Goal: Task Accomplishment & Management: Use online tool/utility

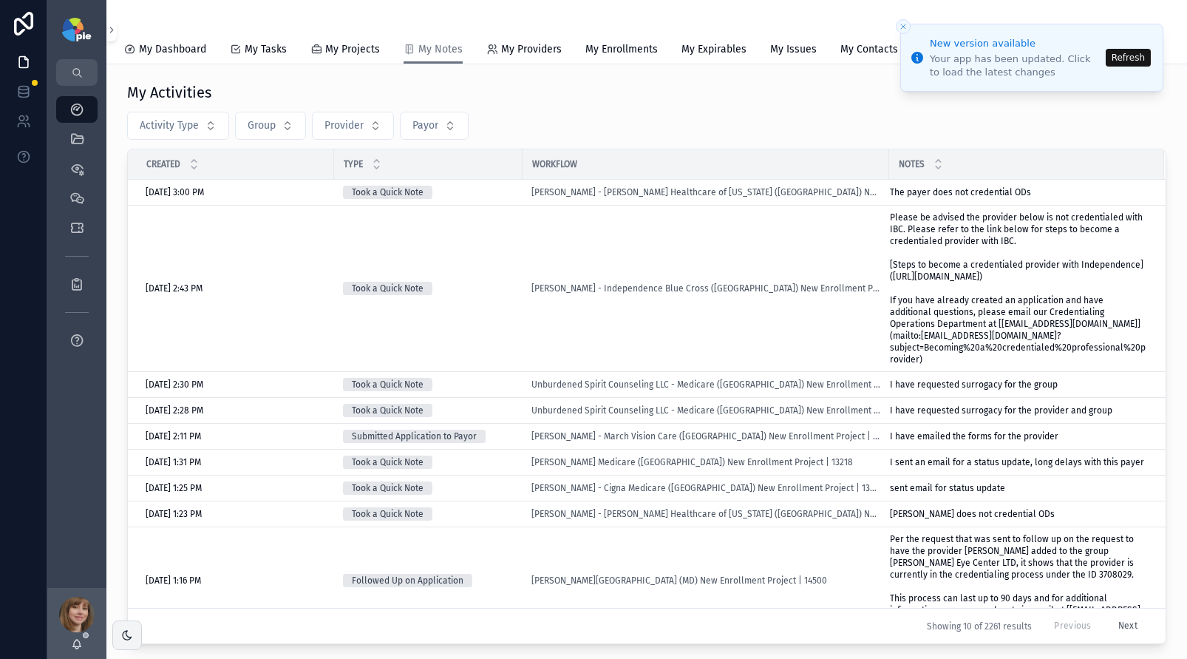
scroll to position [109, 0]
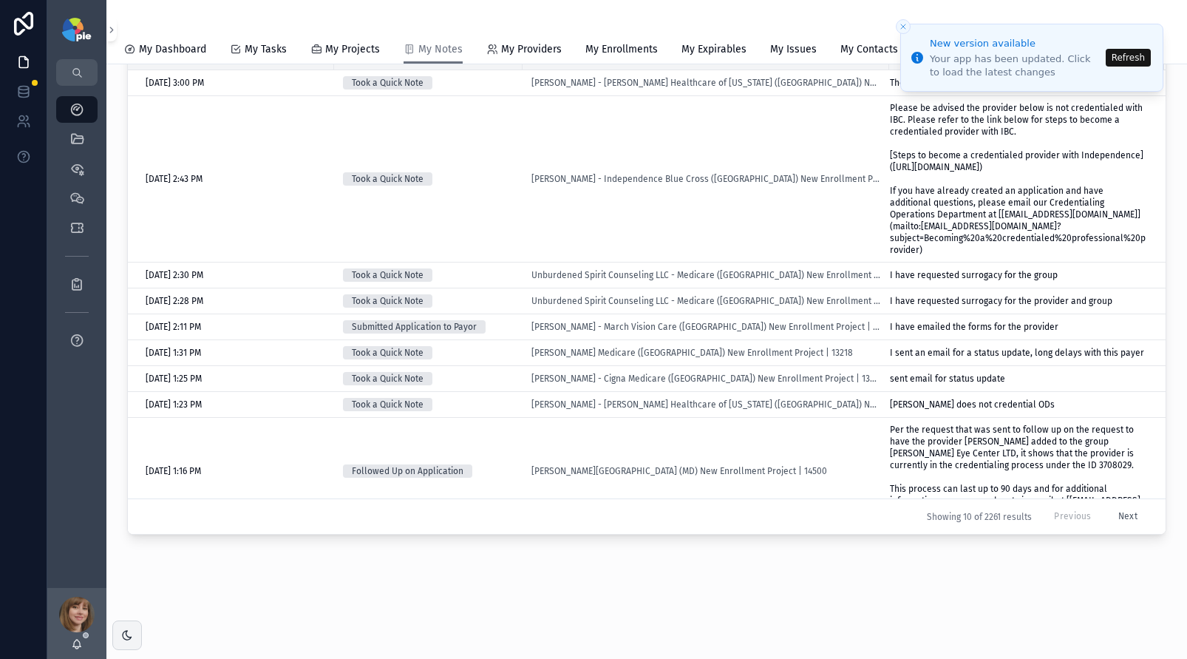
click at [1131, 58] on button "Refresh" at bounding box center [1128, 58] width 45 height 18
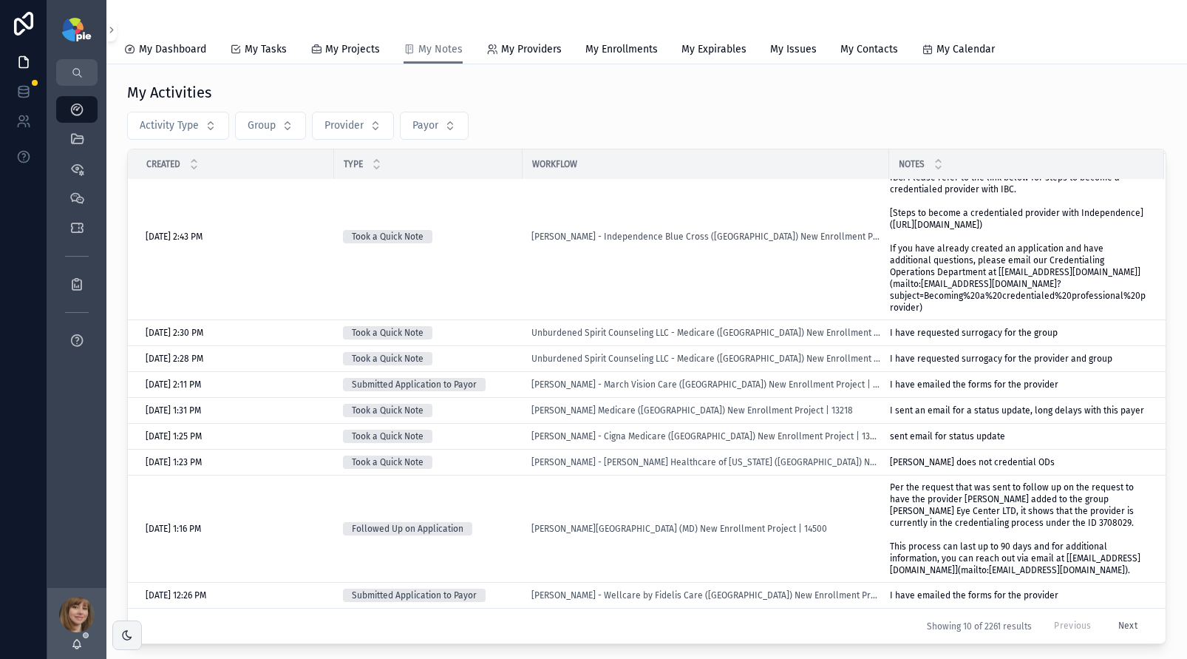
scroll to position [98, 0]
click at [75, 109] on icon "scrollable content" at bounding box center [76, 109] width 15 height 15
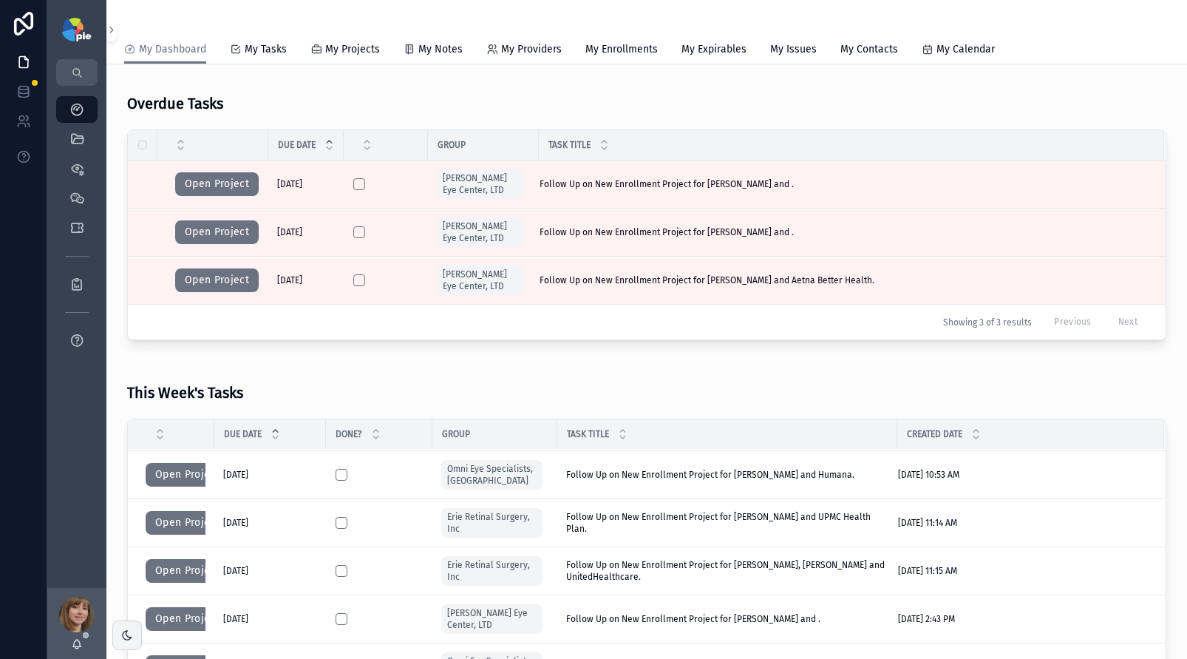
scroll to position [52, 0]
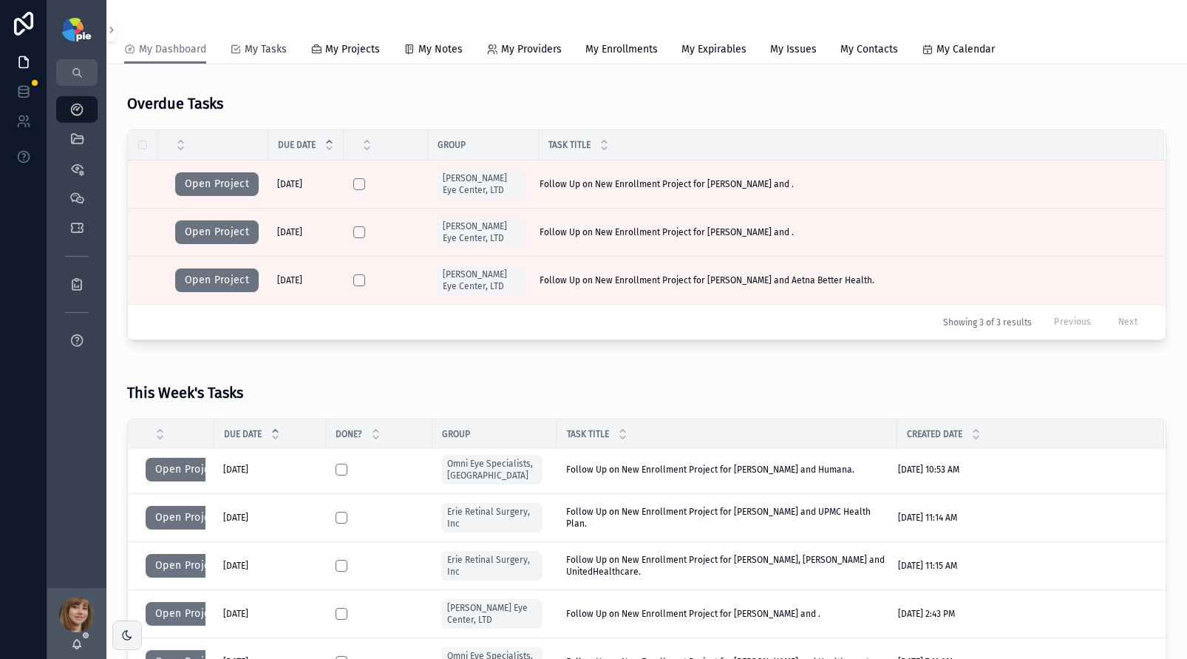
click at [279, 51] on span "My Tasks" at bounding box center [266, 49] width 42 height 15
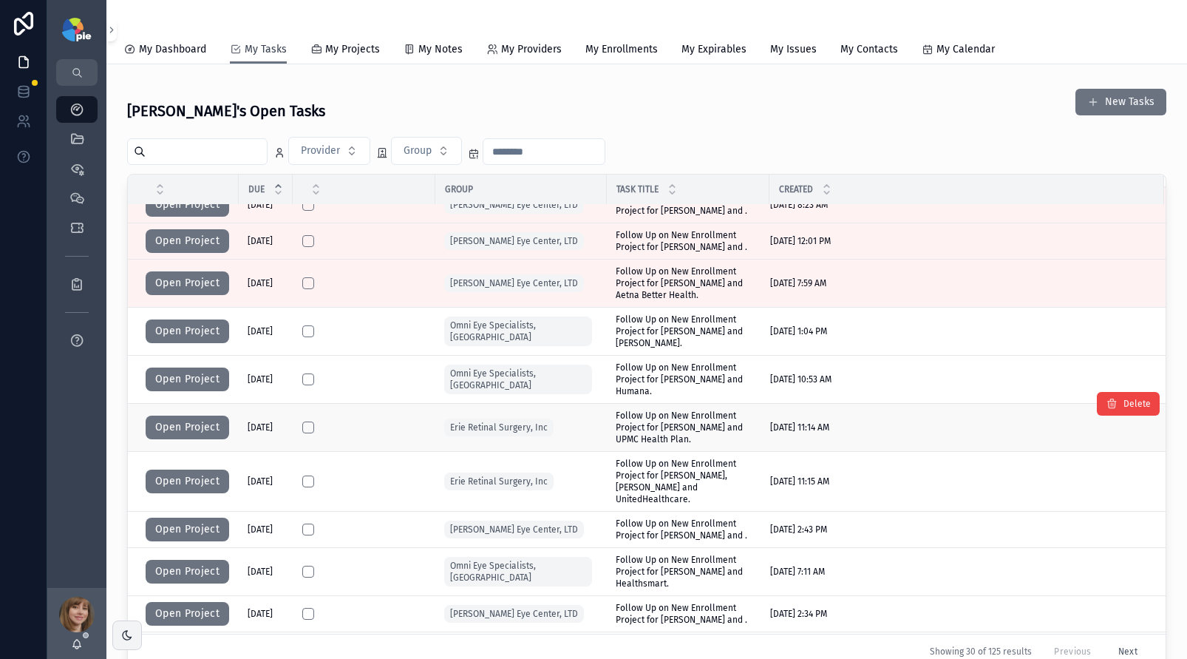
scroll to position [54, 0]
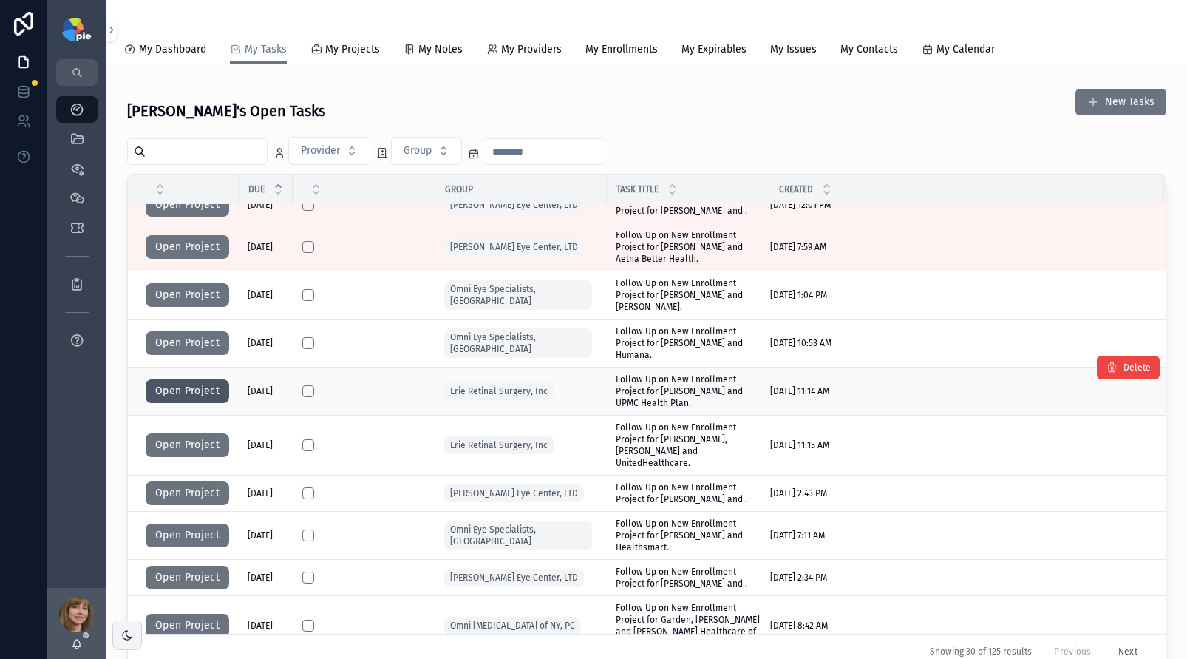
click at [200, 387] on button "Open Project" at bounding box center [188, 391] width 84 height 24
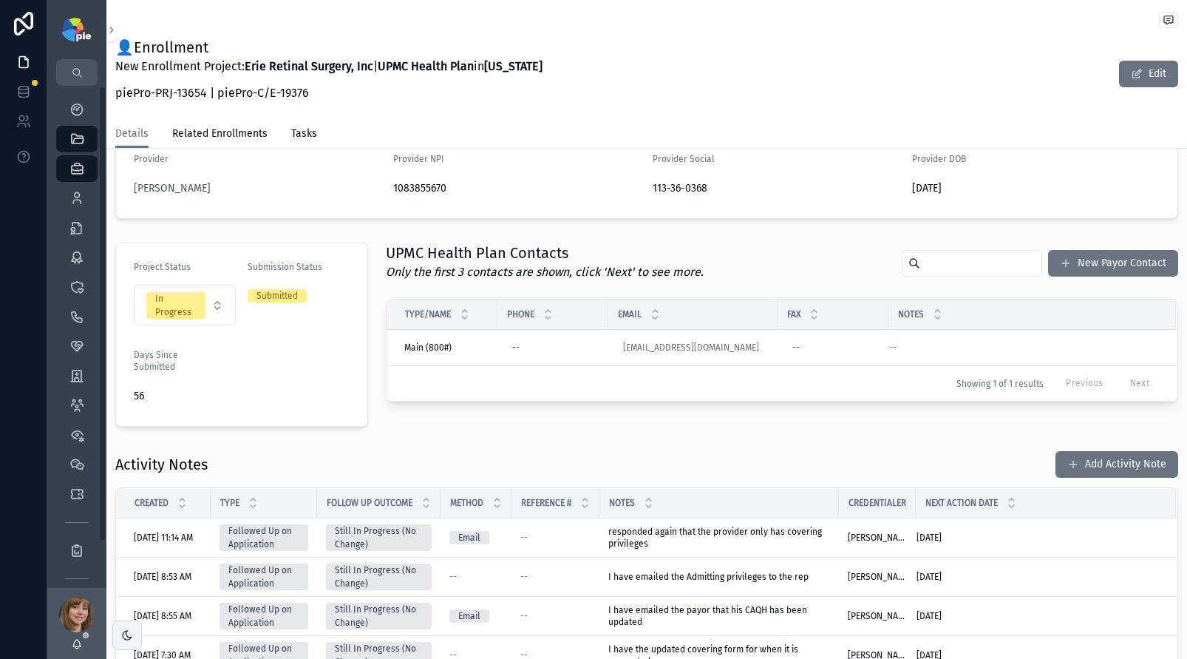
scroll to position [246, 0]
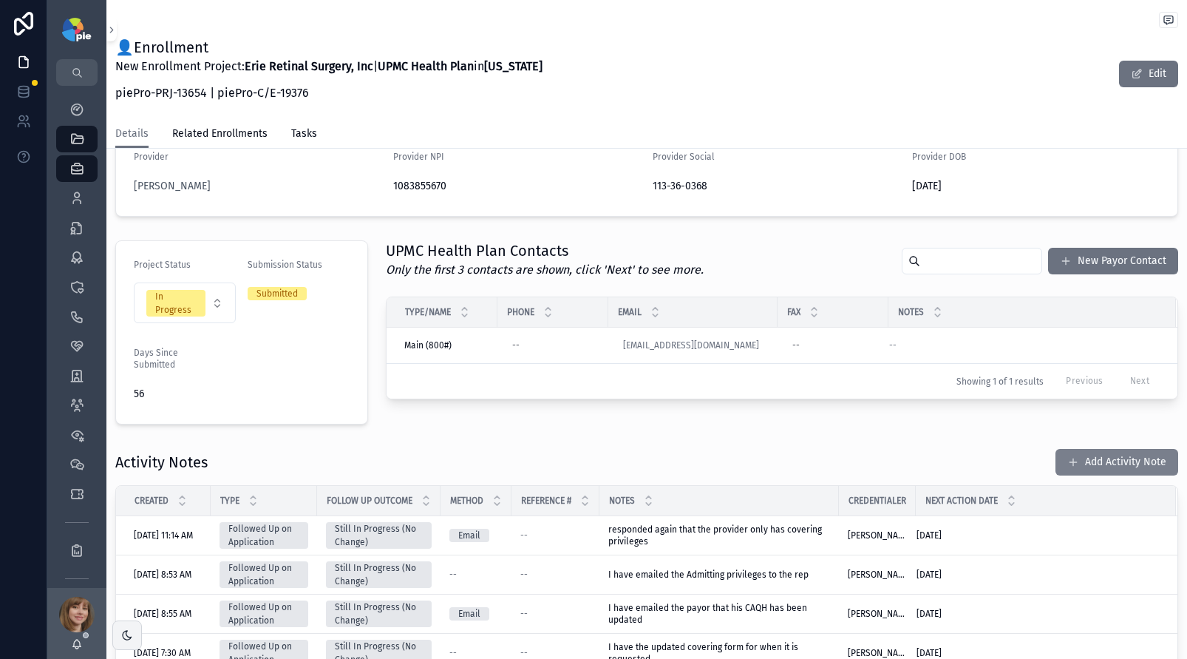
click at [1088, 464] on button "Add Activity Note" at bounding box center [1116, 462] width 123 height 27
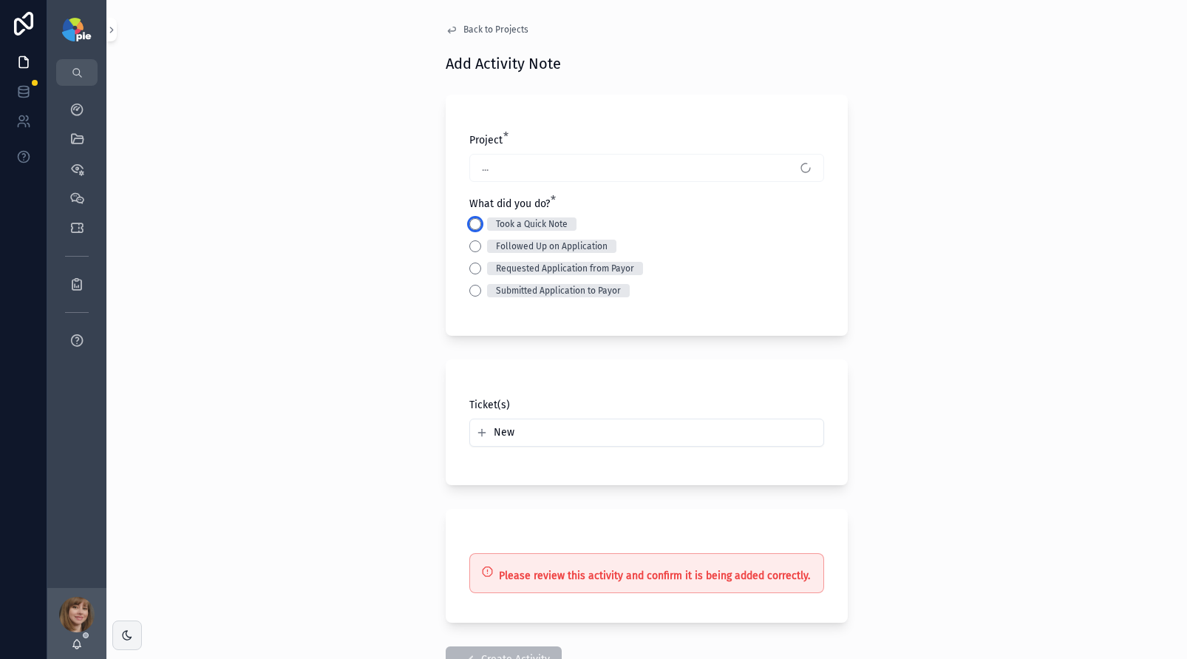
click at [475, 220] on button "Took a Quick Note" at bounding box center [475, 224] width 12 height 12
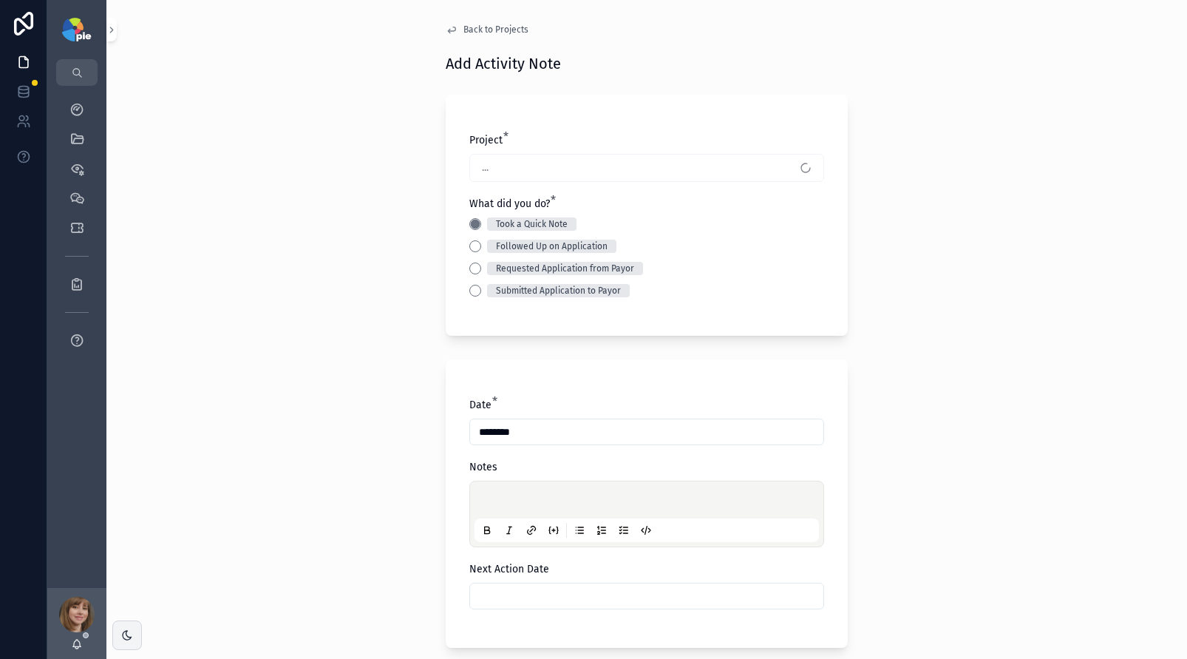
click at [494, 501] on p "scrollable content" at bounding box center [649, 501] width 344 height 15
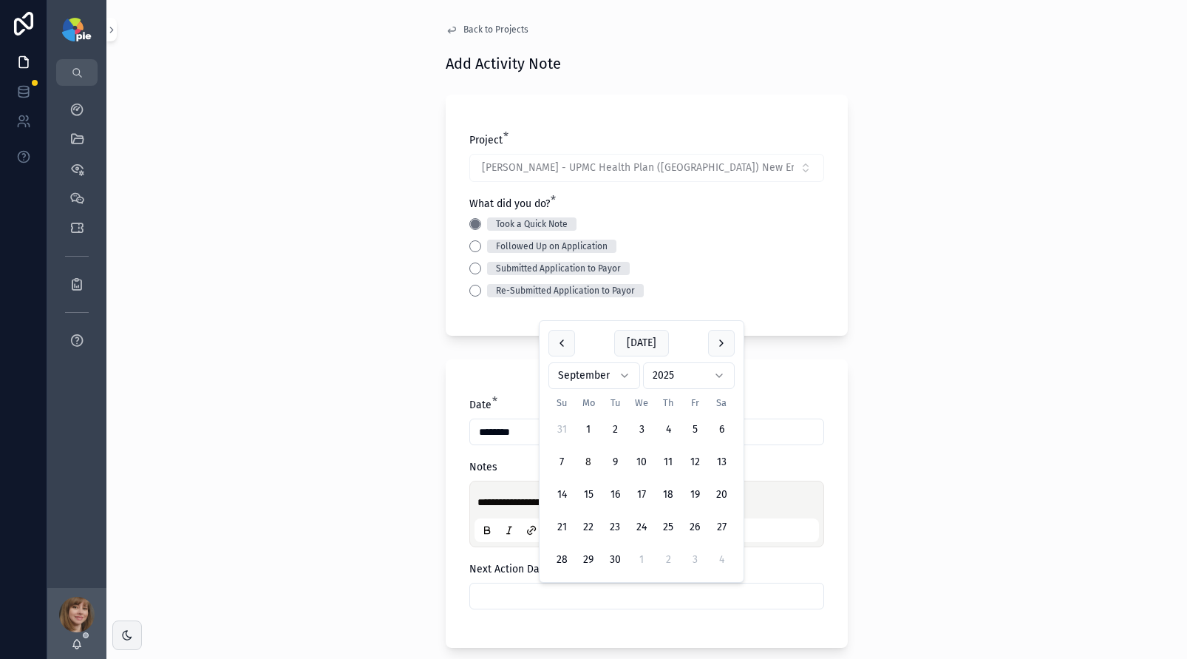
click at [562, 599] on input "scrollable content" at bounding box center [646, 595] width 353 height 21
click at [582, 559] on button "29" at bounding box center [588, 559] width 27 height 27
type input "*********"
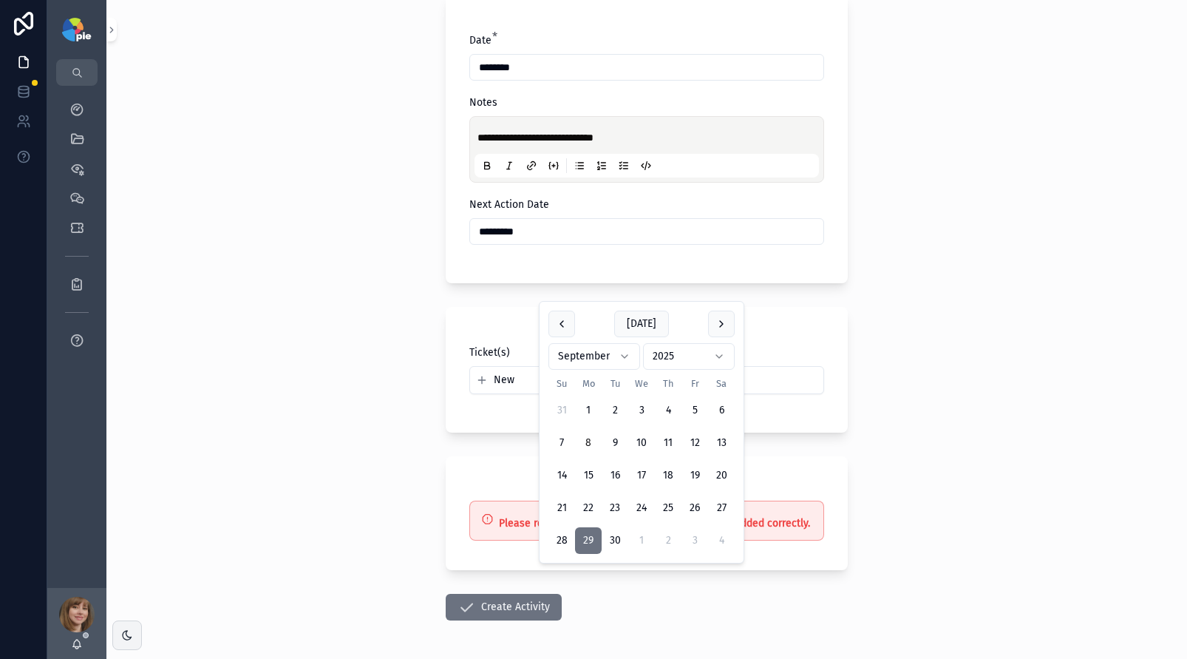
scroll to position [421, 0]
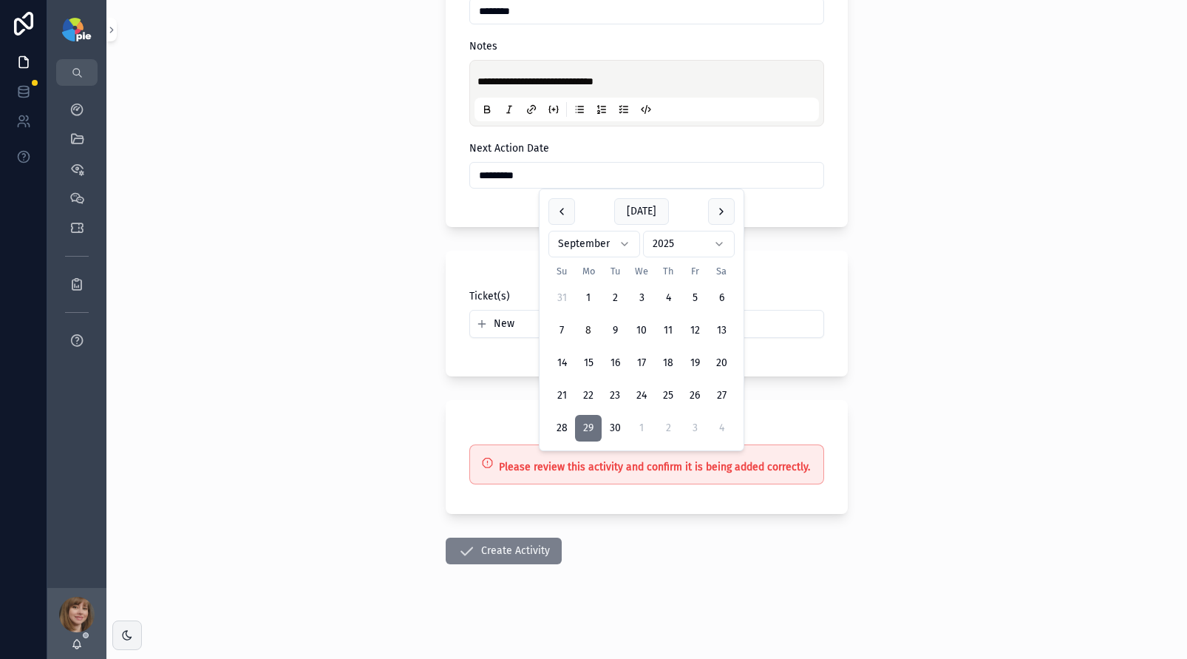
click at [491, 548] on button "Create Activity" at bounding box center [504, 550] width 116 height 27
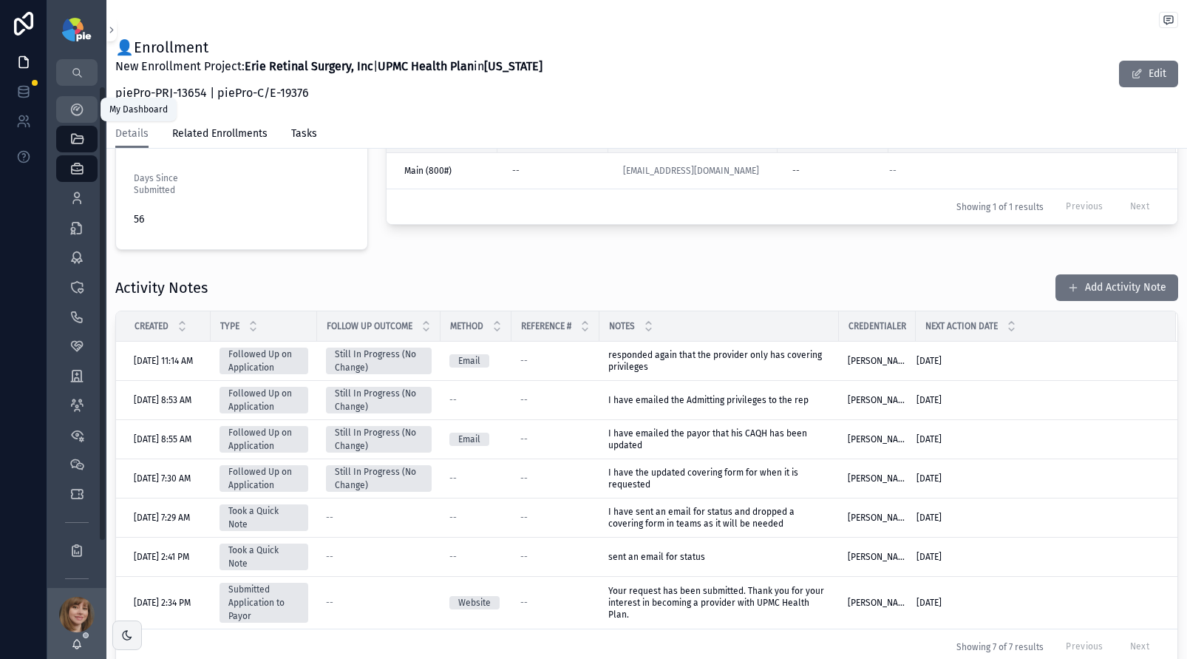
click at [72, 108] on icon "scrollable content" at bounding box center [76, 109] width 15 height 15
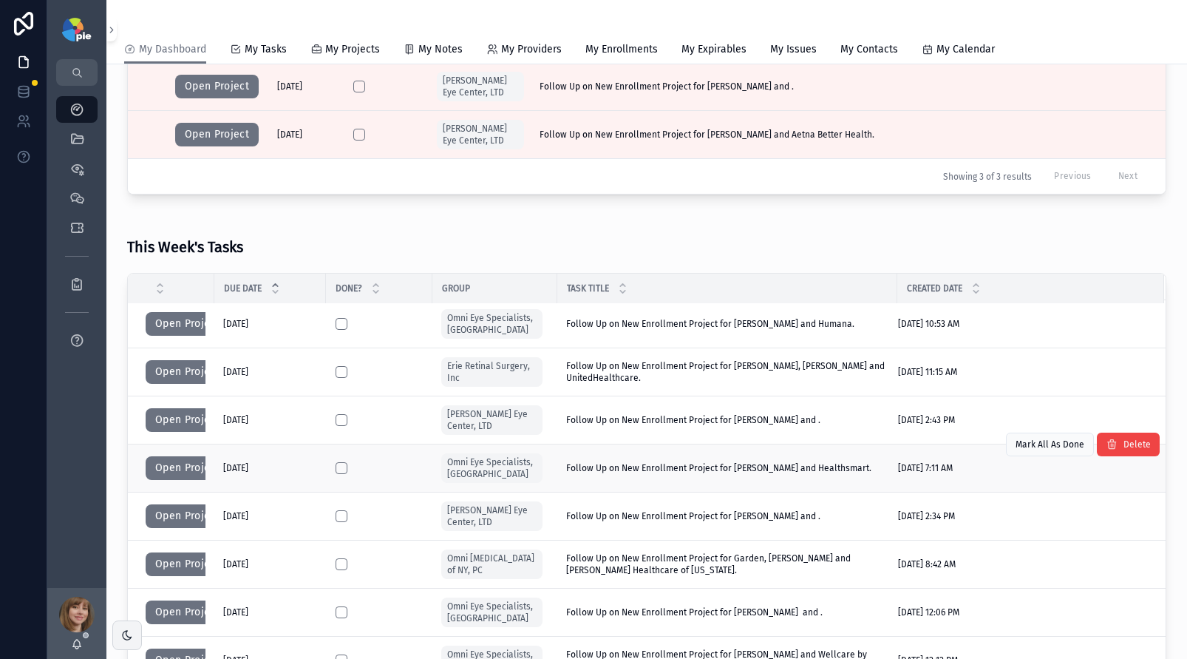
scroll to position [243, 0]
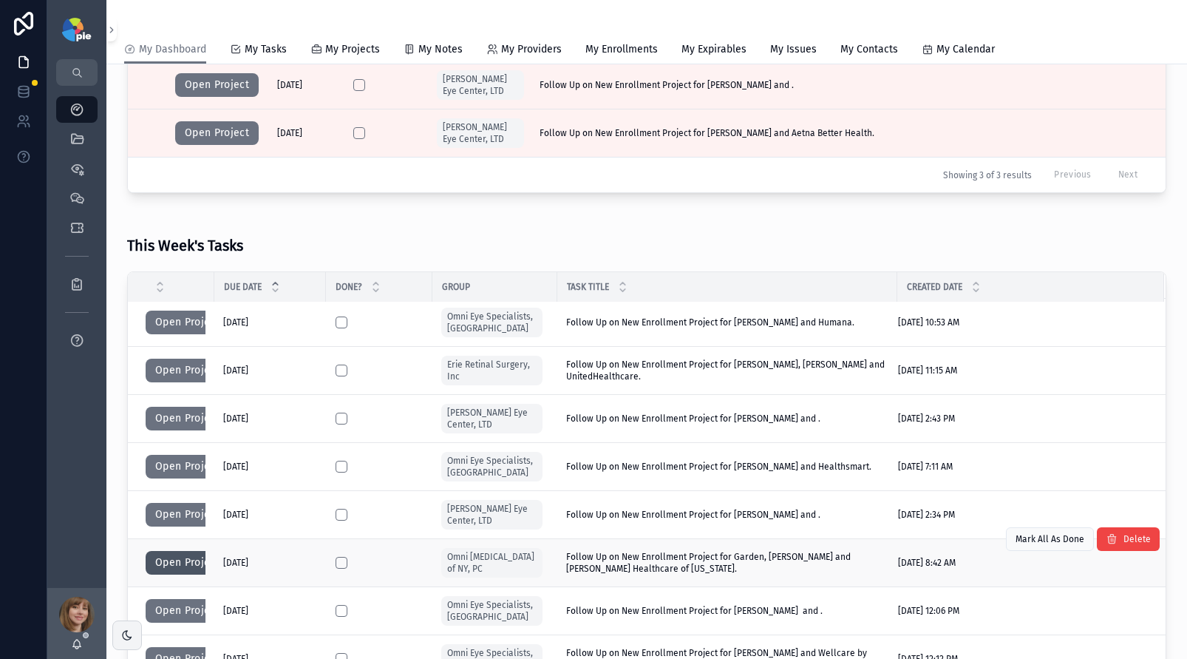
click at [181, 559] on button "Open Project" at bounding box center [188, 563] width 84 height 24
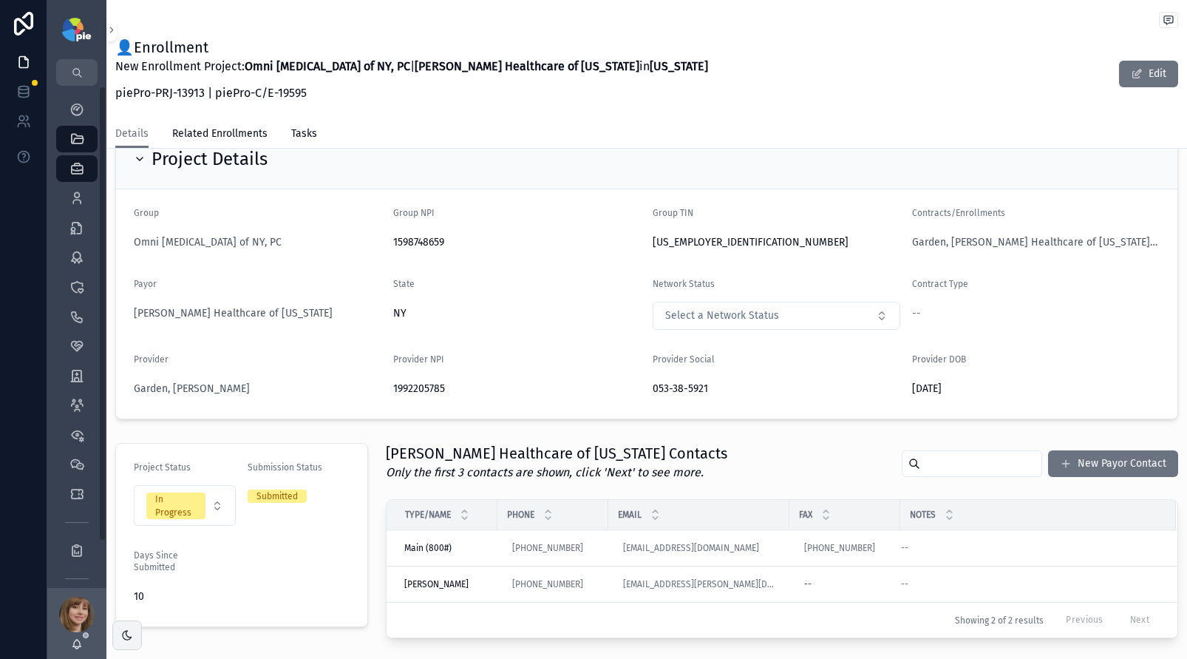
scroll to position [279, 0]
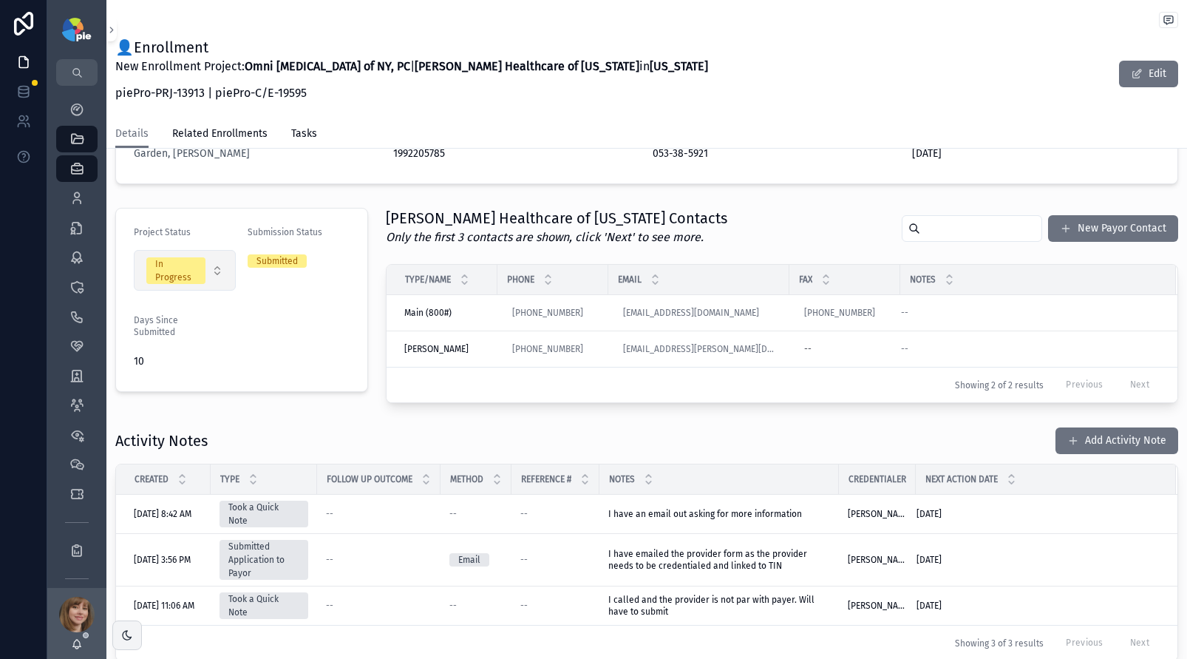
click at [205, 271] on button "In Progress" at bounding box center [185, 270] width 102 height 41
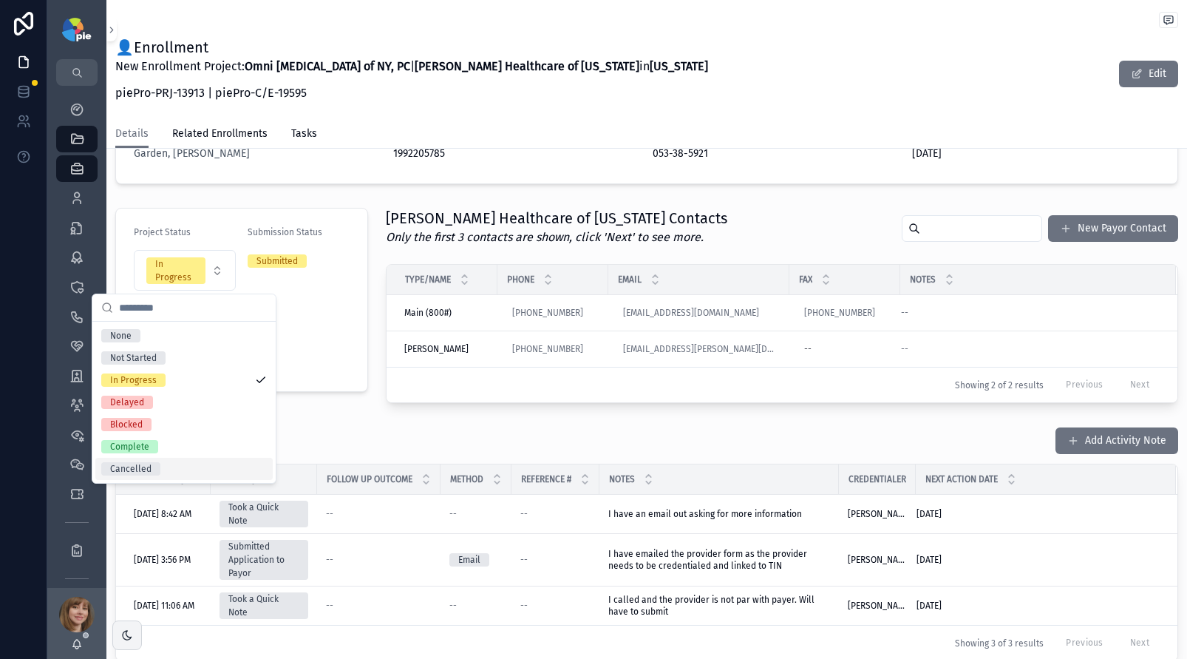
click at [178, 463] on div "Cancelled" at bounding box center [183, 468] width 177 height 22
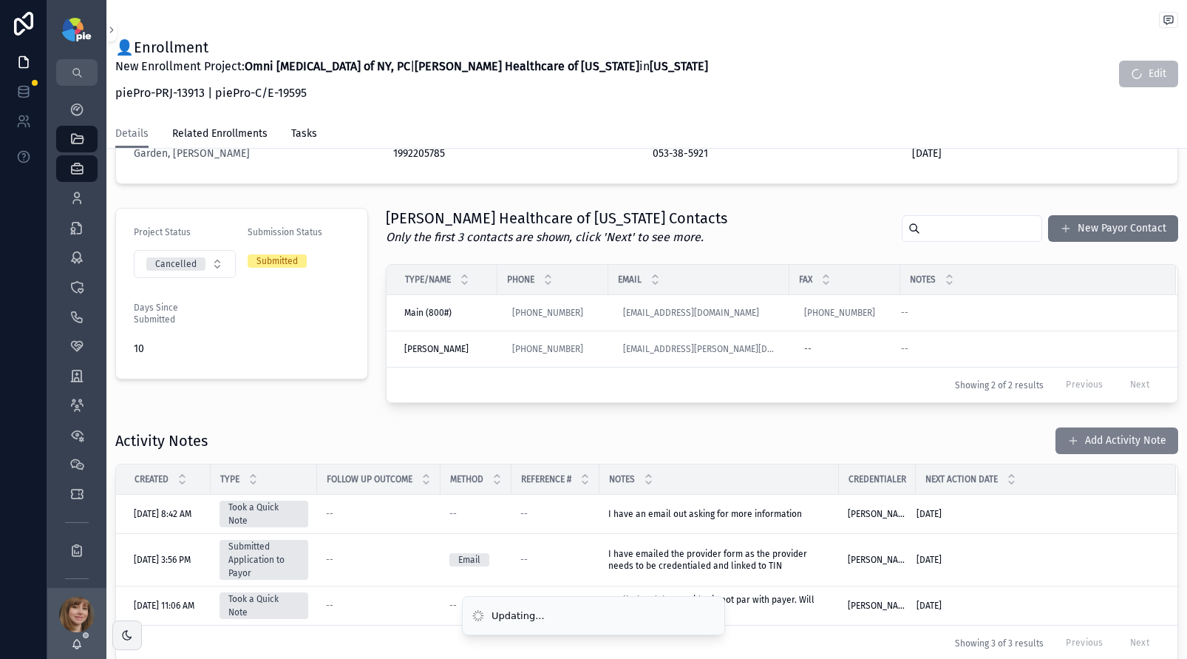
click at [1120, 435] on button "Add Activity Note" at bounding box center [1116, 440] width 123 height 27
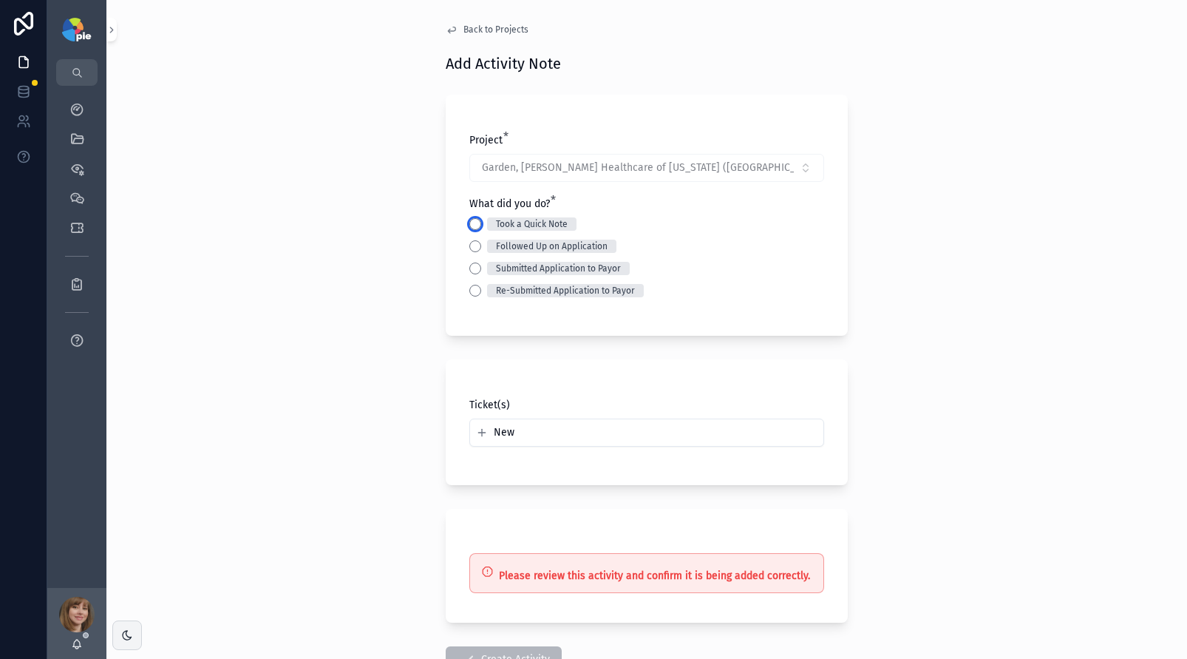
click at [469, 225] on button "Took a Quick Note" at bounding box center [475, 224] width 12 height 12
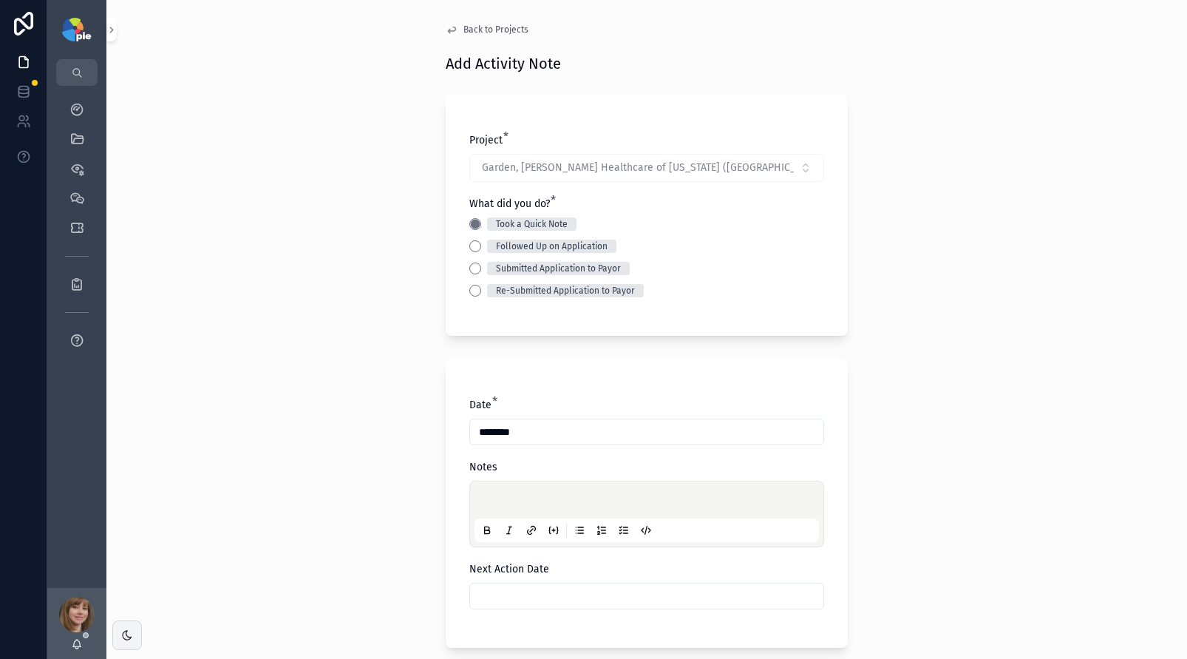
click at [508, 491] on div "scrollable content" at bounding box center [646, 514] width 344 height 56
click at [505, 494] on p "scrollable content" at bounding box center [649, 501] width 344 height 15
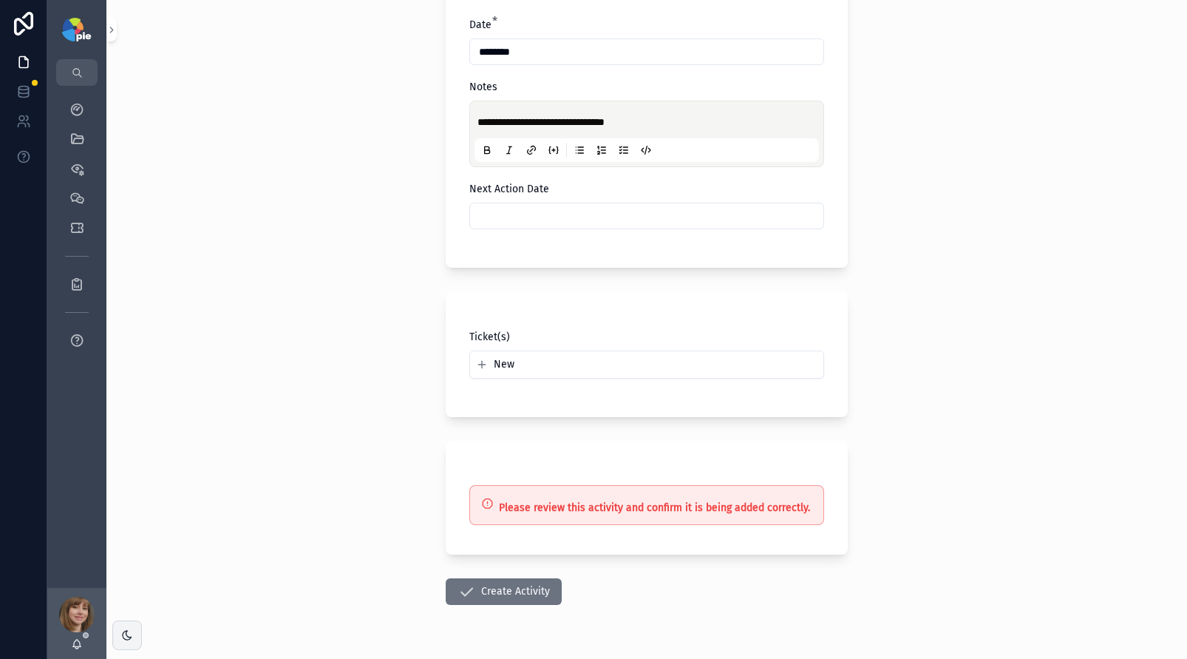
scroll to position [421, 0]
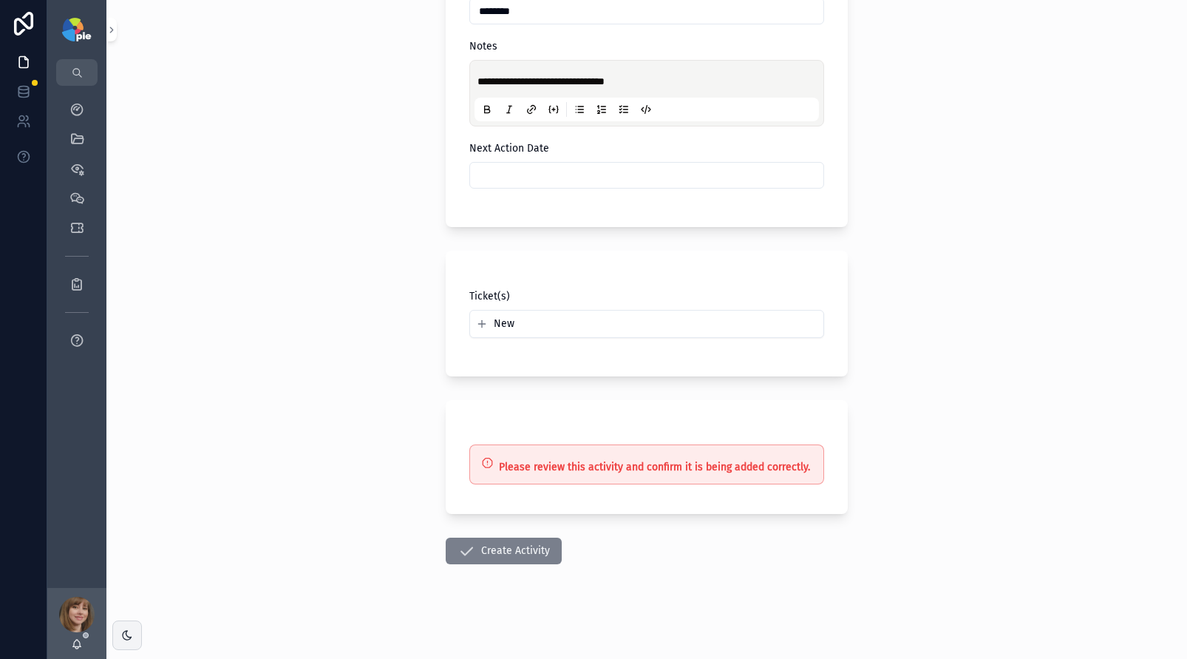
click at [496, 542] on button "Create Activity" at bounding box center [504, 550] width 116 height 27
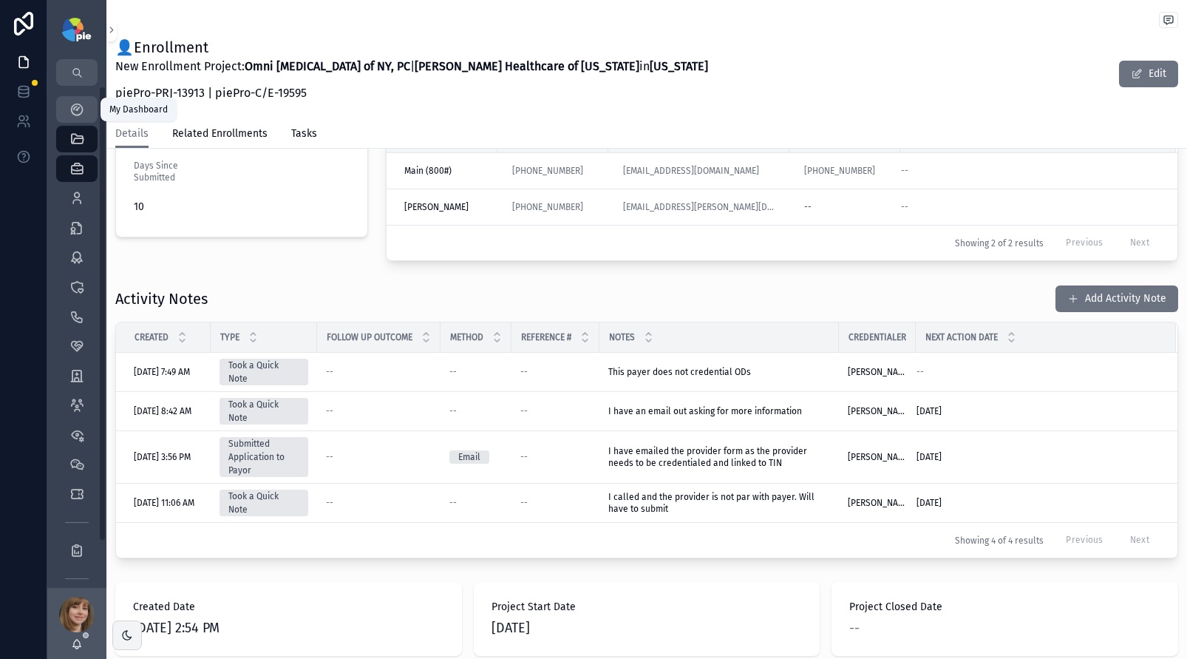
click at [74, 112] on icon "scrollable content" at bounding box center [76, 109] width 15 height 15
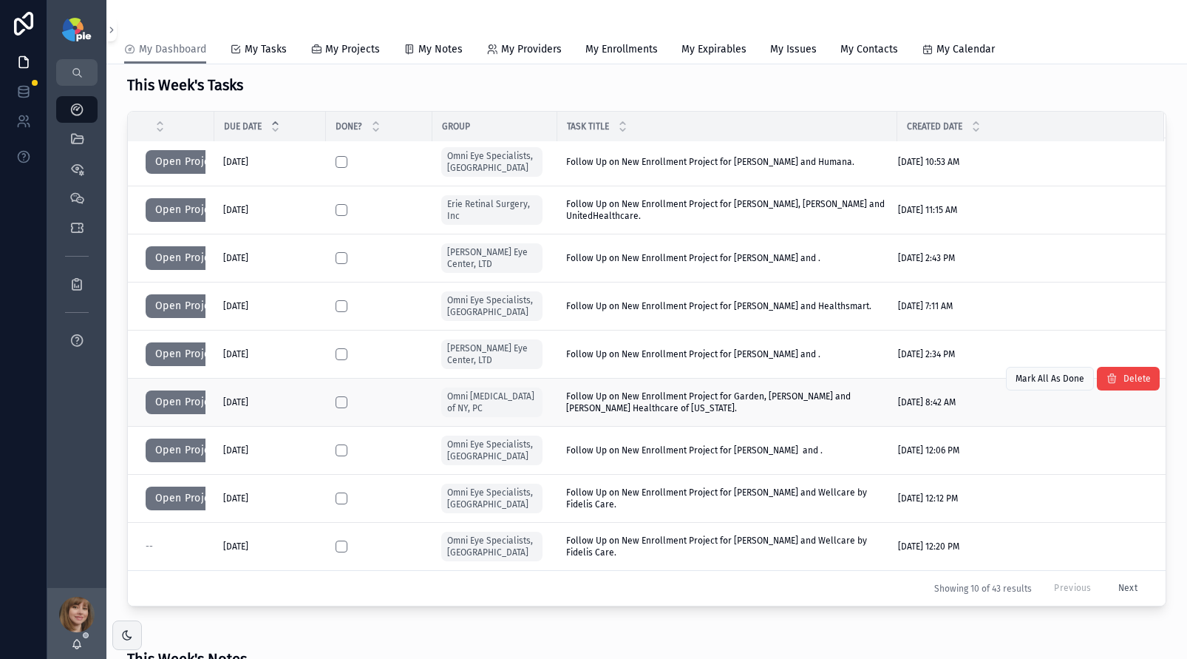
scroll to position [434, 0]
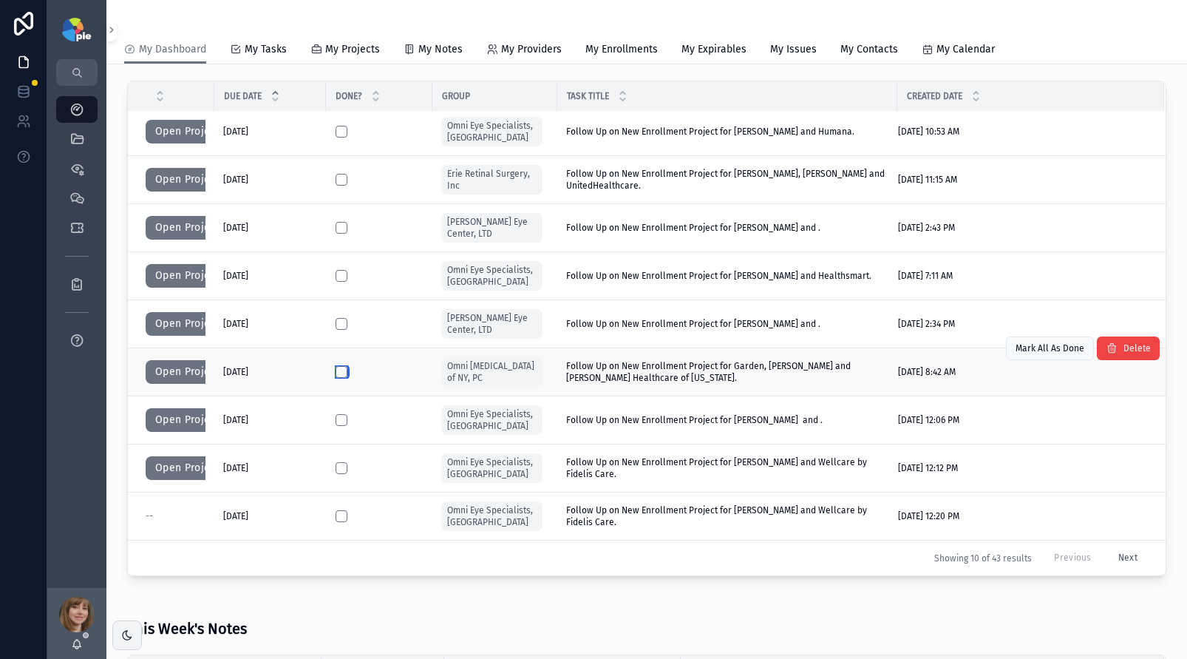
click at [336, 374] on button "scrollable content" at bounding box center [342, 372] width 12 height 12
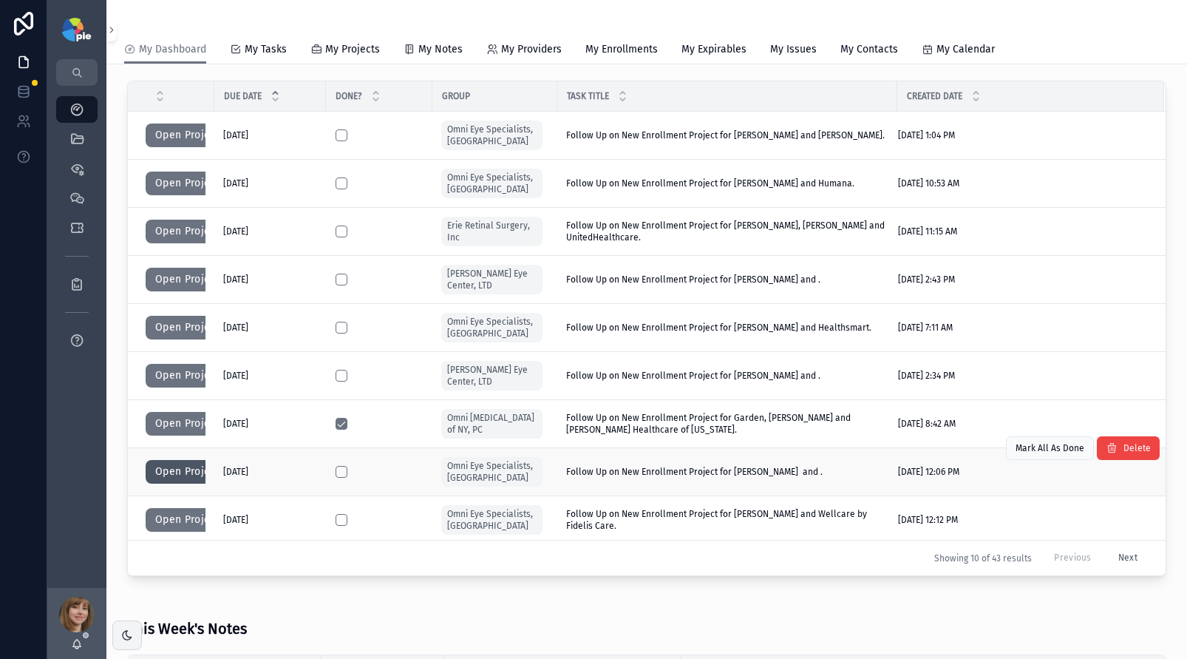
click at [184, 467] on button "Open Project" at bounding box center [188, 472] width 84 height 24
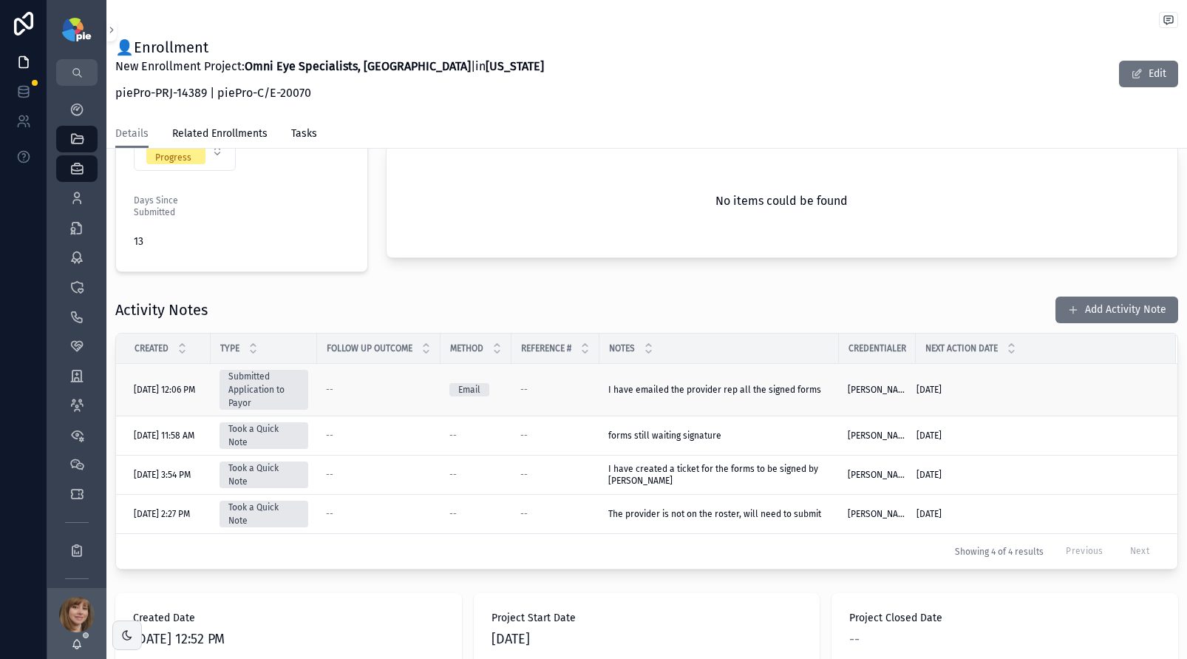
scroll to position [399, 0]
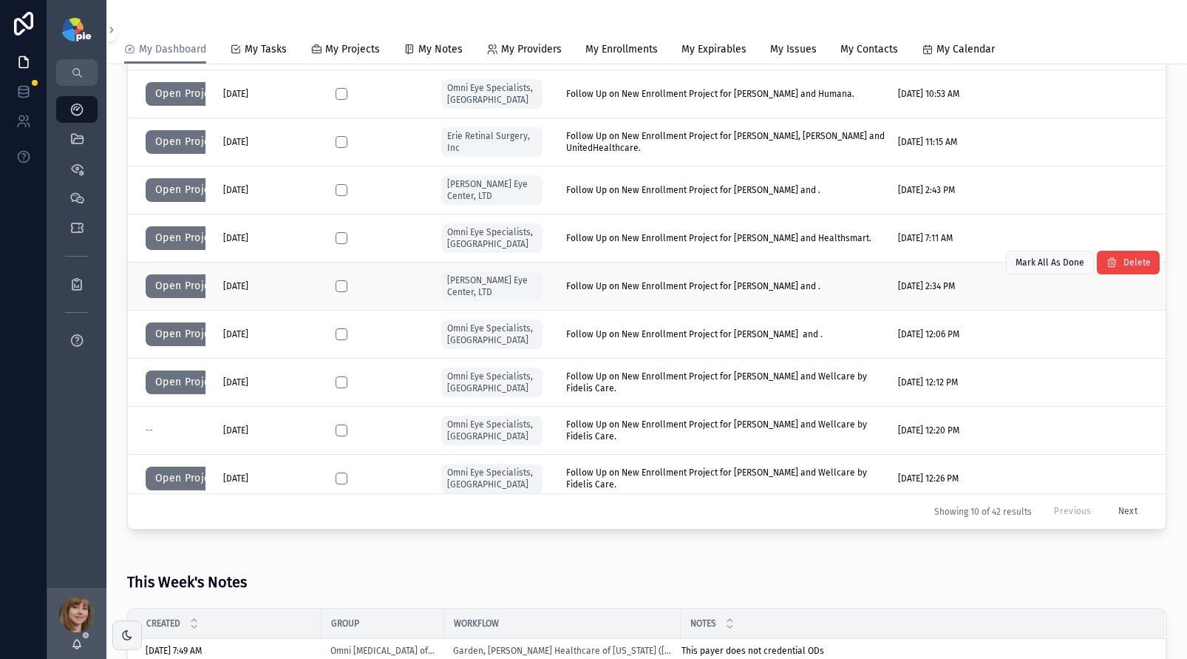
scroll to position [52, 0]
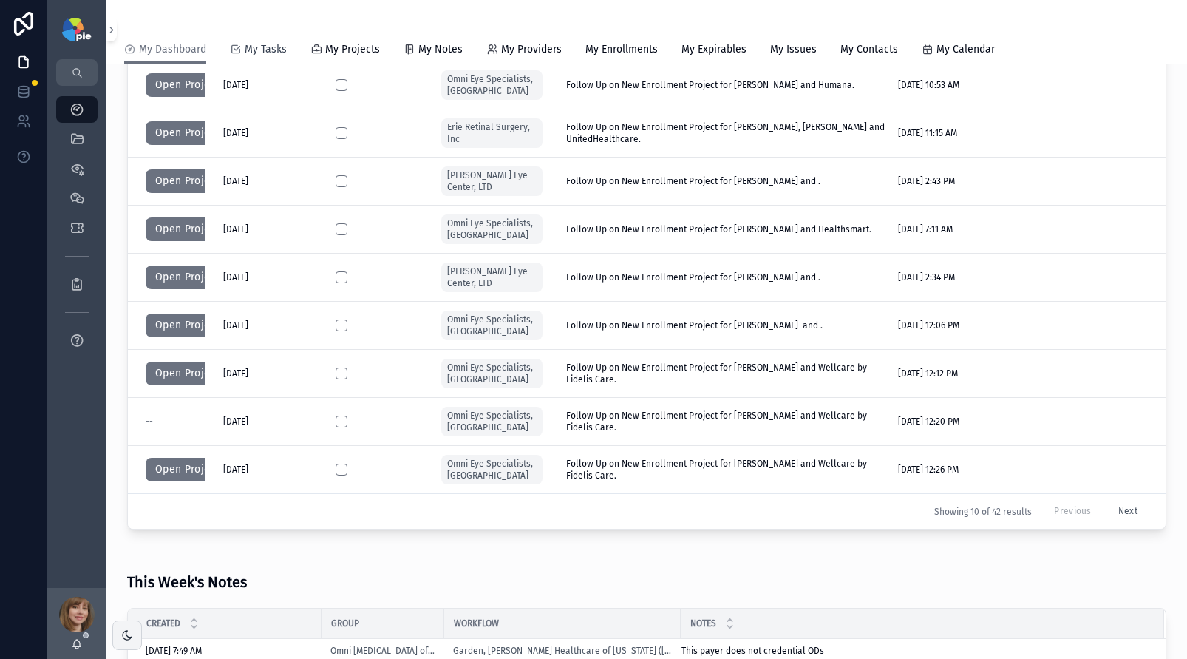
click at [268, 46] on span "My Tasks" at bounding box center [266, 49] width 42 height 15
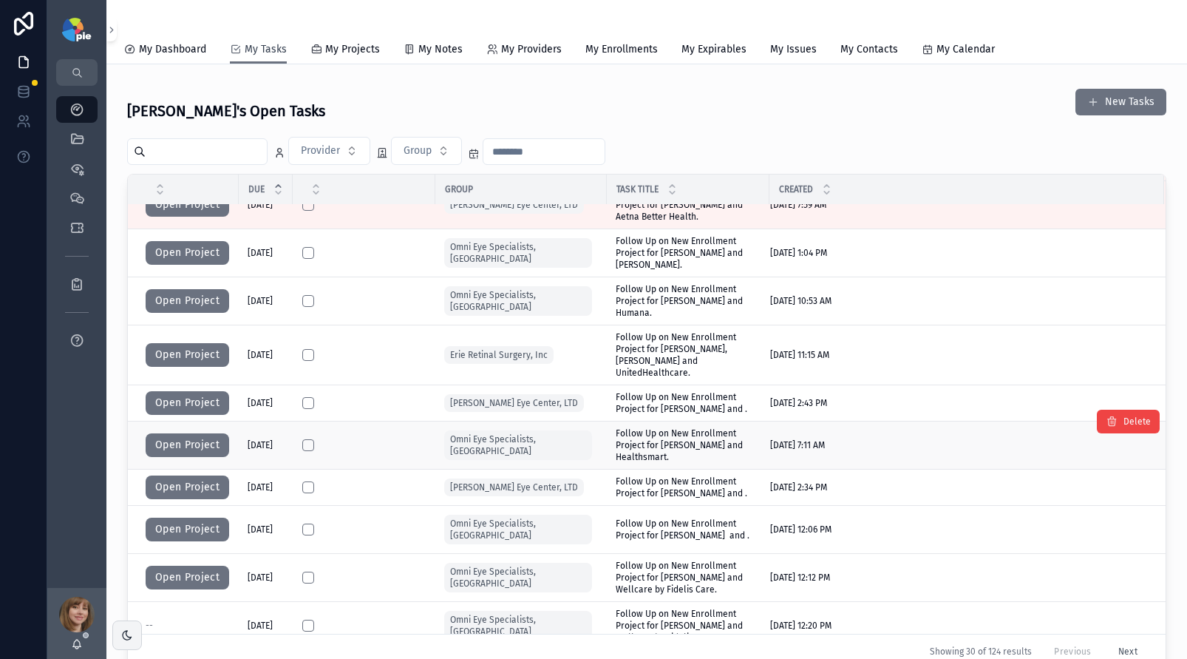
scroll to position [35, 0]
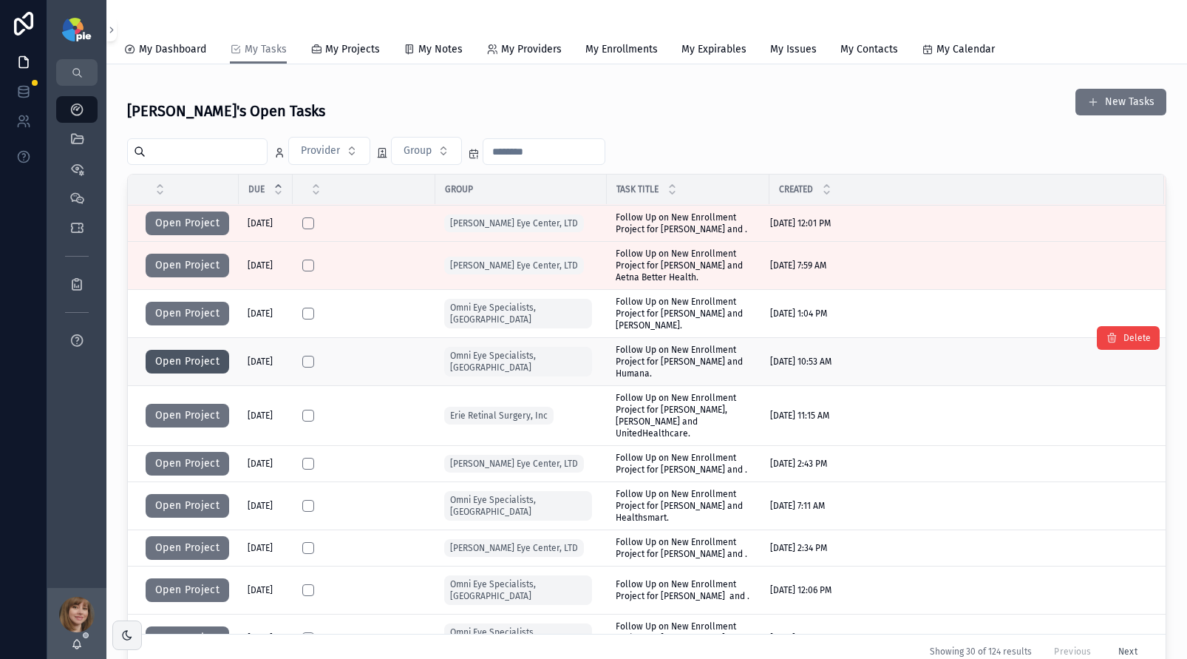
click at [201, 356] on button "Open Project" at bounding box center [188, 362] width 84 height 24
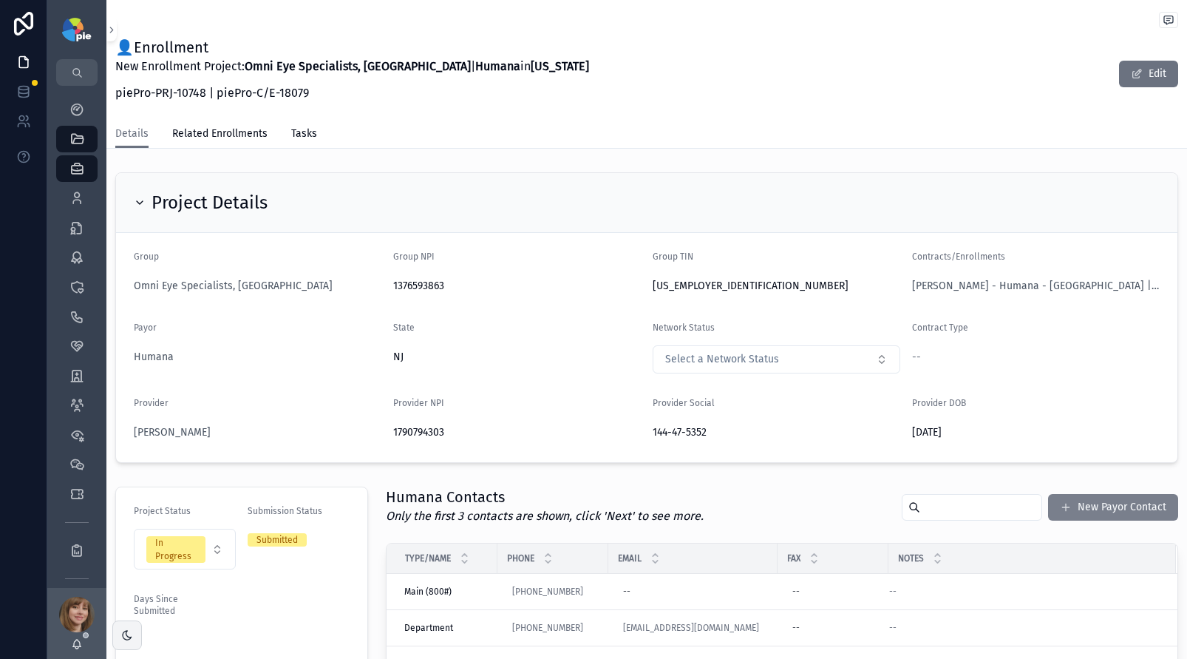
click at [1081, 514] on button "New Payor Contact" at bounding box center [1113, 507] width 130 height 27
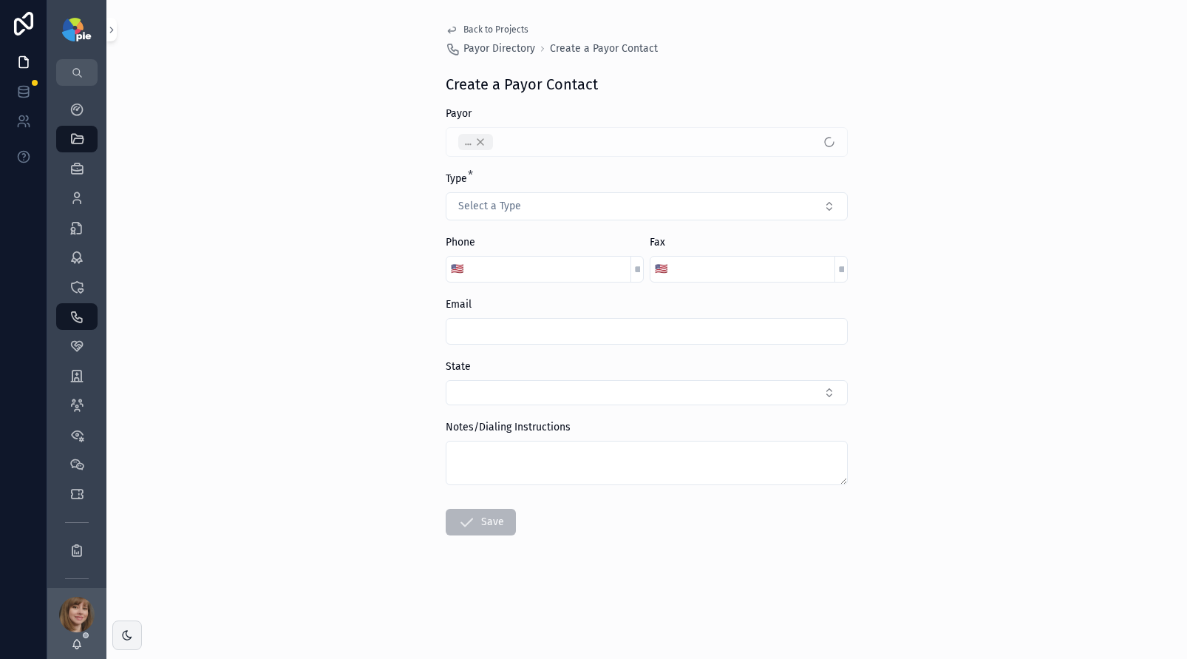
click at [503, 27] on span "Back to Projects" at bounding box center [495, 30] width 65 height 12
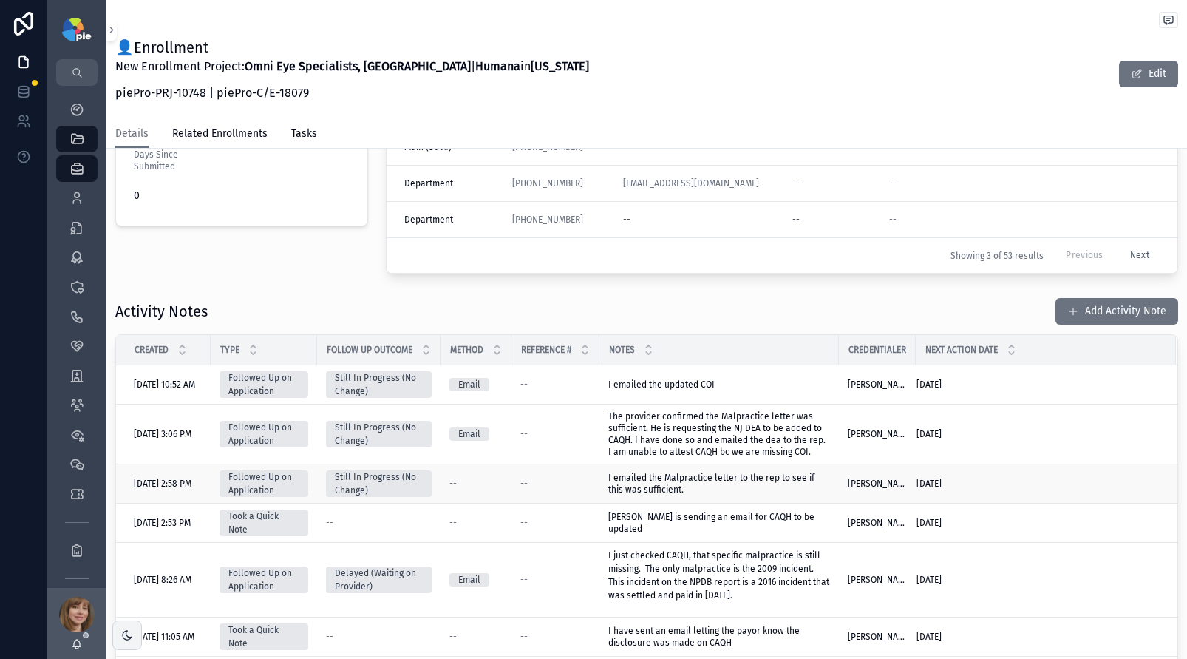
scroll to position [459, 0]
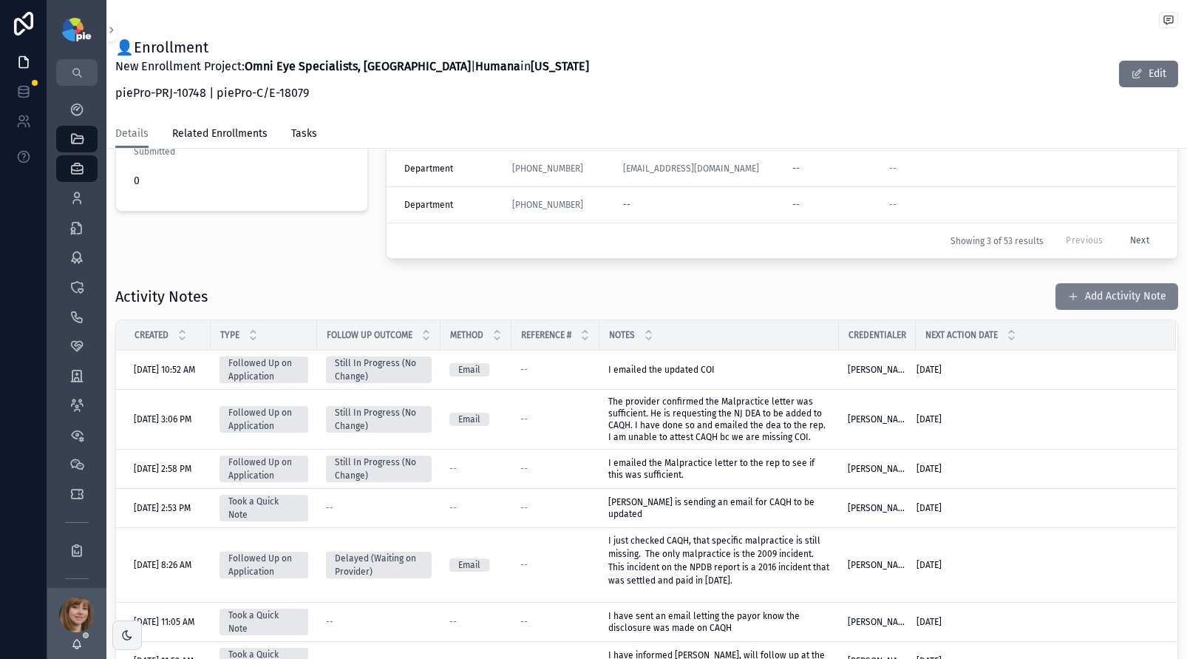
click at [1098, 294] on button "Add Activity Note" at bounding box center [1116, 296] width 123 height 27
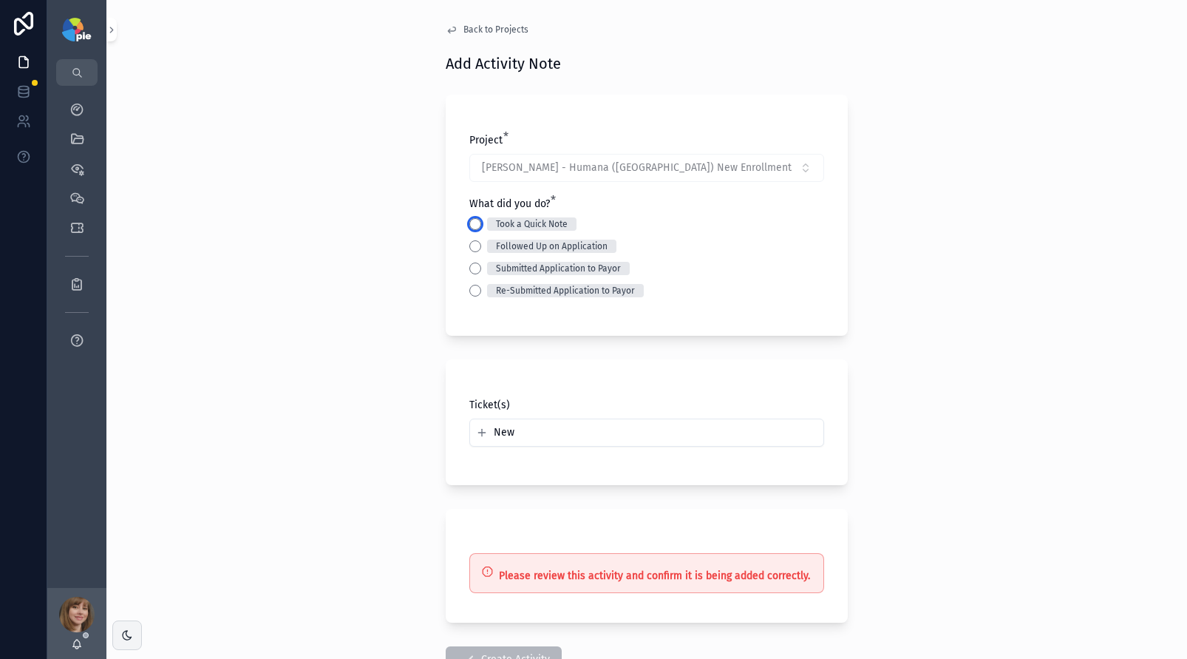
click at [469, 224] on button "Took a Quick Note" at bounding box center [475, 224] width 12 height 12
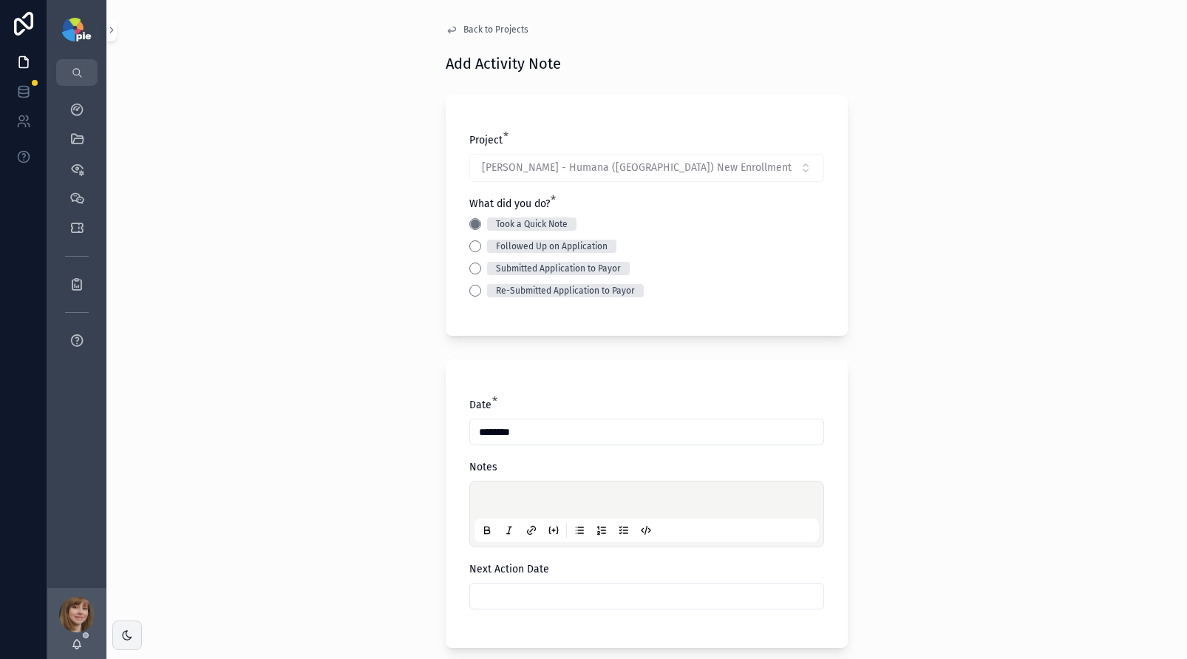
click at [487, 492] on div "scrollable content" at bounding box center [646, 514] width 344 height 56
click at [489, 498] on p "scrollable content" at bounding box center [649, 501] width 344 height 15
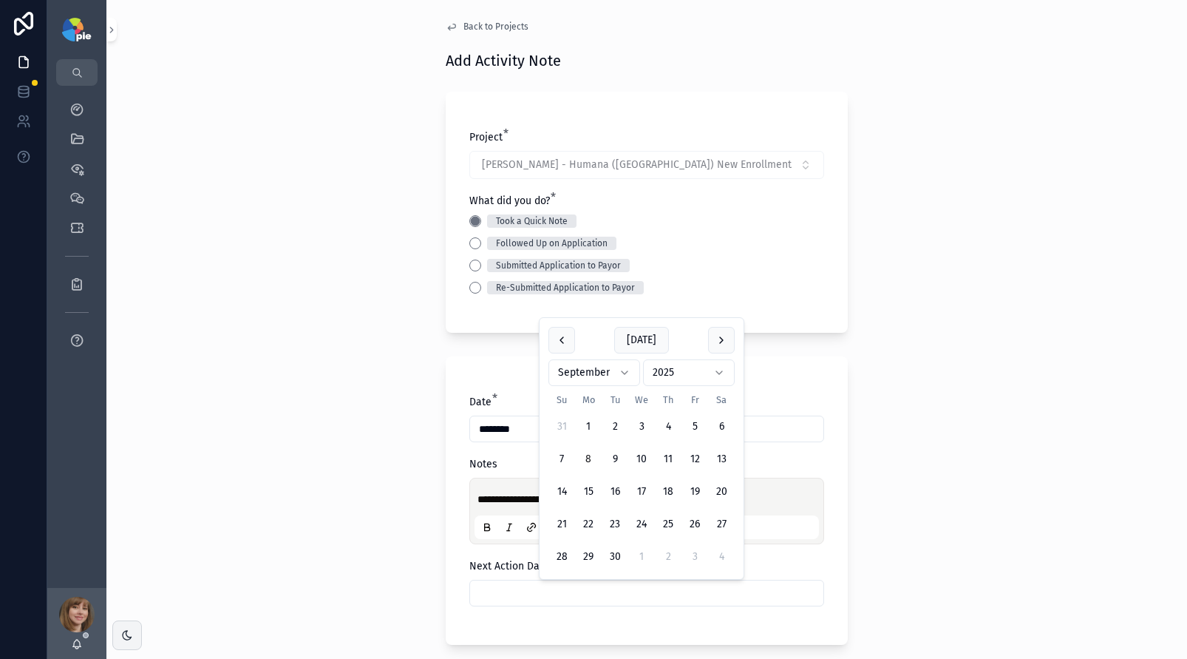
click at [534, 588] on input "scrollable content" at bounding box center [646, 592] width 353 height 21
click at [638, 550] on button "1" at bounding box center [641, 556] width 27 height 27
type input "*********"
click at [316, 479] on div "**********" at bounding box center [646, 326] width 1081 height 659
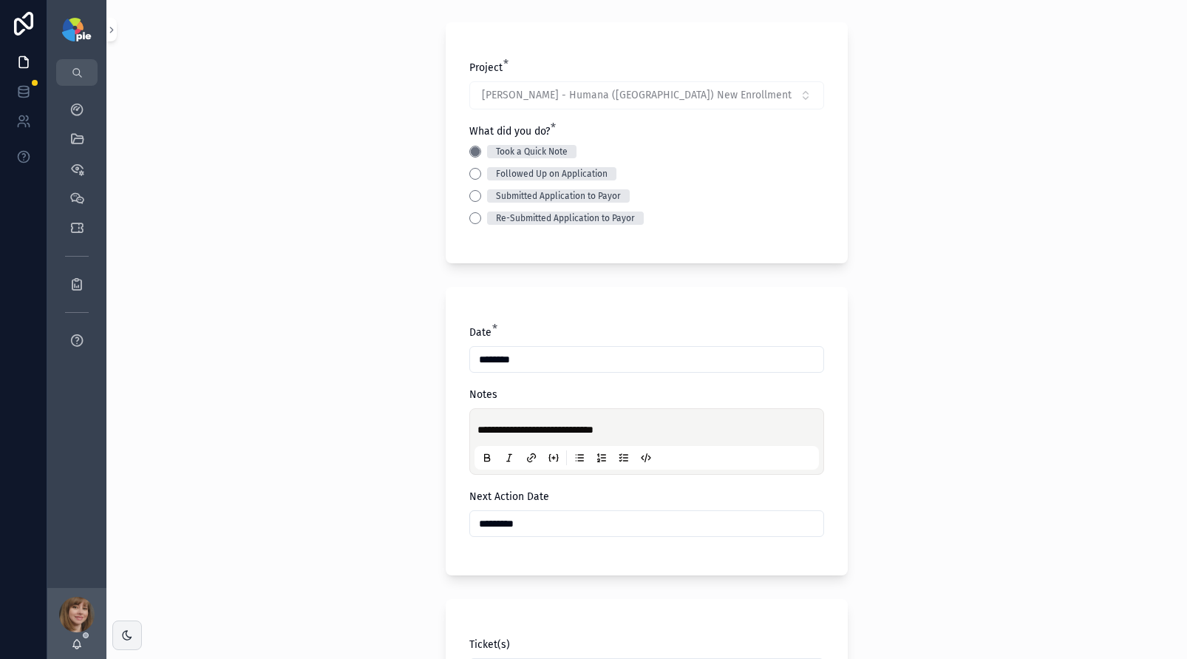
scroll to position [421, 0]
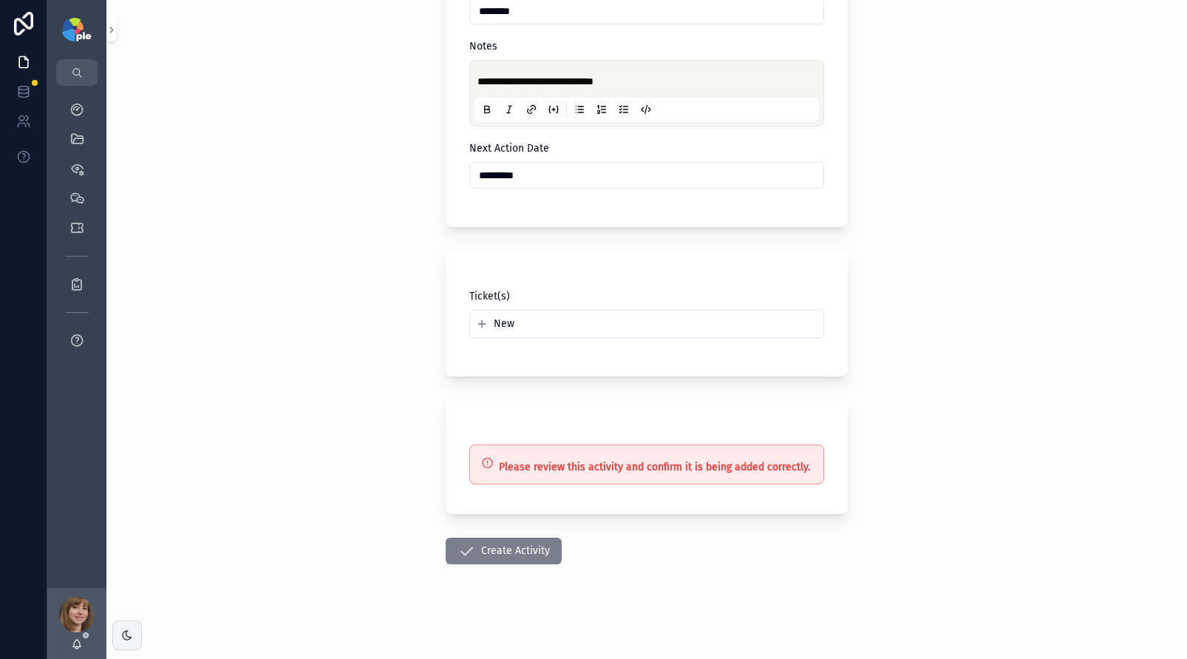
click at [502, 540] on button "Create Activity" at bounding box center [504, 550] width 116 height 27
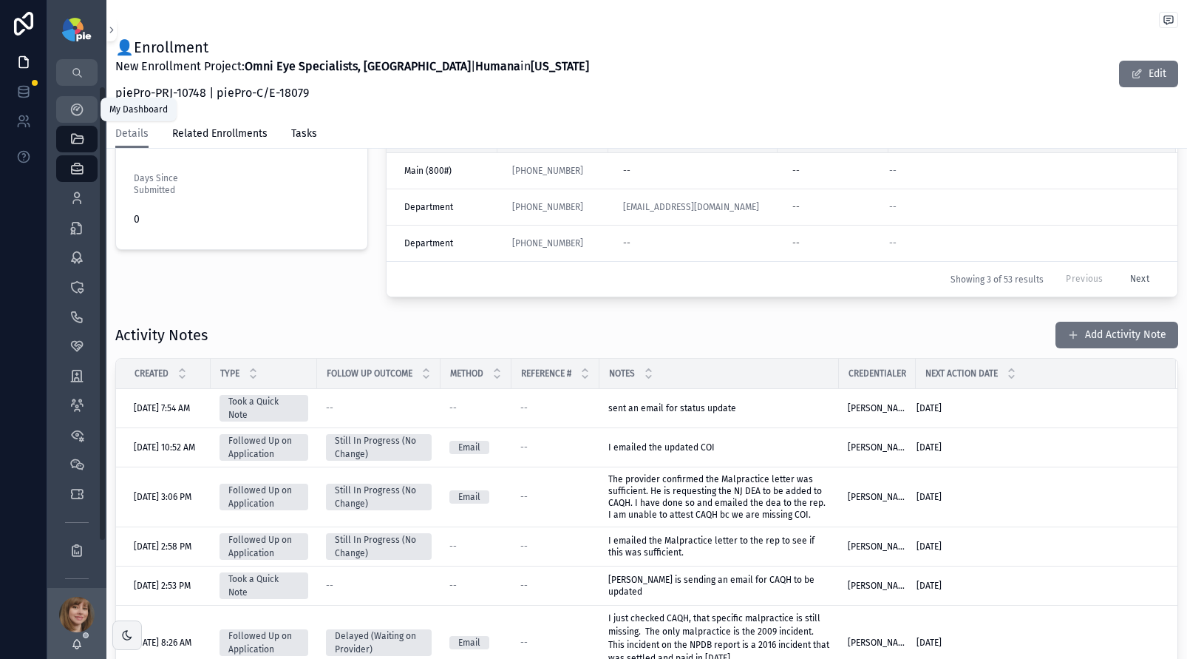
click at [75, 109] on icon "scrollable content" at bounding box center [76, 109] width 15 height 15
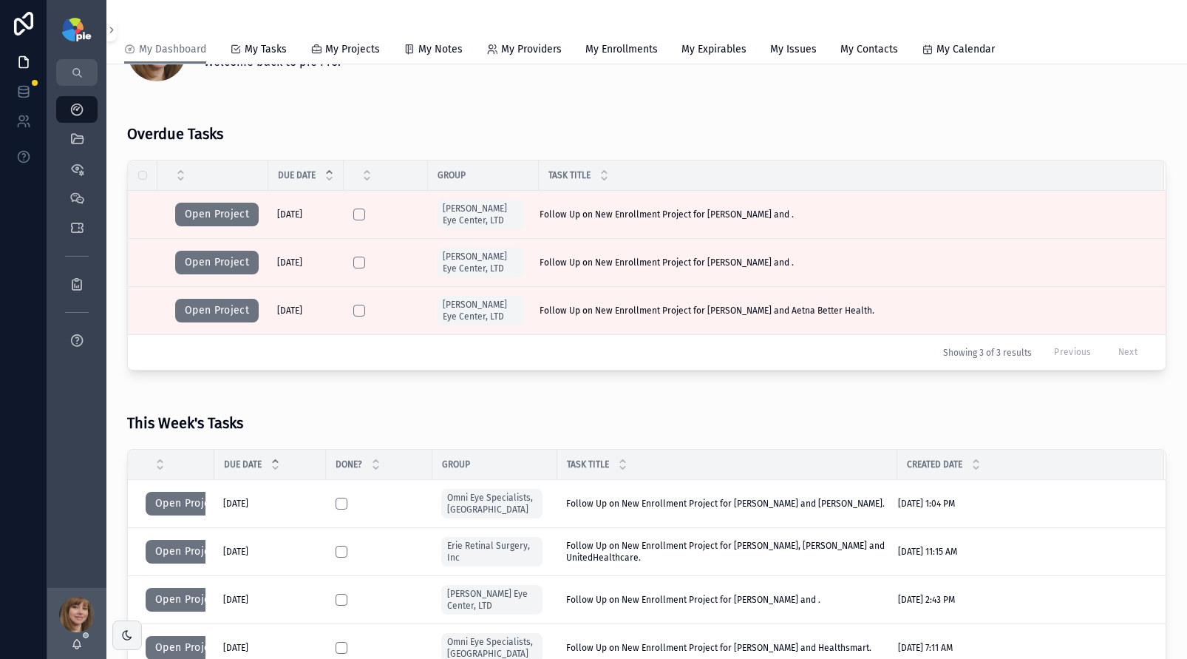
scroll to position [71, 0]
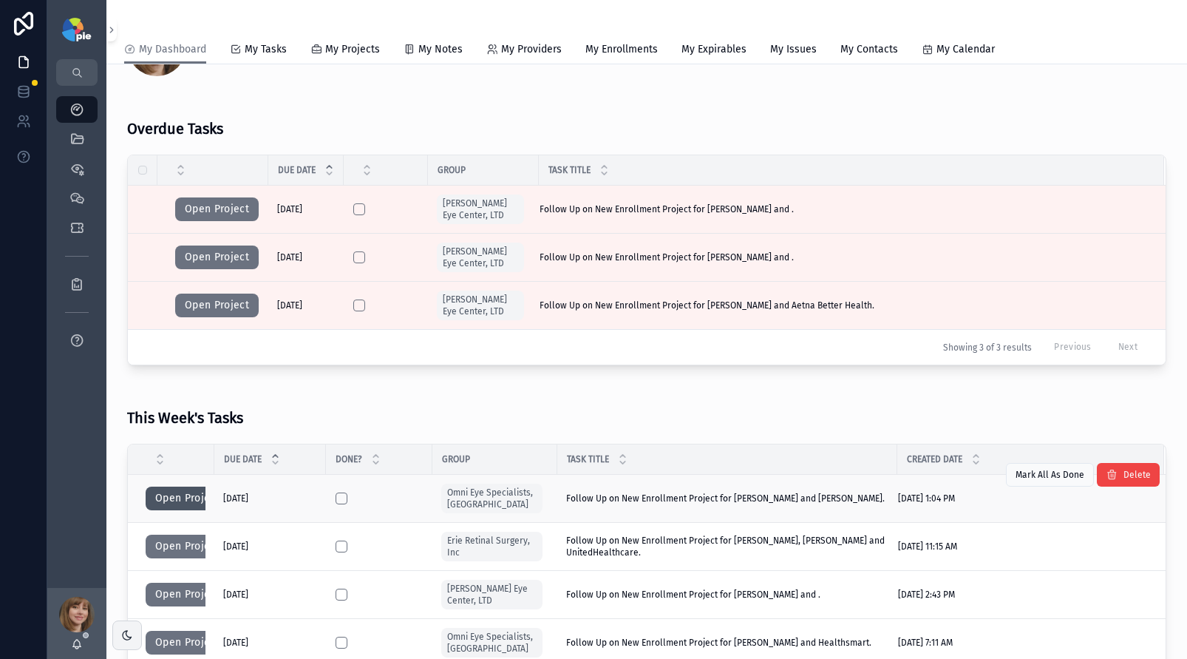
click at [186, 495] on button "Open Project" at bounding box center [188, 498] width 84 height 24
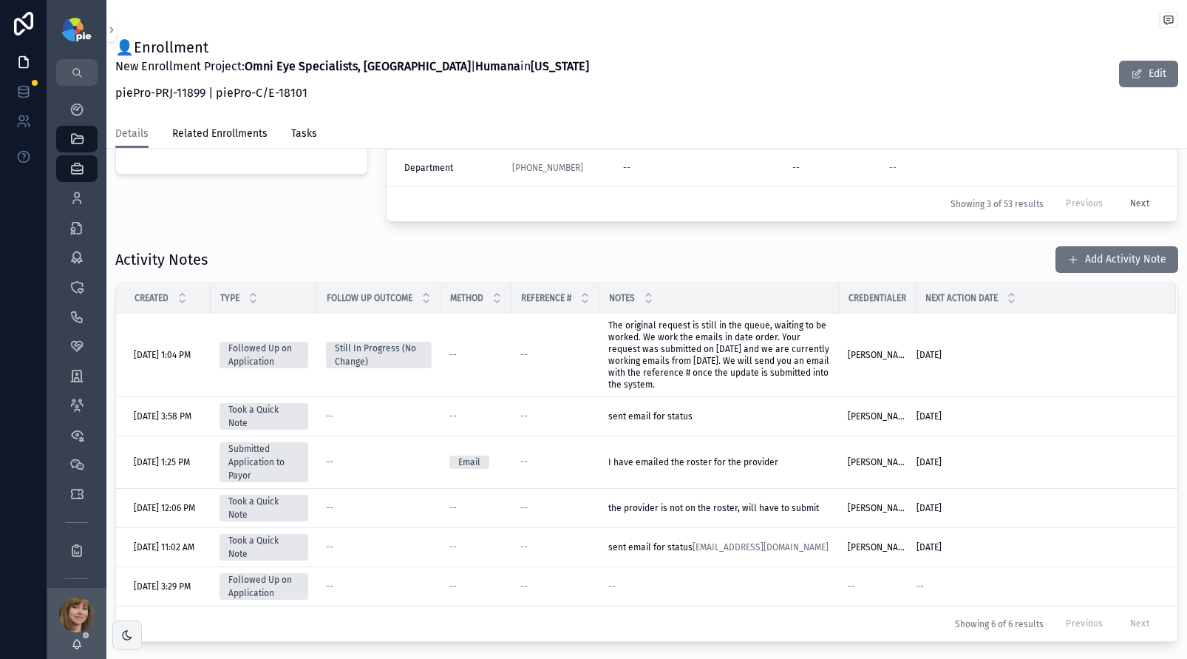
scroll to position [531, 0]
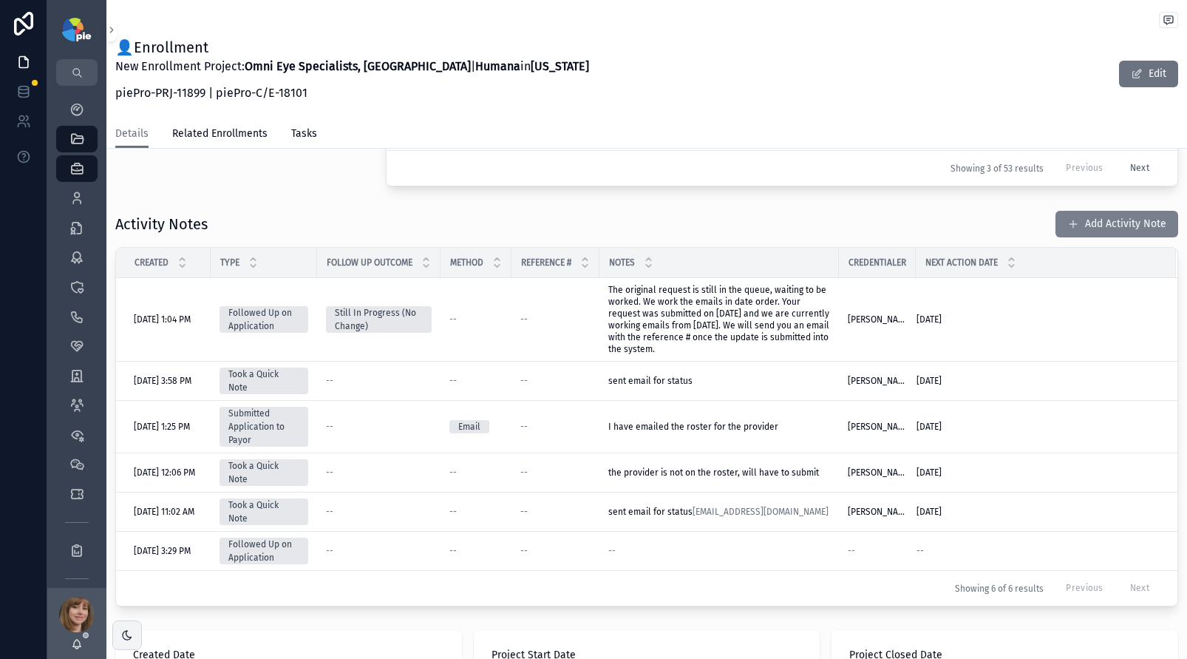
click at [1118, 226] on button "Add Activity Note" at bounding box center [1116, 224] width 123 height 27
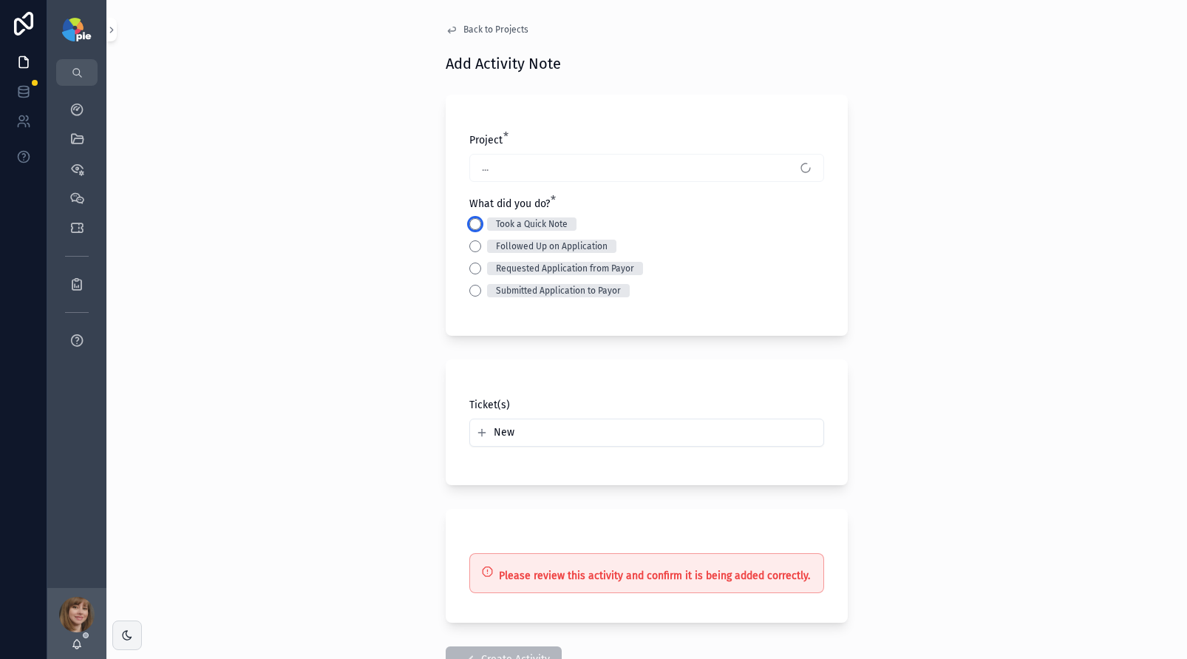
click at [472, 218] on button "Took a Quick Note" at bounding box center [475, 224] width 12 height 12
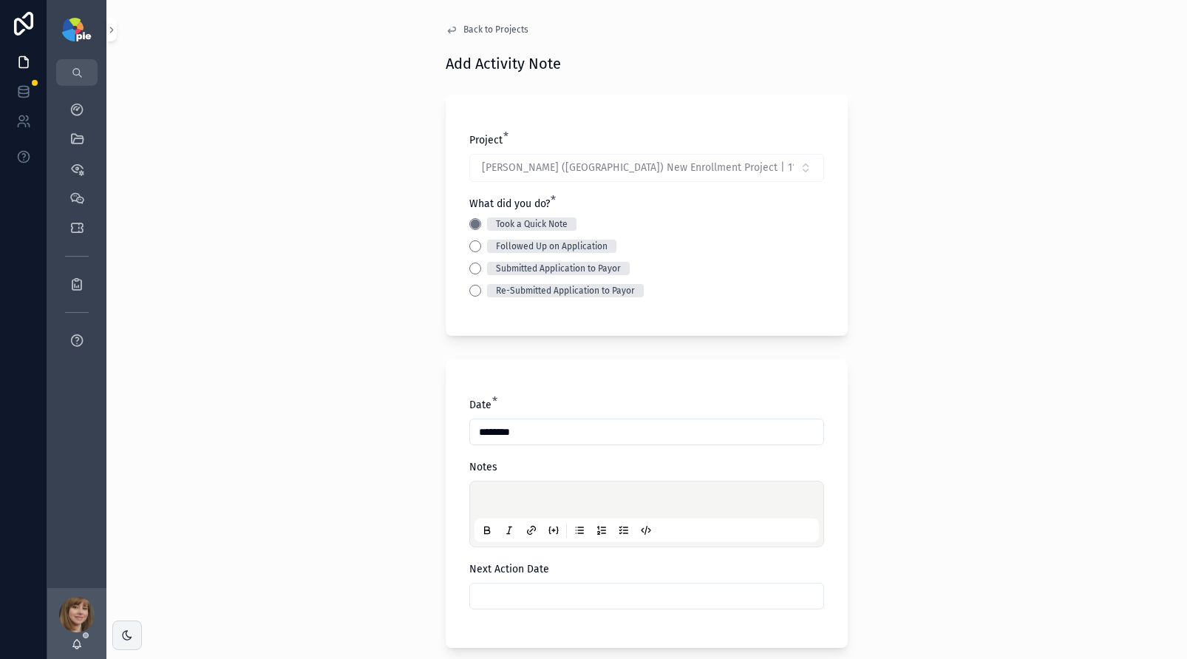
click at [506, 495] on p "scrollable content" at bounding box center [649, 501] width 344 height 15
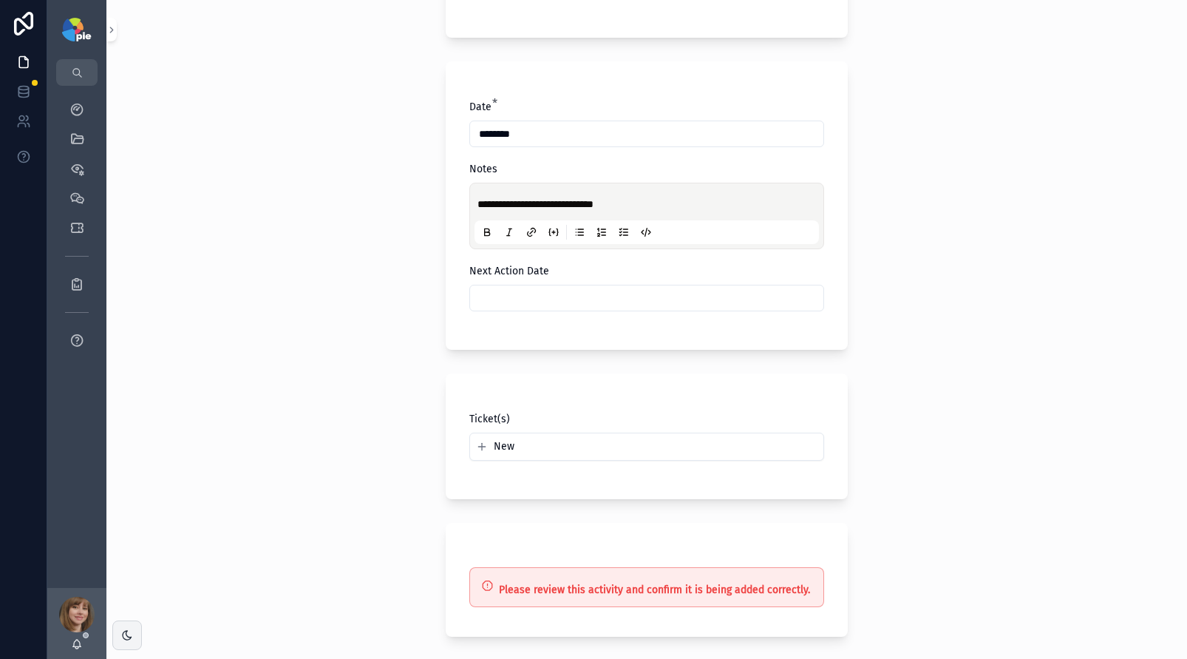
scroll to position [333, 0]
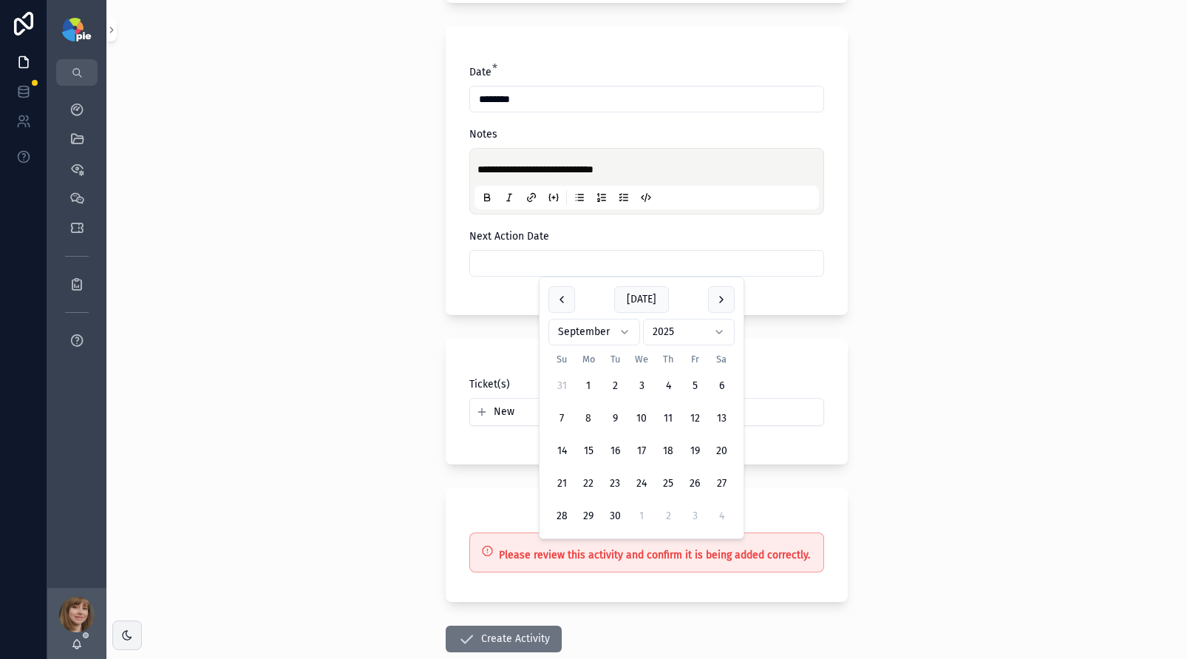
click at [543, 268] on input "scrollable content" at bounding box center [646, 263] width 353 height 21
click at [693, 511] on button "3" at bounding box center [694, 516] width 27 height 27
type input "*********"
click at [279, 452] on div "**********" at bounding box center [646, 329] width 1081 height 659
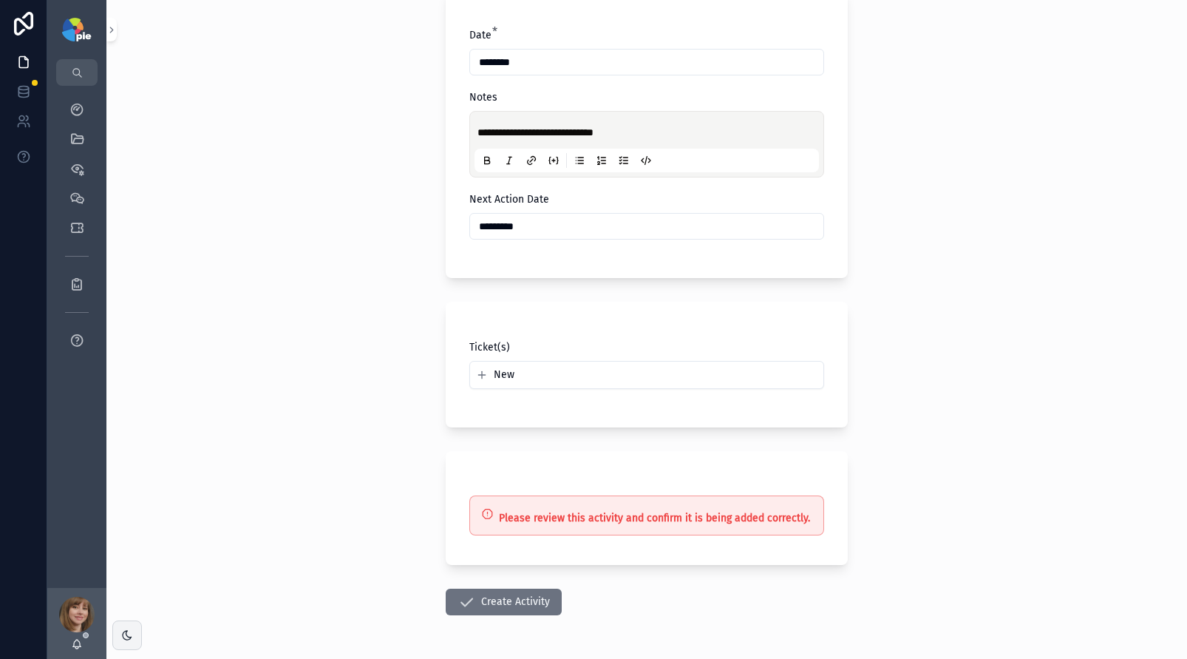
scroll to position [380, 0]
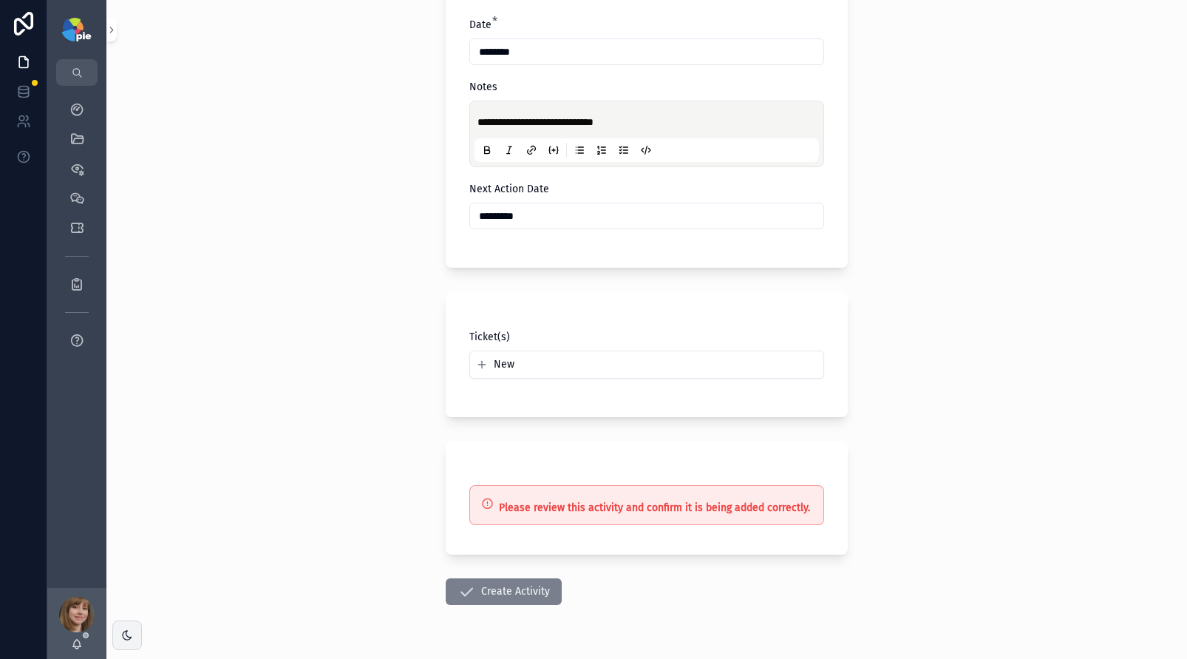
click at [483, 585] on button "Create Activity" at bounding box center [504, 591] width 116 height 27
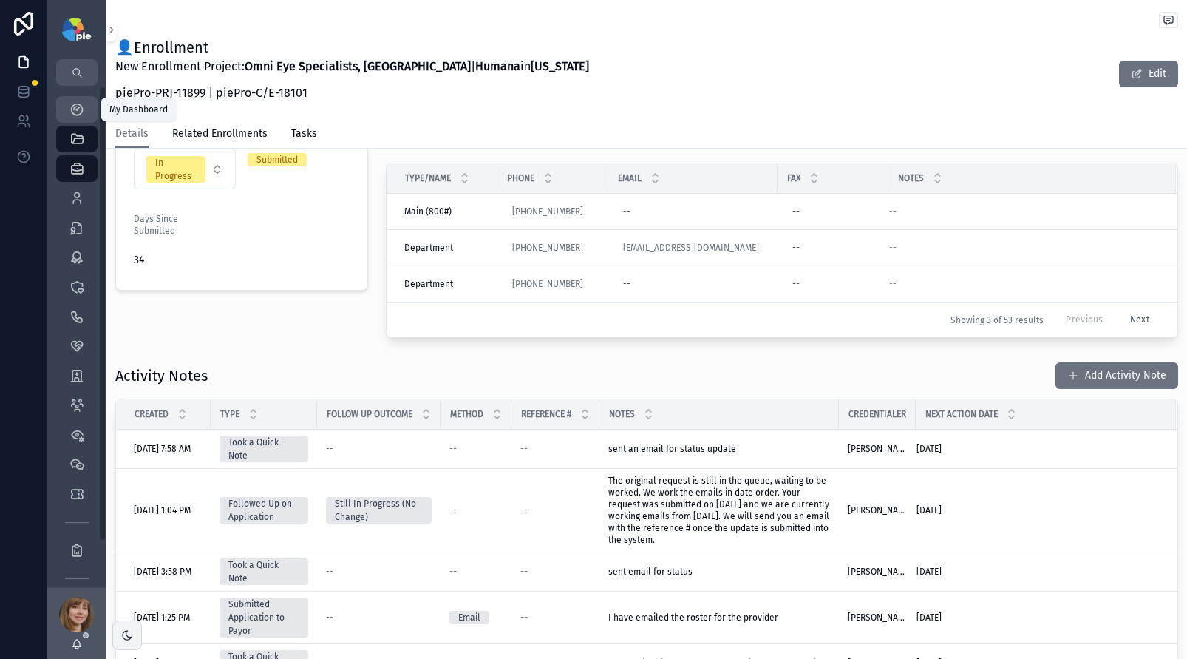
click at [79, 108] on icon "scrollable content" at bounding box center [76, 109] width 15 height 15
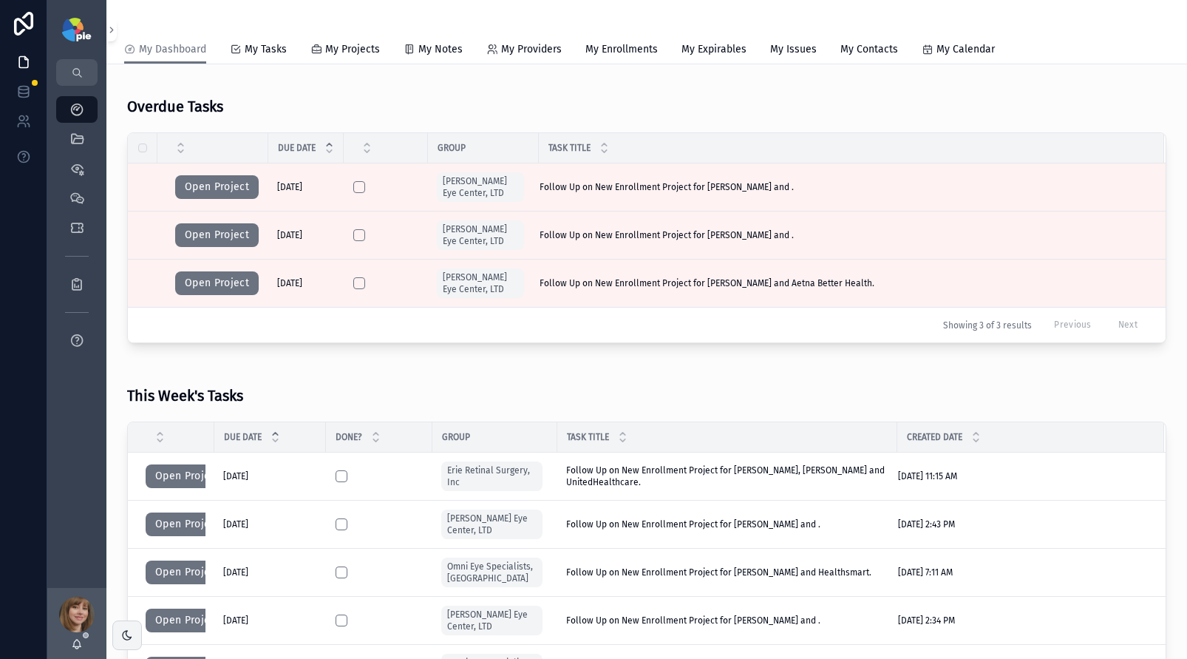
scroll to position [95, 0]
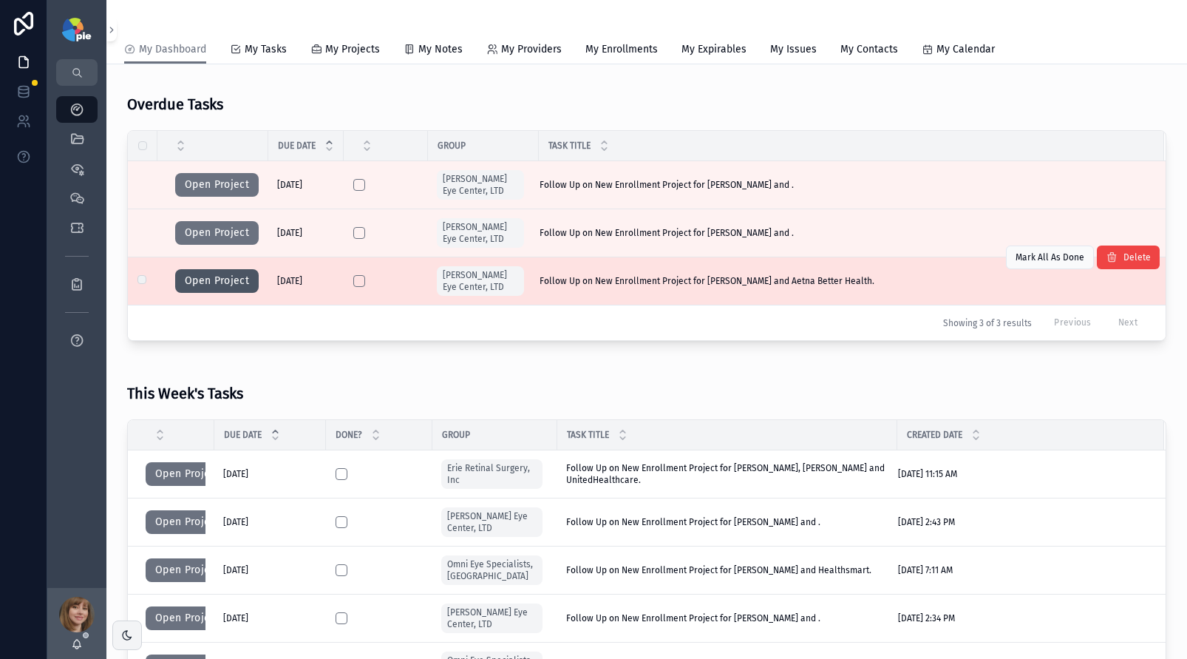
click at [211, 282] on button "Open Project" at bounding box center [217, 281] width 84 height 24
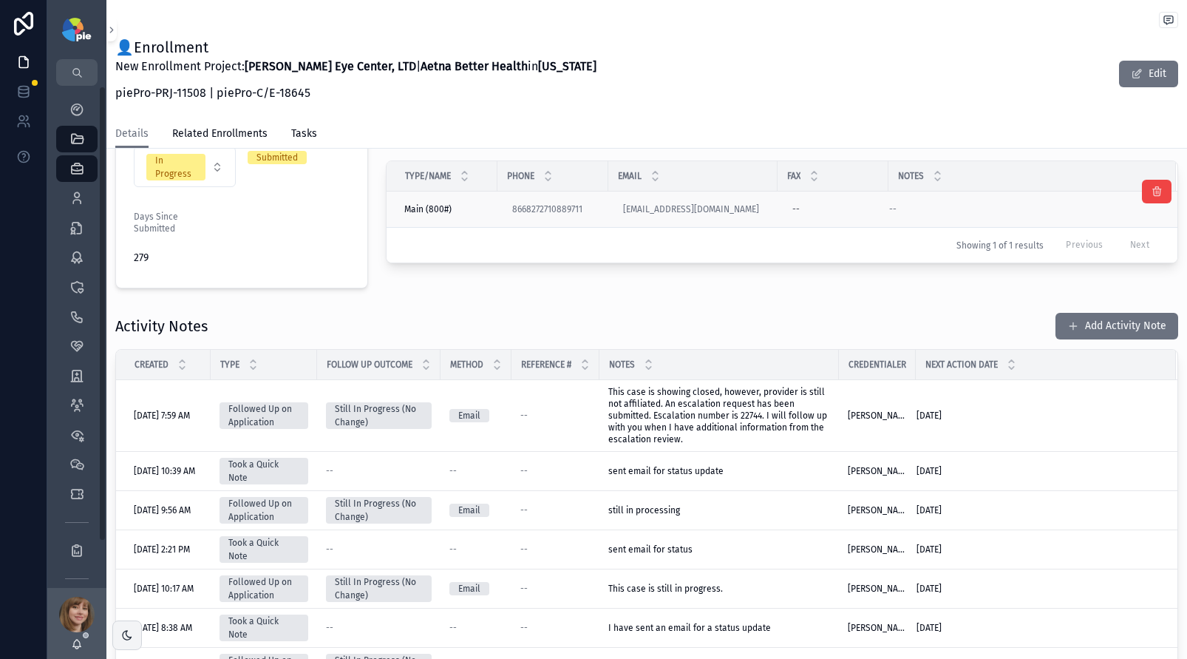
scroll to position [384, 0]
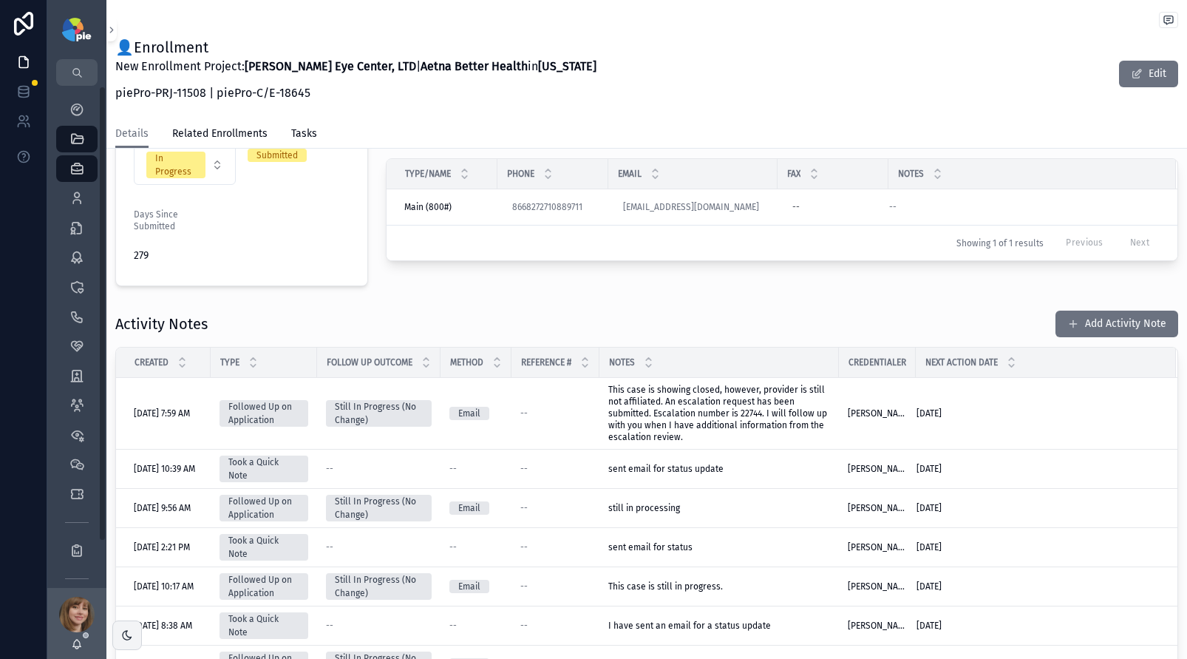
click at [484, 280] on div "Aetna Better Health Contacts Only the first 3 contacts are shown, click 'Next' …" at bounding box center [782, 194] width 811 height 196
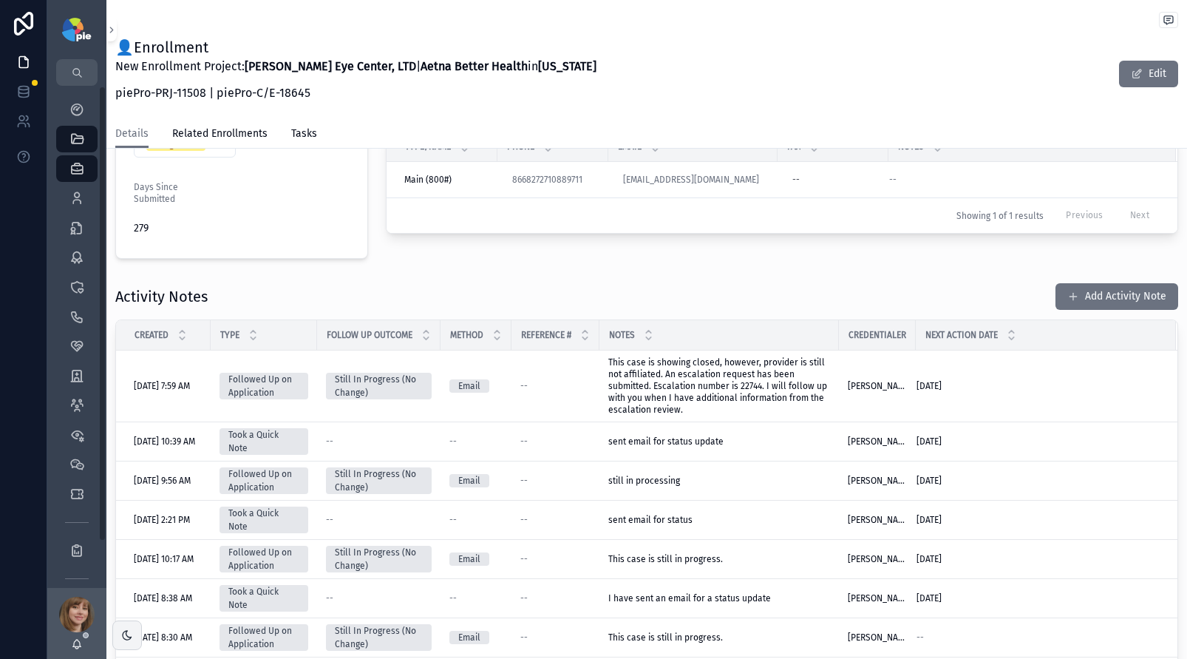
scroll to position [416, 0]
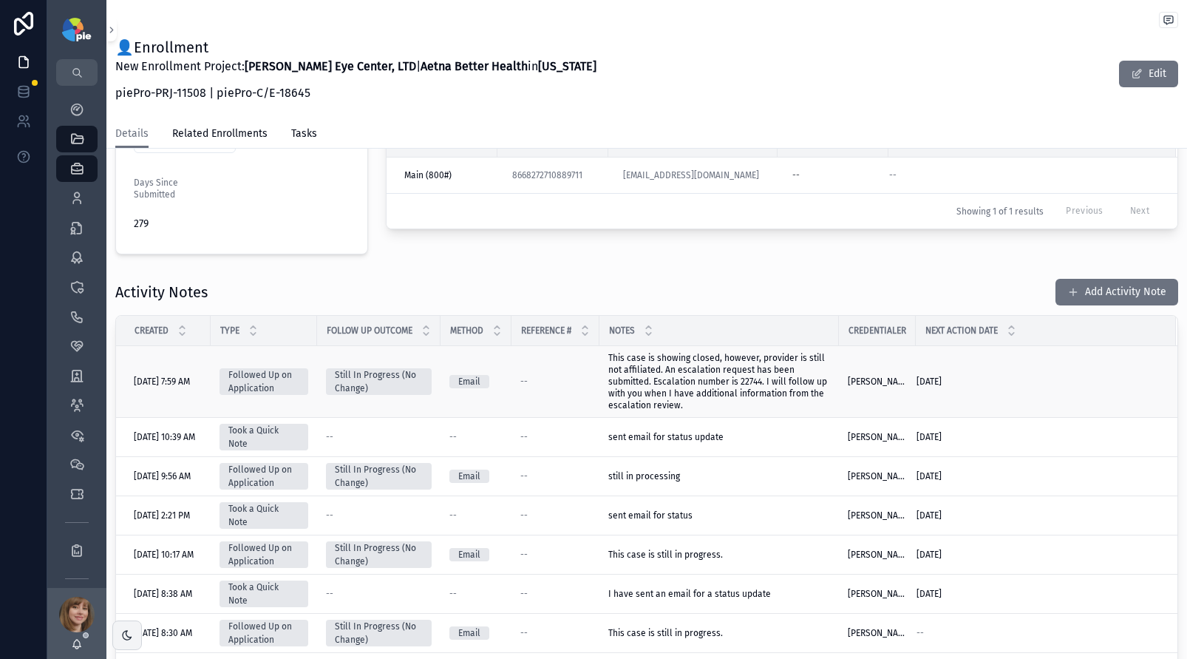
click at [661, 384] on span "This case is showing closed, however, provider is still not affiliated. An esca…" at bounding box center [718, 382] width 221 height 58
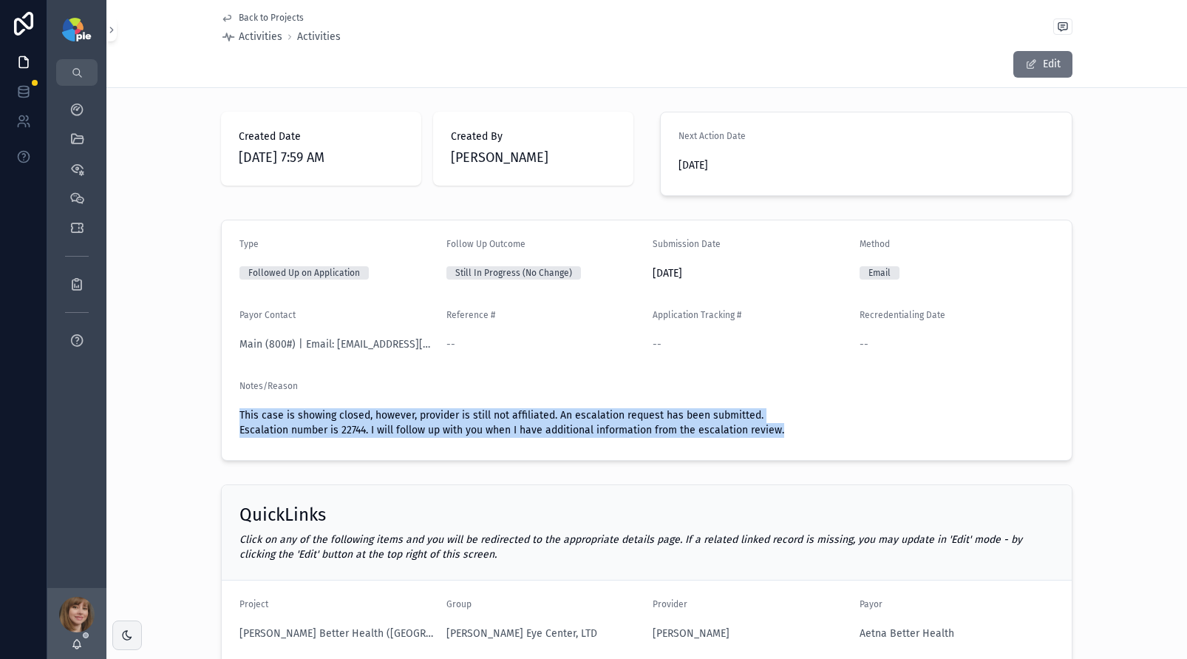
drag, startPoint x: 800, startPoint y: 435, endPoint x: 232, endPoint y: 404, distance: 568.5
click at [232, 404] on form "Type Followed Up on Application Follow Up Outcome Still In Progress (No Change)…" at bounding box center [647, 339] width 850 height 239
copy span "This case is showing closed, however, provider is still not affiliated. An esca…"
click at [276, 18] on span "Back to Projects" at bounding box center [271, 18] width 65 height 12
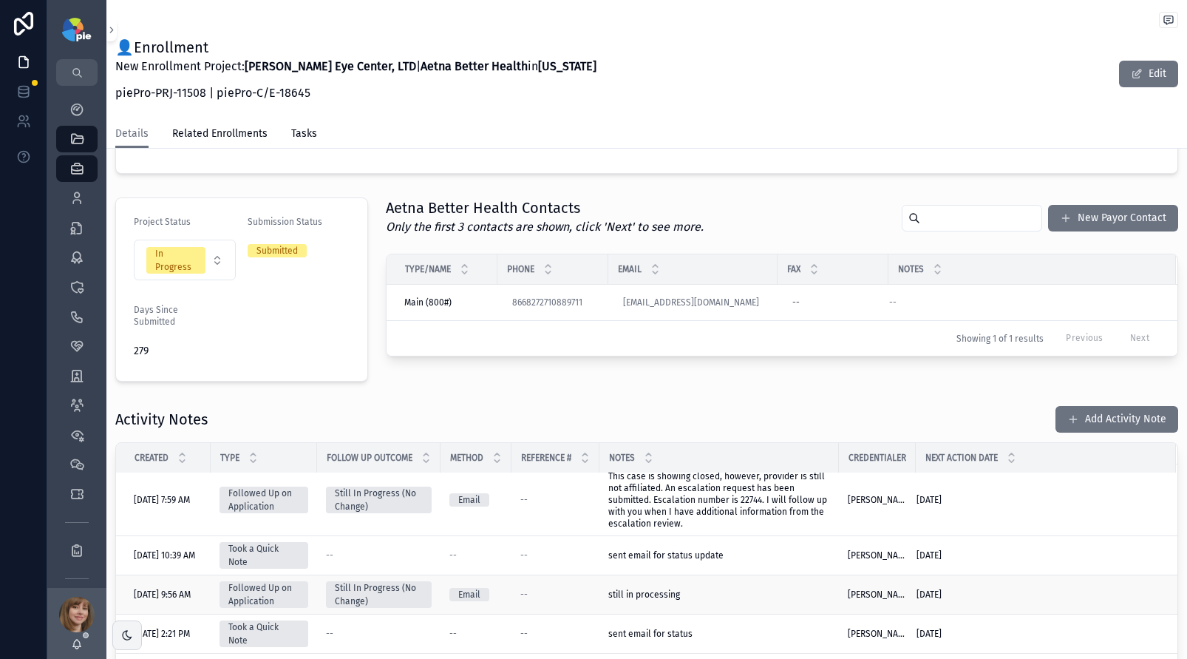
scroll to position [320, 0]
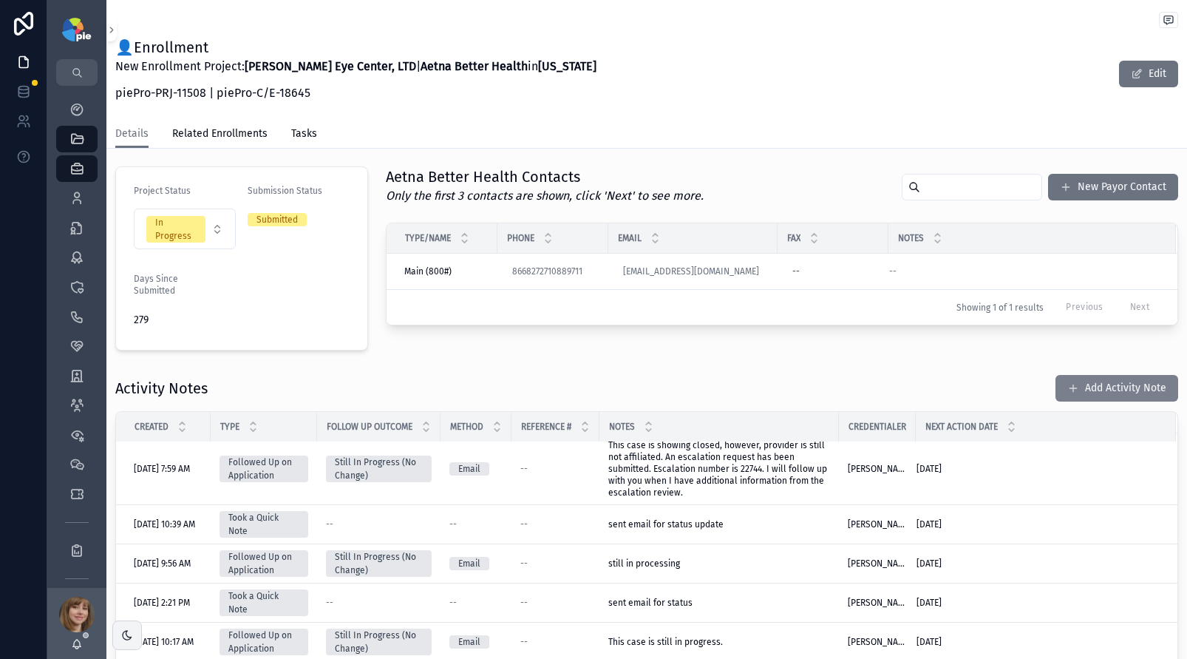
click at [1129, 392] on button "Add Activity Note" at bounding box center [1116, 388] width 123 height 27
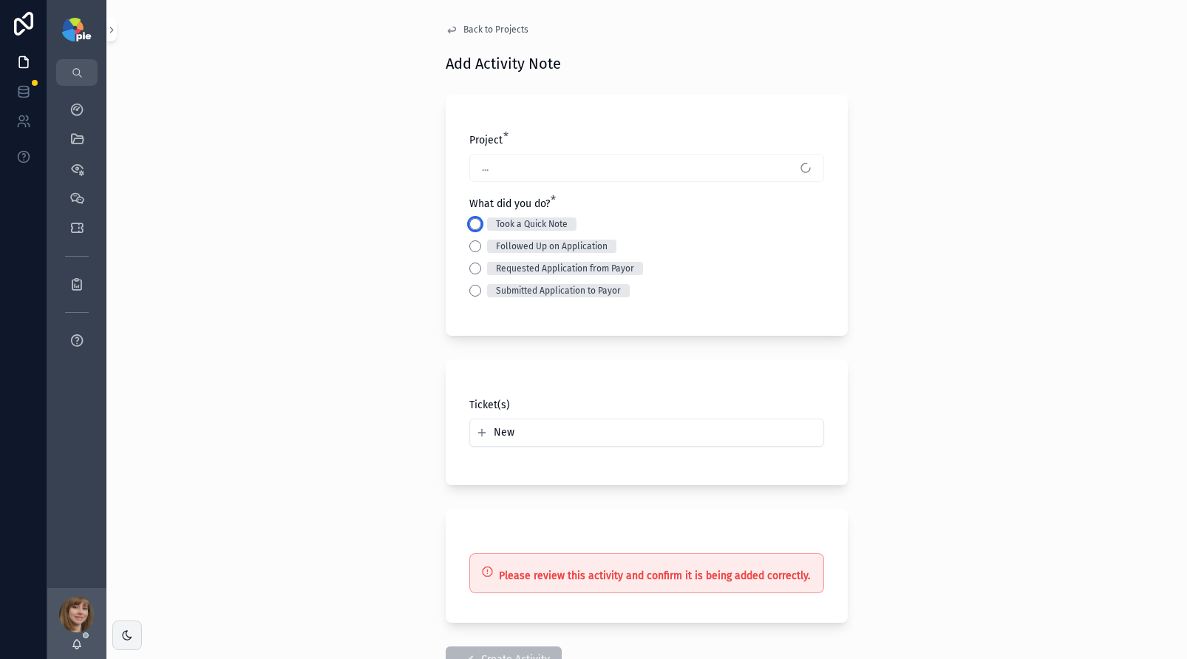
click at [469, 223] on button "Took a Quick Note" at bounding box center [475, 224] width 12 height 12
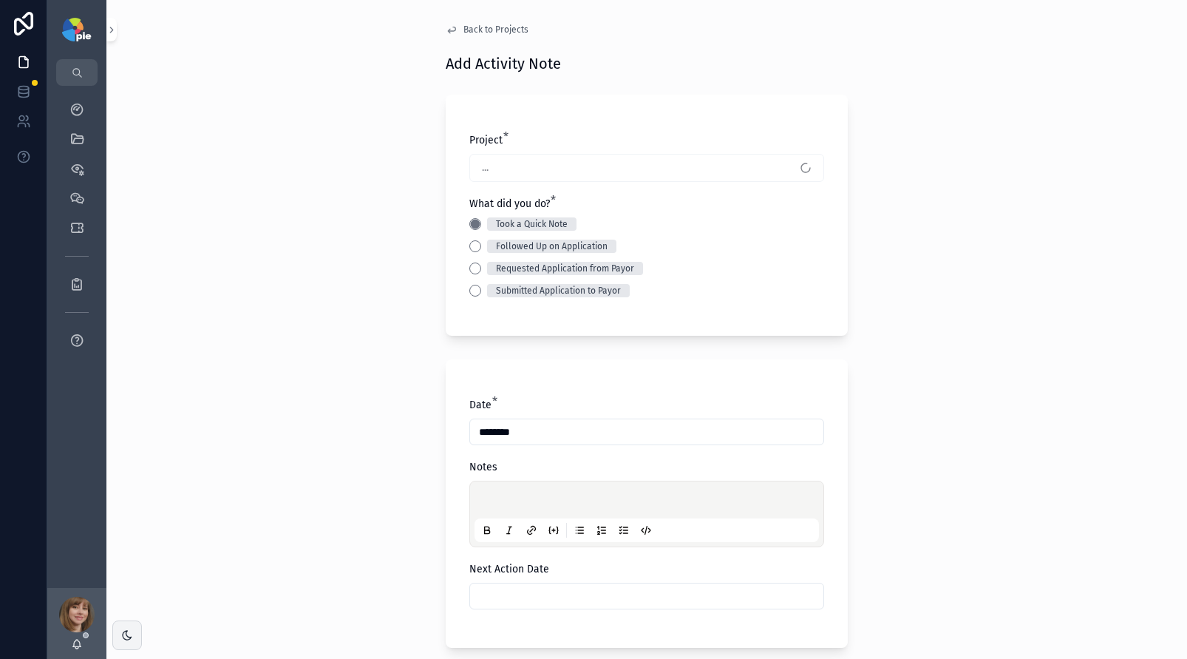
click at [488, 495] on p "scrollable content" at bounding box center [649, 501] width 344 height 15
click at [284, 370] on div "**********" at bounding box center [646, 329] width 1081 height 659
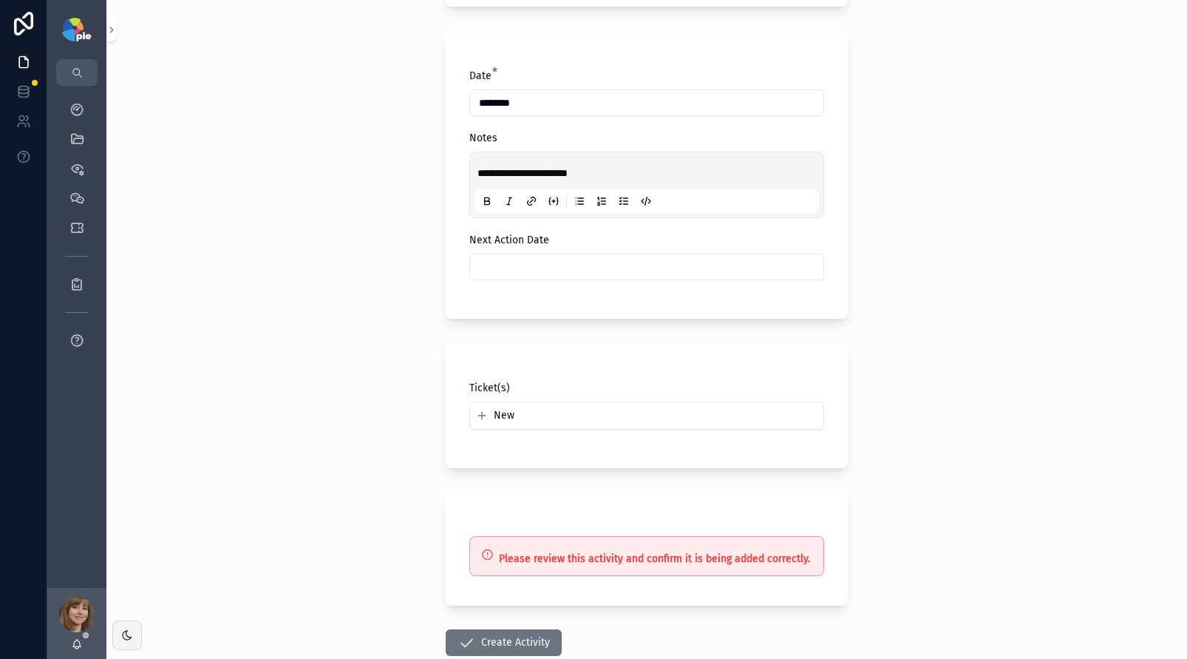
scroll to position [365, 0]
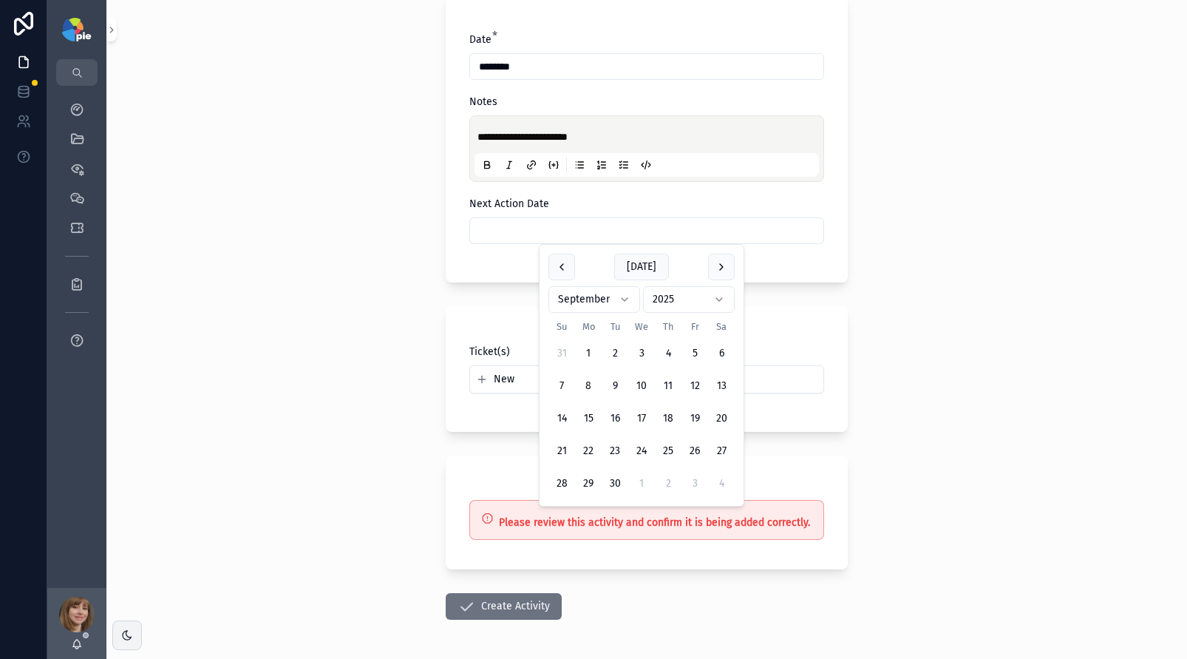
click at [533, 232] on input "scrollable content" at bounding box center [646, 230] width 353 height 21
click at [672, 480] on button "2" at bounding box center [668, 483] width 27 height 27
click at [639, 474] on button "29" at bounding box center [641, 483] width 27 height 27
type input "**********"
click at [335, 411] on div "**********" at bounding box center [646, 329] width 1081 height 659
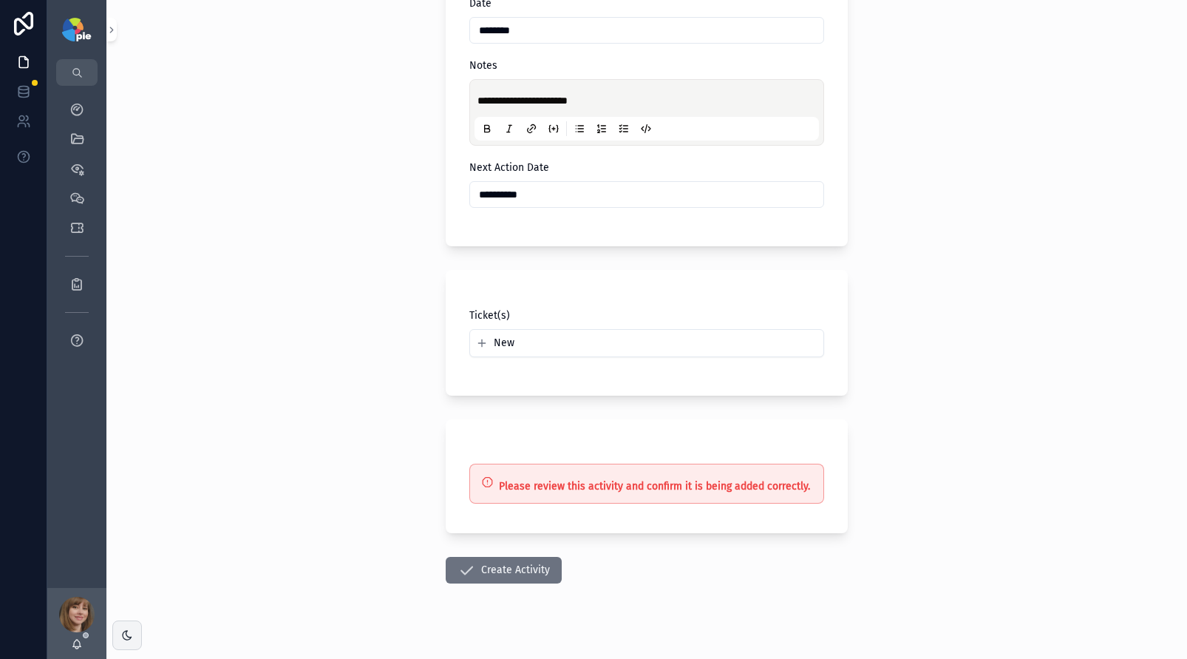
scroll to position [421, 0]
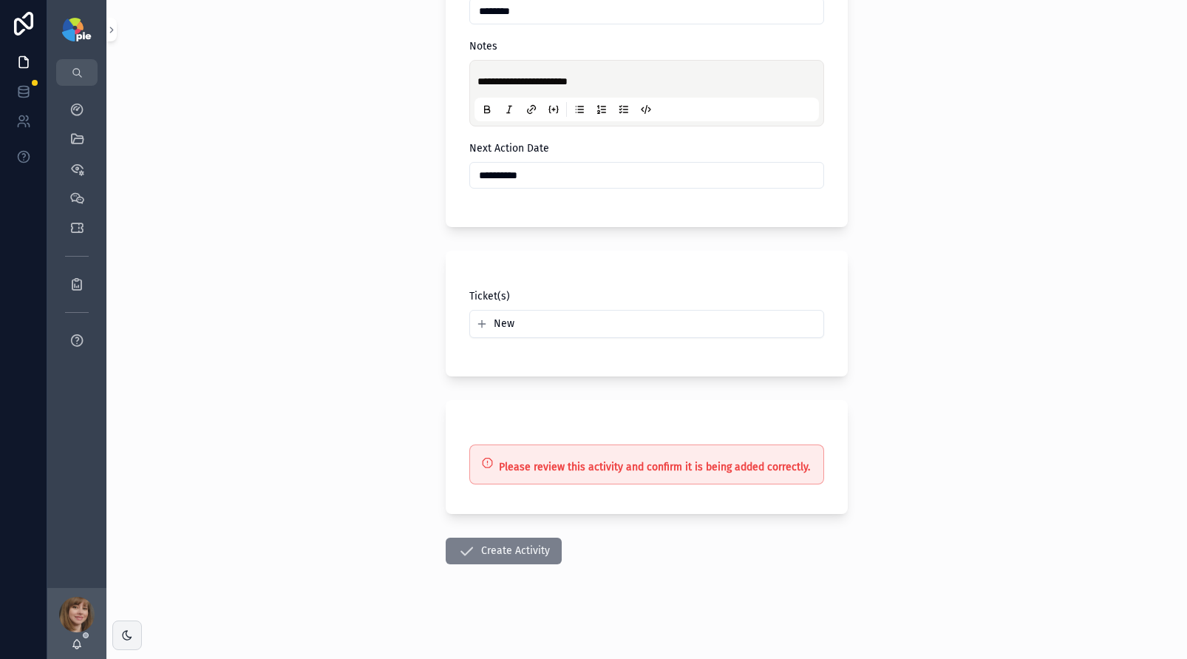
click at [511, 551] on button "Create Activity" at bounding box center [504, 550] width 116 height 27
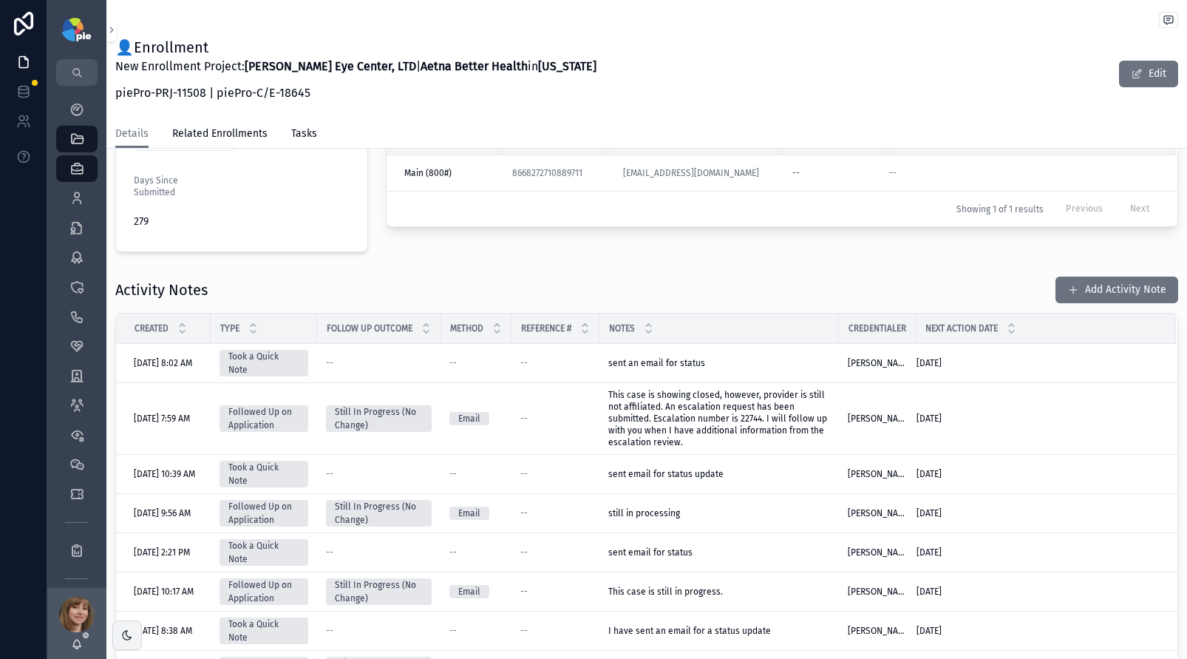
scroll to position [418, 0]
click at [79, 103] on icon "scrollable content" at bounding box center [76, 109] width 15 height 15
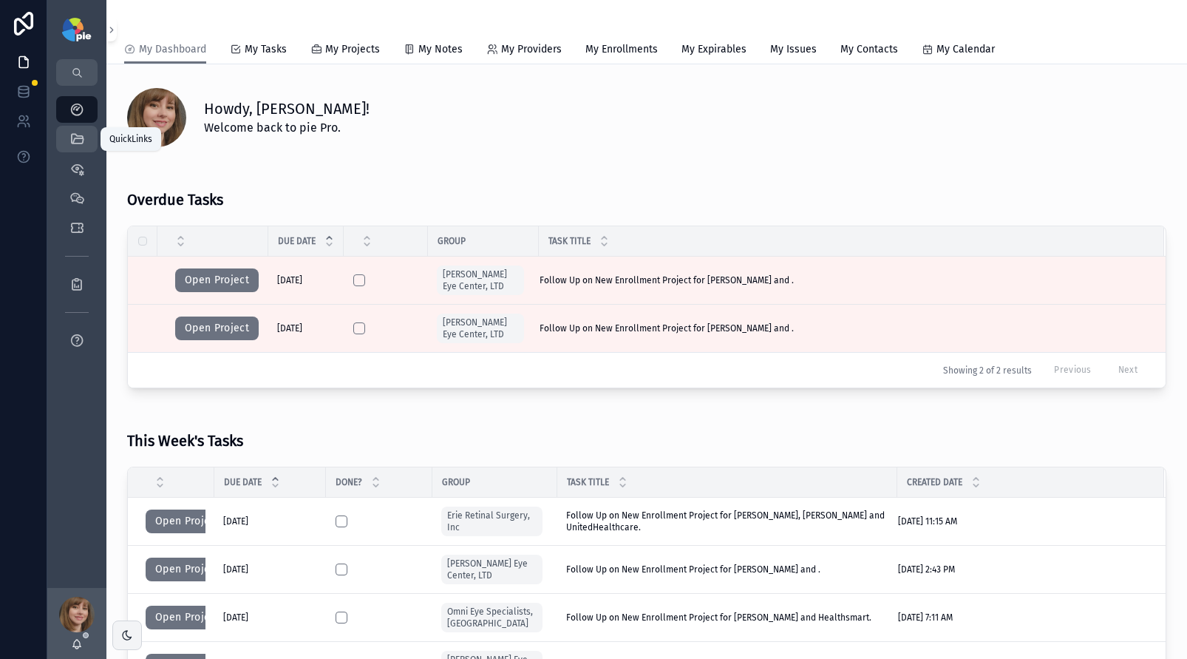
click at [74, 142] on icon "scrollable content" at bounding box center [76, 139] width 15 height 15
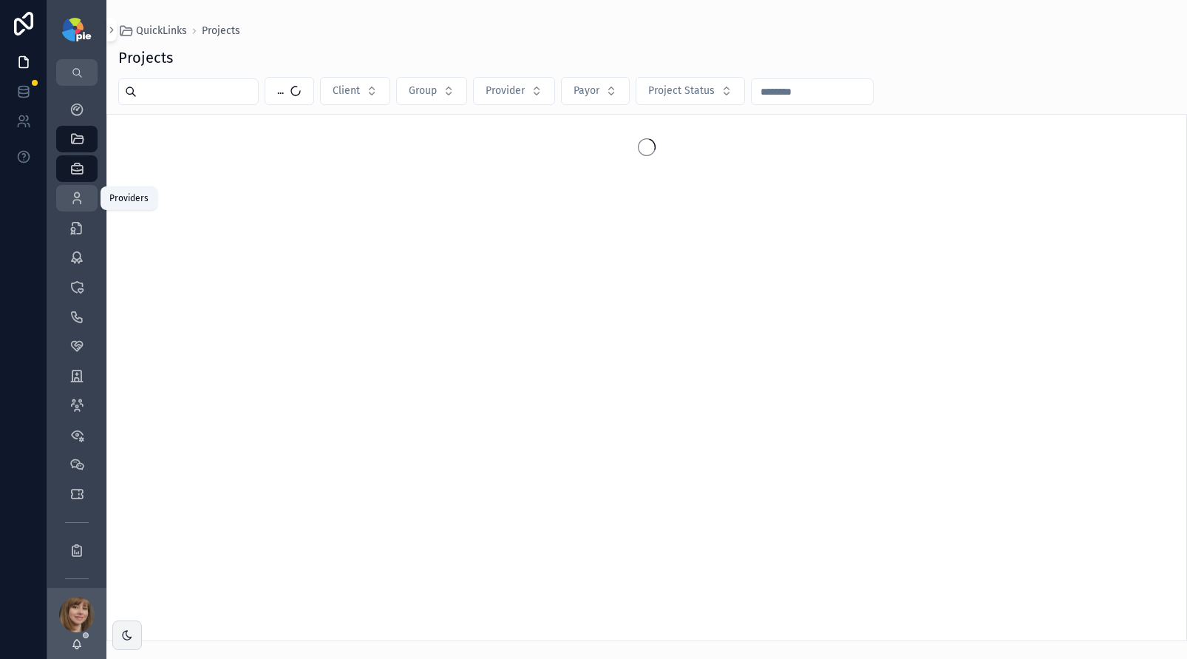
click at [72, 202] on icon "scrollable content" at bounding box center [76, 198] width 15 height 15
click at [171, 88] on input "scrollable content" at bounding box center [197, 91] width 121 height 21
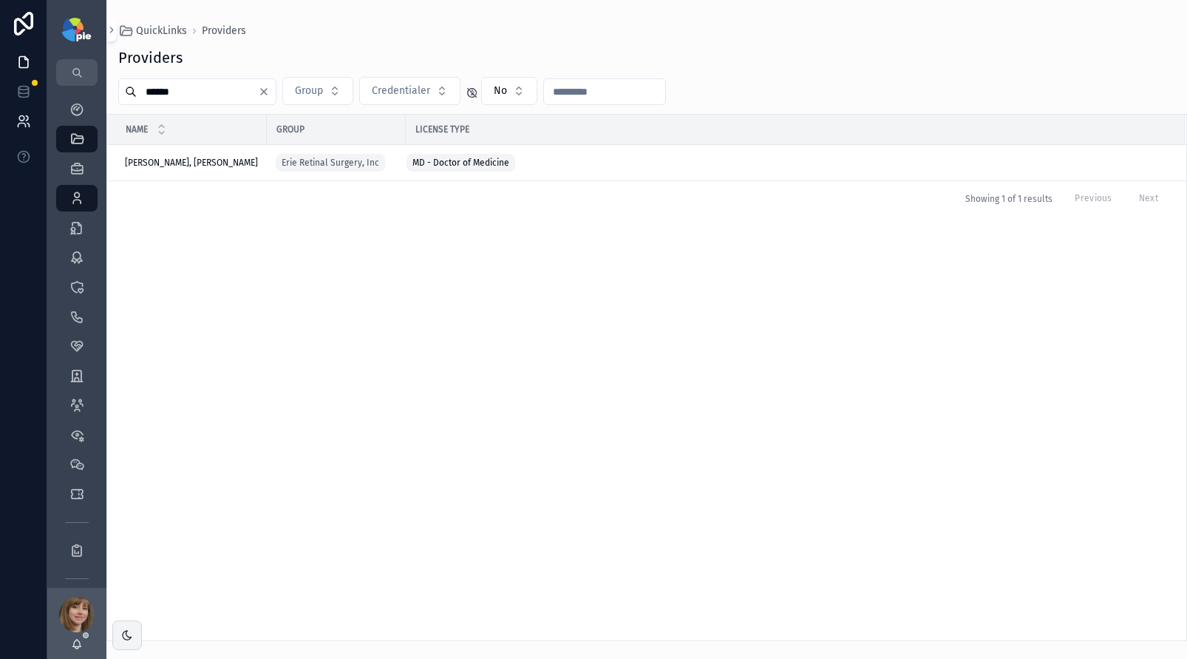
type input "******"
click at [206, 163] on span "Khojasteh Jafari, Hassan" at bounding box center [191, 163] width 133 height 12
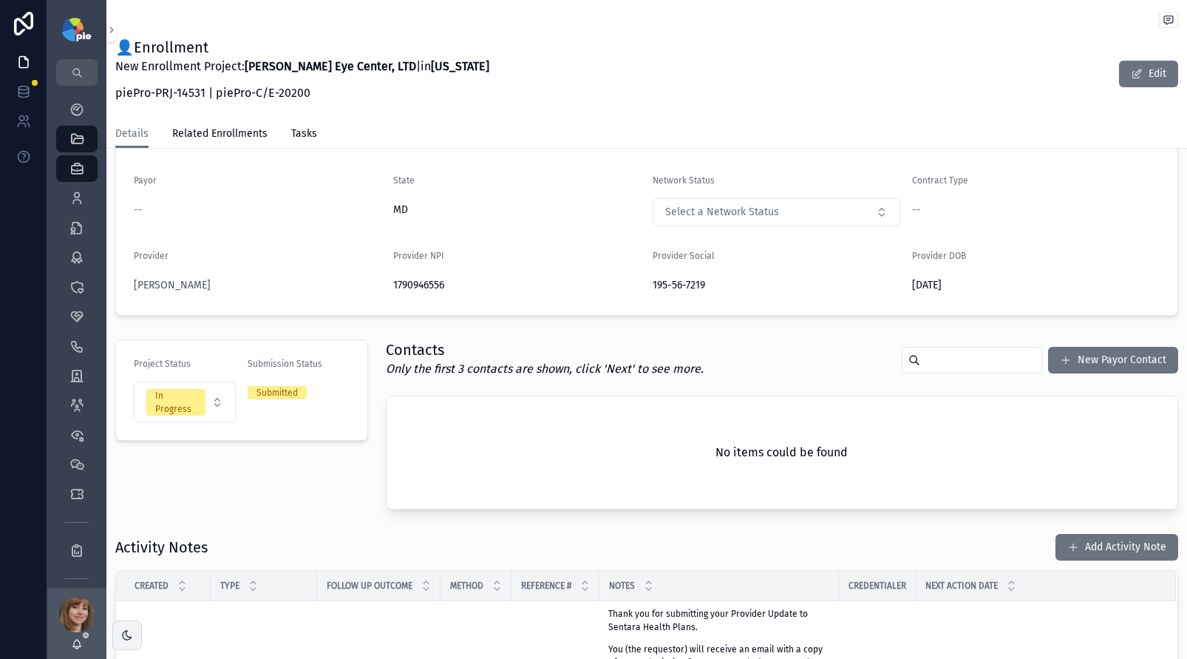
scroll to position [121, 0]
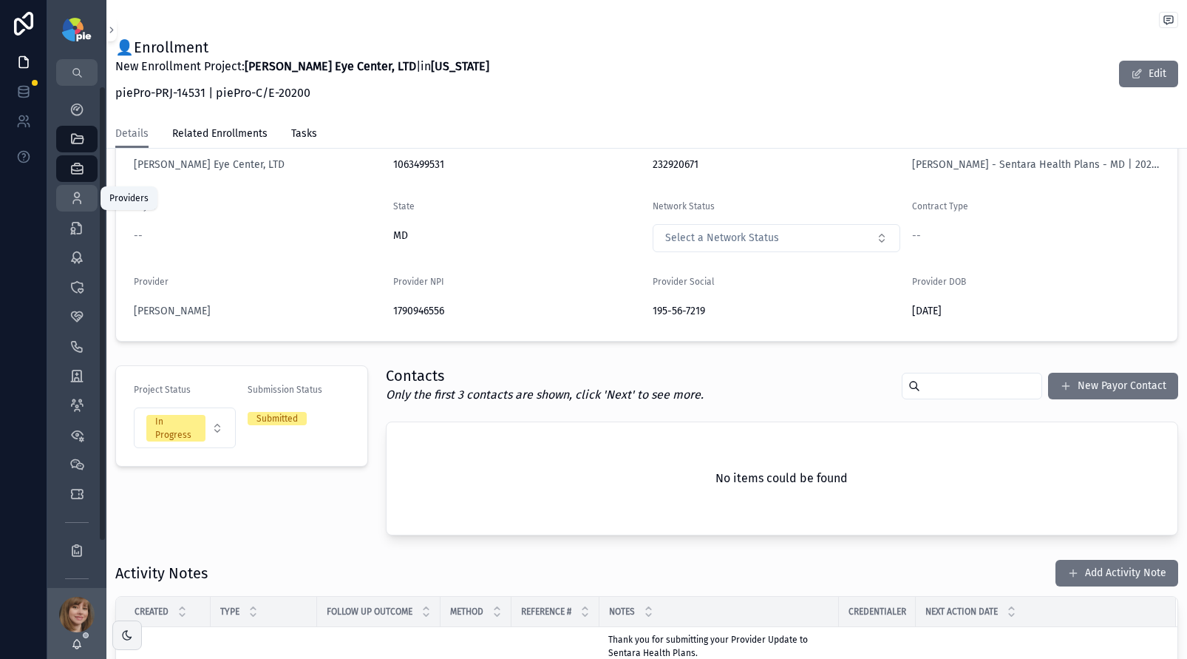
click at [86, 192] on div "Providers 295" at bounding box center [77, 198] width 24 height 24
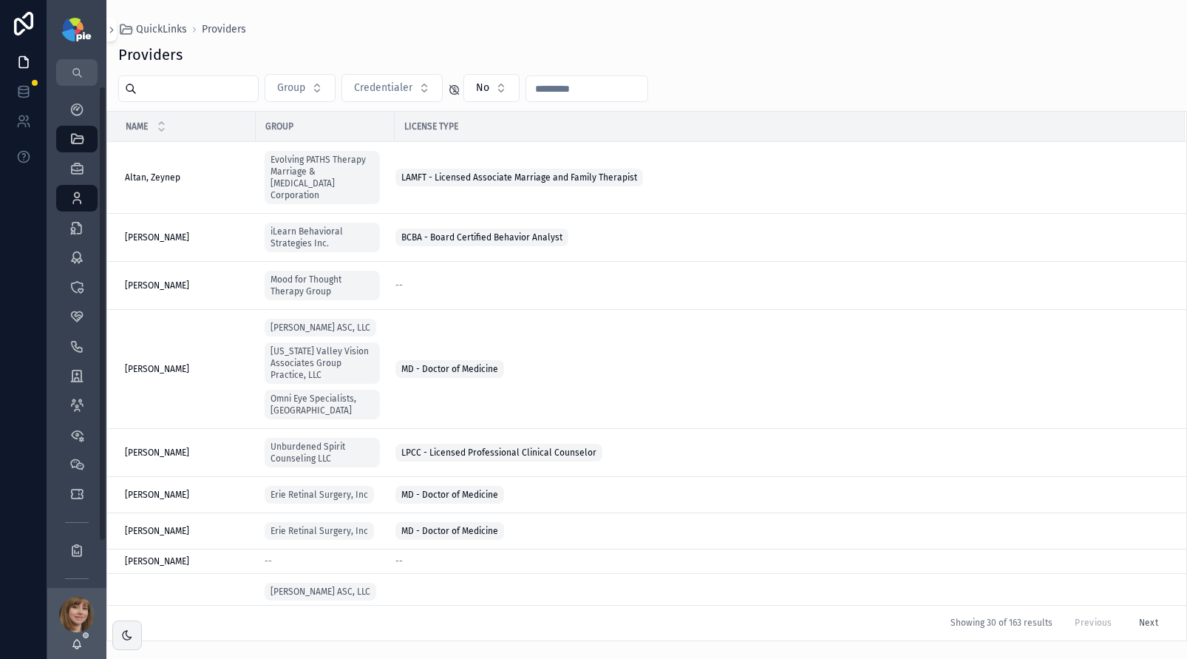
click at [231, 85] on input "scrollable content" at bounding box center [197, 88] width 121 height 21
type input "****"
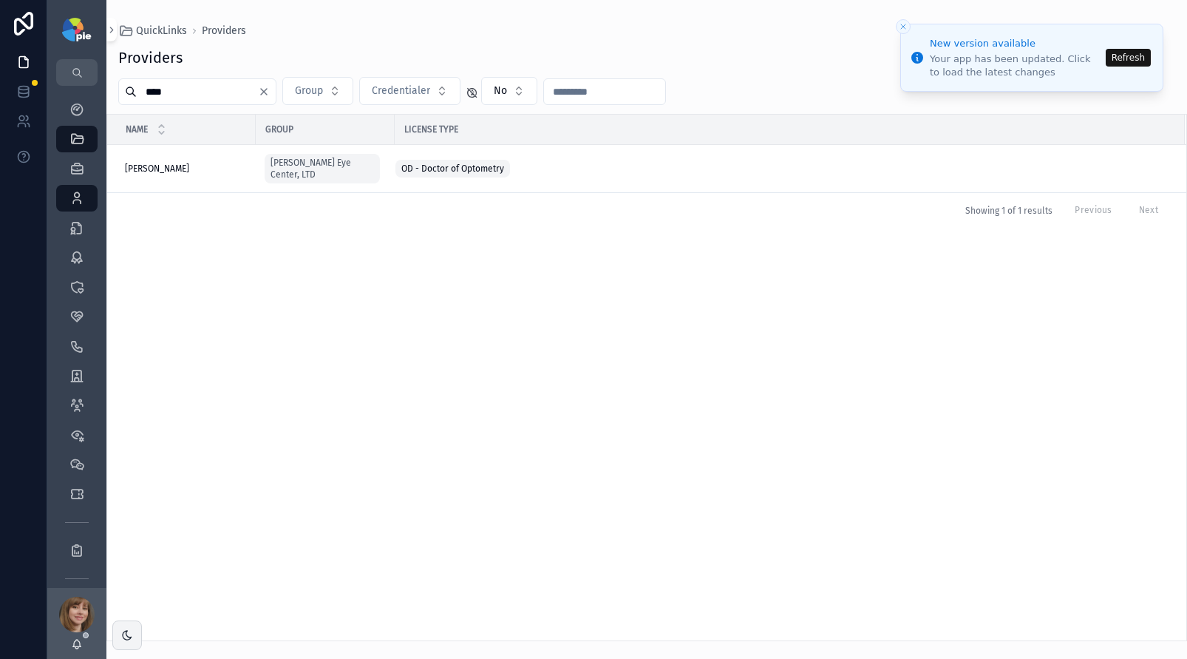
click at [1134, 54] on button "Refresh" at bounding box center [1128, 58] width 45 height 18
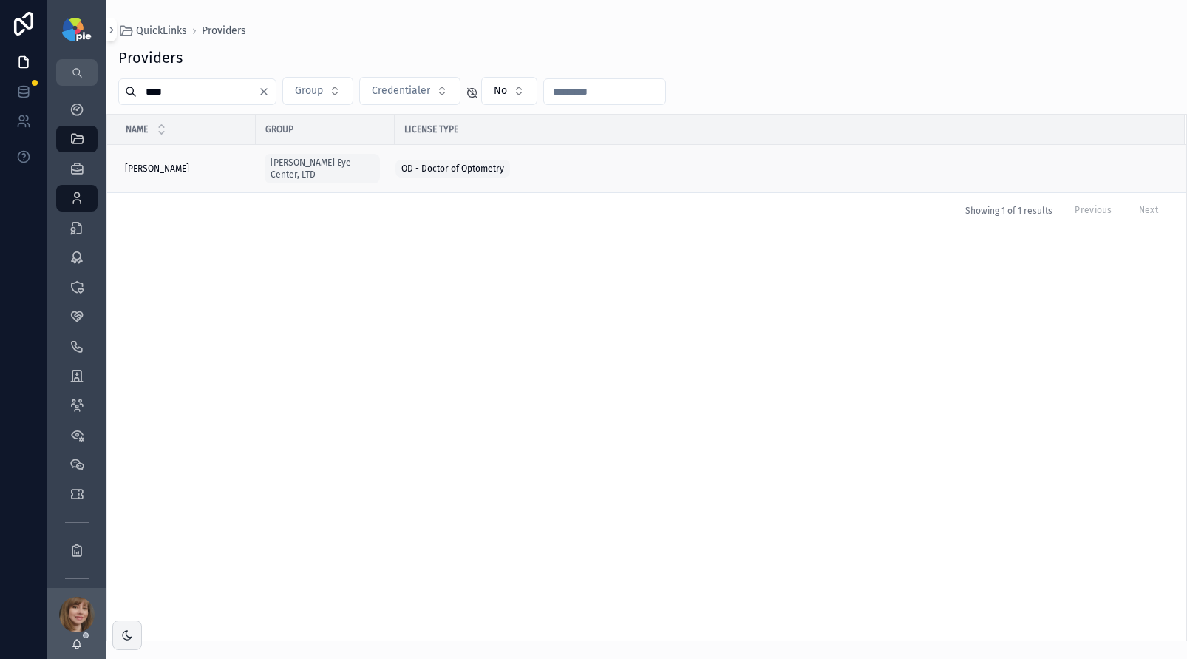
click at [205, 163] on div "Frey, Tiffany Frey, Tiffany" at bounding box center [186, 169] width 122 height 12
click at [208, 166] on div "[PERSON_NAME] [PERSON_NAME]" at bounding box center [186, 169] width 122 height 12
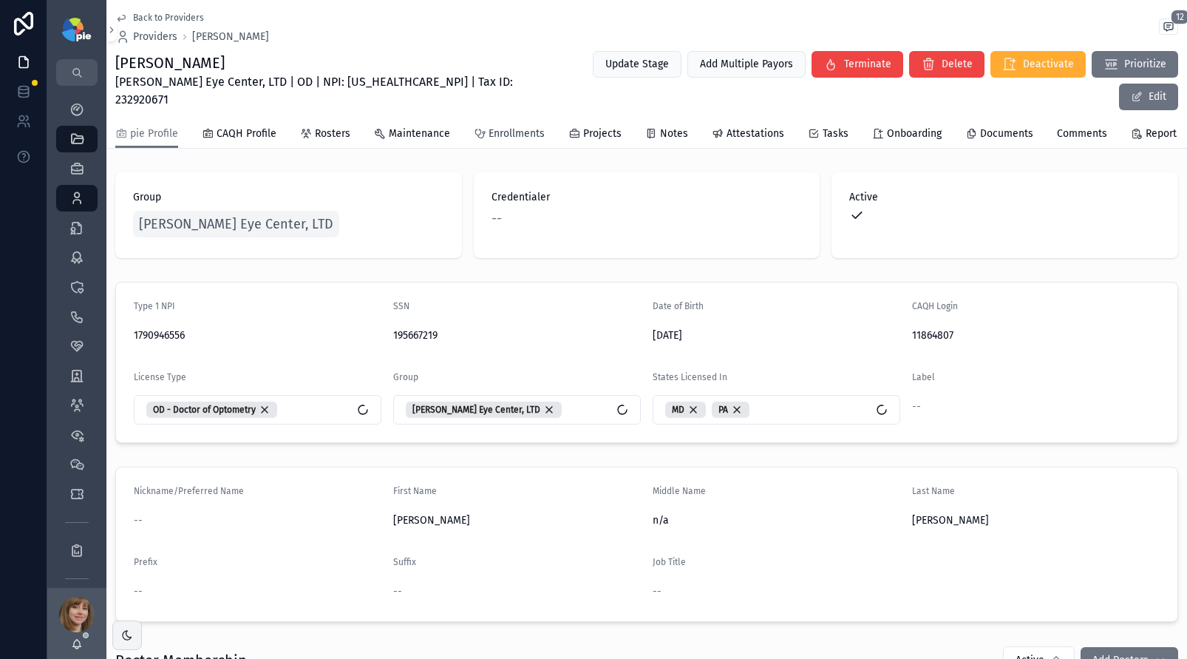
click at [528, 126] on span "Enrollments" at bounding box center [517, 133] width 56 height 15
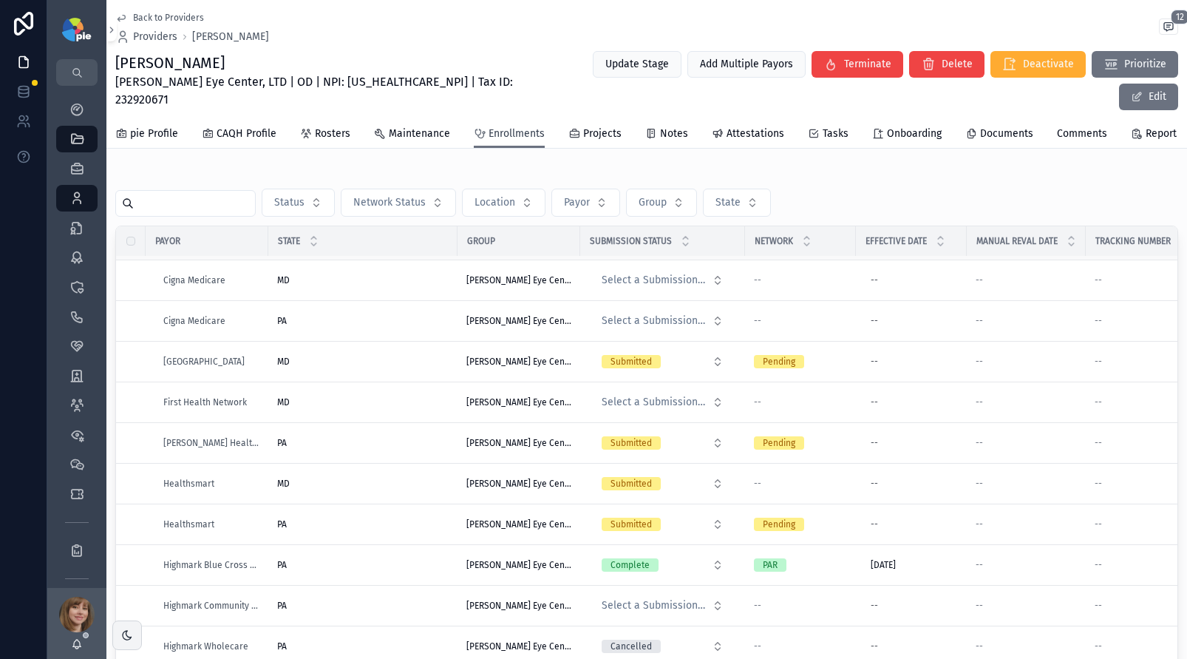
scroll to position [802, 0]
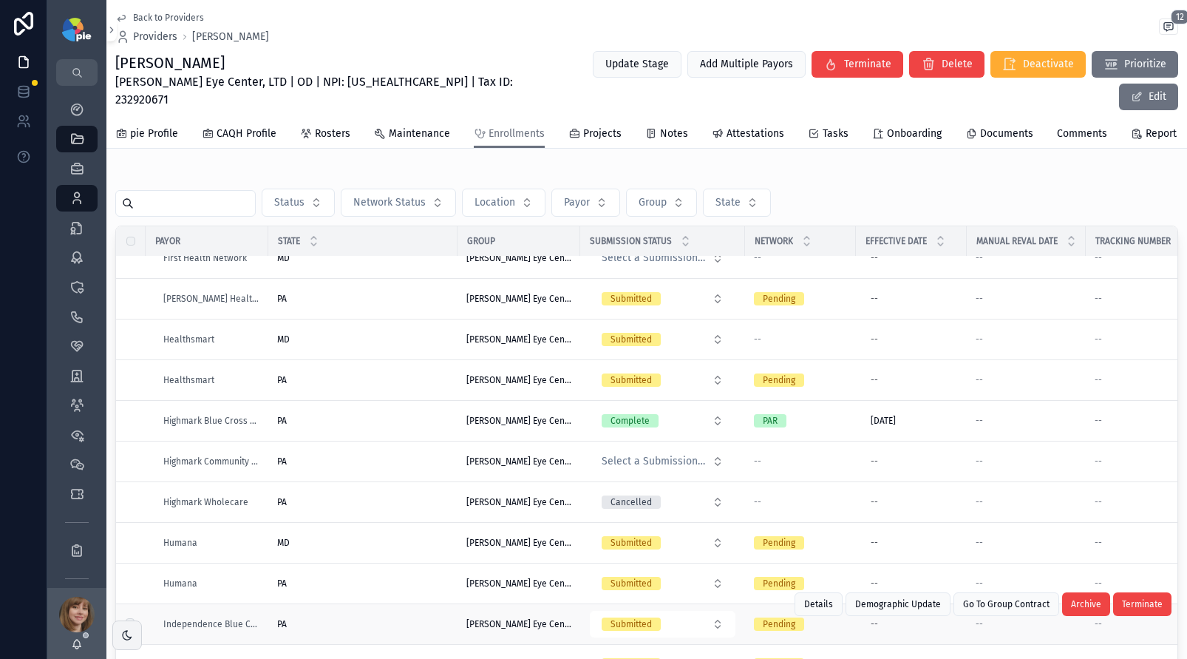
click at [381, 618] on div "PA PA" at bounding box center [362, 624] width 171 height 12
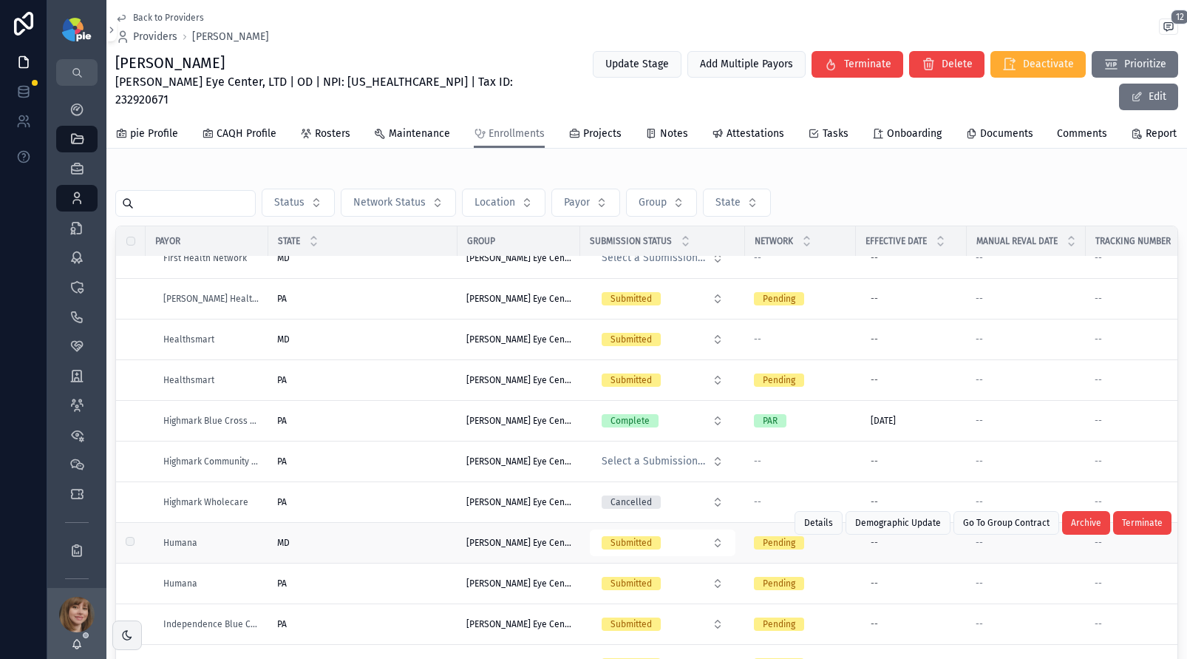
scroll to position [140, 0]
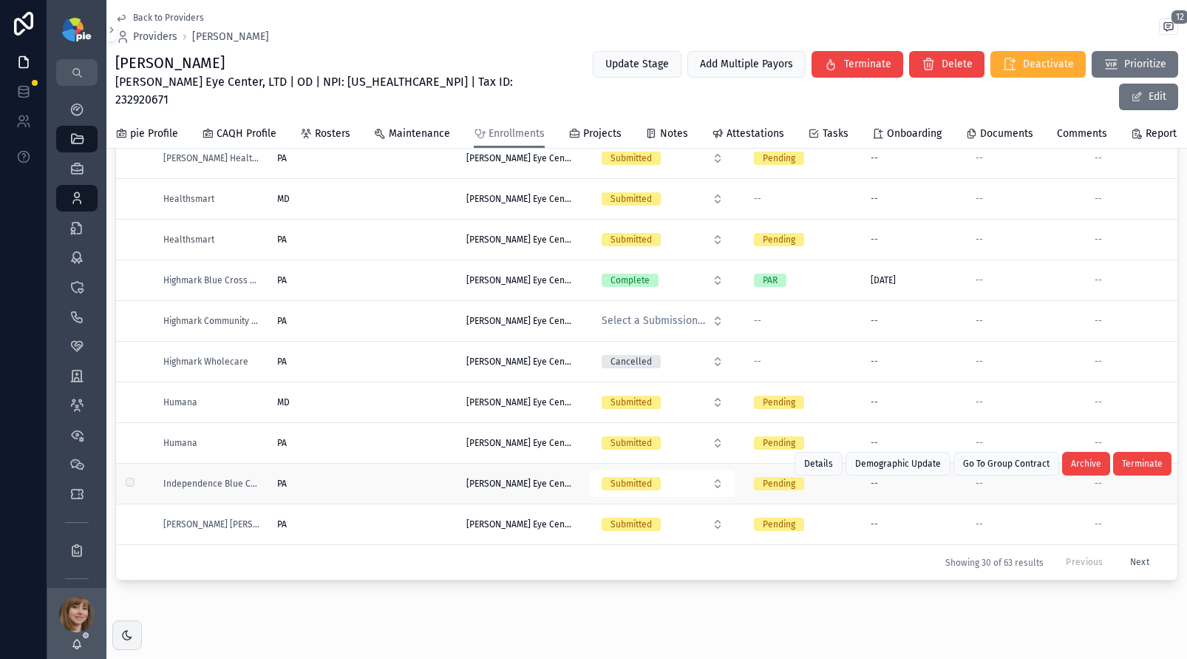
click at [357, 477] on div "PA PA" at bounding box center [362, 483] width 171 height 12
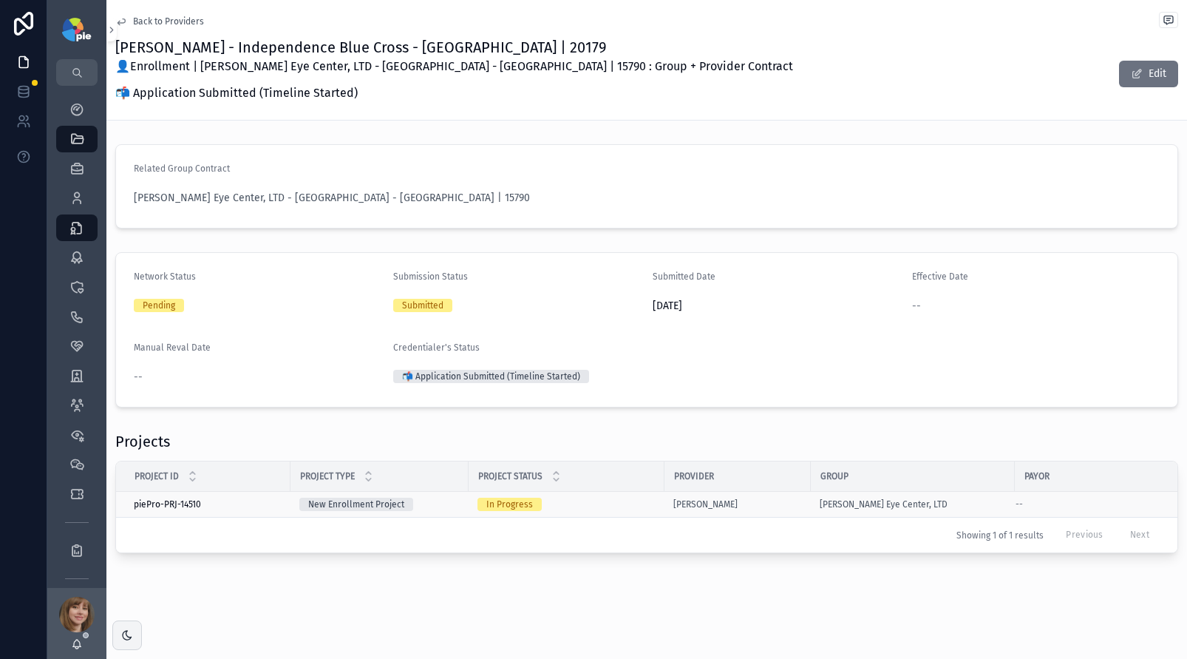
scroll to position [6, 0]
click at [632, 501] on div "In Progress" at bounding box center [566, 503] width 178 height 13
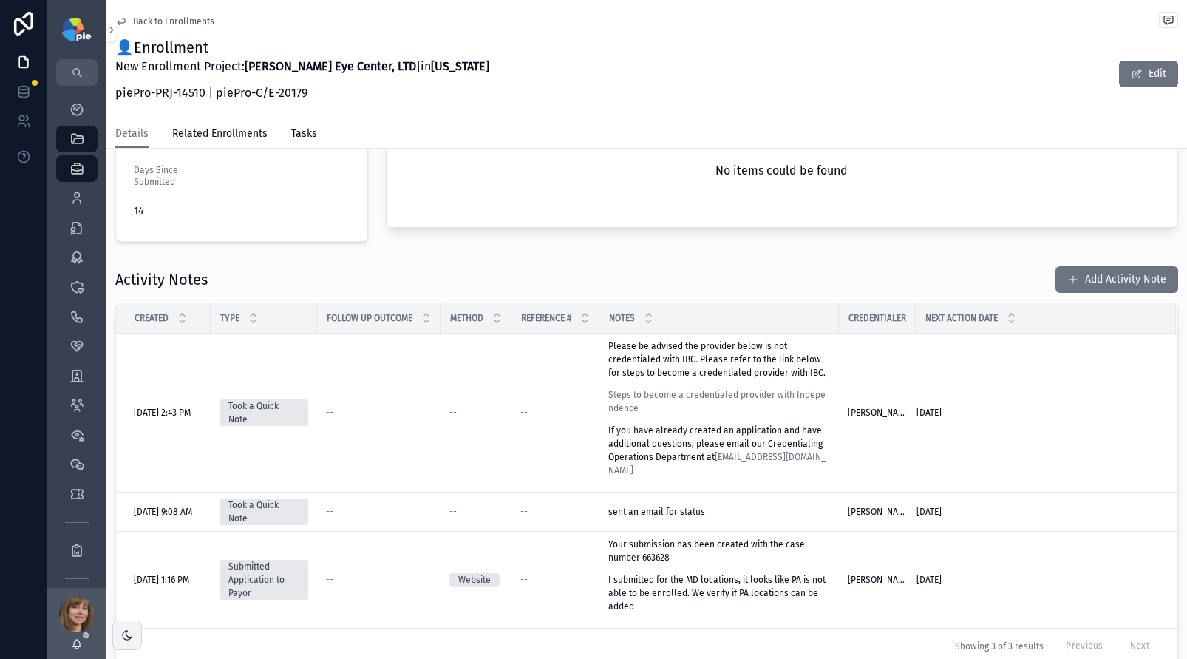
scroll to position [431, 0]
click at [1073, 273] on button "Add Activity Note" at bounding box center [1116, 277] width 123 height 27
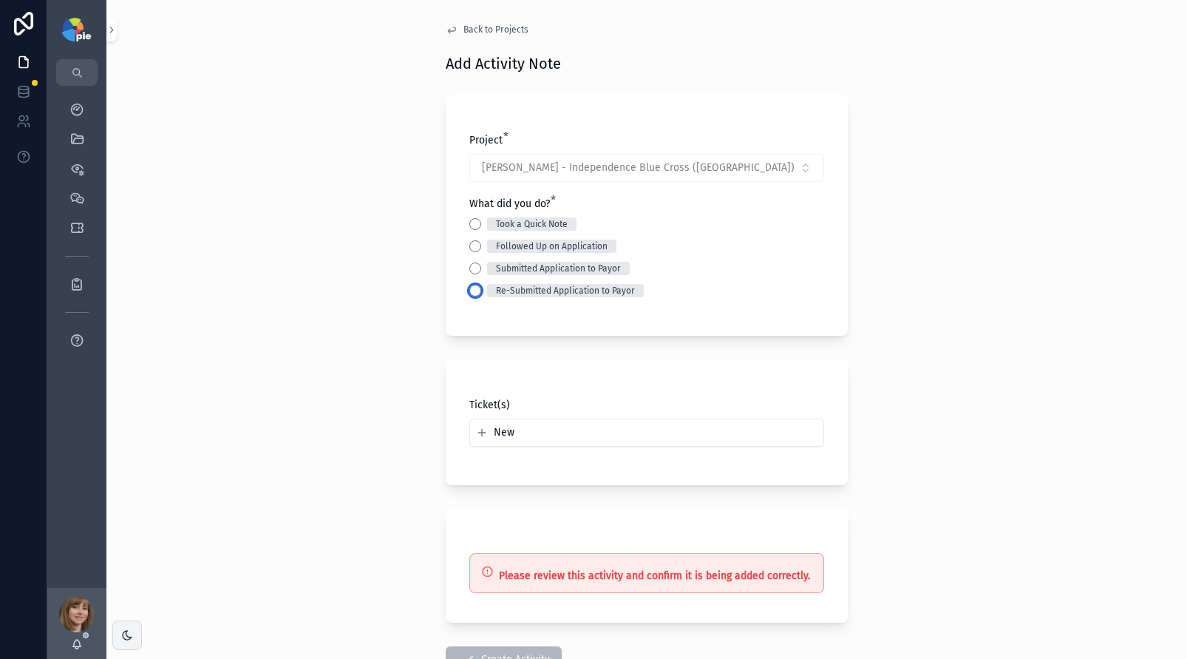
click at [469, 286] on button "Re-Submitted Application to Payor" at bounding box center [475, 291] width 12 height 12
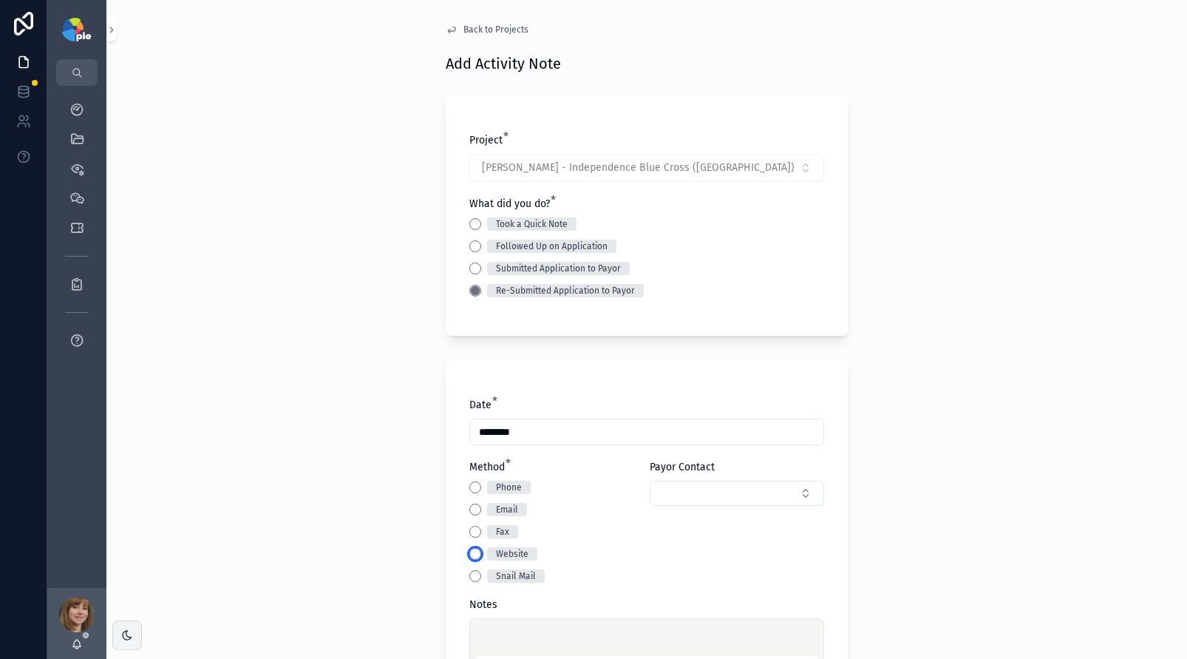
click at [469, 551] on button "Website" at bounding box center [475, 554] width 12 height 12
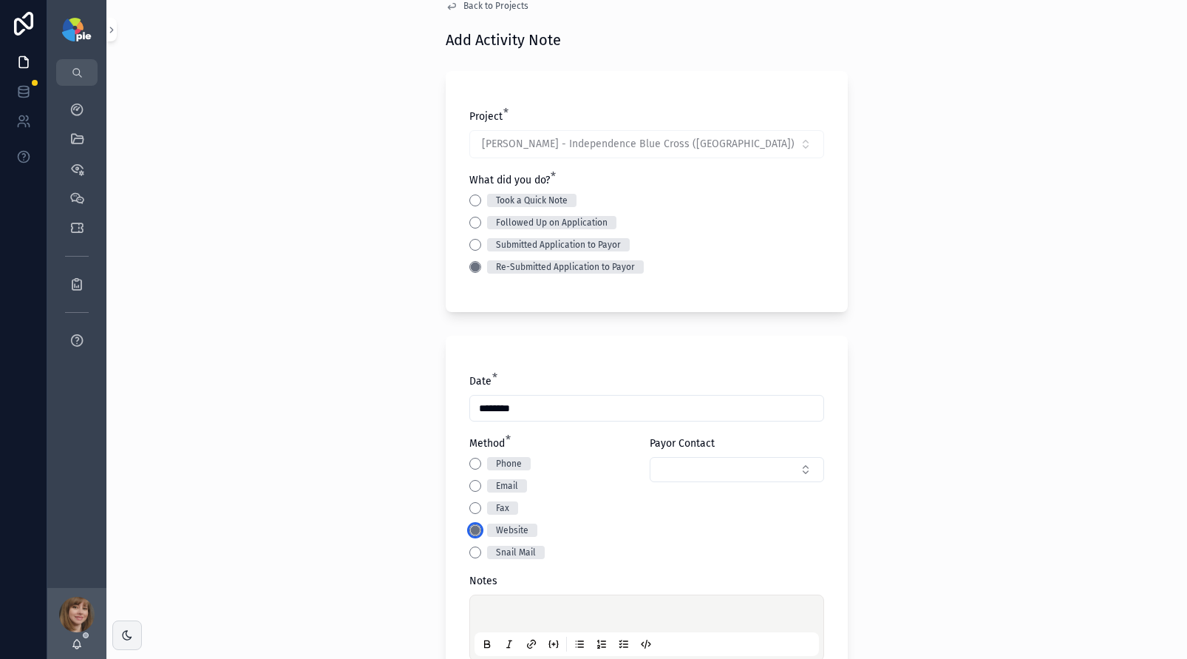
scroll to position [270, 0]
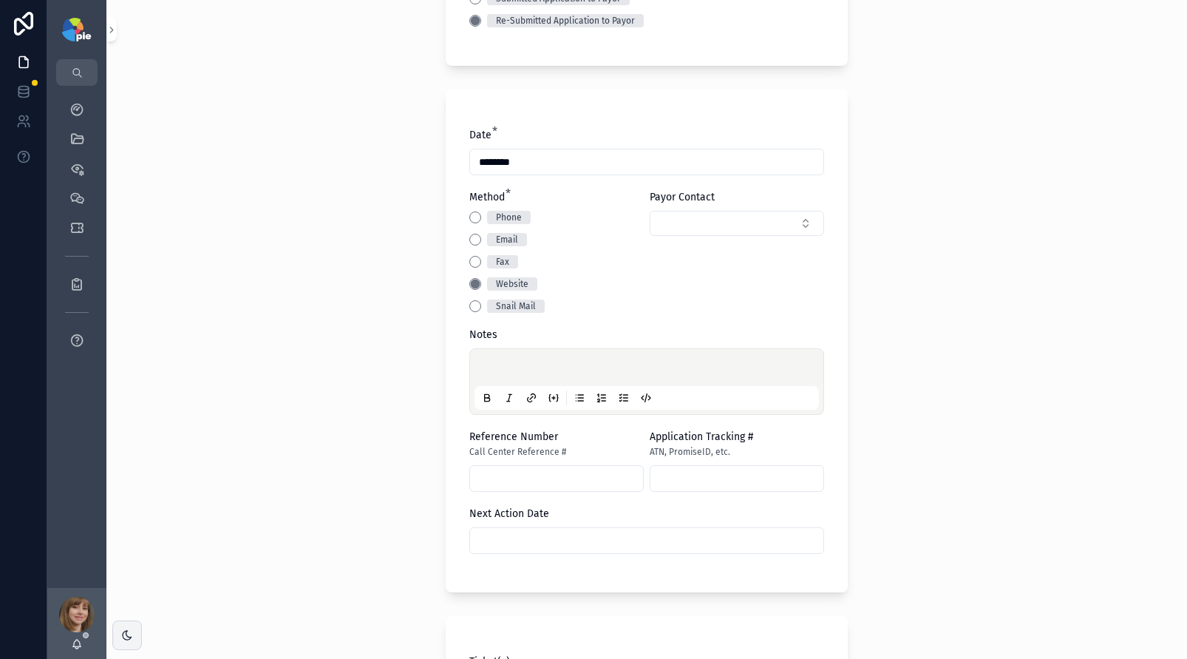
click at [515, 358] on div "scrollable content" at bounding box center [646, 381] width 344 height 56
click at [479, 358] on div "scrollable content" at bounding box center [646, 381] width 344 height 56
click at [491, 364] on p "scrollable content" at bounding box center [649, 369] width 344 height 15
paste div "scrollable content"
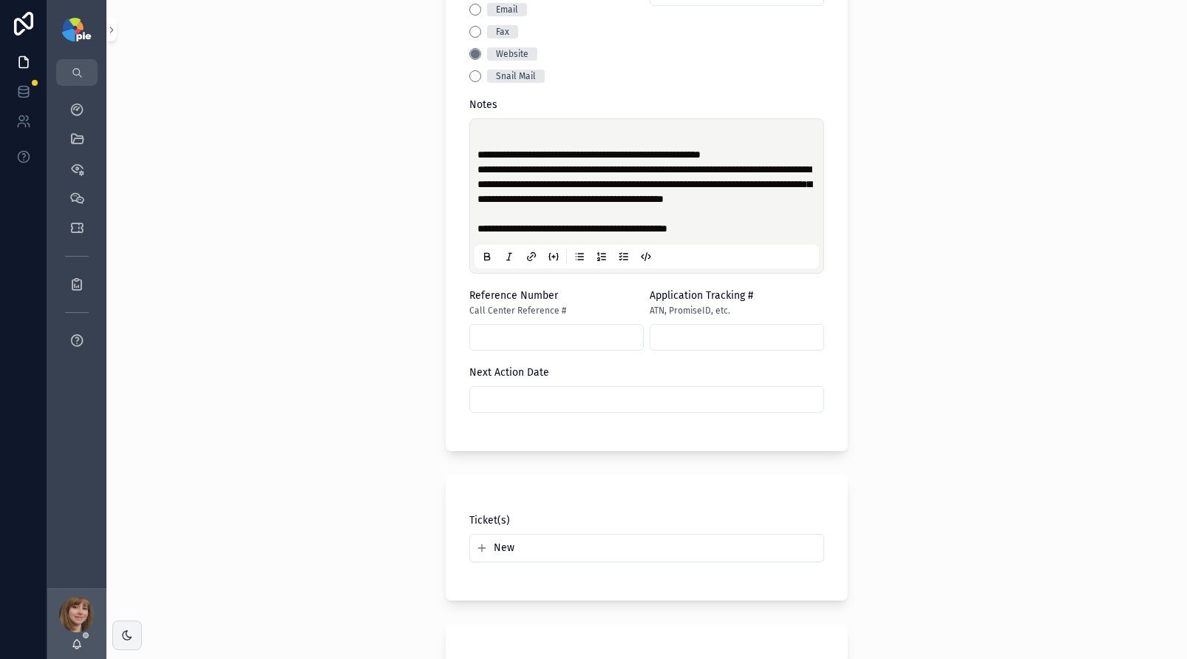
scroll to position [538, 0]
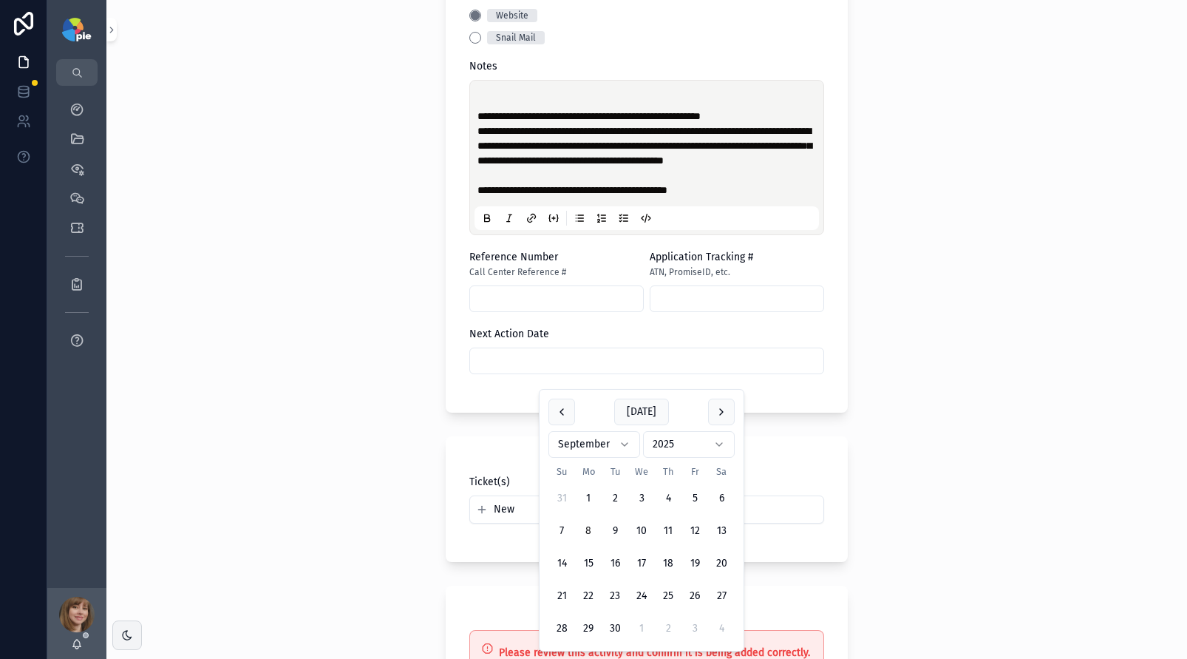
click at [571, 370] on input "scrollable content" at bounding box center [646, 360] width 353 height 21
click at [592, 621] on button "29" at bounding box center [588, 628] width 27 height 27
type input "*********"
click at [313, 552] on div "**********" at bounding box center [646, 329] width 1081 height 659
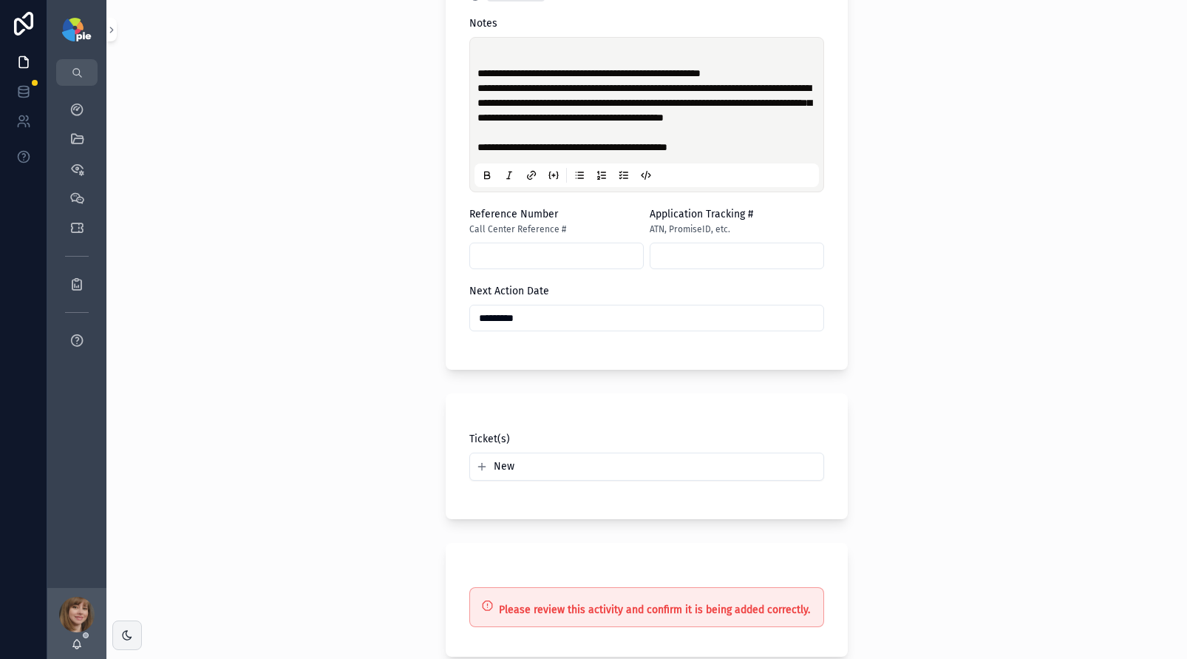
scroll to position [738, 0]
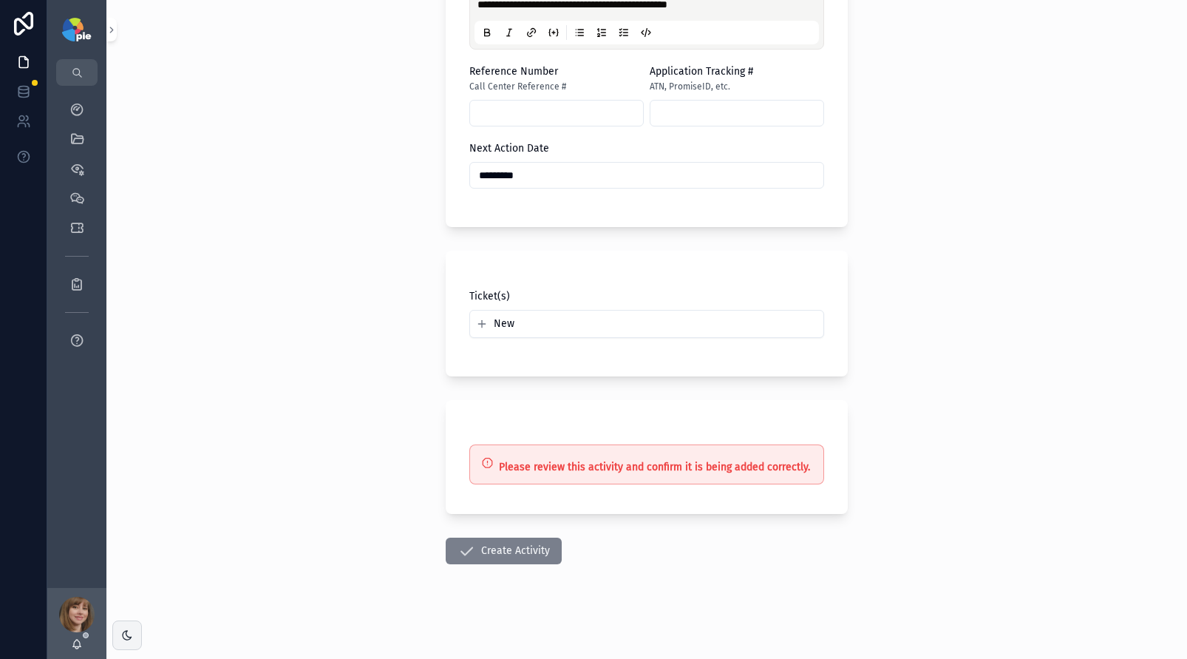
click at [494, 546] on button "Create Activity" at bounding box center [504, 550] width 116 height 27
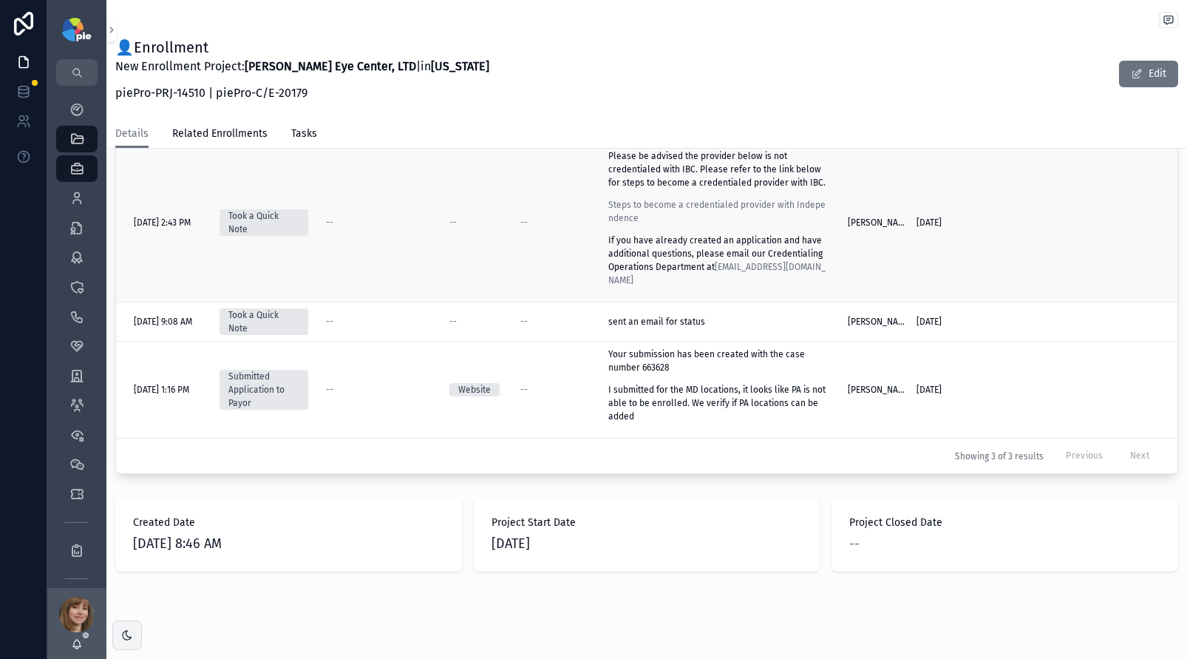
scroll to position [738, 0]
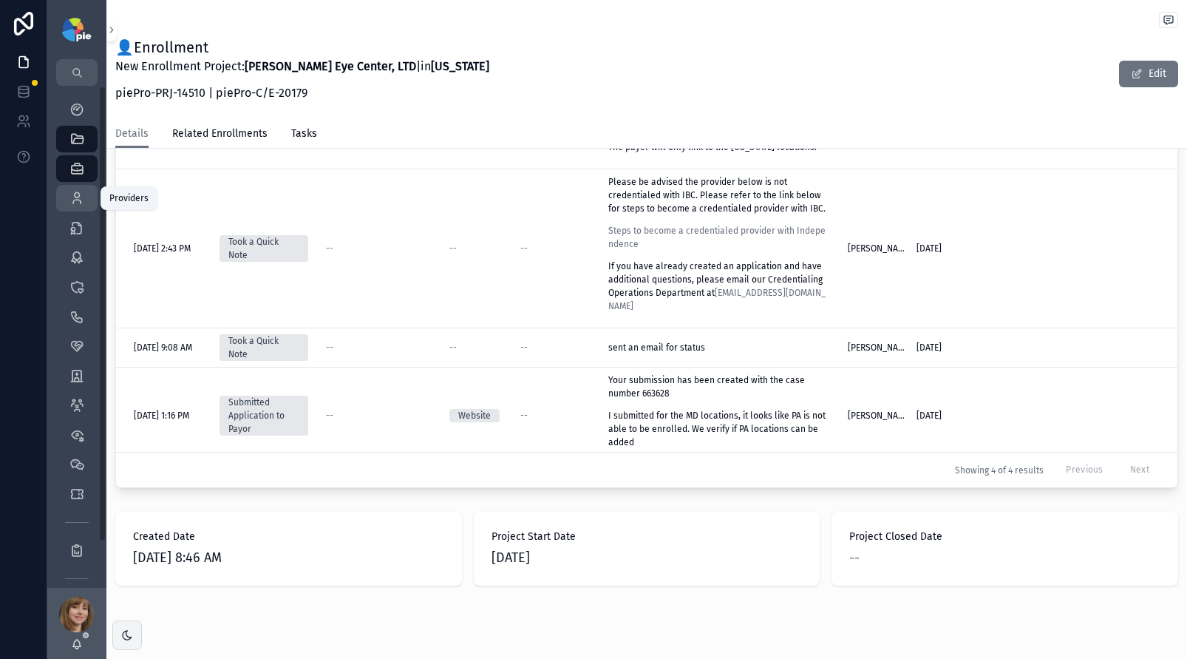
click at [90, 192] on link "Providers 295" at bounding box center [76, 198] width 41 height 27
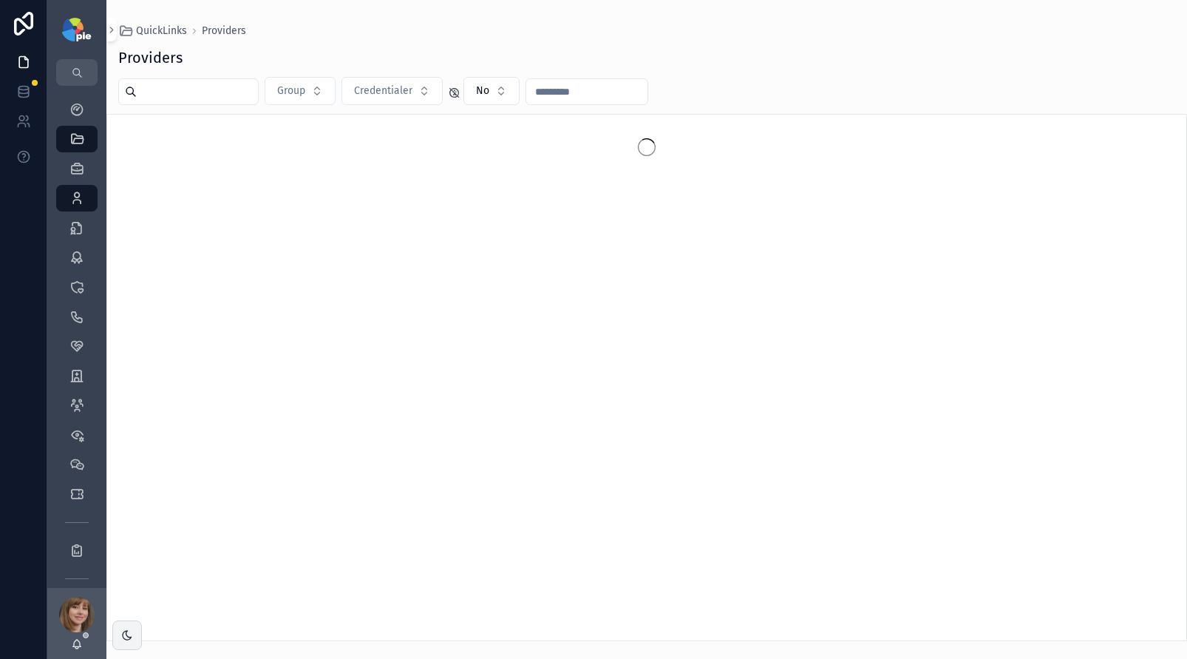
click at [213, 90] on input "scrollable content" at bounding box center [197, 91] width 121 height 21
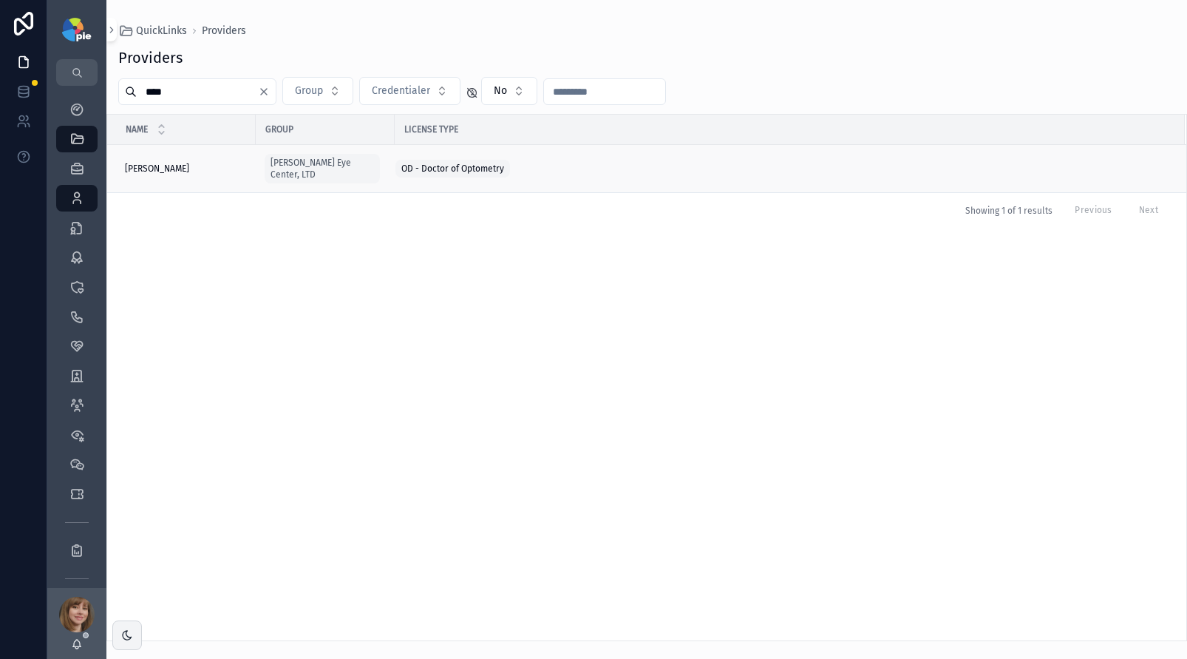
type input "****"
click at [195, 163] on div "Frey, Tiffany Frey, Tiffany" at bounding box center [186, 169] width 122 height 12
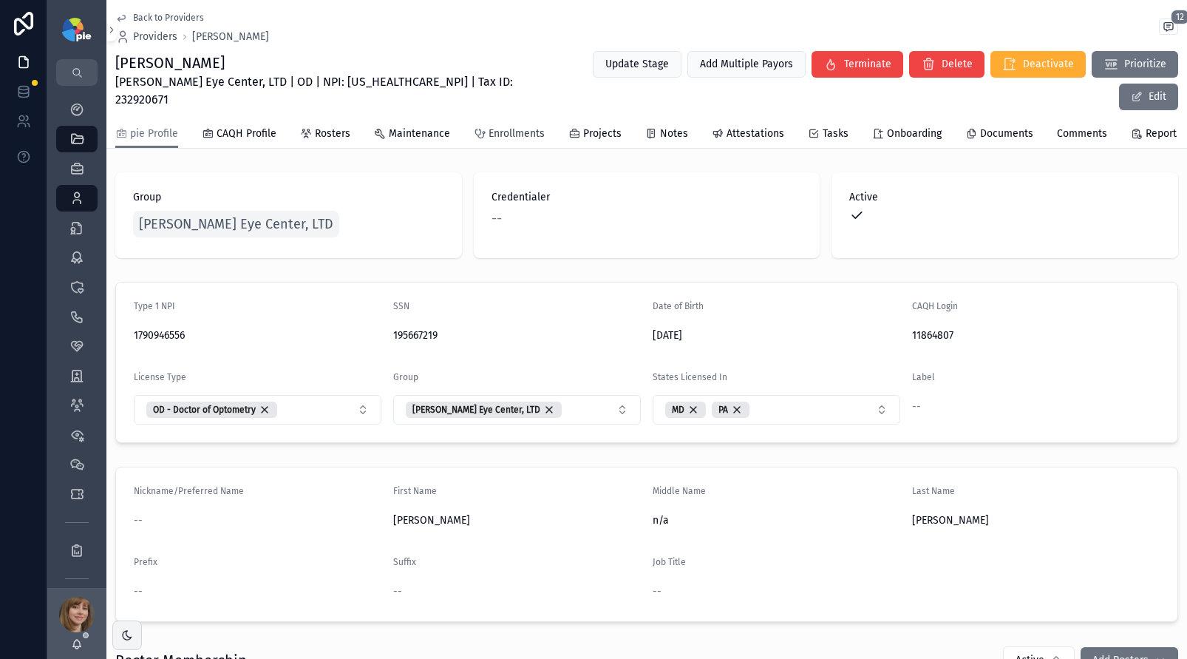
click at [518, 126] on span "Enrollments" at bounding box center [517, 133] width 56 height 15
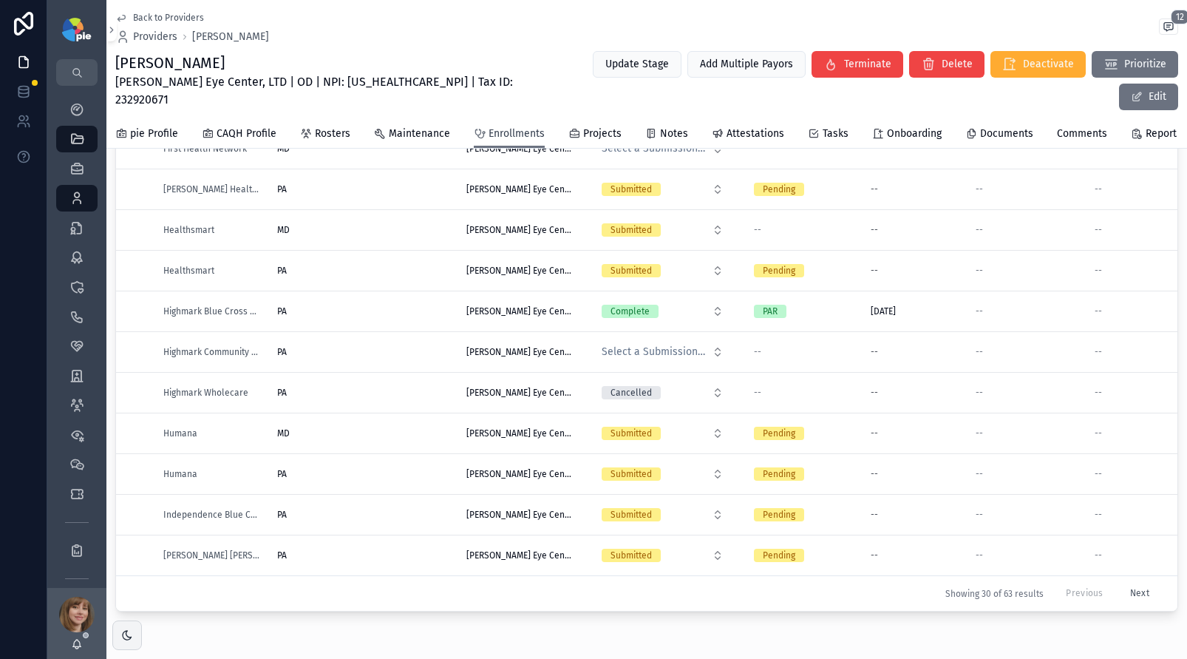
scroll to position [152, 0]
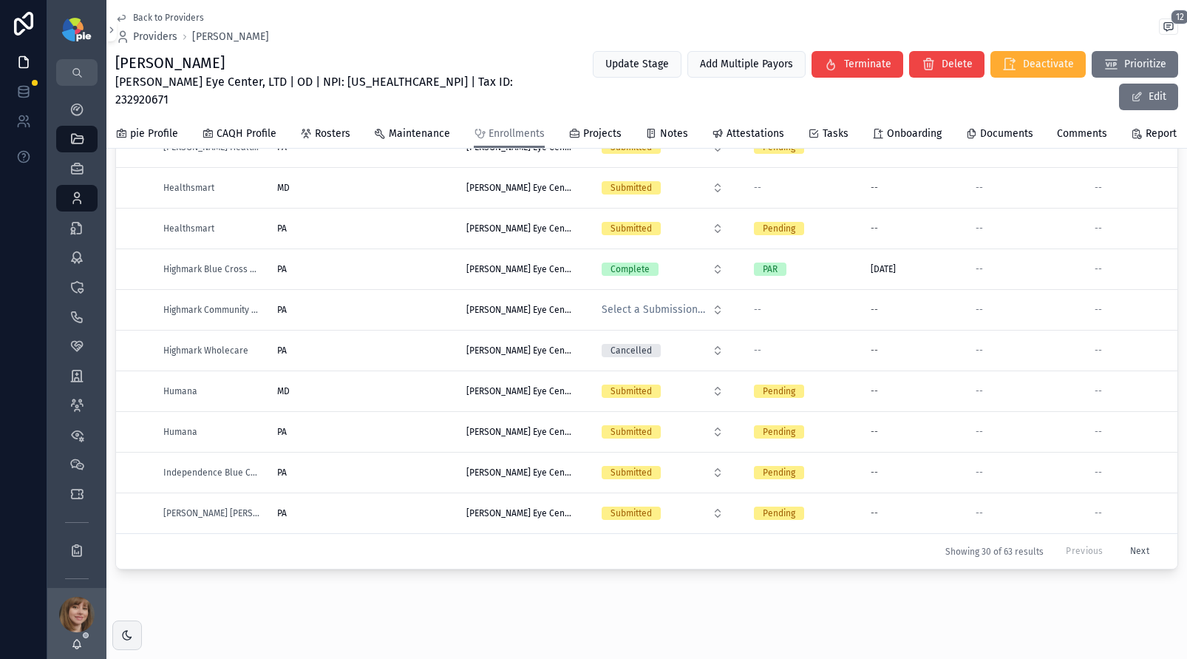
click at [1126, 540] on button "Next" at bounding box center [1140, 551] width 40 height 23
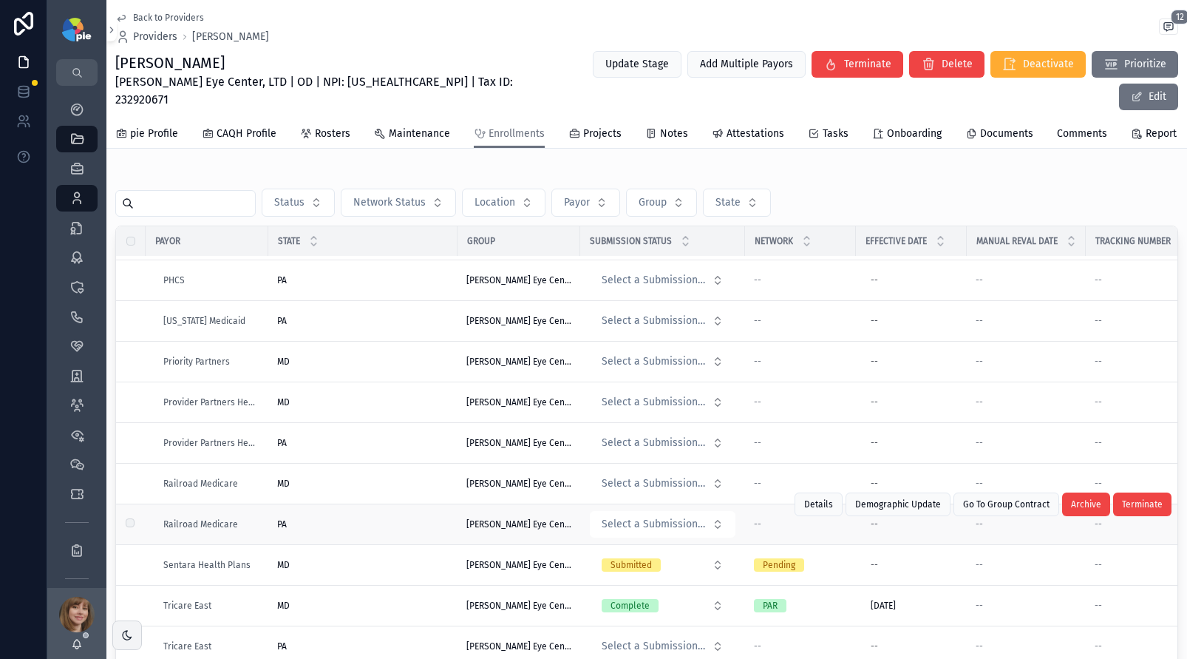
scroll to position [641, 0]
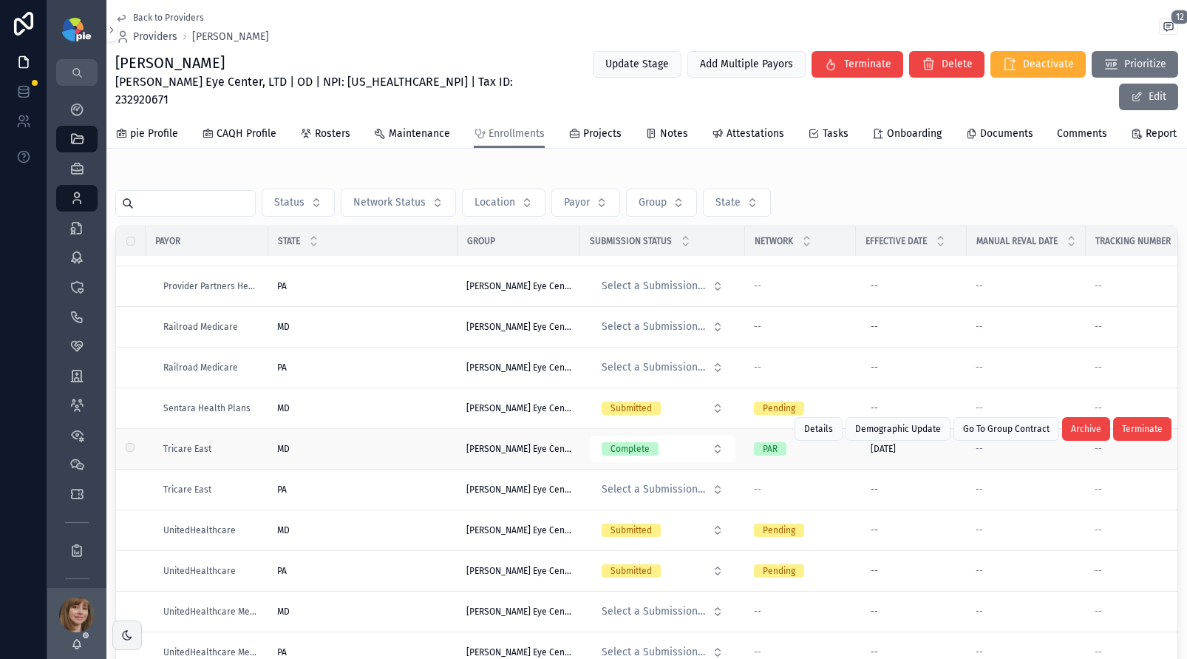
click at [381, 443] on div "MD MD" at bounding box center [362, 449] width 171 height 12
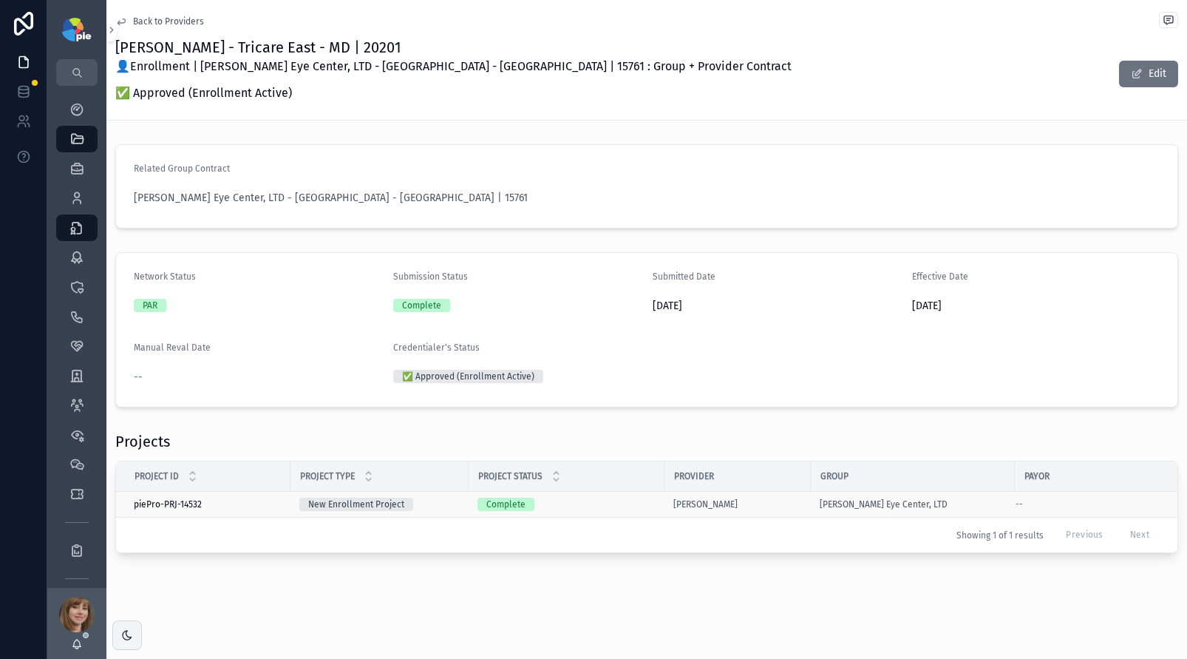
click at [556, 503] on div "Complete" at bounding box center [566, 503] width 178 height 13
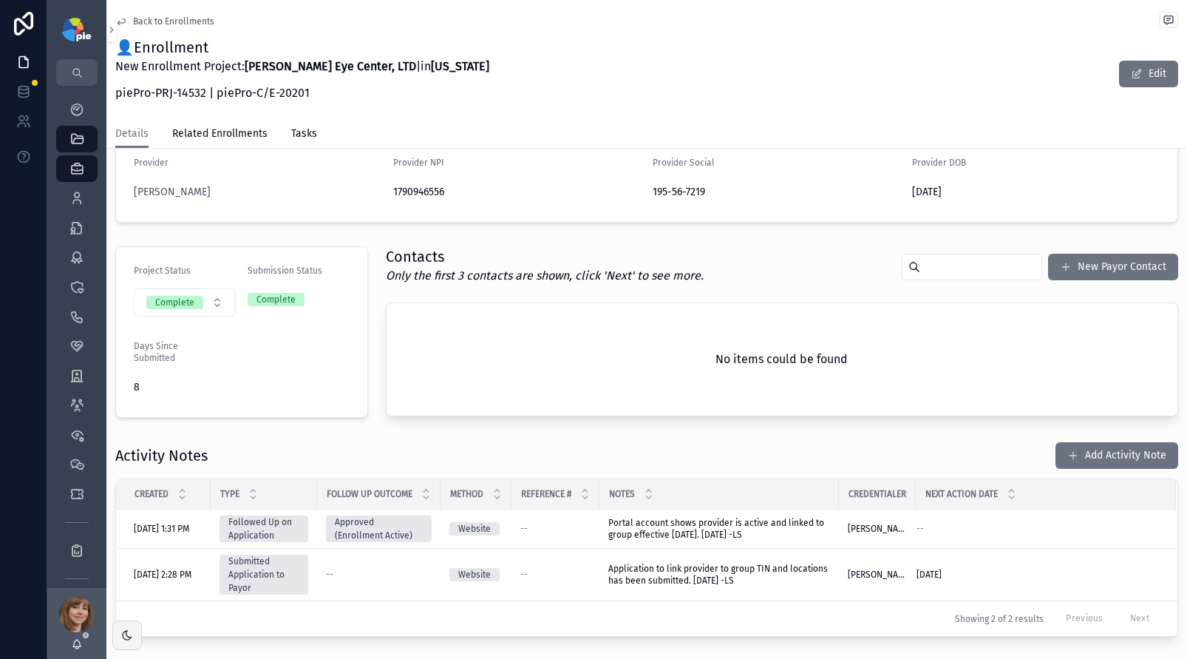
scroll to position [391, 0]
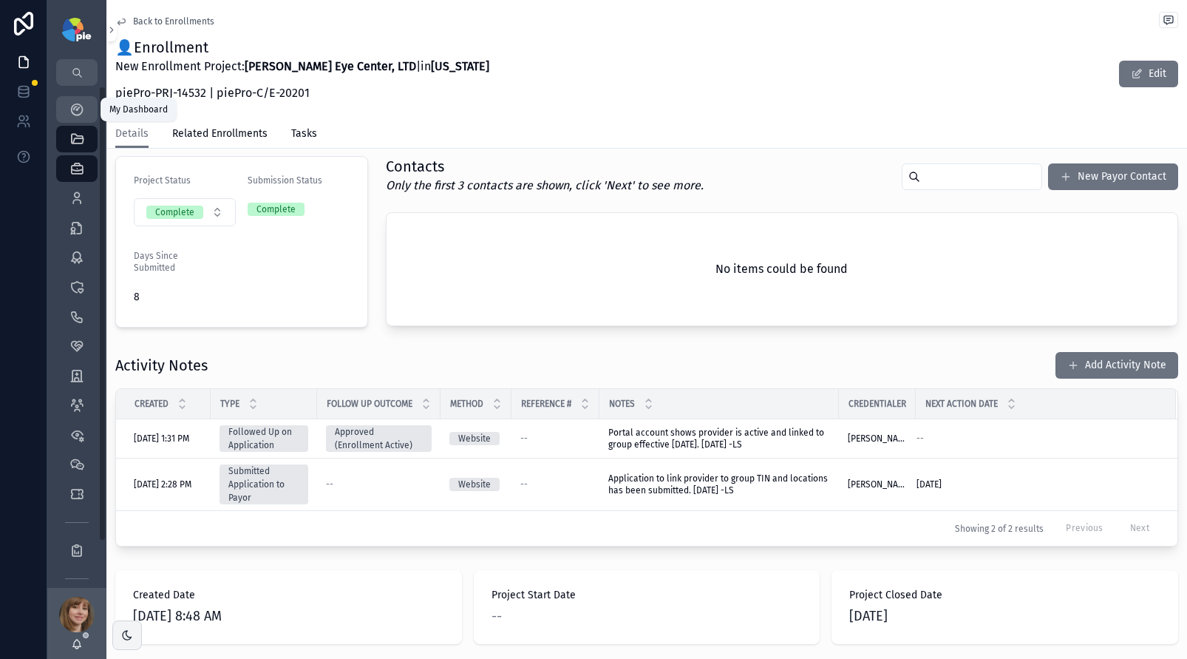
click at [73, 103] on icon "scrollable content" at bounding box center [76, 109] width 15 height 15
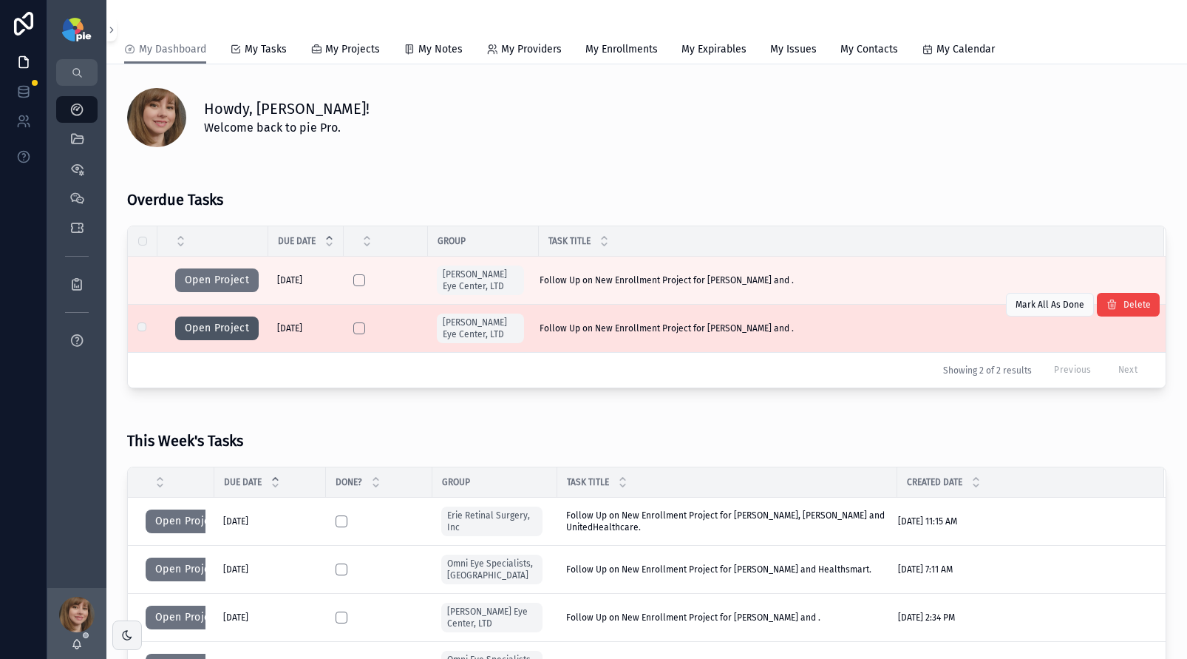
click at [188, 324] on button "Open Project" at bounding box center [217, 328] width 84 height 24
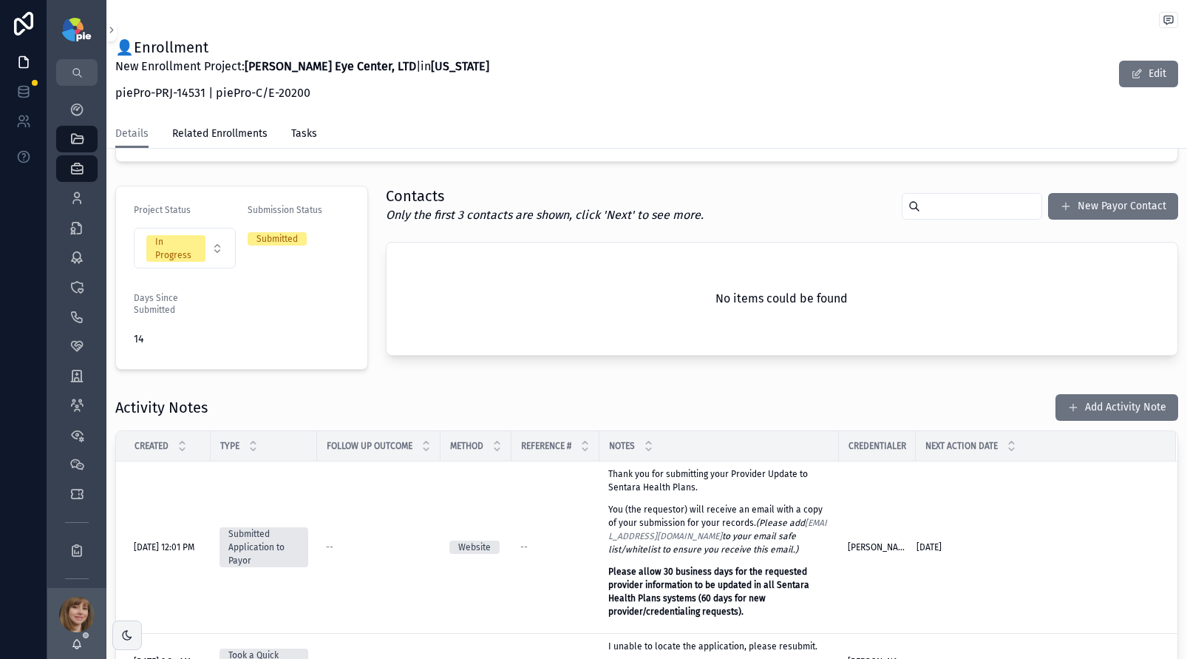
scroll to position [298, 0]
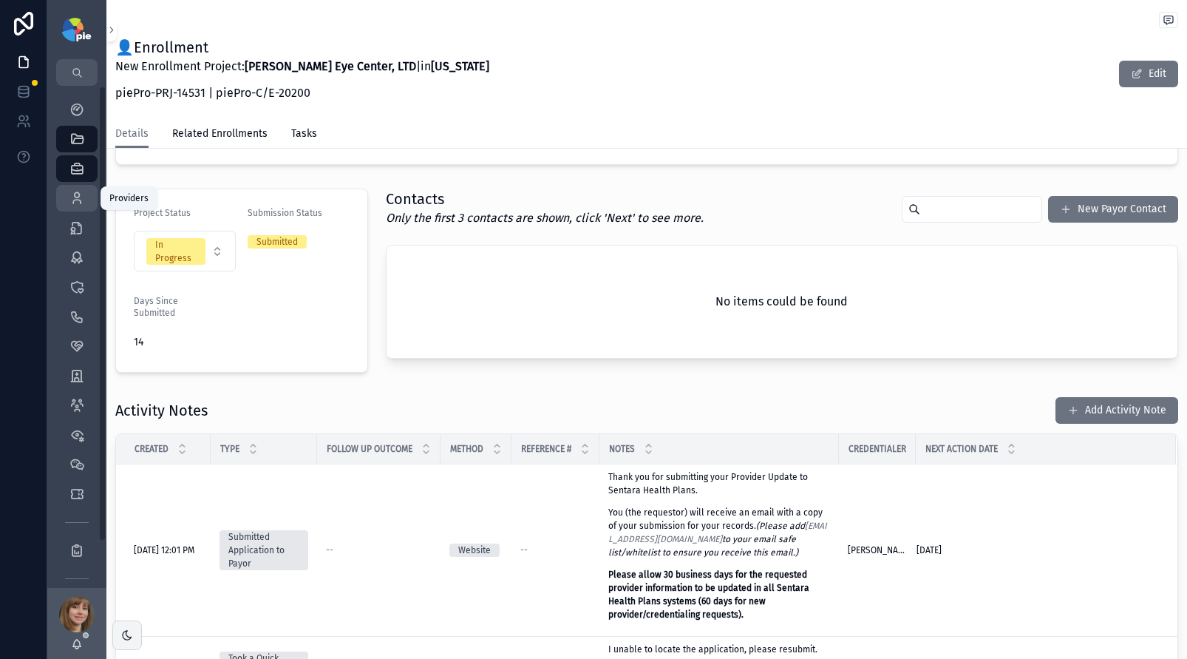
click at [65, 194] on div "Providers 295" at bounding box center [77, 198] width 24 height 24
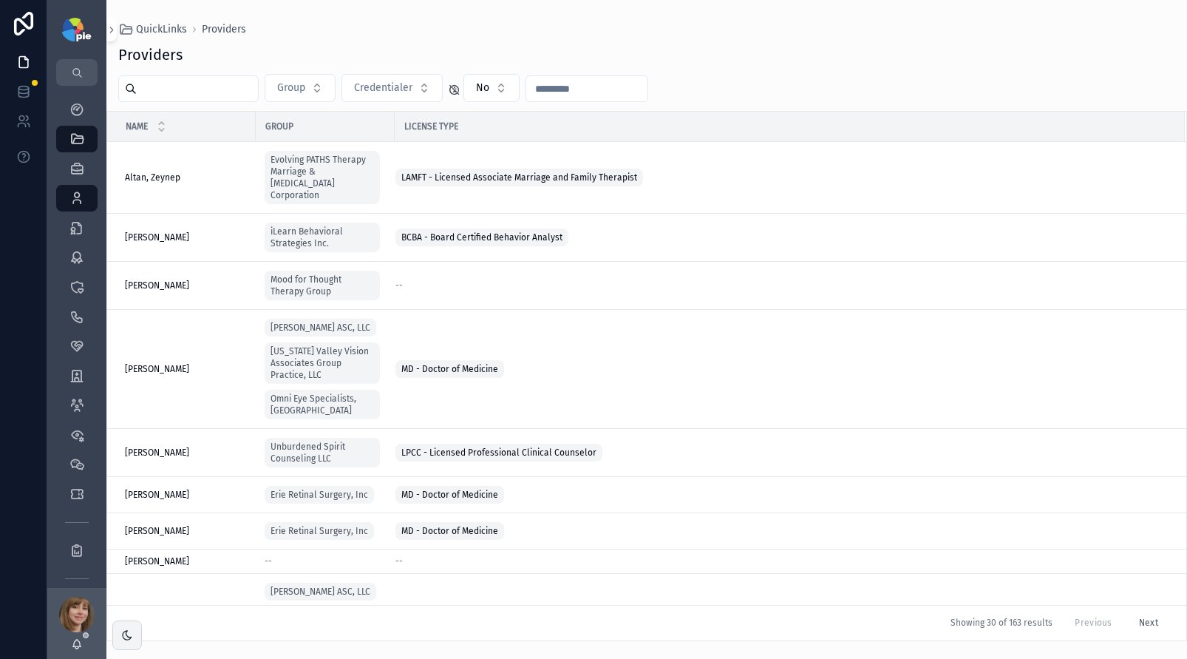
click at [194, 97] on input "scrollable content" at bounding box center [197, 88] width 121 height 21
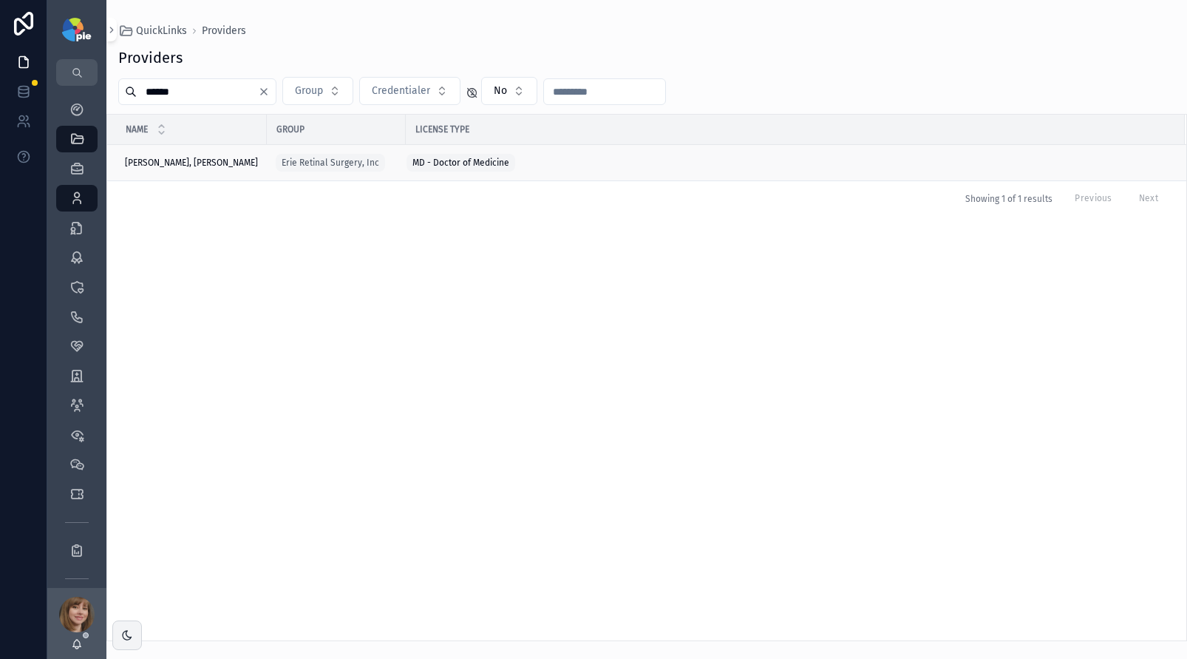
type input "******"
click at [225, 160] on div "Khojasteh Jafari, Hassan Khojasteh Jafari, Hassan" at bounding box center [191, 163] width 133 height 12
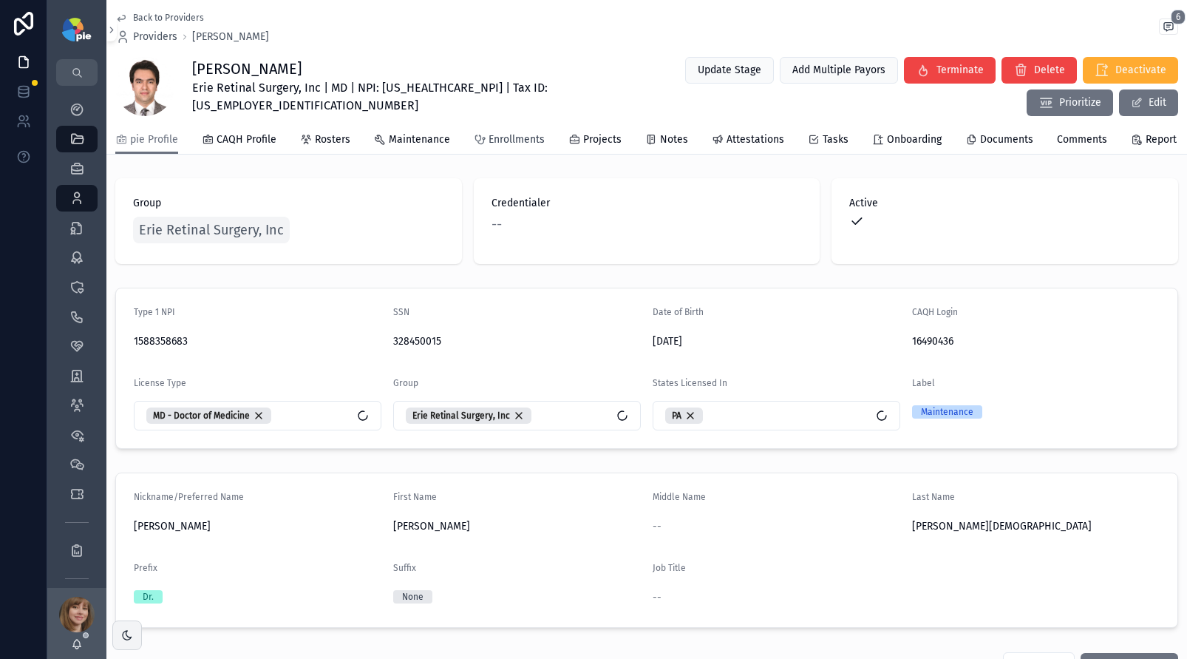
click at [501, 147] on span "Enrollments" at bounding box center [517, 139] width 56 height 15
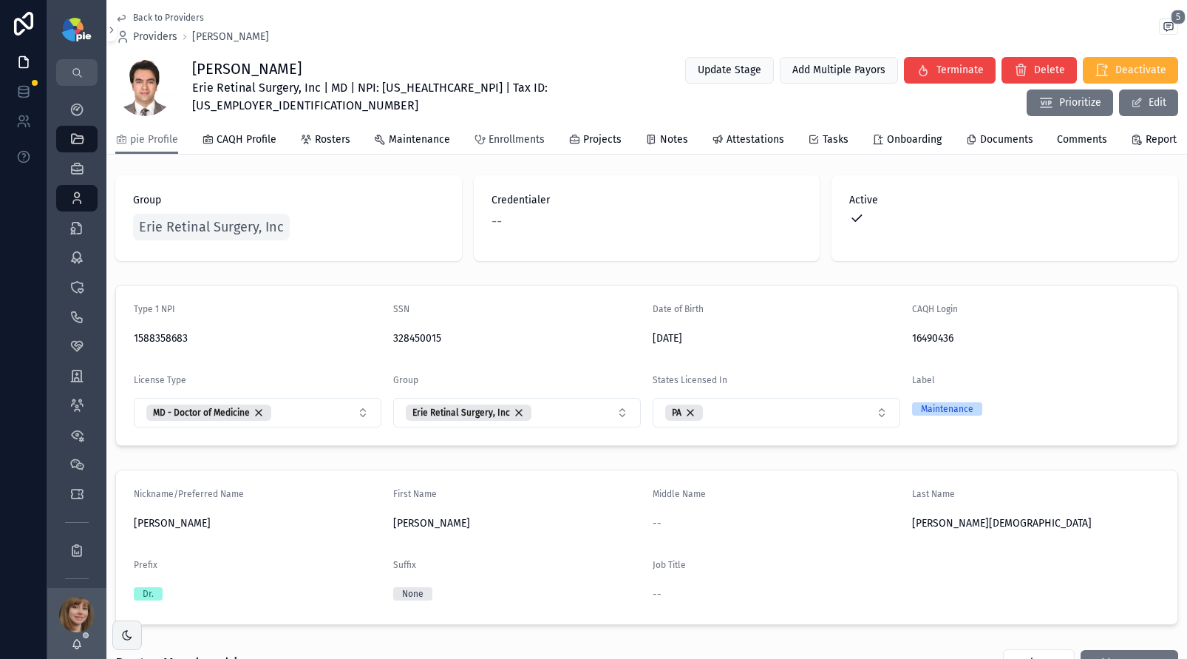
click at [494, 147] on span "Enrollments" at bounding box center [517, 139] width 56 height 15
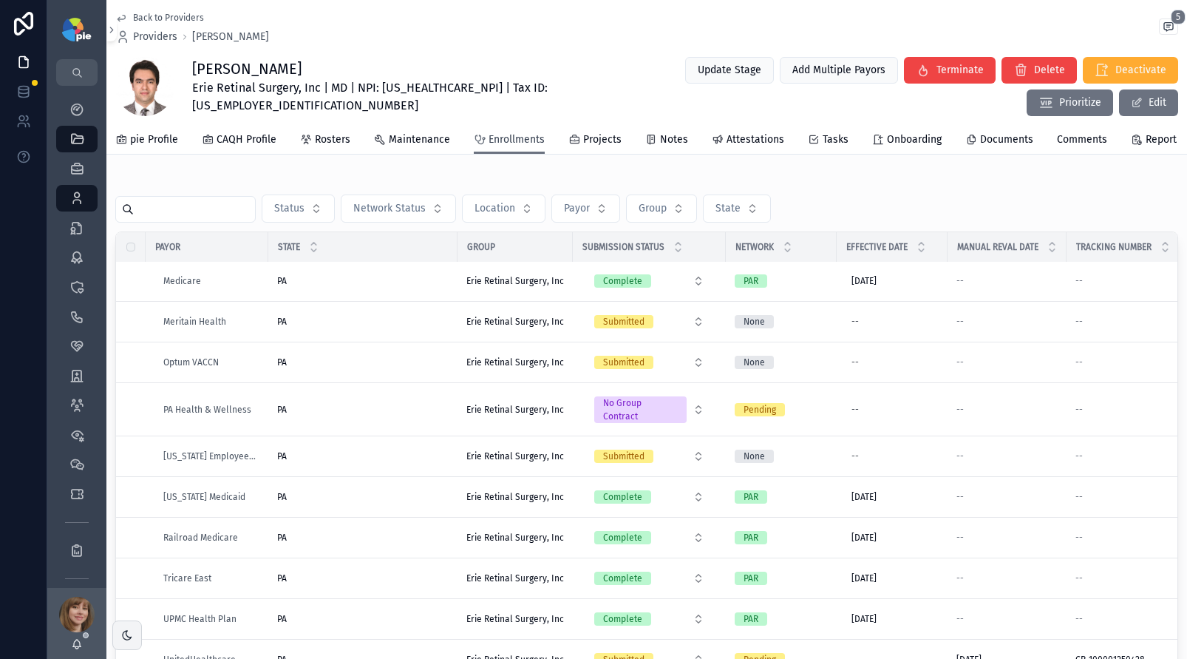
scroll to position [436, 0]
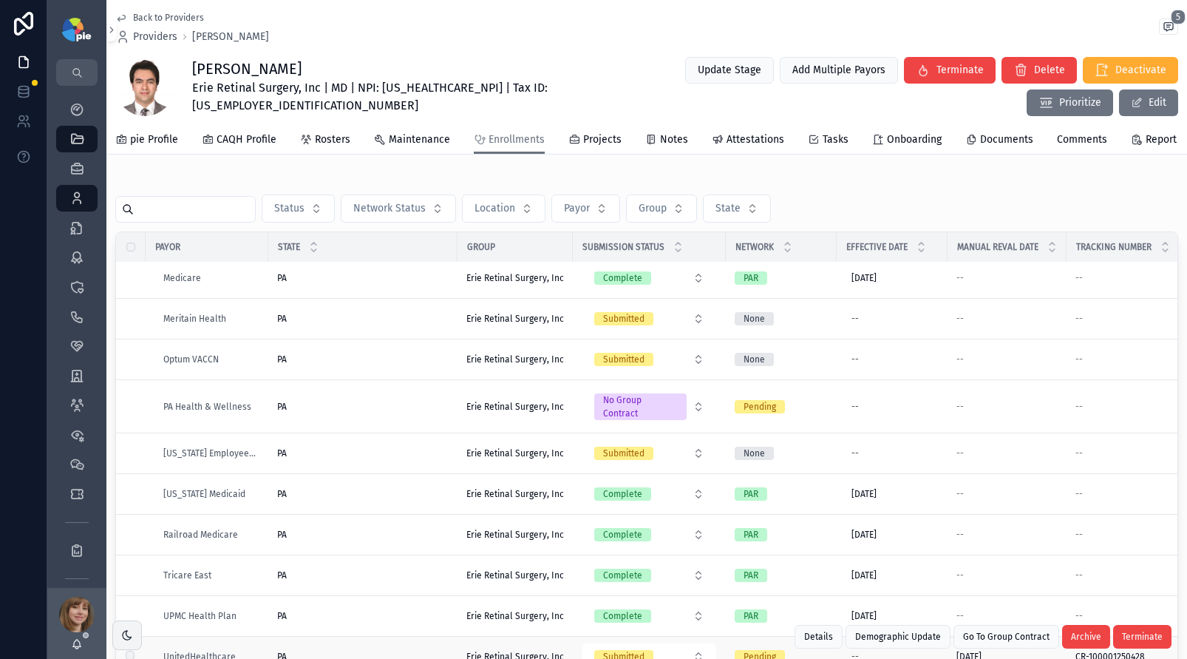
click at [424, 650] on div "PA PA" at bounding box center [362, 656] width 171 height 12
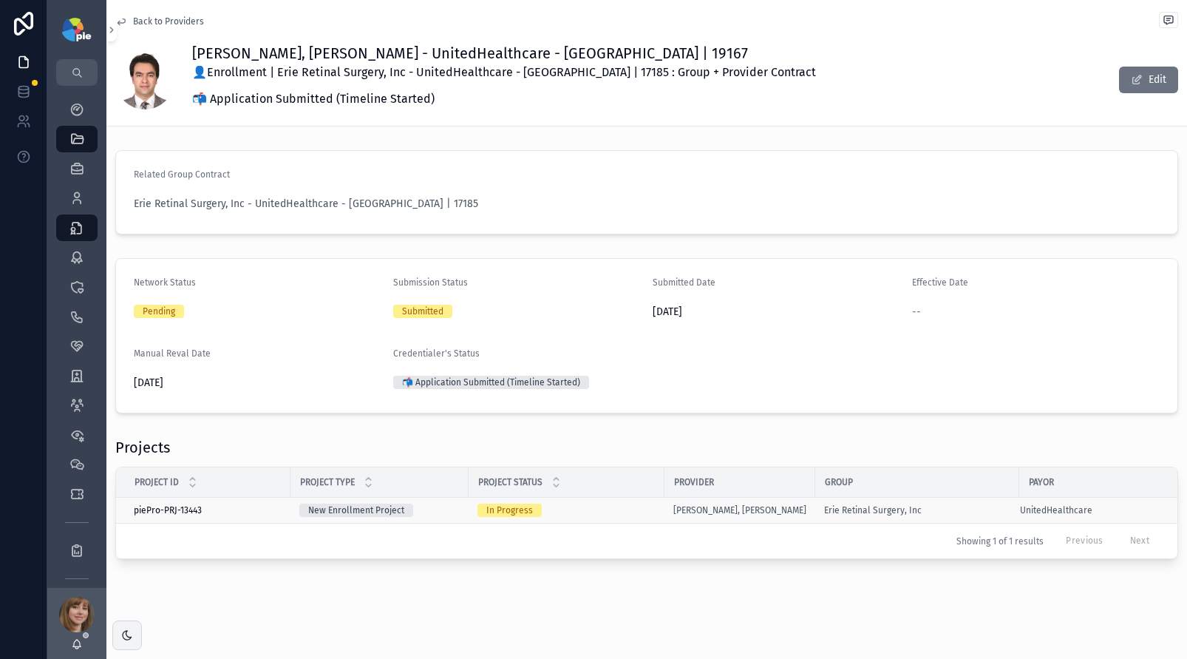
click at [621, 508] on div "In Progress" at bounding box center [566, 509] width 178 height 13
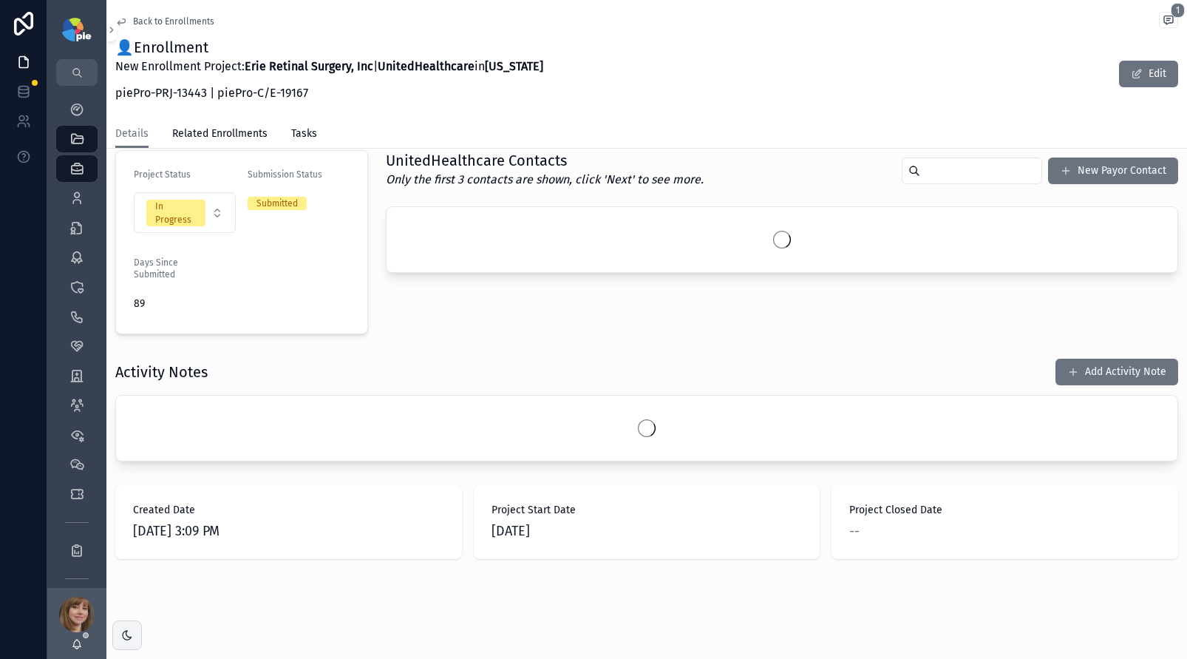
scroll to position [337, 0]
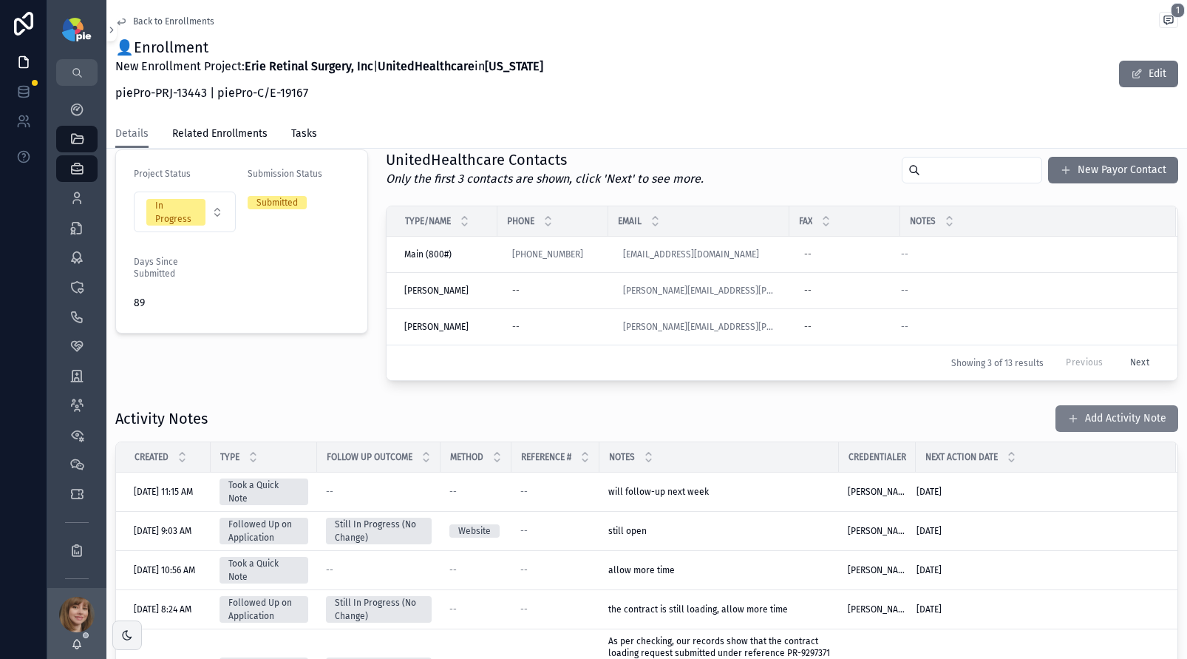
click at [1131, 417] on button "Add Activity Note" at bounding box center [1116, 418] width 123 height 27
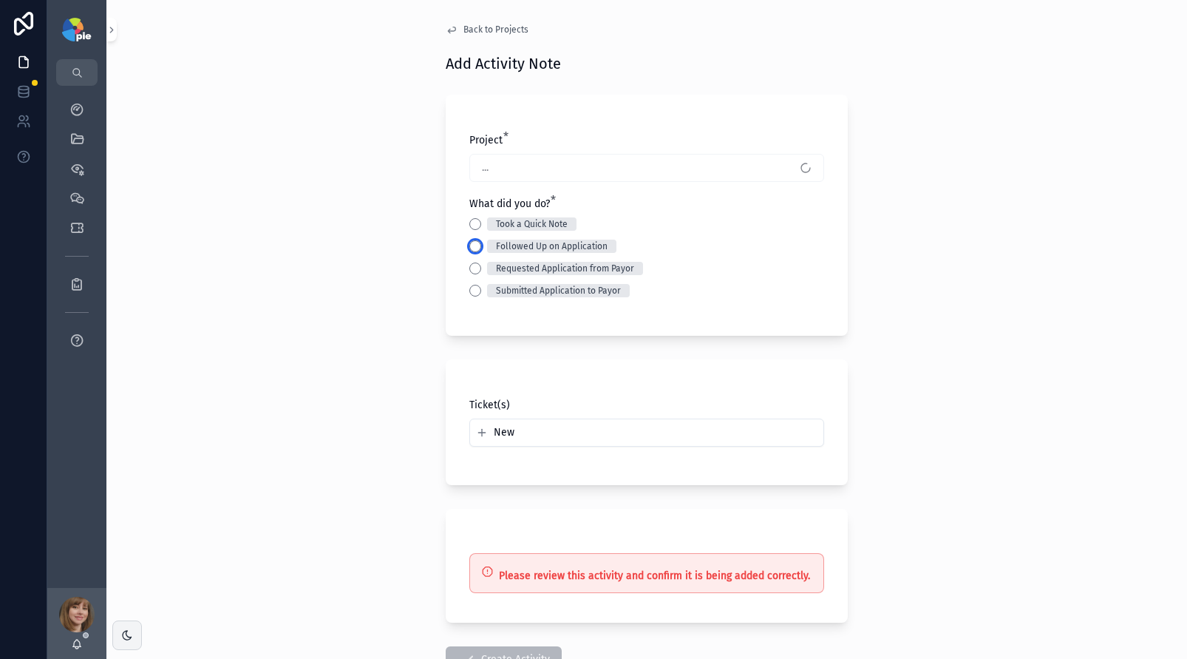
click at [473, 243] on button "Followed Up on Application" at bounding box center [475, 246] width 12 height 12
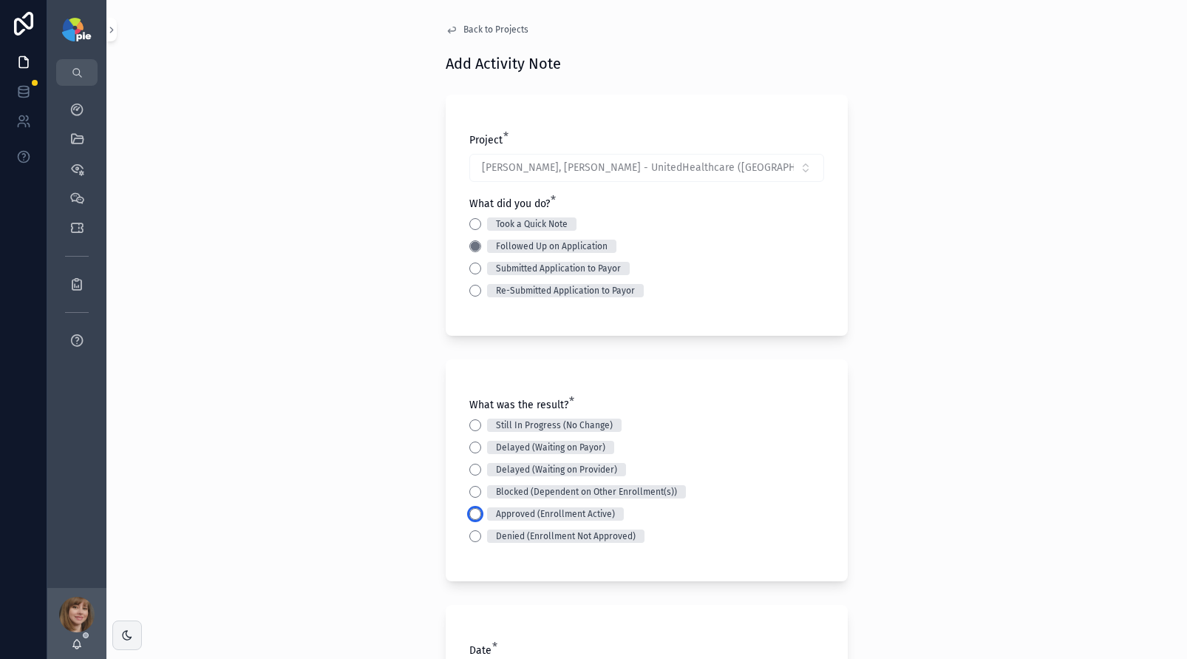
click at [469, 511] on button "Approved (Enrollment Active)" at bounding box center [475, 514] width 12 height 12
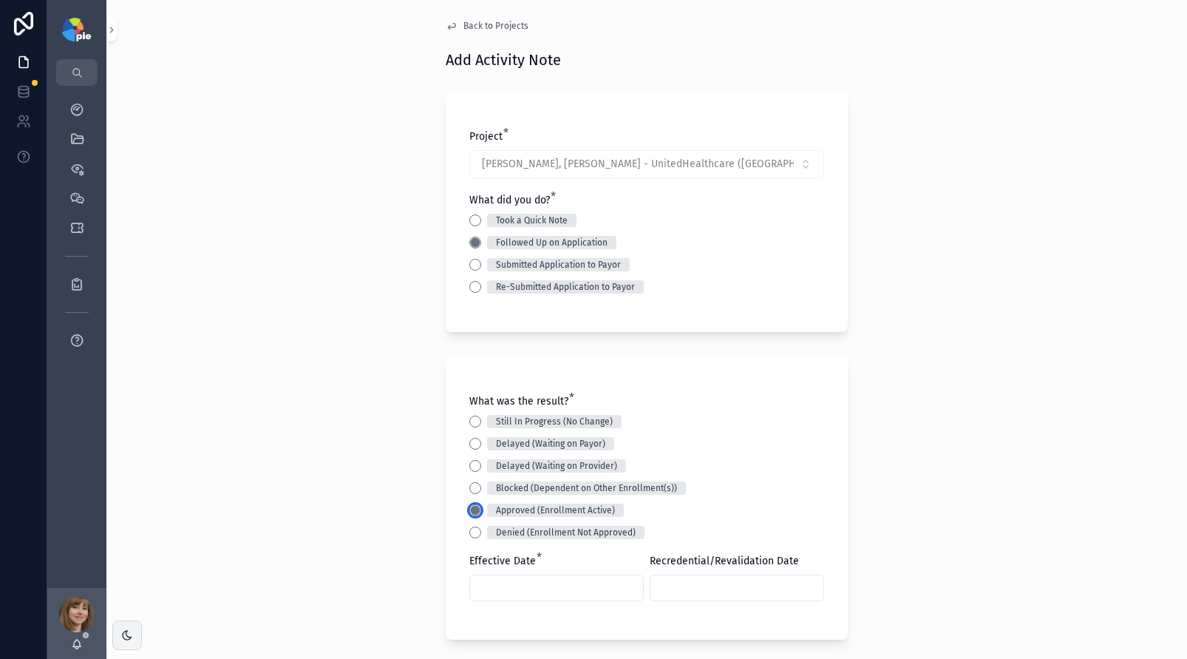
scroll to position [6, 0]
click at [545, 585] on input "scrollable content" at bounding box center [556, 585] width 173 height 21
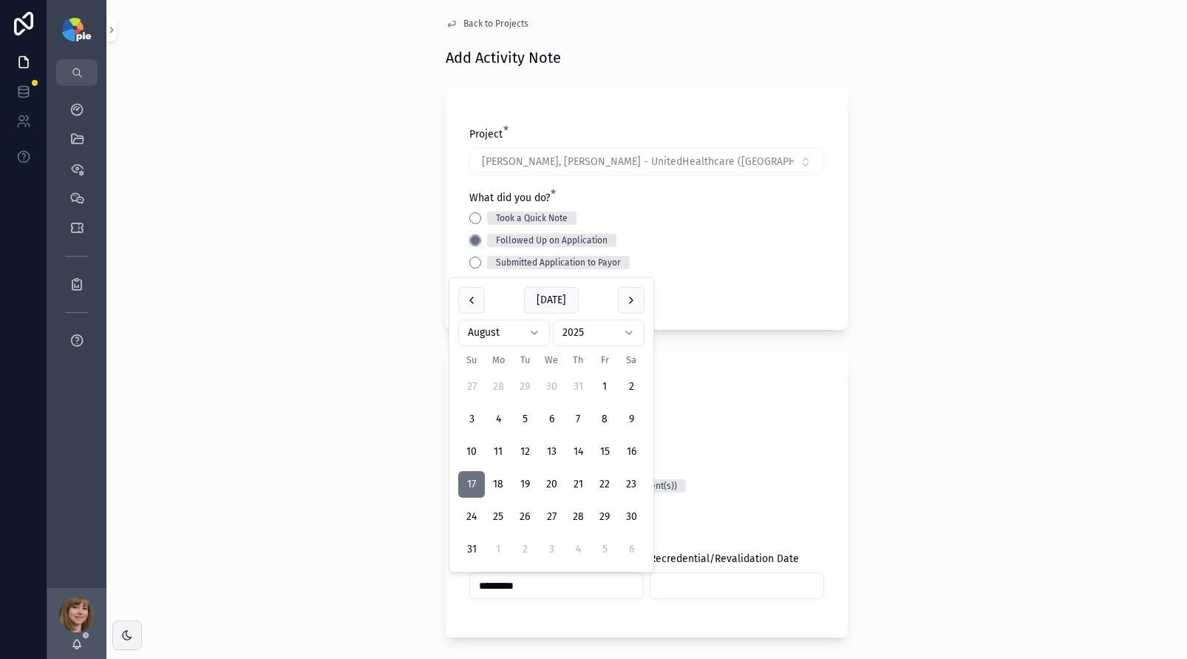
type input "*********"
click at [386, 503] on div "Back to Projects Add Activity Note Project * Khojasteh Jafari, Hassan - UnitedH…" at bounding box center [646, 323] width 1081 height 659
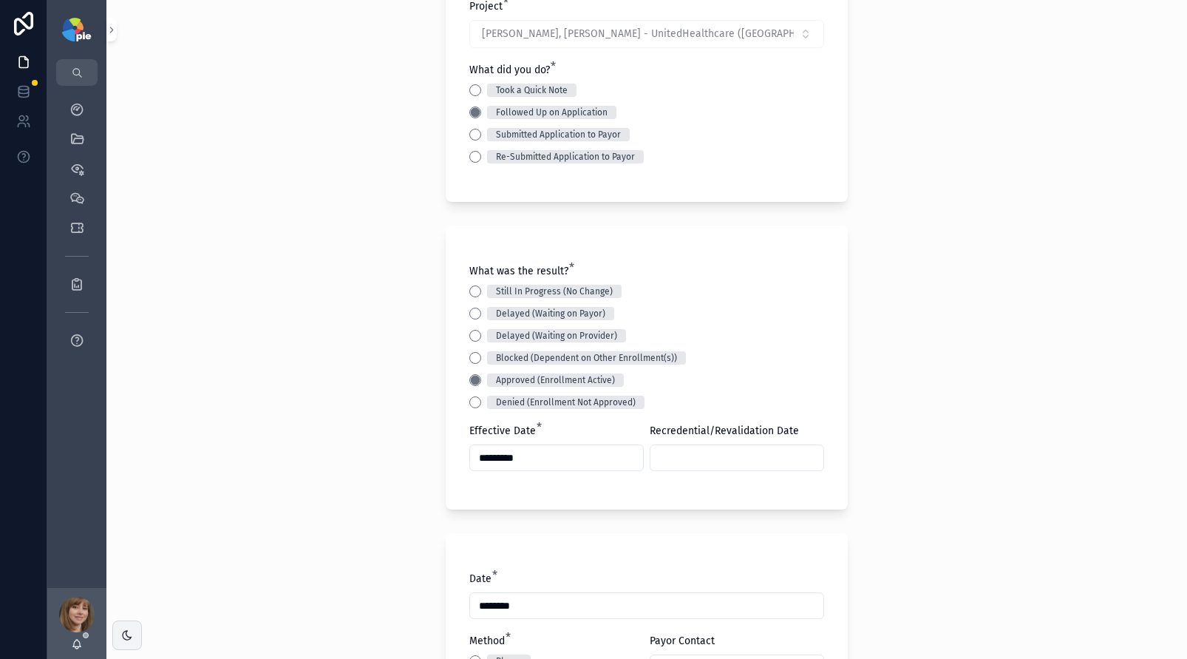
scroll to position [153, 0]
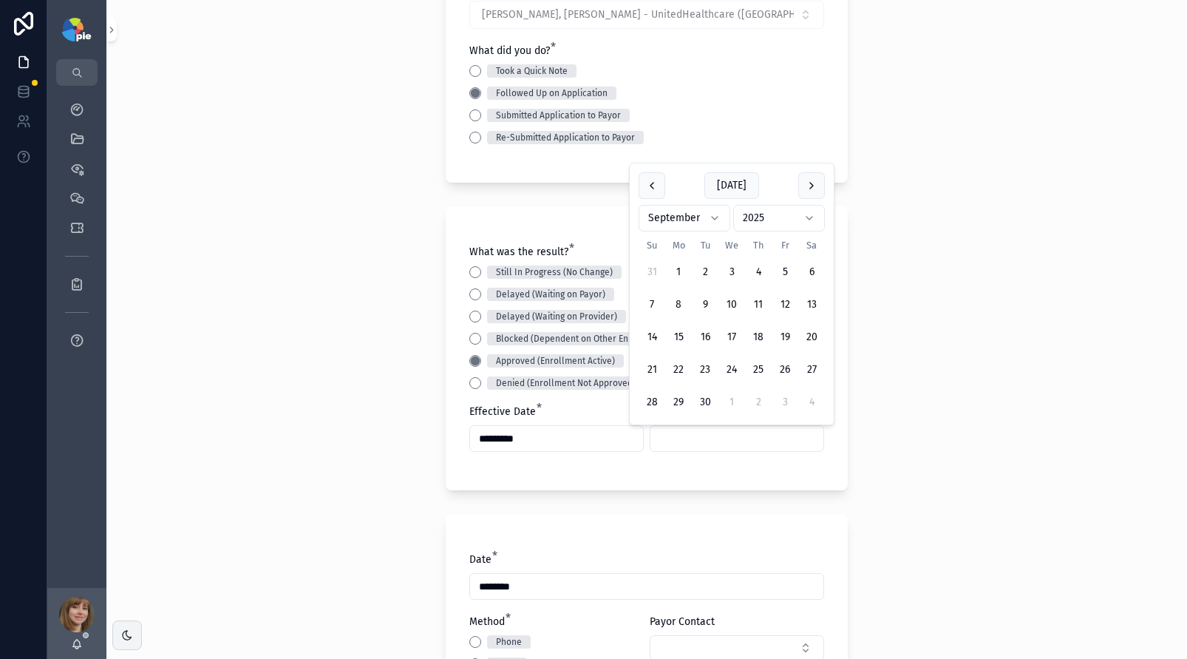
click at [682, 441] on input "scrollable content" at bounding box center [736, 438] width 173 height 21
type input "*********"
click at [384, 393] on div "Back to Projects Add Activity Note Project * Khojasteh Jafari, Hassan - UnitedH…" at bounding box center [646, 176] width 1081 height 659
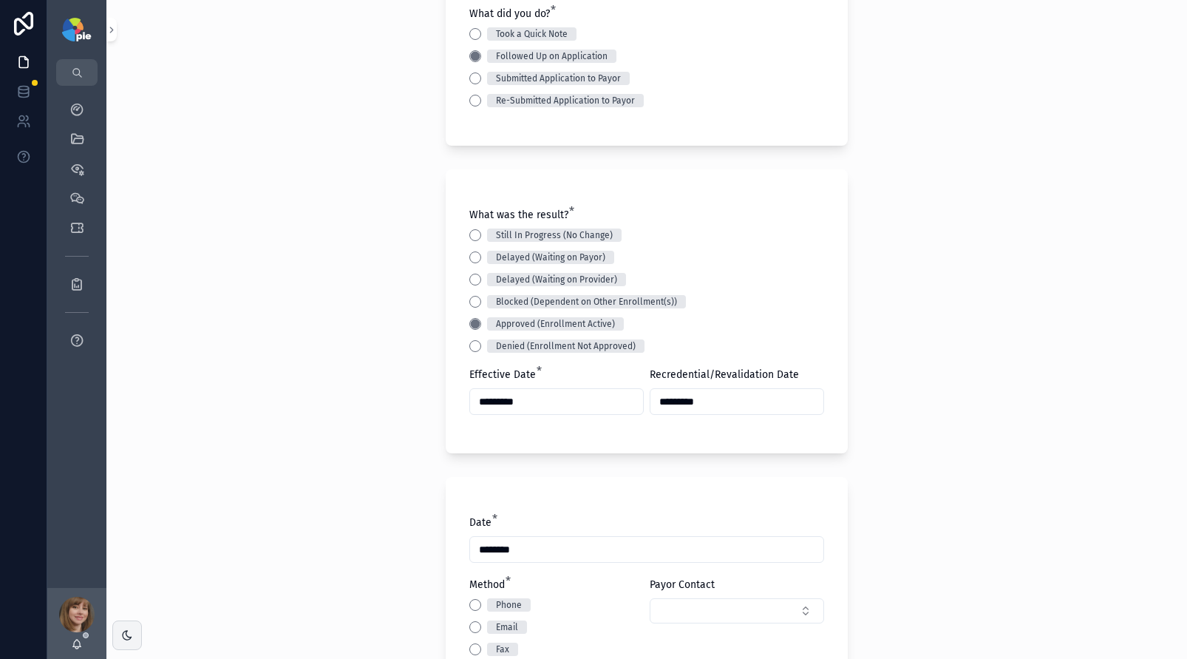
scroll to position [424, 0]
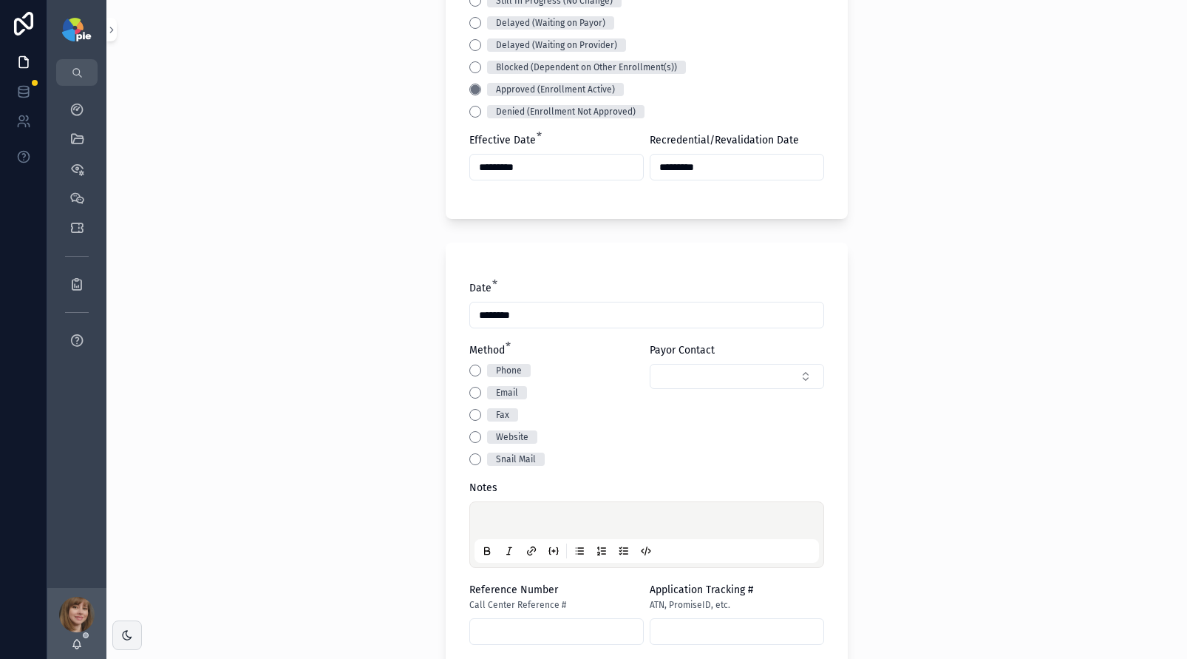
click at [469, 443] on div "Phone Email Fax Website Snail Mail" at bounding box center [556, 415] width 174 height 102
click at [471, 435] on button "Website" at bounding box center [475, 437] width 12 height 12
click at [495, 530] on div "scrollable content" at bounding box center [646, 534] width 344 height 56
click at [497, 518] on p "scrollable content" at bounding box center [649, 522] width 344 height 15
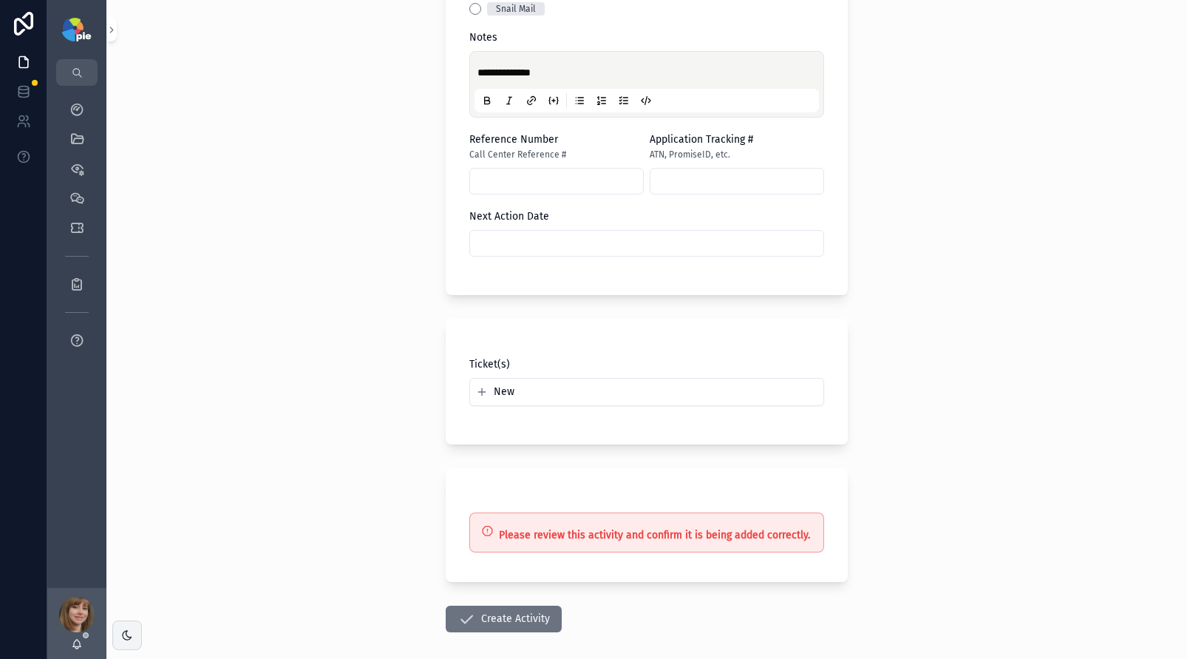
scroll to position [919, 0]
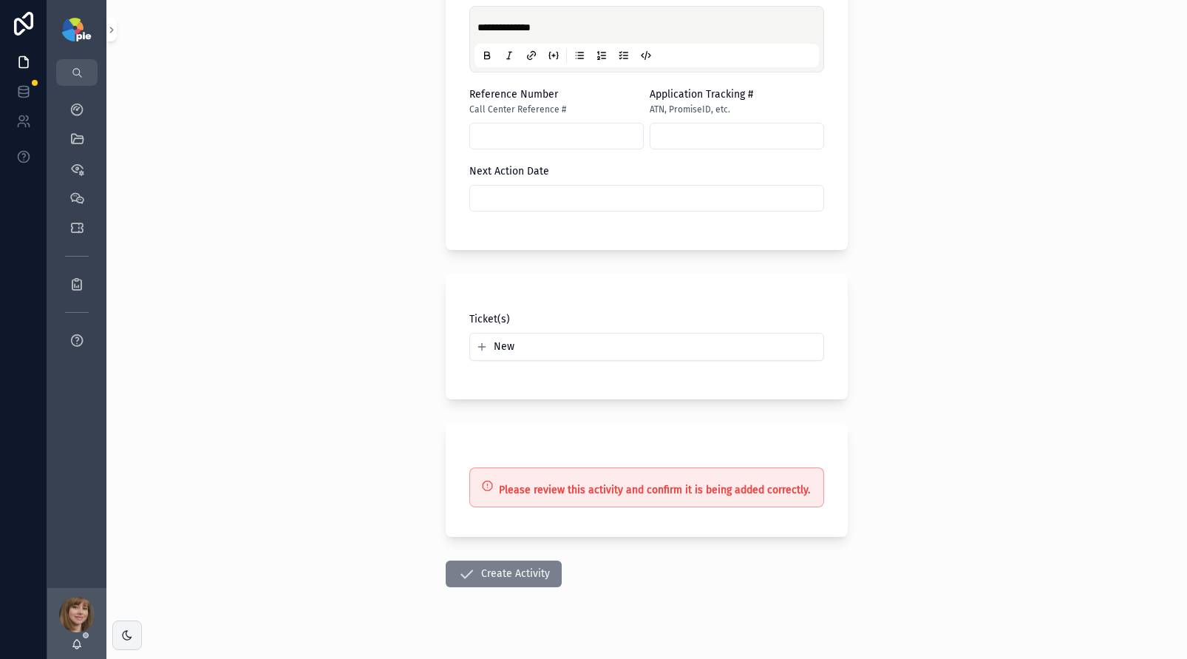
click at [499, 563] on button "Create Activity" at bounding box center [504, 573] width 116 height 27
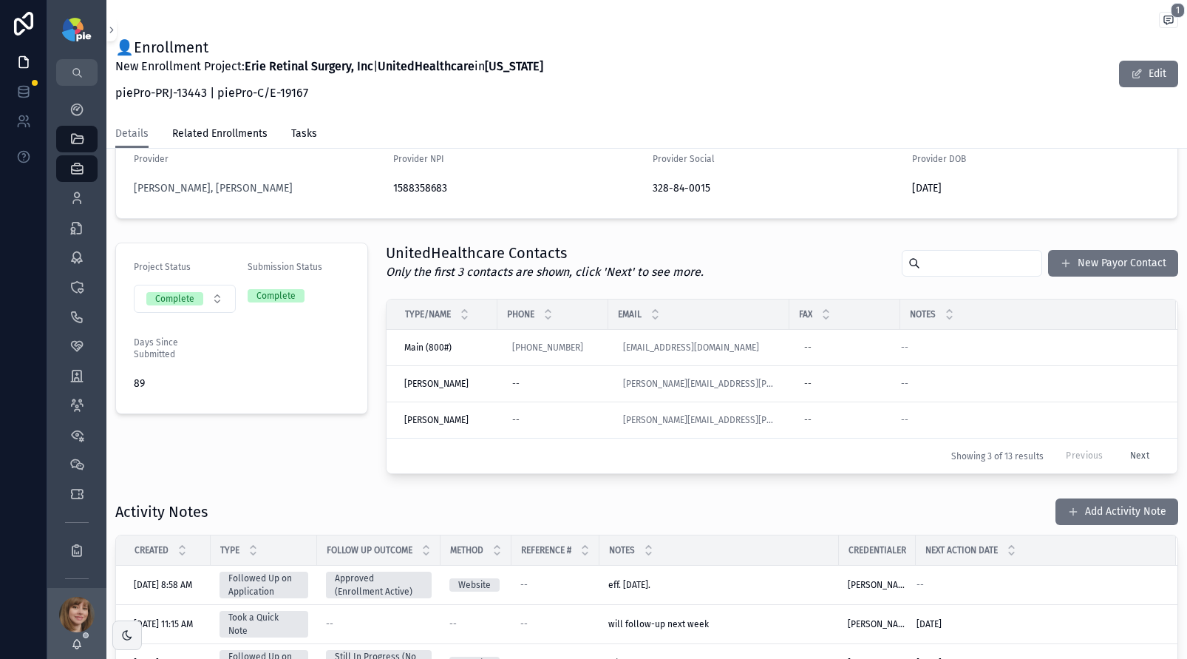
scroll to position [303, 0]
click at [80, 109] on icon "scrollable content" at bounding box center [76, 109] width 15 height 15
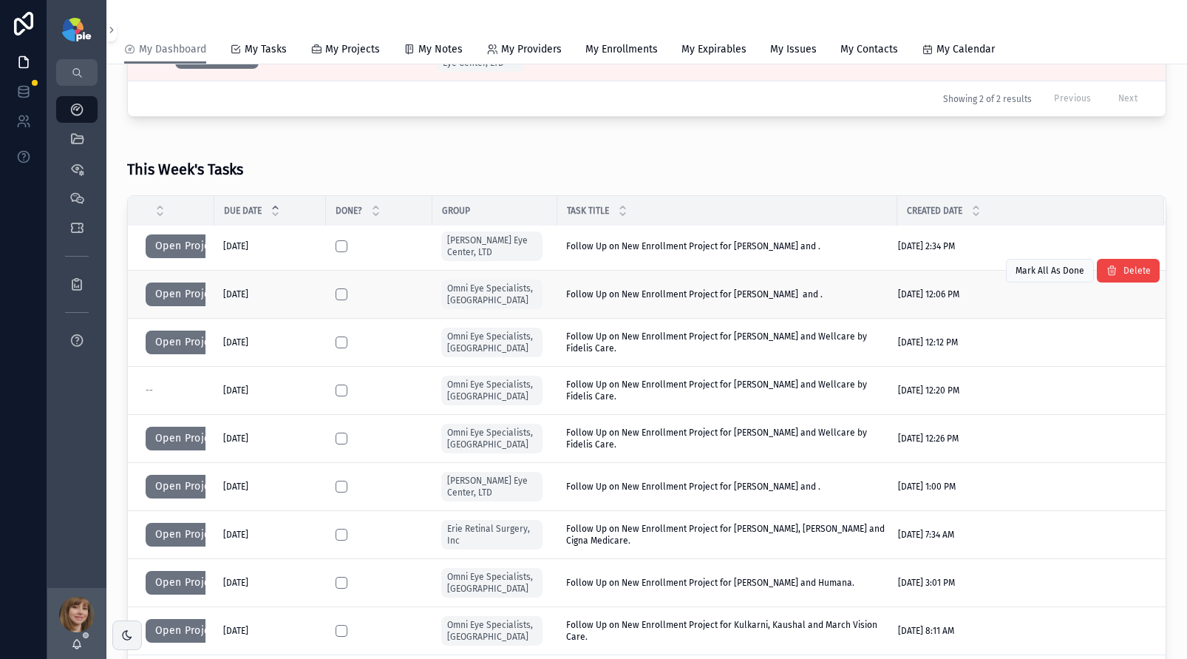
scroll to position [358, 0]
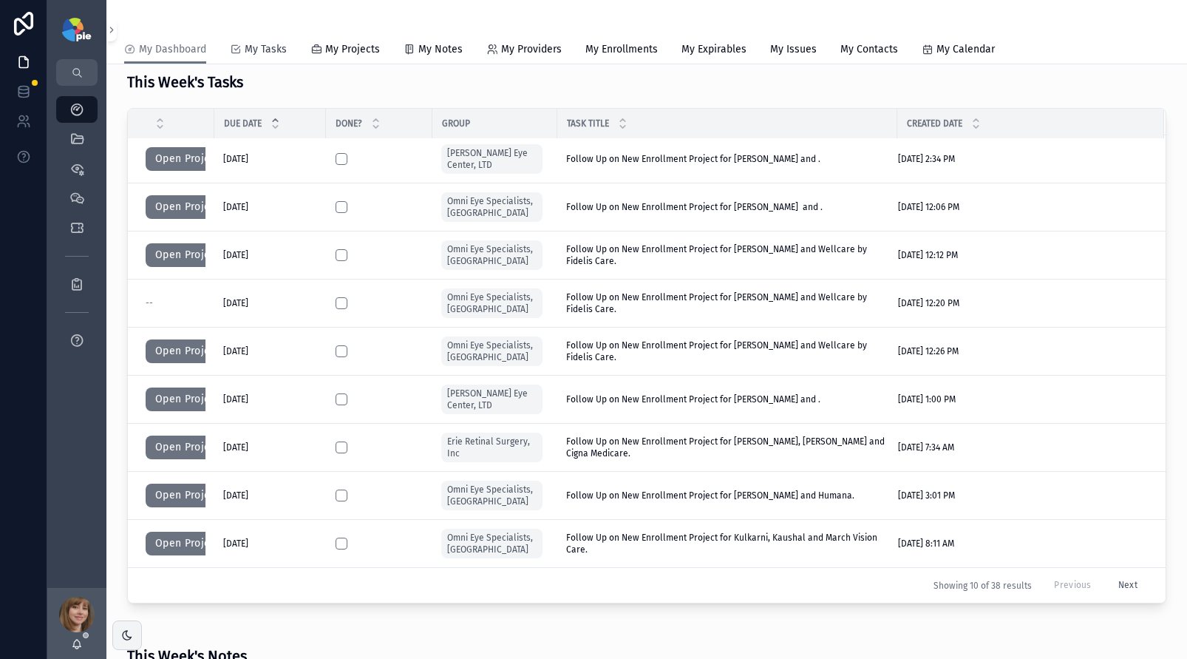
click at [273, 46] on span "My Tasks" at bounding box center [266, 49] width 42 height 15
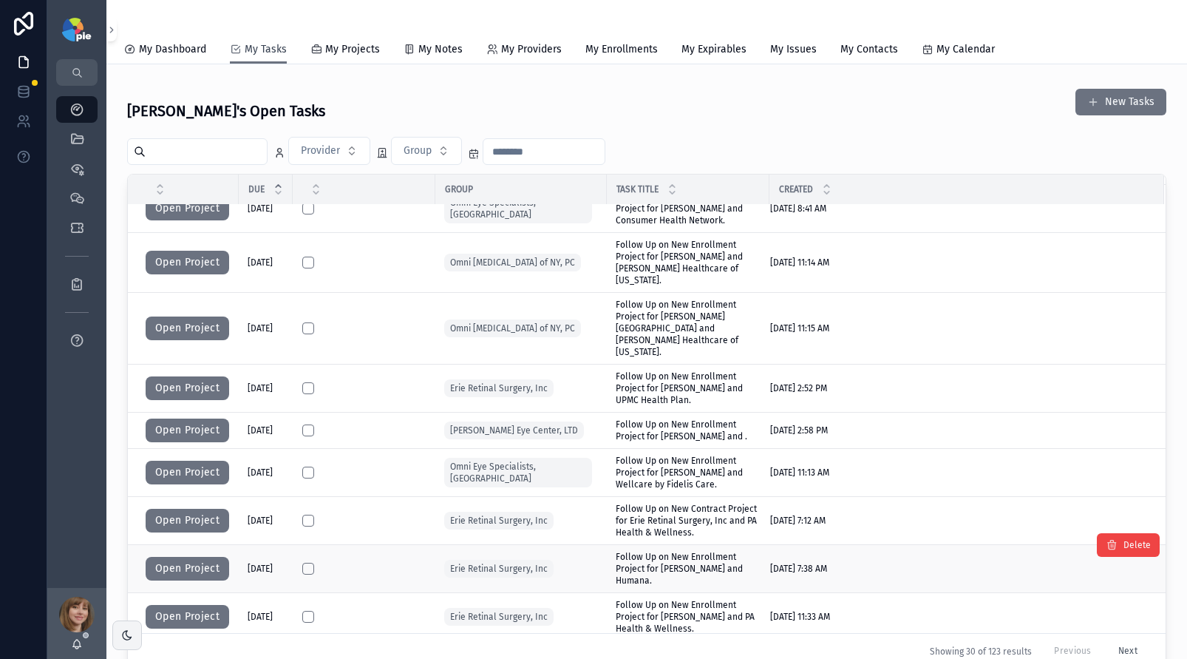
scroll to position [918, 0]
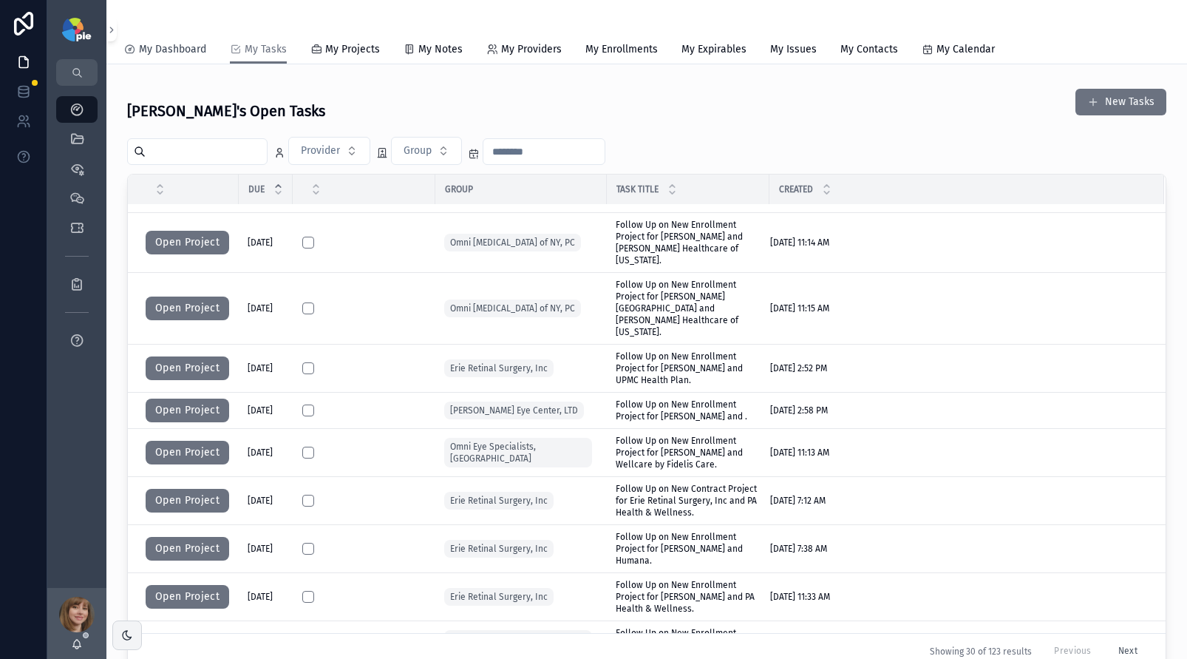
click at [165, 47] on span "My Dashboard" at bounding box center [172, 49] width 67 height 15
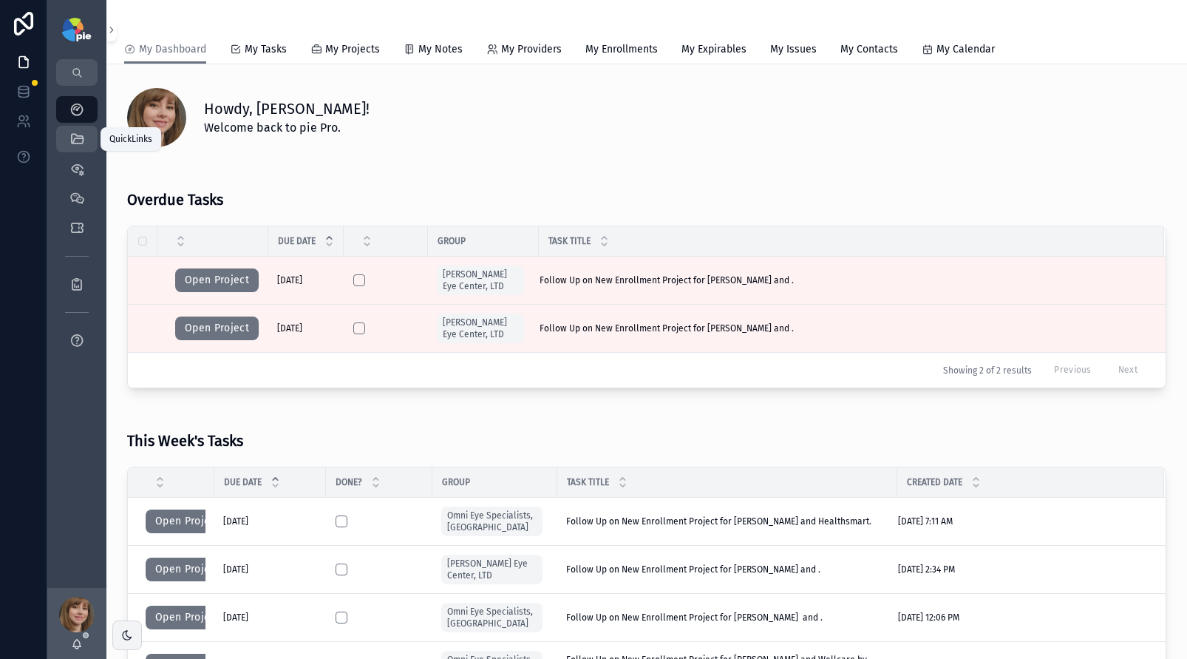
click at [76, 144] on icon "scrollable content" at bounding box center [76, 139] width 15 height 15
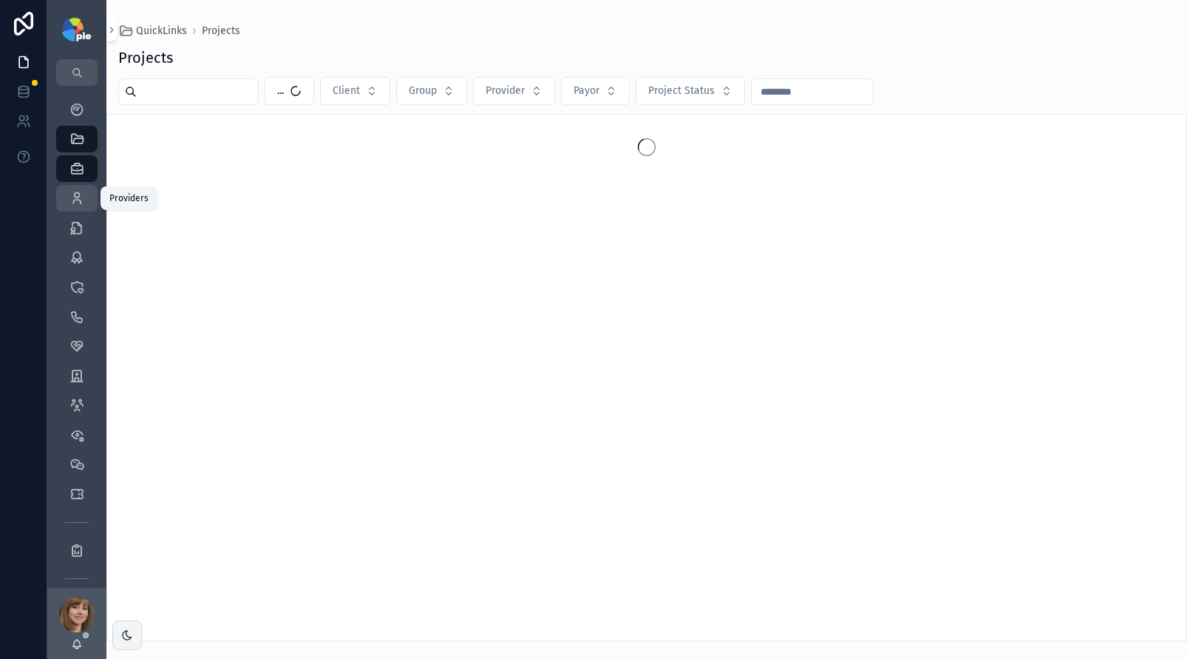
click at [80, 191] on icon "scrollable content" at bounding box center [76, 198] width 15 height 15
click at [171, 95] on input "scrollable content" at bounding box center [197, 91] width 121 height 21
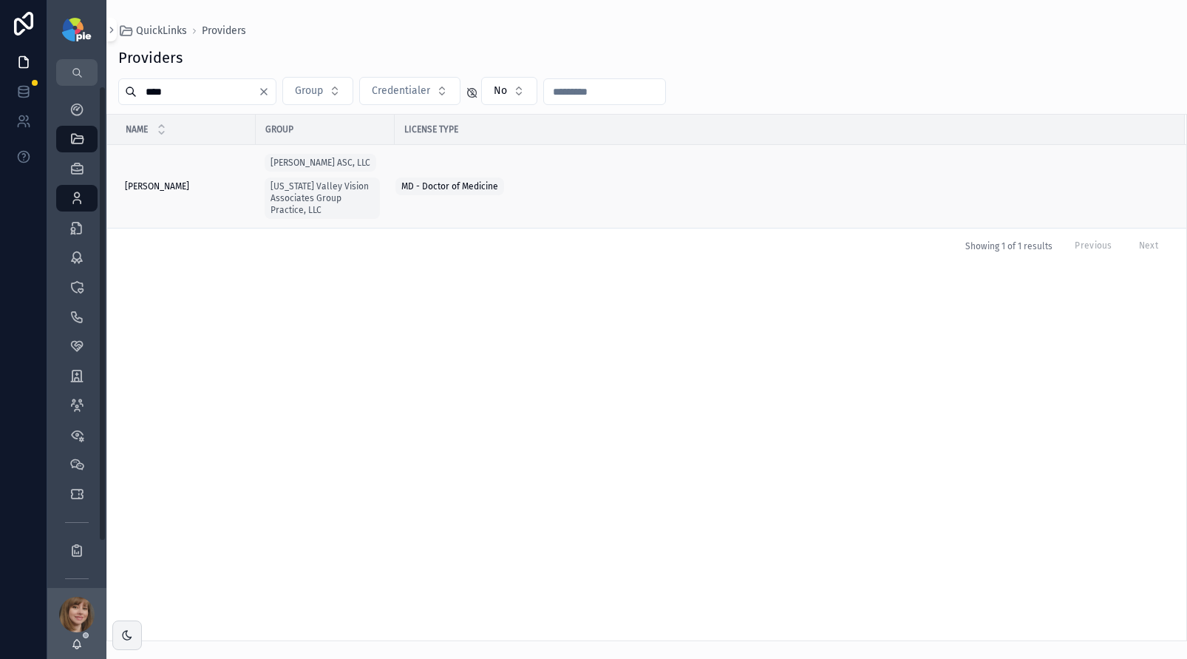
type input "****"
click at [167, 191] on span "[PERSON_NAME]" at bounding box center [157, 186] width 64 height 12
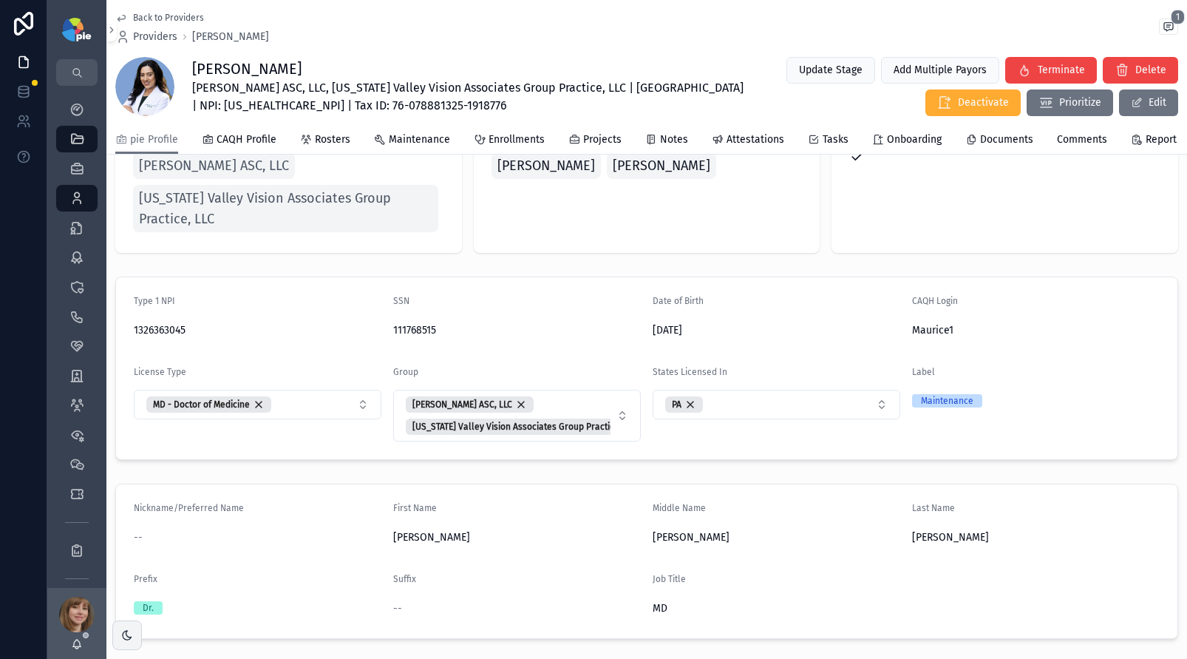
scroll to position [186, 0]
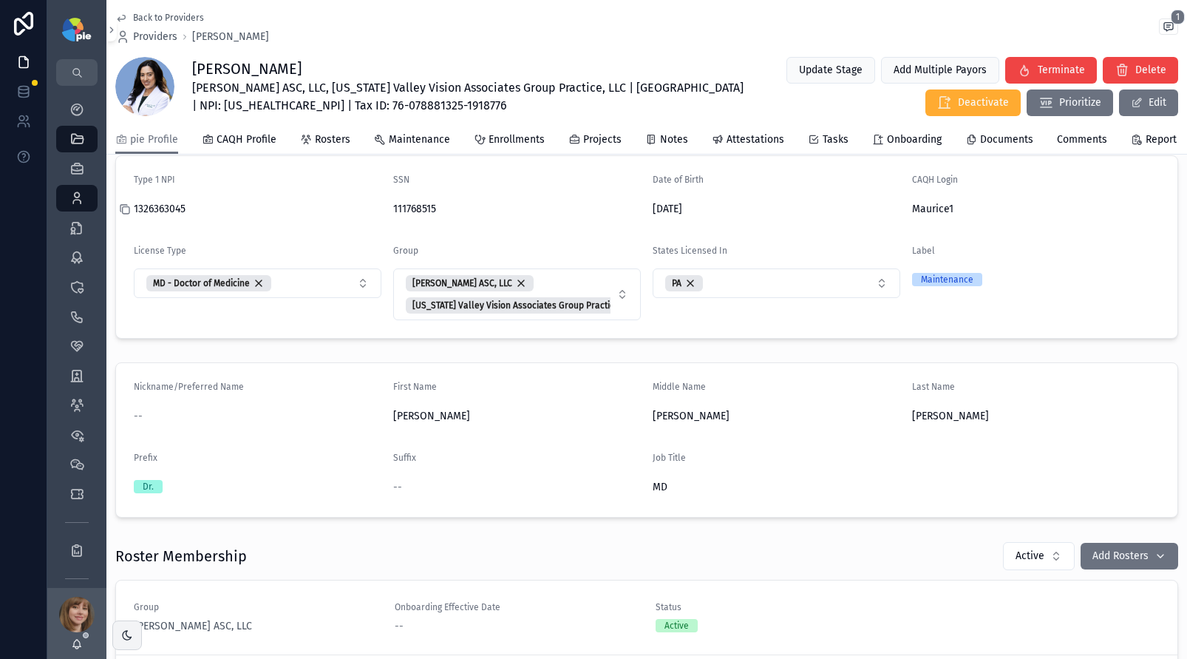
click at [127, 215] on icon "scrollable content" at bounding box center [125, 209] width 12 height 12
click at [641, 215] on icon "scrollable content" at bounding box center [644, 209] width 12 height 12
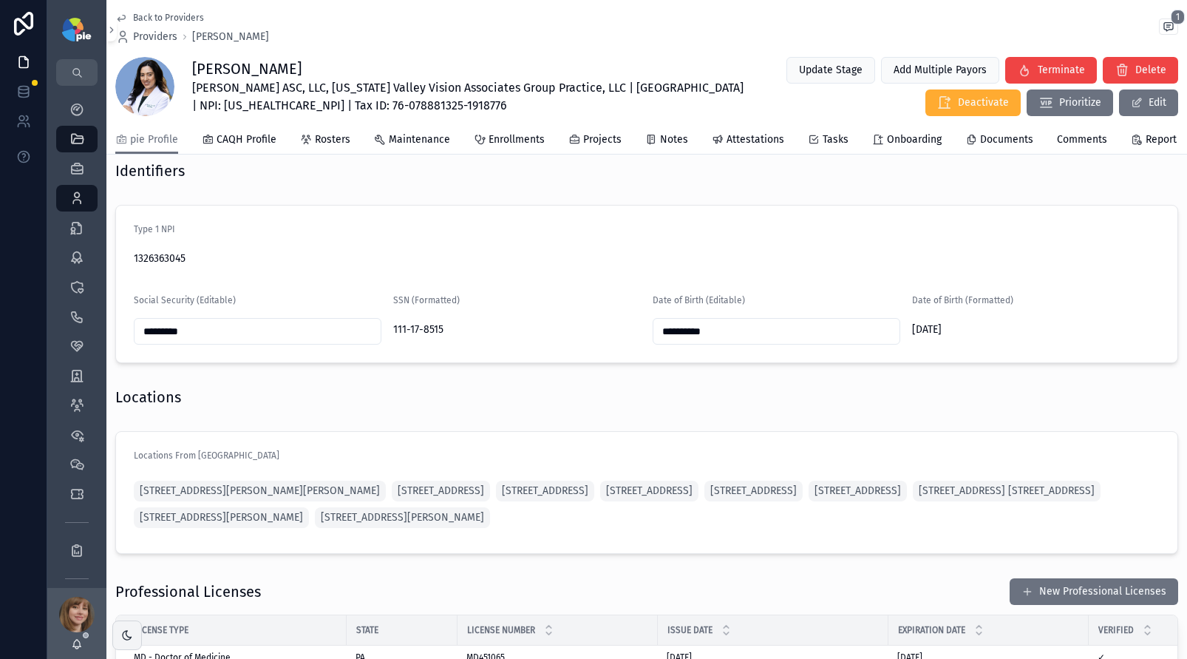
scroll to position [1002, 0]
click at [259, 179] on div "Identifiers" at bounding box center [646, 170] width 1063 height 21
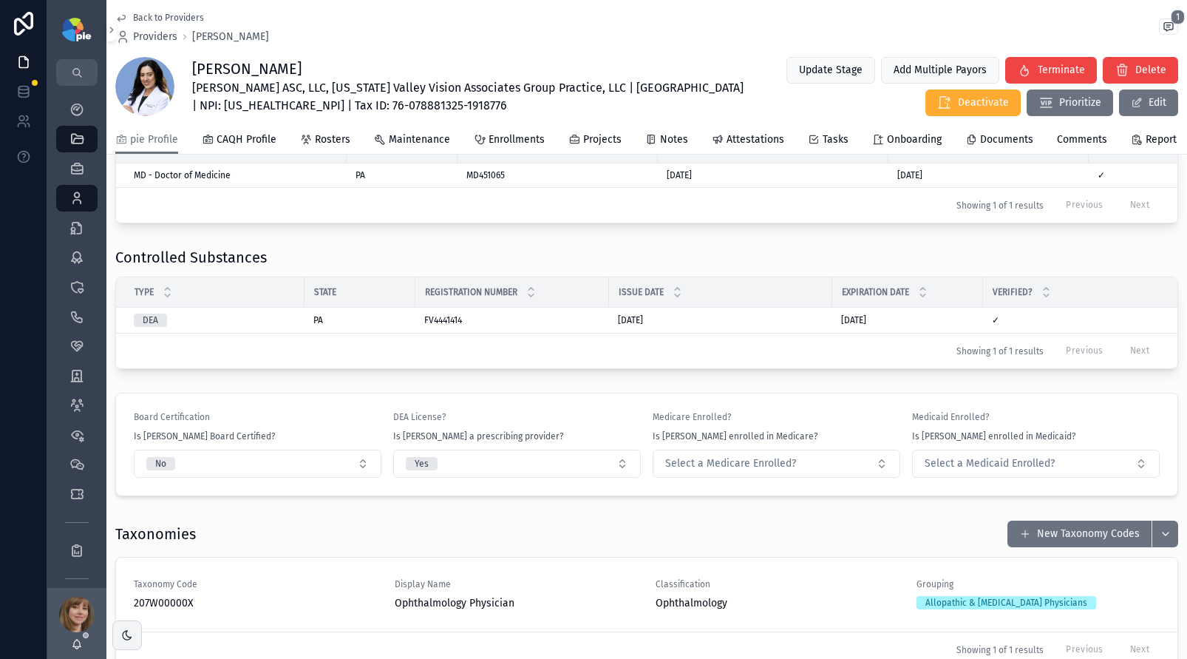
scroll to position [1514, 0]
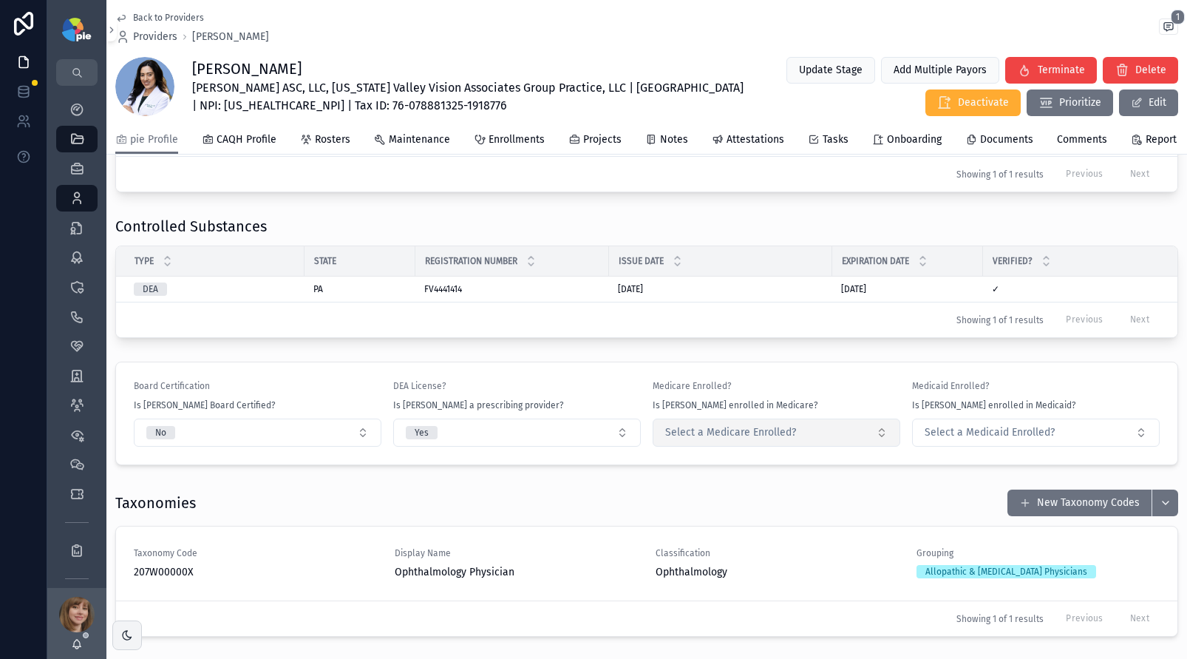
click at [720, 440] on span "Select a Medicare Enrolled?" at bounding box center [730, 432] width 131 height 15
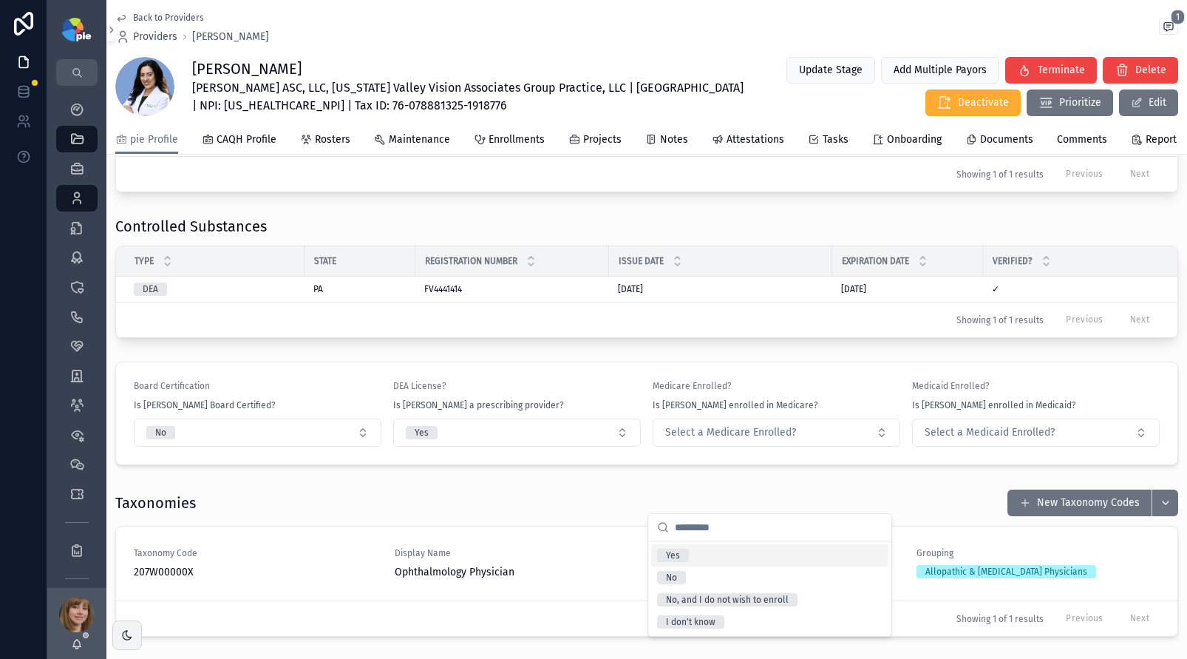
click at [708, 561] on div "Yes" at bounding box center [769, 555] width 237 height 22
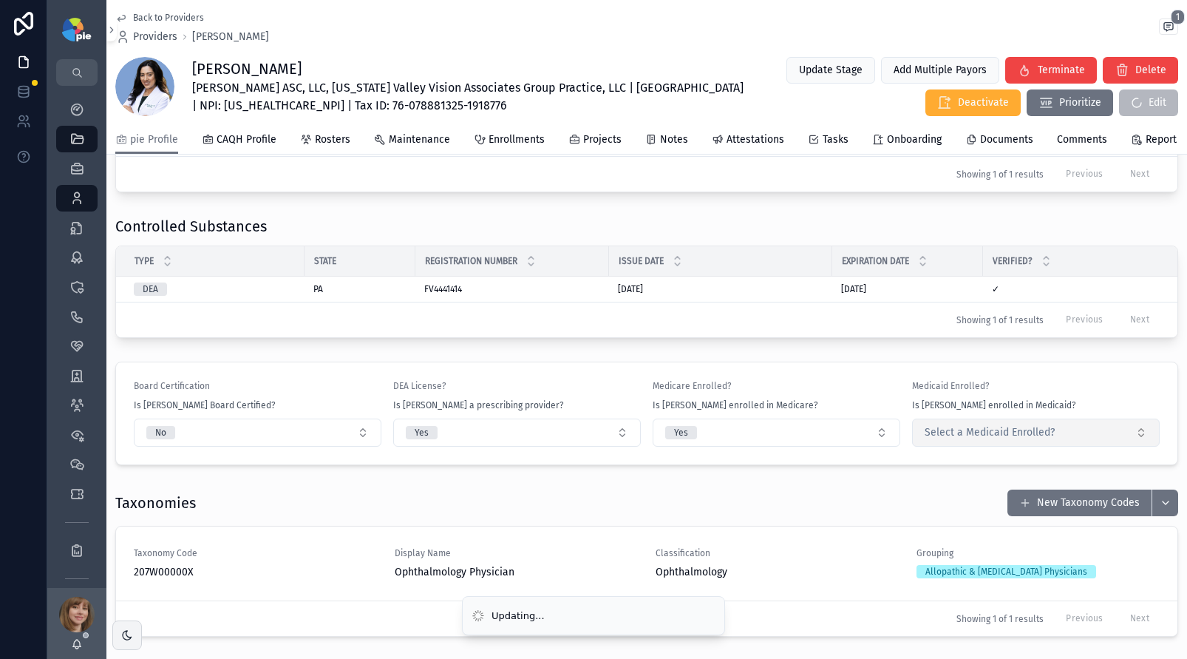
click at [925, 440] on span "Select a Medicaid Enrolled?" at bounding box center [990, 432] width 130 height 15
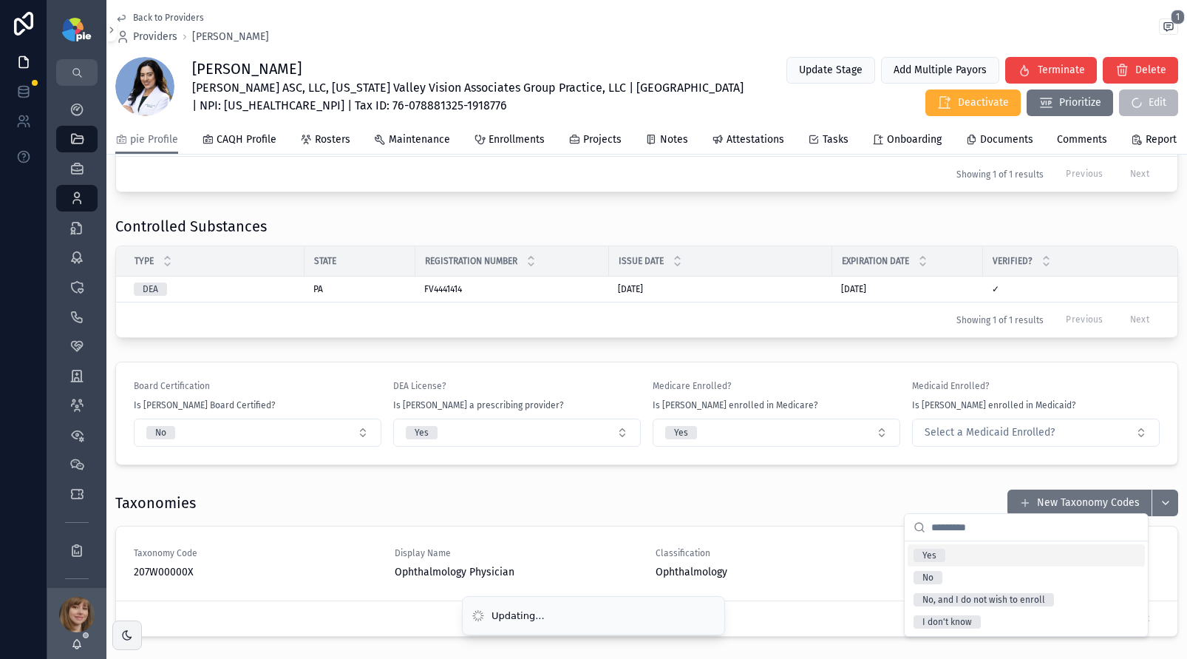
click at [916, 547] on div "Yes" at bounding box center [1026, 555] width 237 height 22
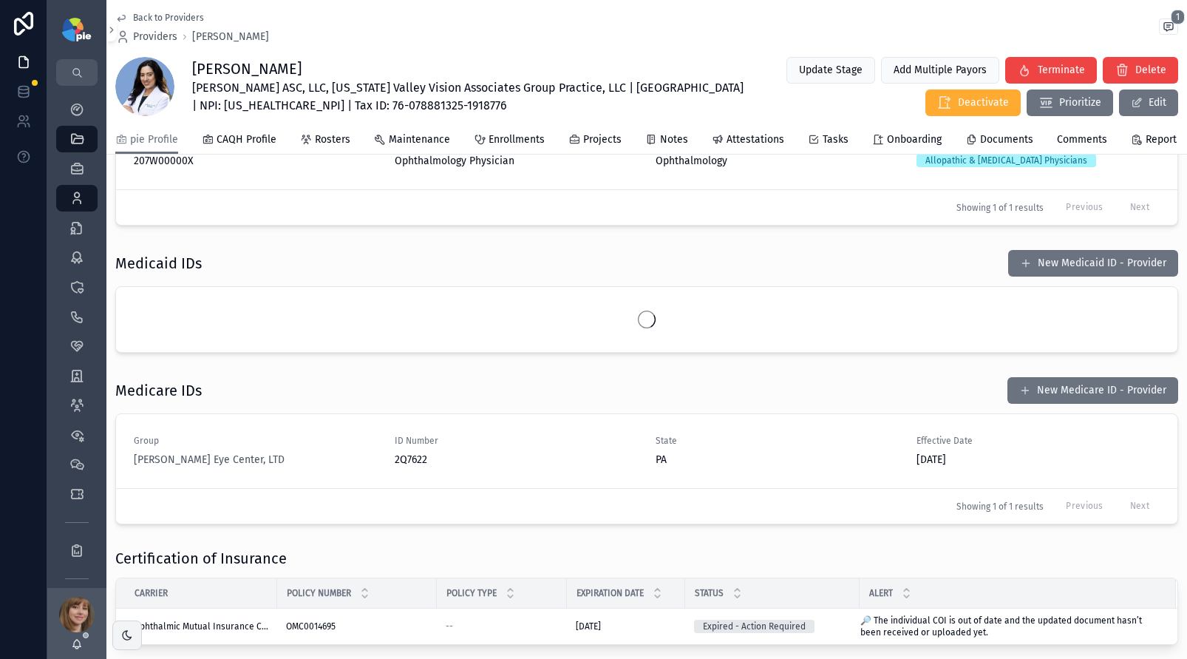
scroll to position [1871, 0]
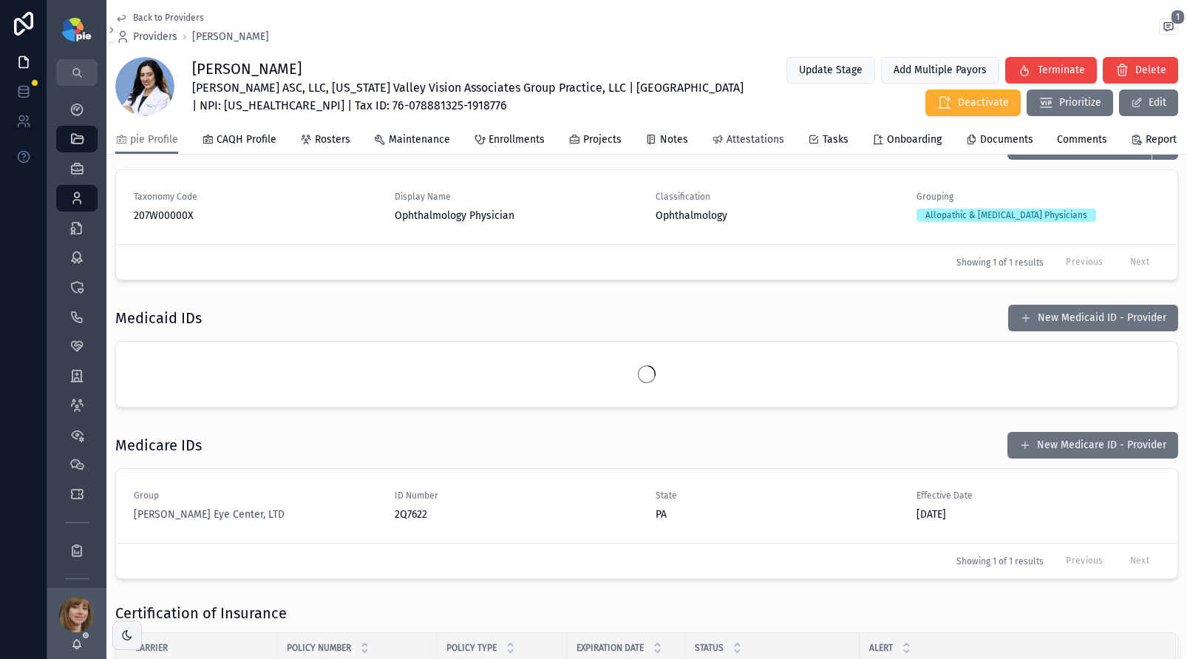
click at [750, 143] on span "Attestations" at bounding box center [756, 139] width 58 height 15
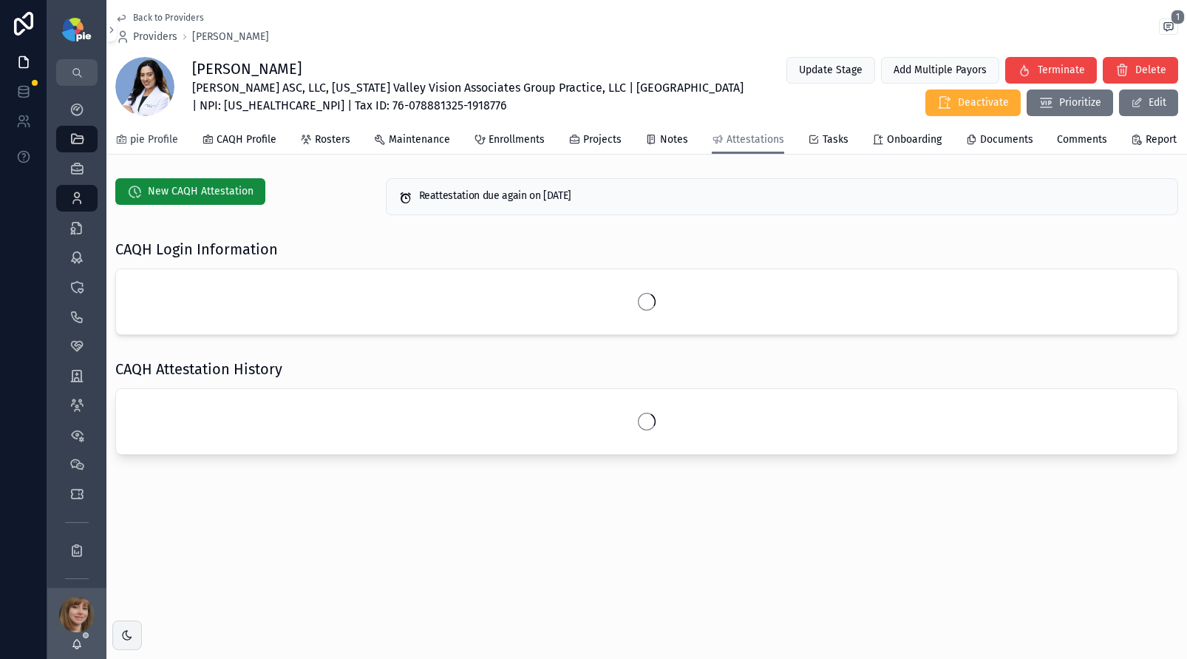
click at [143, 147] on link "pie Profile" at bounding box center [146, 141] width 63 height 30
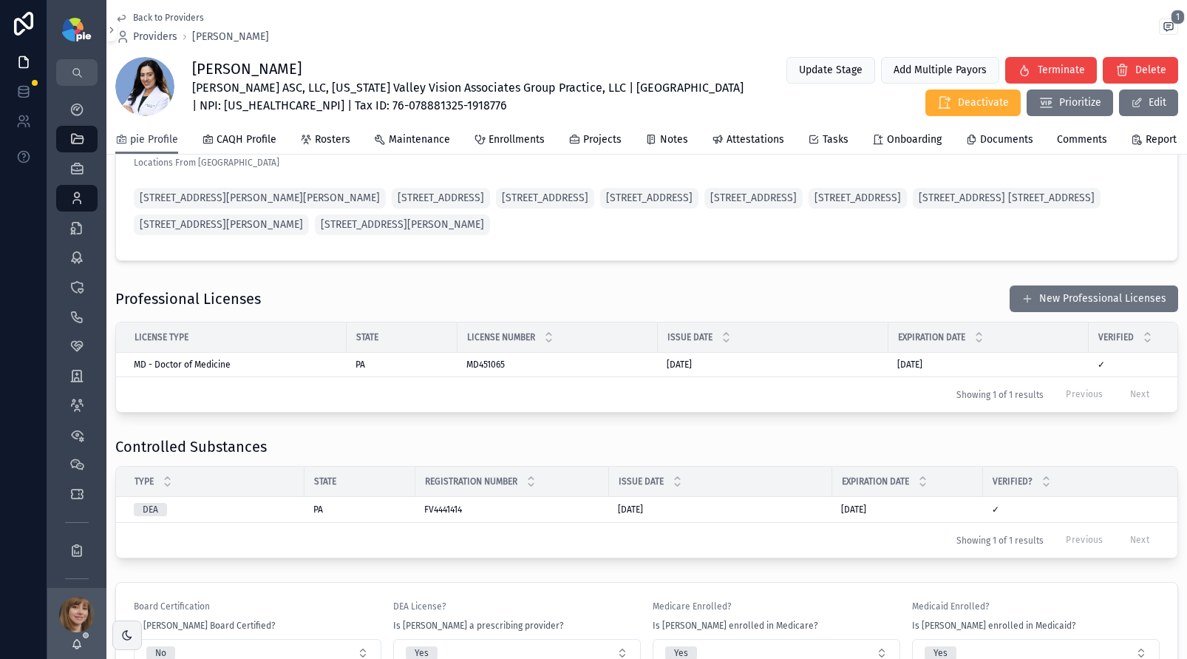
scroll to position [1421, 0]
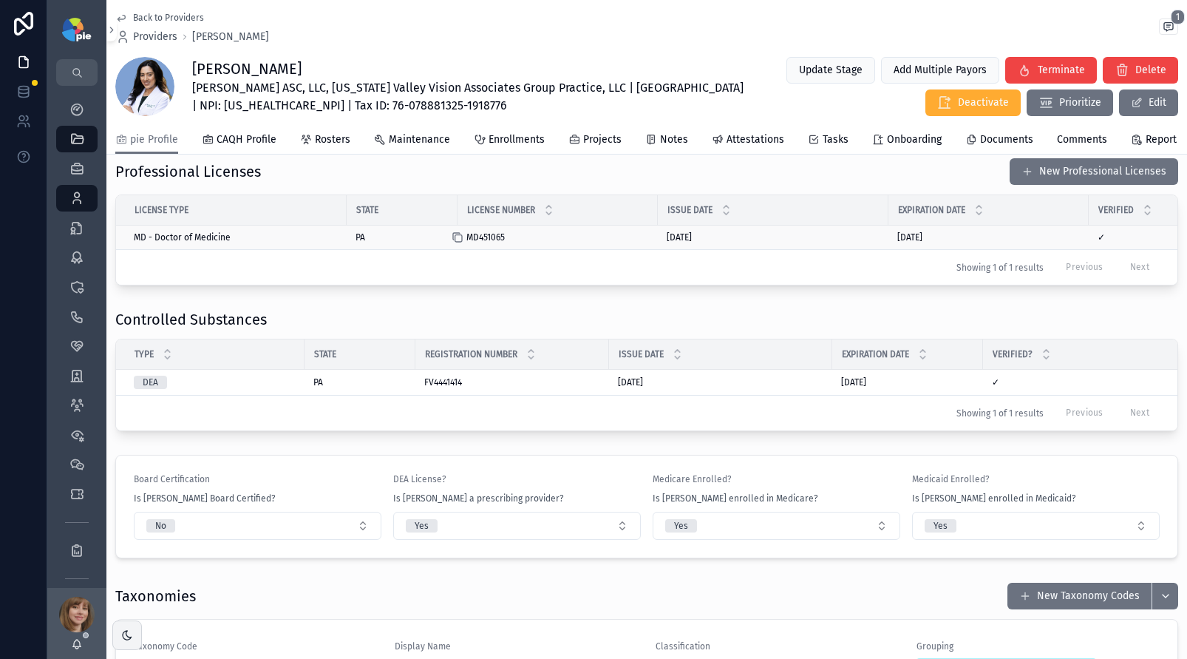
click at [458, 243] on icon "scrollable content" at bounding box center [458, 237] width 12 height 12
click at [830, 387] on icon "scrollable content" at bounding box center [833, 383] width 7 height 7
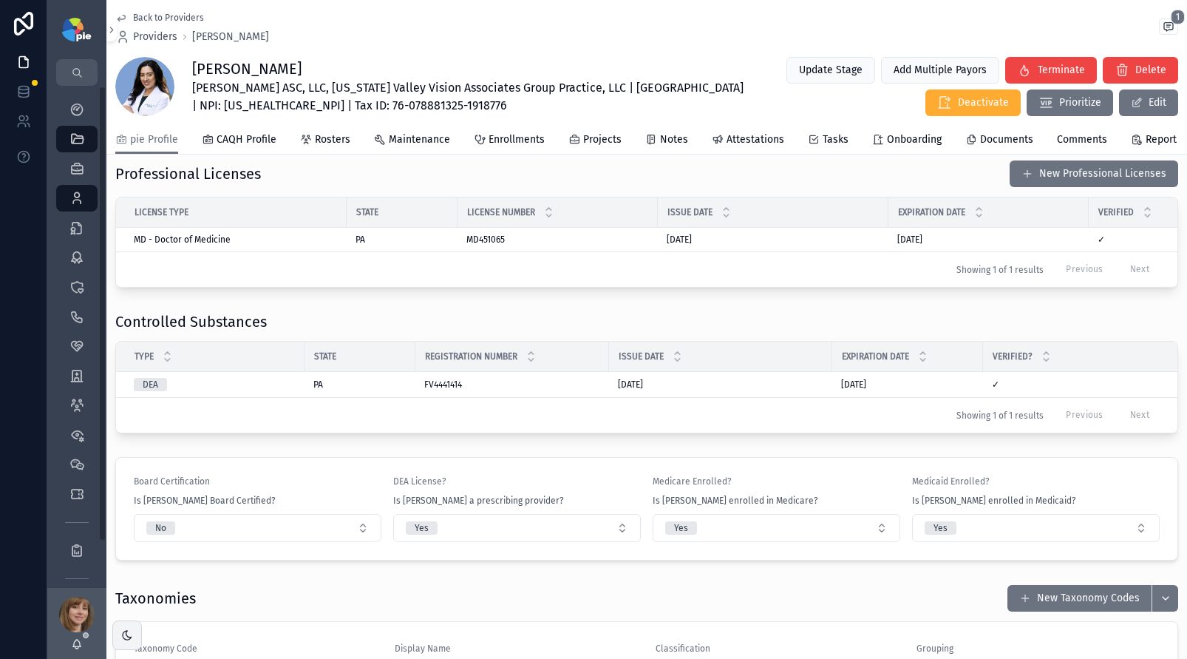
scroll to position [1418, 0]
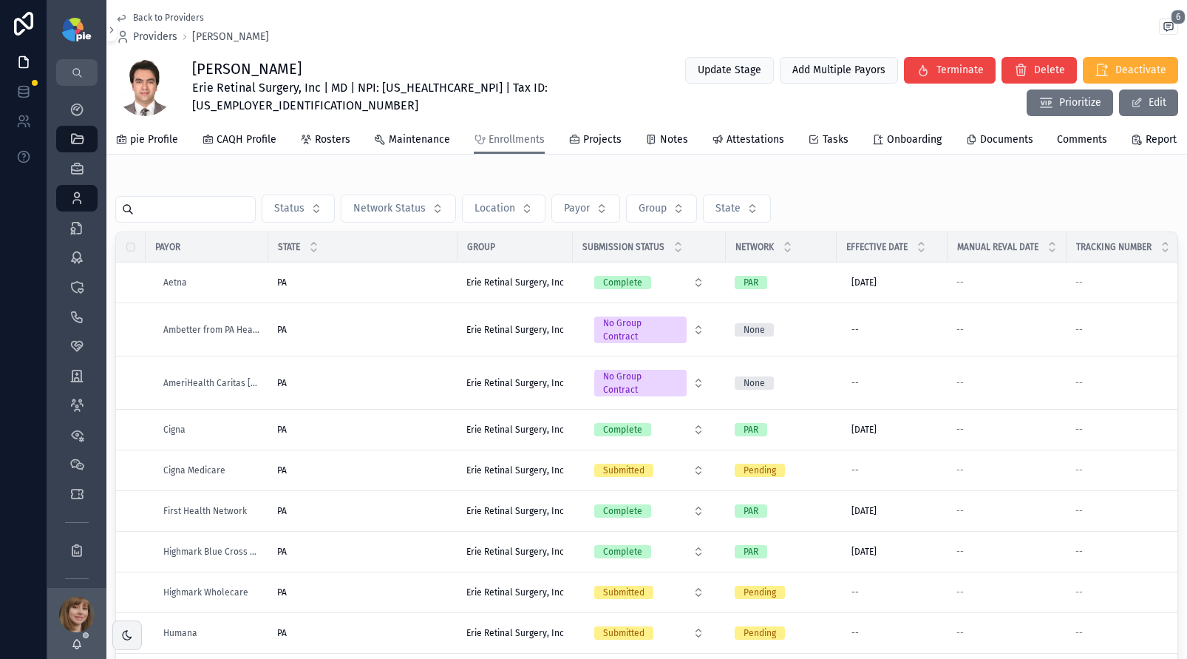
scroll to position [180, 0]
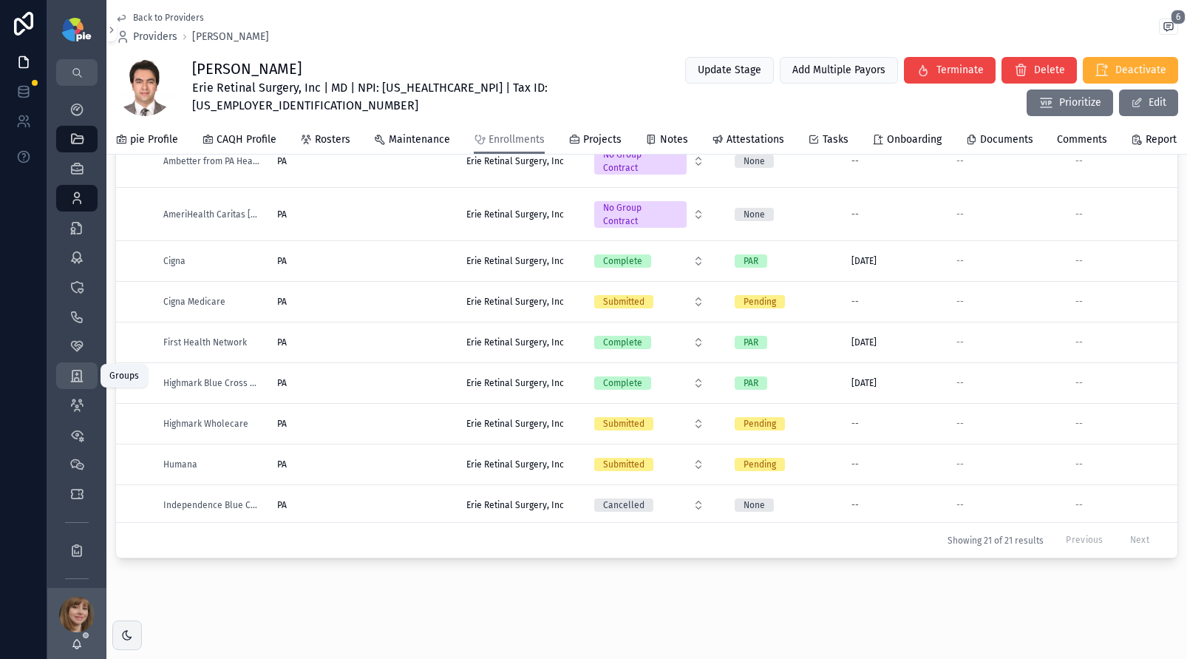
click at [77, 381] on icon "scrollable content" at bounding box center [76, 375] width 15 height 15
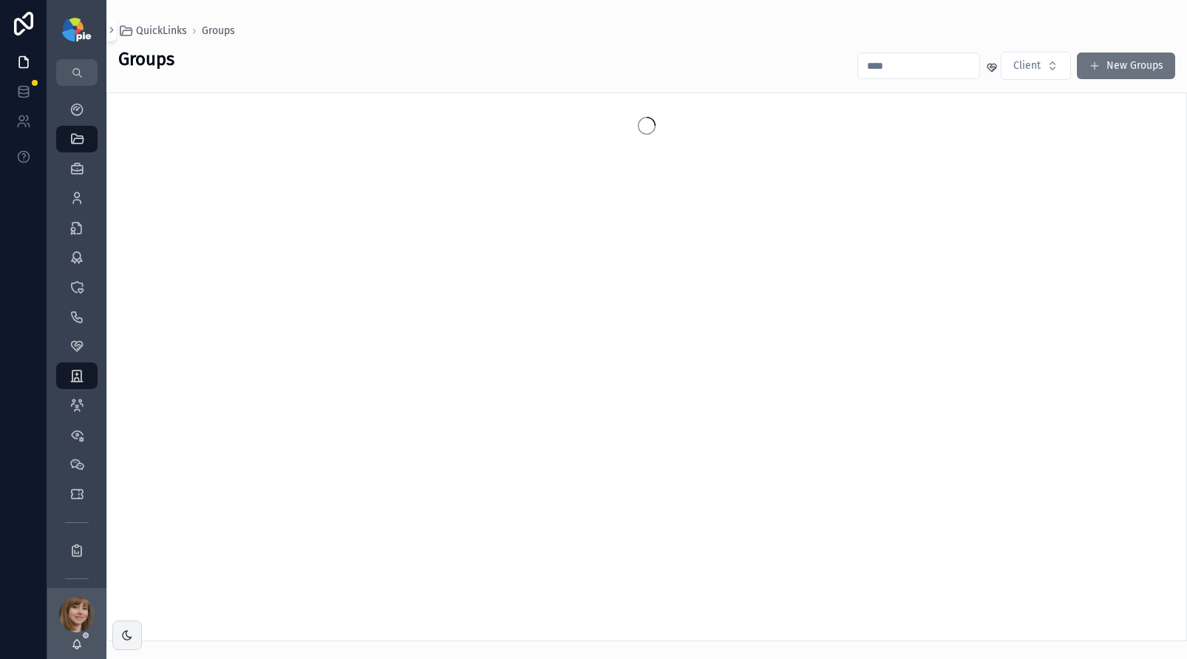
click at [910, 70] on input "scrollable content" at bounding box center [918, 65] width 121 height 21
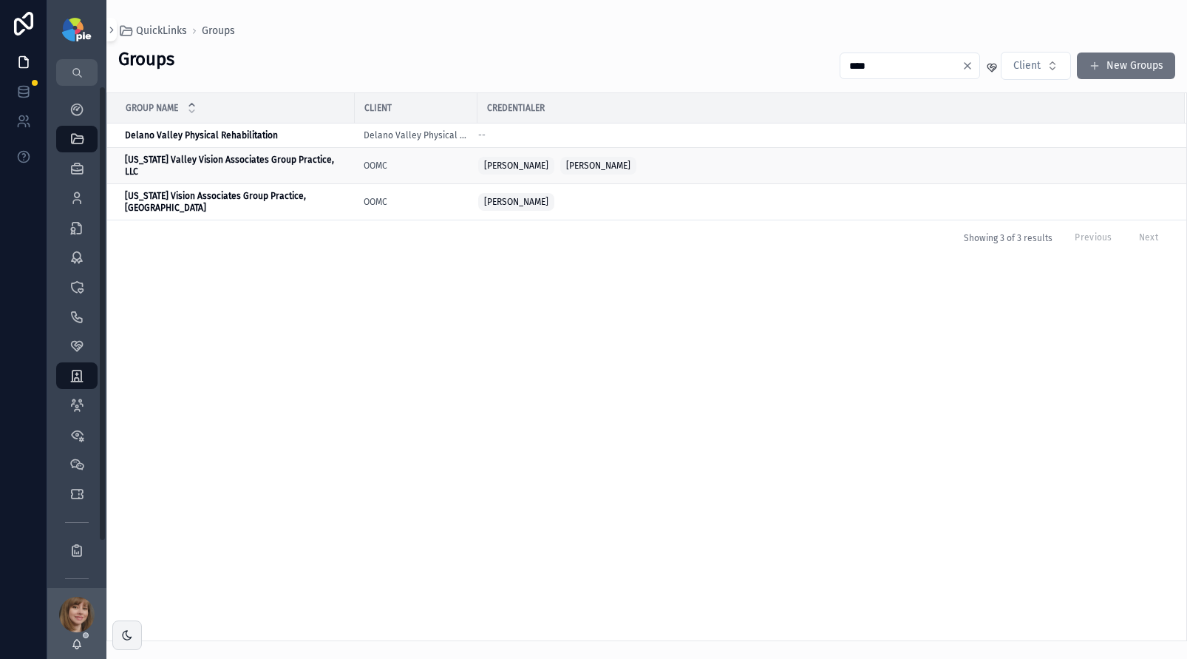
type input "****"
click at [220, 166] on strong "[US_STATE] Valley Vision Associates Group Practice, LLC" at bounding box center [230, 165] width 211 height 22
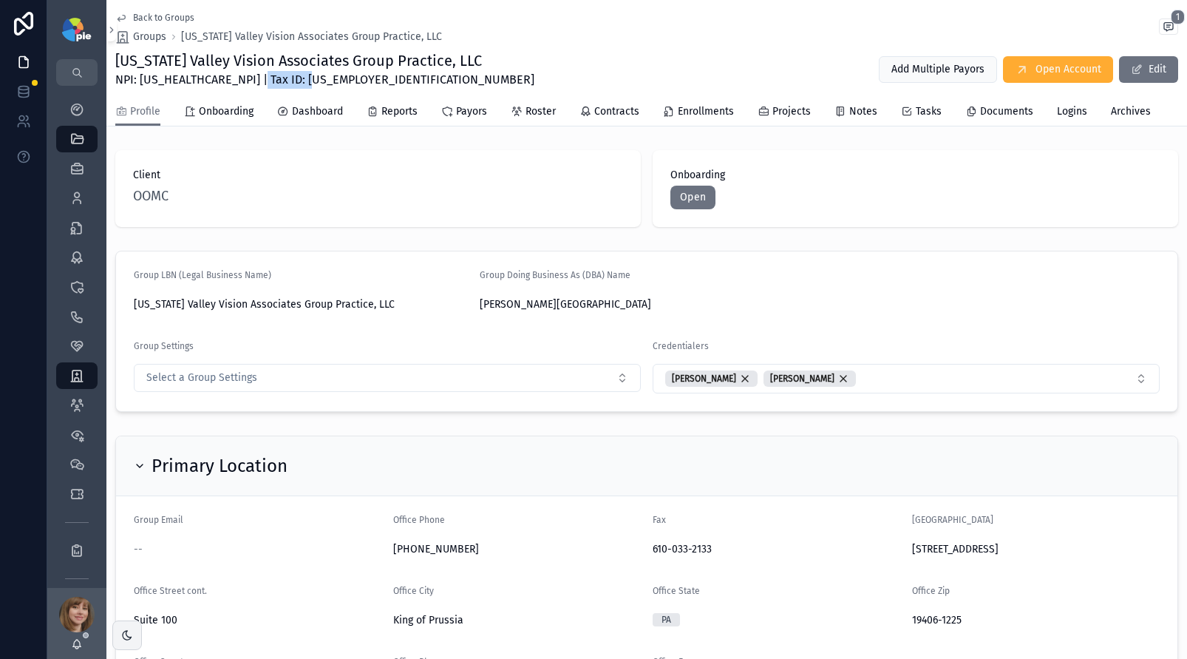
drag, startPoint x: 306, startPoint y: 82, endPoint x: 246, endPoint y: 83, distance: 59.9
click at [246, 83] on span "NPI: [US_HEALTHCARE_NPI] | Tax ID: [US_EMPLOYER_IDENTIFICATION_NUMBER]" at bounding box center [324, 80] width 419 height 18
copy span "[US_EMPLOYER_IDENTIFICATION_NUMBER]"
click at [161, 75] on span "NPI: [US_HEALTHCARE_NPI] | Tax ID: [US_EMPLOYER_IDENTIFICATION_NUMBER]" at bounding box center [324, 80] width 419 height 18
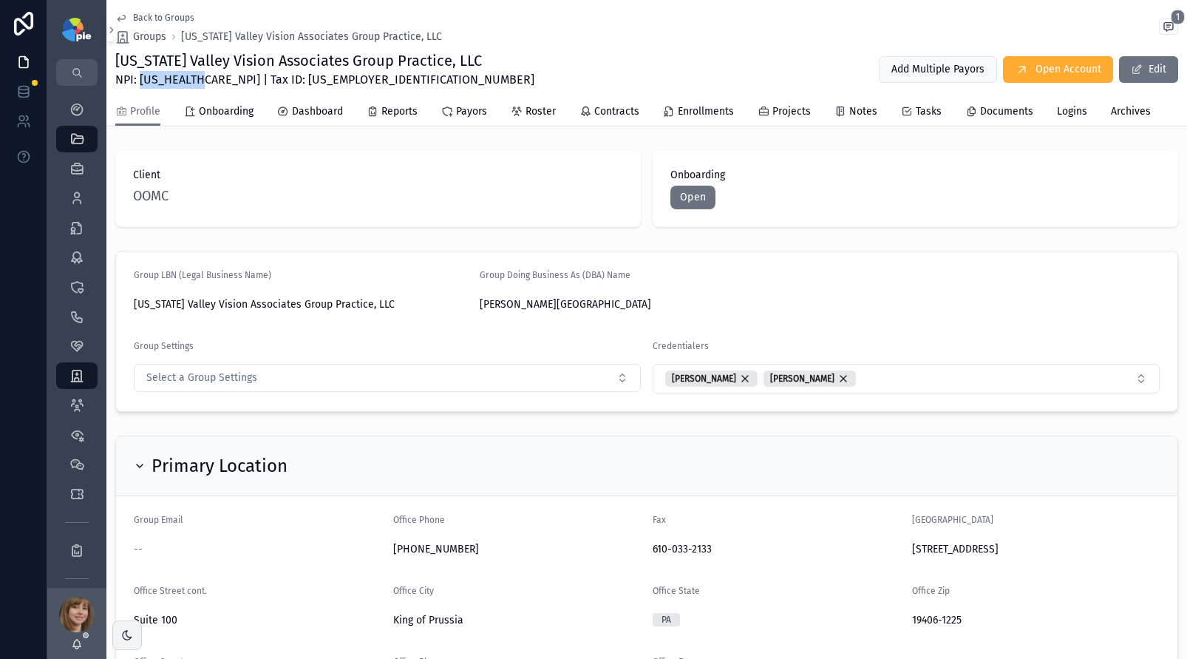
copy span "1902907371"
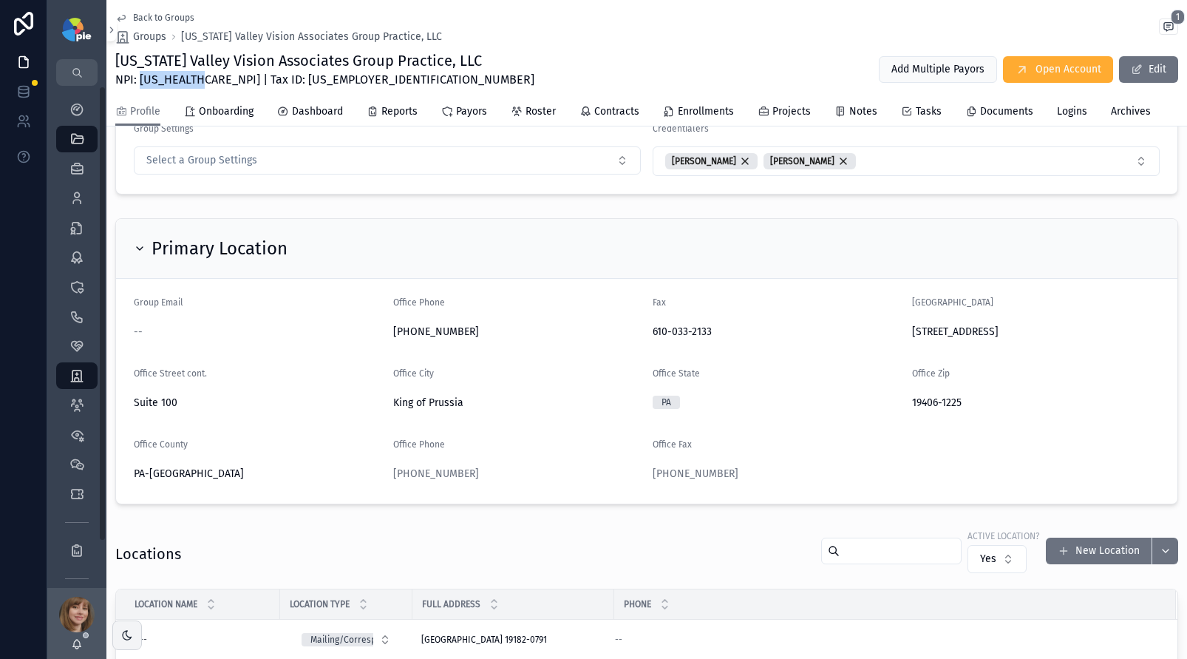
scroll to position [239, 0]
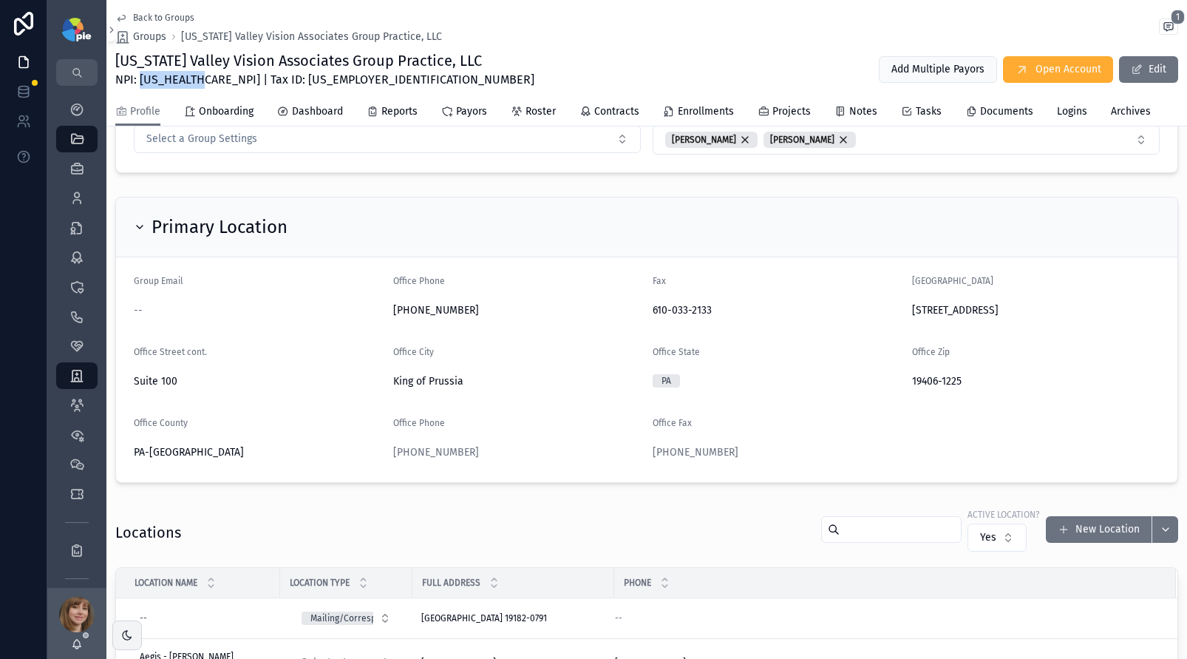
drag, startPoint x: 1026, startPoint y: 306, endPoint x: 902, endPoint y: 310, distance: 124.2
click at [902, 310] on form "Group Email -- Office Phone [PHONE_NUMBER] Fax [PHONE_NUMBER][GEOGRAPHIC_DATA][…" at bounding box center [646, 369] width 1061 height 225
copy span "[STREET_ADDRESS]"
drag, startPoint x: 460, startPoint y: 308, endPoint x: 380, endPoint y: 308, distance: 79.8
click at [380, 308] on form "Group Email -- Office Phone [PHONE_NUMBER] Fax [PHONE_NUMBER][GEOGRAPHIC_DATA][…" at bounding box center [646, 369] width 1061 height 225
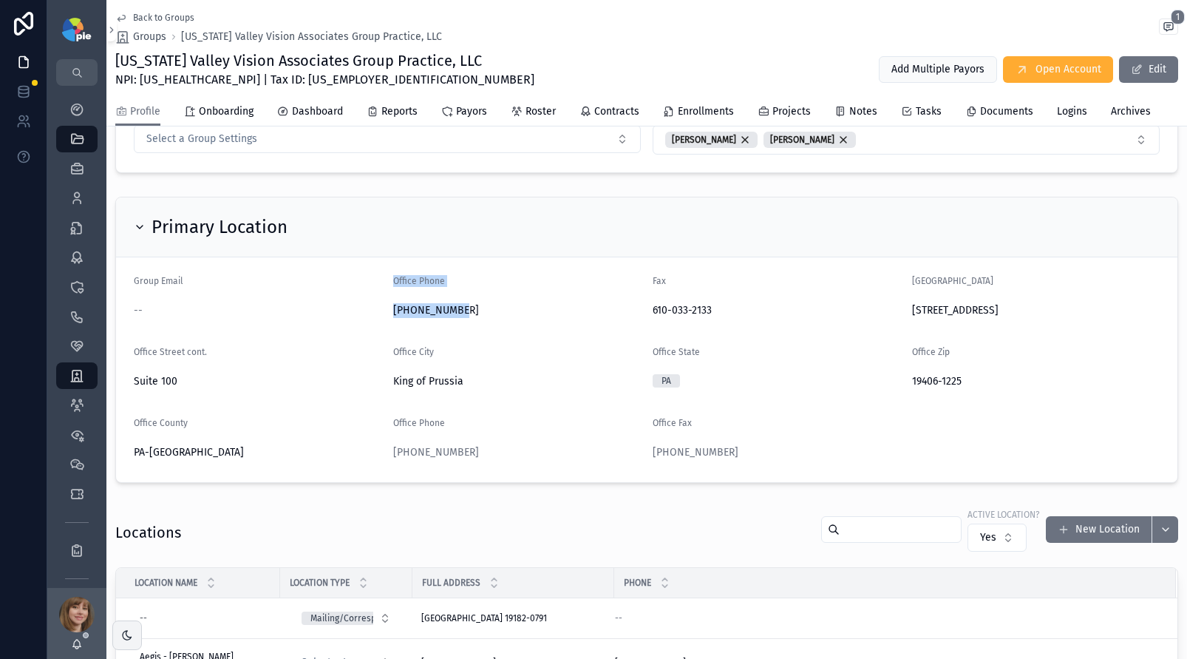
click at [528, 314] on span "[PHONE_NUMBER]" at bounding box center [517, 310] width 248 height 15
drag, startPoint x: 473, startPoint y: 311, endPoint x: 382, endPoint y: 308, distance: 91.0
click at [382, 308] on form "Group Email -- Office Phone [PHONE_NUMBER] Fax [PHONE_NUMBER][GEOGRAPHIC_DATA][…" at bounding box center [646, 369] width 1061 height 225
drag, startPoint x: 382, startPoint y: 308, endPoint x: 405, endPoint y: 307, distance: 22.9
click at [385, 307] on form "Group Email -- Office Phone [PHONE_NUMBER] Fax [PHONE_NUMBER][GEOGRAPHIC_DATA][…" at bounding box center [646, 369] width 1061 height 225
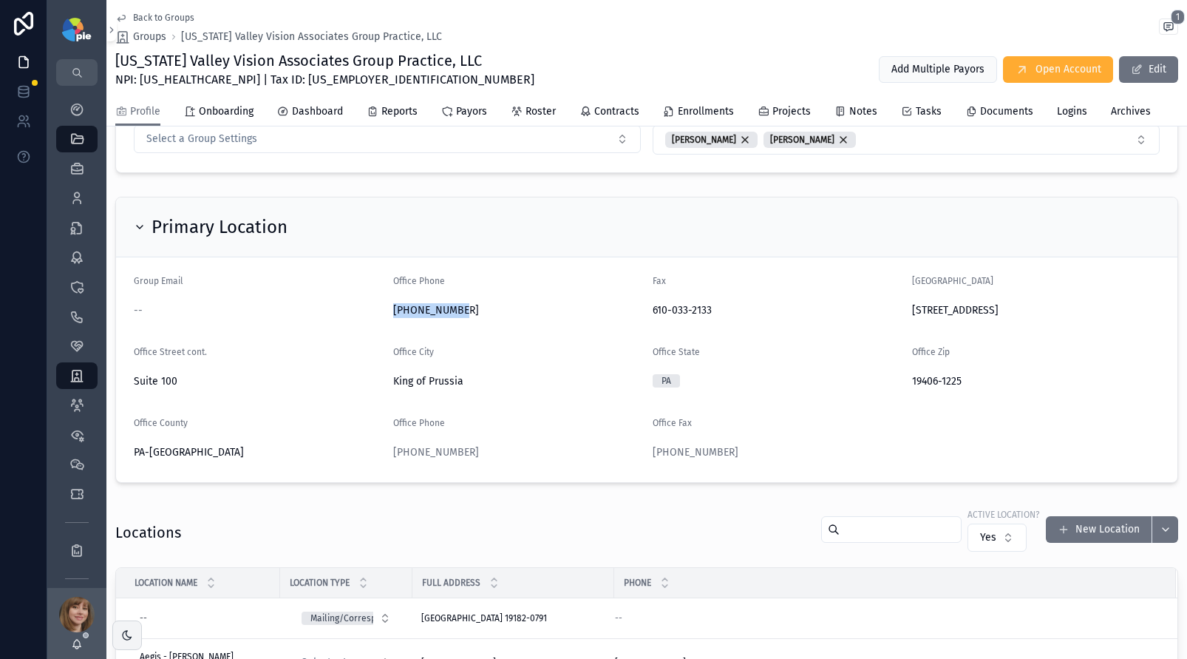
drag, startPoint x: 453, startPoint y: 310, endPoint x: 392, endPoint y: 310, distance: 61.3
click at [393, 310] on span "[PHONE_NUMBER]" at bounding box center [517, 310] width 248 height 15
drag, startPoint x: 451, startPoint y: 314, endPoint x: 392, endPoint y: 310, distance: 58.6
click at [393, 310] on span "[PHONE_NUMBER]" at bounding box center [517, 310] width 248 height 15
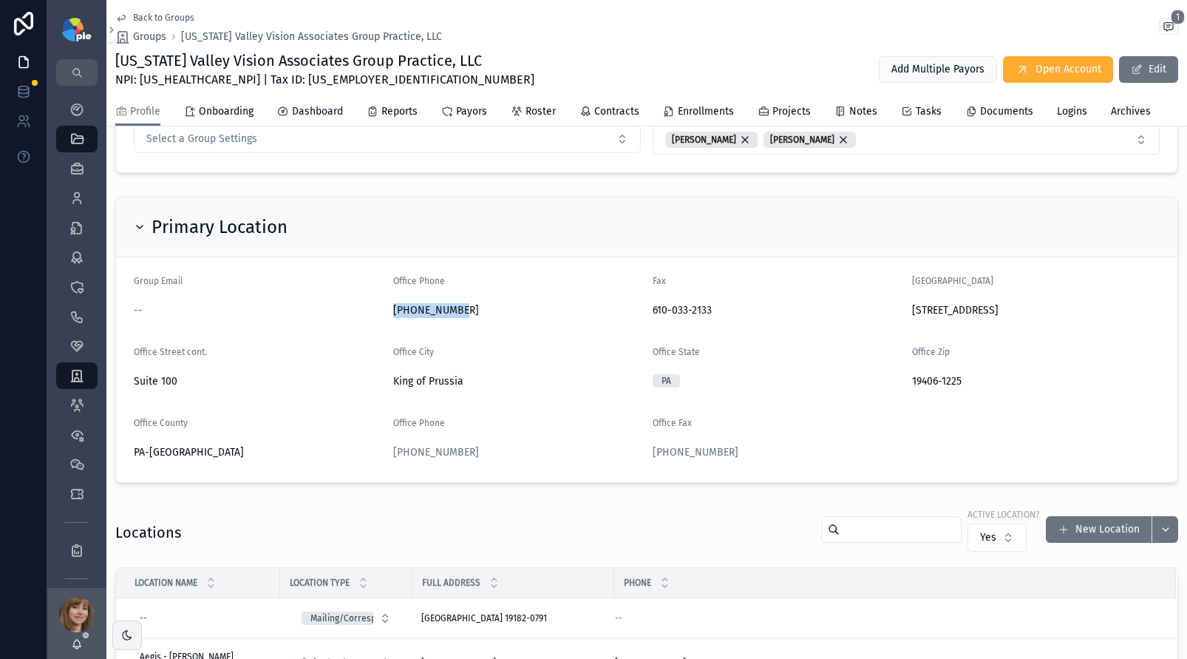
copy span "[PHONE_NUMBER]"
click at [79, 207] on div "Providers 295" at bounding box center [77, 198] width 24 height 24
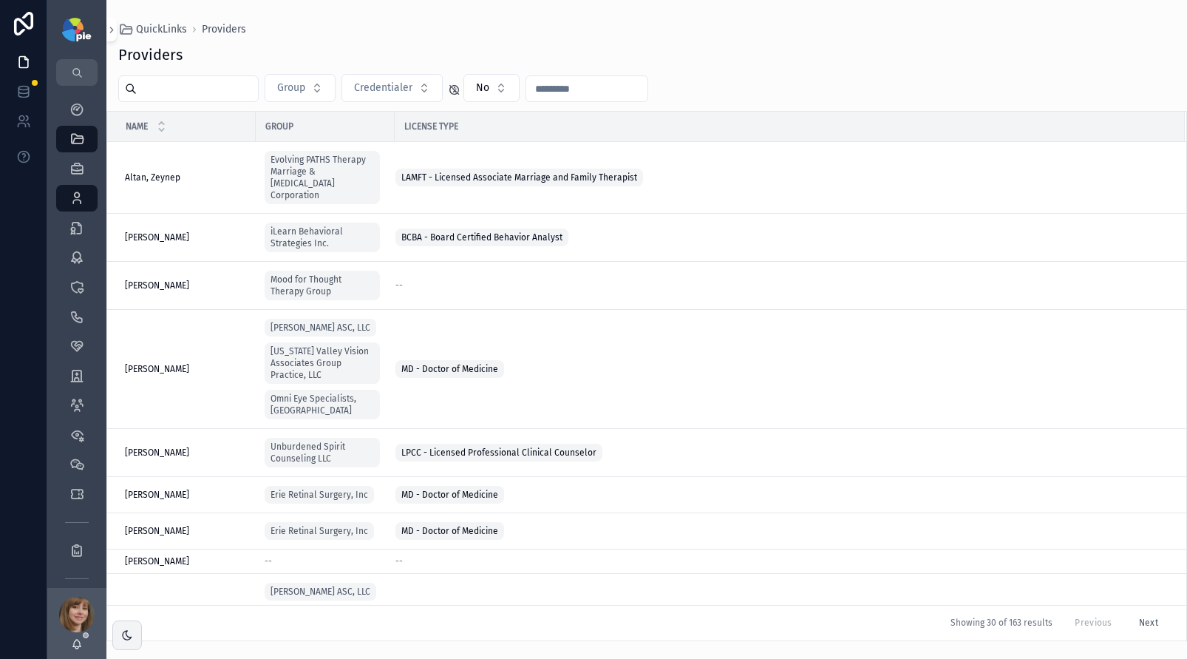
click at [200, 84] on input "scrollable content" at bounding box center [197, 88] width 121 height 21
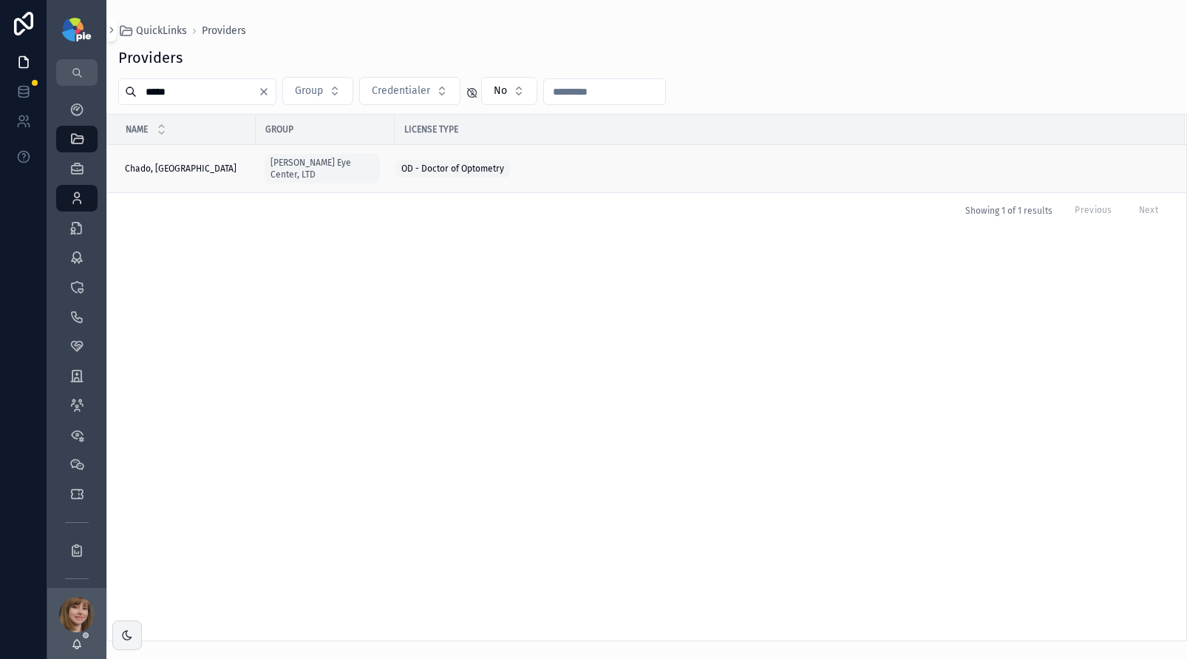
type input "*****"
click at [177, 165] on span "Chado, [GEOGRAPHIC_DATA]" at bounding box center [181, 169] width 112 height 12
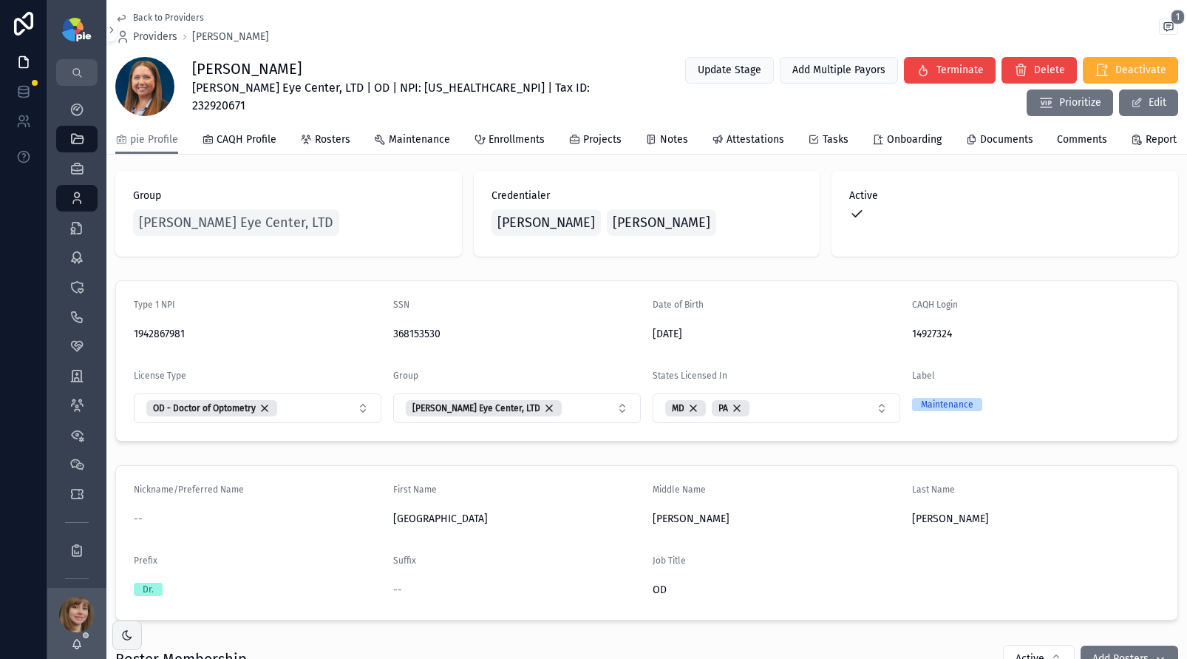
scroll to position [11, 0]
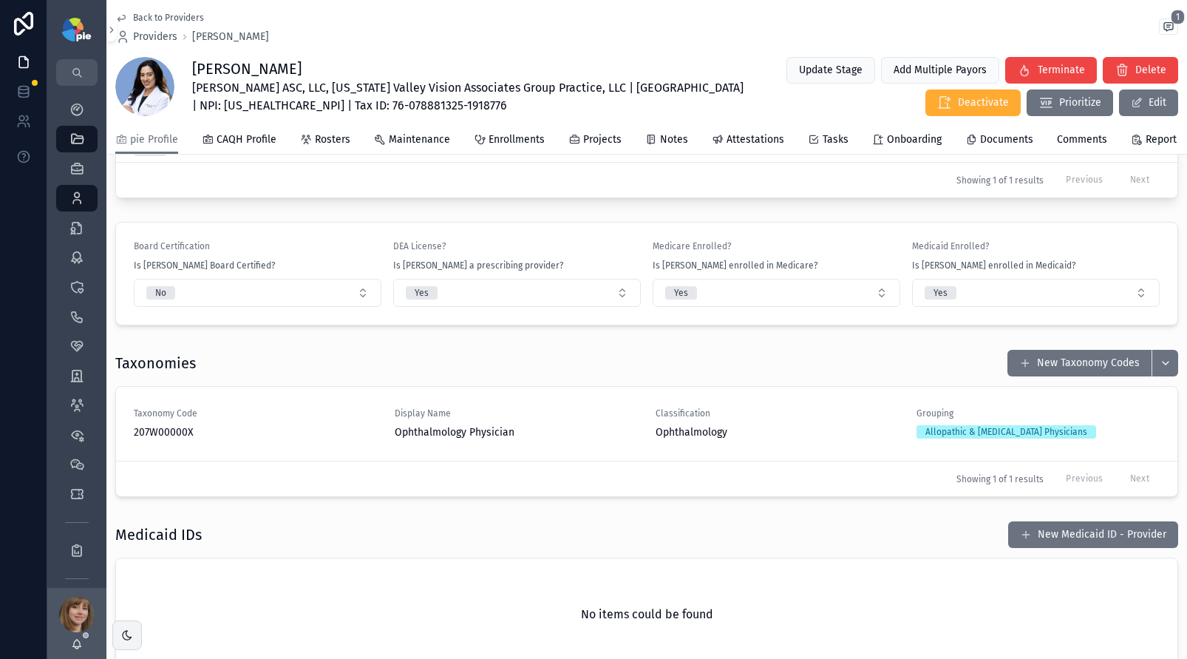
scroll to position [1693, 0]
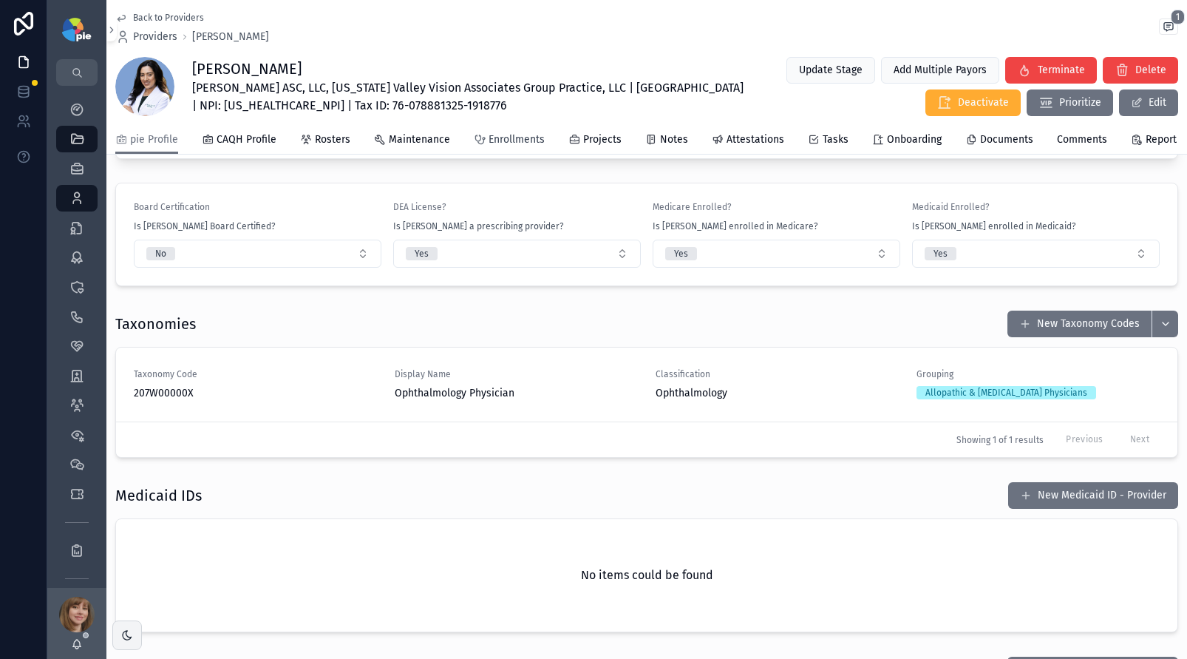
click at [506, 147] on span "Enrollments" at bounding box center [517, 139] width 56 height 15
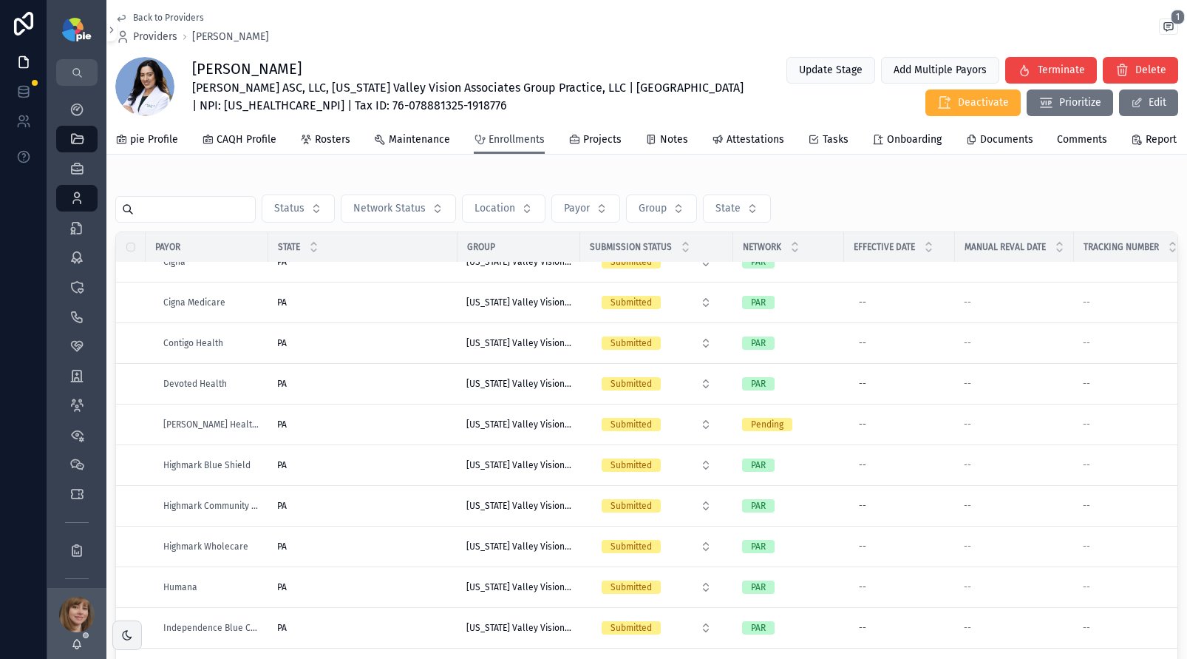
scroll to position [523, 0]
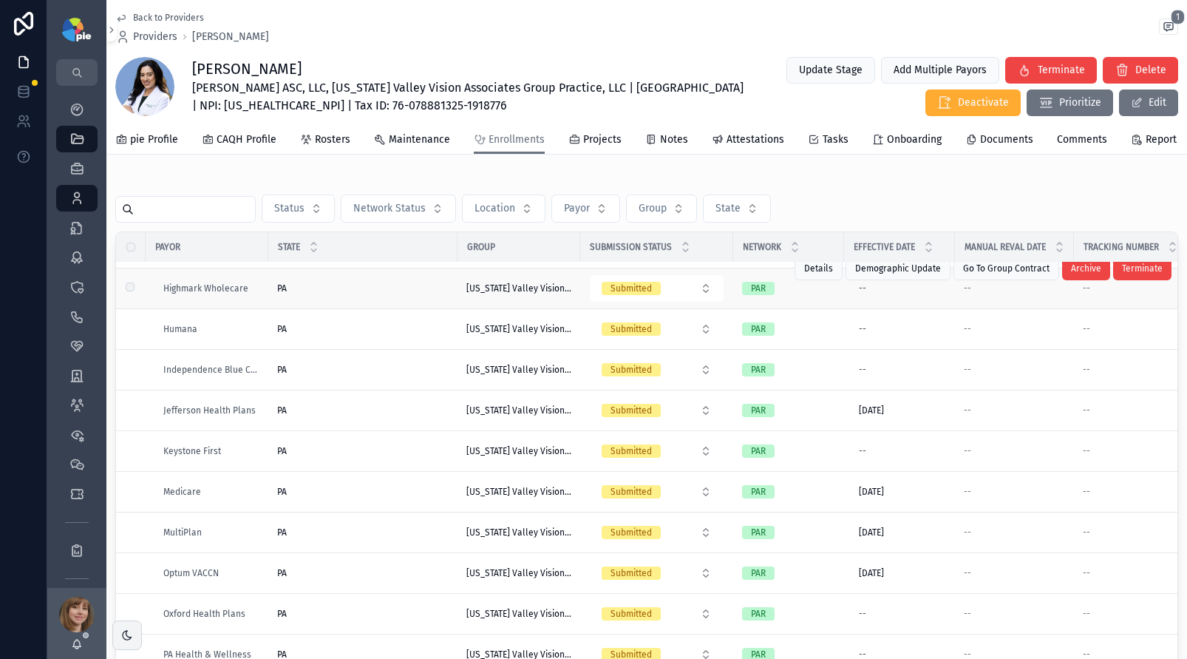
click at [361, 294] on div "PA PA" at bounding box center [362, 288] width 171 height 12
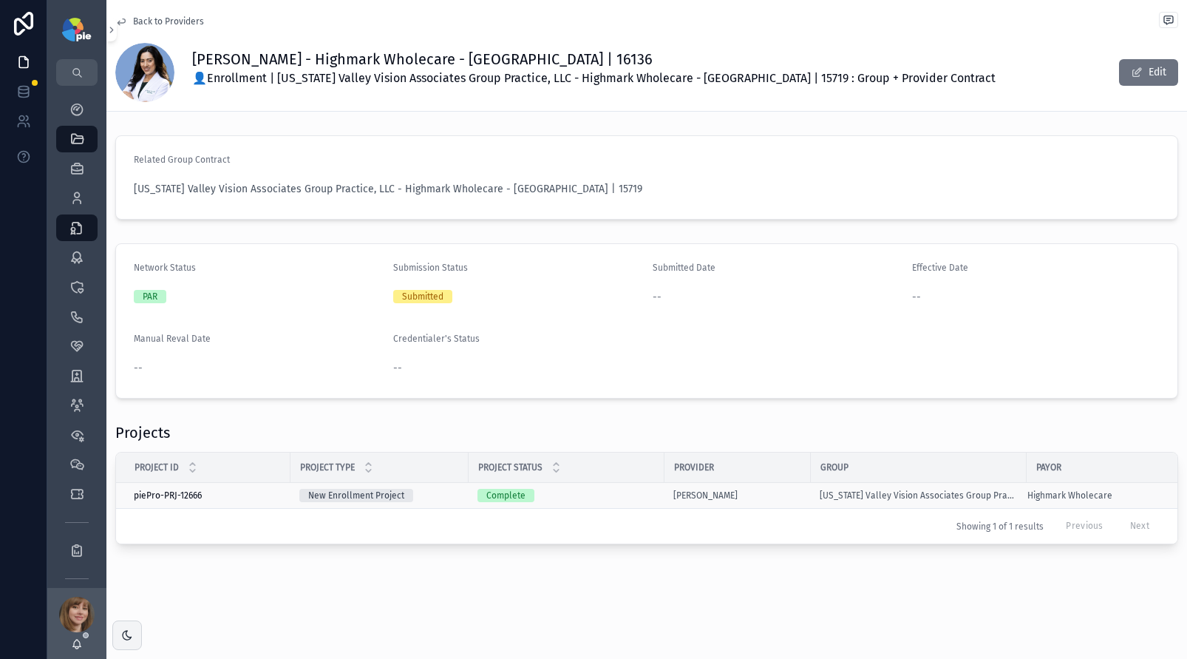
click at [639, 491] on div "Complete" at bounding box center [566, 495] width 178 height 13
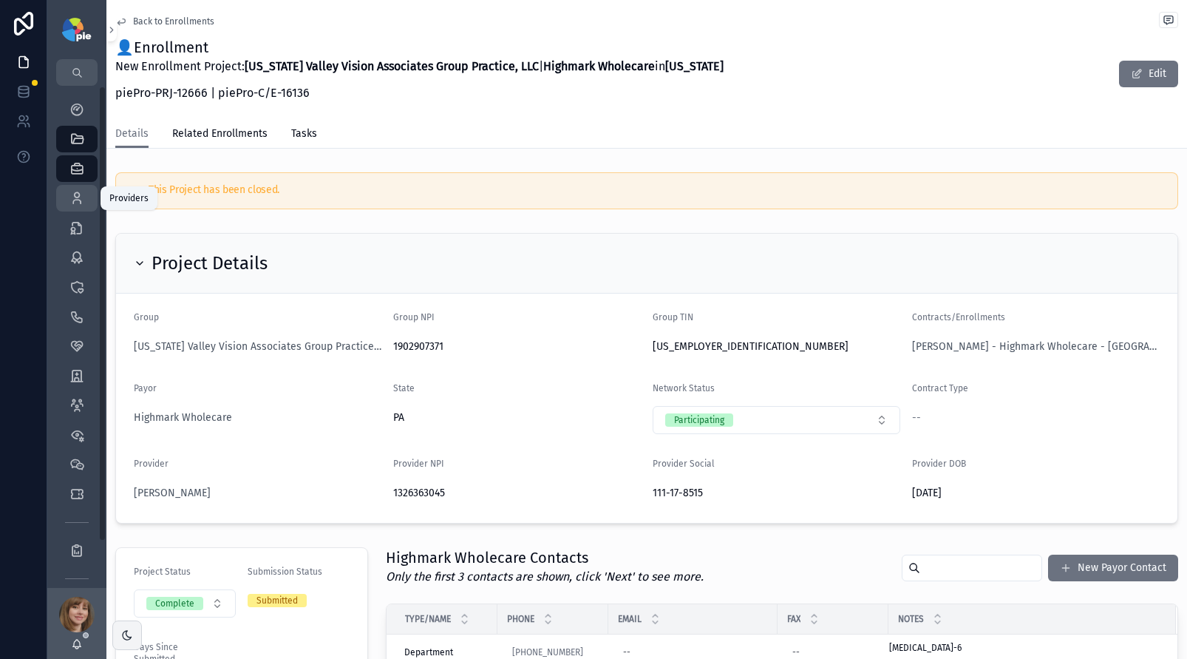
click at [76, 208] on div "Providers 295" at bounding box center [77, 198] width 24 height 24
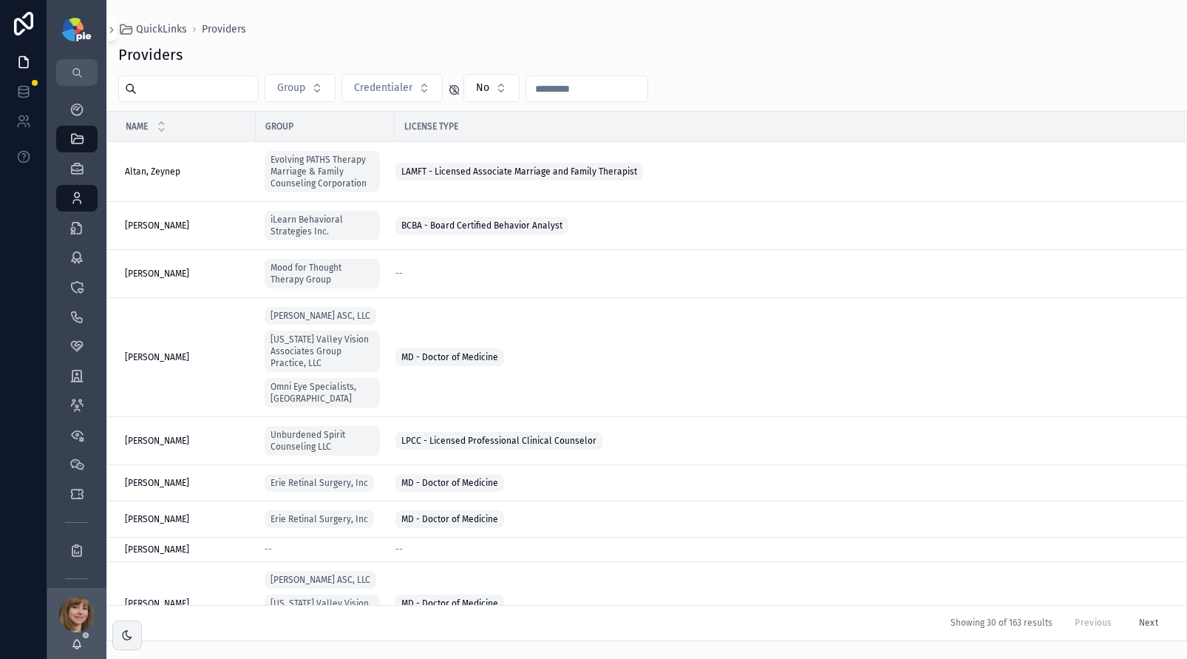
click at [237, 95] on input "scrollable content" at bounding box center [197, 88] width 121 height 21
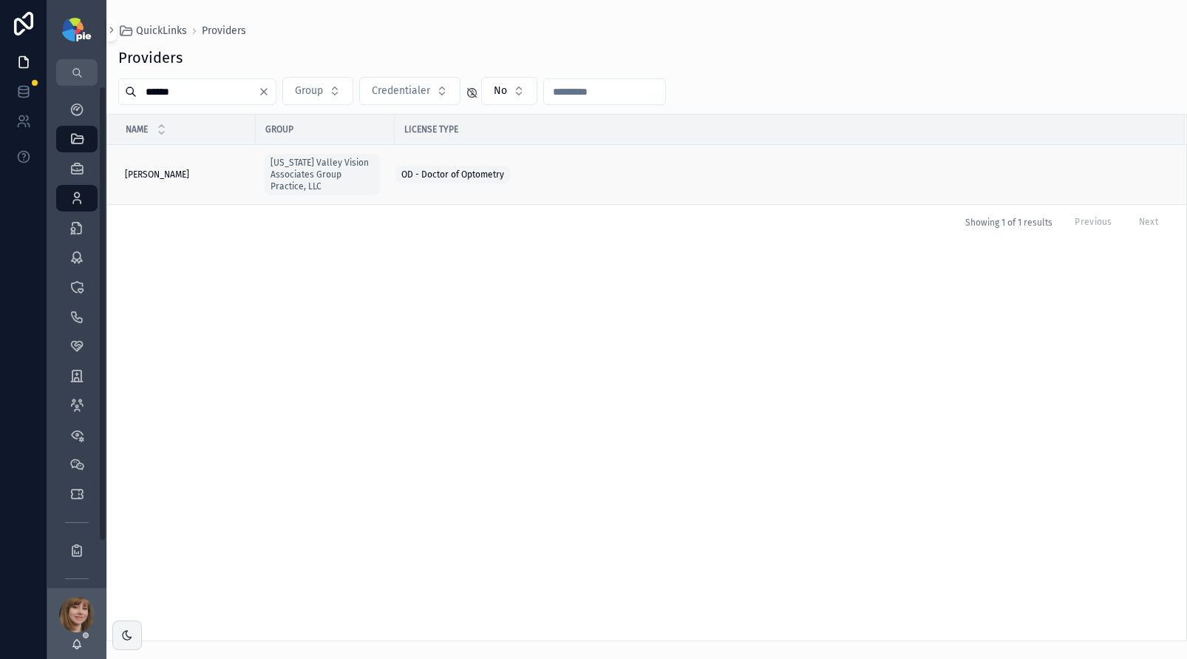
type input "******"
click at [171, 178] on span "Cabero, Katherine" at bounding box center [157, 175] width 64 height 12
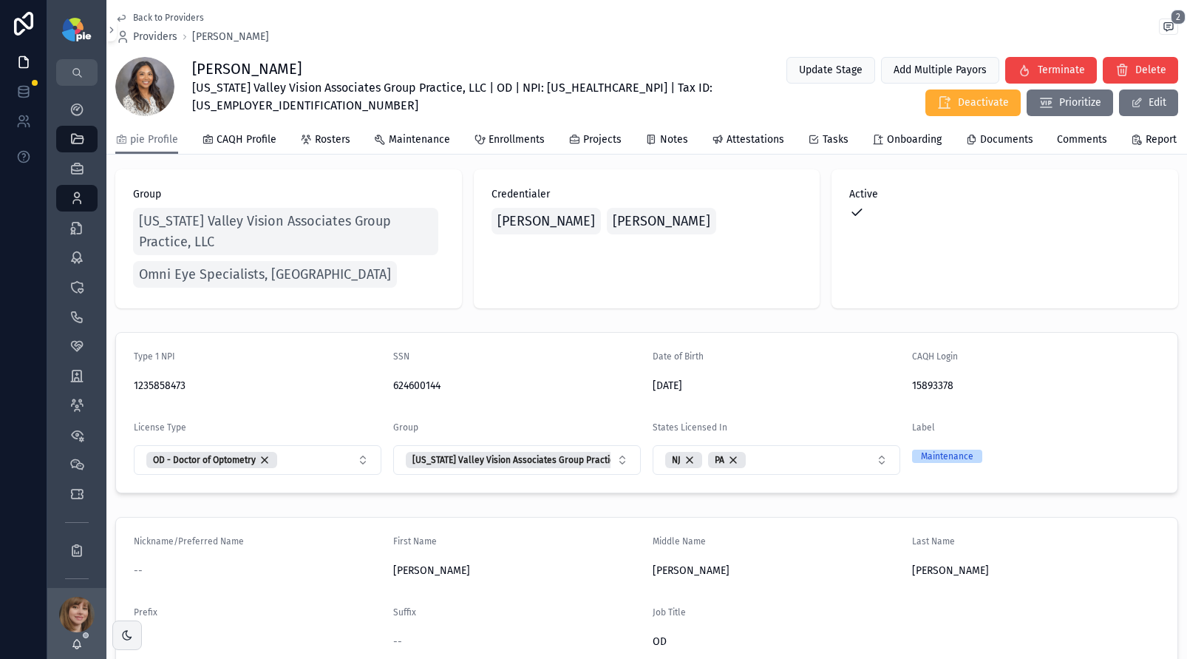
scroll to position [42, 0]
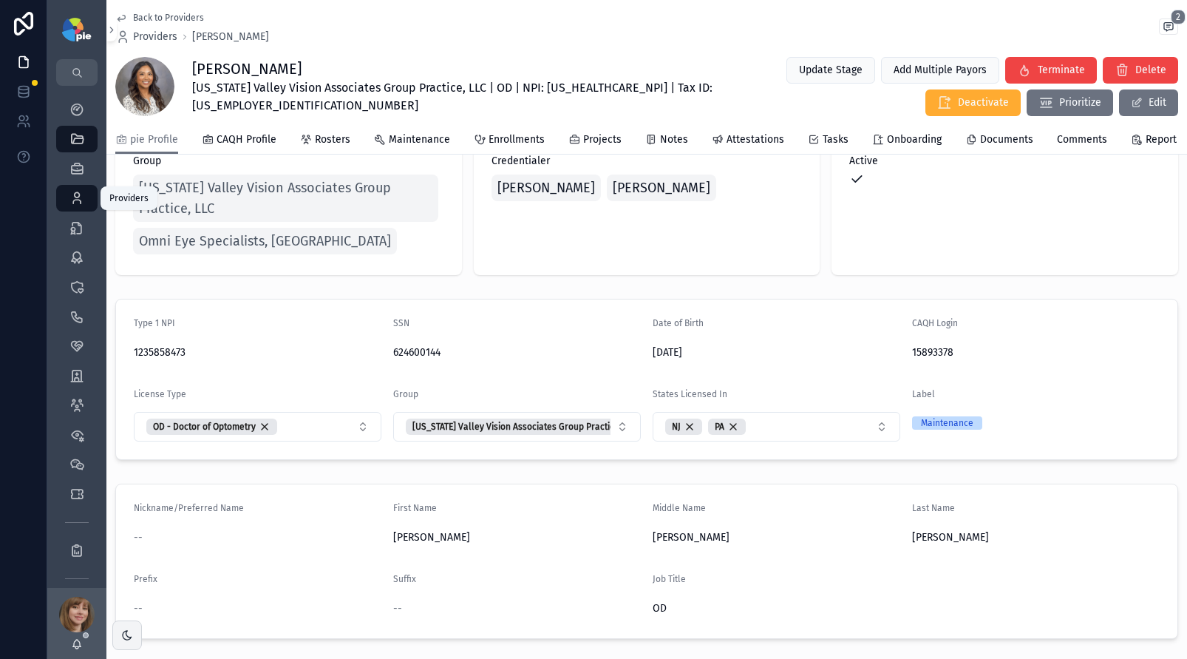
click at [71, 197] on icon "scrollable content" at bounding box center [76, 198] width 15 height 15
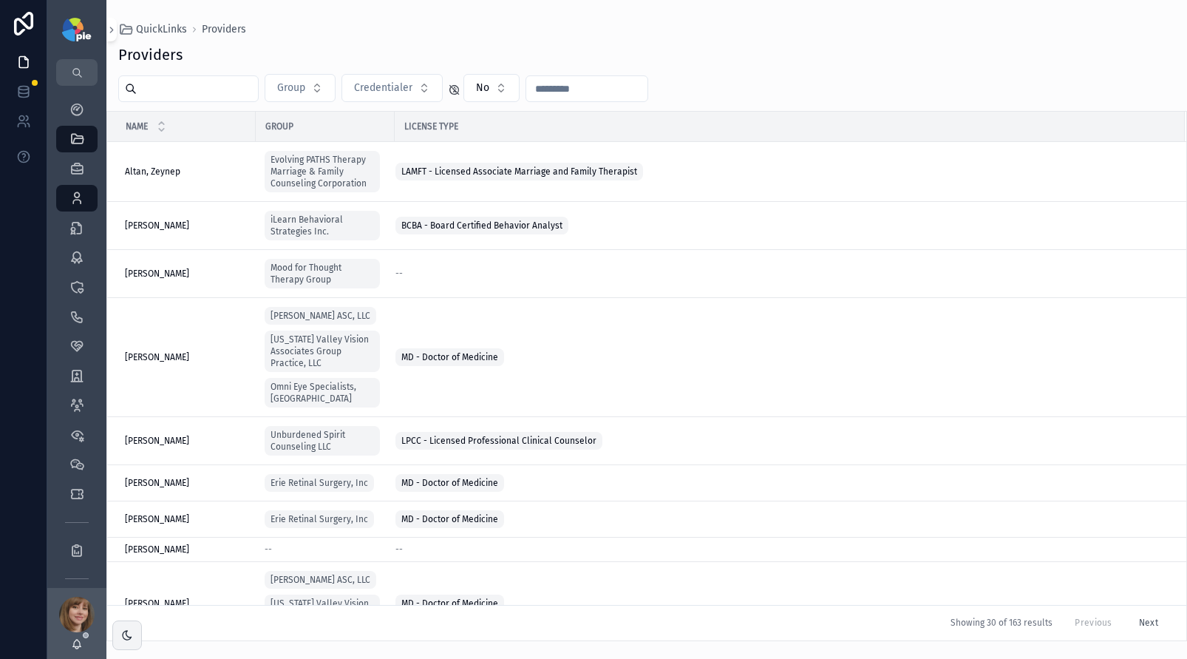
click at [175, 95] on input "scrollable content" at bounding box center [197, 88] width 121 height 21
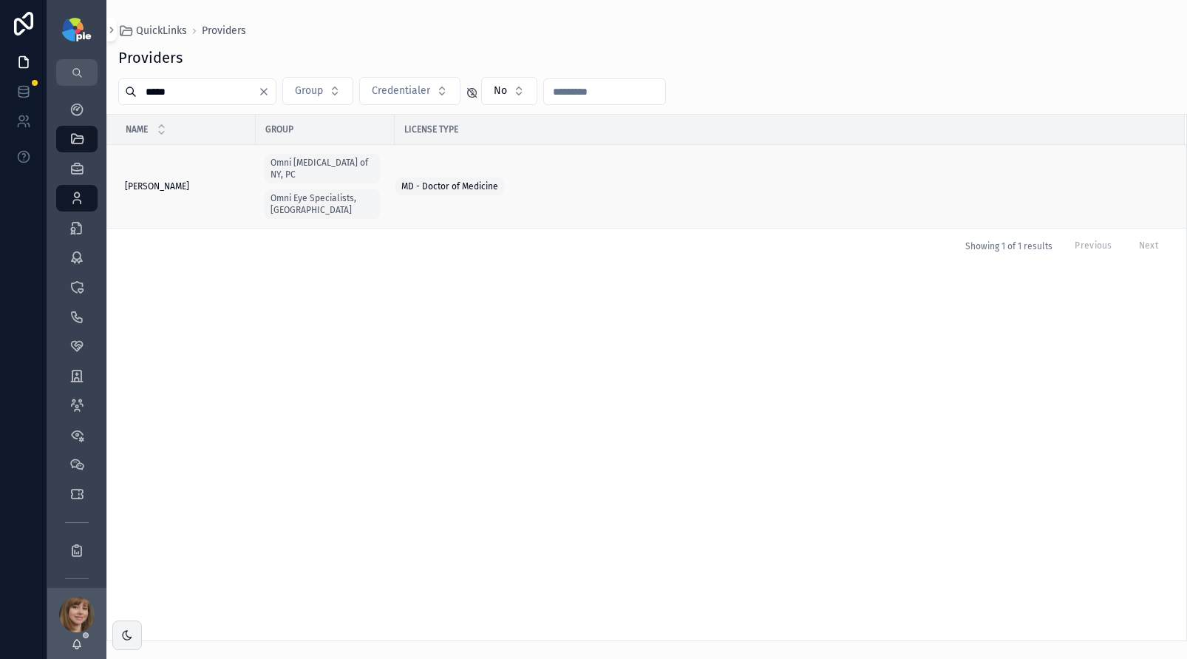
type input "*****"
click at [172, 180] on span "Rosenberg, Elana" at bounding box center [157, 186] width 64 height 12
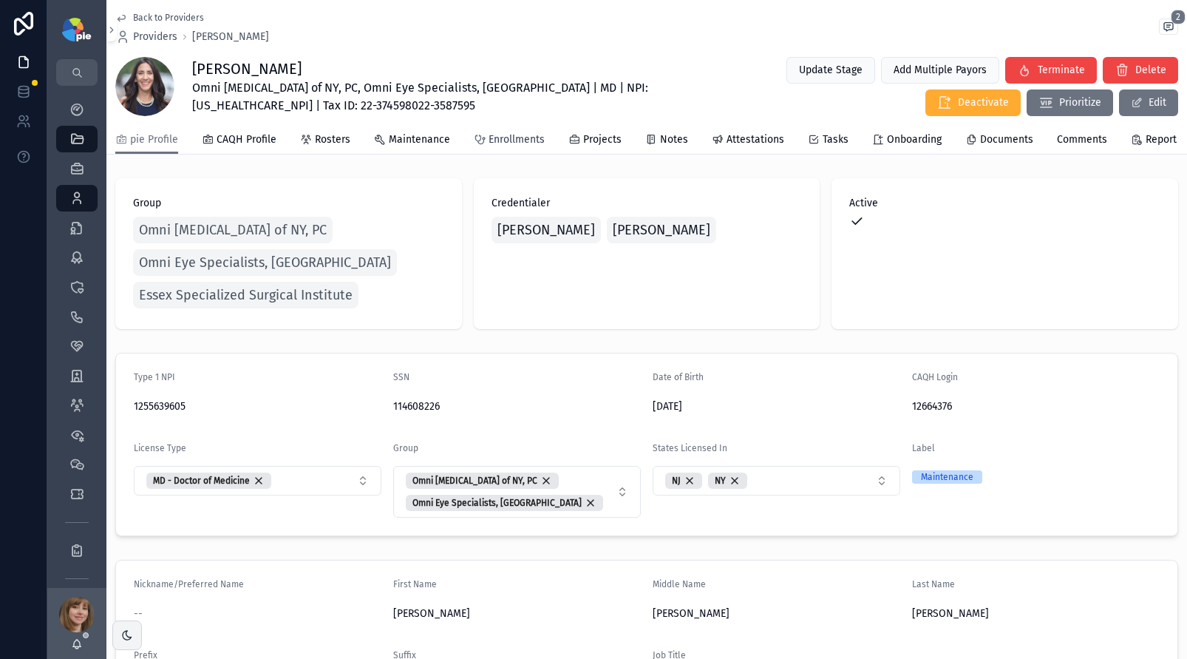
click at [493, 147] on span "Enrollments" at bounding box center [517, 139] width 56 height 15
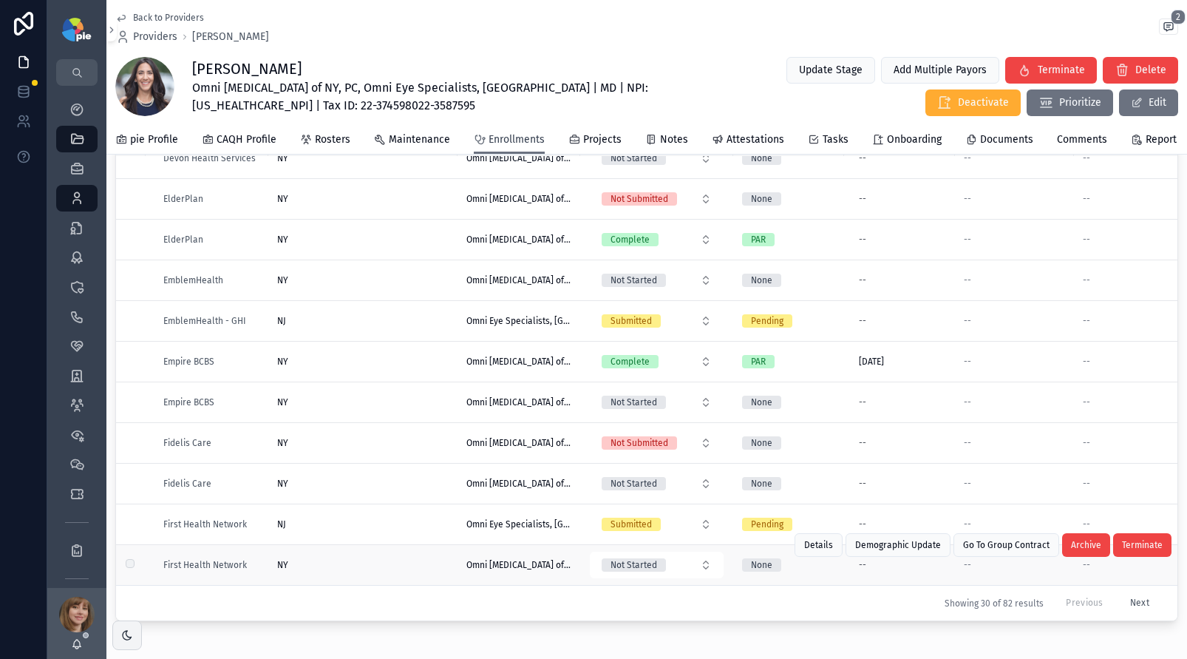
scroll to position [180, 0]
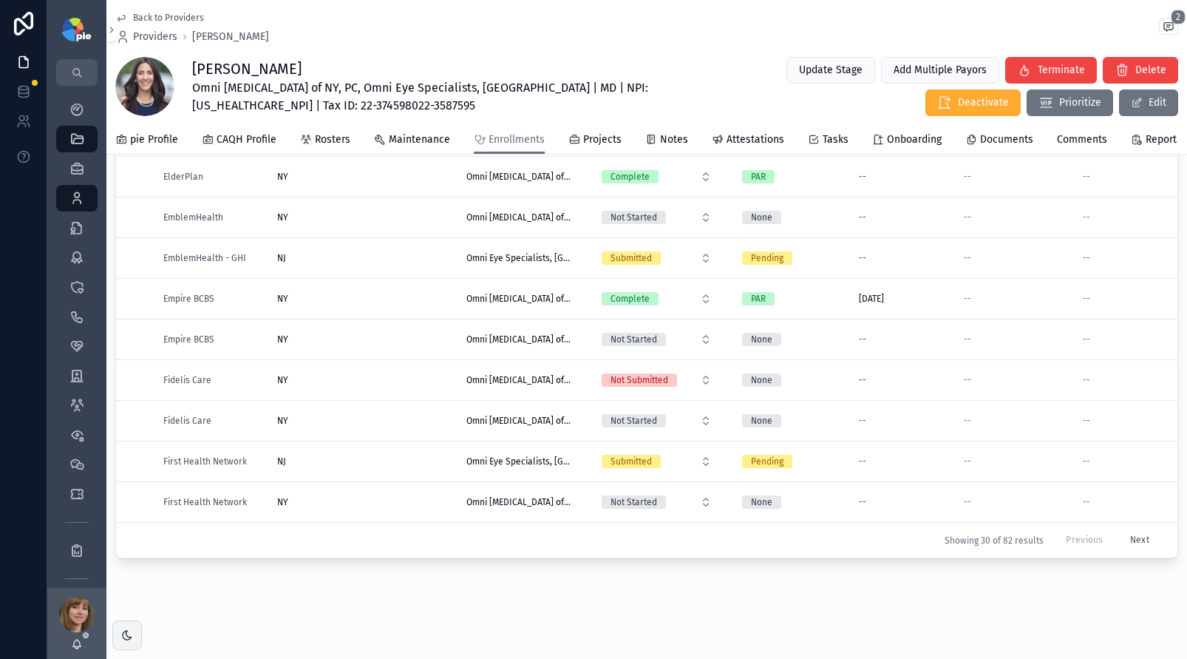
click at [1123, 528] on button "Next" at bounding box center [1140, 539] width 40 height 23
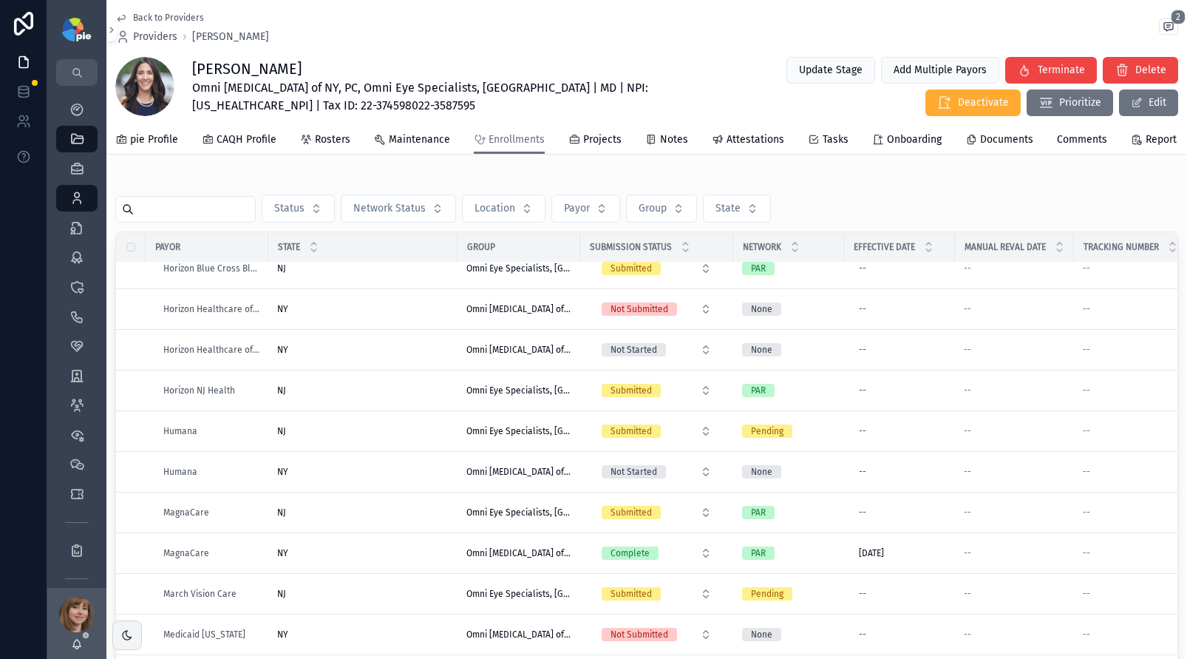
scroll to position [387, 0]
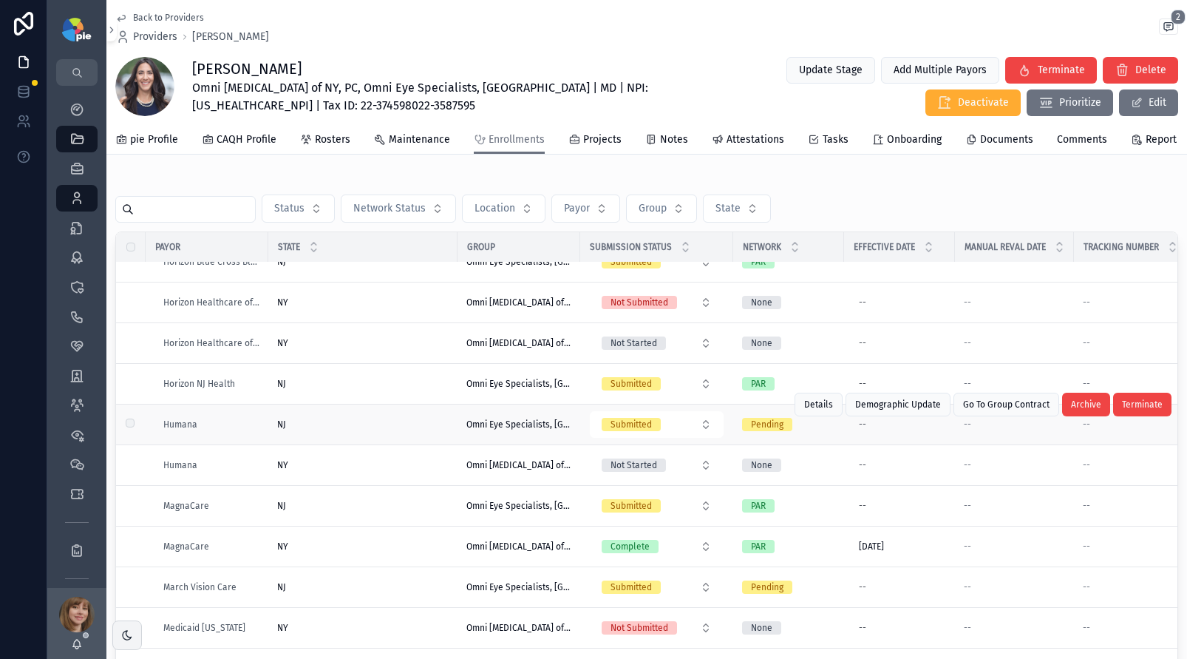
click at [411, 430] on div "NJ NJ" at bounding box center [362, 424] width 171 height 12
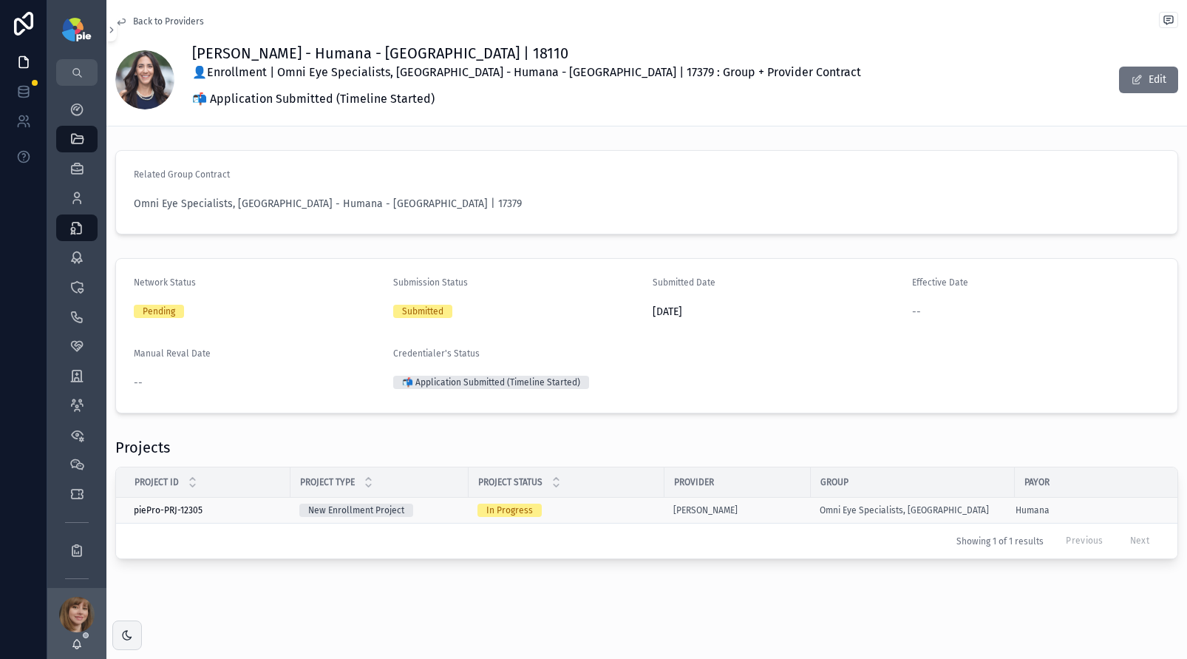
click at [632, 507] on div "In Progress" at bounding box center [566, 509] width 178 height 13
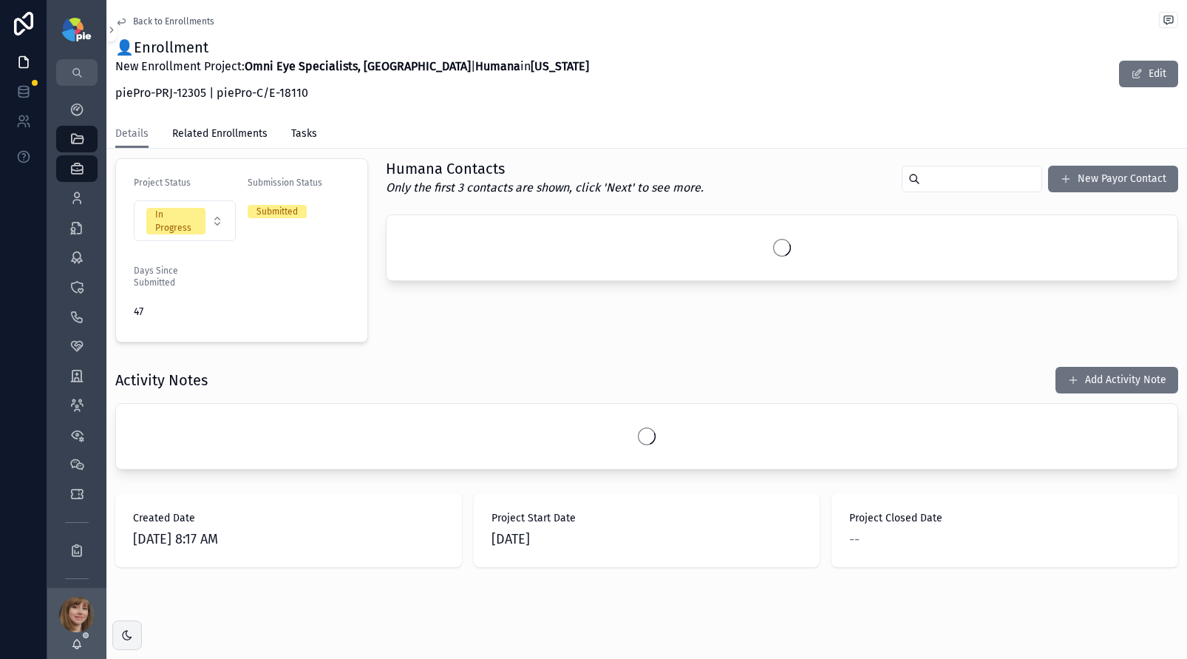
scroll to position [316, 0]
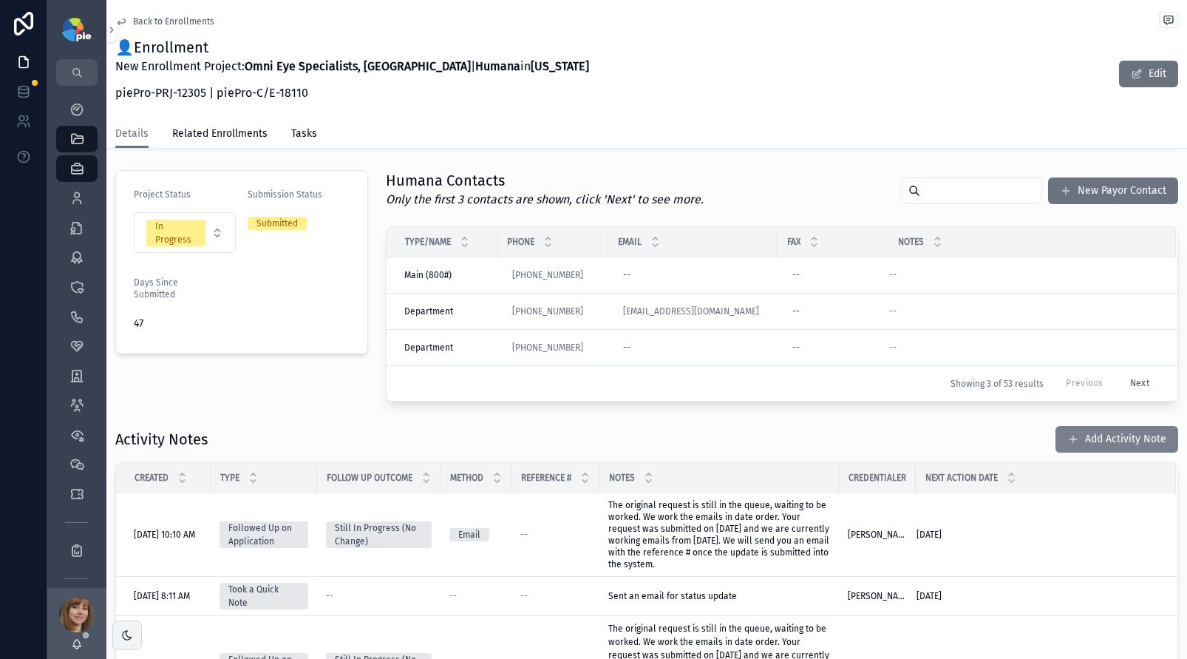
click at [1104, 442] on button "Add Activity Note" at bounding box center [1116, 439] width 123 height 27
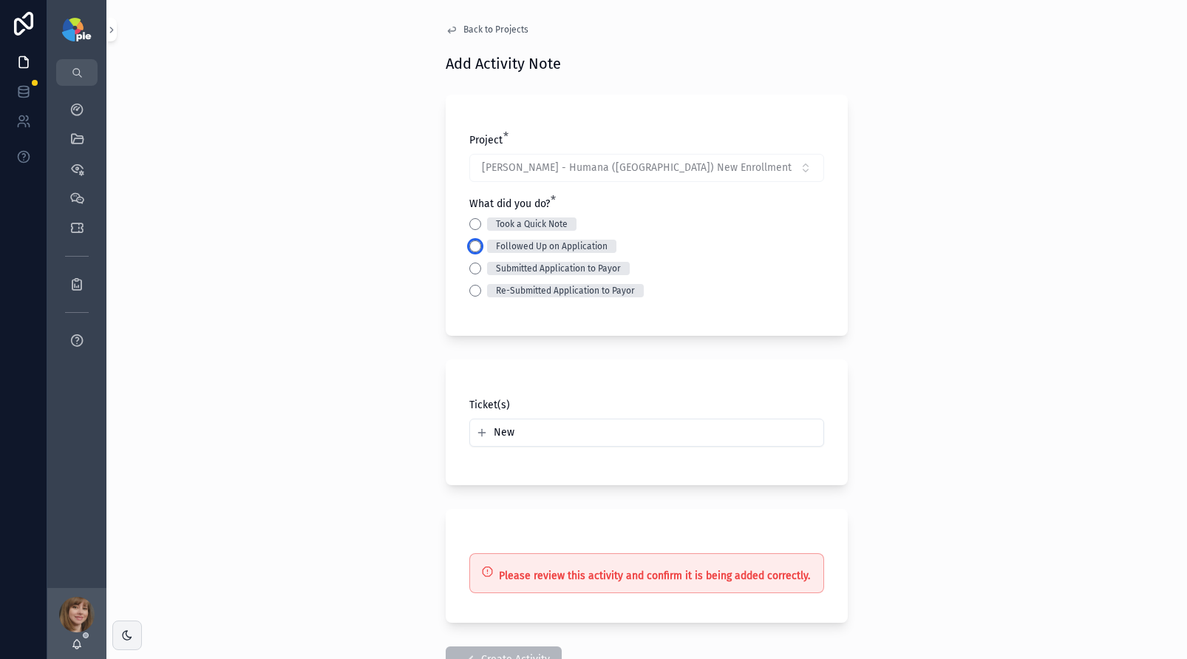
click at [469, 246] on button "Followed Up on Application" at bounding box center [475, 246] width 12 height 12
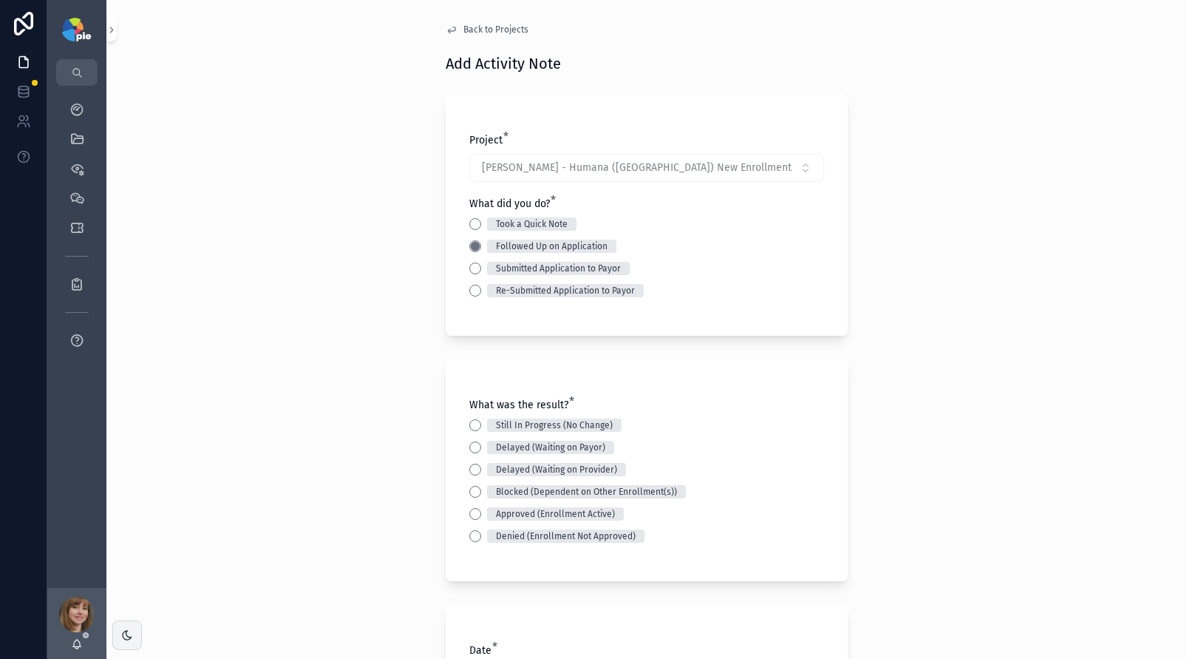
click at [469, 431] on div "Still In Progress (No Change)" at bounding box center [646, 424] width 355 height 13
click at [473, 424] on button "Still In Progress (No Change)" at bounding box center [475, 425] width 12 height 12
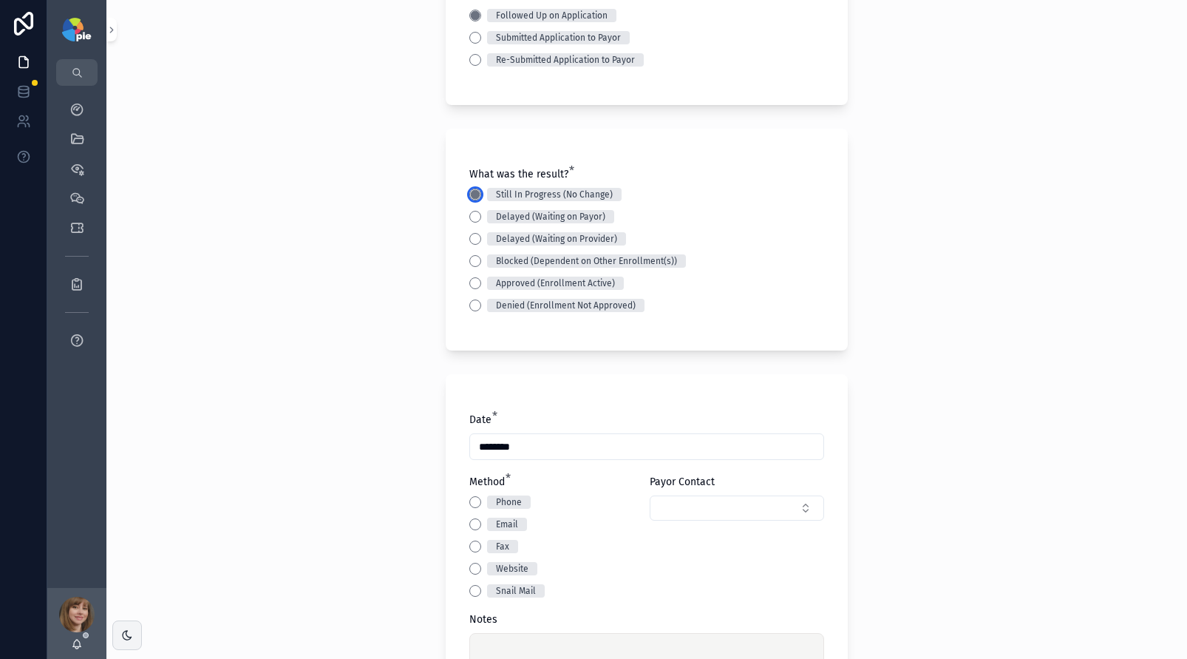
scroll to position [292, 0]
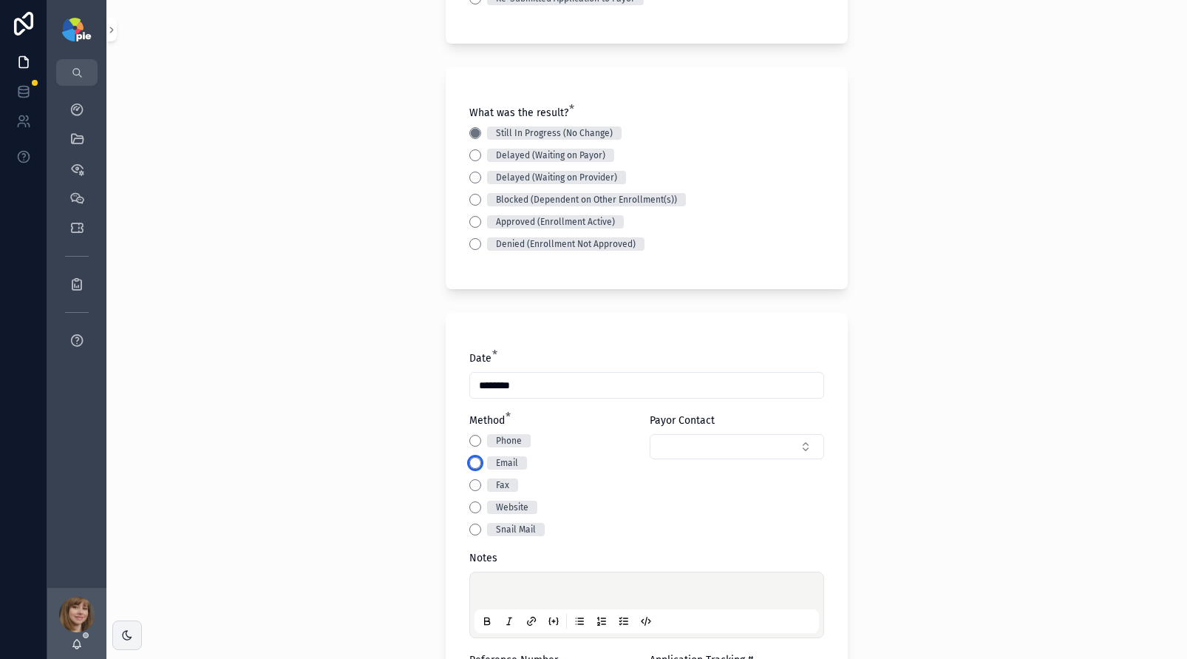
click at [469, 460] on button "Email" at bounding box center [475, 463] width 12 height 12
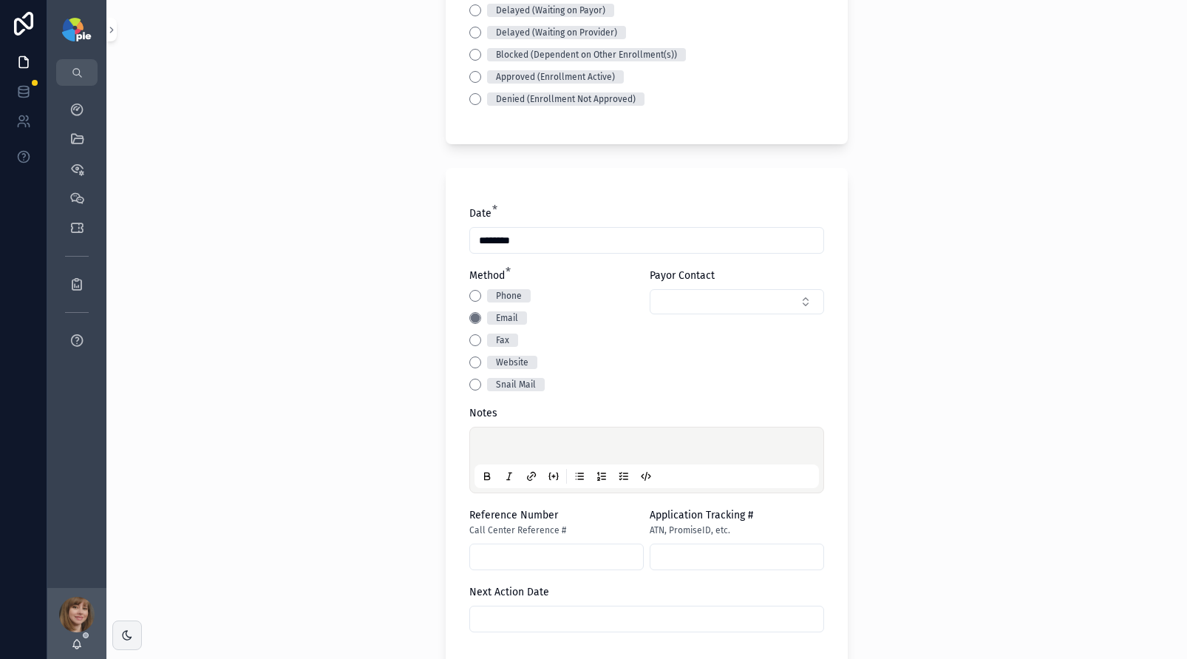
scroll to position [443, 0]
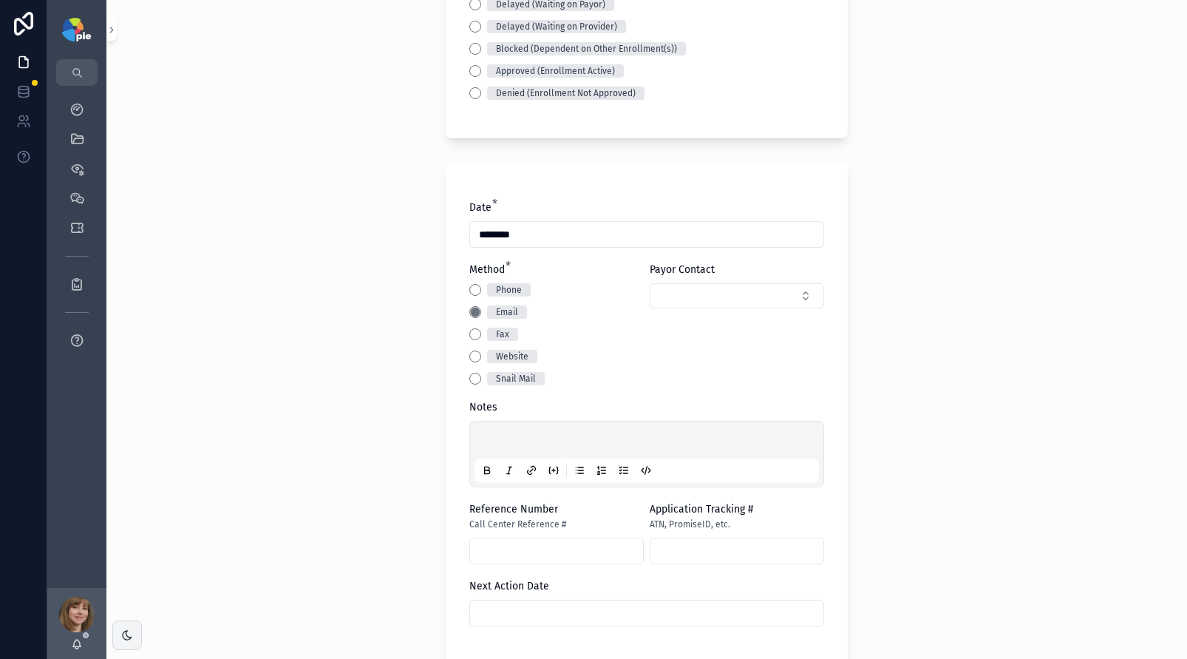
click at [493, 432] on div "scrollable content" at bounding box center [646, 454] width 344 height 56
click at [497, 439] on p "scrollable content" at bounding box center [649, 442] width 344 height 15
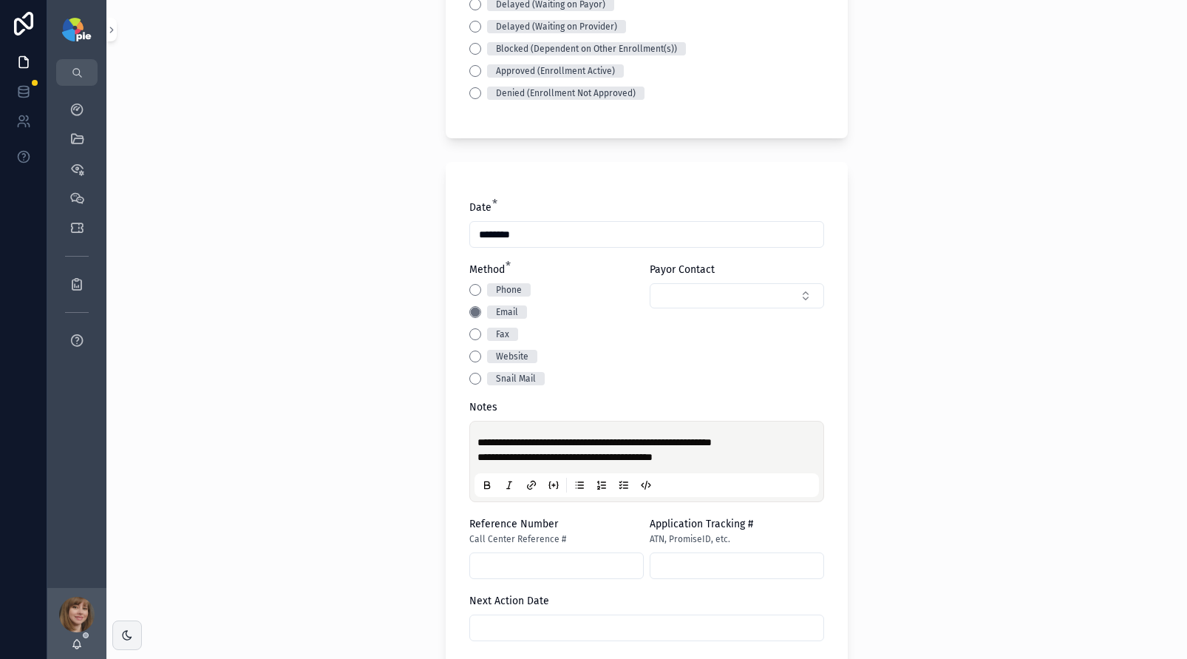
click at [298, 431] on div "**********" at bounding box center [646, 329] width 1081 height 659
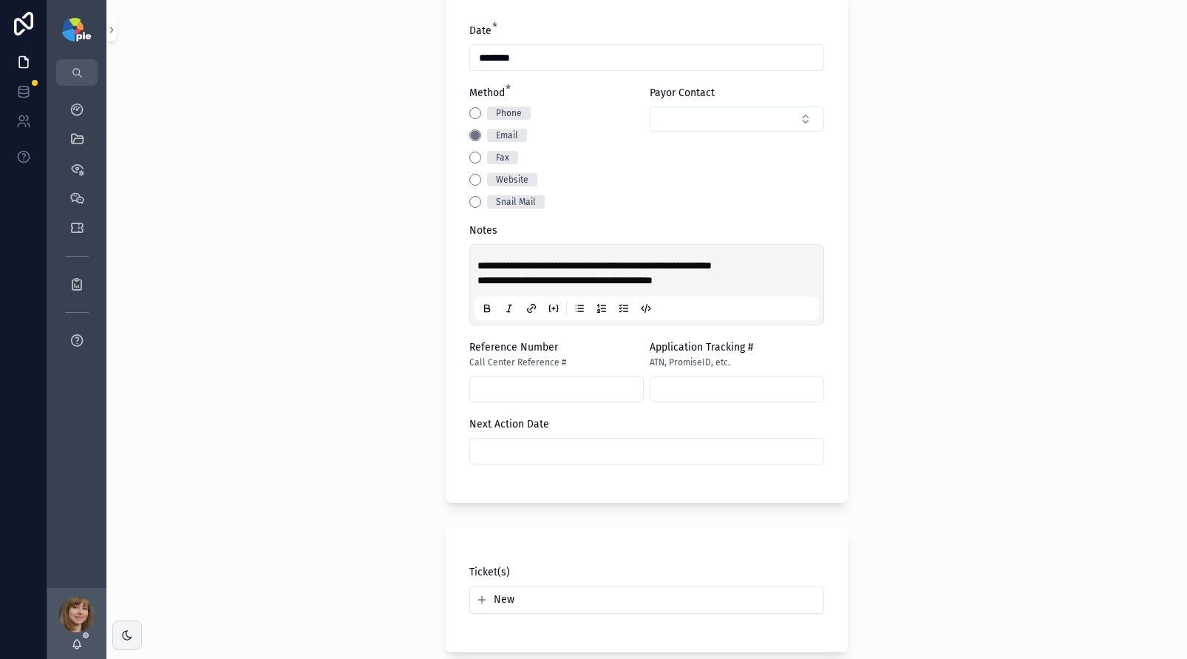
scroll to position [663, 0]
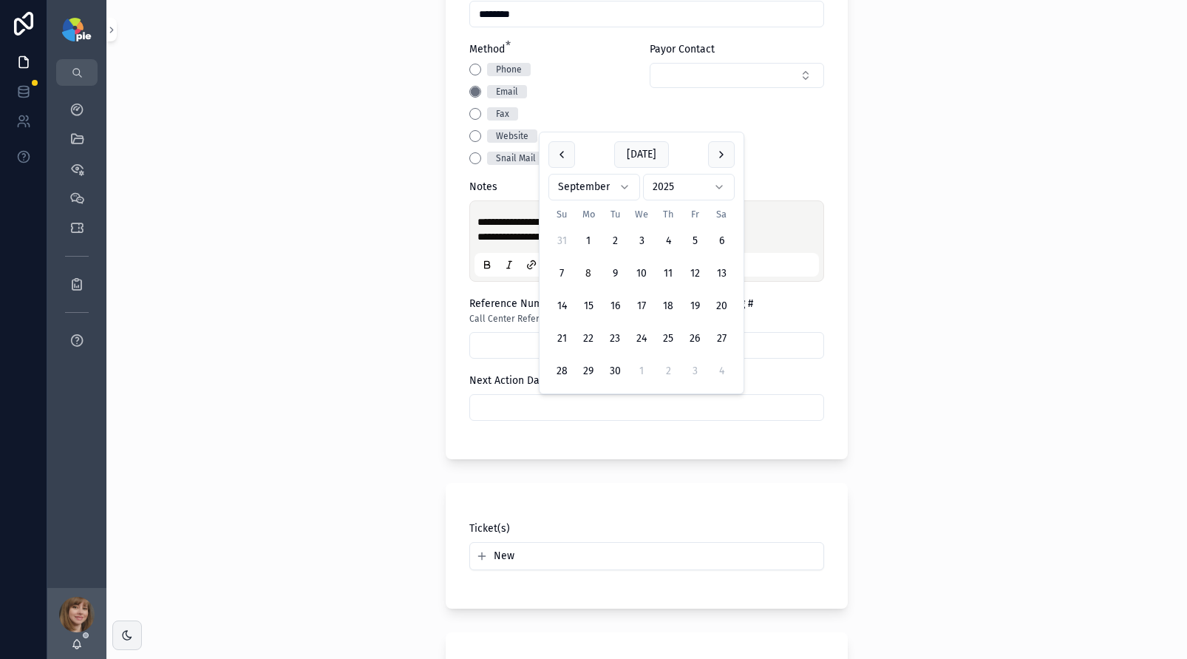
click at [535, 410] on input "scrollable content" at bounding box center [646, 407] width 353 height 21
click at [698, 368] on button "3" at bounding box center [694, 371] width 27 height 27
type input "*********"
click at [339, 386] on div "**********" at bounding box center [646, 329] width 1081 height 659
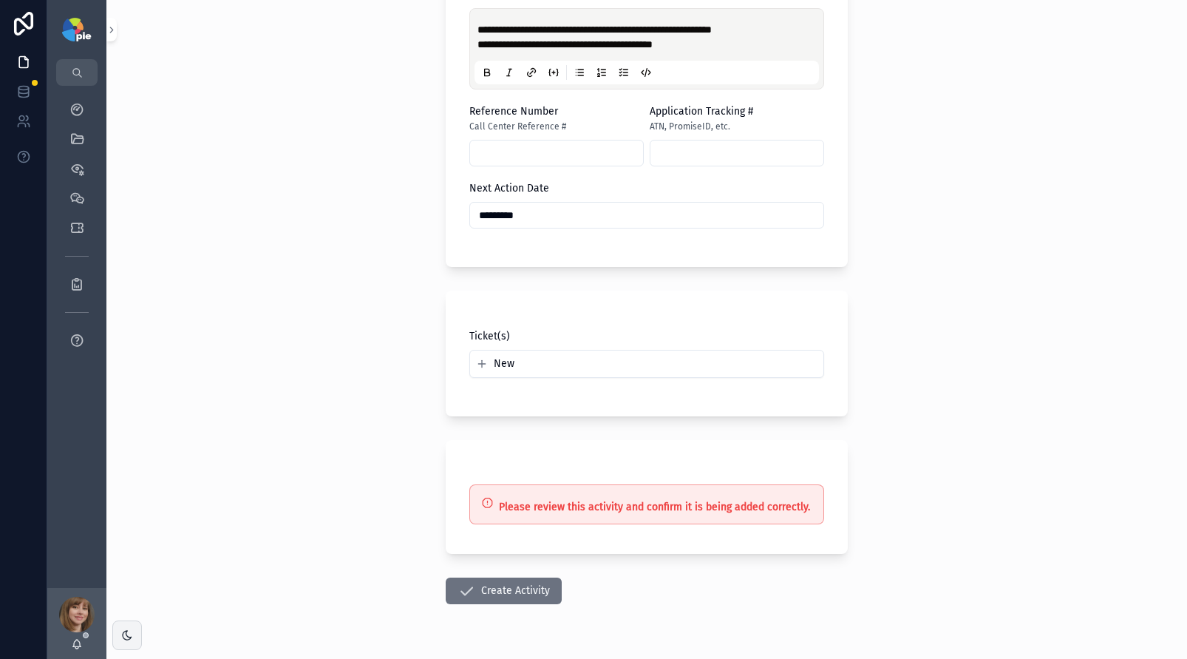
scroll to position [895, 0]
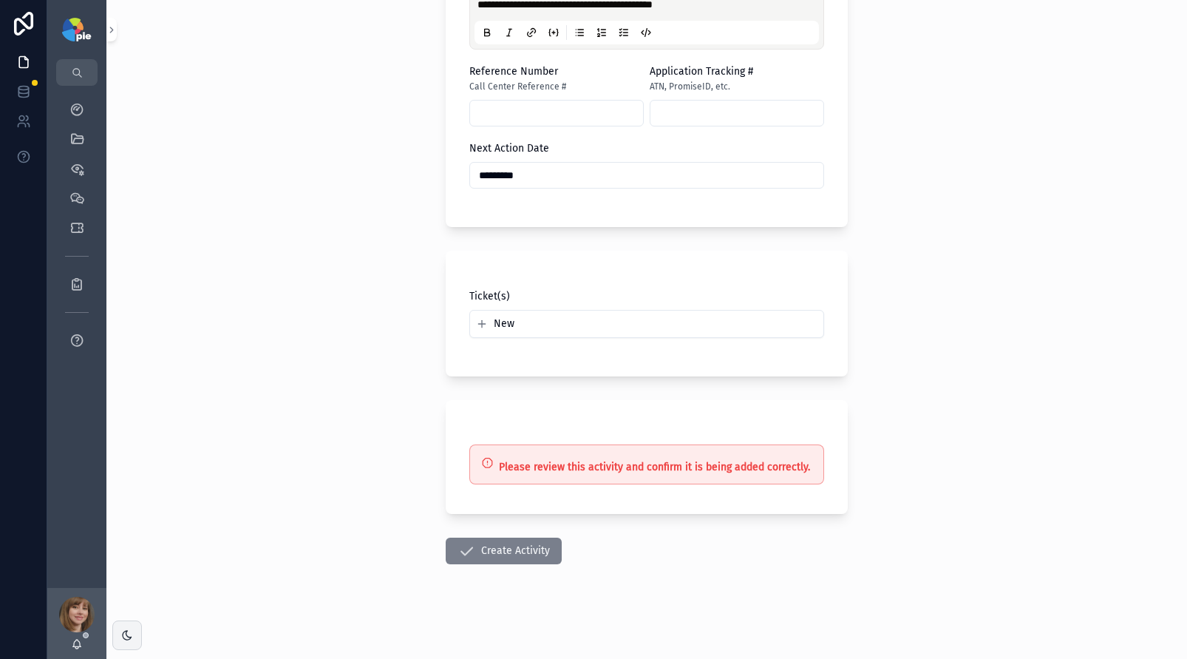
click at [495, 552] on button "Create Activity" at bounding box center [504, 550] width 116 height 27
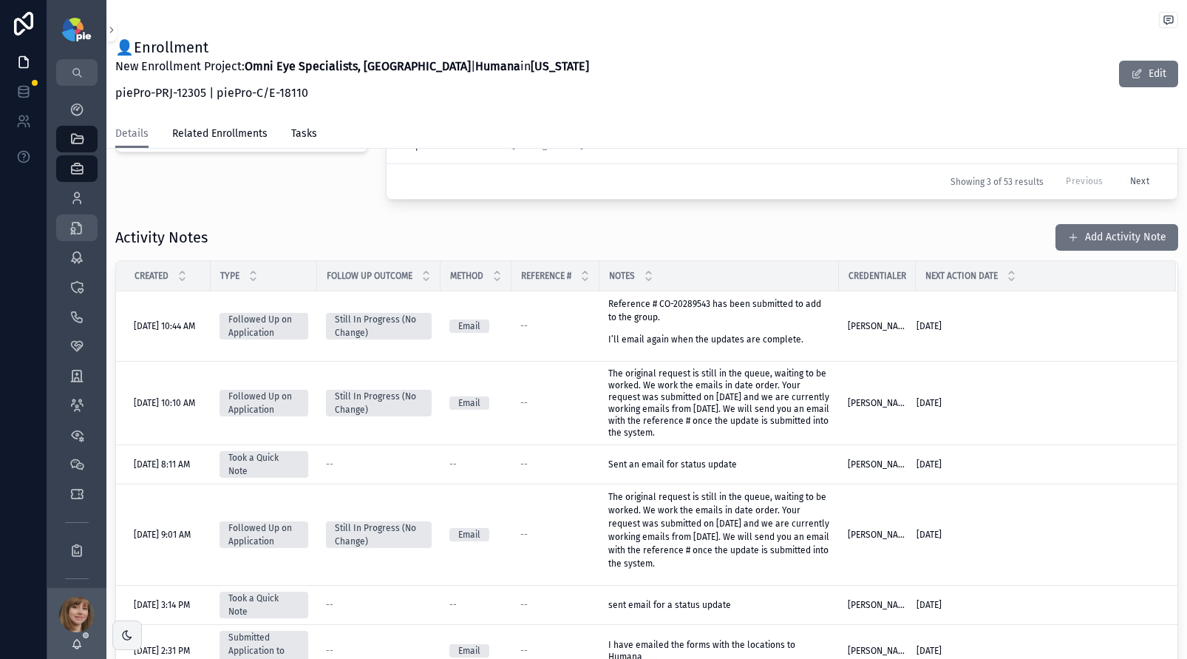
scroll to position [507, 0]
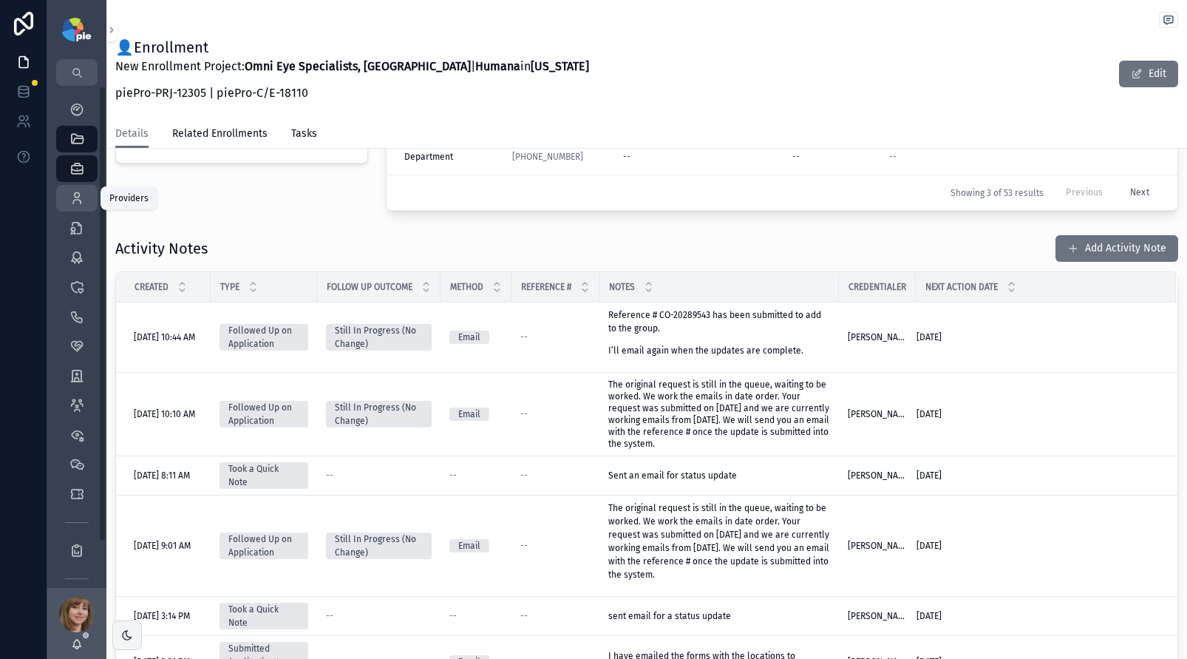
click at [78, 200] on icon "scrollable content" at bounding box center [76, 198] width 15 height 15
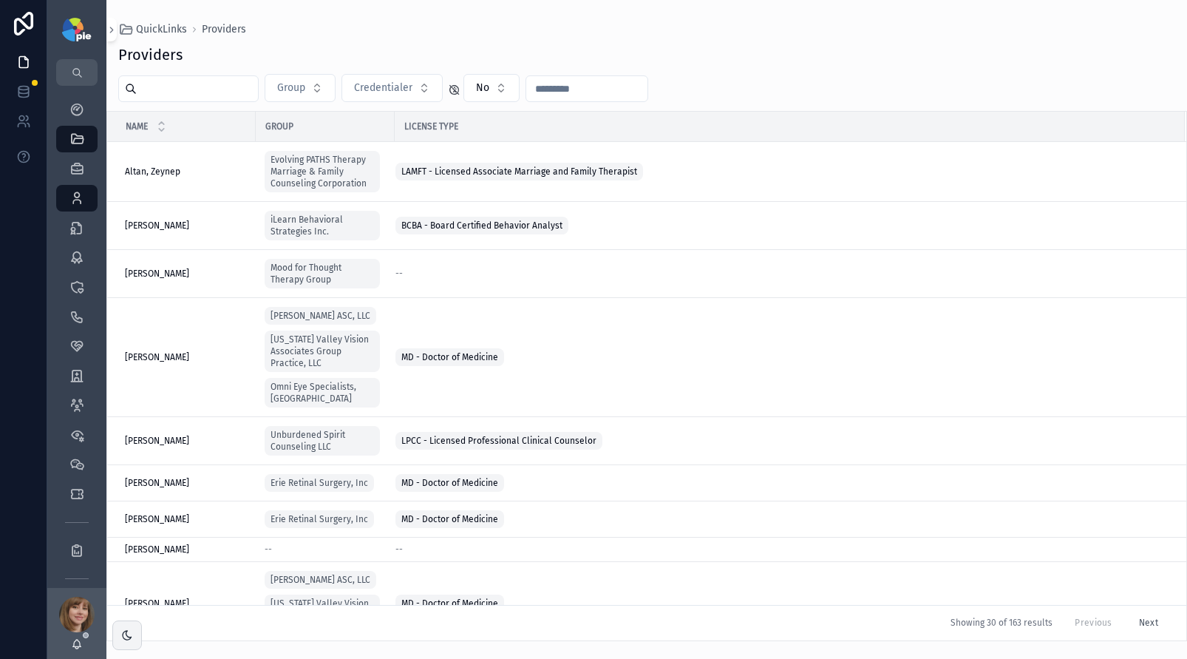
click at [220, 91] on input "scrollable content" at bounding box center [197, 88] width 121 height 21
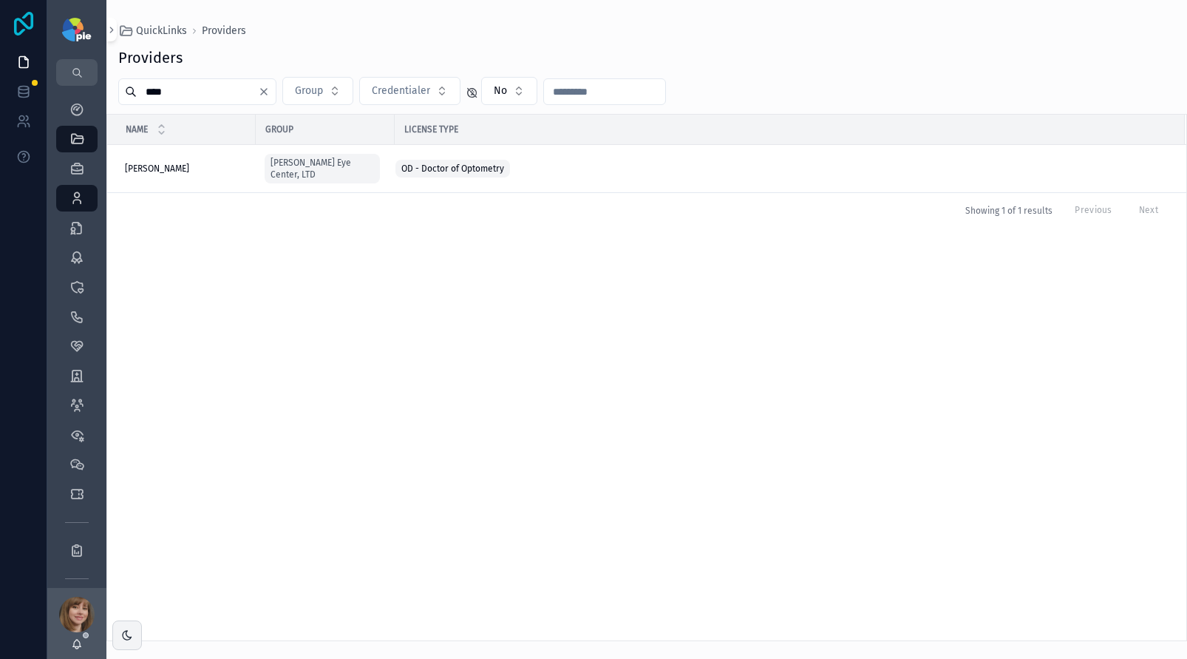
type input "****"
click at [200, 151] on td "Frey, Tiffany Frey, Tiffany" at bounding box center [181, 169] width 149 height 48
click at [198, 163] on div "Frey, Tiffany Frey, Tiffany" at bounding box center [186, 169] width 122 height 12
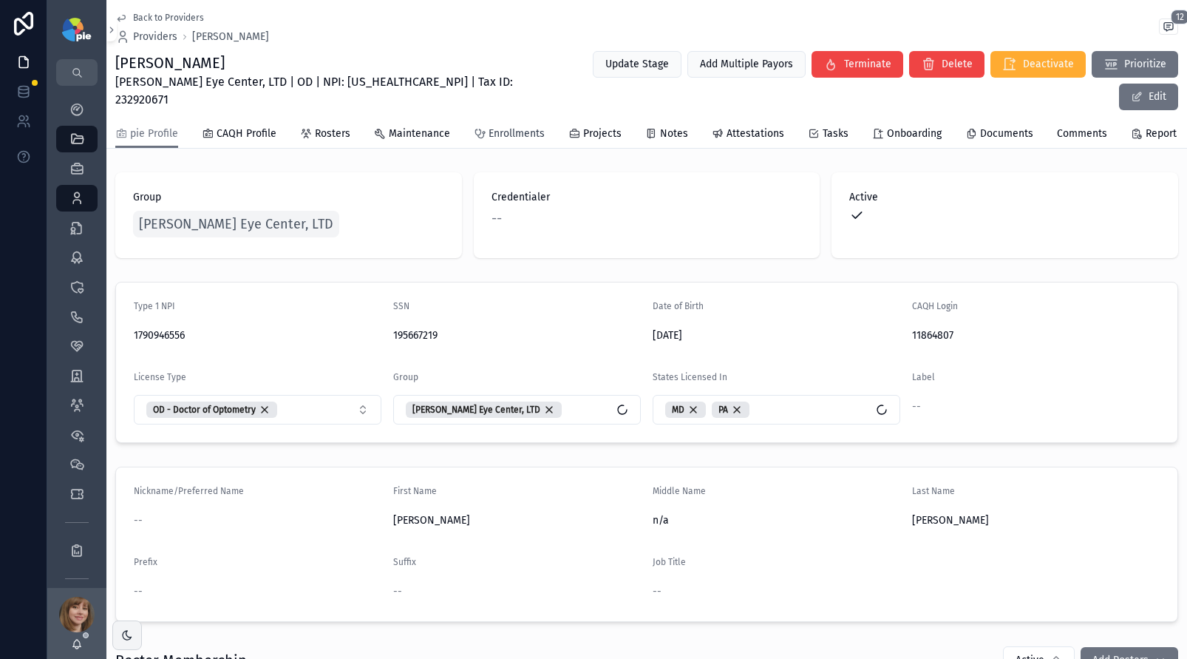
click at [499, 126] on span "Enrollments" at bounding box center [517, 133] width 56 height 15
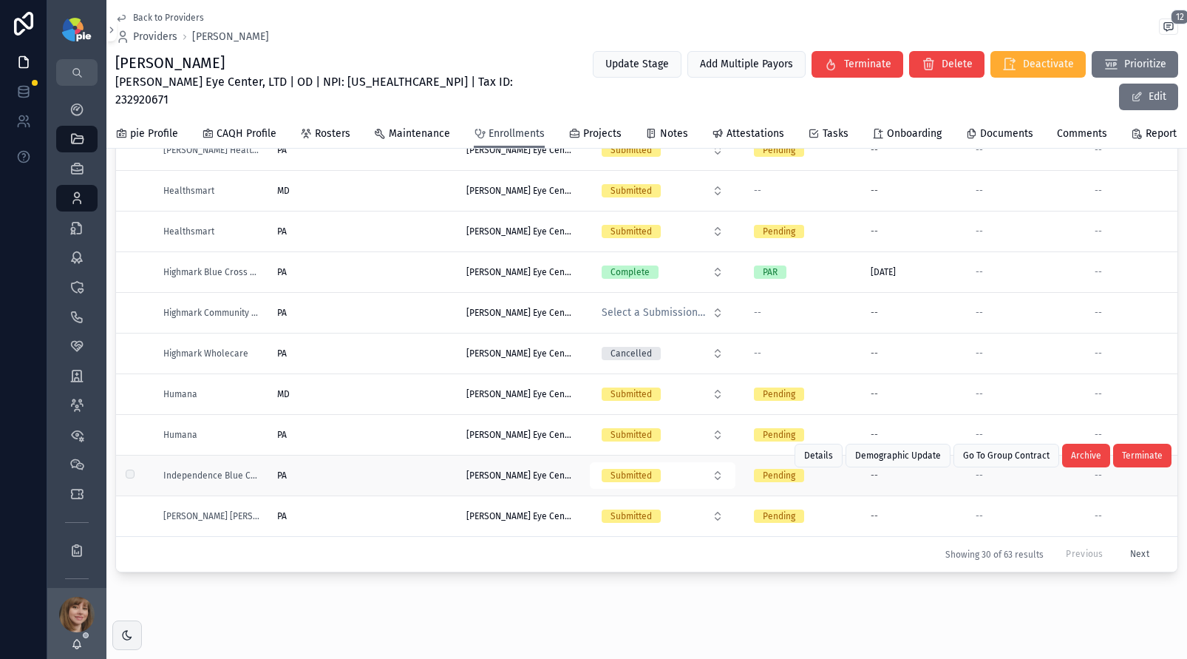
scroll to position [152, 0]
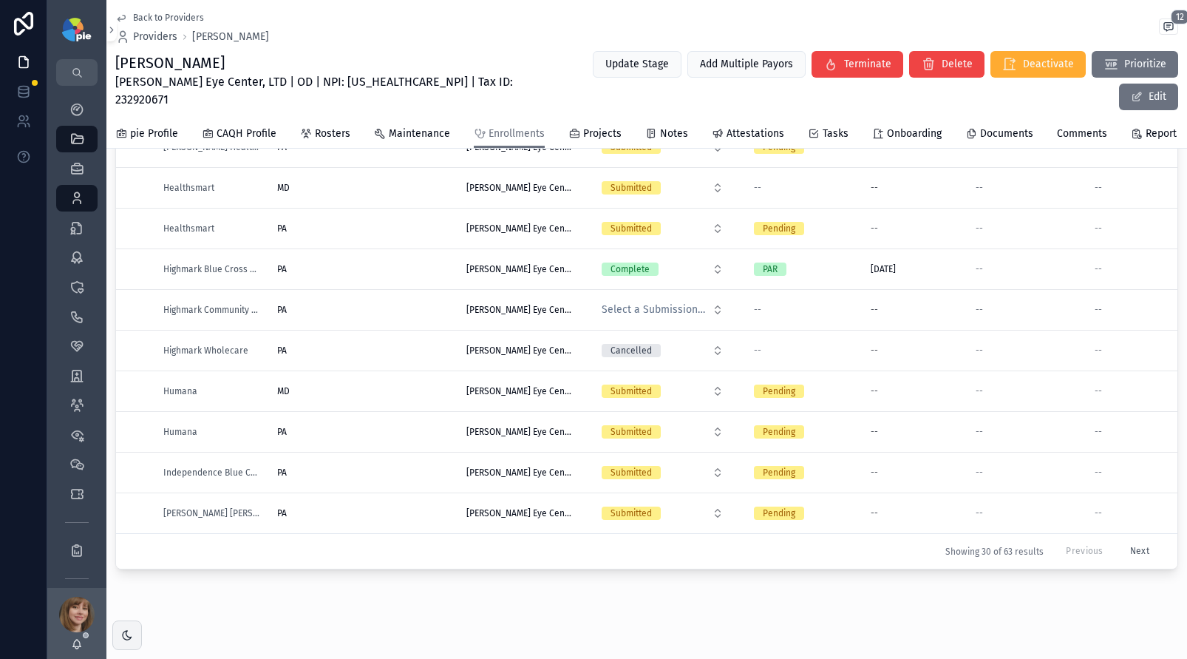
click at [1120, 540] on button "Next" at bounding box center [1140, 551] width 40 height 23
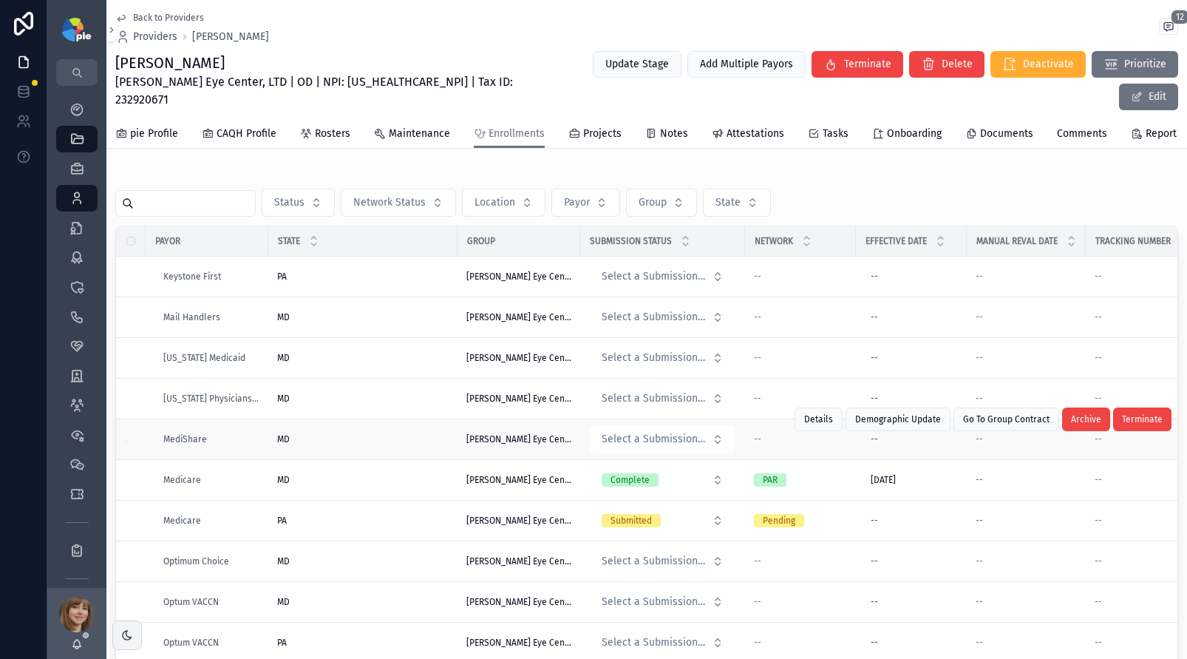
scroll to position [177, 0]
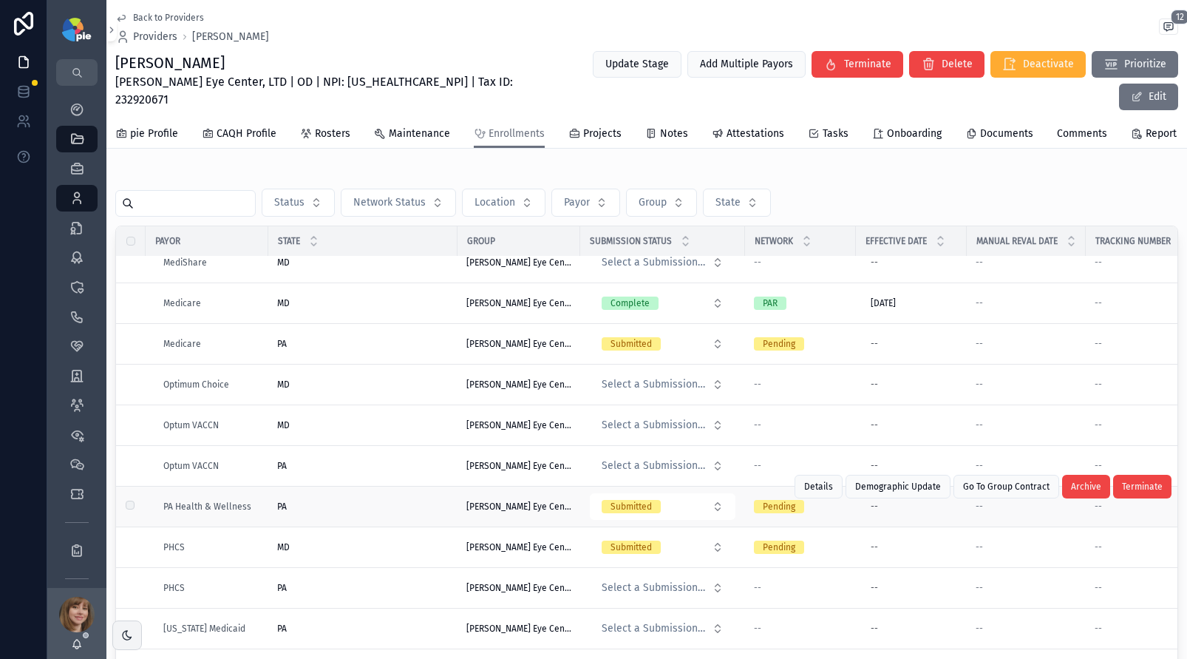
click at [372, 500] on div "PA PA" at bounding box center [362, 506] width 171 height 12
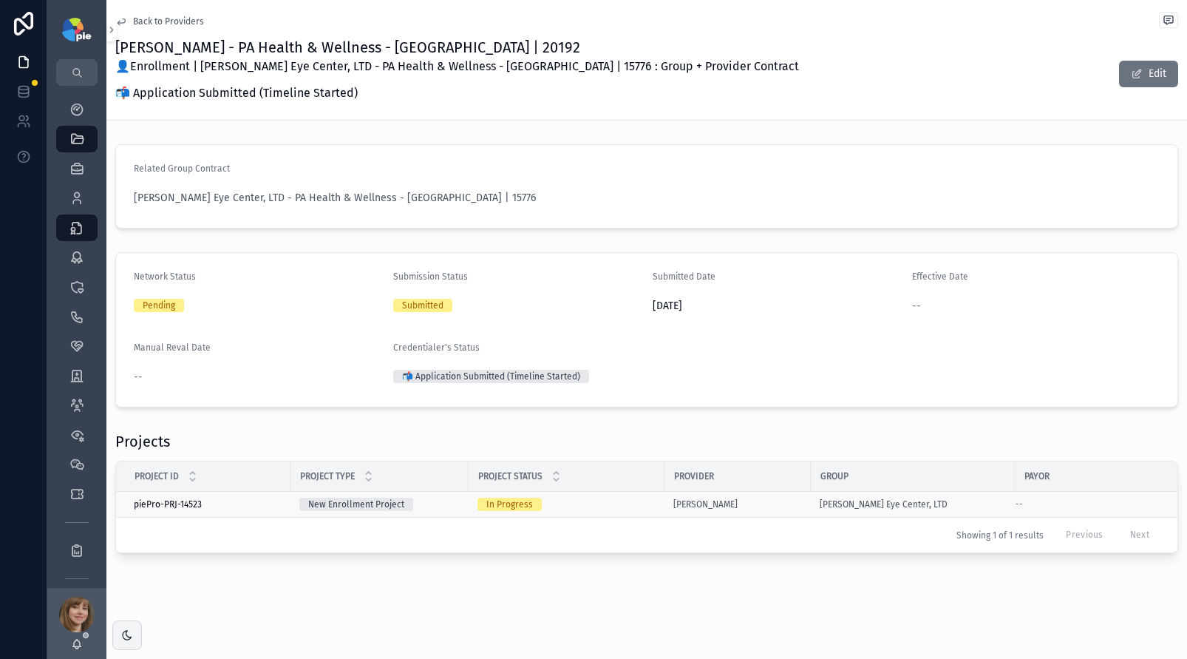
click at [616, 501] on div "In Progress" at bounding box center [566, 503] width 178 height 13
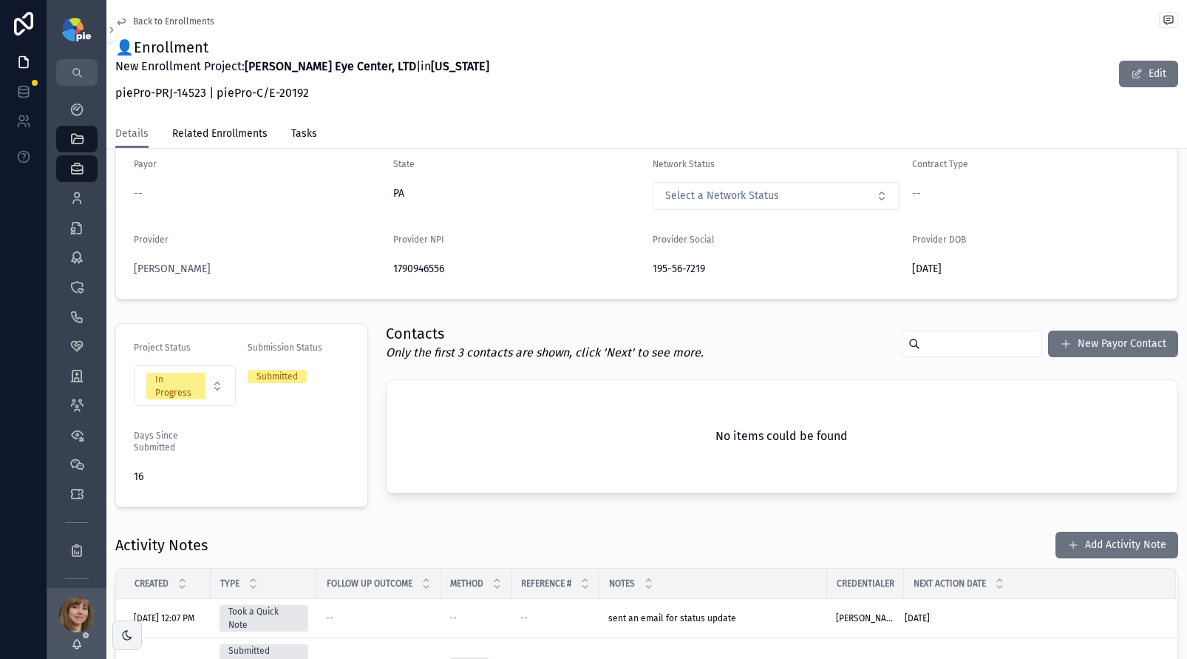
scroll to position [167, 0]
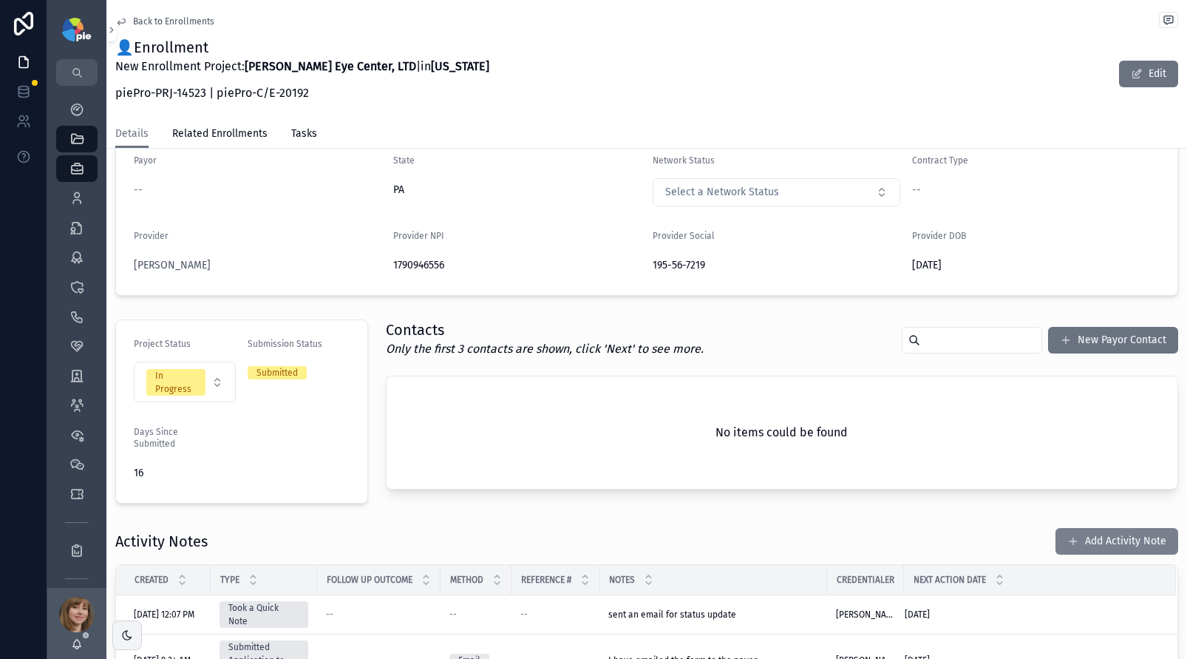
click at [1081, 536] on button "Add Activity Note" at bounding box center [1116, 541] width 123 height 27
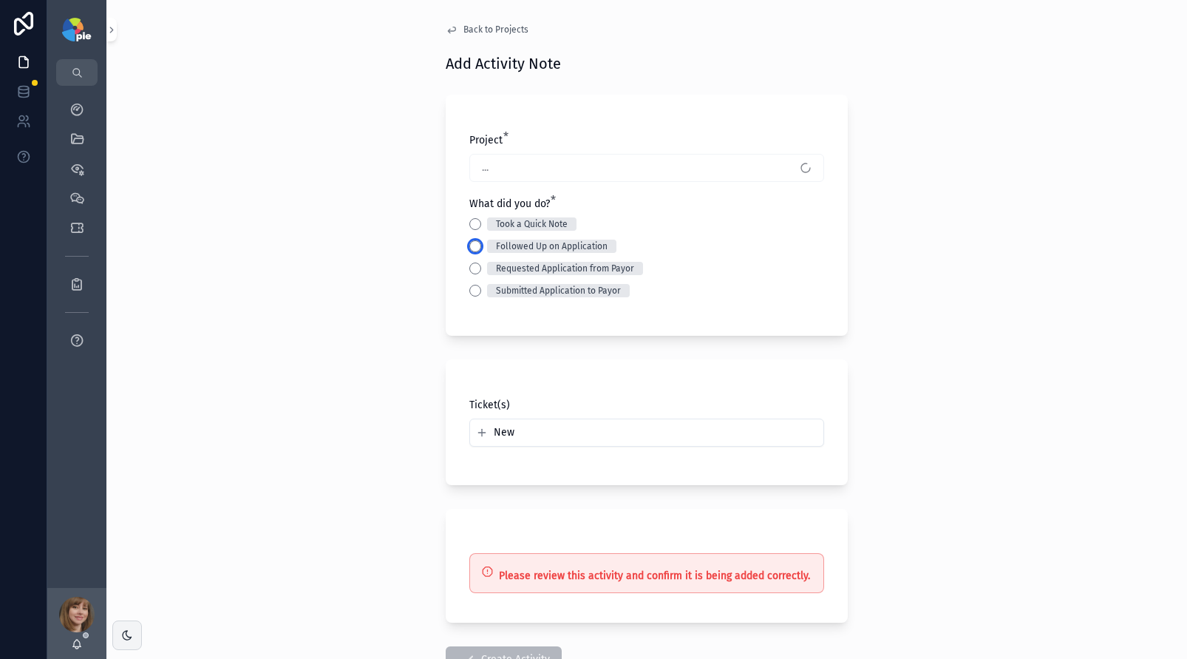
click at [474, 242] on button "Followed Up on Application" at bounding box center [475, 246] width 12 height 12
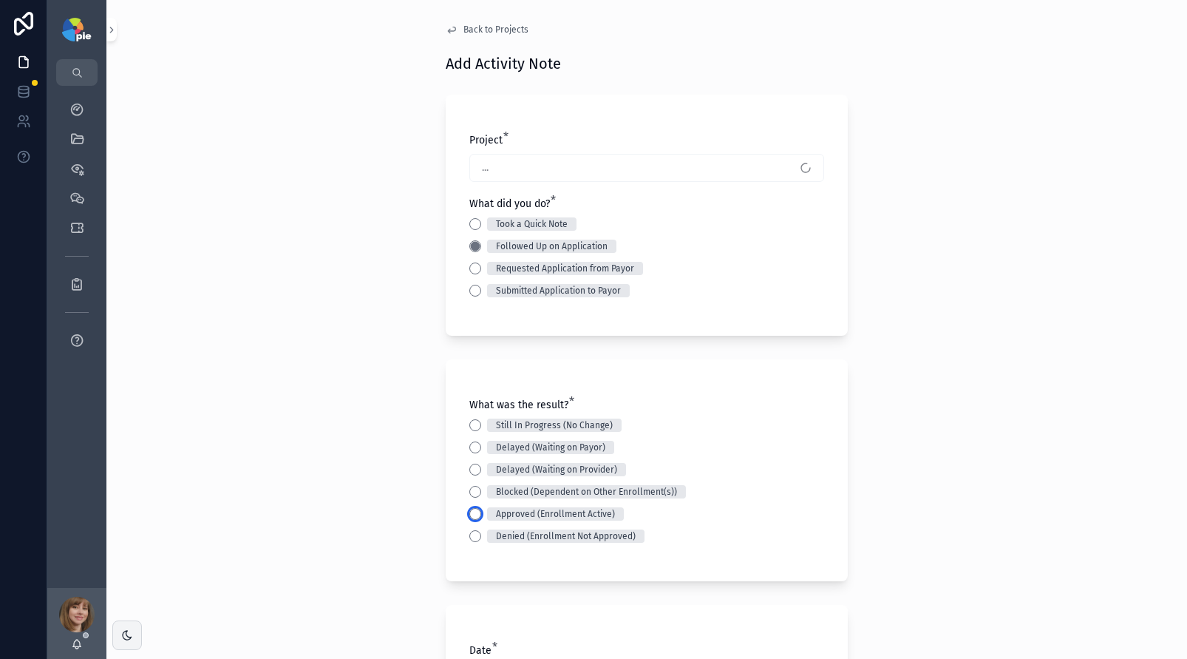
click at [471, 511] on button "Approved (Enrollment Active)" at bounding box center [475, 514] width 12 height 12
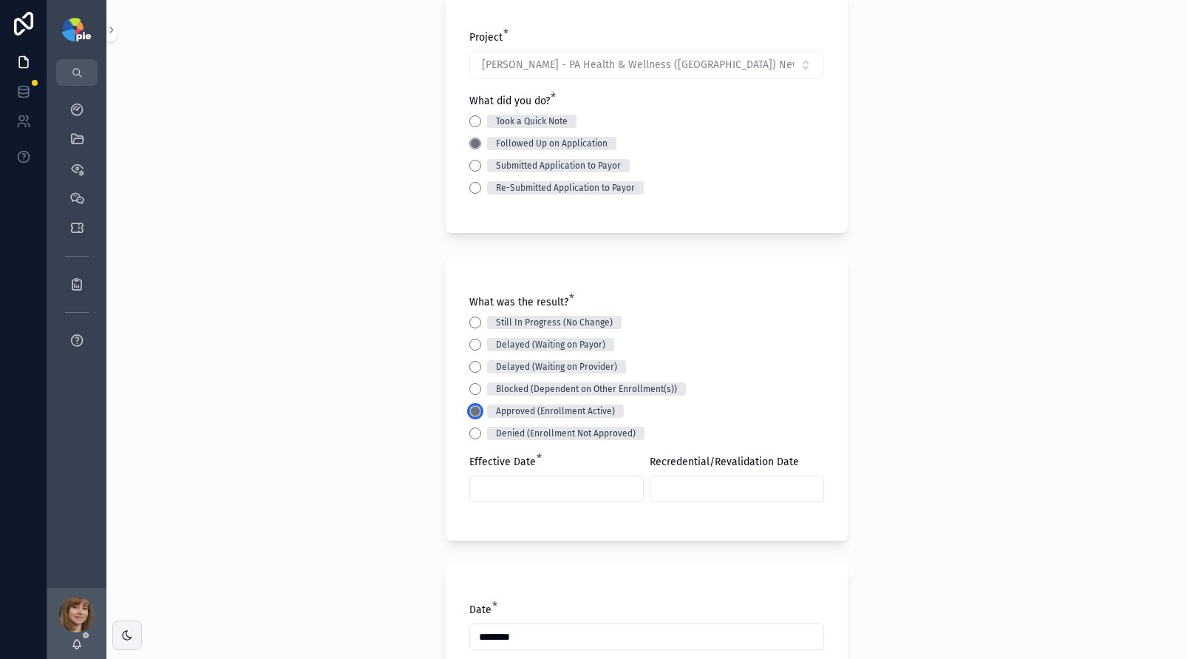
scroll to position [106, 0]
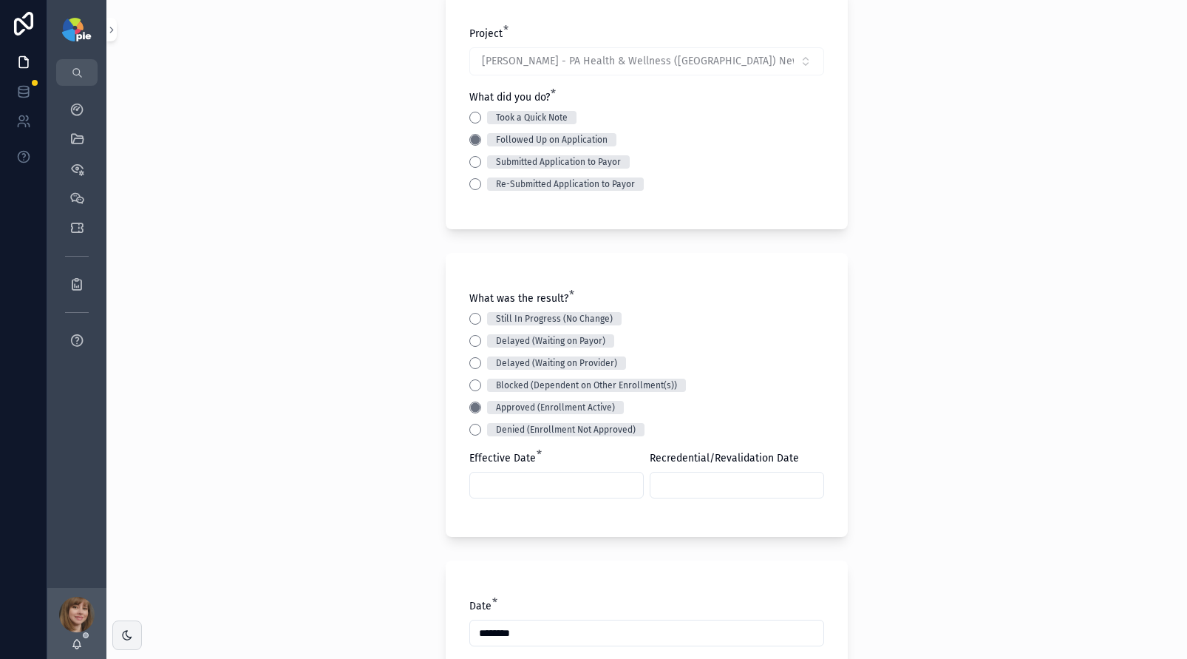
click at [497, 491] on input "scrollable content" at bounding box center [556, 484] width 173 height 21
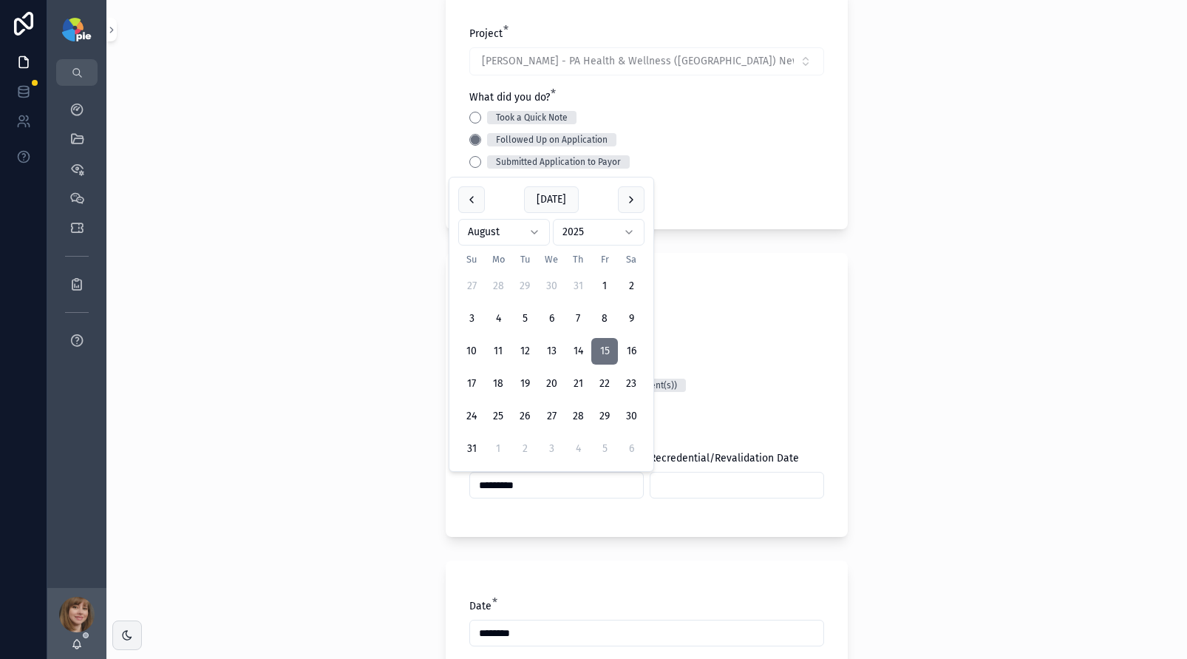
type input "*********"
click at [325, 520] on div "Back to Projects Add Activity Note Project * Frey, Tiffany - PA Health & Wellne…" at bounding box center [646, 223] width 1081 height 659
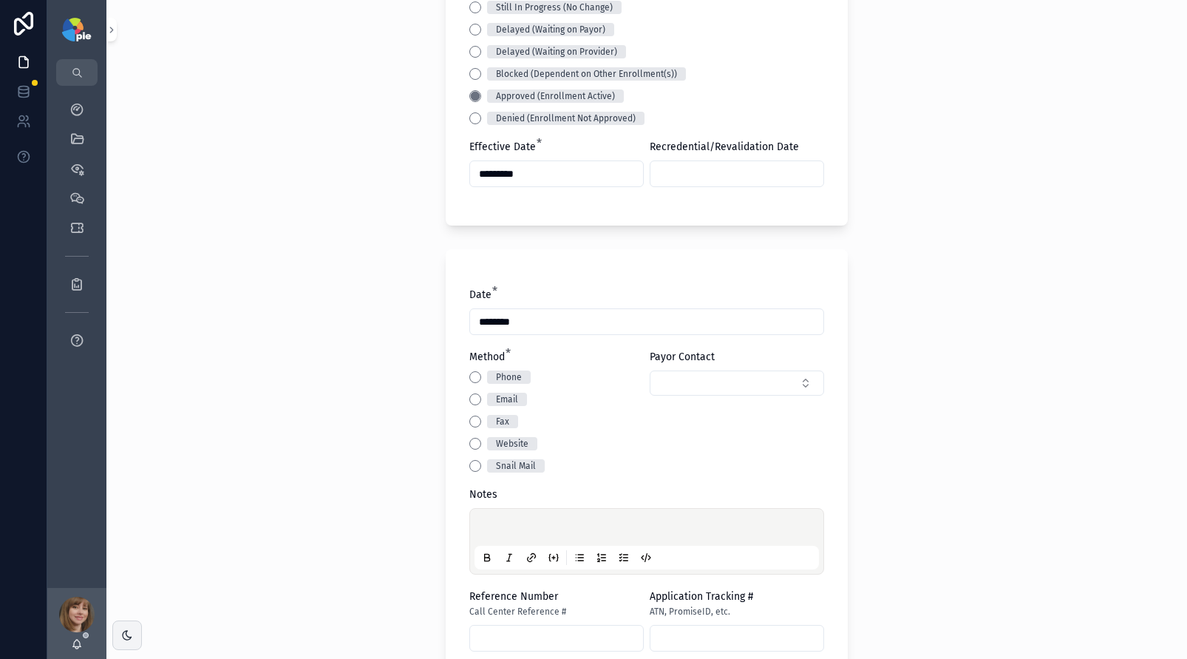
scroll to position [421, 0]
click at [469, 396] on button "Email" at bounding box center [475, 396] width 12 height 12
click at [480, 528] on p "scrollable content" at bounding box center [649, 526] width 344 height 15
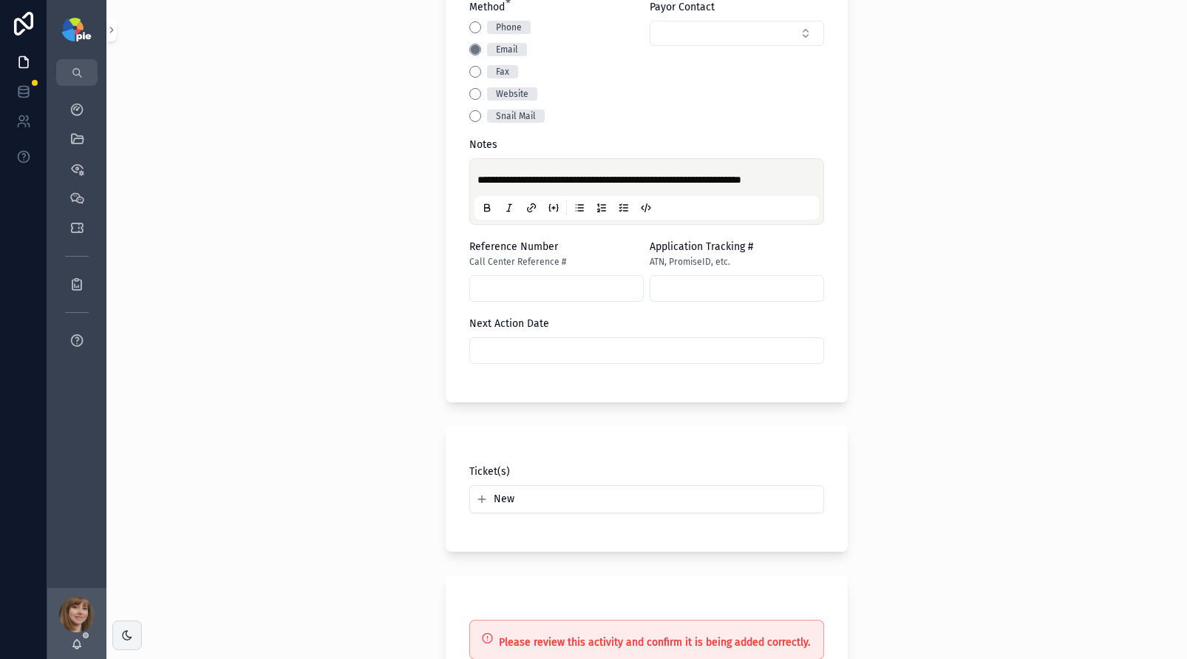
scroll to position [868, 0]
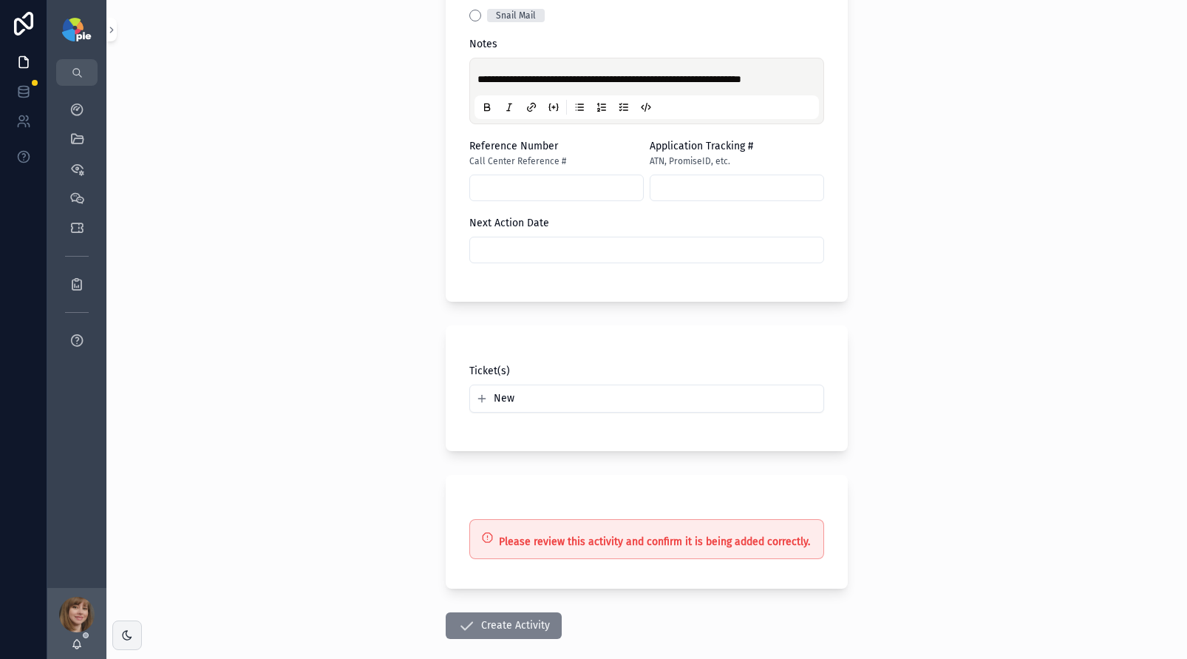
click at [499, 630] on button "Create Activity" at bounding box center [504, 625] width 116 height 27
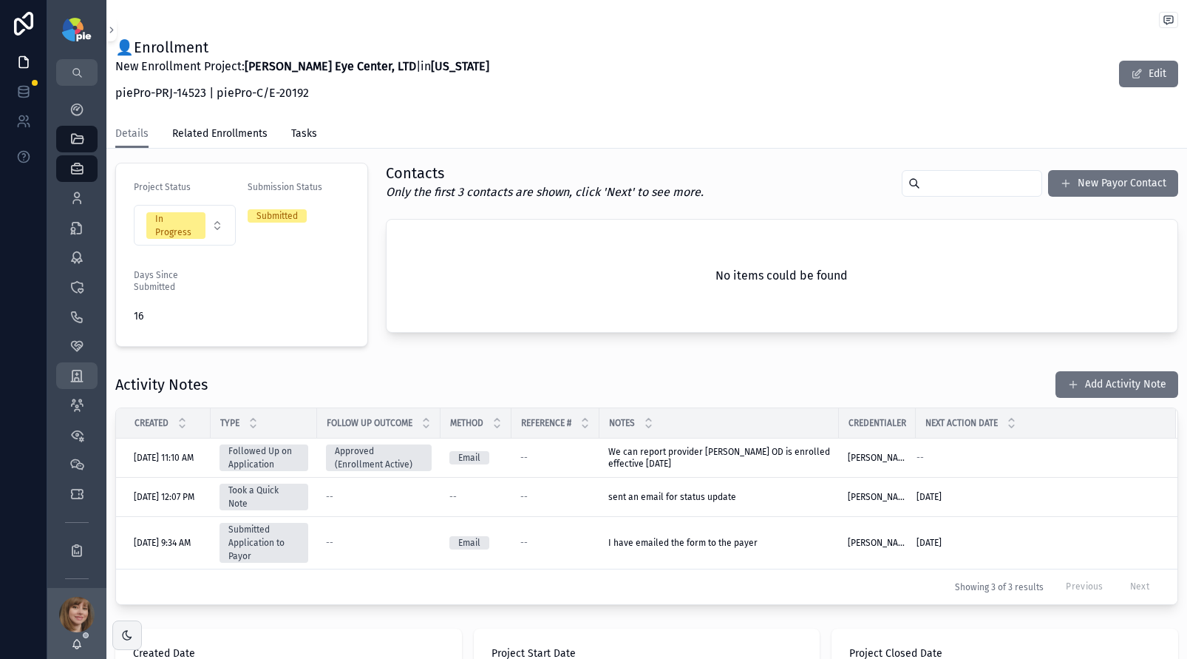
scroll to position [384, 0]
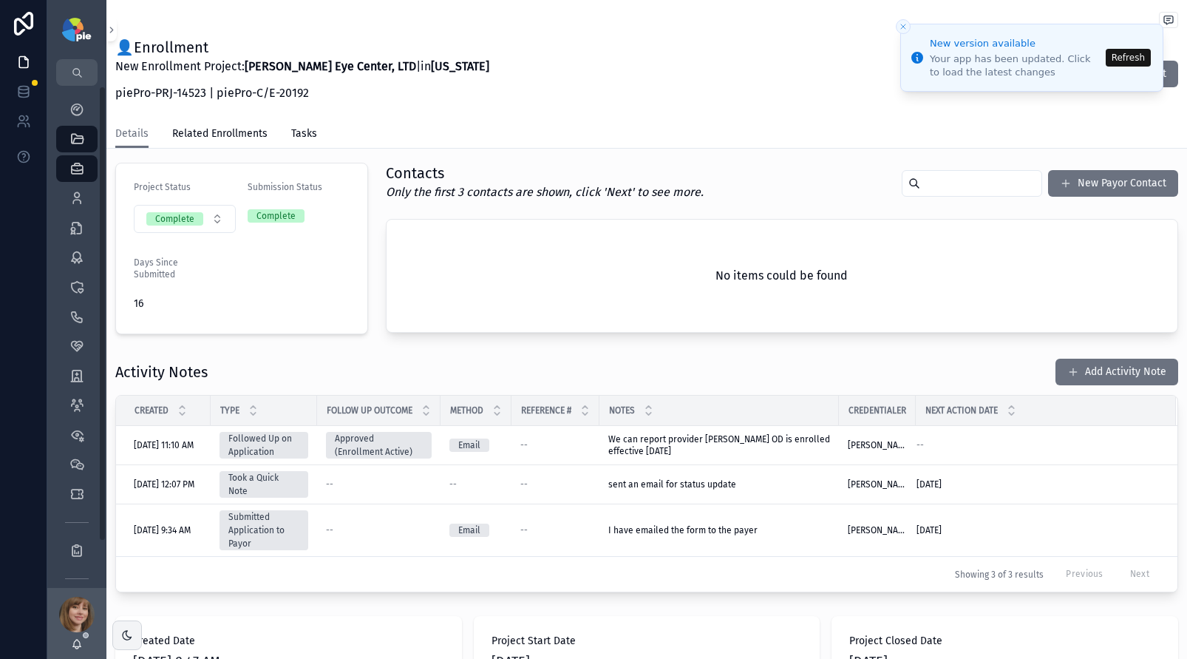
click at [1142, 57] on button "Refresh" at bounding box center [1128, 58] width 45 height 18
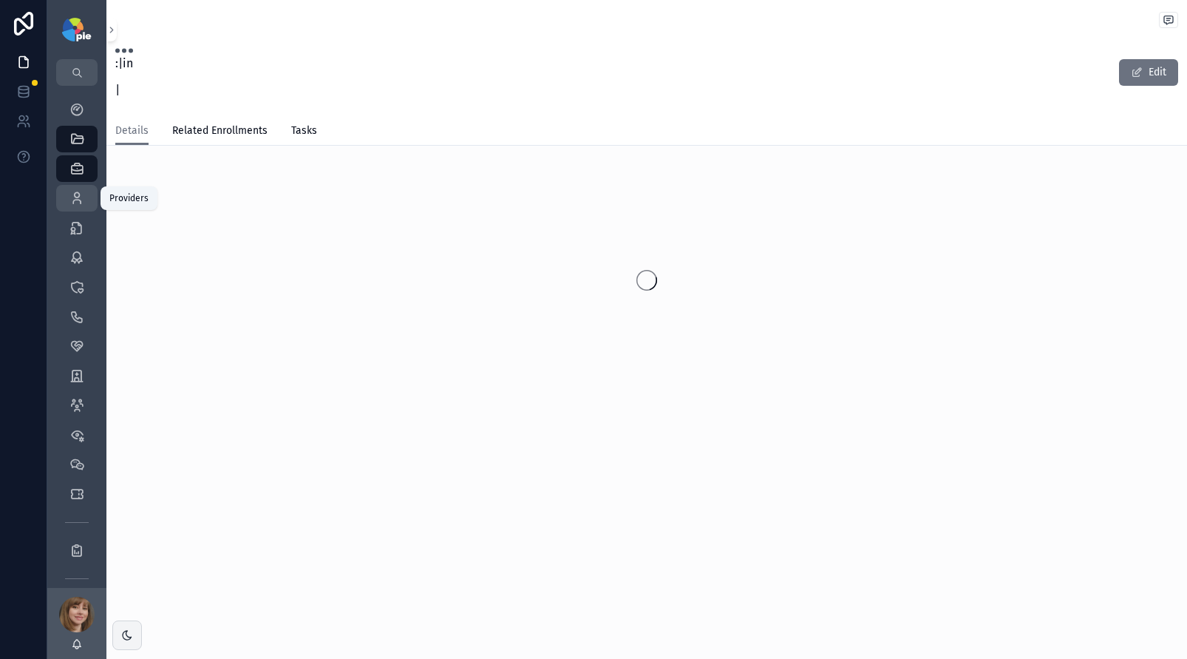
click at [78, 201] on icon "scrollable content" at bounding box center [76, 198] width 15 height 15
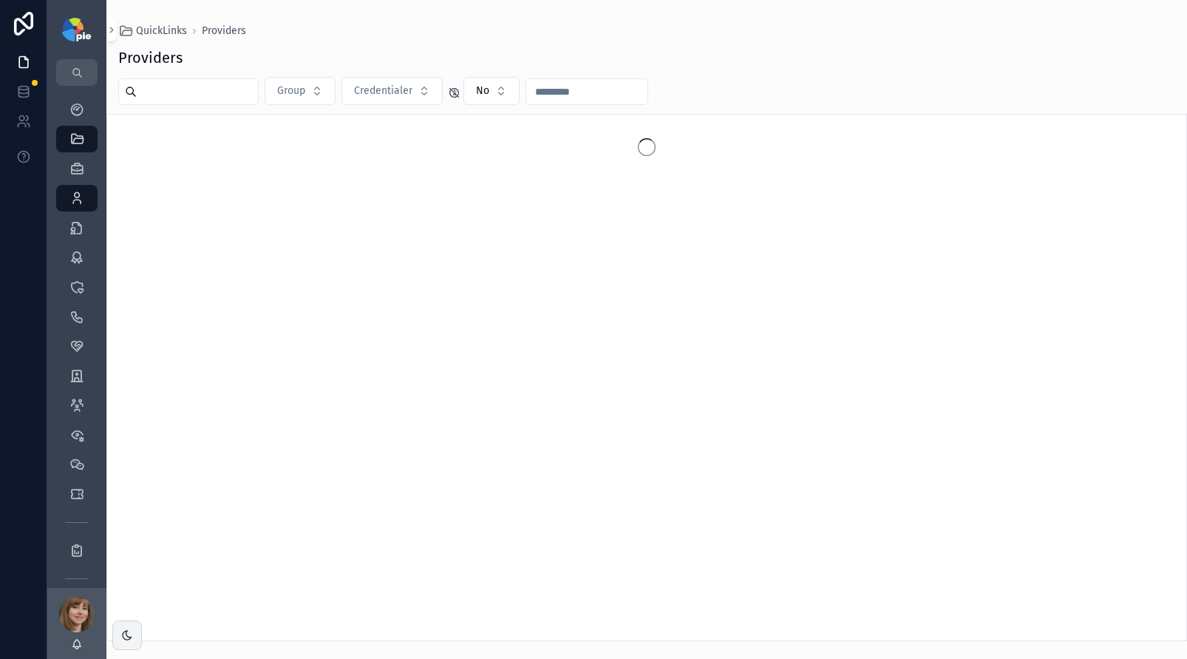
click at [191, 91] on input "scrollable content" at bounding box center [197, 91] width 121 height 21
type input "*"
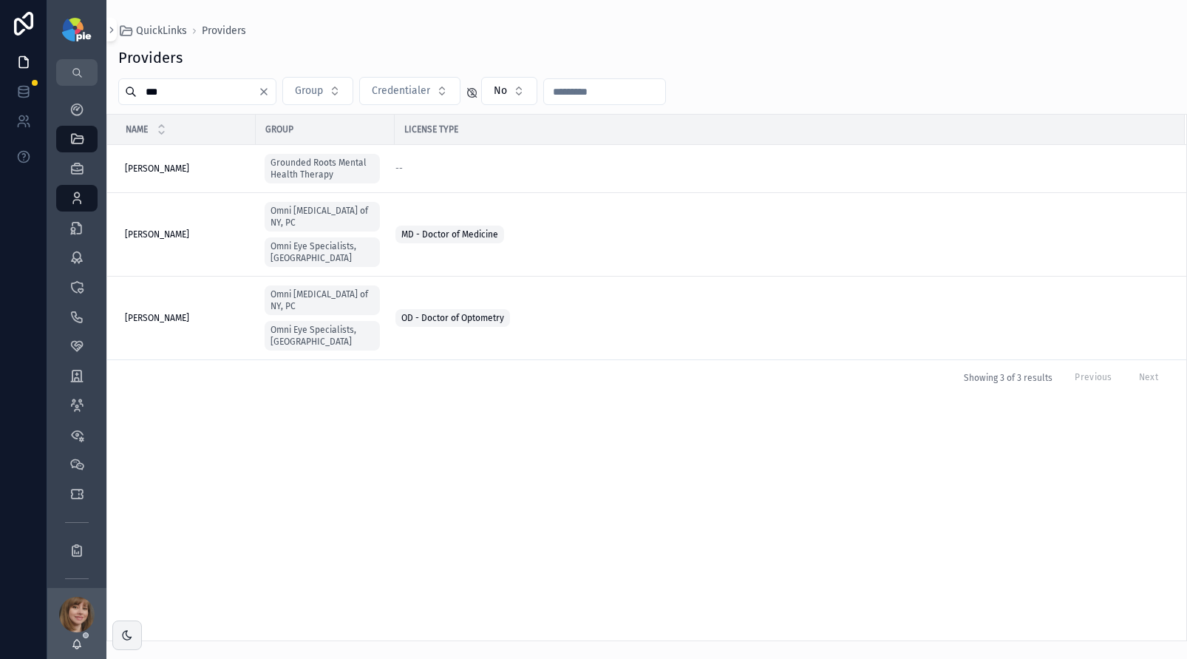
type input "***"
click at [183, 312] on span "[PERSON_NAME]" at bounding box center [157, 318] width 64 height 12
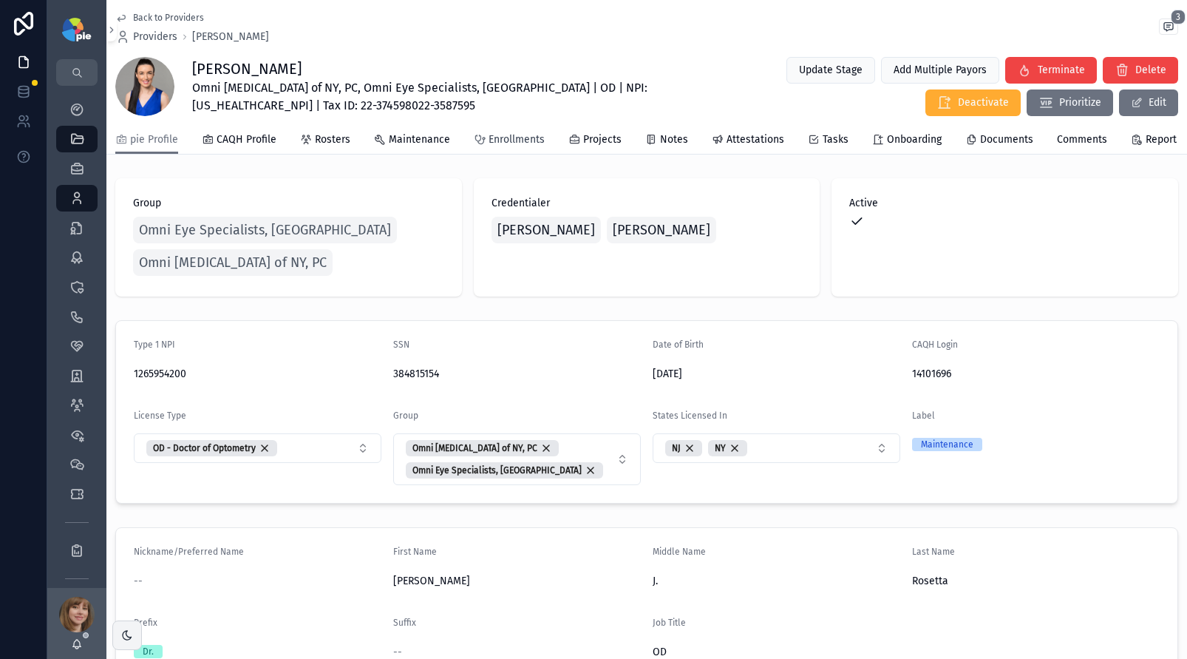
click at [520, 147] on span "Enrollments" at bounding box center [517, 139] width 56 height 15
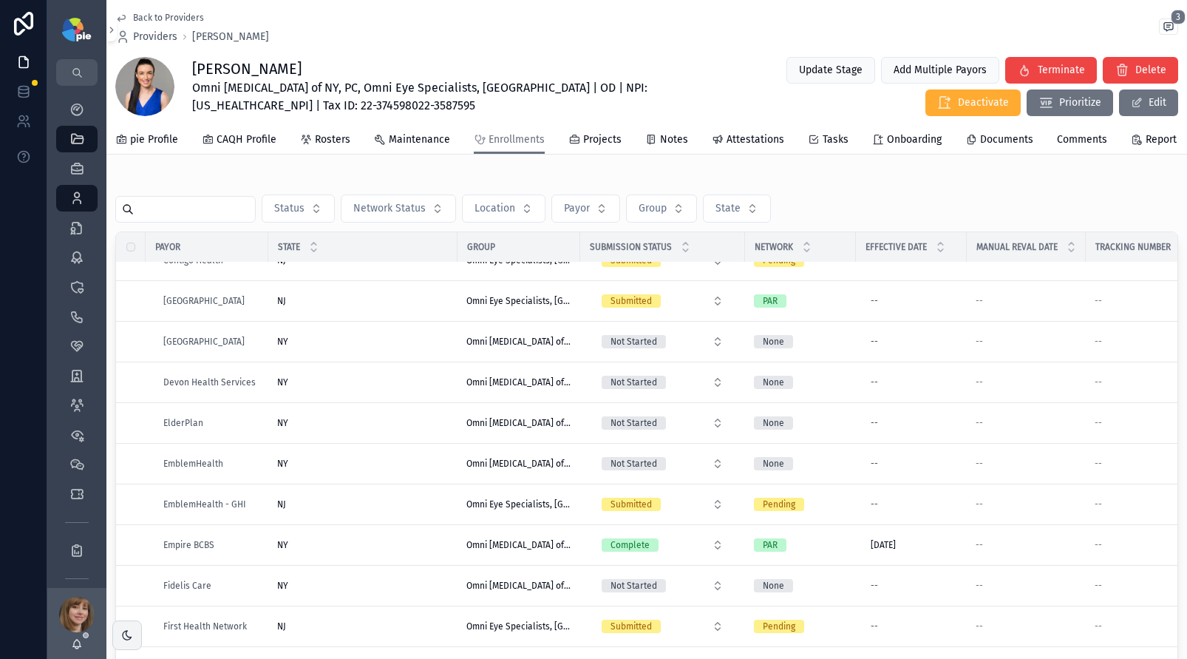
scroll to position [637, 0]
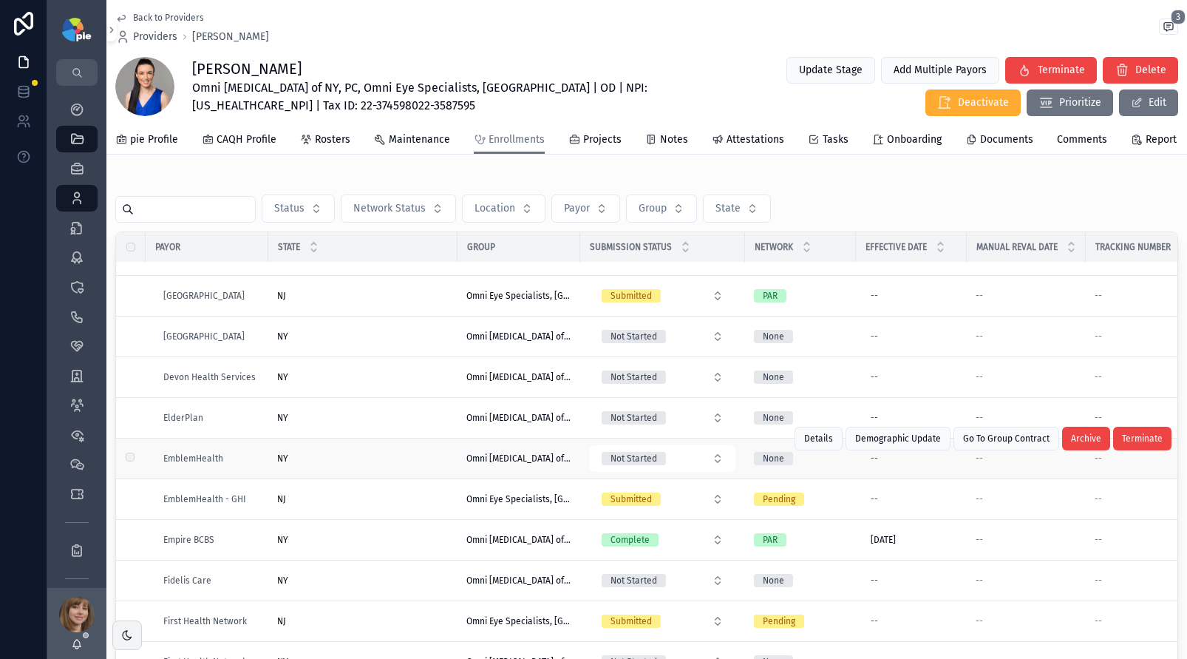
click at [384, 464] on div "NY [GEOGRAPHIC_DATA]" at bounding box center [362, 458] width 171 height 12
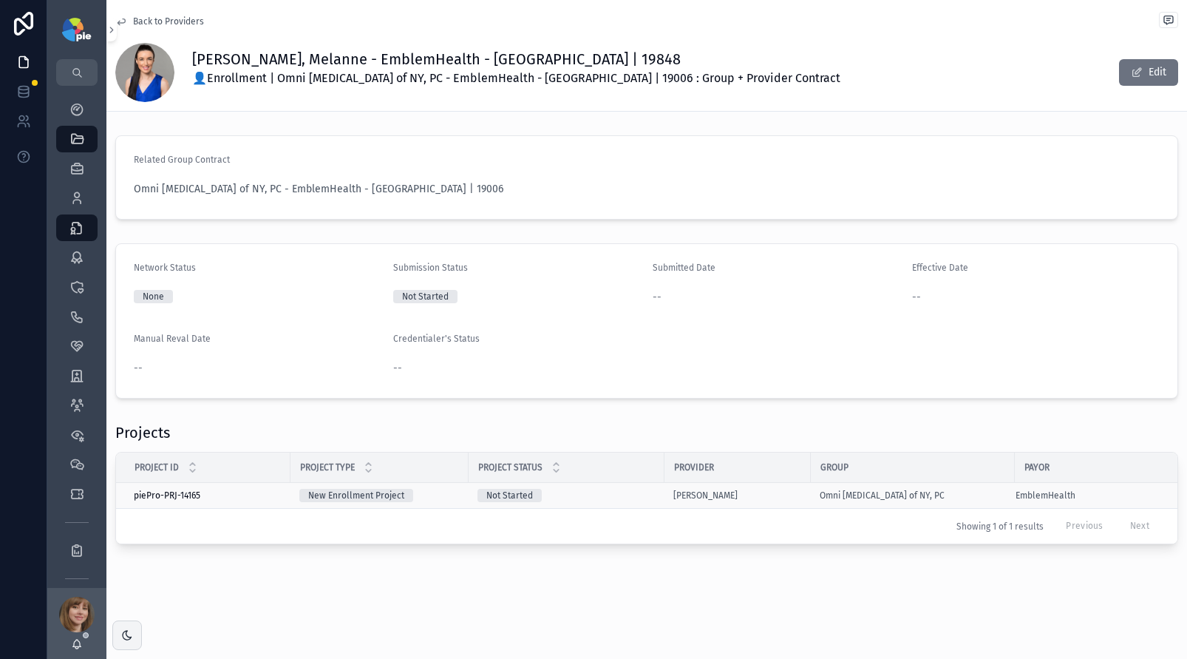
click at [638, 500] on div "Not Started" at bounding box center [566, 495] width 178 height 13
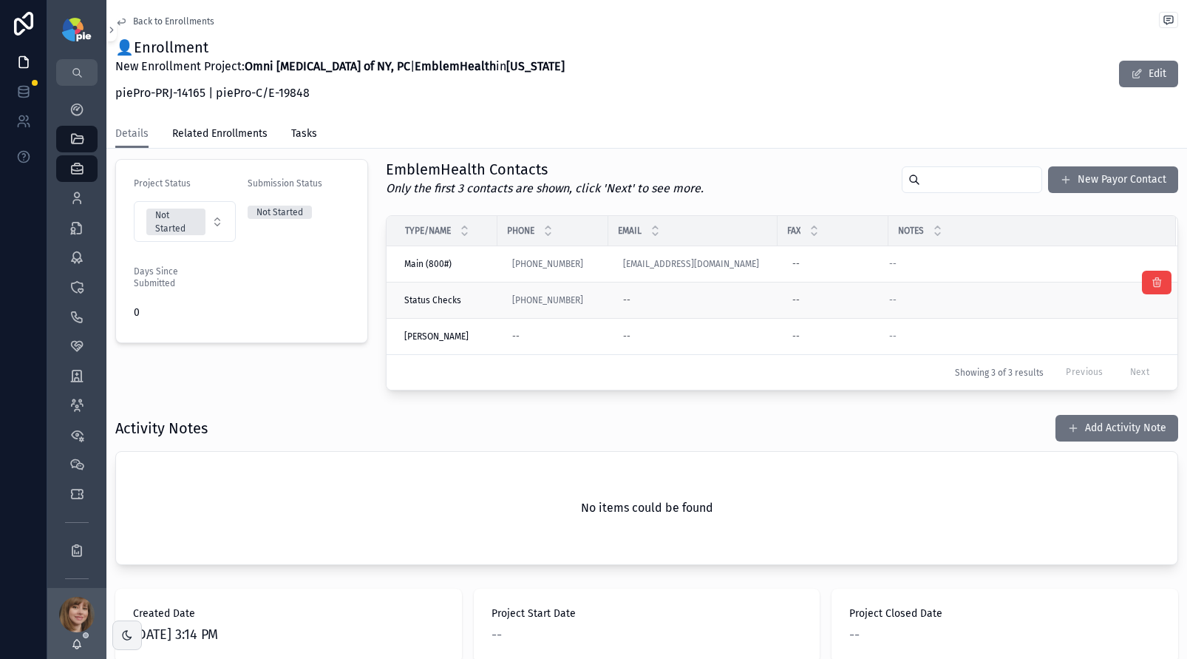
scroll to position [432, 0]
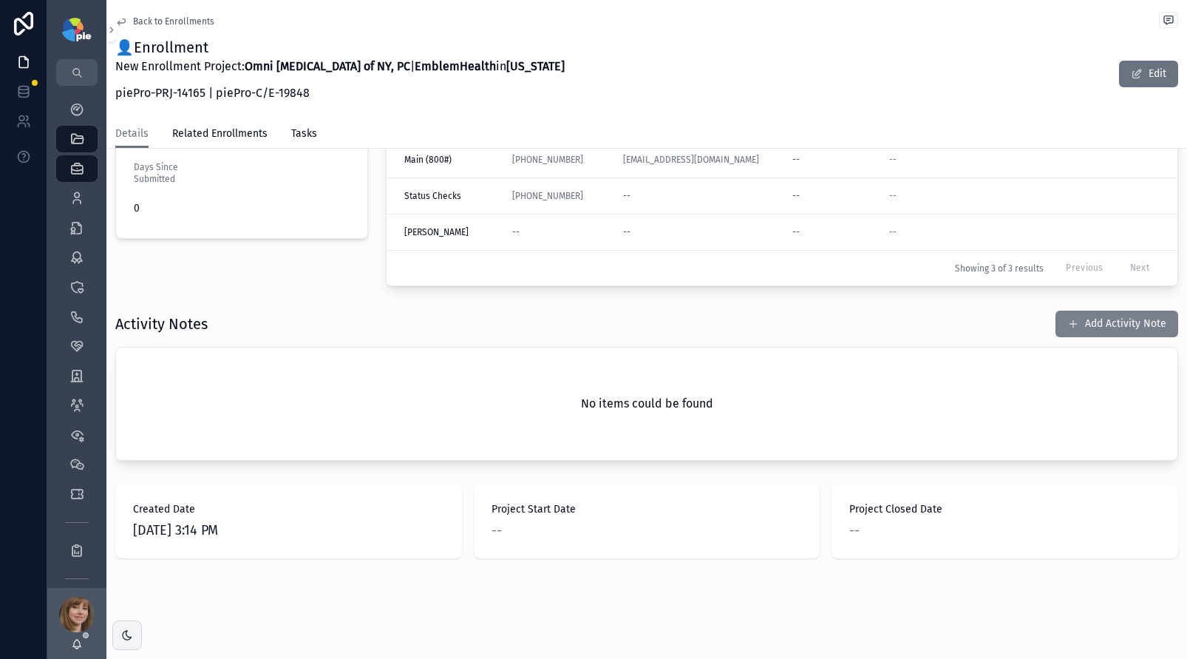
click at [1106, 330] on button "Add Activity Note" at bounding box center [1116, 323] width 123 height 27
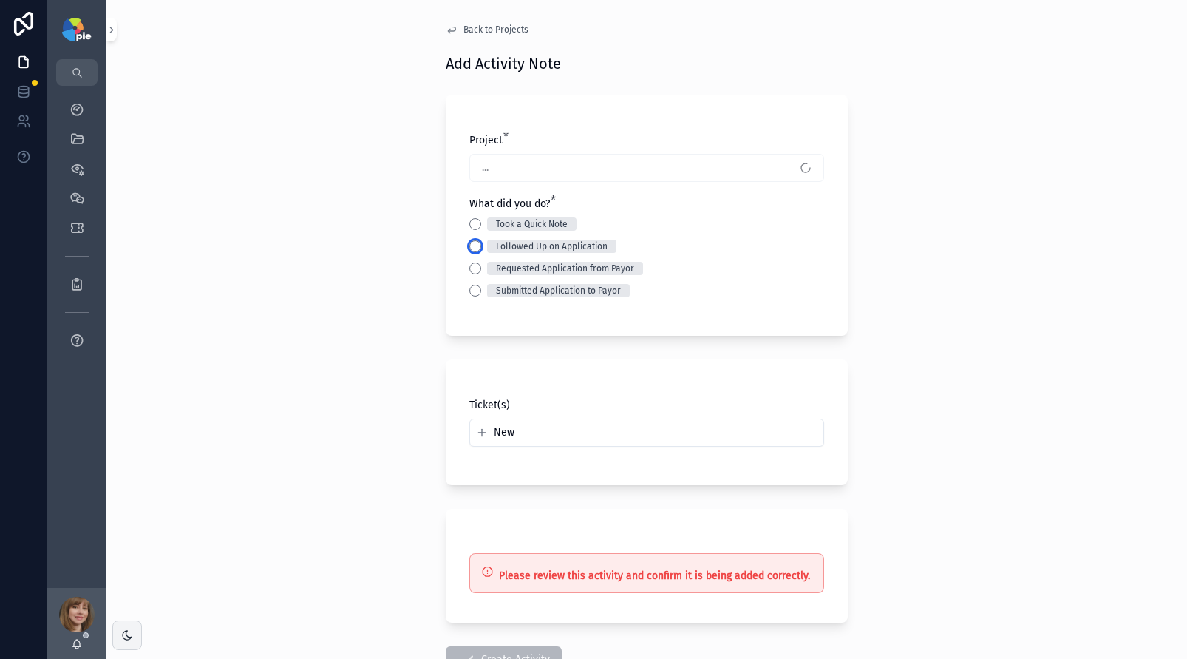
click at [471, 245] on button "Followed Up on Application" at bounding box center [475, 246] width 12 height 12
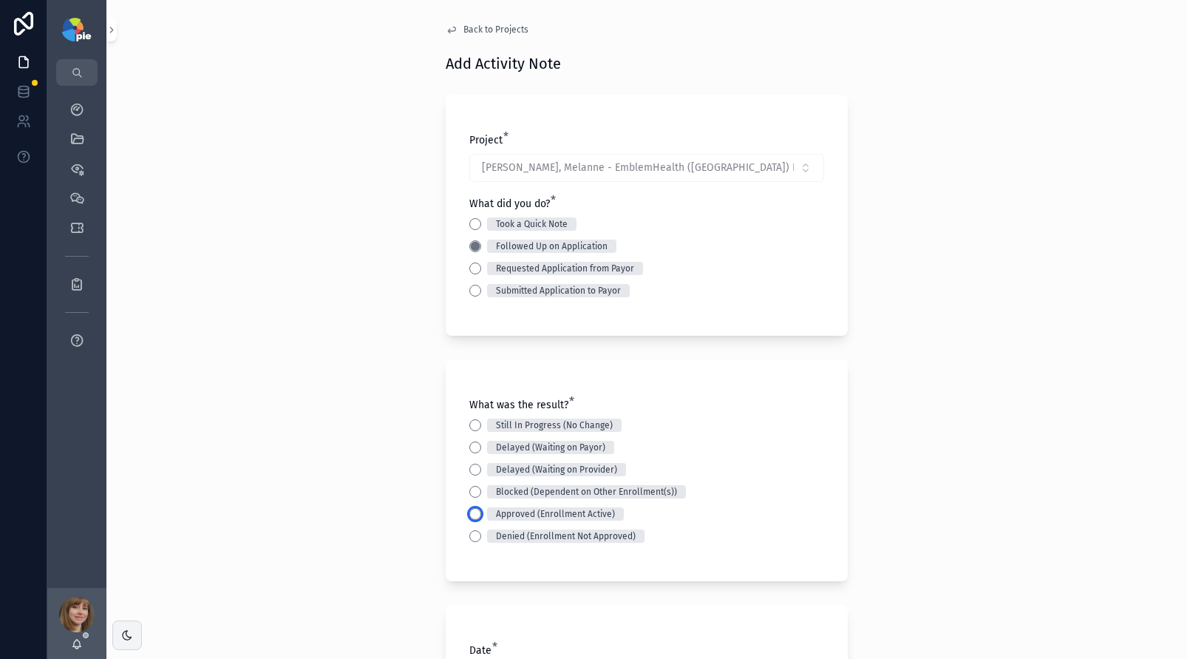
click at [469, 513] on button "Approved (Enrollment Active)" at bounding box center [475, 514] width 12 height 12
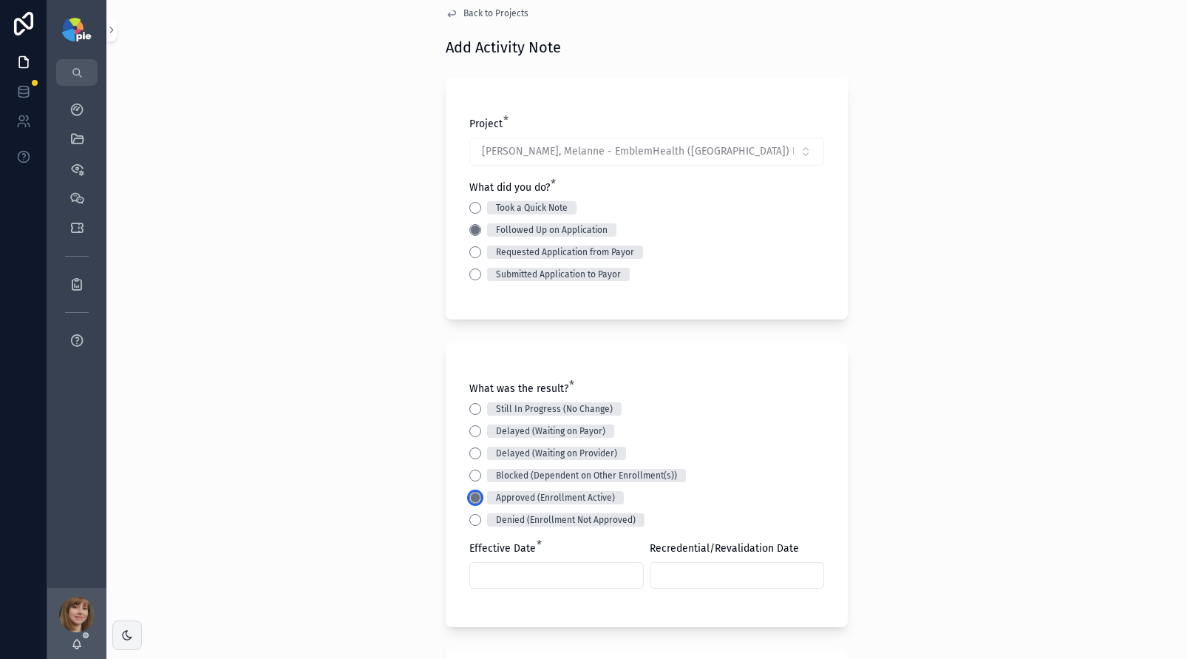
scroll to position [138, 0]
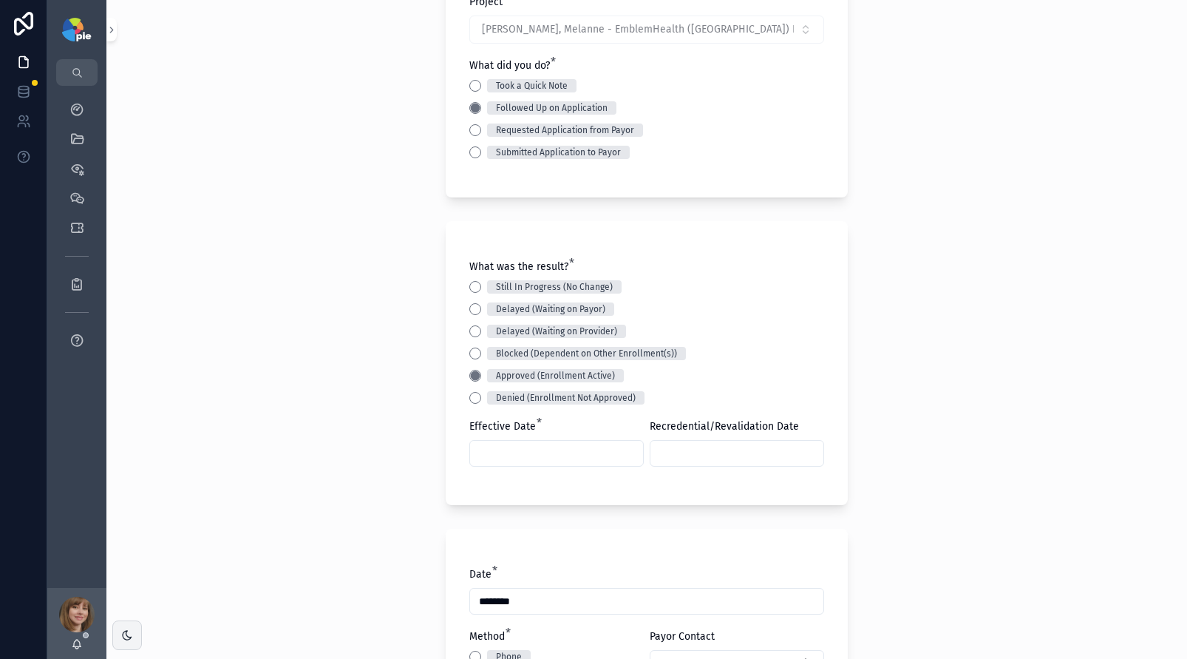
click at [534, 455] on input "scrollable content" at bounding box center [556, 453] width 173 height 21
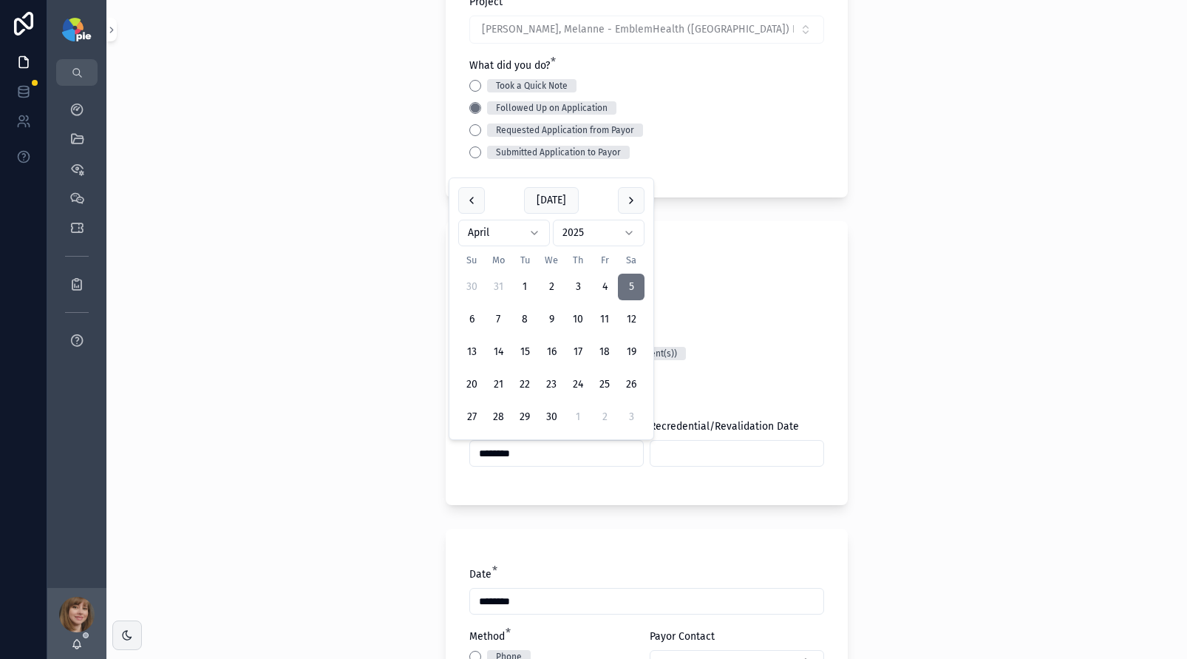
type input "********"
click at [421, 435] on div "Back to Projects Add Activity Note Project * Rosetta, Melanne - EmblemHealth (N…" at bounding box center [646, 191] width 1081 height 659
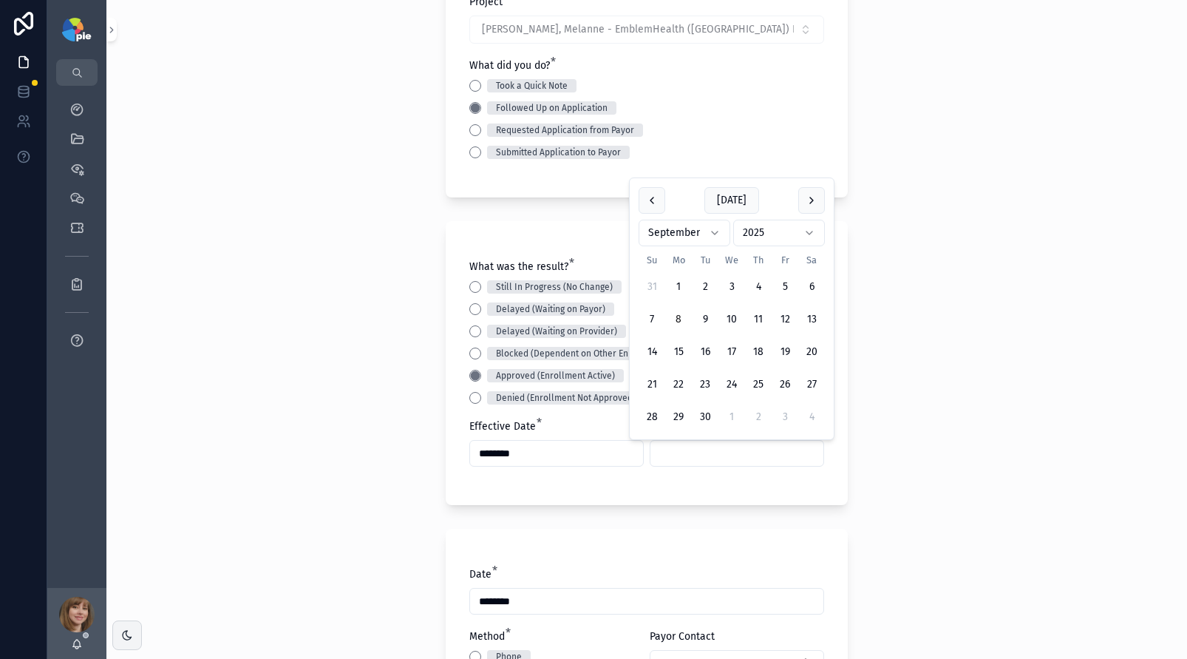
click at [694, 456] on input "scrollable content" at bounding box center [736, 453] width 173 height 21
type input "********"
click at [332, 435] on div "Back to Projects Add Activity Note Project * Rosetta, Melanne - EmblemHealth (N…" at bounding box center [646, 191] width 1081 height 659
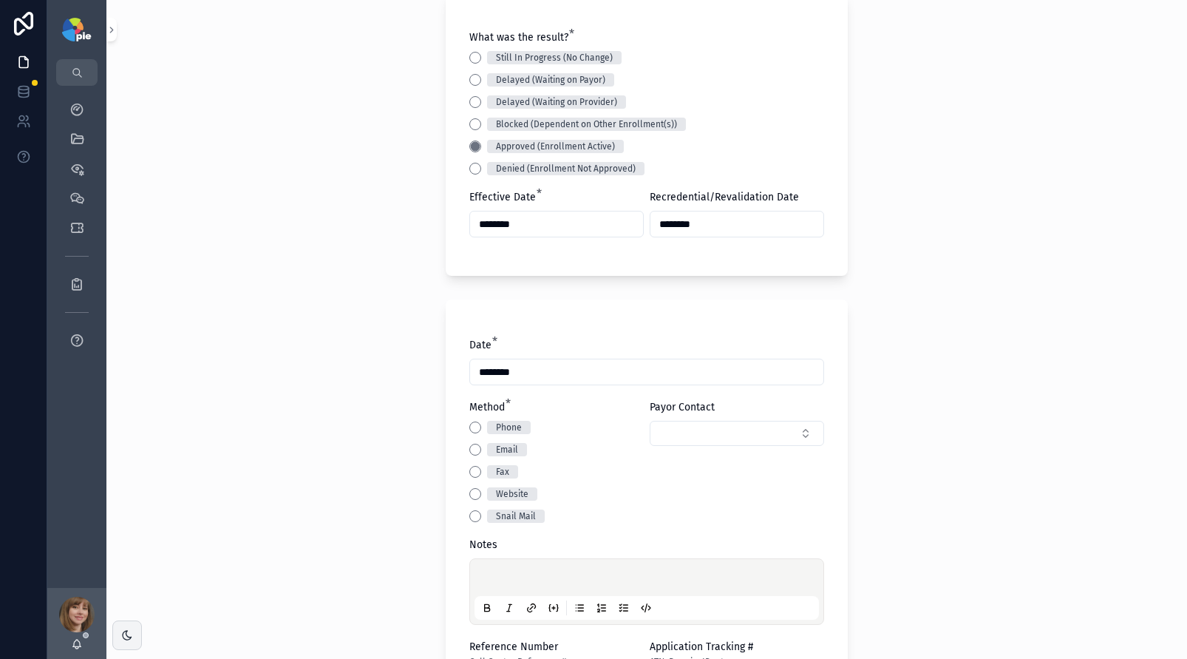
scroll to position [394, 0]
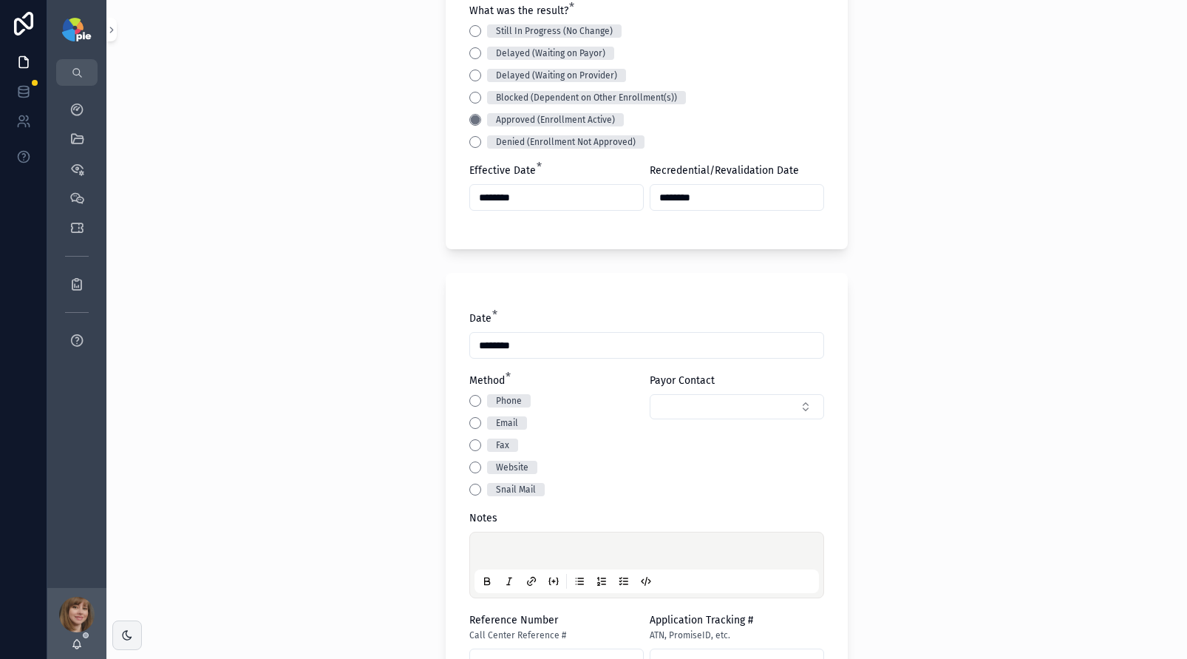
click at [498, 550] on p "scrollable content" at bounding box center [649, 552] width 344 height 15
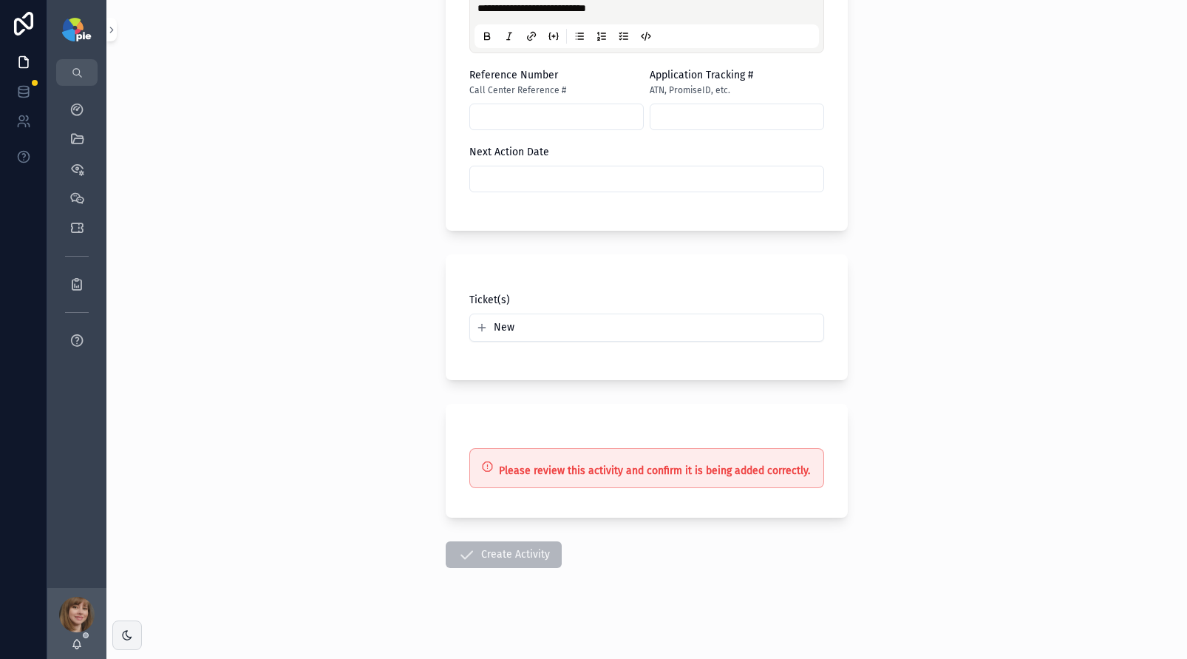
scroll to position [942, 0]
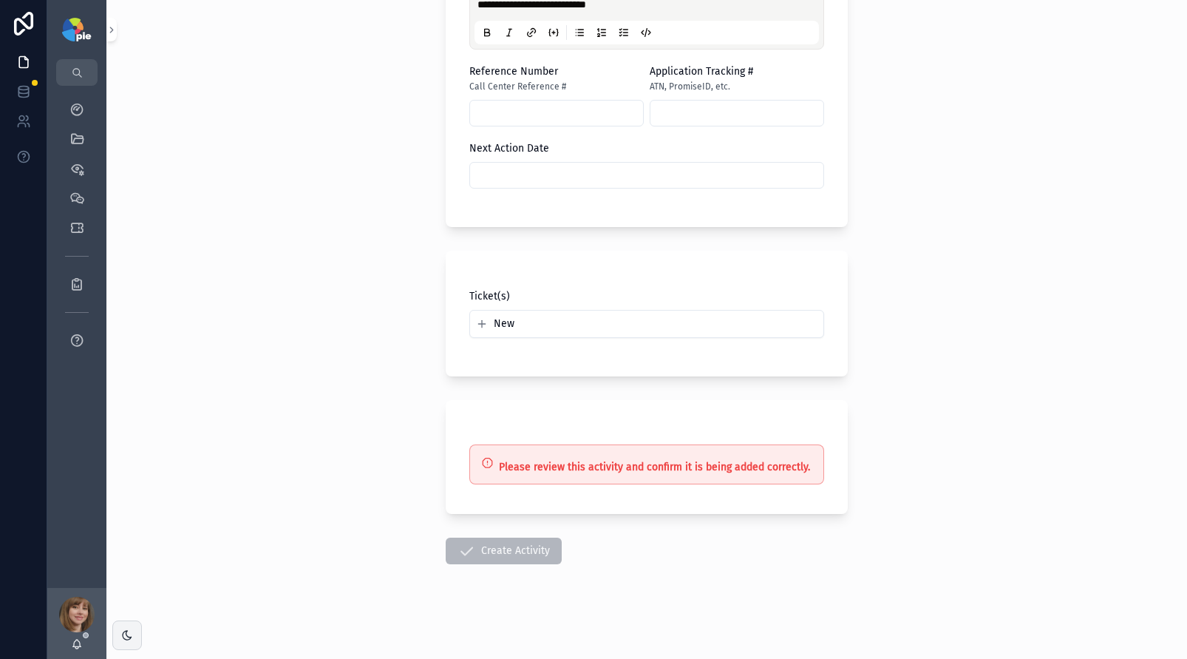
click at [491, 550] on span "Create Activity" at bounding box center [504, 554] width 116 height 14
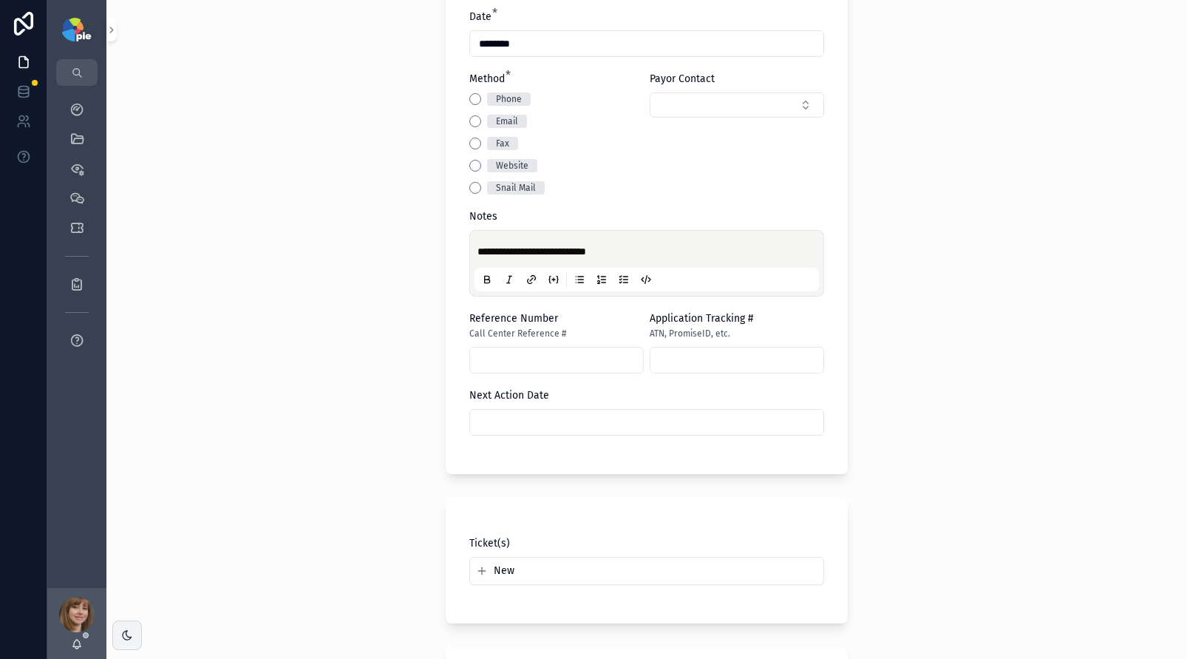
scroll to position [447, 0]
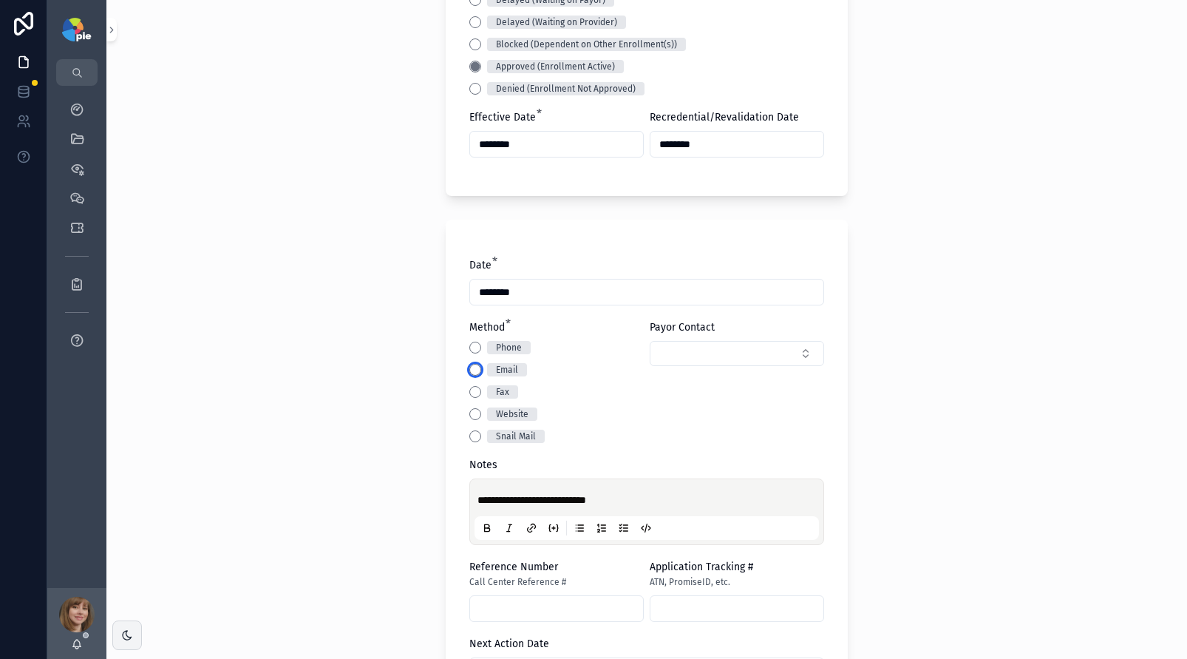
click at [472, 370] on button "Email" at bounding box center [475, 370] width 12 height 12
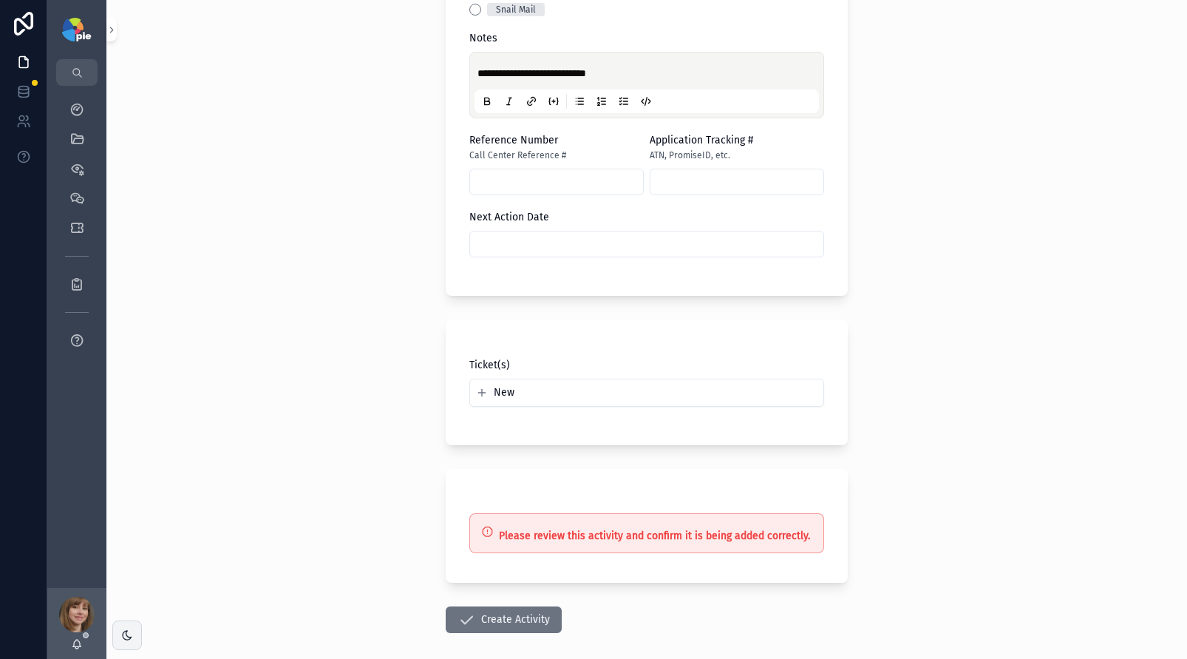
scroll to position [942, 0]
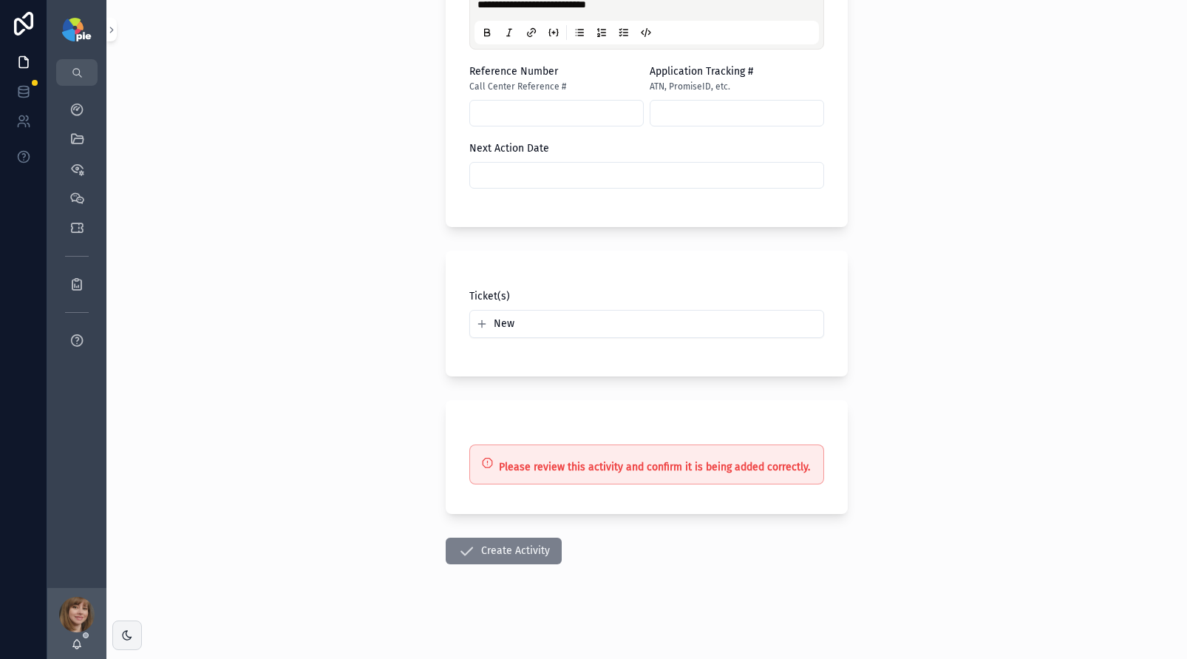
click at [494, 549] on button "Create Activity" at bounding box center [504, 550] width 116 height 27
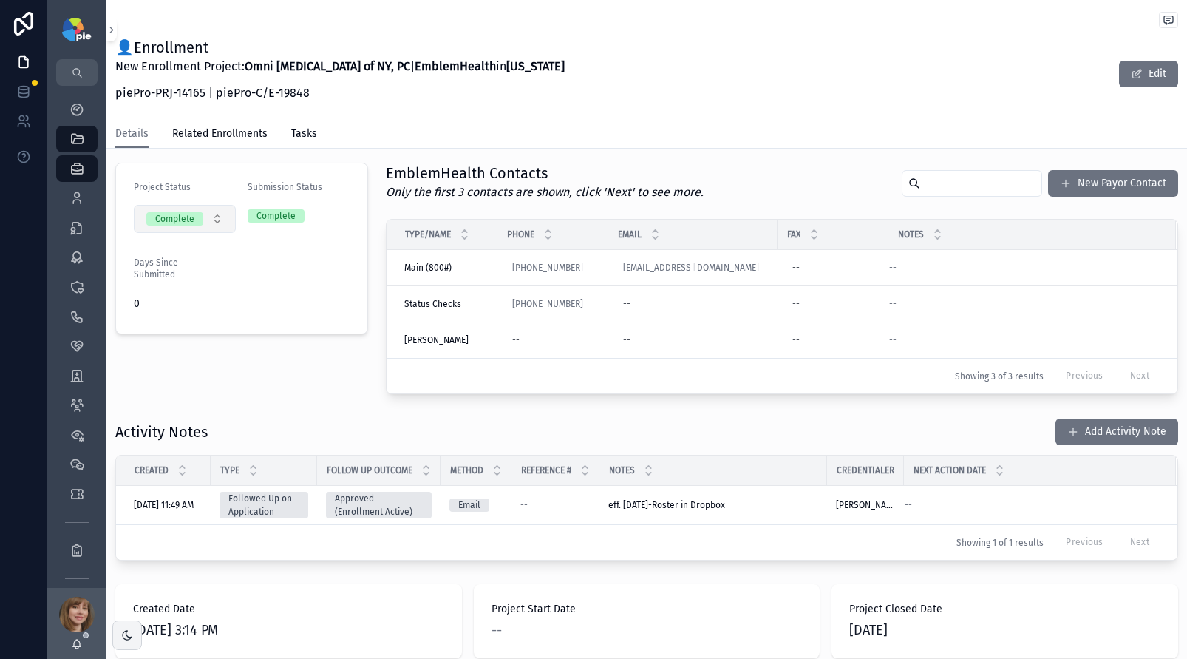
scroll to position [382, 0]
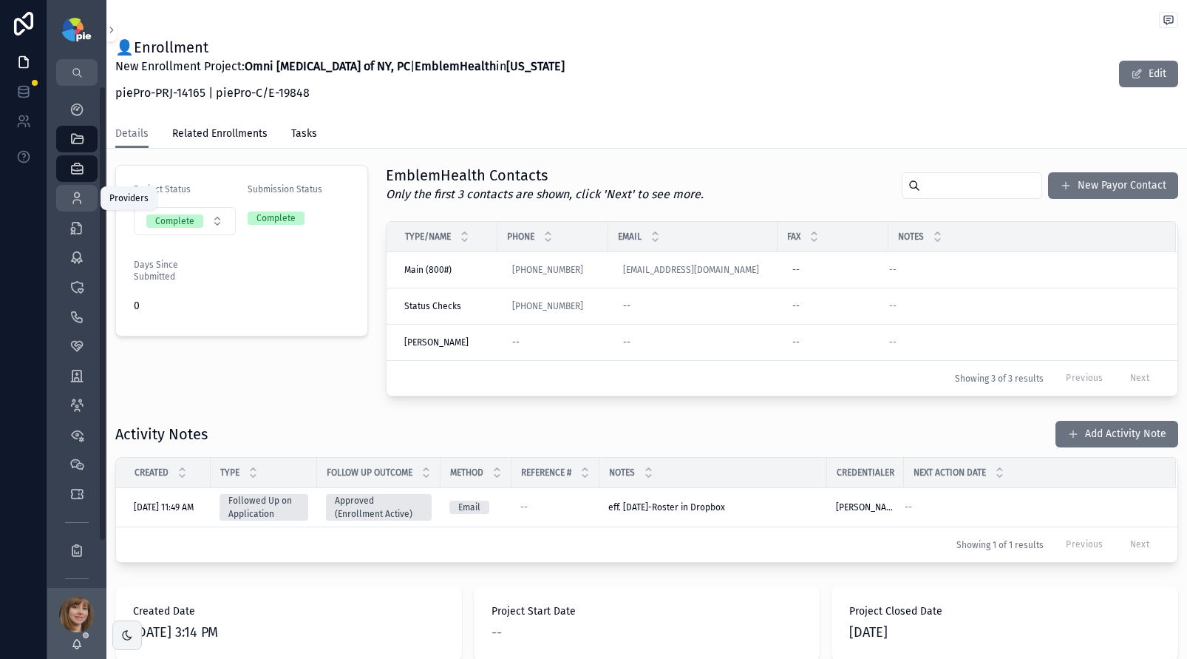
click at [73, 197] on icon "scrollable content" at bounding box center [76, 198] width 15 height 15
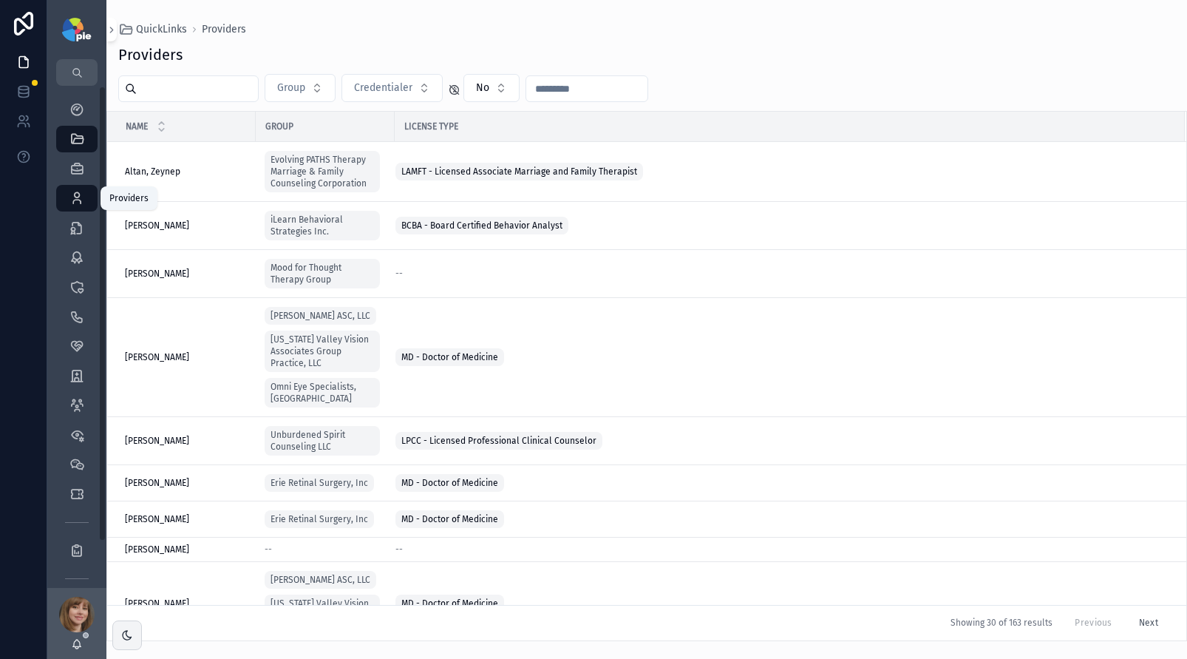
click at [82, 193] on icon "scrollable content" at bounding box center [76, 198] width 15 height 15
click at [230, 92] on input "scrollable content" at bounding box center [197, 88] width 121 height 21
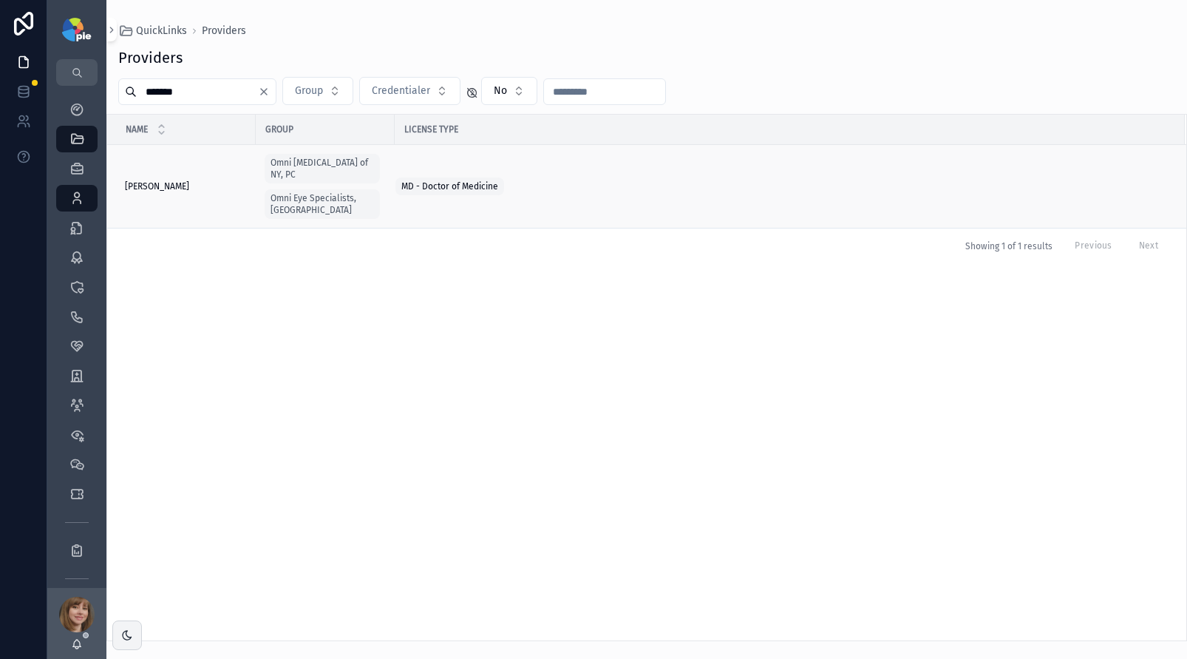
type input "*******"
click at [180, 180] on span "[PERSON_NAME]" at bounding box center [157, 186] width 64 height 12
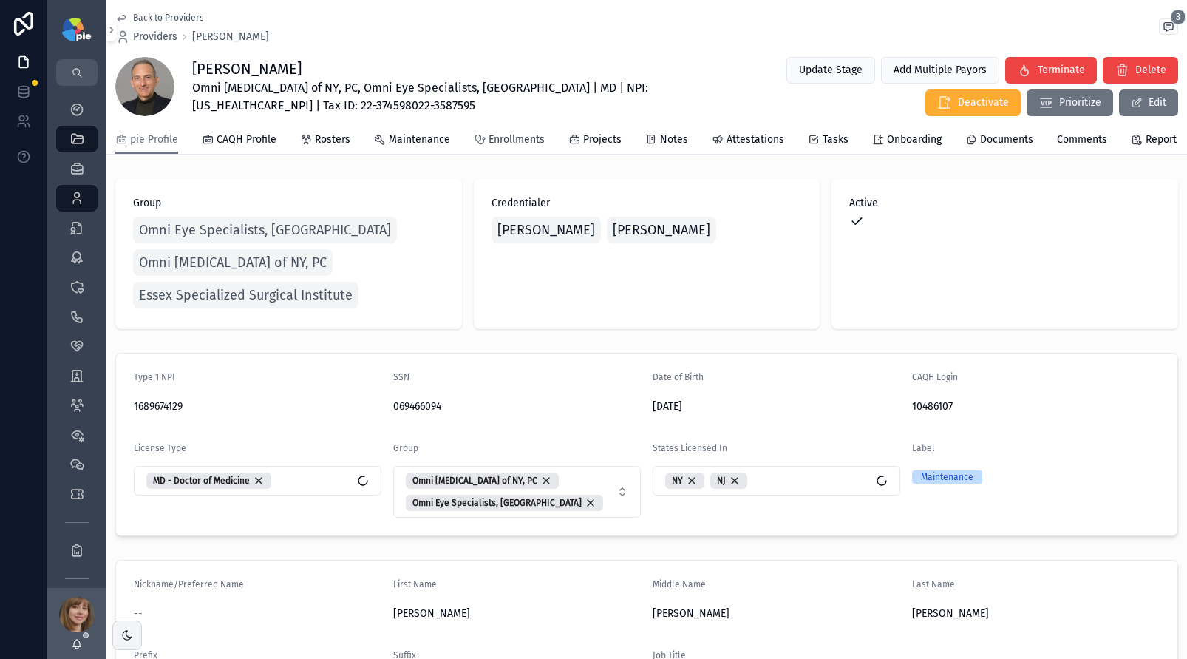
click at [500, 145] on span "Enrollments" at bounding box center [517, 139] width 56 height 15
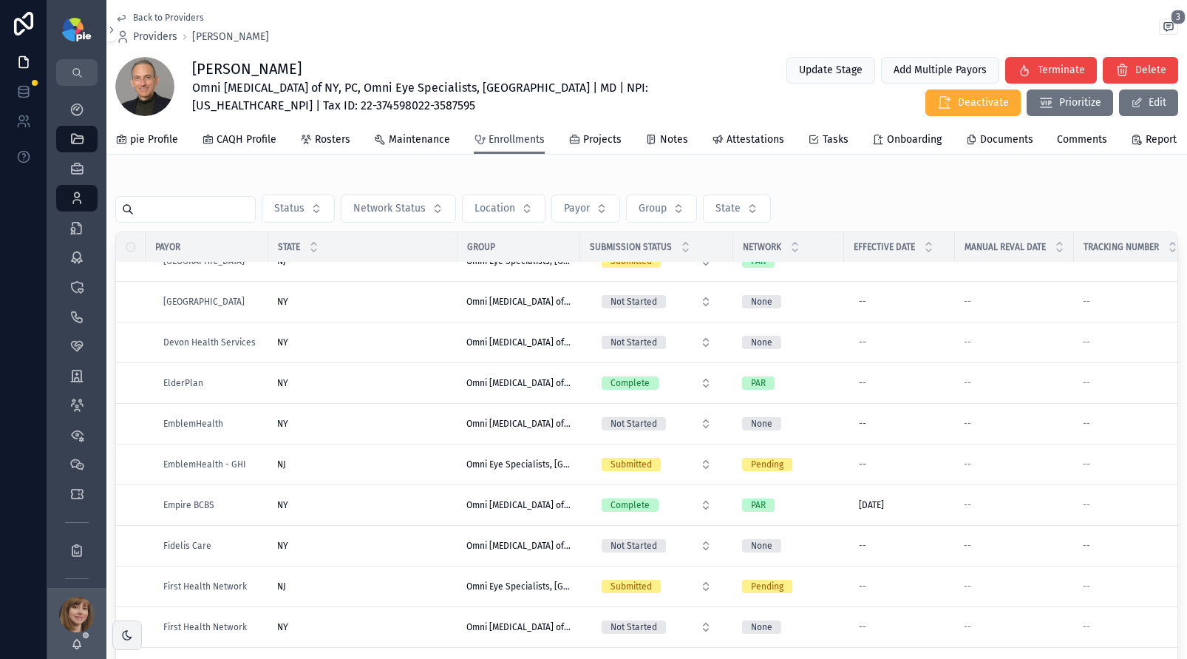
scroll to position [690, 0]
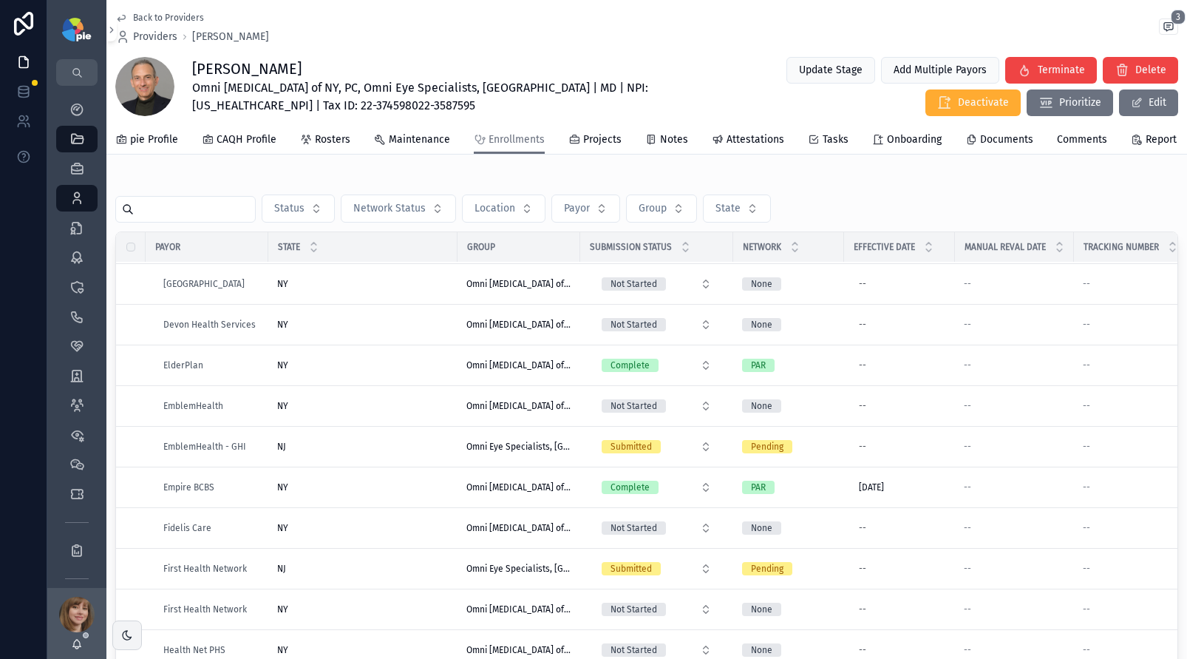
click at [374, 412] on div "NY [GEOGRAPHIC_DATA]" at bounding box center [362, 406] width 171 height 12
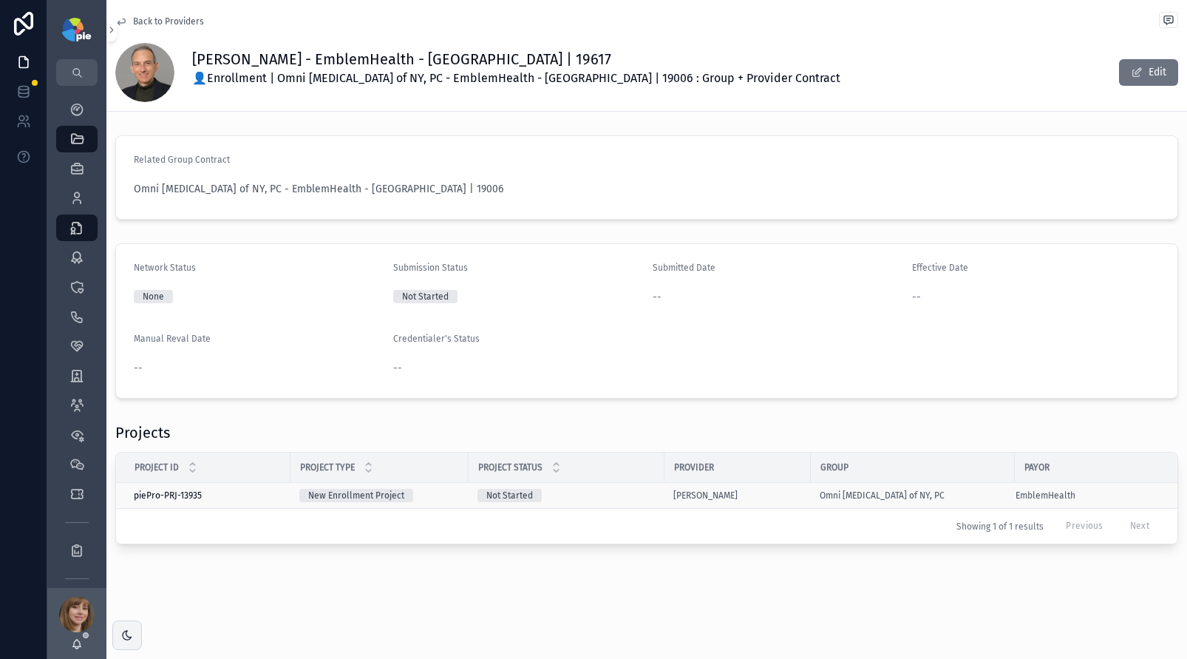
click at [609, 489] on div "Not Started" at bounding box center [566, 495] width 178 height 13
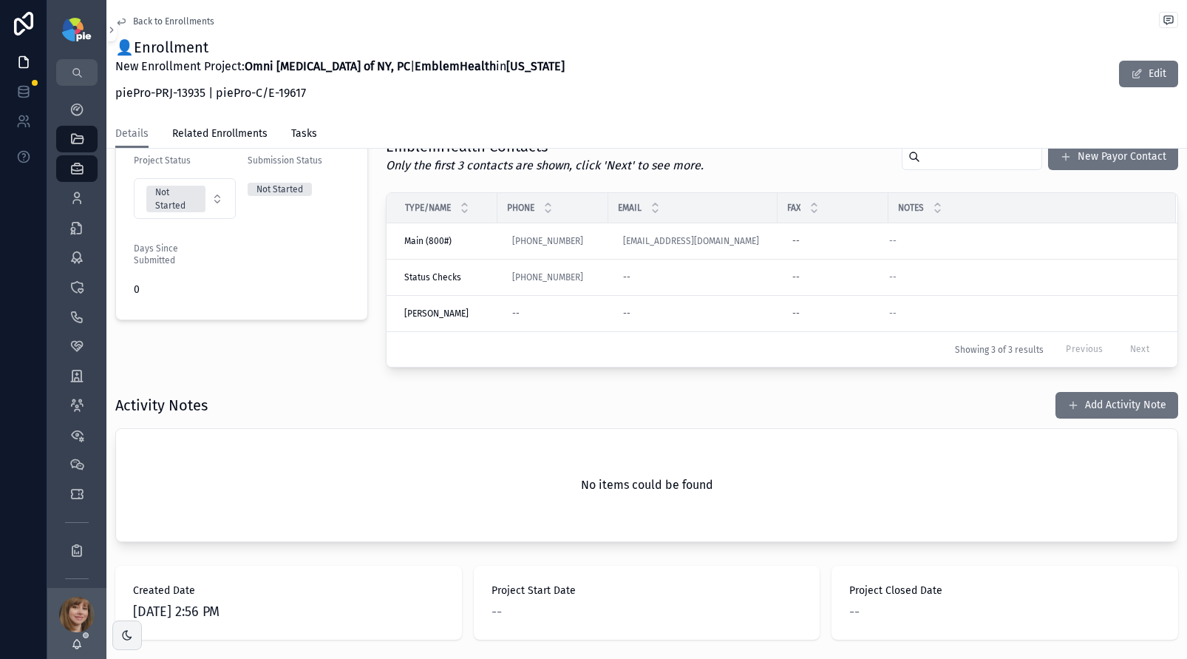
scroll to position [432, 0]
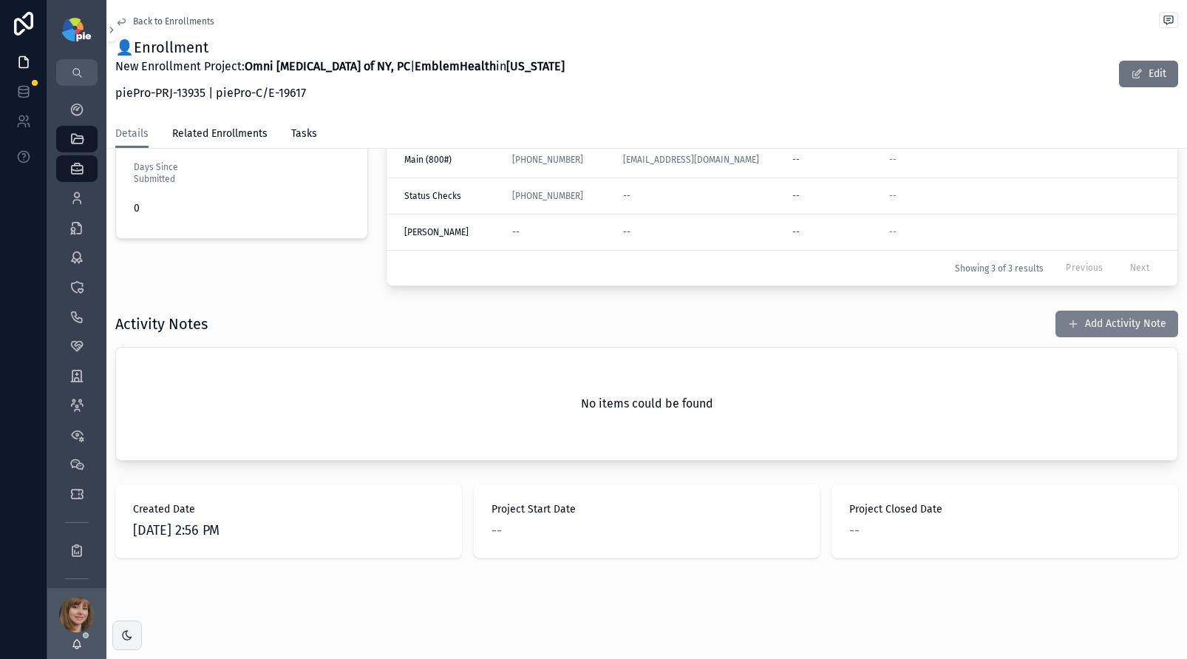
click at [1089, 319] on button "Add Activity Note" at bounding box center [1116, 323] width 123 height 27
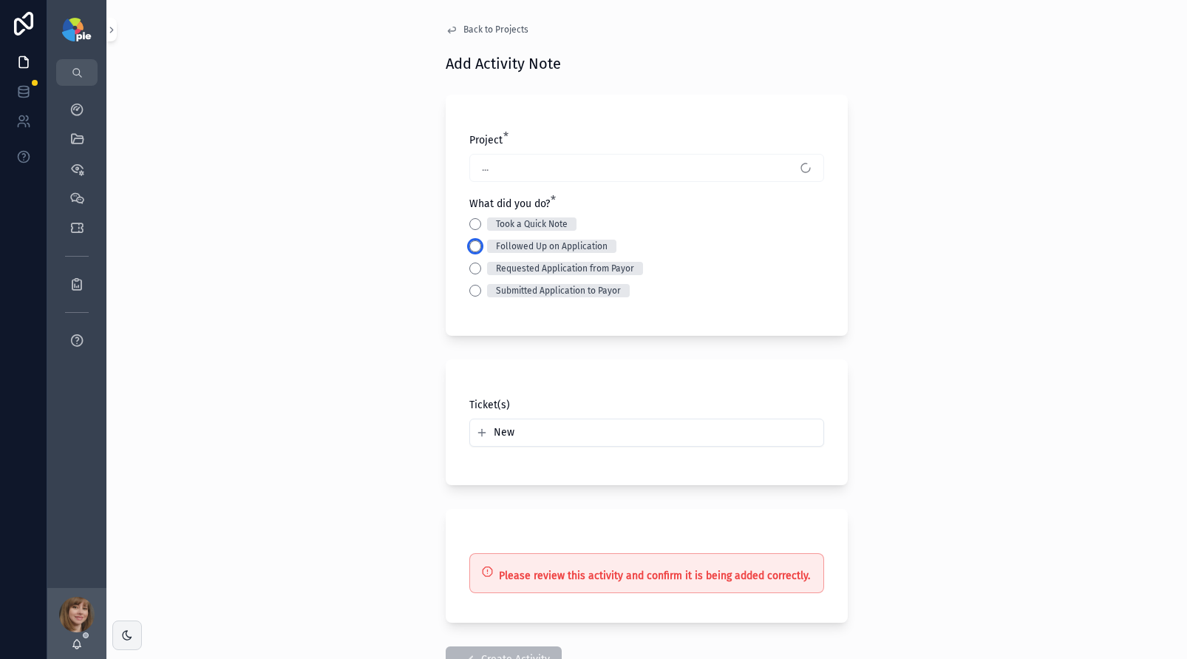
click at [469, 246] on button "Followed Up on Application" at bounding box center [475, 246] width 12 height 12
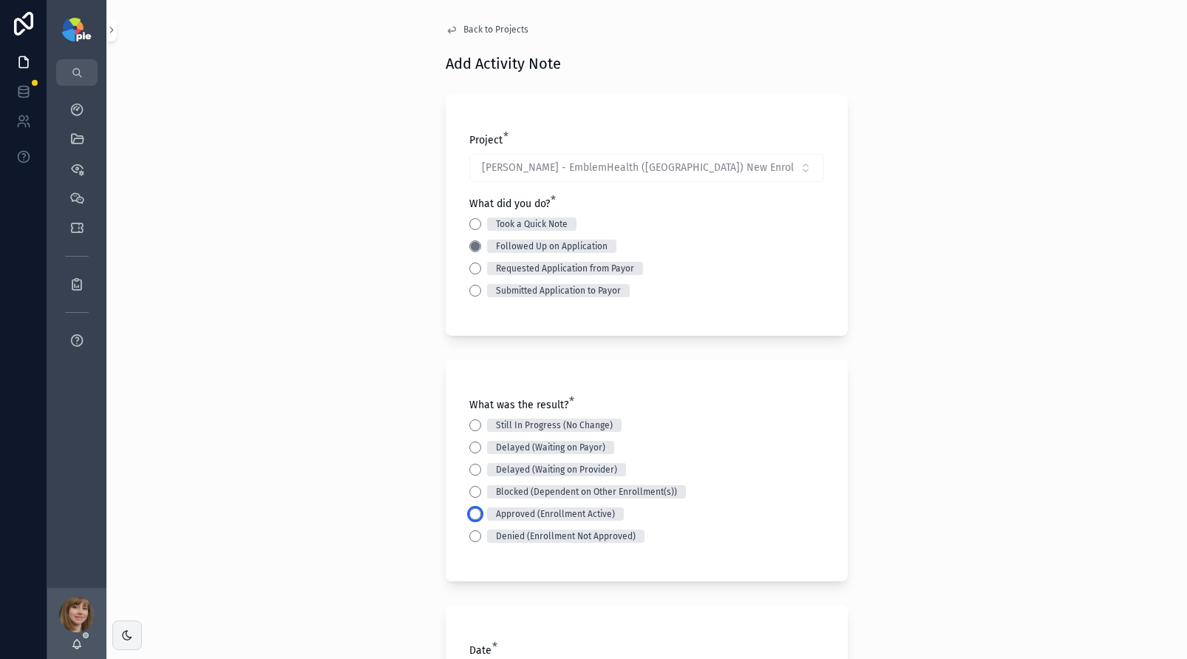
click at [469, 517] on button "Approved (Enrollment Active)" at bounding box center [475, 514] width 12 height 12
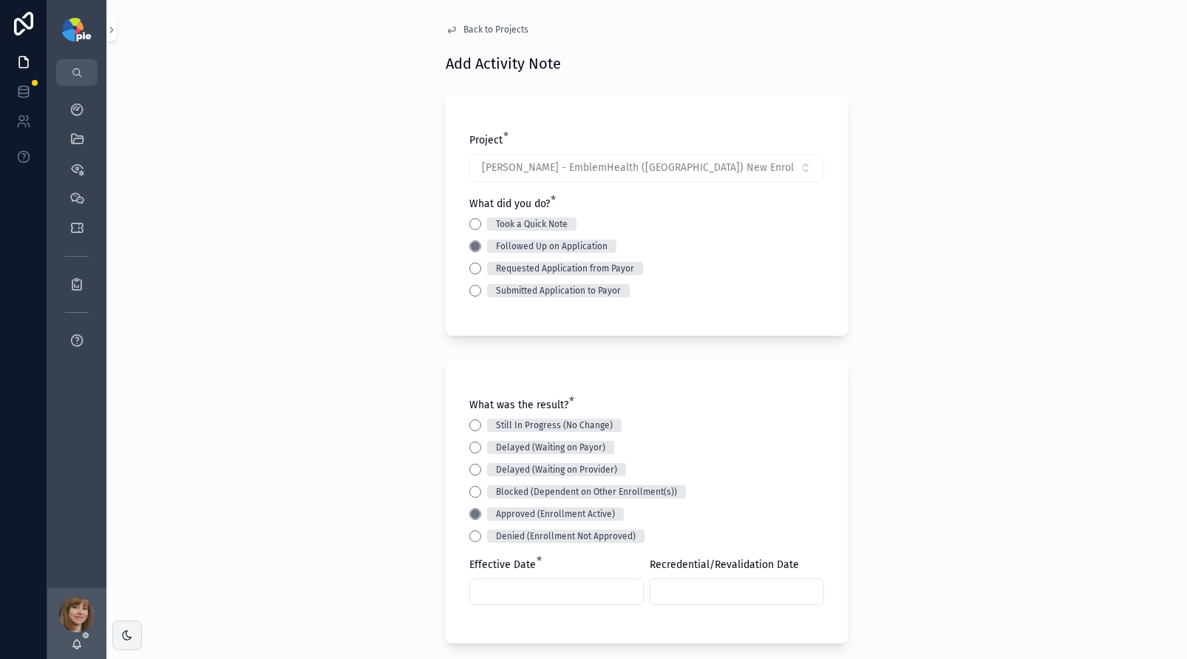
scroll to position [3, 0]
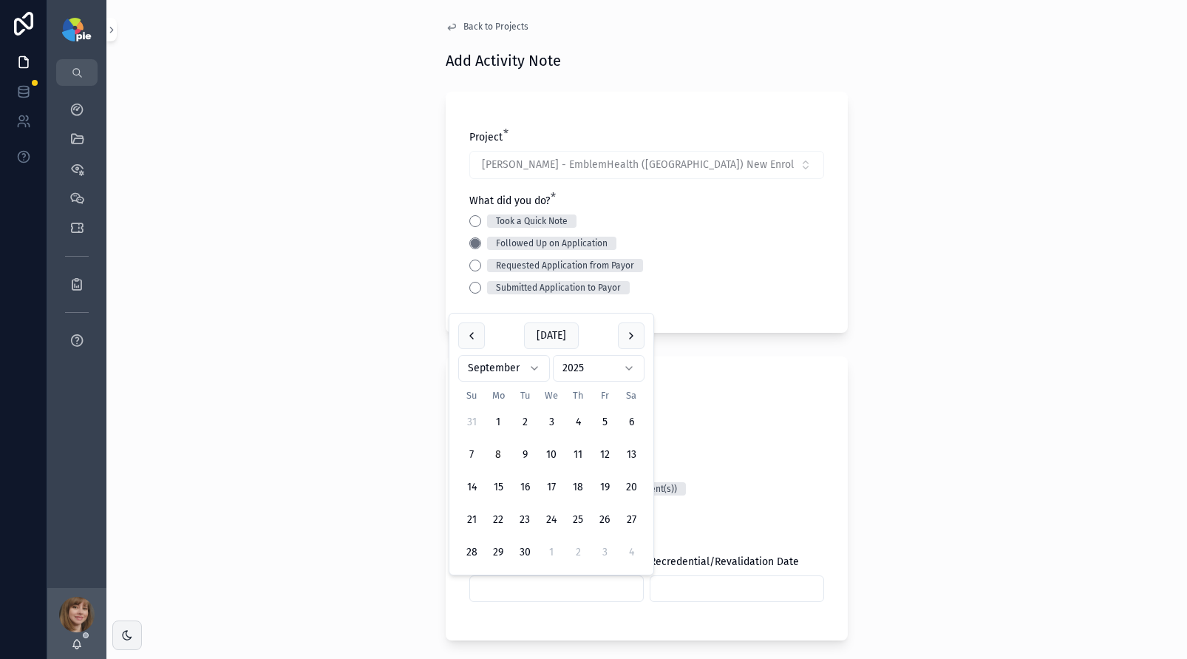
click at [493, 590] on input "scrollable content" at bounding box center [556, 588] width 173 height 21
type input "*********"
click at [346, 559] on div "Back to Projects Add Activity Note Project * Grayson, Douglas - EmblemHealth (N…" at bounding box center [646, 326] width 1081 height 659
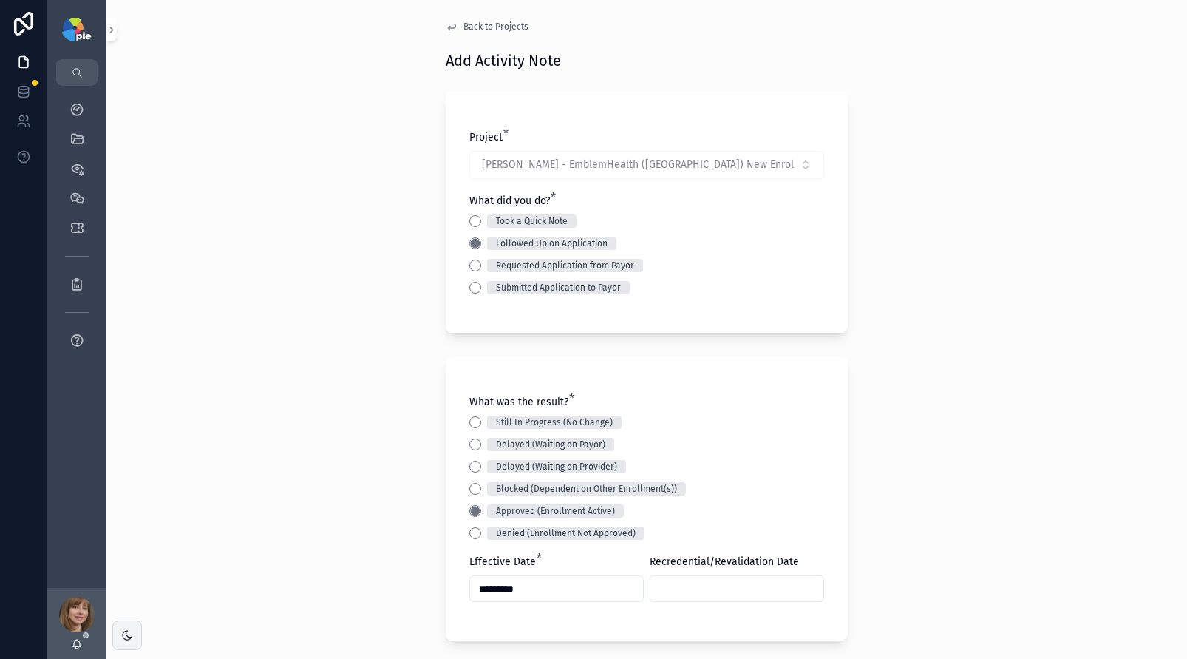
click at [694, 585] on input "scrollable content" at bounding box center [736, 588] width 173 height 21
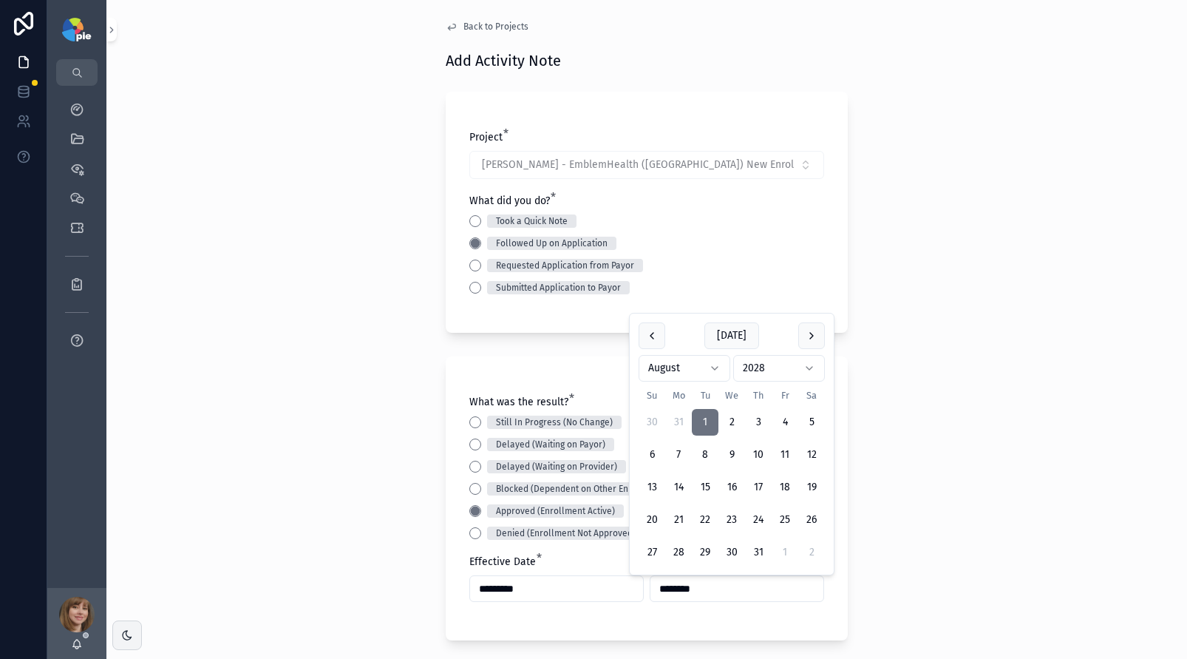
type input "********"
click at [344, 572] on div "Back to Projects Add Activity Note Project * Grayson, Douglas - EmblemHealth (N…" at bounding box center [646, 326] width 1081 height 659
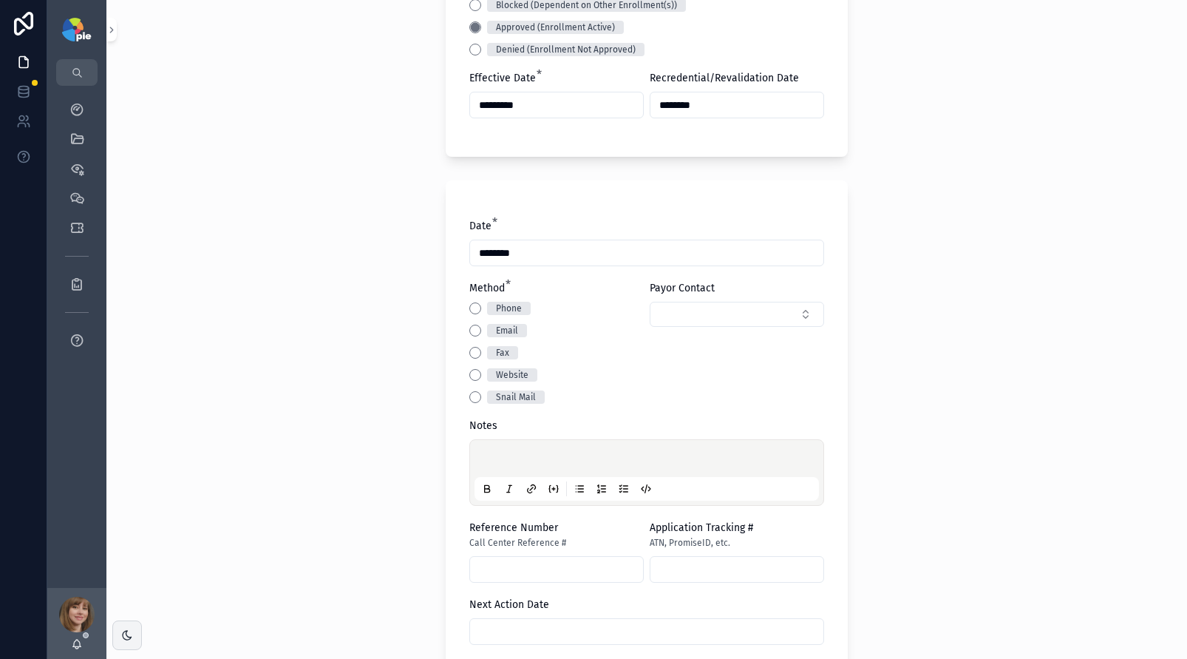
scroll to position [520, 0]
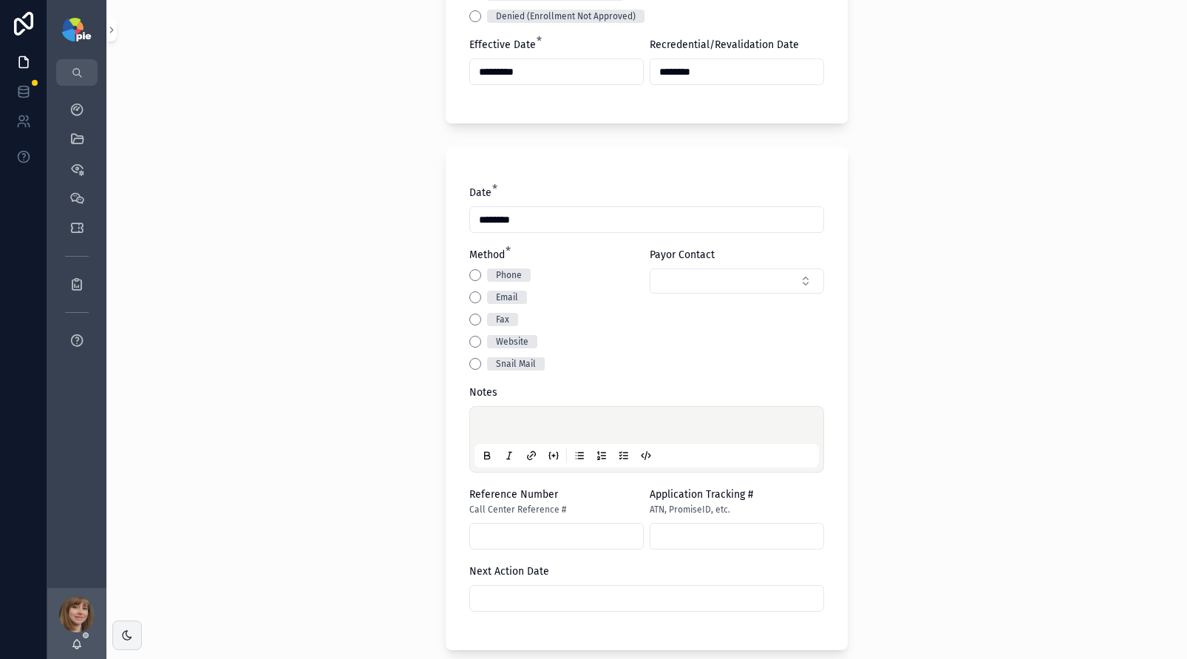
click at [515, 429] on p "scrollable content" at bounding box center [649, 427] width 344 height 15
drag, startPoint x: 638, startPoint y: 432, endPoint x: 470, endPoint y: 428, distance: 167.8
click at [474, 428] on div "**********" at bounding box center [646, 439] width 344 height 56
copy span "**********"
drag, startPoint x: 101, startPoint y: 417, endPoint x: 169, endPoint y: 424, distance: 69.1
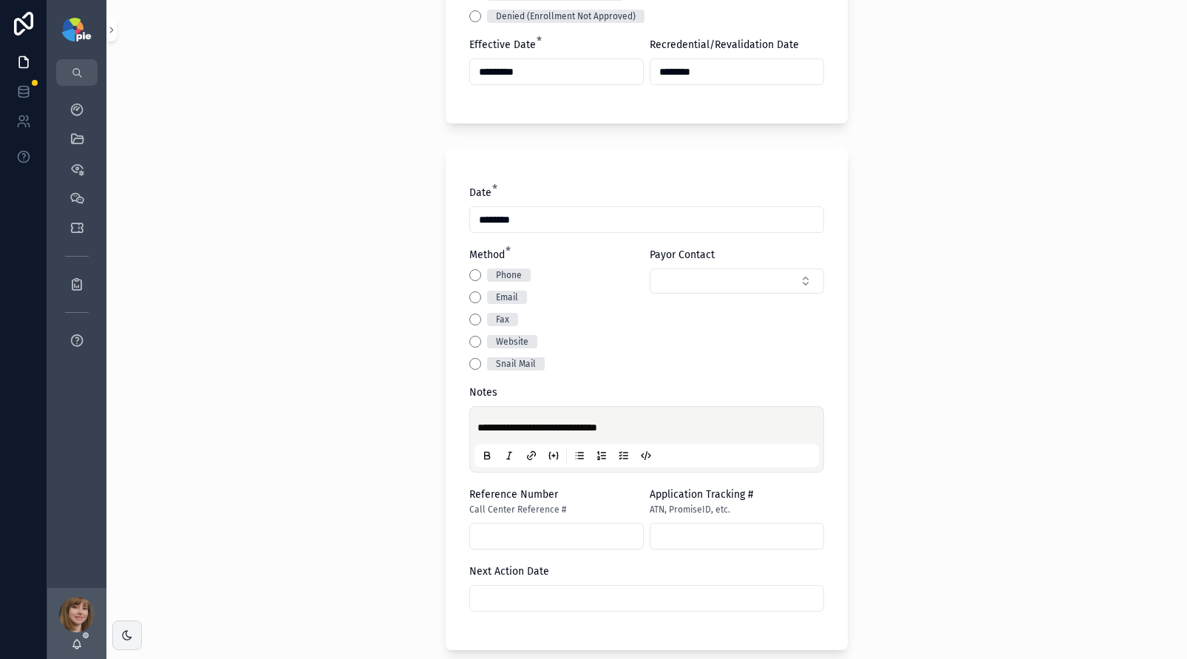
click at [101, 415] on div "My Dashboard QuickLinks Priorities Meetings Tickets Reports App Feedback" at bounding box center [76, 337] width 59 height 502
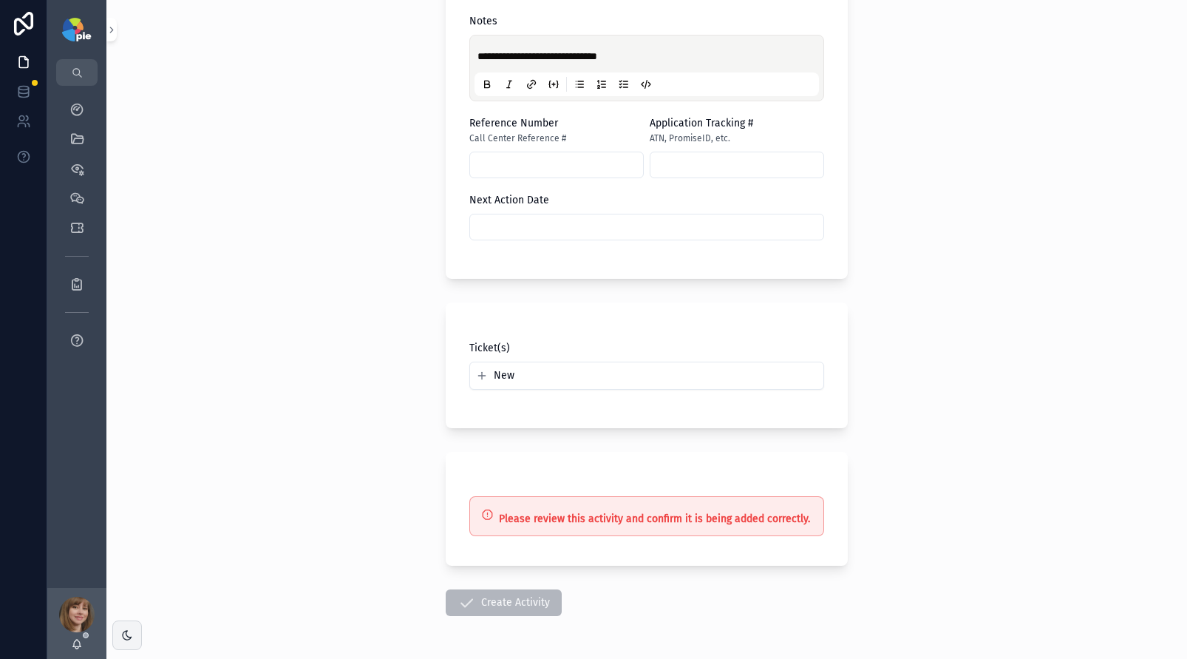
scroll to position [942, 0]
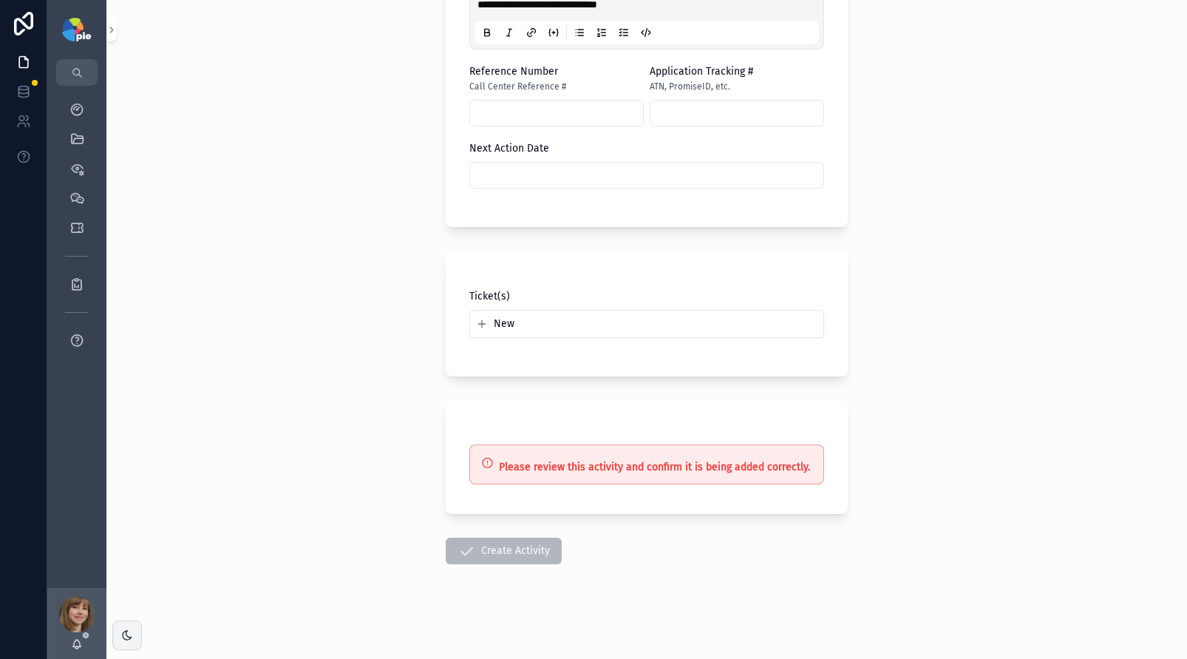
click at [500, 551] on span "Create Activity" at bounding box center [504, 554] width 116 height 14
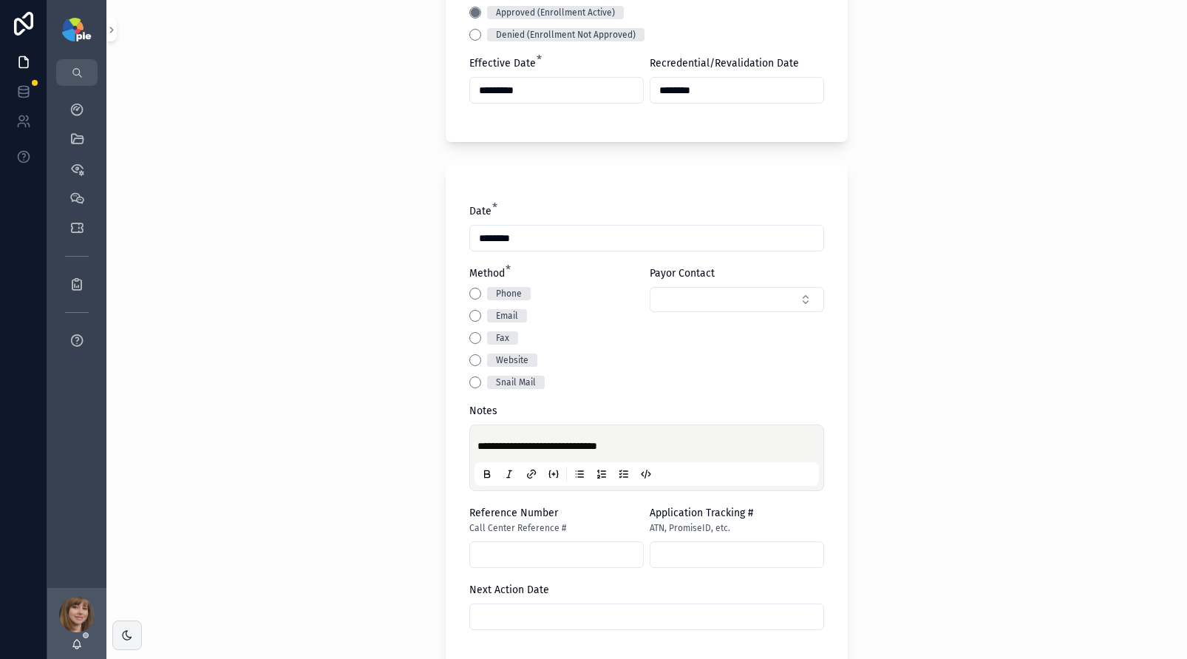
scroll to position [486, 0]
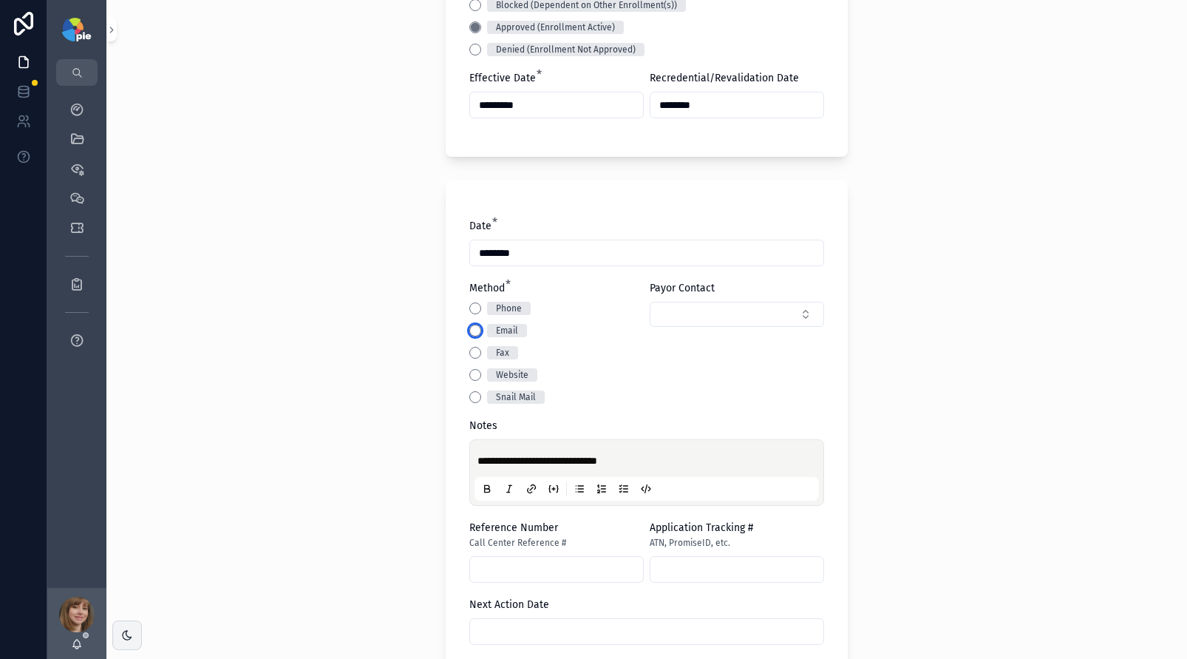
click at [474, 328] on button "Email" at bounding box center [475, 330] width 12 height 12
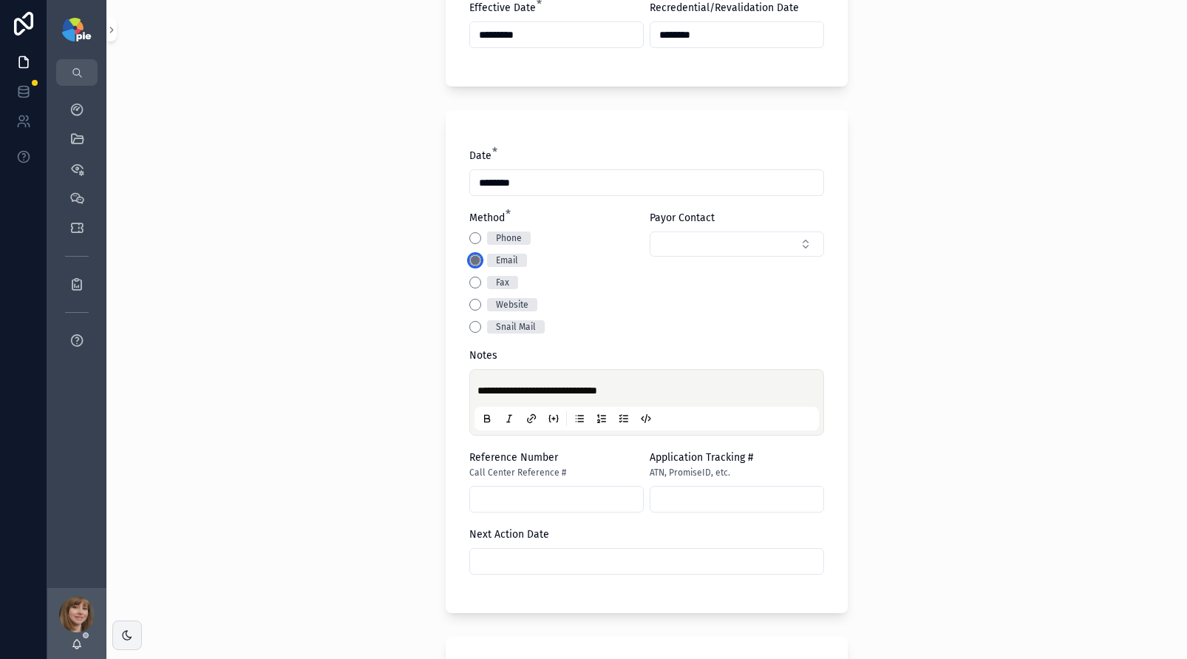
scroll to position [884, 0]
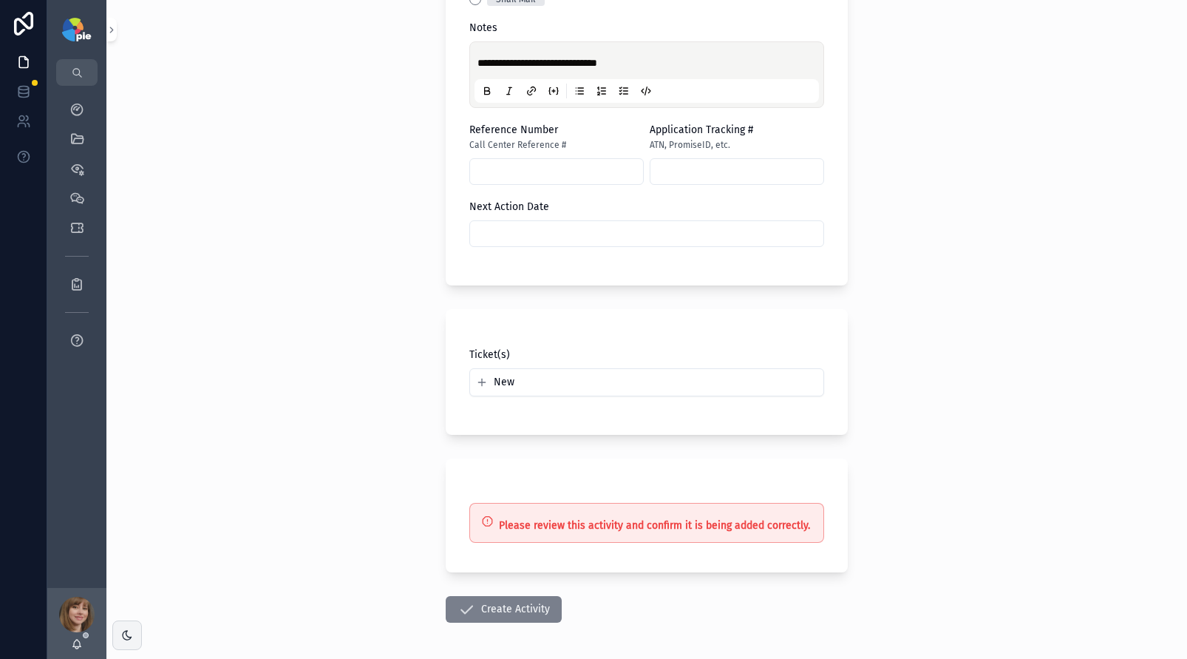
click at [480, 602] on button "Create Activity" at bounding box center [504, 609] width 116 height 27
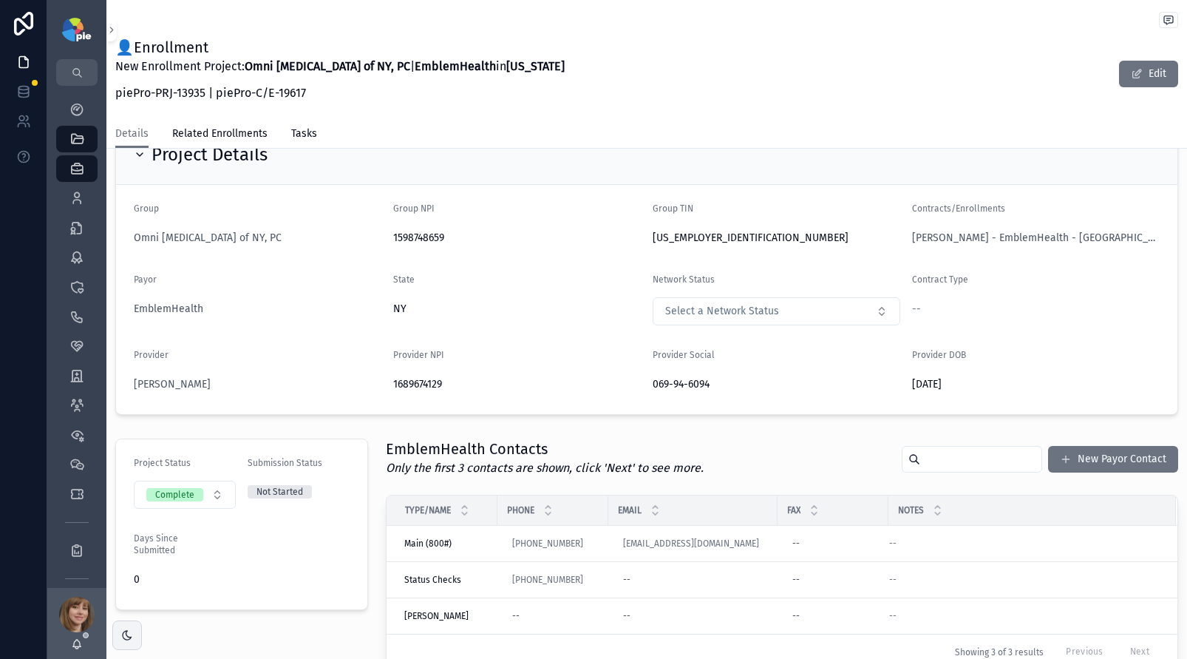
scroll to position [105, 0]
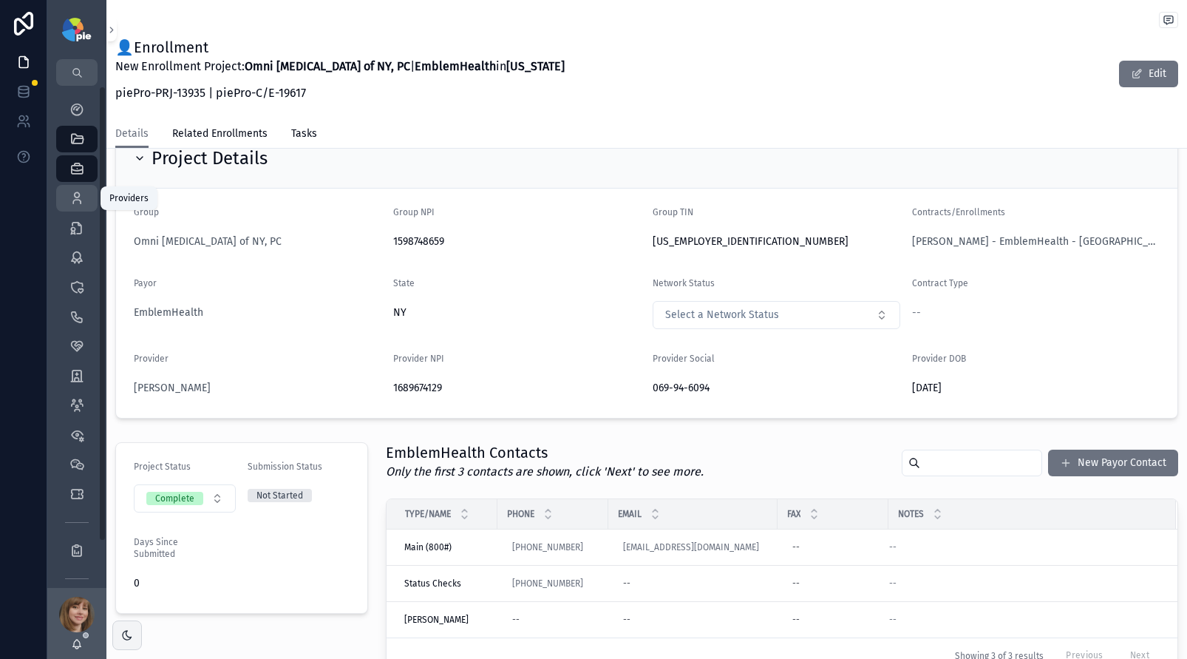
click at [78, 193] on icon "scrollable content" at bounding box center [76, 198] width 15 height 15
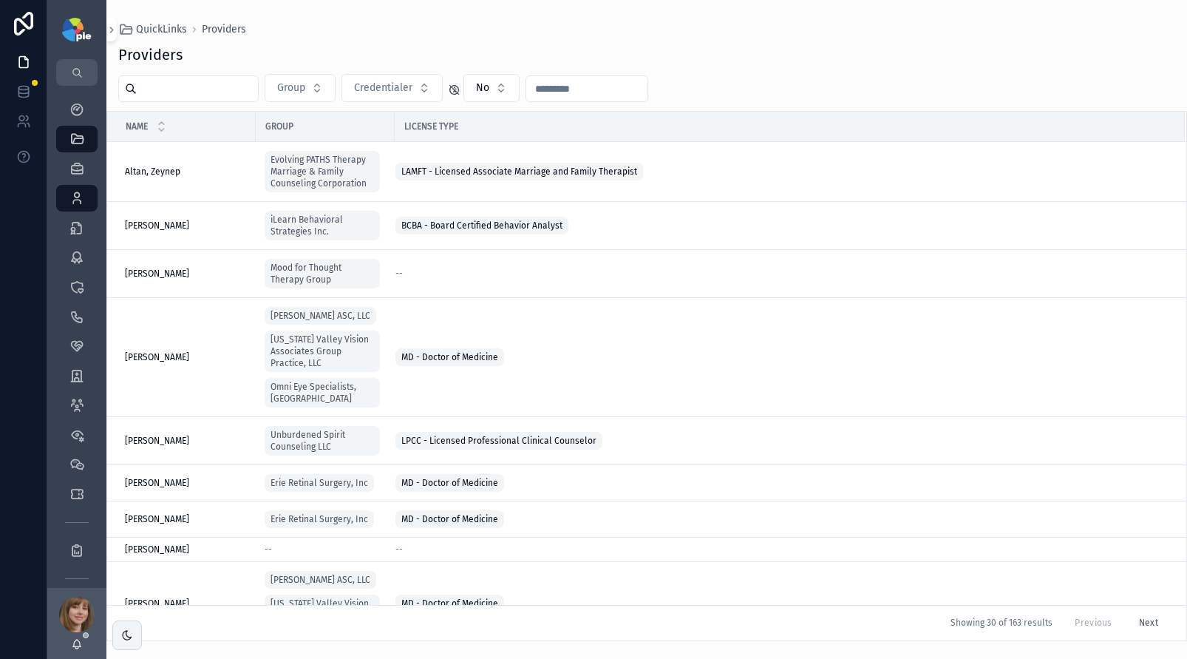
click at [214, 86] on input "scrollable content" at bounding box center [197, 88] width 121 height 21
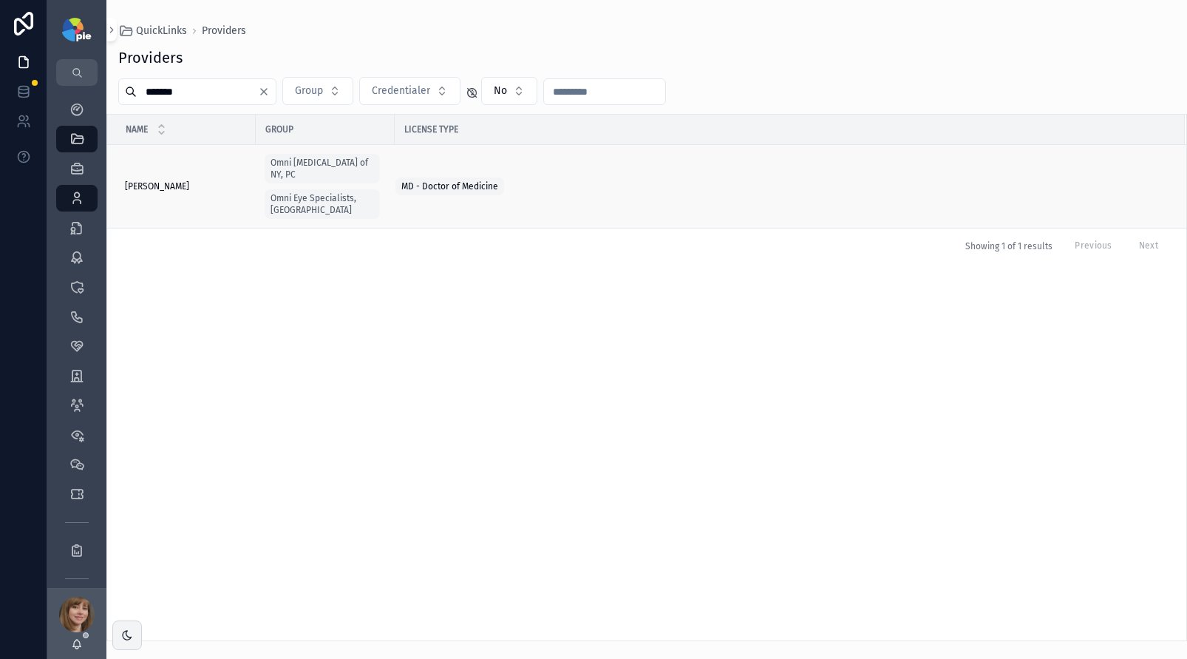
type input "*******"
click at [164, 180] on span "[PERSON_NAME]" at bounding box center [157, 186] width 64 height 12
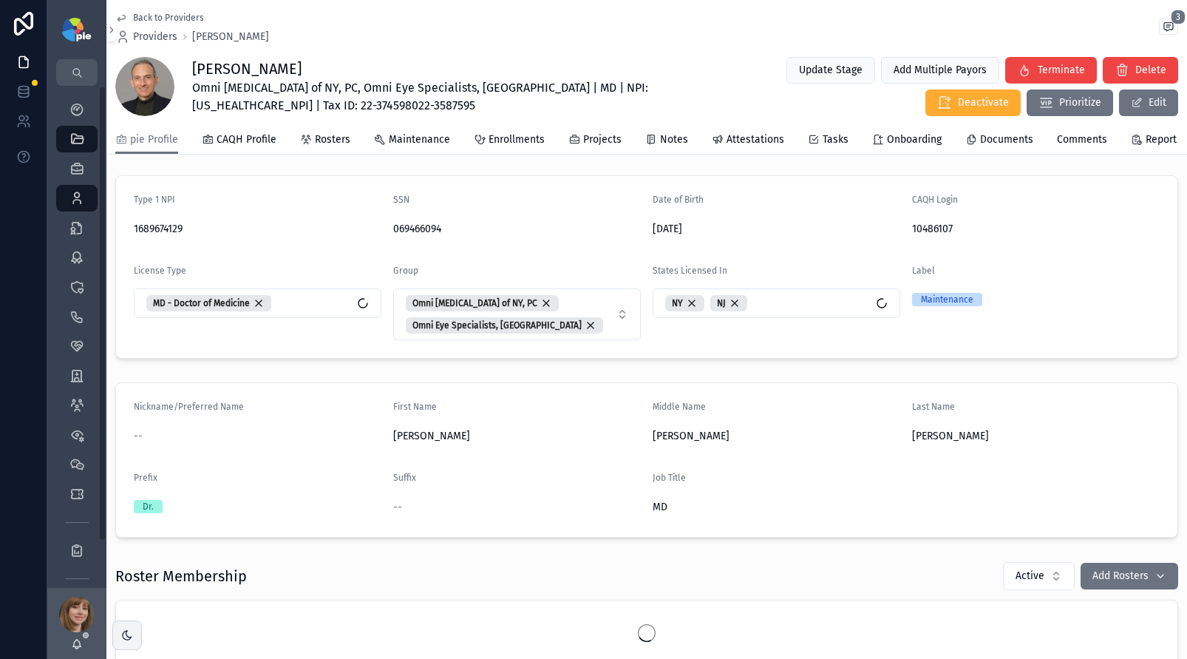
scroll to position [194, 0]
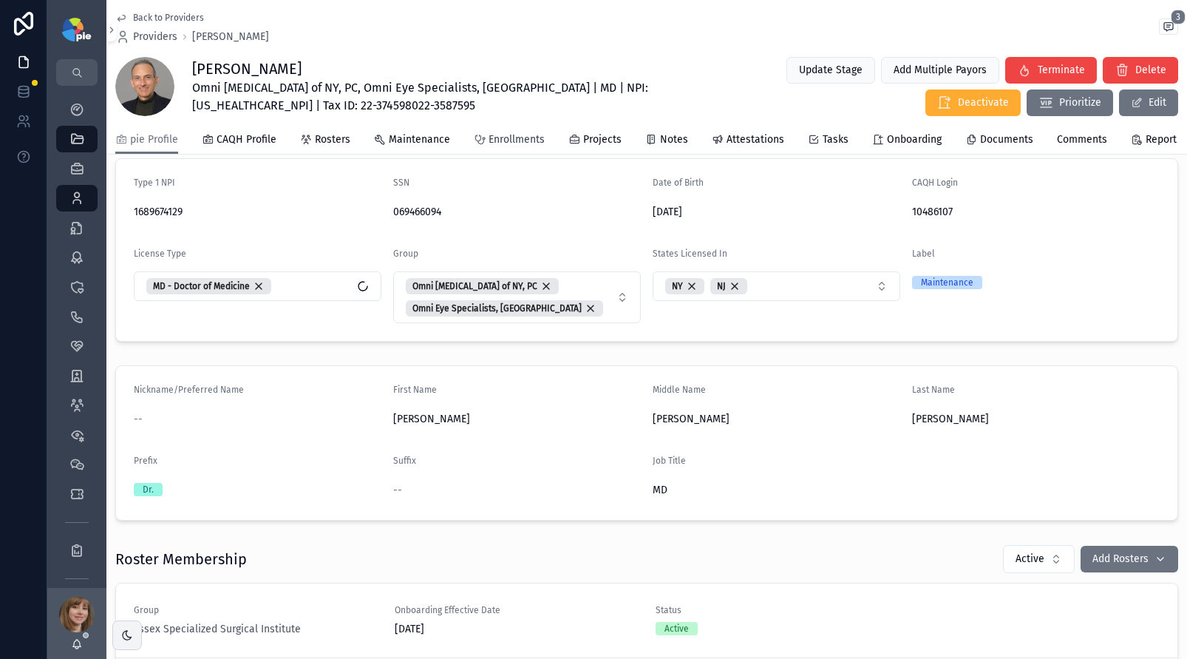
click at [494, 147] on span "Enrollments" at bounding box center [517, 139] width 56 height 15
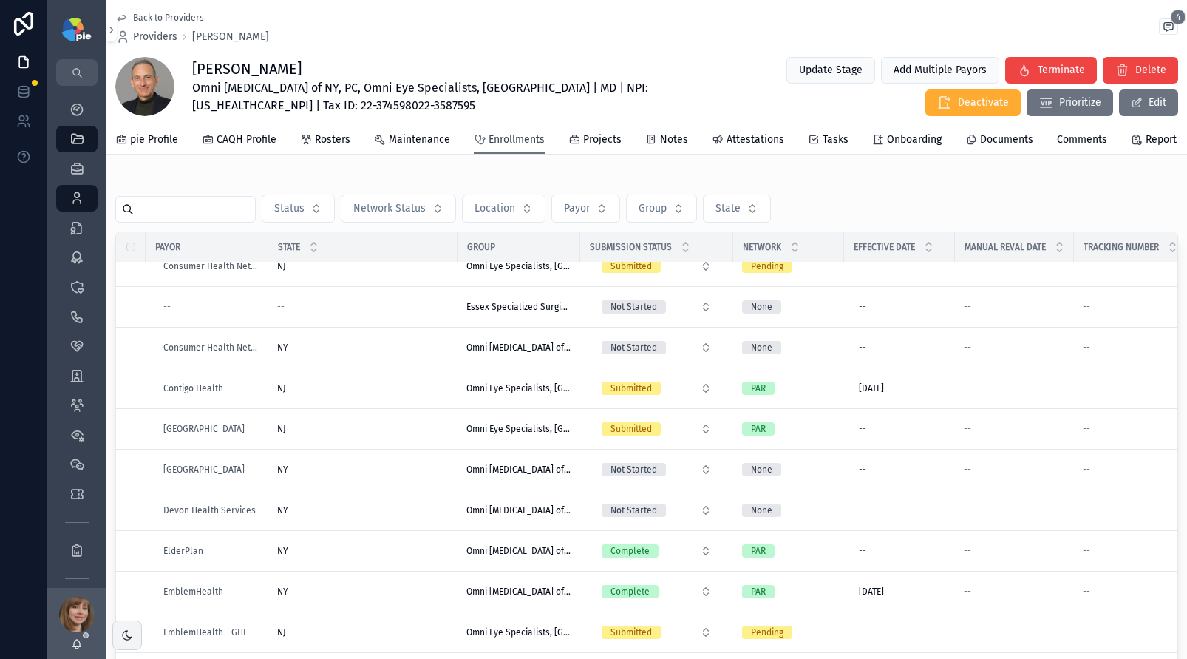
scroll to position [688, 0]
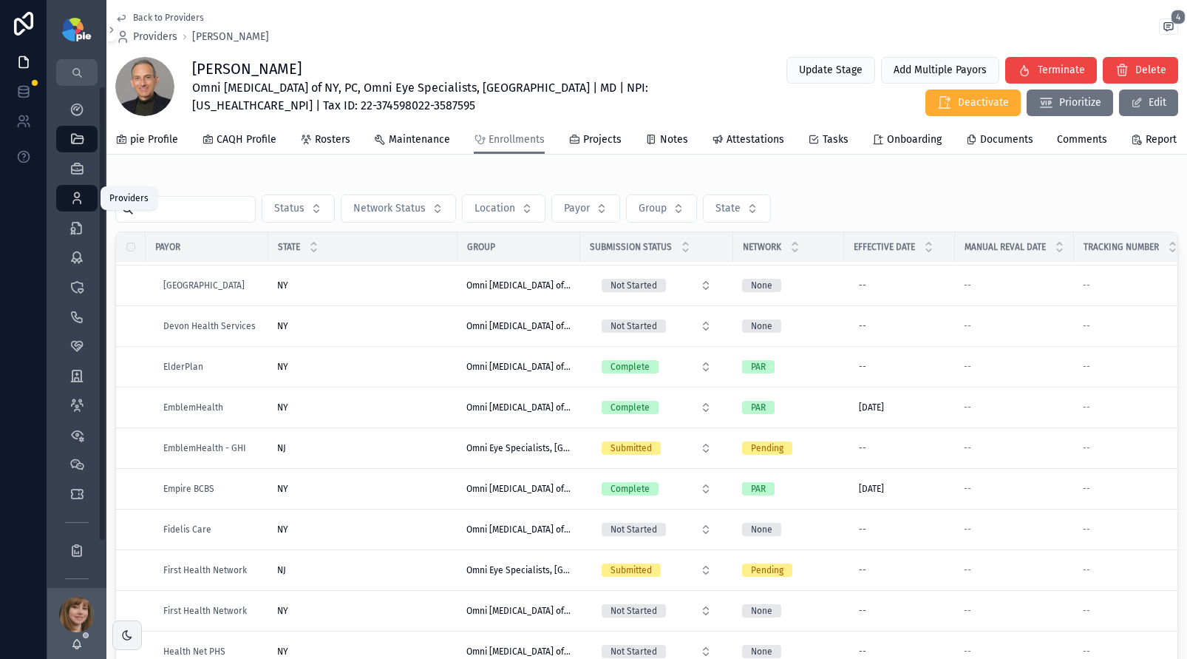
click at [75, 198] on icon "scrollable content" at bounding box center [76, 198] width 15 height 15
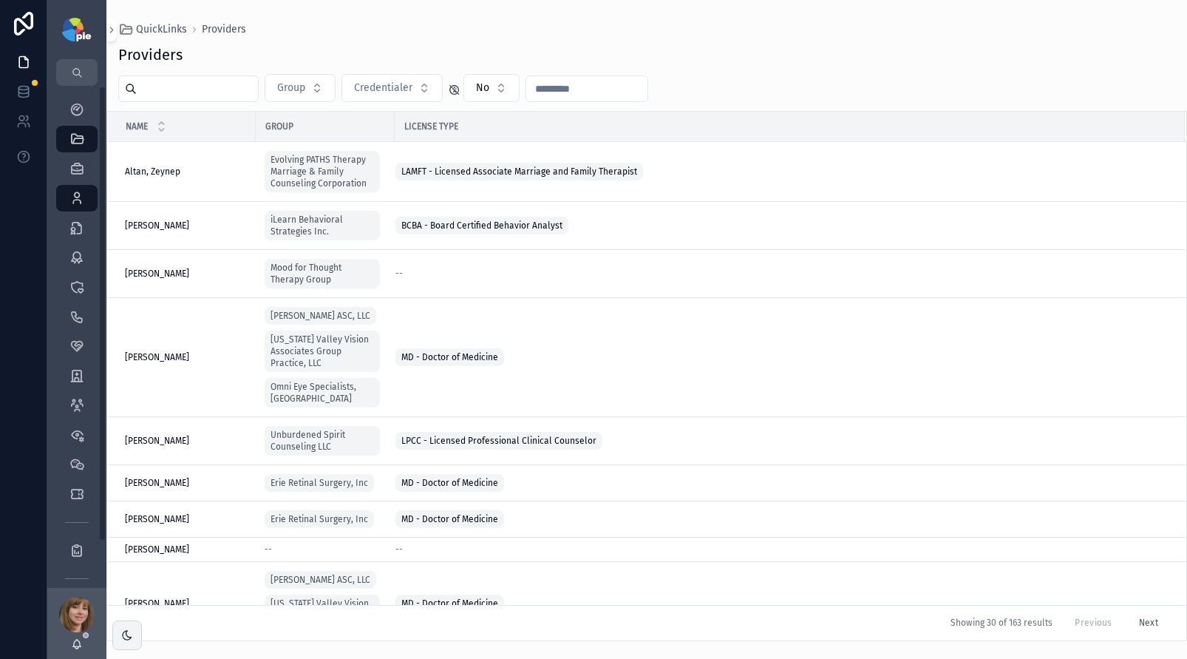
click at [211, 80] on input "scrollable content" at bounding box center [197, 88] width 121 height 21
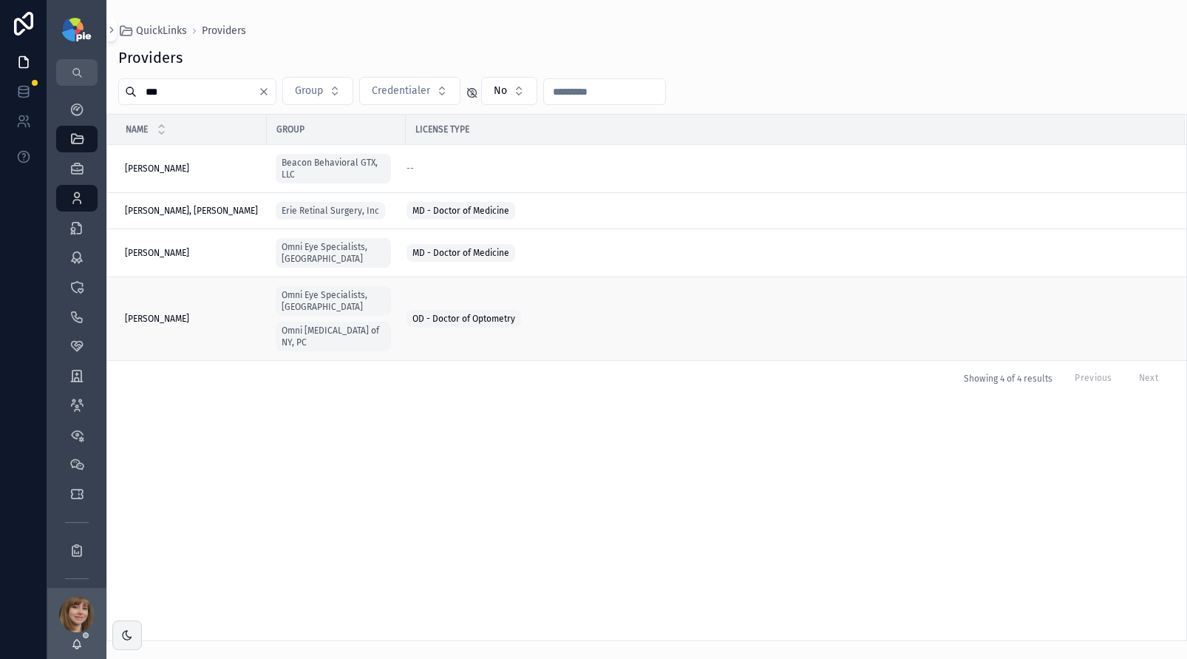
type input "***"
click at [229, 293] on td "Sanborn, Samantha Sanborn, Samantha" at bounding box center [187, 319] width 160 height 84
click at [228, 313] on div "Sanborn, Samantha Sanborn, Samantha" at bounding box center [191, 319] width 133 height 12
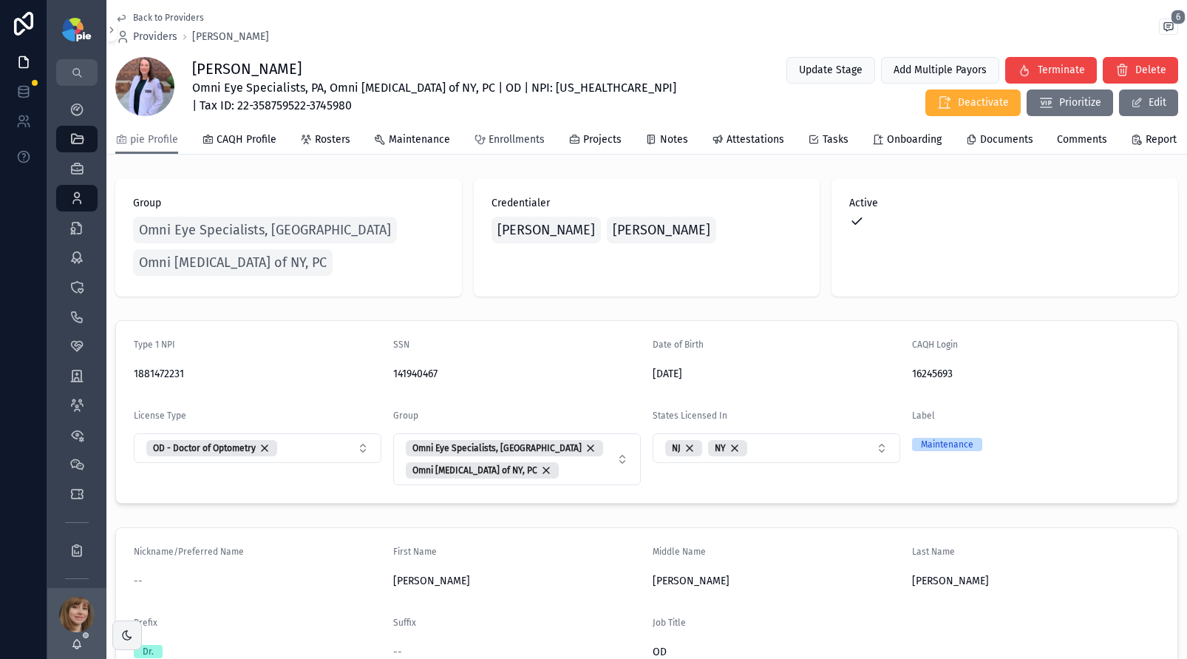
click at [526, 143] on span "Enrollments" at bounding box center [517, 139] width 56 height 15
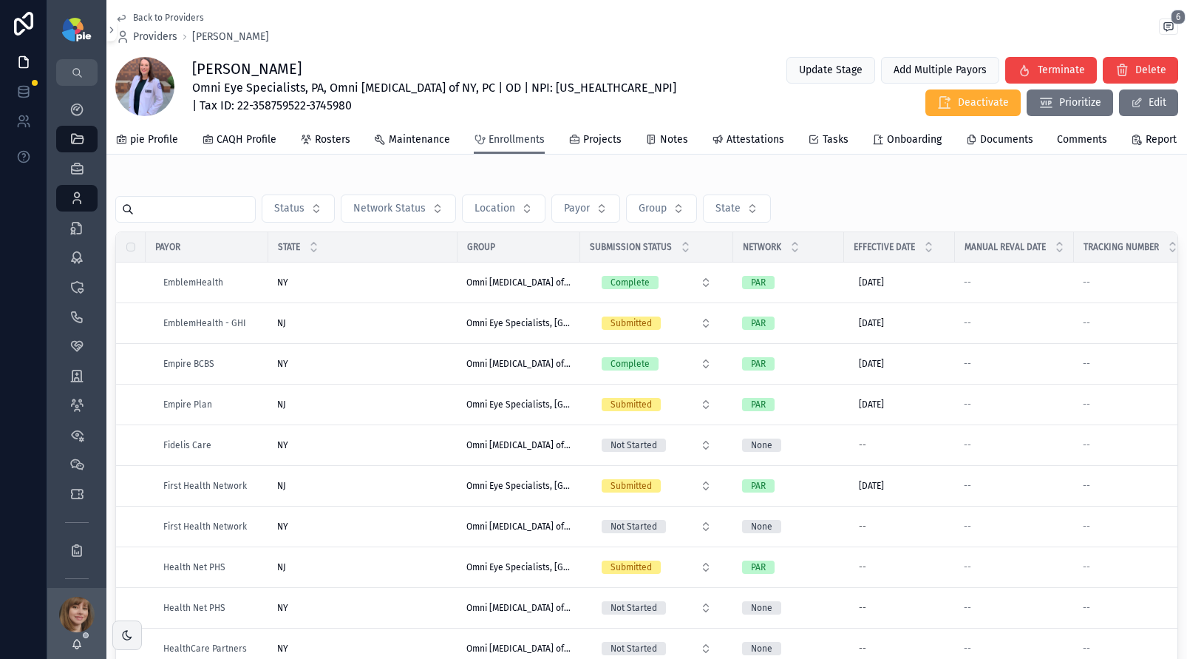
scroll to position [684, 0]
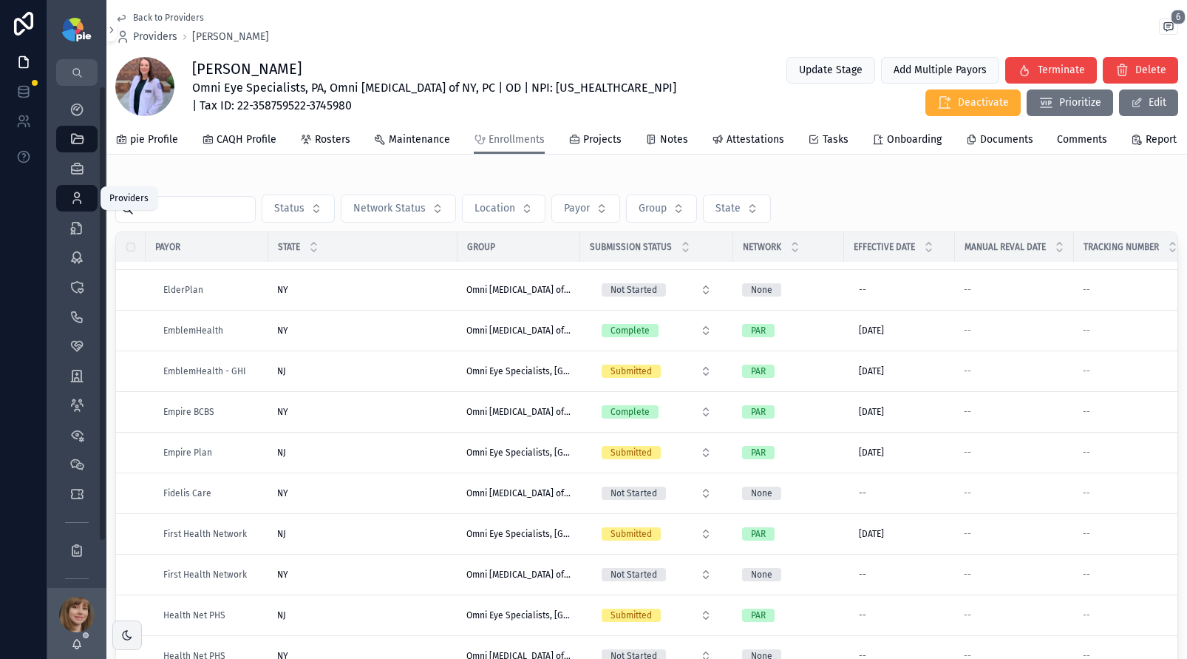
click at [80, 196] on icon "scrollable content" at bounding box center [76, 198] width 15 height 15
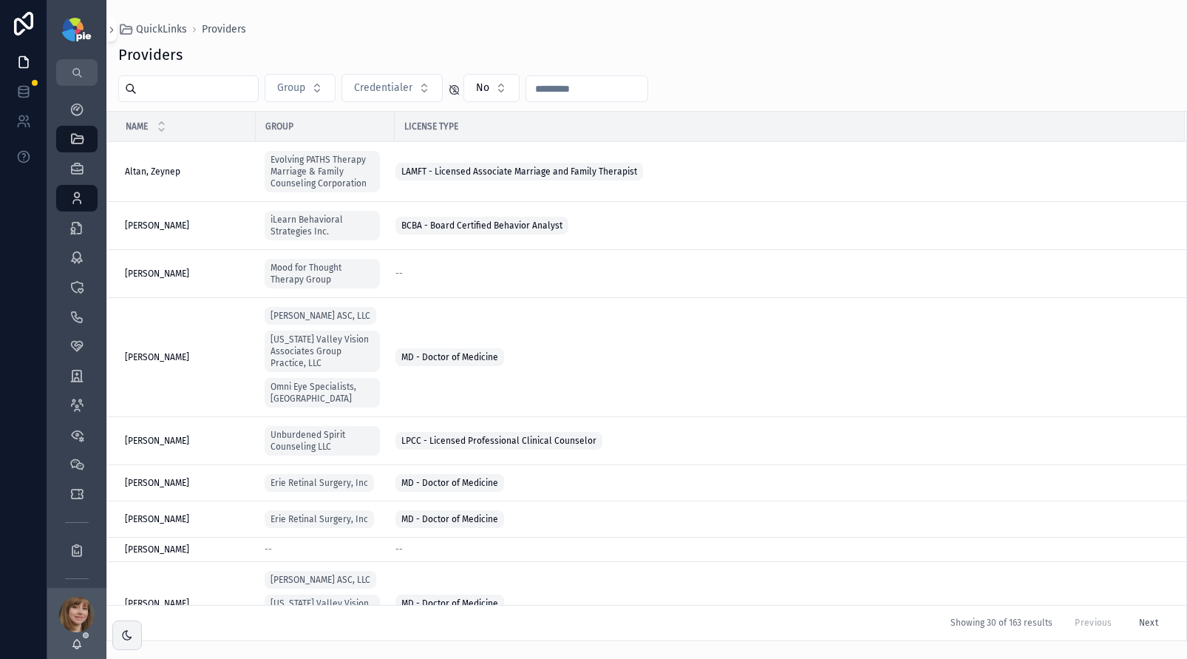
click at [182, 80] on input "scrollable content" at bounding box center [197, 88] width 121 height 21
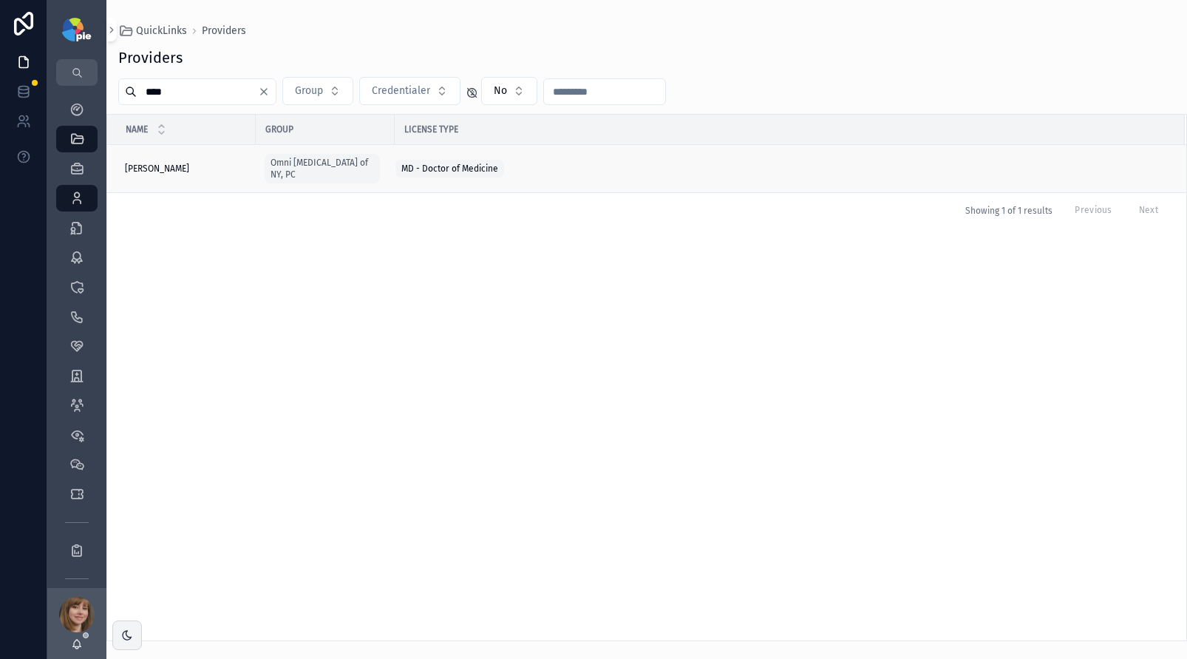
type input "****"
click at [176, 169] on span "[PERSON_NAME]" at bounding box center [157, 169] width 64 height 12
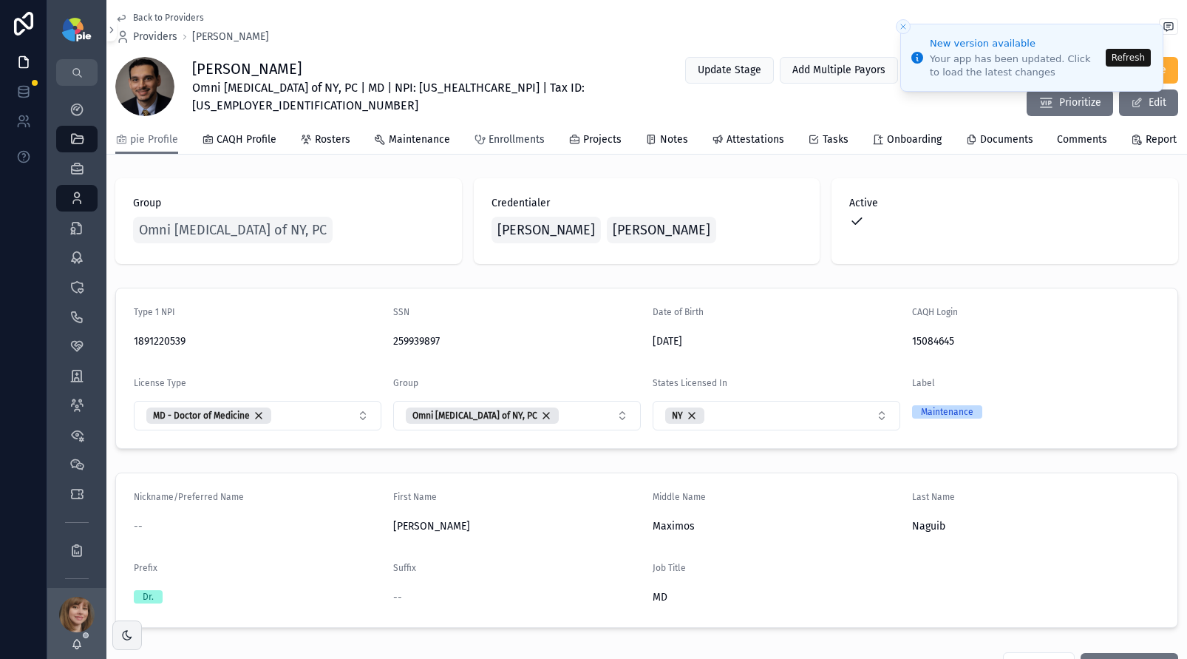
click at [494, 147] on span "Enrollments" at bounding box center [517, 139] width 56 height 15
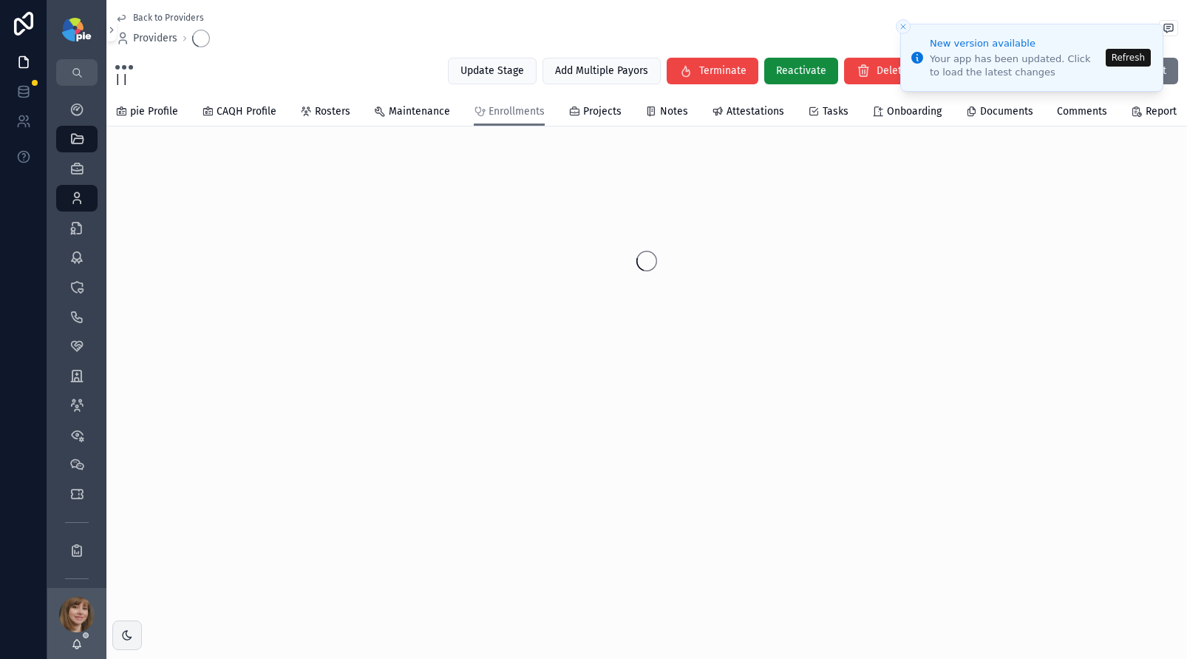
click at [1122, 52] on button "Refresh" at bounding box center [1128, 58] width 45 height 18
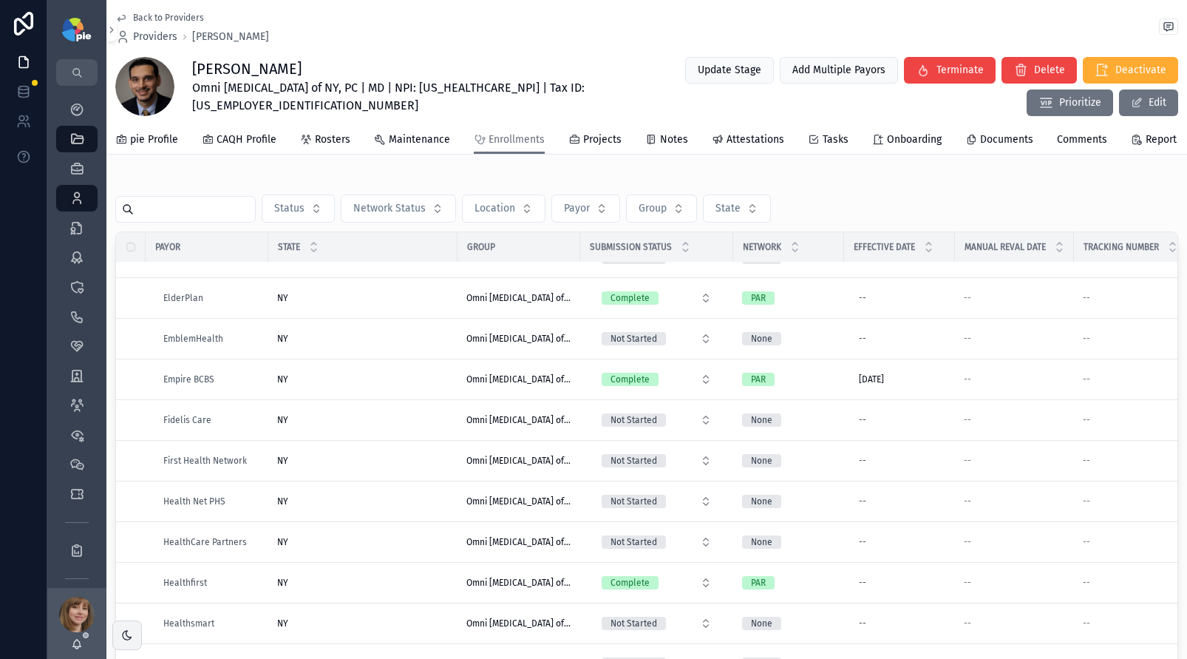
scroll to position [146, 0]
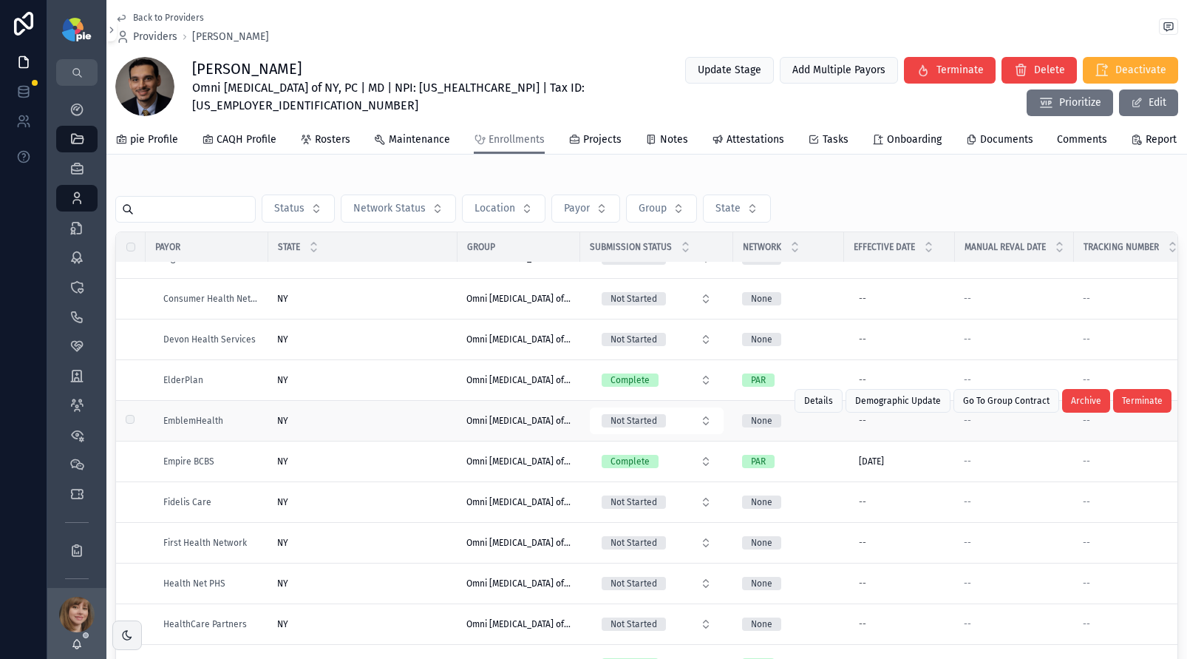
click at [369, 420] on div "NY [GEOGRAPHIC_DATA]" at bounding box center [362, 421] width 171 height 12
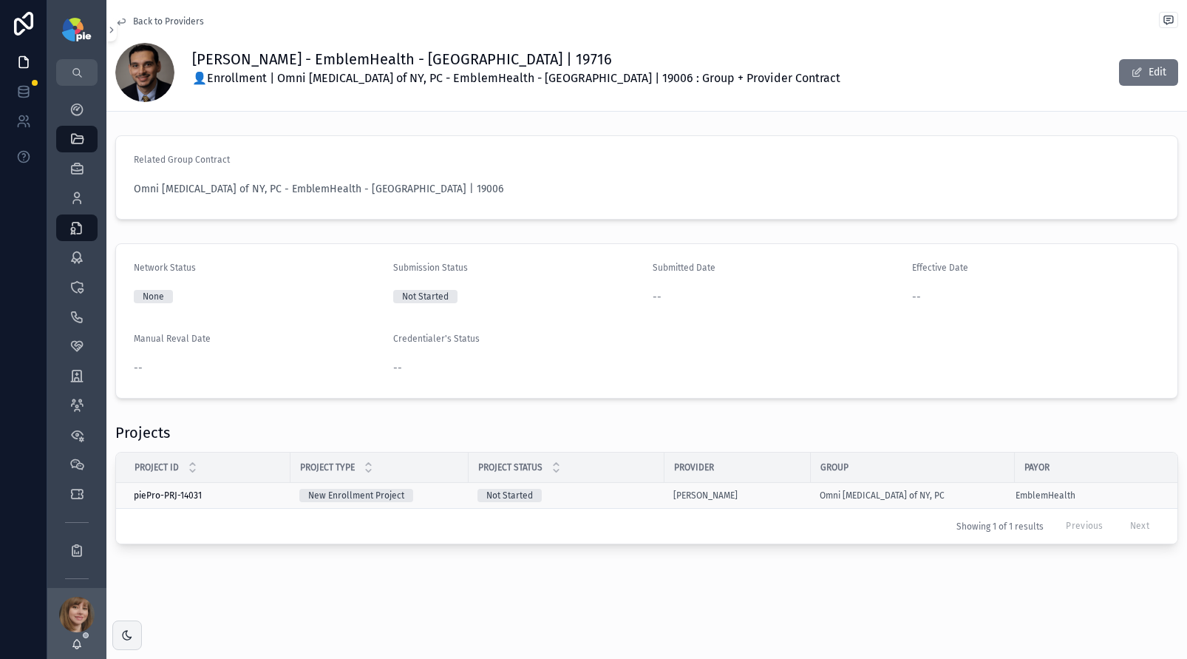
click at [621, 495] on div "Not Started" at bounding box center [566, 495] width 178 height 13
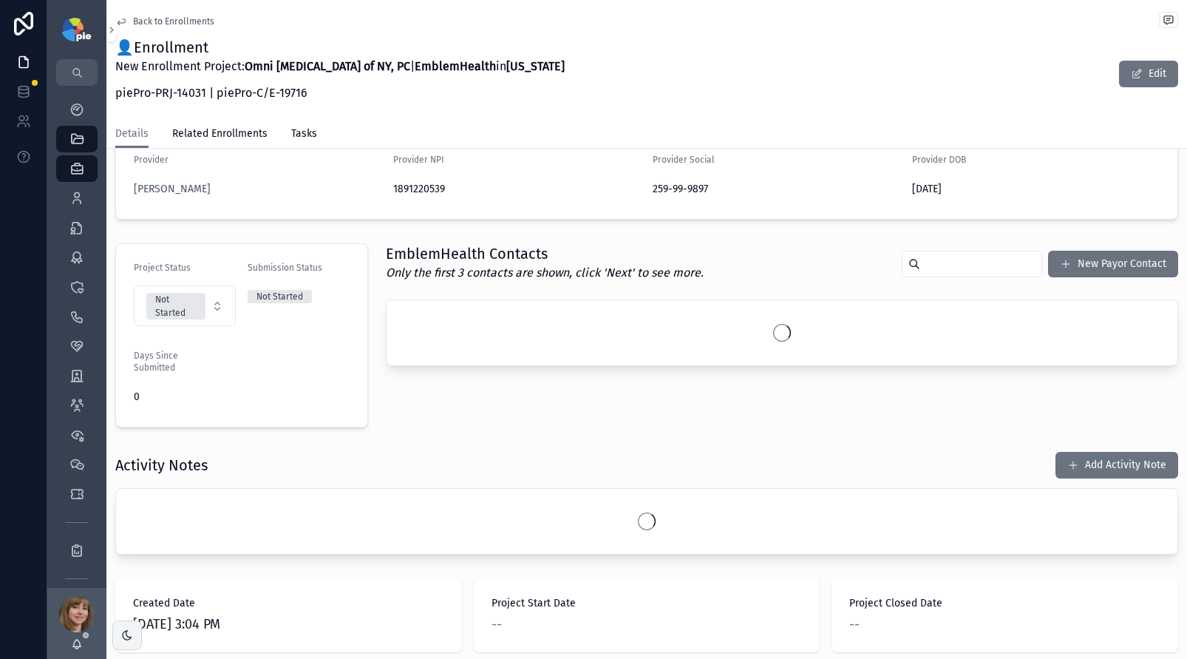
scroll to position [337, 0]
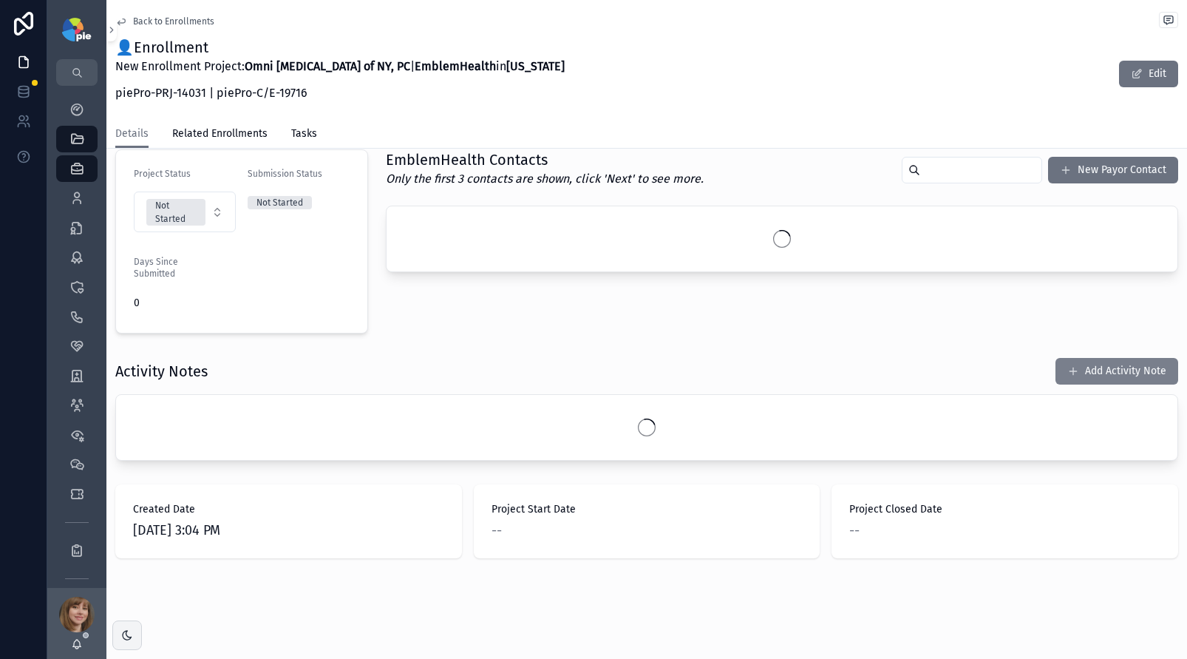
click at [1092, 370] on button "Add Activity Note" at bounding box center [1116, 371] width 123 height 27
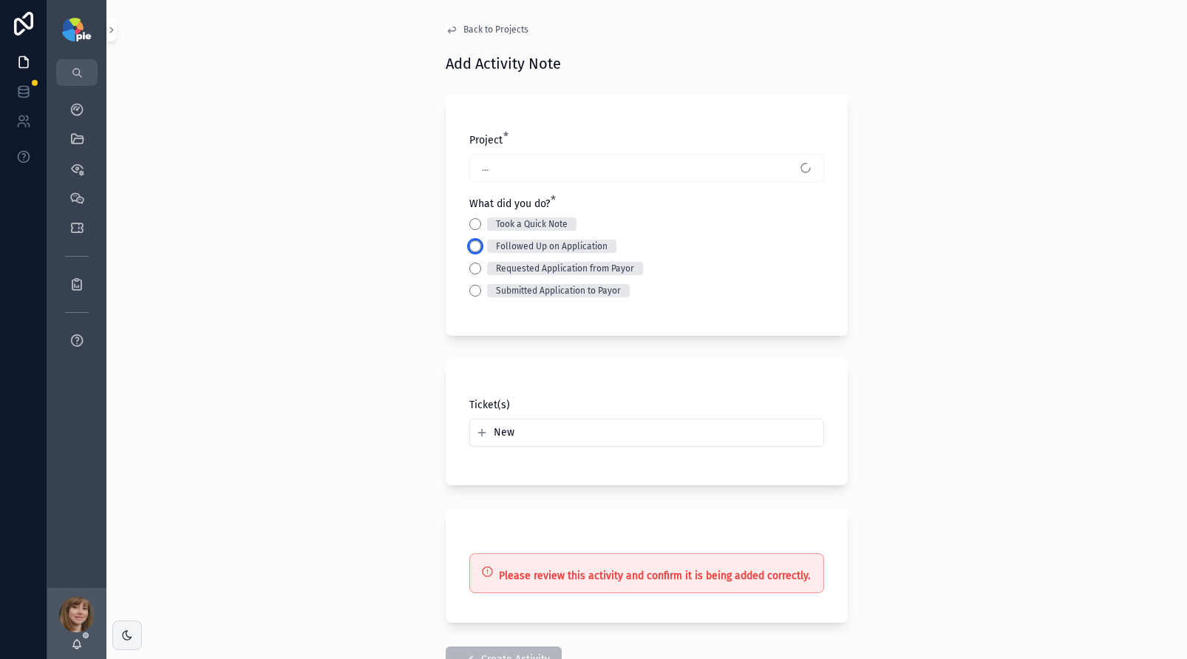
click at [469, 248] on button "Followed Up on Application" at bounding box center [475, 246] width 12 height 12
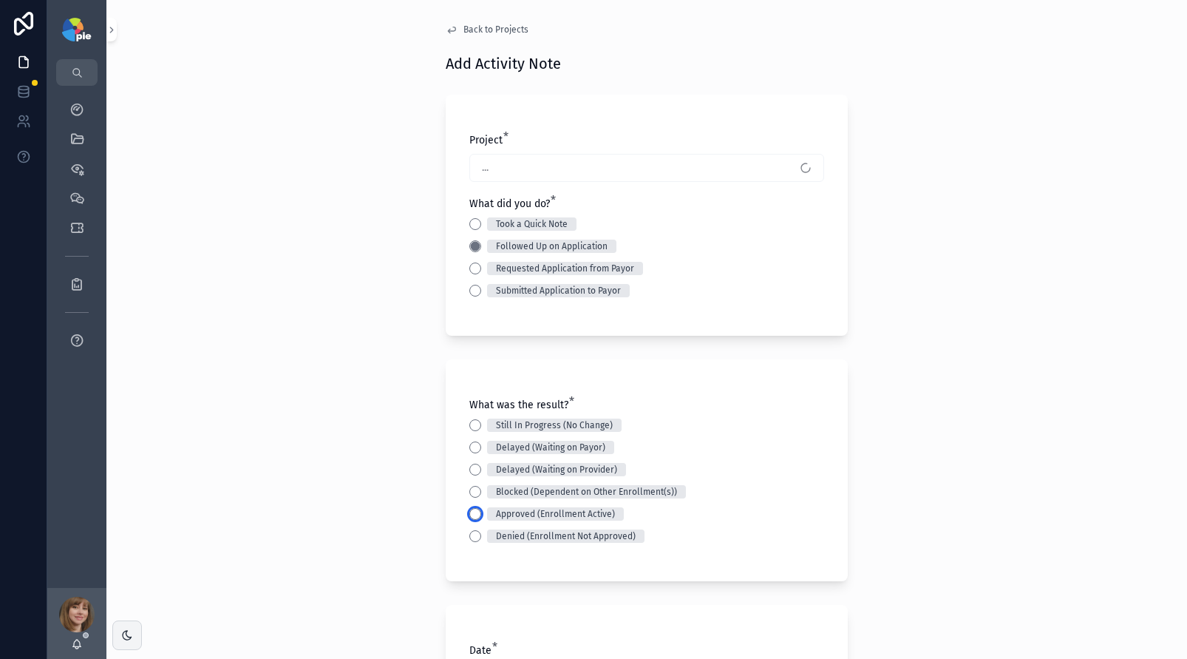
click at [472, 515] on button "Approved (Enrollment Active)" at bounding box center [475, 514] width 12 height 12
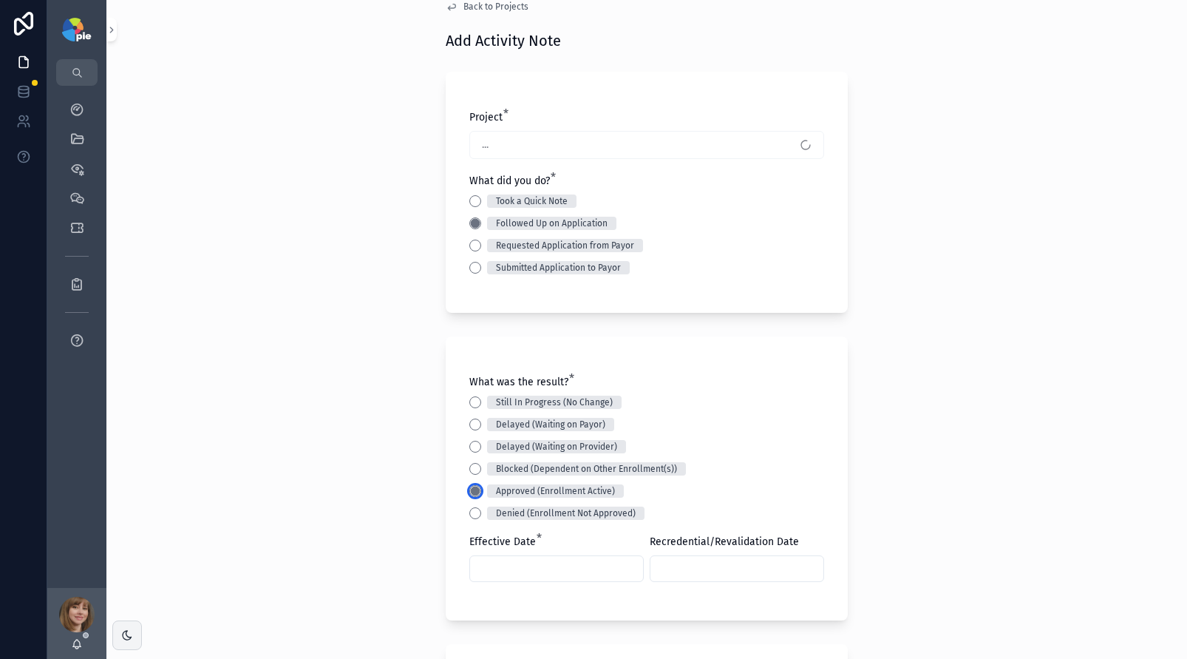
scroll to position [137, 0]
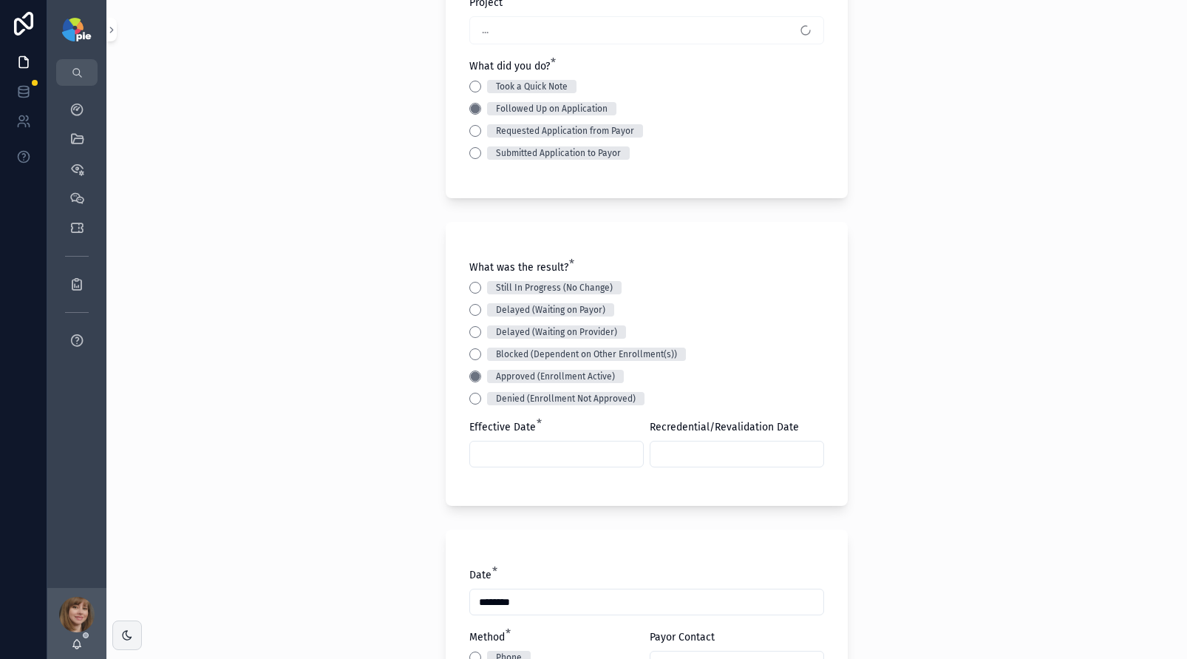
click at [497, 460] on input "scrollable content" at bounding box center [556, 453] width 173 height 21
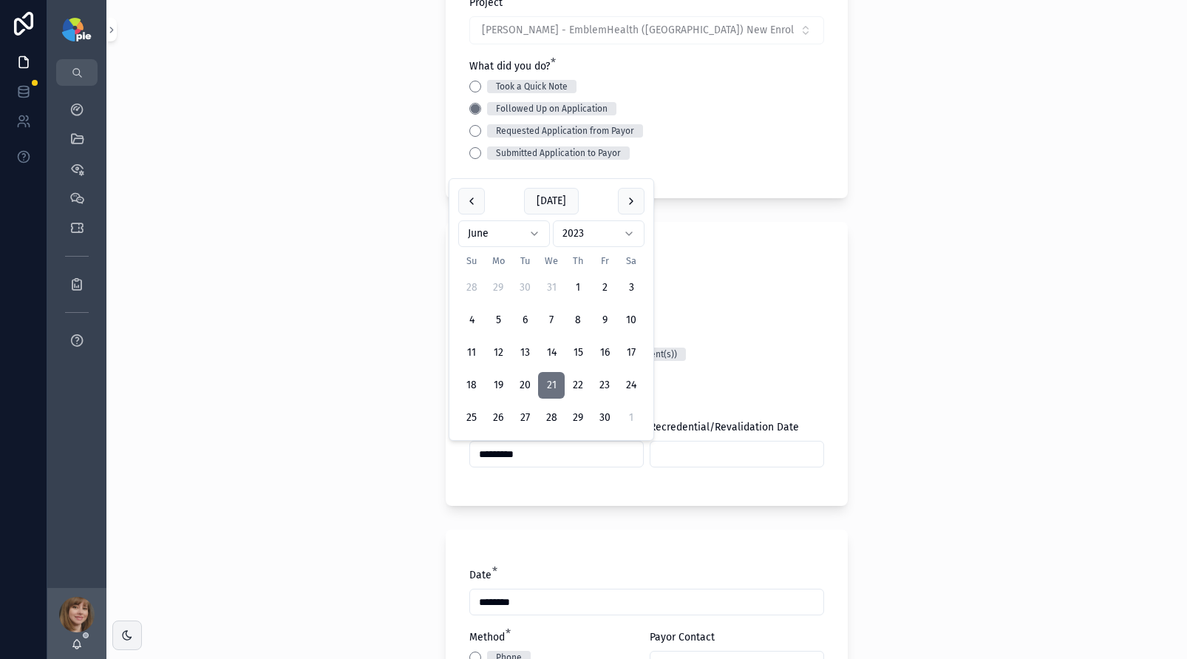
type input "*********"
click at [337, 434] on div "Back to Projects Add Activity Note Project * [PERSON_NAME] - EmblemHealth ([GEO…" at bounding box center [646, 192] width 1081 height 659
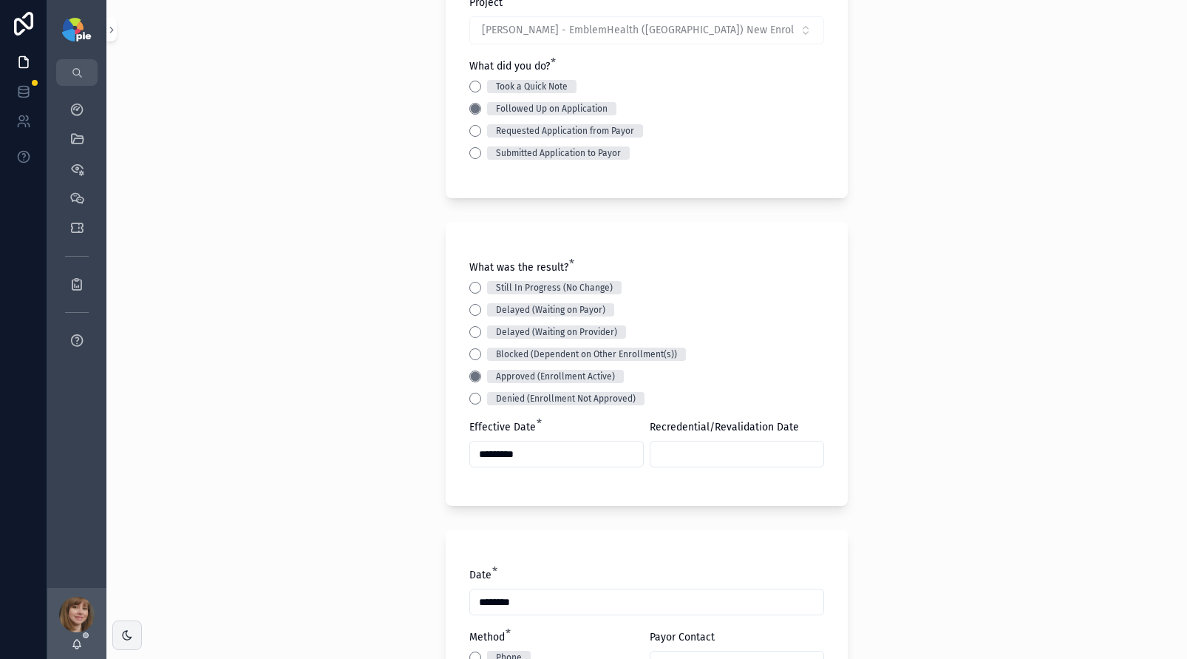
click at [708, 455] on input "scrollable content" at bounding box center [736, 453] width 173 height 21
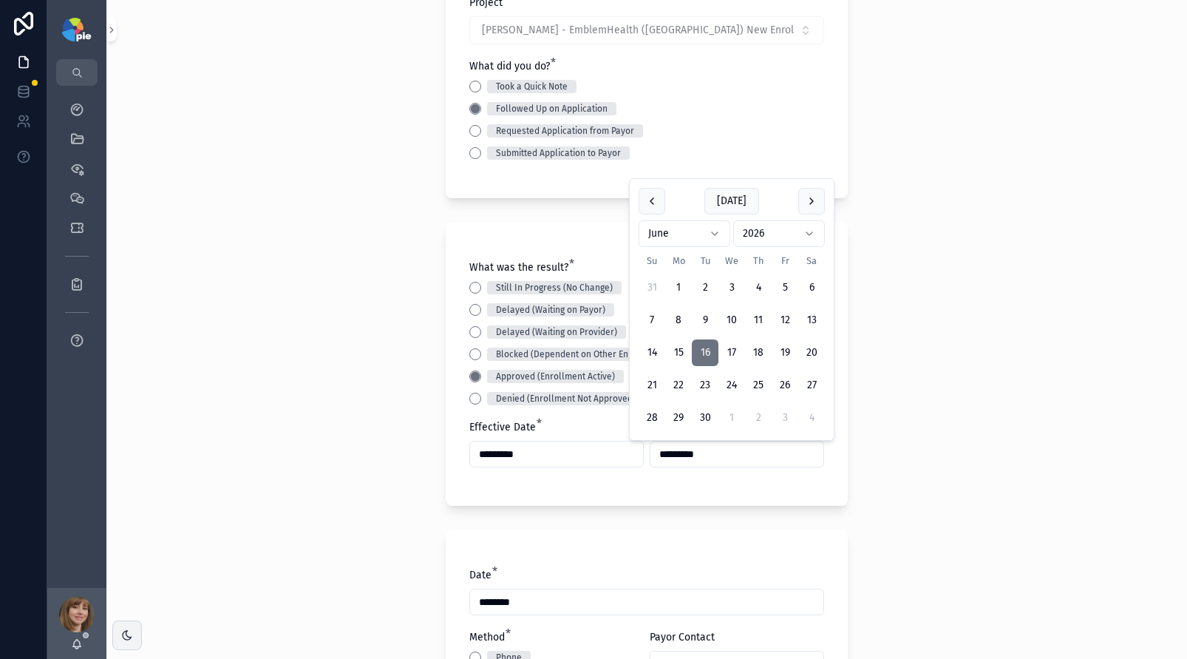
type input "*********"
click at [333, 466] on div "Back to Projects Add Activity Note Project * [PERSON_NAME] - EmblemHealth ([GEO…" at bounding box center [646, 192] width 1081 height 659
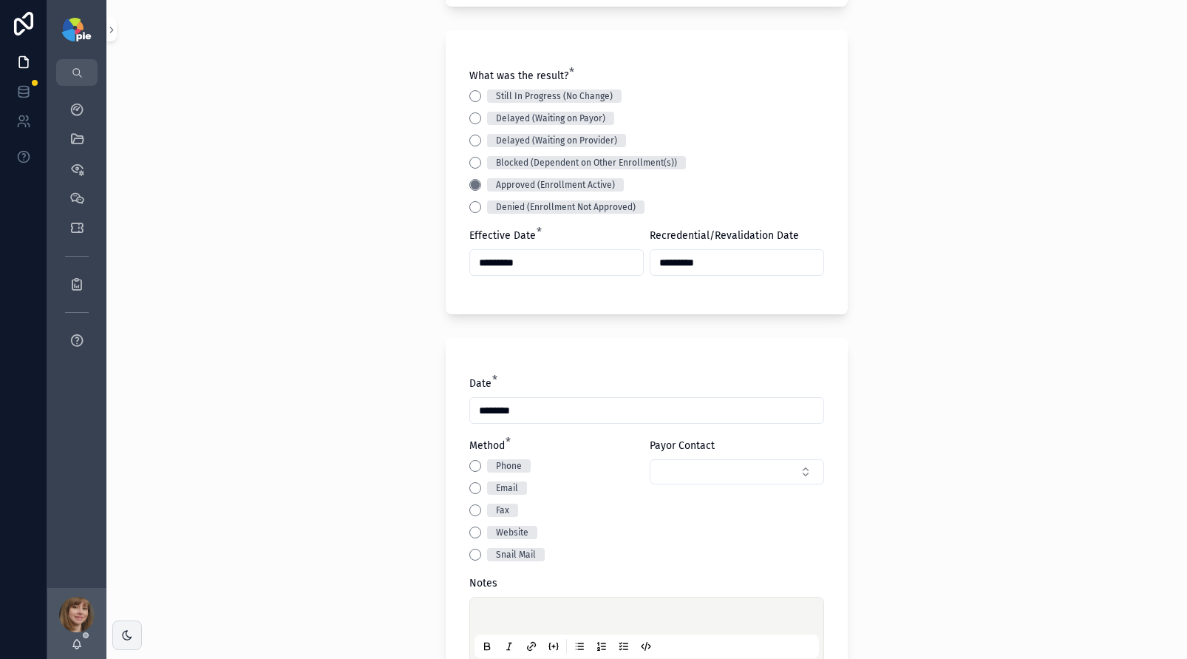
scroll to position [409, 0]
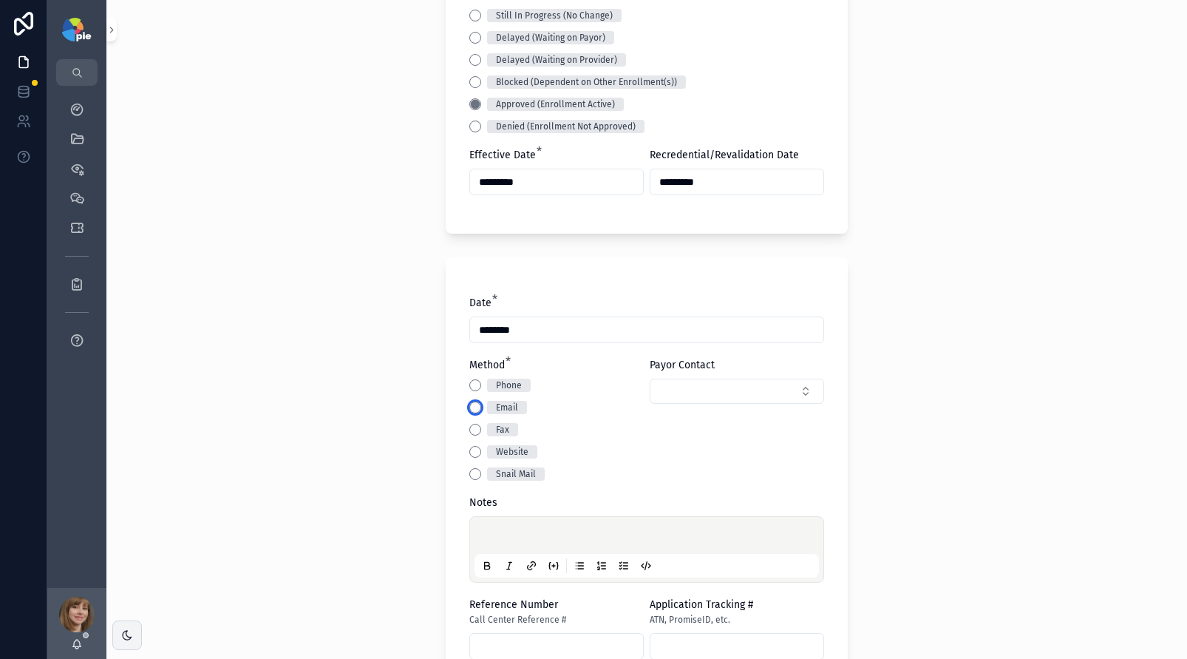
click at [472, 408] on button "Email" at bounding box center [475, 407] width 12 height 12
click at [479, 537] on p "scrollable content" at bounding box center [649, 537] width 344 height 15
click at [305, 312] on div "**********" at bounding box center [646, 329] width 1081 height 659
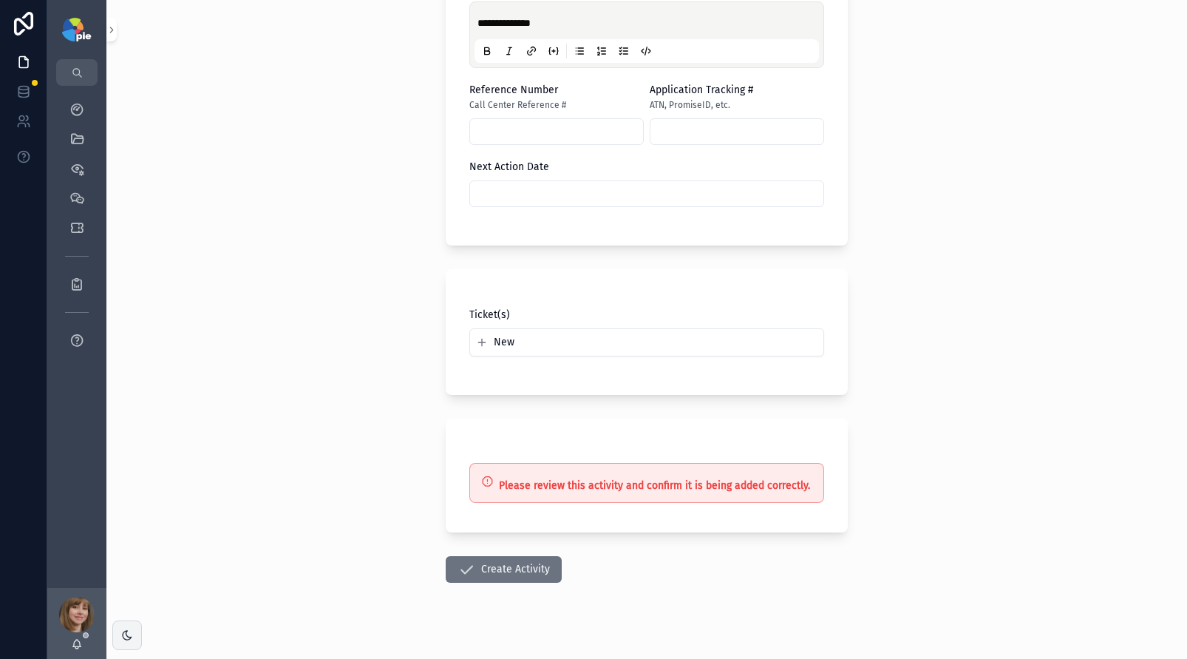
scroll to position [925, 0]
click at [507, 563] on button "Create Activity" at bounding box center [504, 568] width 116 height 27
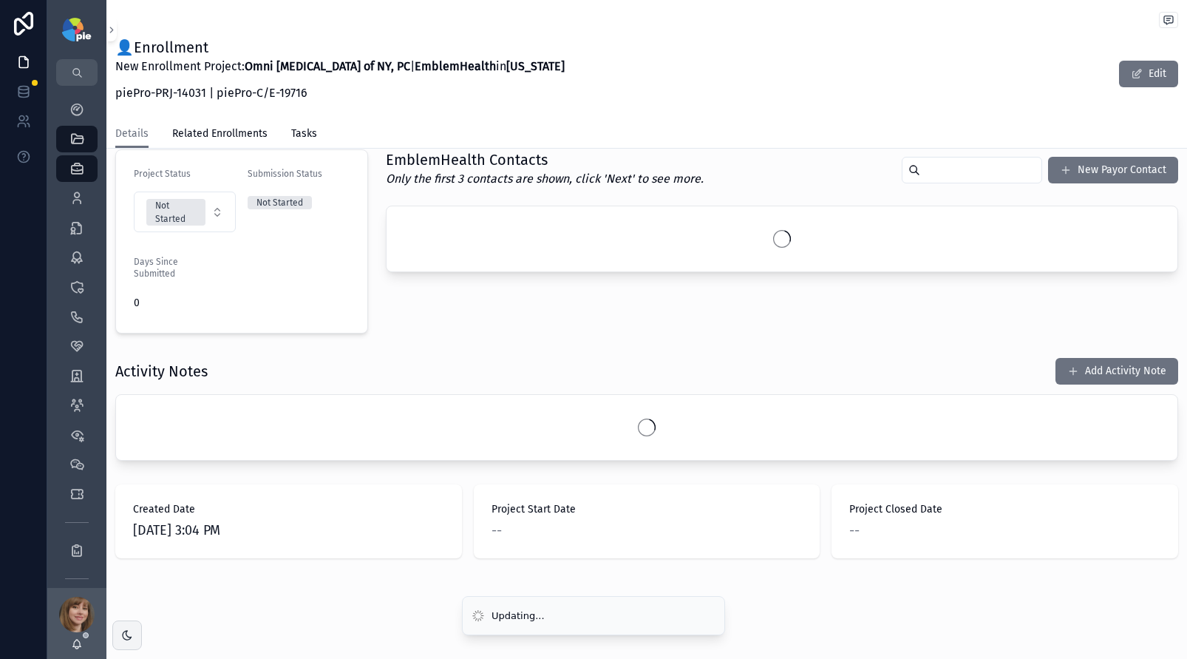
scroll to position [337, 0]
click at [351, 356] on div "Activity Notes Add Activity Note" at bounding box center [646, 408] width 1081 height 115
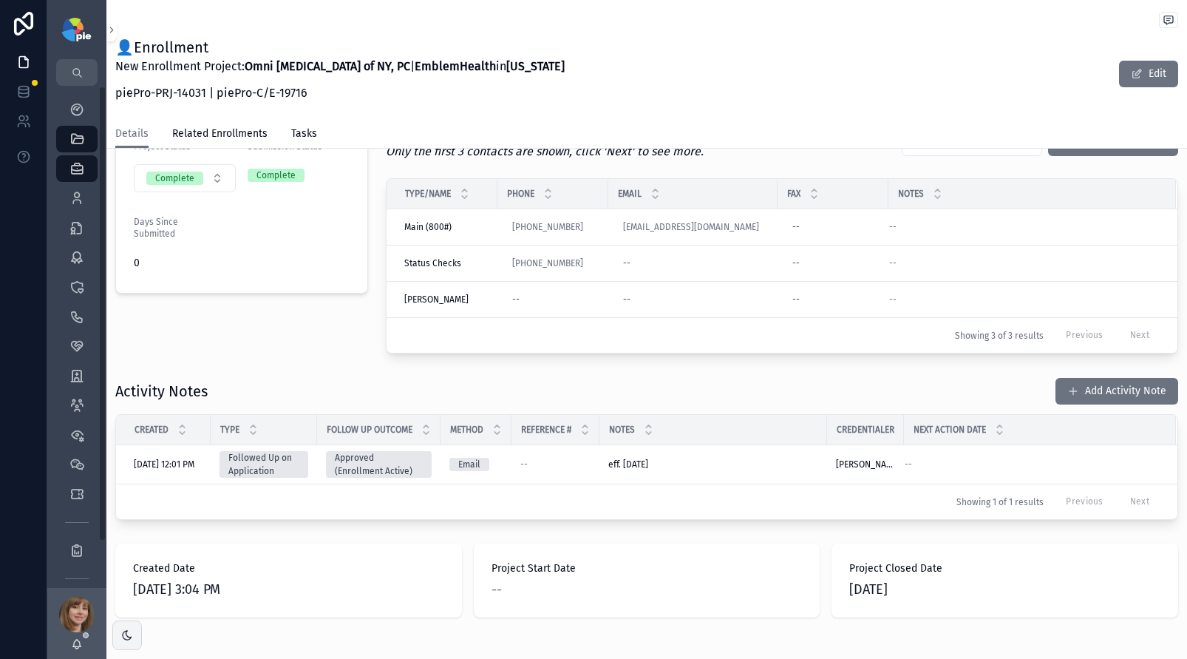
scroll to position [364, 0]
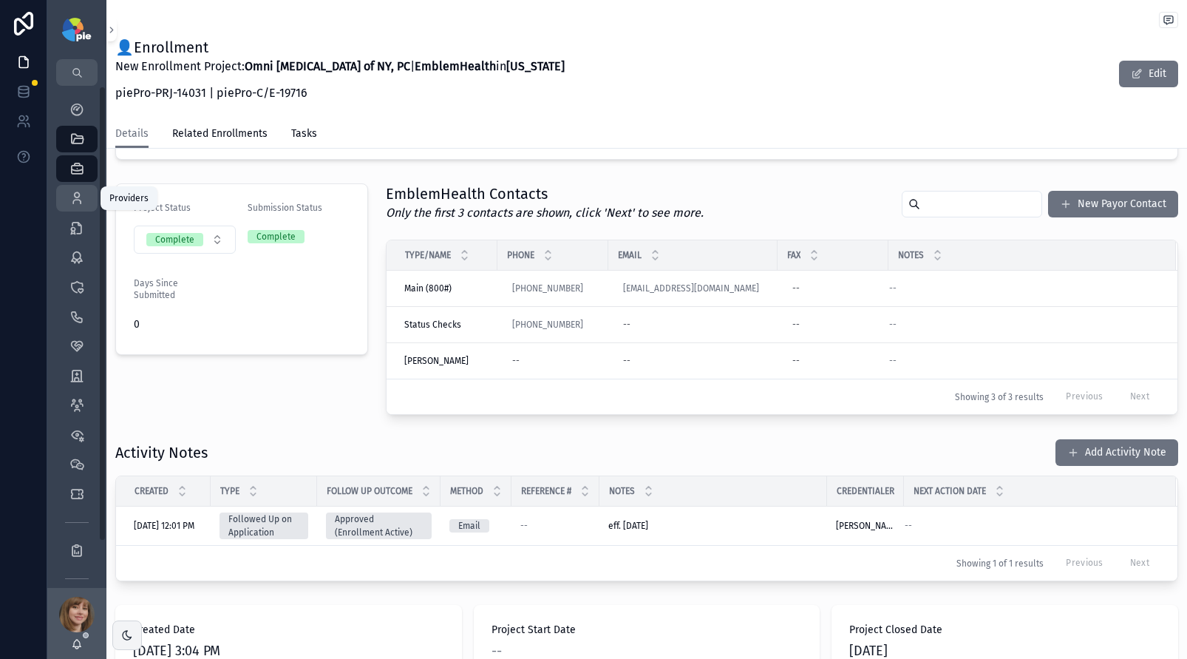
click at [79, 203] on icon "scrollable content" at bounding box center [76, 198] width 15 height 15
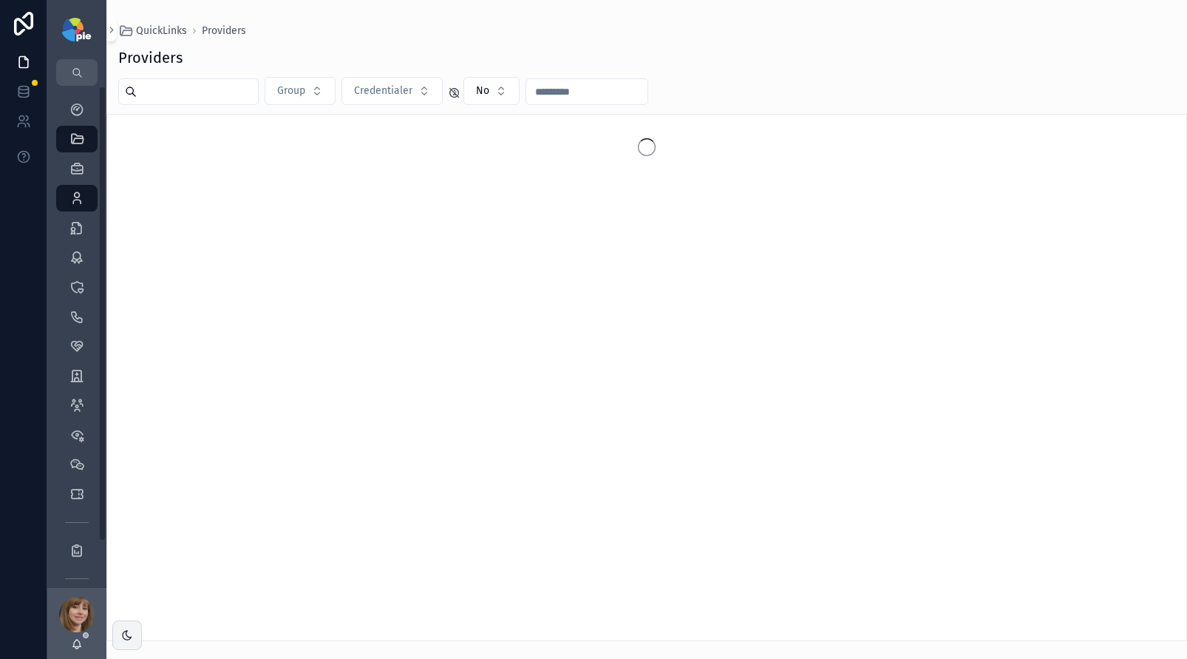
click at [231, 90] on input "scrollable content" at bounding box center [197, 91] width 121 height 21
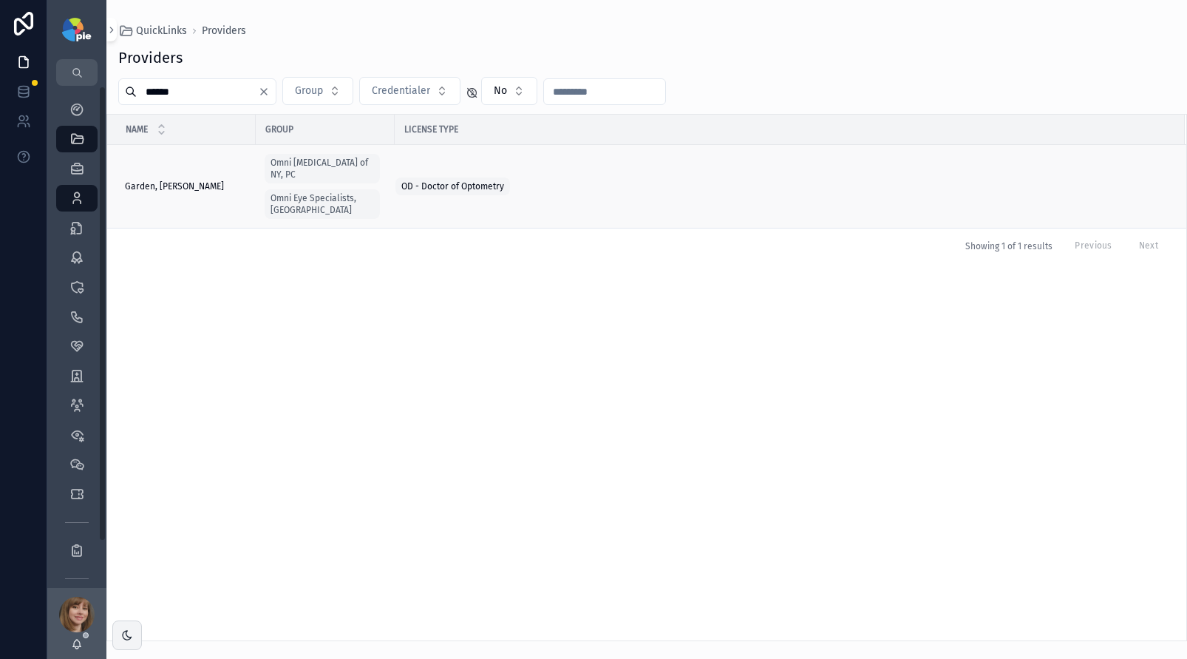
type input "******"
click at [154, 180] on span "Garden, [PERSON_NAME]" at bounding box center [174, 186] width 99 height 12
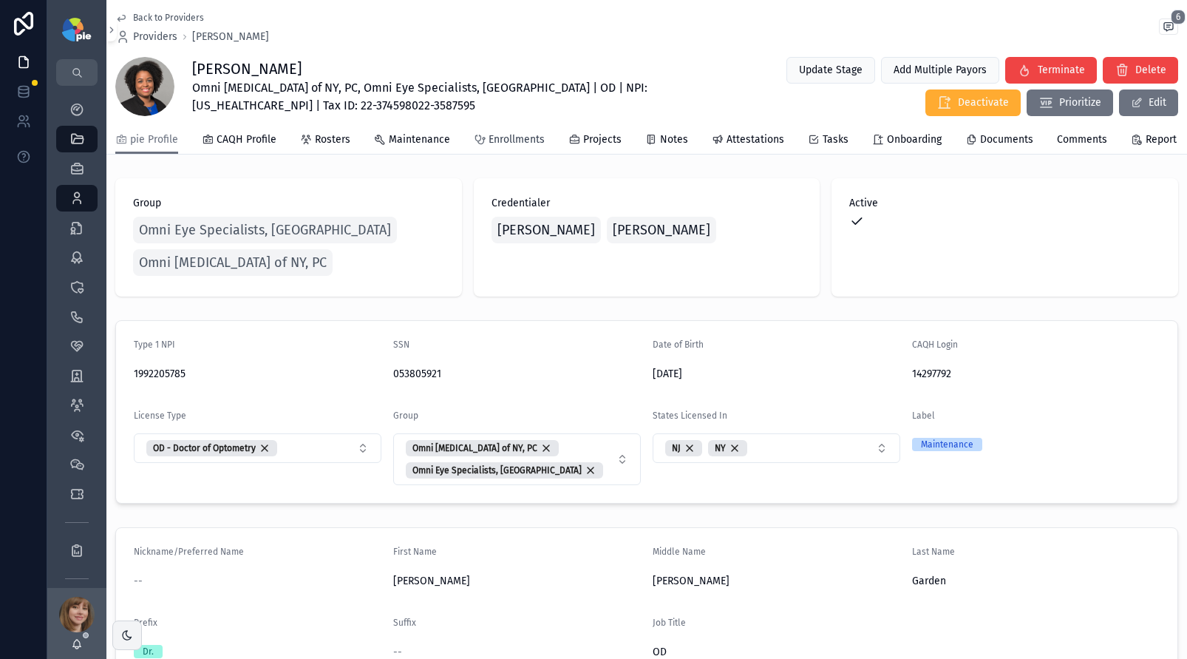
click at [498, 147] on span "Enrollments" at bounding box center [517, 139] width 56 height 15
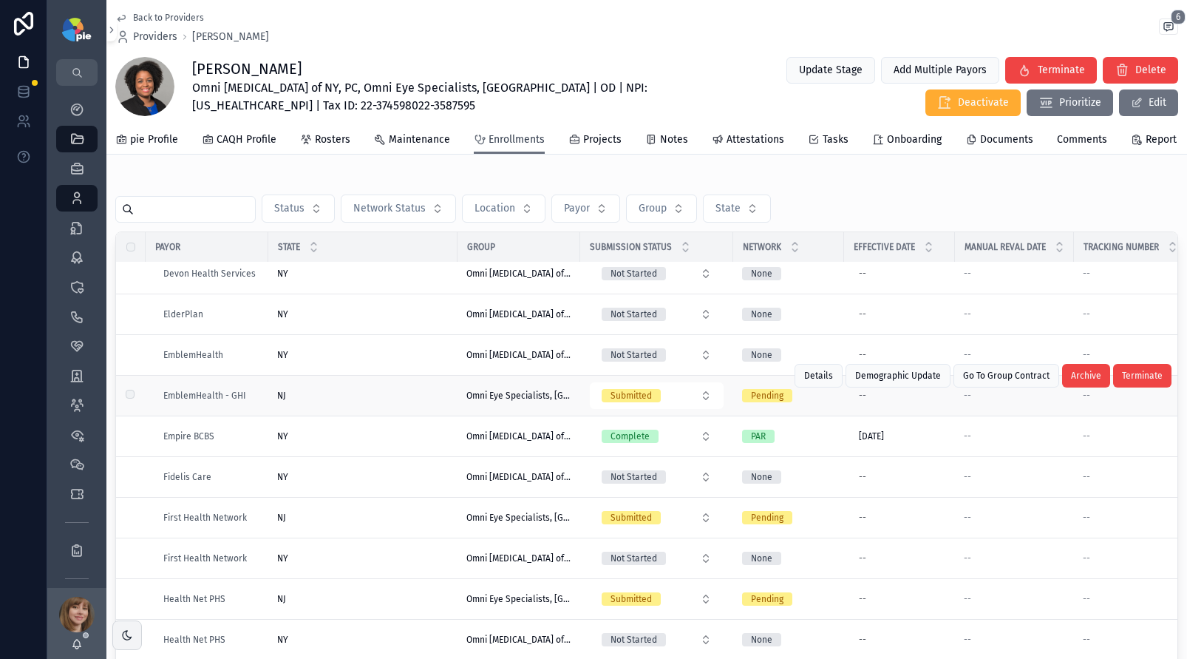
scroll to position [701, 0]
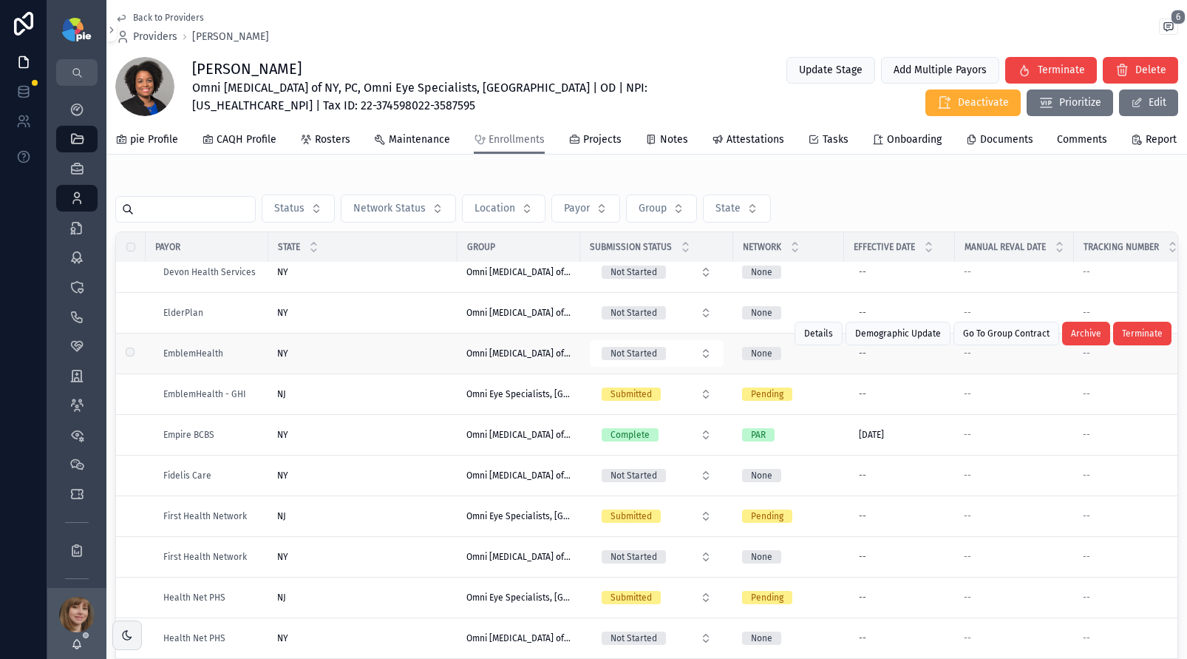
click at [375, 359] on div "NY [GEOGRAPHIC_DATA]" at bounding box center [362, 353] width 171 height 12
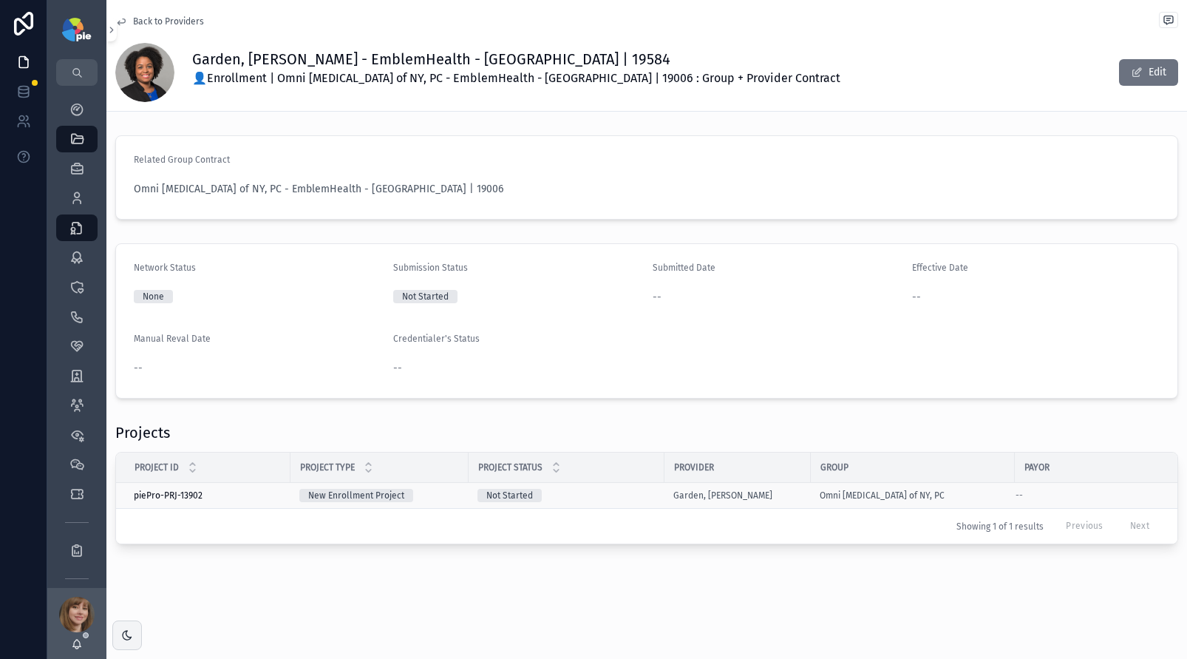
click at [601, 492] on div "Not Started" at bounding box center [566, 495] width 178 height 13
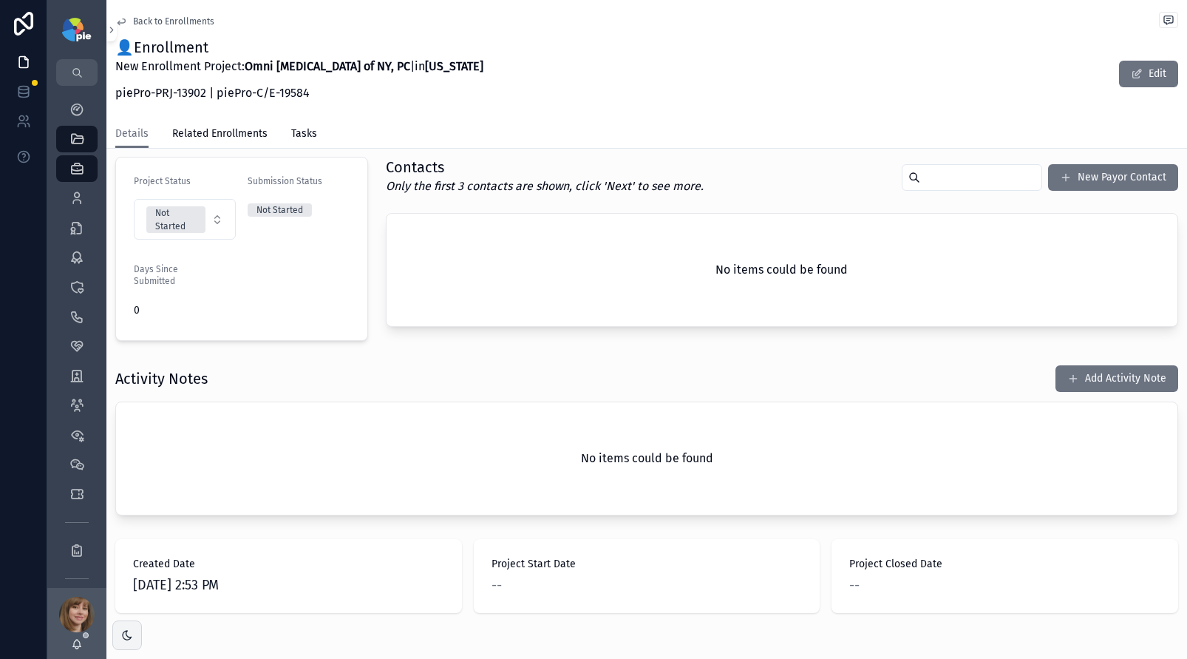
scroll to position [384, 0]
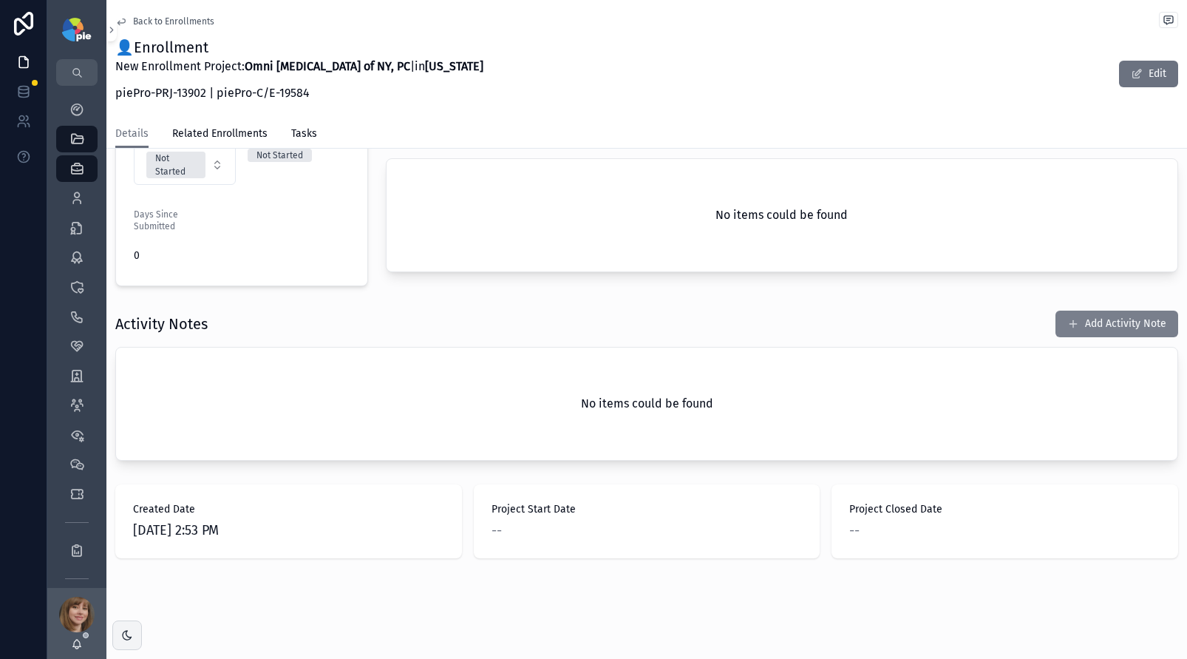
click at [1138, 330] on button "Add Activity Note" at bounding box center [1116, 323] width 123 height 27
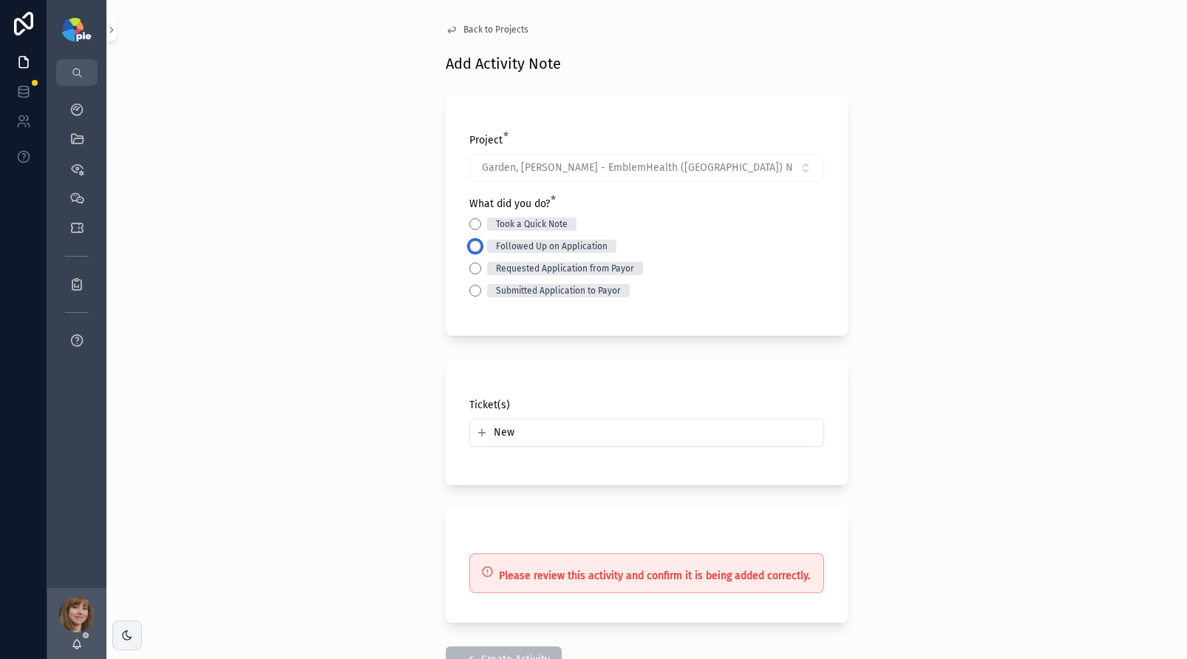
click at [469, 247] on button "Followed Up on Application" at bounding box center [475, 246] width 12 height 12
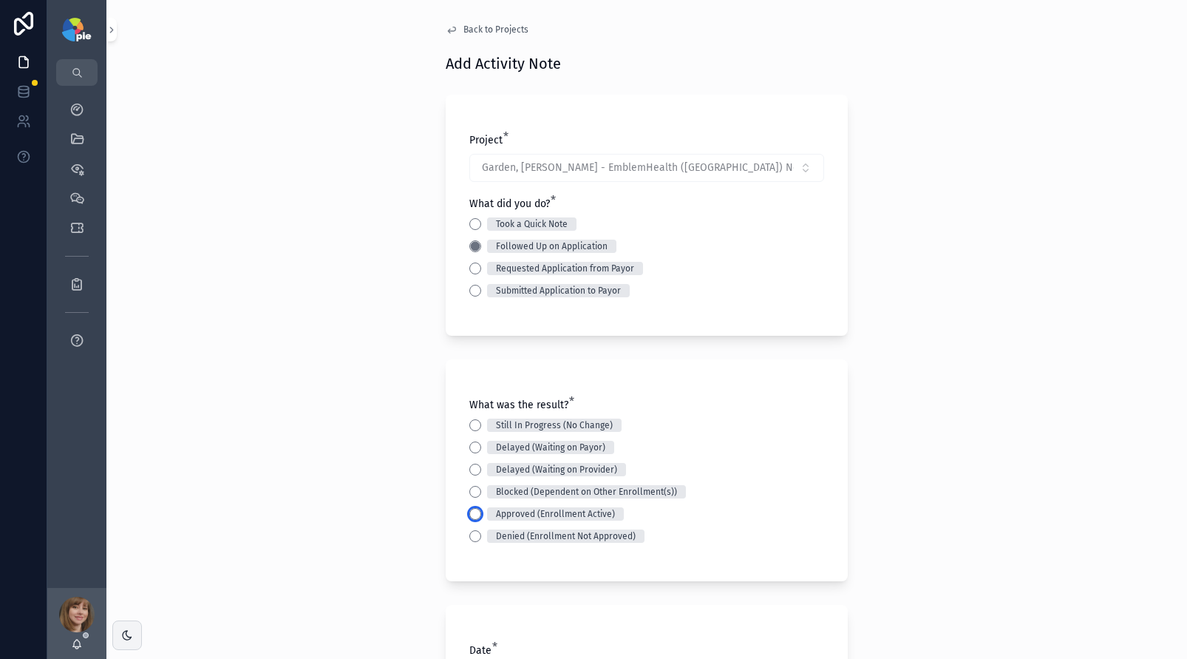
click at [470, 518] on button "Approved (Enrollment Active)" at bounding box center [475, 514] width 12 height 12
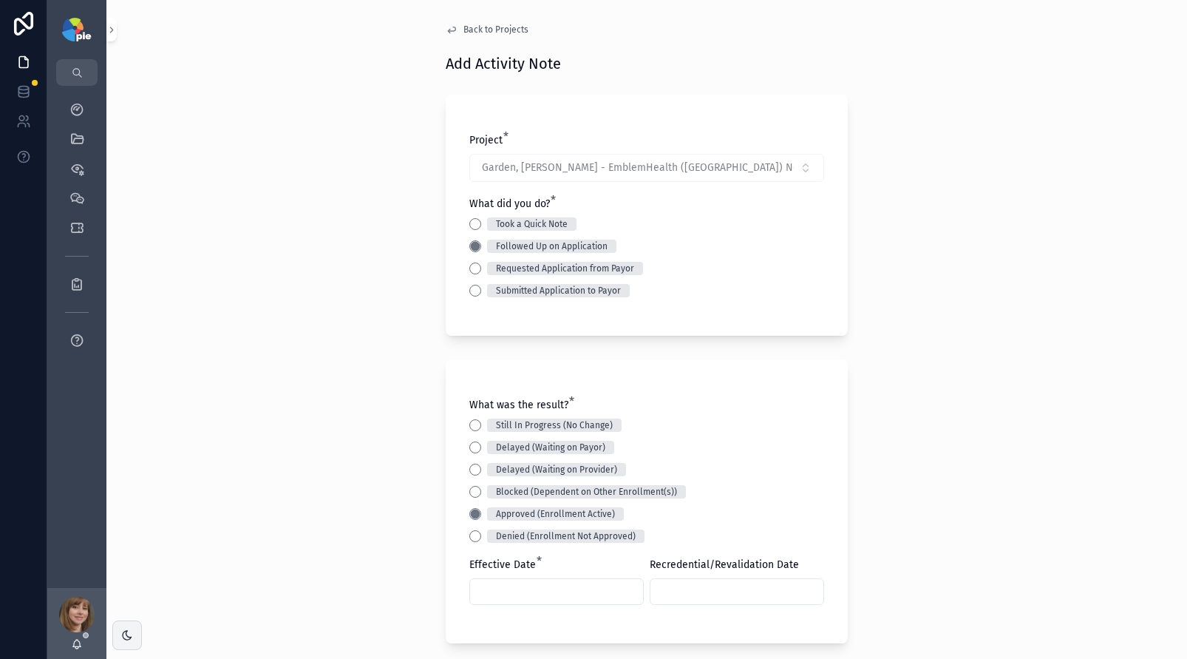
click at [554, 602] on div "scrollable content" at bounding box center [556, 591] width 174 height 27
click at [554, 595] on input "scrollable content" at bounding box center [556, 591] width 173 height 21
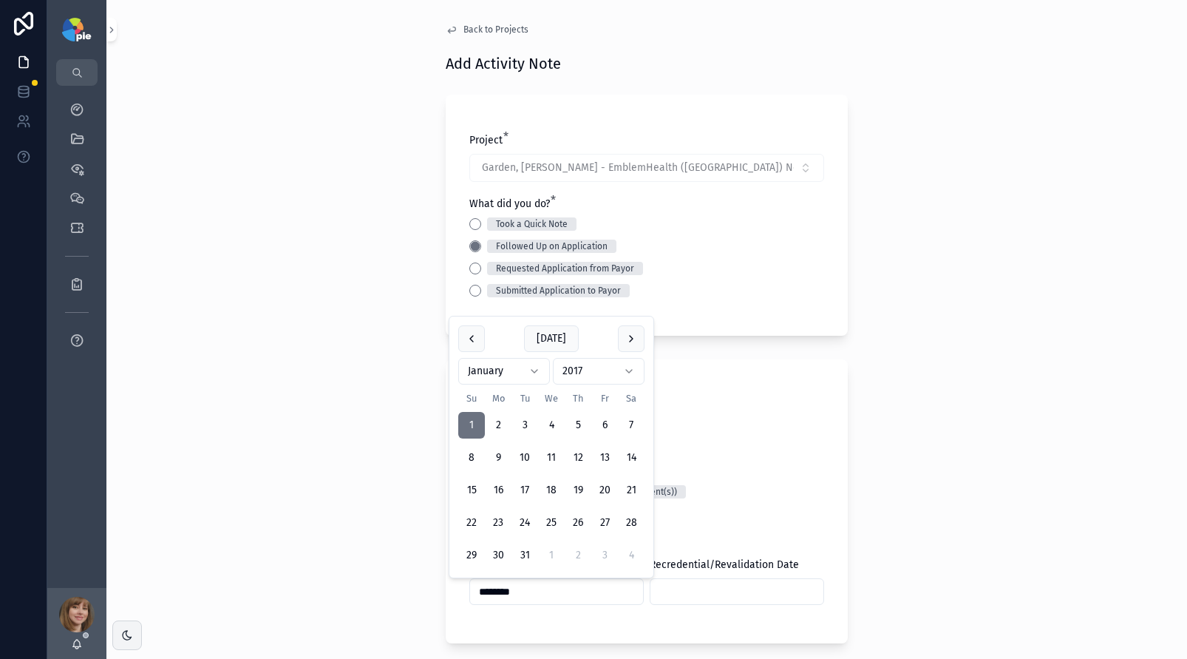
type input "********"
click at [324, 426] on div "Back to Projects Add Activity Note Project * Garden, [PERSON_NAME] - EmblemHeal…" at bounding box center [646, 329] width 1081 height 659
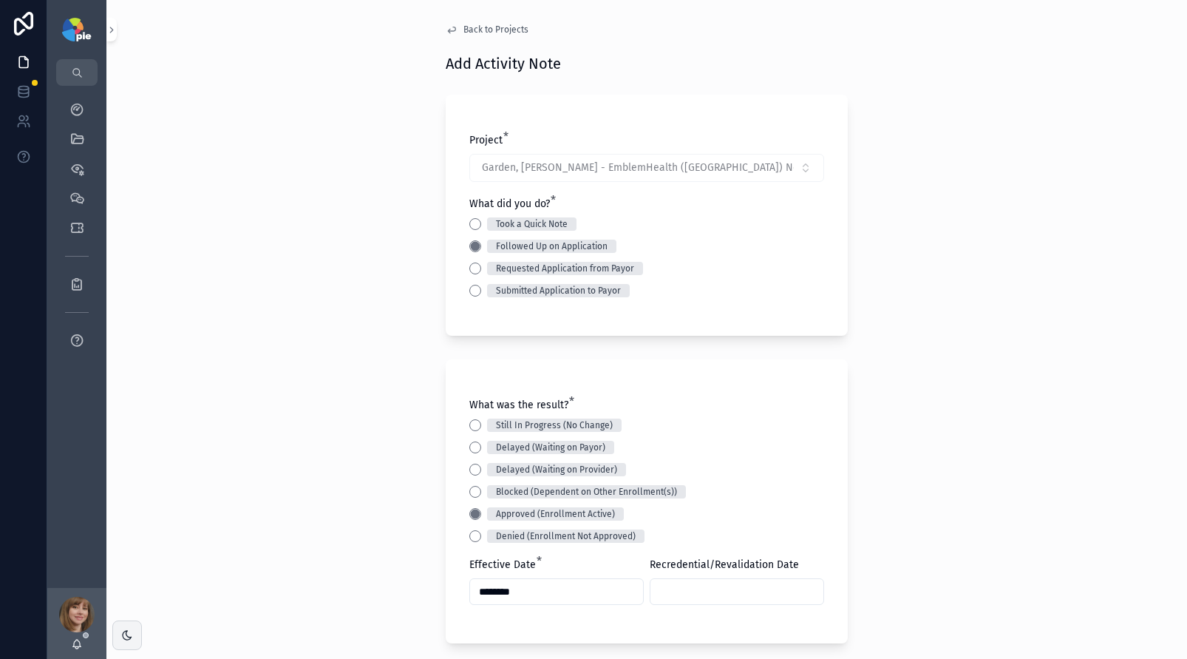
click at [682, 591] on input "scrollable content" at bounding box center [736, 591] width 173 height 21
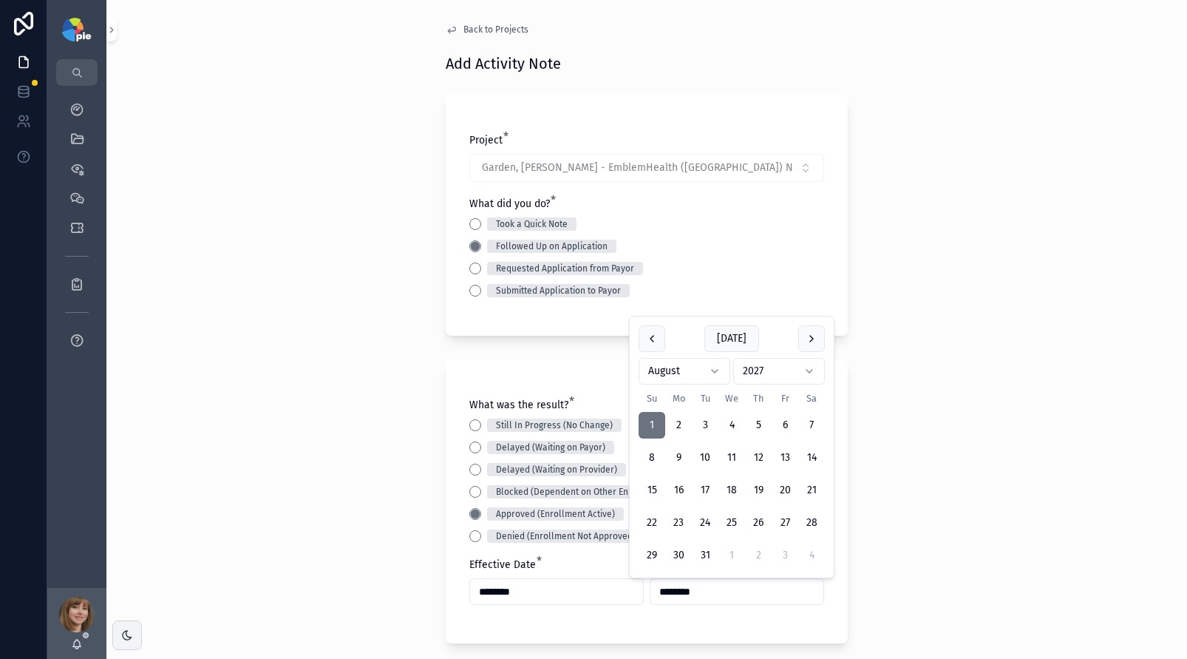
type input "********"
drag, startPoint x: 346, startPoint y: 401, endPoint x: 325, endPoint y: 407, distance: 21.5
click at [325, 407] on div "Back to Projects Add Activity Note Project * Garden, [PERSON_NAME] - EmblemHeal…" at bounding box center [646, 329] width 1081 height 659
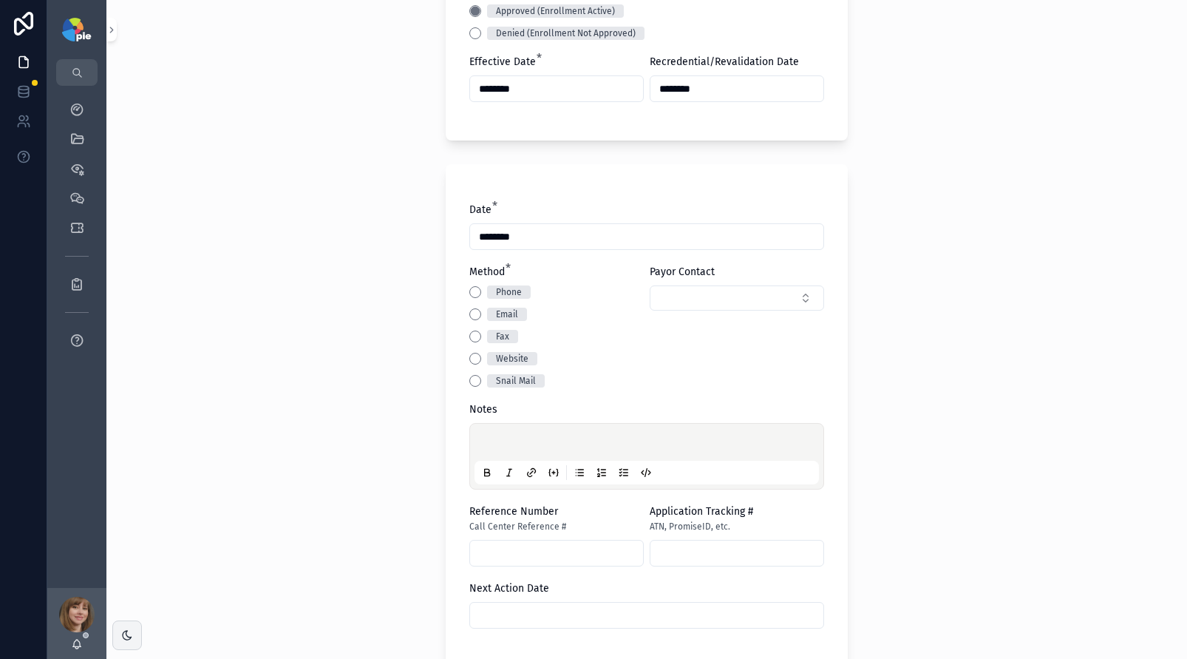
scroll to position [507, 0]
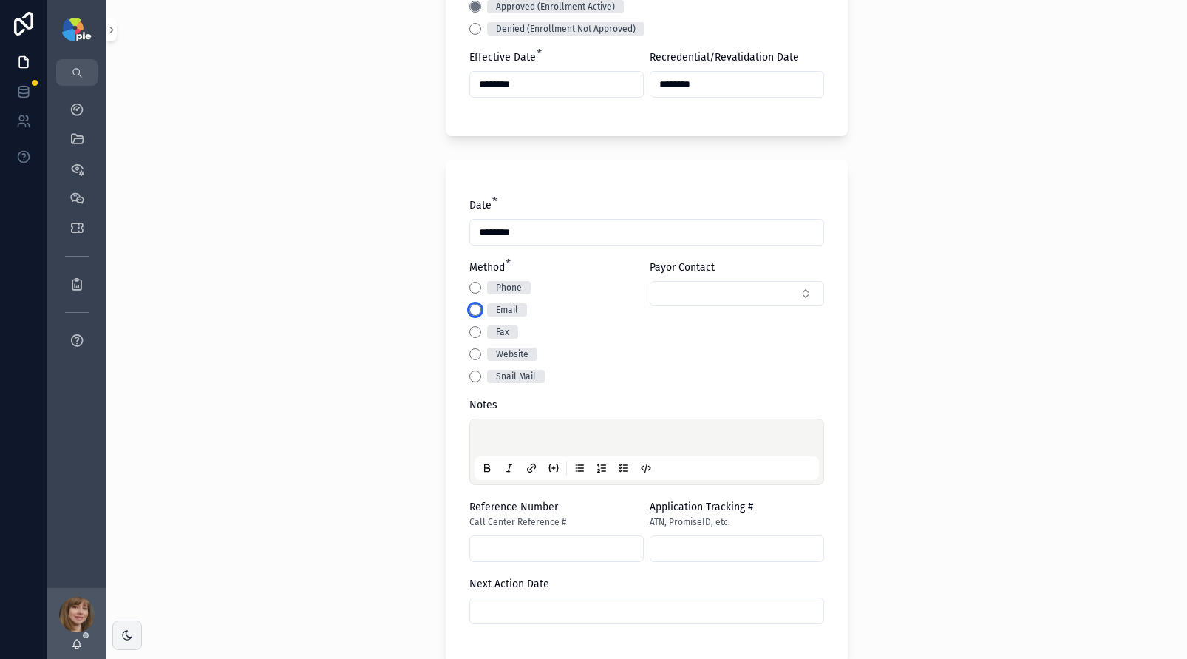
click at [472, 308] on button "Email" at bounding box center [475, 310] width 12 height 12
click at [494, 427] on div "scrollable content" at bounding box center [646, 452] width 344 height 56
click at [497, 433] on p "scrollable content" at bounding box center [649, 439] width 344 height 15
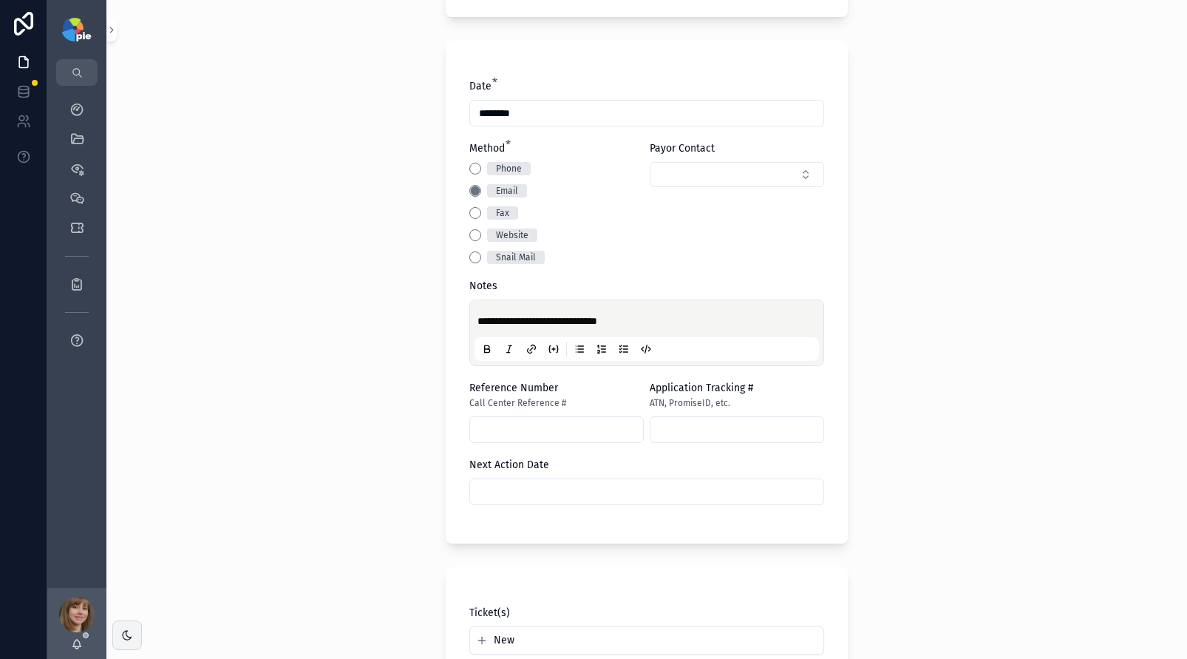
click at [356, 390] on div "**********" at bounding box center [646, 329] width 1081 height 659
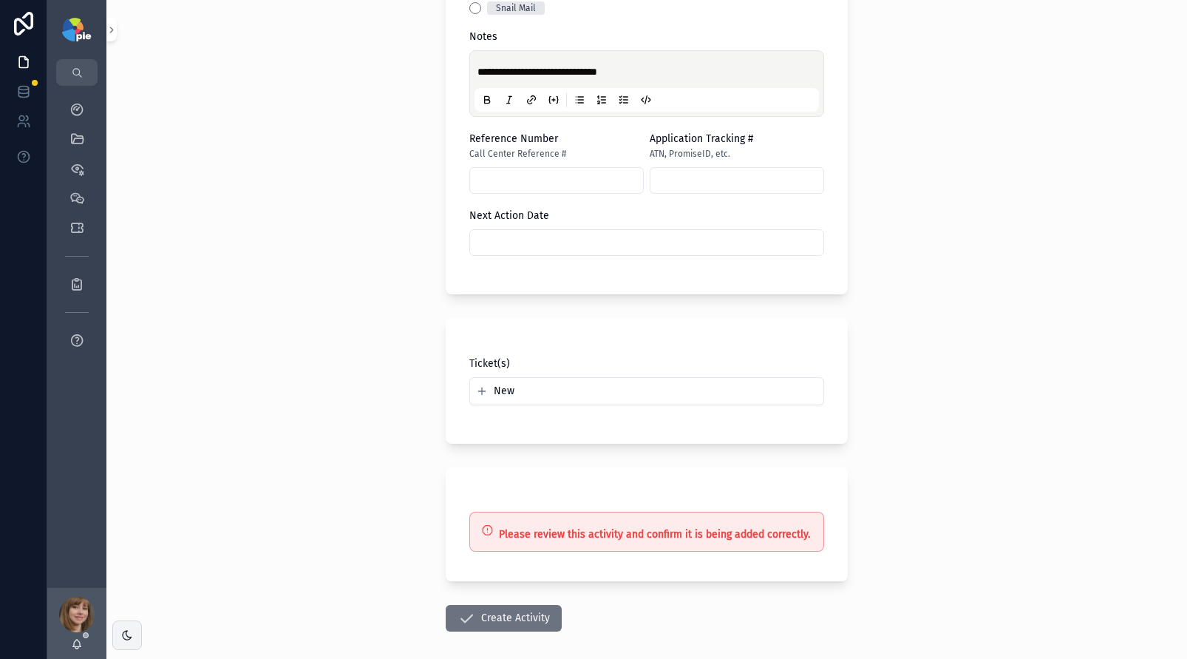
scroll to position [914, 0]
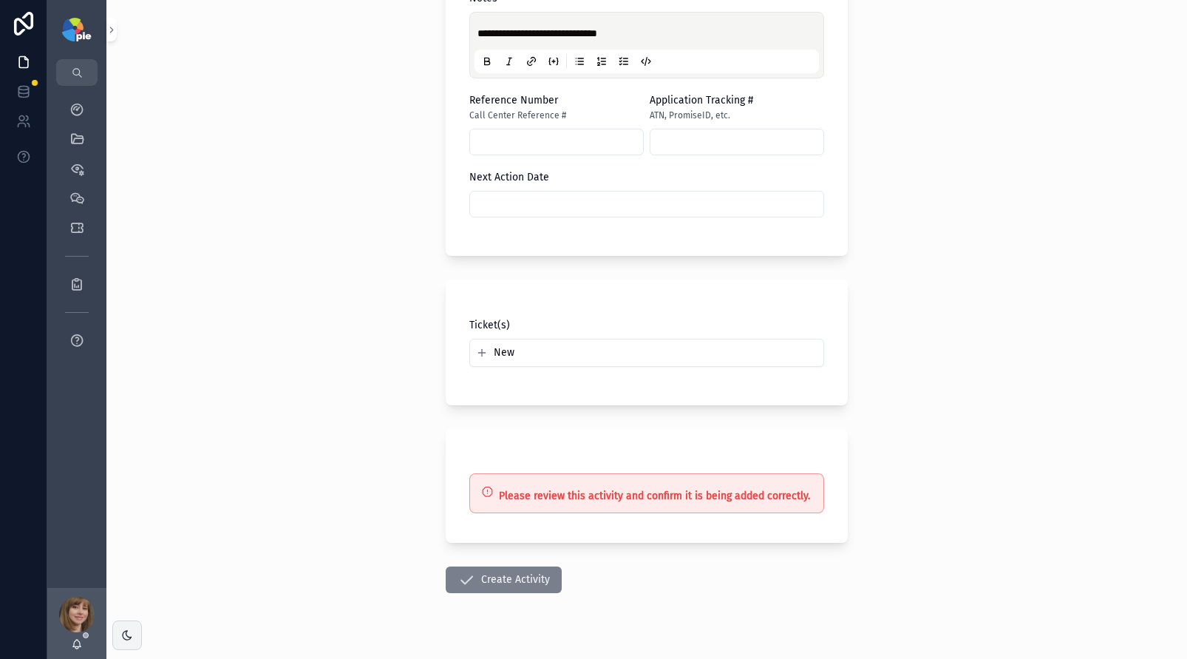
click at [497, 579] on button "Create Activity" at bounding box center [504, 579] width 116 height 27
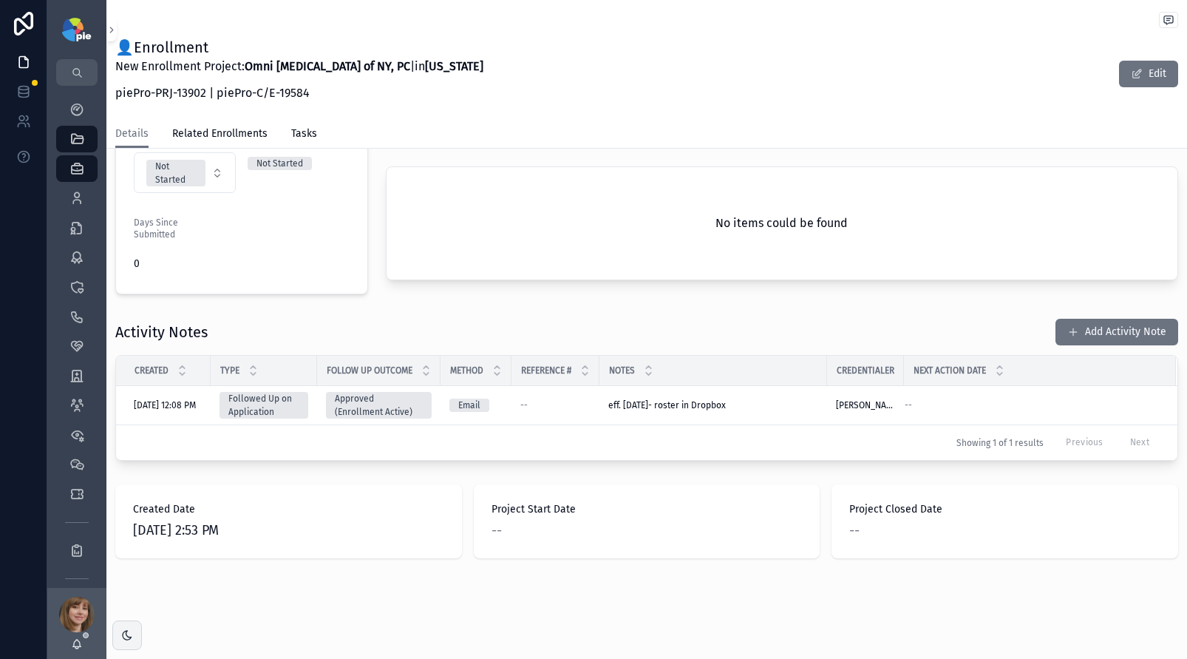
scroll to position [424, 0]
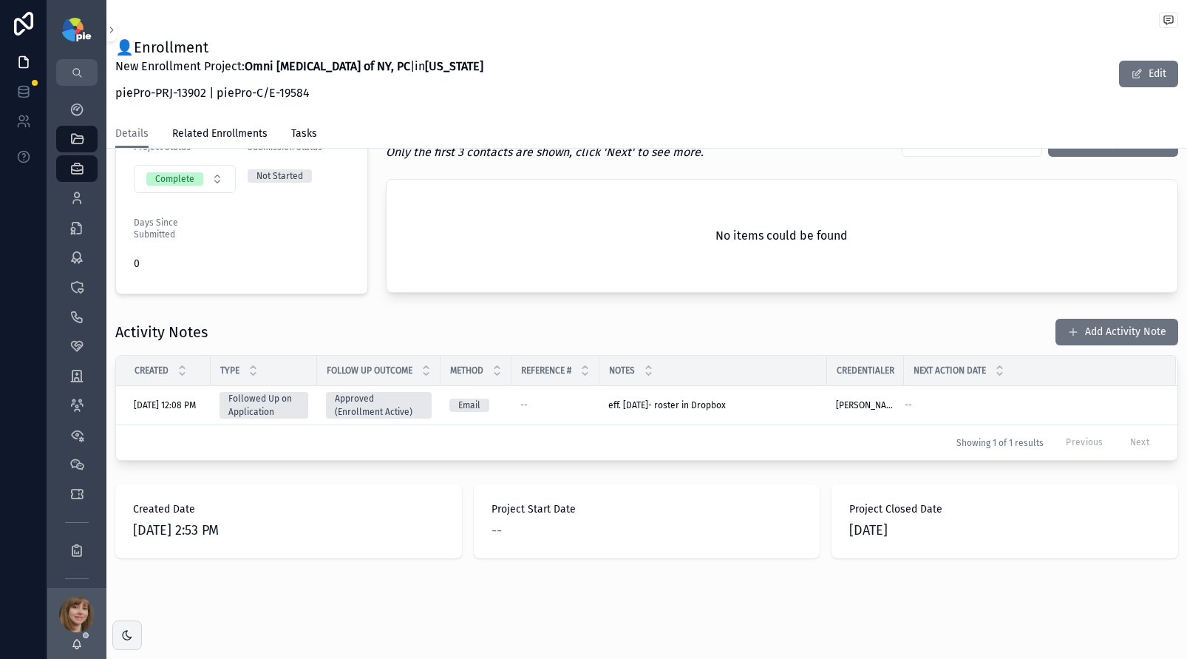
click at [503, 312] on div "Activity Notes Add Activity Note Created Type Follow Up Outcome Method Referenc…" at bounding box center [646, 389] width 1081 height 154
click at [82, 203] on icon "scrollable content" at bounding box center [76, 198] width 15 height 15
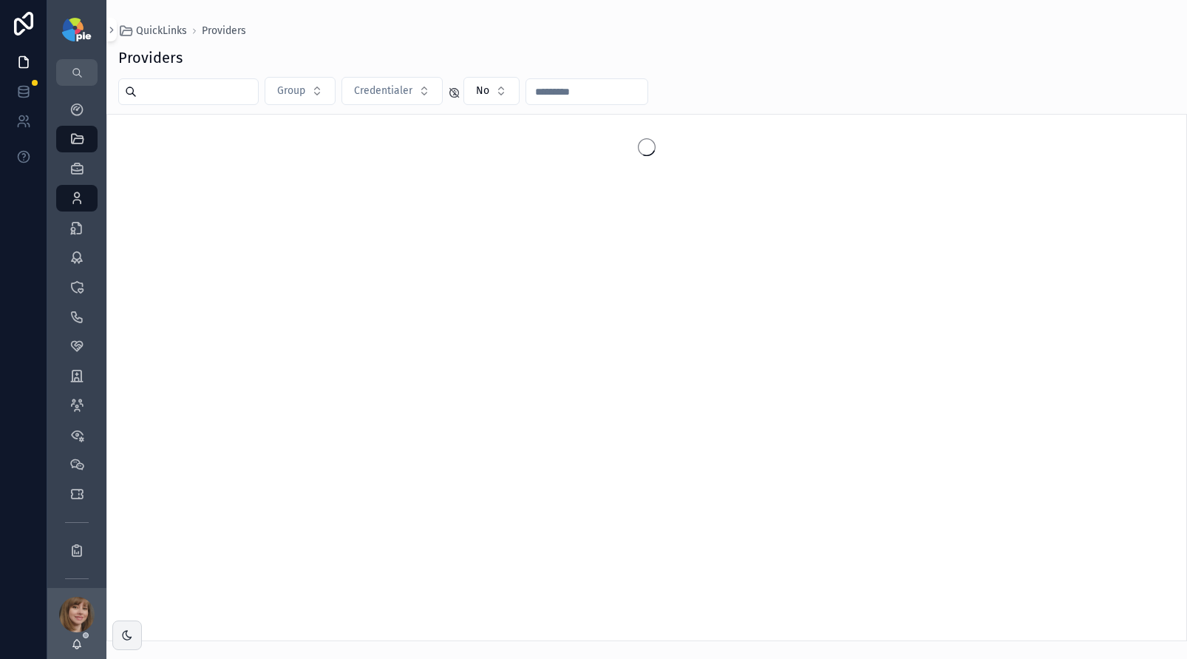
click at [161, 98] on input "scrollable content" at bounding box center [197, 91] width 121 height 21
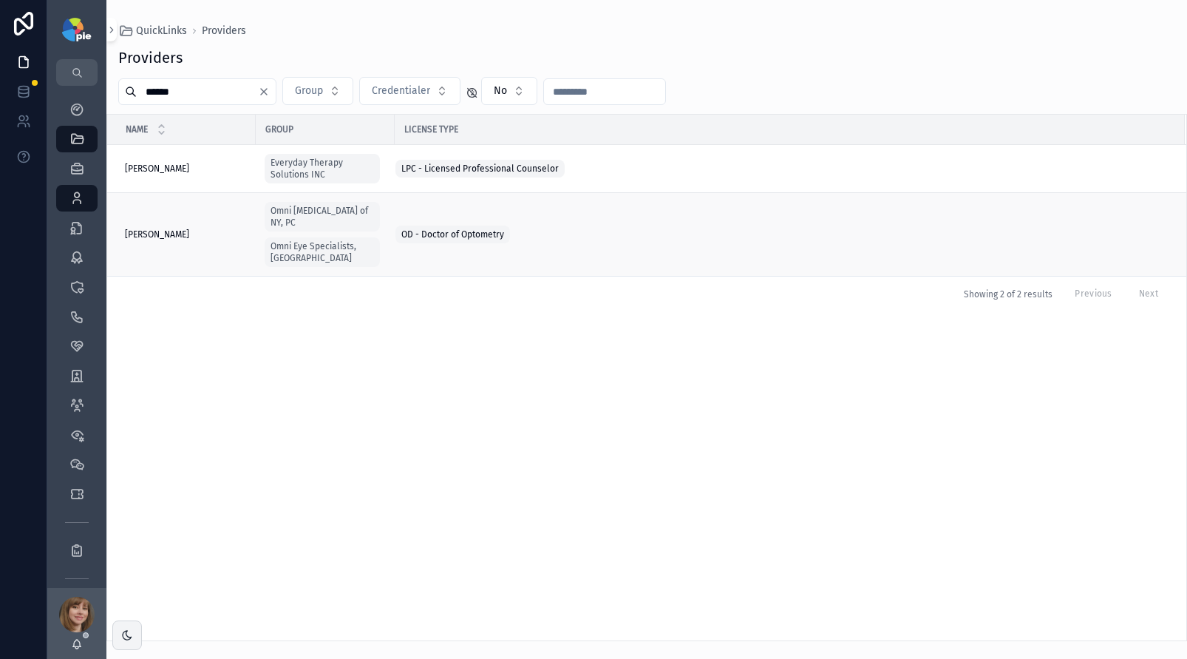
type input "******"
click at [189, 228] on span "[PERSON_NAME]" at bounding box center [157, 234] width 64 height 12
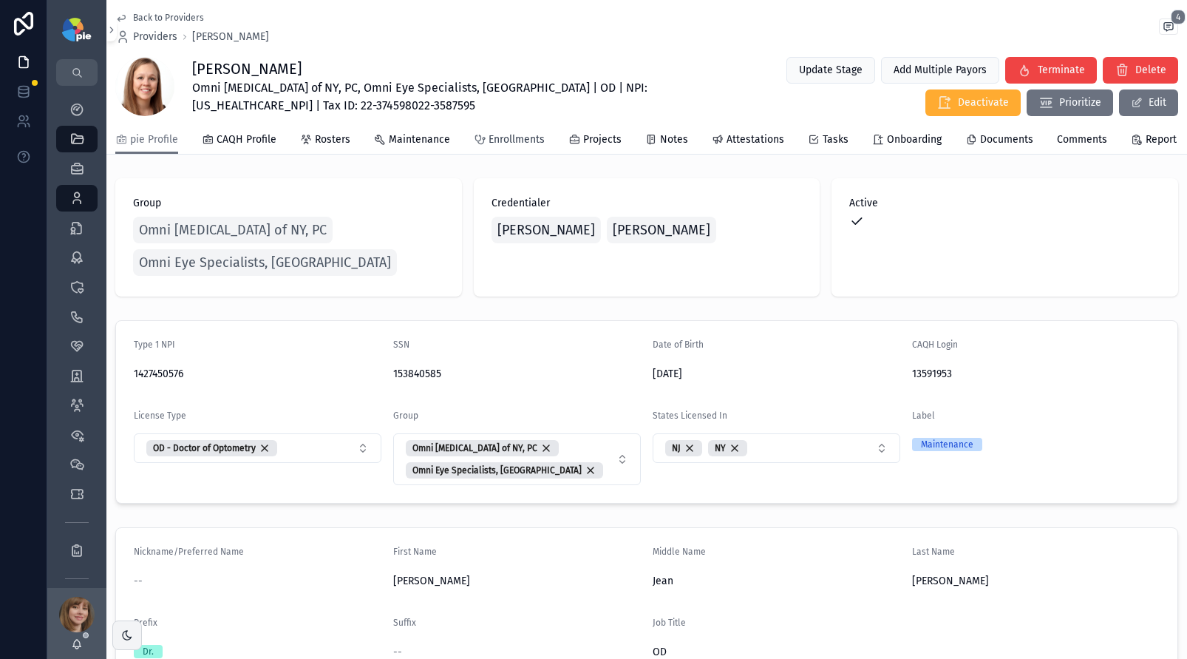
click at [506, 146] on span "Enrollments" at bounding box center [517, 139] width 56 height 15
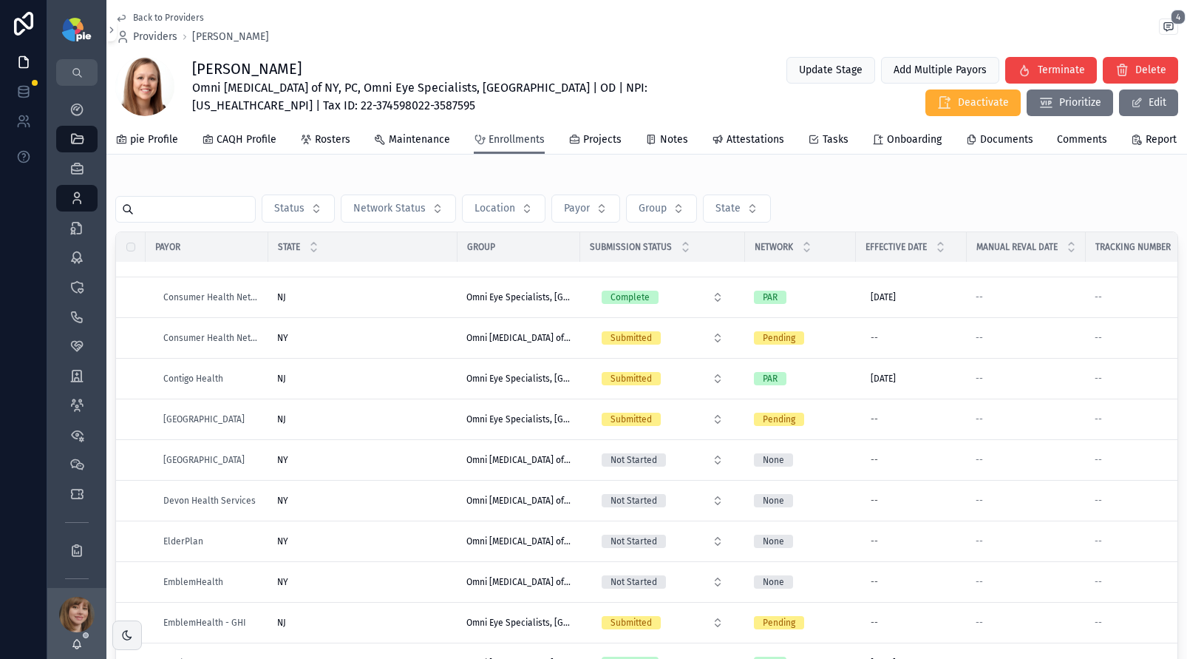
scroll to position [536, 0]
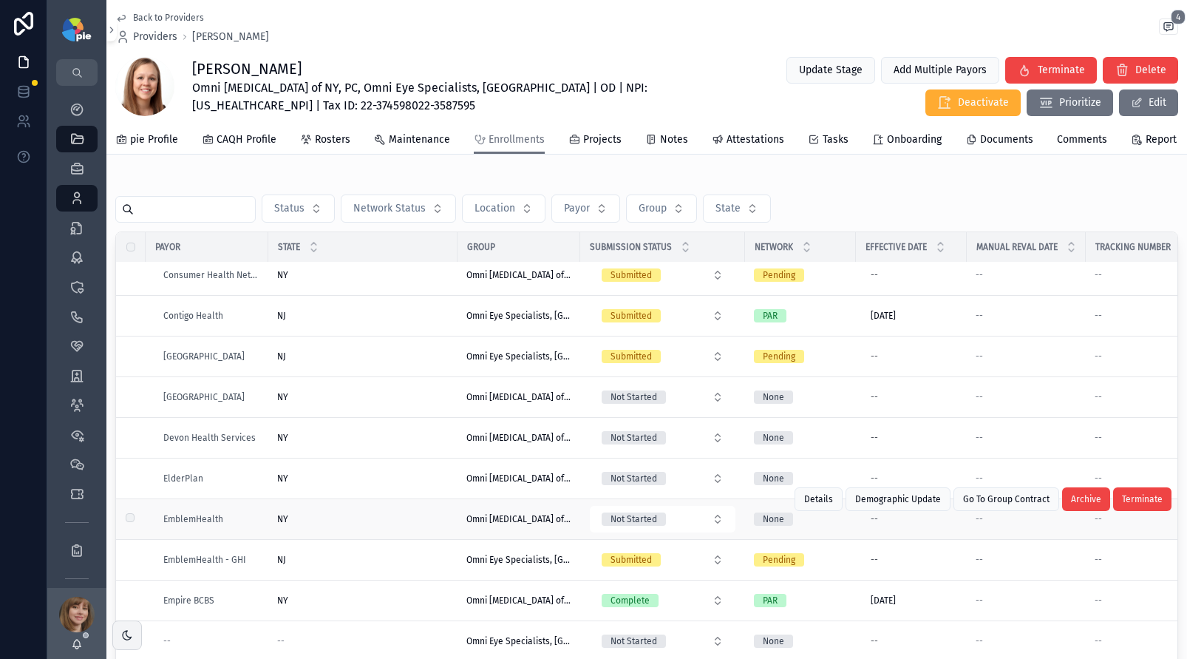
click at [395, 525] on div "NY [GEOGRAPHIC_DATA]" at bounding box center [362, 519] width 171 height 12
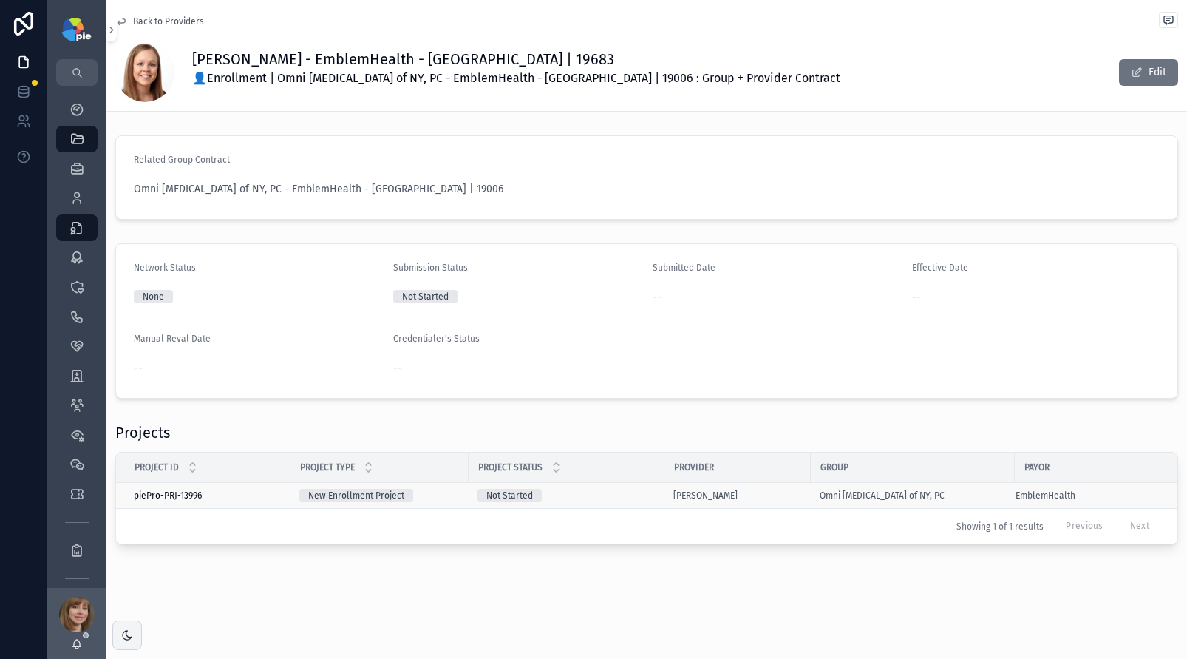
click at [629, 494] on div "Not Started" at bounding box center [566, 495] width 178 height 13
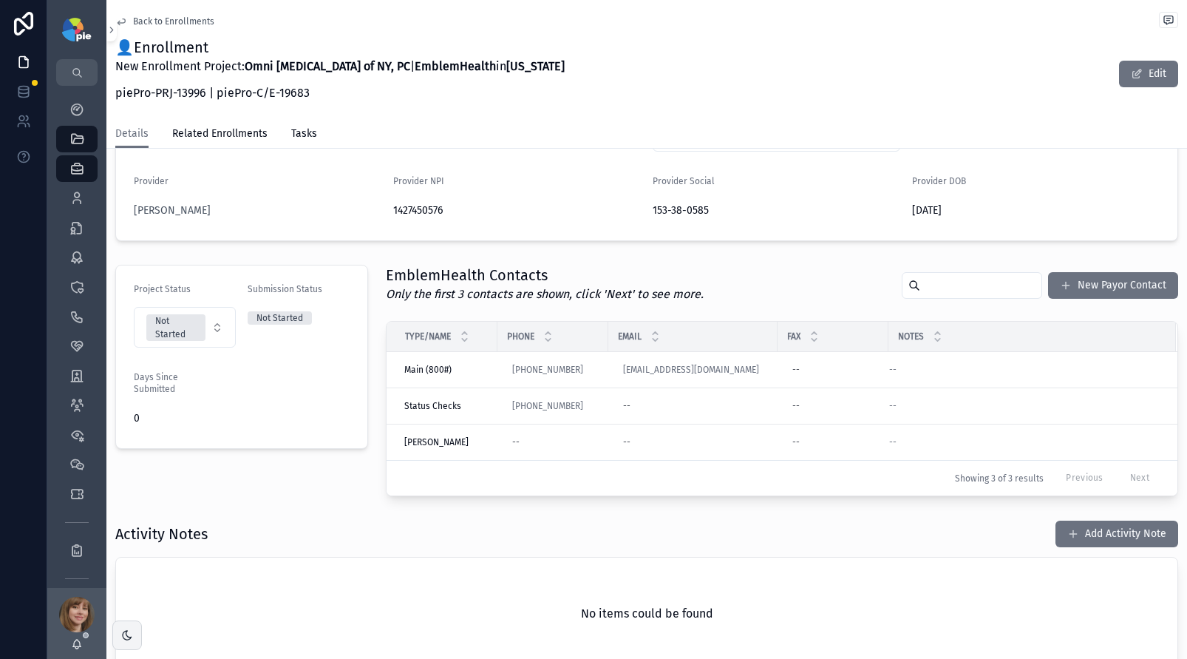
scroll to position [432, 0]
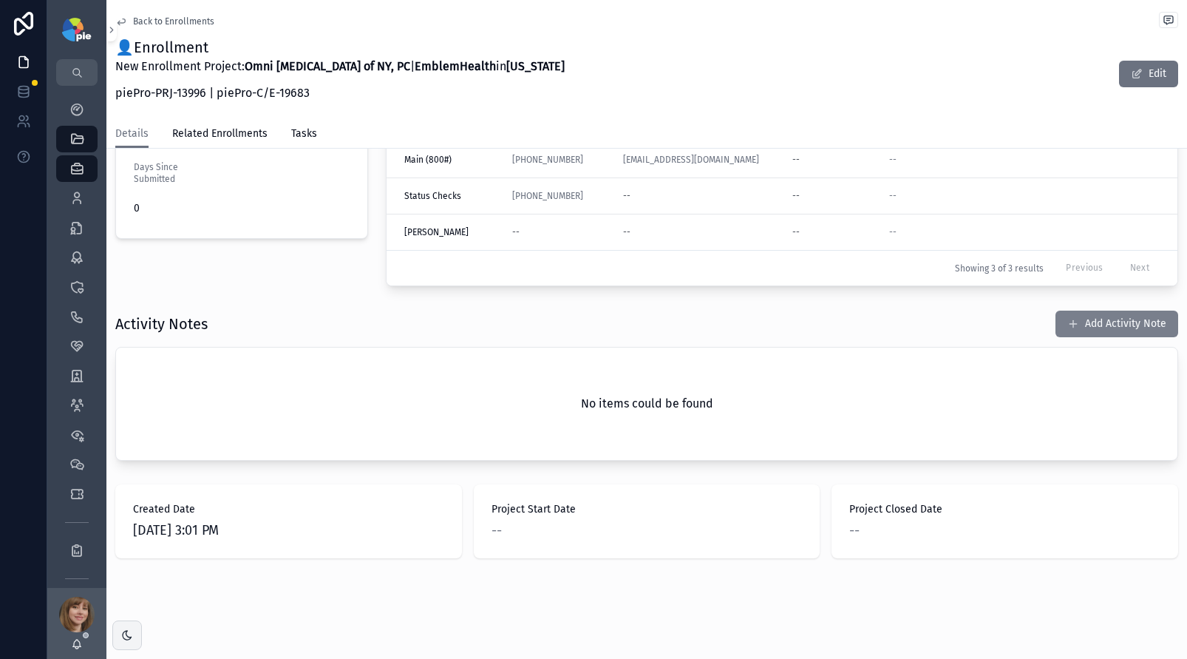
click at [1093, 326] on button "Add Activity Note" at bounding box center [1116, 323] width 123 height 27
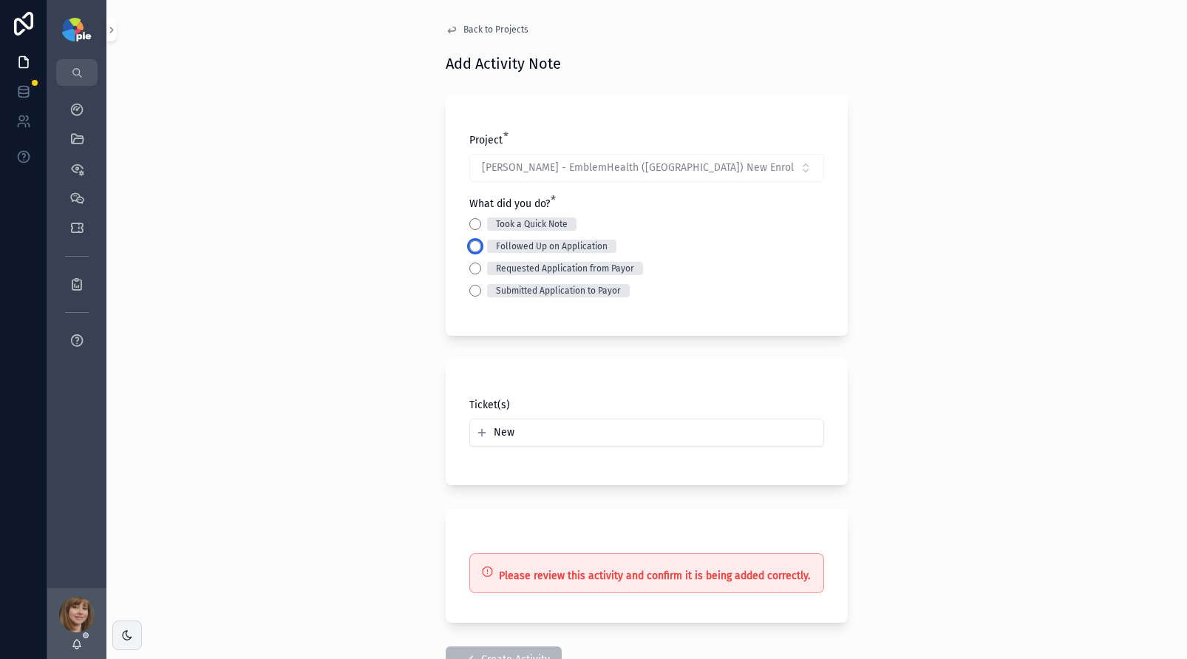
click at [472, 245] on button "Followed Up on Application" at bounding box center [475, 246] width 12 height 12
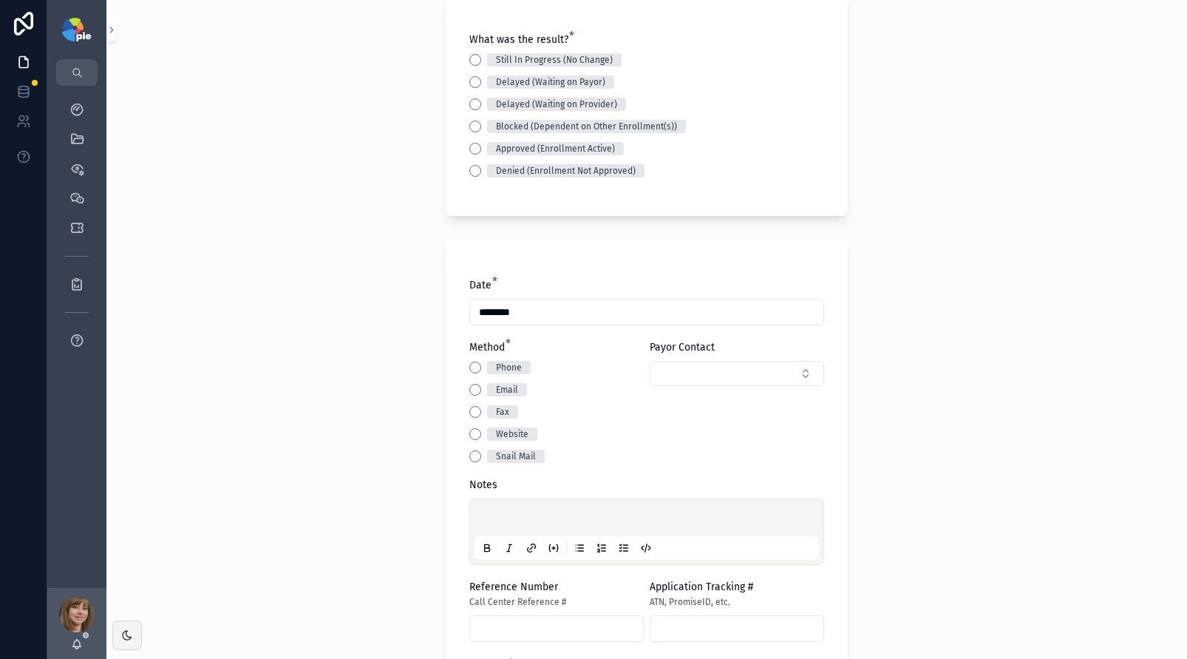
scroll to position [428, 0]
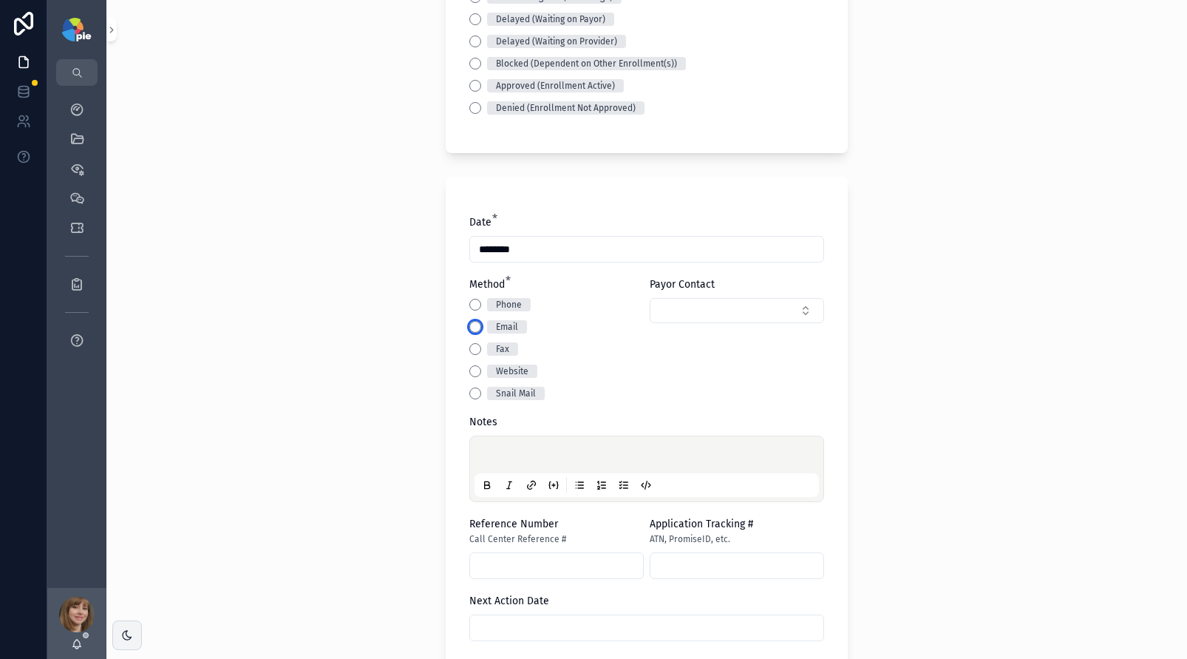
click at [471, 327] on button "Email" at bounding box center [475, 327] width 12 height 12
click at [527, 442] on div "scrollable content" at bounding box center [646, 468] width 344 height 56
click at [530, 454] on p "scrollable content" at bounding box center [649, 456] width 344 height 15
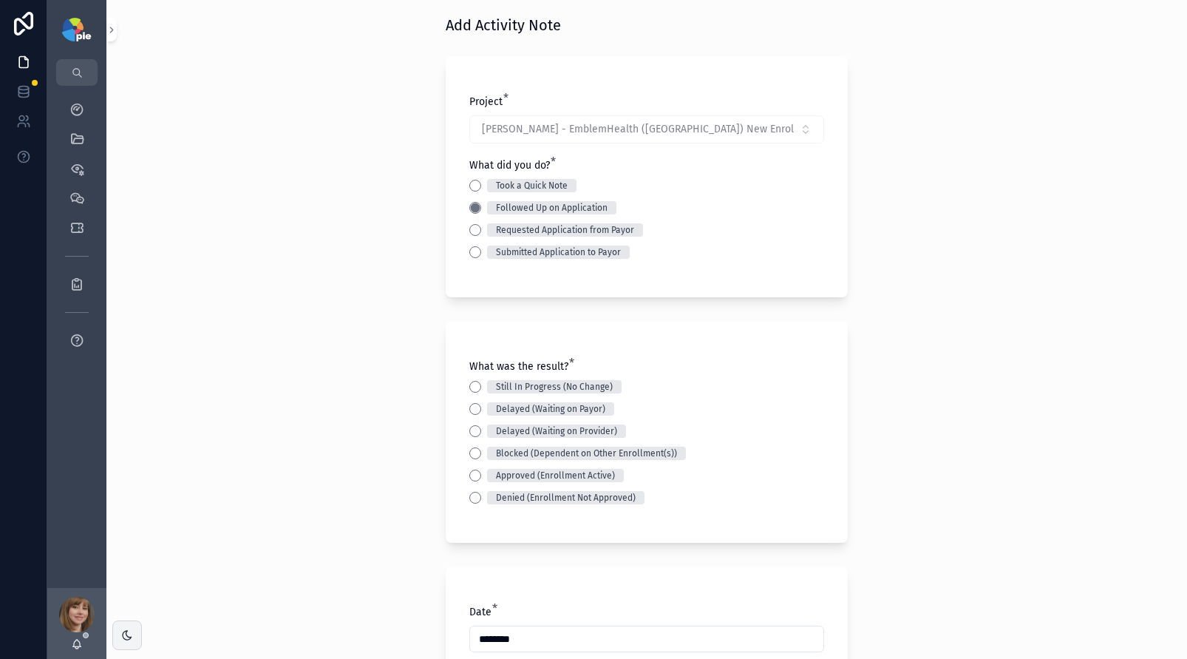
scroll to position [21, 0]
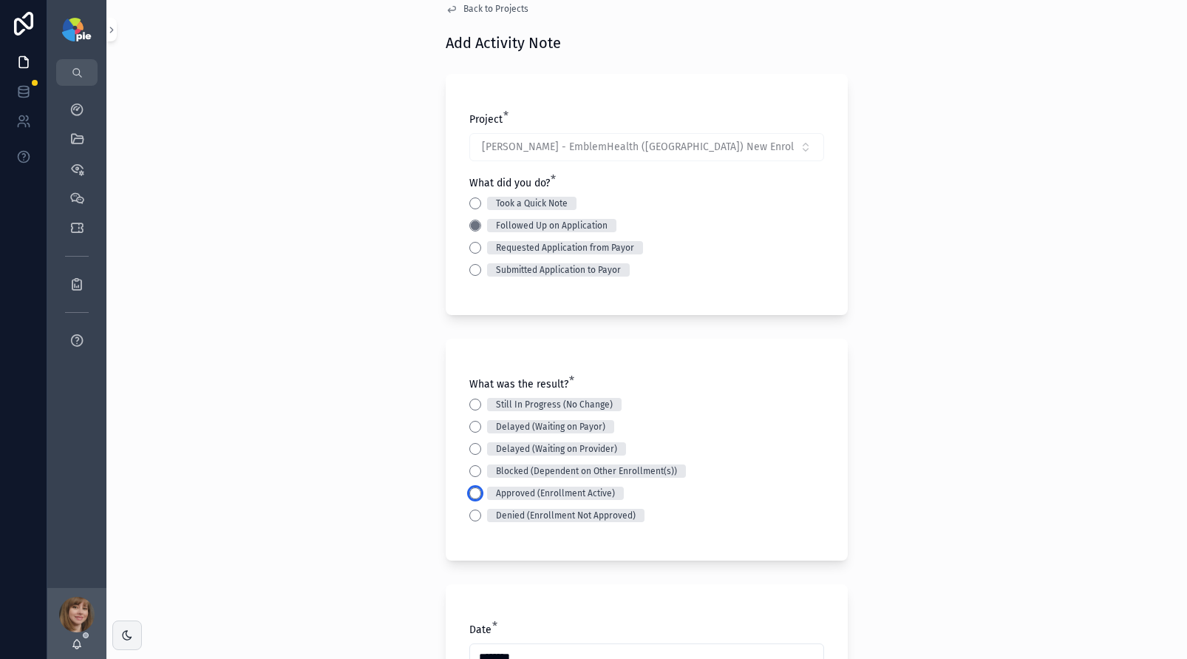
click at [473, 494] on button "Approved (Enrollment Active)" at bounding box center [475, 493] width 12 height 12
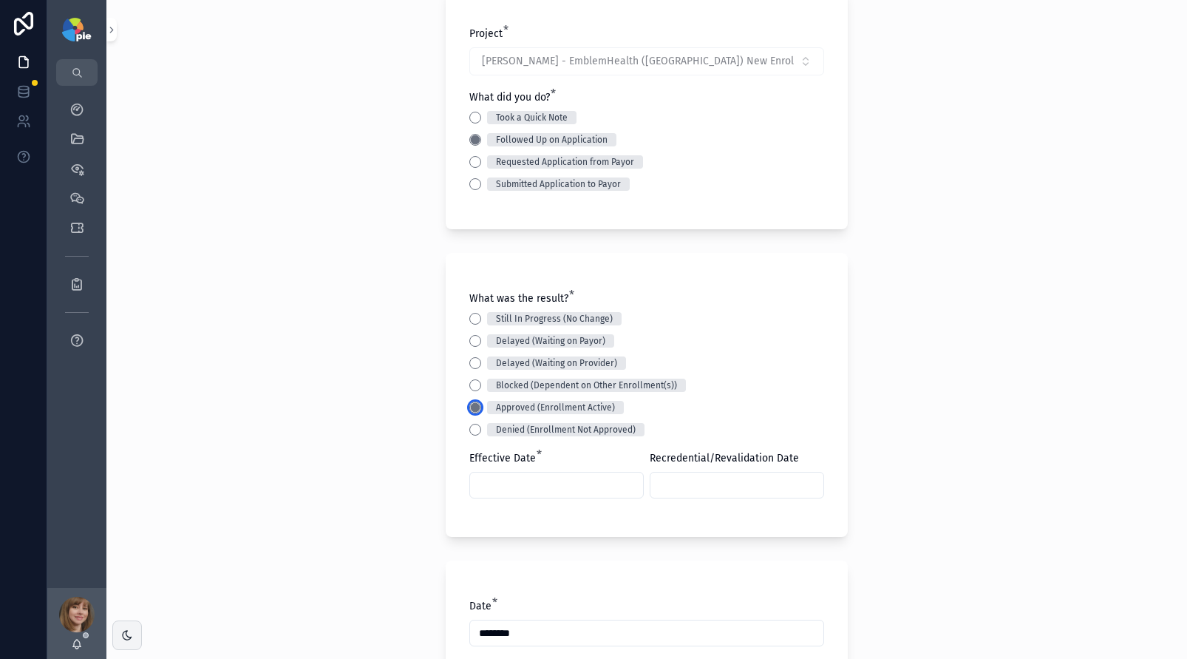
scroll to position [132, 0]
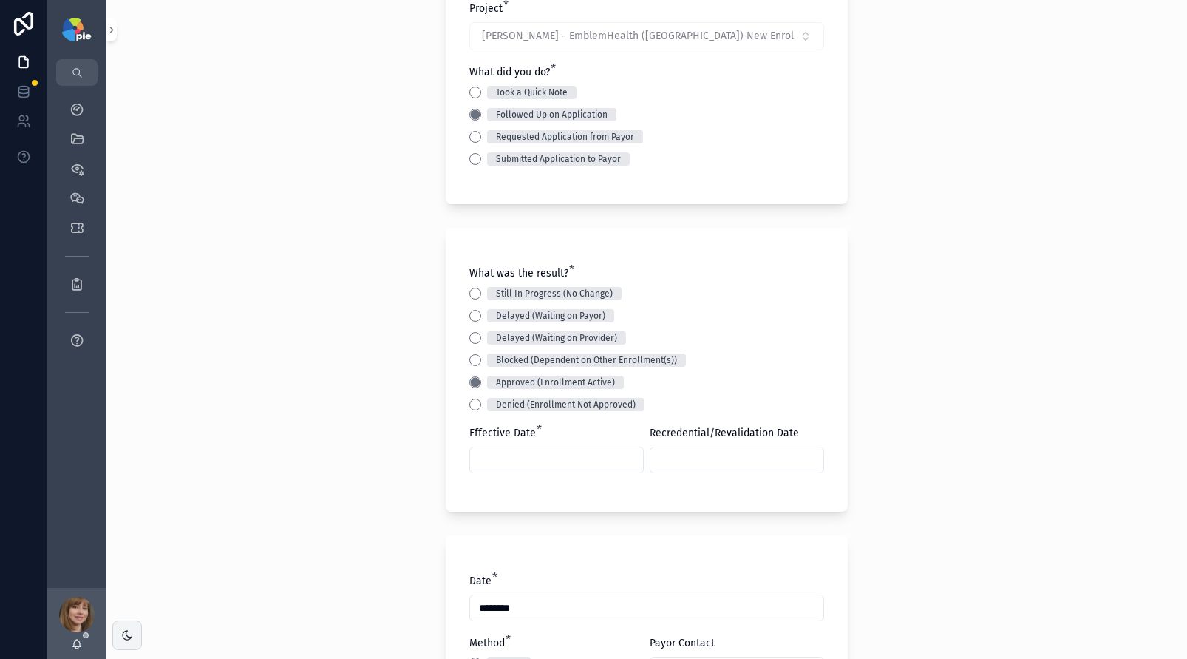
click at [514, 458] on input "scrollable content" at bounding box center [556, 459] width 173 height 21
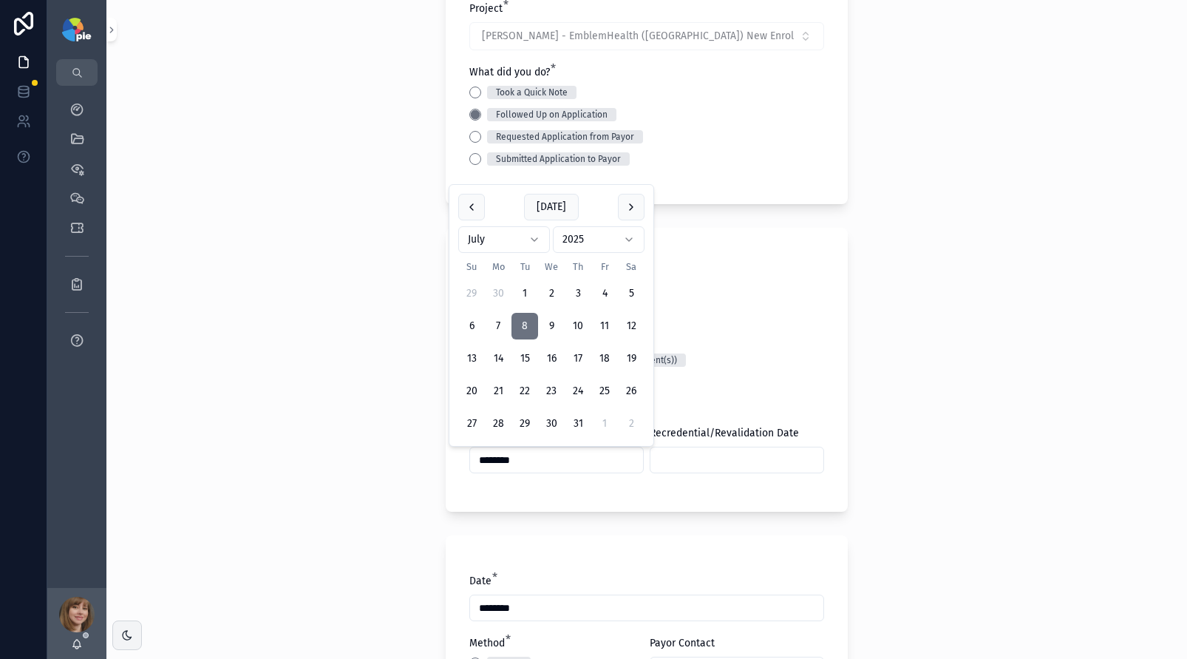
type input "********"
click at [347, 452] on div "Back to Projects Add Activity Note Project * [PERSON_NAME] - EmblemHealth ([GEO…" at bounding box center [646, 197] width 1081 height 659
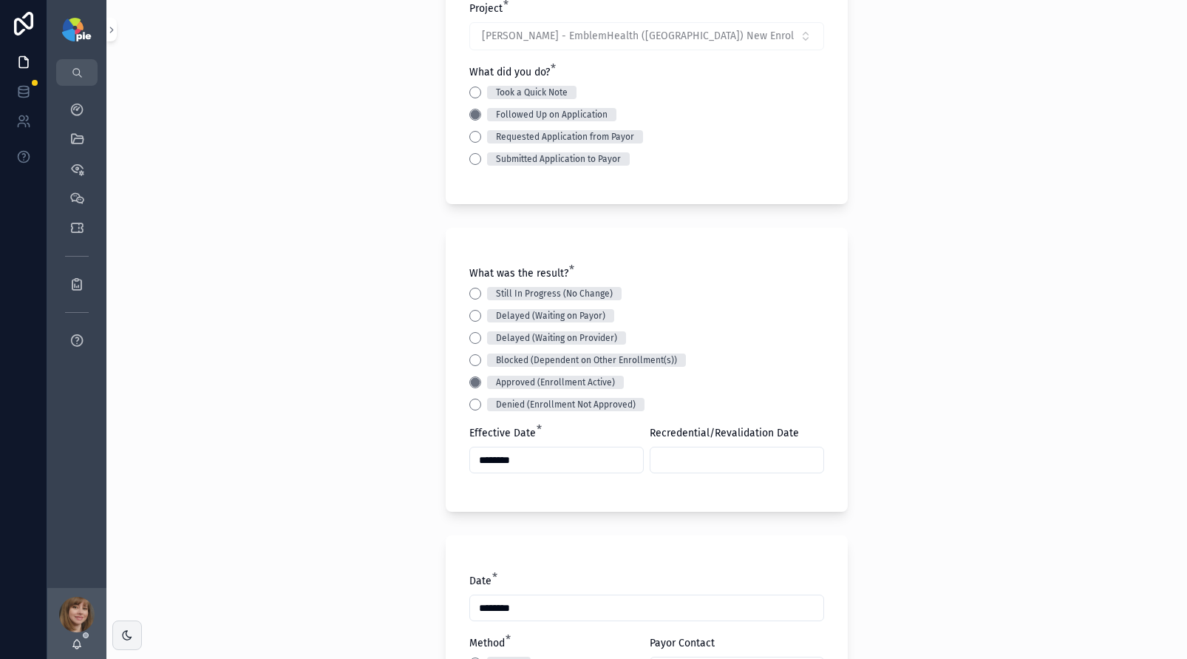
scroll to position [465, 0]
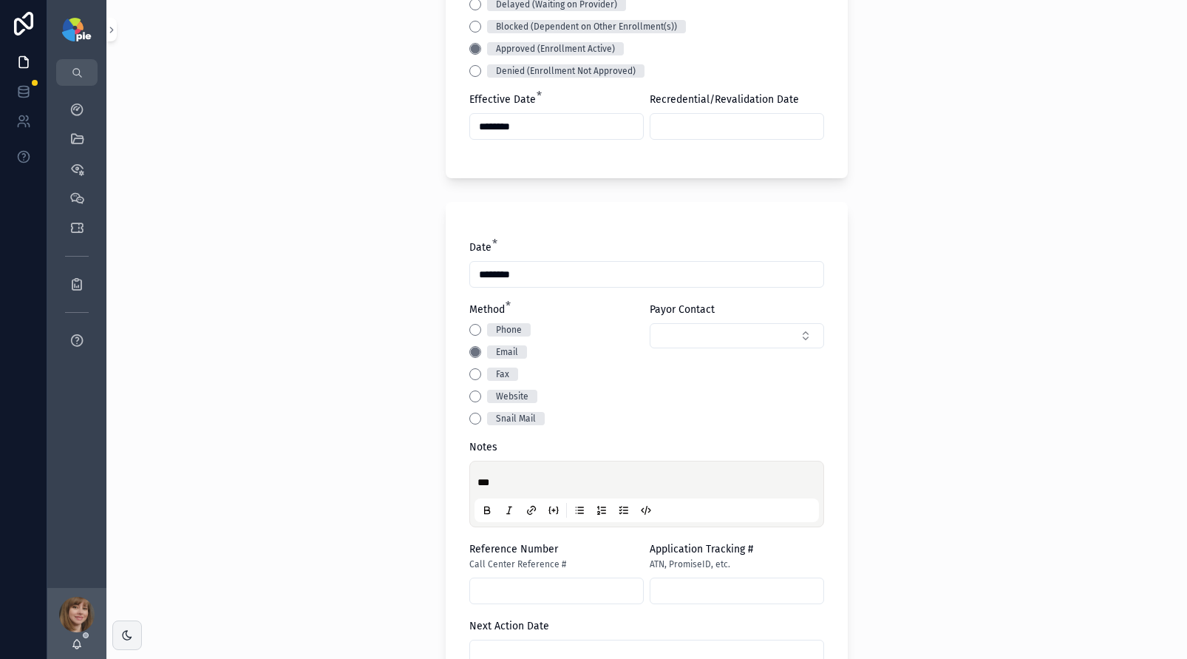
click at [528, 479] on p "***" at bounding box center [649, 481] width 344 height 15
click at [386, 251] on div "**********" at bounding box center [646, 329] width 1081 height 659
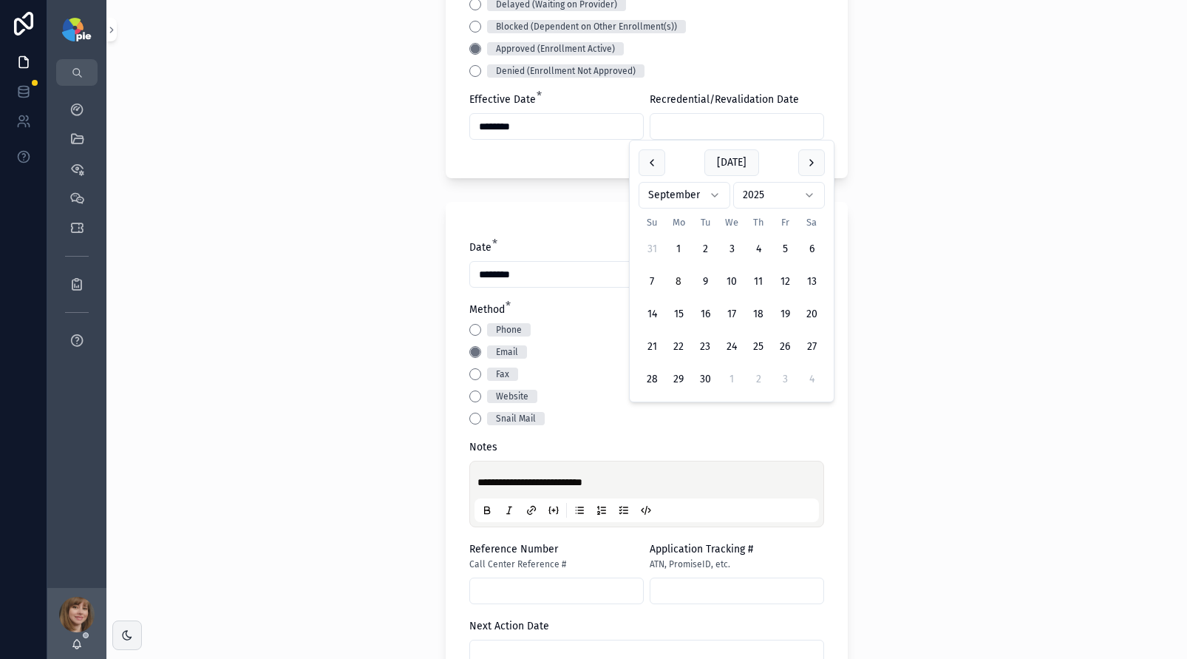
click at [687, 125] on input "scrollable content" at bounding box center [736, 126] width 173 height 21
type input "********"
click at [318, 222] on div "**********" at bounding box center [646, 329] width 1081 height 659
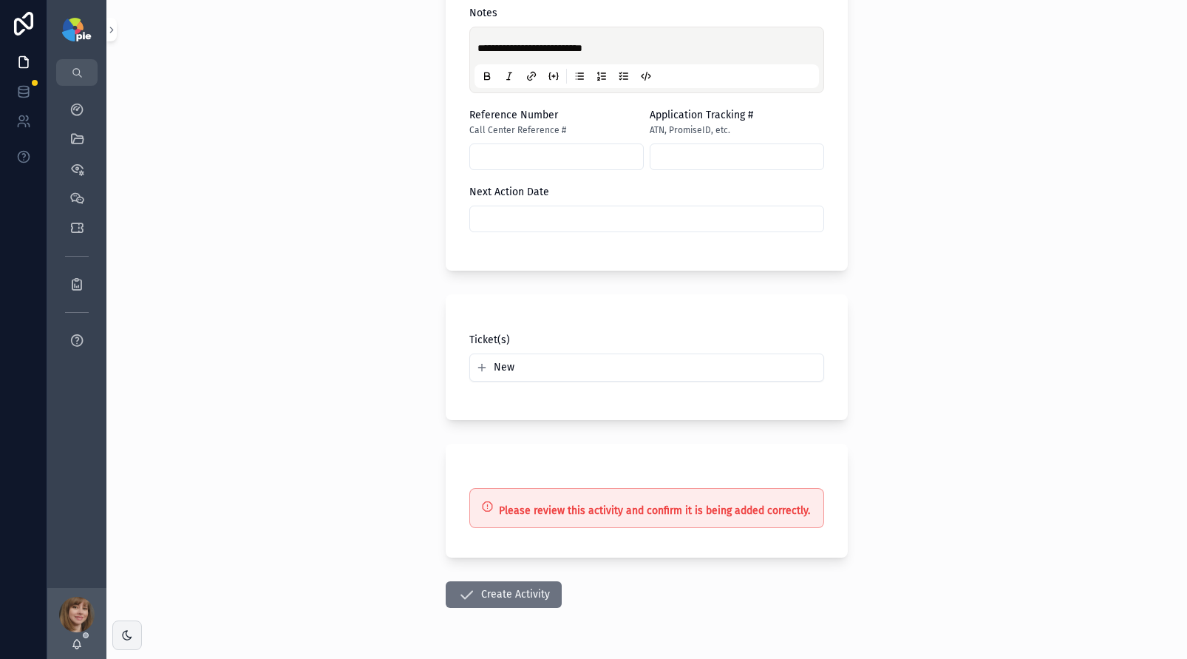
scroll to position [942, 0]
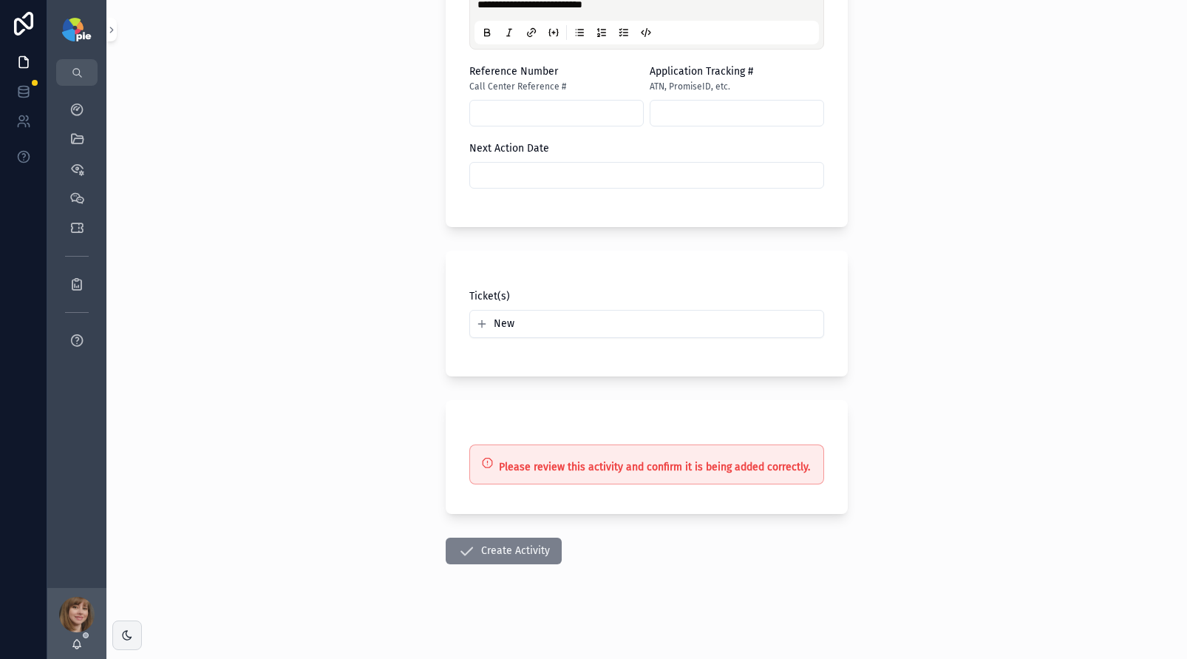
click at [501, 550] on button "Create Activity" at bounding box center [504, 550] width 116 height 27
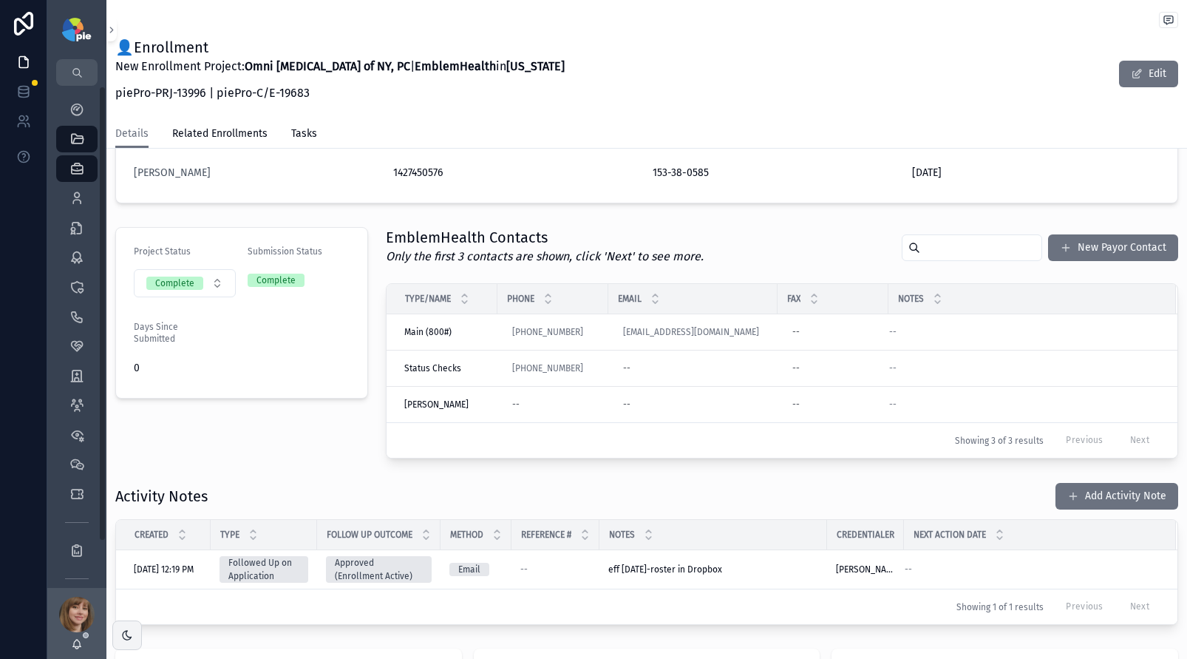
scroll to position [234, 0]
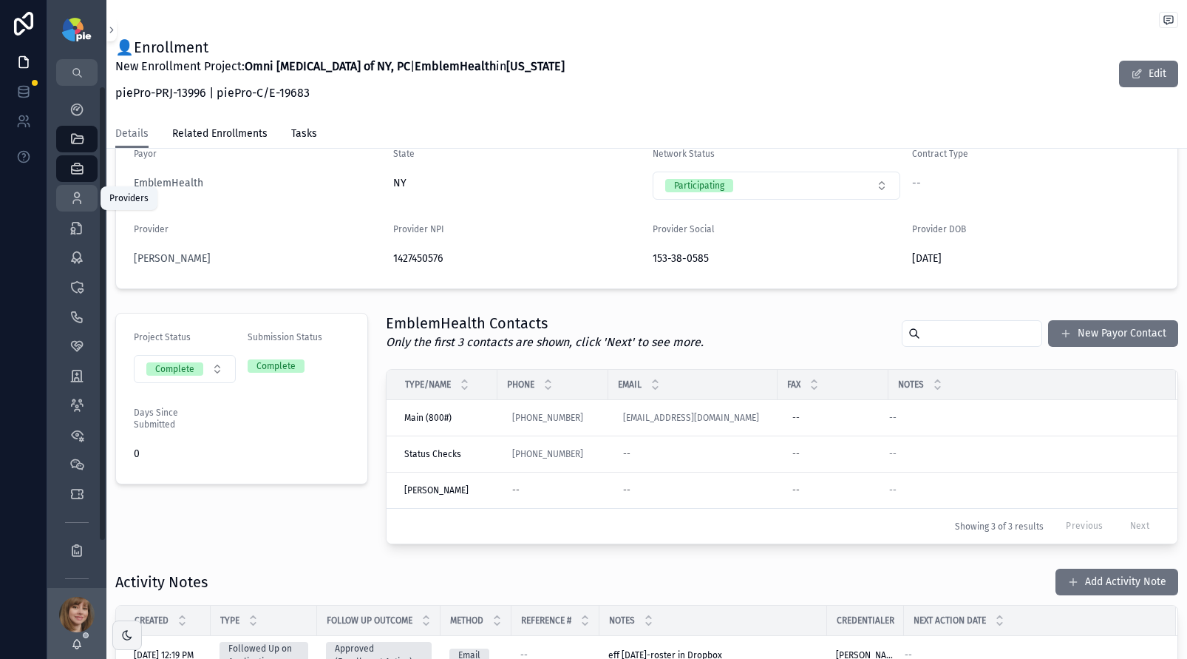
click at [75, 196] on icon "scrollable content" at bounding box center [76, 198] width 15 height 15
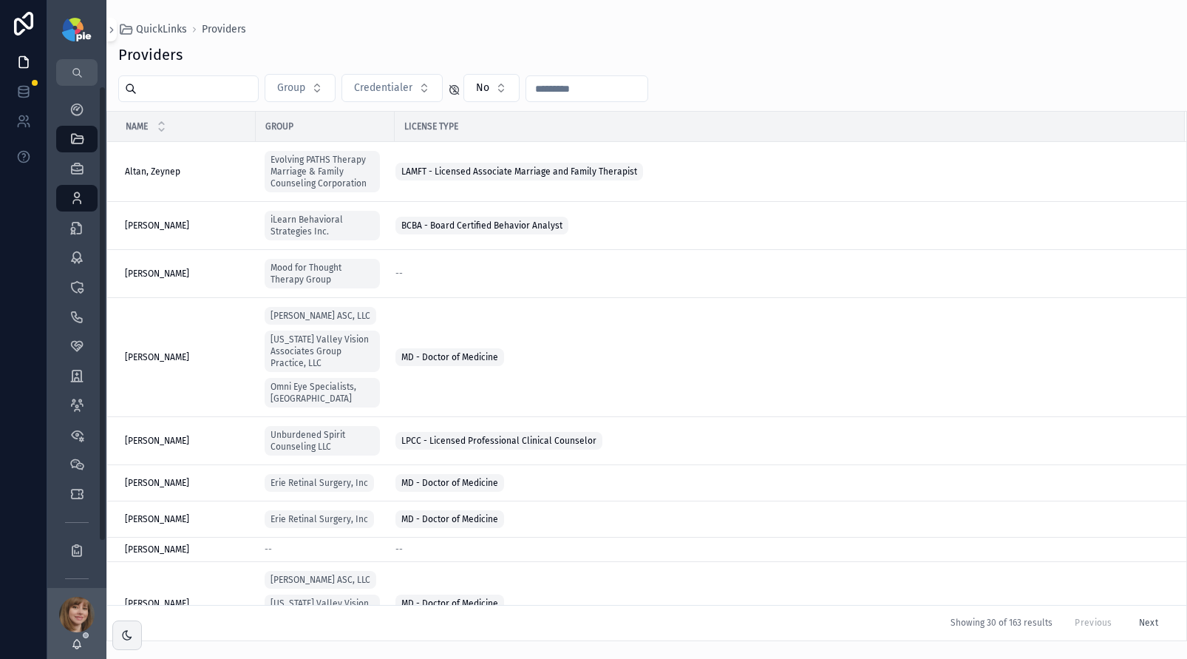
click at [187, 95] on input "scrollable content" at bounding box center [197, 88] width 121 height 21
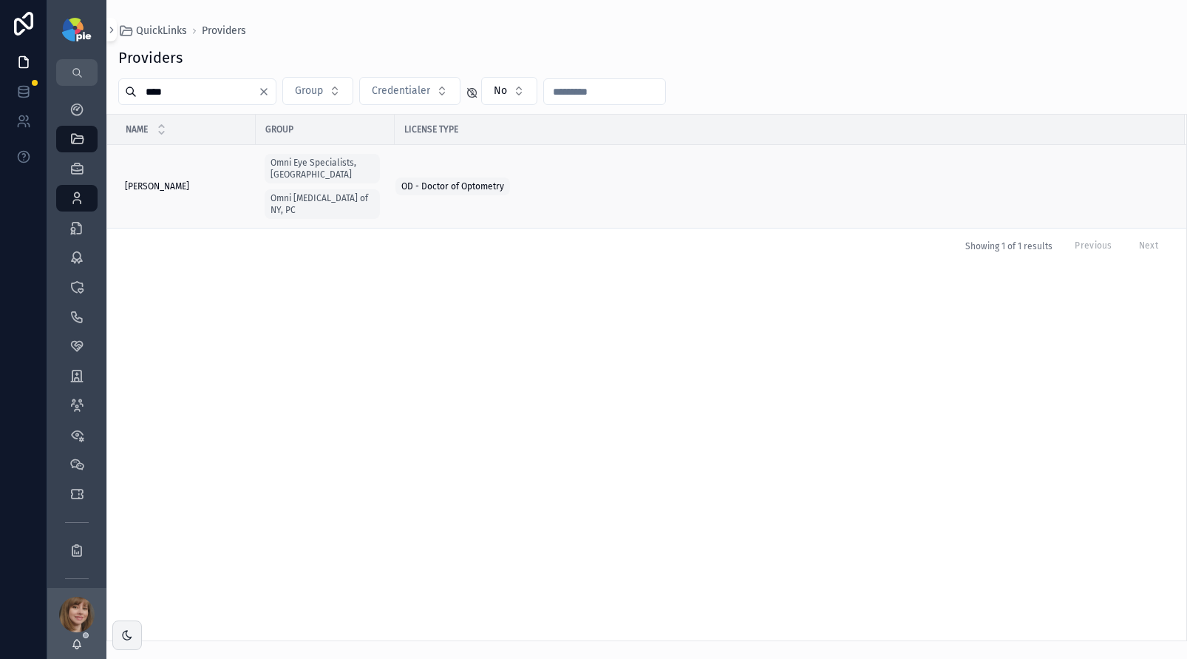
type input "****"
click at [208, 183] on div "[PERSON_NAME] [PERSON_NAME]" at bounding box center [186, 186] width 122 height 12
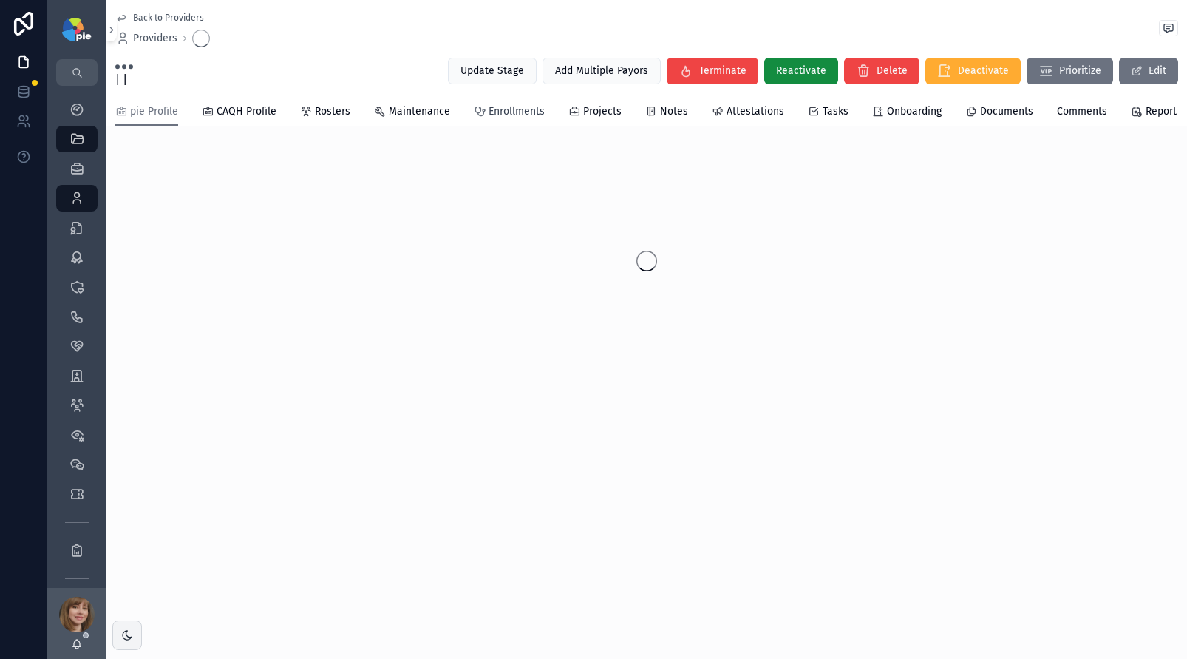
click at [516, 115] on span "Enrollments" at bounding box center [517, 111] width 56 height 15
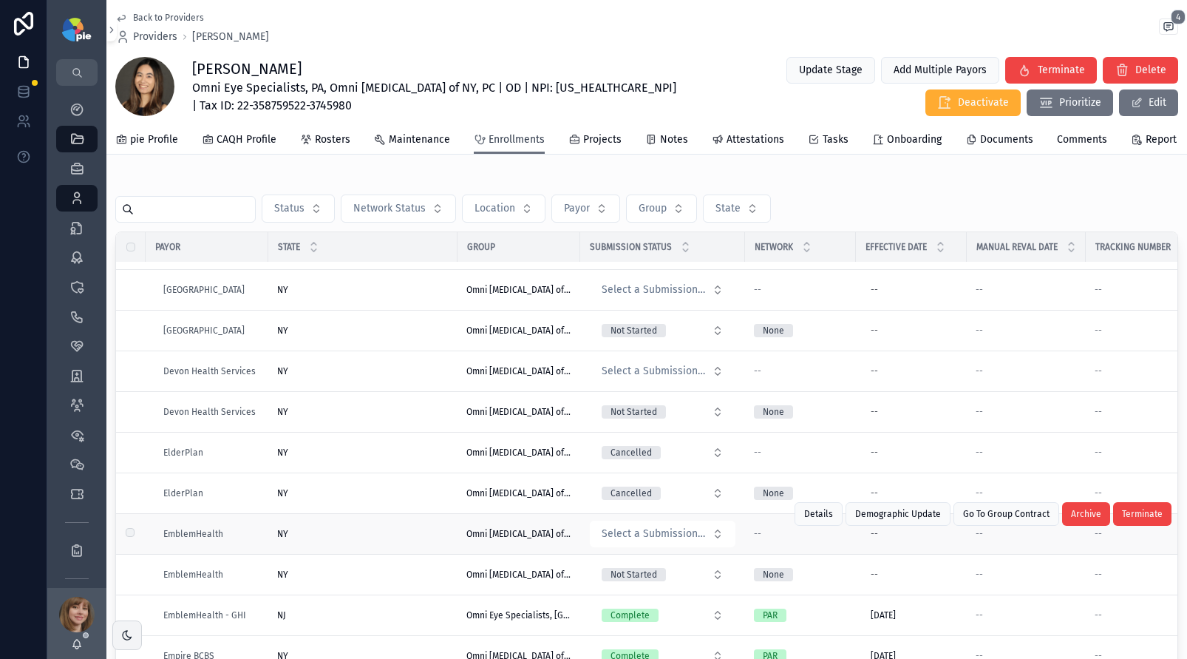
scroll to position [799, 0]
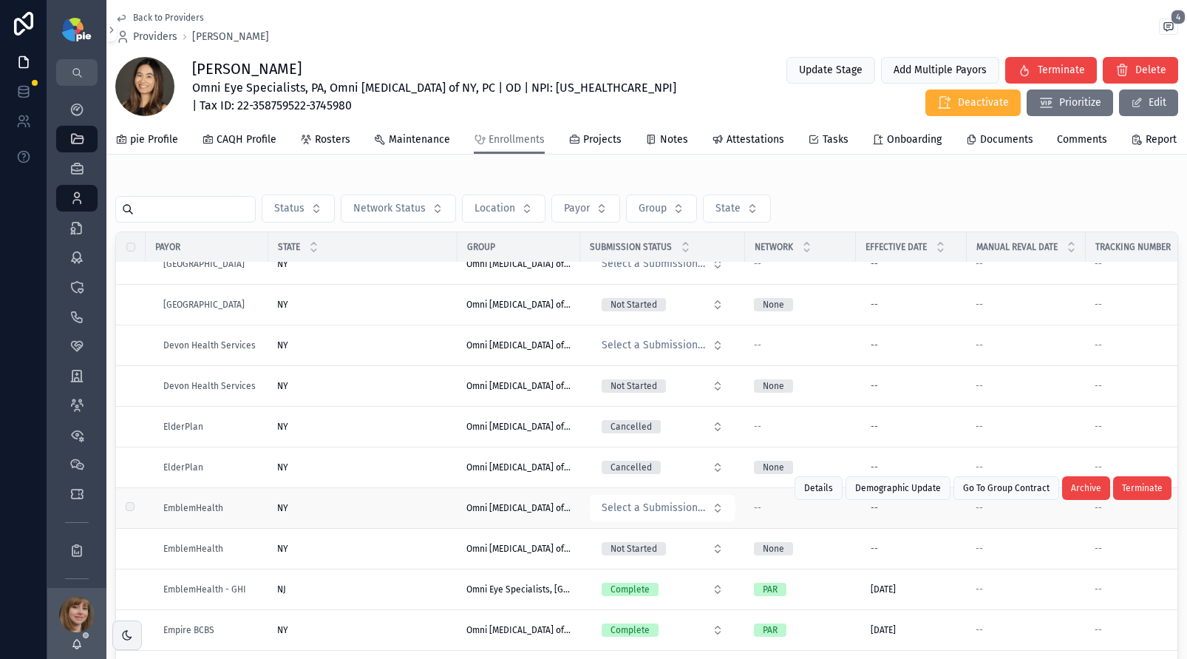
click at [396, 502] on div "NY [GEOGRAPHIC_DATA]" at bounding box center [362, 508] width 171 height 12
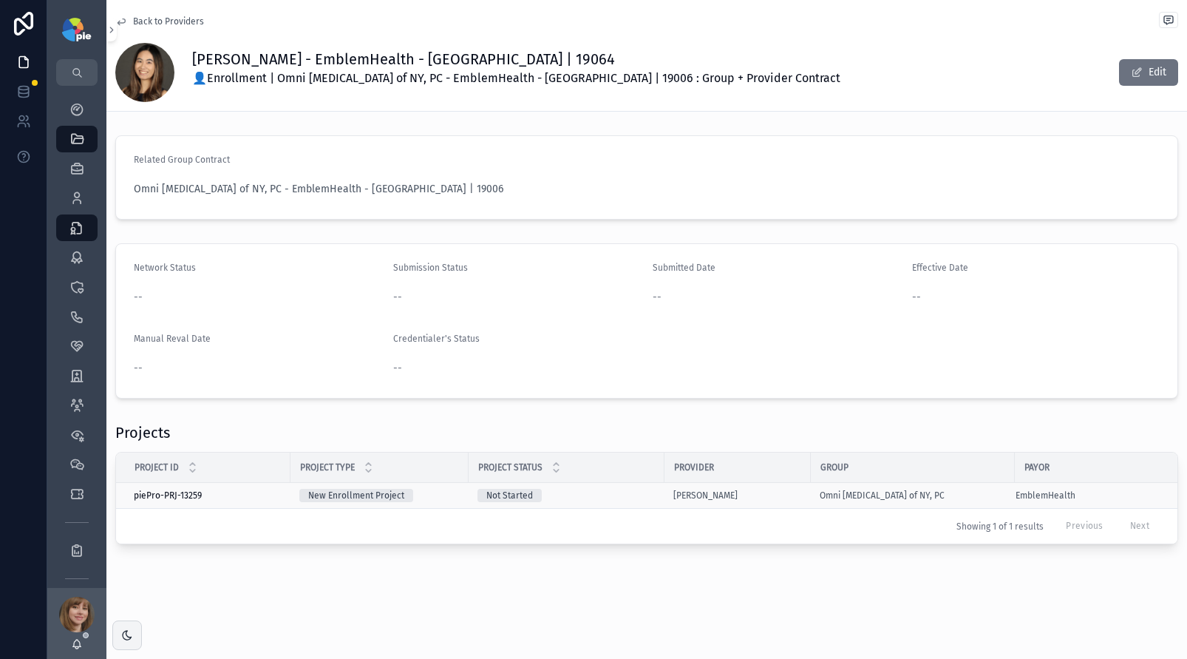
click at [634, 494] on div "Not Started" at bounding box center [566, 495] width 178 height 13
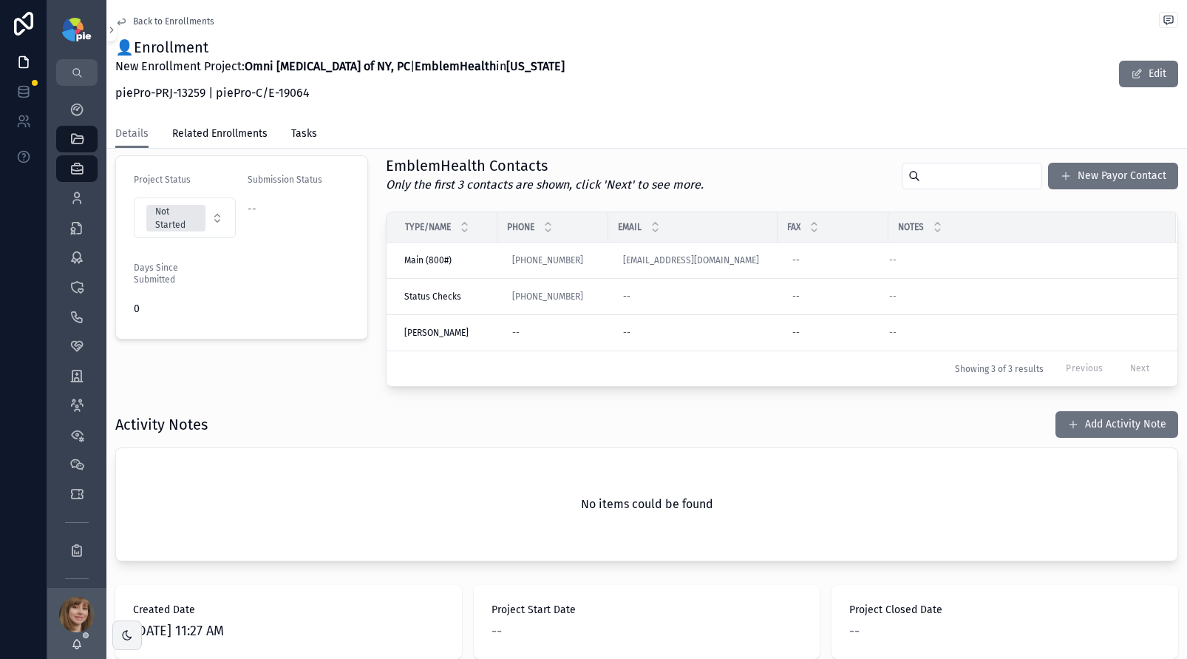
scroll to position [375, 0]
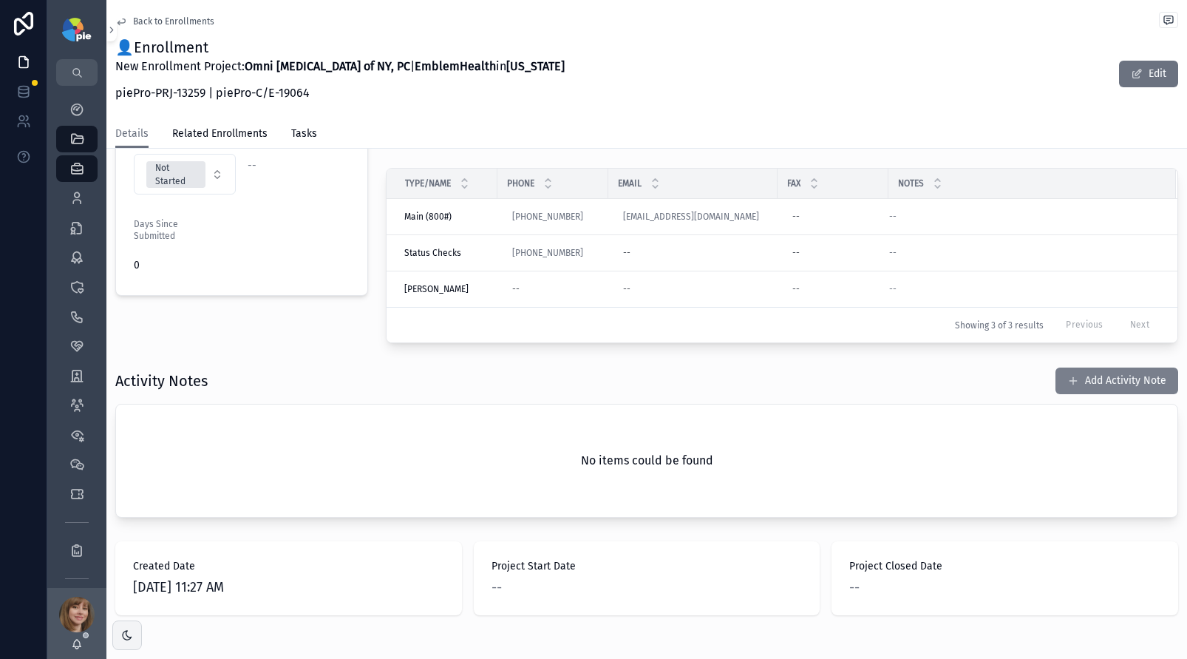
click at [1104, 387] on button "Add Activity Note" at bounding box center [1116, 380] width 123 height 27
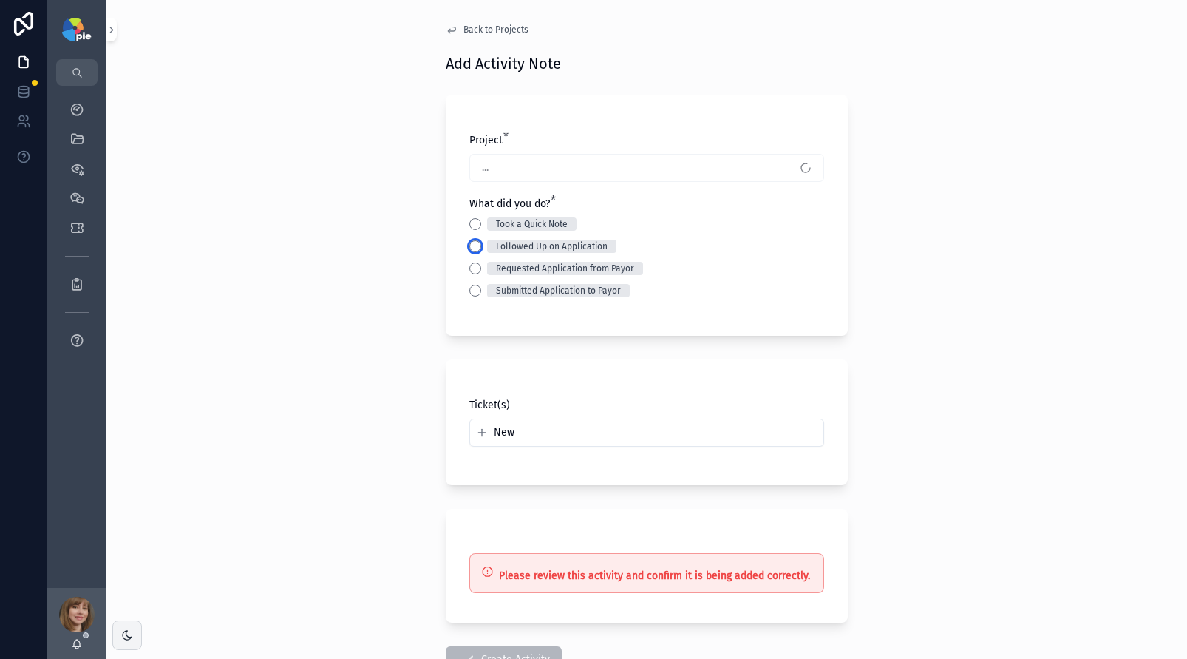
click at [469, 249] on button "Followed Up on Application" at bounding box center [475, 246] width 12 height 12
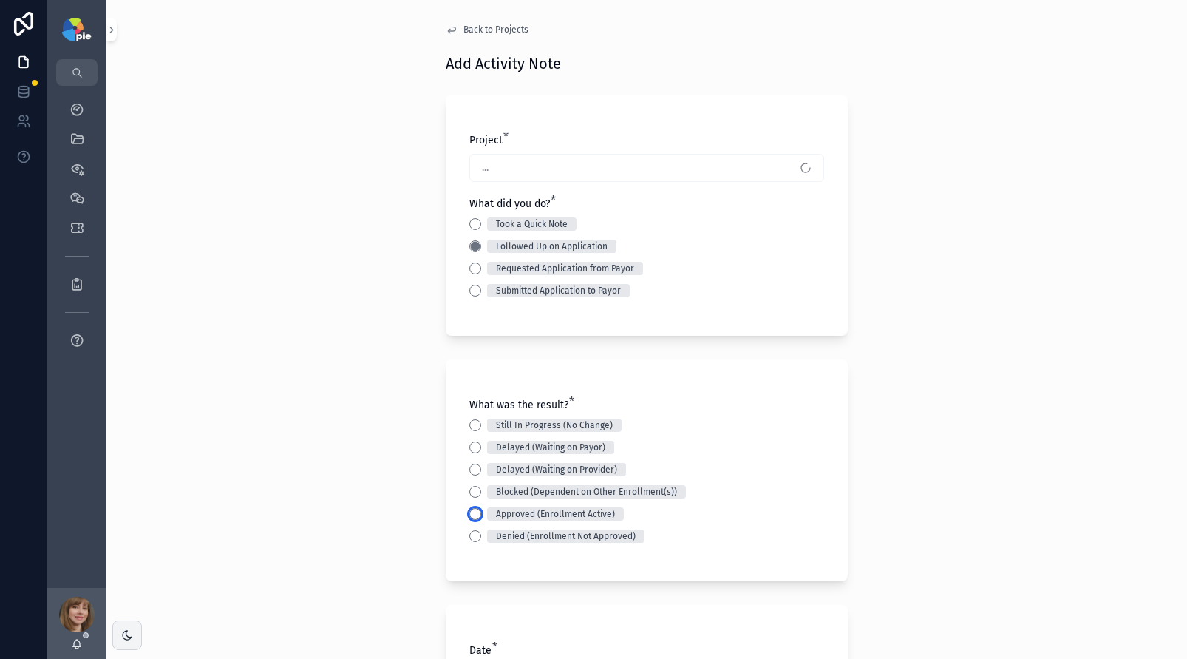
click at [469, 510] on button "Approved (Enrollment Active)" at bounding box center [475, 514] width 12 height 12
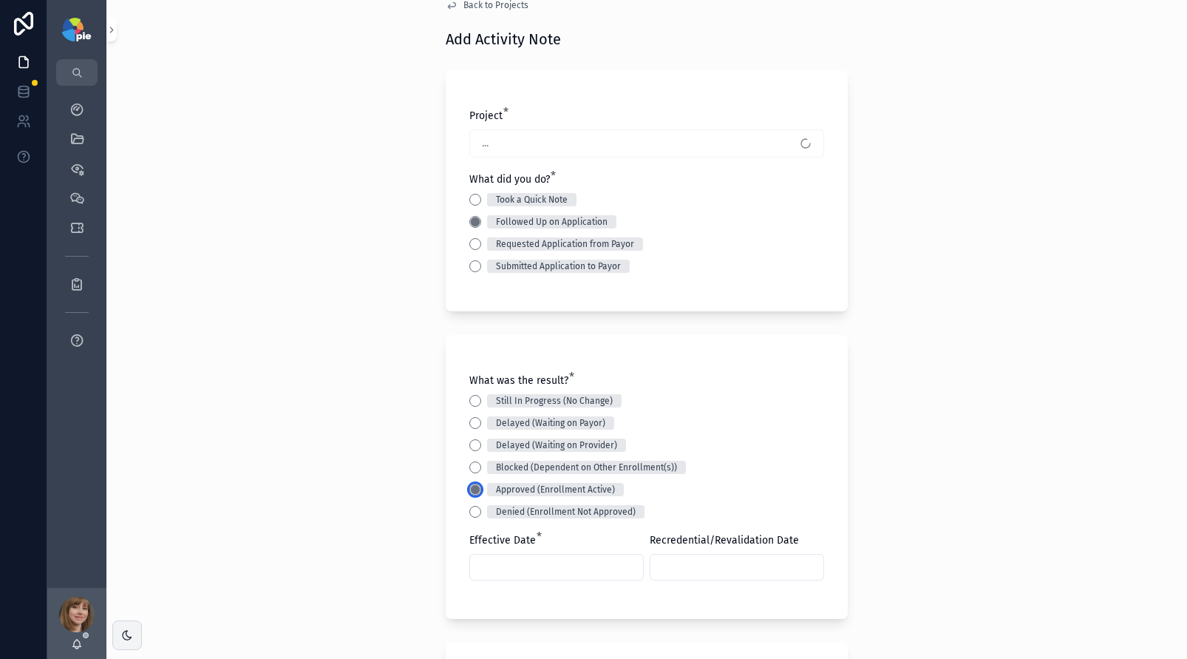
scroll to position [76, 0]
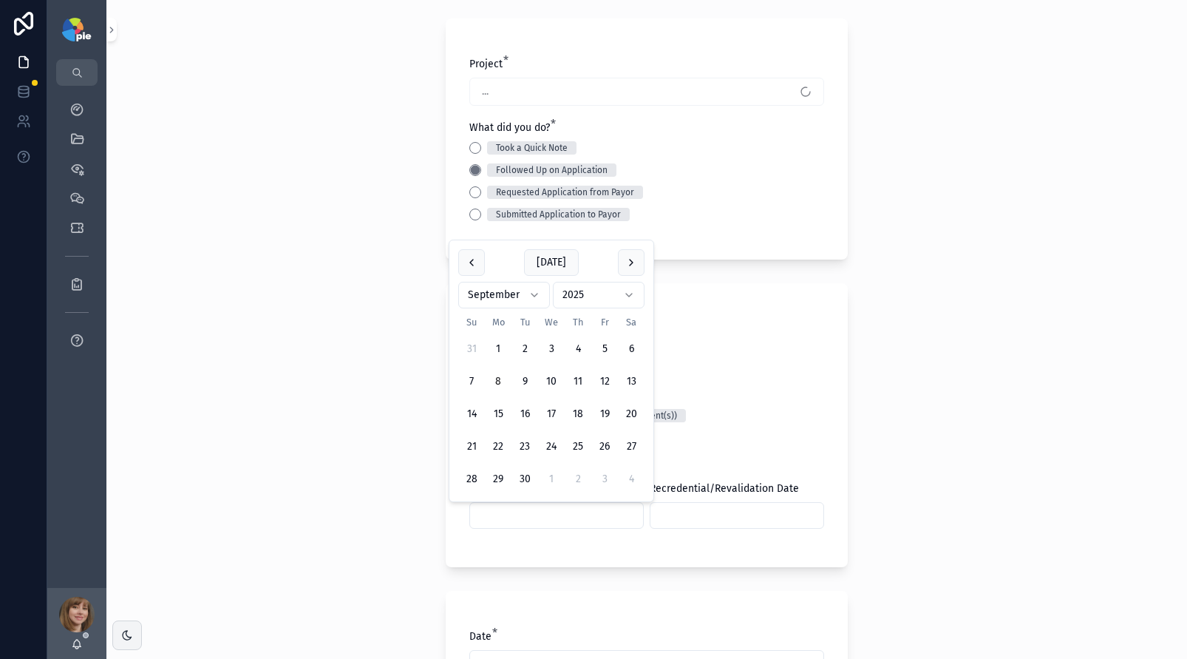
click at [505, 509] on input "scrollable content" at bounding box center [556, 515] width 173 height 21
type input "********"
click at [373, 412] on div "Back to Projects Add Activity Note Project * [PERSON_NAME] - EmblemHealth ([GEO…" at bounding box center [646, 253] width 1081 height 659
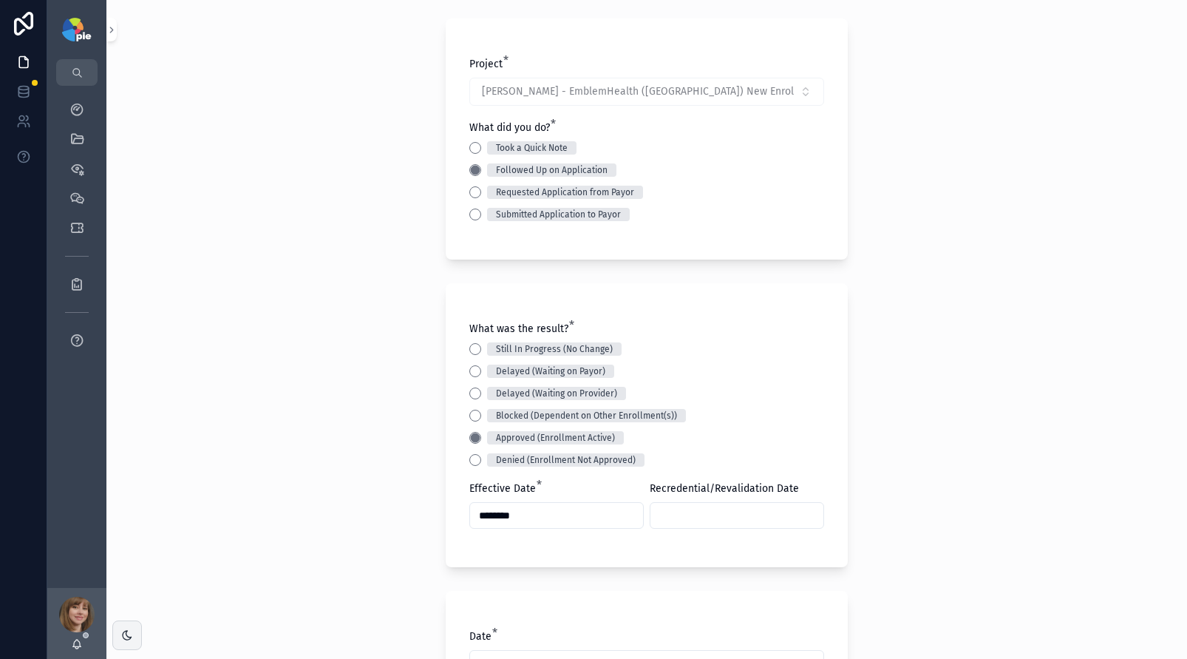
click at [718, 519] on input "scrollable content" at bounding box center [736, 515] width 173 height 21
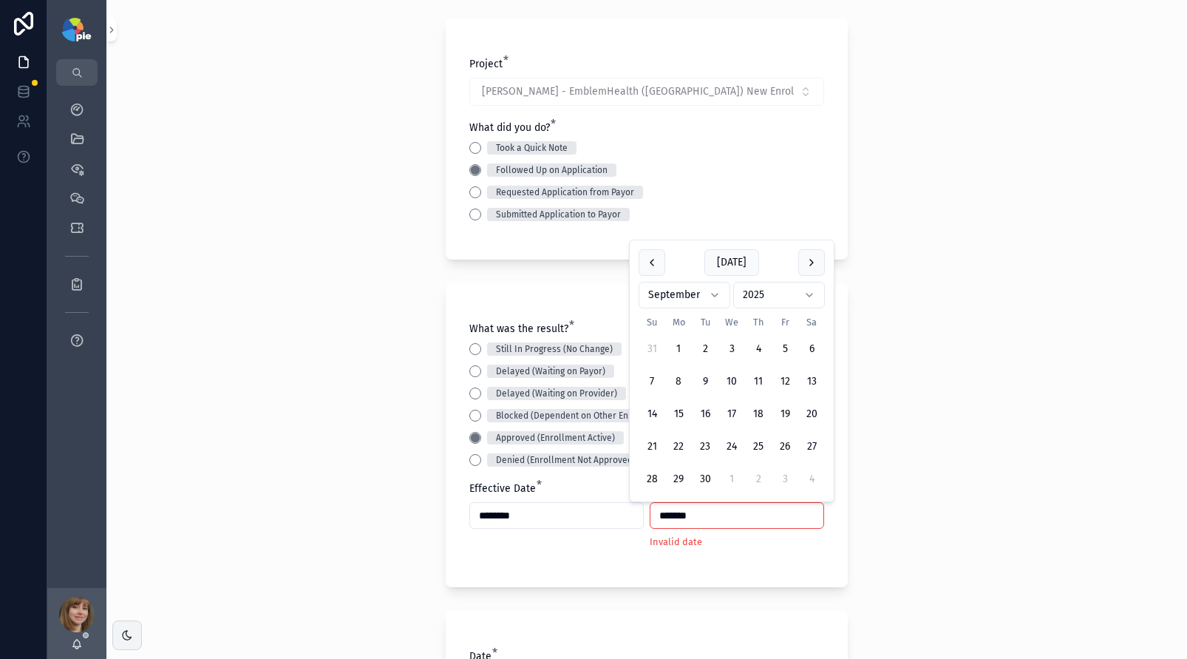
type input "*******"
click at [211, 418] on div "Back to Projects Add Activity Note Project * [PERSON_NAME] - EmblemHealth ([GEO…" at bounding box center [646, 253] width 1081 height 659
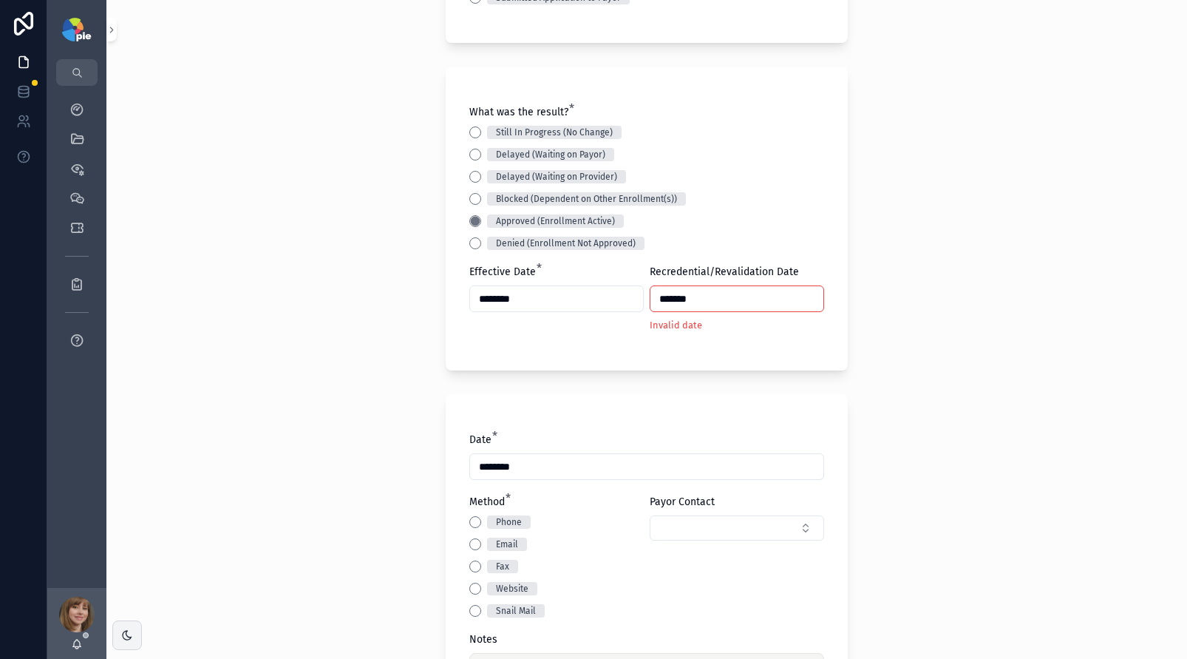
scroll to position [364, 0]
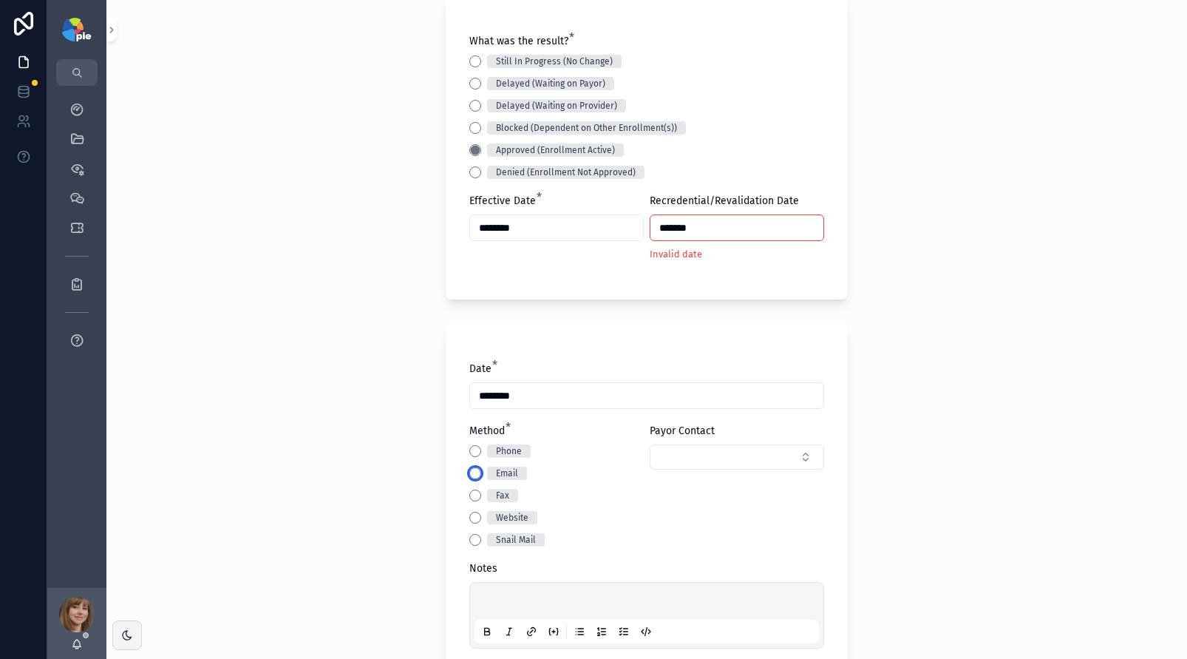
click at [472, 474] on button "Email" at bounding box center [475, 473] width 12 height 12
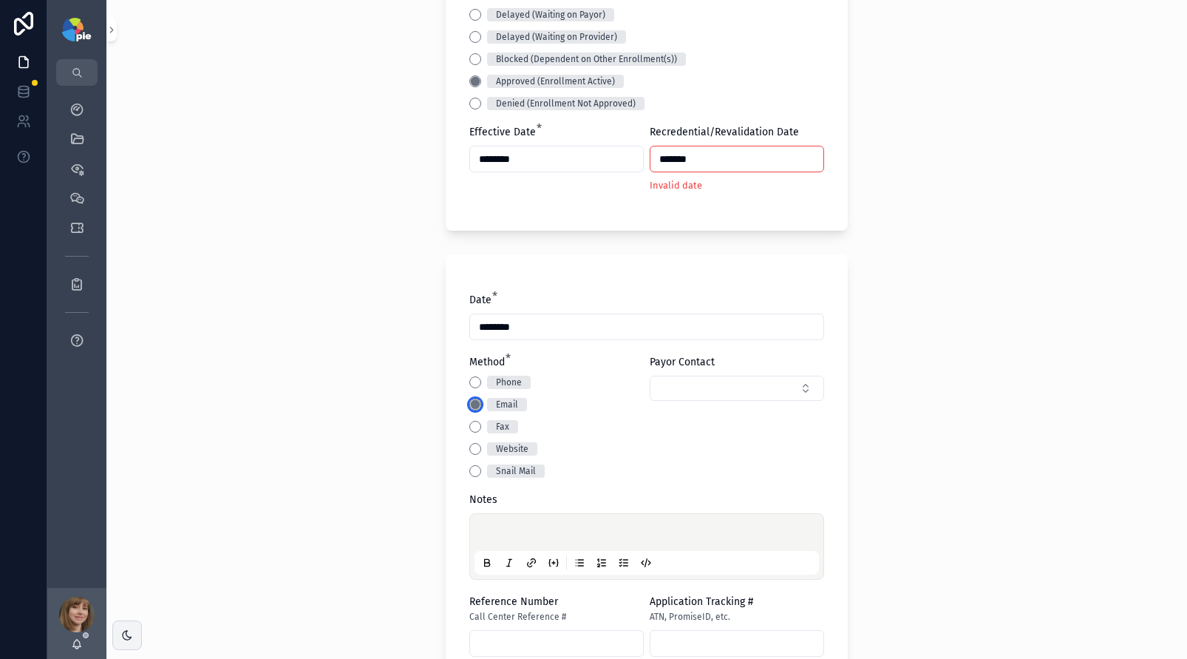
scroll to position [466, 0]
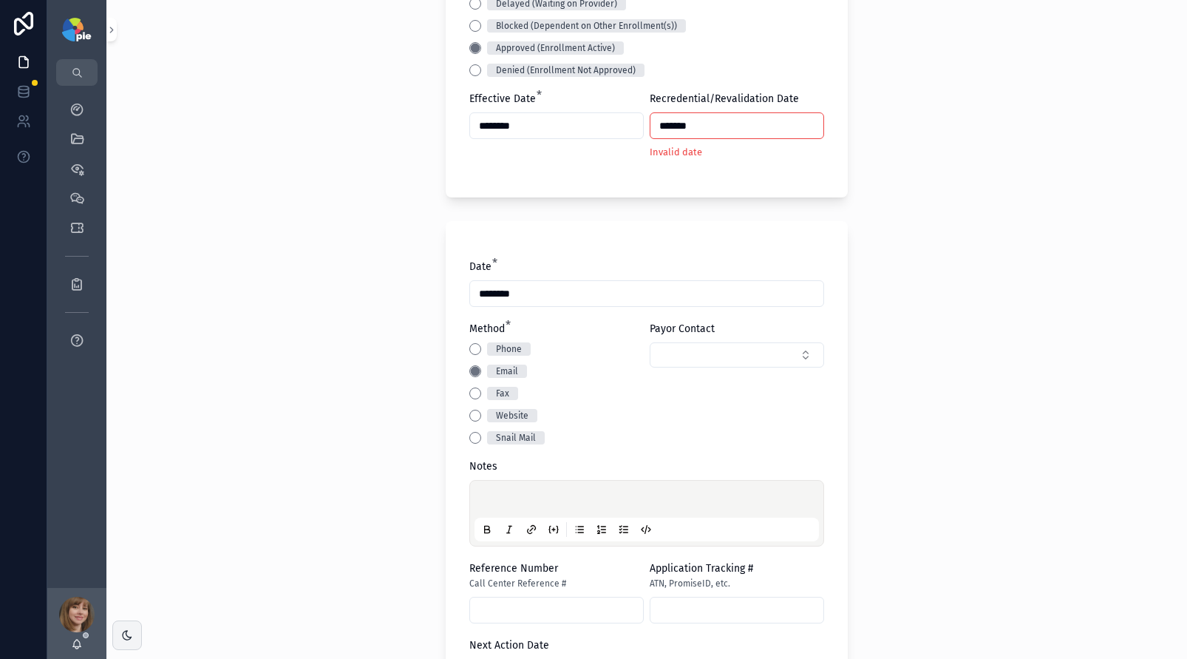
click at [496, 499] on p "scrollable content" at bounding box center [649, 501] width 344 height 15
click at [426, 511] on div "**********" at bounding box center [646, 329] width 1081 height 659
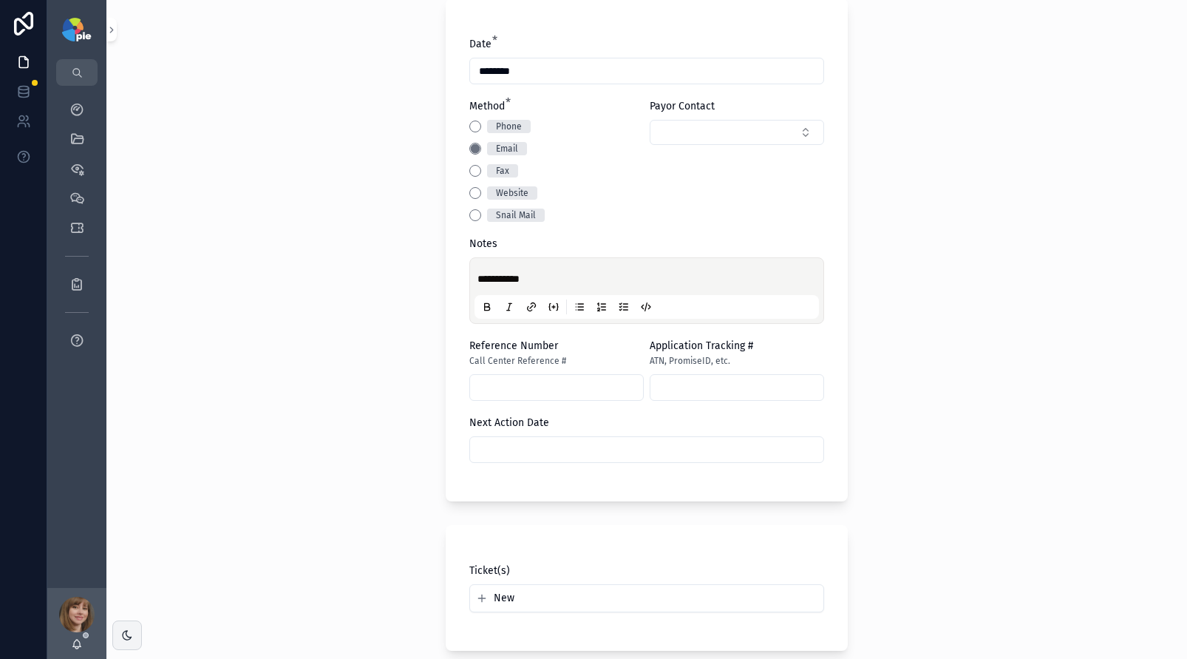
scroll to position [962, 0]
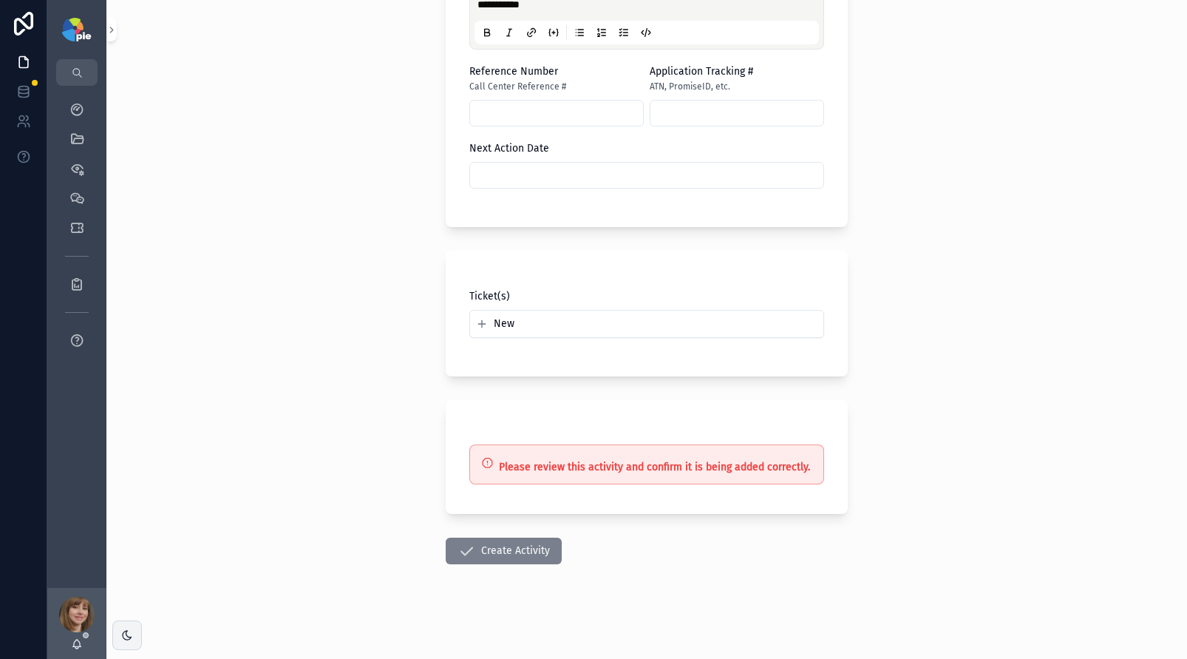
click at [466, 554] on icon "scrollable content" at bounding box center [466, 551] width 18 height 18
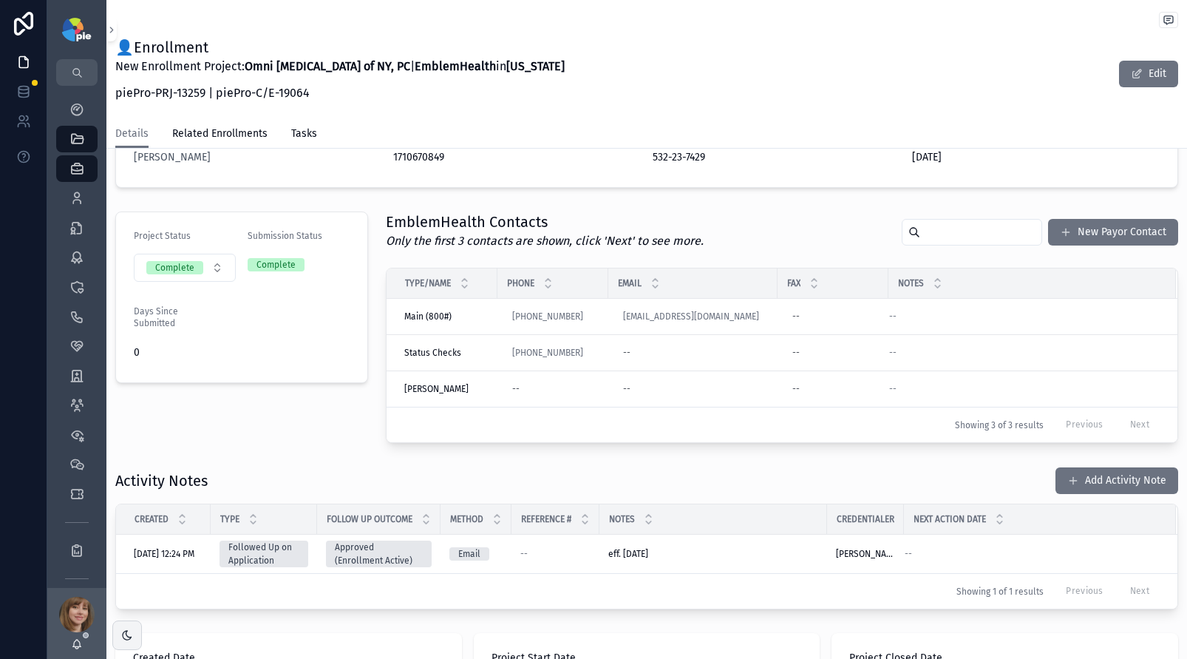
scroll to position [211, 0]
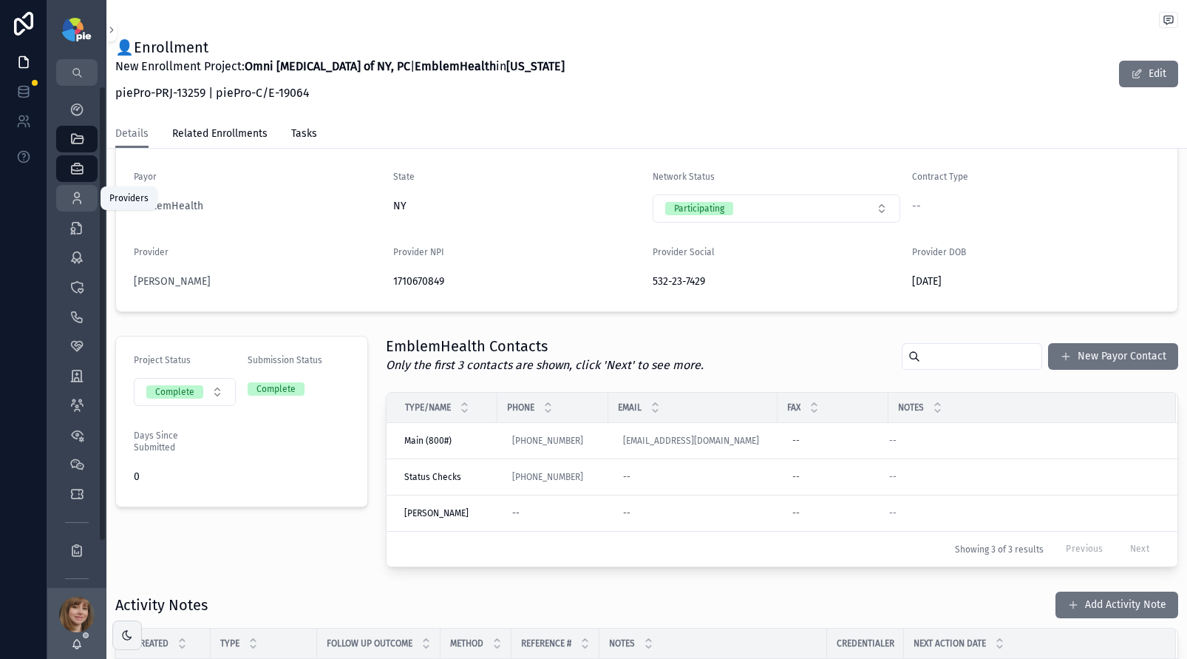
click at [78, 194] on icon "scrollable content" at bounding box center [76, 198] width 15 height 15
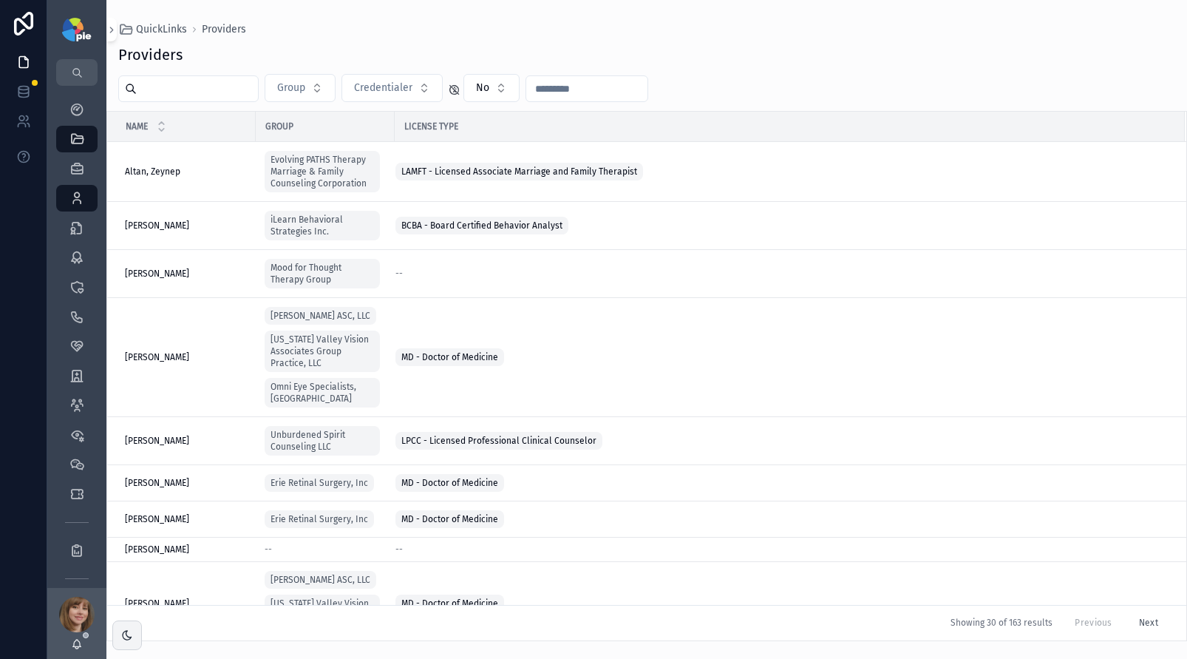
click at [183, 89] on input "scrollable content" at bounding box center [197, 88] width 121 height 21
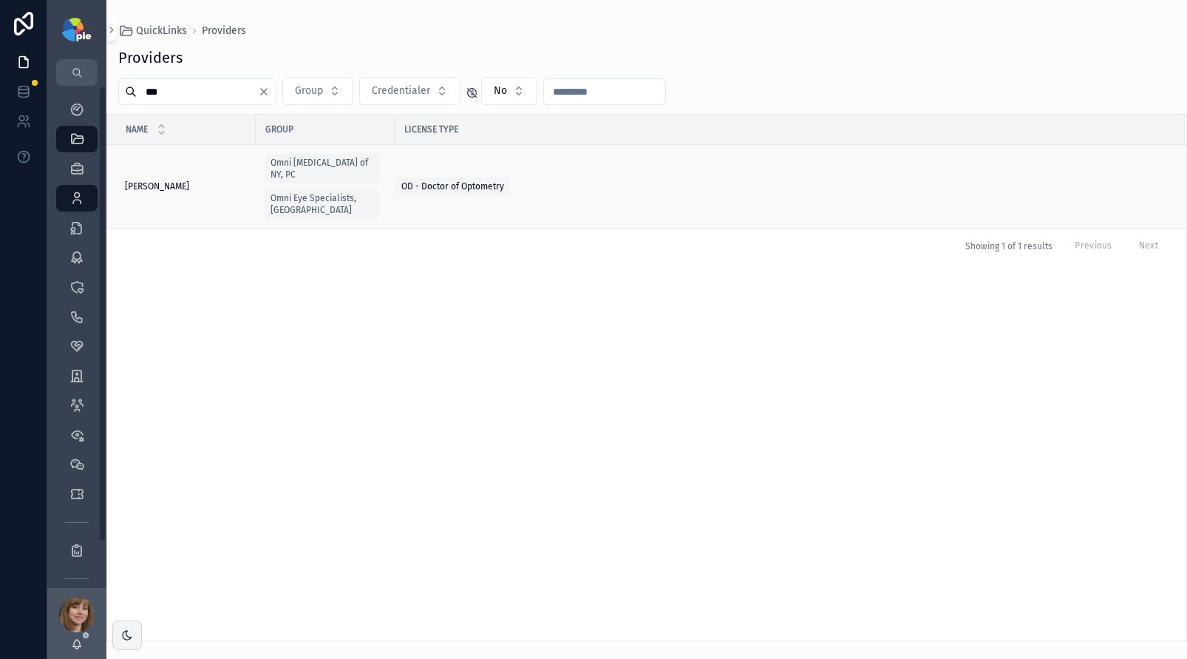
type input "***"
click at [166, 181] on span "[PERSON_NAME]" at bounding box center [157, 186] width 64 height 12
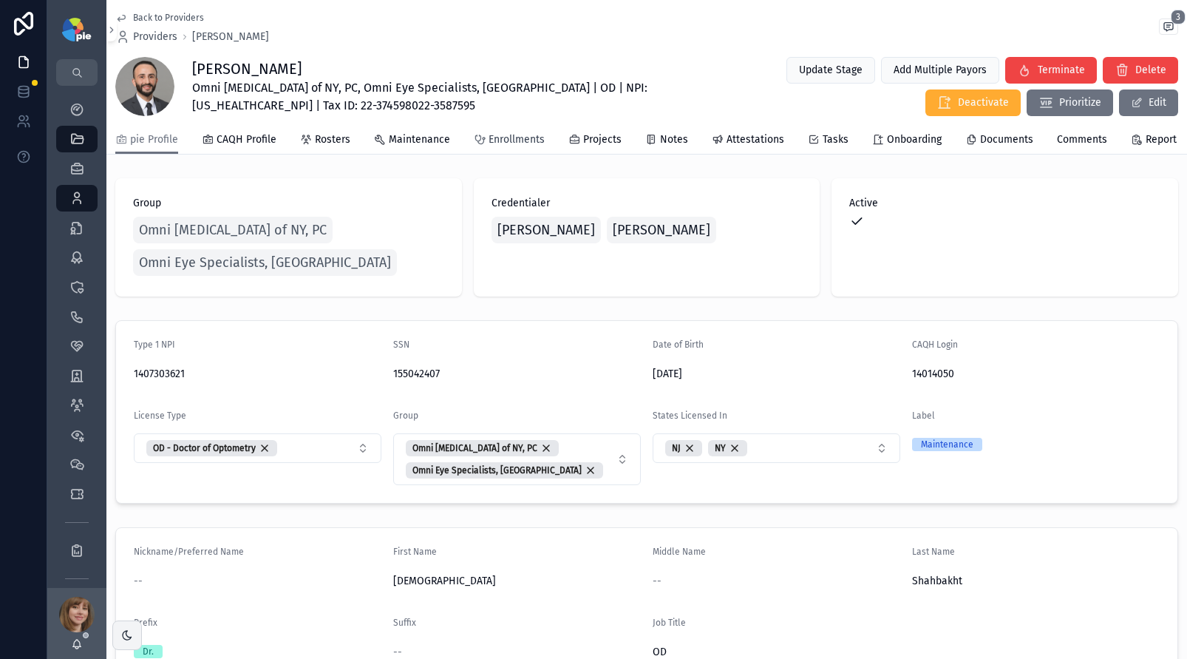
click at [511, 139] on span "Enrollments" at bounding box center [517, 139] width 56 height 15
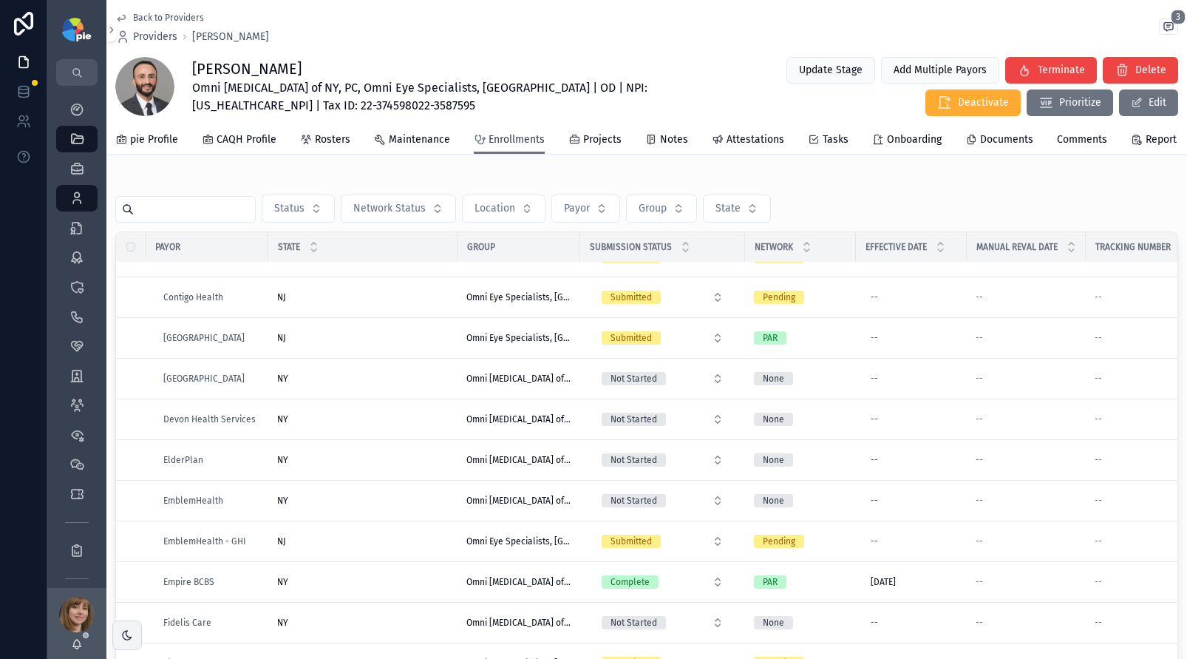
scroll to position [544, 0]
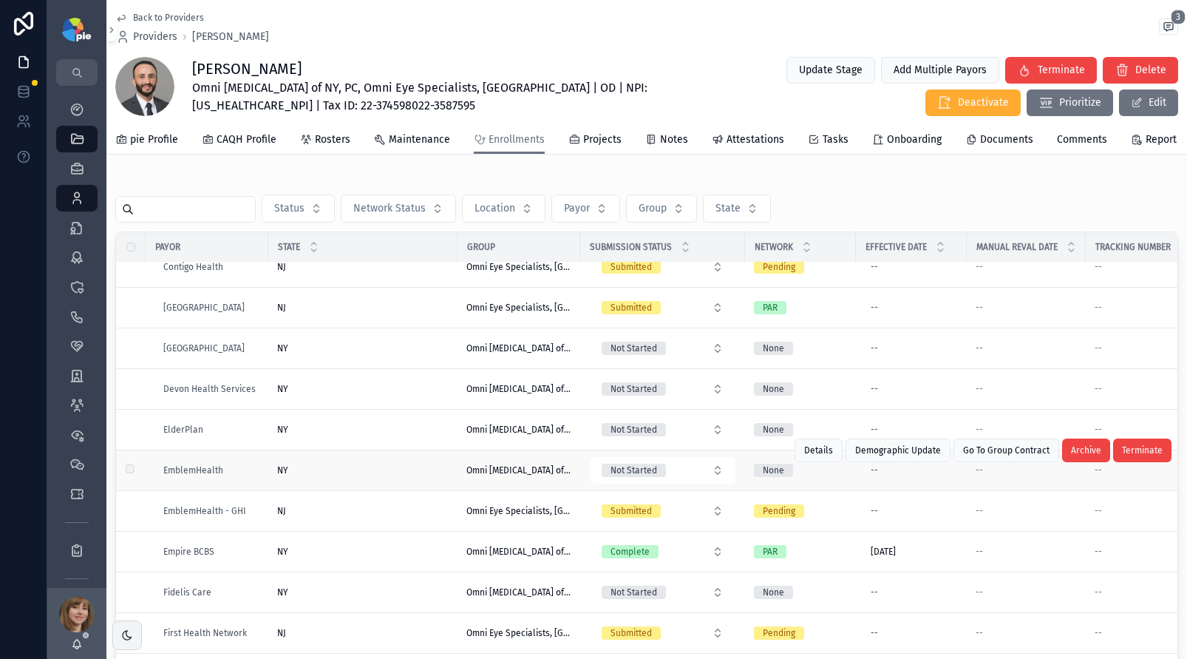
click at [361, 476] on div "NY [GEOGRAPHIC_DATA]" at bounding box center [362, 470] width 171 height 12
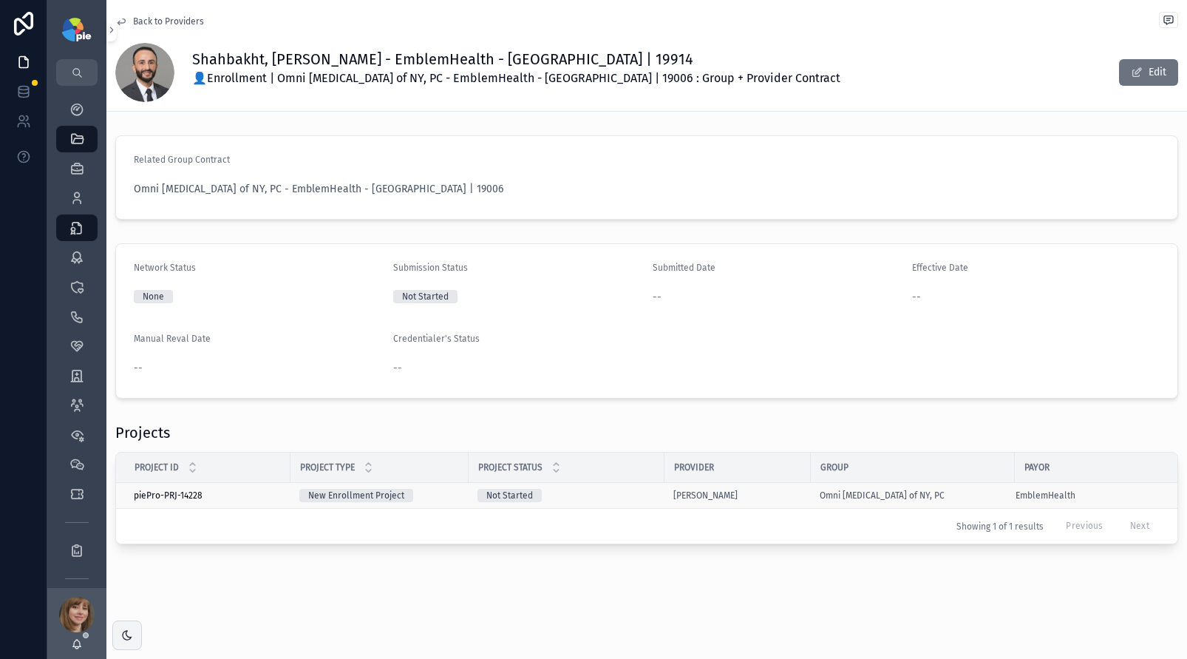
click at [631, 491] on div "Not Started" at bounding box center [566, 495] width 178 height 13
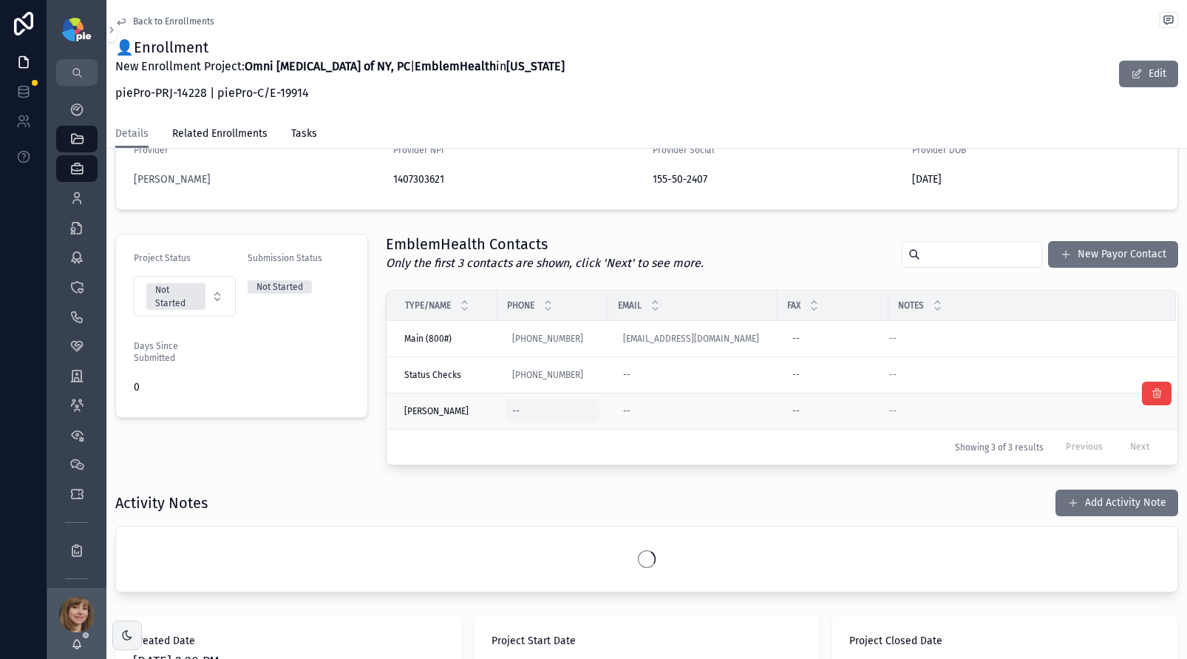
scroll to position [320, 0]
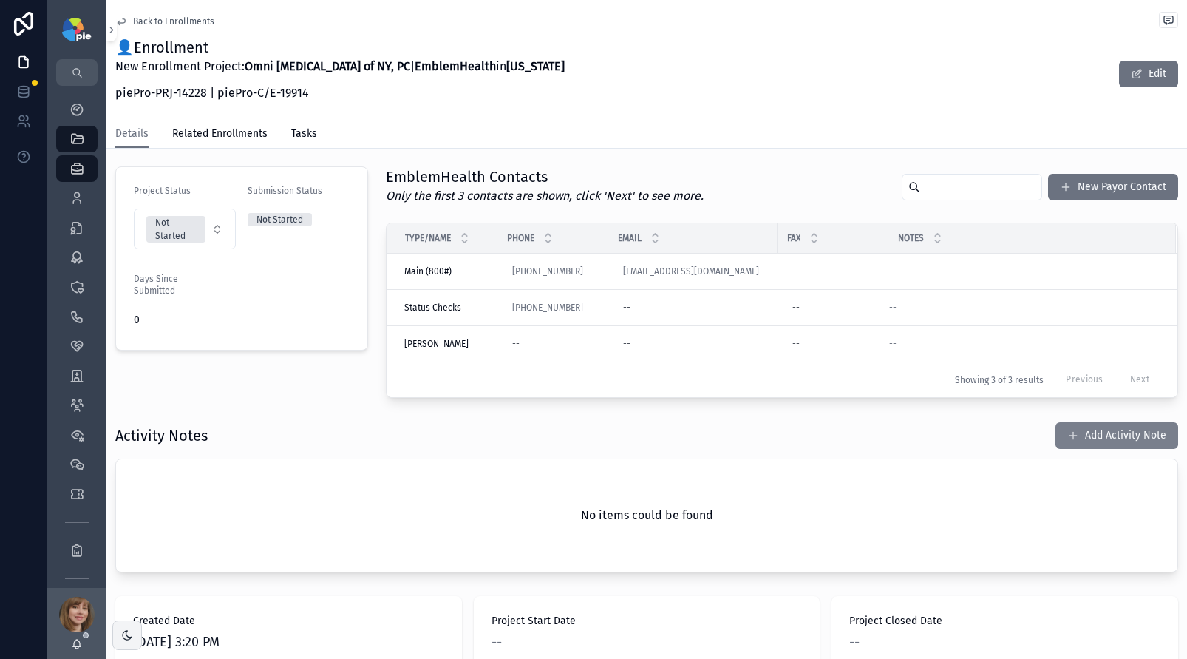
click at [1118, 432] on button "Add Activity Note" at bounding box center [1116, 435] width 123 height 27
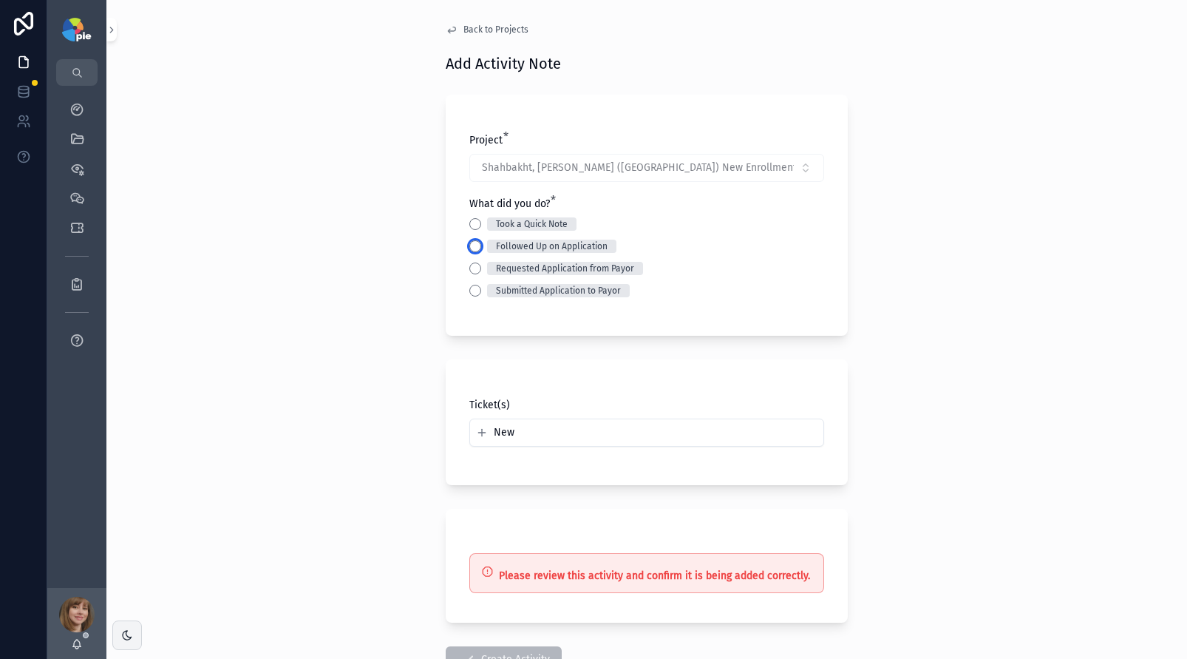
click at [469, 250] on button "Followed Up on Application" at bounding box center [475, 246] width 12 height 12
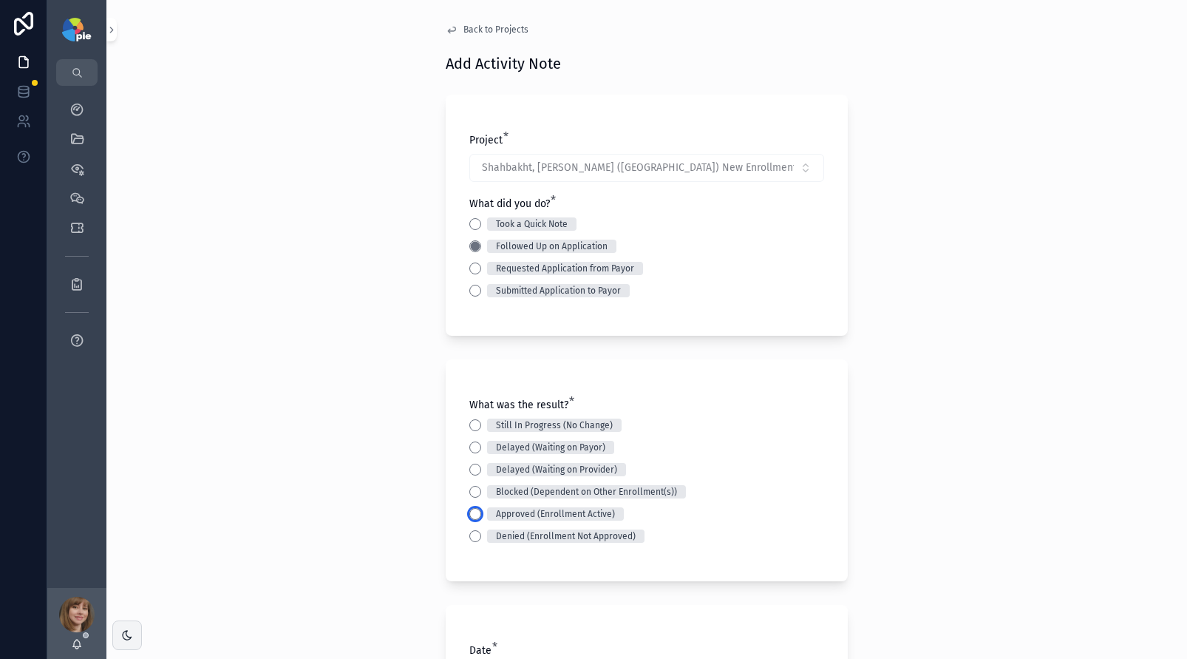
click at [470, 509] on button "Approved (Enrollment Active)" at bounding box center [475, 514] width 12 height 12
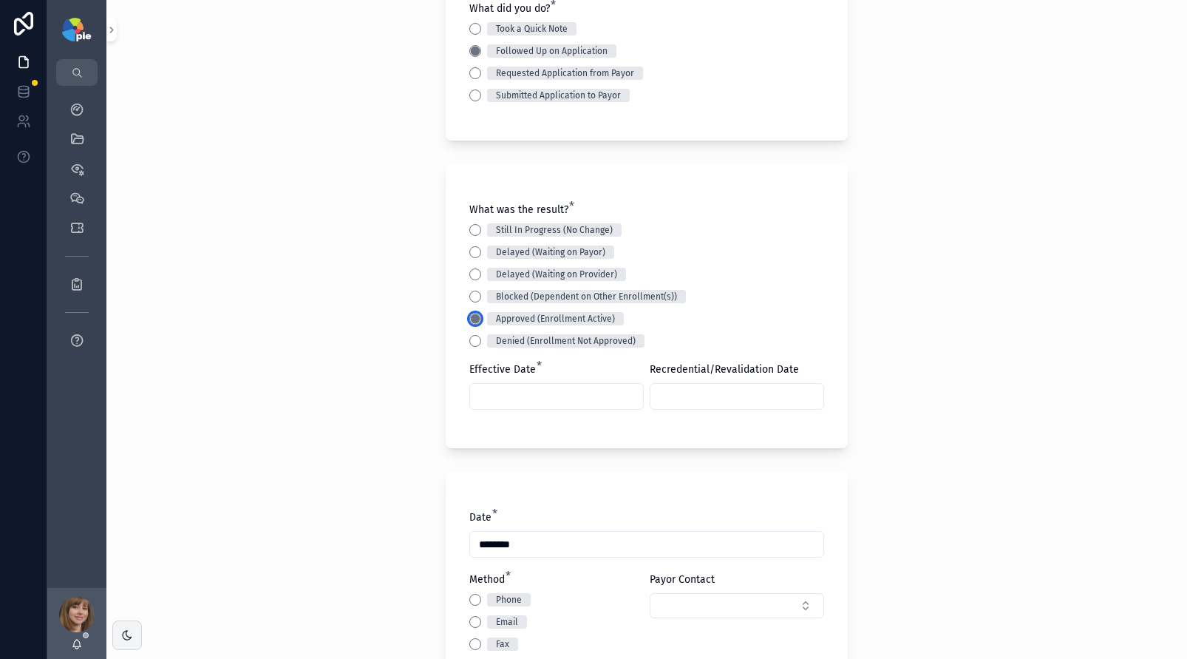
scroll to position [199, 0]
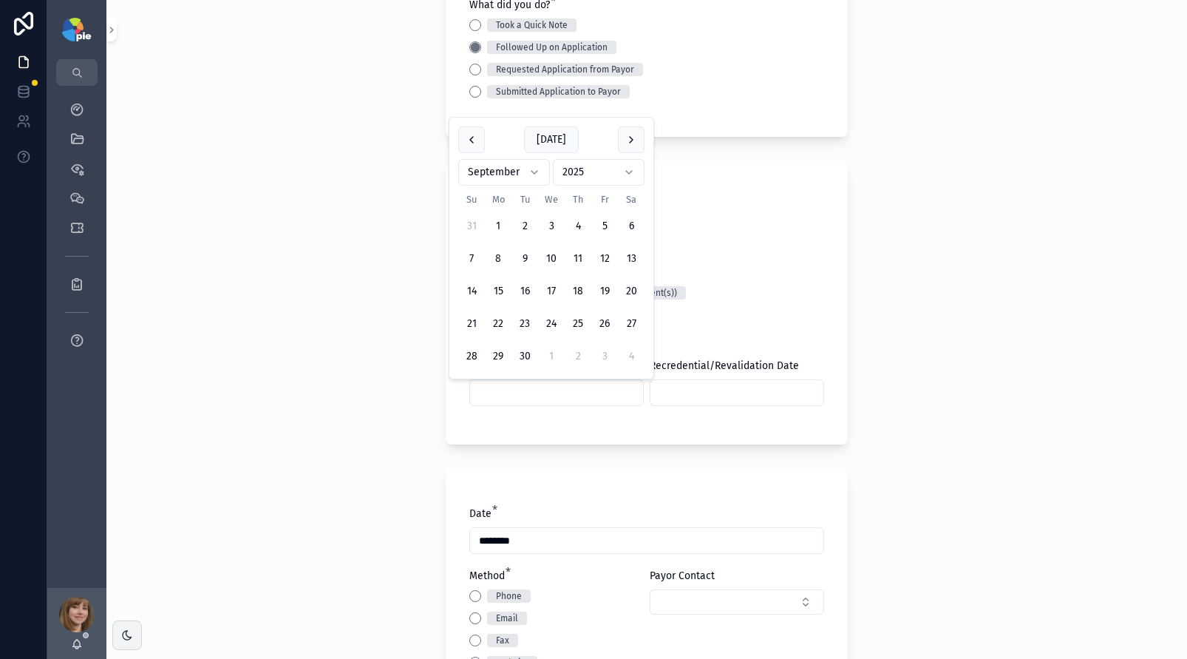
click at [533, 395] on input "scrollable content" at bounding box center [556, 392] width 173 height 21
type input "*********"
click at [380, 398] on div "Back to Projects Add Activity Note Project * [PERSON_NAME], [PERSON_NAME] ([GEO…" at bounding box center [646, 130] width 1081 height 659
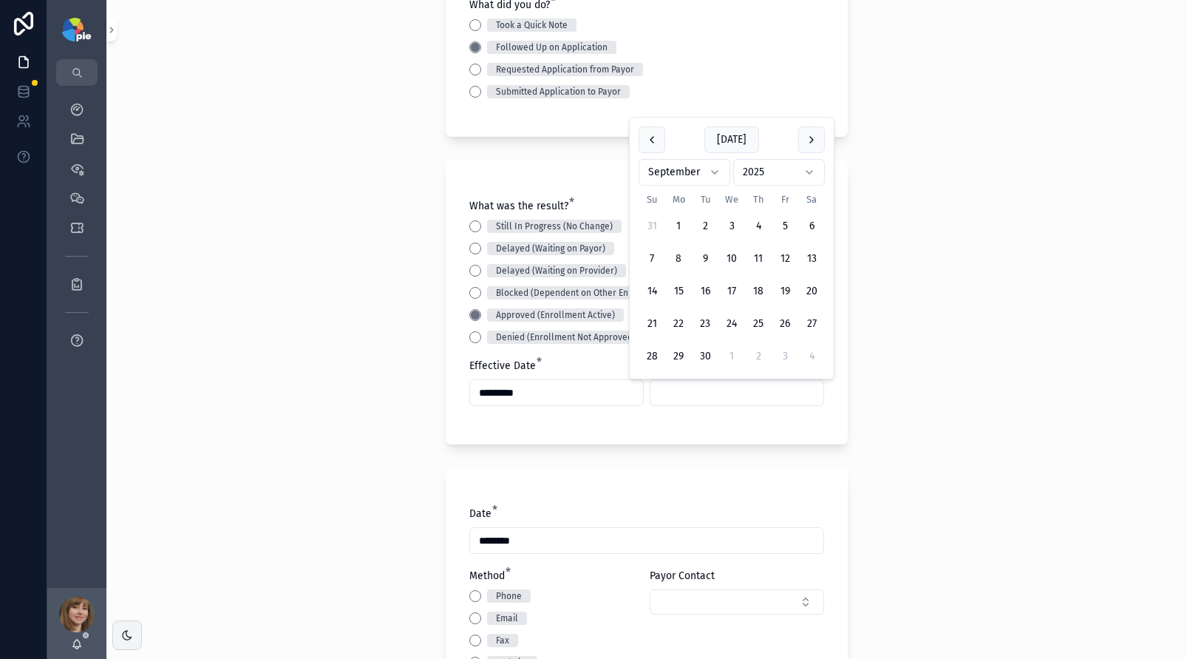
click at [682, 390] on input "scrollable content" at bounding box center [736, 392] width 173 height 21
type input "********"
click at [320, 490] on div "Back to Projects Add Activity Note Project * [PERSON_NAME], [PERSON_NAME] ([GEO…" at bounding box center [646, 329] width 1081 height 659
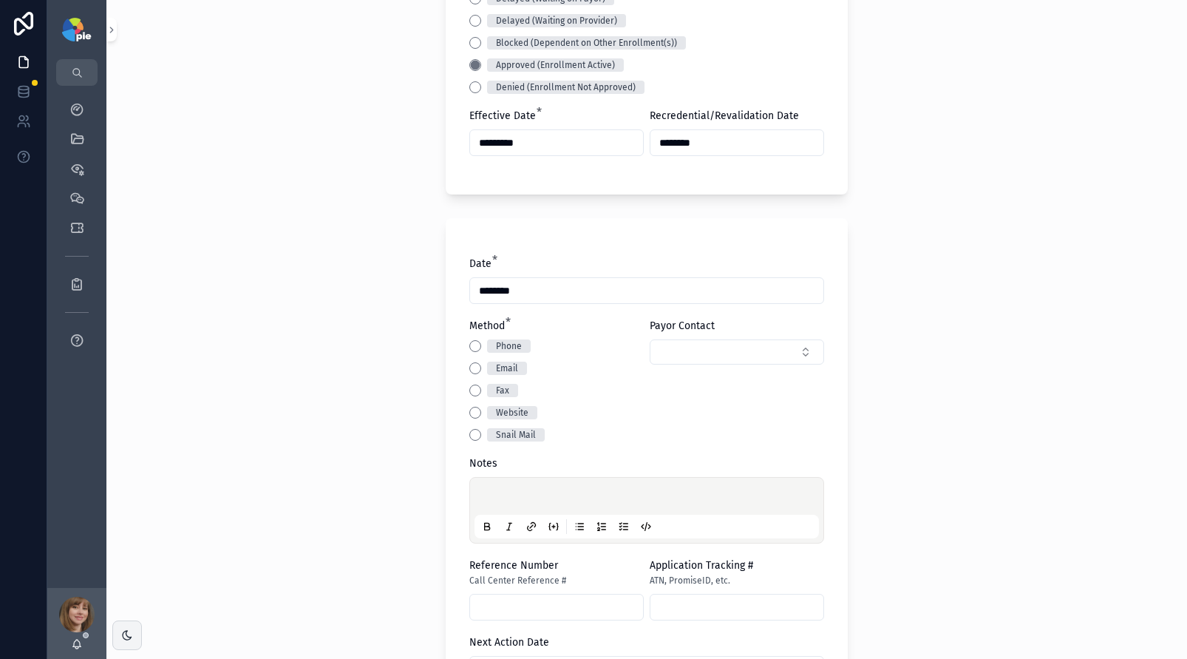
scroll to position [450, 0]
click at [469, 368] on button "Email" at bounding box center [475, 367] width 12 height 12
click at [485, 489] on p "scrollable content" at bounding box center [649, 496] width 344 height 15
click at [388, 498] on div "**********" at bounding box center [646, 329] width 1081 height 659
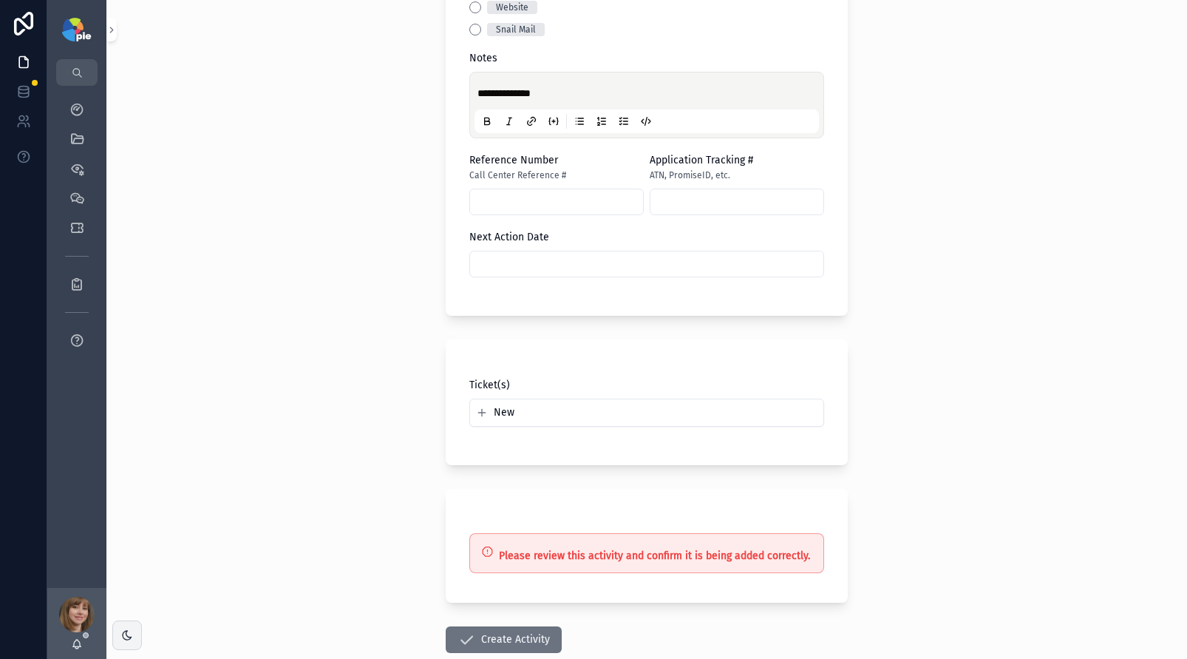
scroll to position [942, 0]
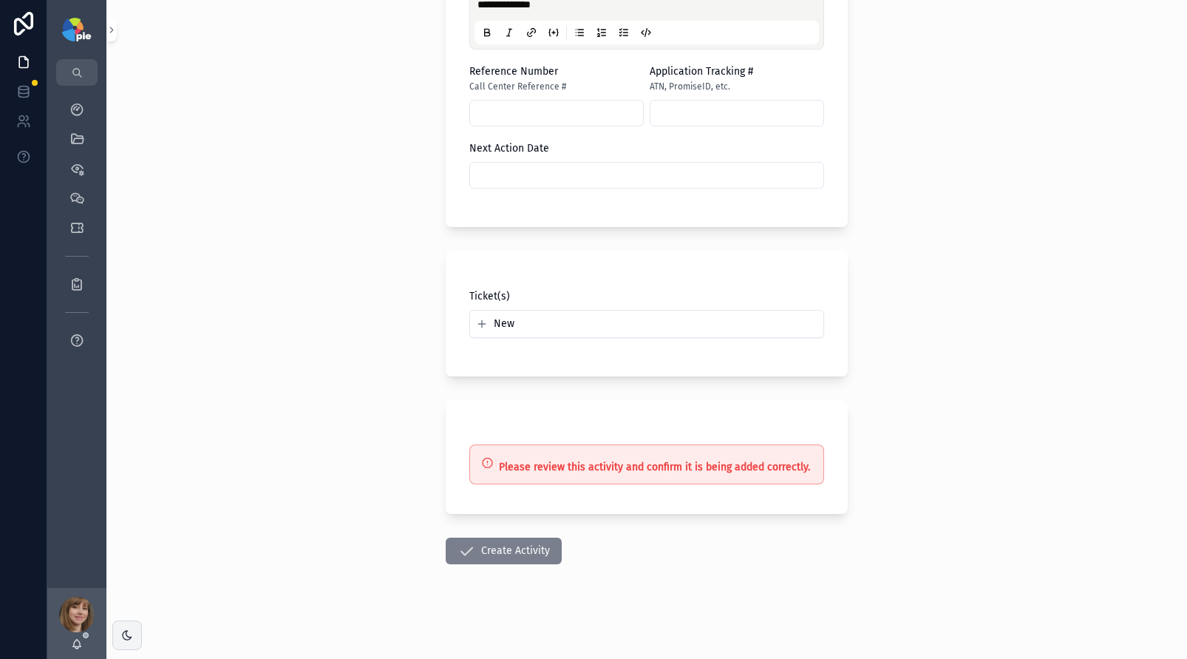
click at [486, 560] on button "Create Activity" at bounding box center [504, 550] width 116 height 27
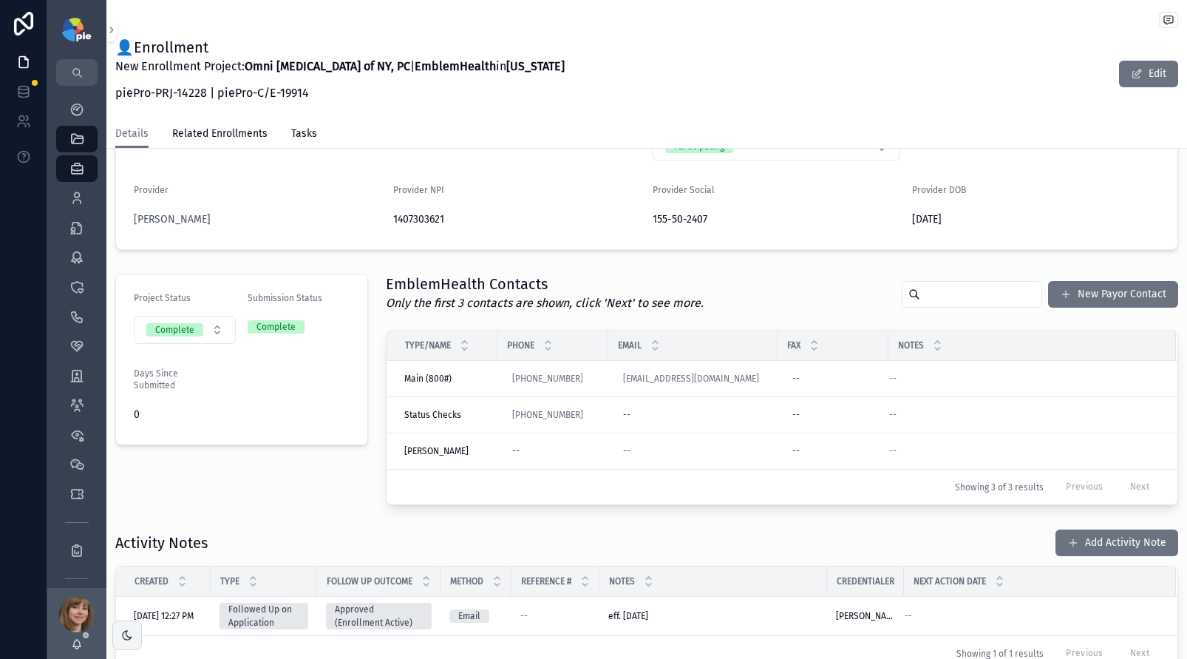
scroll to position [307, 0]
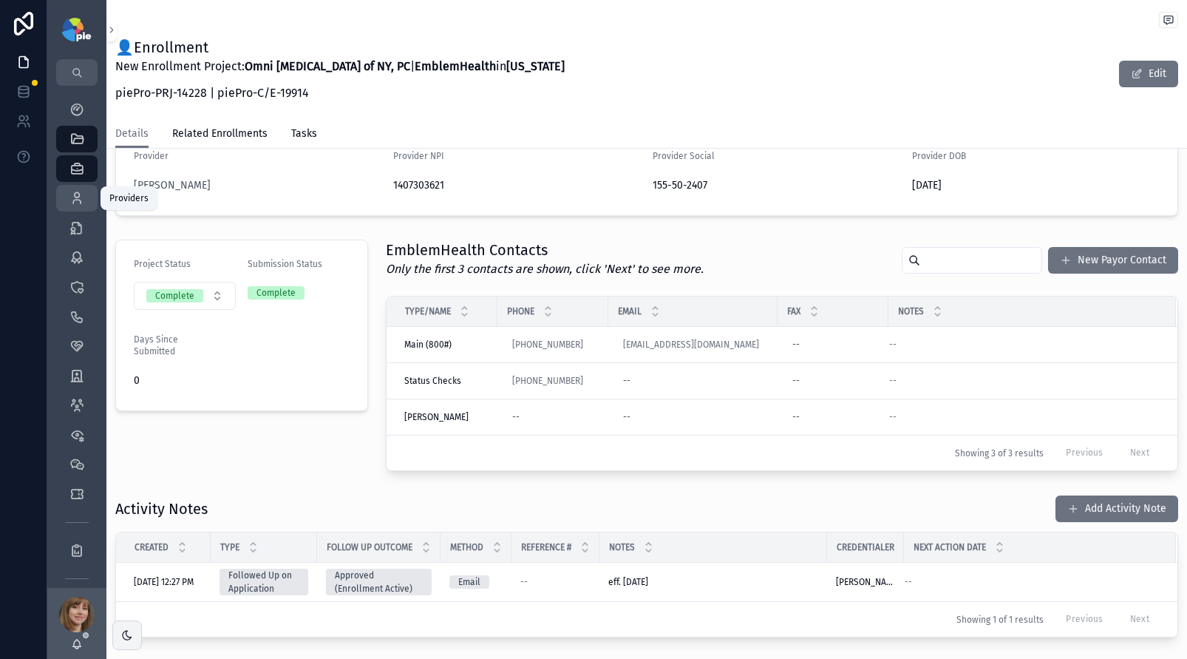
click at [81, 188] on div "Providers 295" at bounding box center [77, 198] width 24 height 24
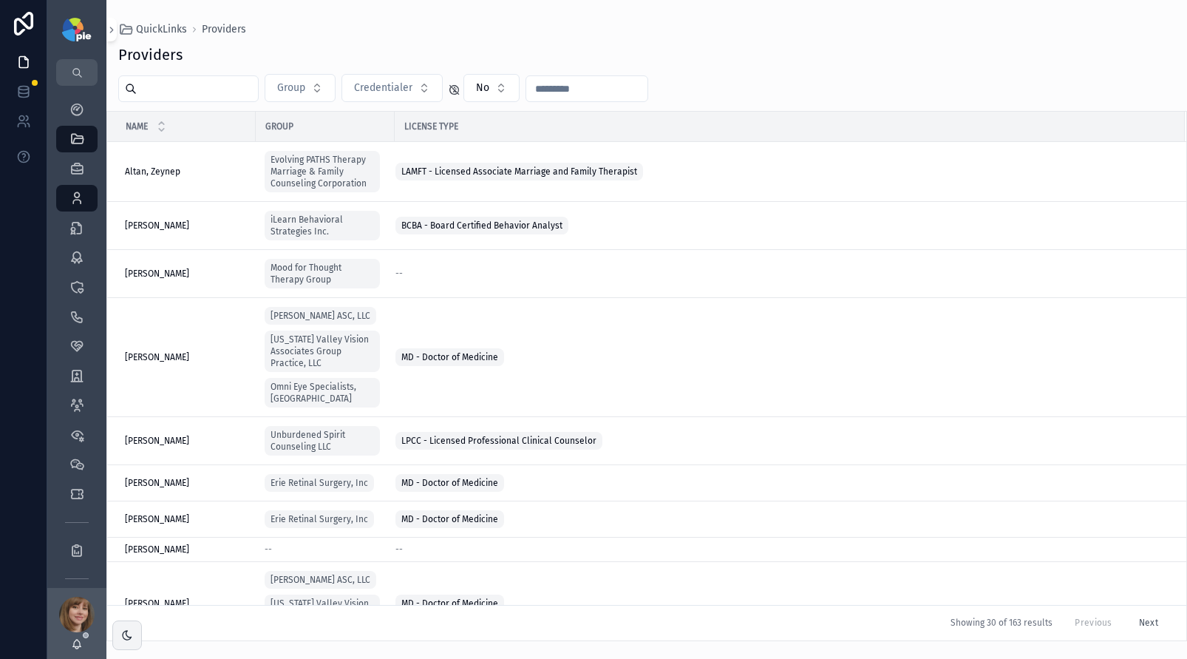
click at [200, 93] on input "scrollable content" at bounding box center [197, 88] width 121 height 21
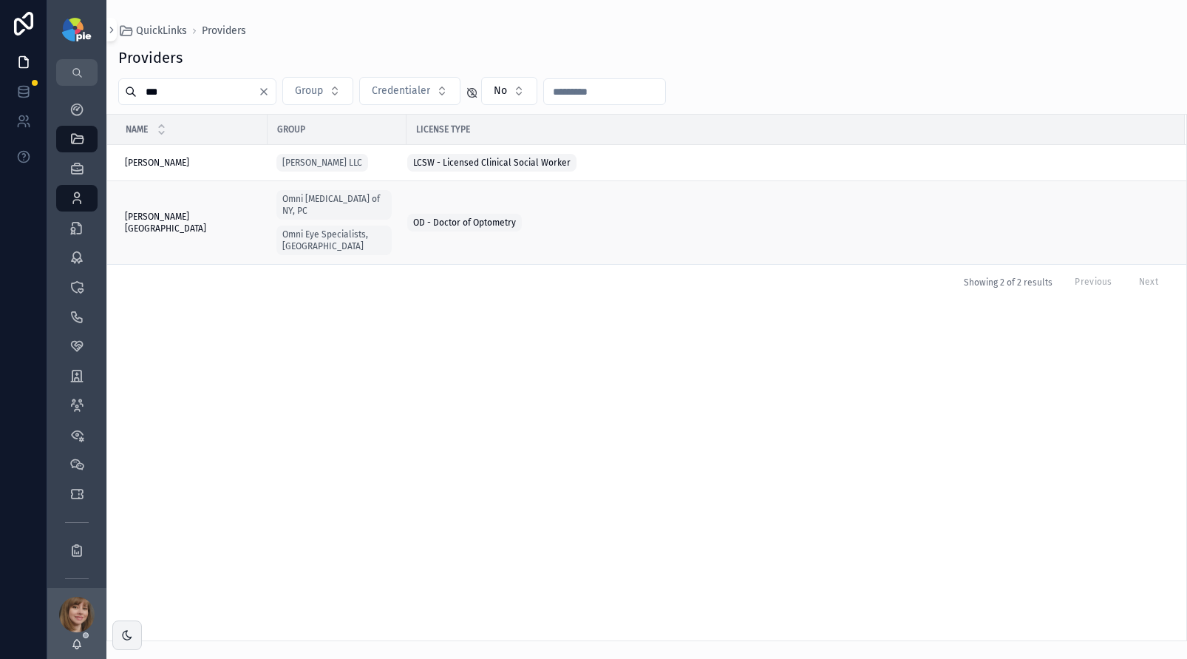
type input "***"
click at [178, 216] on span "[PERSON_NAME][GEOGRAPHIC_DATA]" at bounding box center [192, 223] width 134 height 24
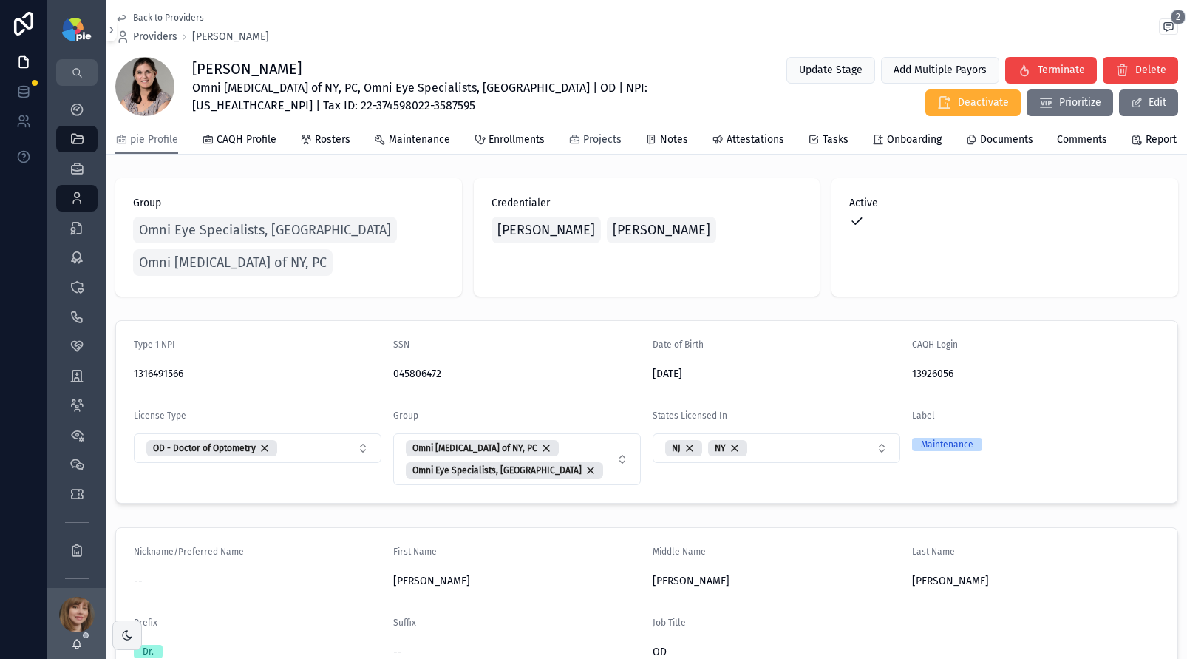
click at [608, 146] on span "Projects" at bounding box center [602, 139] width 38 height 15
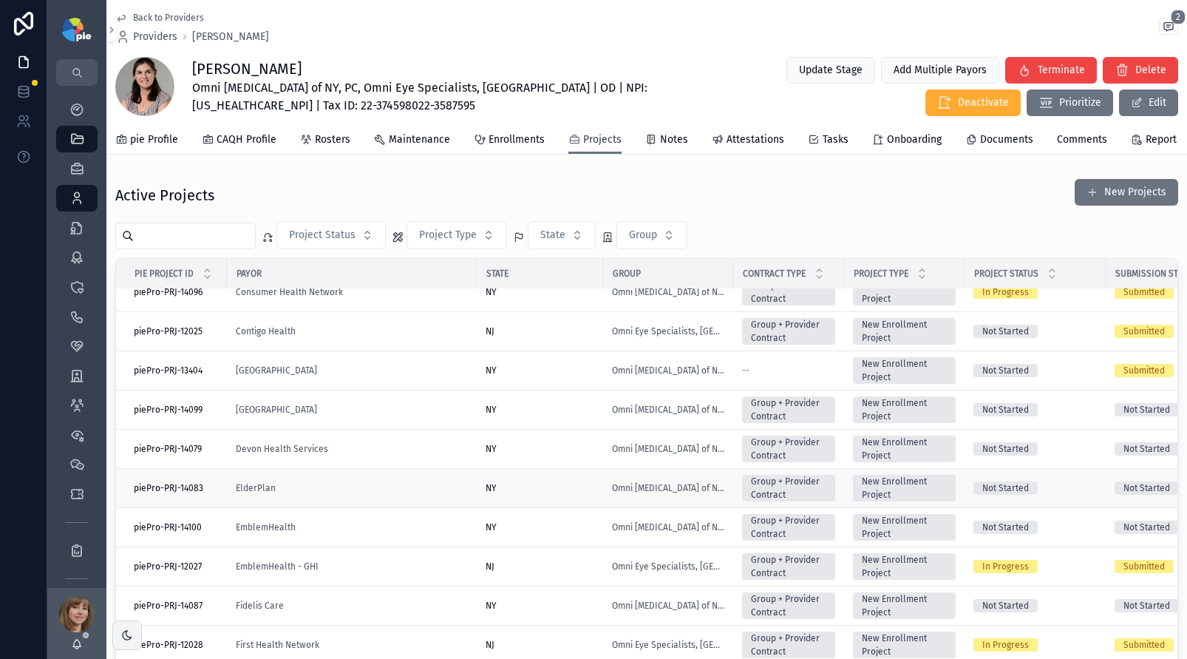
scroll to position [293, 0]
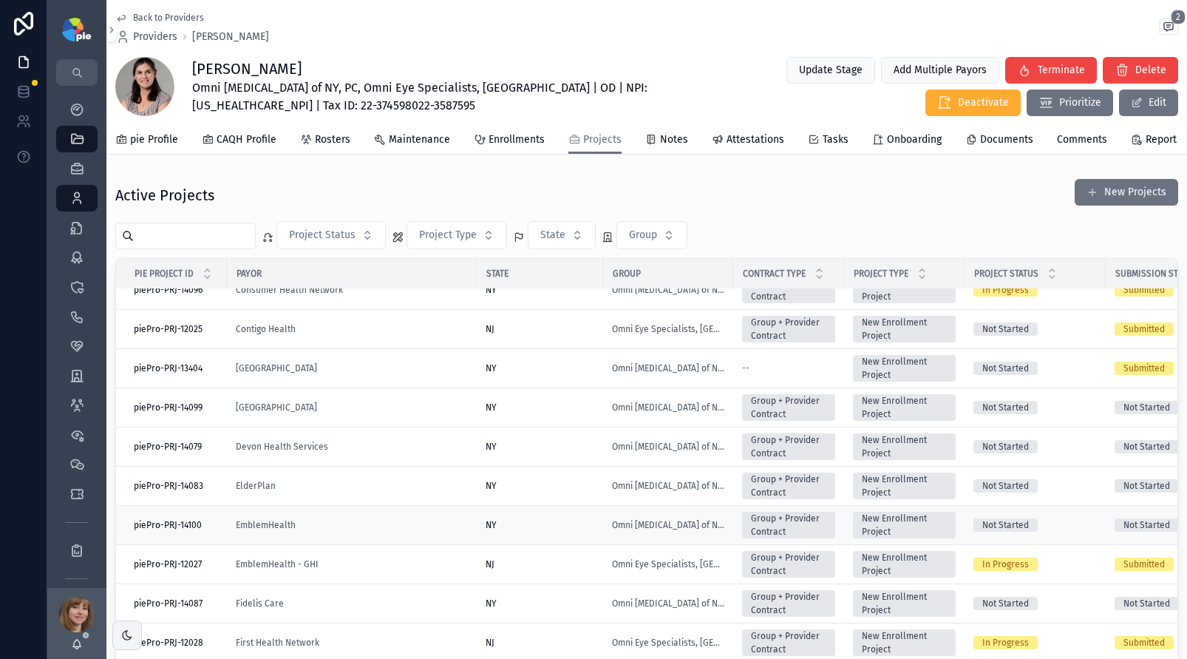
click at [412, 531] on div "EmblemHealth" at bounding box center [352, 525] width 232 height 12
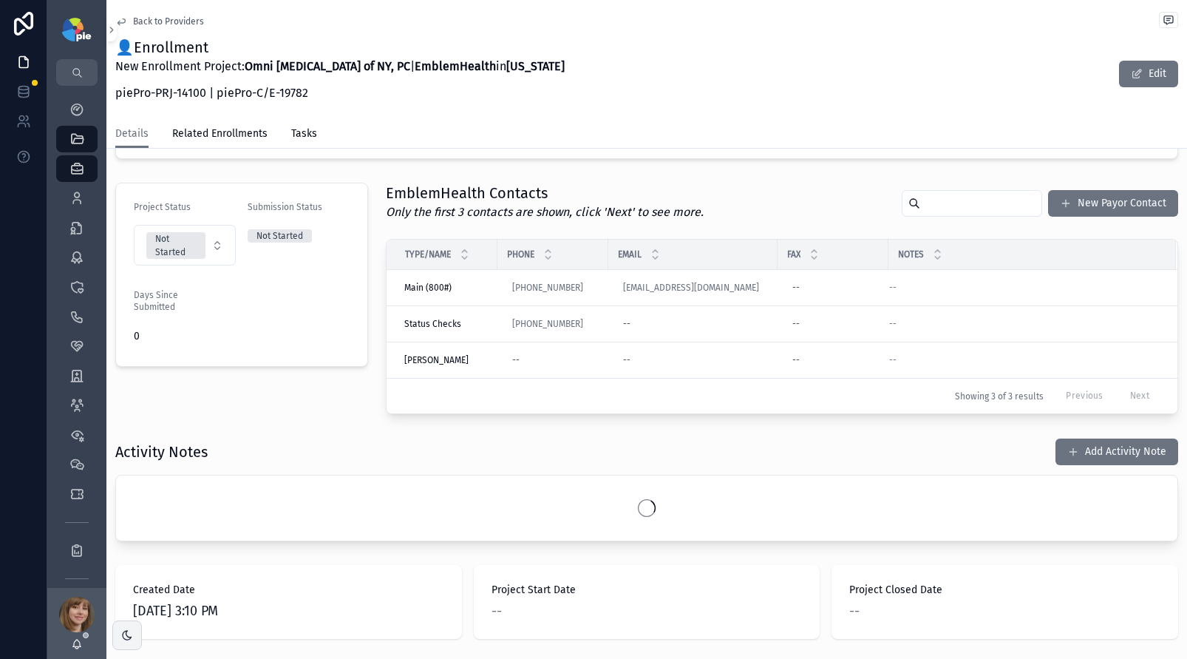
scroll to position [359, 0]
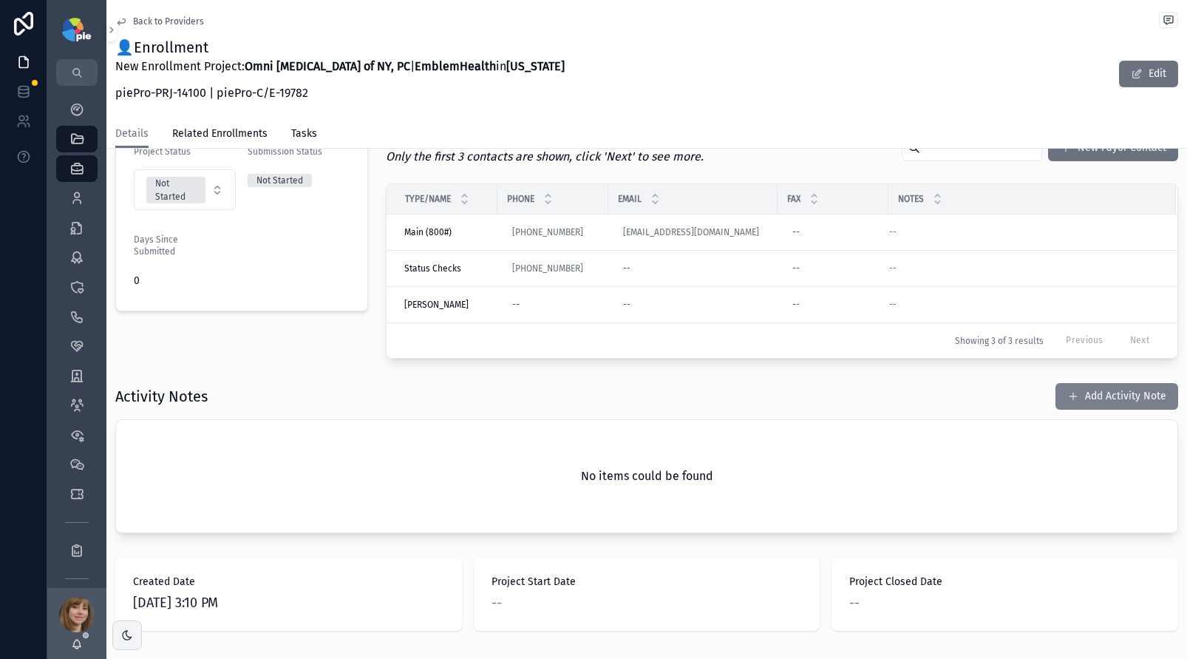
click at [1120, 390] on button "Add Activity Note" at bounding box center [1116, 396] width 123 height 27
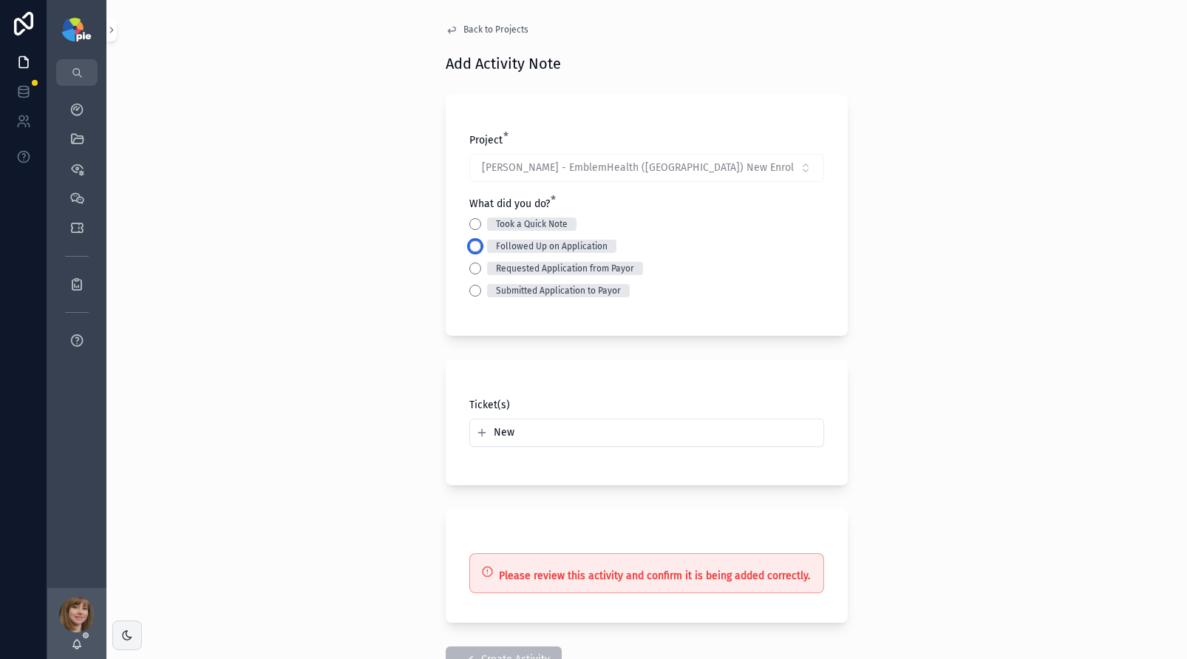
click at [471, 246] on button "Followed Up on Application" at bounding box center [475, 246] width 12 height 12
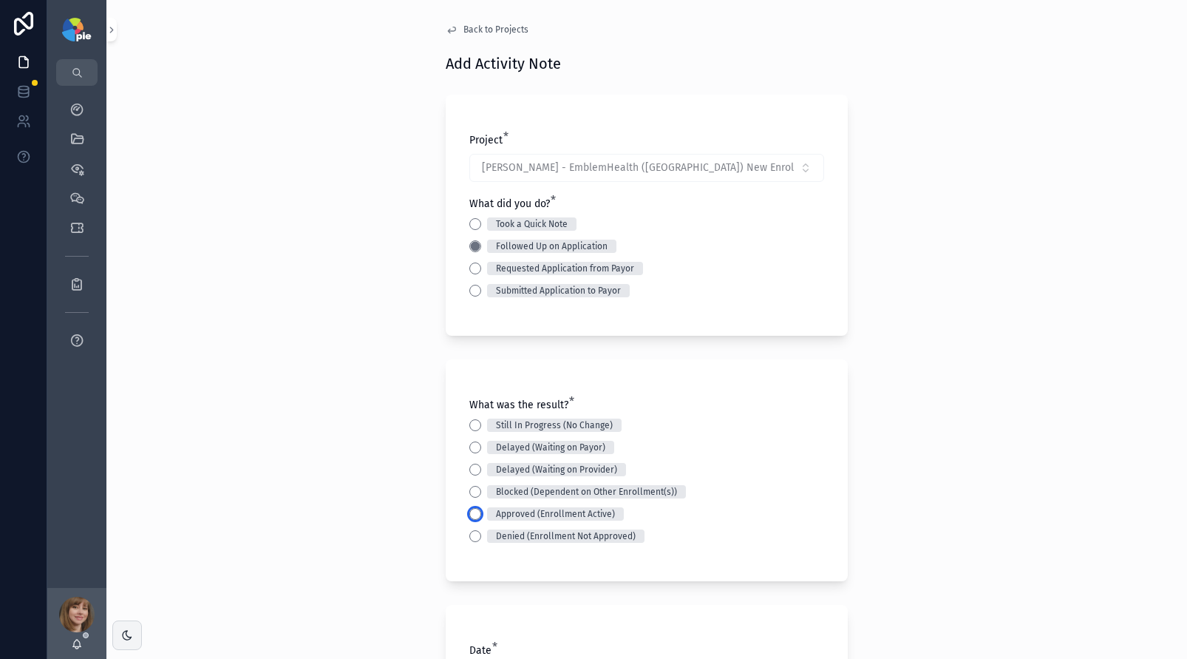
click at [472, 509] on button "Approved (Enrollment Active)" at bounding box center [475, 514] width 12 height 12
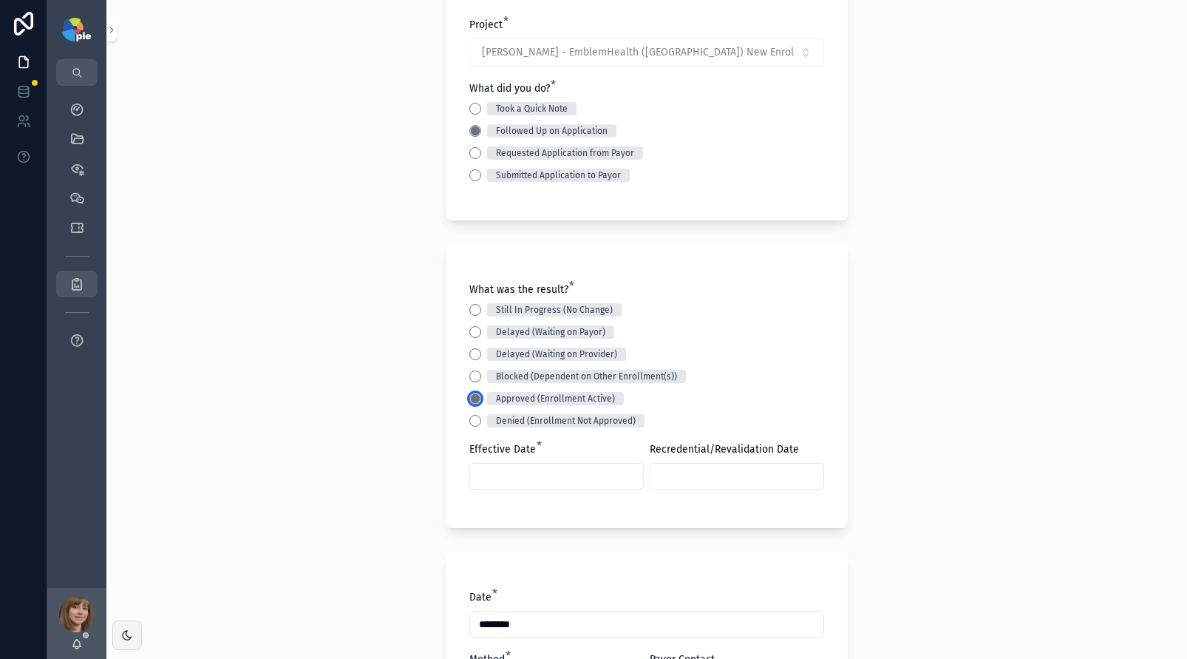
scroll to position [117, 0]
click at [531, 474] on input "scrollable content" at bounding box center [556, 474] width 173 height 21
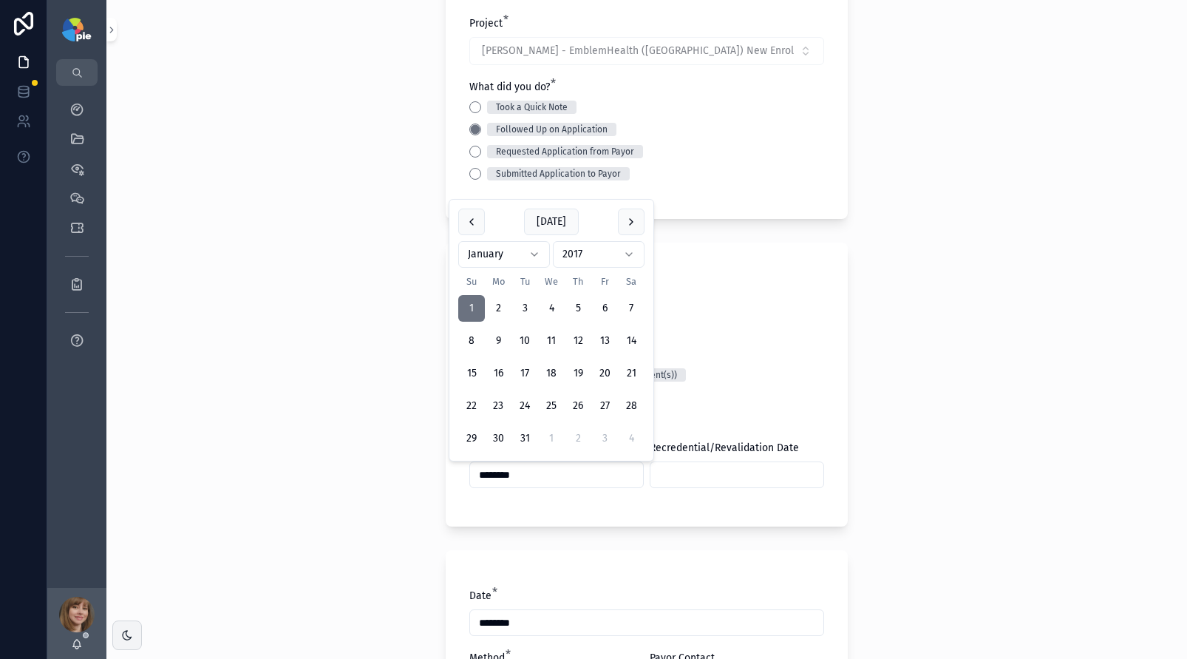
type input "********"
click at [387, 401] on div "Back to Projects Add Activity Note Project * [PERSON_NAME][GEOGRAPHIC_DATA] - E…" at bounding box center [646, 212] width 1081 height 659
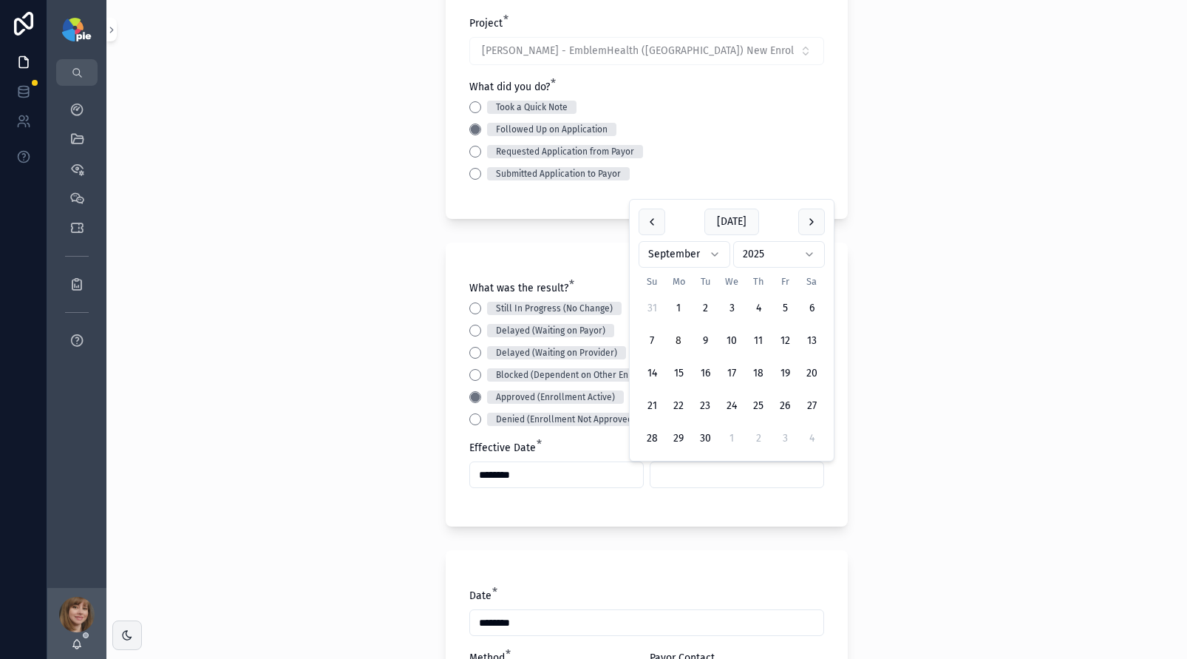
click at [687, 473] on input "scrollable content" at bounding box center [736, 474] width 173 height 21
type input "********"
click at [312, 500] on div "Back to Projects Add Activity Note Project * [PERSON_NAME][GEOGRAPHIC_DATA] - E…" at bounding box center [646, 212] width 1081 height 659
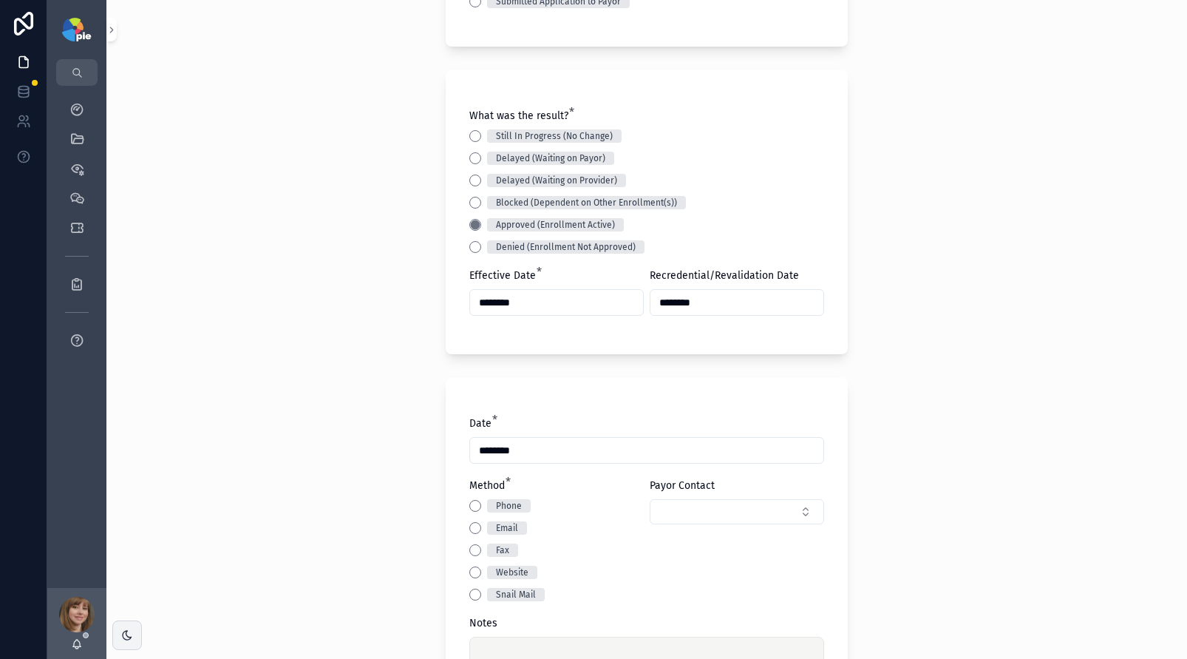
scroll to position [325, 0]
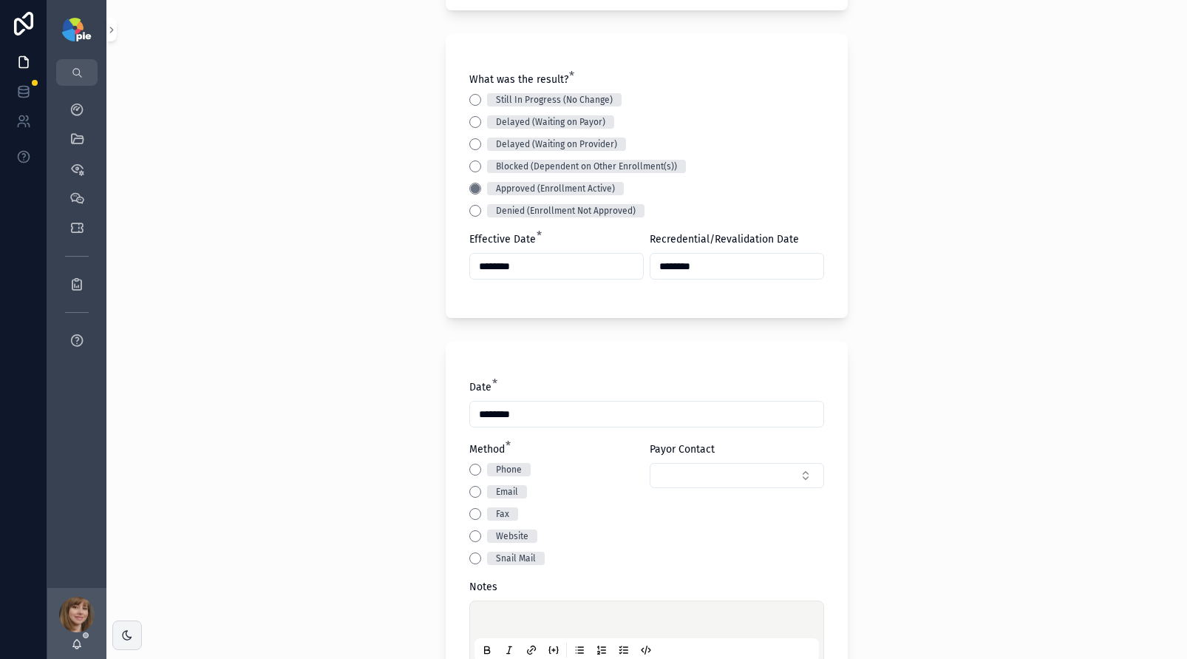
click at [474, 486] on div "Email" at bounding box center [556, 491] width 174 height 13
click at [474, 491] on button "Email" at bounding box center [475, 492] width 12 height 12
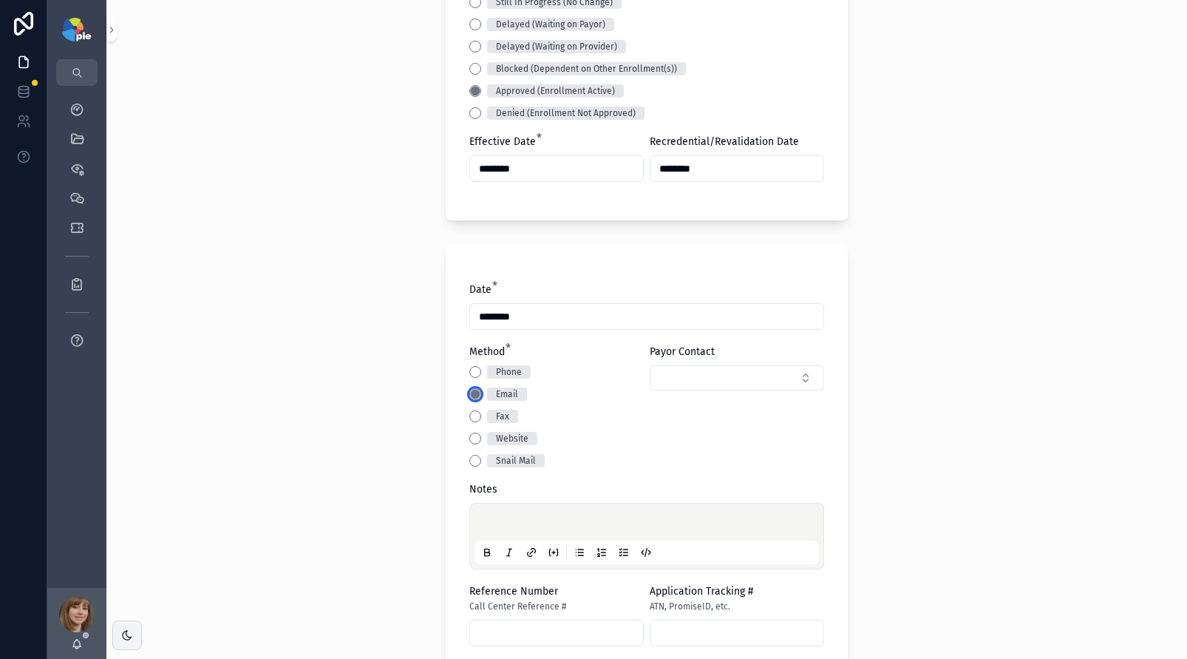
scroll to position [425, 0]
click at [500, 520] on p "scrollable content" at bounding box center [649, 521] width 344 height 15
click at [315, 412] on div "**********" at bounding box center [646, 329] width 1081 height 659
click at [544, 515] on p "**********" at bounding box center [649, 521] width 344 height 15
click at [312, 418] on div "**********" at bounding box center [646, 329] width 1081 height 659
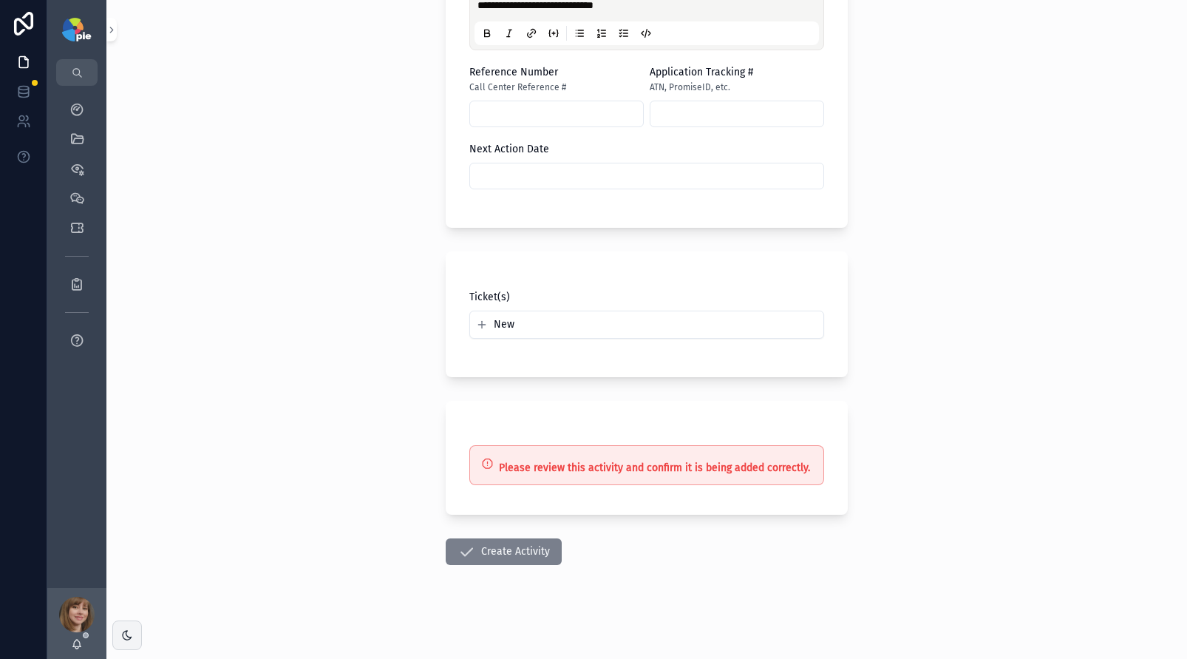
scroll to position [942, 0]
click at [506, 548] on button "Create Activity" at bounding box center [504, 550] width 116 height 27
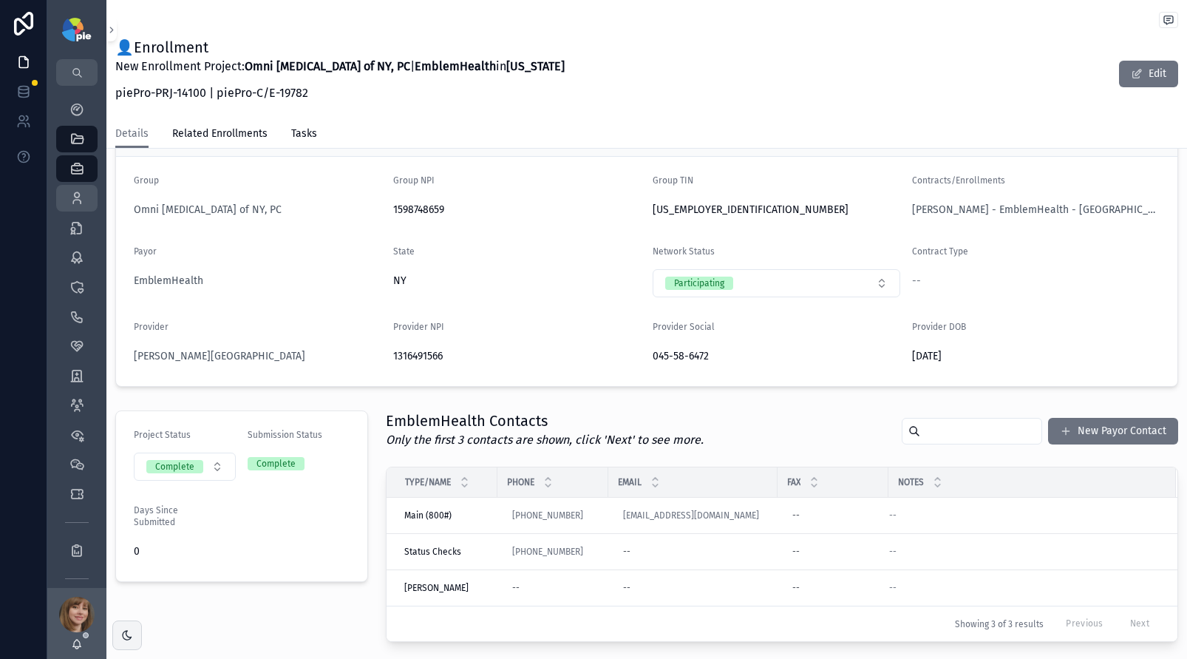
scroll to position [92, 0]
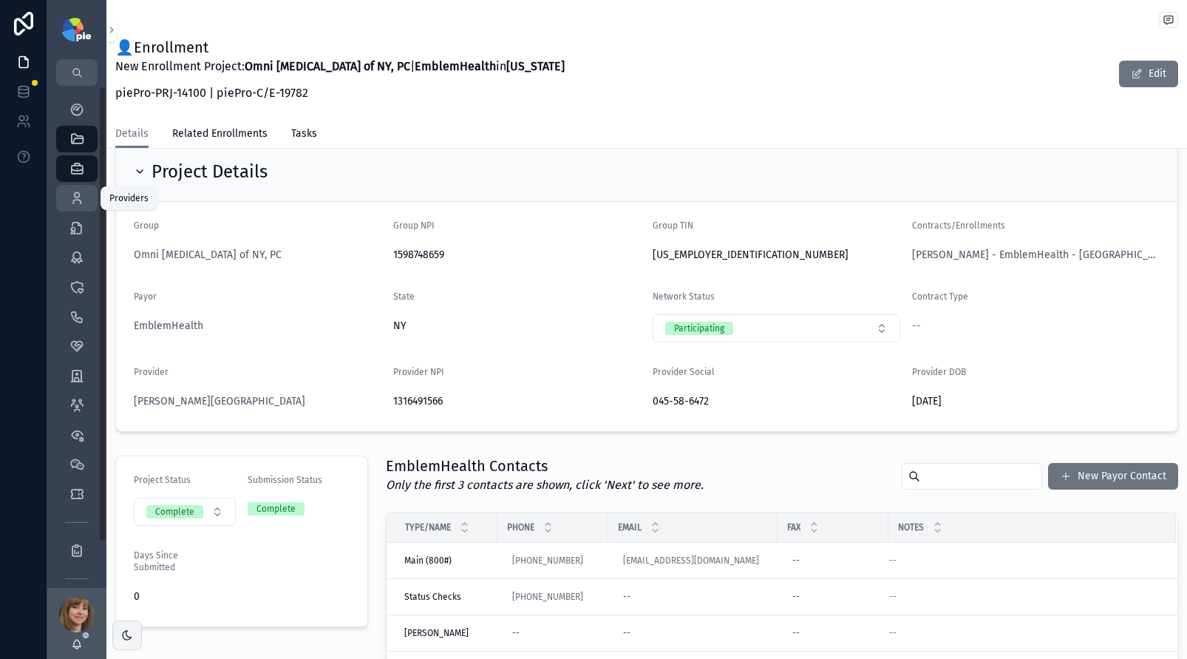
click at [77, 191] on icon "scrollable content" at bounding box center [76, 198] width 15 height 15
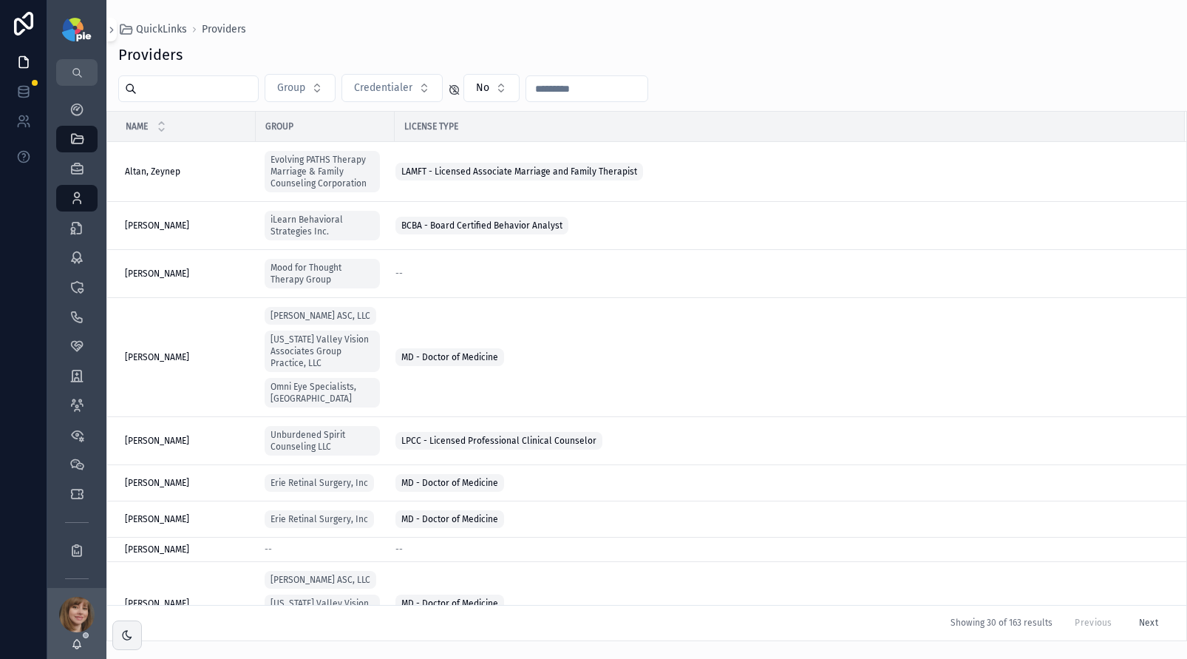
click at [177, 89] on input "scrollable content" at bounding box center [197, 88] width 121 height 21
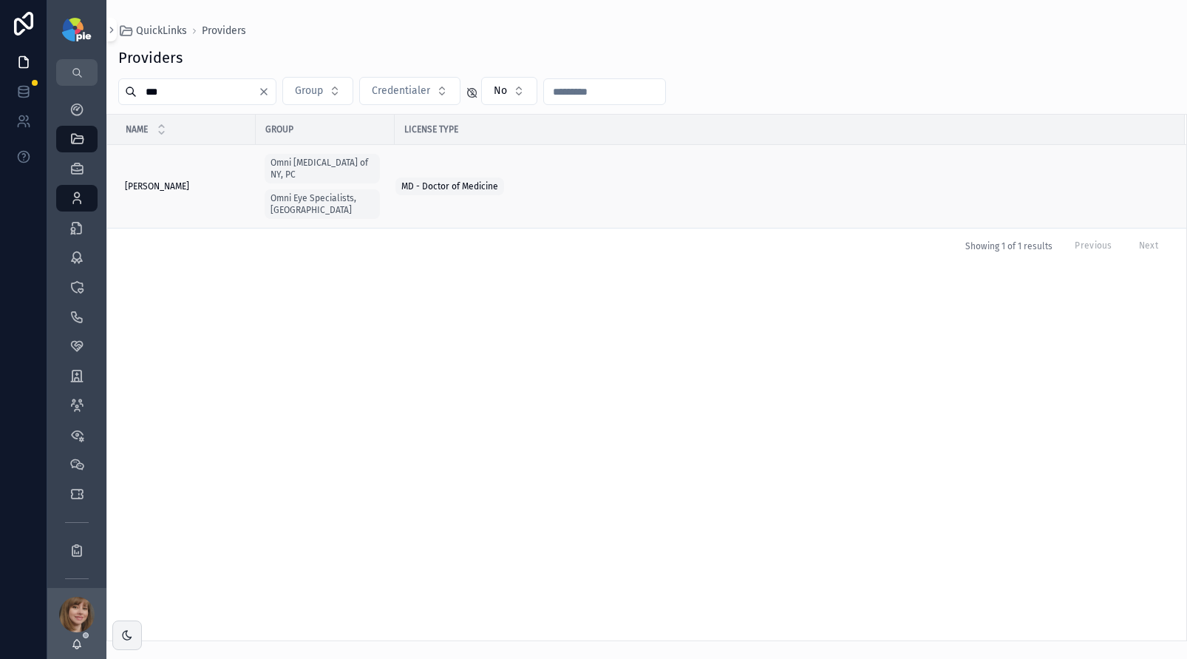
type input "***"
click at [174, 185] on span "[PERSON_NAME]" at bounding box center [157, 186] width 64 height 12
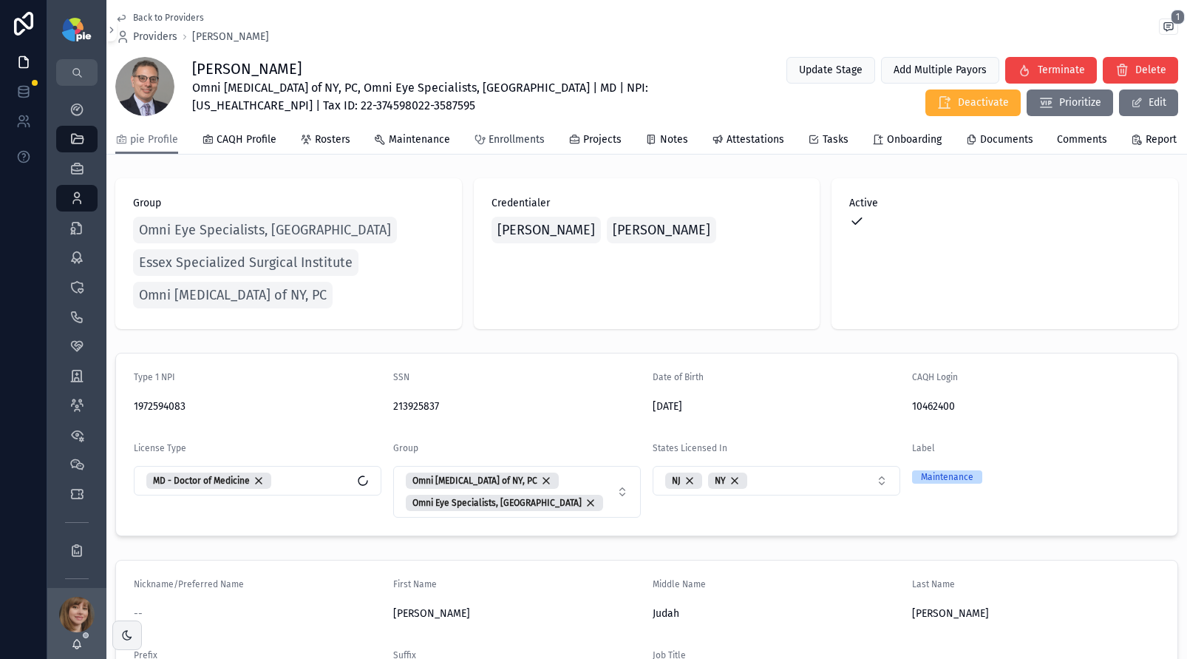
click at [519, 147] on span "Enrollments" at bounding box center [517, 139] width 56 height 15
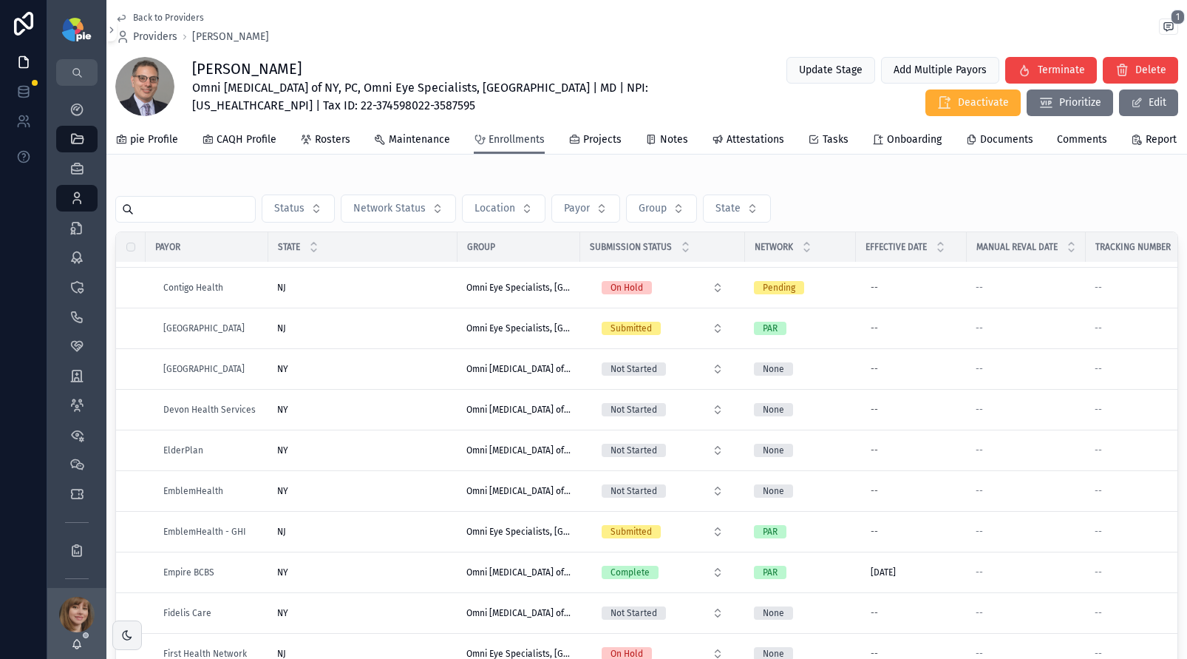
scroll to position [644, 0]
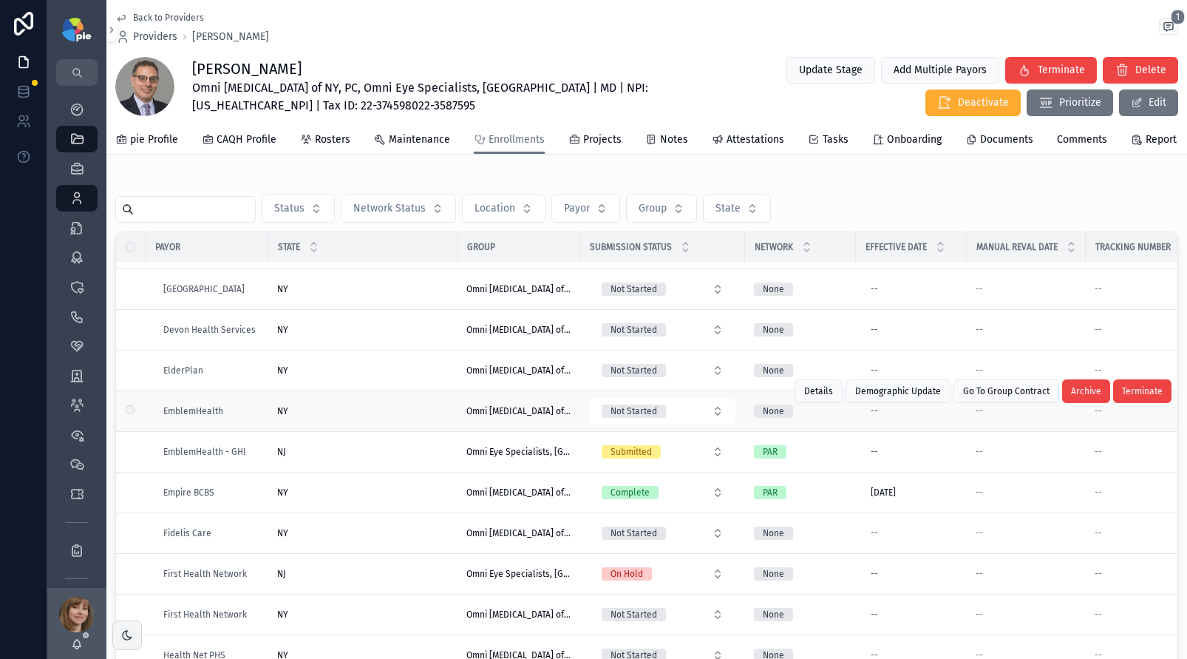
click at [405, 417] on div "NY [GEOGRAPHIC_DATA]" at bounding box center [362, 411] width 171 height 12
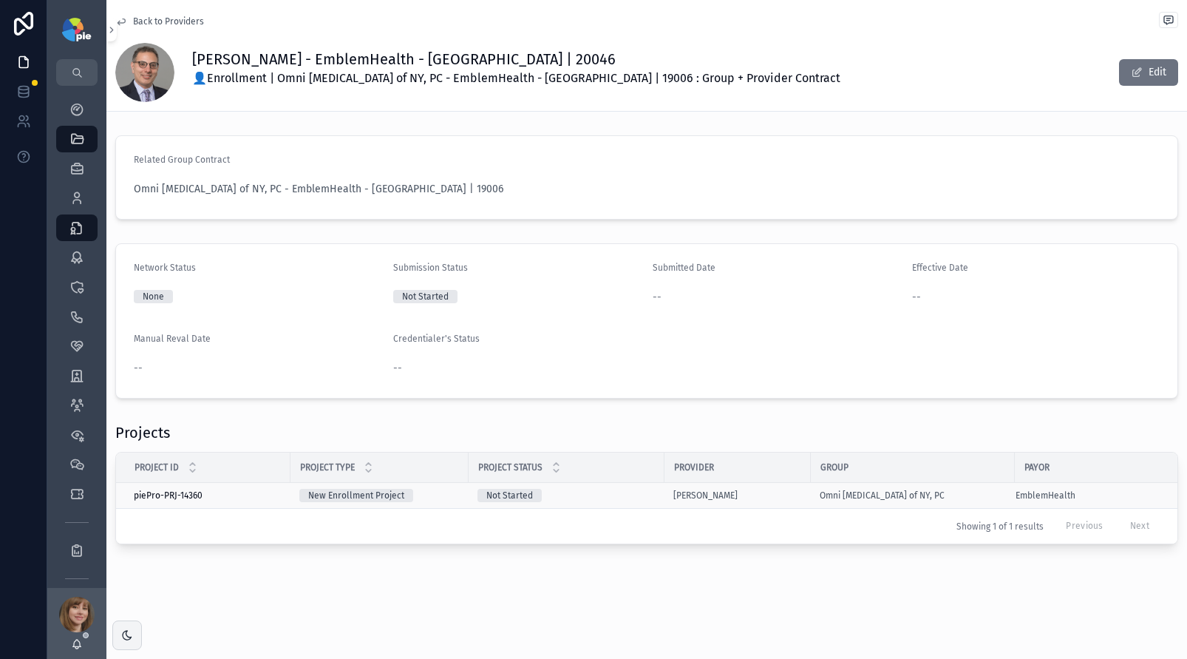
click at [631, 493] on div "Not Started" at bounding box center [566, 495] width 178 height 13
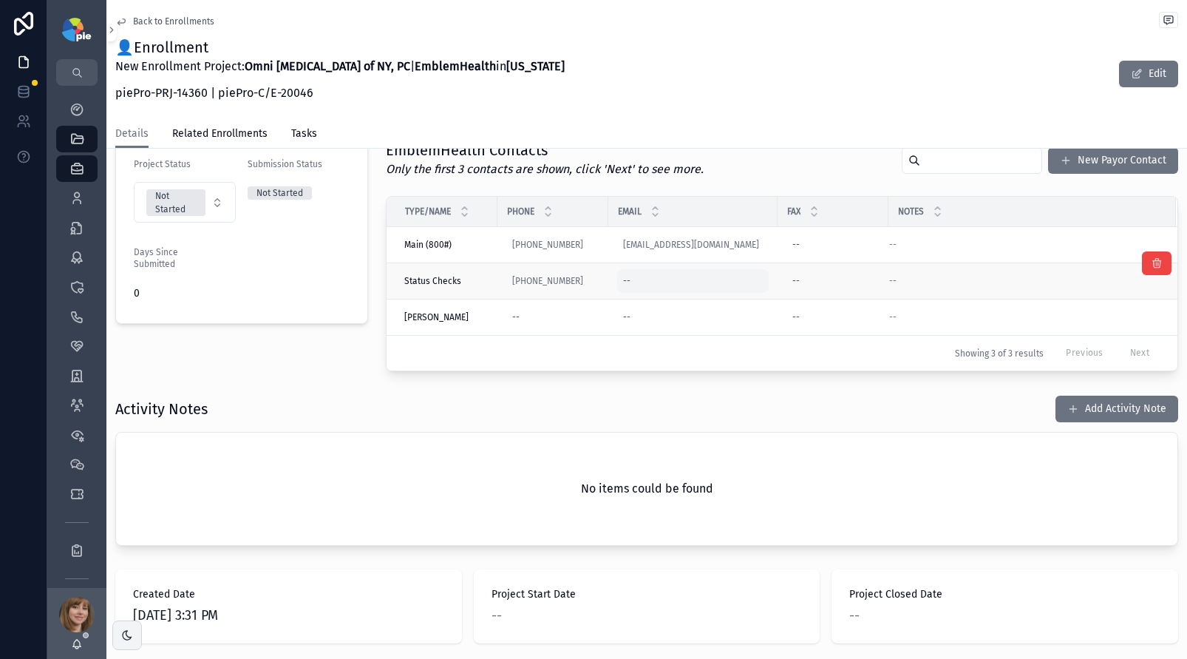
scroll to position [367, 0]
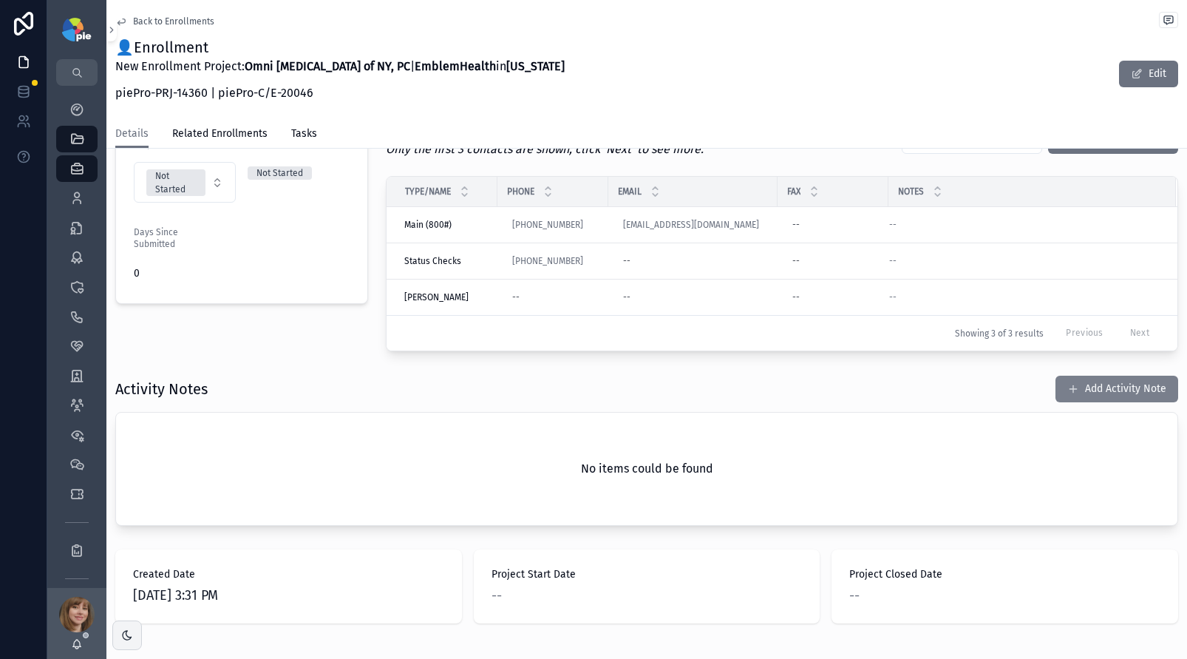
click at [1098, 395] on button "Add Activity Note" at bounding box center [1116, 388] width 123 height 27
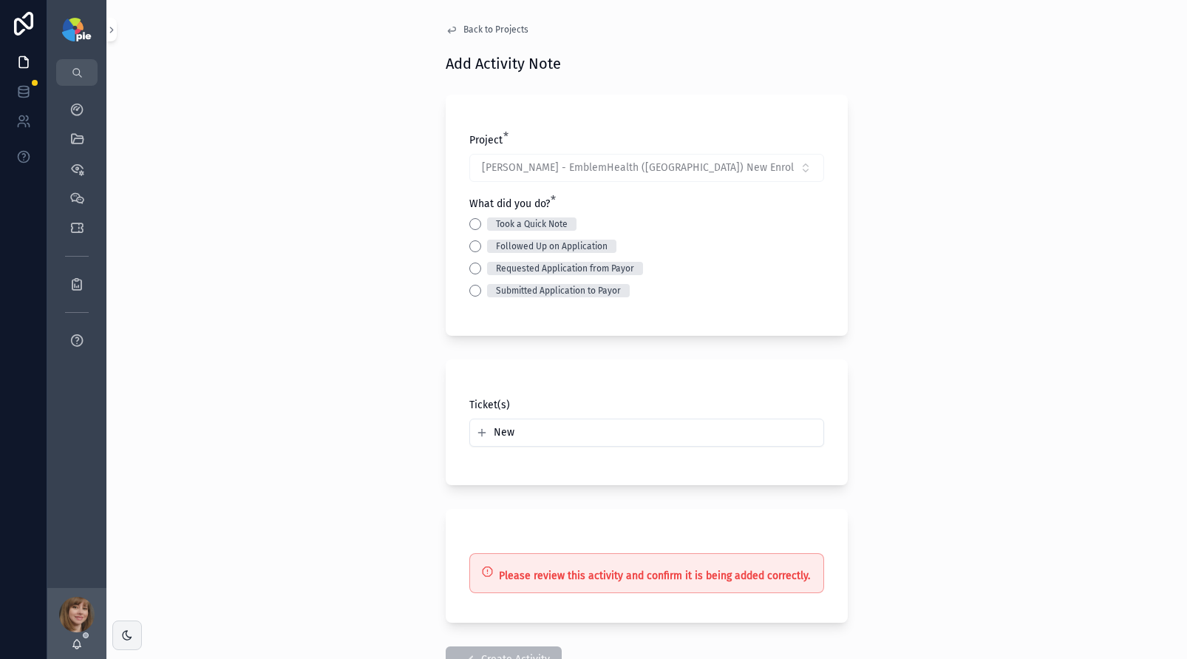
click at [469, 242] on div "Followed Up on Application" at bounding box center [646, 245] width 355 height 13
click at [469, 244] on button "Followed Up on Application" at bounding box center [475, 246] width 12 height 12
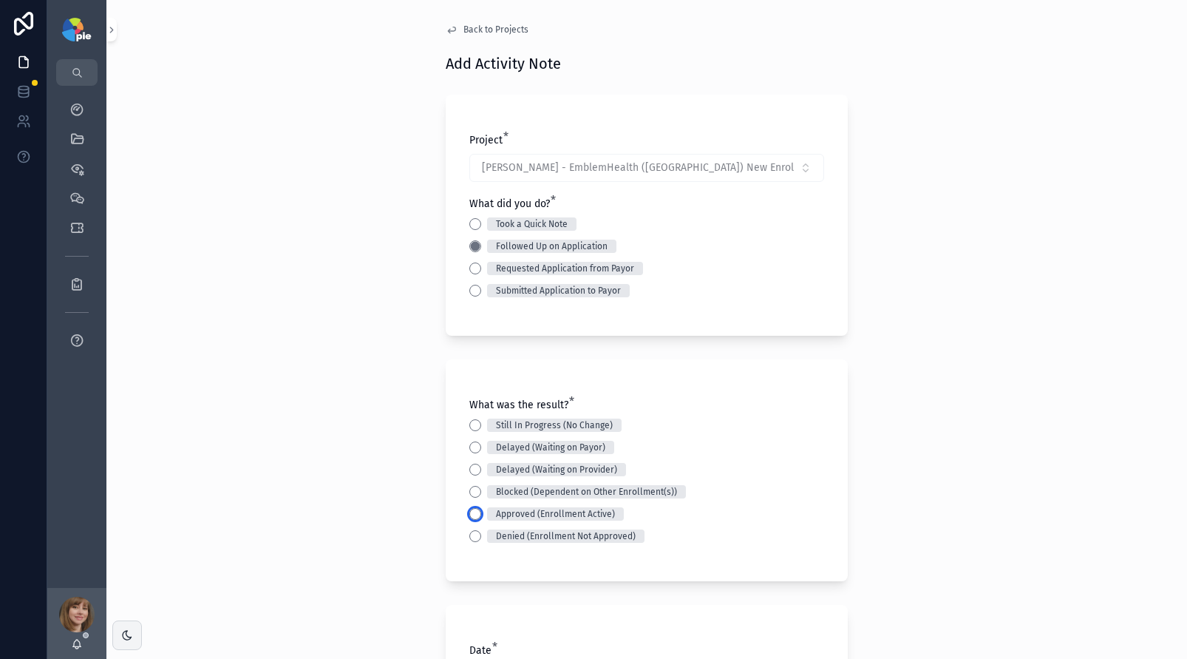
click at [469, 510] on button "Approved (Enrollment Active)" at bounding box center [475, 514] width 12 height 12
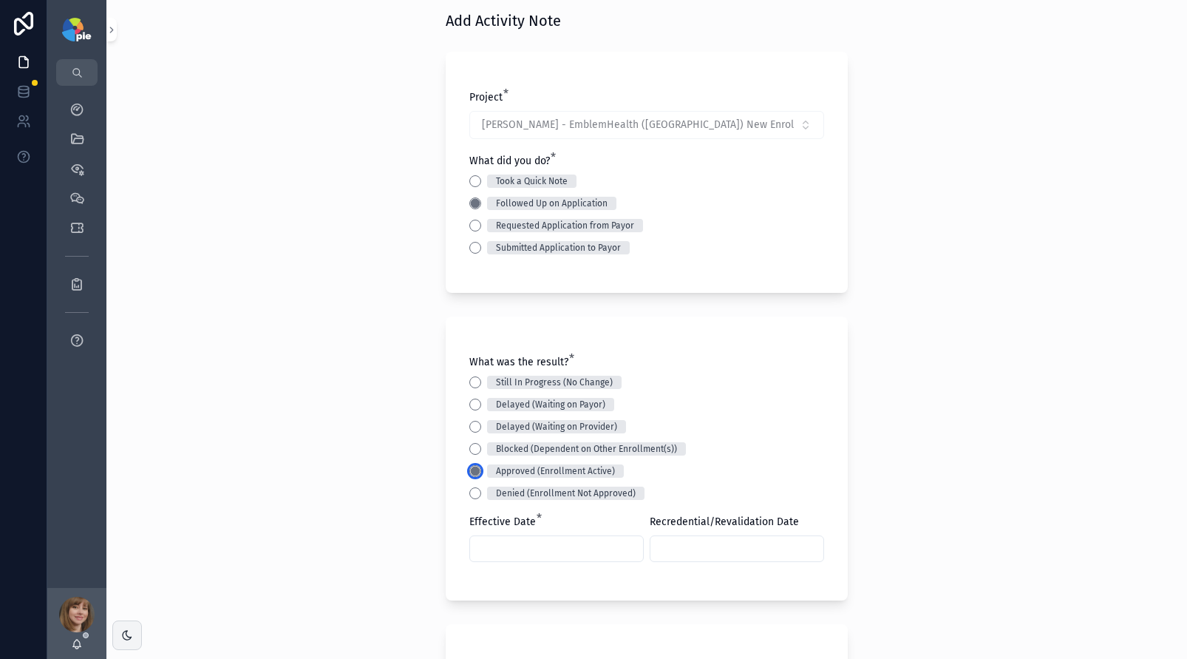
scroll to position [47, 0]
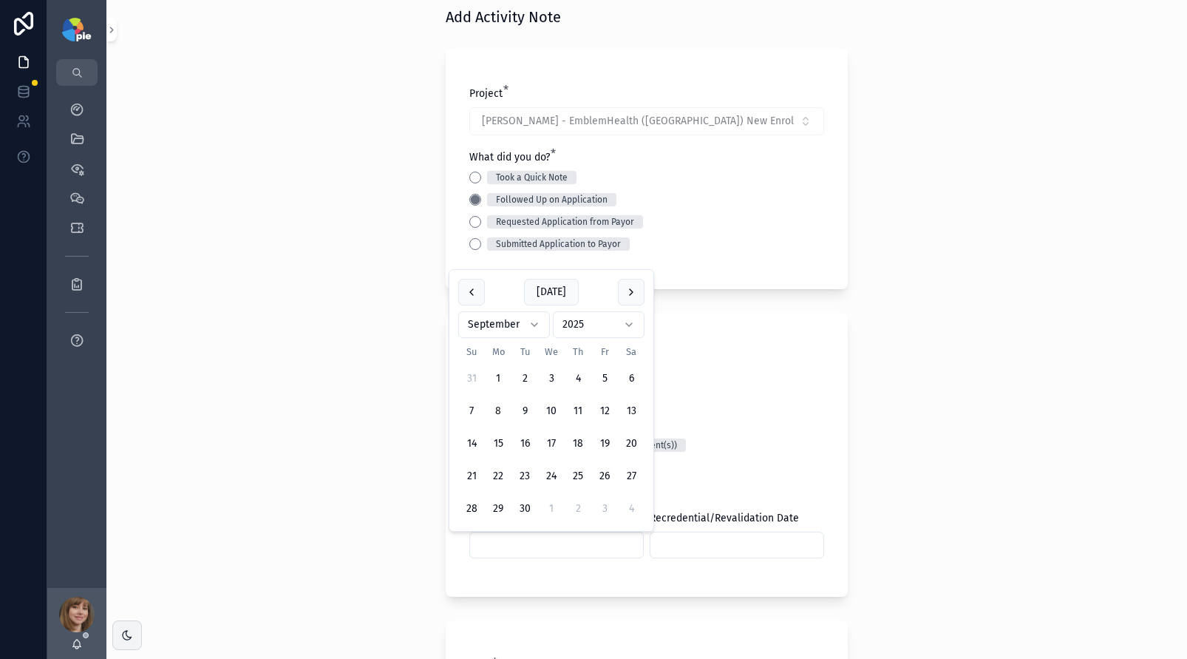
click at [503, 548] on input "scrollable content" at bounding box center [556, 544] width 173 height 21
type input "*********"
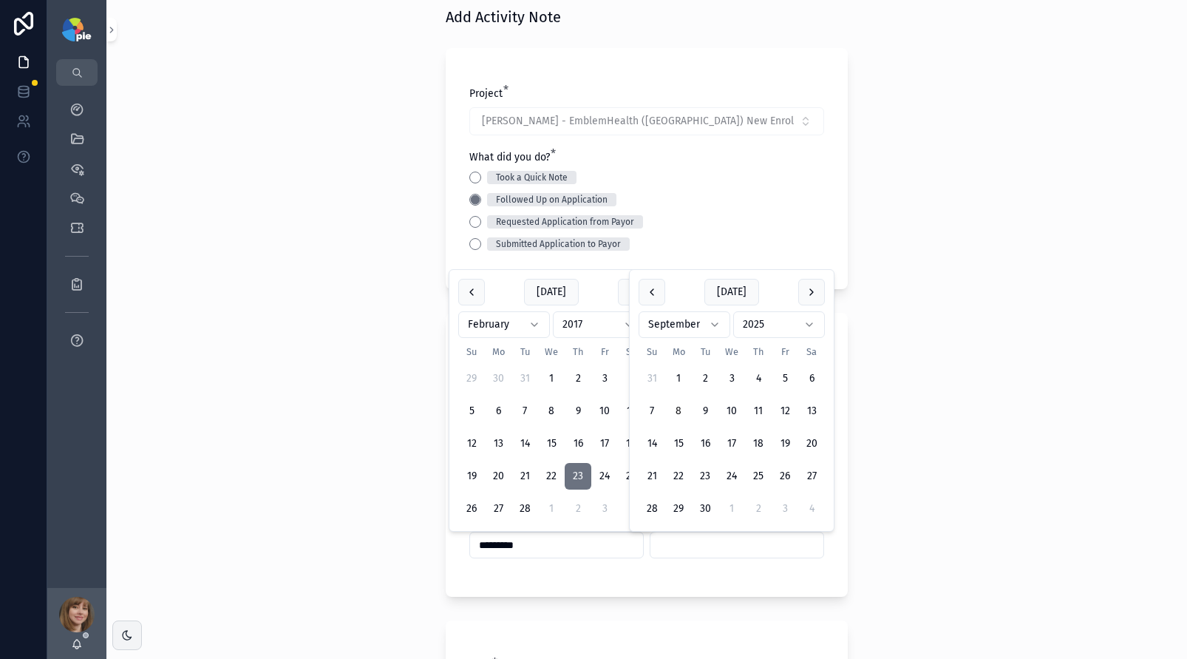
click at [685, 536] on input "scrollable content" at bounding box center [736, 544] width 173 height 21
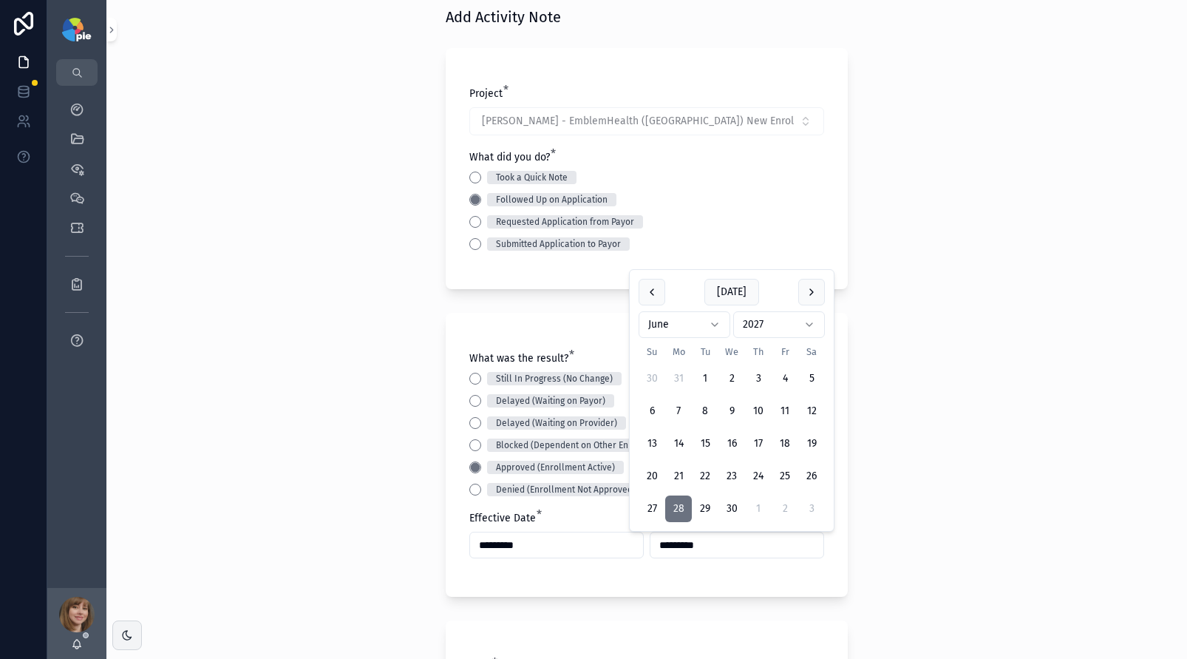
type input "*********"
click at [302, 532] on div "Back to Projects Add Activity Note Project * [PERSON_NAME] - EmblemHealth ([GEO…" at bounding box center [646, 282] width 1081 height 659
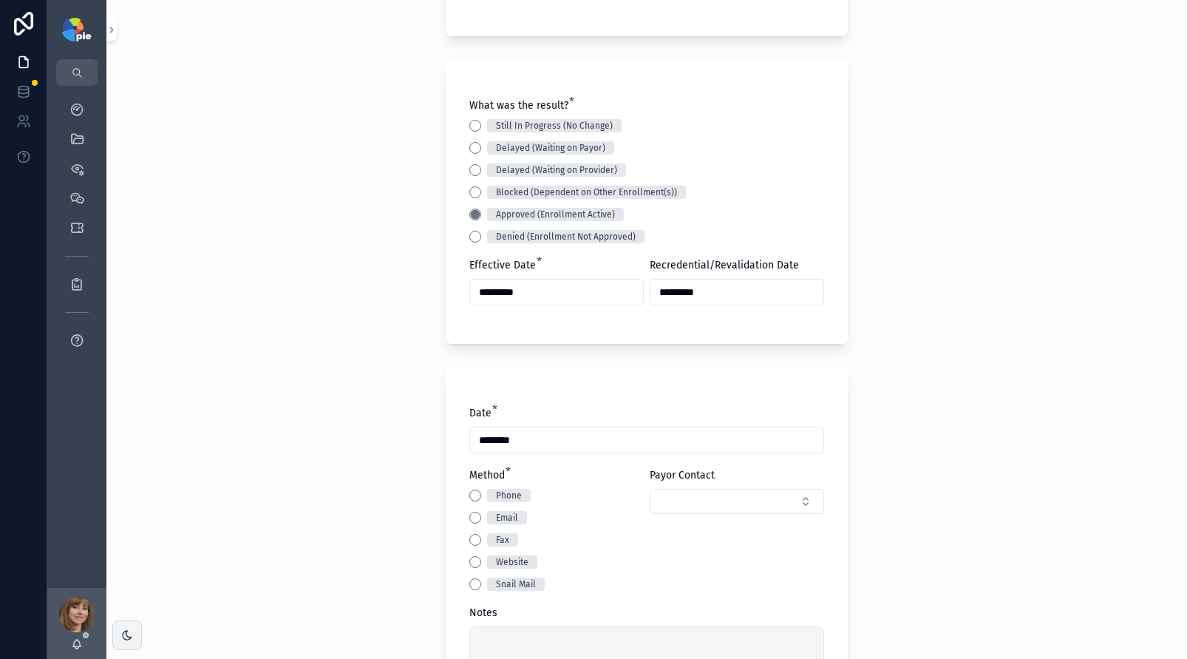
scroll to position [322, 0]
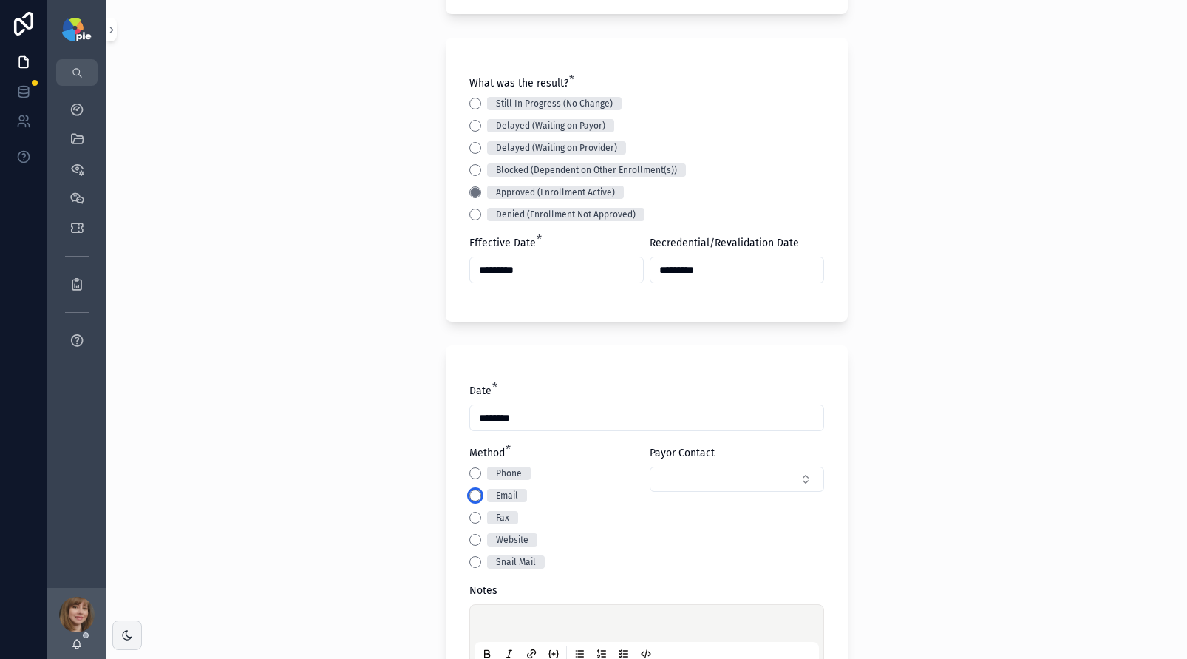
click at [474, 494] on button "Email" at bounding box center [475, 495] width 12 height 12
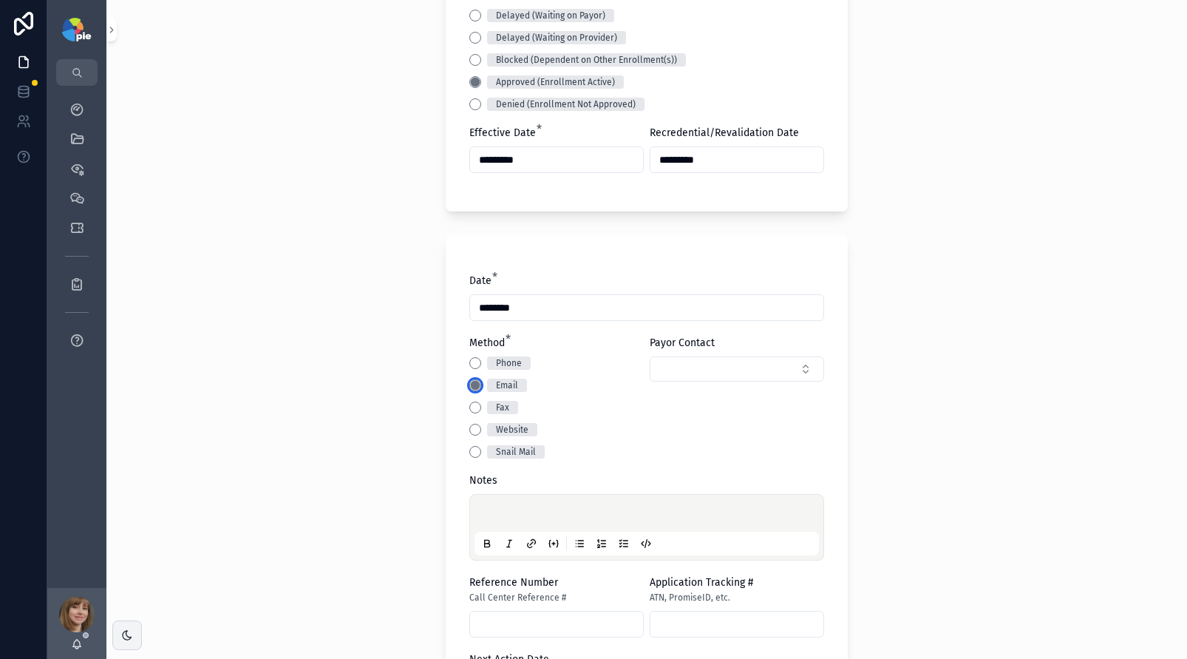
scroll to position [447, 0]
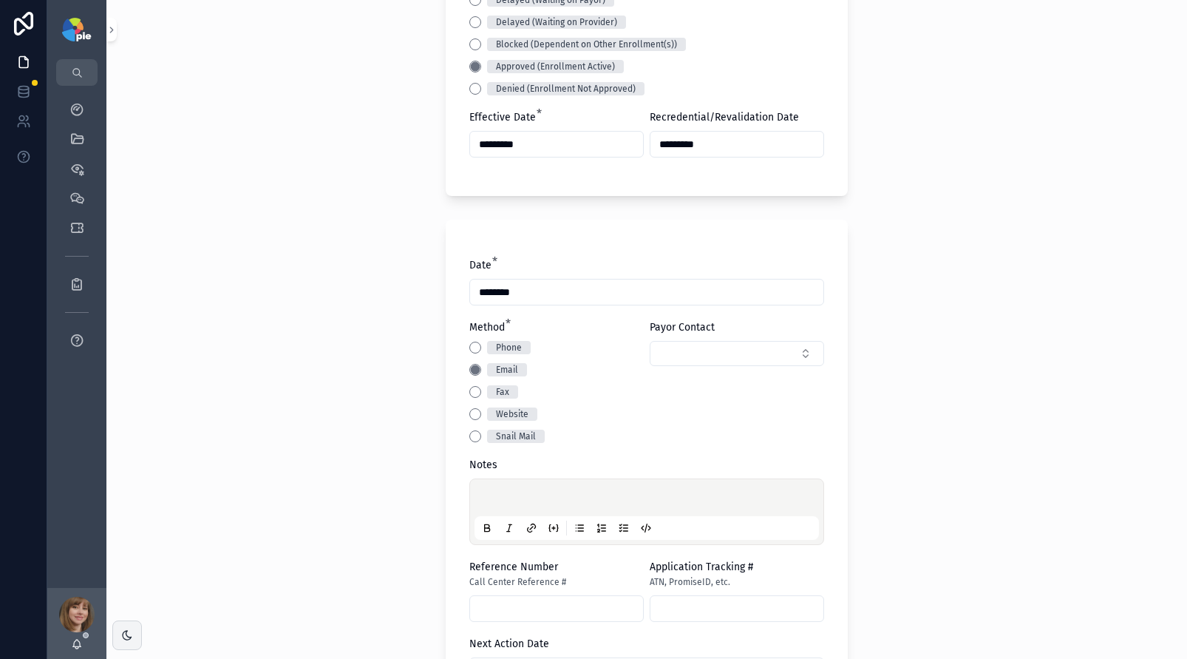
click at [497, 499] on p "scrollable content" at bounding box center [649, 499] width 344 height 15
click at [219, 351] on div "**********" at bounding box center [646, 329] width 1081 height 659
click at [559, 479] on div "**********" at bounding box center [646, 511] width 355 height 67
click at [554, 506] on p "**********" at bounding box center [649, 499] width 344 height 15
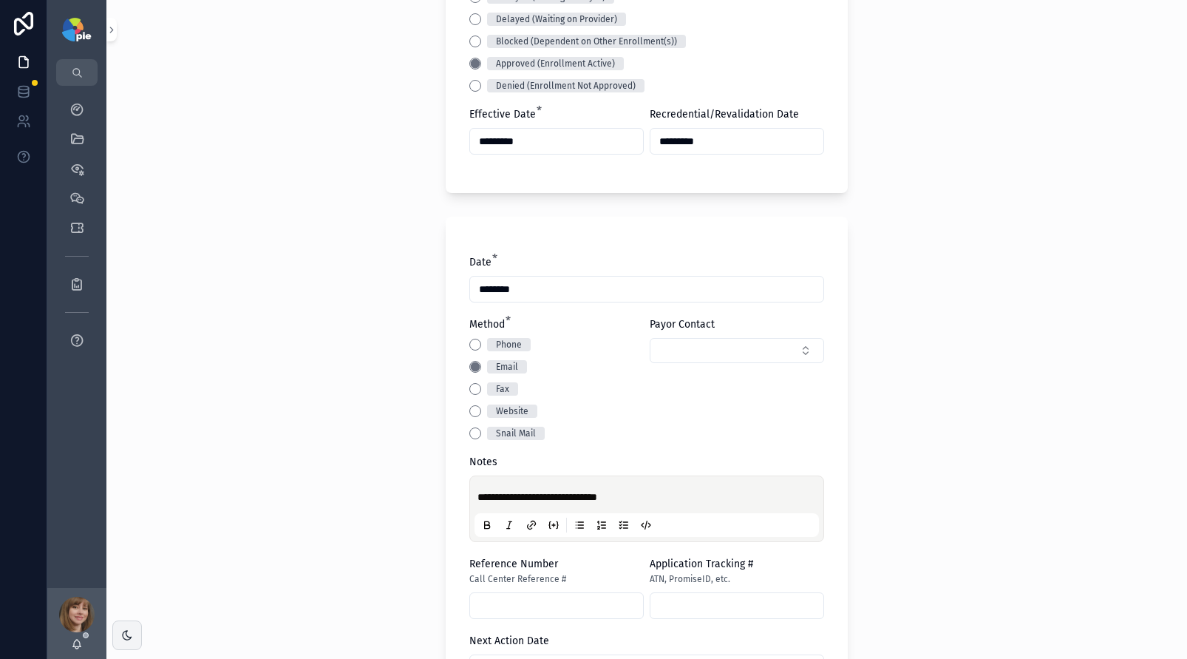
click at [402, 412] on div "**********" at bounding box center [646, 329] width 1081 height 659
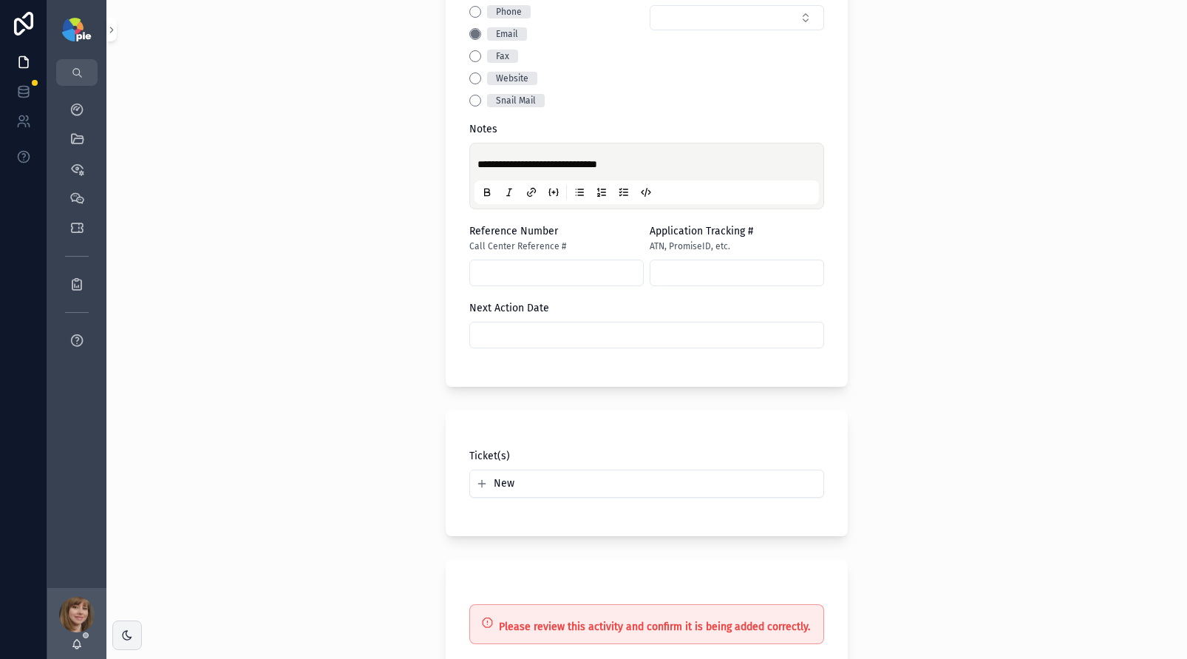
scroll to position [890, 0]
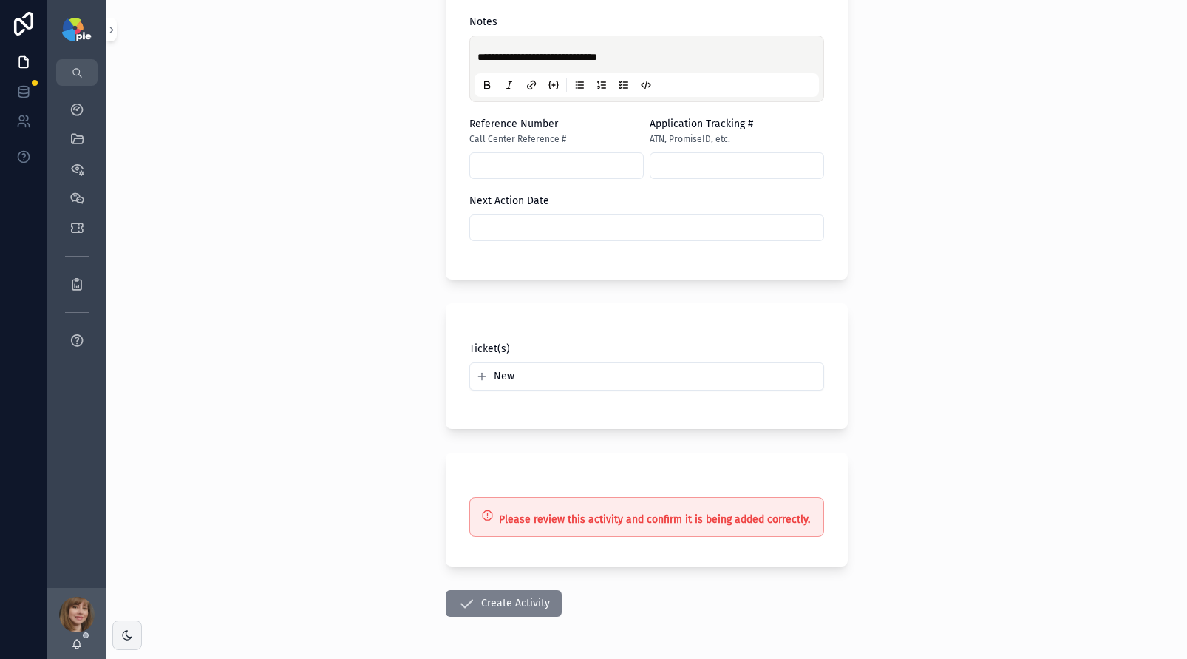
click at [472, 602] on button "Create Activity" at bounding box center [504, 603] width 116 height 27
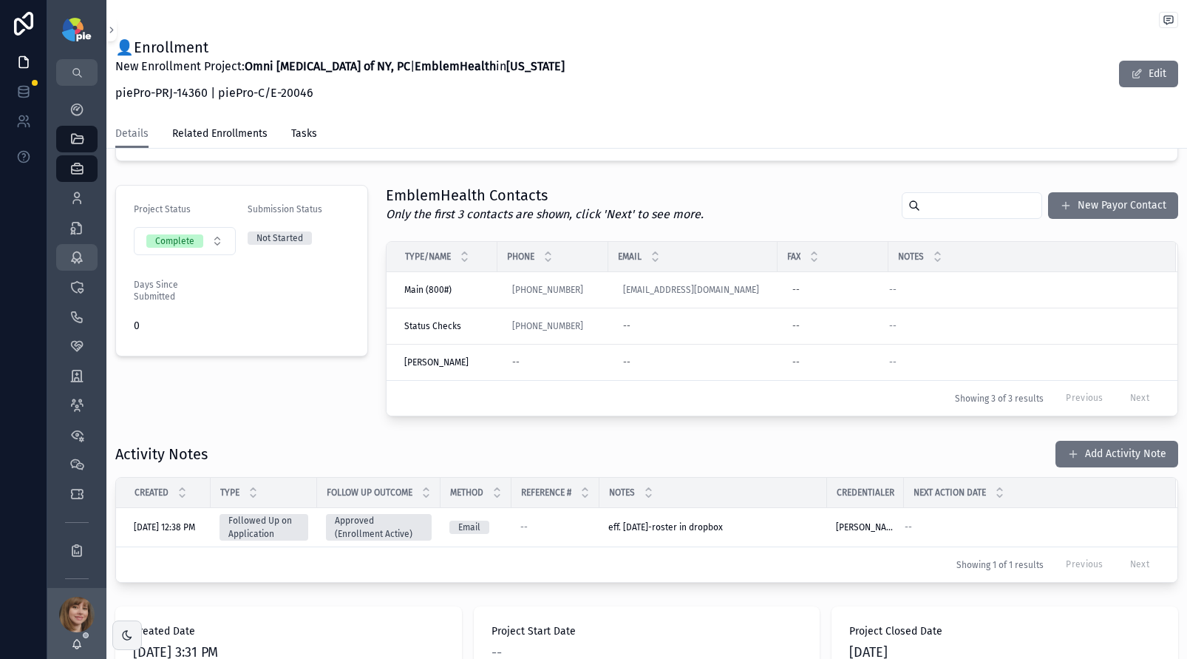
scroll to position [423, 0]
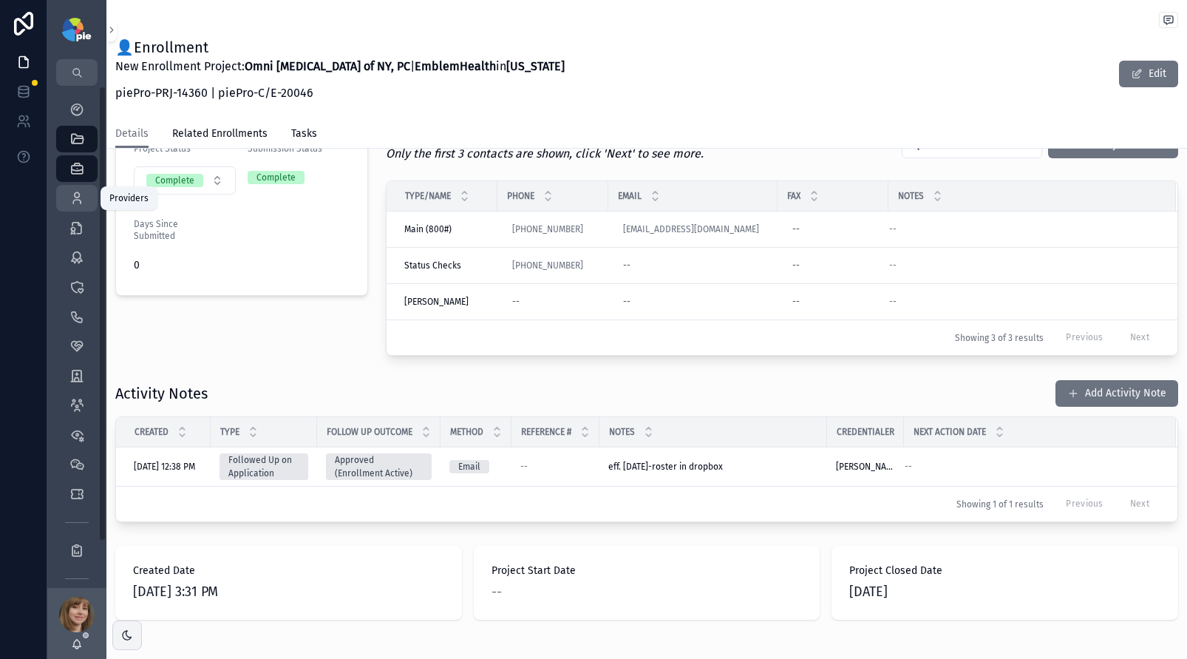
click at [76, 193] on icon "scrollable content" at bounding box center [76, 198] width 15 height 15
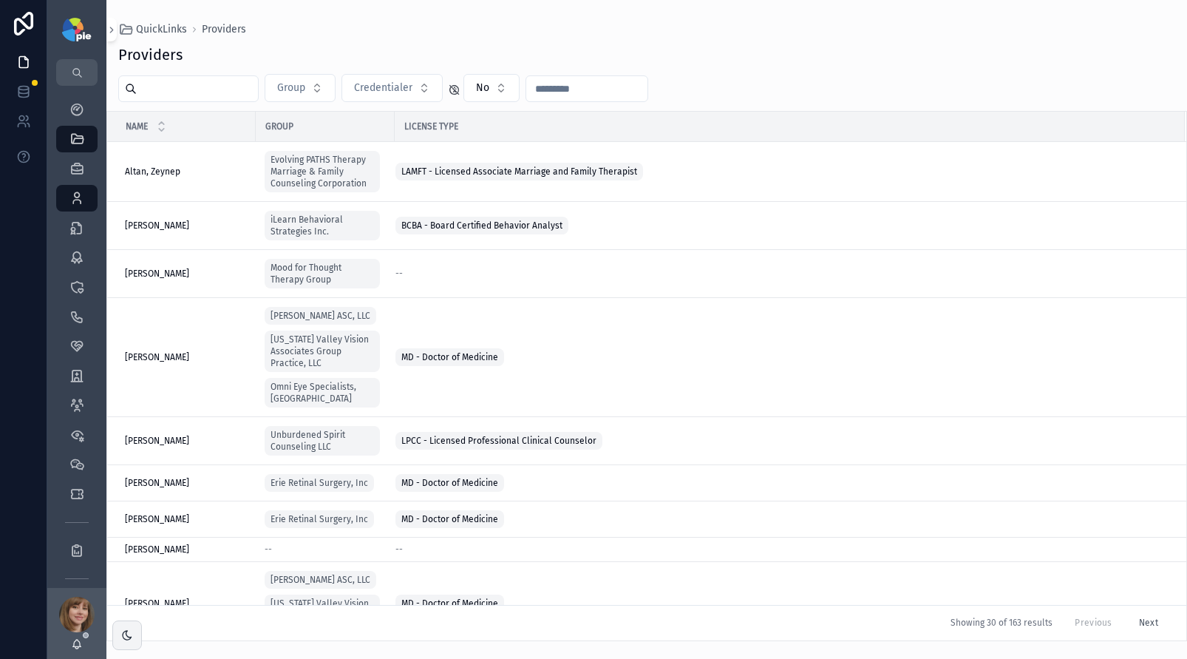
click at [195, 86] on input "scrollable content" at bounding box center [197, 88] width 121 height 21
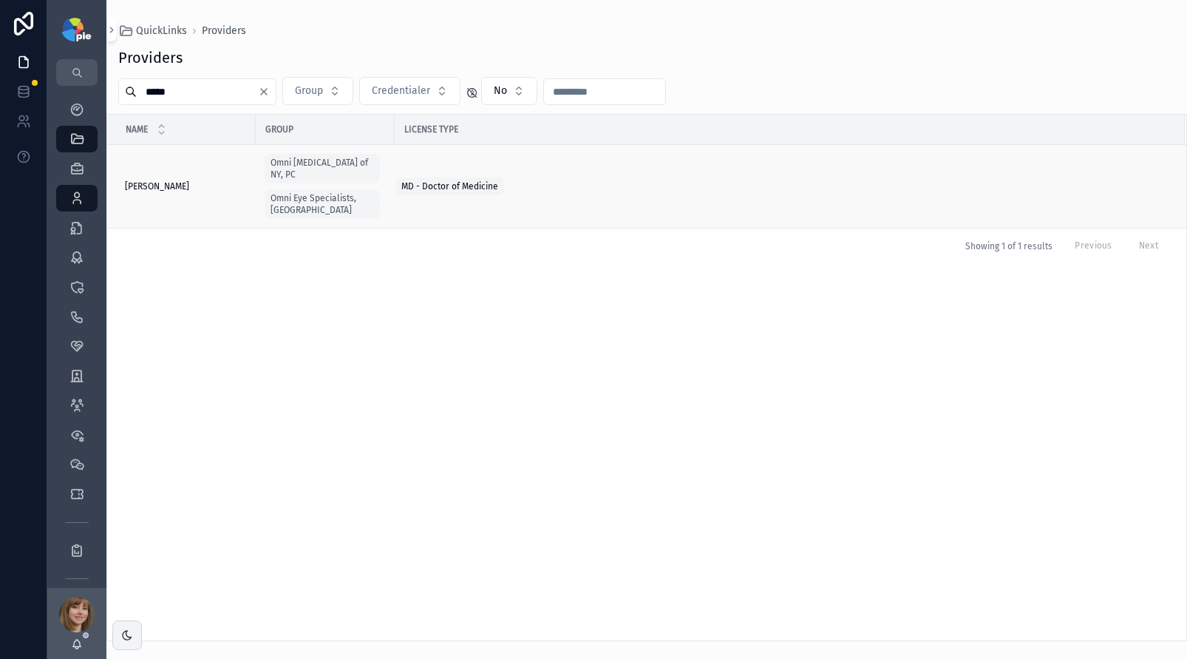
type input "*****"
click at [173, 180] on span "Rosenberg, Elana" at bounding box center [157, 186] width 64 height 12
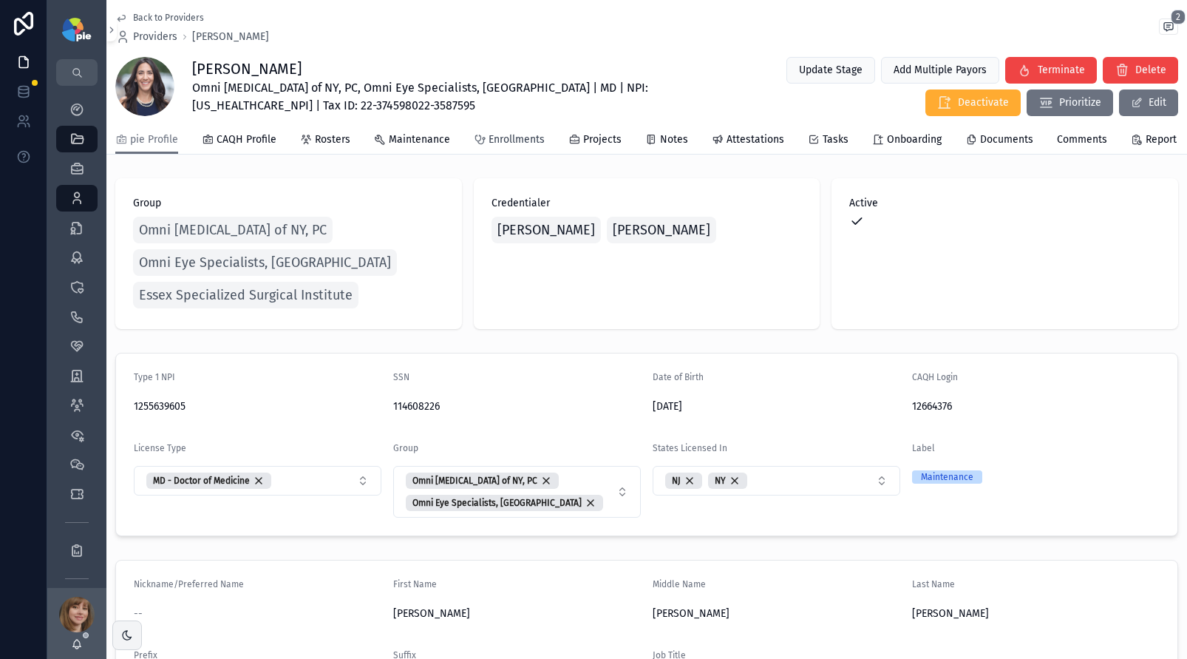
click at [501, 142] on span "Enrollments" at bounding box center [517, 139] width 56 height 15
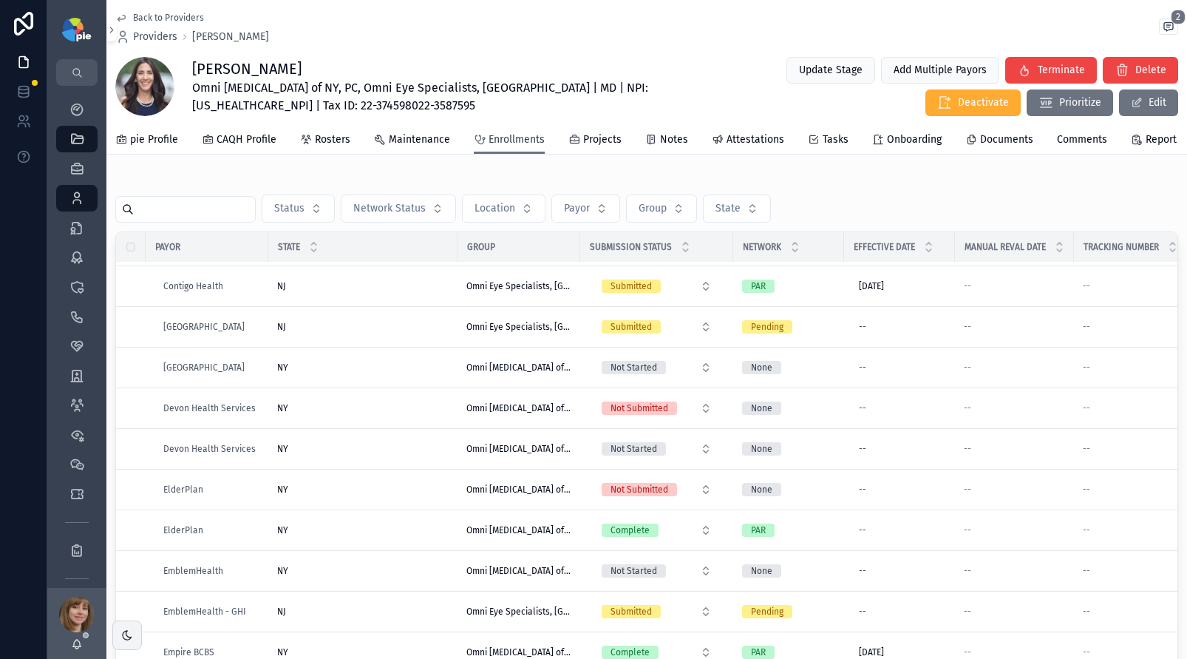
scroll to position [727, 0]
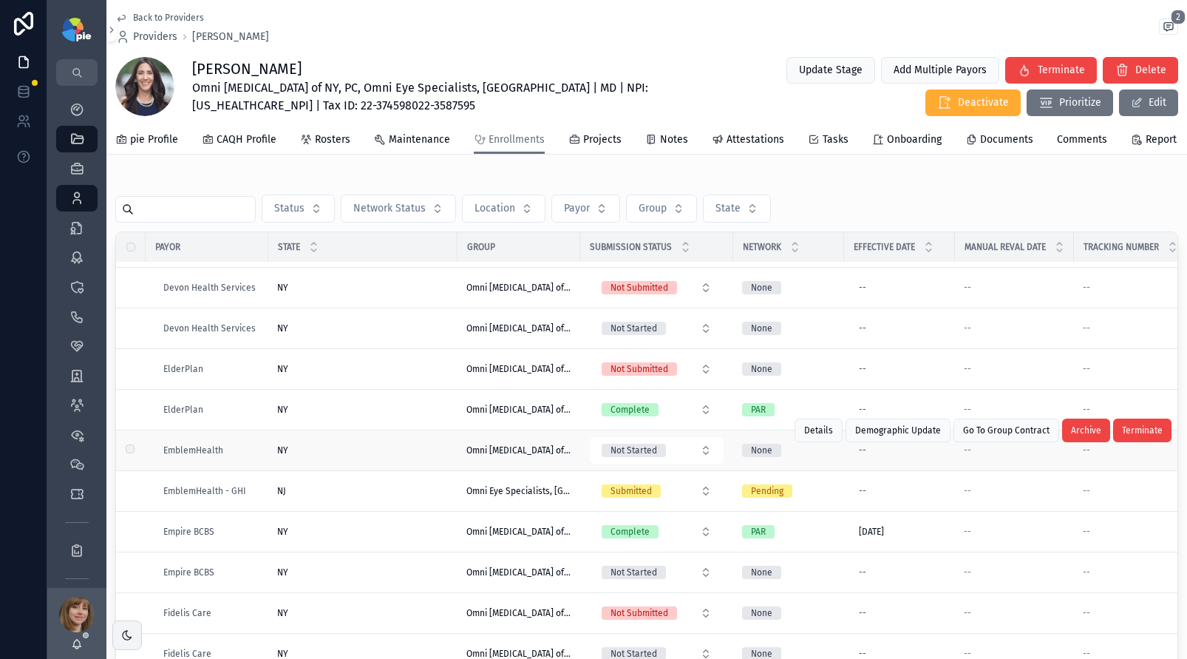
click at [373, 456] on div "NY NY" at bounding box center [362, 450] width 171 height 12
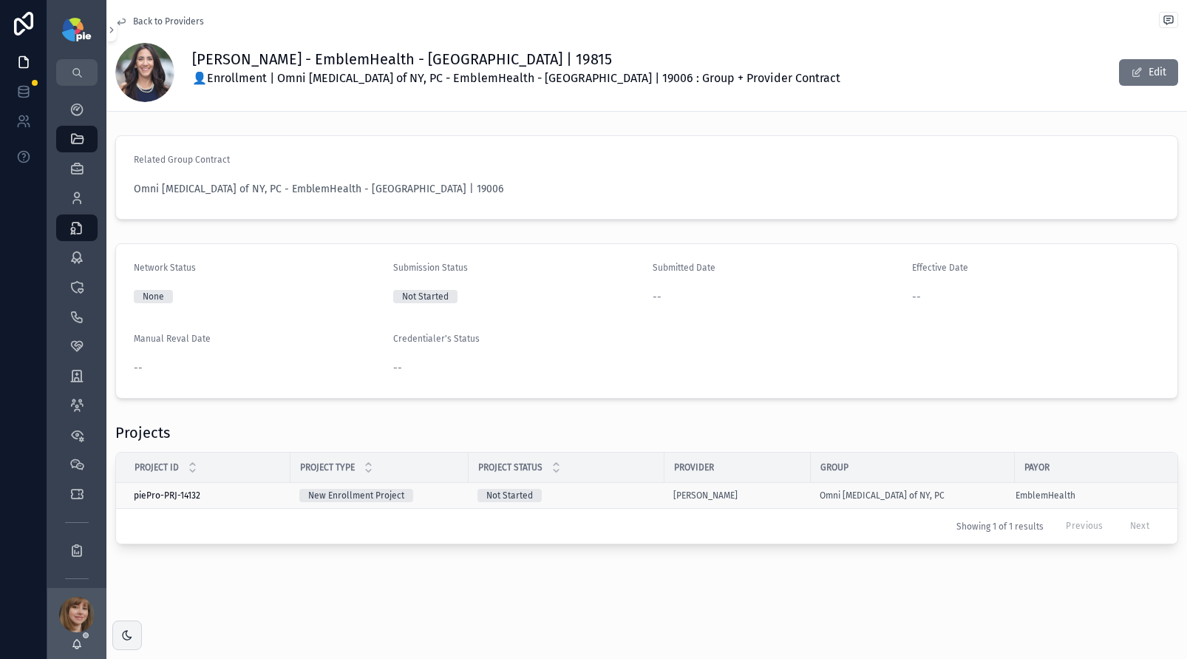
click at [588, 493] on div "Not Started" at bounding box center [566, 495] width 178 height 13
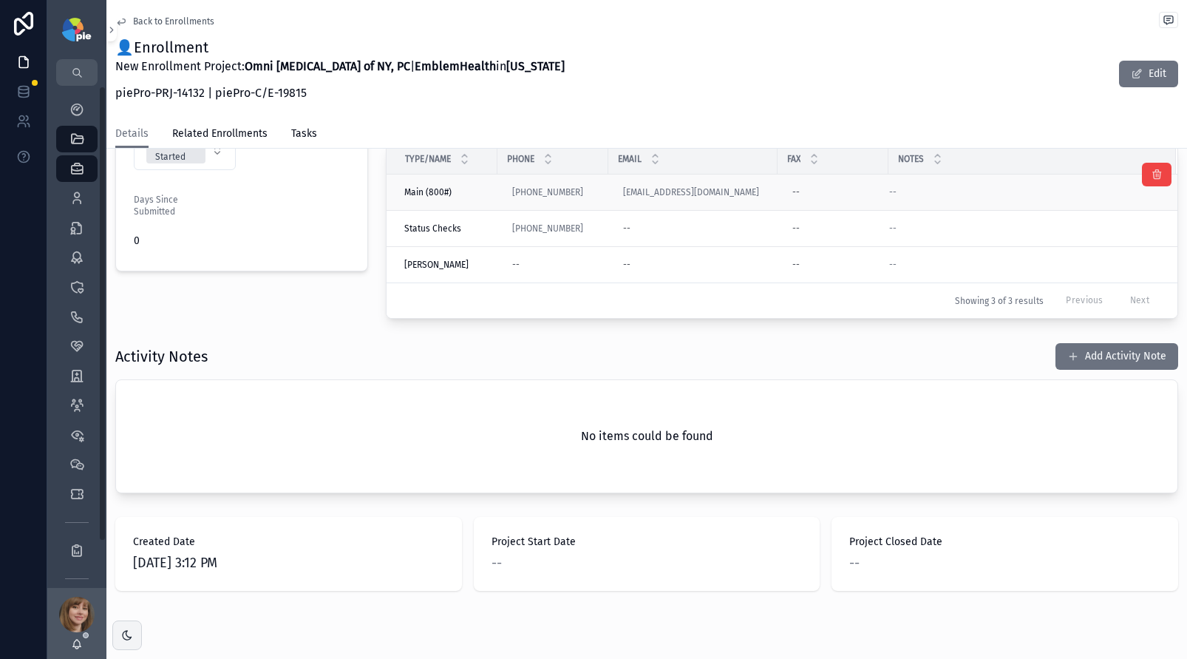
scroll to position [400, 0]
click at [1128, 358] on button "Add Activity Note" at bounding box center [1116, 355] width 123 height 27
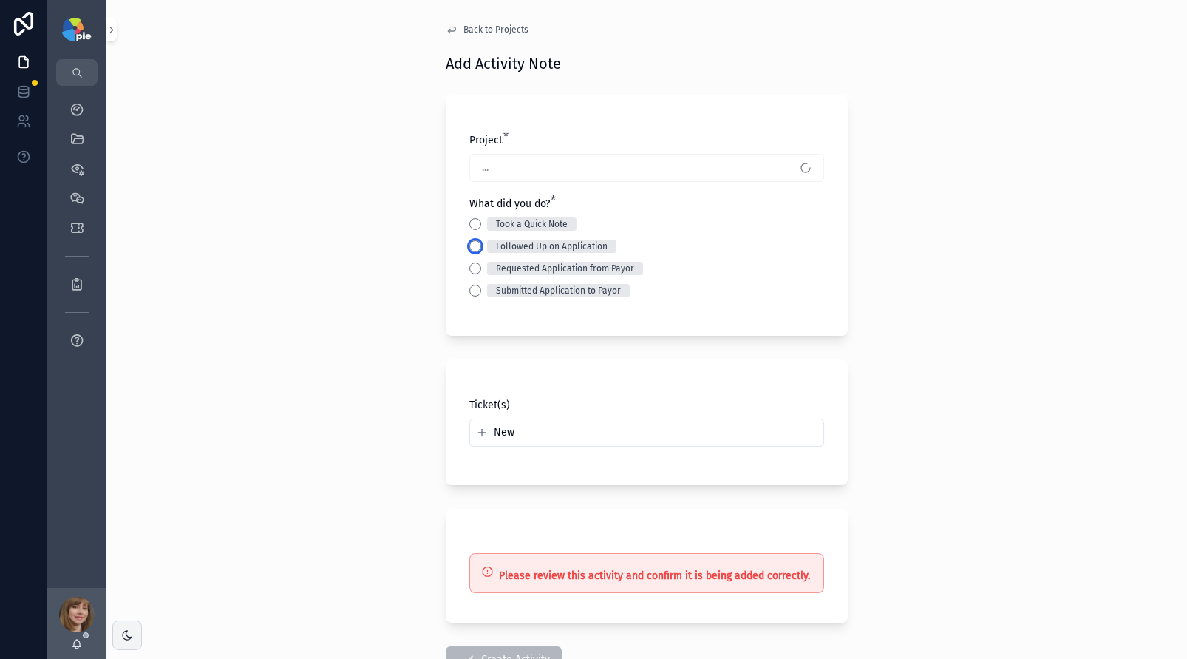
click at [472, 244] on button "Followed Up on Application" at bounding box center [475, 246] width 12 height 12
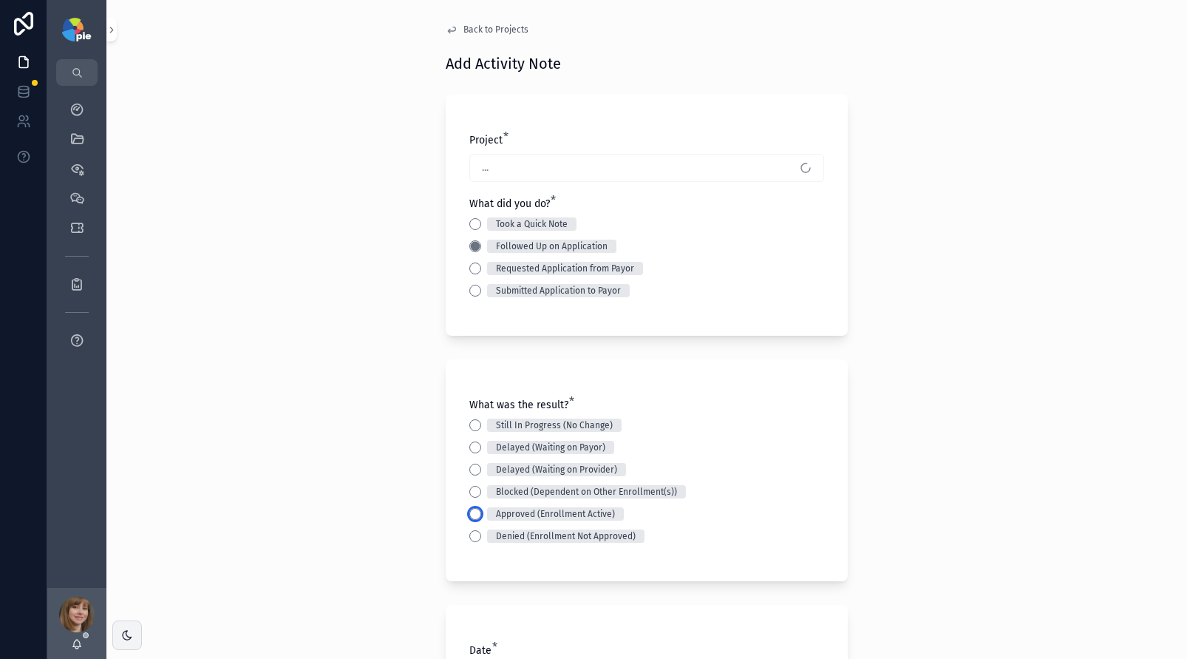
click at [469, 508] on button "Approved (Enrollment Active)" at bounding box center [475, 514] width 12 height 12
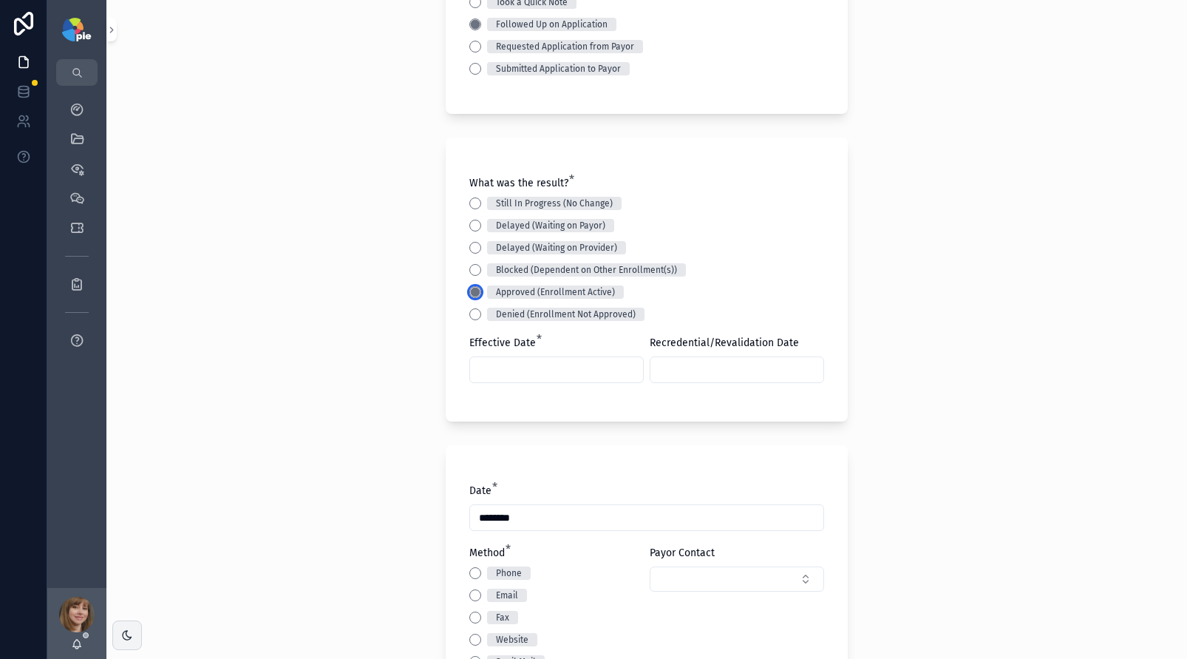
scroll to position [285, 0]
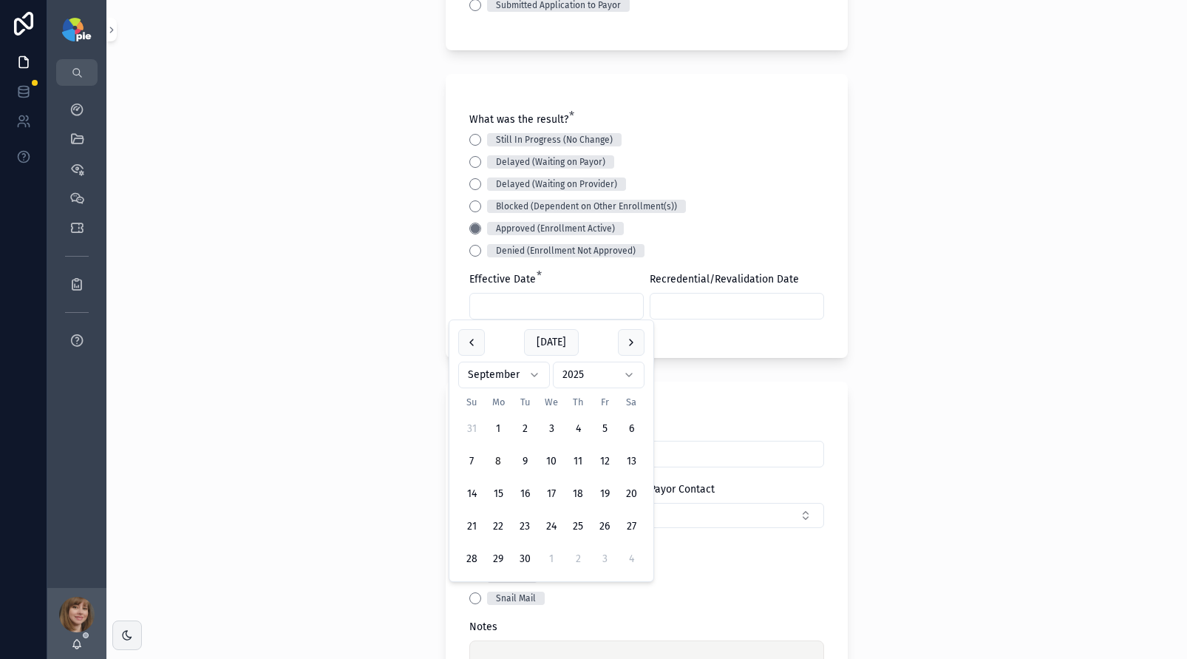
click at [557, 314] on input "scrollable content" at bounding box center [556, 306] width 173 height 21
type input "********"
click at [333, 299] on div "Back to Projects Add Activity Note Project * Rosenberg, Elana - EmblemHealth (N…" at bounding box center [646, 44] width 1081 height 659
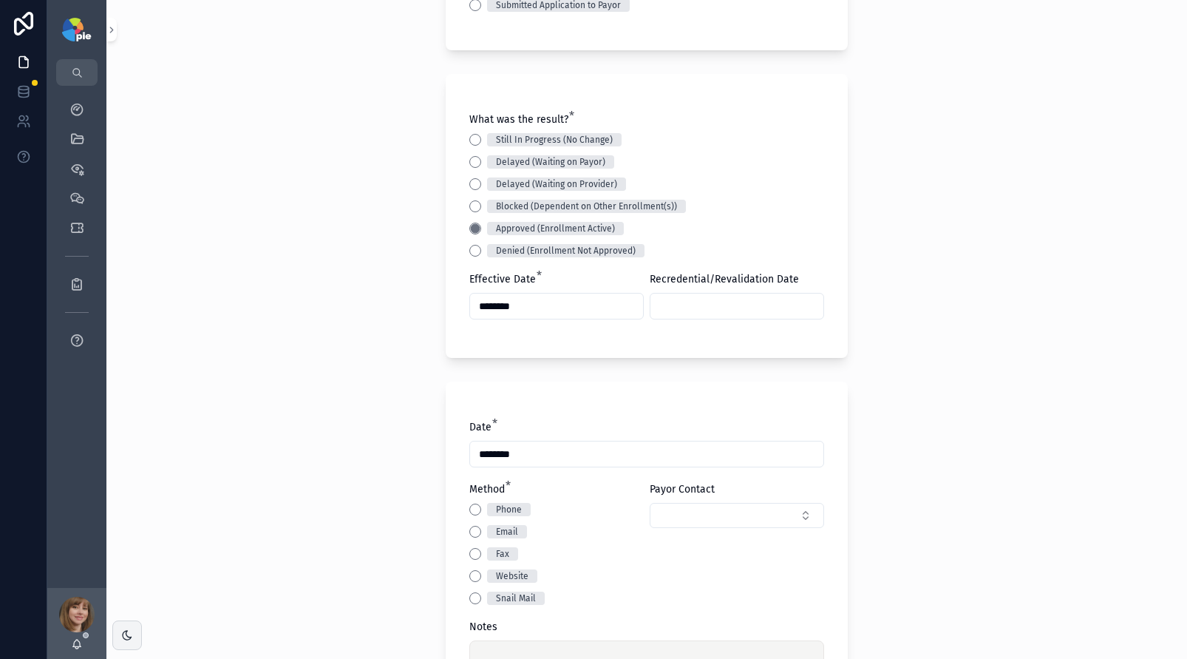
click at [699, 302] on input "scrollable content" at bounding box center [736, 306] width 173 height 21
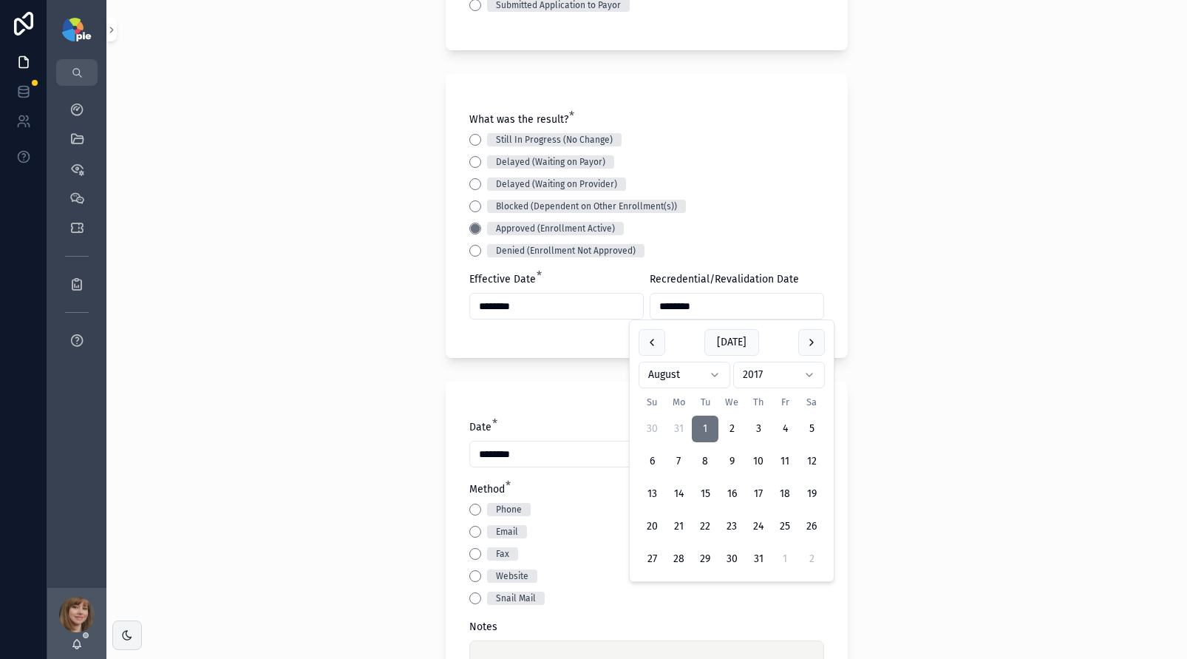
type input "********"
click at [256, 321] on div "Back to Projects Add Activity Note Project * Rosenberg, Elana - EmblemHealth (N…" at bounding box center [646, 44] width 1081 height 659
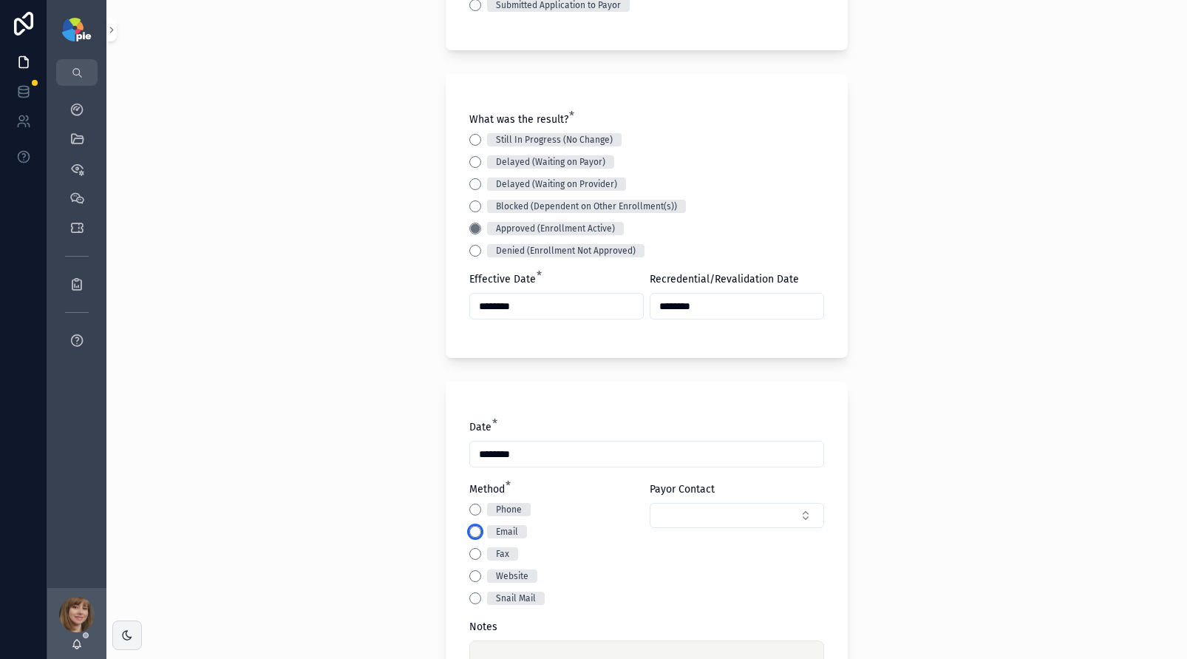
click at [469, 527] on button "Email" at bounding box center [475, 531] width 12 height 12
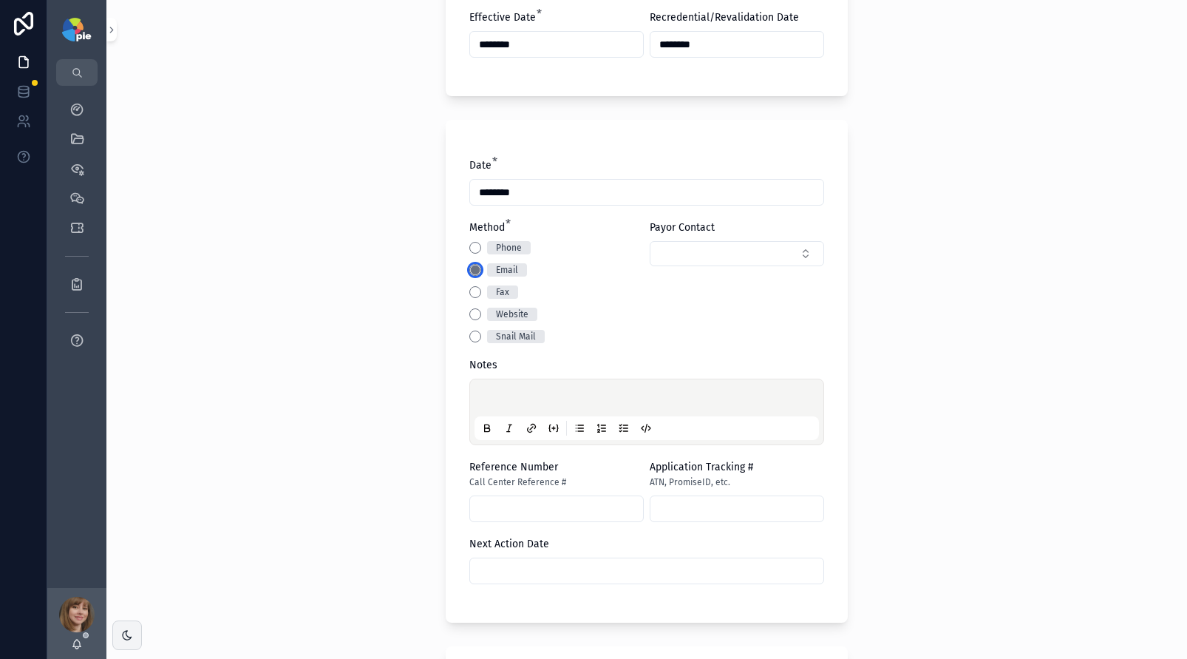
scroll to position [553, 0]
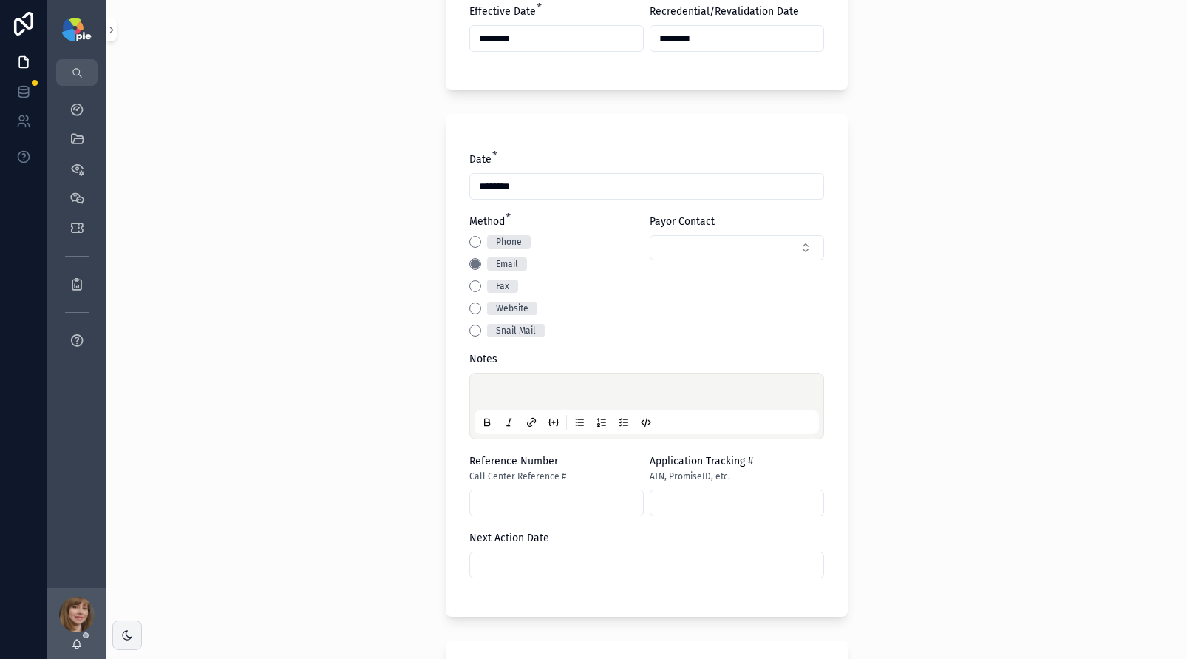
click at [512, 392] on p "scrollable content" at bounding box center [649, 394] width 344 height 15
click at [347, 422] on div "**********" at bounding box center [646, 329] width 1081 height 659
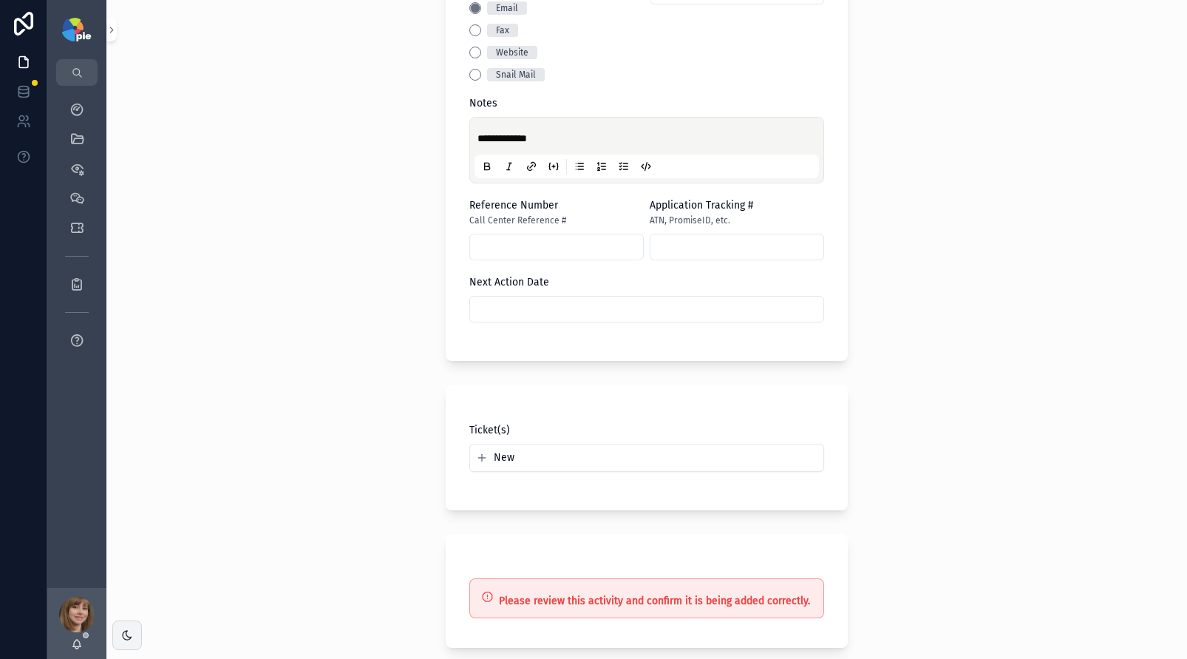
scroll to position [942, 0]
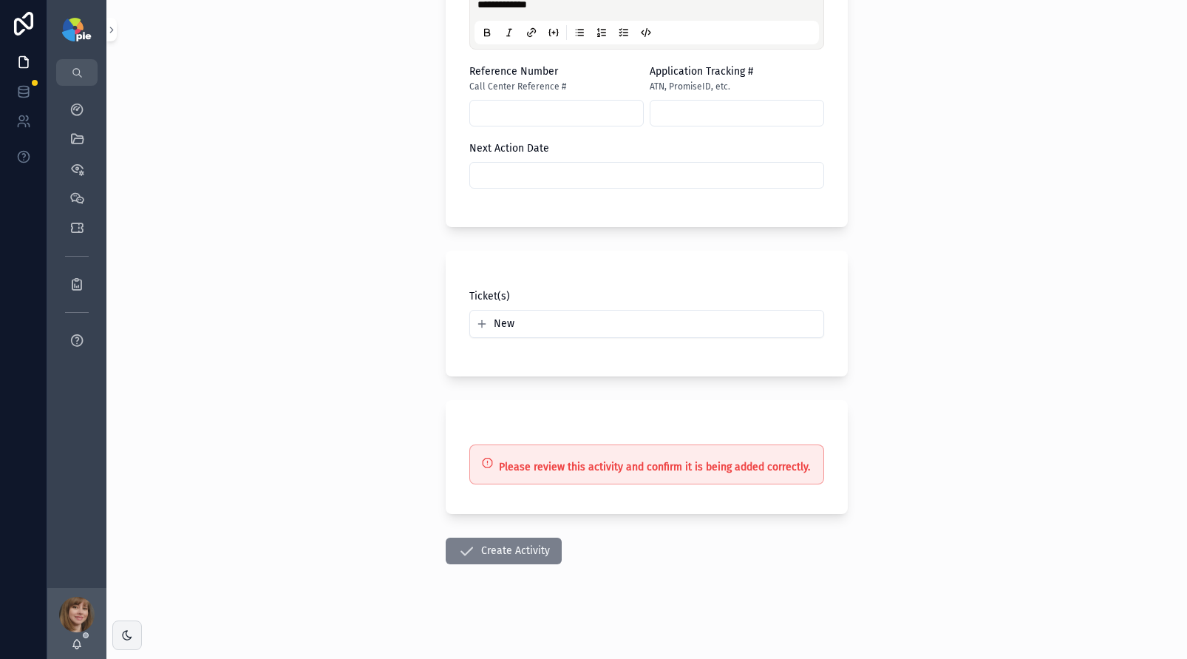
click at [468, 556] on icon "scrollable content" at bounding box center [466, 551] width 18 height 18
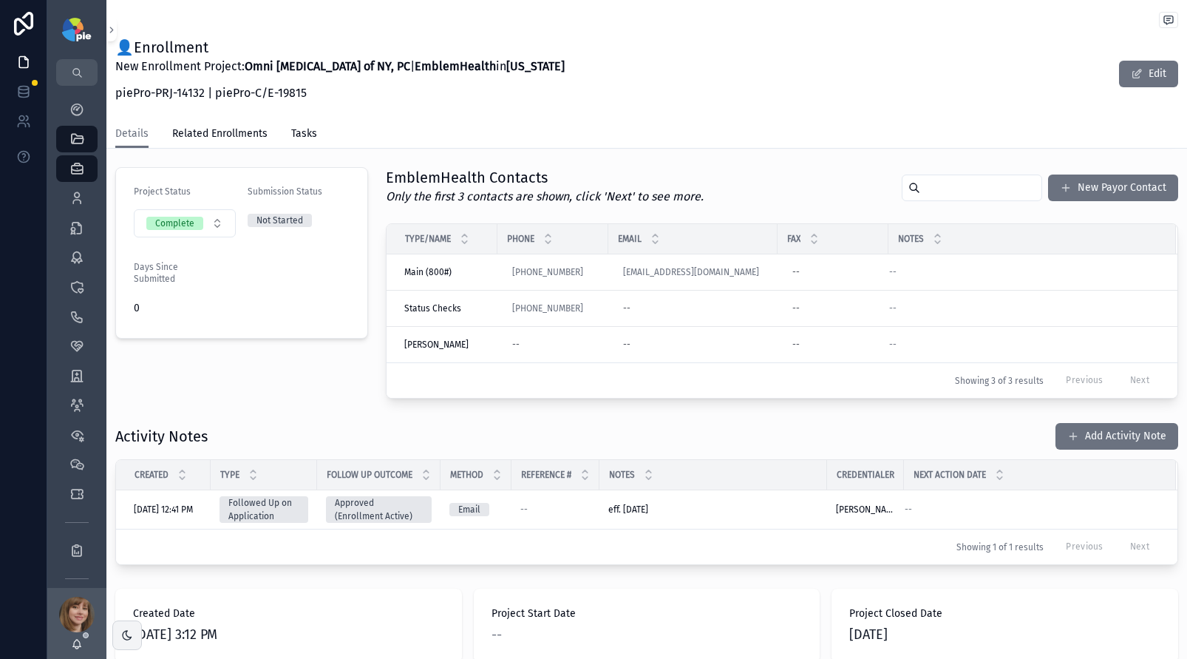
scroll to position [358, 0]
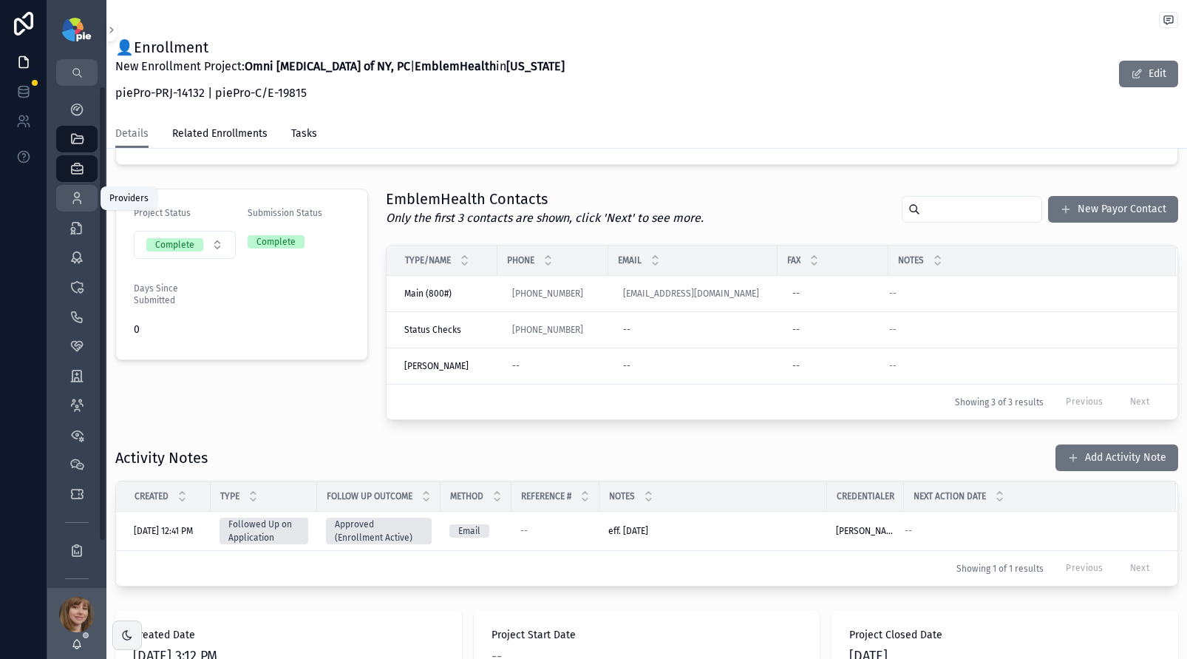
click at [67, 196] on div "Providers 295" at bounding box center [77, 198] width 24 height 24
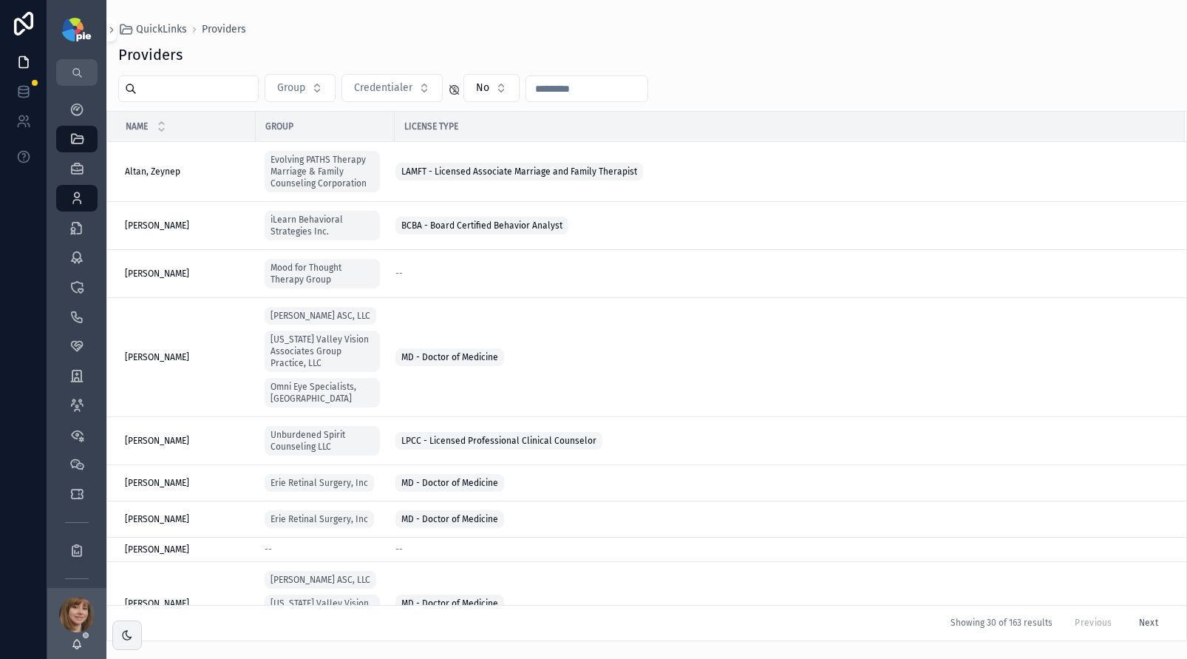
click at [154, 90] on input "scrollable content" at bounding box center [197, 88] width 121 height 21
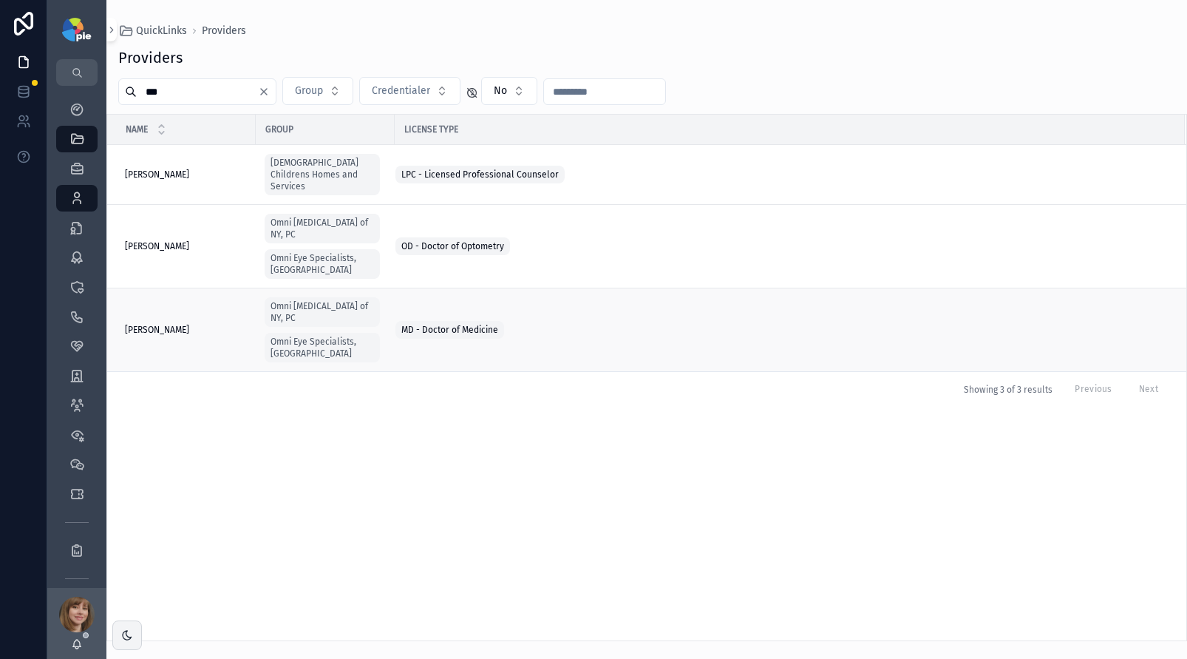
type input "***"
click at [180, 324] on span "Strauss, Danielle" at bounding box center [157, 330] width 64 height 12
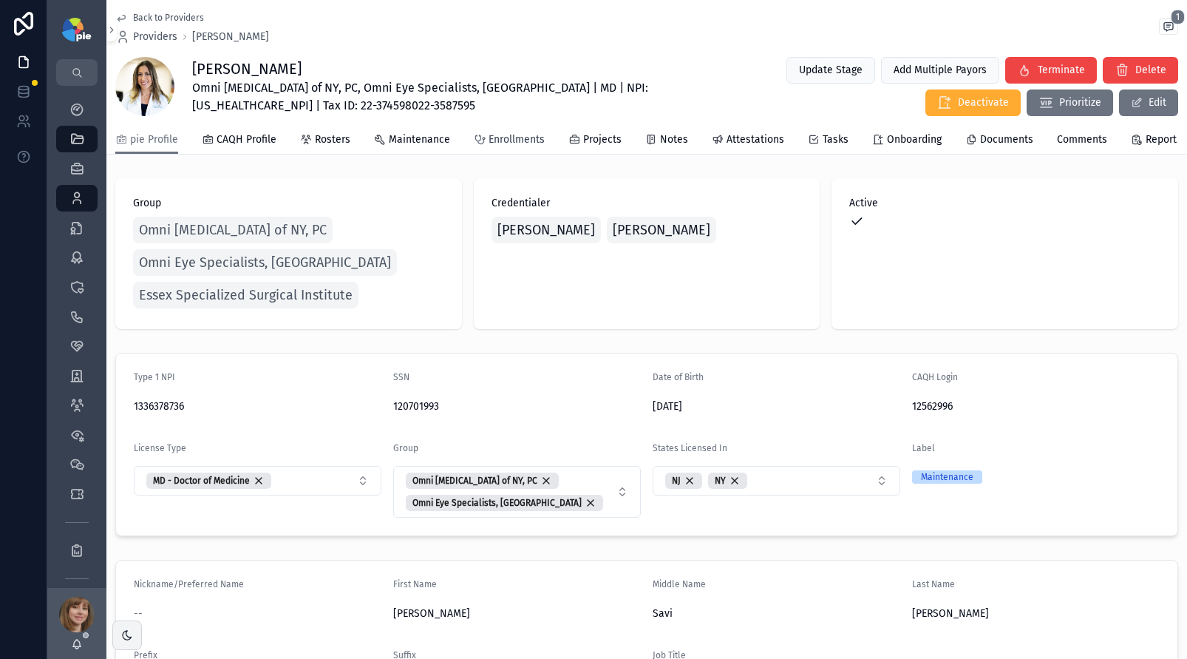
click at [503, 147] on span "Enrollments" at bounding box center [517, 139] width 56 height 15
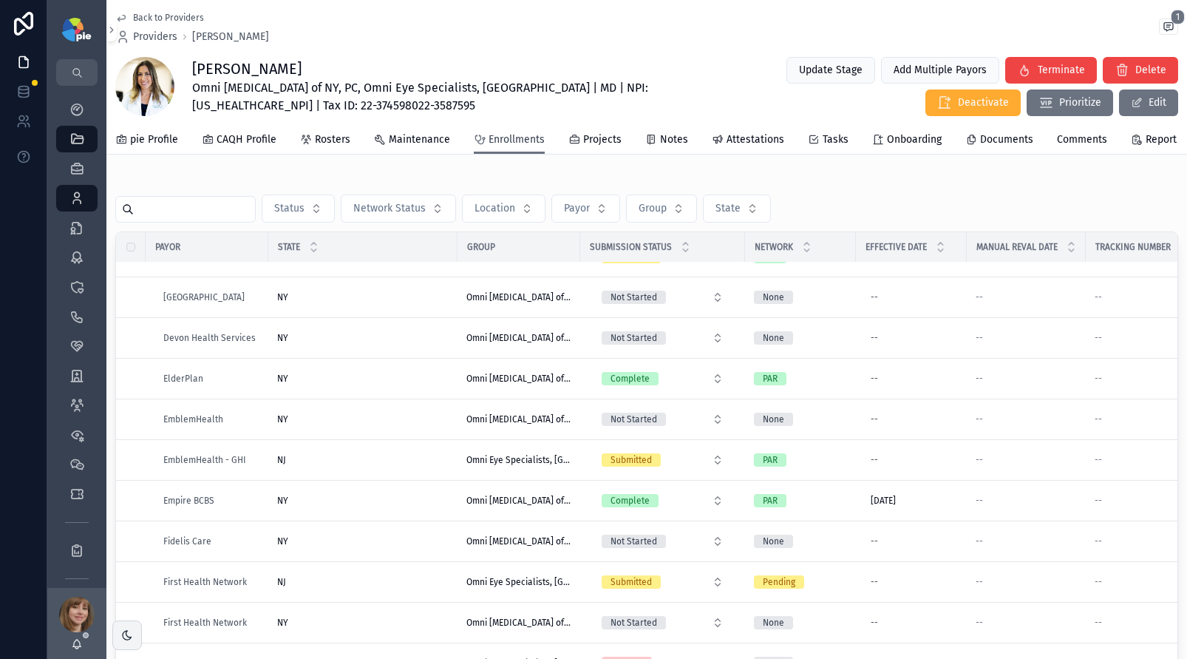
scroll to position [682, 0]
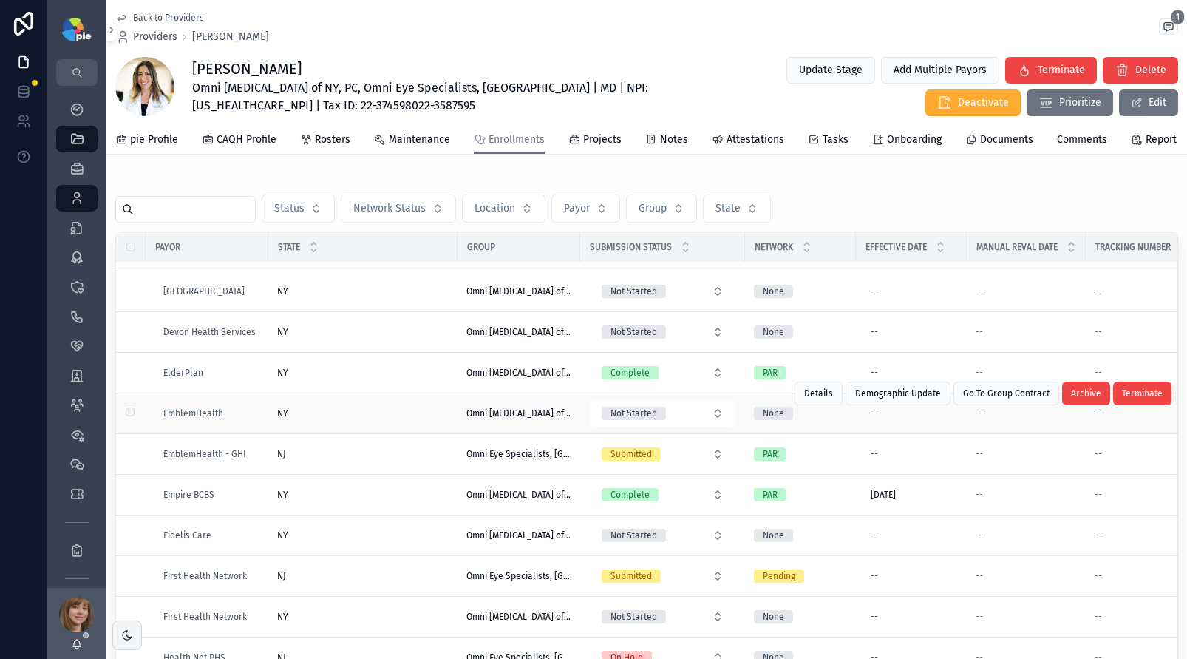
click at [344, 419] on div "NY [GEOGRAPHIC_DATA]" at bounding box center [362, 413] width 171 height 12
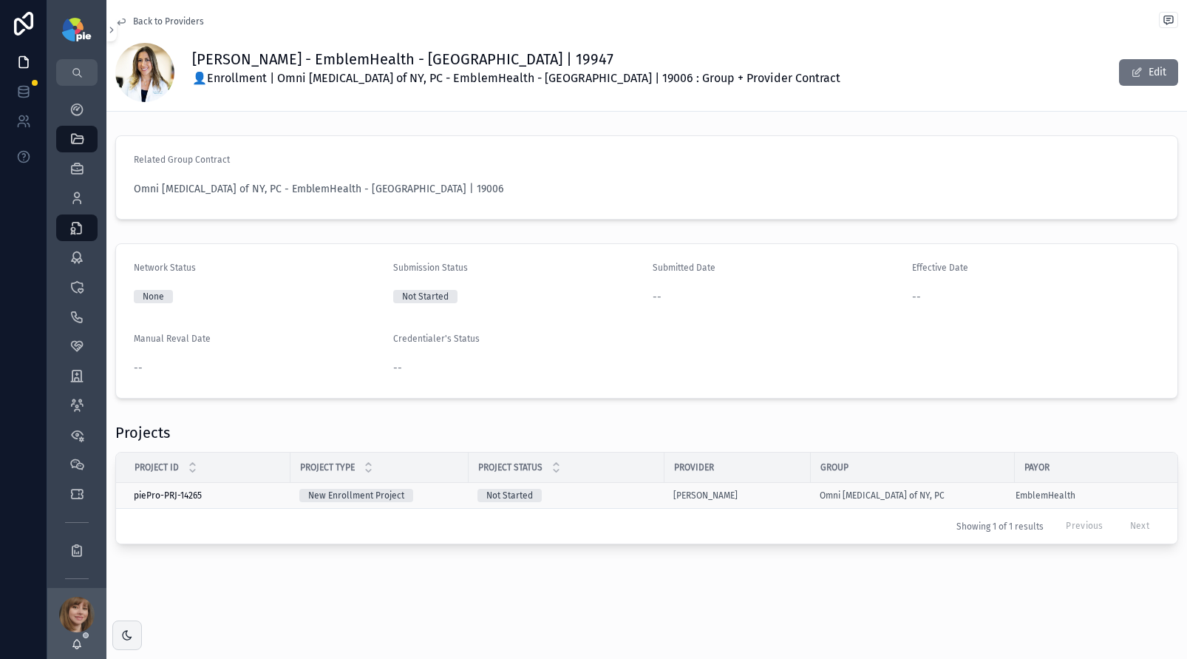
click at [646, 497] on div "Not Started" at bounding box center [566, 495] width 178 height 13
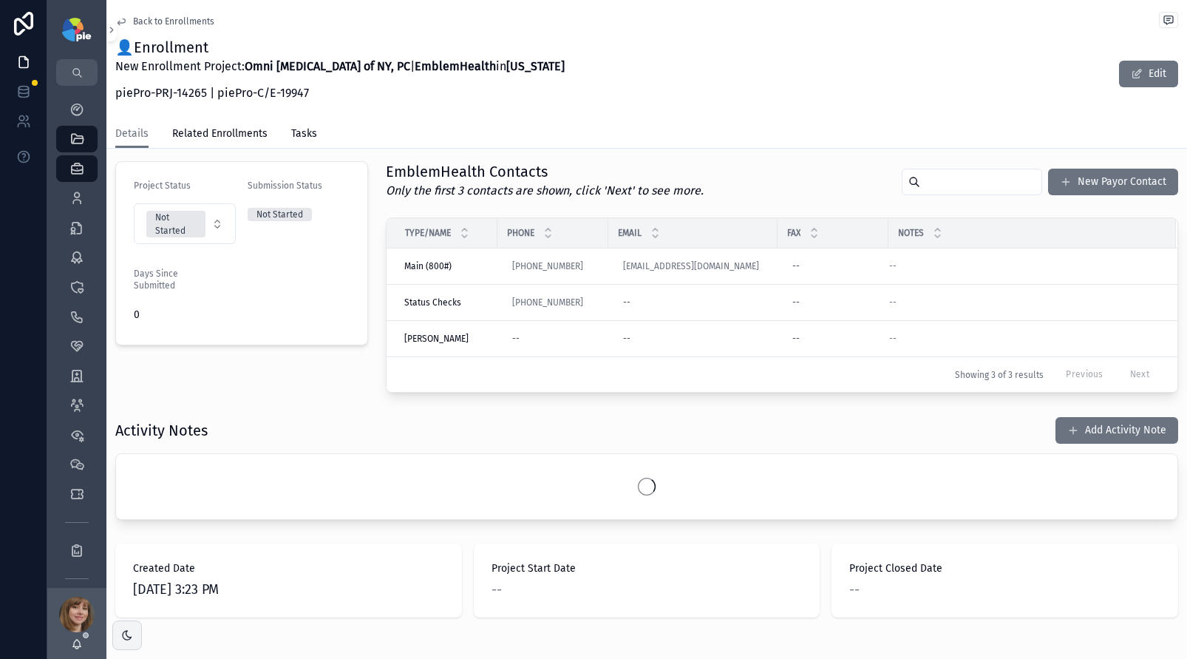
scroll to position [380, 0]
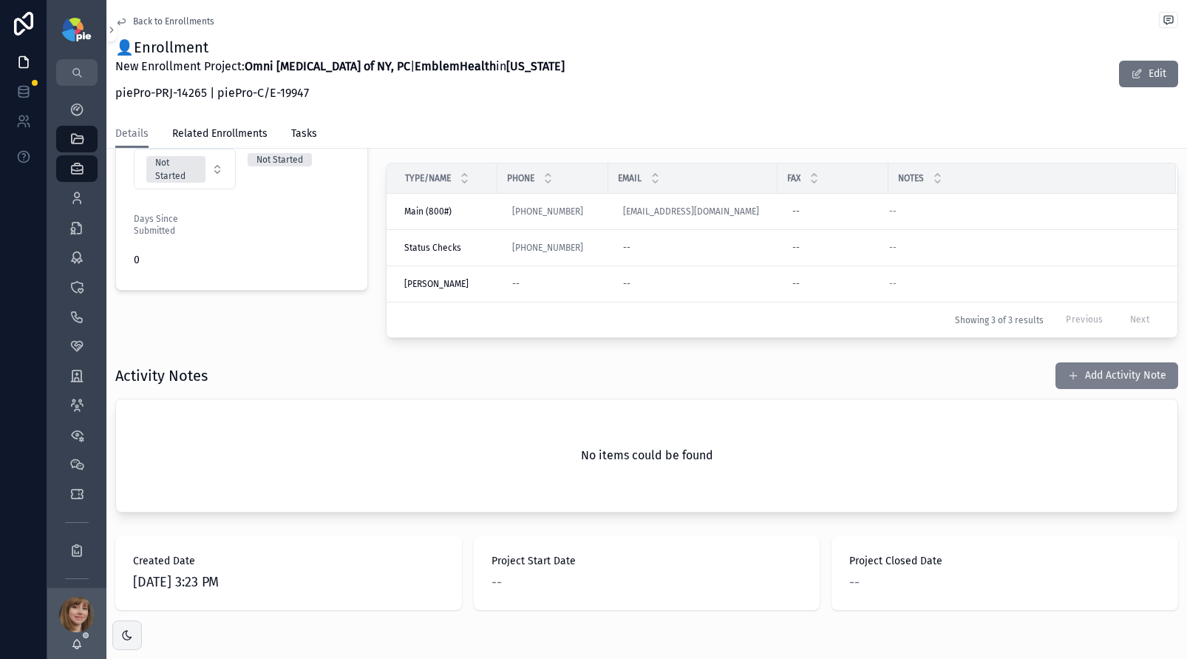
click at [1118, 375] on button "Add Activity Note" at bounding box center [1116, 375] width 123 height 27
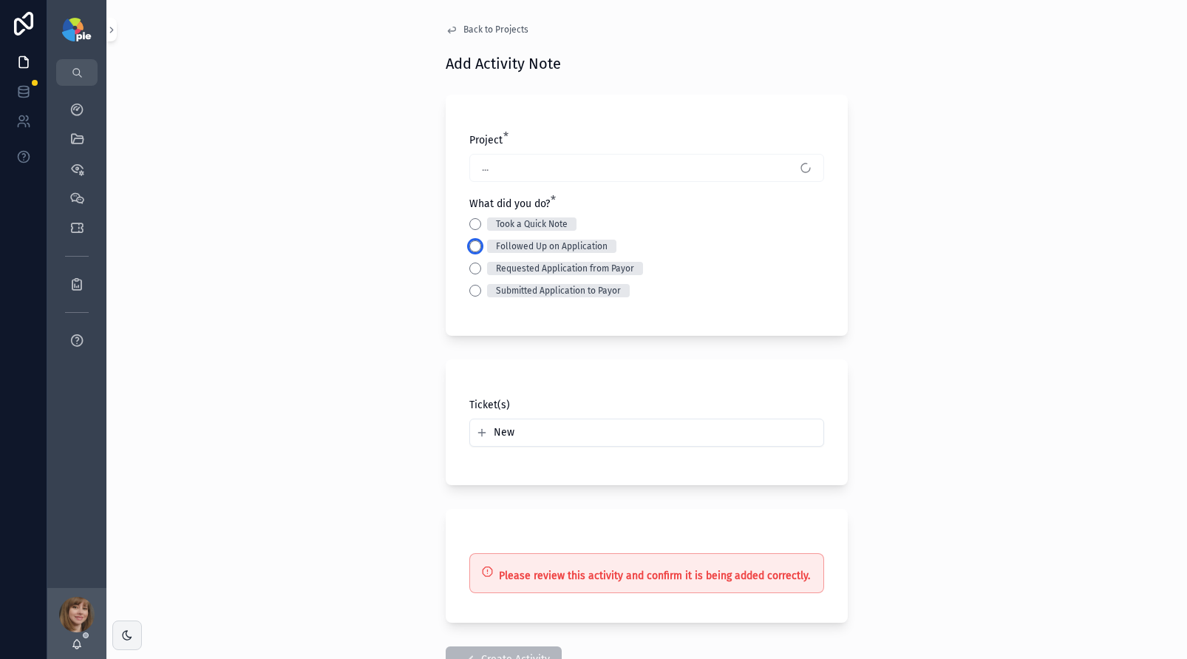
click at [469, 242] on button "Followed Up on Application" at bounding box center [475, 246] width 12 height 12
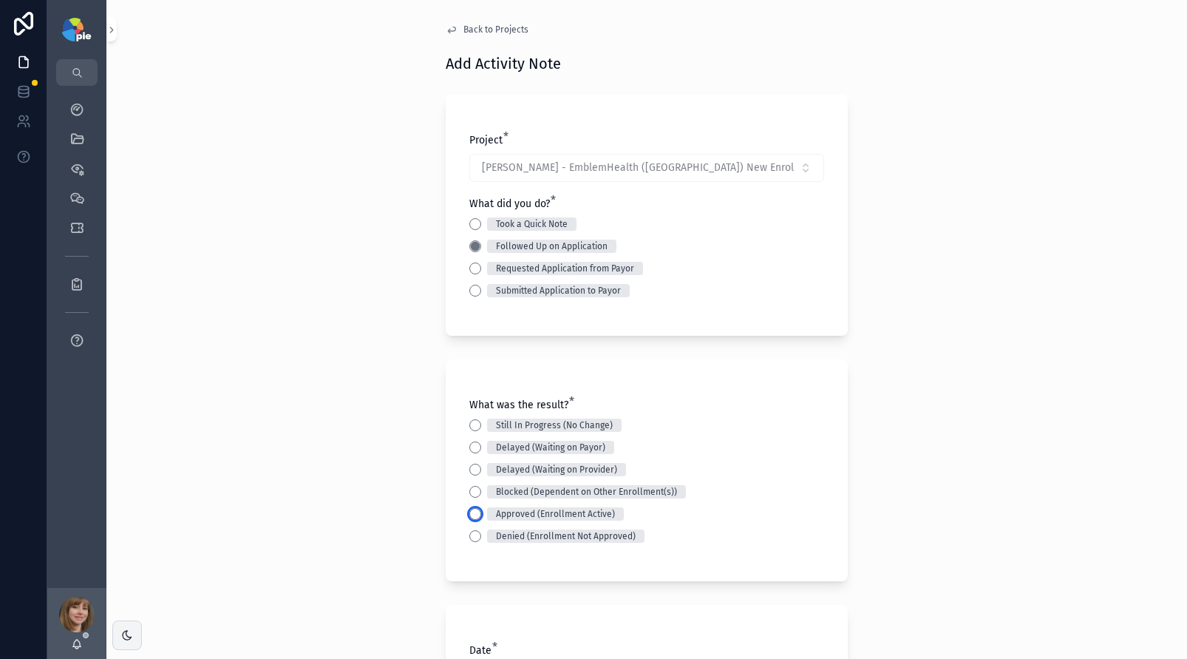
click at [472, 511] on button "Approved (Enrollment Active)" at bounding box center [475, 514] width 12 height 12
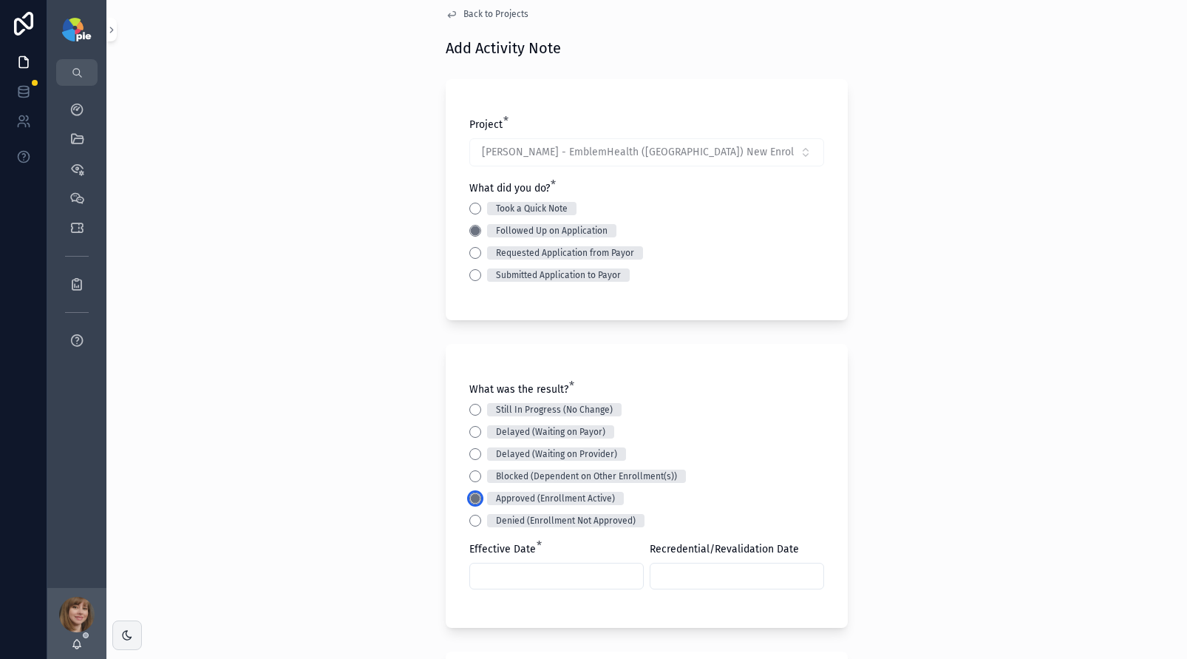
scroll to position [20, 0]
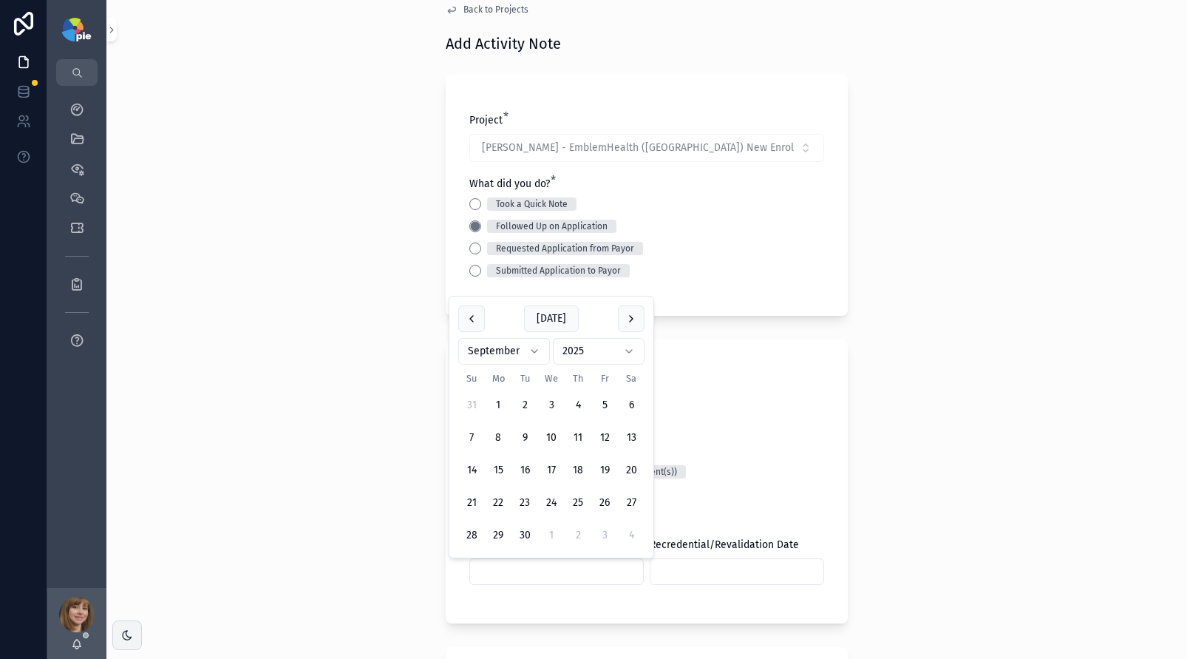
click at [534, 567] on input "scrollable content" at bounding box center [556, 571] width 173 height 21
type input "**********"
click at [288, 530] on div "**********" at bounding box center [646, 309] width 1081 height 659
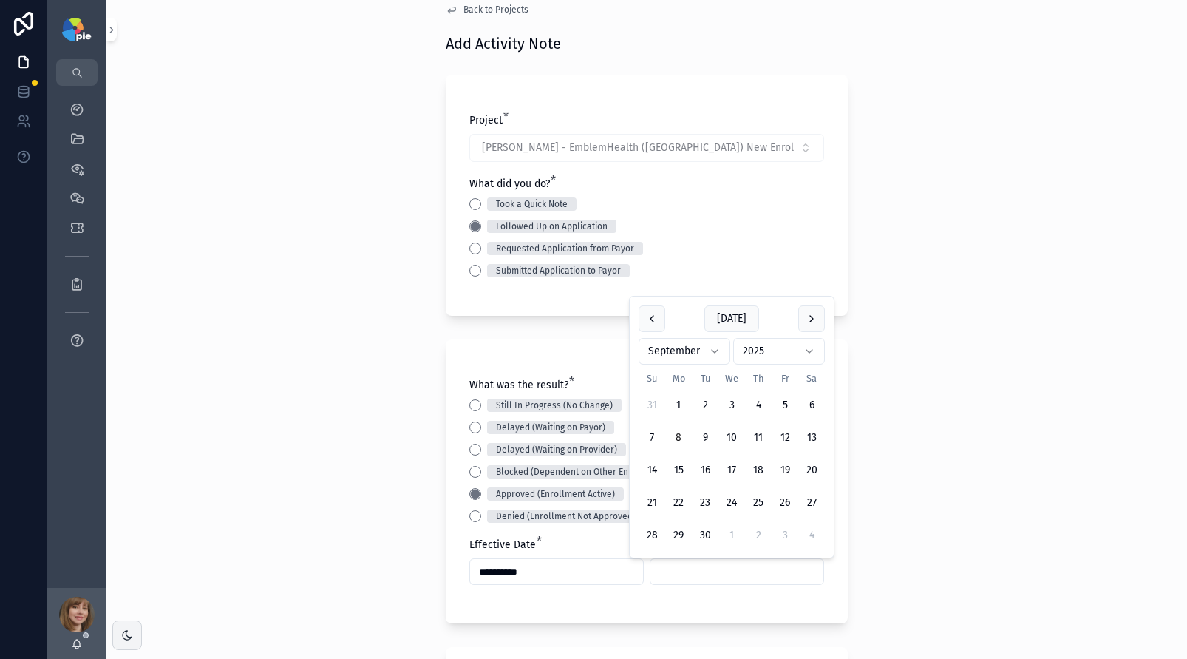
click at [682, 568] on input "scrollable content" at bounding box center [736, 571] width 173 height 21
type input "********"
click at [323, 486] on div "**********" at bounding box center [646, 309] width 1081 height 659
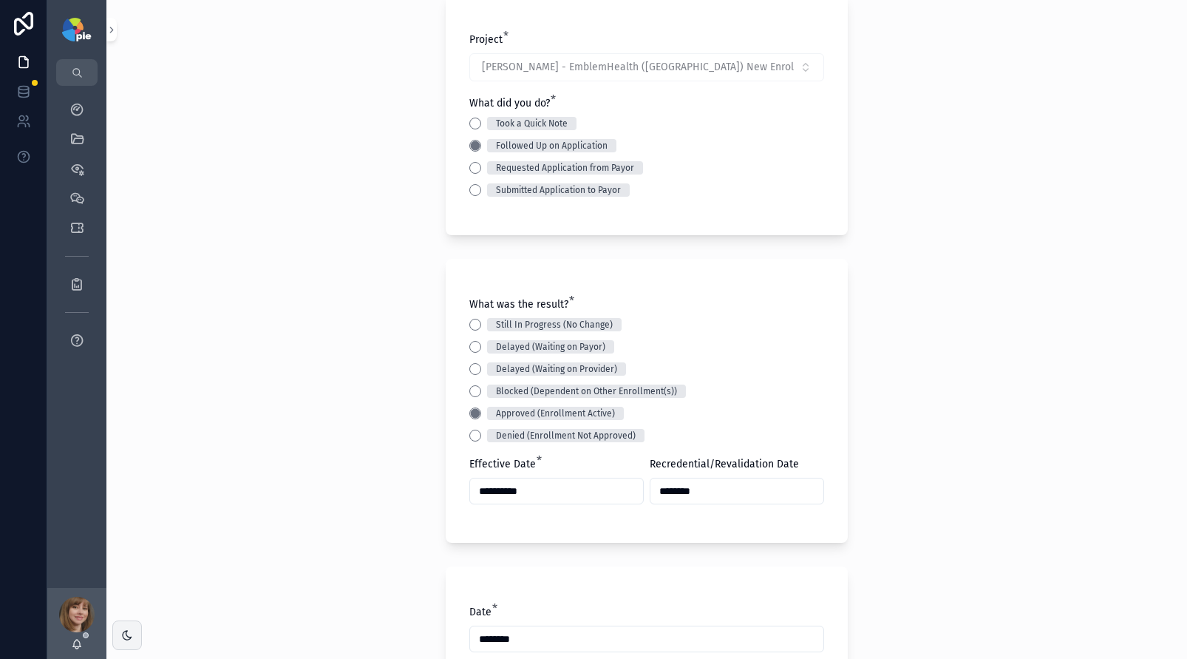
scroll to position [425, 0]
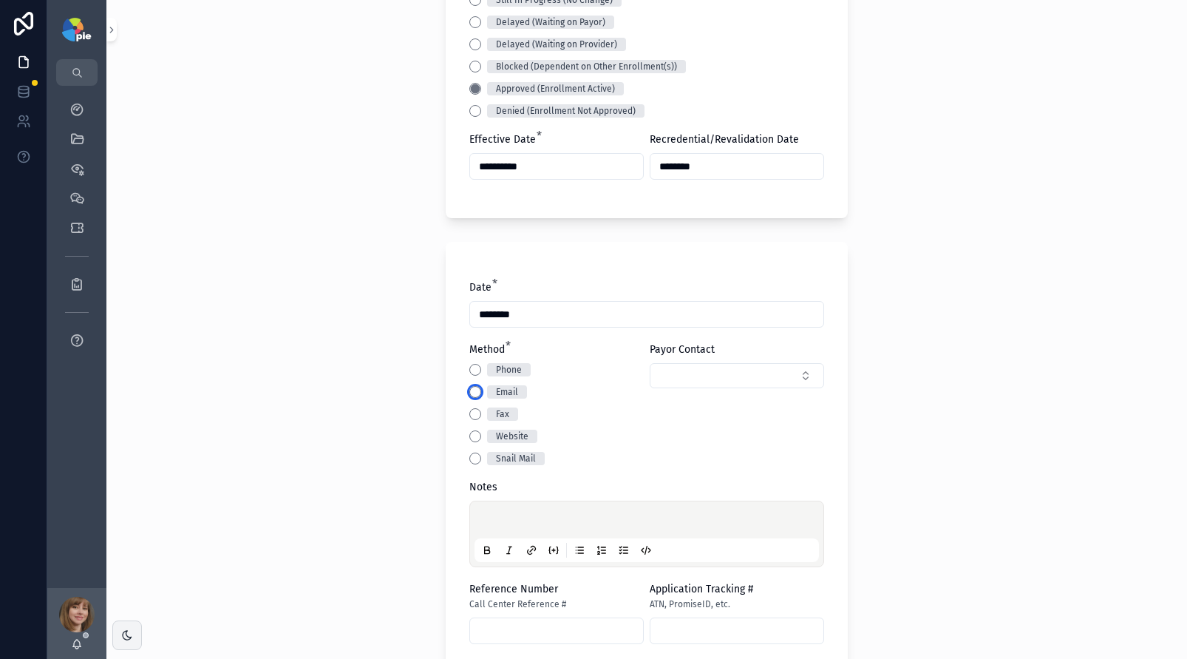
click at [469, 393] on button "Email" at bounding box center [475, 392] width 12 height 12
click at [504, 515] on p "scrollable content" at bounding box center [649, 521] width 344 height 15
click at [373, 336] on div "**********" at bounding box center [646, 329] width 1081 height 659
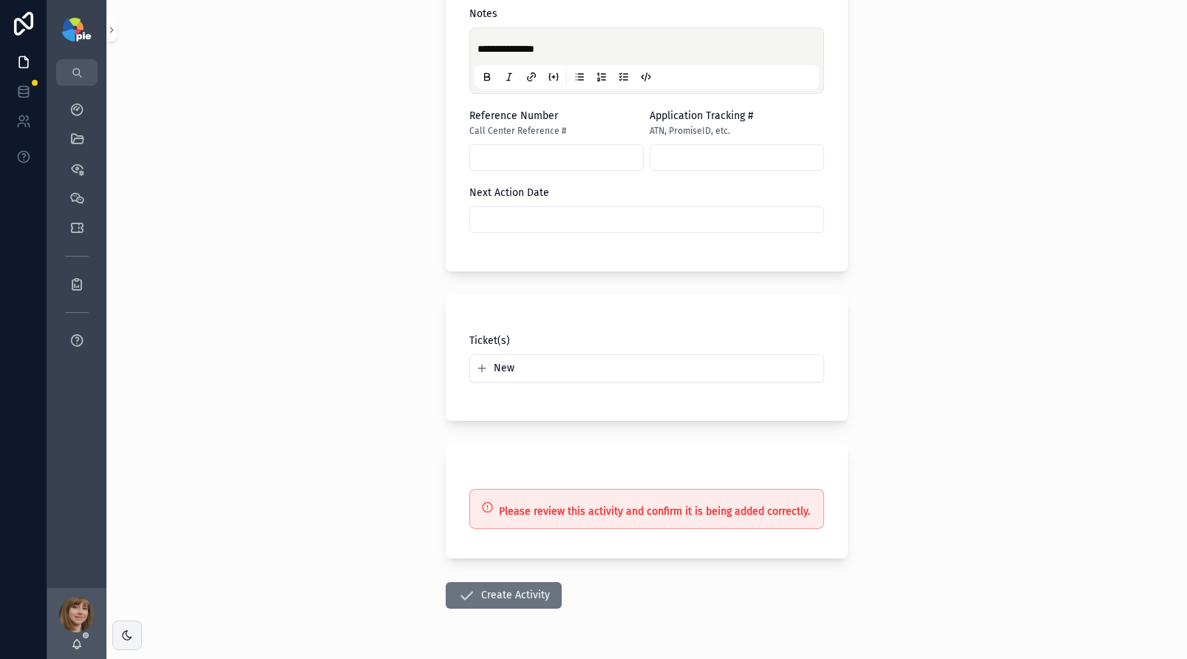
scroll to position [901, 0]
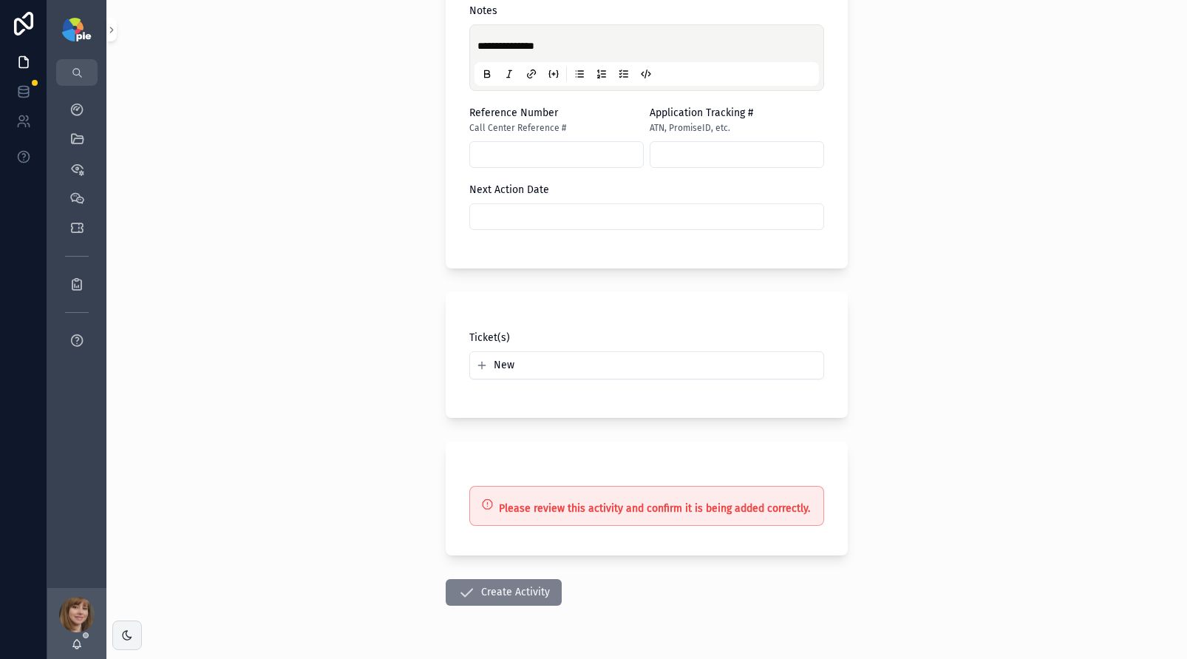
click at [508, 596] on button "Create Activity" at bounding box center [504, 592] width 116 height 27
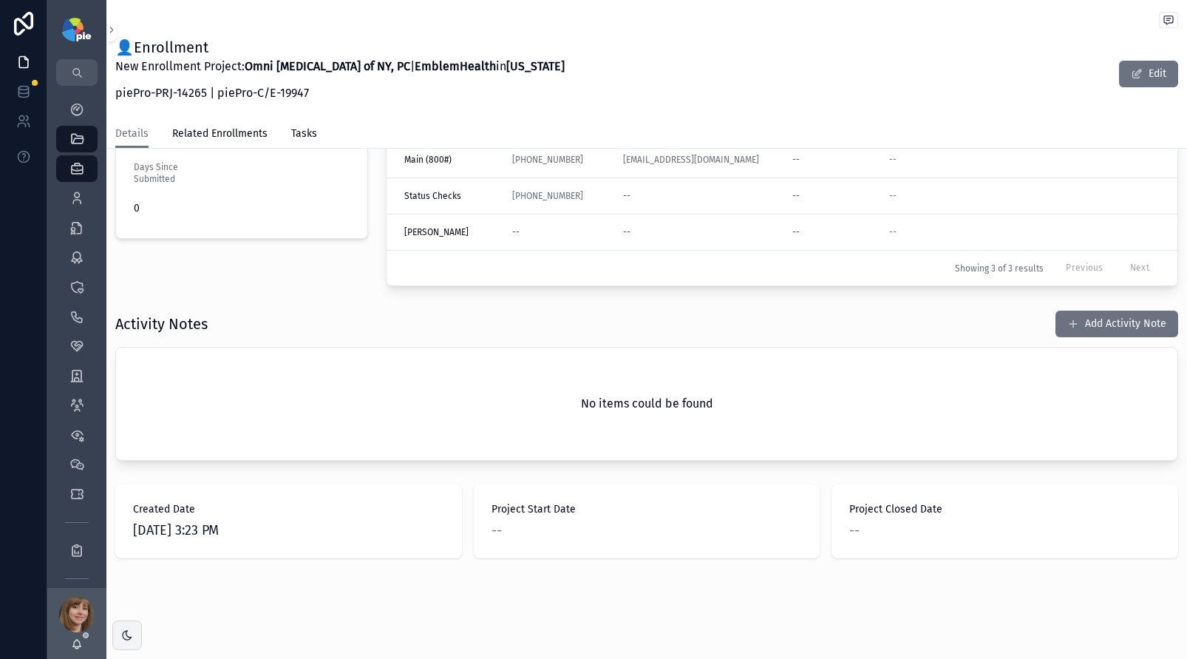
scroll to position [484, 0]
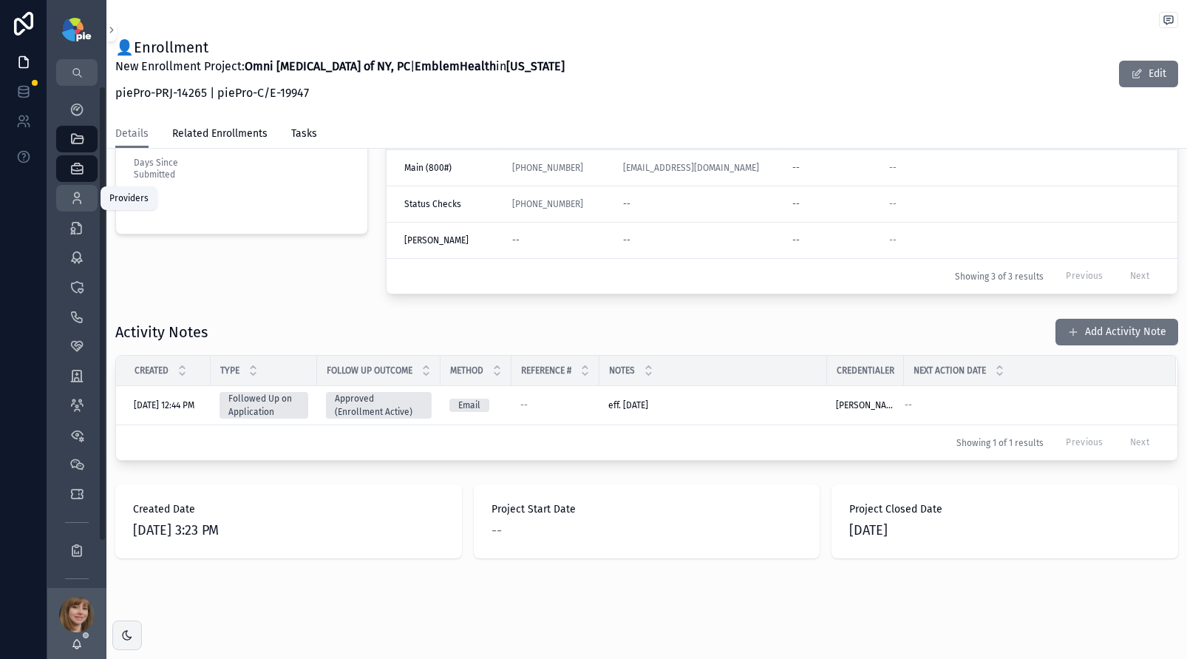
click at [78, 198] on icon "scrollable content" at bounding box center [76, 198] width 15 height 15
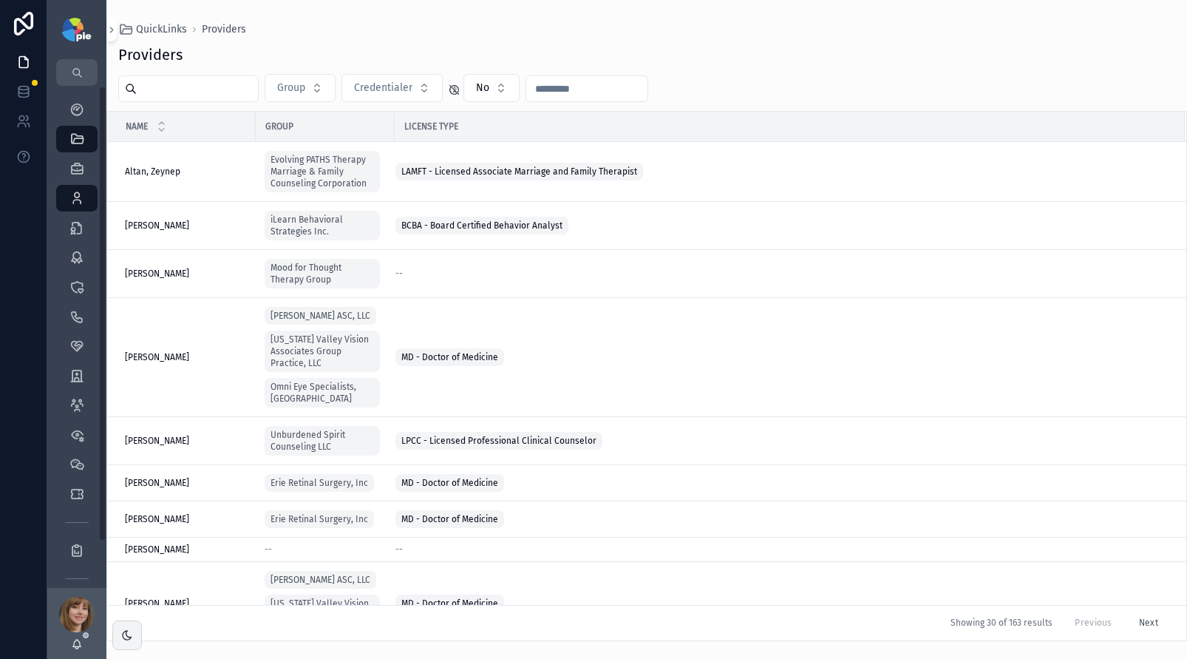
click at [152, 92] on input "scrollable content" at bounding box center [197, 88] width 121 height 21
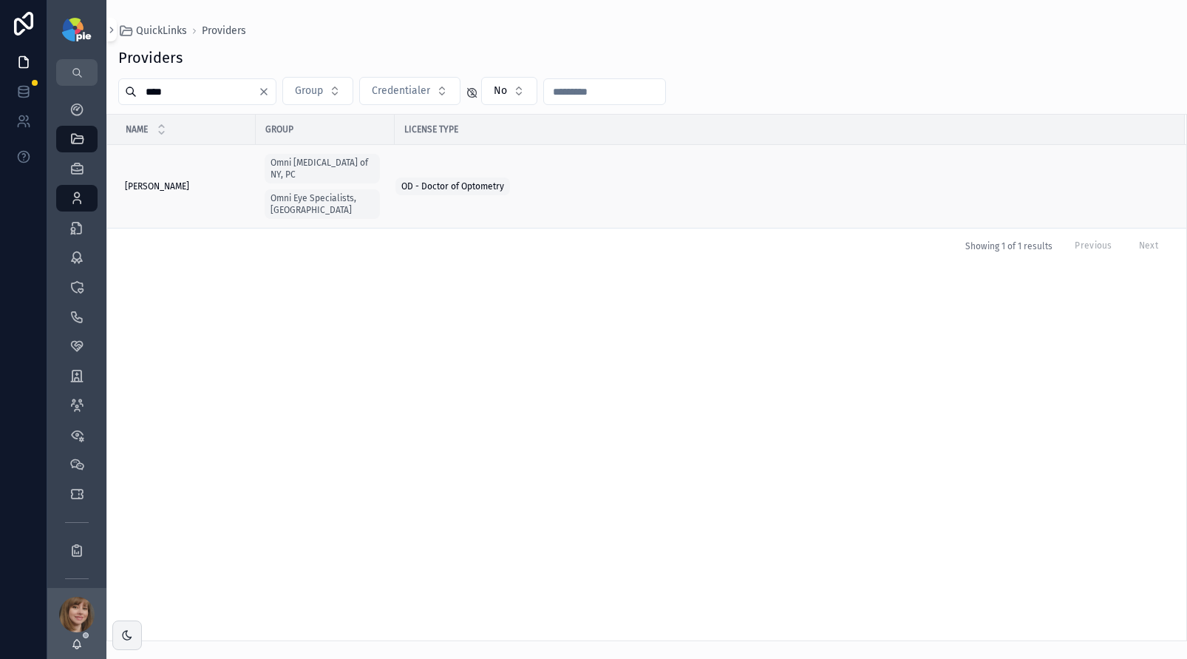
type input "****"
click at [180, 184] on span "[PERSON_NAME]" at bounding box center [157, 186] width 64 height 12
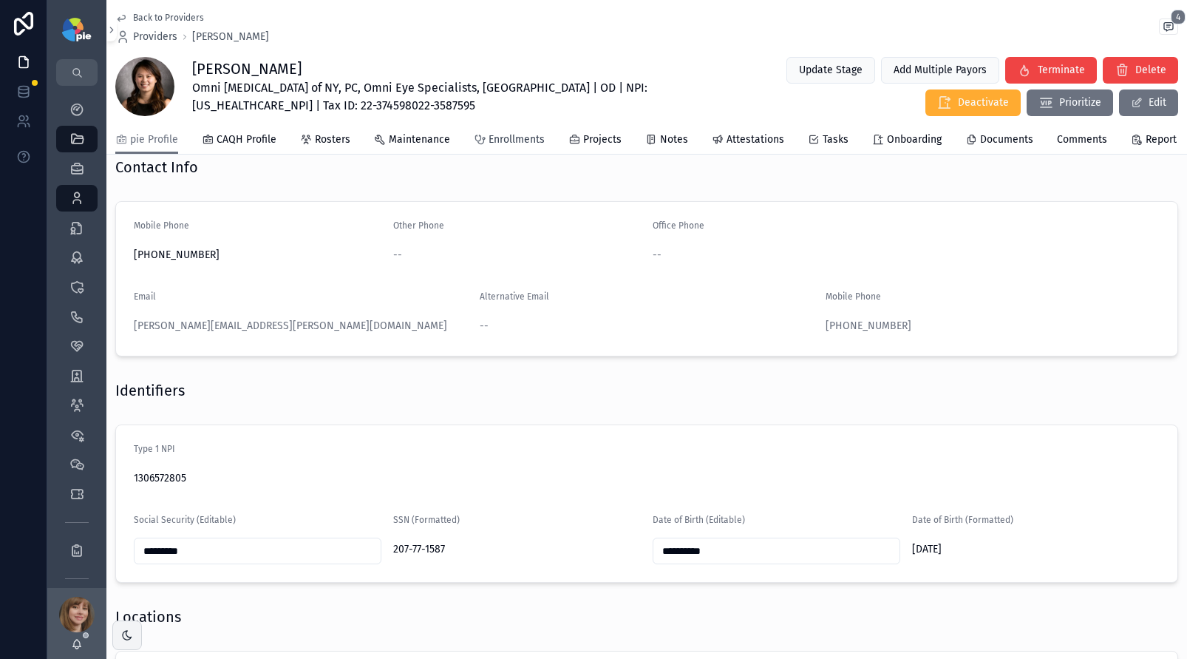
scroll to position [762, 0]
click at [514, 147] on span "Enrollments" at bounding box center [517, 139] width 56 height 15
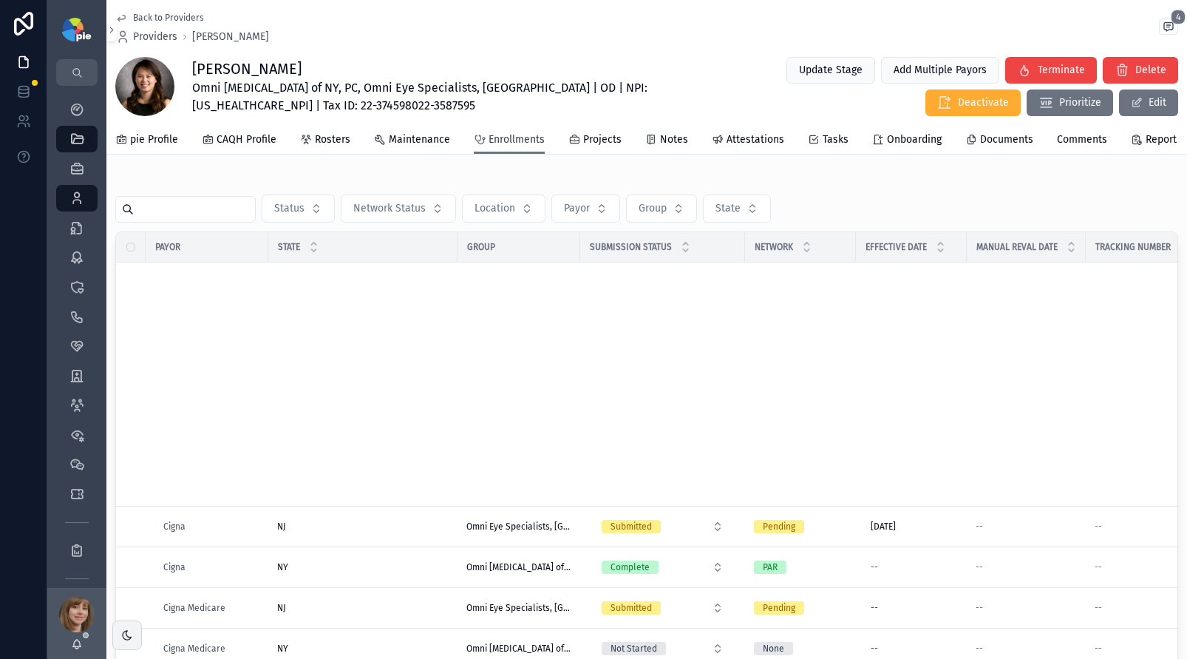
scroll to position [734, 0]
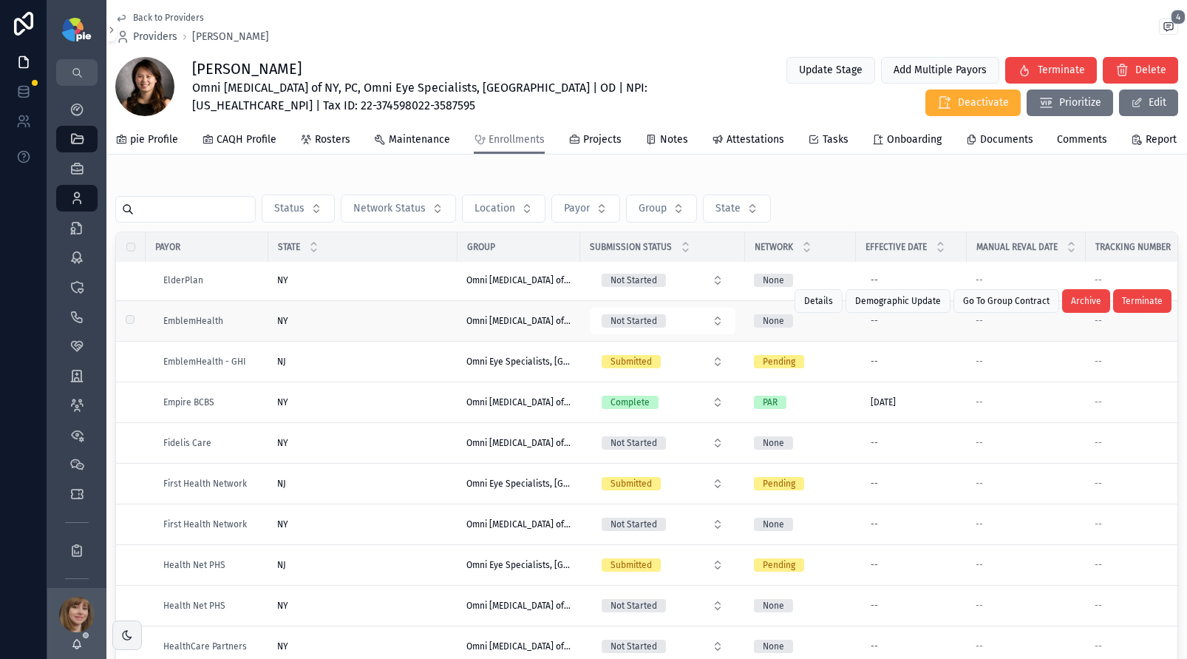
click at [337, 327] on div "NY [GEOGRAPHIC_DATA]" at bounding box center [362, 321] width 171 height 12
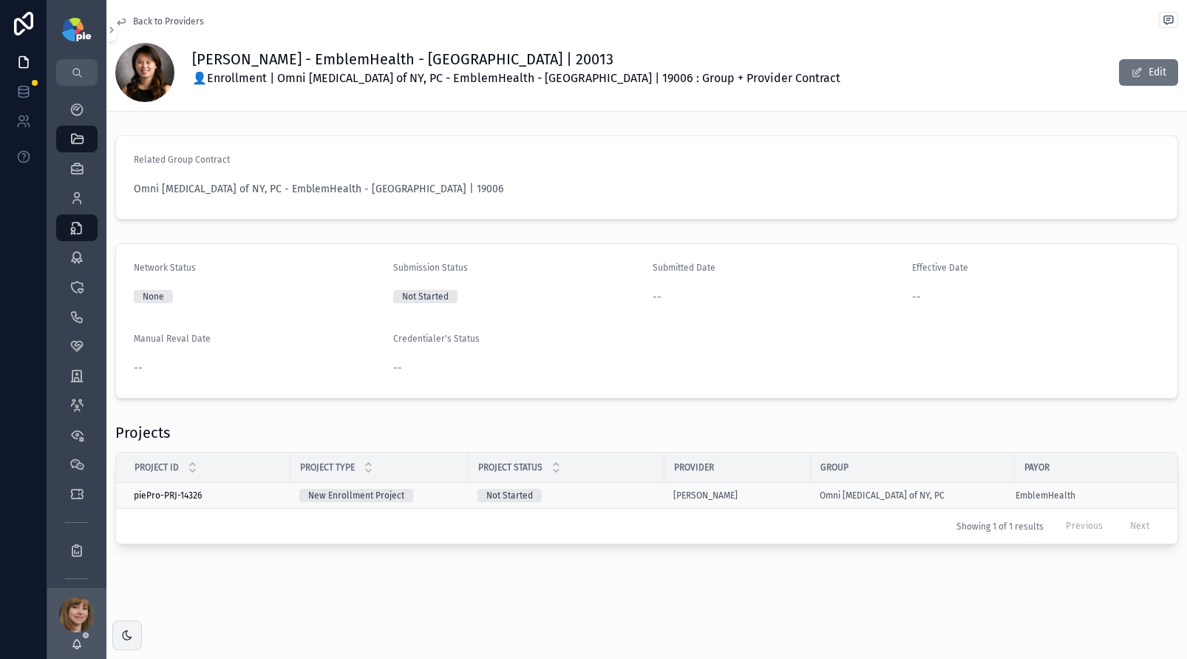
click at [602, 494] on div "Not Started" at bounding box center [566, 495] width 178 height 13
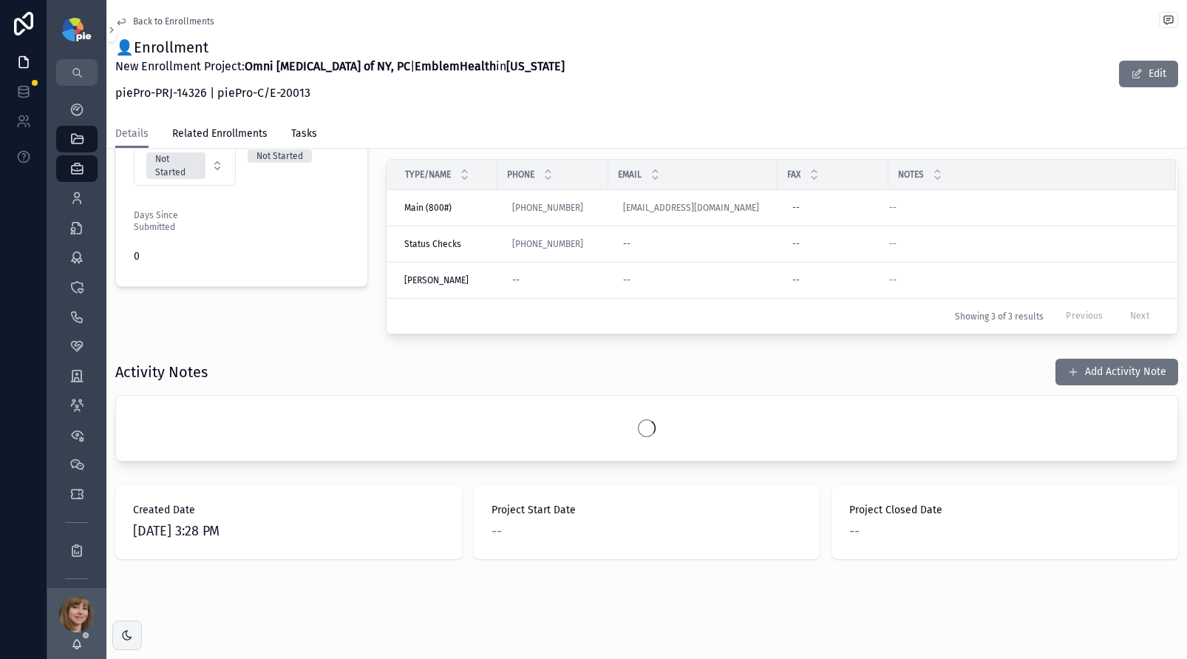
scroll to position [384, 0]
click at [1118, 370] on button "Add Activity Note" at bounding box center [1116, 371] width 123 height 27
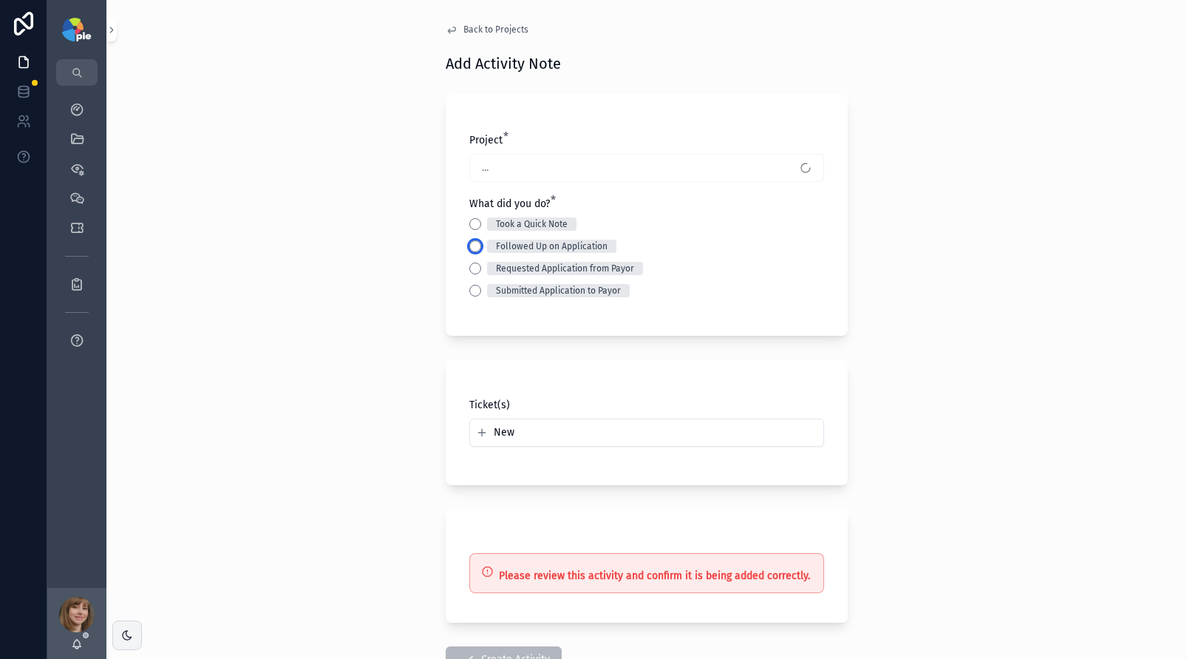
click at [469, 248] on button "Followed Up on Application" at bounding box center [475, 246] width 12 height 12
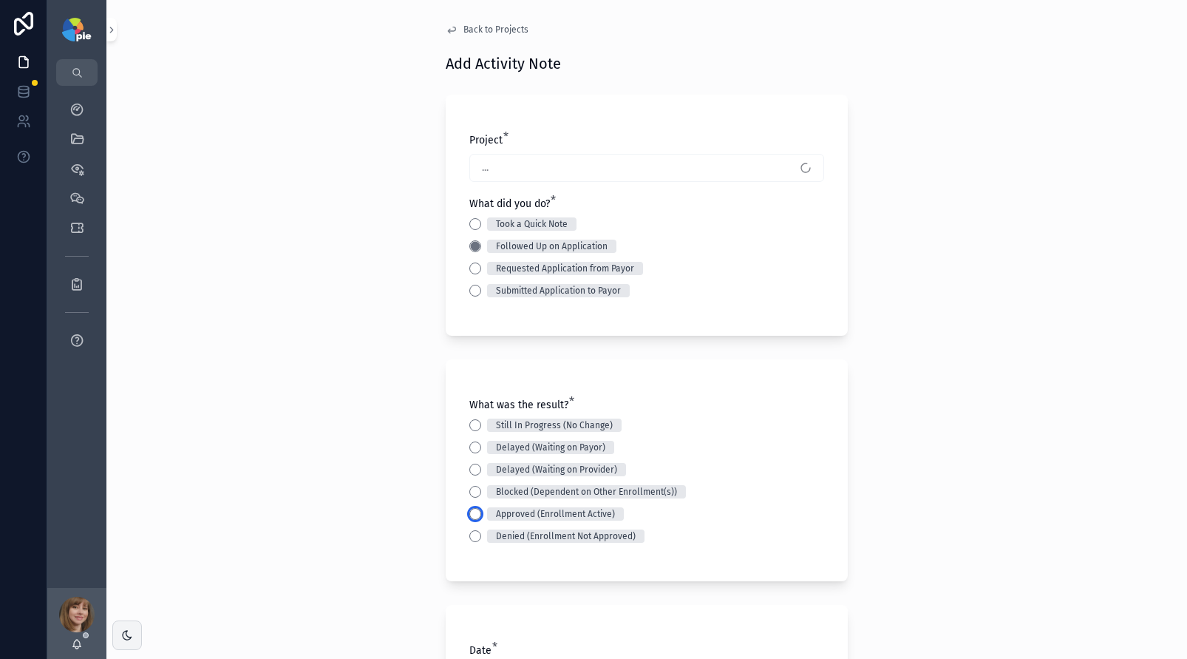
click at [471, 508] on button "Approved (Enrollment Active)" at bounding box center [475, 514] width 12 height 12
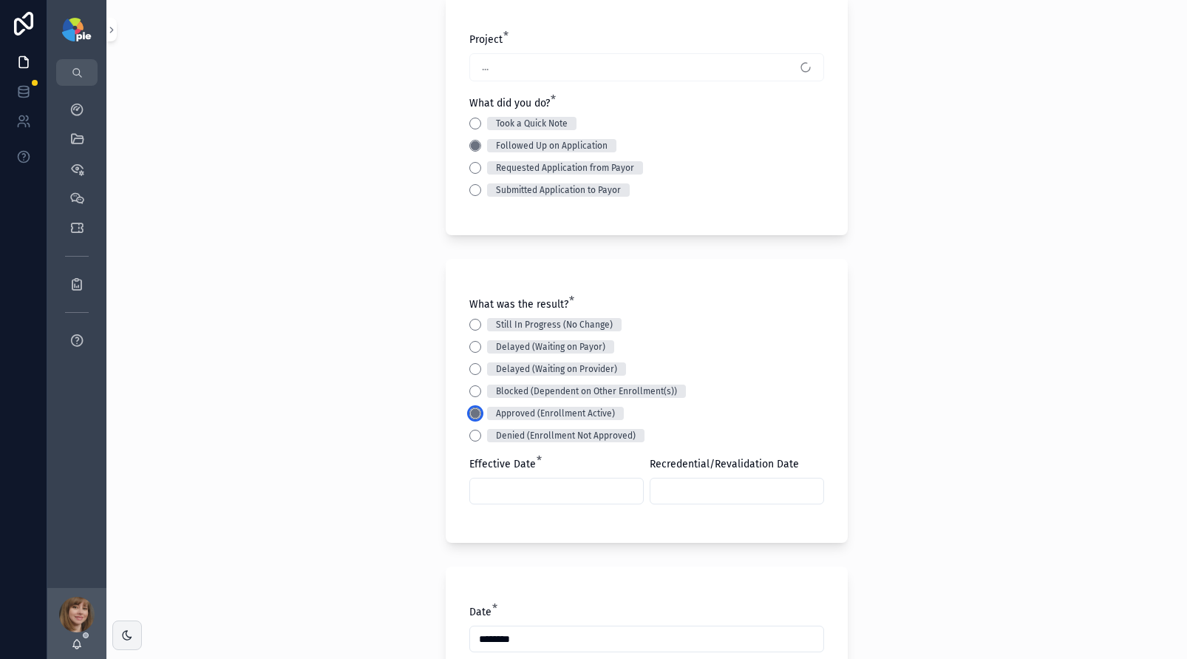
scroll to position [102, 0]
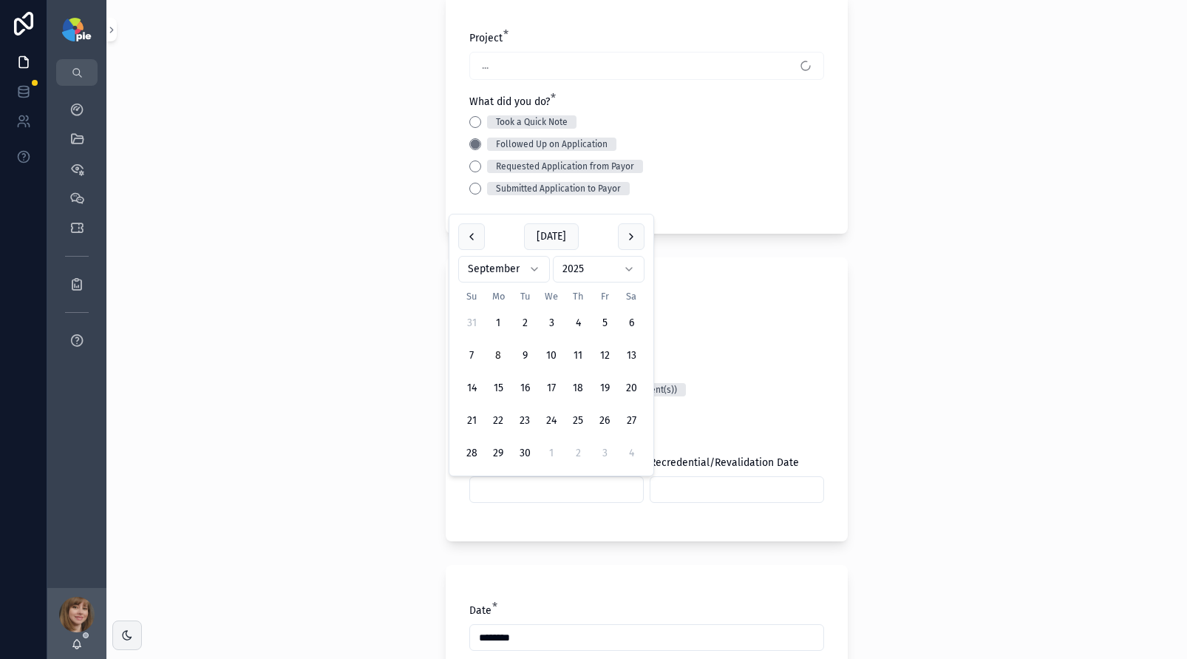
click at [515, 486] on input "scrollable content" at bounding box center [556, 489] width 173 height 21
type input "*********"
click at [200, 323] on div "Back to Projects Add Activity Note Project * Weng, Christine - EmblemHealth (NY…" at bounding box center [646, 227] width 1081 height 659
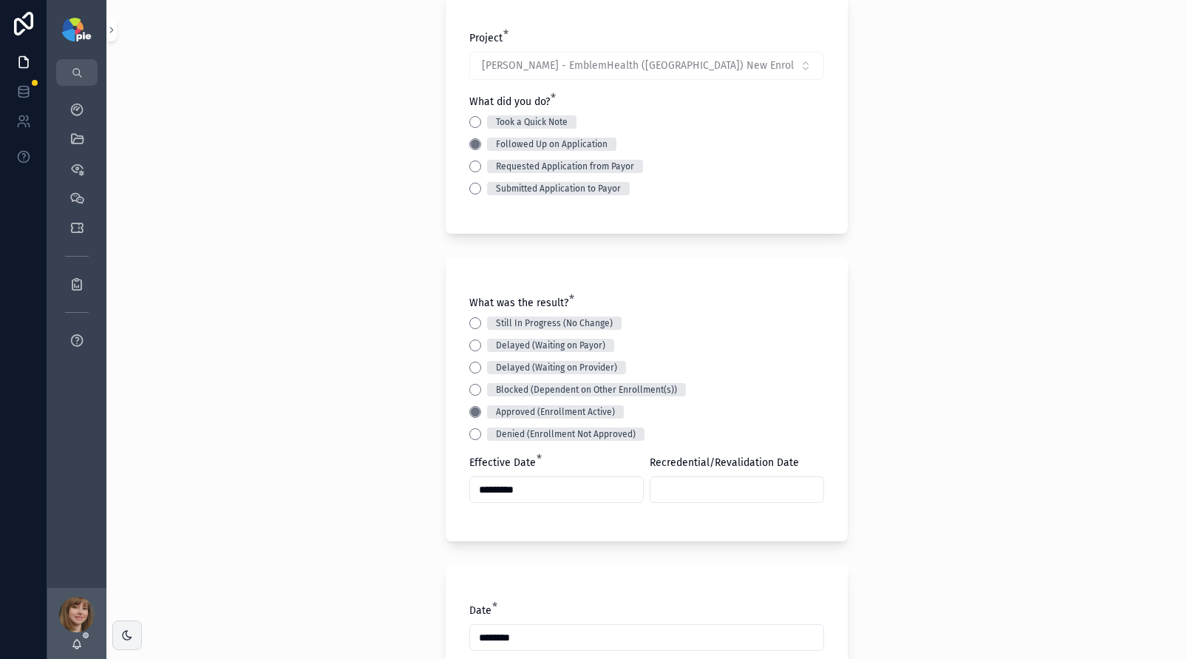
click at [697, 491] on input "scrollable content" at bounding box center [736, 489] width 173 height 21
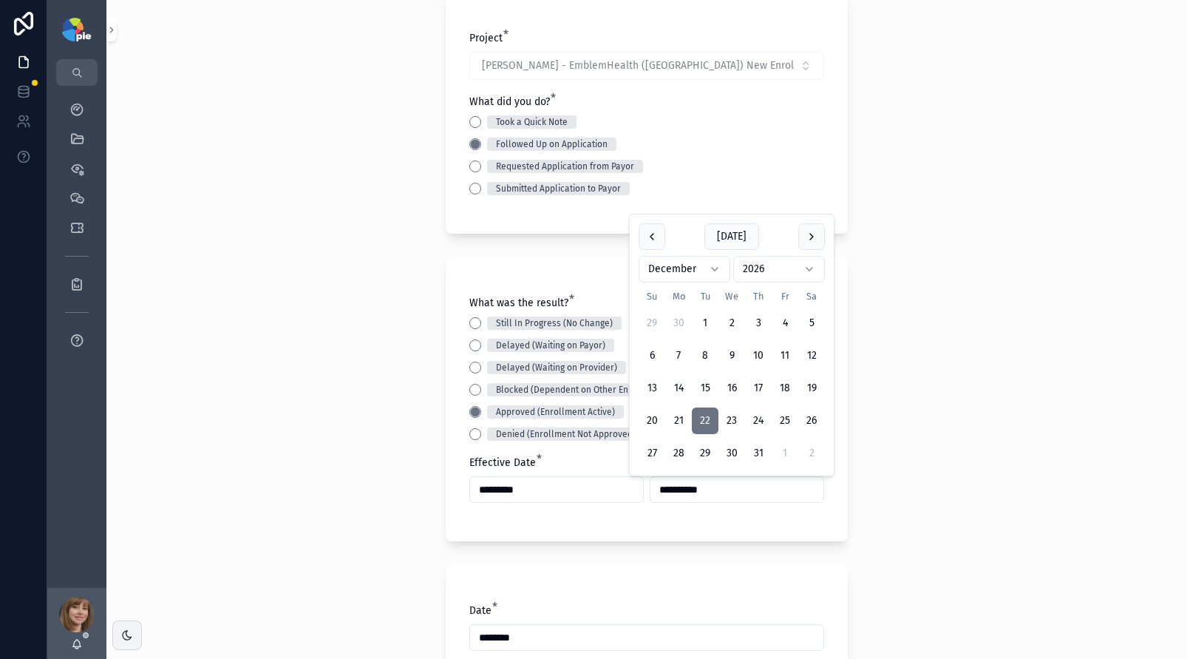
type input "**********"
click at [310, 418] on div "**********" at bounding box center [646, 227] width 1081 height 659
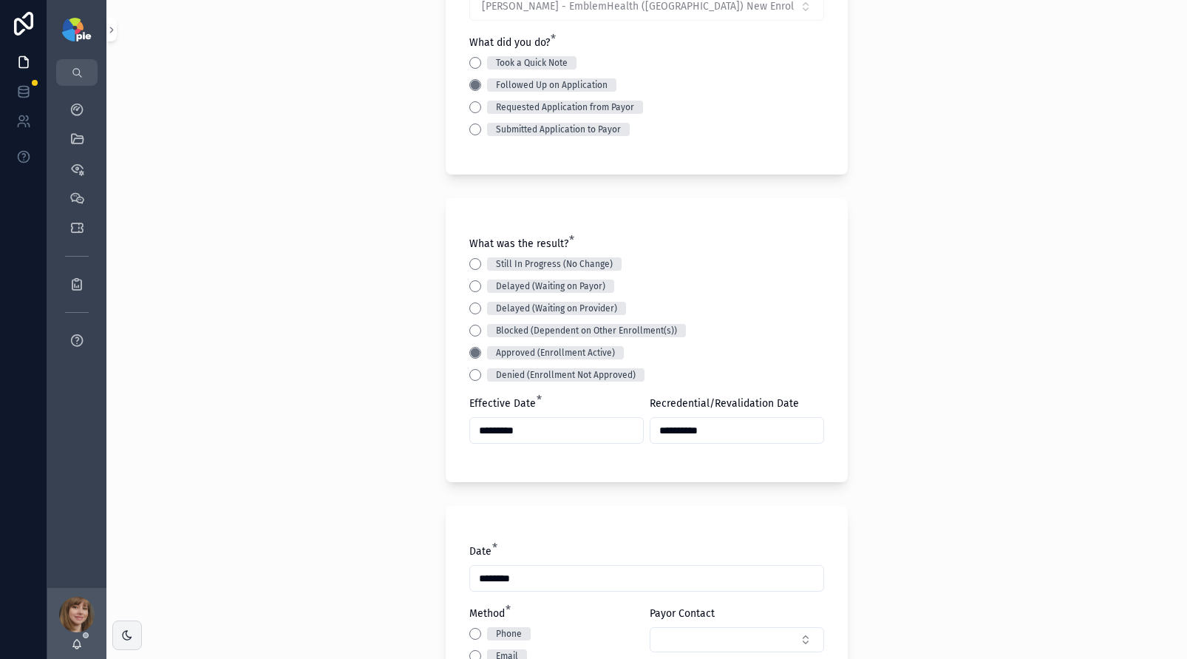
scroll to position [330, 0]
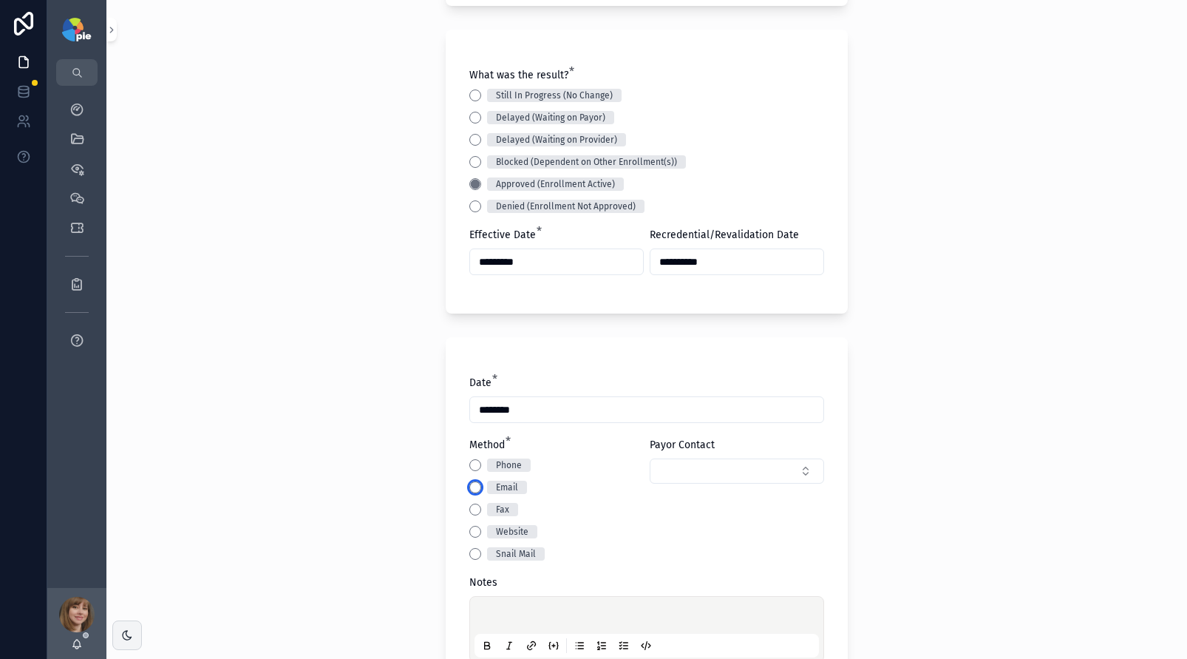
click at [469, 486] on button "Email" at bounding box center [475, 487] width 12 height 12
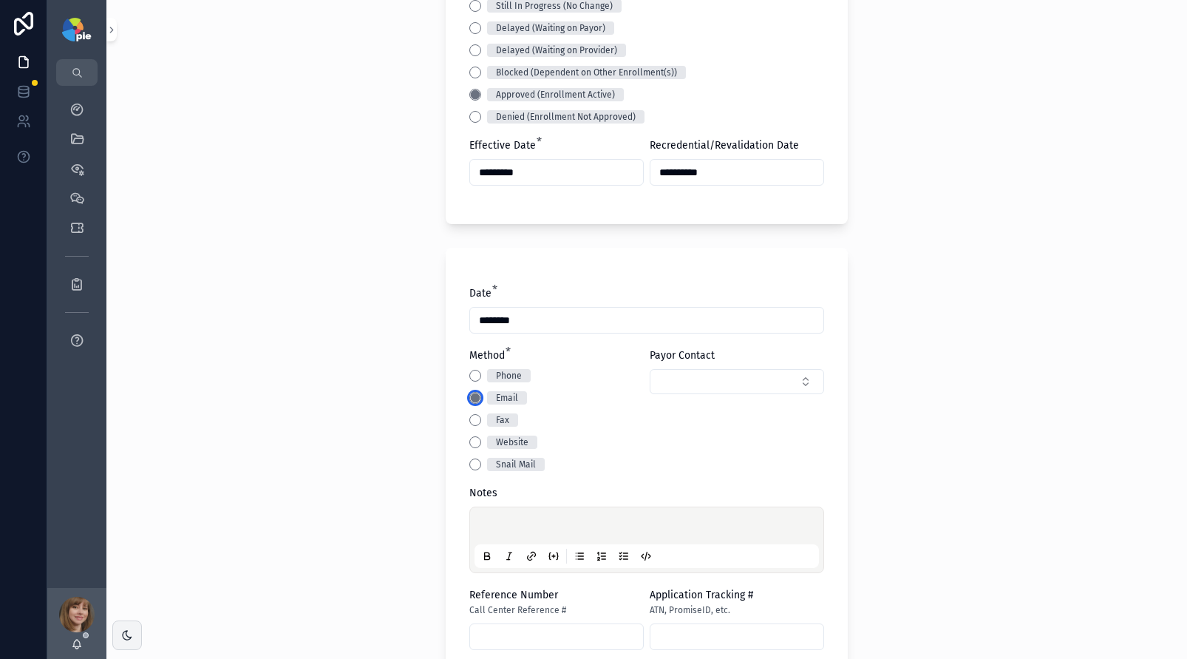
scroll to position [457, 0]
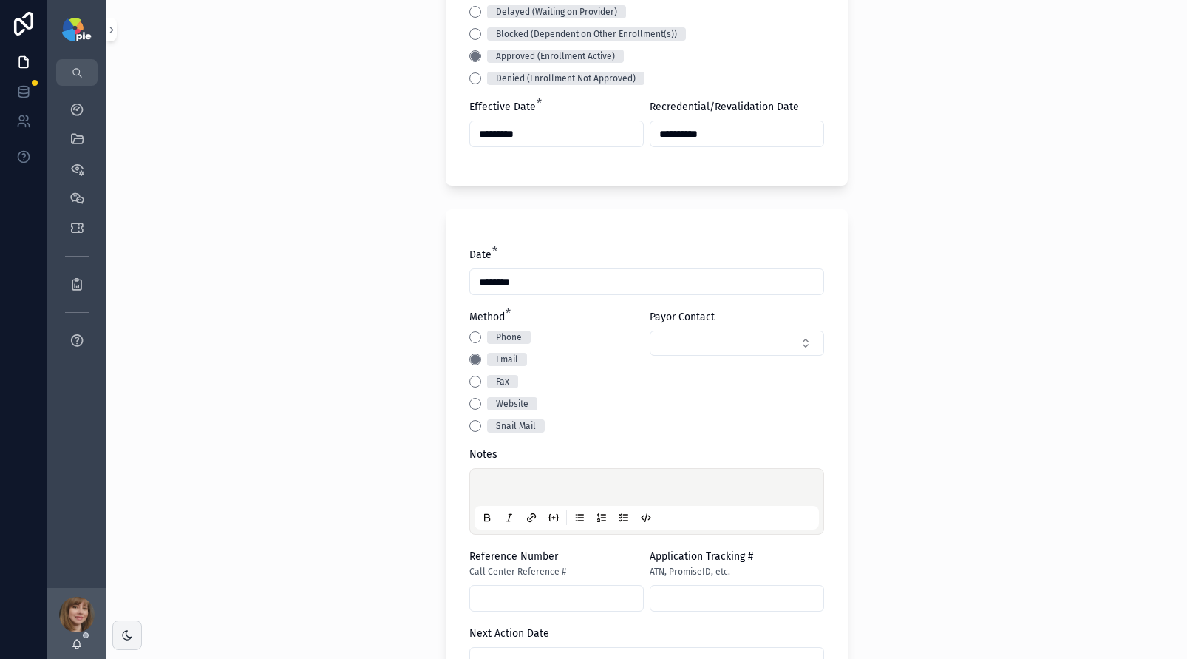
click at [501, 487] on p "scrollable content" at bounding box center [649, 489] width 344 height 15
click at [301, 435] on div "**********" at bounding box center [646, 329] width 1081 height 659
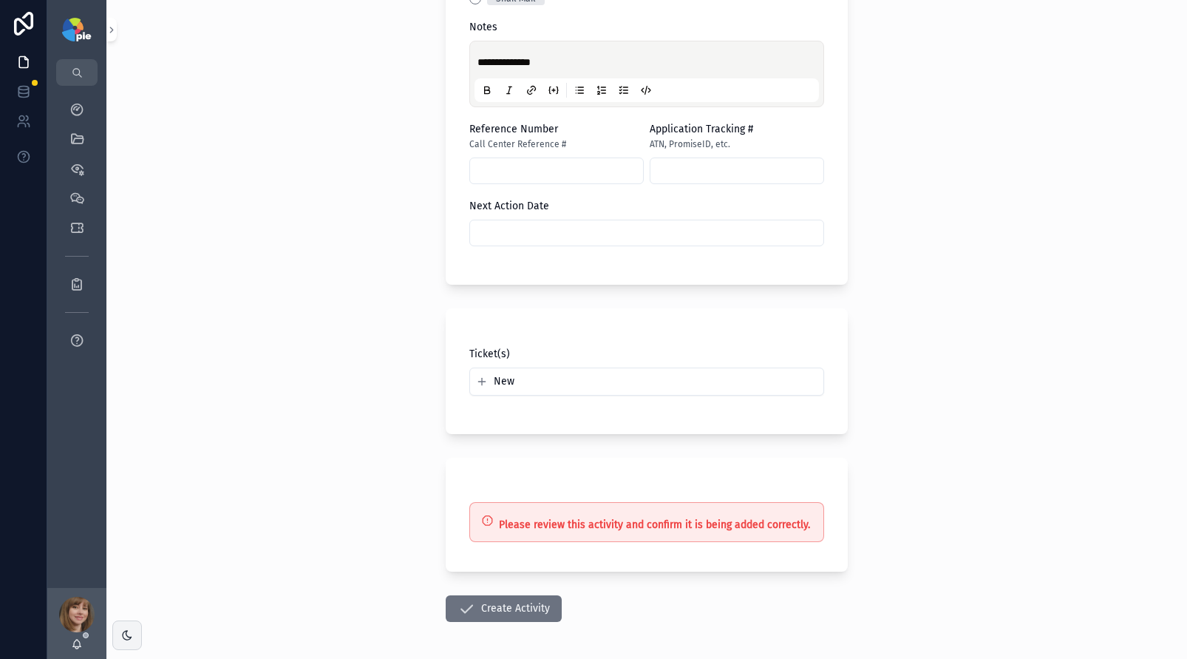
scroll to position [942, 0]
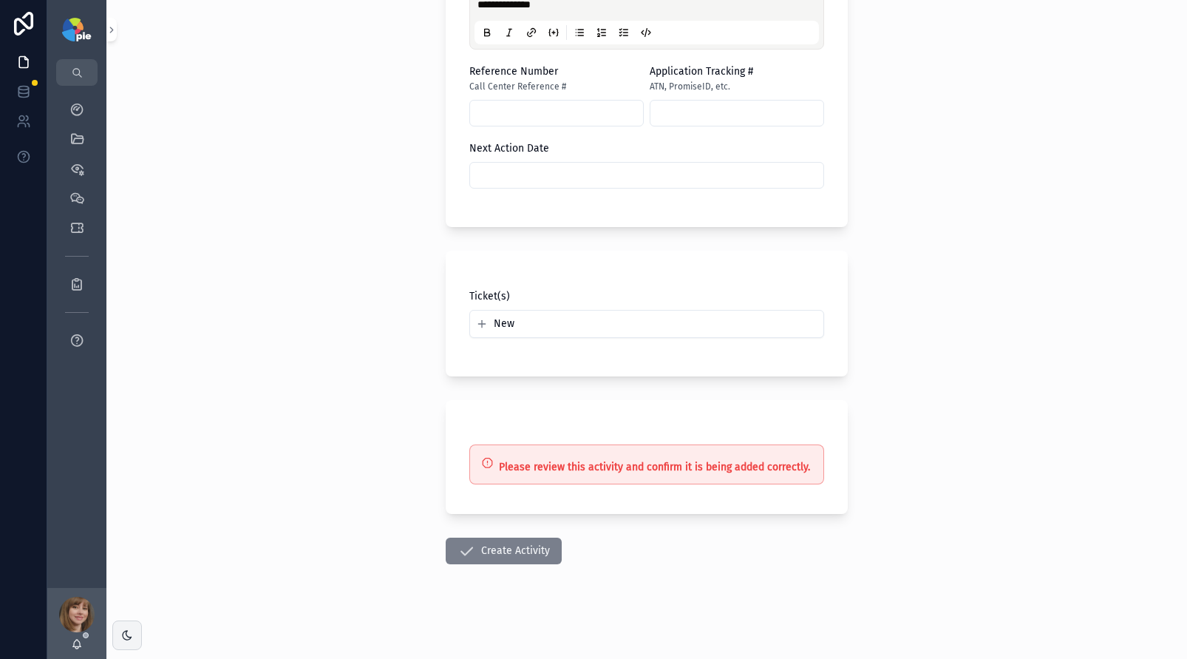
click at [480, 548] on button "Create Activity" at bounding box center [504, 550] width 116 height 27
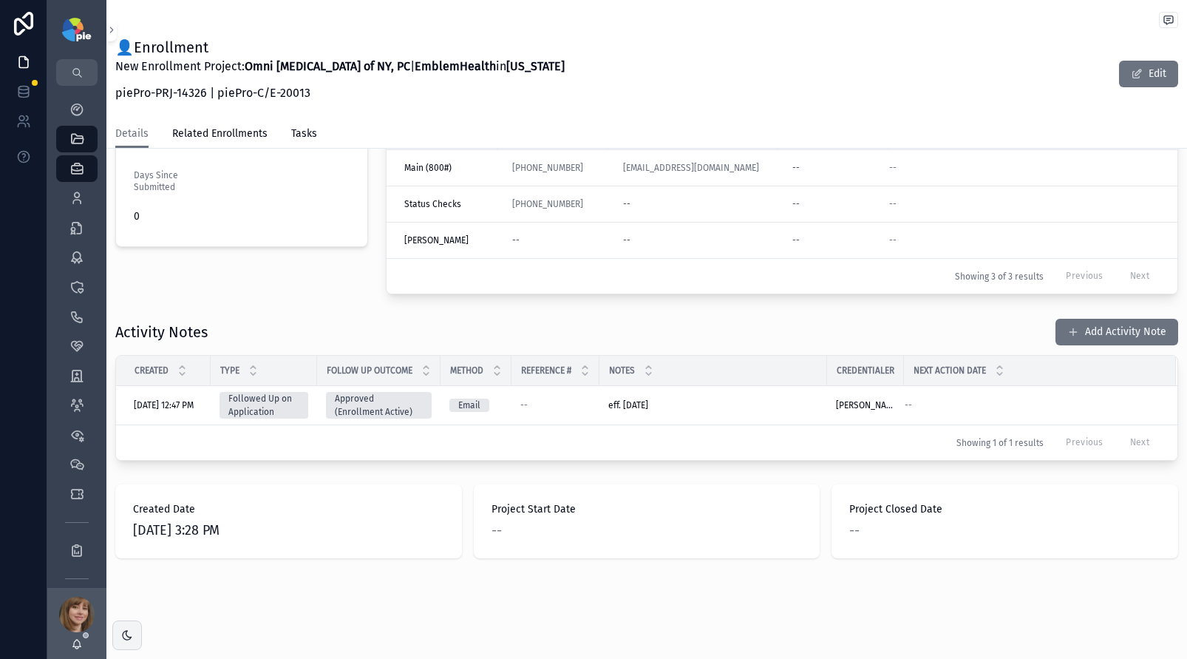
scroll to position [484, 0]
click at [80, 194] on icon "scrollable content" at bounding box center [76, 198] width 15 height 15
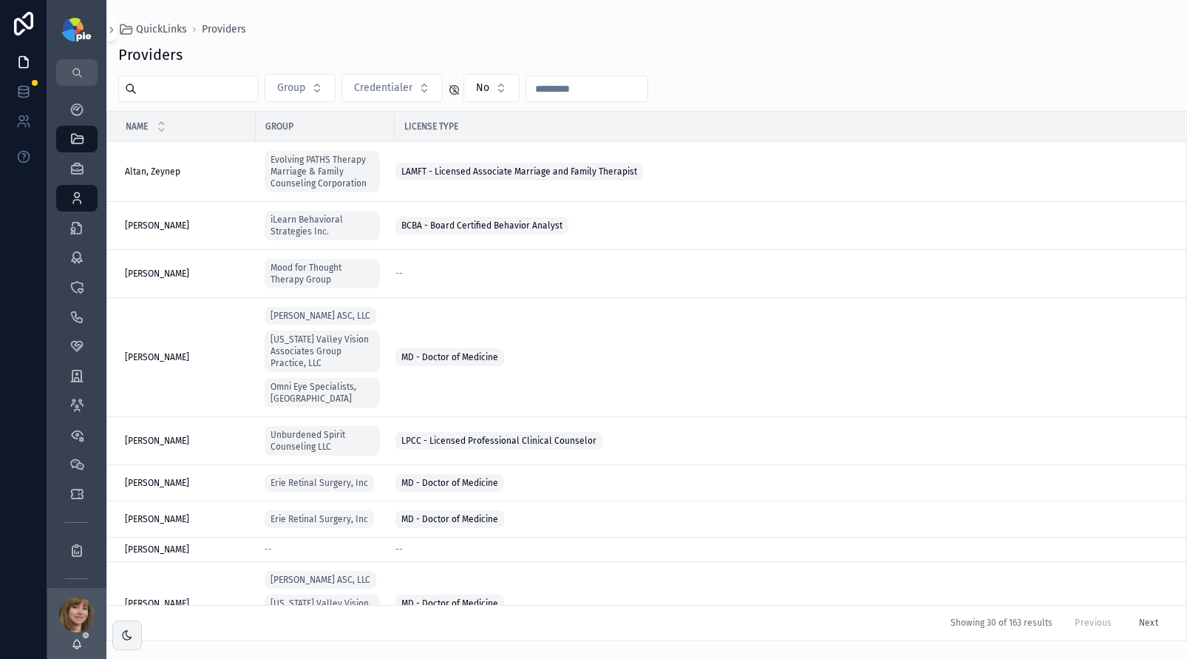
click at [200, 100] on div "scrollable content" at bounding box center [188, 88] width 140 height 27
click at [202, 95] on input "scrollable content" at bounding box center [197, 88] width 121 height 21
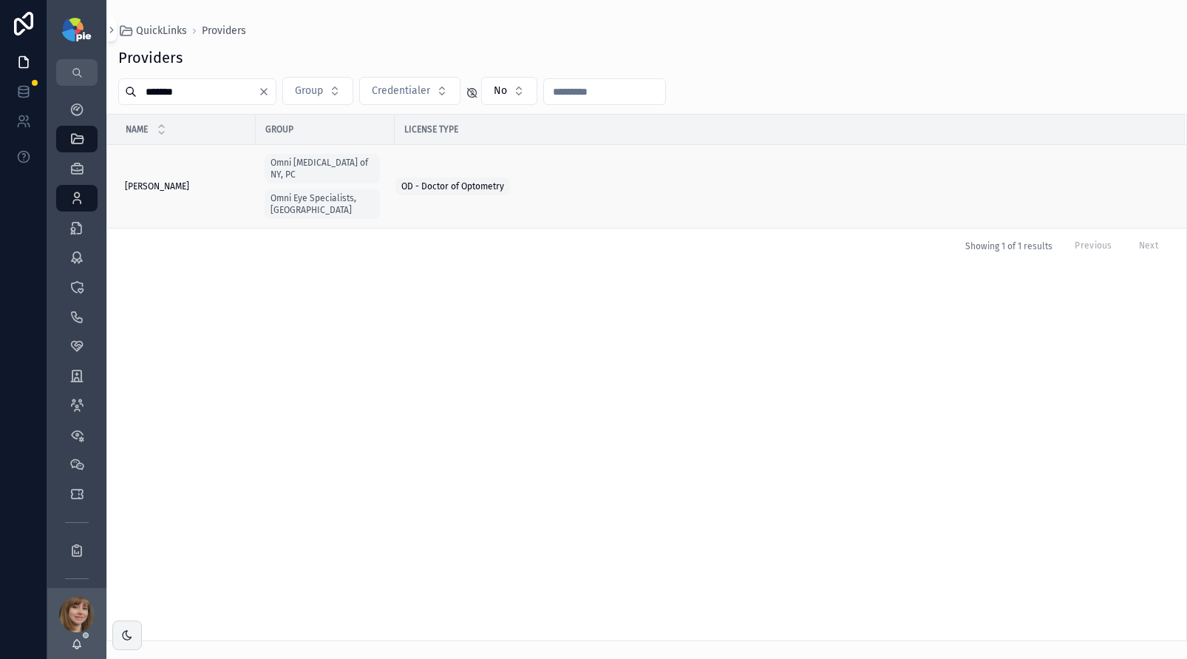
type input "*******"
click at [178, 180] on span "Nguyen, Natalie" at bounding box center [157, 186] width 64 height 12
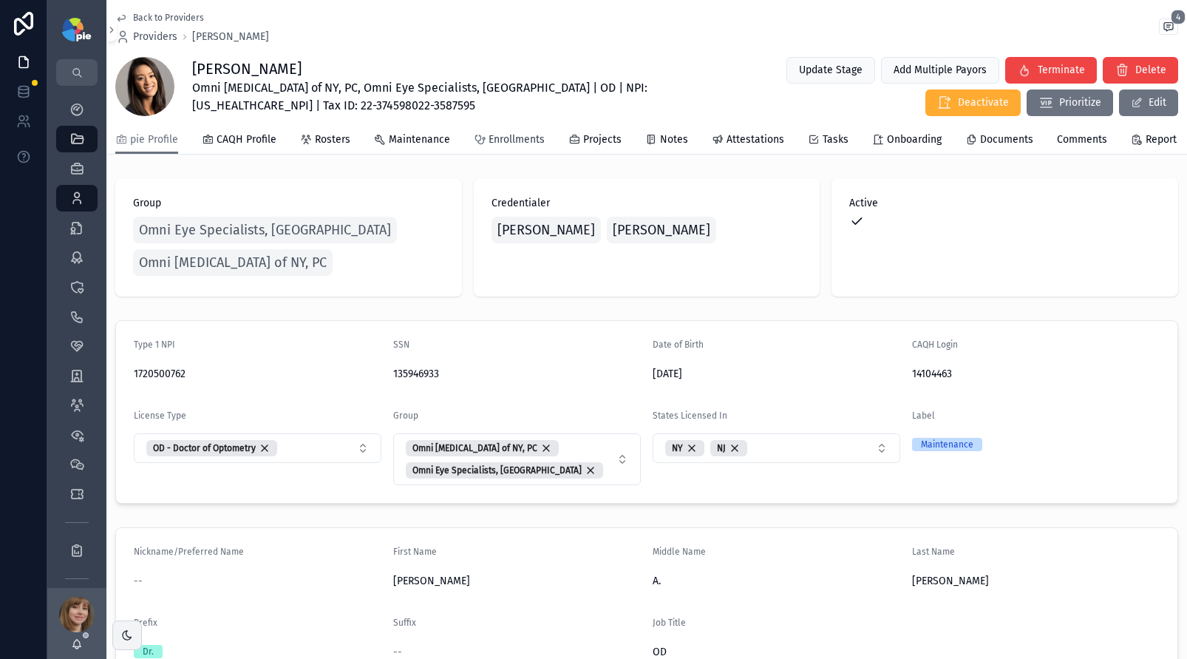
click at [509, 145] on span "Enrollments" at bounding box center [517, 139] width 56 height 15
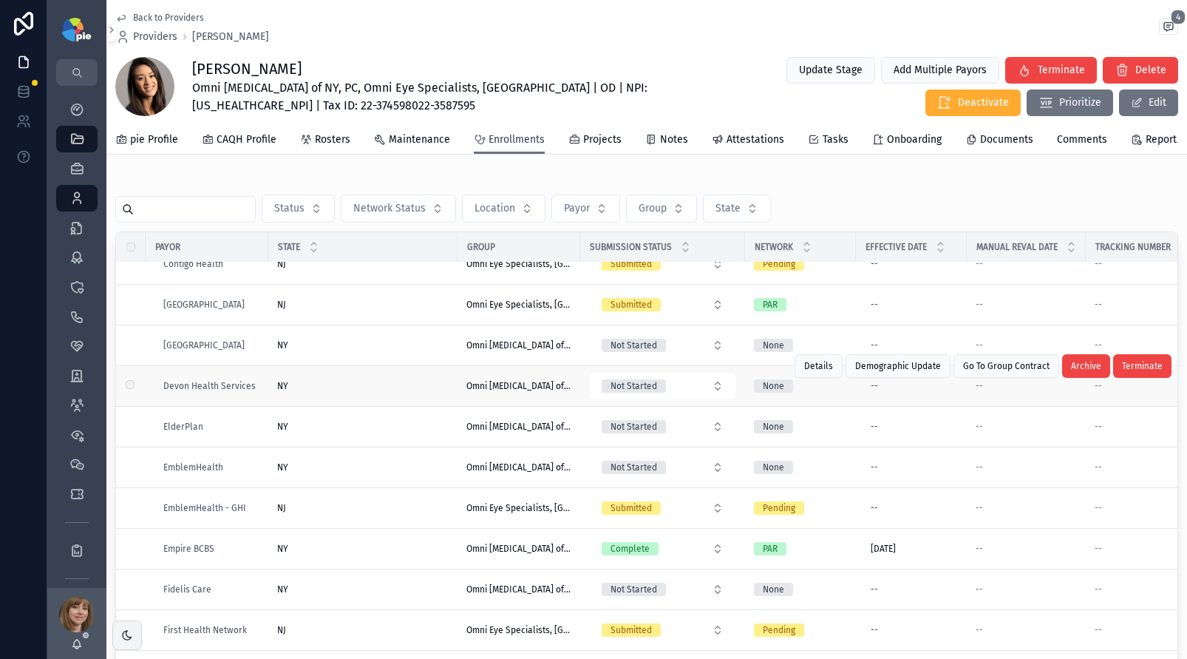
scroll to position [593, 0]
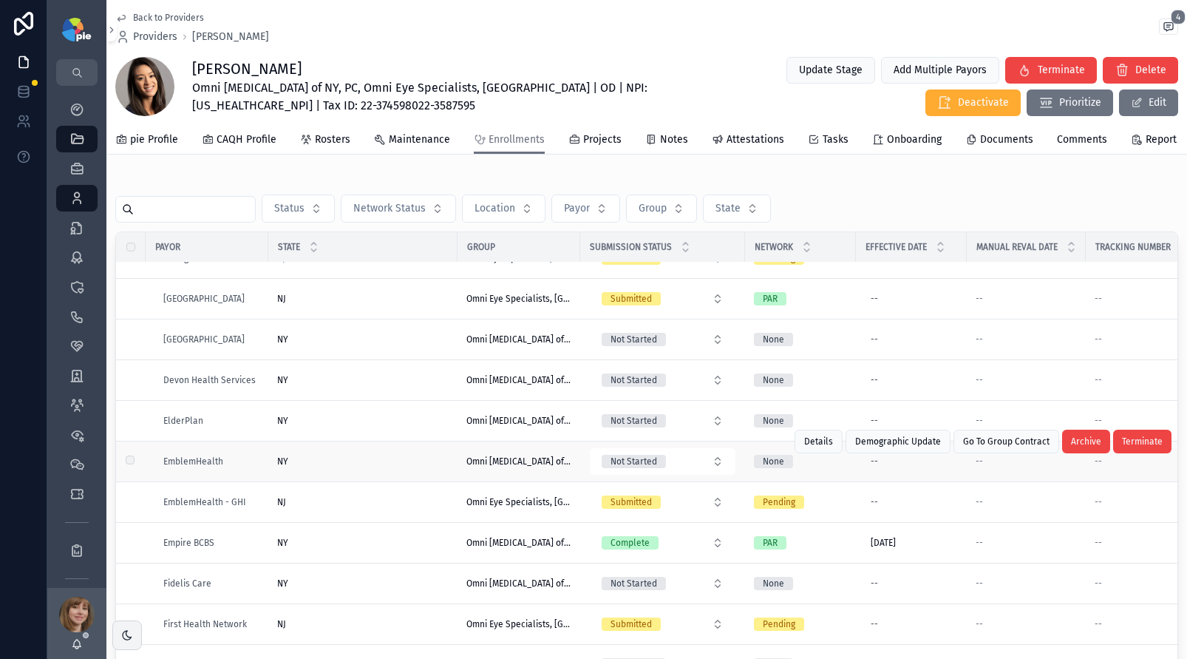
click at [371, 467] on div "NY [GEOGRAPHIC_DATA]" at bounding box center [362, 461] width 171 height 12
click at [371, 471] on div "Back to Providers Providers Natalie Nguyen 4 Natalie Nguyen Omni Eye Surgery of…" at bounding box center [646, 329] width 1081 height 659
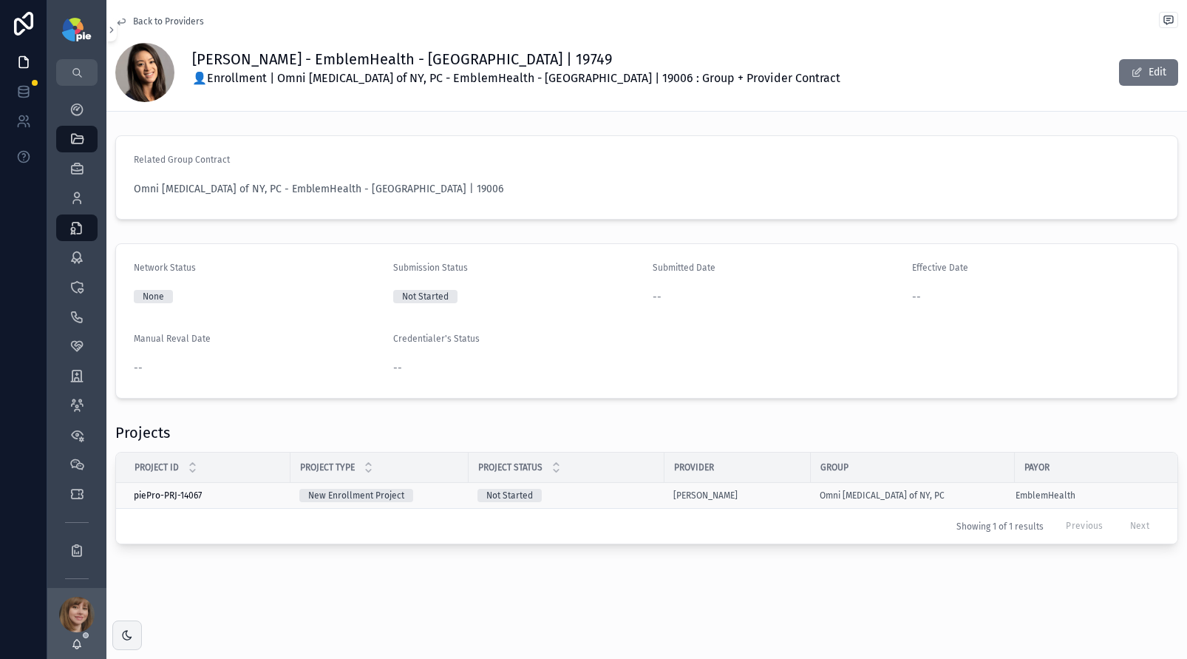
click at [595, 489] on div "Not Started" at bounding box center [566, 495] width 178 height 13
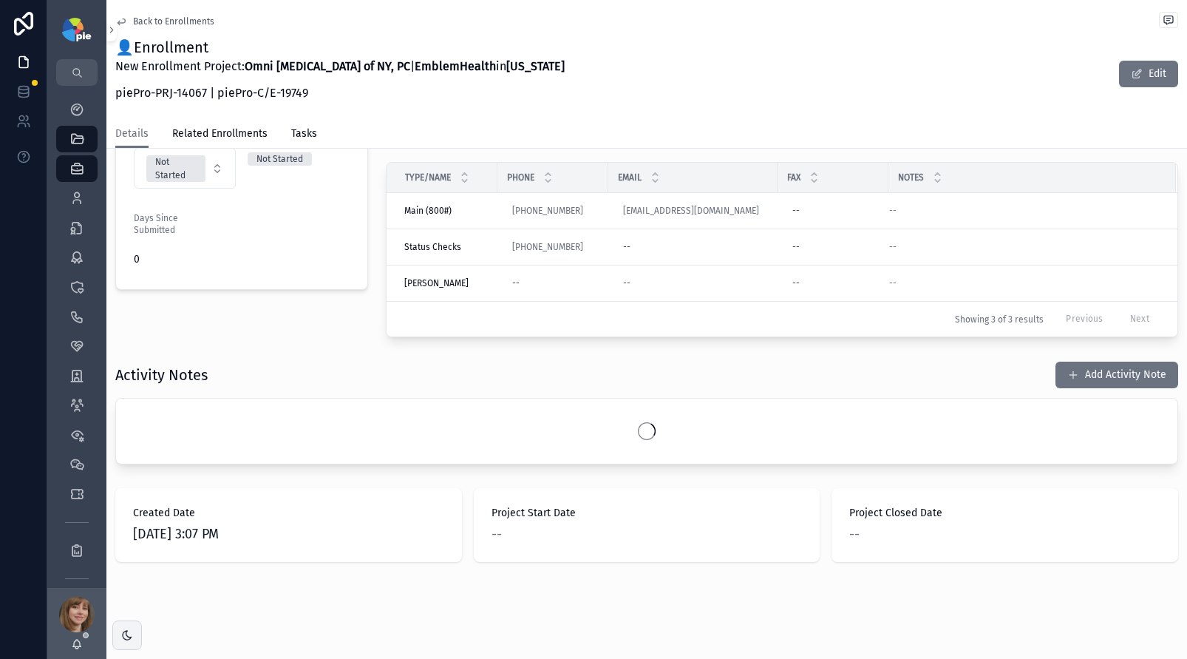
scroll to position [384, 0]
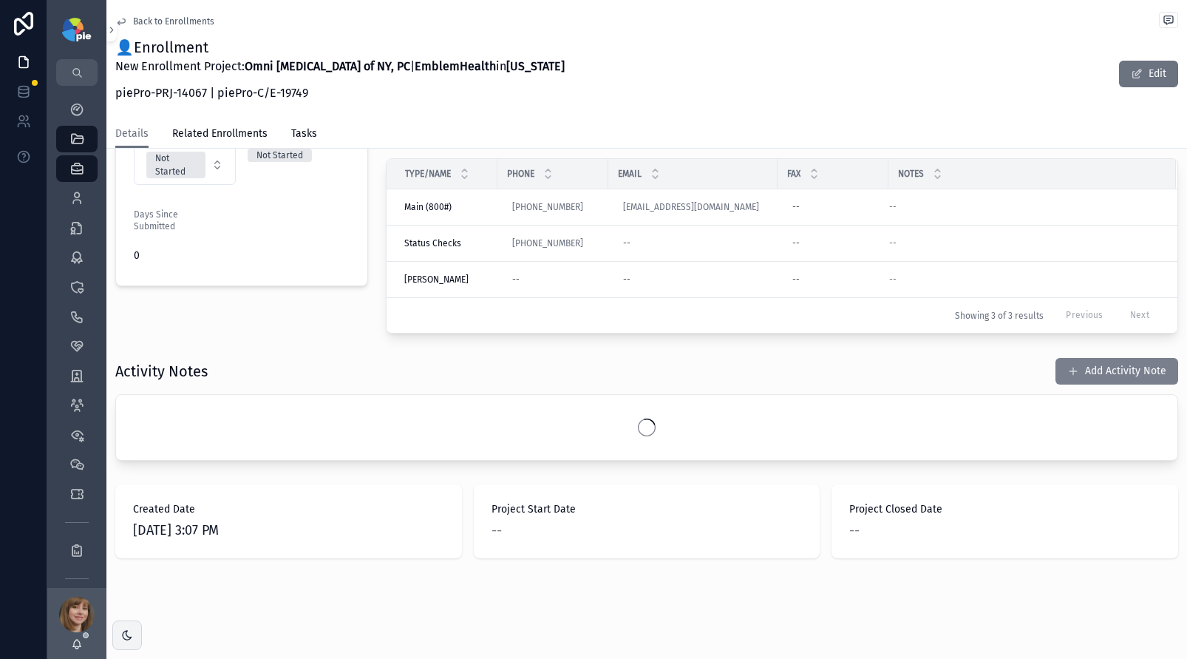
click at [1109, 363] on button "Add Activity Note" at bounding box center [1116, 371] width 123 height 27
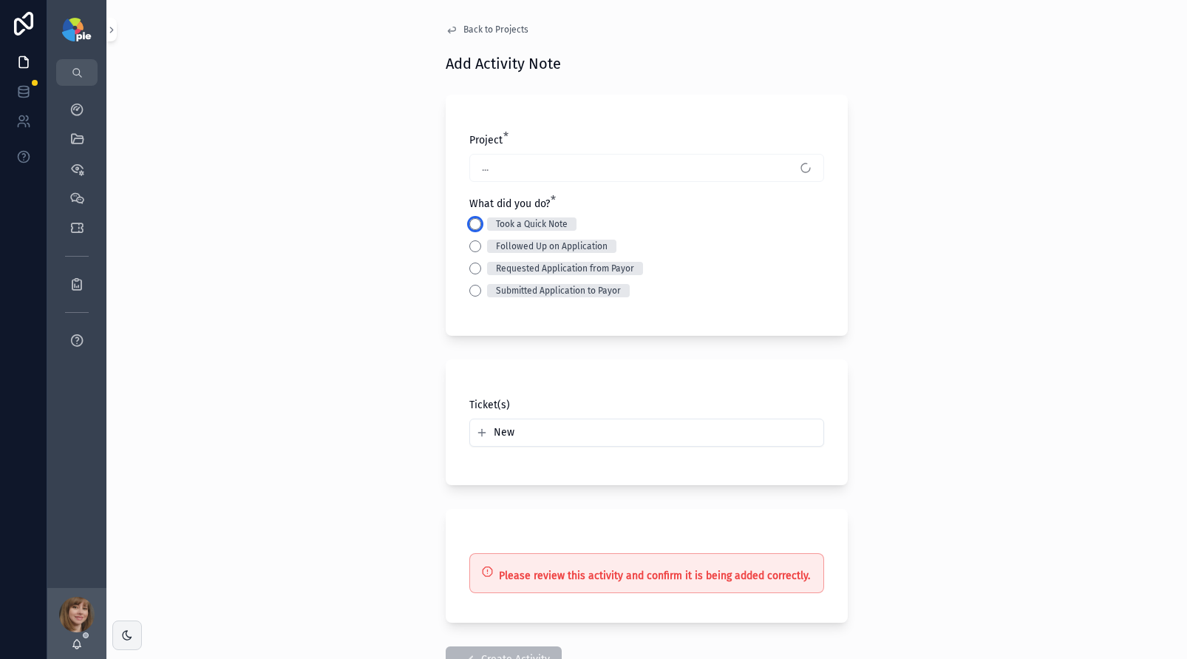
click at [470, 227] on button "Took a Quick Note" at bounding box center [475, 224] width 12 height 12
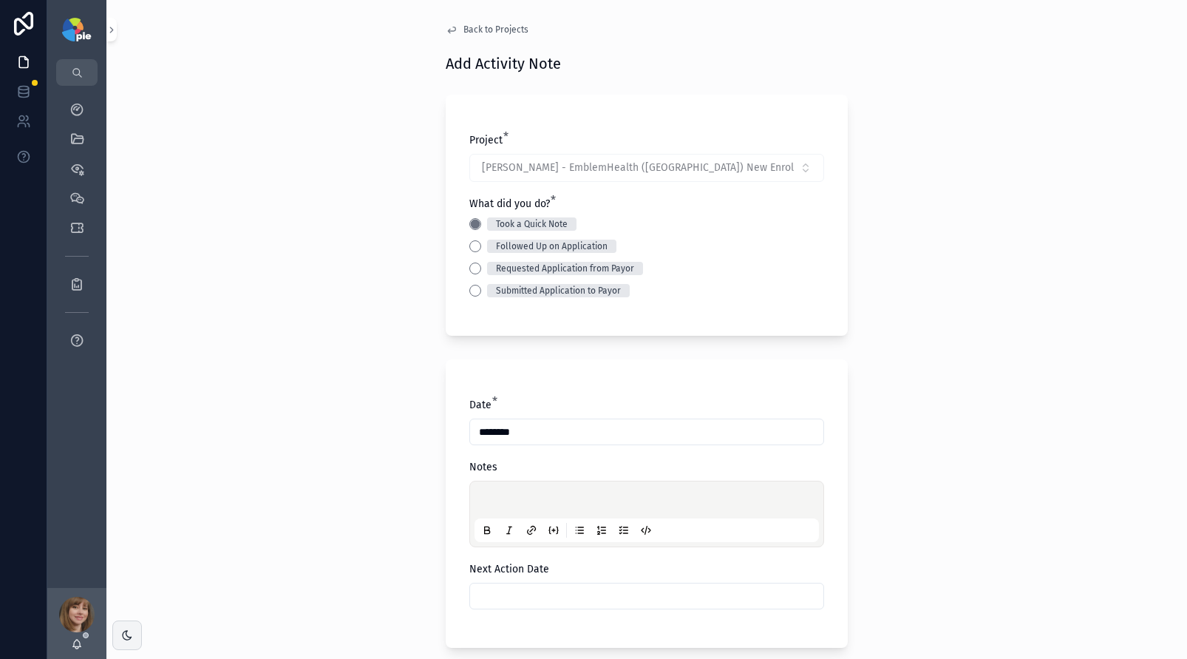
click at [494, 487] on div "scrollable content" at bounding box center [646, 514] width 344 height 56
click at [495, 497] on p "scrollable content" at bounding box center [649, 501] width 344 height 15
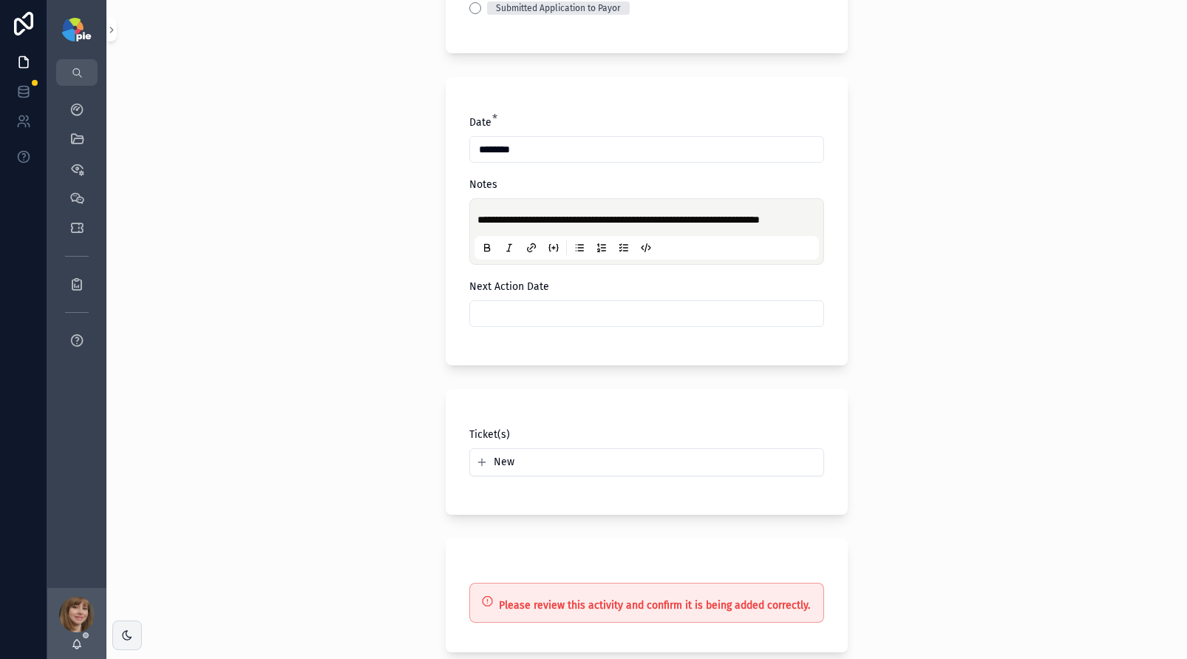
scroll to position [345, 0]
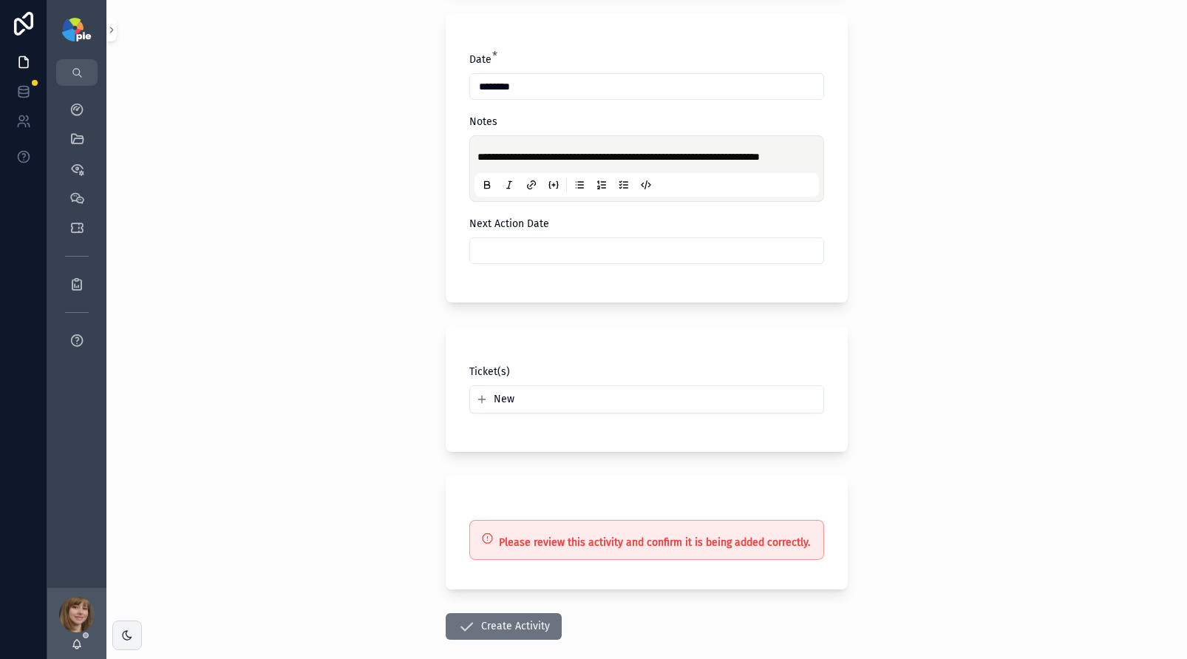
click at [556, 261] on input "scrollable content" at bounding box center [646, 250] width 353 height 21
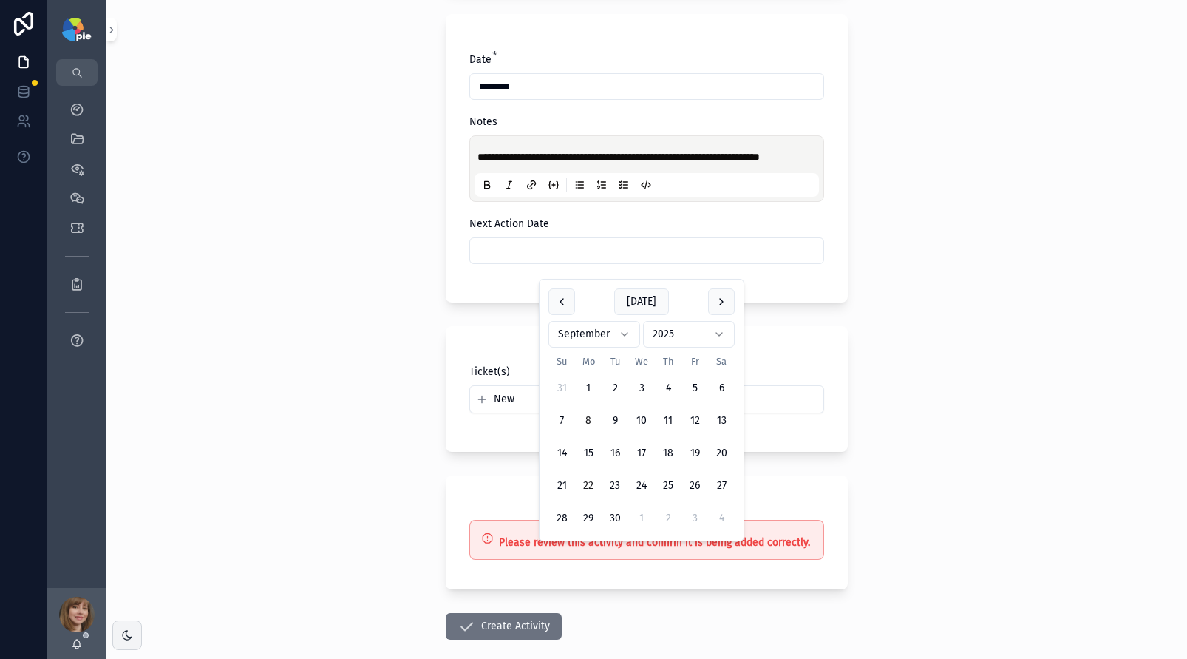
click at [585, 486] on button "22" at bounding box center [588, 485] width 27 height 27
type input "*********"
click at [352, 469] on div "**********" at bounding box center [646, 329] width 1081 height 659
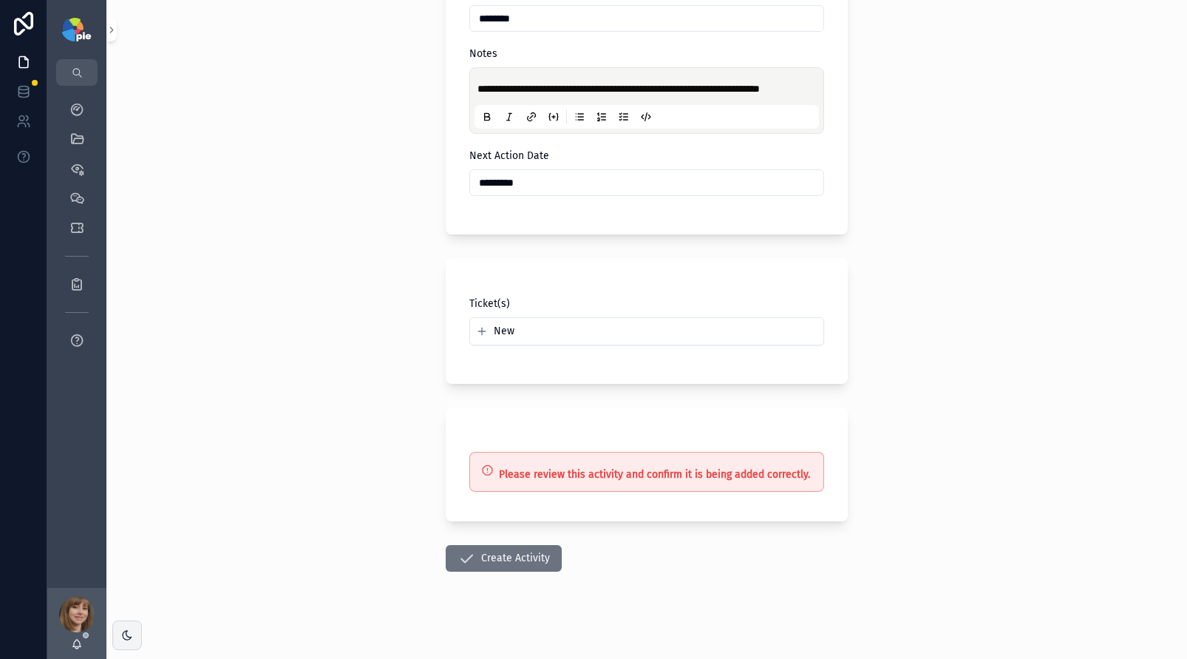
scroll to position [435, 0]
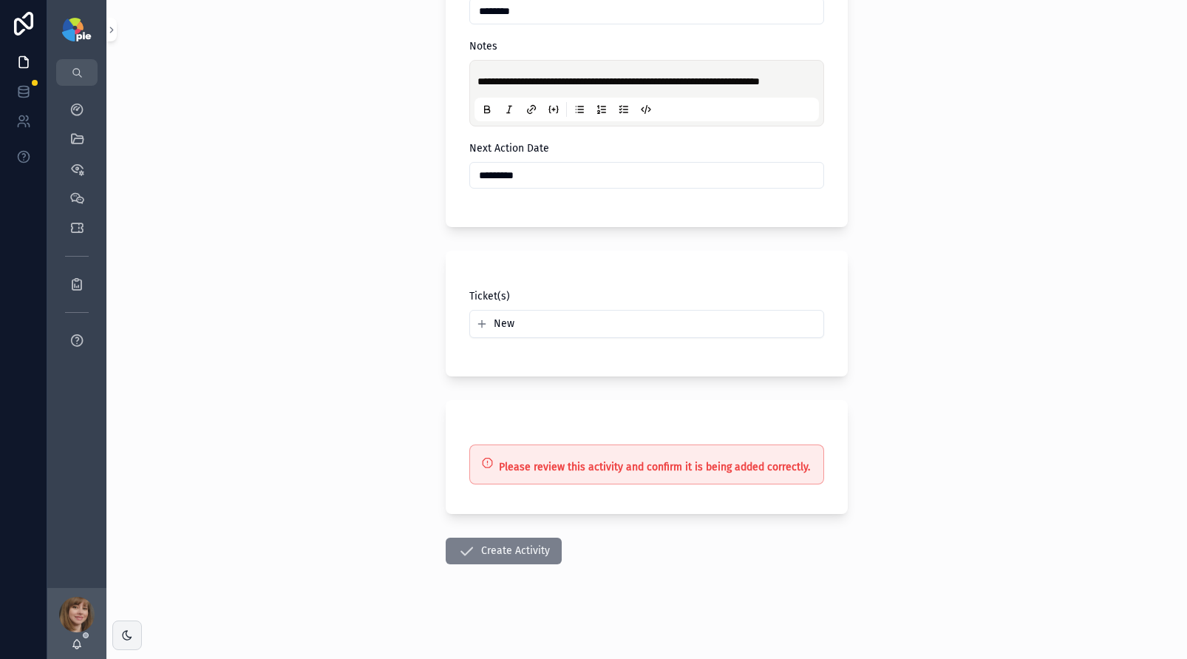
click at [474, 548] on button "Create Activity" at bounding box center [504, 550] width 116 height 27
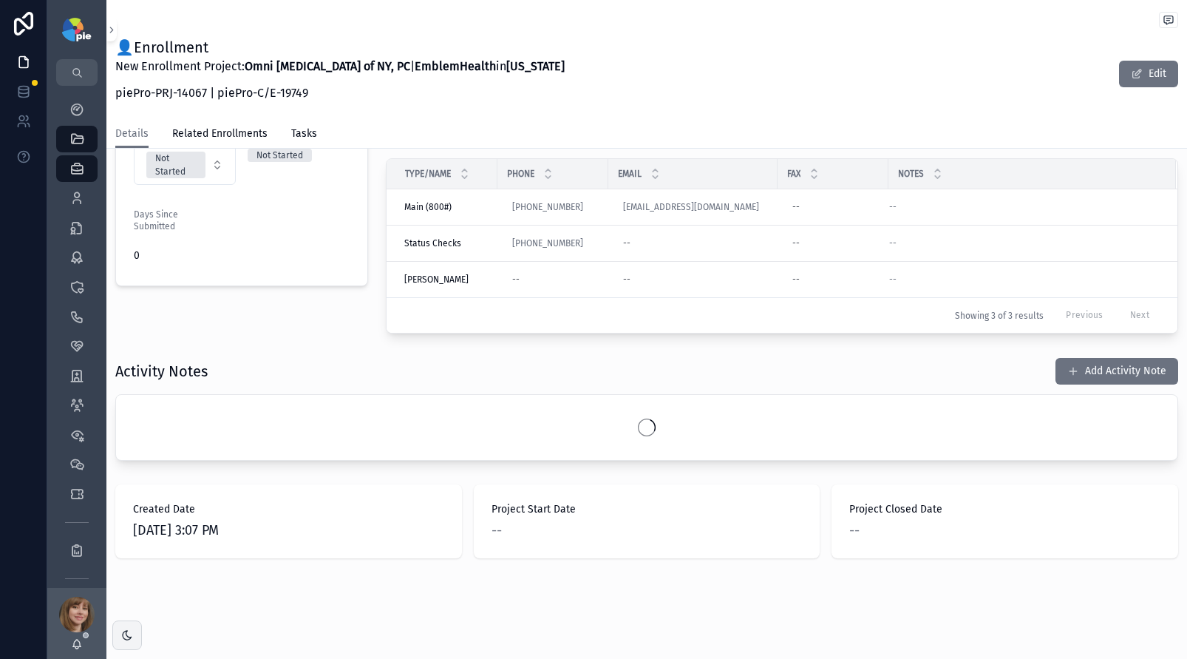
scroll to position [424, 0]
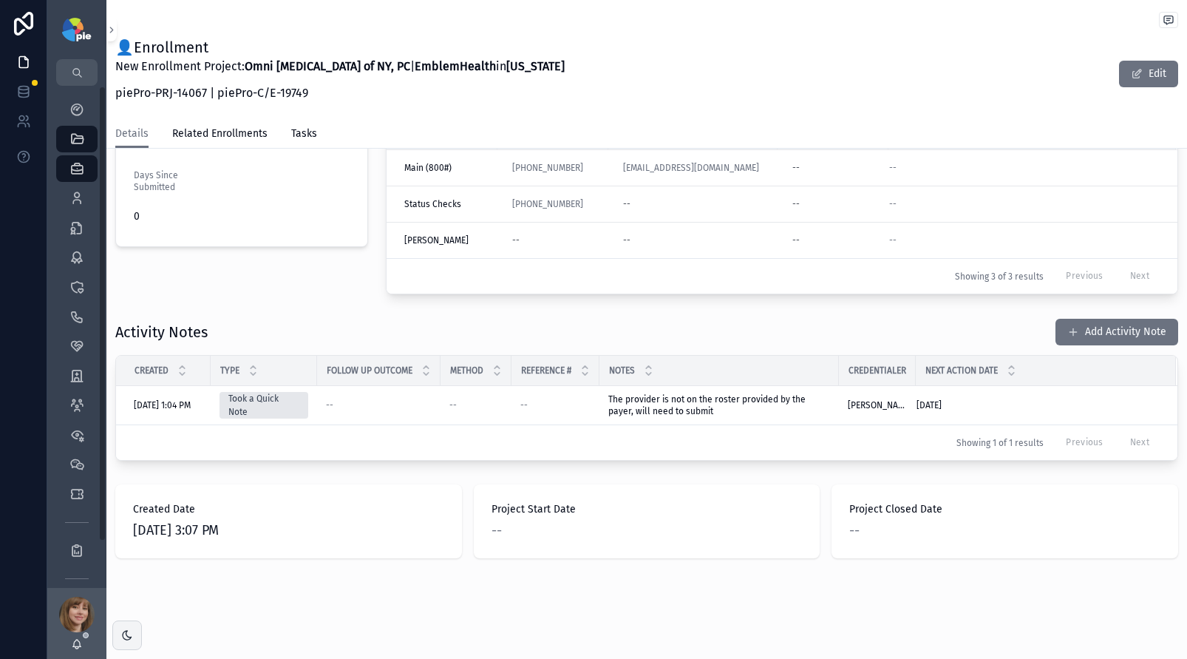
click at [233, 276] on div "Project Status Not Started Submission Status Not Started Days Since Submitted 0" at bounding box center [241, 178] width 271 height 243
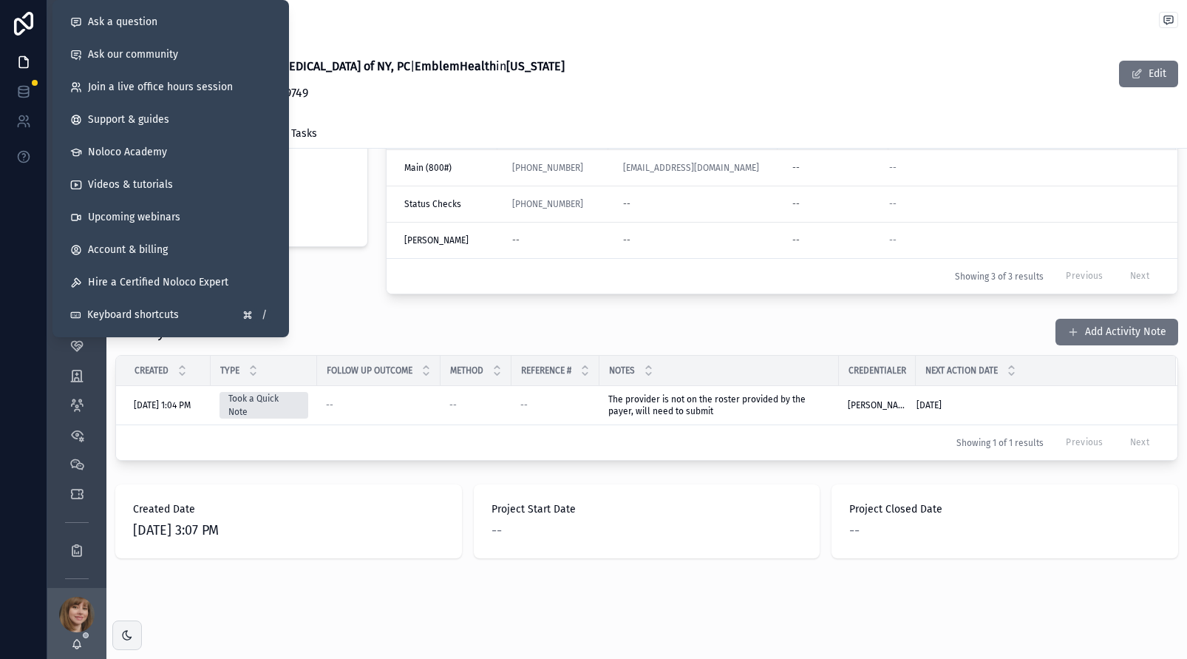
click at [336, 304] on div "Project Details Group Omni Eye Surgery of NY, PC Group NPI 1598748659 Group TIN…" at bounding box center [646, 153] width 1081 height 821
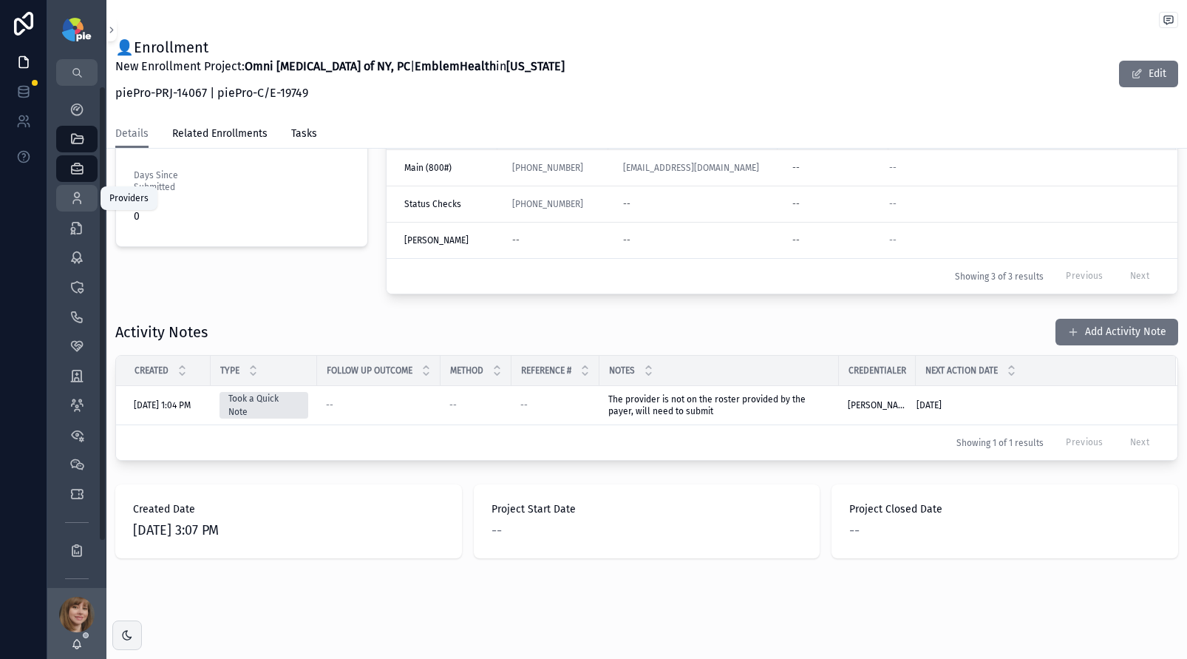
click at [69, 198] on icon "scrollable content" at bounding box center [76, 198] width 15 height 15
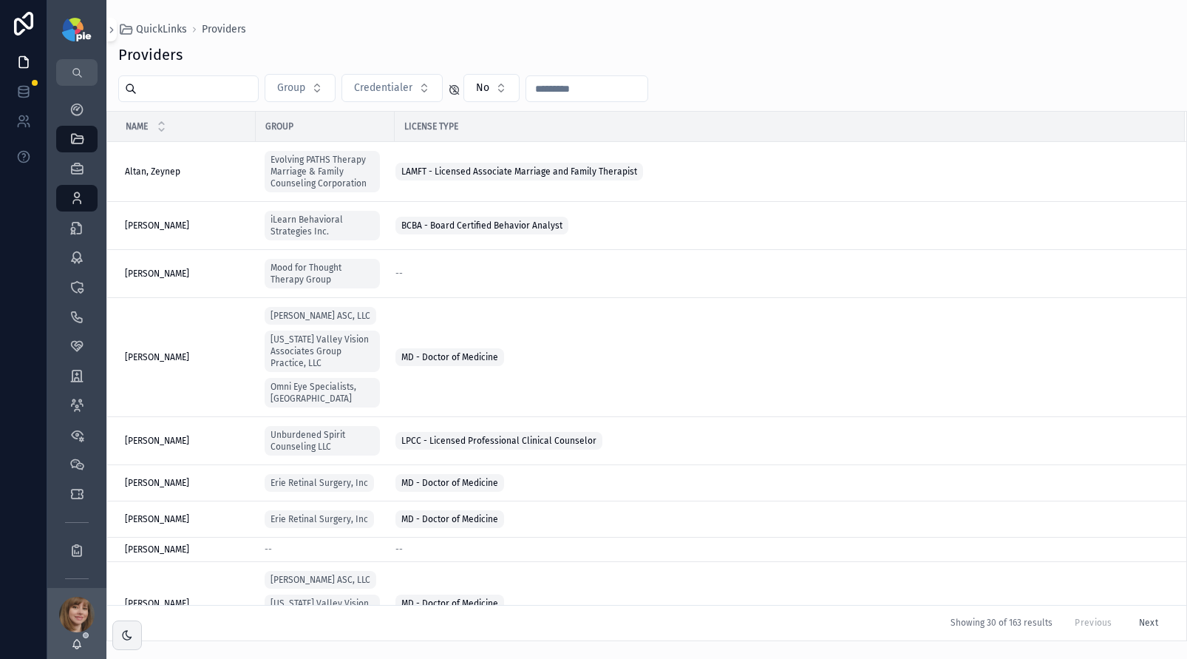
click at [207, 83] on input "scrollable content" at bounding box center [197, 88] width 121 height 21
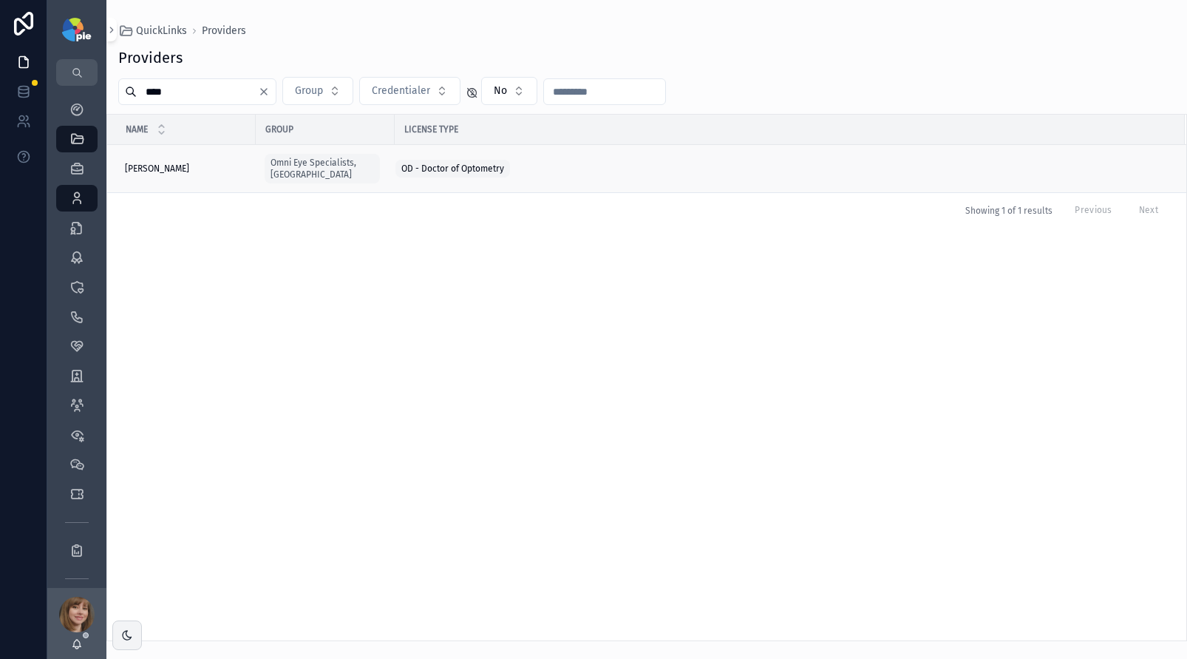
type input "****"
click at [199, 163] on div "Ning, Jason Ning, Jason" at bounding box center [186, 169] width 122 height 12
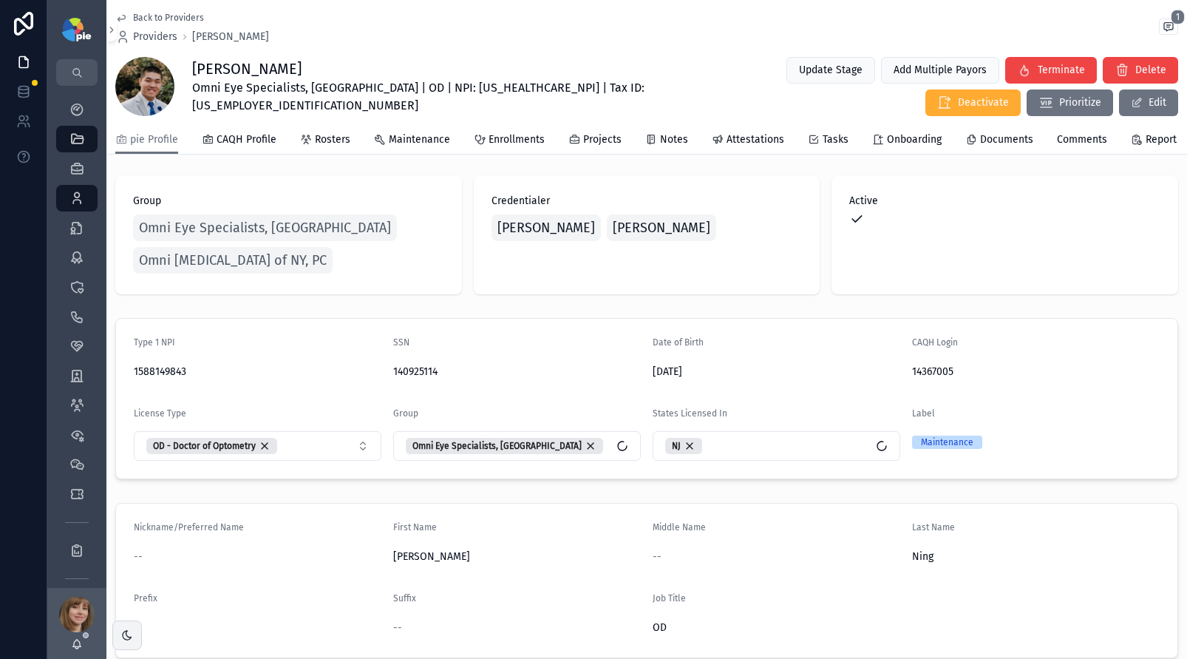
scroll to position [3, 0]
click at [481, 142] on div "Enrollments" at bounding box center [509, 139] width 71 height 15
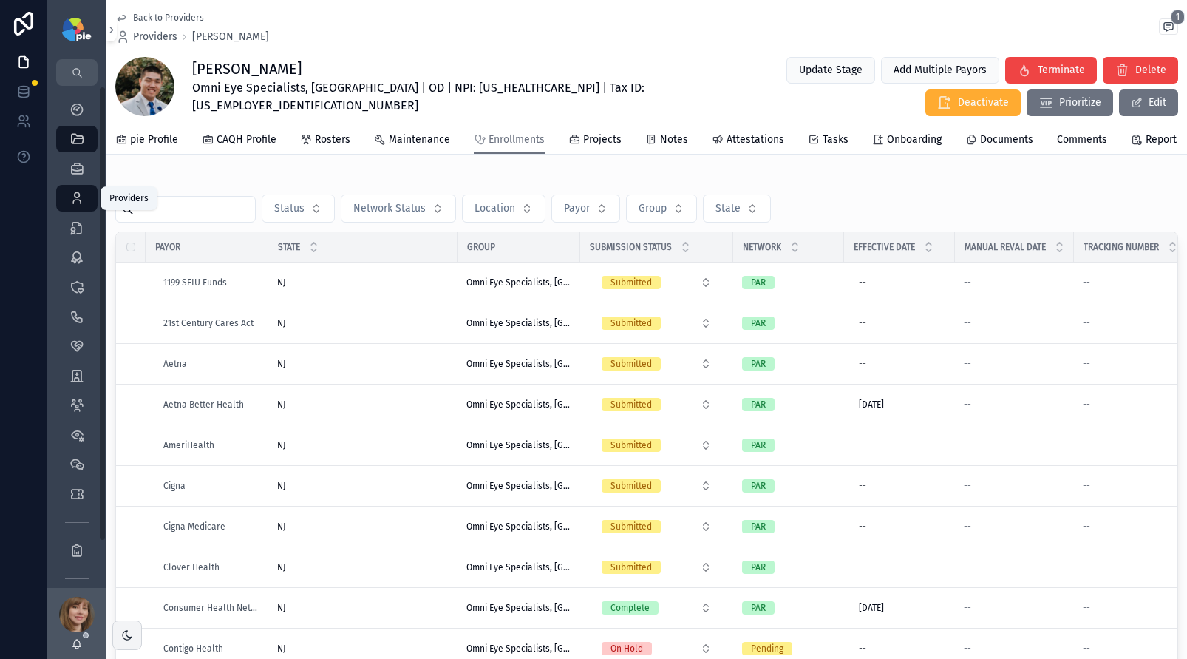
click at [76, 196] on icon "scrollable content" at bounding box center [76, 198] width 15 height 15
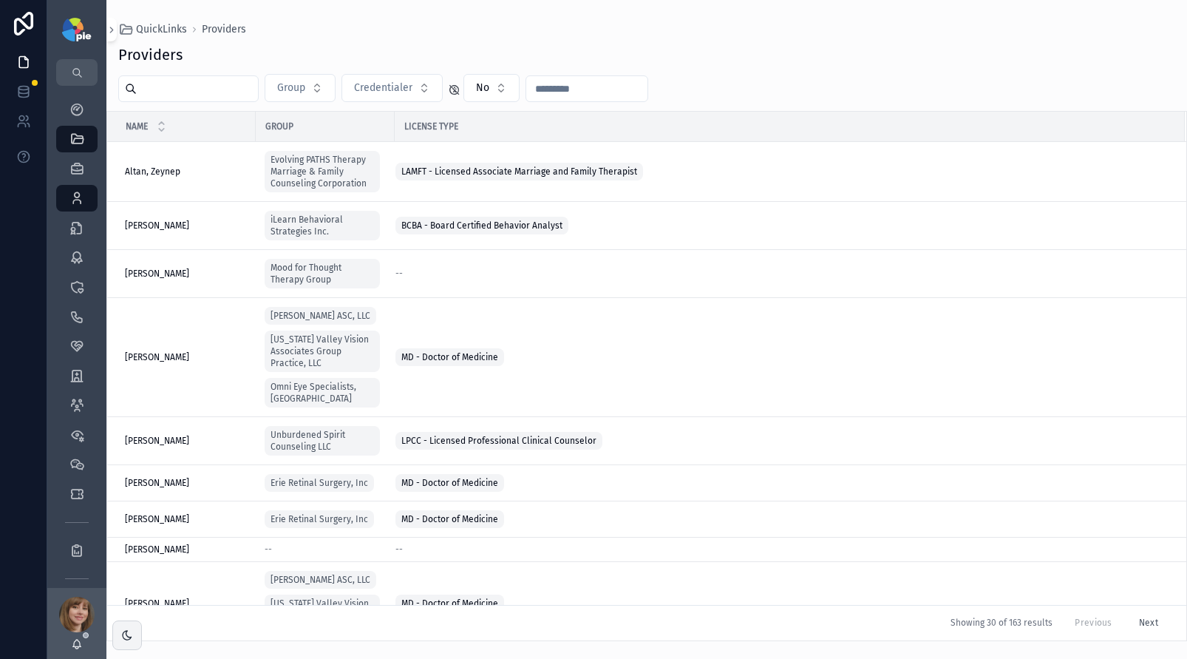
click at [185, 89] on input "scrollable content" at bounding box center [197, 88] width 121 height 21
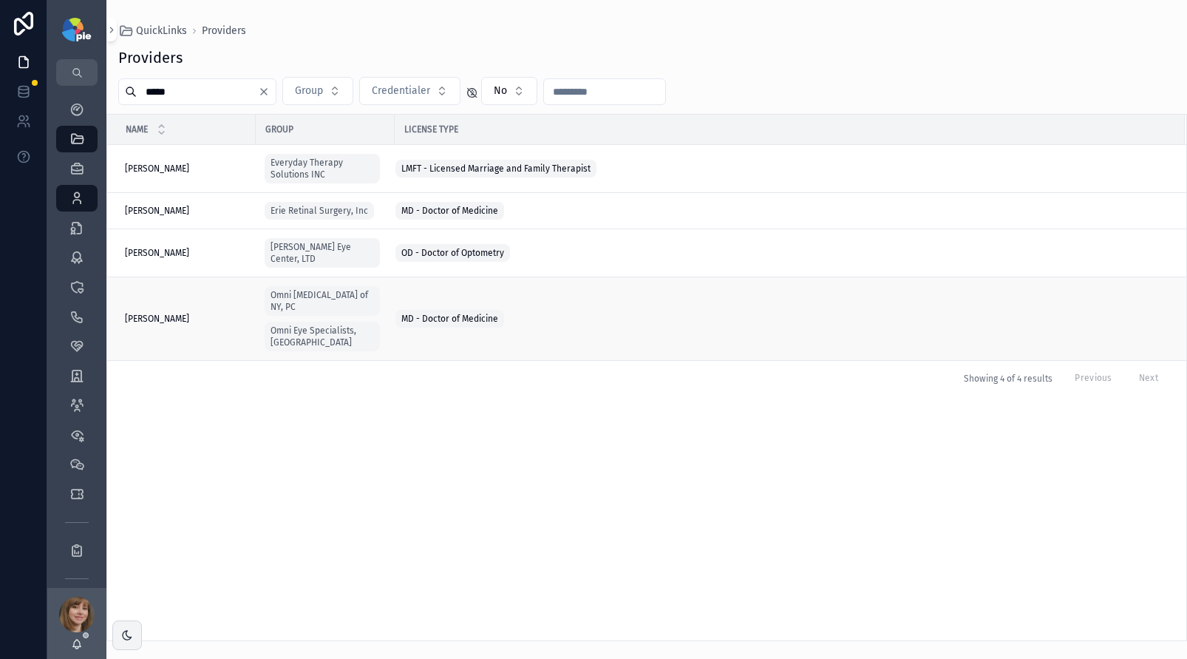
type input "*****"
click at [201, 313] on div "Milite, James Milite, James" at bounding box center [186, 319] width 122 height 12
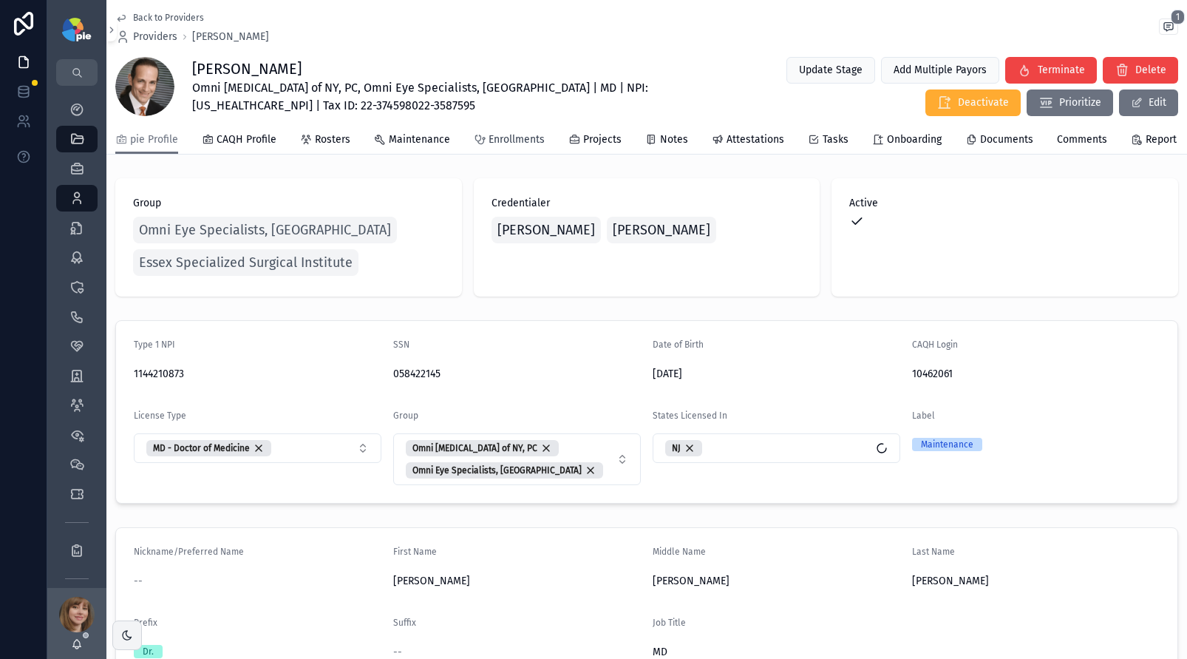
click at [498, 143] on span "Enrollments" at bounding box center [517, 139] width 56 height 15
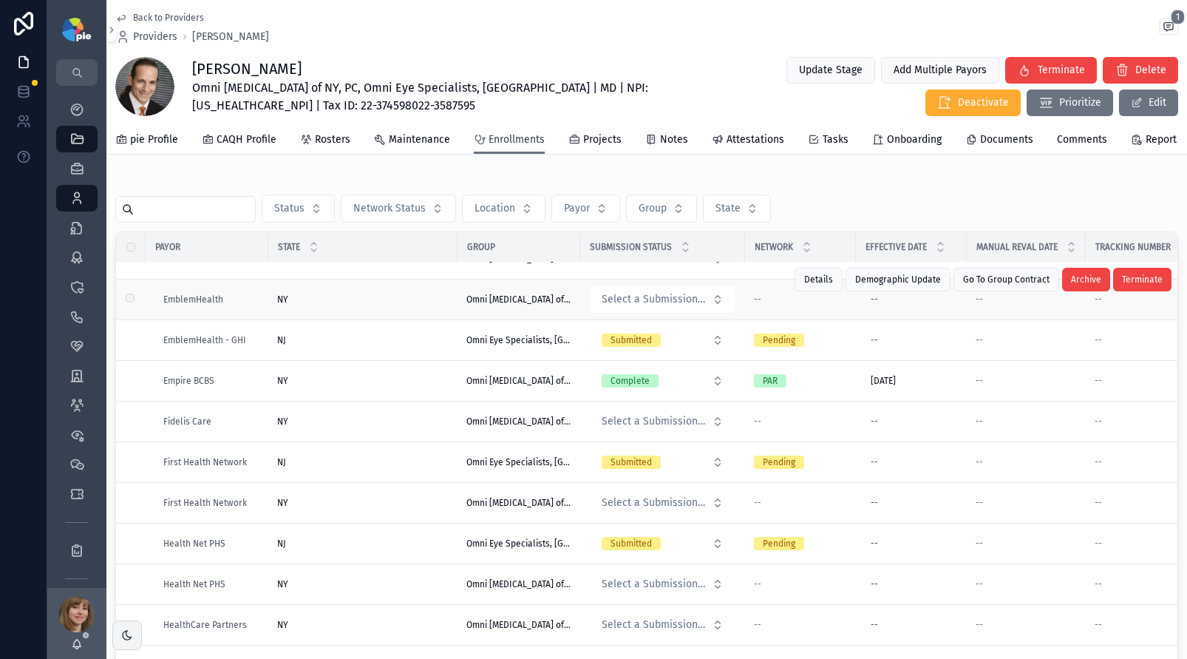
scroll to position [752, 0]
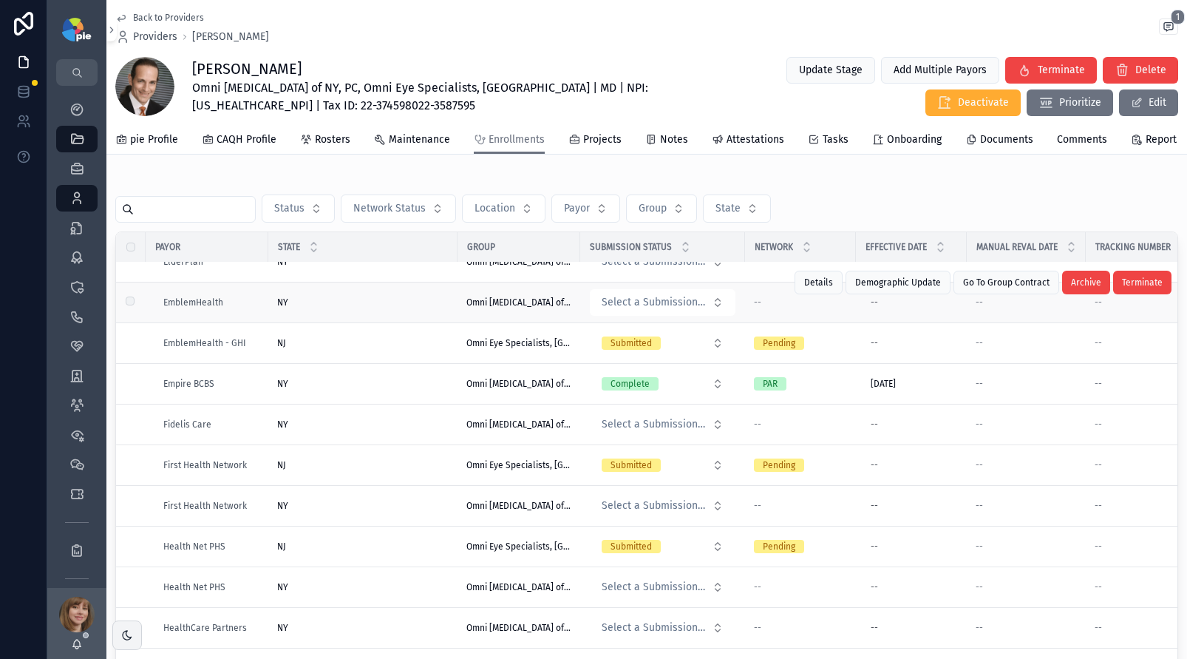
click at [390, 308] on div "NY NY" at bounding box center [362, 302] width 171 height 12
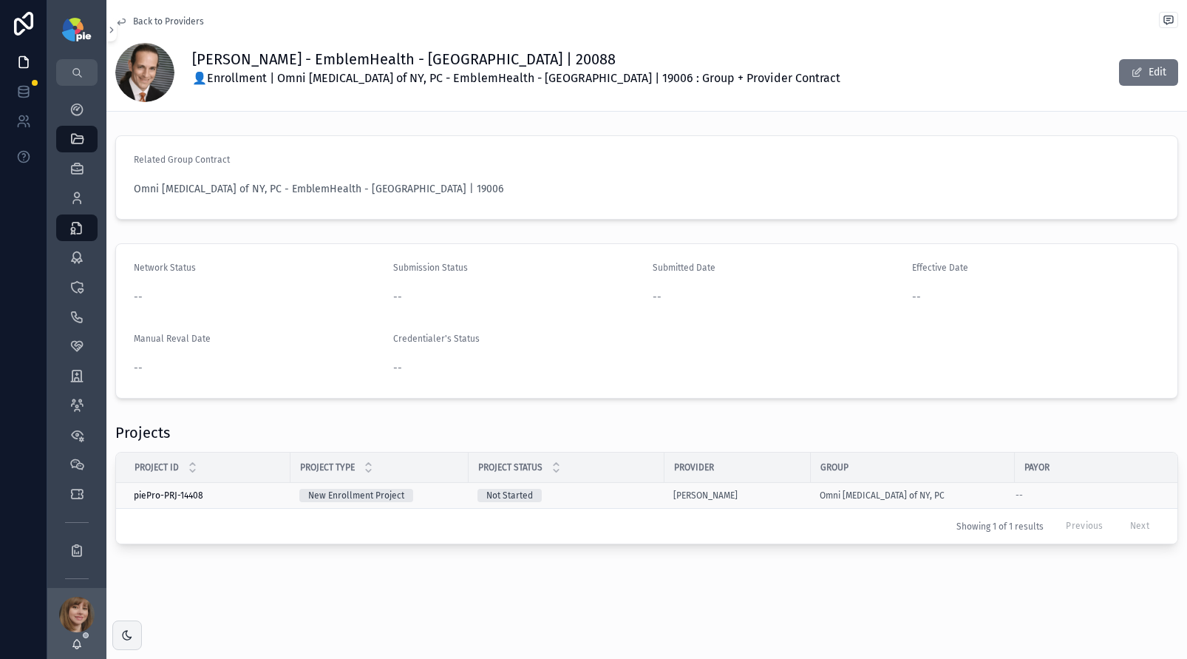
click at [637, 496] on div "Not Started" at bounding box center [566, 495] width 178 height 13
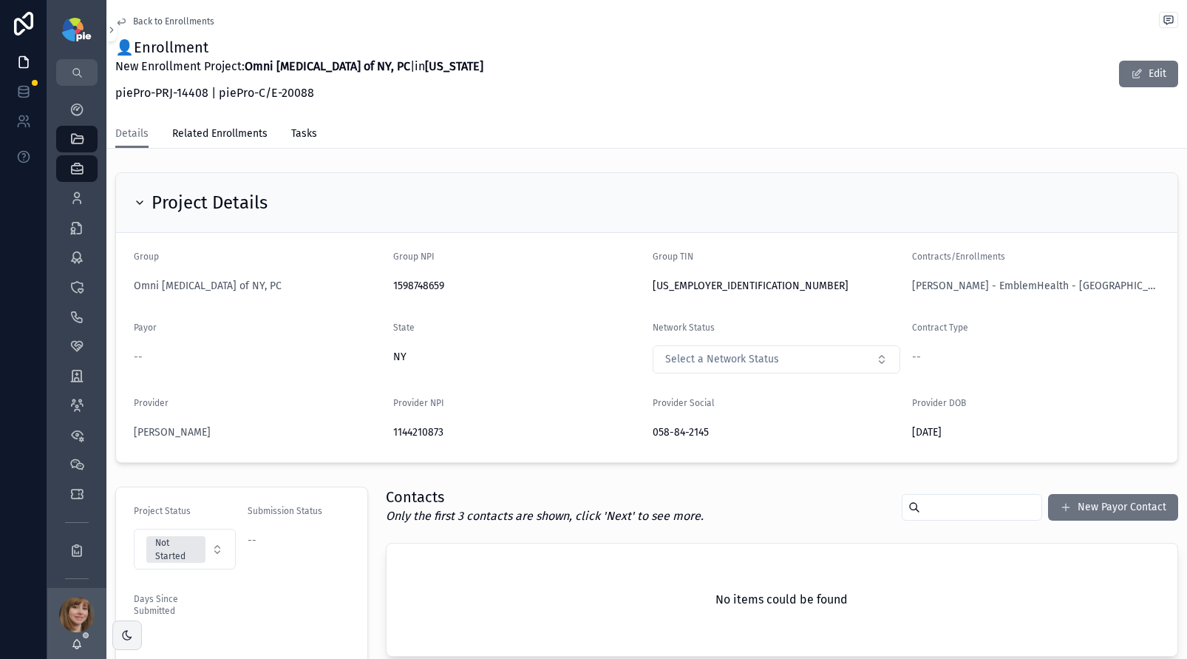
scroll to position [337, 0]
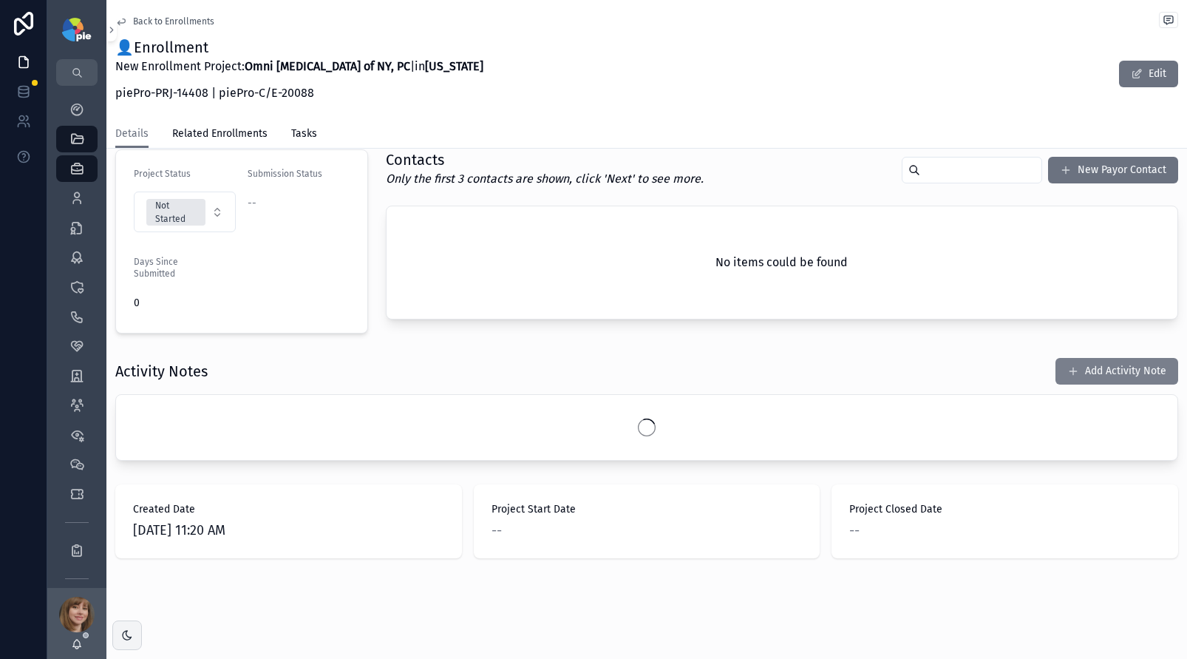
click at [1110, 378] on button "Add Activity Note" at bounding box center [1116, 371] width 123 height 27
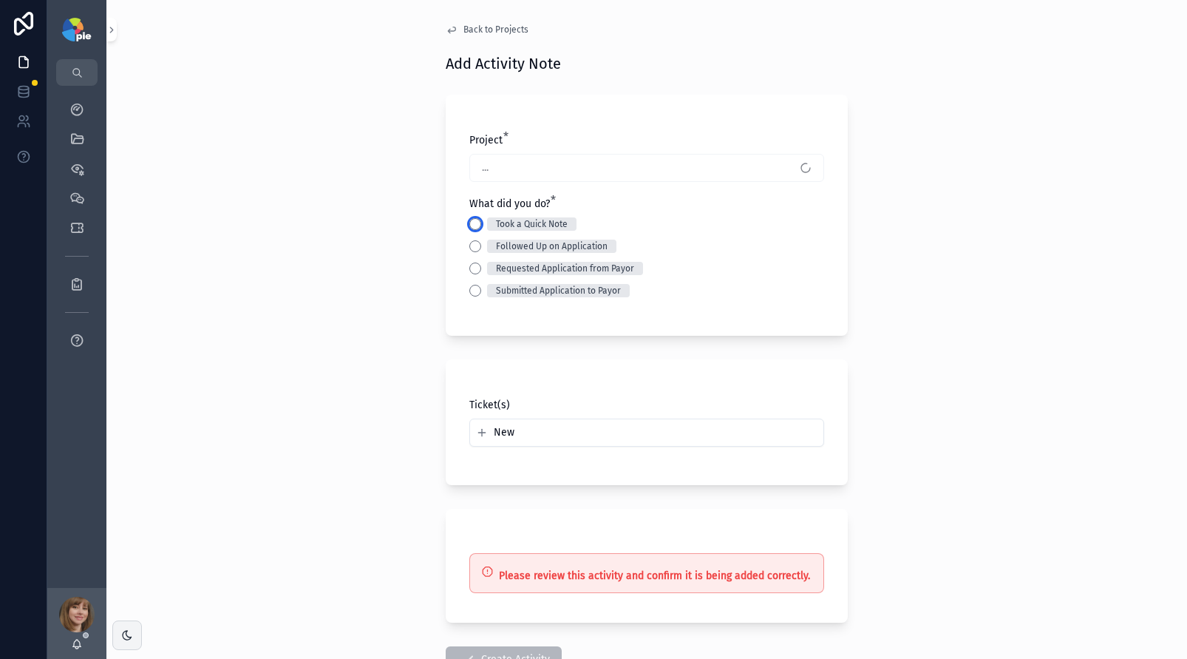
click at [469, 220] on button "Took a Quick Note" at bounding box center [475, 224] width 12 height 12
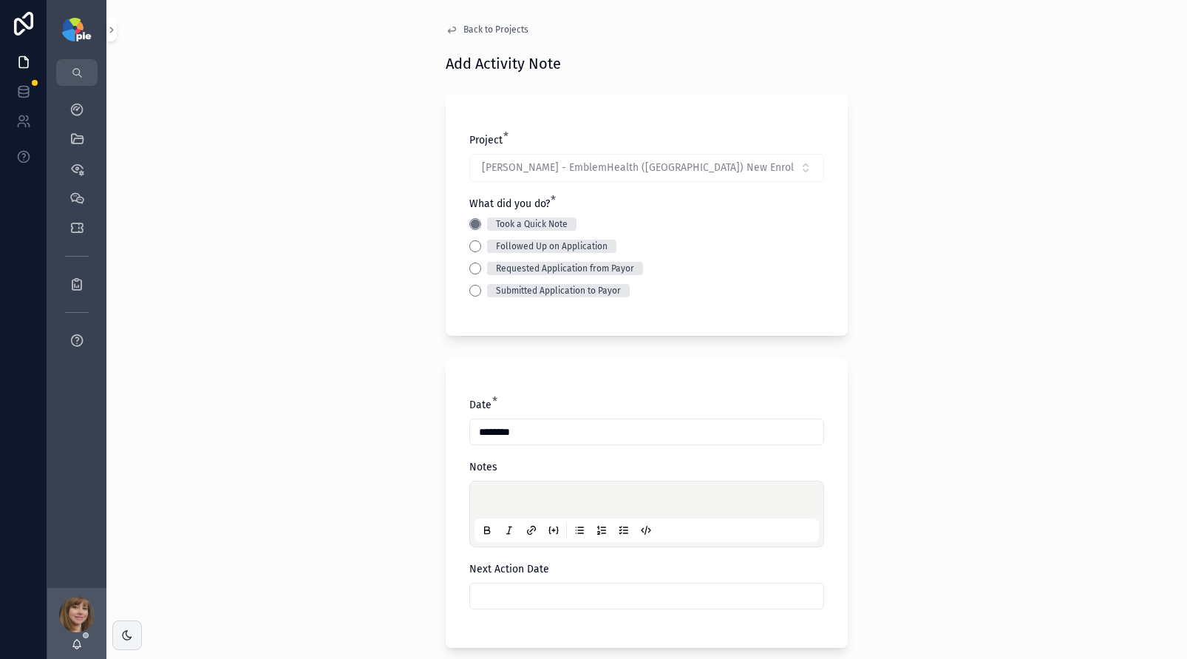
drag, startPoint x: 508, startPoint y: 497, endPoint x: 494, endPoint y: 506, distance: 15.6
click at [495, 506] on p "scrollable content" at bounding box center [649, 501] width 344 height 15
click at [372, 441] on div "**********" at bounding box center [646, 329] width 1081 height 659
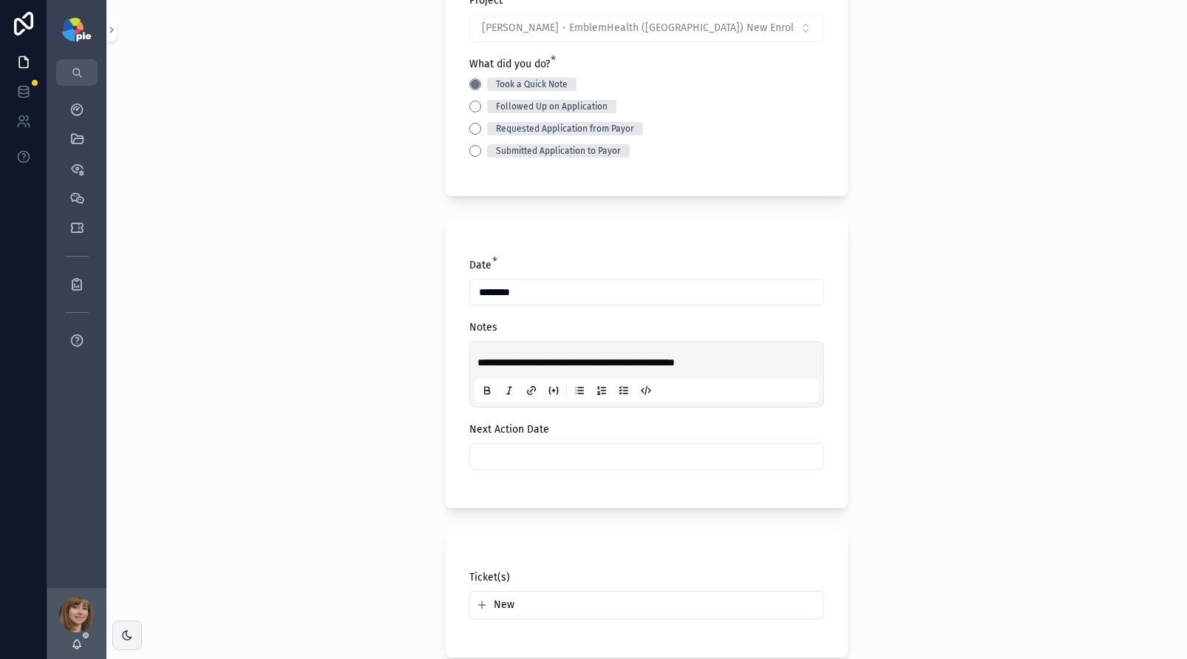
scroll to position [240, 0]
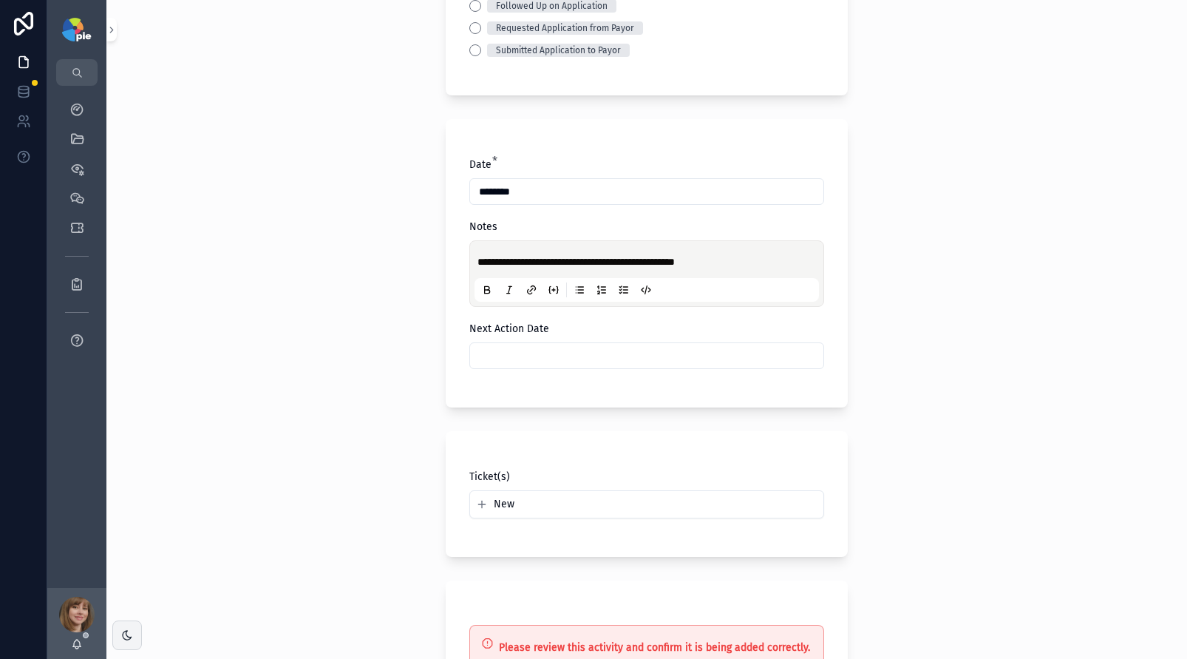
click at [540, 356] on input "scrollable content" at bounding box center [646, 355] width 353 height 21
click at [593, 574] on button "22" at bounding box center [588, 575] width 27 height 27
type input "*********"
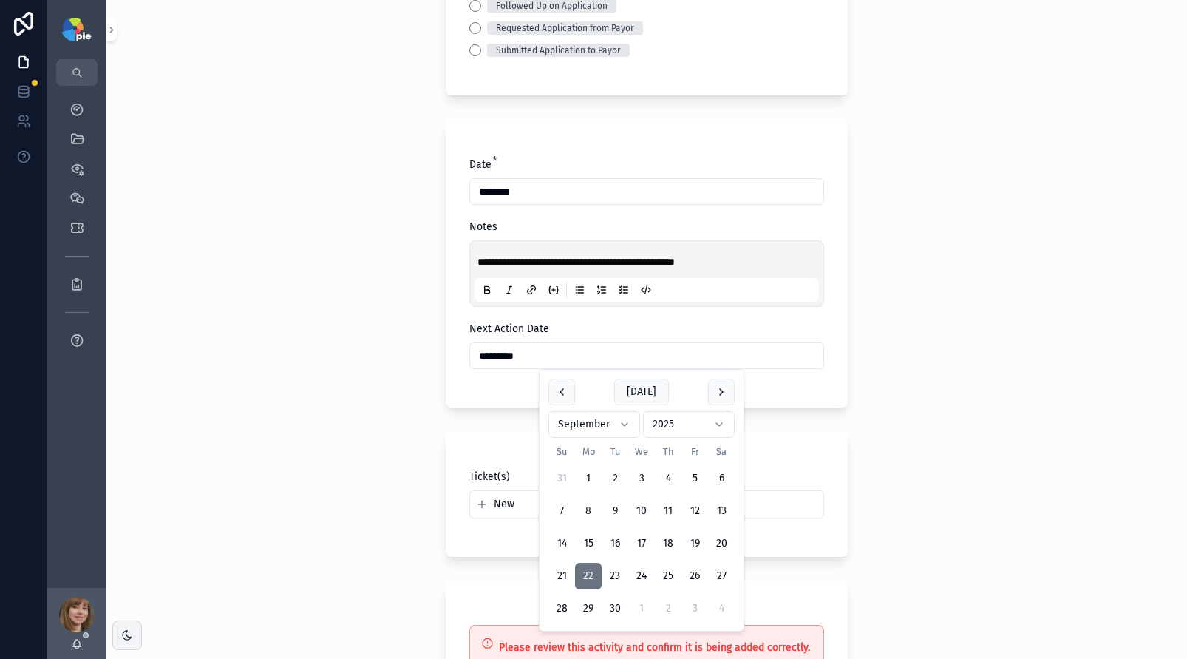
click at [296, 525] on div "**********" at bounding box center [646, 329] width 1081 height 659
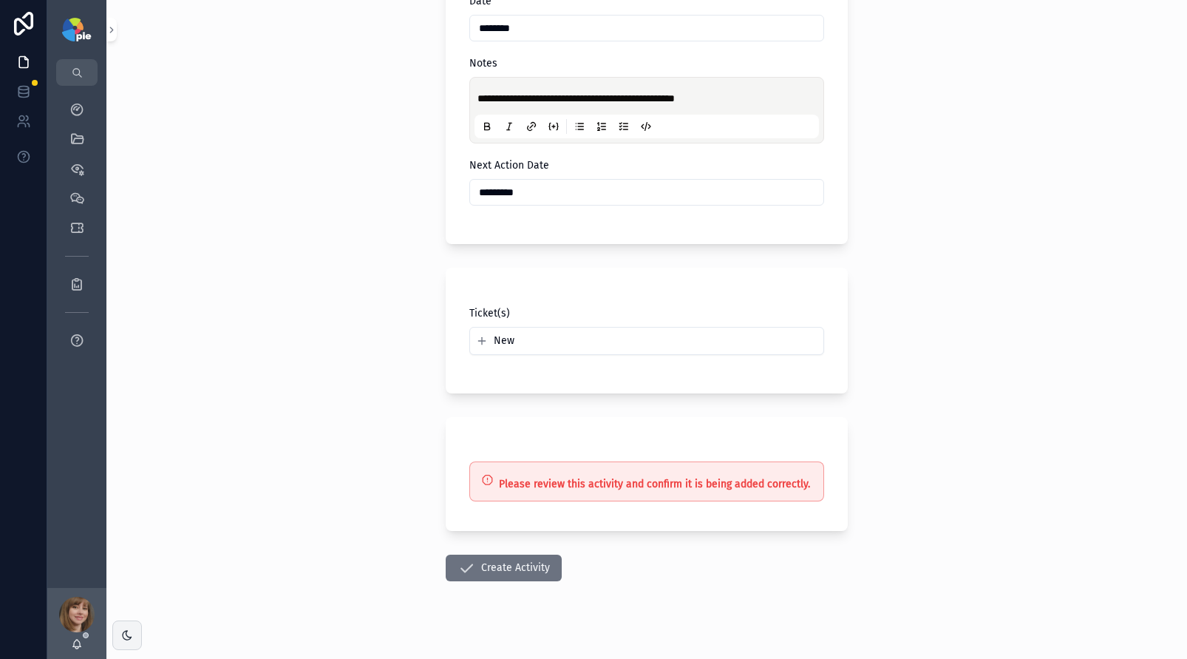
scroll to position [421, 0]
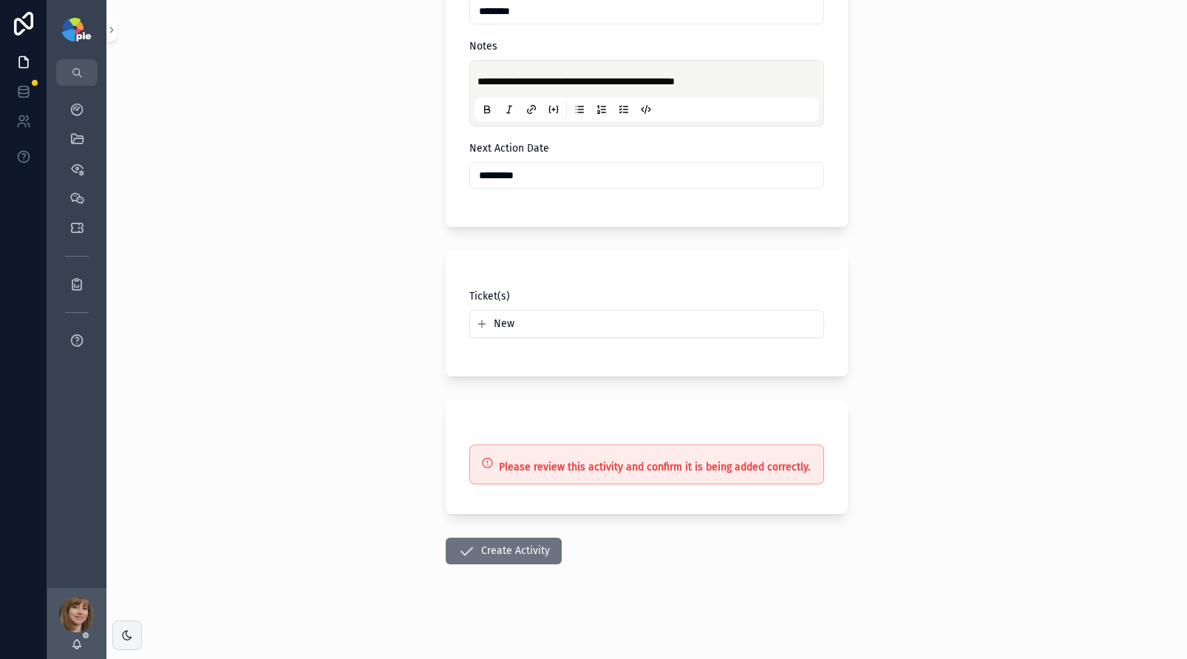
click at [492, 565] on form "**********" at bounding box center [647, 161] width 402 height 993
click at [501, 551] on button "Create Activity" at bounding box center [504, 550] width 116 height 27
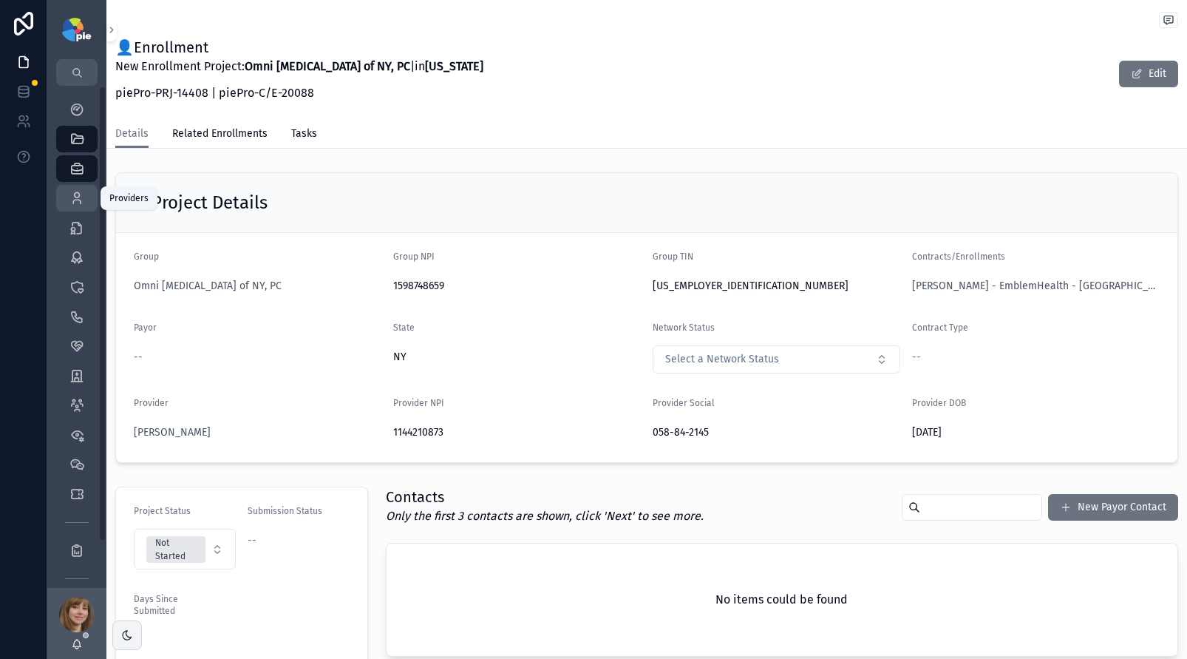
click at [67, 203] on div "Providers 295" at bounding box center [77, 198] width 24 height 24
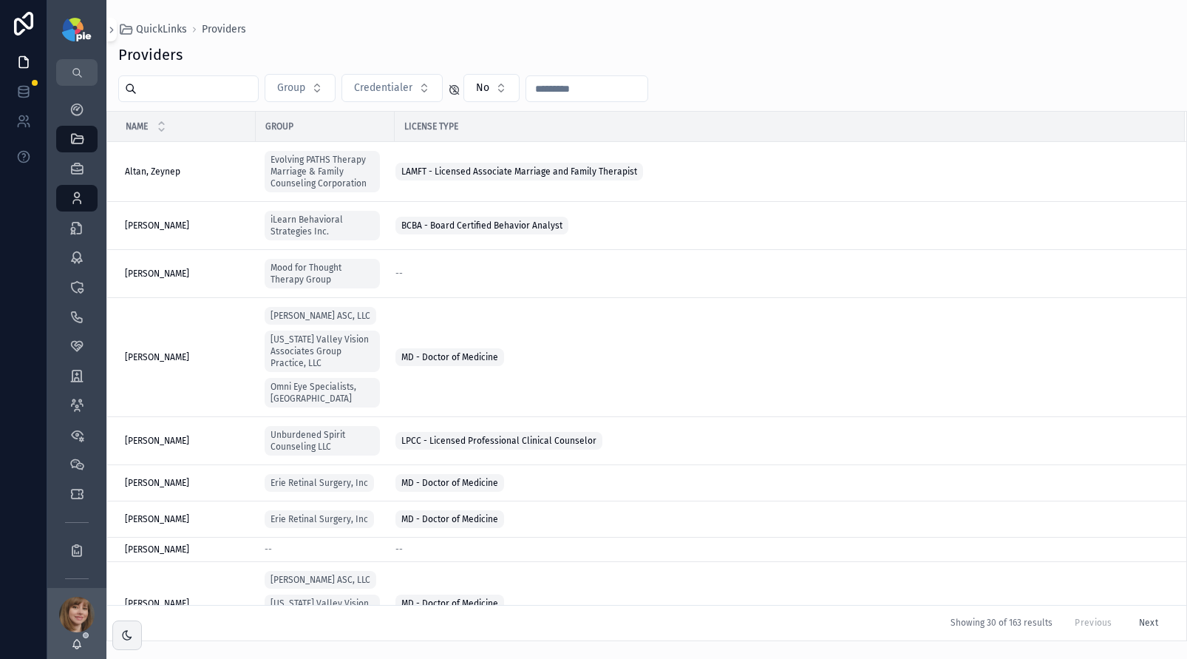
click at [169, 92] on input "scrollable content" at bounding box center [197, 88] width 121 height 21
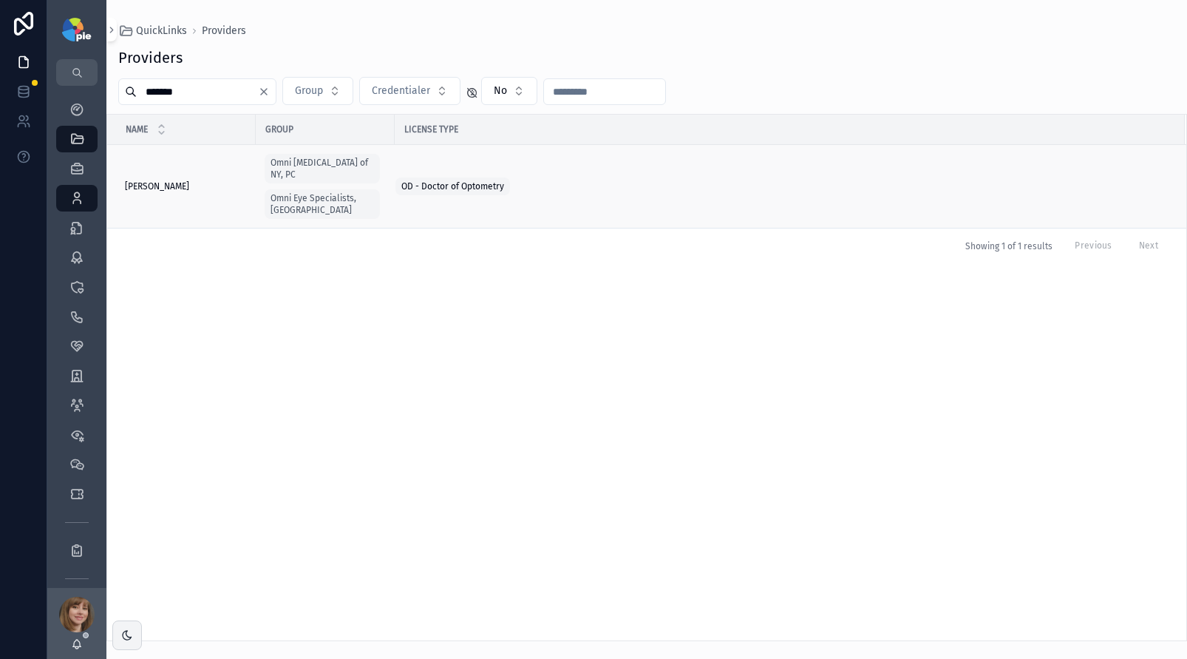
type input "*******"
click at [180, 180] on span "[PERSON_NAME]" at bounding box center [157, 186] width 64 height 12
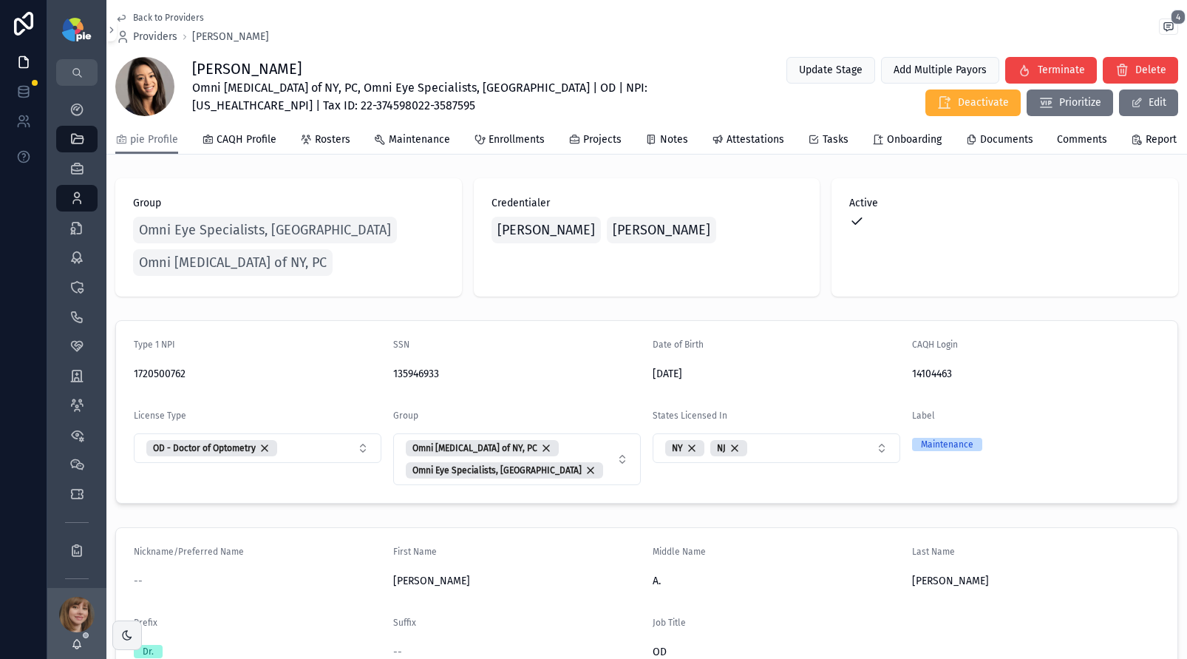
drag, startPoint x: 300, startPoint y: 70, endPoint x: 191, endPoint y: 69, distance: 108.6
click at [192, 69] on h1 "Natalie Nguyen" at bounding box center [451, 68] width 519 height 21
click at [287, 191] on div "Group Omni Eye Specialists, PA Omni Eye Surgery of NY, PC Credentialer Lacy Ste…" at bounding box center [646, 237] width 1081 height 130
click at [560, 86] on span "Omni Eye Surgery of NY, PC, Omni Eye Specialists, PA | OD | NPI: 1720500762 | T…" at bounding box center [451, 96] width 519 height 35
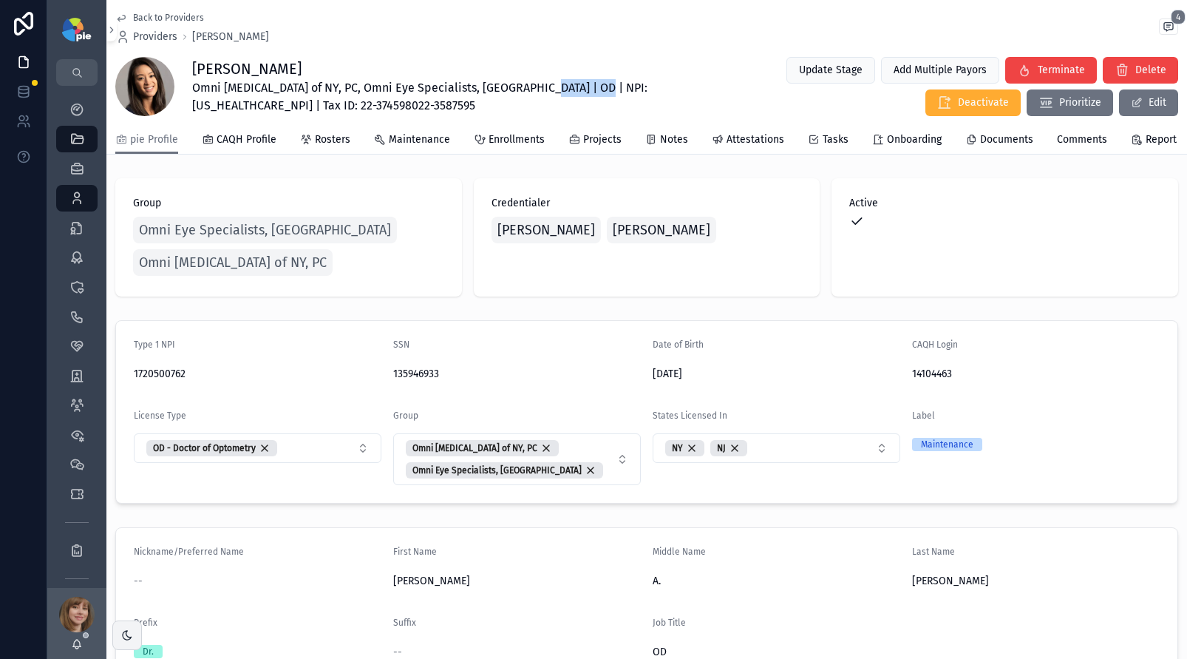
copy span "1720500762"
click at [638, 380] on icon "scrollable content" at bounding box center [644, 374] width 12 height 12
click at [901, 378] on icon "scrollable content" at bounding box center [904, 375] width 7 height 7
click at [727, 144] on span "Attestations" at bounding box center [756, 139] width 58 height 15
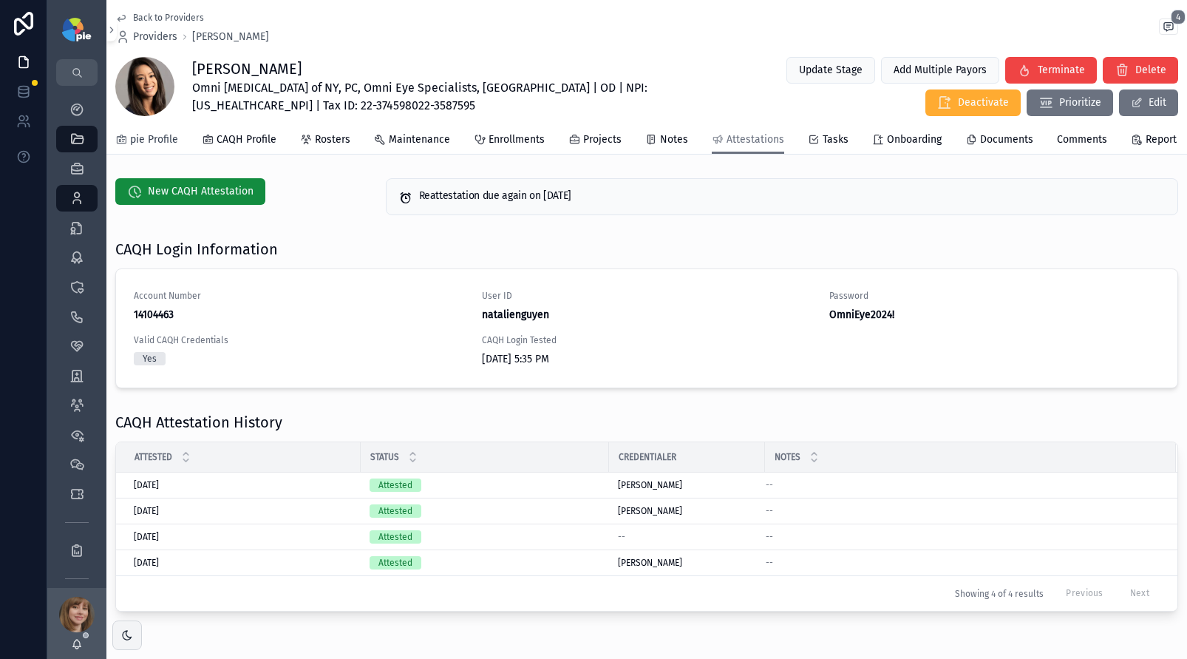
click at [138, 147] on span "pie Profile" at bounding box center [154, 139] width 48 height 15
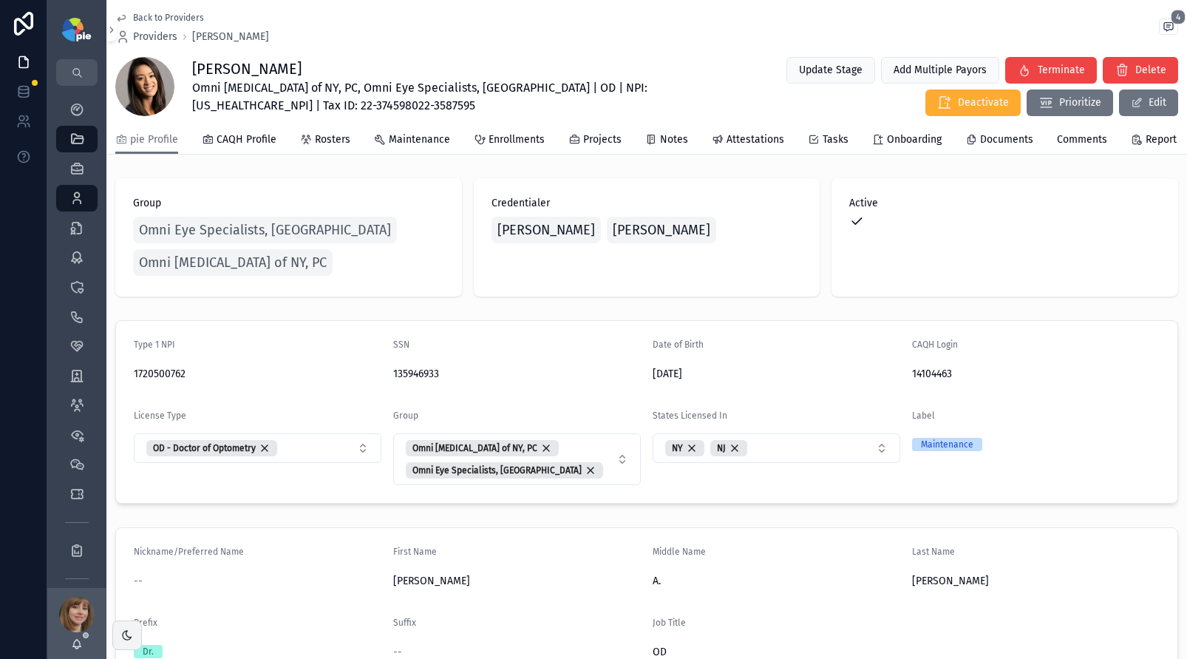
click at [839, 329] on div "Type 1 NPI 1720500762 SSN 135946933 Date of Birth 08/22/1992 CAQH Login 1410446…" at bounding box center [646, 411] width 1081 height 195
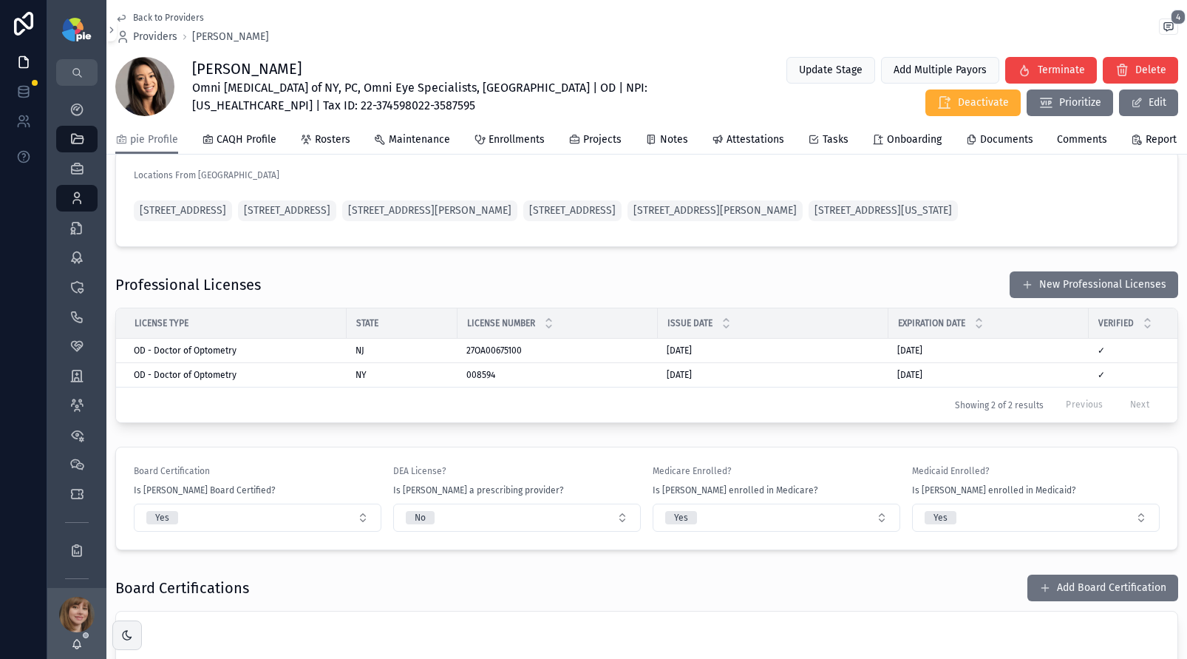
scroll to position [1245, 0]
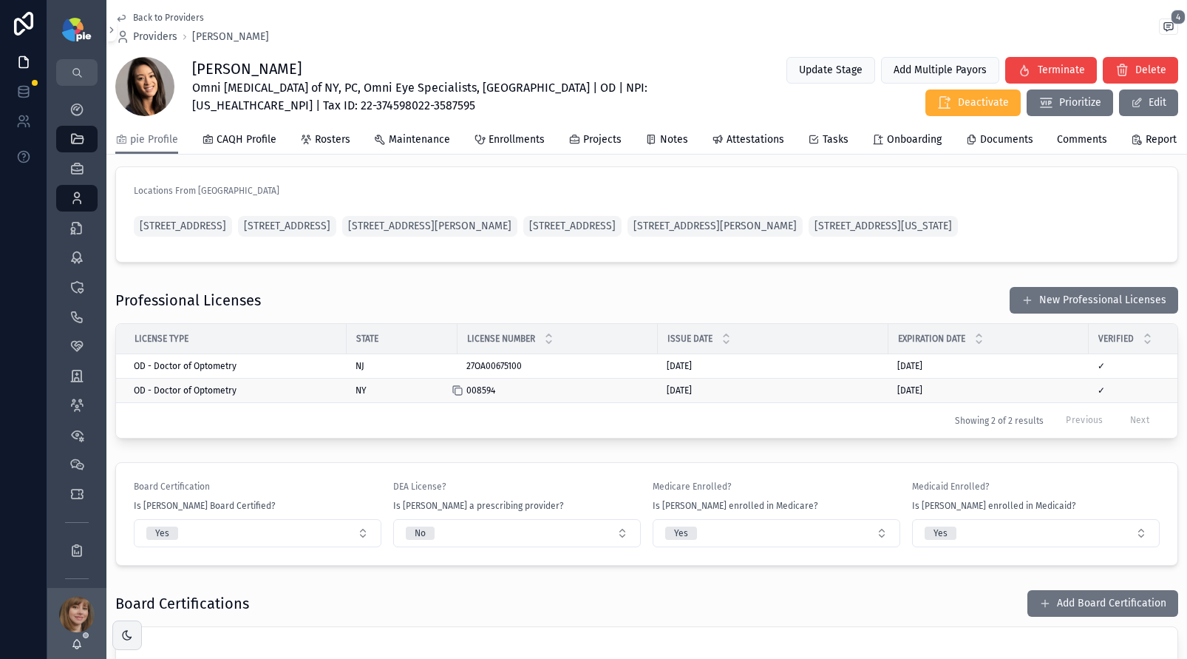
click at [461, 396] on icon "scrollable content" at bounding box center [458, 390] width 12 height 12
click at [891, 396] on icon "scrollable content" at bounding box center [888, 390] width 12 height 12
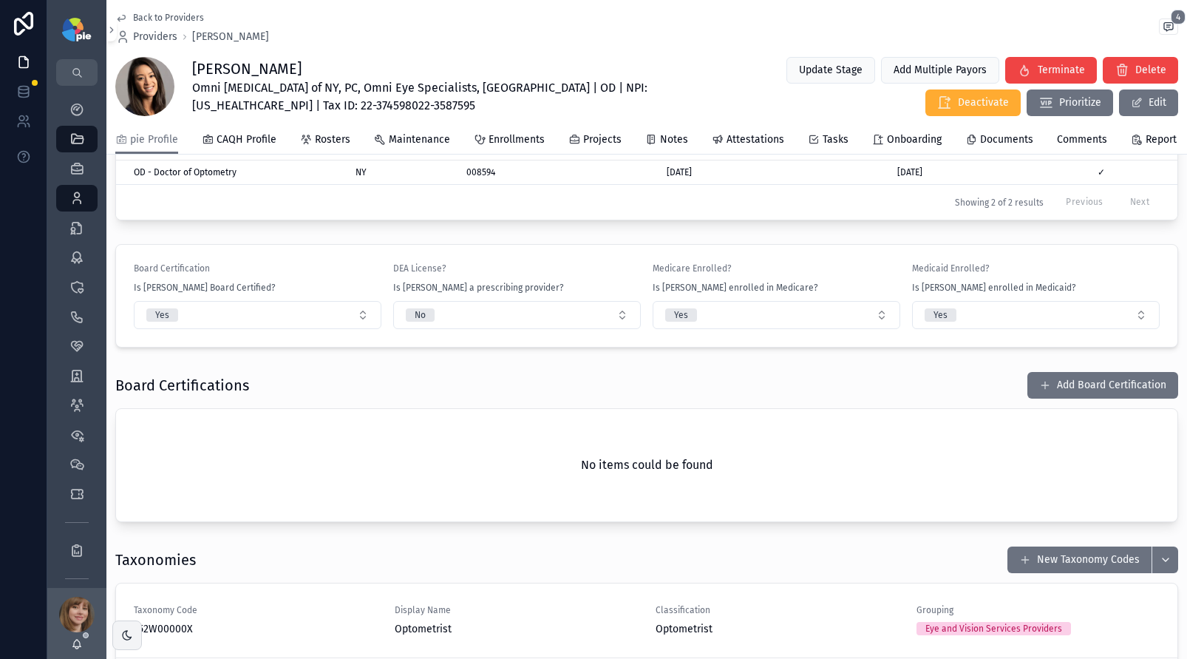
scroll to position [1464, 0]
click at [752, 147] on span "Attestations" at bounding box center [756, 139] width 58 height 15
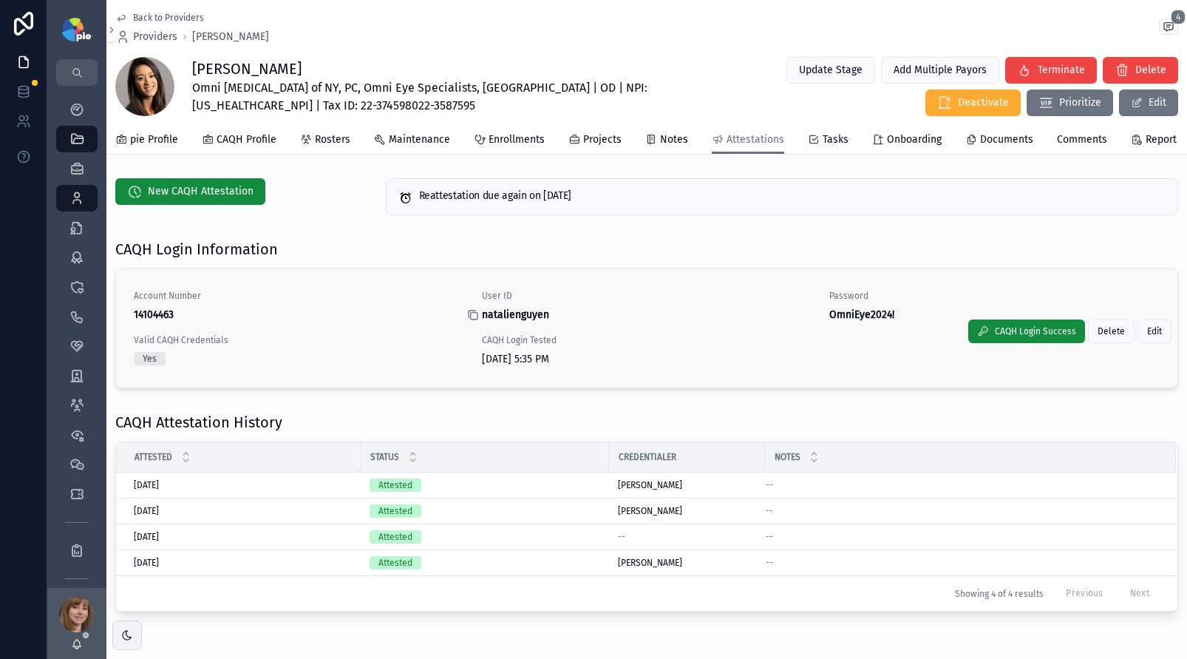
click at [469, 321] on icon "scrollable content" at bounding box center [473, 315] width 12 height 12
click at [814, 321] on icon "scrollable content" at bounding box center [820, 315] width 12 height 12
click at [73, 345] on icon "scrollable content" at bounding box center [76, 346] width 15 height 15
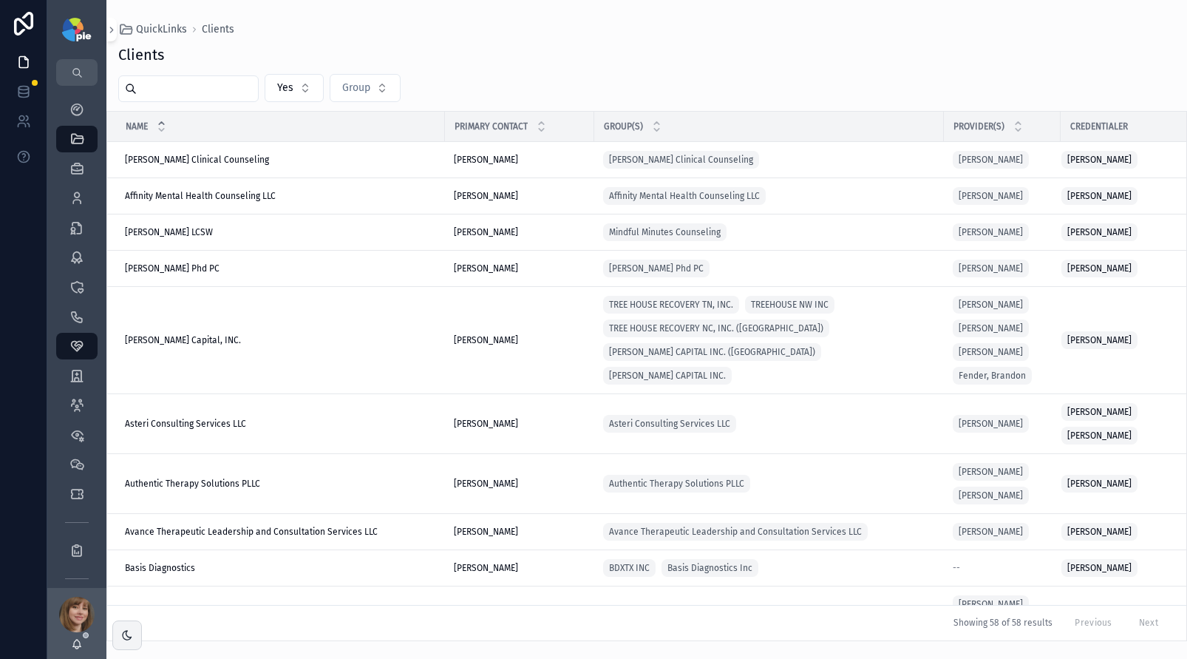
click at [231, 94] on input "scrollable content" at bounding box center [197, 88] width 121 height 21
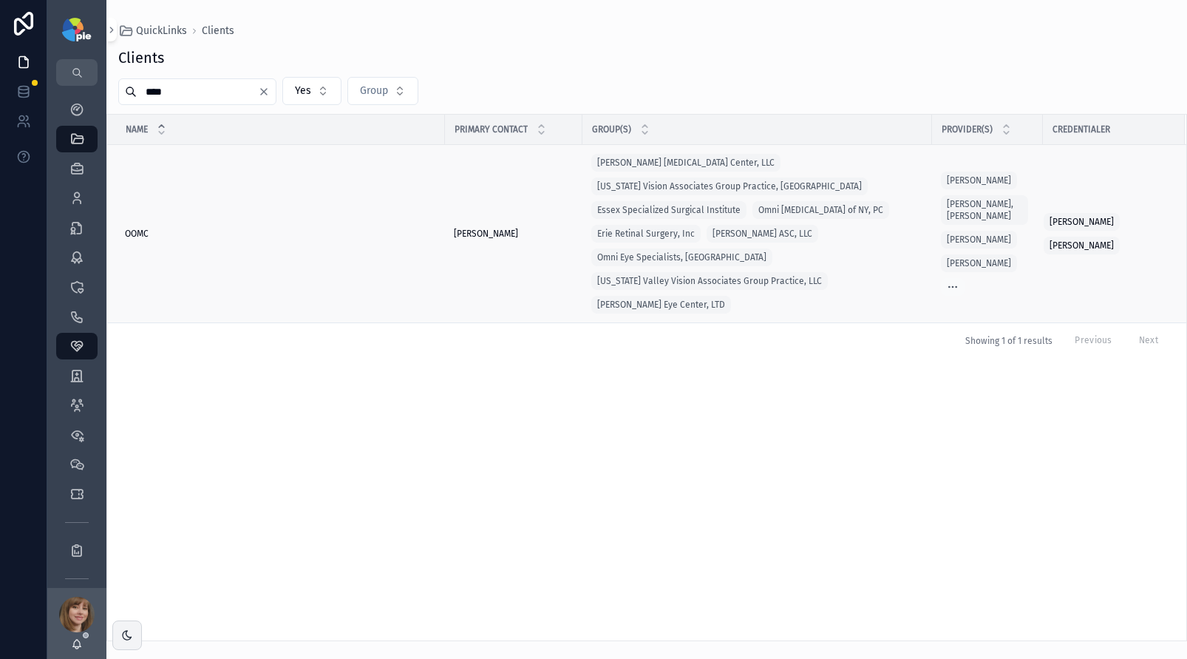
type input "****"
click at [176, 228] on div "OOMC OOMC" at bounding box center [280, 234] width 311 height 12
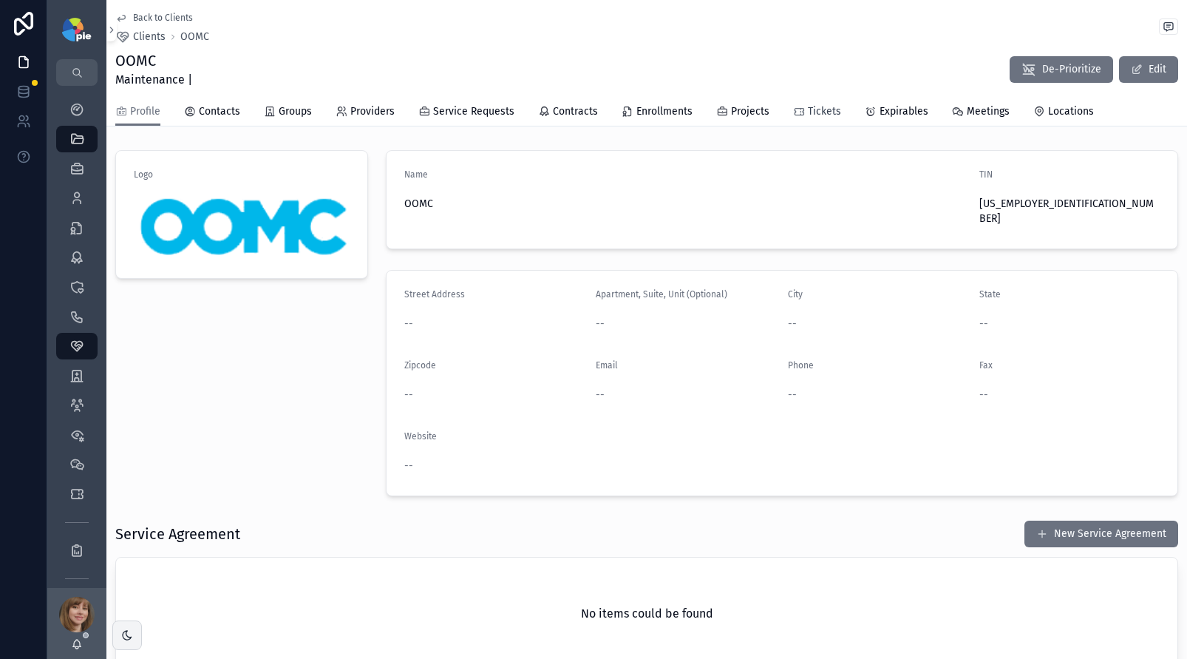
click at [819, 106] on span "Tickets" at bounding box center [824, 111] width 33 height 15
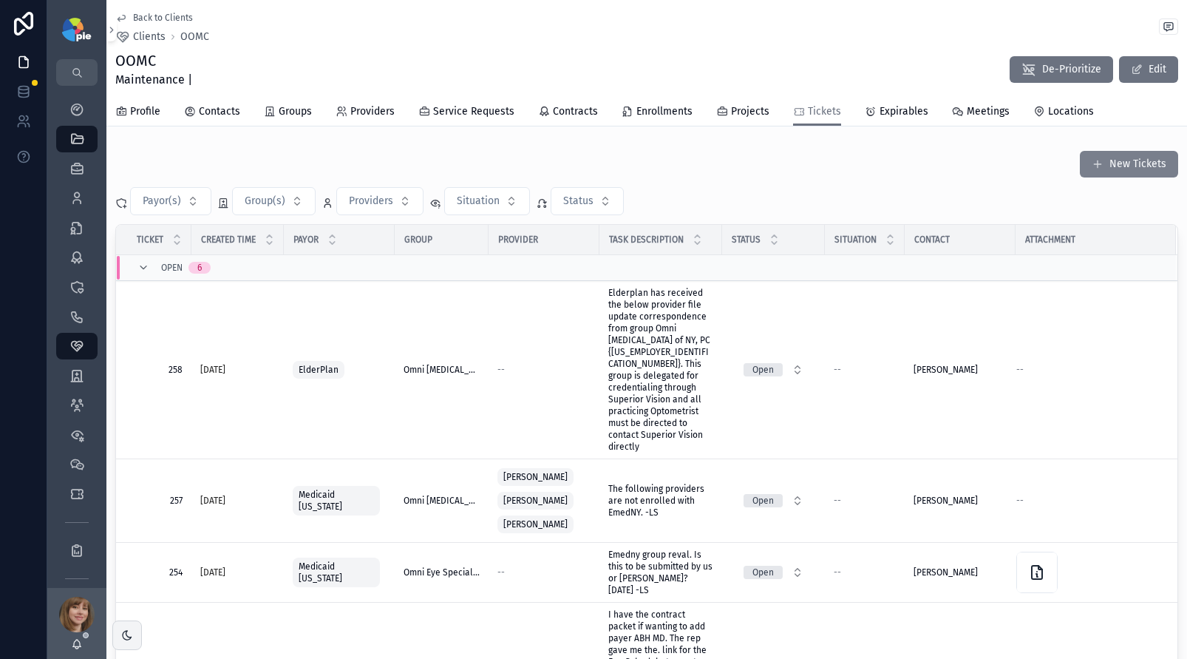
click at [1098, 166] on button "New Tickets" at bounding box center [1129, 164] width 98 height 27
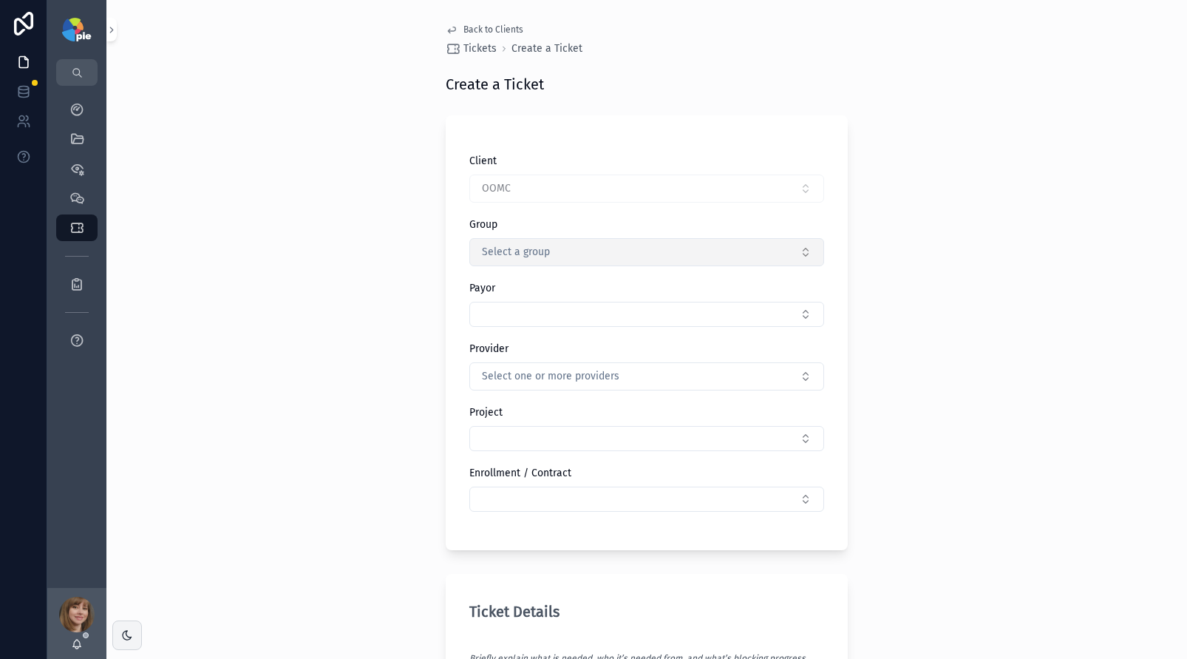
click at [580, 247] on button "Select a group" at bounding box center [646, 252] width 355 height 28
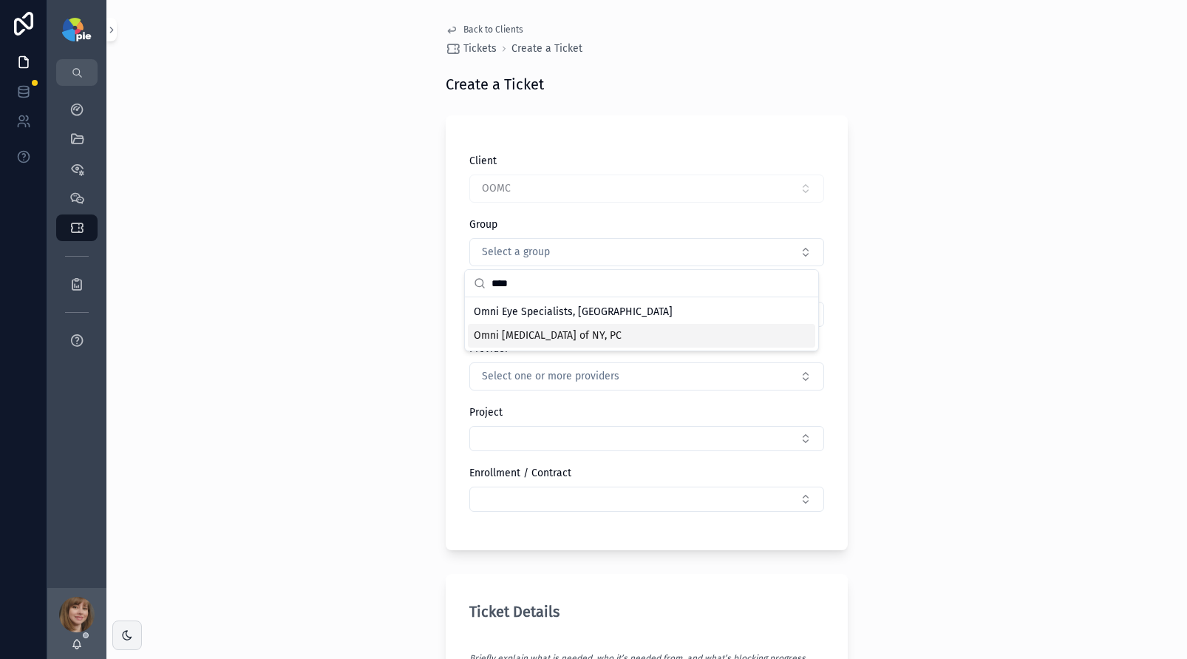
type input "****"
click at [545, 334] on span "Omni [MEDICAL_DATA] of NY, PC" at bounding box center [548, 335] width 148 height 15
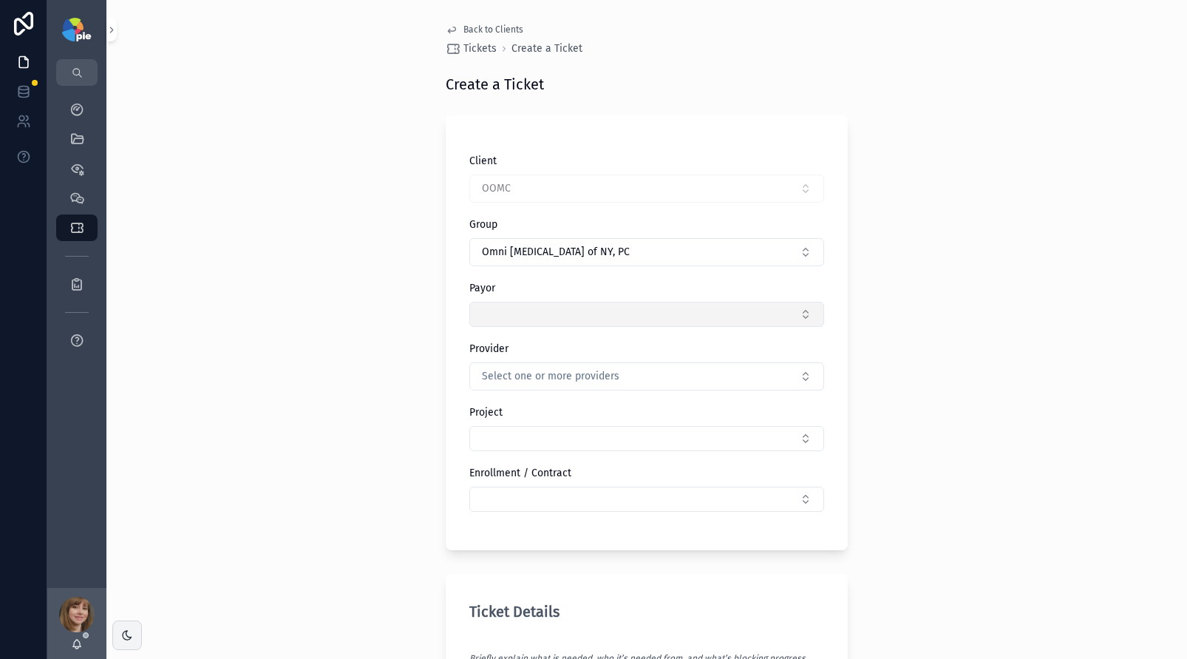
click at [552, 316] on button "Select Button" at bounding box center [646, 314] width 355 height 25
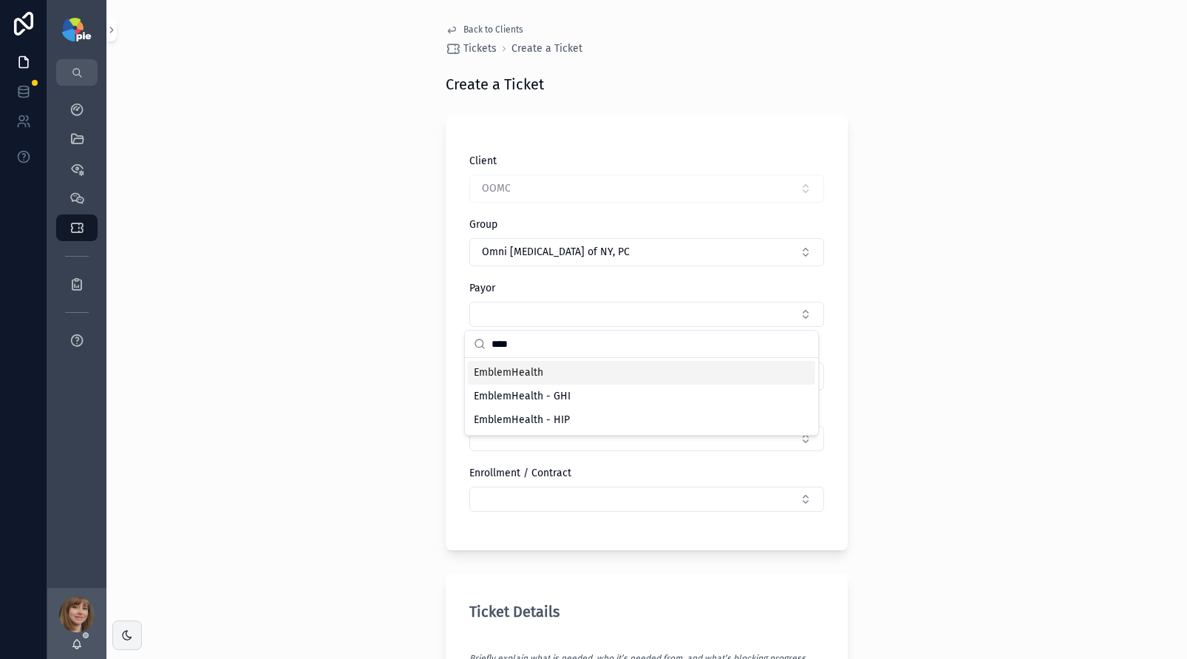
type input "****"
click at [566, 374] on div "EmblemHealth" at bounding box center [641, 373] width 347 height 24
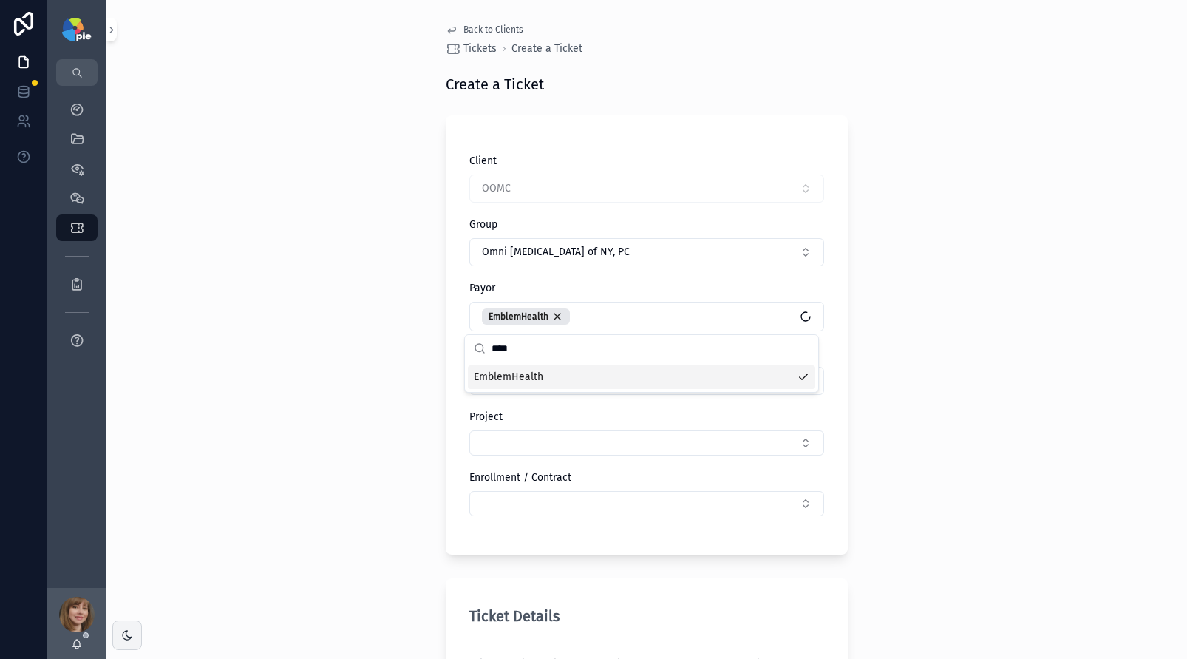
click at [279, 391] on div "Back to Clients Tickets Create a Ticket Create a Ticket Client OOMC Group Omni …" at bounding box center [646, 329] width 1081 height 659
click at [508, 374] on span "Select one or more providers" at bounding box center [550, 380] width 137 height 15
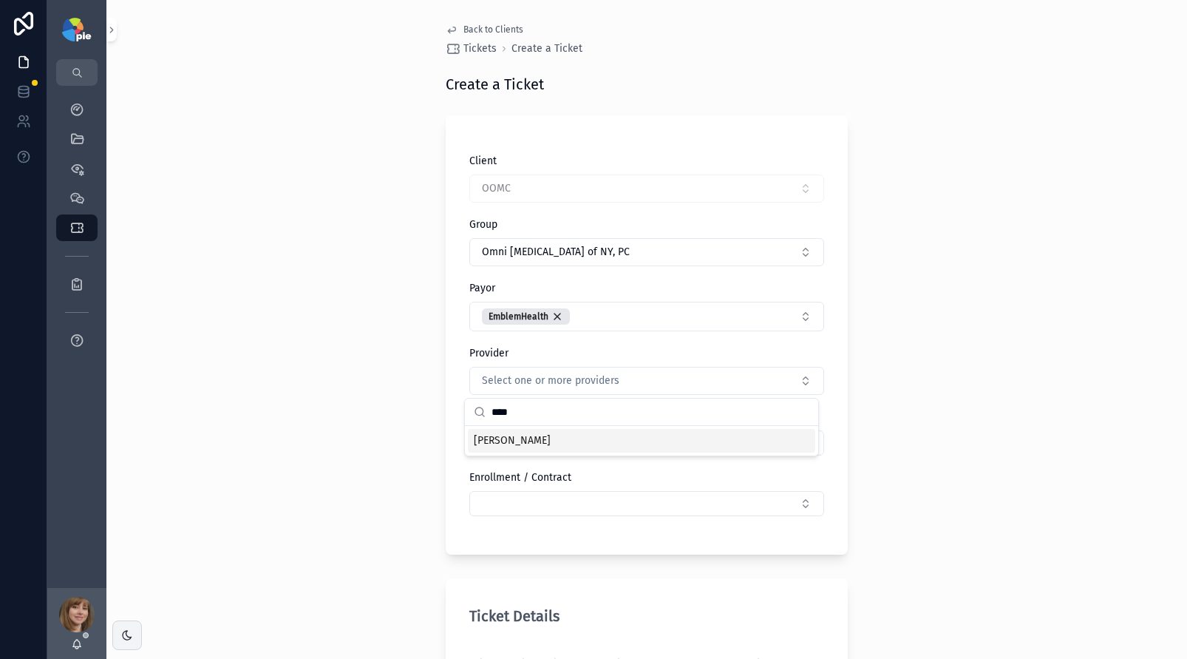
type input "****"
click at [526, 444] on span "[PERSON_NAME]" at bounding box center [512, 440] width 77 height 15
click at [363, 477] on div "Back to Clients Tickets Create a Ticket Create a Ticket Client OOMC Group Omni …" at bounding box center [646, 329] width 1081 height 659
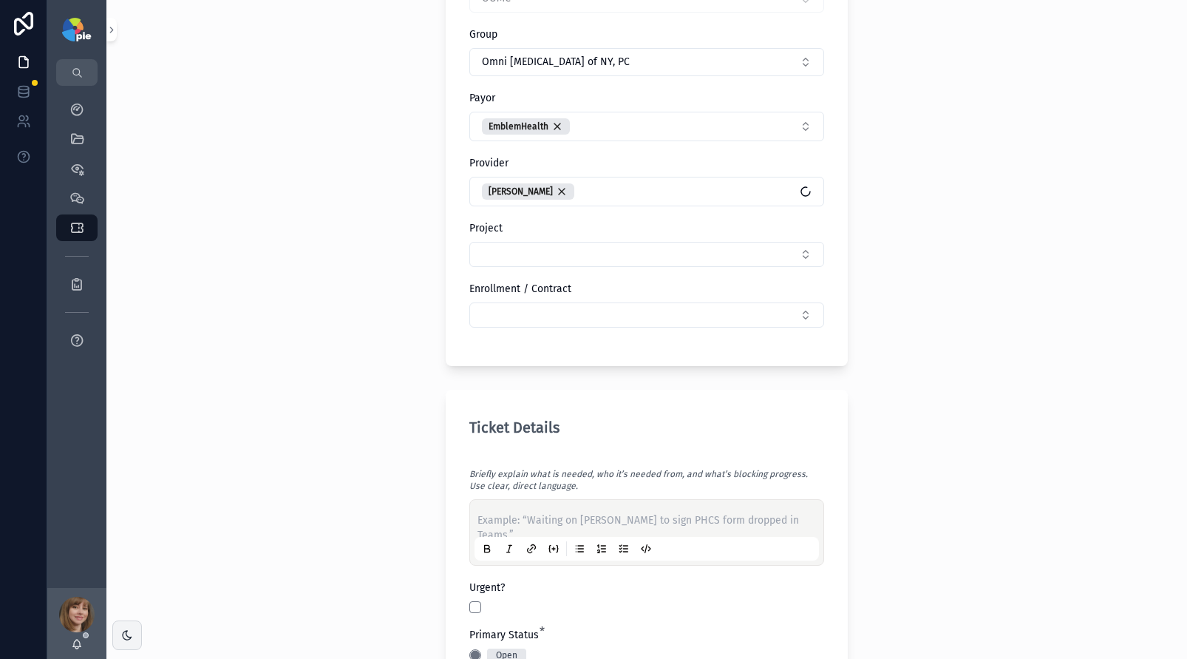
scroll to position [271, 0]
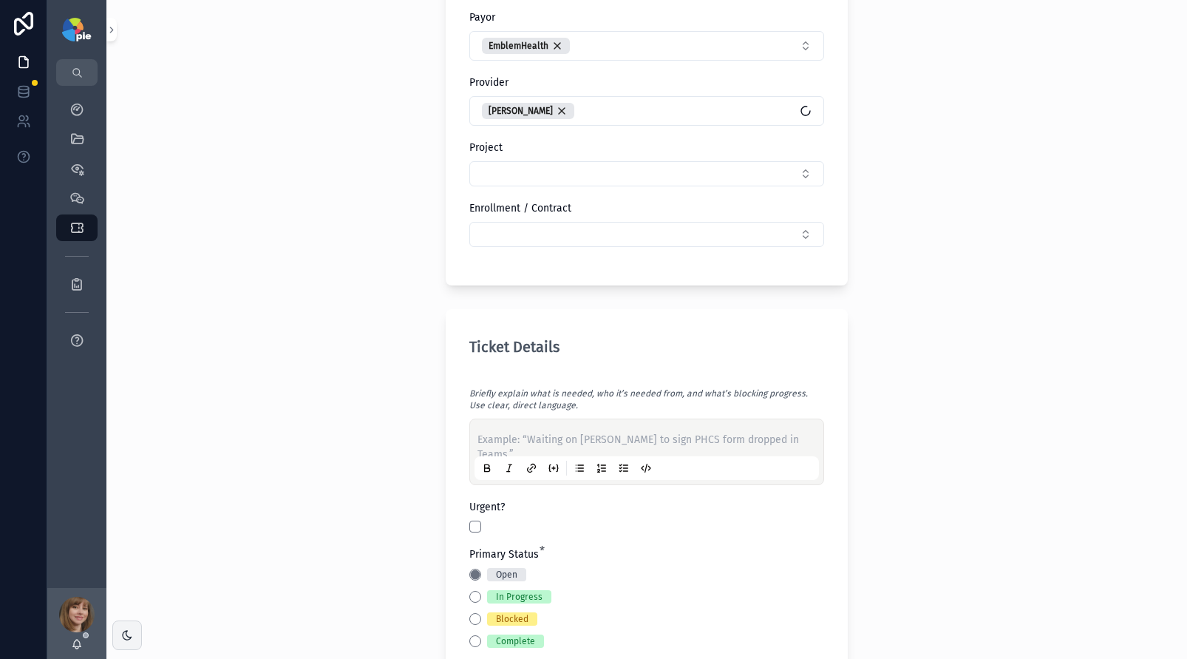
click at [516, 426] on div "Example: “Waiting on [PERSON_NAME] to sign PHCS form dropped in Teams.”" at bounding box center [646, 452] width 344 height 56
click at [506, 438] on p "scrollable content" at bounding box center [649, 439] width 344 height 15
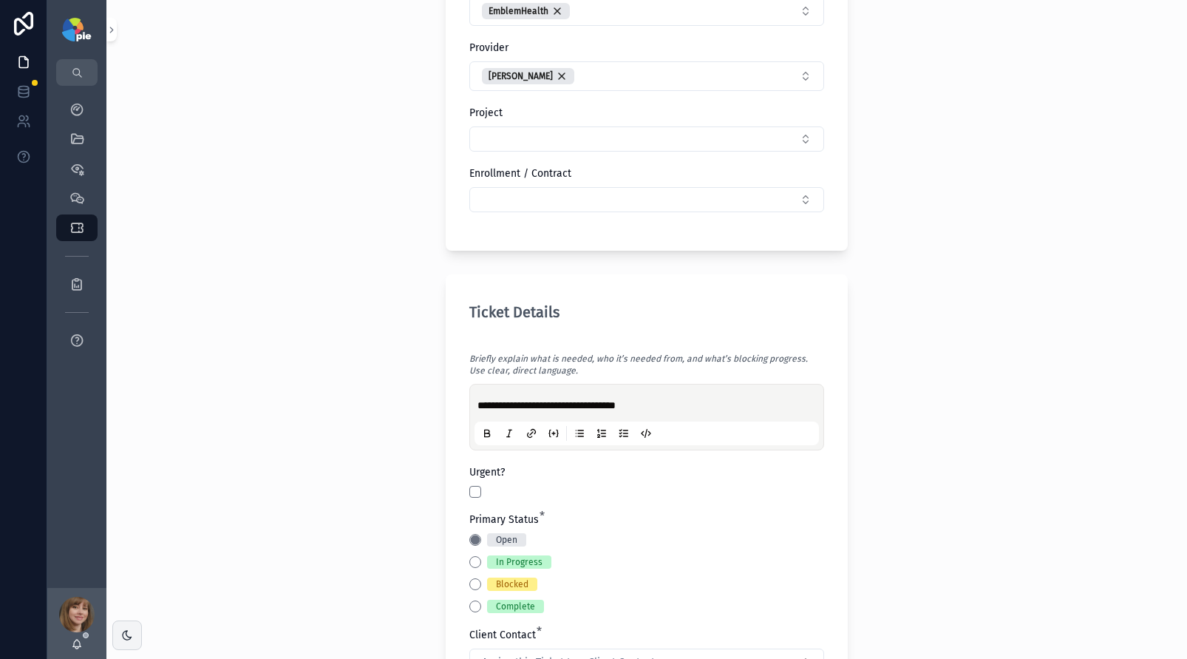
scroll to position [534, 0]
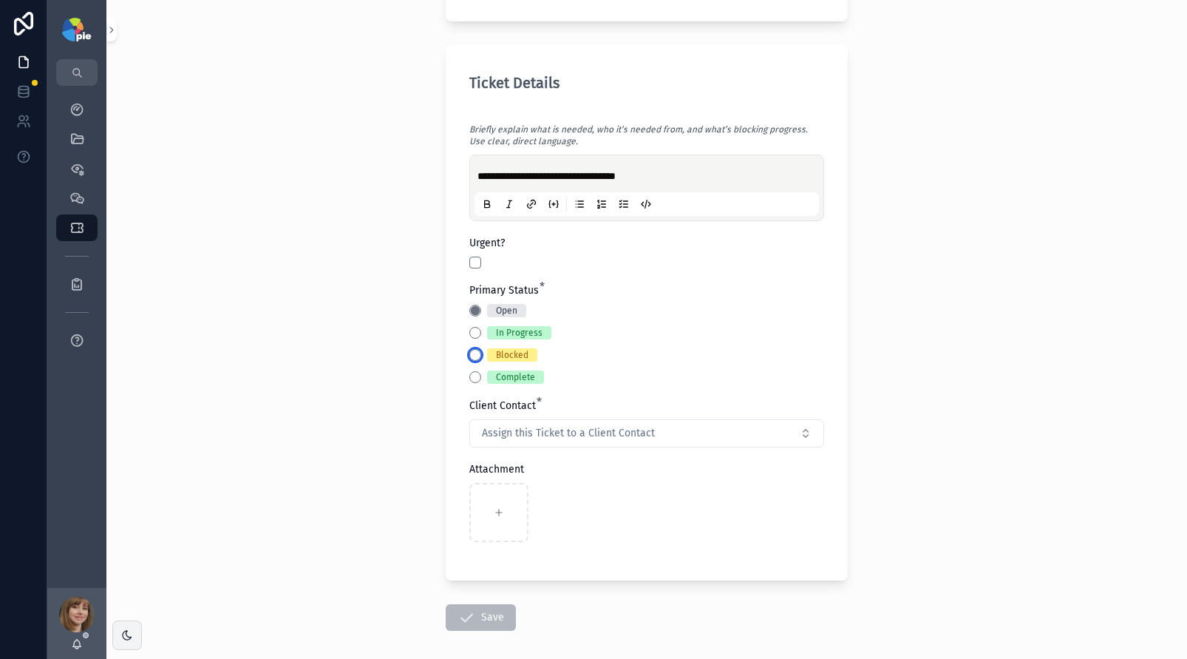
click at [469, 356] on button "Blocked" at bounding box center [475, 355] width 12 height 12
click at [650, 311] on button "Waiting on Client" at bounding box center [656, 311] width 12 height 12
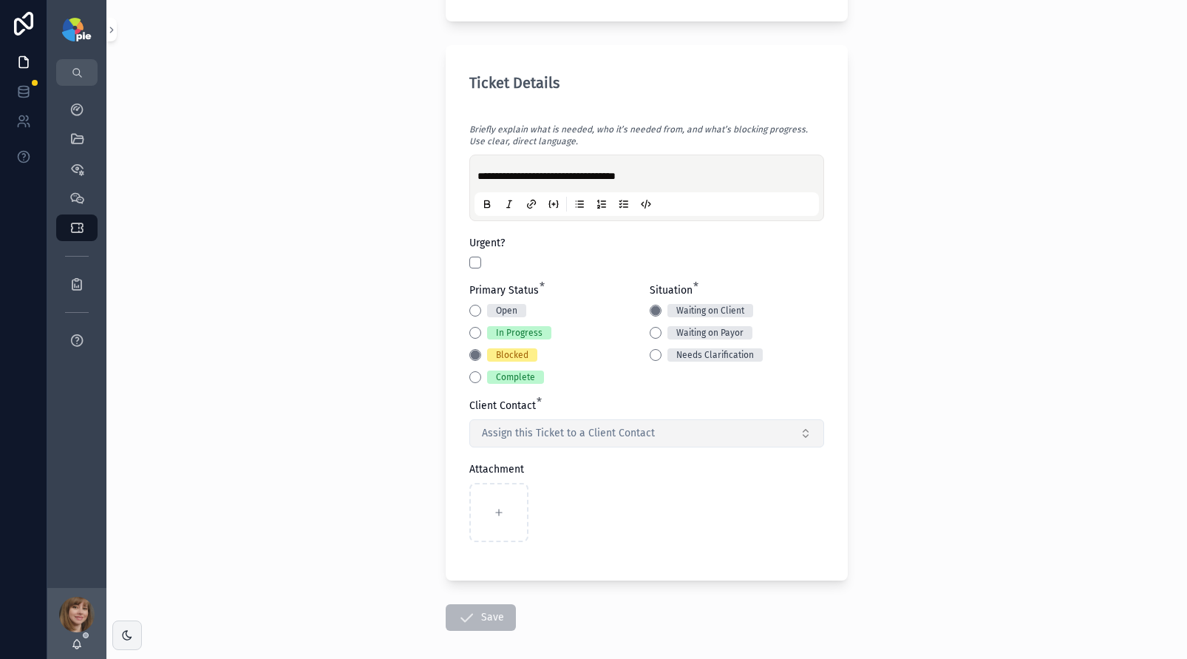
click at [534, 438] on span "Assign this Ticket to a Client Contact" at bounding box center [568, 433] width 173 height 15
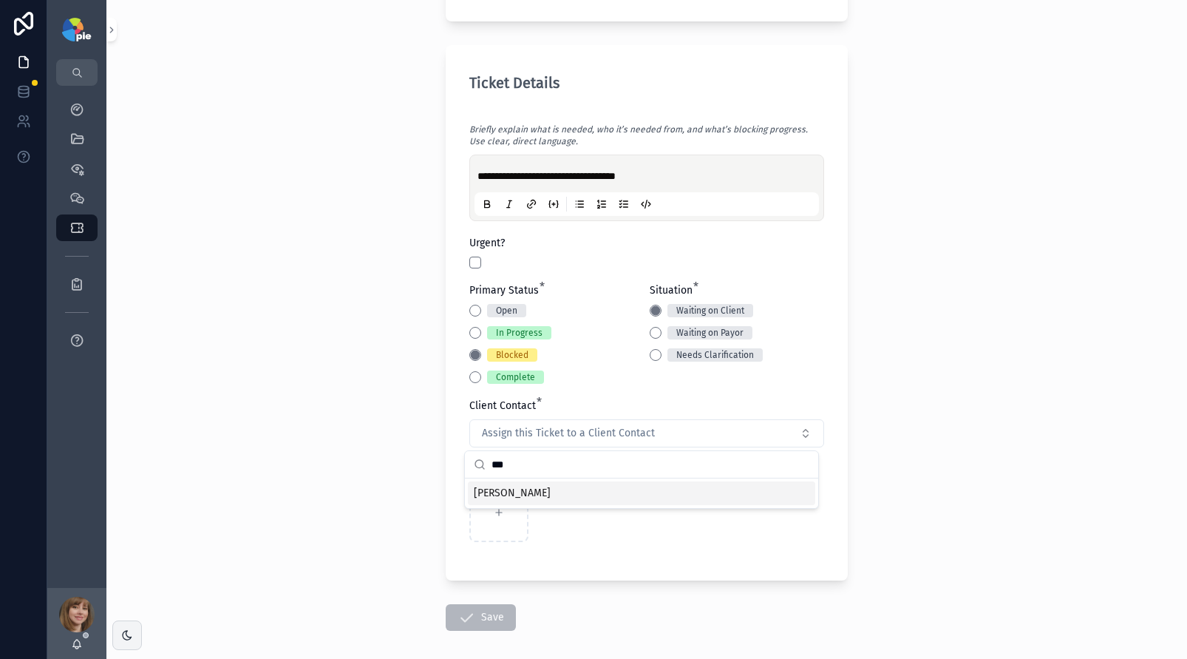
type input "***"
click at [542, 493] on span "[PERSON_NAME]" at bounding box center [512, 493] width 77 height 15
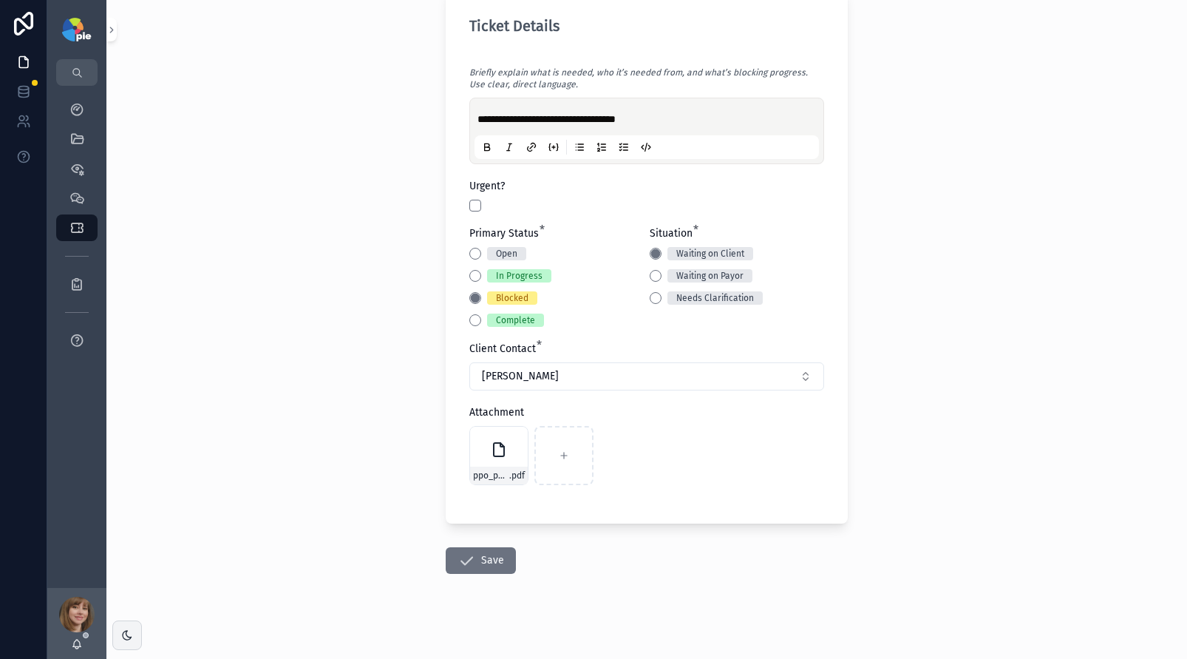
scroll to position [601, 0]
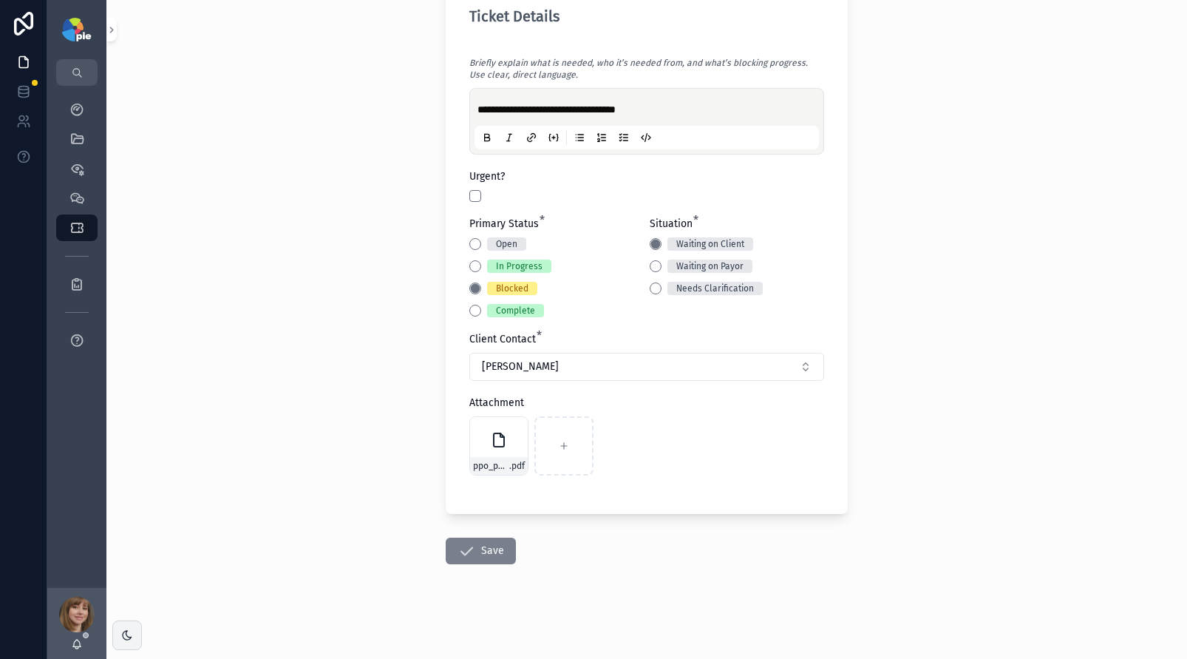
click at [477, 559] on button "Save" at bounding box center [481, 550] width 70 height 27
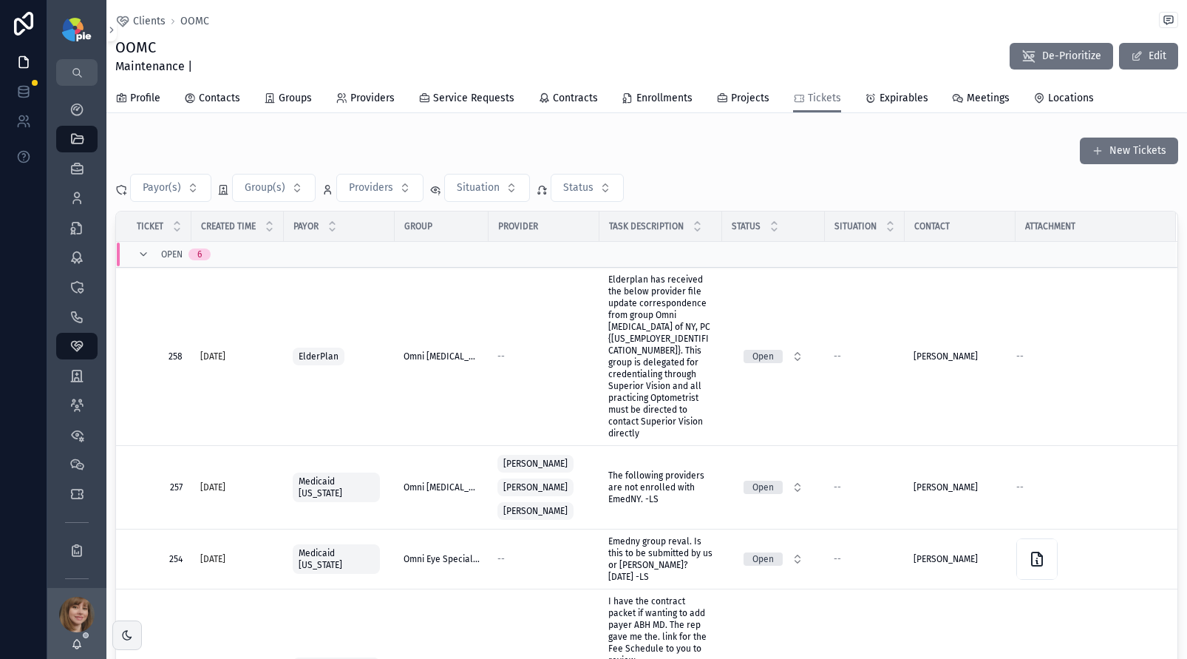
scroll to position [3, 0]
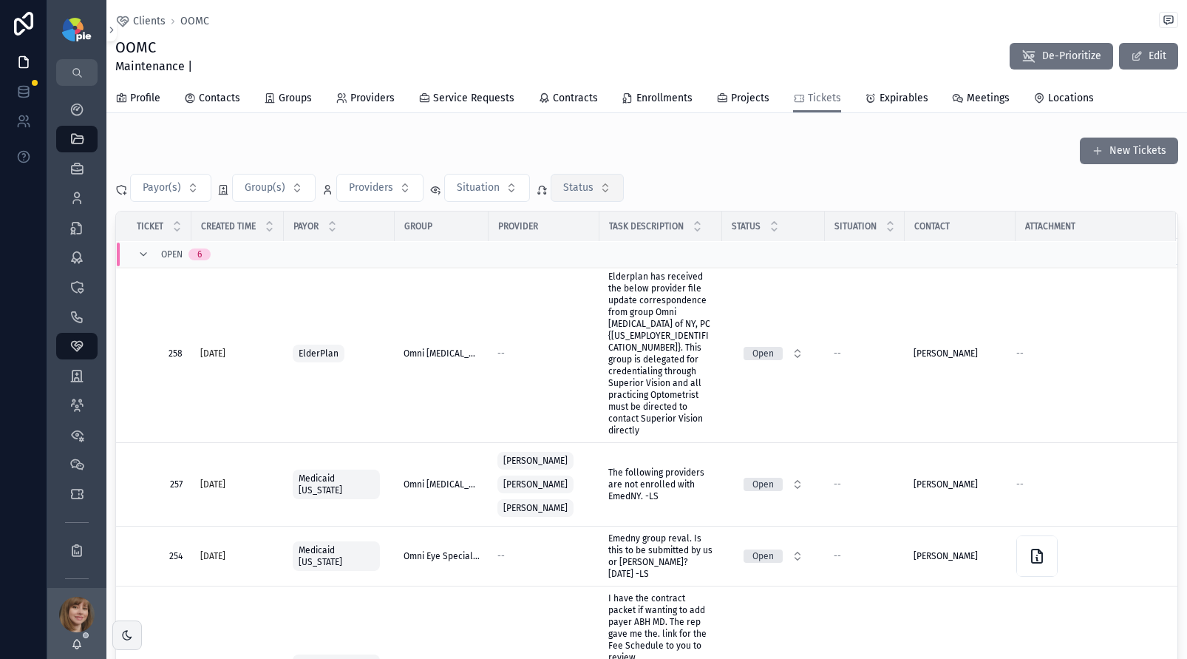
click at [565, 183] on span "Status" at bounding box center [578, 187] width 30 height 15
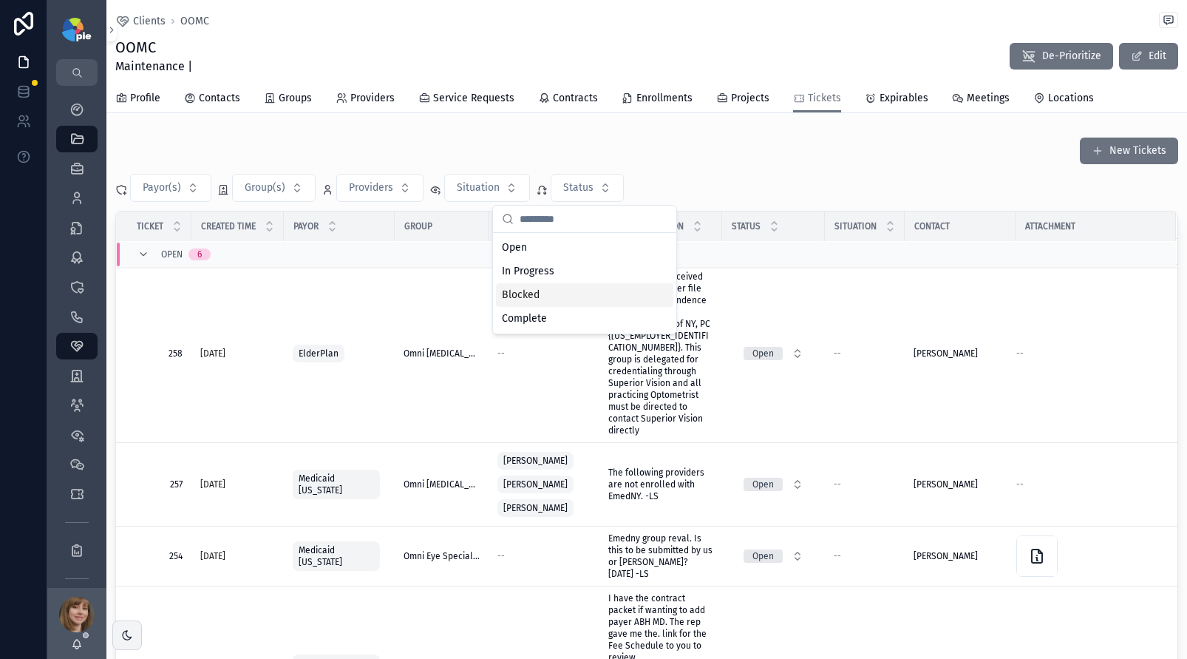
click at [544, 303] on div "Blocked" at bounding box center [584, 295] width 177 height 24
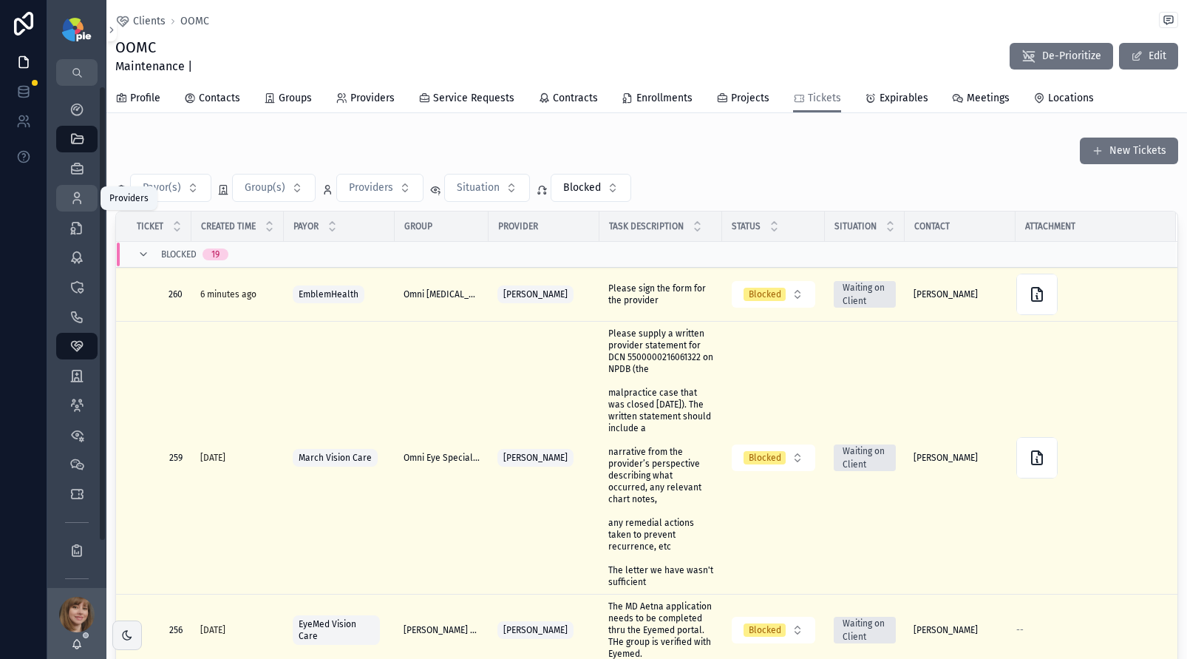
click at [72, 187] on div "Providers 295" at bounding box center [77, 198] width 24 height 24
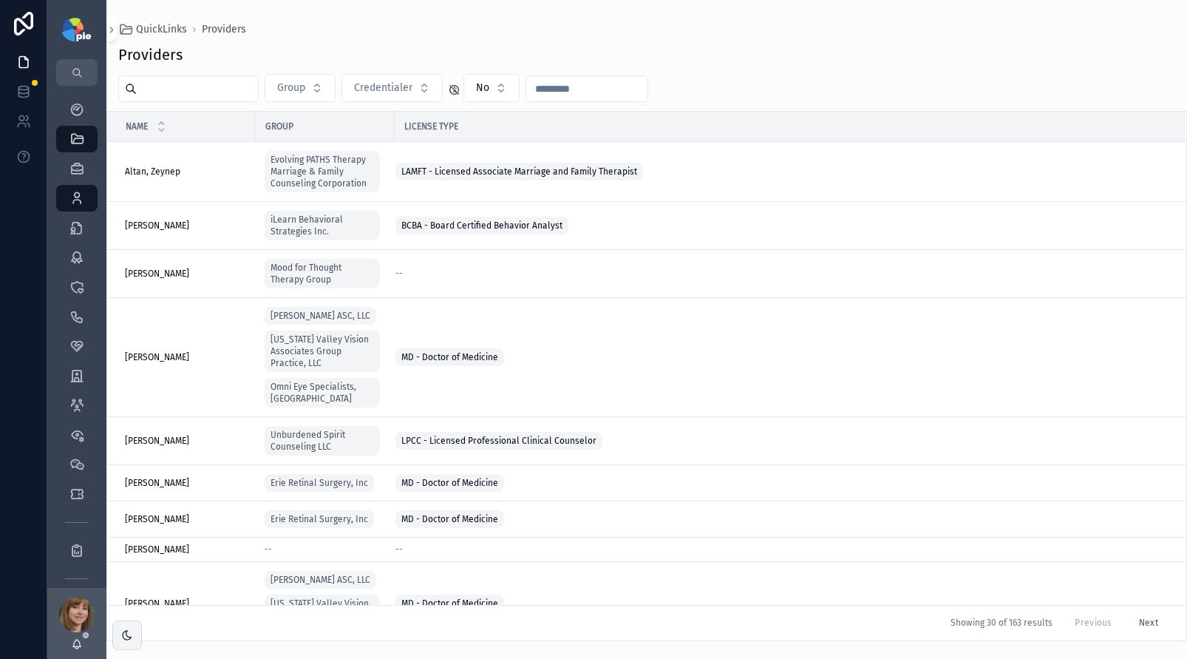
click at [214, 82] on input "scrollable content" at bounding box center [197, 88] width 121 height 21
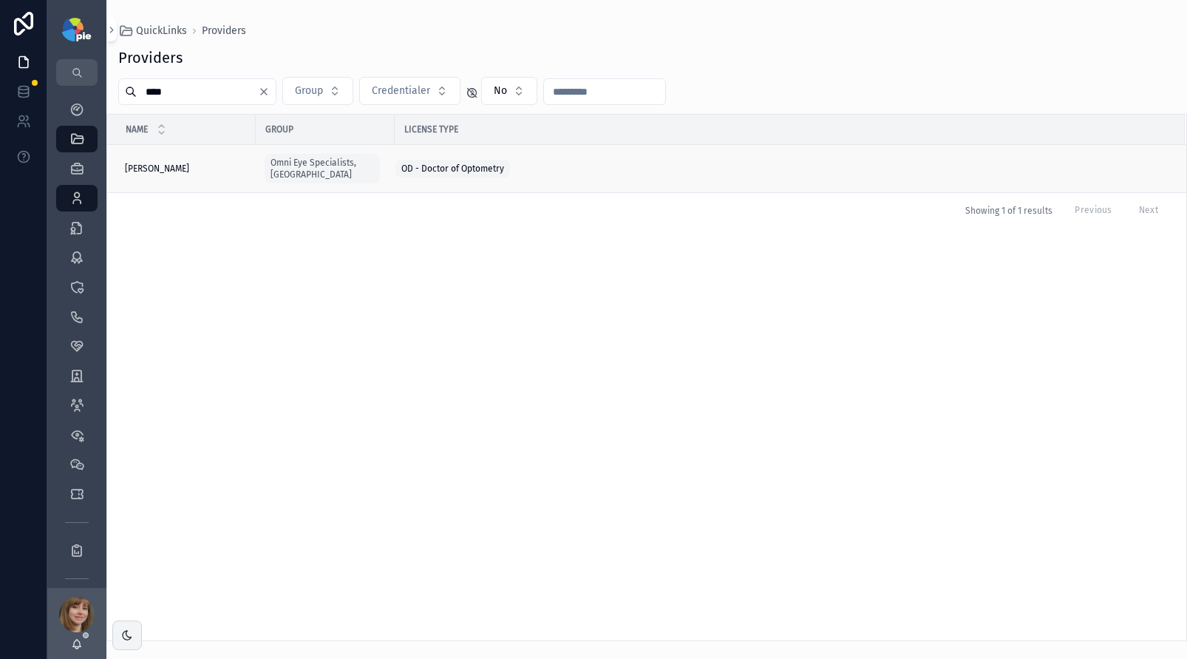
type input "****"
click at [170, 163] on div "Ning, Jason Ning, Jason" at bounding box center [186, 169] width 122 height 12
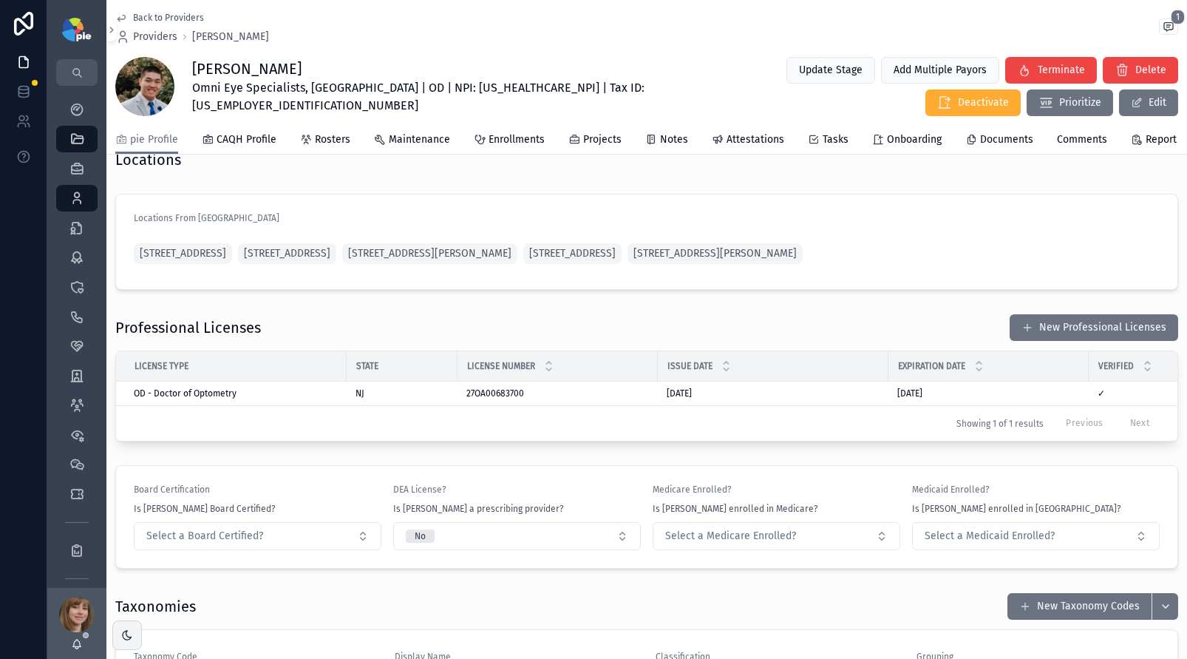
scroll to position [1193, 0]
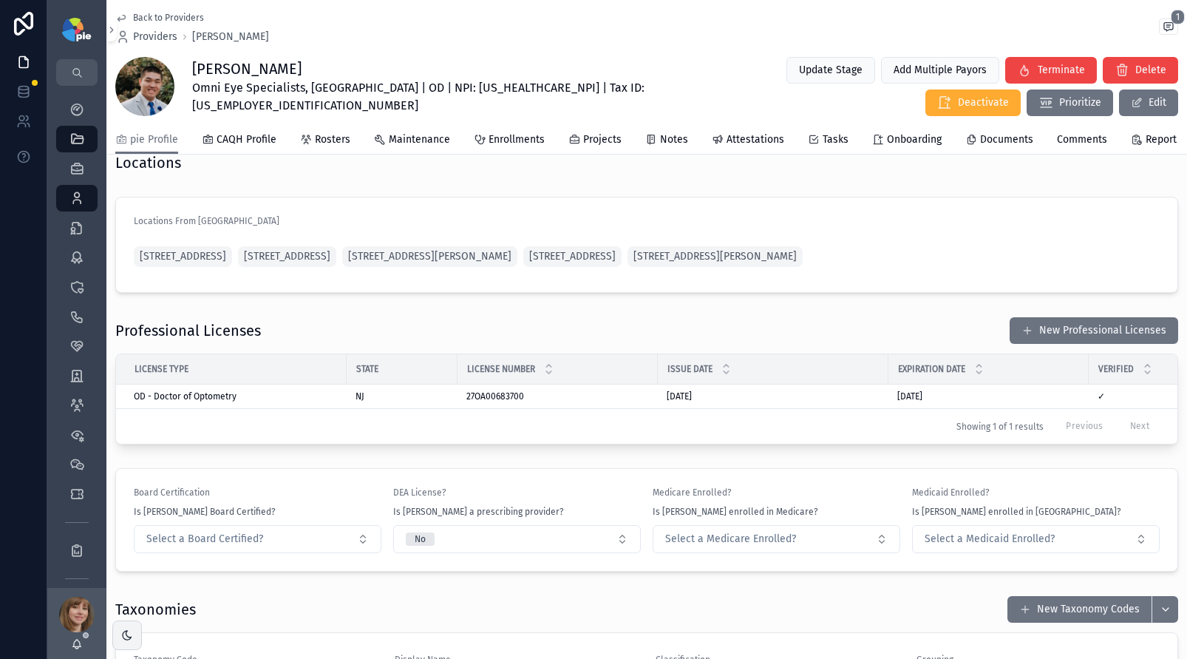
click at [565, 356] on div "Professional Licenses New Professional Licenses License Type State License Numb…" at bounding box center [646, 380] width 1081 height 140
click at [421, 85] on span "Omni Eye Specialists, PA | OD | NPI: 1588149843 | Tax ID: 22-3587595" at bounding box center [441, 96] width 498 height 35
copy span "1588149843"
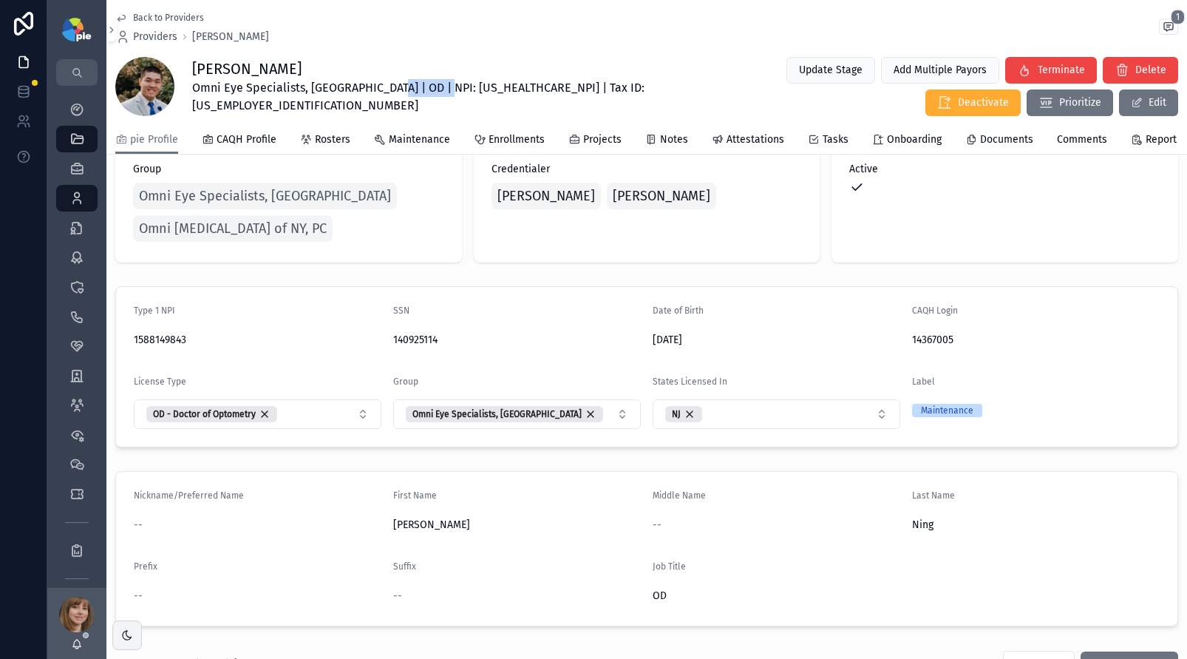
scroll to position [0, 0]
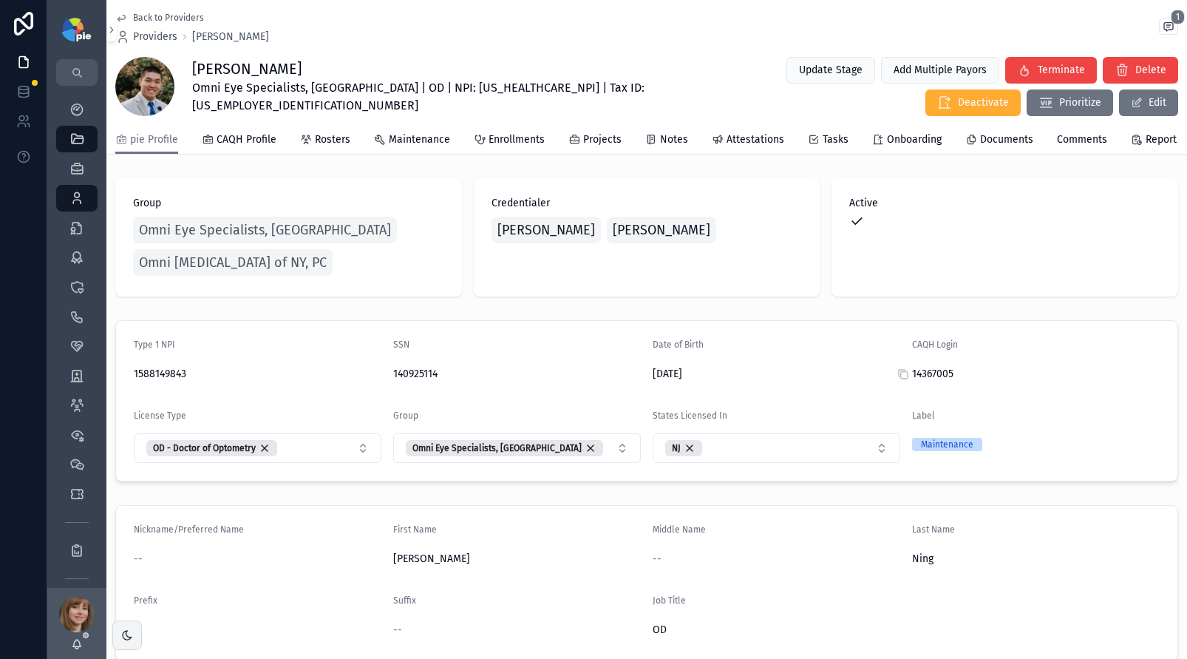
click at [912, 381] on span "14367005" at bounding box center [1036, 374] width 248 height 15
click at [897, 380] on icon "scrollable content" at bounding box center [903, 374] width 12 height 12
click at [727, 147] on span "Attestations" at bounding box center [756, 139] width 58 height 15
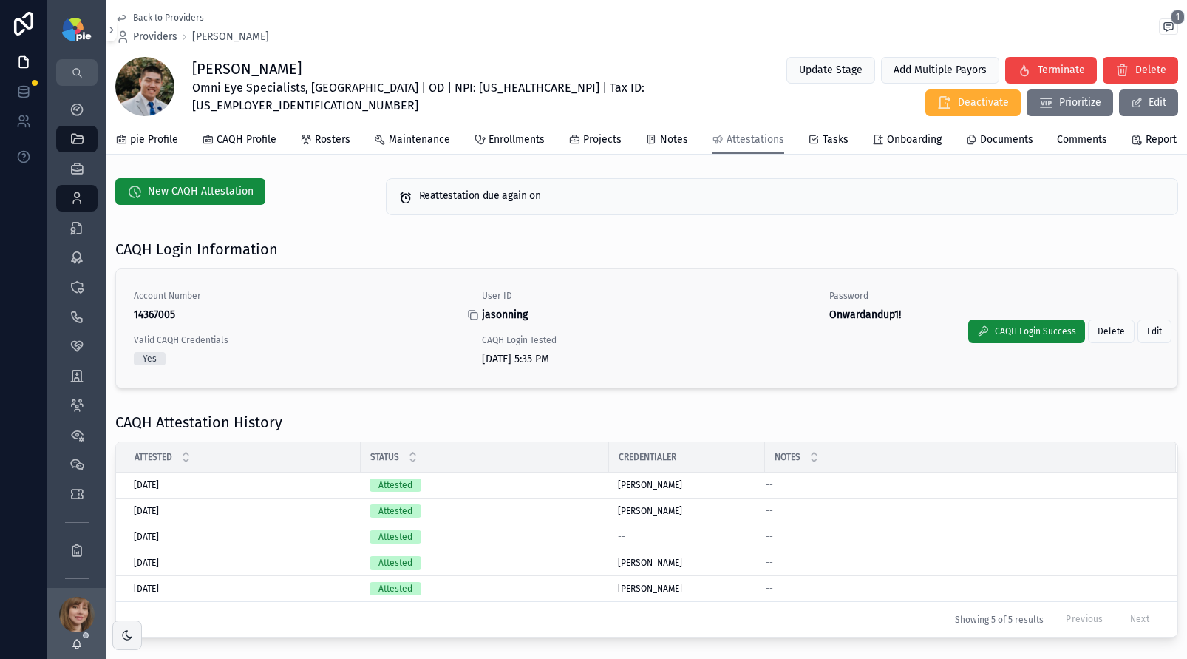
click at [472, 321] on icon "scrollable content" at bounding box center [473, 315] width 12 height 12
click at [815, 321] on icon "scrollable content" at bounding box center [820, 315] width 12 height 12
click at [155, 137] on link "pie Profile" at bounding box center [146, 141] width 63 height 30
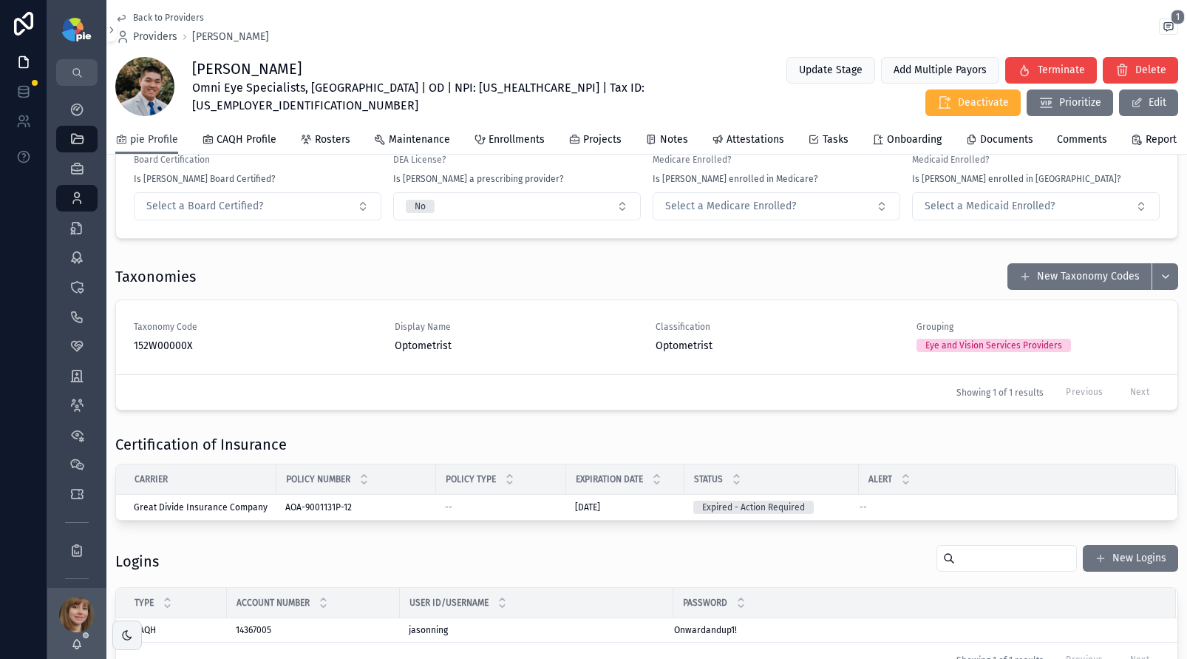
scroll to position [1526, 0]
click at [325, 220] on button "Select a Board Certified?" at bounding box center [258, 205] width 248 height 28
click at [237, 334] on div "No" at bounding box center [255, 339] width 237 height 22
click at [345, 290] on div "Taxonomies New Taxonomy Codes" at bounding box center [646, 276] width 1063 height 28
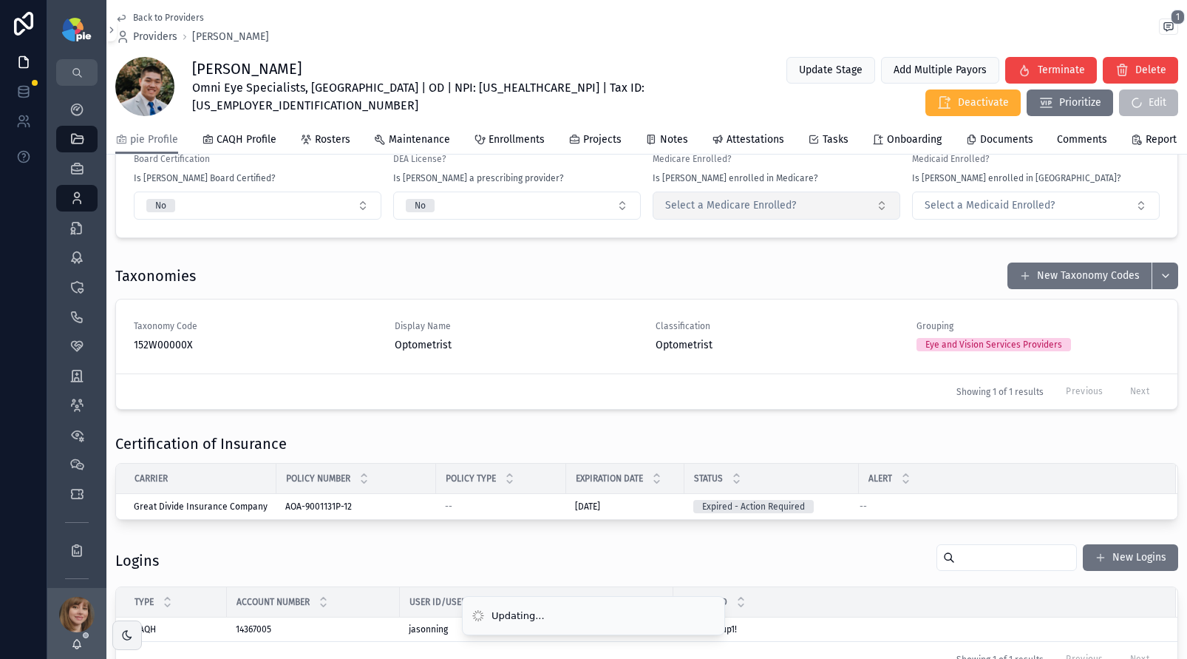
click at [755, 213] on span "Select a Medicare Enrolled?" at bounding box center [730, 205] width 131 height 15
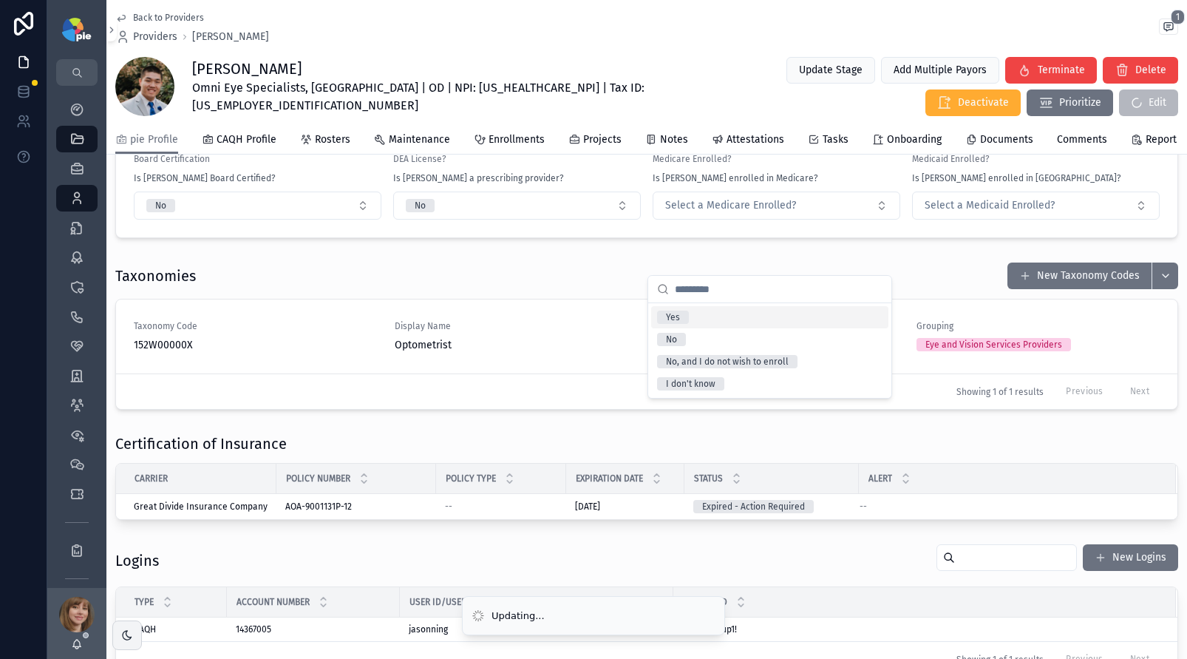
click at [733, 315] on div "Yes" at bounding box center [769, 317] width 237 height 22
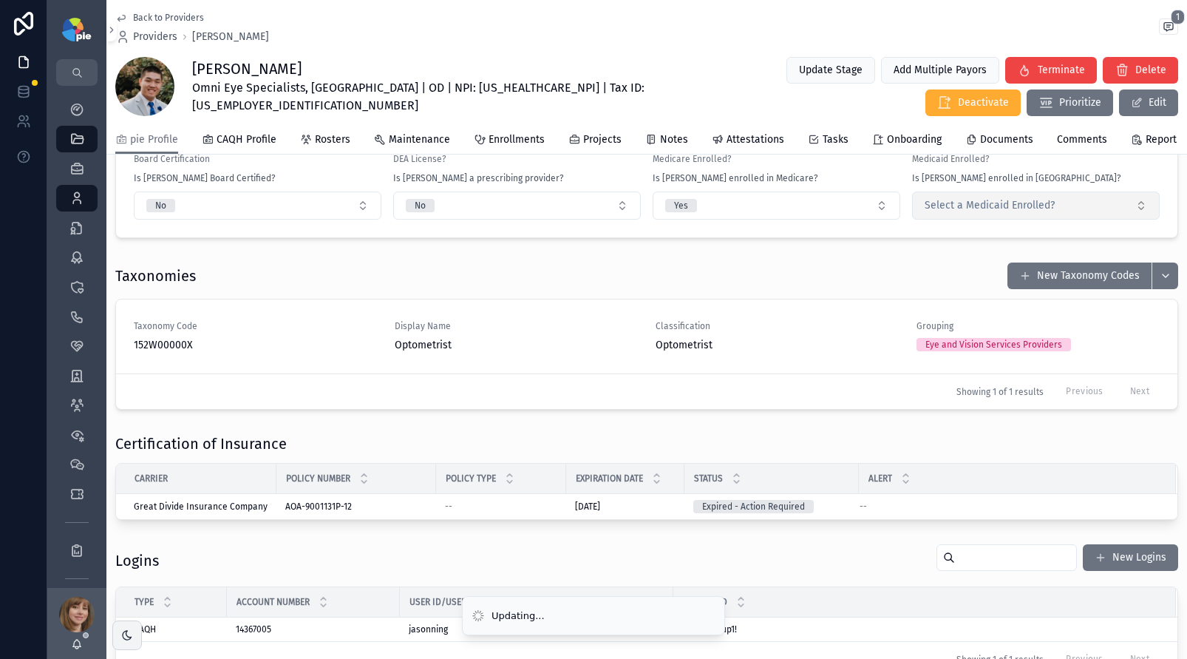
click at [925, 213] on span "Select a Medicaid Enrolled?" at bounding box center [990, 205] width 130 height 15
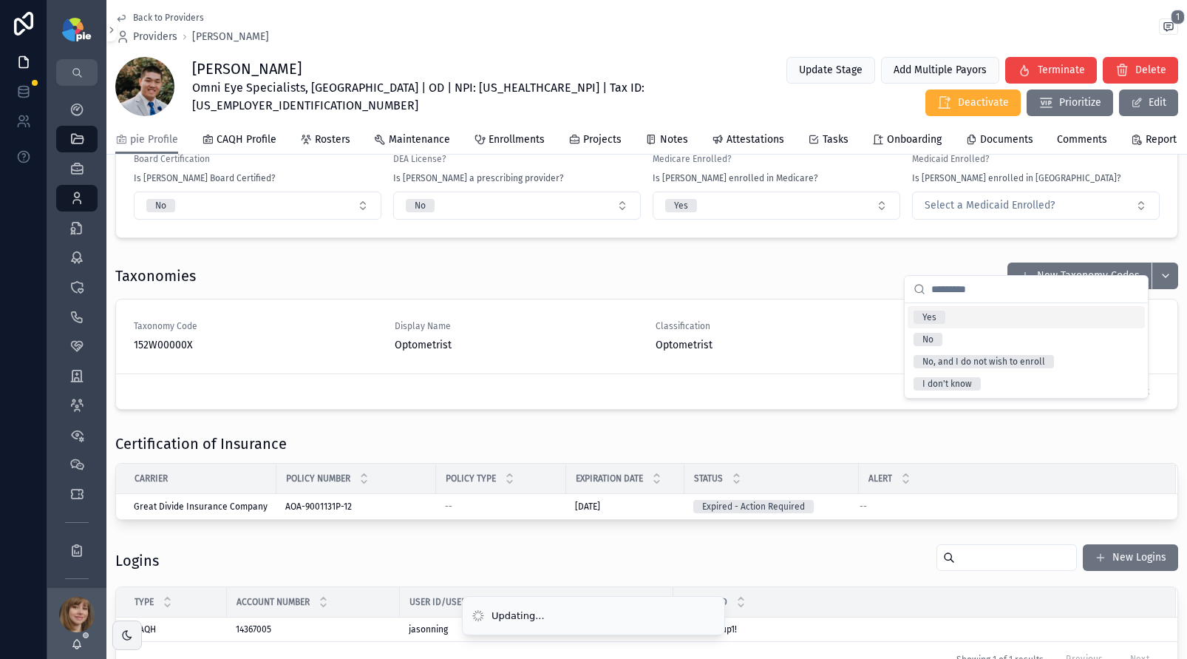
click at [924, 314] on div "Yes" at bounding box center [929, 316] width 14 height 13
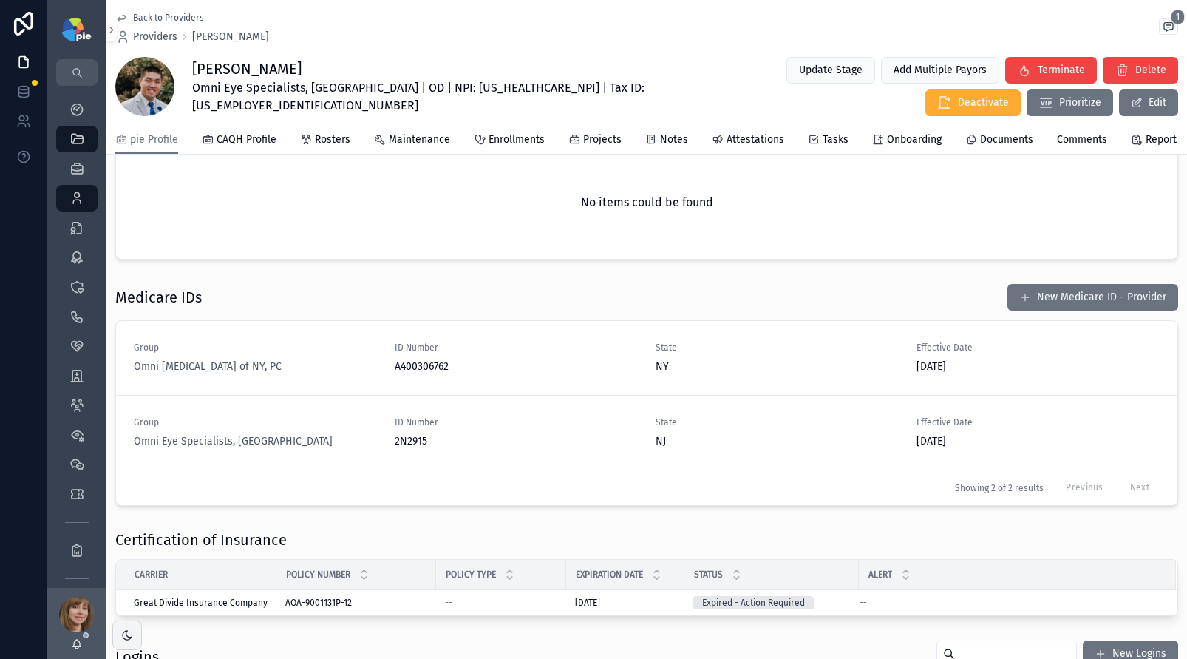
scroll to position [1894, 0]
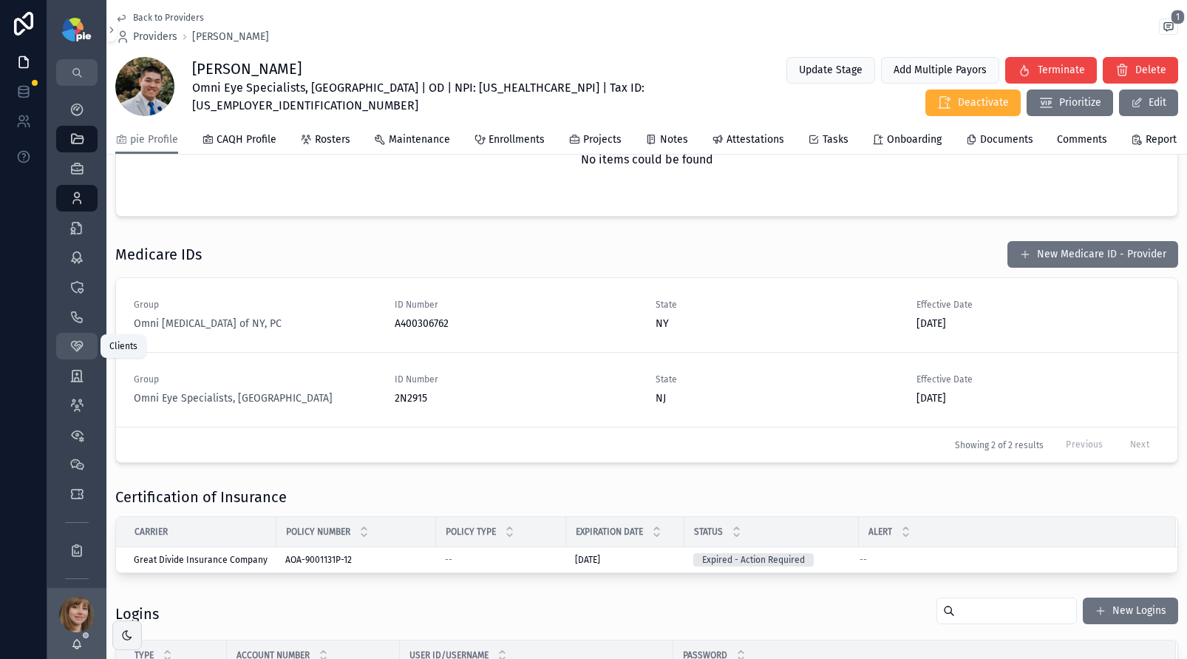
click at [78, 344] on icon "scrollable content" at bounding box center [76, 346] width 15 height 15
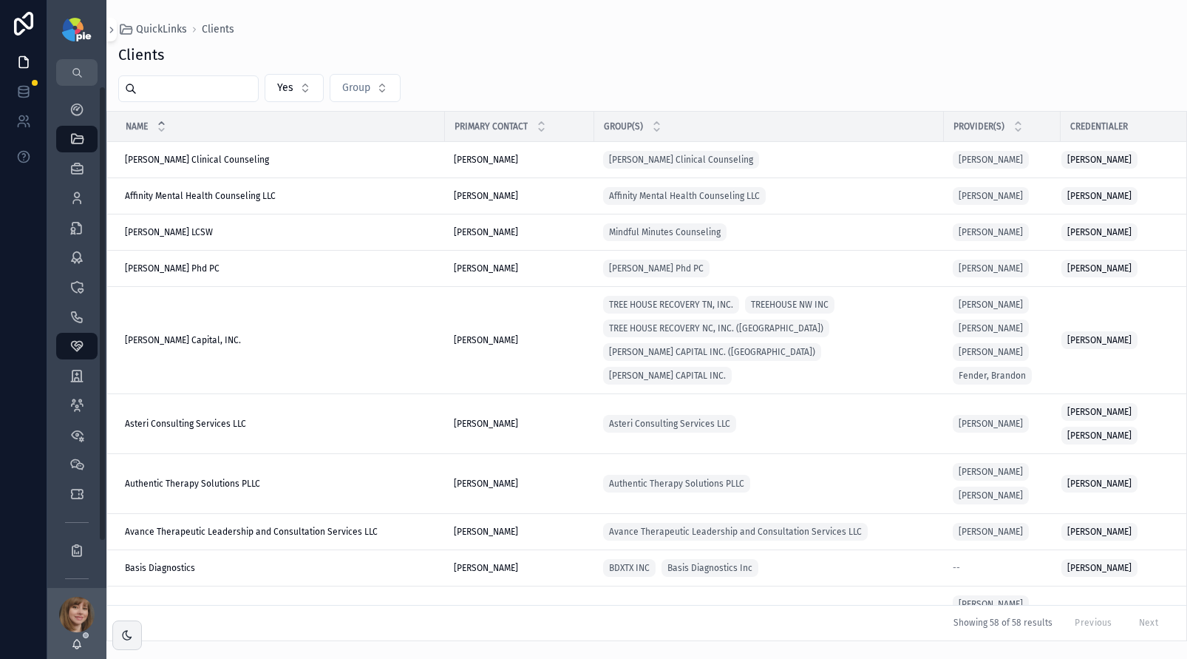
click at [207, 89] on input "scrollable content" at bounding box center [197, 88] width 121 height 21
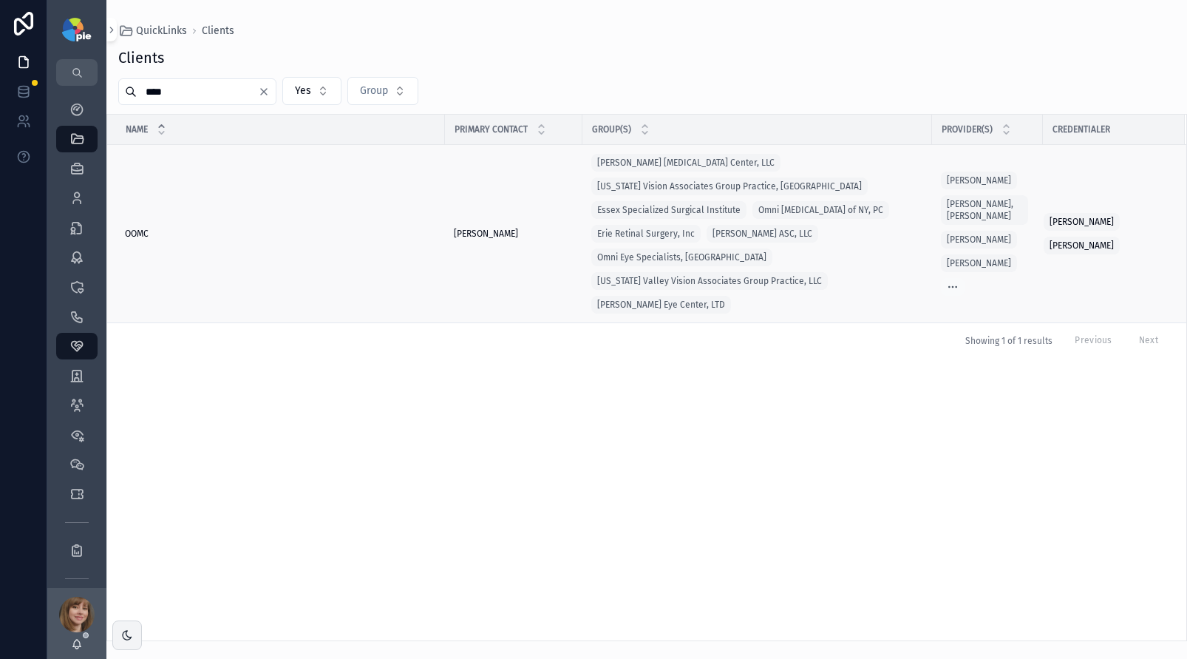
type input "****"
click at [161, 228] on div "OOMC OOMC" at bounding box center [280, 234] width 311 height 12
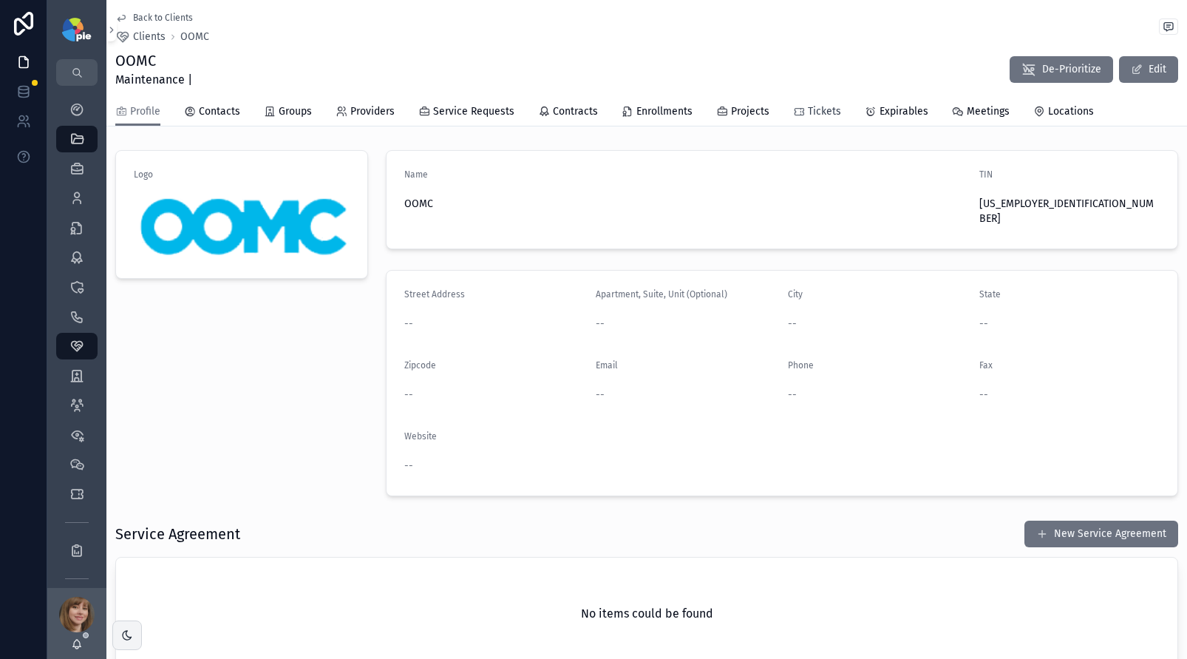
click at [822, 109] on span "Tickets" at bounding box center [824, 111] width 33 height 15
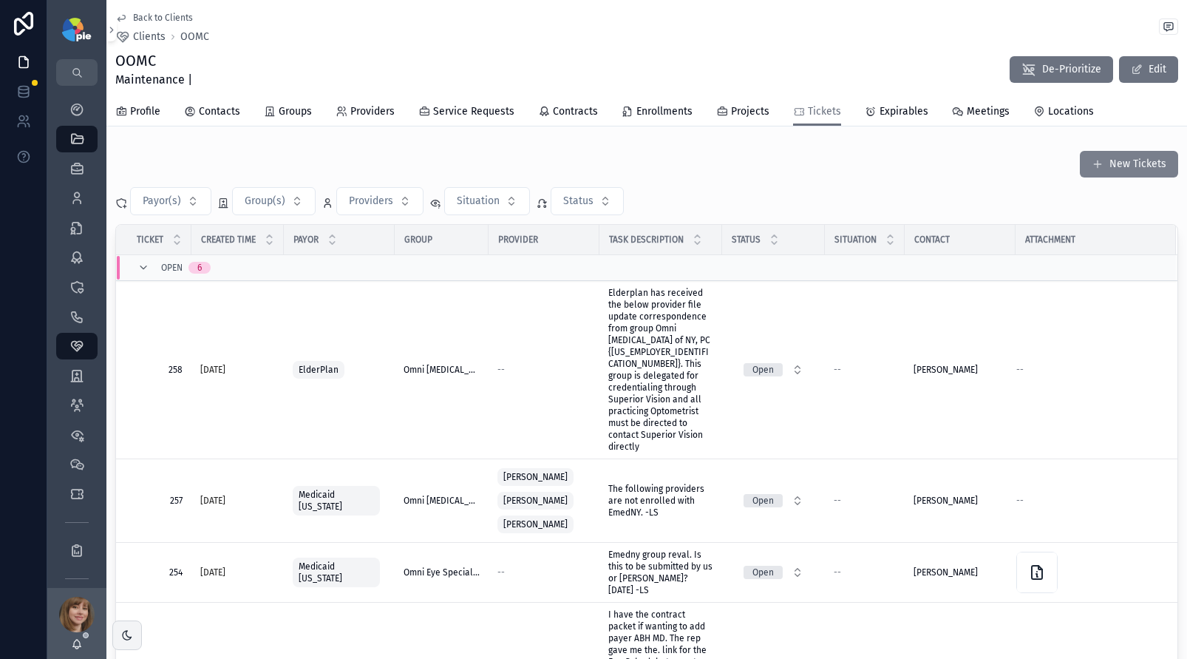
click at [1123, 158] on button "New Tickets" at bounding box center [1129, 164] width 98 height 27
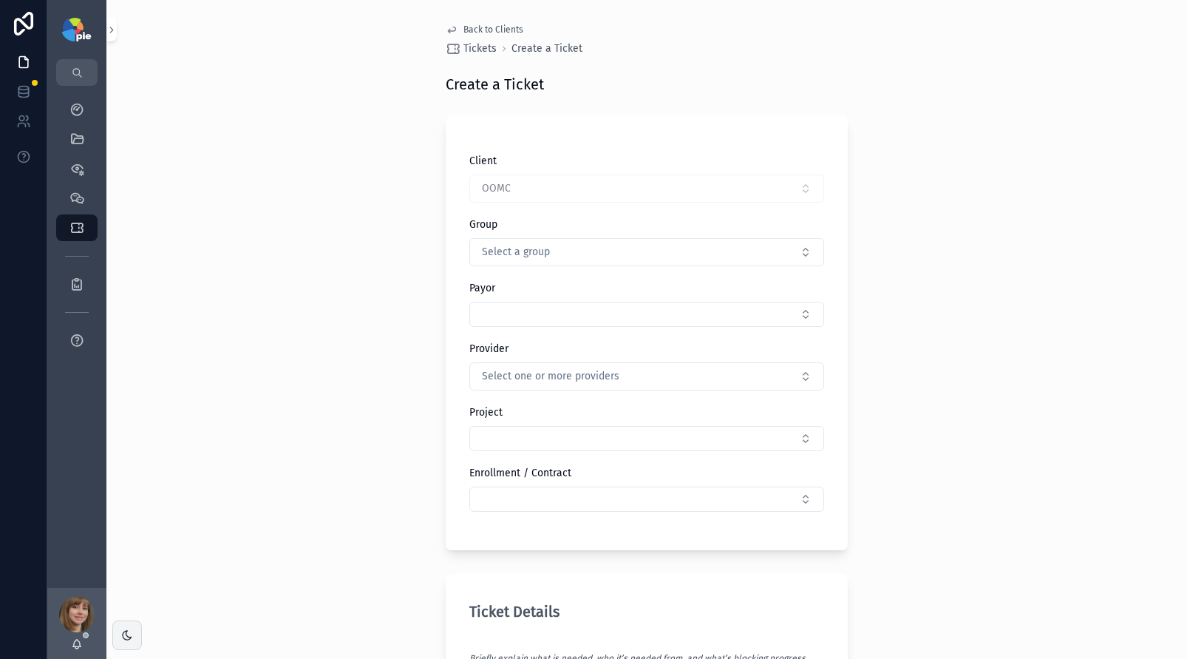
click at [542, 266] on div "Client OOMC Group Select a group Payor Provider Select one or more providers Pr…" at bounding box center [646, 340] width 355 height 373
click at [545, 256] on button "Select a group" at bounding box center [646, 252] width 355 height 28
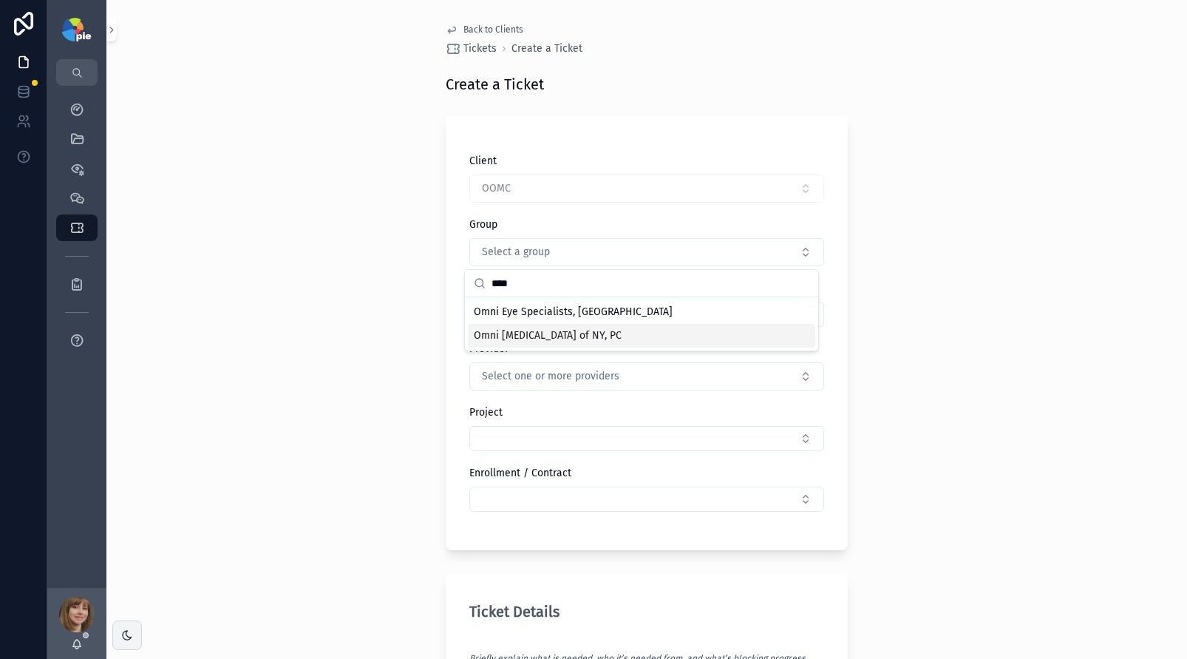
type input "****"
click at [564, 333] on span "Omni [MEDICAL_DATA] of NY, PC" at bounding box center [548, 335] width 148 height 15
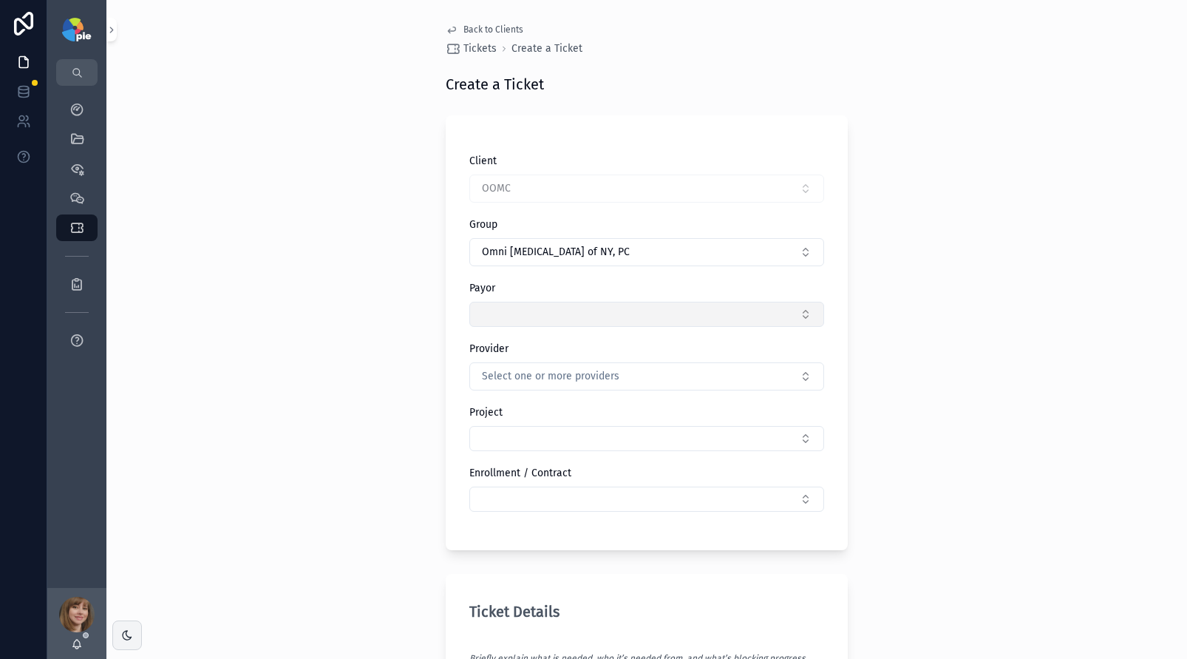
click at [550, 318] on button "Select Button" at bounding box center [646, 314] width 355 height 25
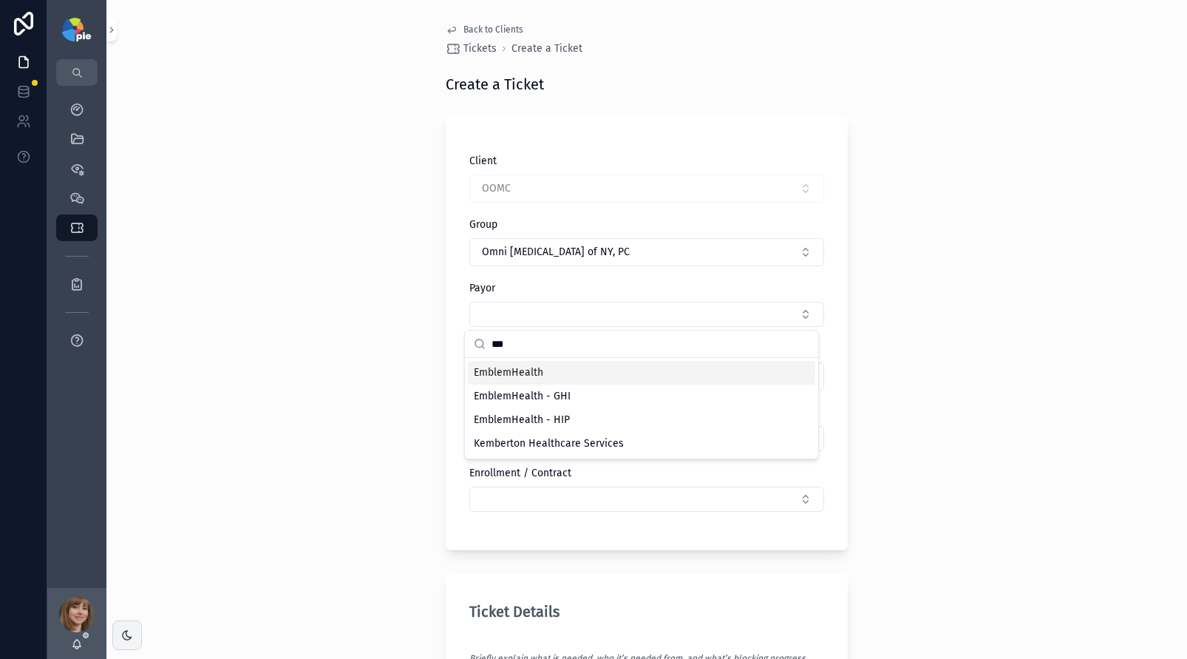
type input "***"
click at [534, 375] on span "EmblemHealth" at bounding box center [508, 372] width 69 height 15
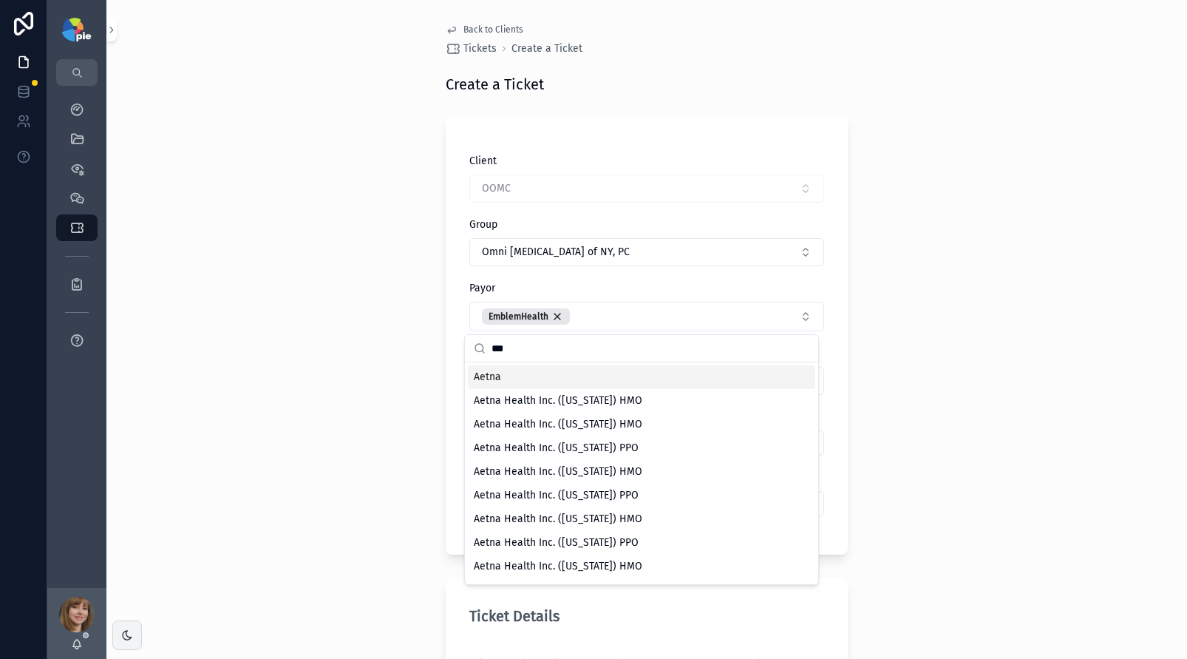
click at [351, 386] on div "Back to Clients Tickets Create a Ticket Create a Ticket Client OOMC Group Omni …" at bounding box center [646, 329] width 1081 height 659
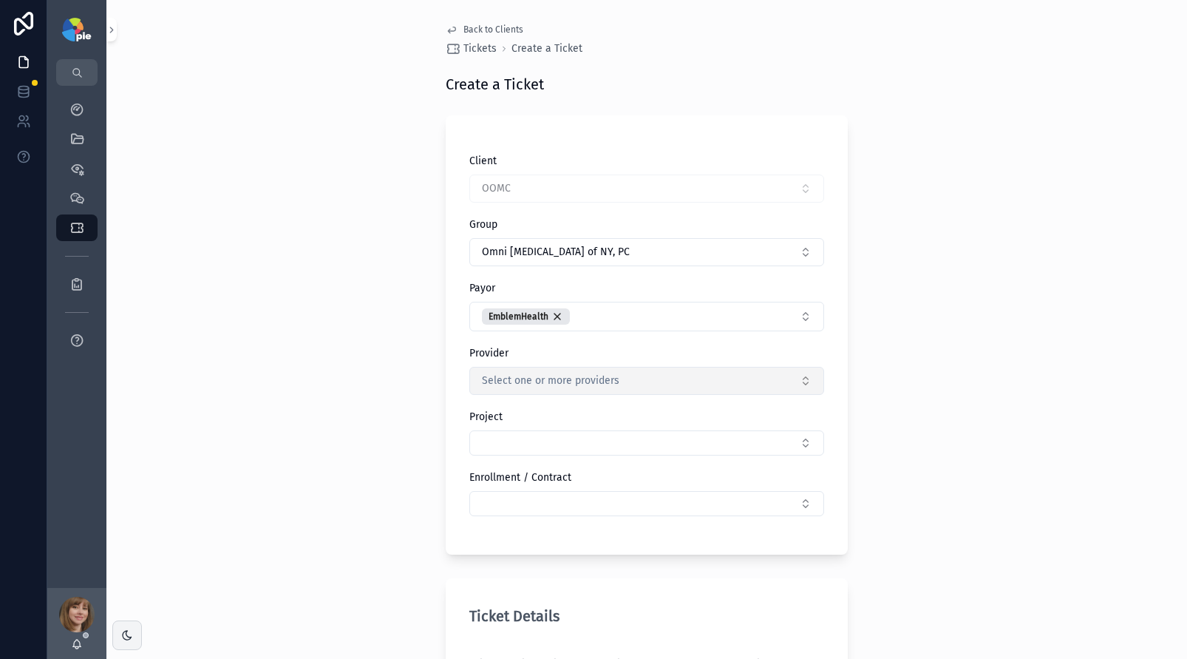
click at [528, 370] on button "Select one or more providers" at bounding box center [646, 381] width 355 height 28
type input "****"
click at [514, 438] on span "[PERSON_NAME]" at bounding box center [512, 440] width 77 height 15
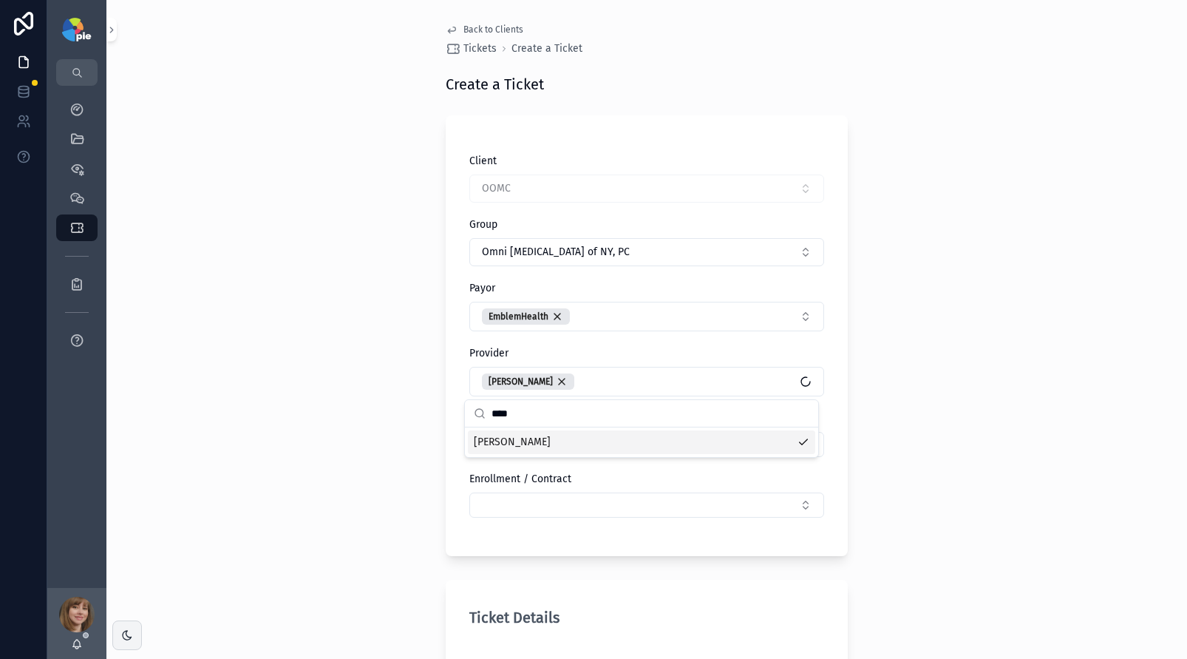
click at [366, 458] on div "Back to Clients Tickets Create a Ticket Create a Ticket Client OOMC Group Omni …" at bounding box center [646, 329] width 1081 height 659
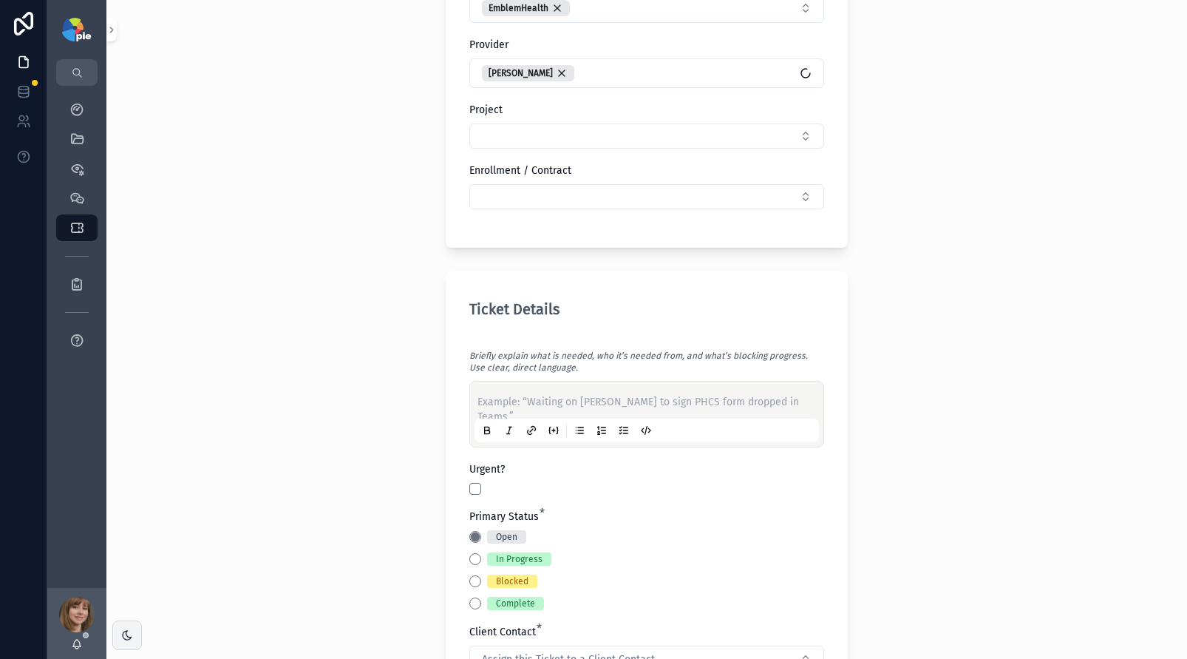
scroll to position [318, 0]
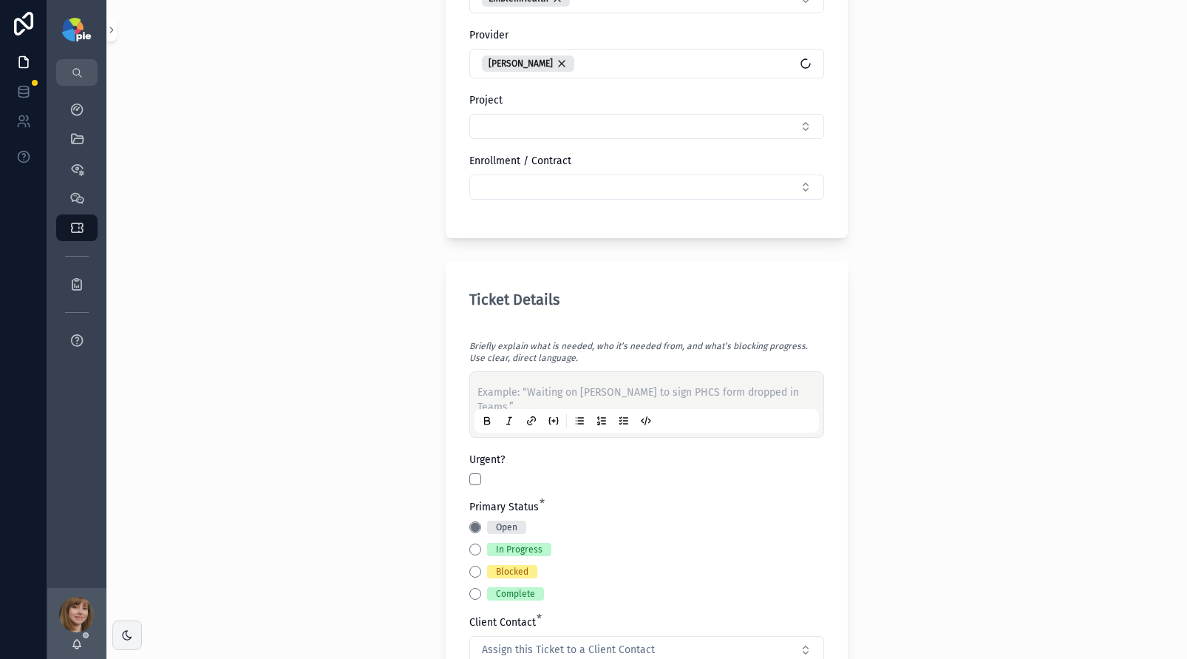
click at [494, 388] on p "scrollable content" at bounding box center [649, 392] width 344 height 15
click at [473, 567] on button "Blocked" at bounding box center [475, 571] width 12 height 12
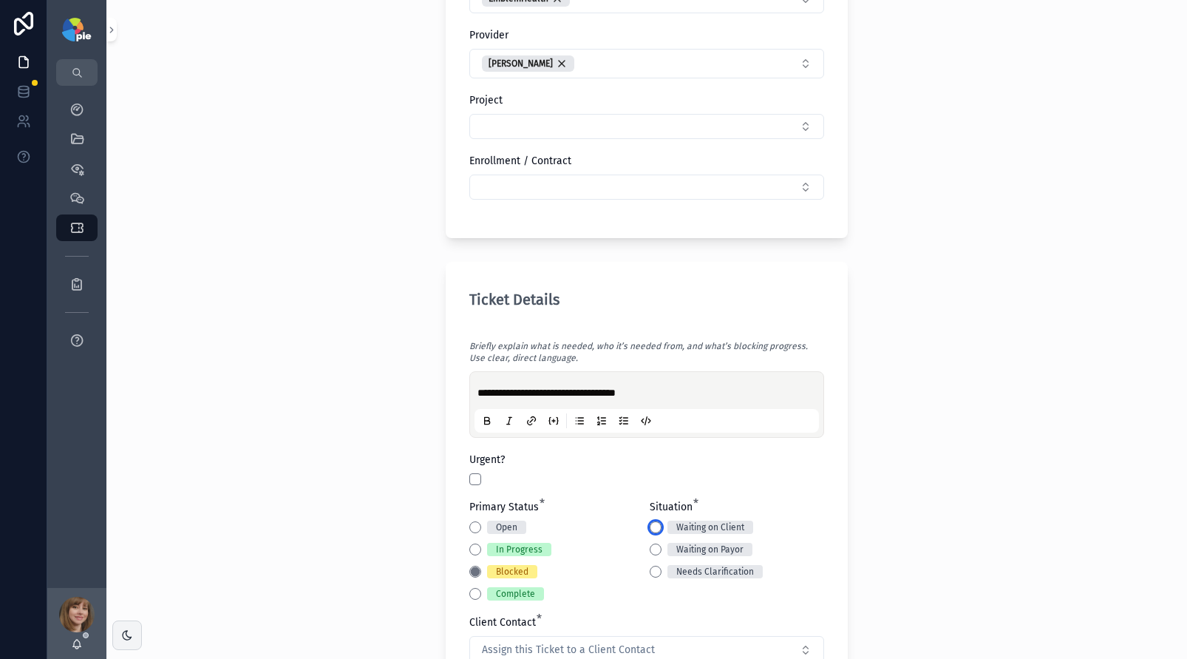
click at [650, 528] on button "Waiting on Client" at bounding box center [656, 527] width 12 height 12
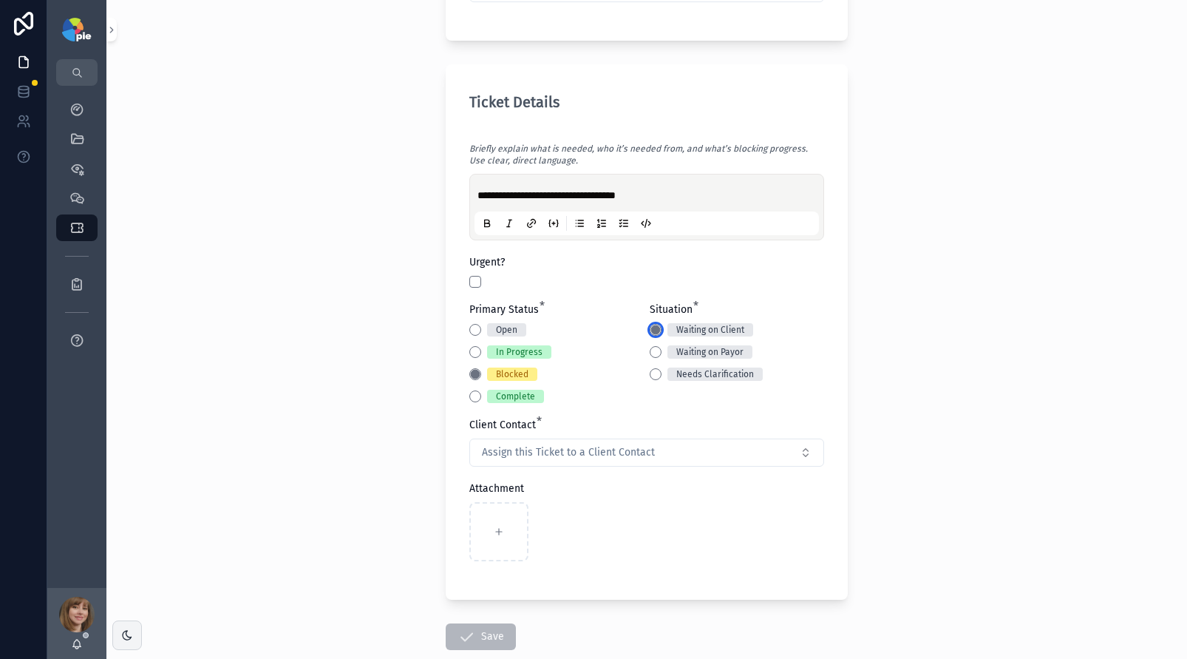
scroll to position [601, 0]
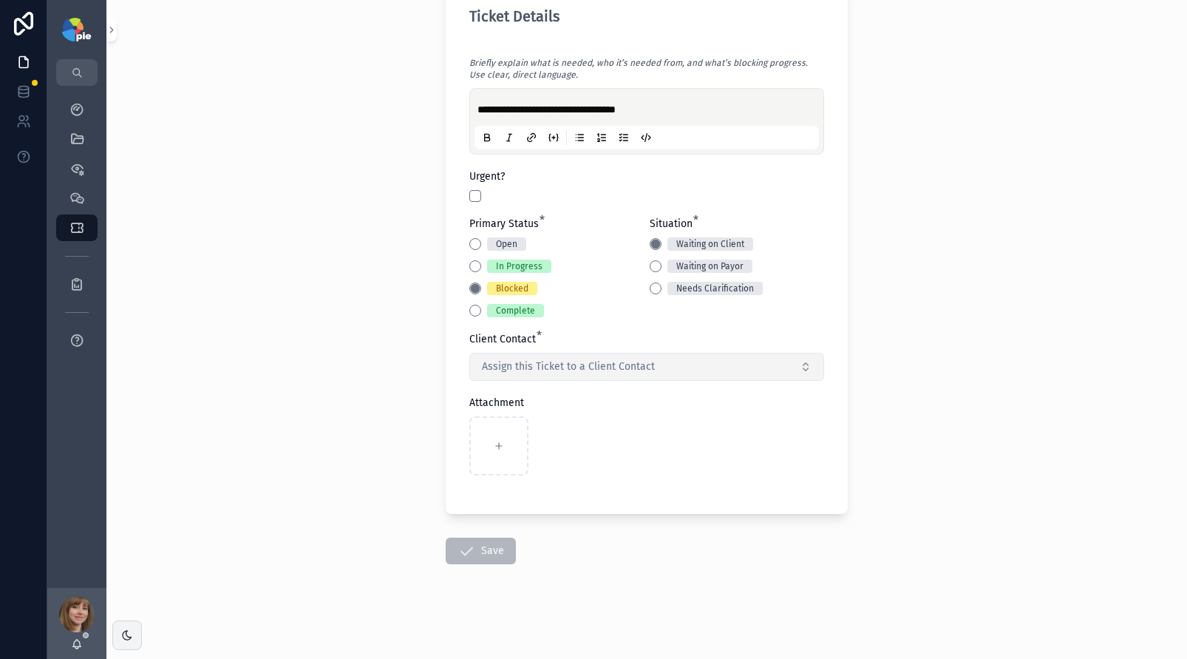
click at [546, 362] on span "Assign this Ticket to a Client Contact" at bounding box center [568, 366] width 173 height 15
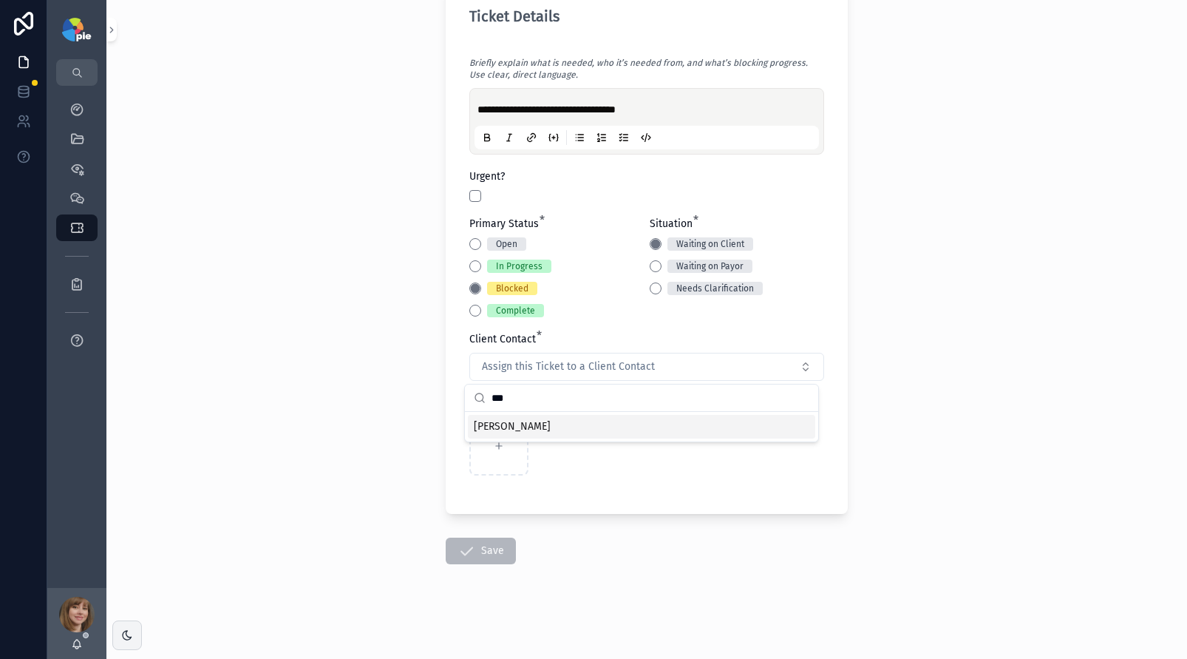
type input "***"
click at [531, 424] on span "[PERSON_NAME]" at bounding box center [512, 426] width 77 height 15
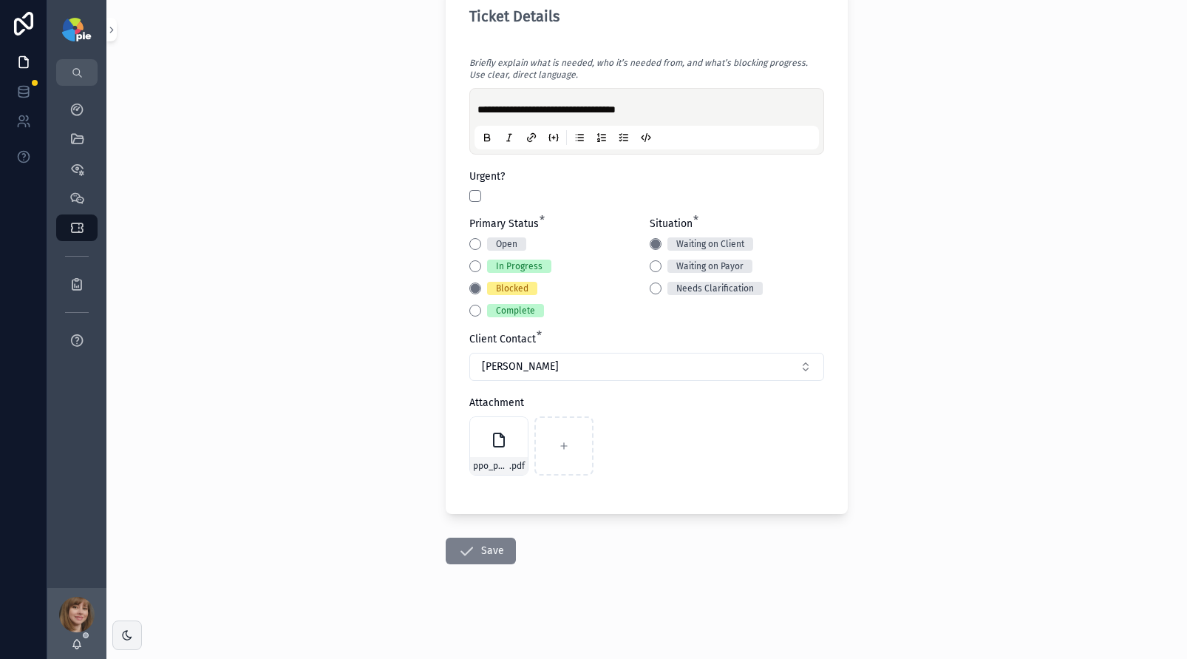
click at [480, 552] on button "Save" at bounding box center [481, 550] width 70 height 27
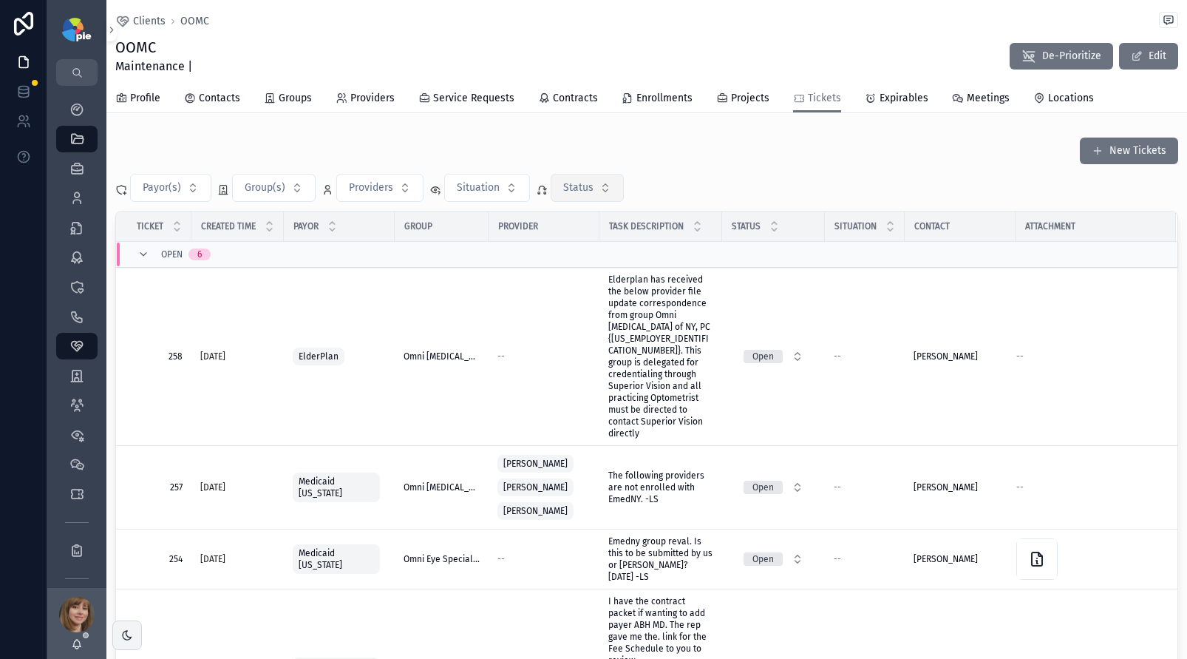
click at [581, 188] on span "Status" at bounding box center [578, 187] width 30 height 15
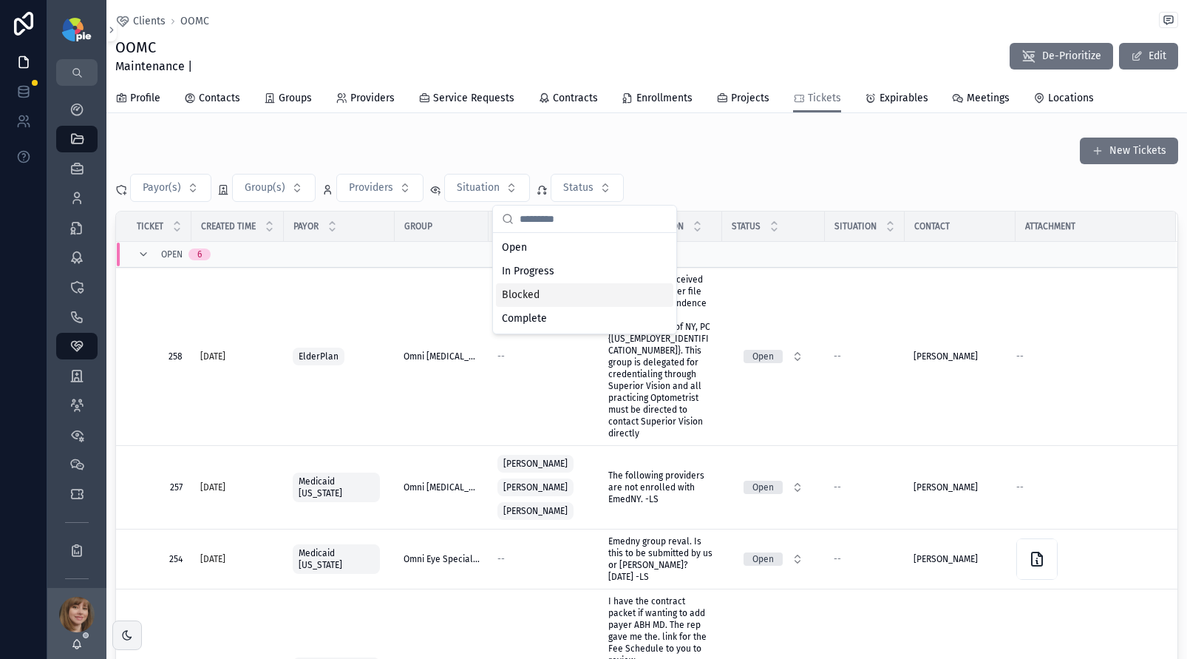
click at [544, 289] on div "Blocked" at bounding box center [584, 295] width 177 height 24
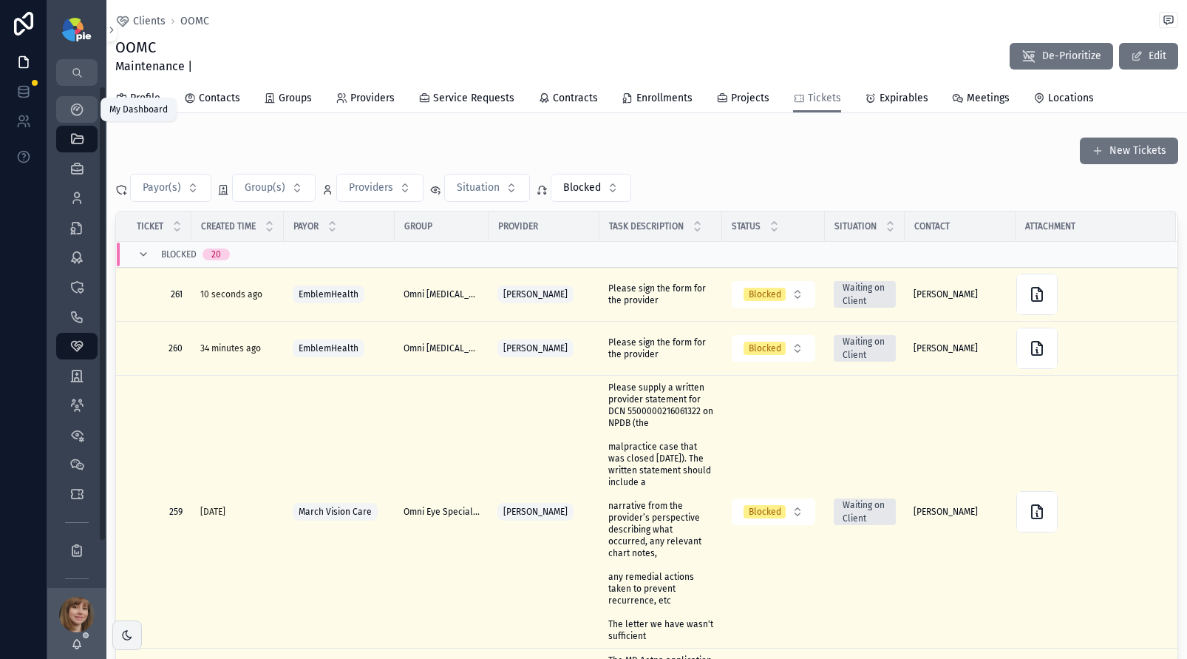
click at [75, 106] on icon "scrollable content" at bounding box center [76, 109] width 15 height 15
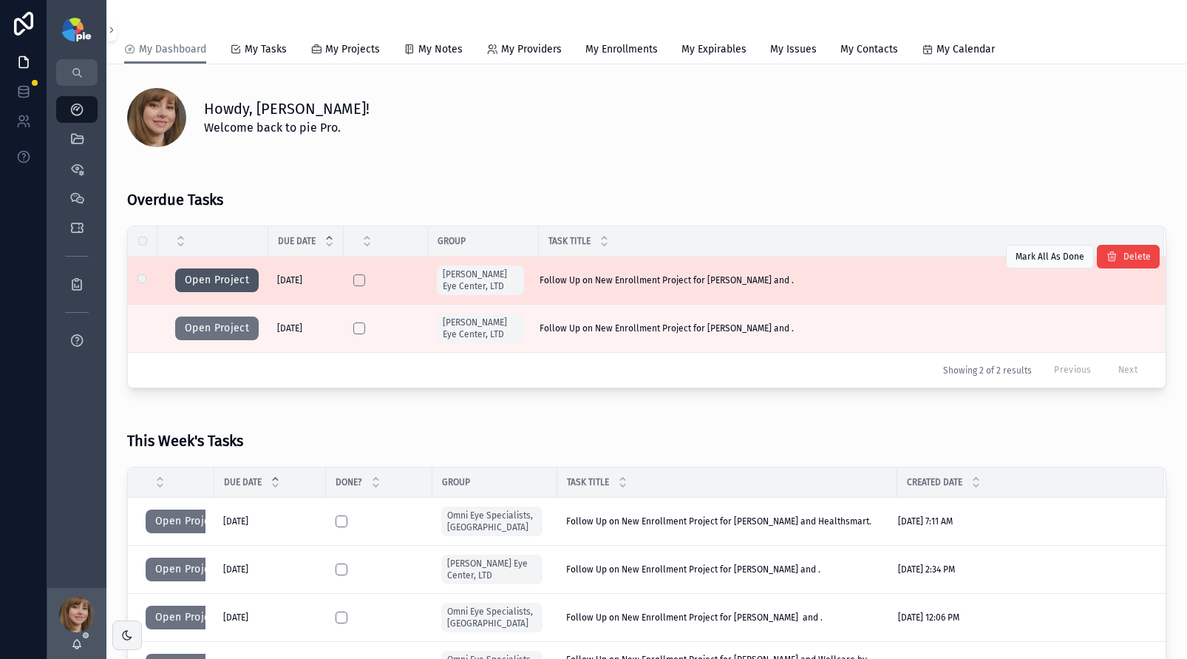
click at [223, 276] on button "Open Project" at bounding box center [217, 280] width 84 height 24
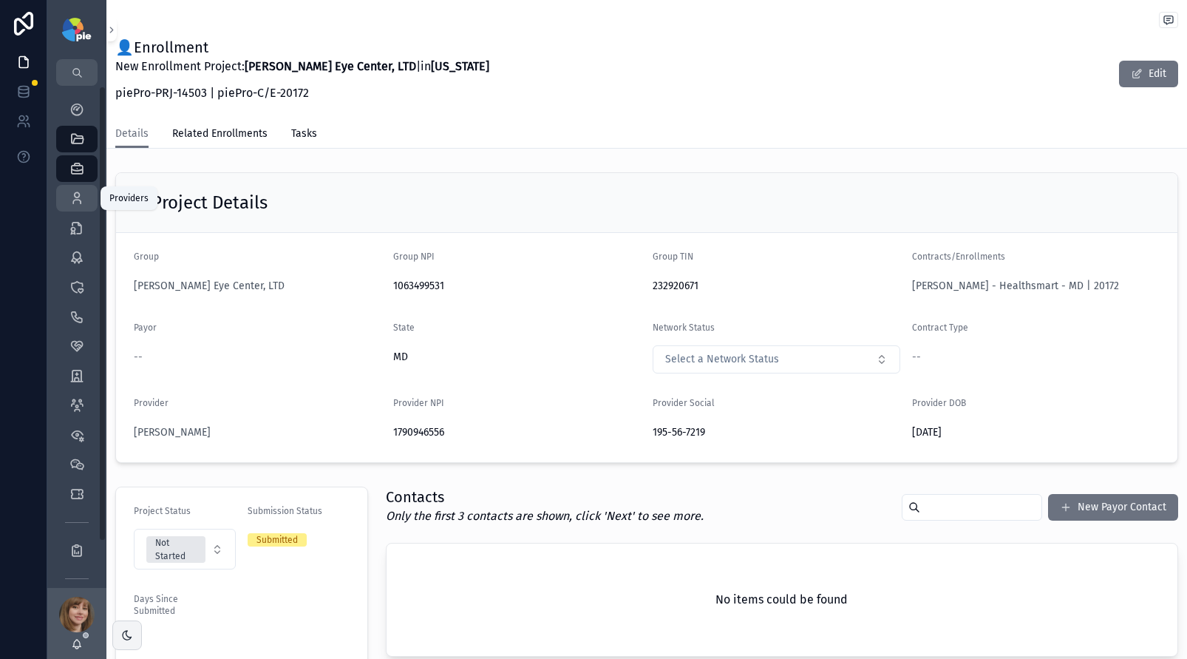
click at [67, 194] on div "Providers 295" at bounding box center [77, 198] width 24 height 24
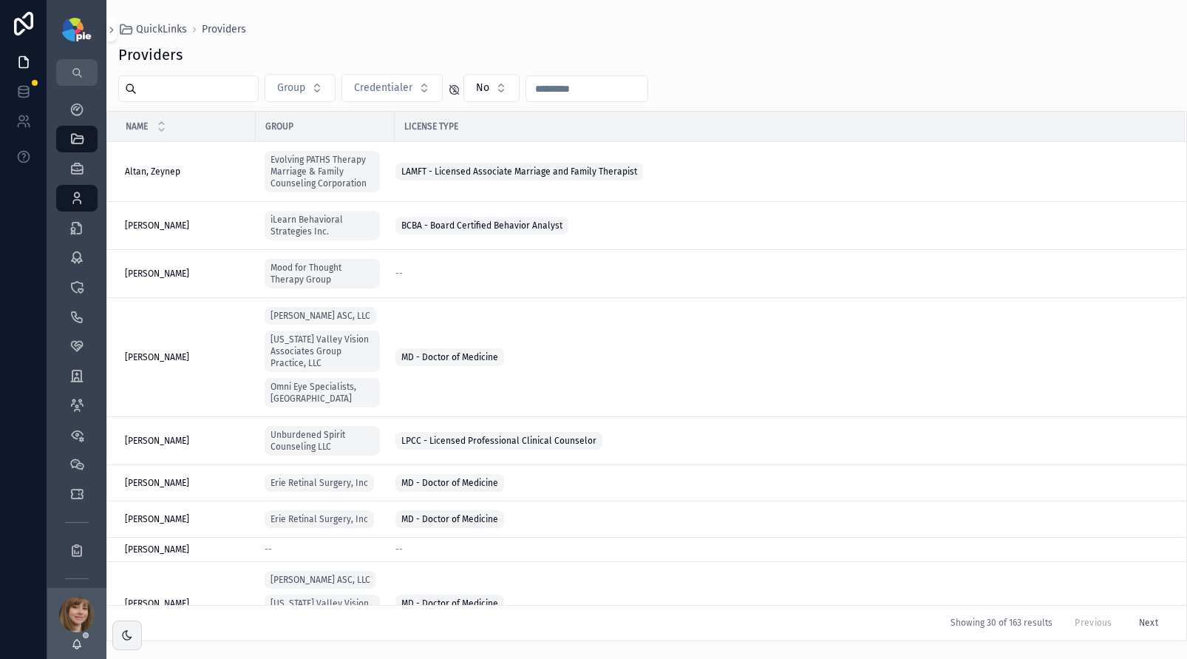
click at [191, 91] on input "scrollable content" at bounding box center [197, 88] width 121 height 21
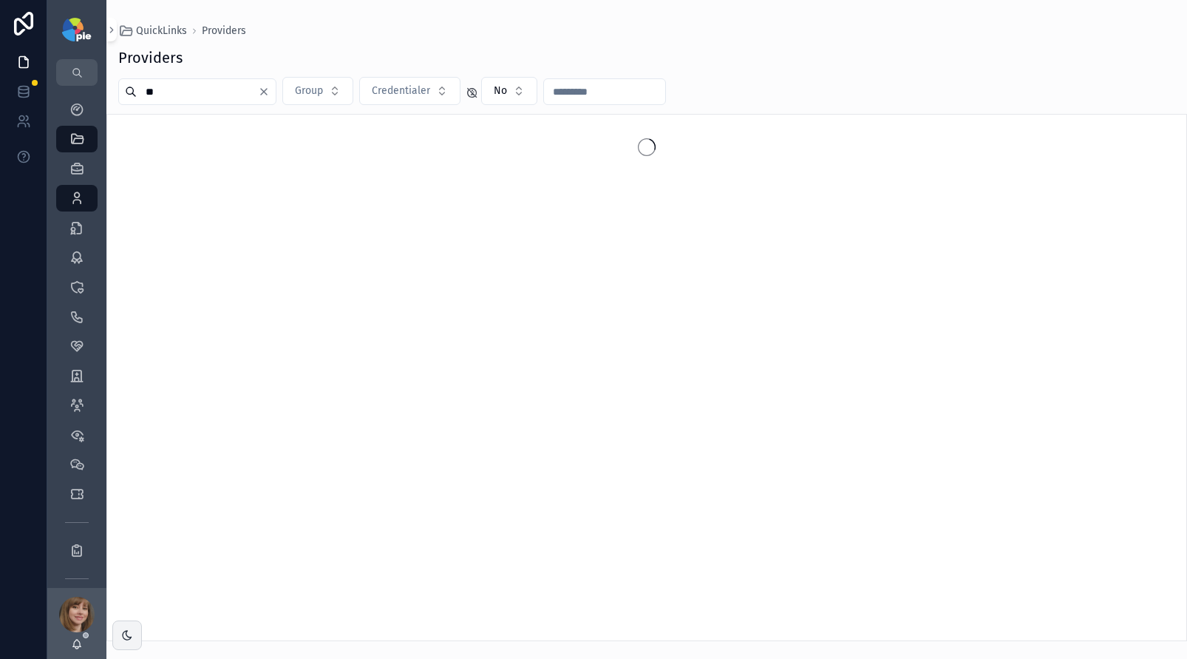
type input "*"
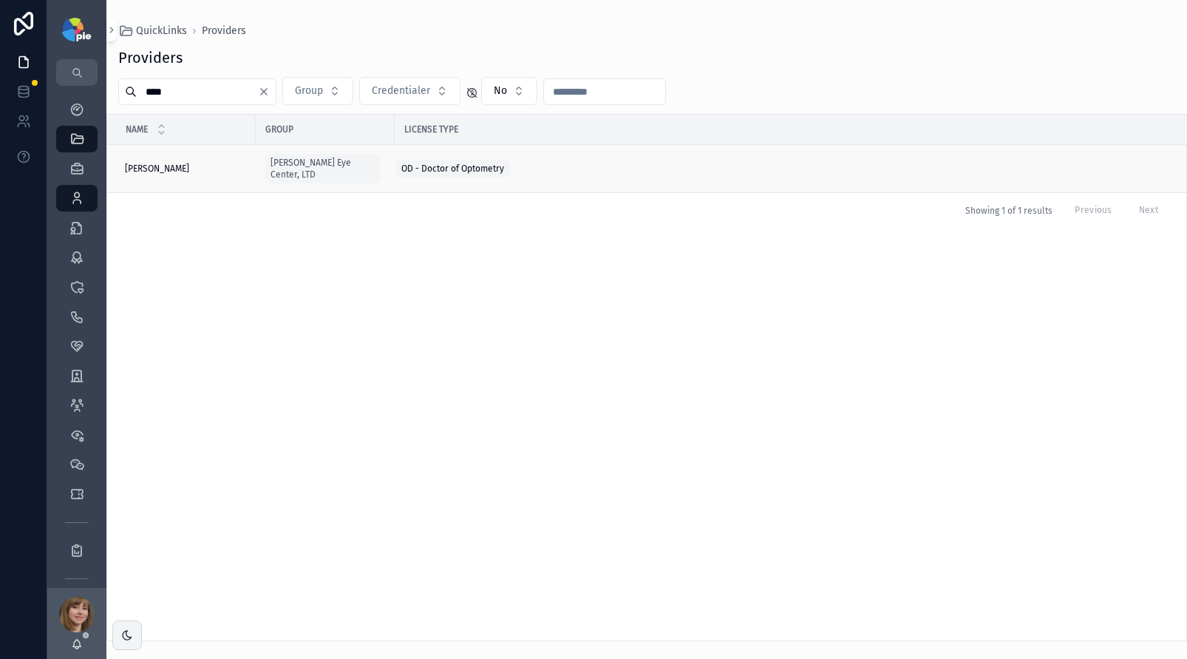
type input "****"
click at [153, 164] on span "[PERSON_NAME]" at bounding box center [157, 169] width 64 height 12
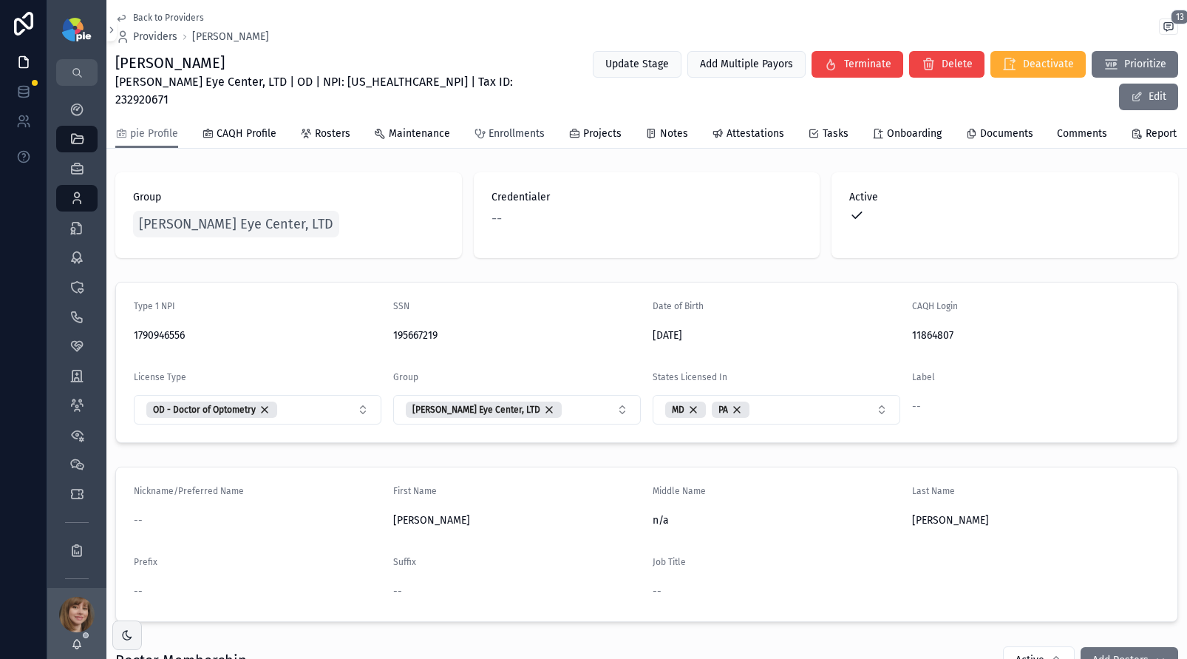
click at [521, 126] on span "Enrollments" at bounding box center [517, 133] width 56 height 15
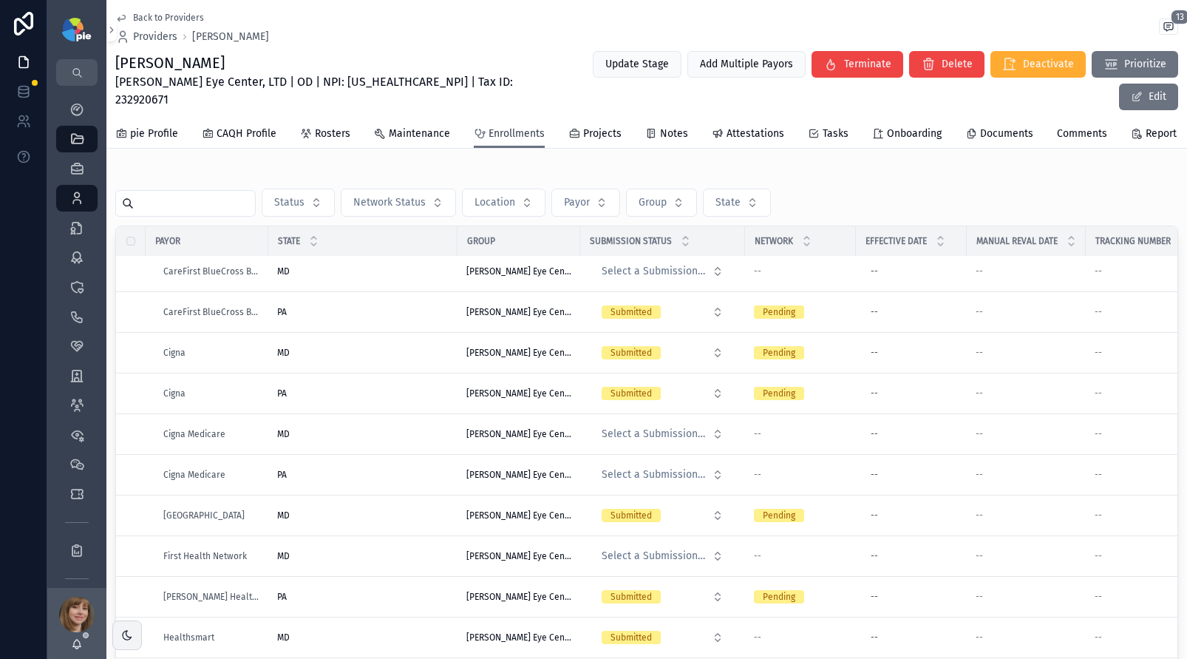
scroll to position [701, 0]
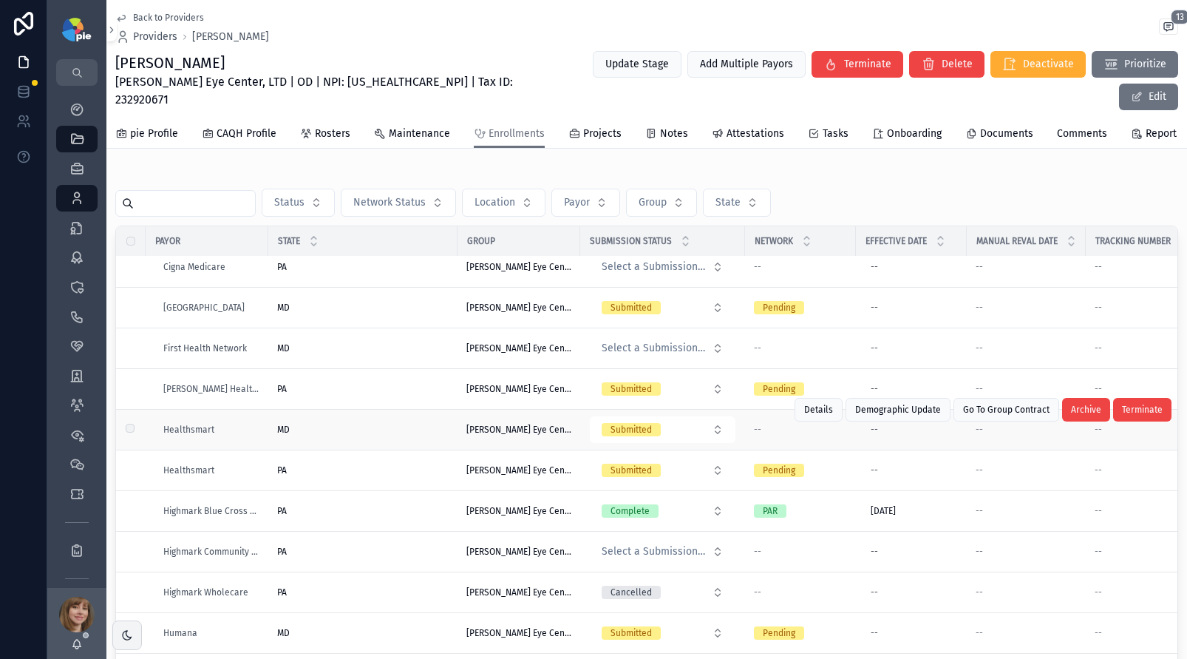
click at [402, 424] on div "MD MD" at bounding box center [362, 430] width 171 height 12
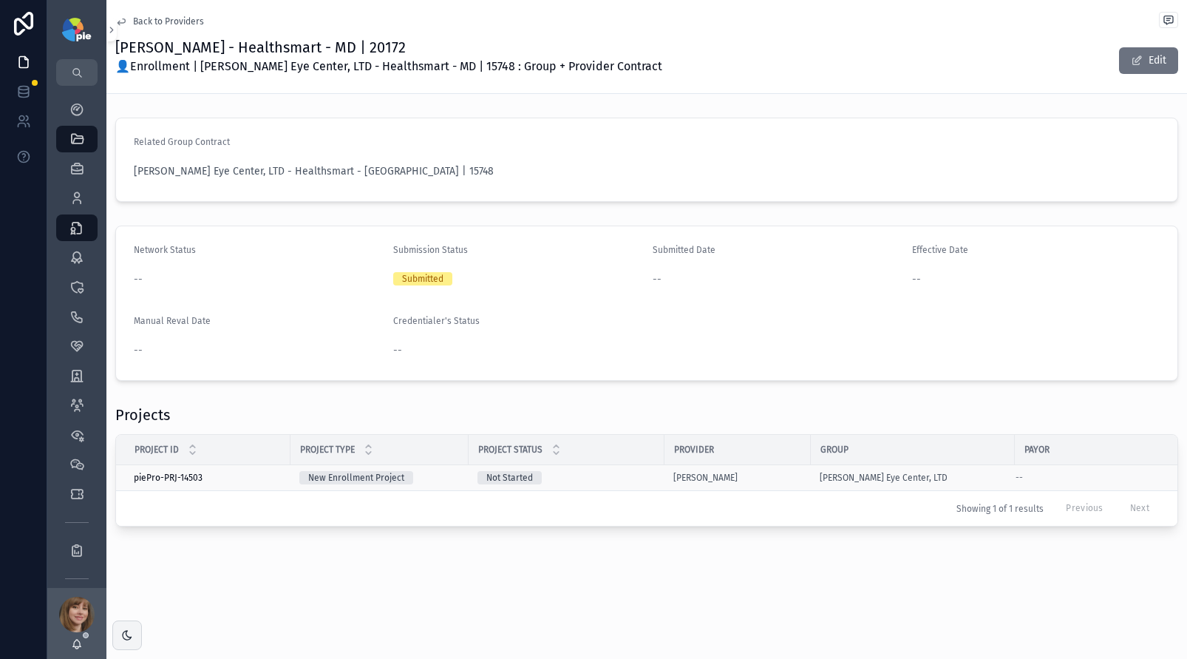
click at [437, 472] on div "New Enrollment Project" at bounding box center [379, 477] width 160 height 13
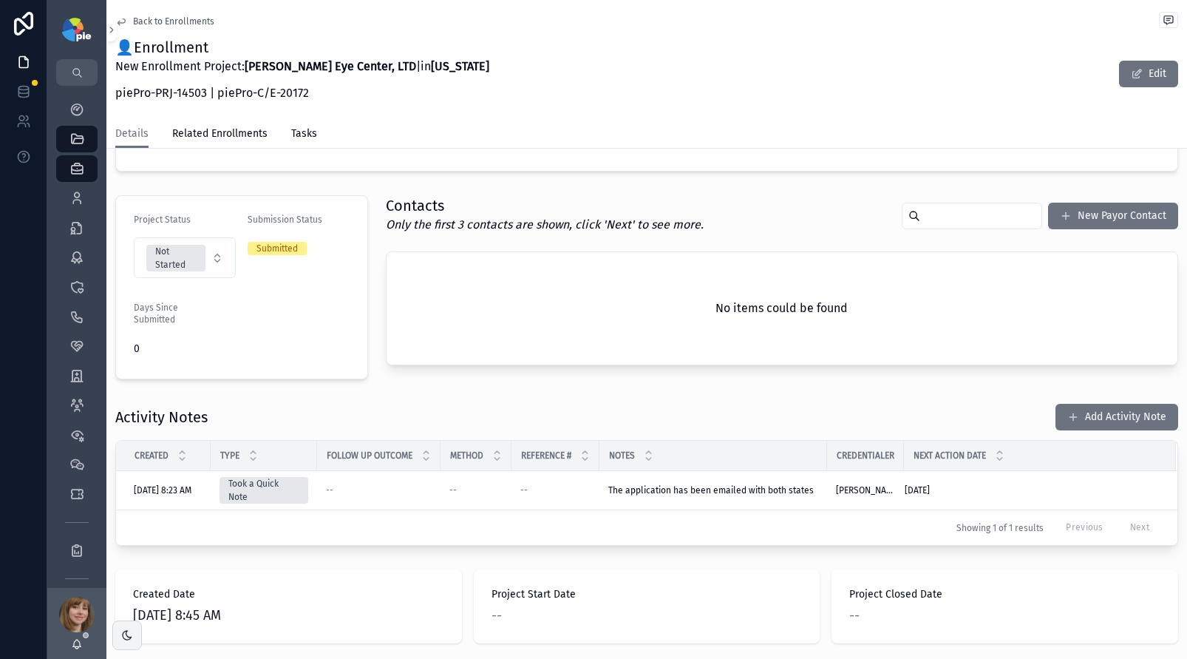
scroll to position [300, 0]
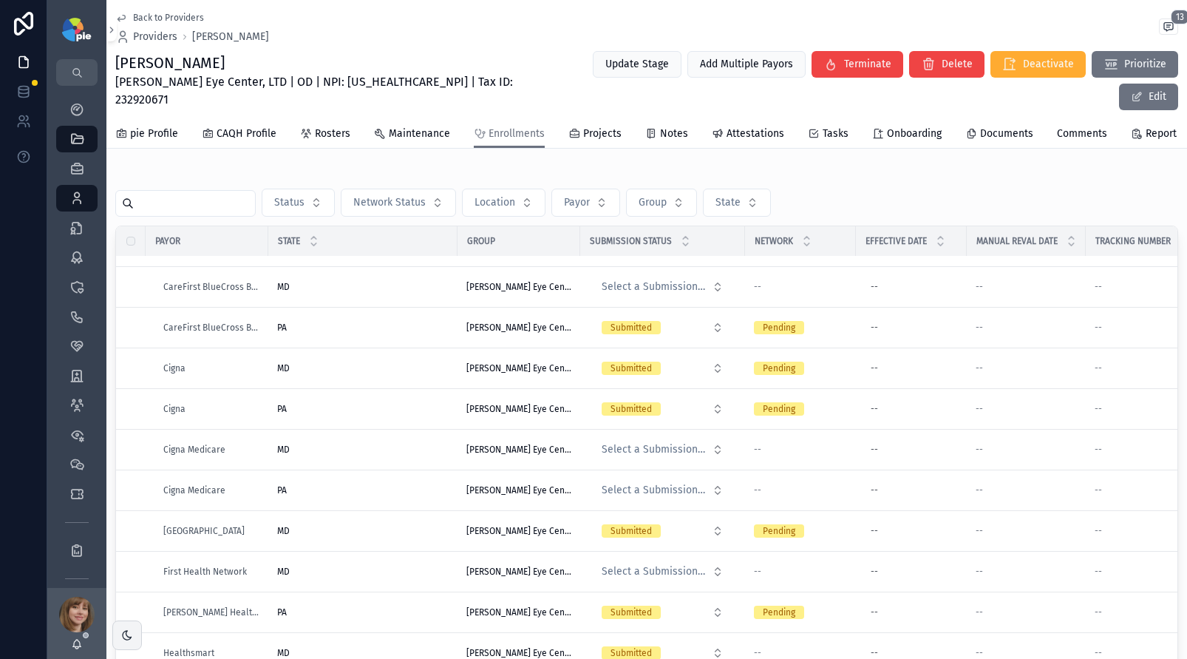
scroll to position [802, 0]
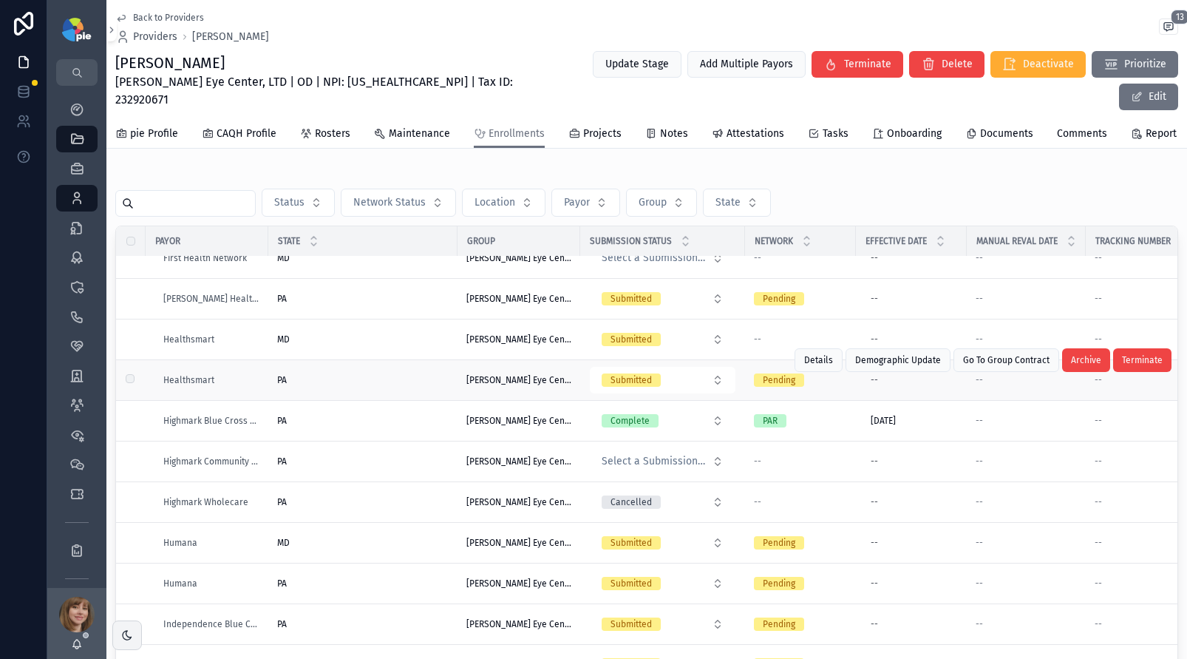
click at [423, 374] on div "PA PA" at bounding box center [362, 380] width 171 height 12
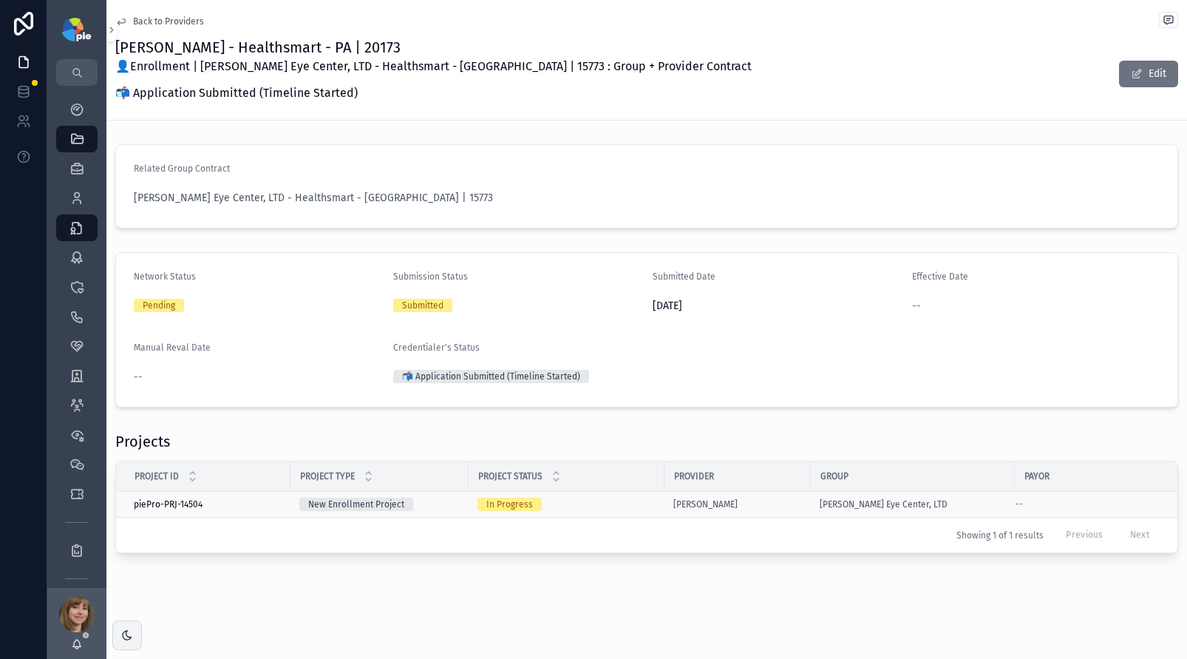
click at [786, 501] on div "[PERSON_NAME]" at bounding box center [737, 504] width 129 height 12
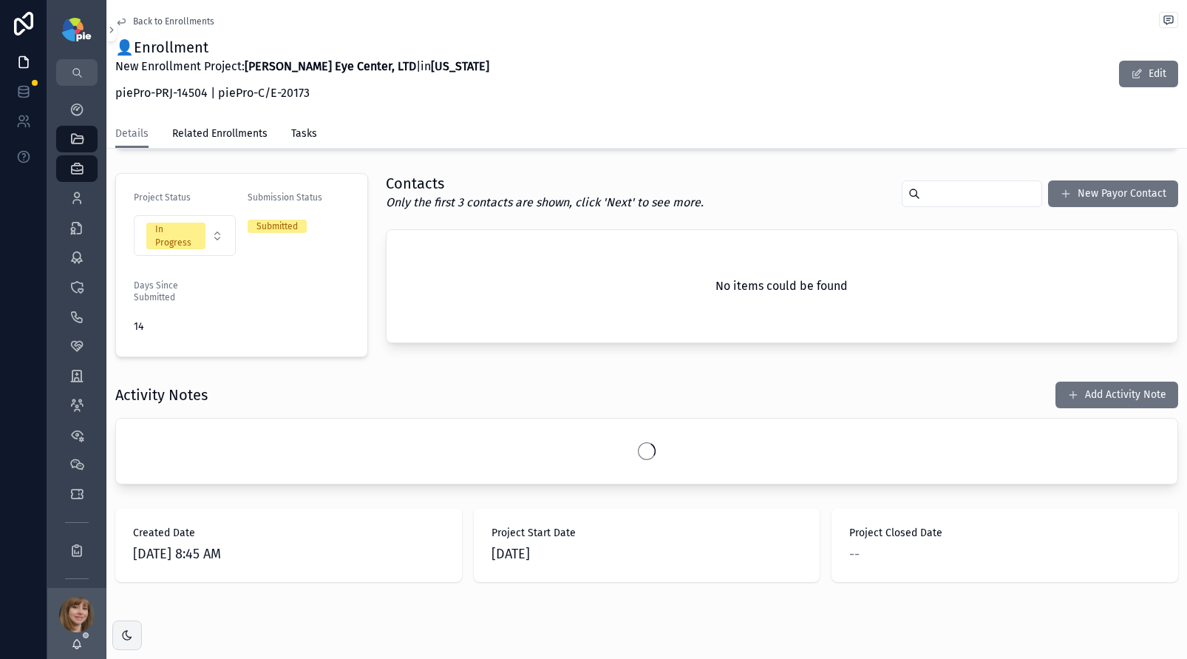
scroll to position [315, 0]
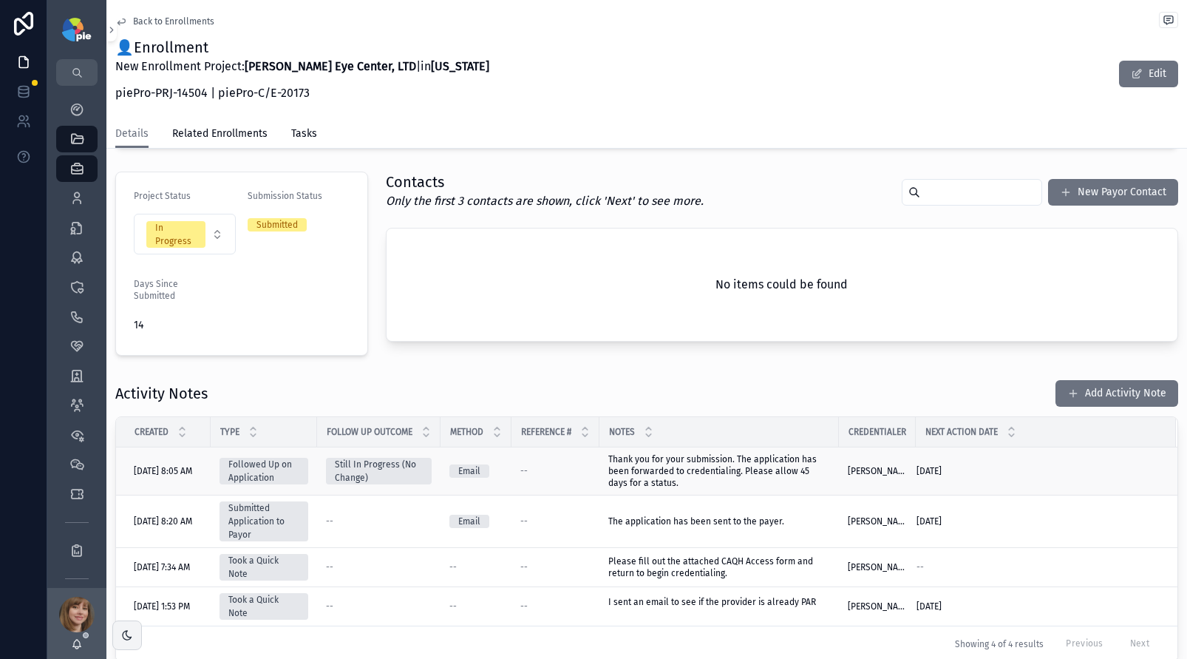
click at [641, 485] on span "Thank you for your submission. The application has been forwarded to credential…" at bounding box center [713, 471] width 211 height 34
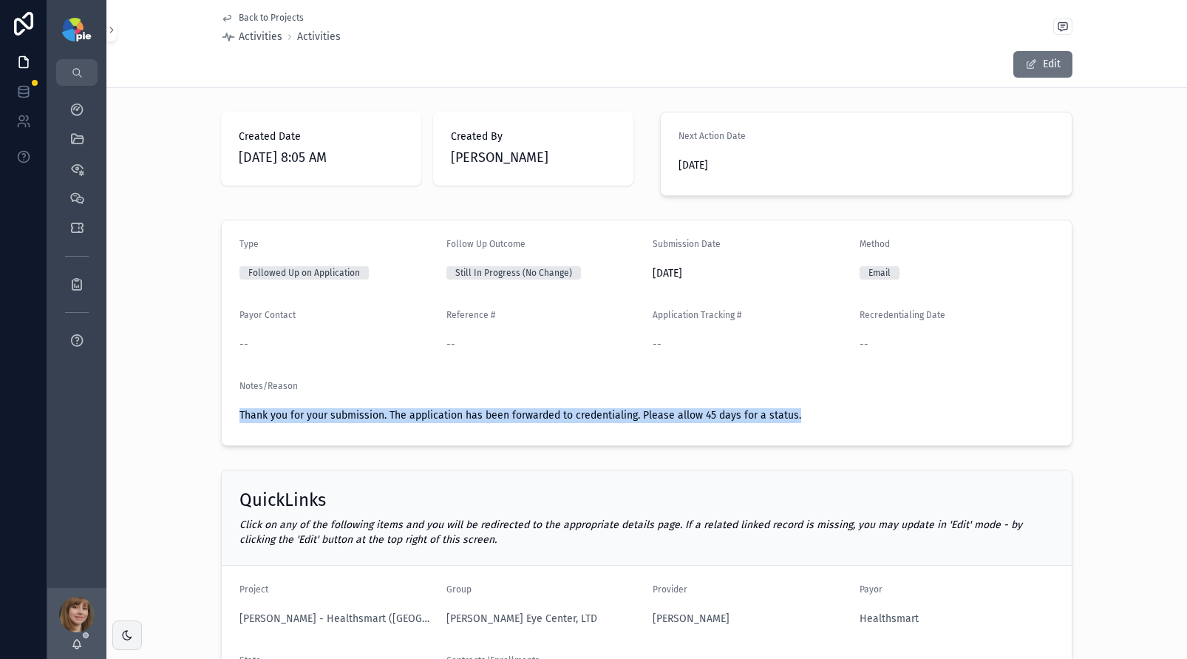
drag, startPoint x: 803, startPoint y: 411, endPoint x: 234, endPoint y: 419, distance: 569.2
click at [239, 419] on span "Thank you for your submission. The application has been forwarded to credential…" at bounding box center [646, 415] width 814 height 15
copy span "Thank you for your submission. The application has been forwarded to credential…"
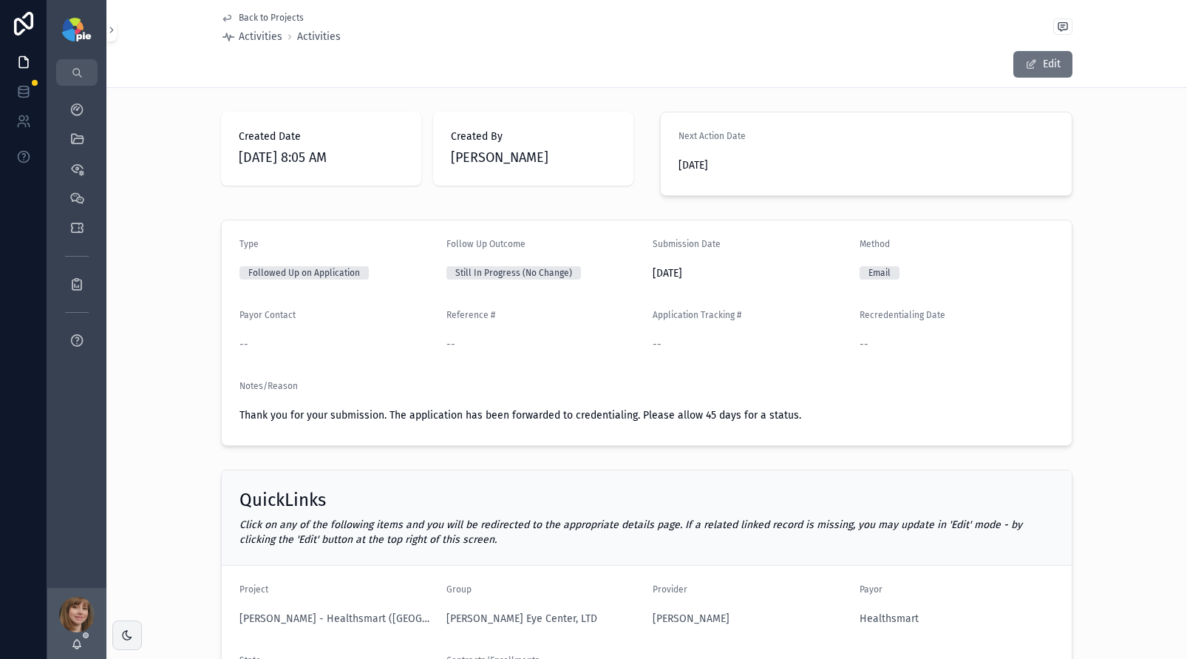
click at [156, 330] on div "Type Followed Up on Application Follow Up Outcome Still In Progress (No Change)…" at bounding box center [646, 333] width 1081 height 238
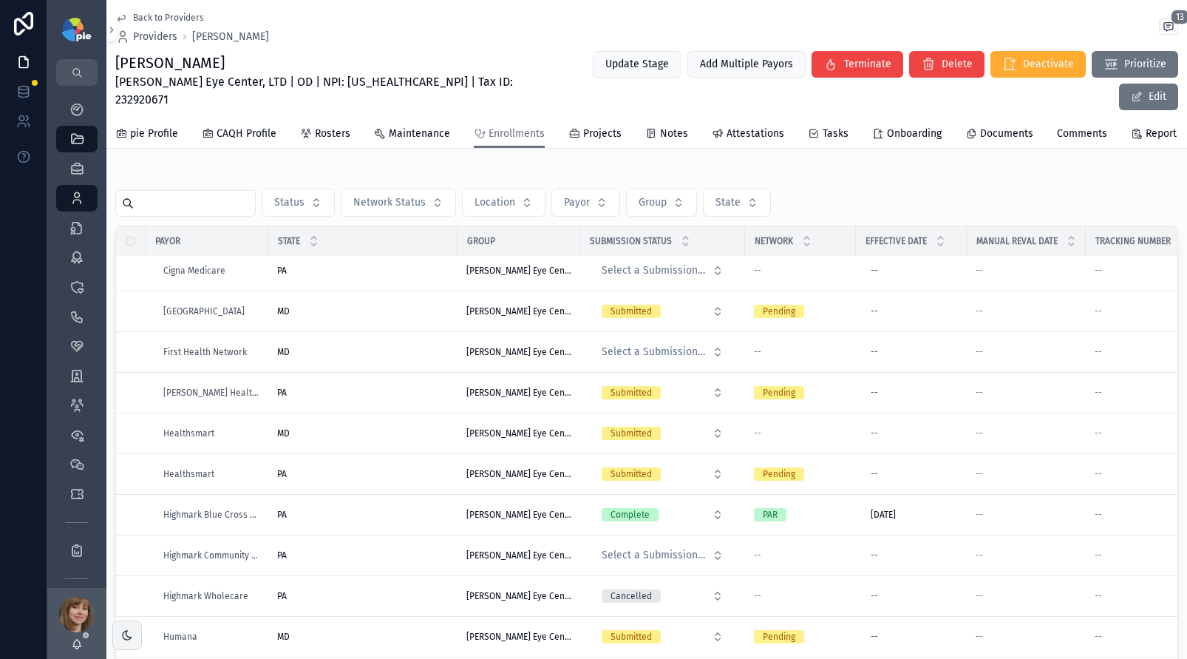
scroll to position [701, 0]
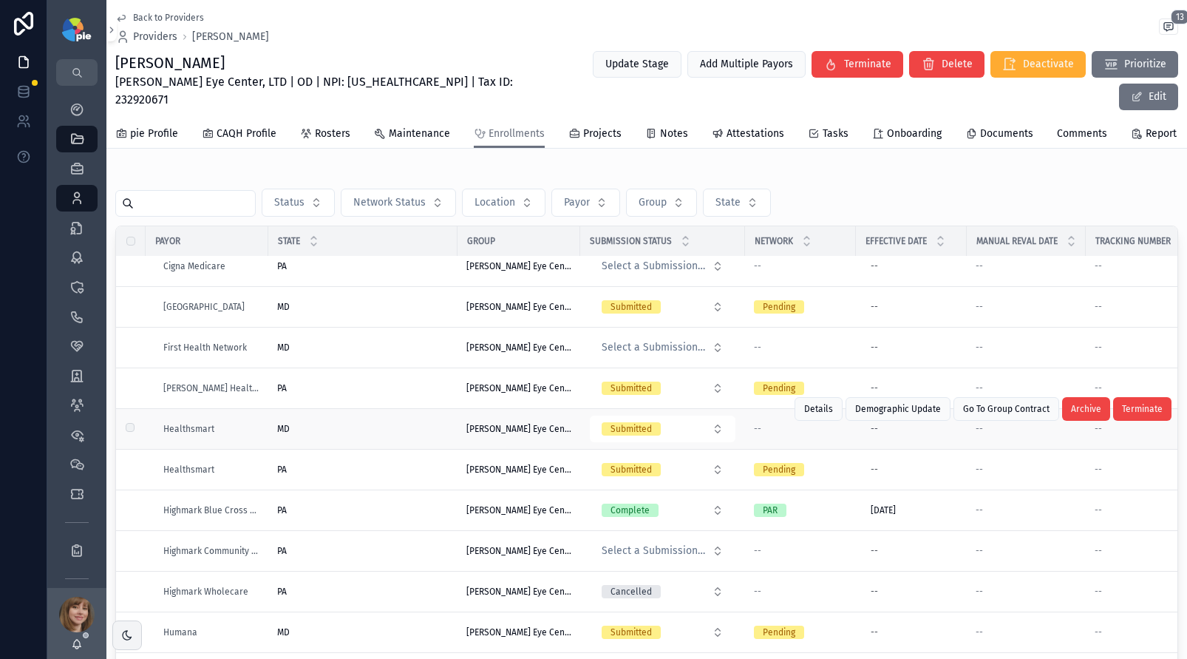
click at [376, 423] on div "MD MD" at bounding box center [362, 429] width 171 height 12
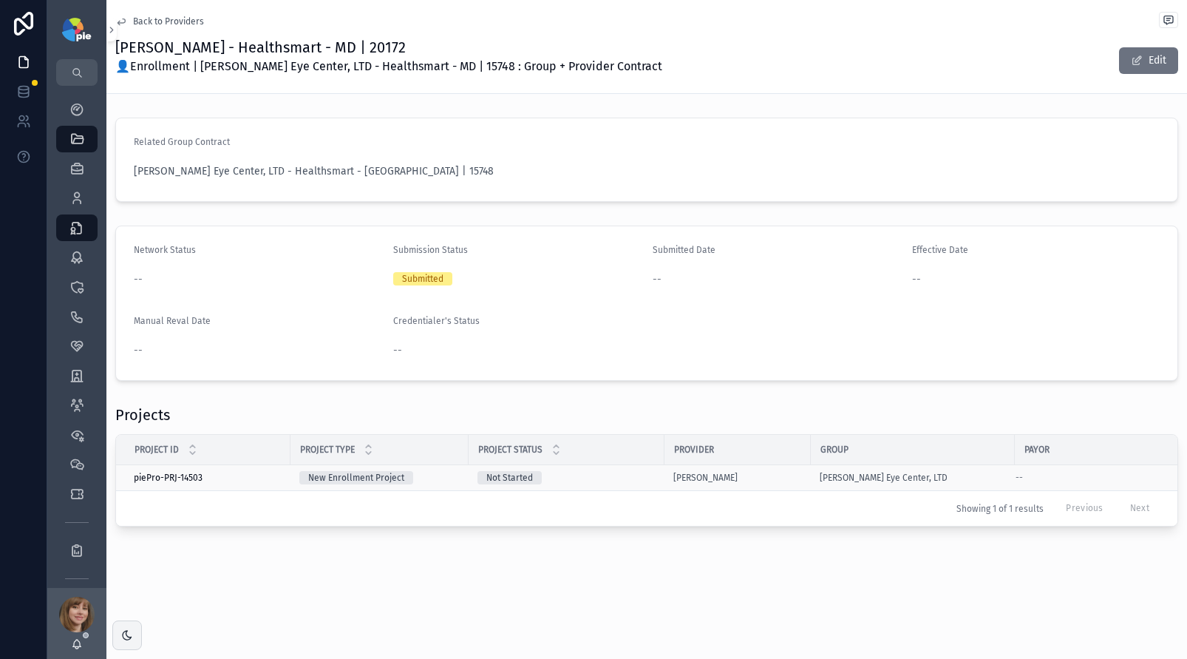
click at [760, 476] on div "[PERSON_NAME]" at bounding box center [737, 478] width 129 height 12
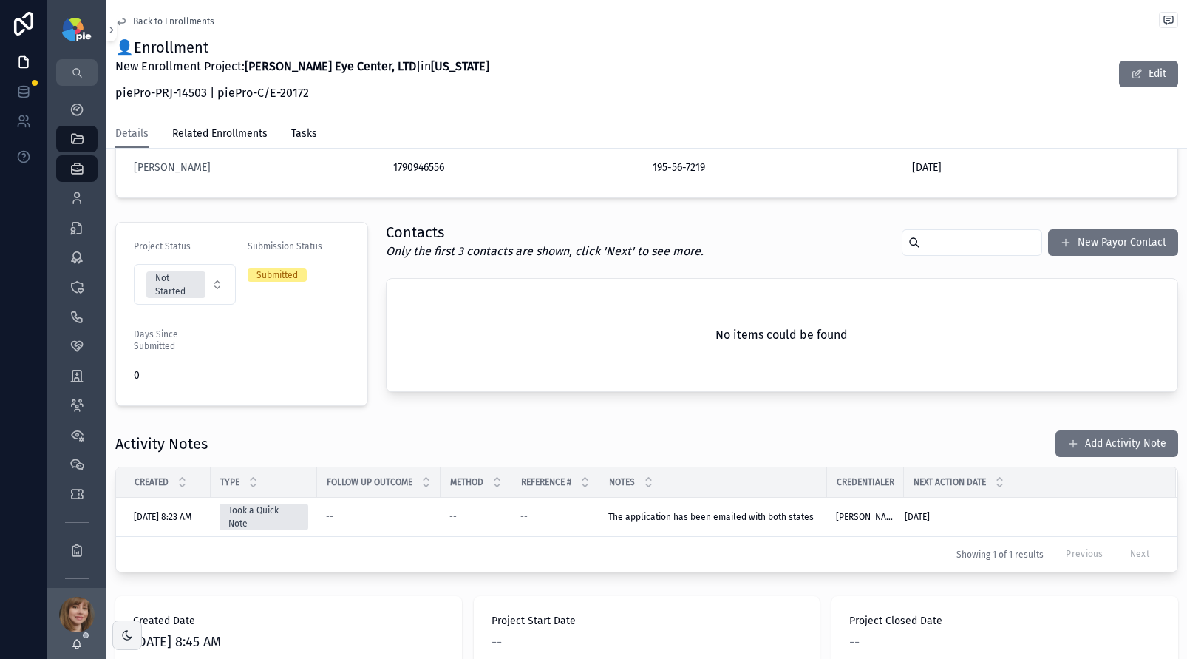
scroll to position [298, 0]
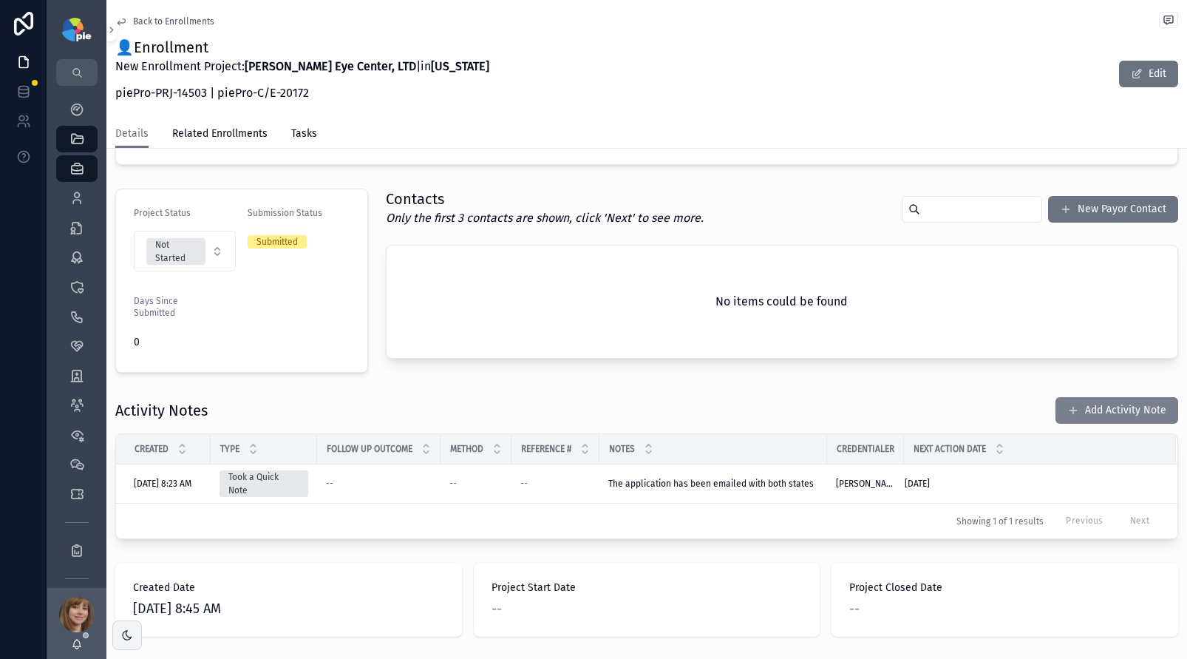
click at [1098, 407] on button "Add Activity Note" at bounding box center [1116, 410] width 123 height 27
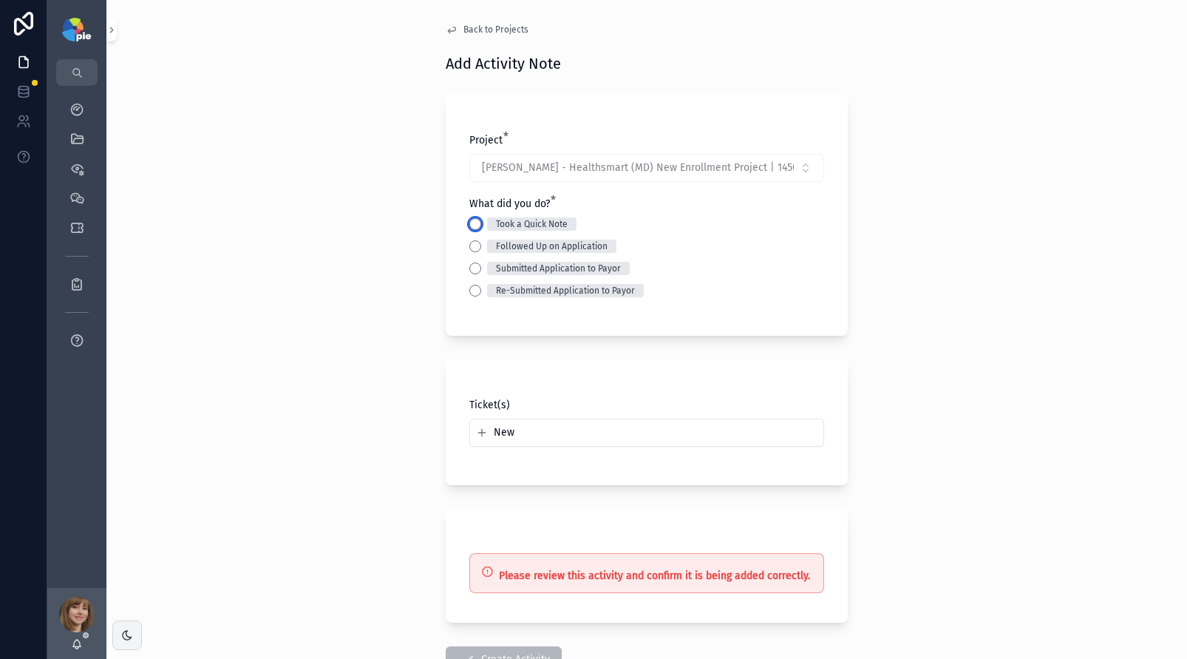
click at [472, 226] on button "Took a Quick Note" at bounding box center [475, 224] width 12 height 12
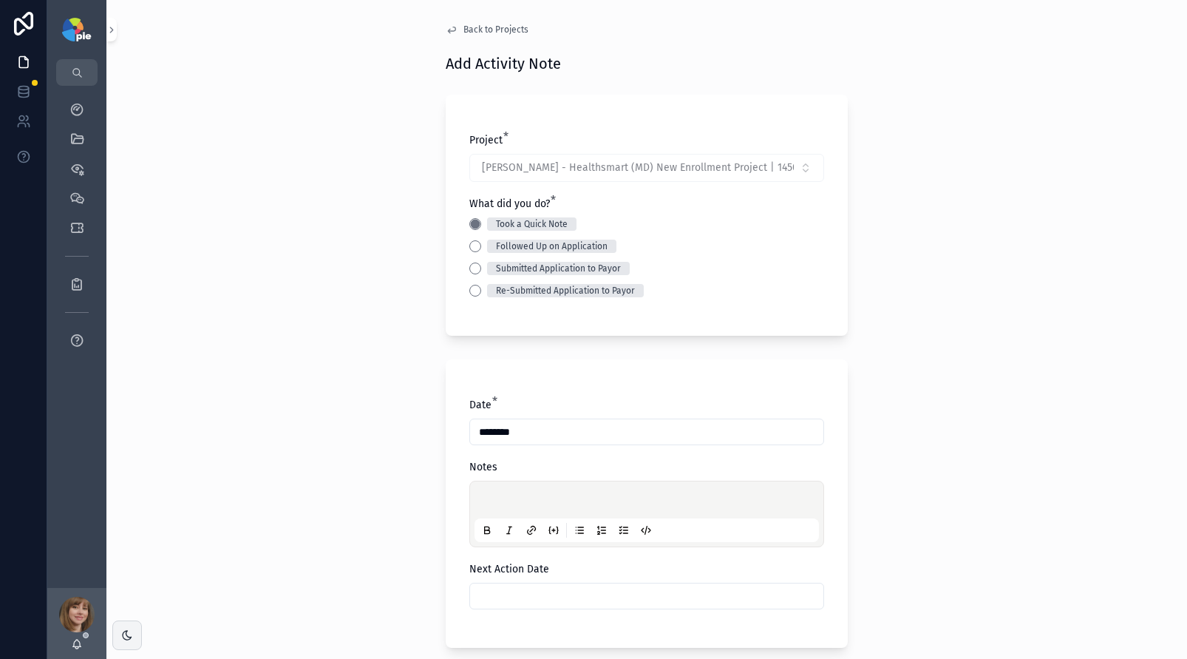
click at [499, 489] on div "scrollable content" at bounding box center [646, 514] width 344 height 56
click at [496, 500] on p "scrollable content" at bounding box center [649, 501] width 344 height 15
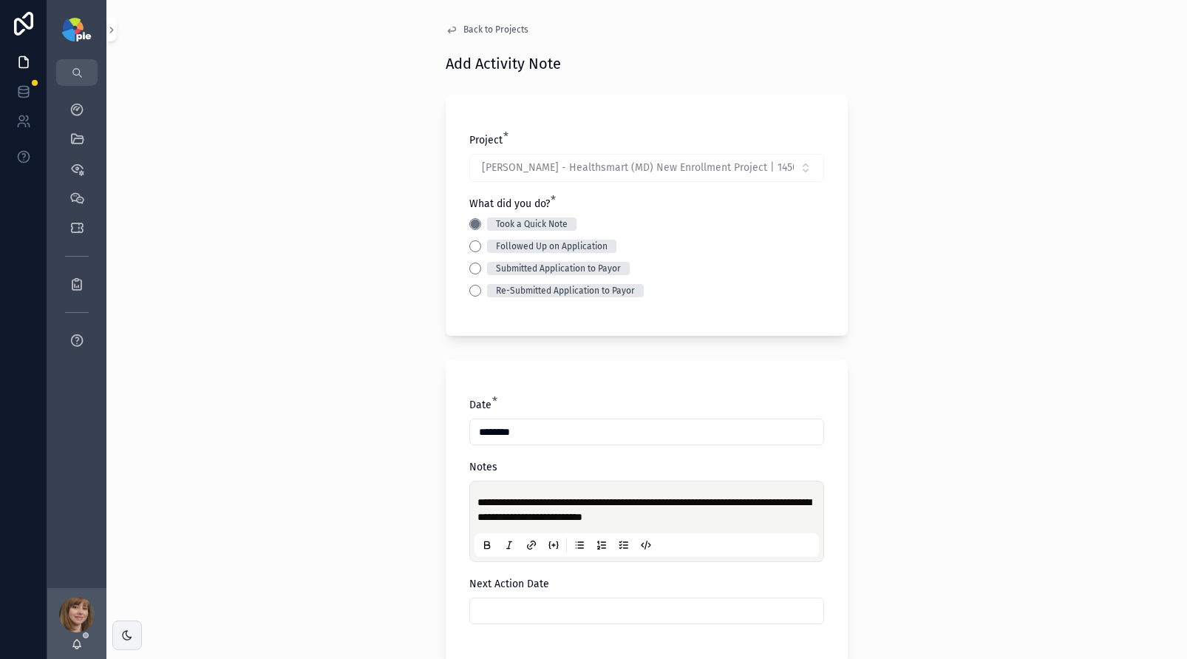
click at [262, 499] on div "**********" at bounding box center [646, 329] width 1081 height 659
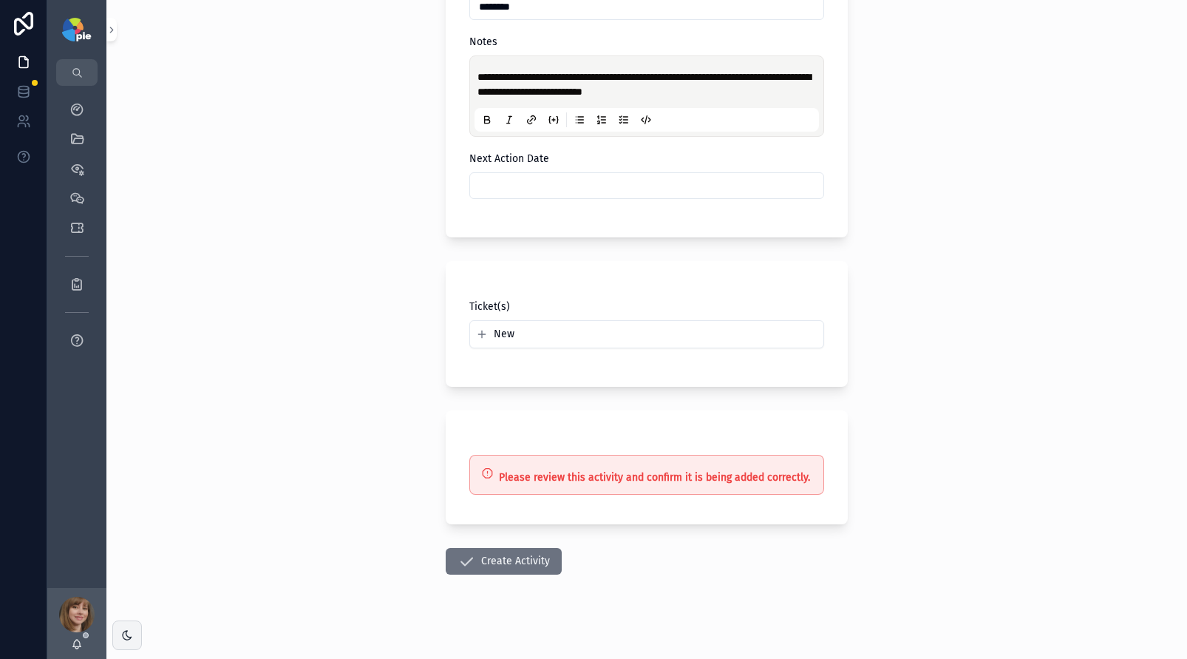
scroll to position [435, 0]
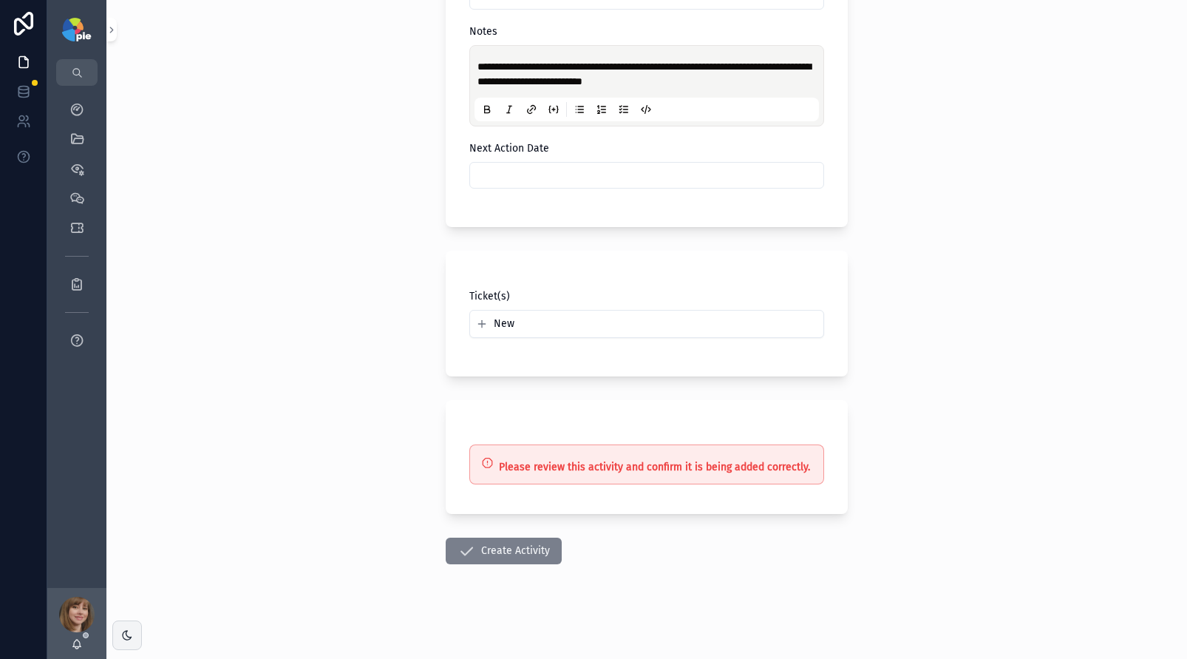
click at [512, 554] on button "Create Activity" at bounding box center [504, 550] width 116 height 27
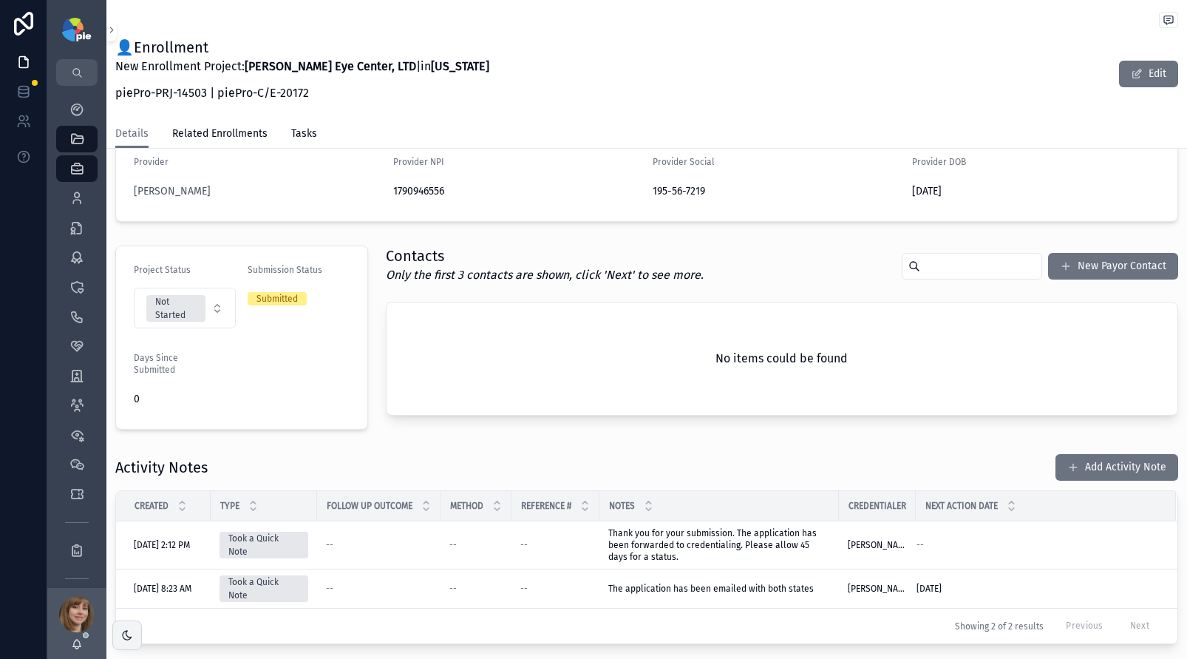
scroll to position [135, 0]
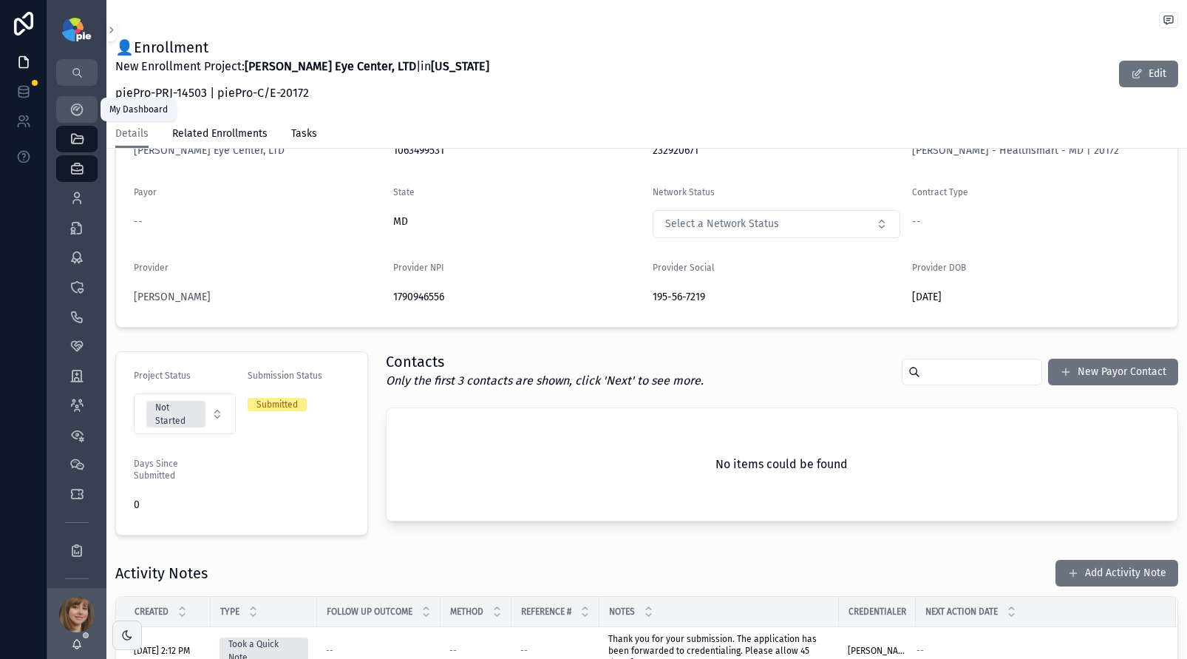
click at [72, 99] on div "My Dashboard" at bounding box center [77, 110] width 24 height 24
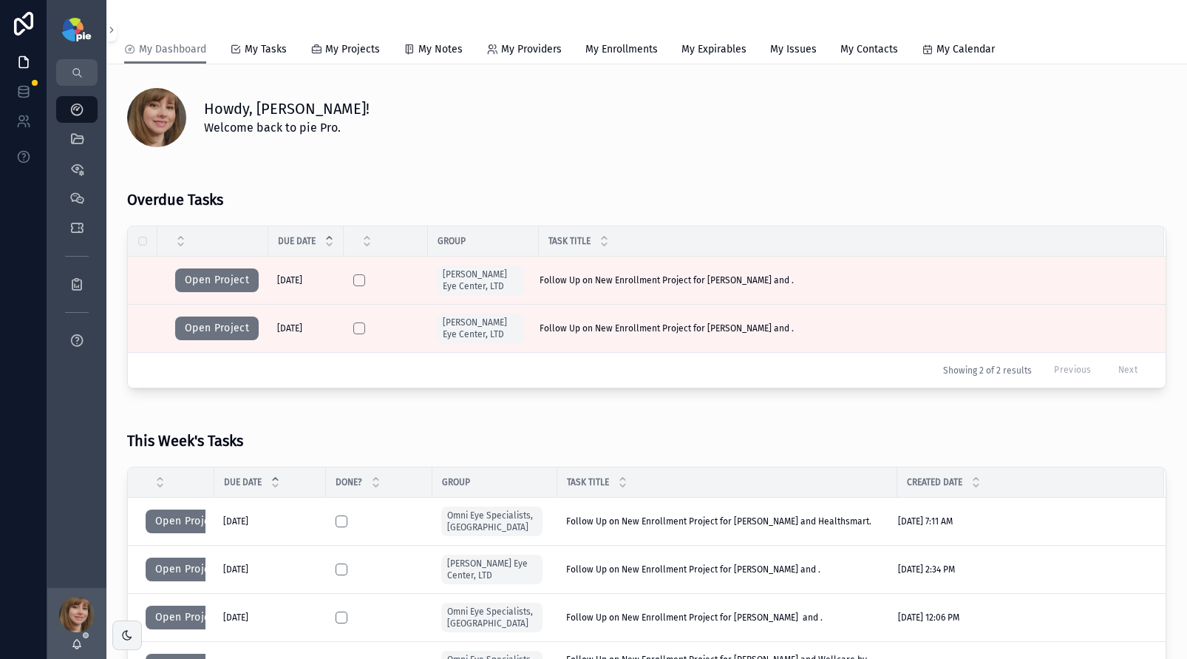
click at [228, 277] on button "Open Project" at bounding box center [217, 280] width 84 height 24
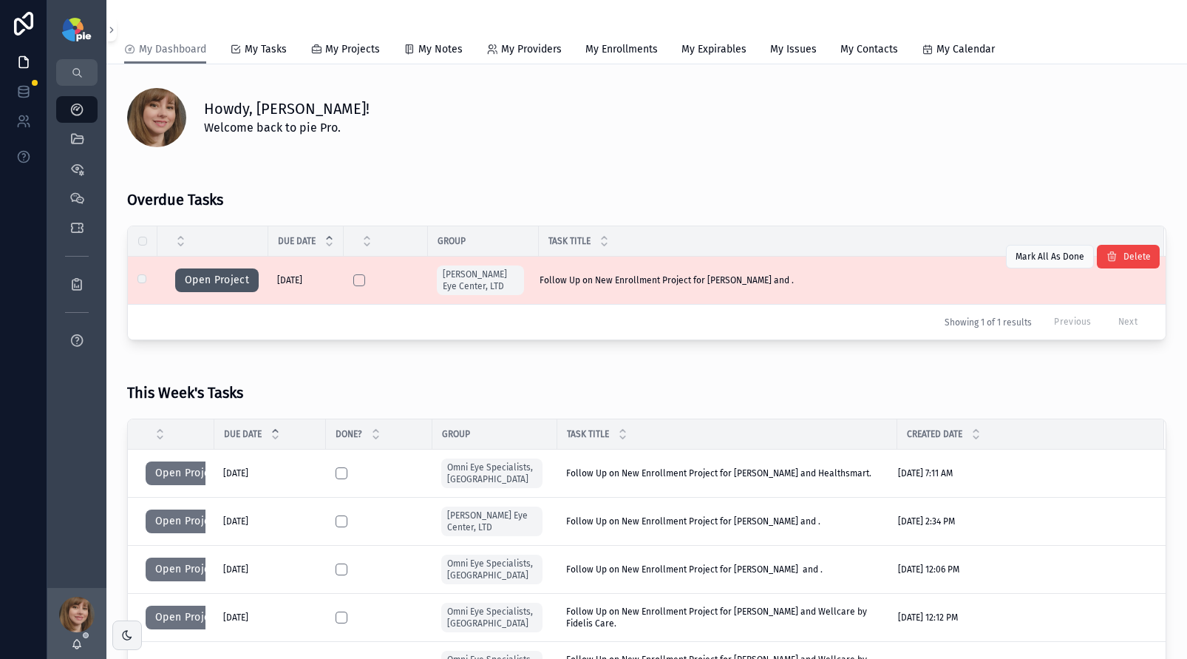
click at [217, 271] on button "Open Project" at bounding box center [217, 280] width 84 height 24
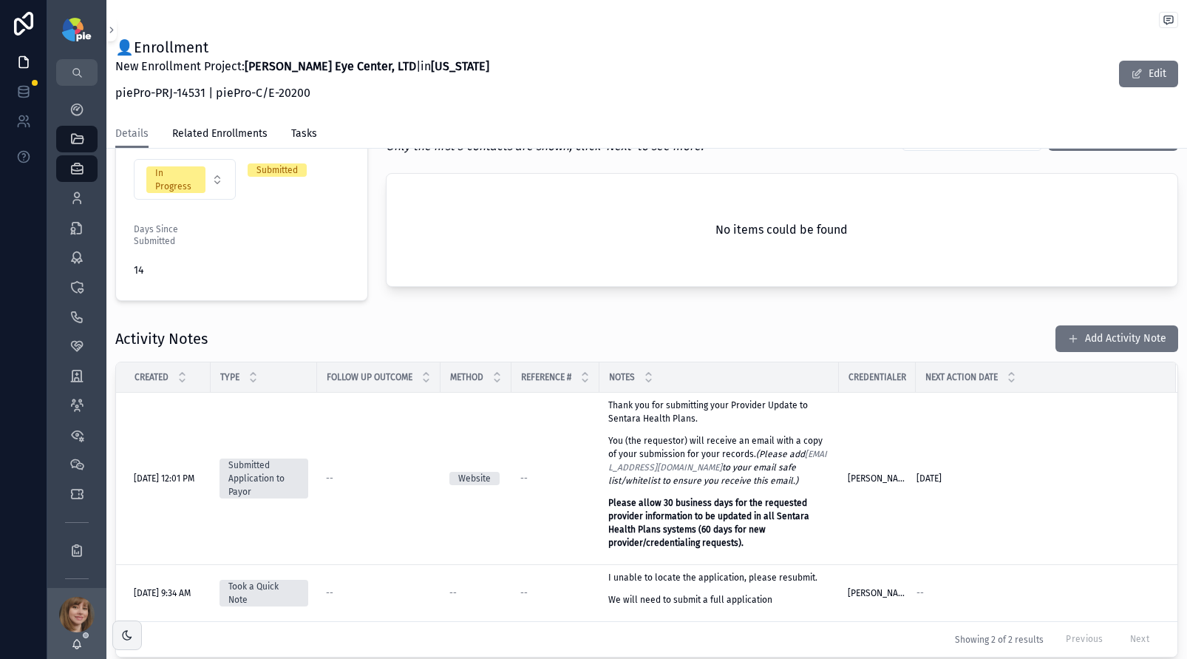
scroll to position [373, 0]
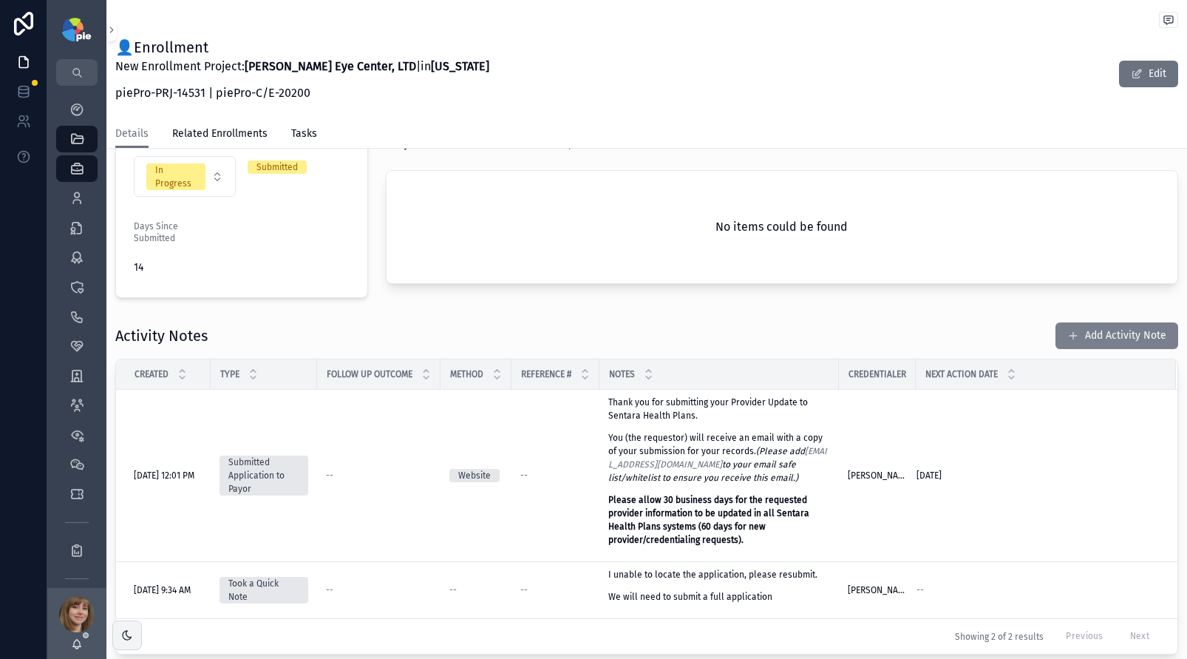
click at [1118, 335] on button "Add Activity Note" at bounding box center [1116, 335] width 123 height 27
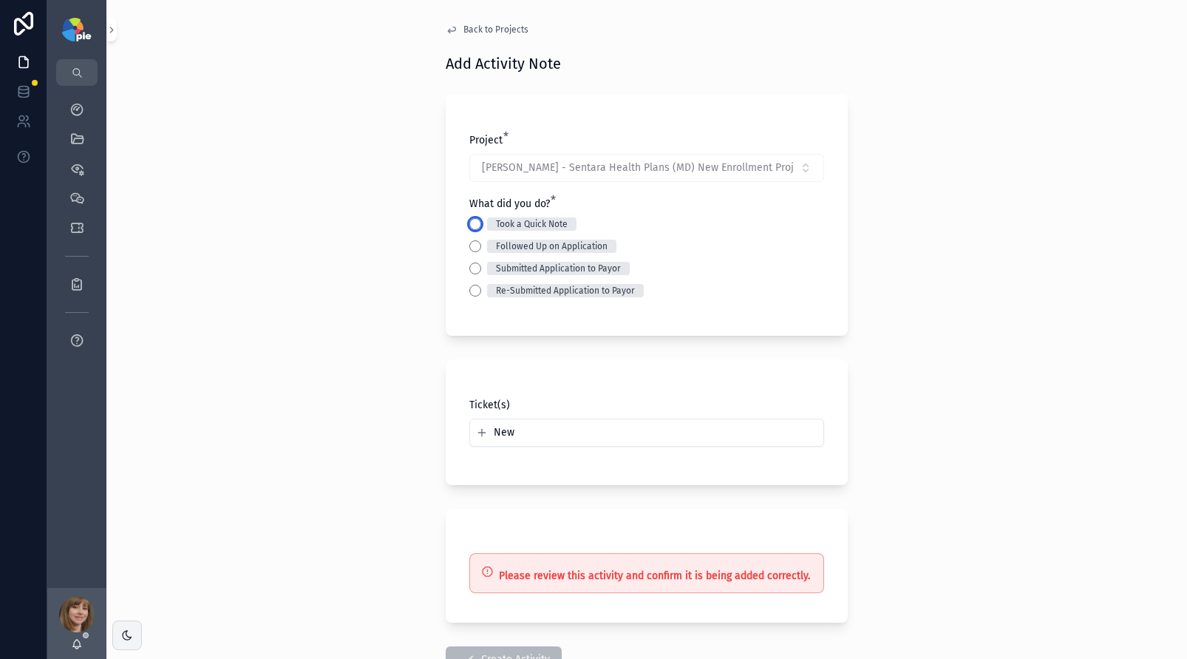
click at [469, 225] on button "Took a Quick Note" at bounding box center [475, 224] width 12 height 12
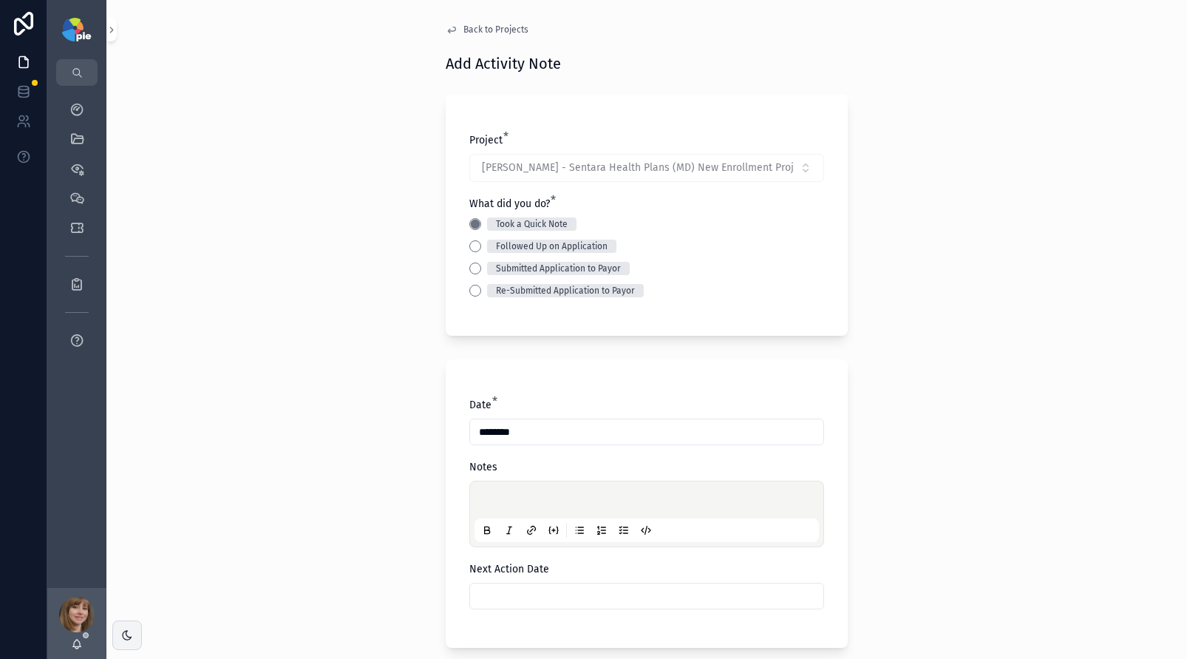
click at [488, 489] on div "scrollable content" at bounding box center [646, 514] width 344 height 56
click at [491, 498] on p "scrollable content" at bounding box center [649, 501] width 344 height 15
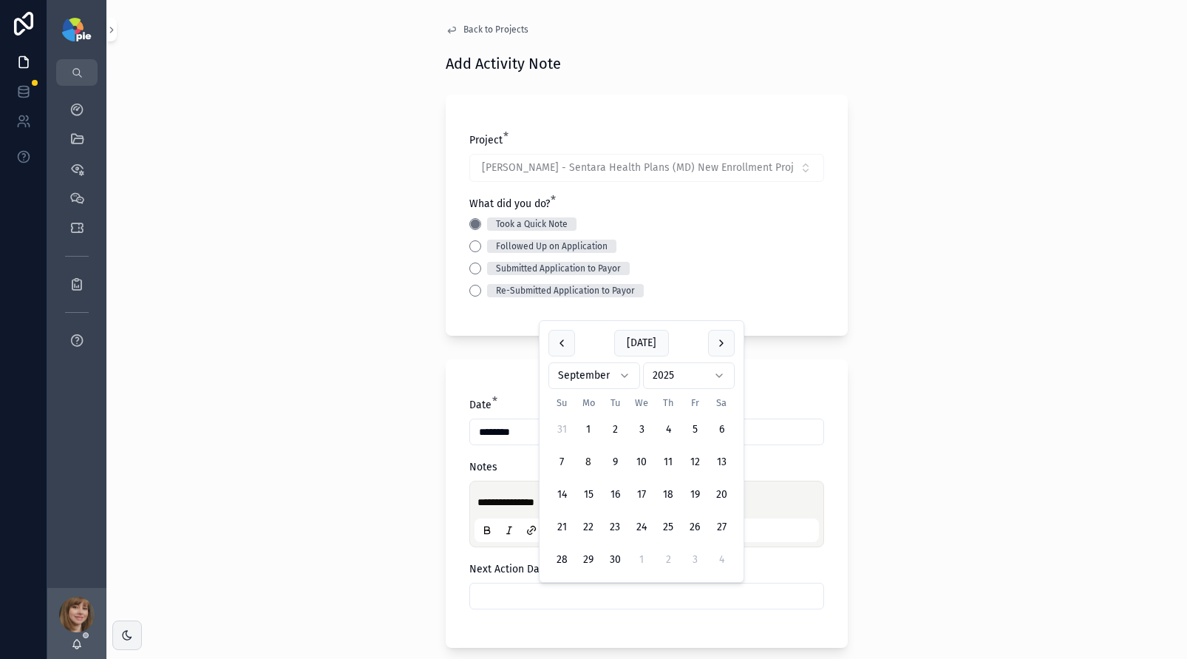
click at [506, 597] on input "scrollable content" at bounding box center [646, 595] width 353 height 21
click at [698, 463] on button "12" at bounding box center [694, 462] width 27 height 27
type input "*********"
click at [290, 463] on div "**********" at bounding box center [646, 329] width 1081 height 659
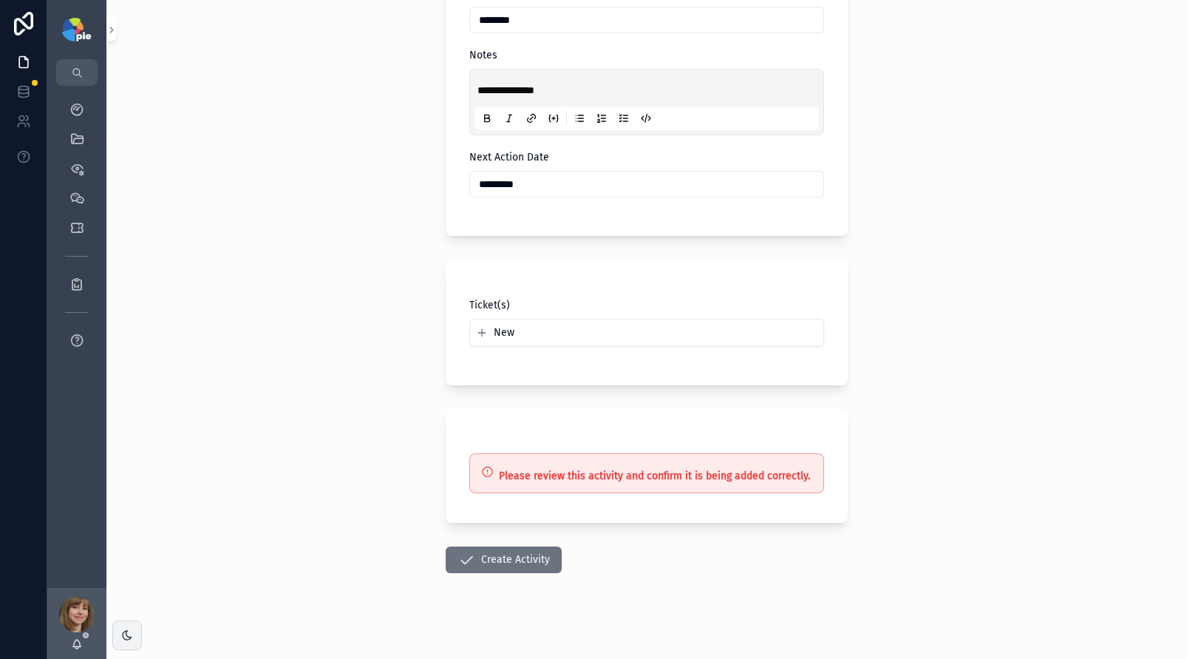
scroll to position [421, 0]
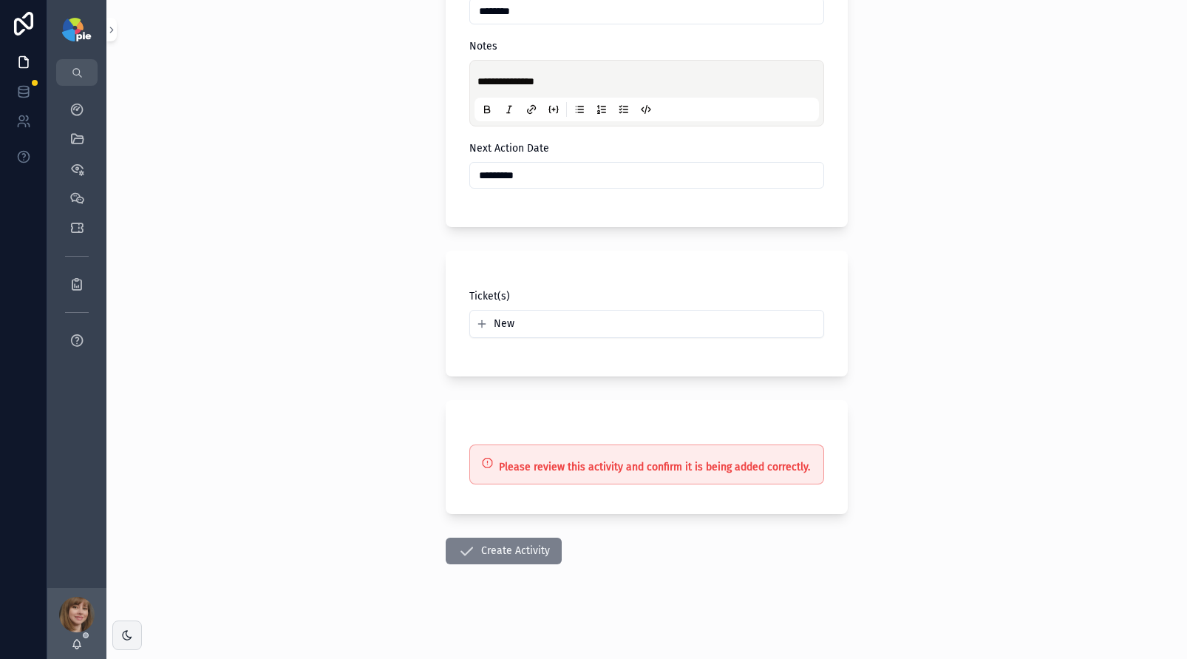
click at [474, 557] on button "Create Activity" at bounding box center [504, 550] width 116 height 27
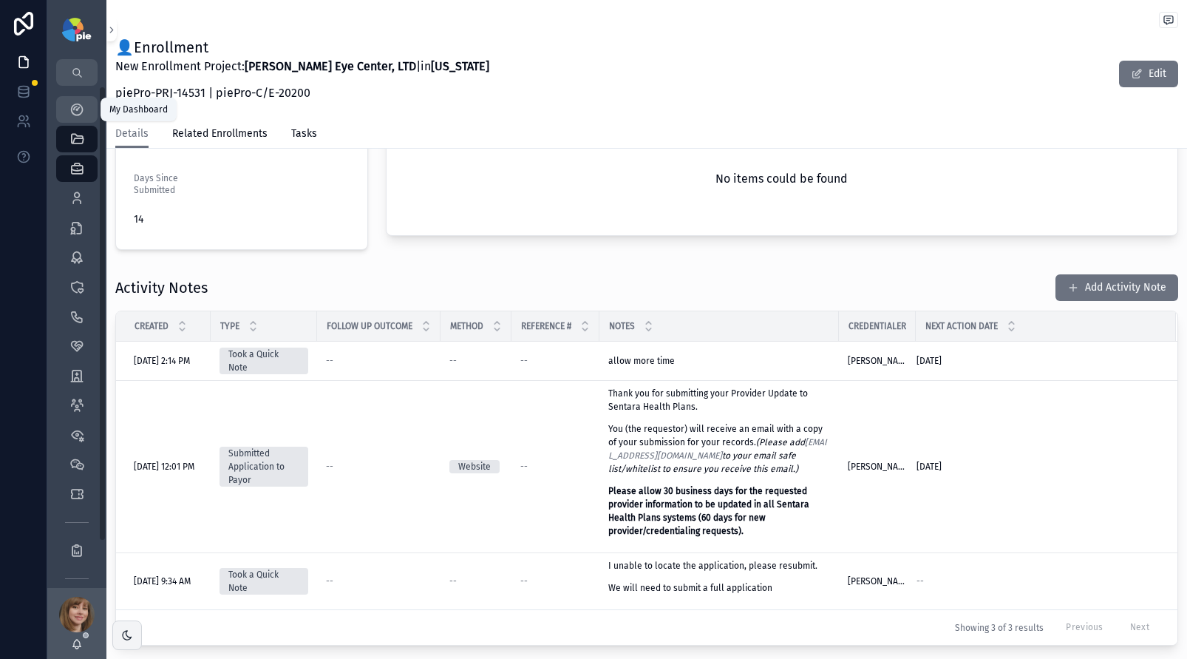
click at [73, 109] on icon "scrollable content" at bounding box center [76, 109] width 15 height 15
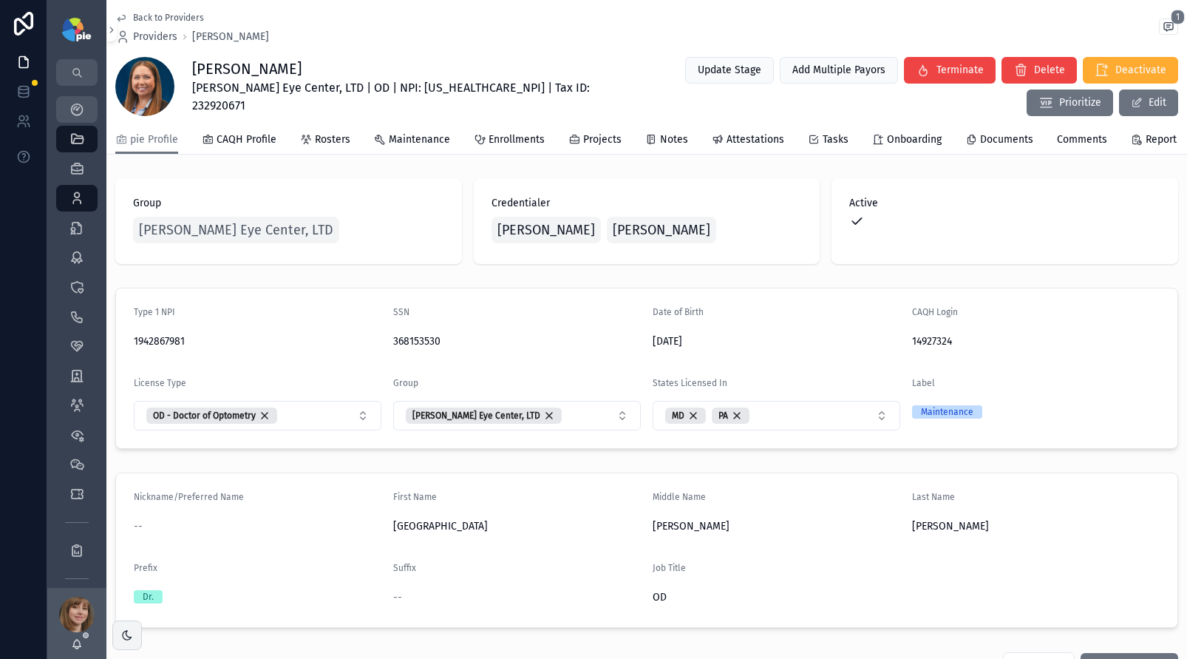
scroll to position [11, 0]
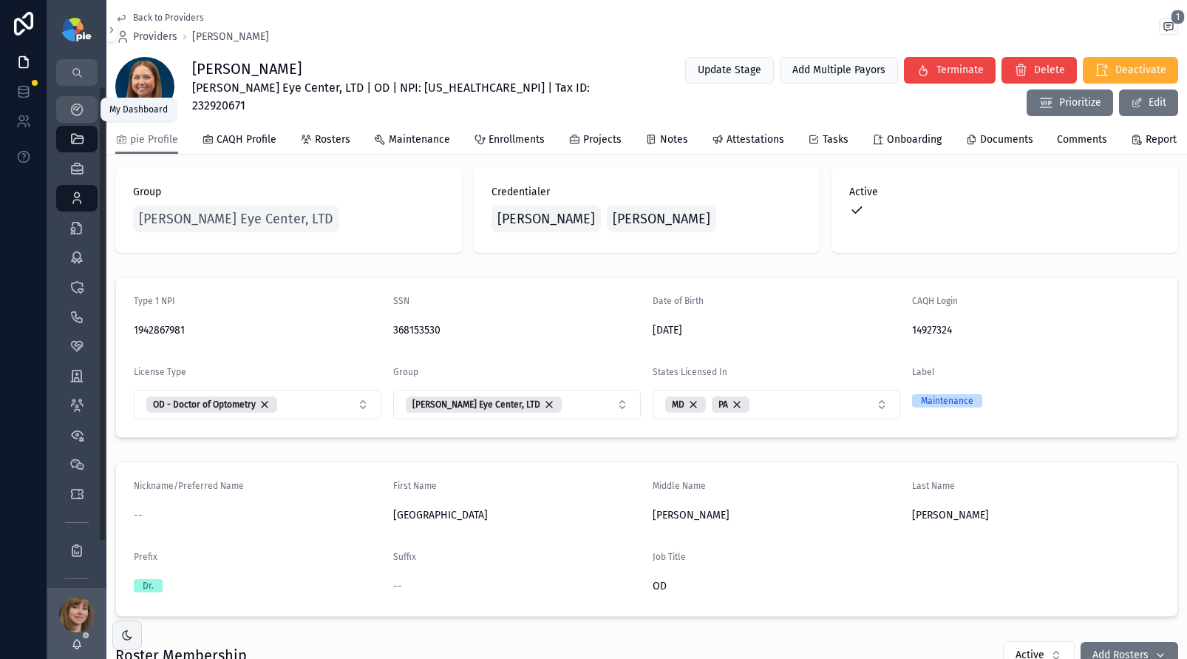
click at [67, 103] on div "My Dashboard" at bounding box center [77, 110] width 24 height 24
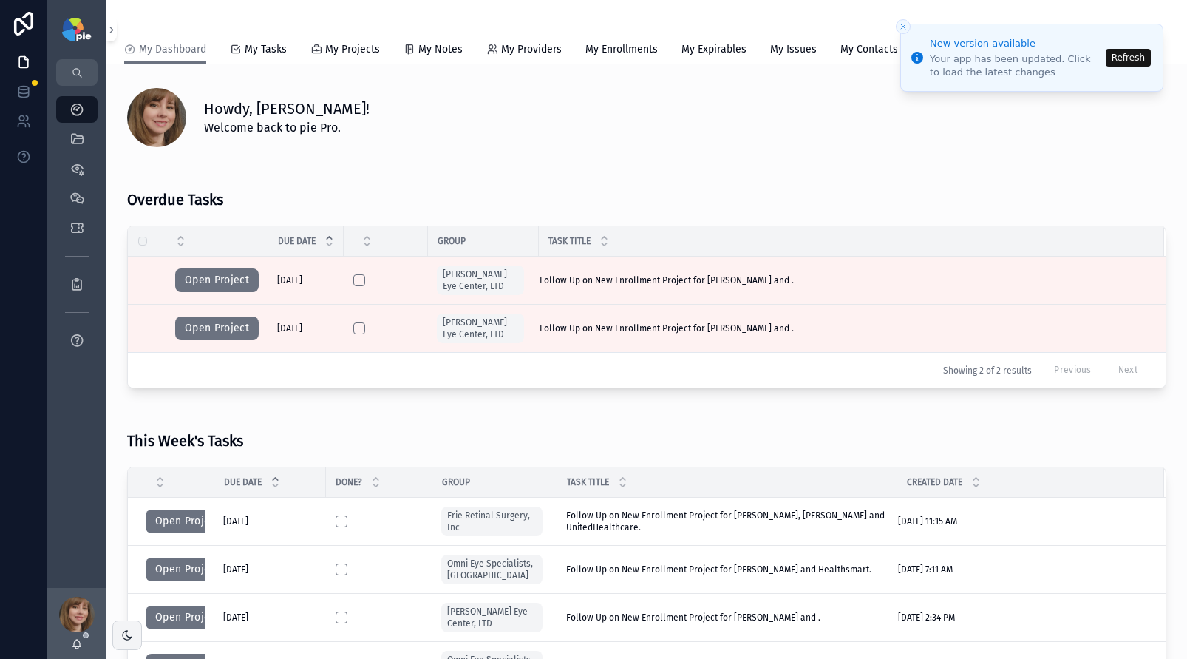
click at [1126, 62] on button "Refresh" at bounding box center [1128, 58] width 45 height 18
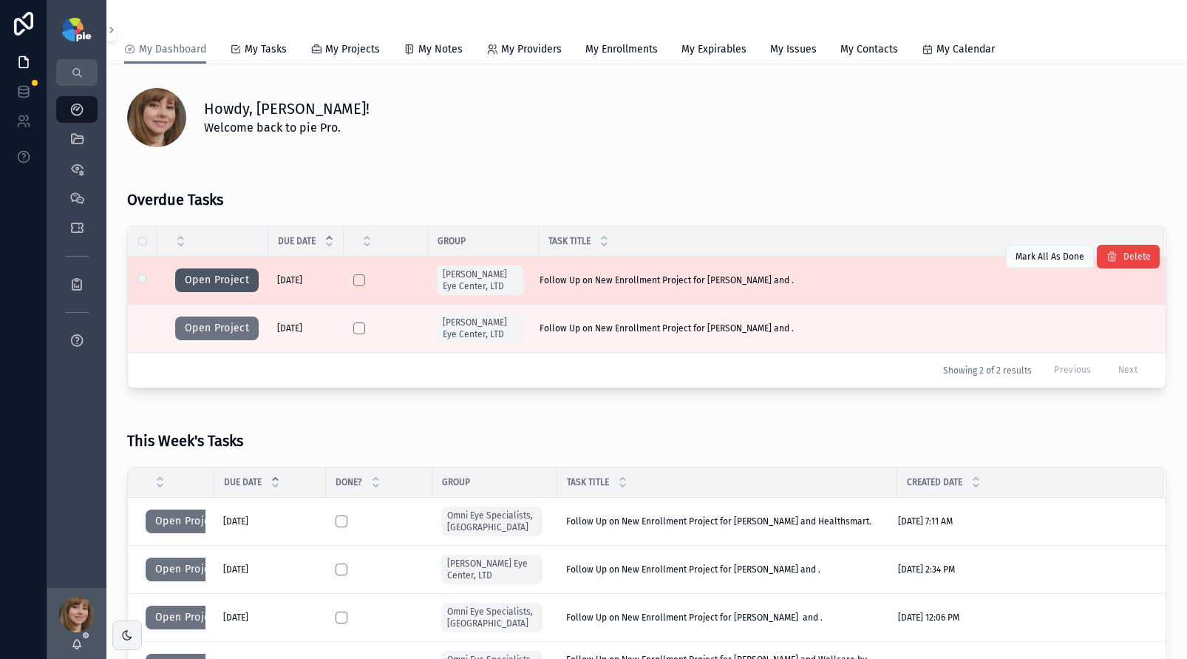
click at [198, 285] on button "Open Project" at bounding box center [217, 280] width 84 height 24
click at [236, 284] on button "Open Project" at bounding box center [217, 280] width 84 height 24
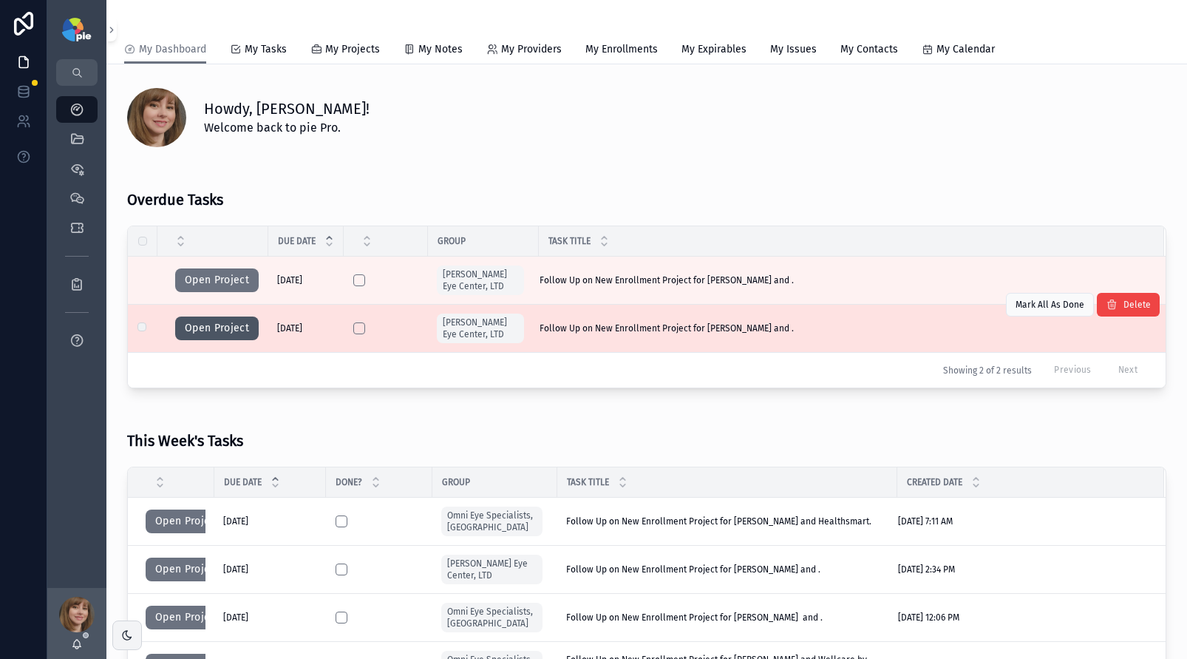
click at [213, 316] on button "Open Project" at bounding box center [217, 328] width 84 height 24
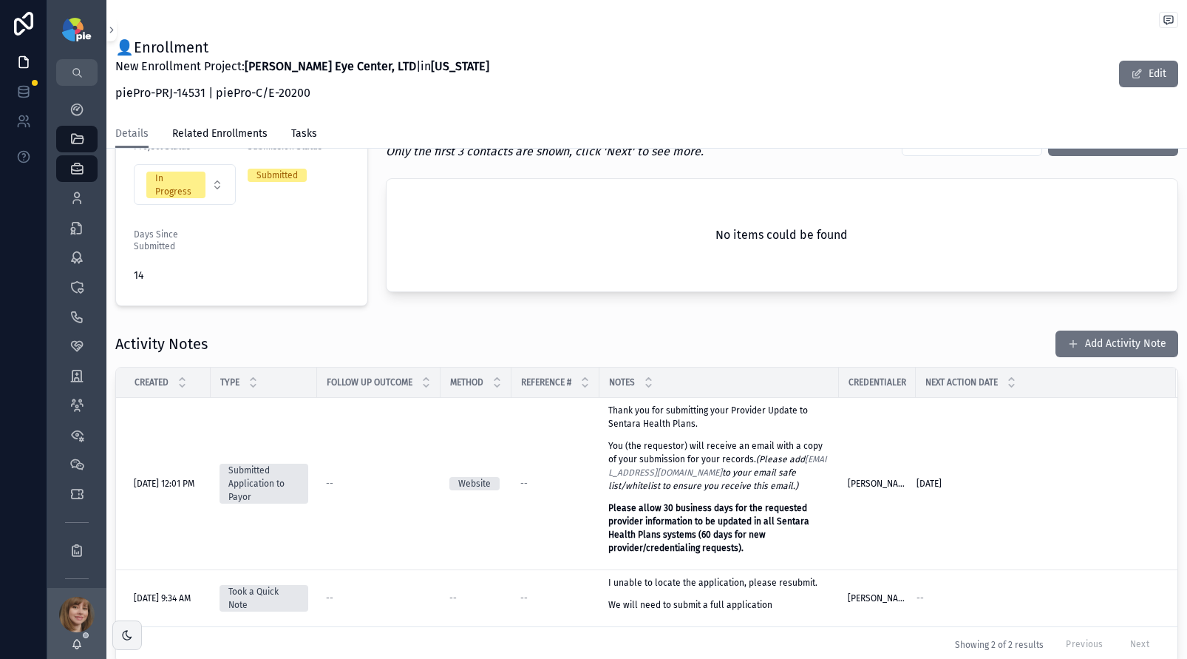
scroll to position [370, 0]
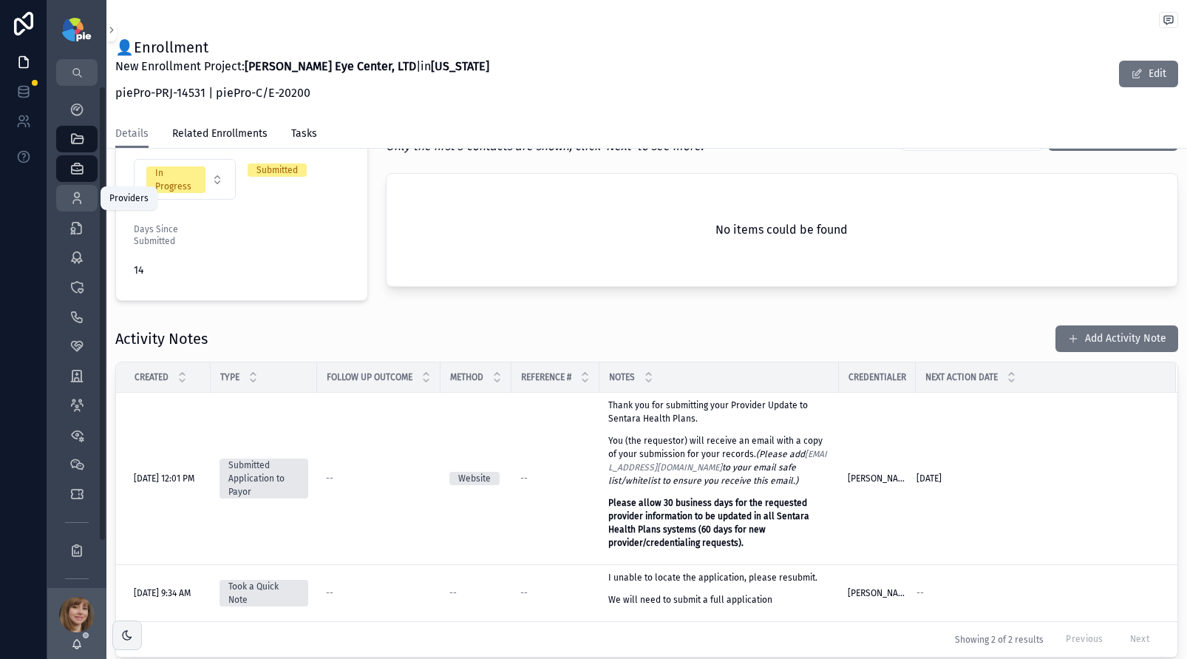
click at [82, 187] on div "Providers 295" at bounding box center [77, 198] width 24 height 24
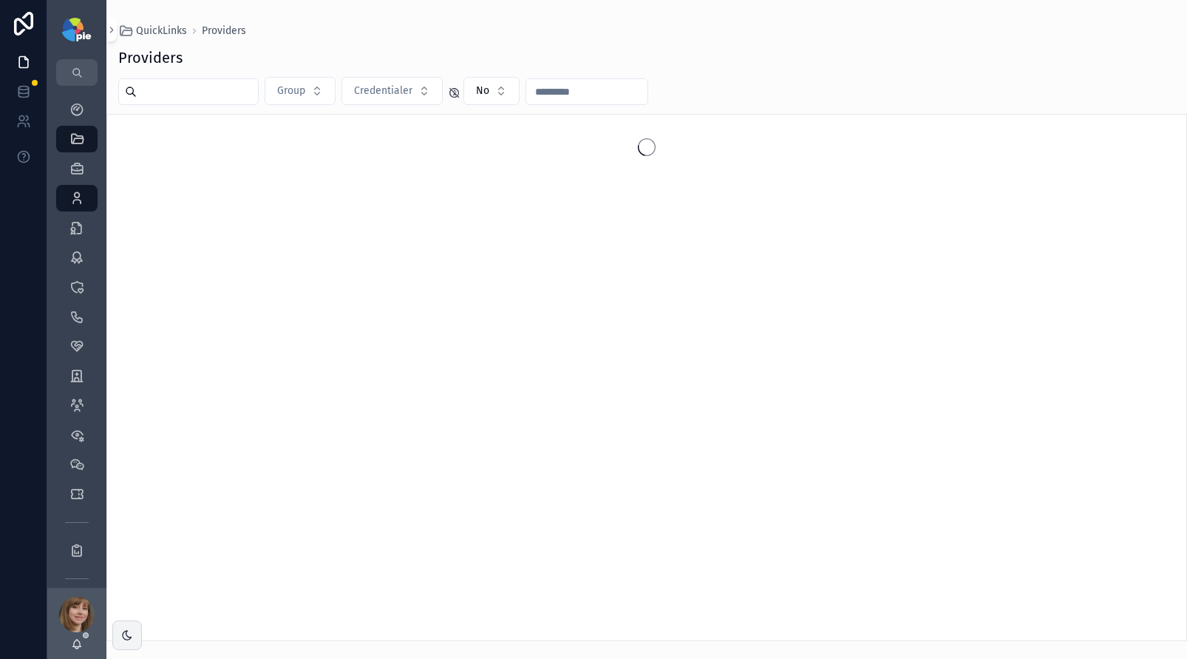
click at [225, 92] on input "scrollable content" at bounding box center [197, 91] width 121 height 21
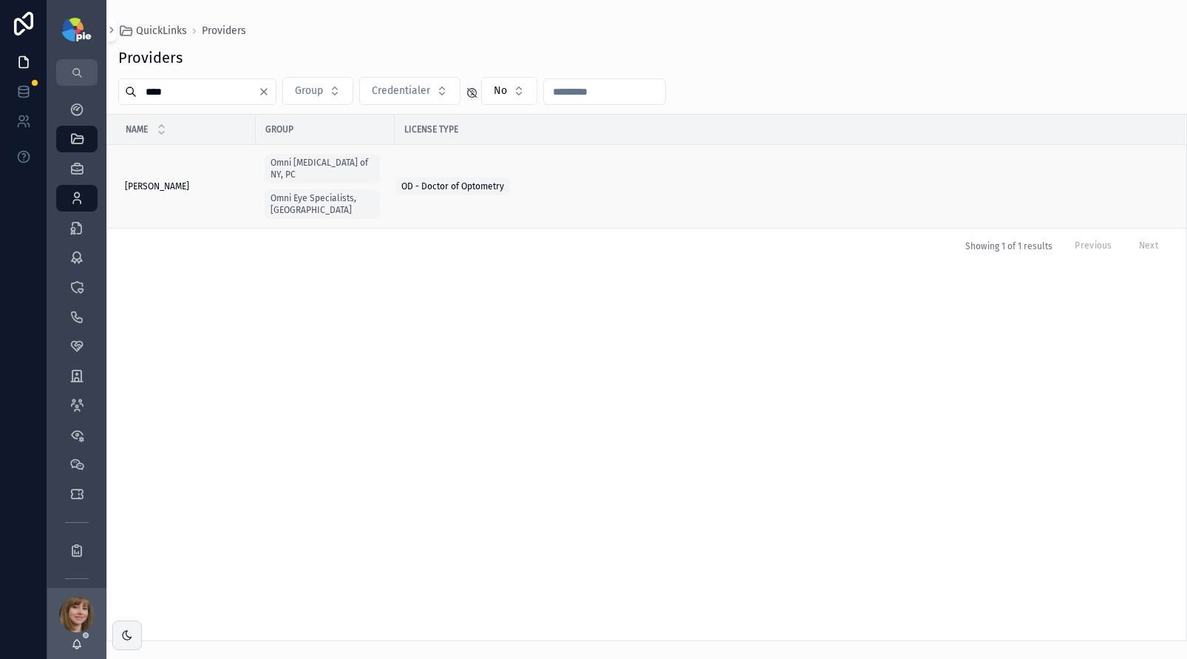
type input "****"
click at [209, 184] on div "[PERSON_NAME] [PERSON_NAME]" at bounding box center [186, 186] width 122 height 12
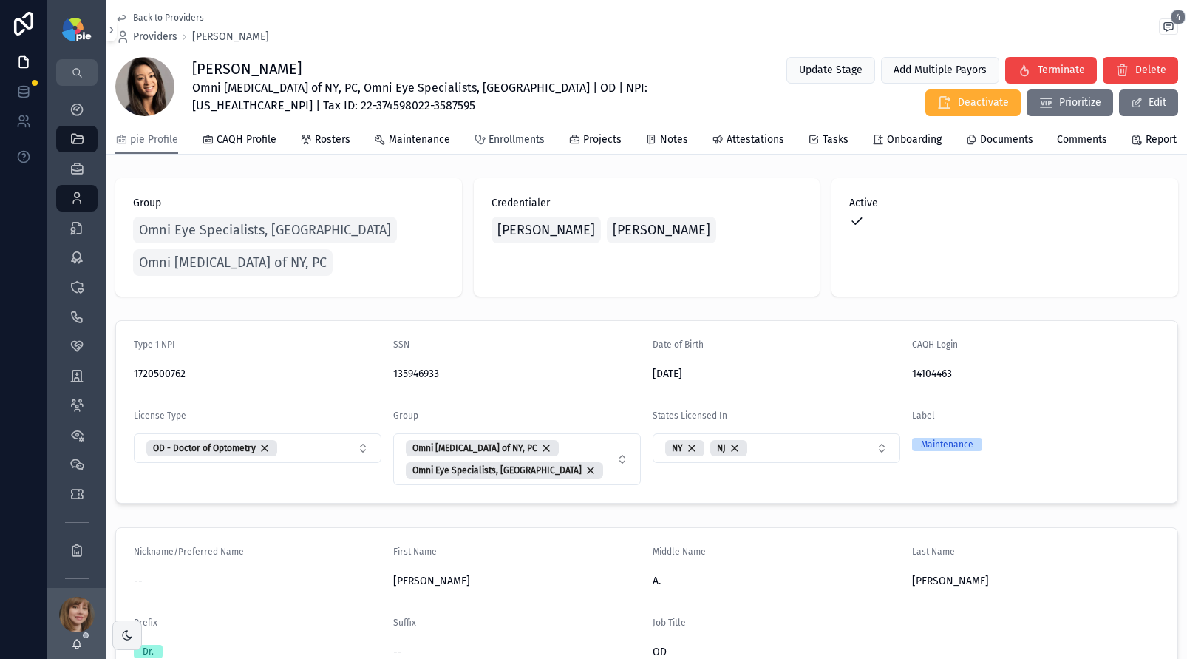
click at [491, 143] on span "Enrollments" at bounding box center [517, 139] width 56 height 15
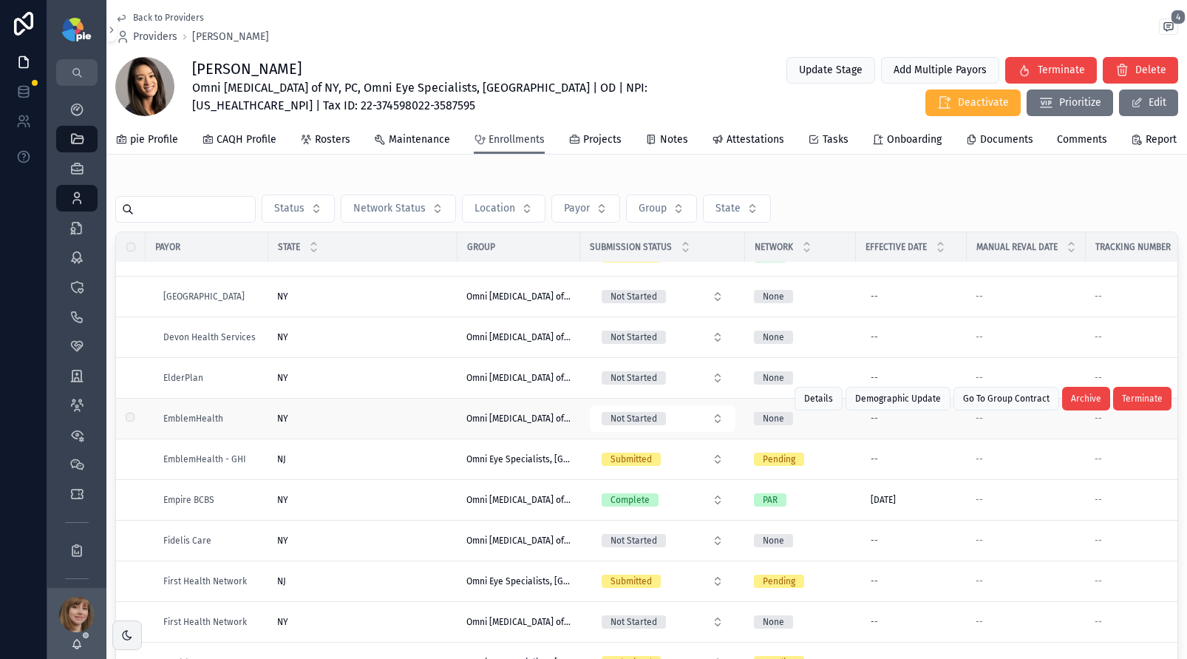
scroll to position [641, 0]
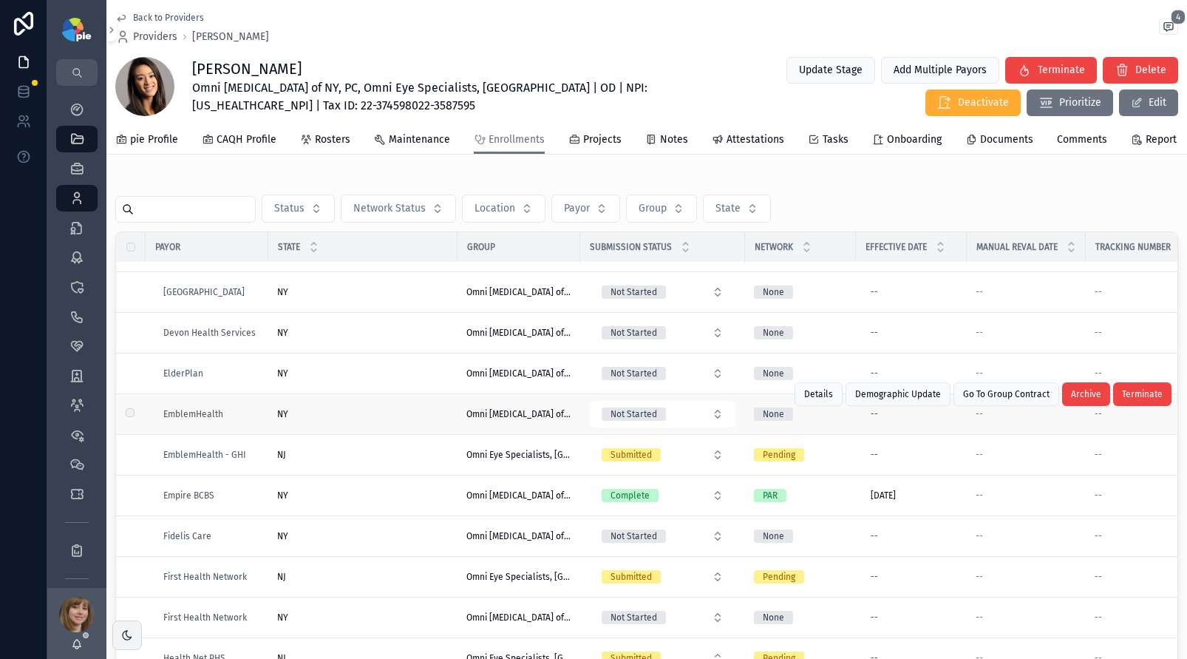
click at [375, 420] on div "NY [GEOGRAPHIC_DATA]" at bounding box center [362, 414] width 171 height 12
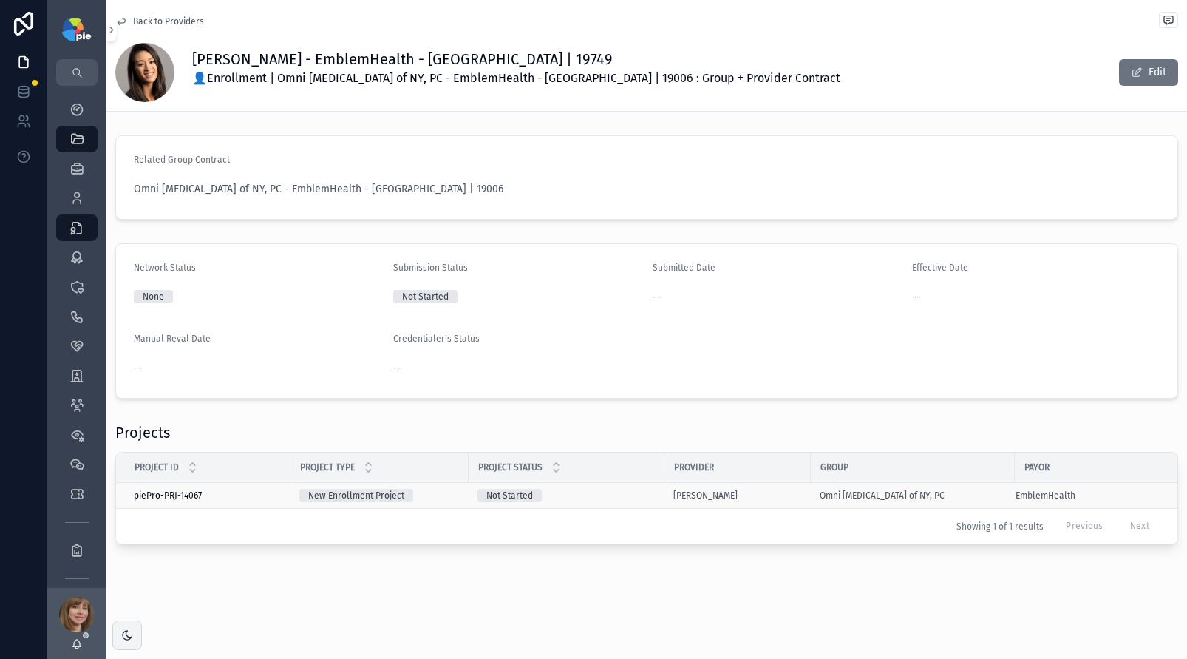
click at [623, 495] on div "Not Started" at bounding box center [566, 495] width 178 height 13
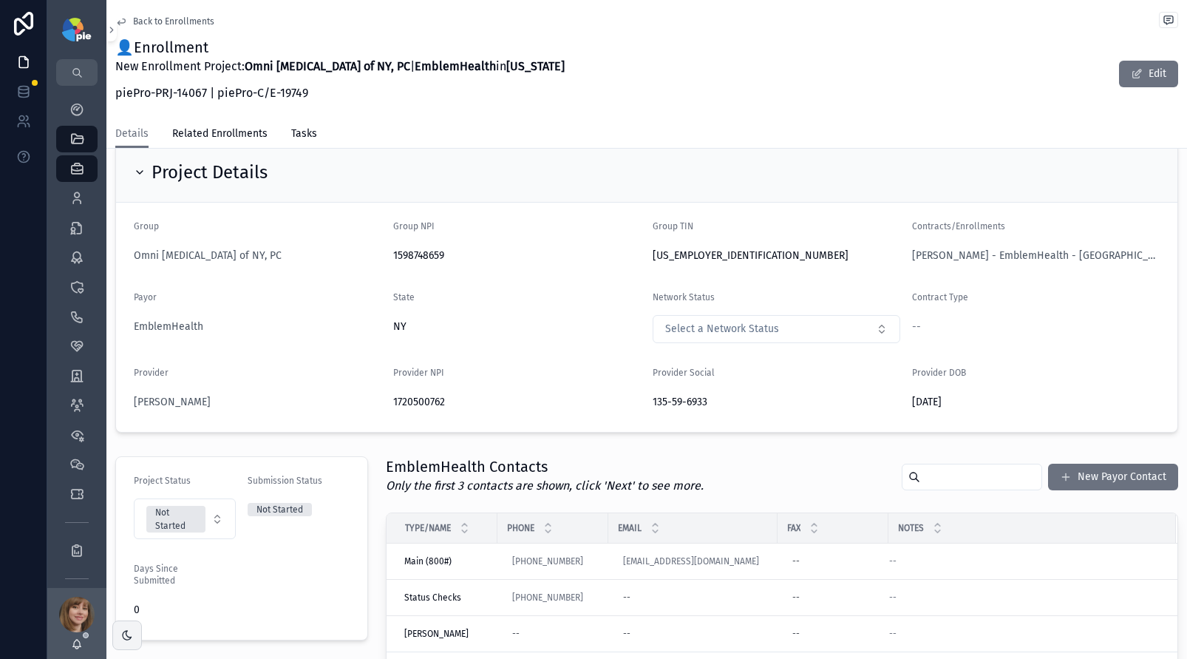
scroll to position [270, 0]
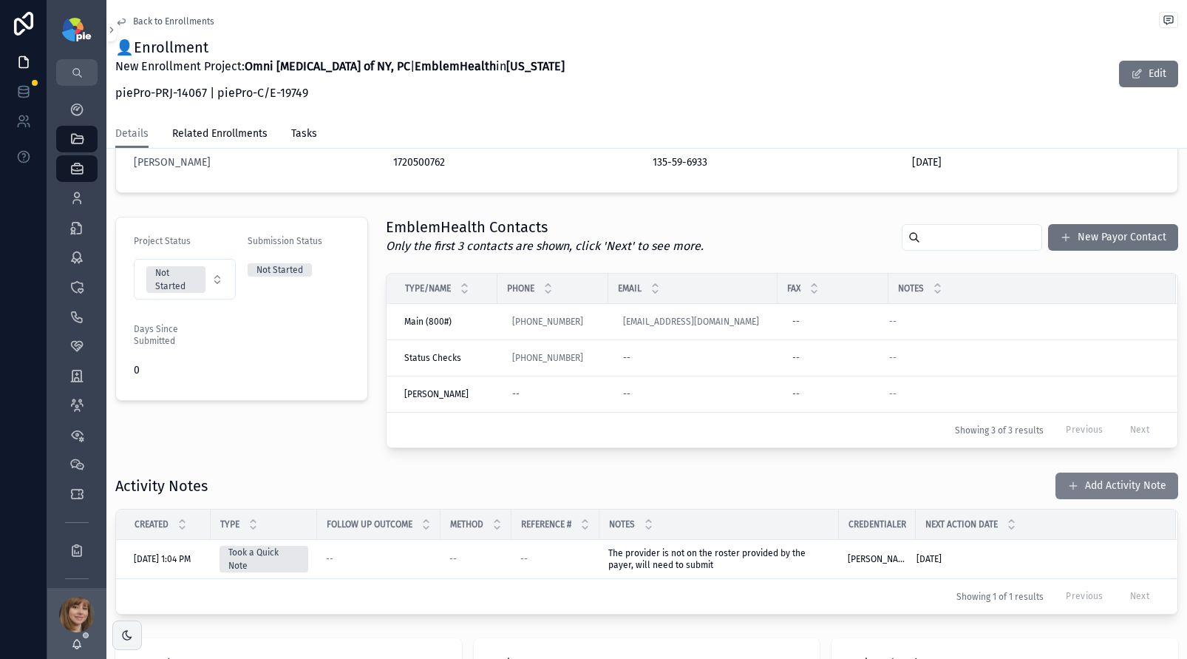
click at [1086, 480] on button "Add Activity Note" at bounding box center [1116, 485] width 123 height 27
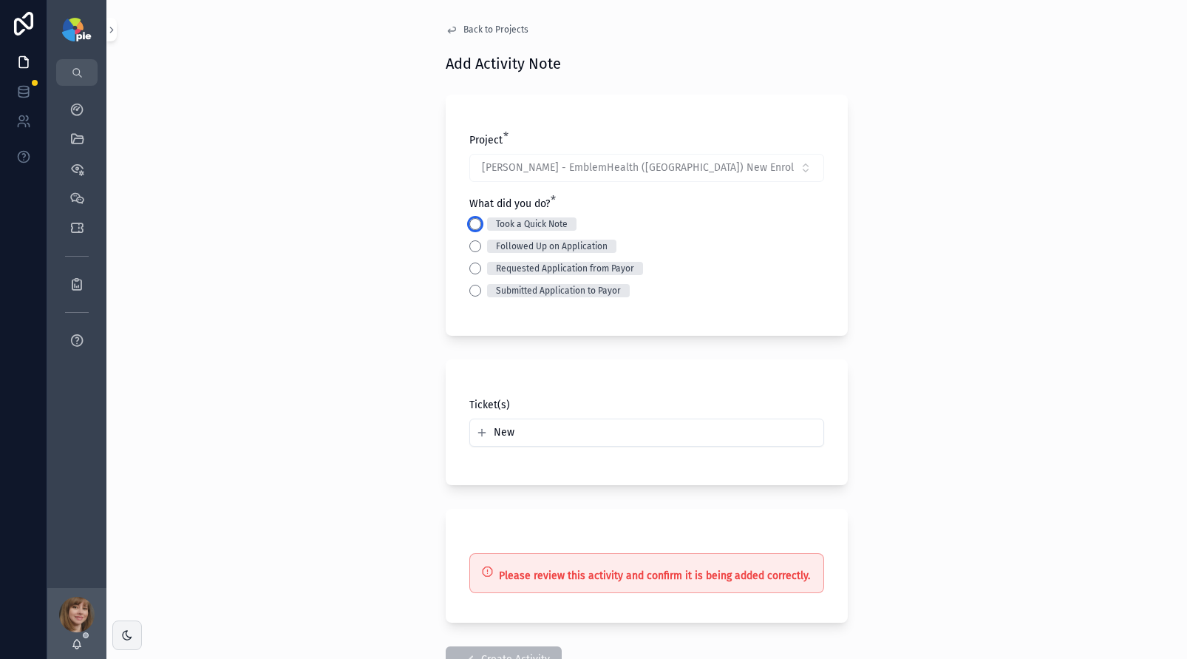
click at [469, 226] on button "Took a Quick Note" at bounding box center [475, 224] width 12 height 12
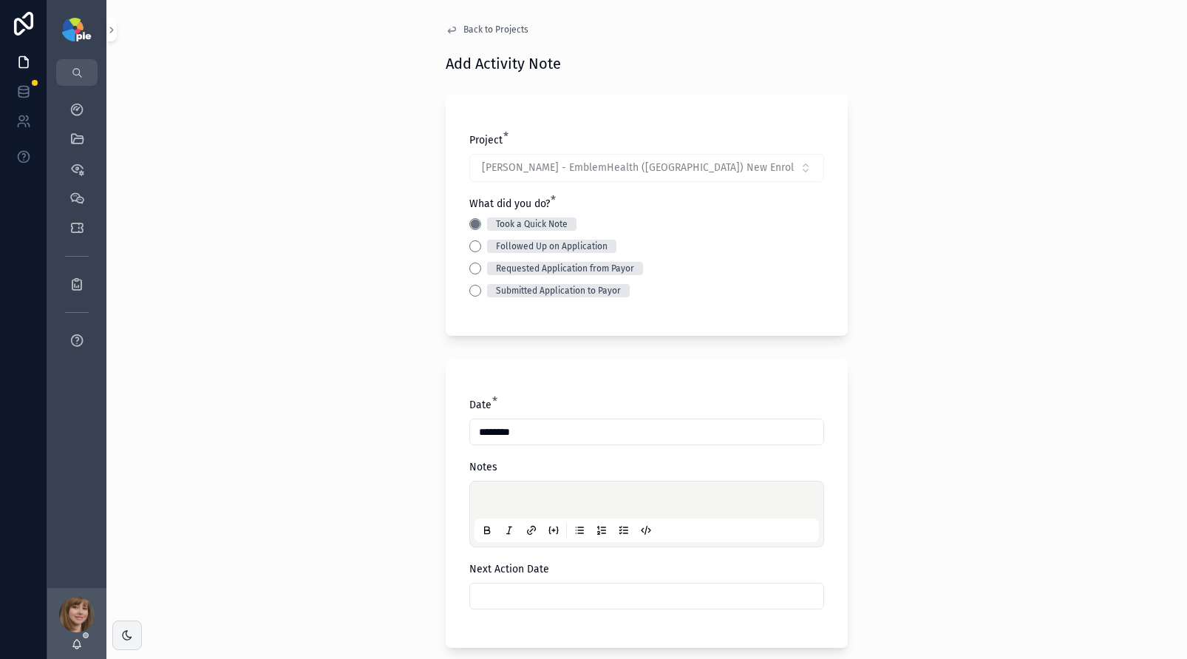
click at [498, 493] on div "scrollable content" at bounding box center [646, 514] width 344 height 56
click at [497, 497] on p "scrollable content" at bounding box center [649, 501] width 344 height 15
click at [528, 588] on input "scrollable content" at bounding box center [646, 595] width 353 height 21
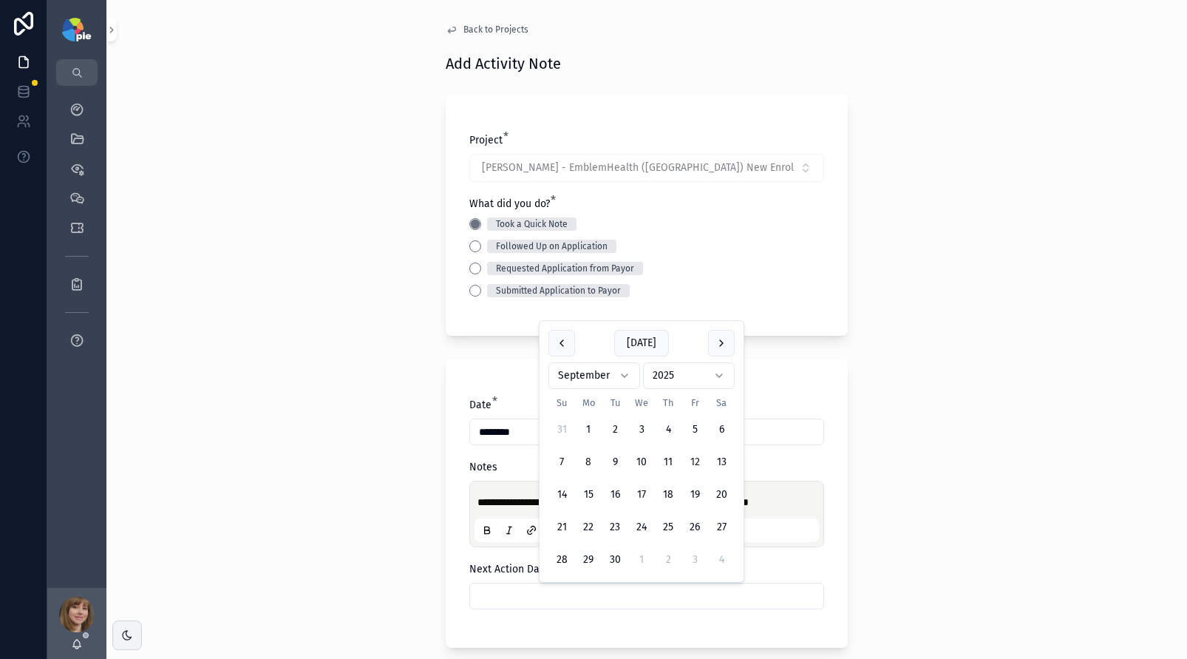
click at [695, 458] on button "12" at bounding box center [694, 462] width 27 height 27
type input "*********"
click at [299, 472] on div "**********" at bounding box center [646, 329] width 1081 height 659
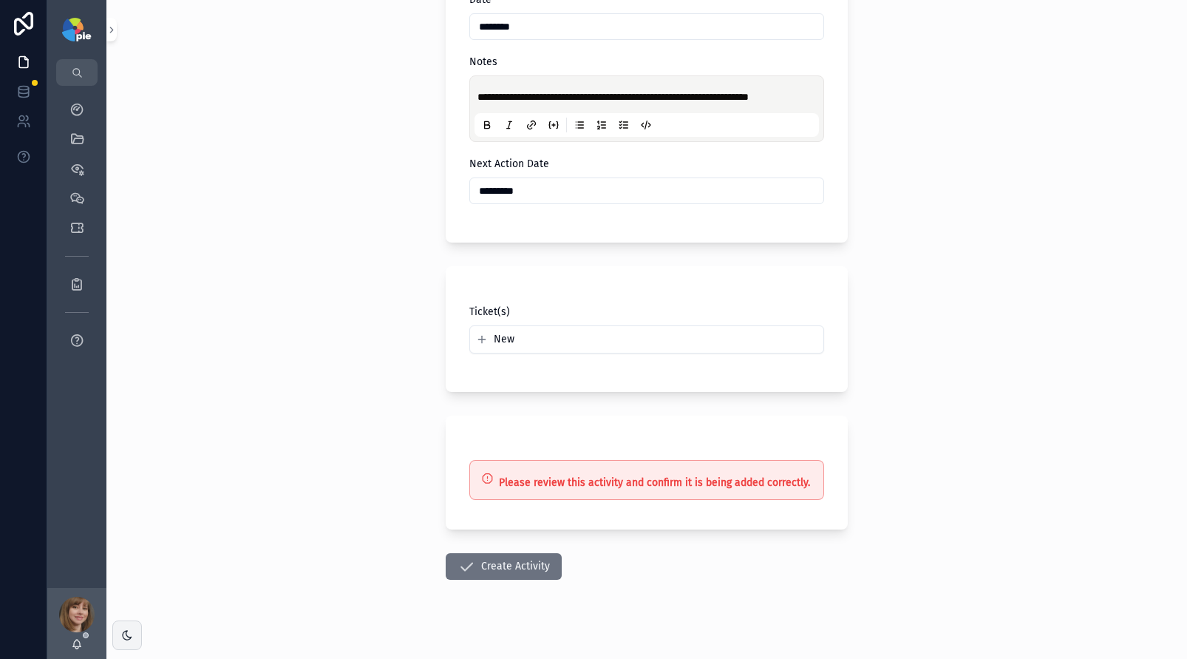
scroll to position [421, 0]
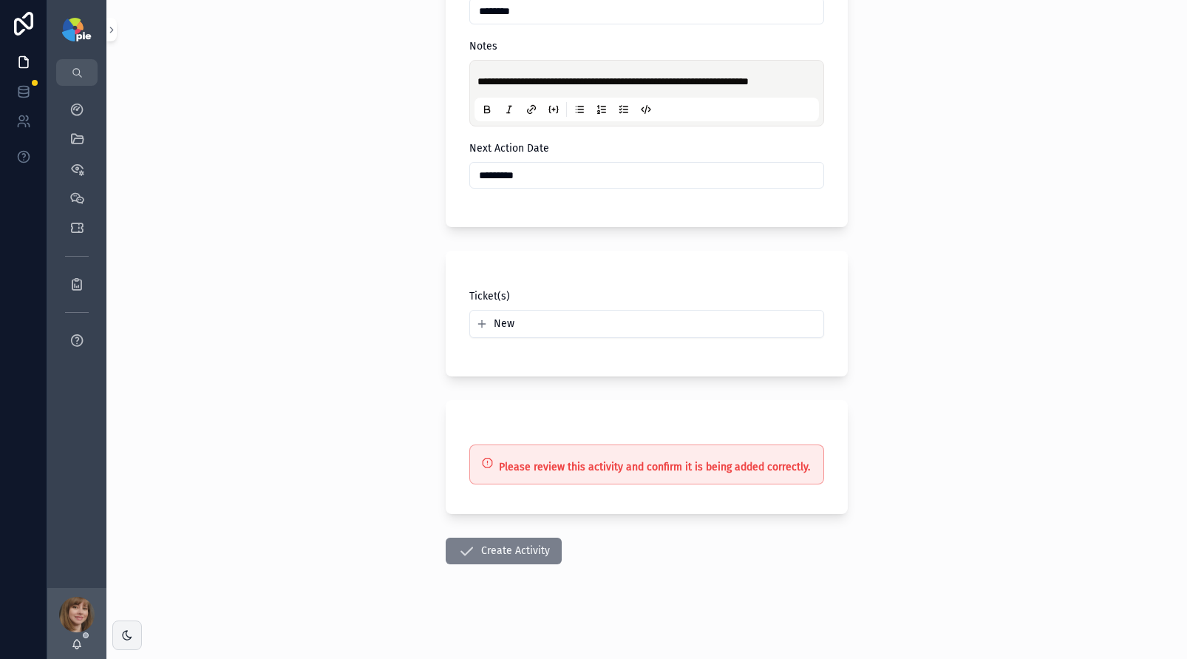
click at [475, 549] on button "Create Activity" at bounding box center [504, 550] width 116 height 27
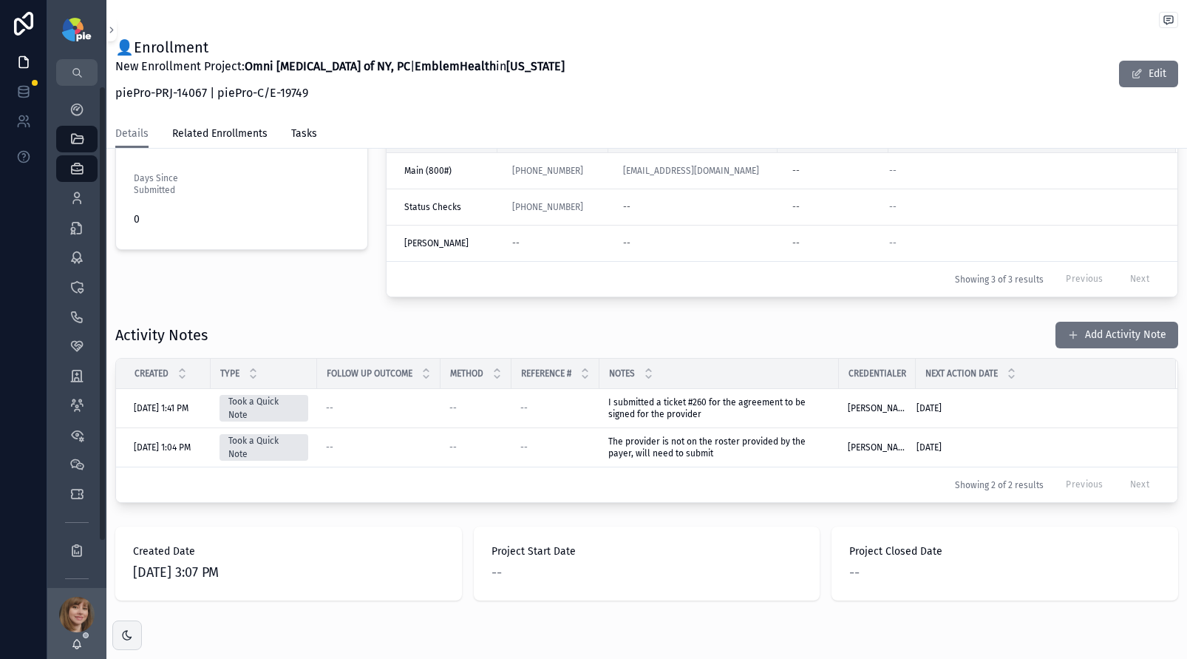
click at [52, 195] on div "Providers 295" at bounding box center [76, 198] width 59 height 30
click at [61, 198] on link "Providers 295" at bounding box center [76, 198] width 41 height 27
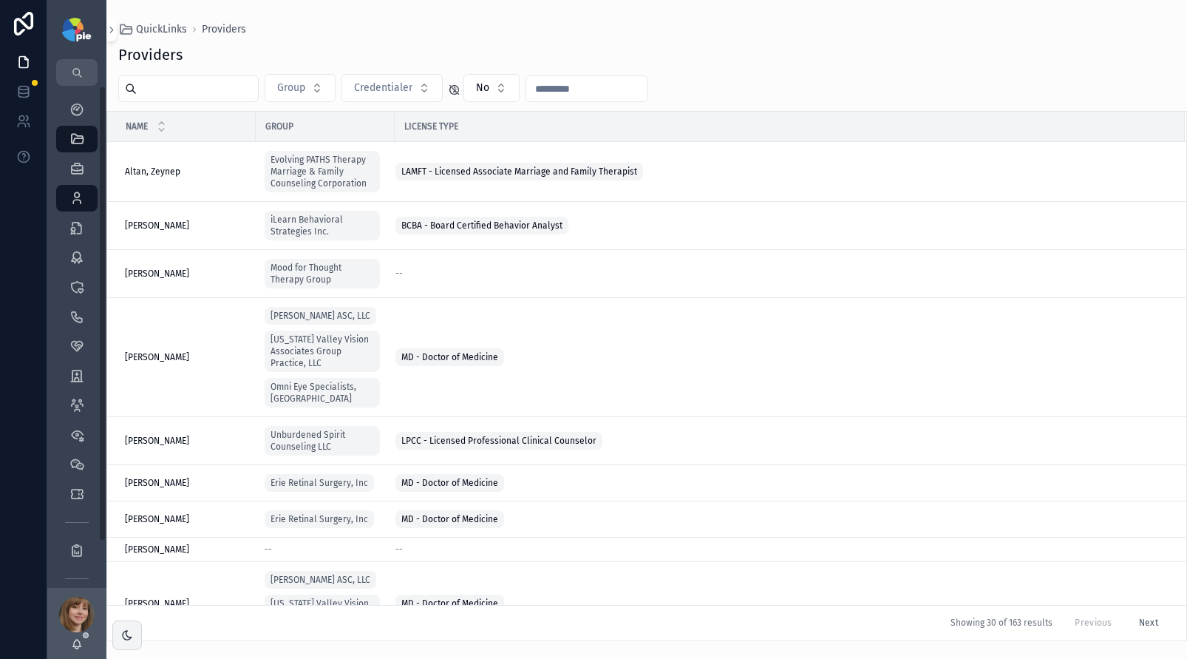
click at [238, 95] on input "scrollable content" at bounding box center [197, 88] width 121 height 21
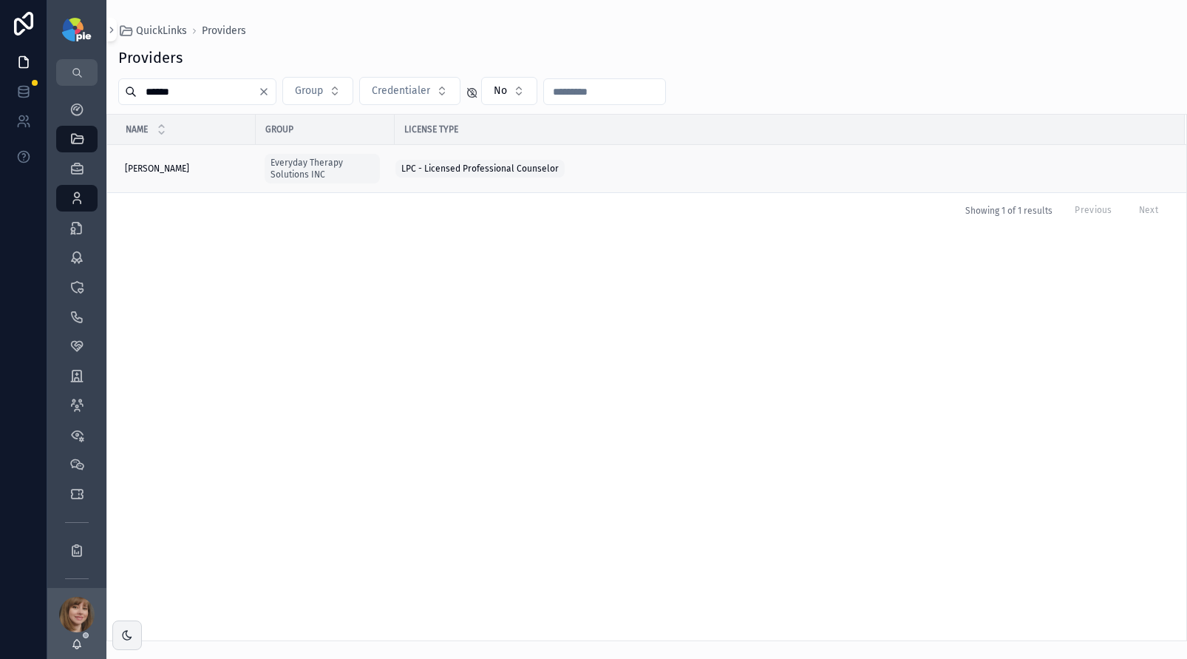
type input "******"
click at [197, 166] on div "[PERSON_NAME] [PERSON_NAME]" at bounding box center [186, 169] width 122 height 12
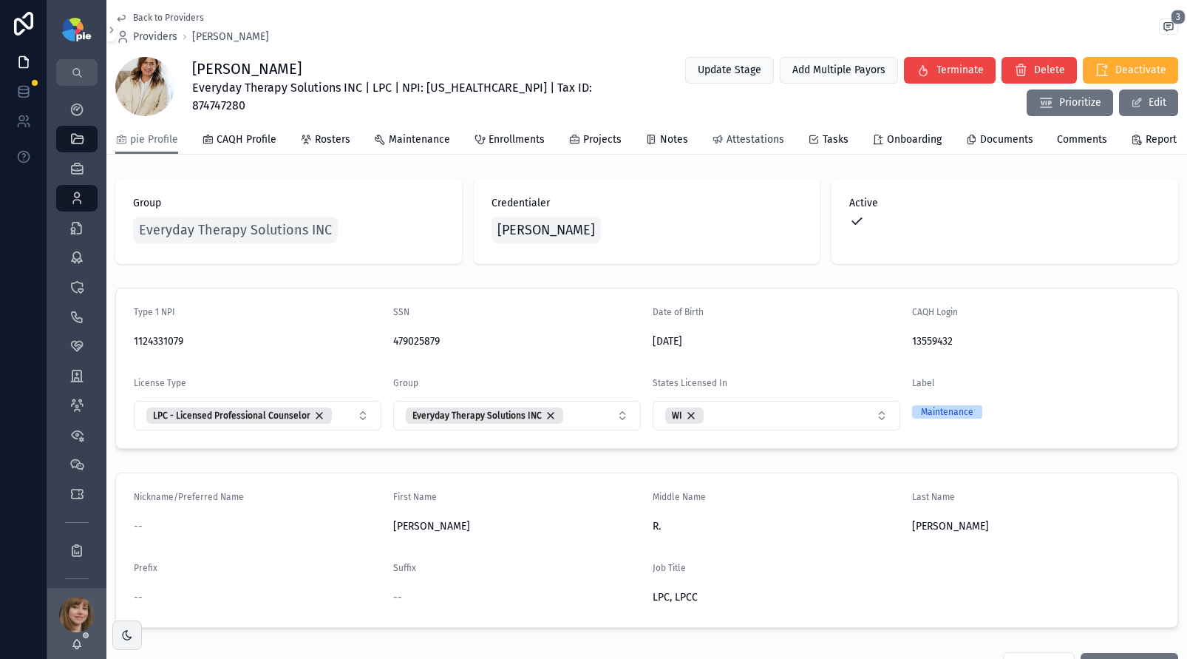
click at [727, 147] on span "Attestations" at bounding box center [756, 139] width 58 height 15
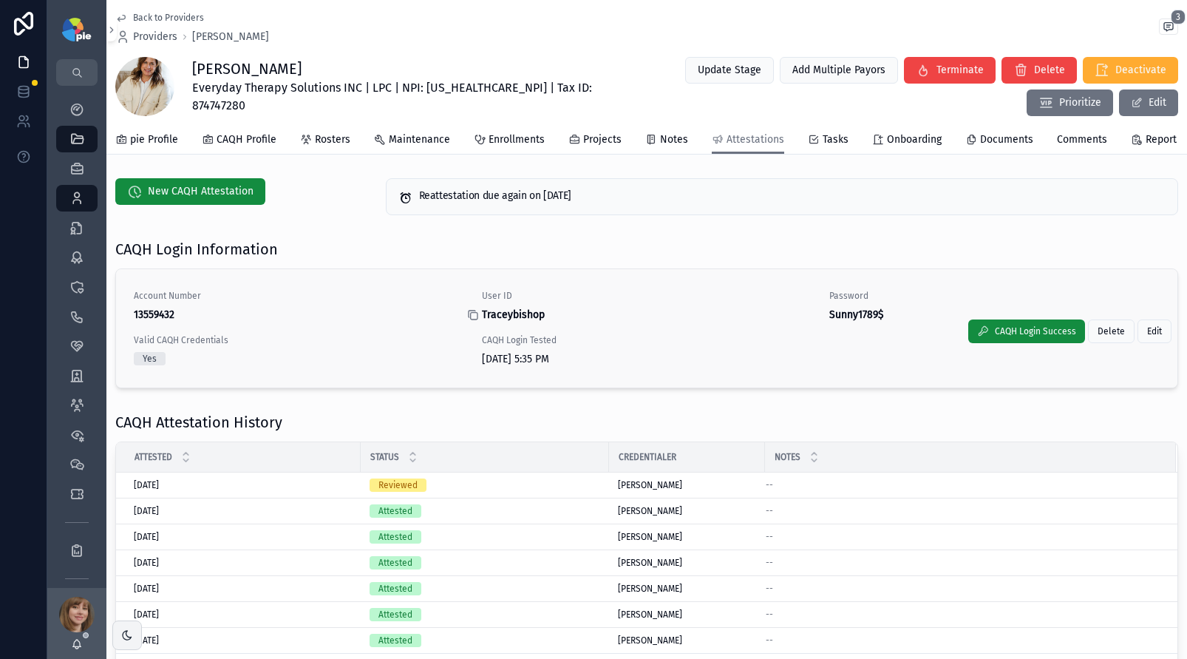
click at [470, 319] on icon "scrollable content" at bounding box center [473, 316] width 7 height 7
click at [816, 321] on icon "scrollable content" at bounding box center [820, 315] width 12 height 12
click at [81, 347] on icon "scrollable content" at bounding box center [76, 346] width 15 height 15
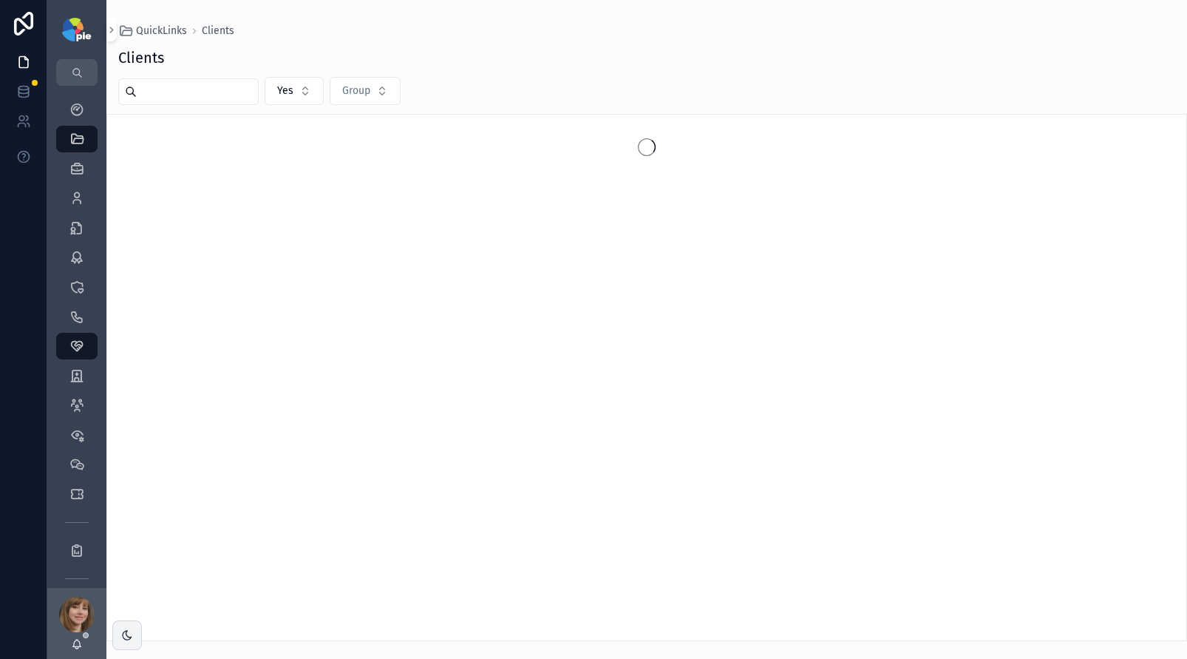
click at [155, 98] on input "scrollable content" at bounding box center [197, 91] width 121 height 21
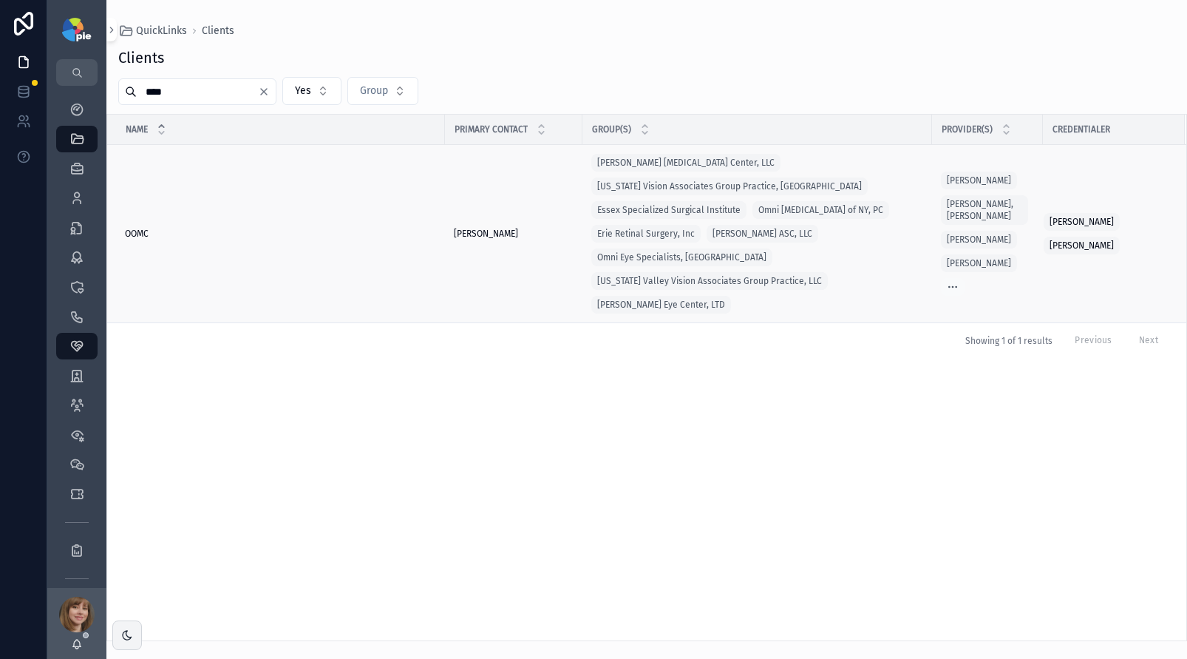
type input "****"
click at [149, 228] on div "OOMC OOMC" at bounding box center [280, 234] width 311 height 12
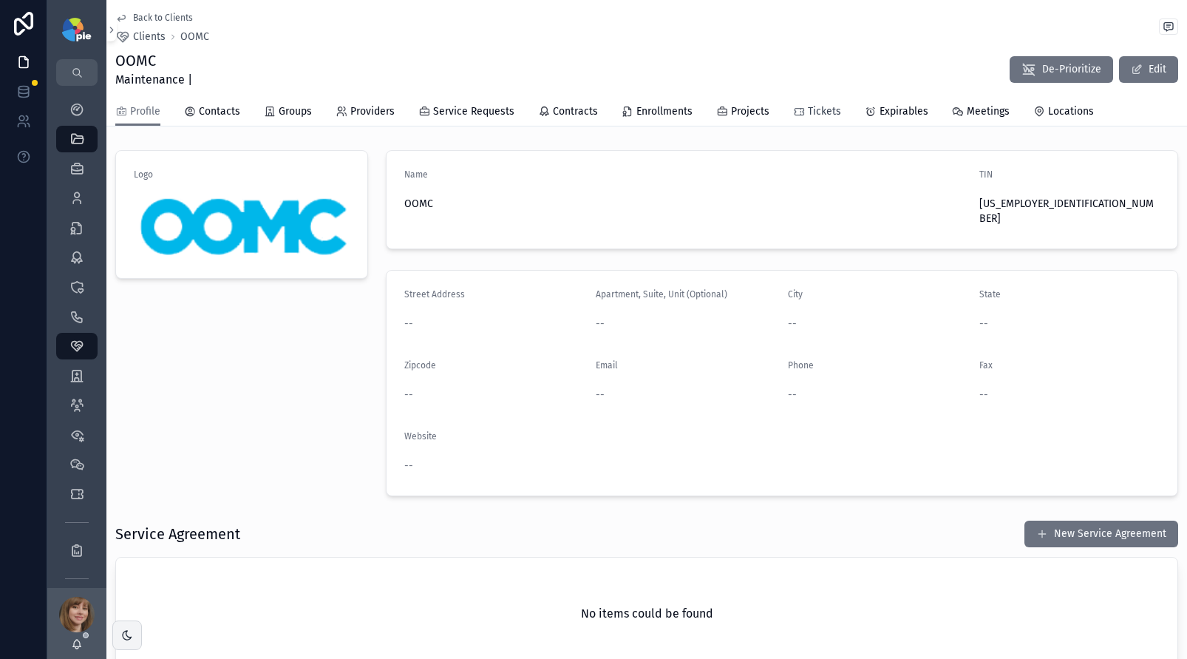
click at [825, 109] on span "Tickets" at bounding box center [824, 111] width 33 height 15
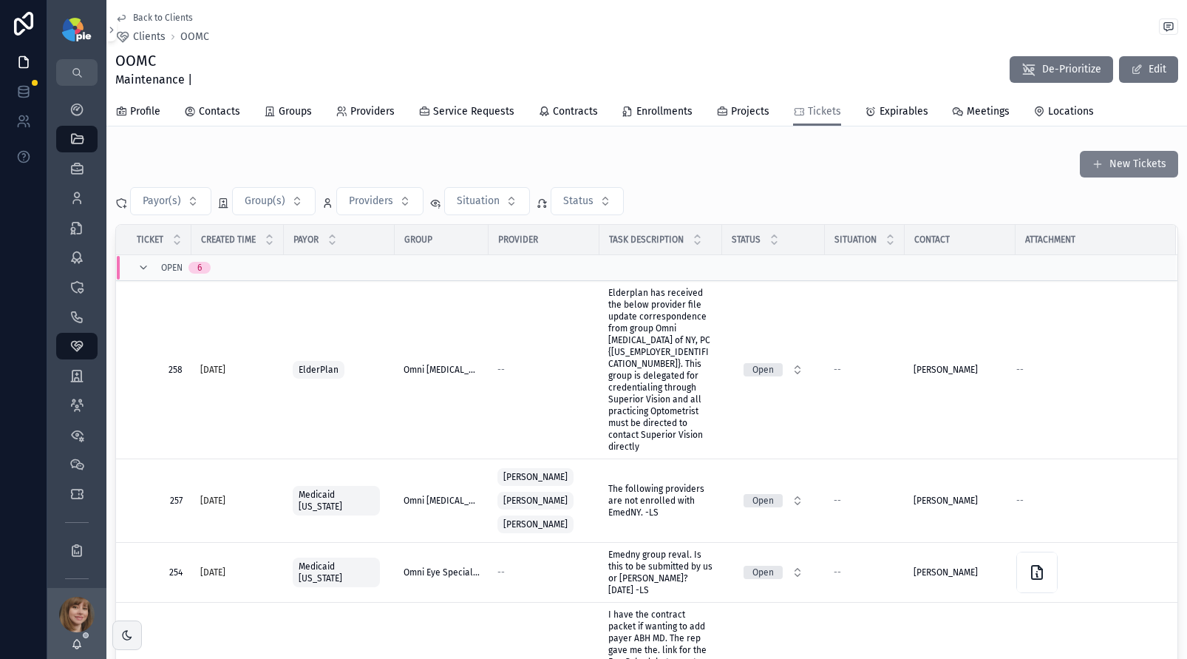
click at [1146, 163] on button "New Tickets" at bounding box center [1129, 164] width 98 height 27
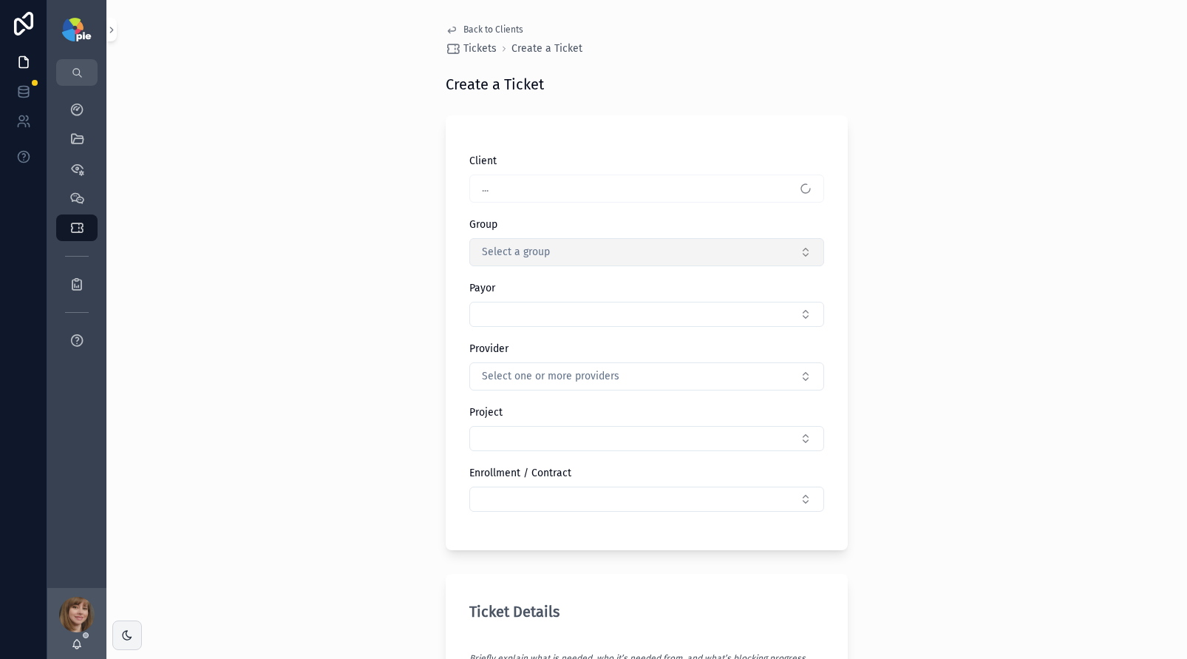
click at [506, 246] on span "Select a group" at bounding box center [516, 252] width 68 height 15
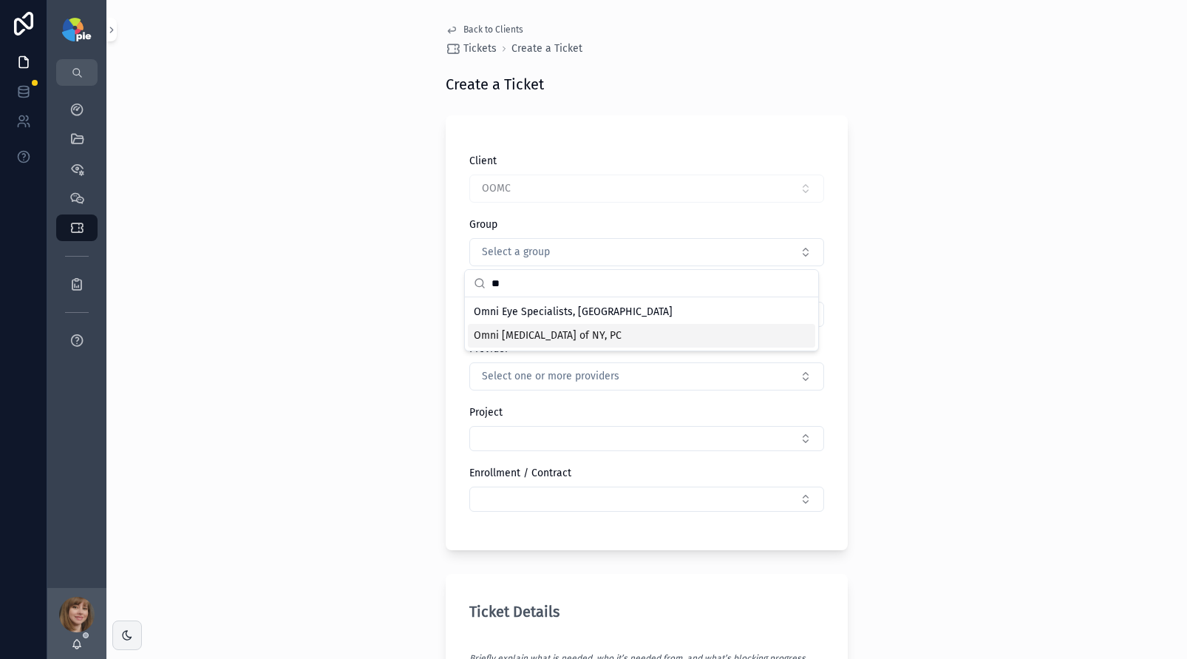
type input "**"
click at [523, 340] on span "Omni [MEDICAL_DATA] of NY, PC" at bounding box center [548, 335] width 148 height 15
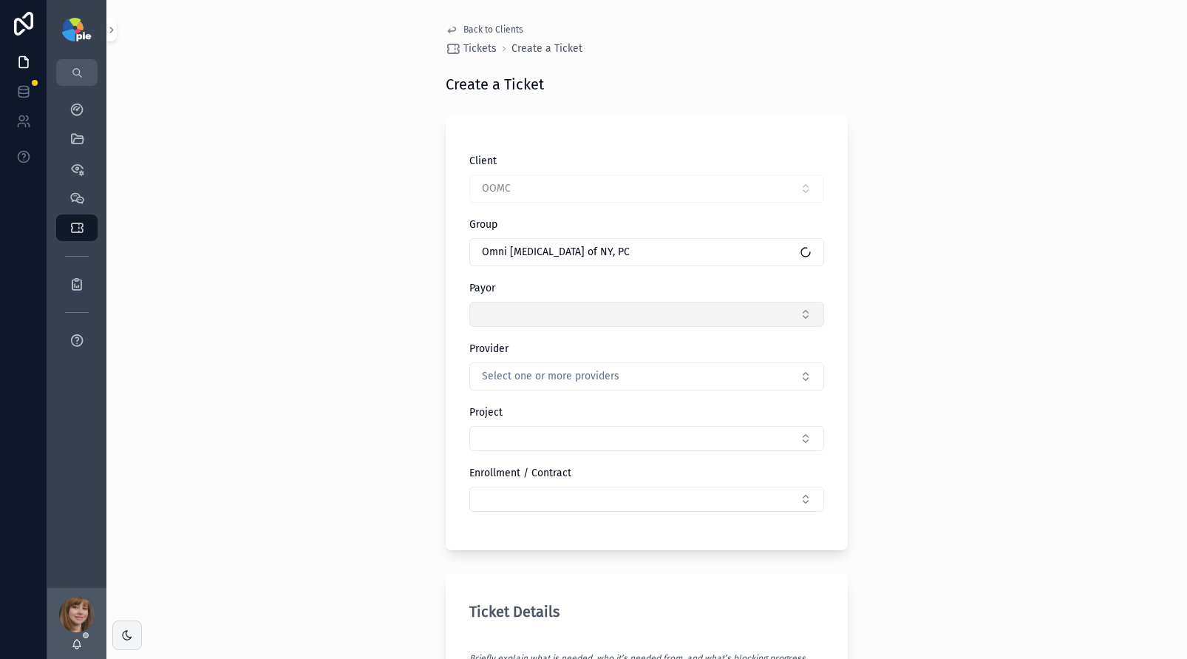
click at [525, 315] on button "Select Button" at bounding box center [646, 314] width 355 height 25
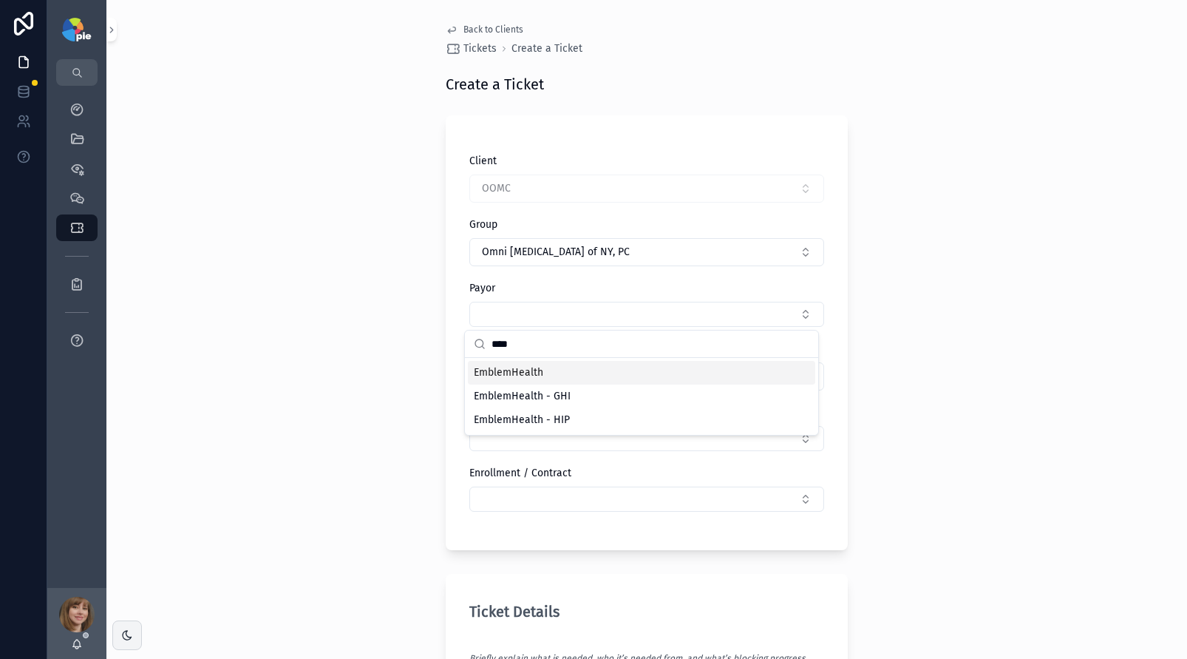
type input "****"
click at [545, 373] on div "EmblemHealth" at bounding box center [641, 373] width 347 height 24
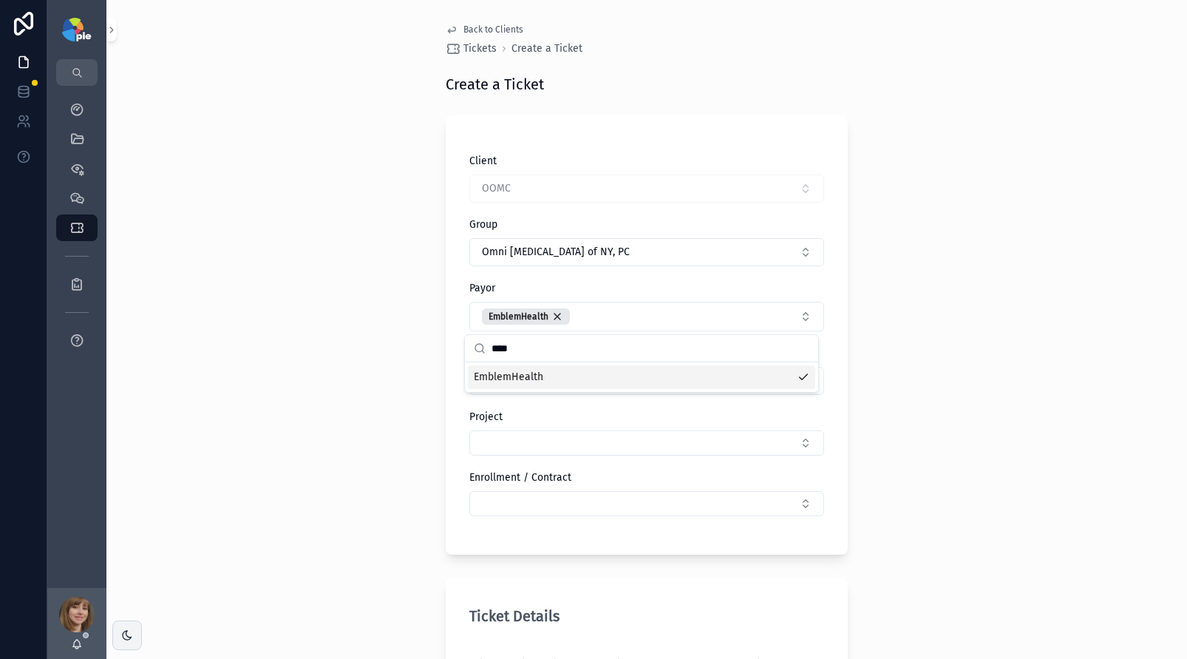
click at [375, 411] on div "Back to Clients Tickets Create a Ticket Create a Ticket Client OOMC Group Omni …" at bounding box center [646, 329] width 1081 height 659
click at [503, 384] on span "Select one or more providers" at bounding box center [550, 380] width 137 height 15
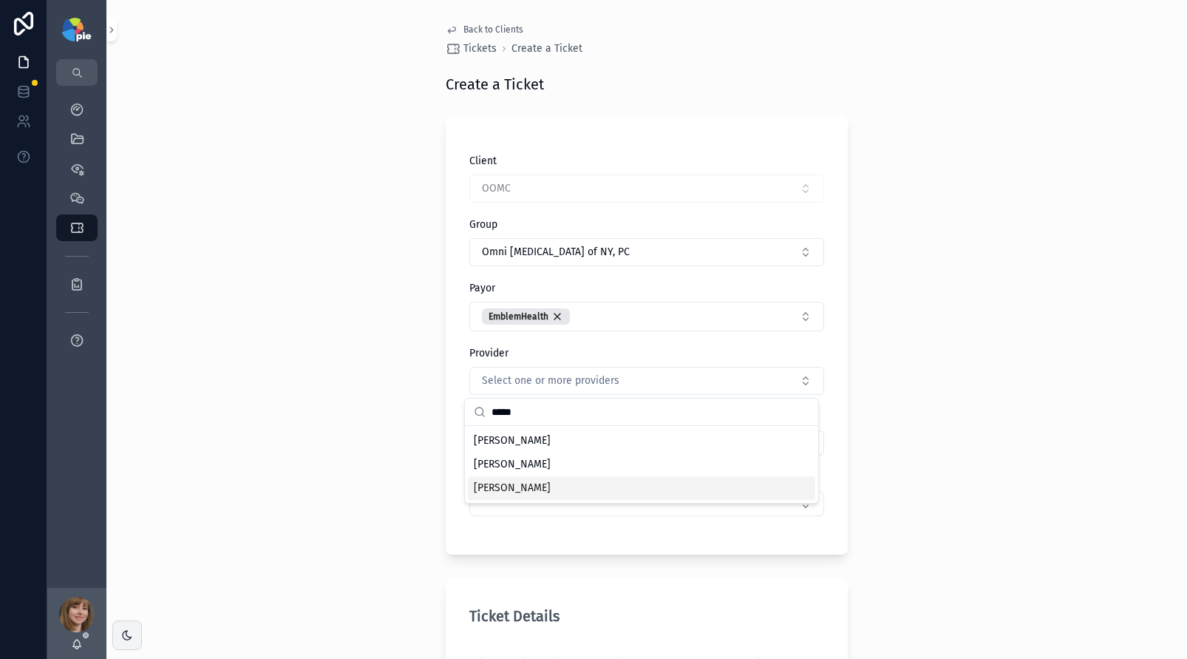
type input "*****"
click at [518, 489] on span "[PERSON_NAME]" at bounding box center [512, 487] width 77 height 15
click at [335, 479] on div "Back to Clients Tickets Create a Ticket Create a Ticket Client OOMC Group Omni …" at bounding box center [646, 329] width 1081 height 659
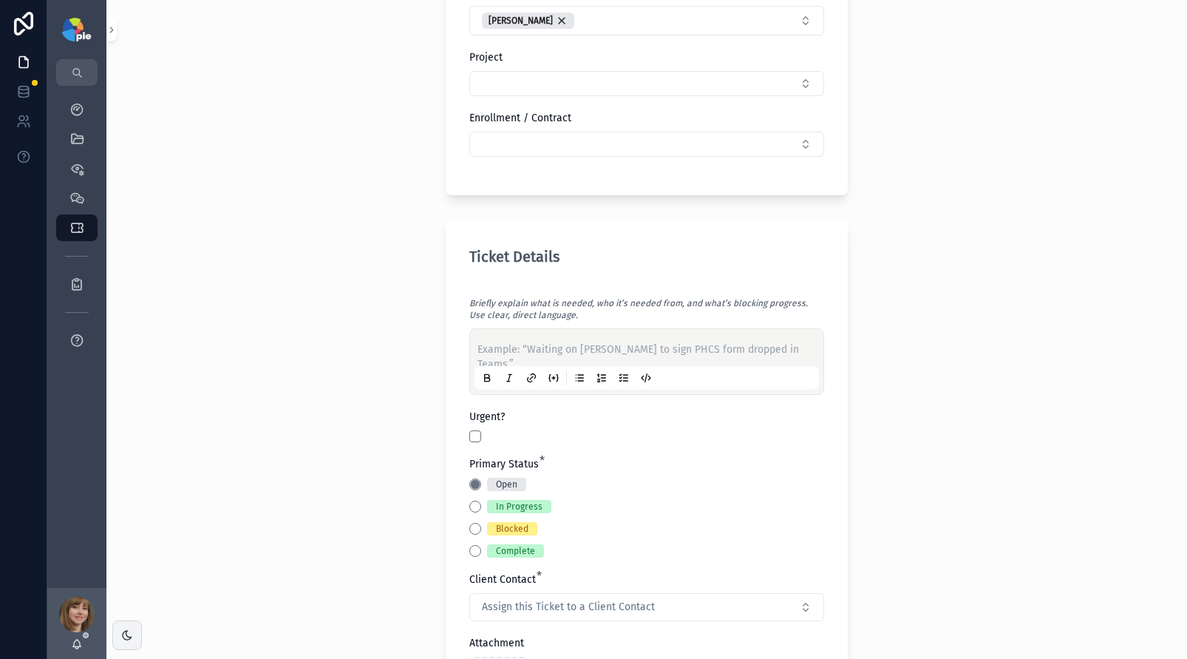
scroll to position [390, 0]
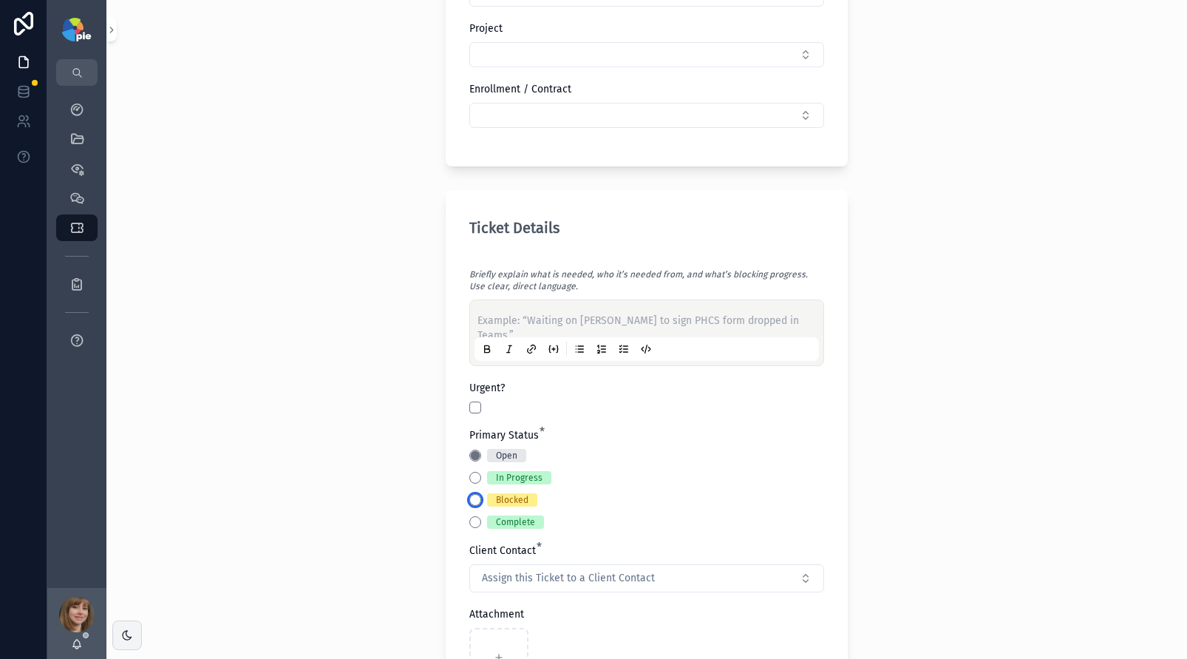
click at [469, 501] on button "Blocked" at bounding box center [475, 500] width 12 height 12
click at [655, 455] on button "Waiting on Client" at bounding box center [656, 455] width 12 height 12
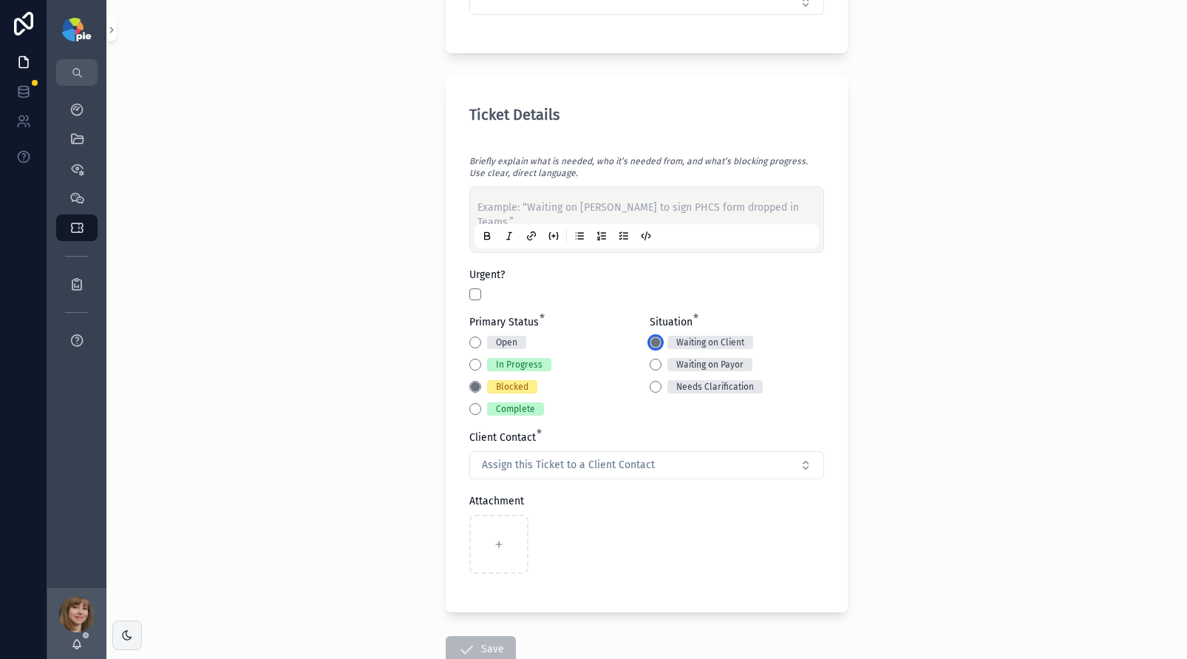
scroll to position [506, 0]
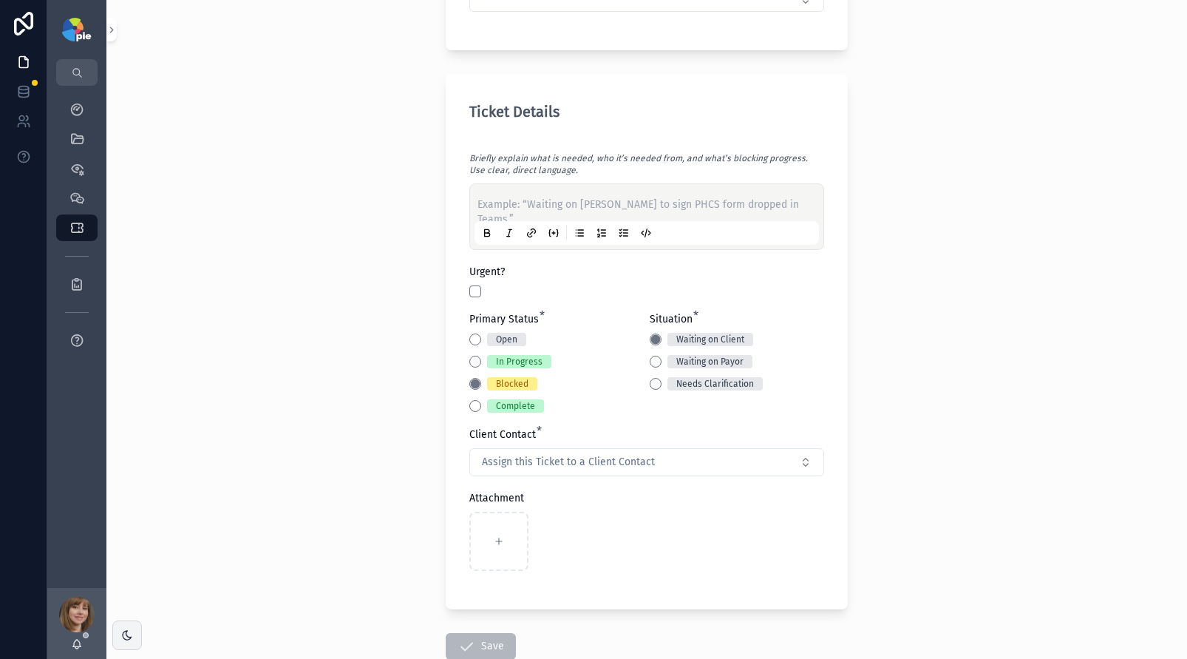
click at [510, 205] on p "scrollable content" at bounding box center [649, 204] width 344 height 15
click at [560, 452] on button "Assign this Ticket to a Client Contact" at bounding box center [646, 462] width 355 height 28
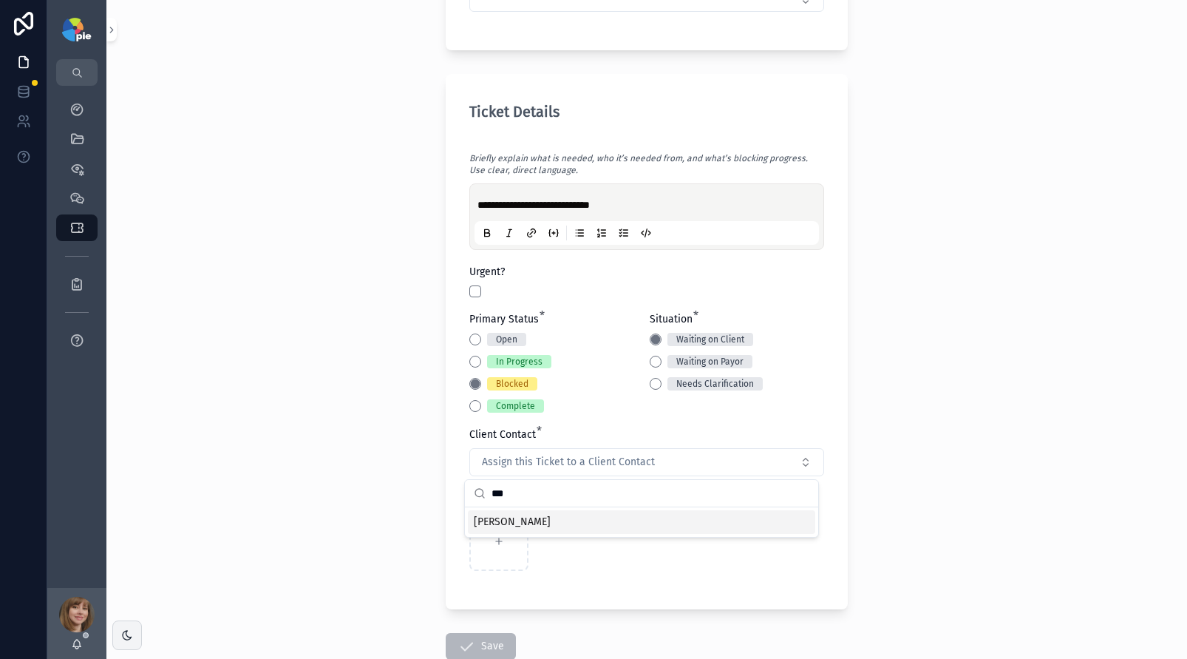
type input "***"
click at [547, 519] on div "[PERSON_NAME]" at bounding box center [641, 522] width 347 height 24
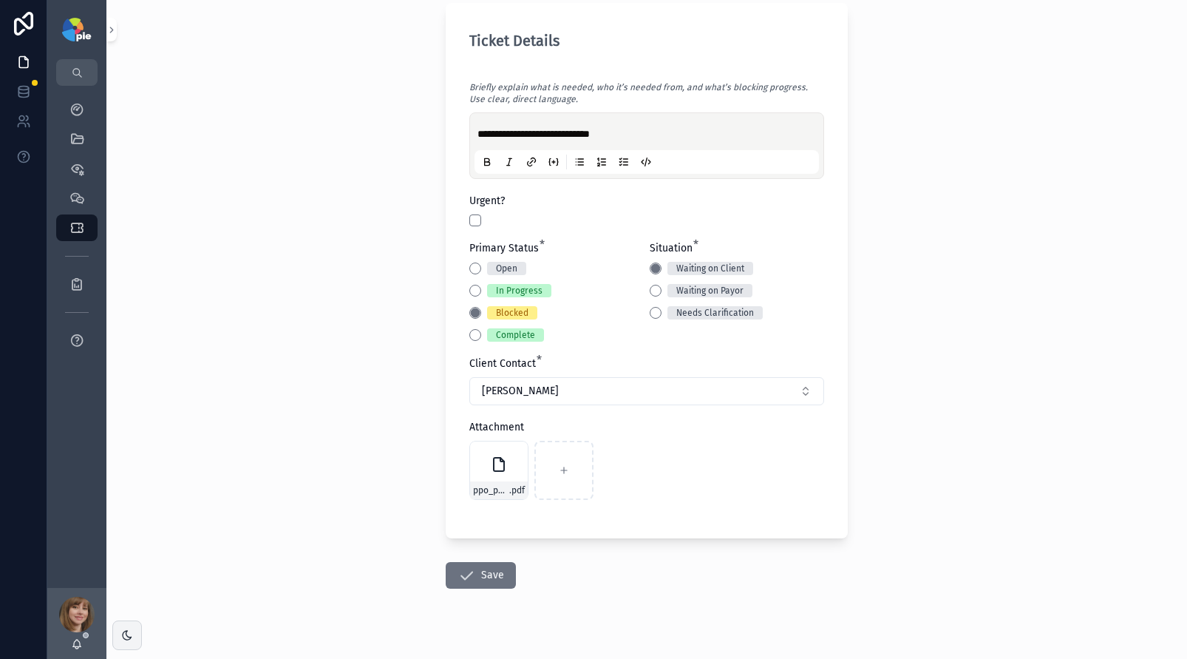
scroll to position [601, 0]
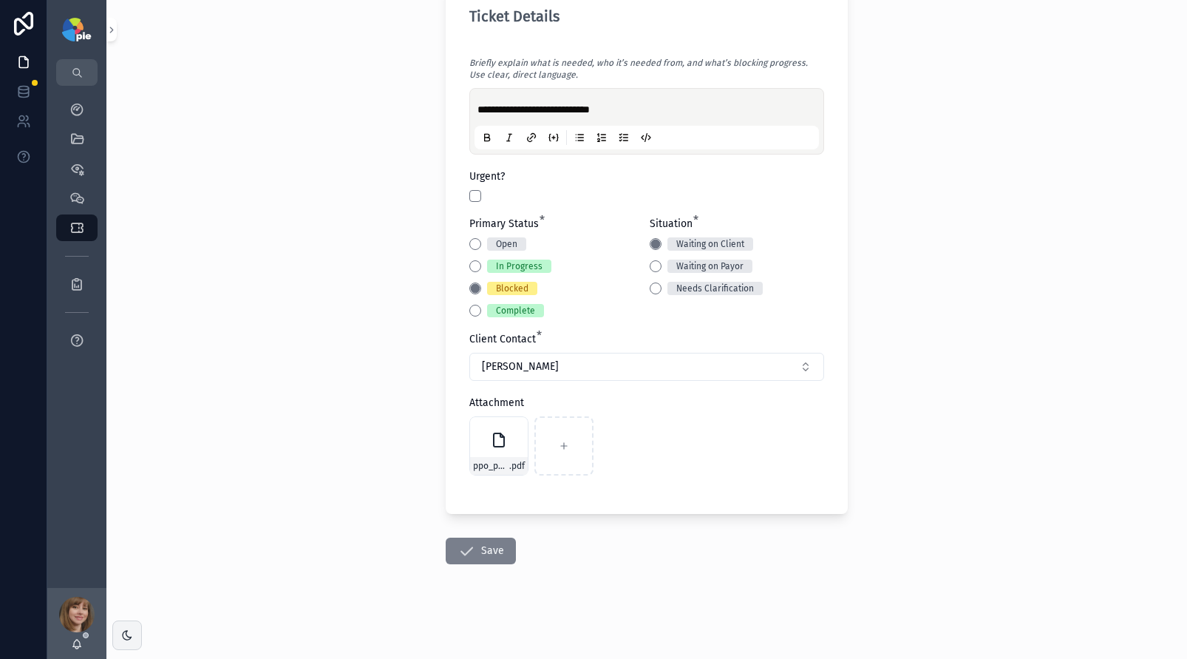
click at [477, 558] on button "Save" at bounding box center [481, 550] width 70 height 27
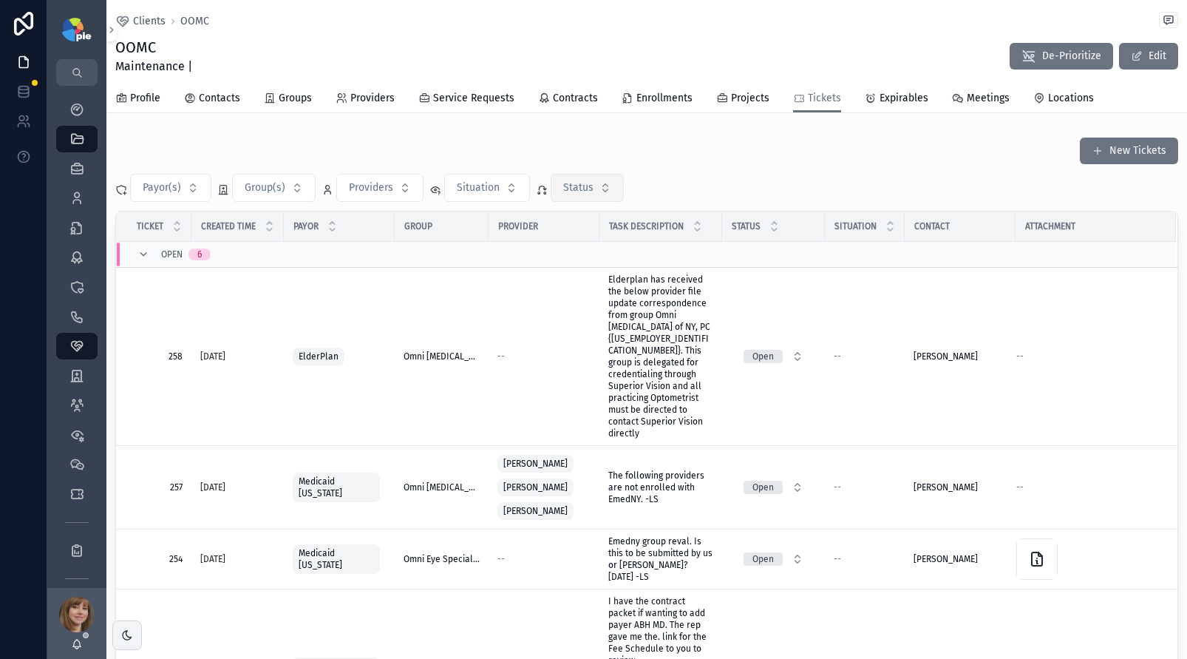
click at [602, 186] on button "Status" at bounding box center [587, 188] width 73 height 28
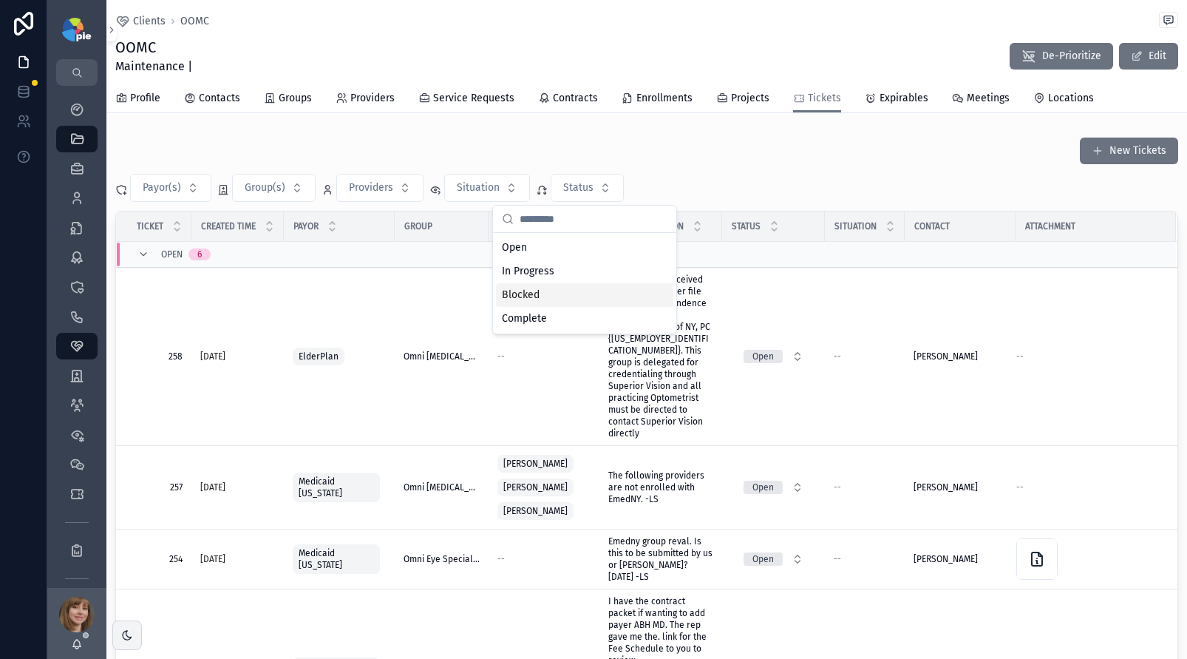
click at [565, 289] on div "Blocked" at bounding box center [584, 295] width 177 height 24
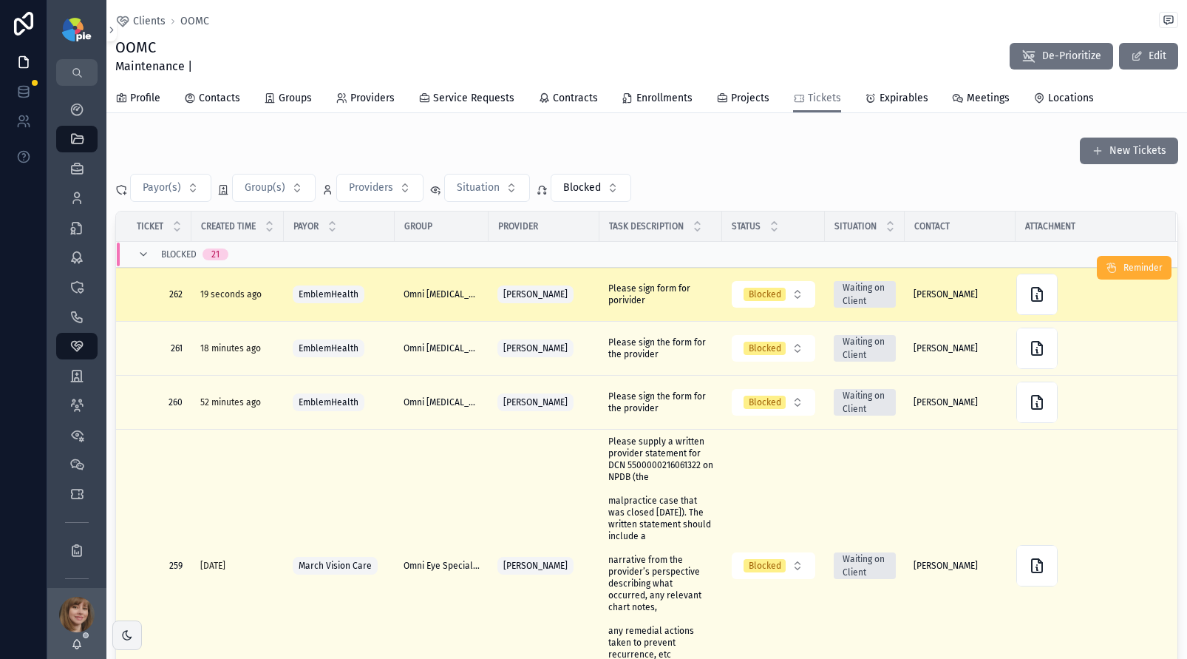
click at [638, 296] on span "Please sign form for porivider" at bounding box center [660, 294] width 105 height 24
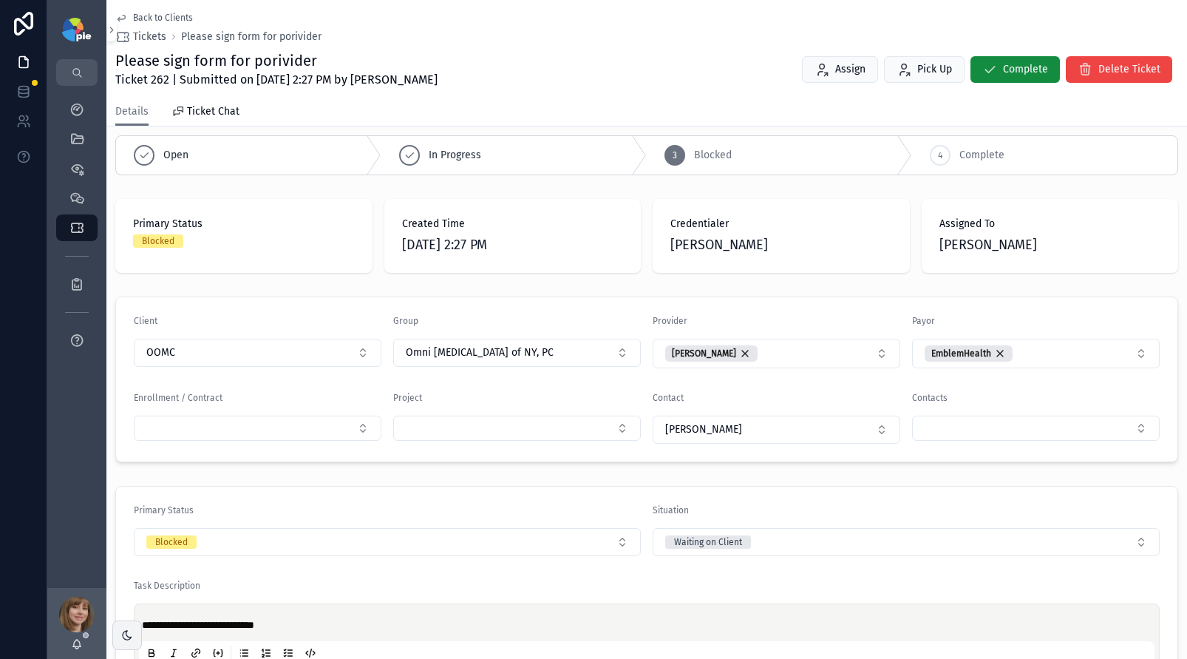
scroll to position [114, 0]
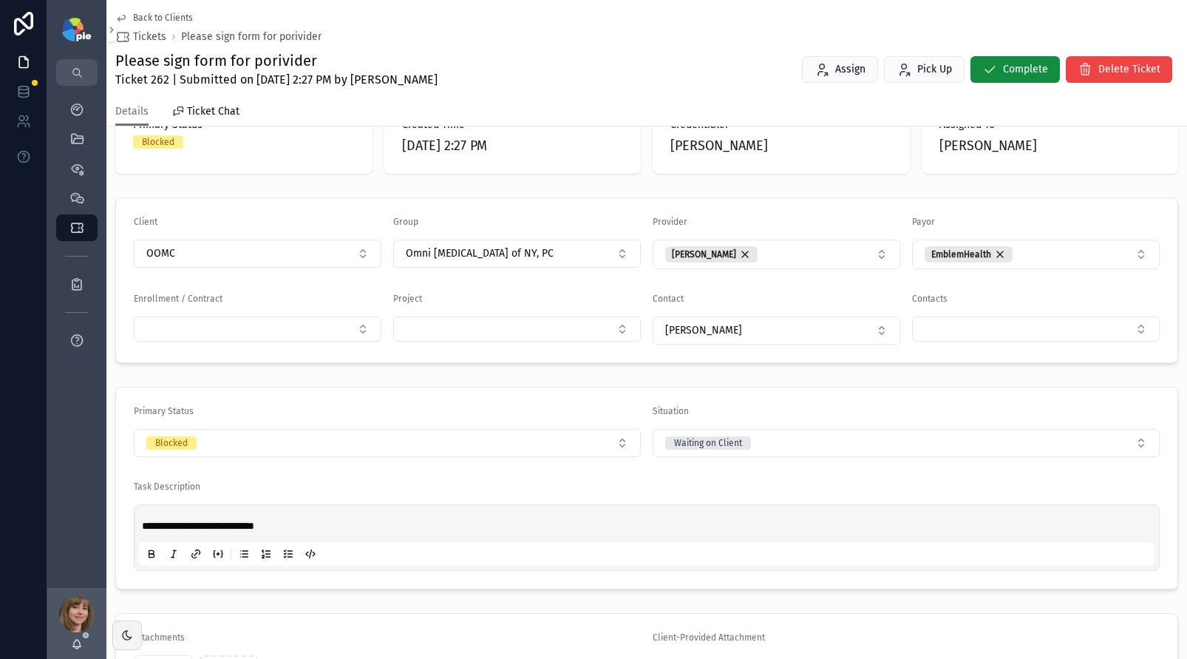
click at [320, 527] on p "**********" at bounding box center [650, 525] width 1016 height 15
click at [151, 18] on span "Back to Clients" at bounding box center [163, 18] width 60 height 12
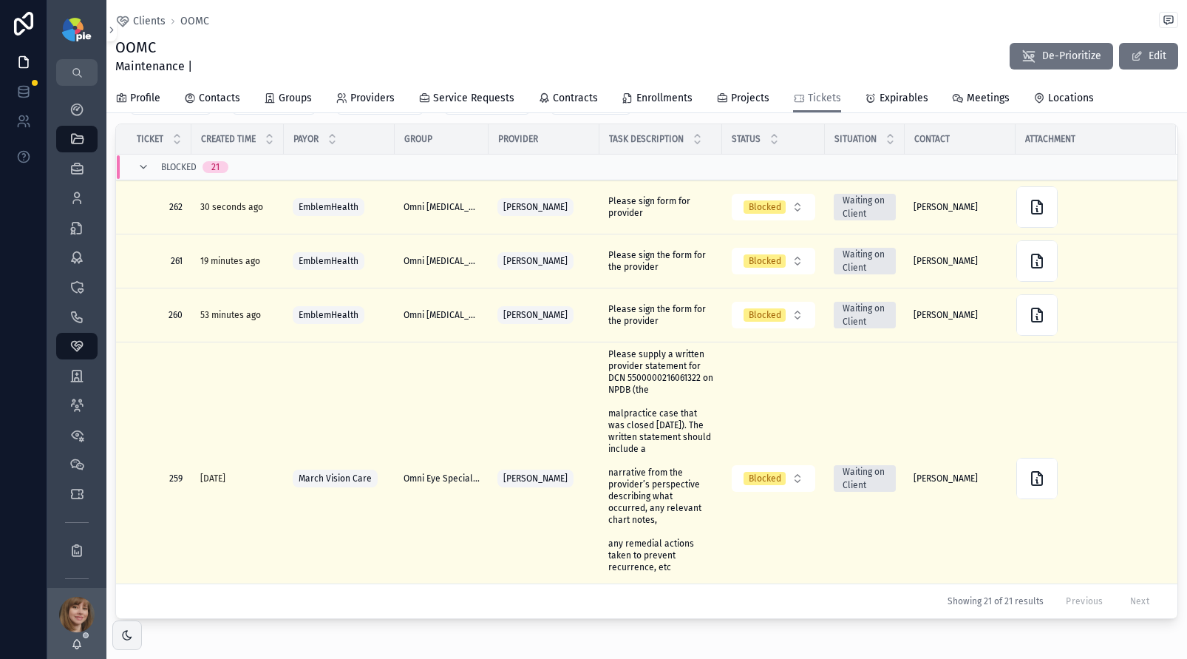
scroll to position [84, 0]
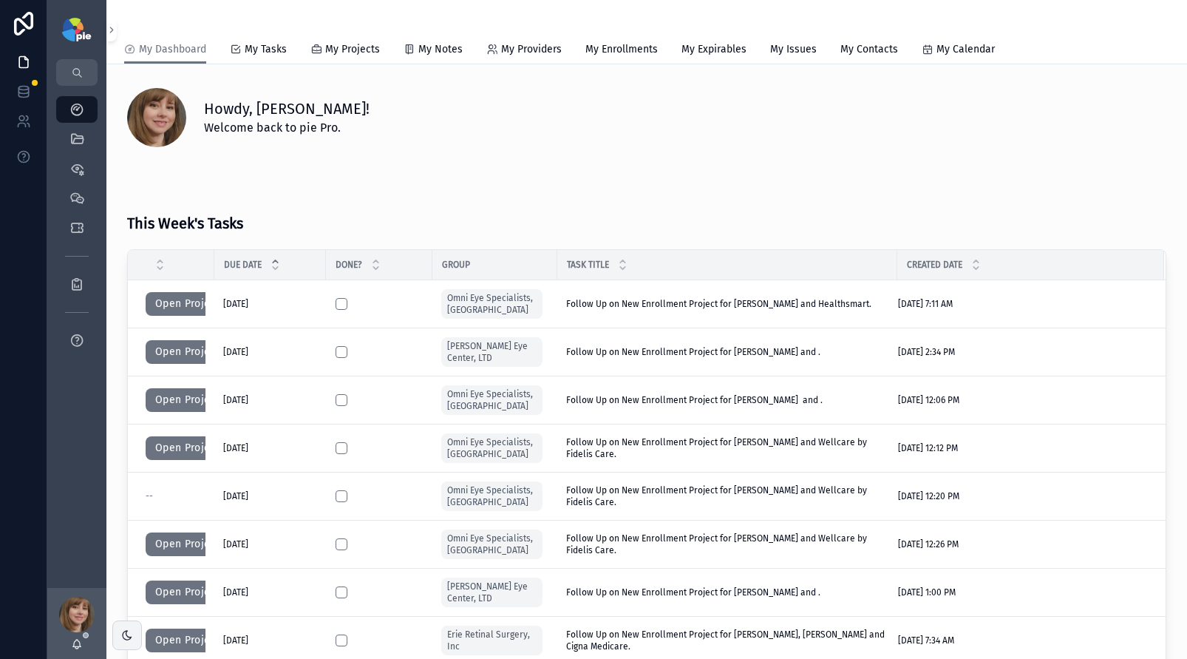
click at [449, 190] on div "This Week's Tasks Due Date Done? Group Task Title Created Date Open Project [DA…" at bounding box center [646, 469] width 1057 height 562
click at [75, 133] on icon "scrollable content" at bounding box center [76, 139] width 15 height 15
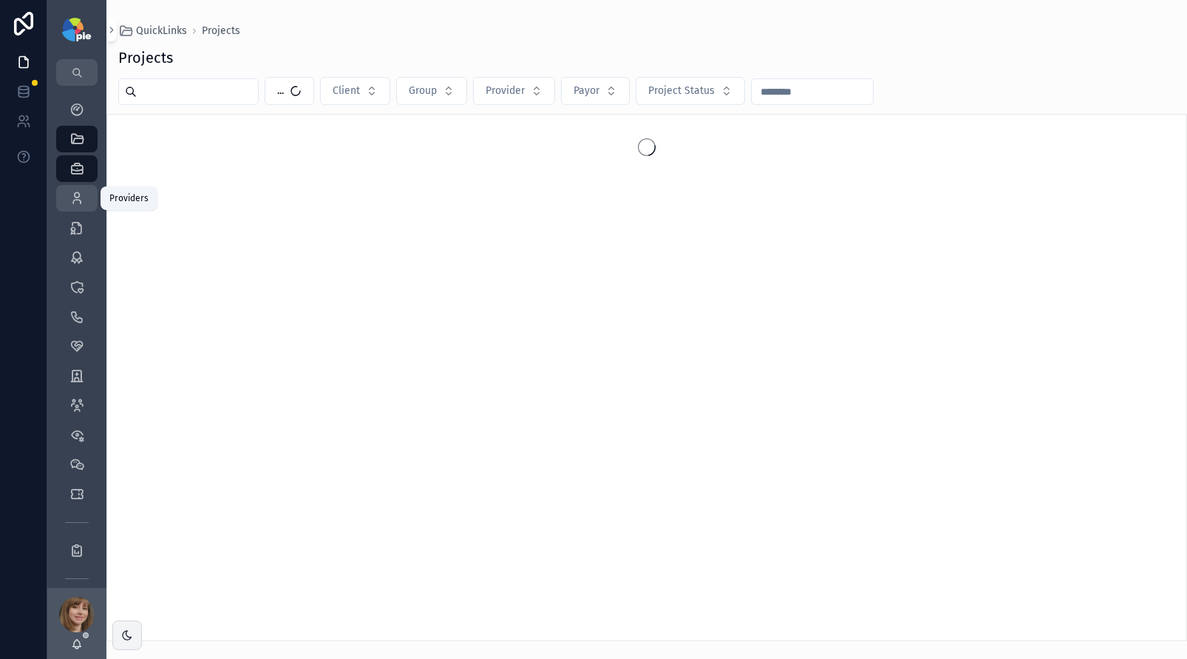
click at [78, 205] on icon "scrollable content" at bounding box center [76, 198] width 15 height 15
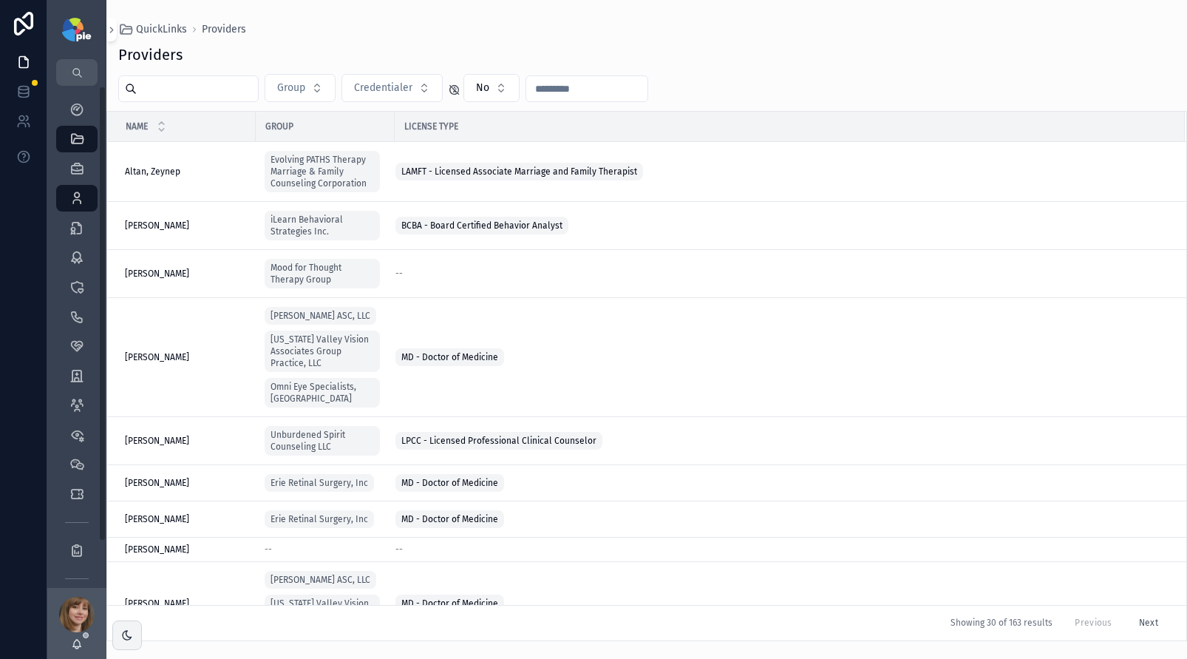
click at [183, 98] on input "scrollable content" at bounding box center [197, 88] width 121 height 21
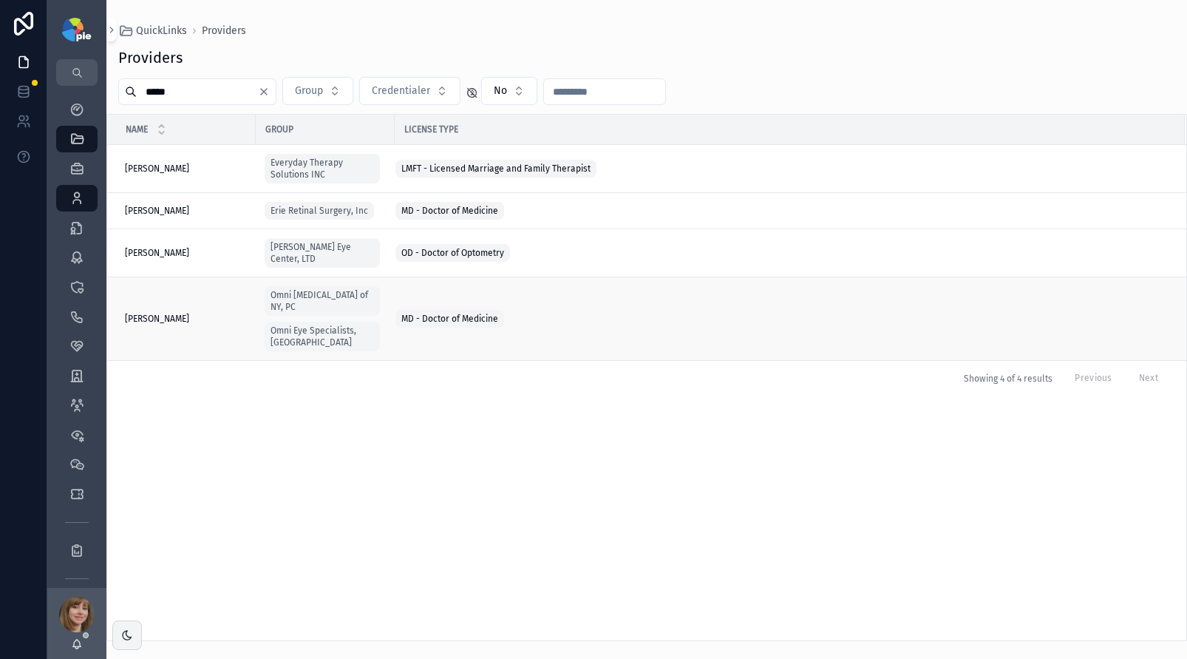
type input "*****"
click at [189, 313] on div "Milite, James Milite, James" at bounding box center [186, 319] width 122 height 12
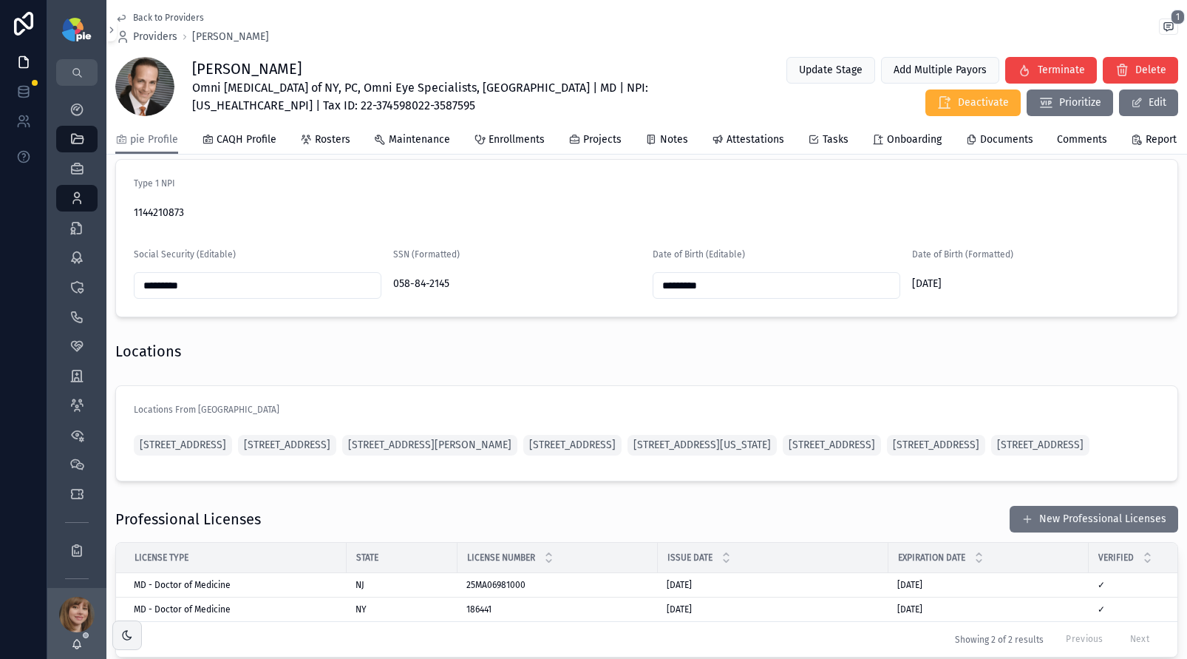
scroll to position [1415, 0]
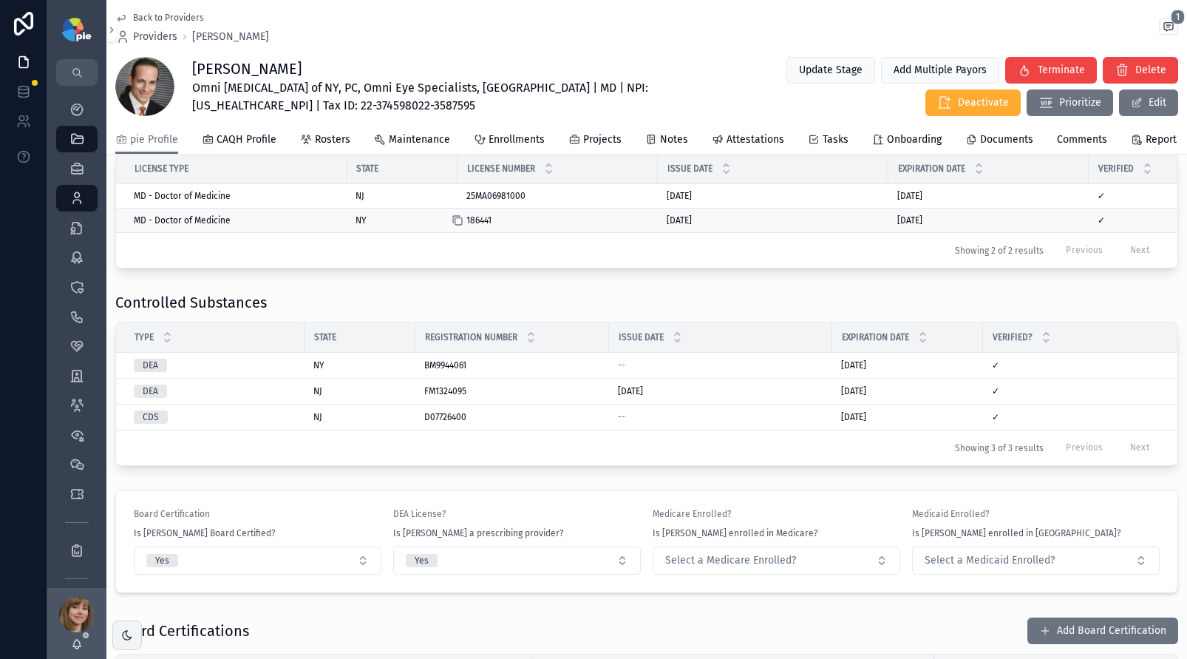
click at [460, 226] on icon "scrollable content" at bounding box center [458, 220] width 12 height 12
click at [554, 87] on span "Omni Eye Surgery of NY, PC, Omni Eye Specialists, PA | MD | NPI: 1144210873 | T…" at bounding box center [451, 96] width 519 height 35
copy span "1144210873"
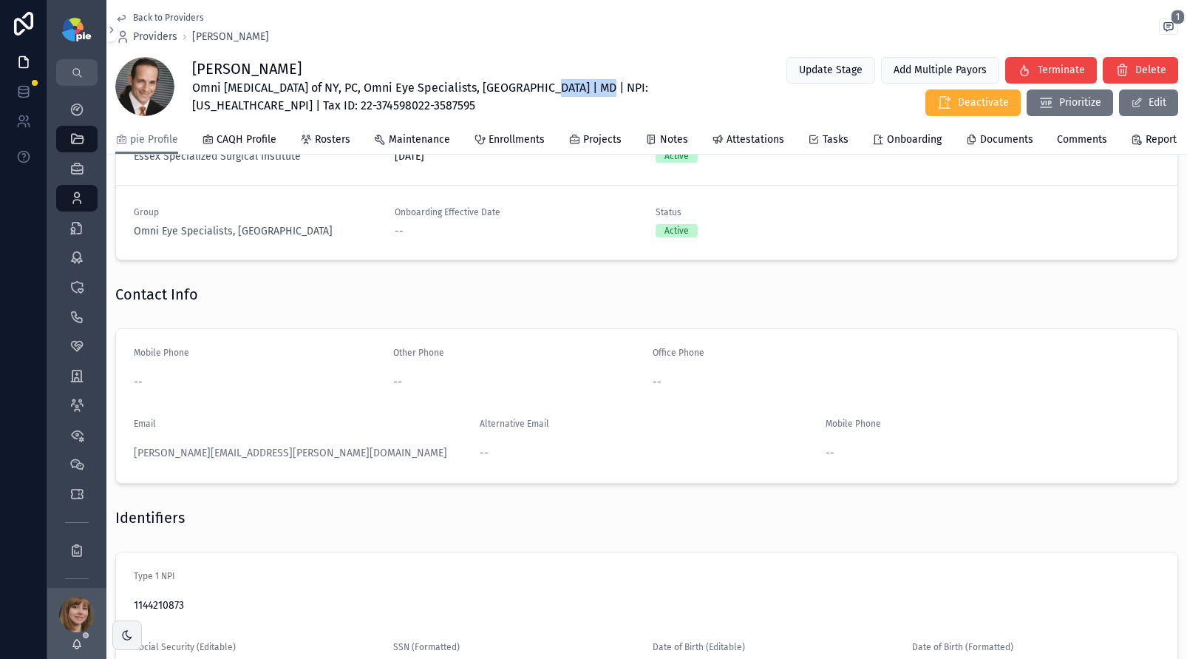
scroll to position [150, 0]
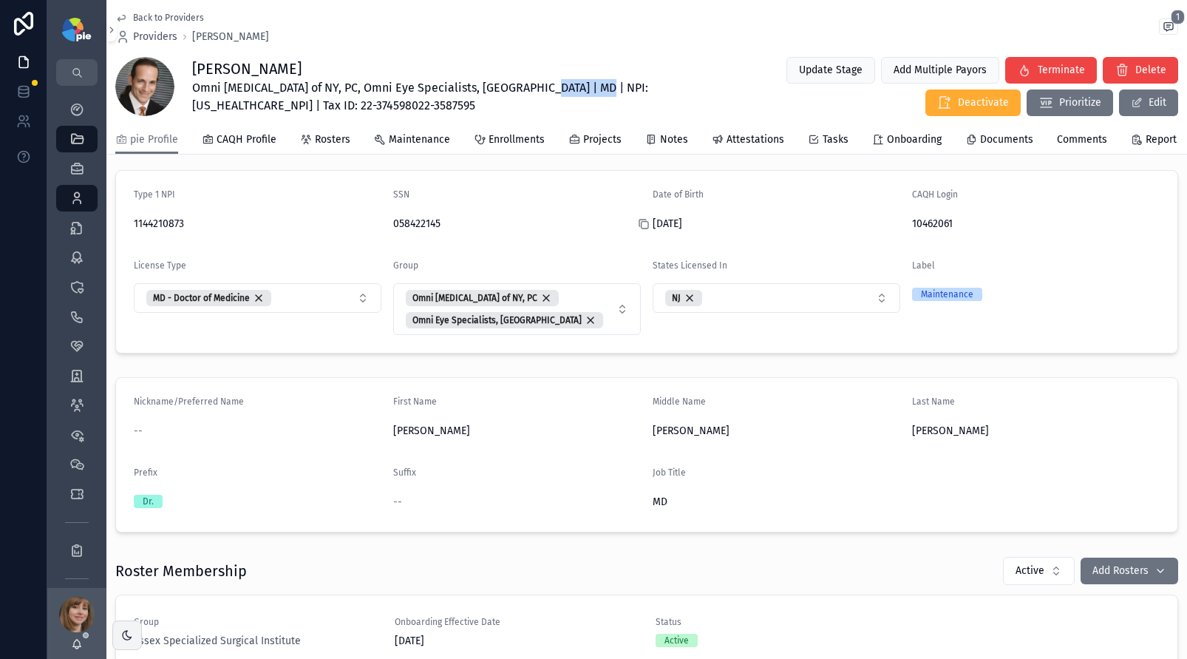
click at [638, 230] on icon "scrollable content" at bounding box center [644, 224] width 12 height 12
click at [897, 230] on icon "scrollable content" at bounding box center [903, 224] width 12 height 12
click at [126, 239] on form "Type 1 NPI 1144210873 SSN 058422145 Date of Birth 12/01/1964 CAQH Login 1046206…" at bounding box center [646, 262] width 1061 height 182
click at [567, 91] on span "Omni Eye Surgery of NY, PC, Omni Eye Specialists, PA | MD | NPI: 1144210873 | T…" at bounding box center [451, 96] width 519 height 35
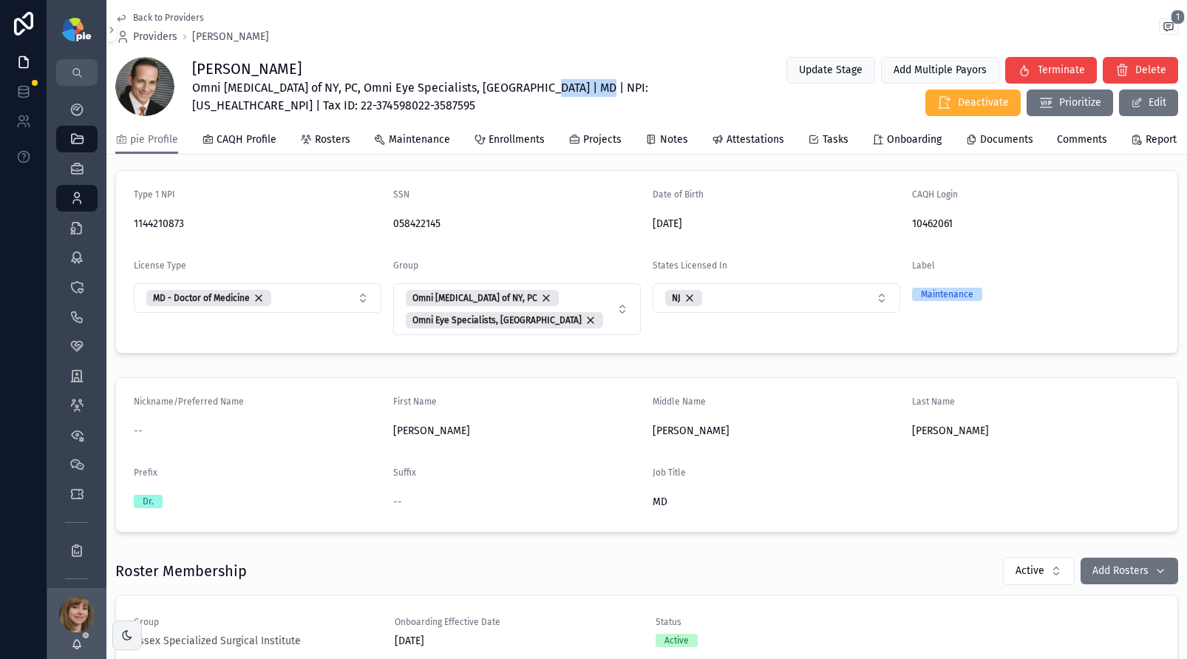
copy span "1144210873"
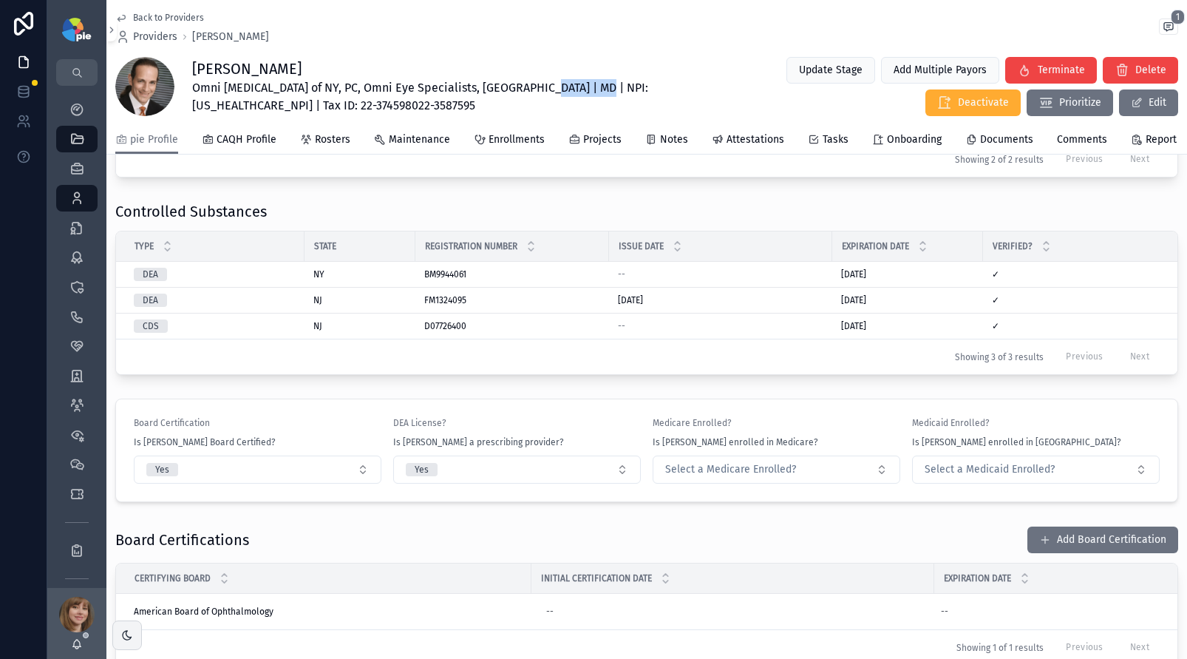
scroll to position [1545, 0]
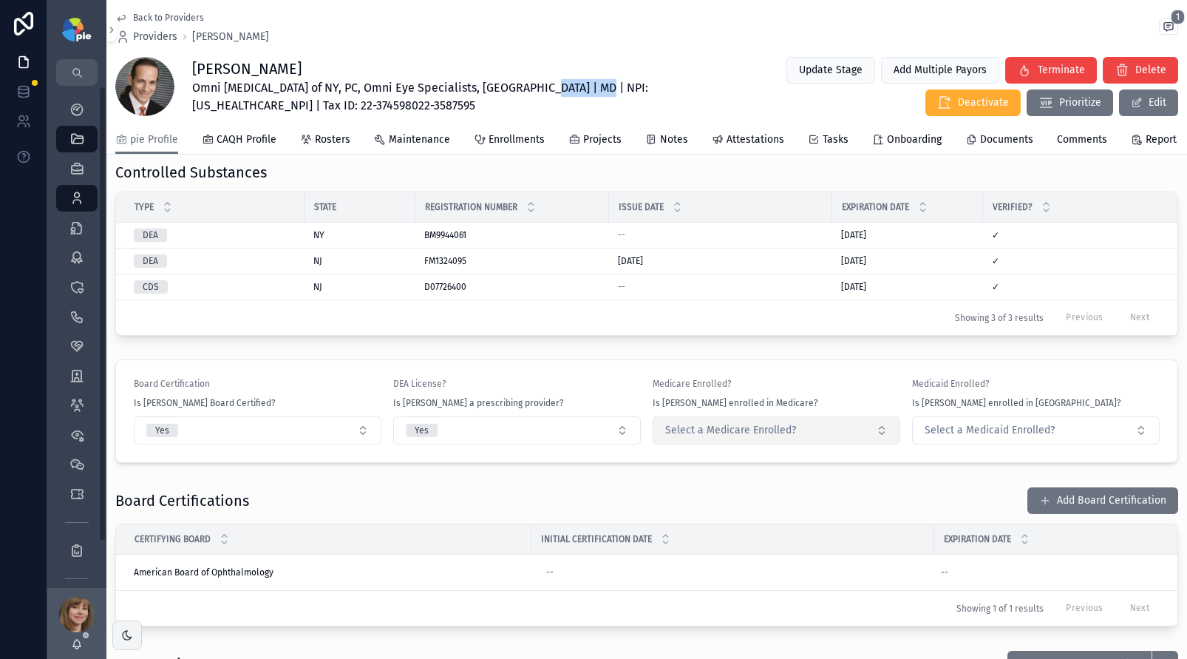
click at [738, 438] on span "Select a Medicare Enrolled?" at bounding box center [730, 430] width 131 height 15
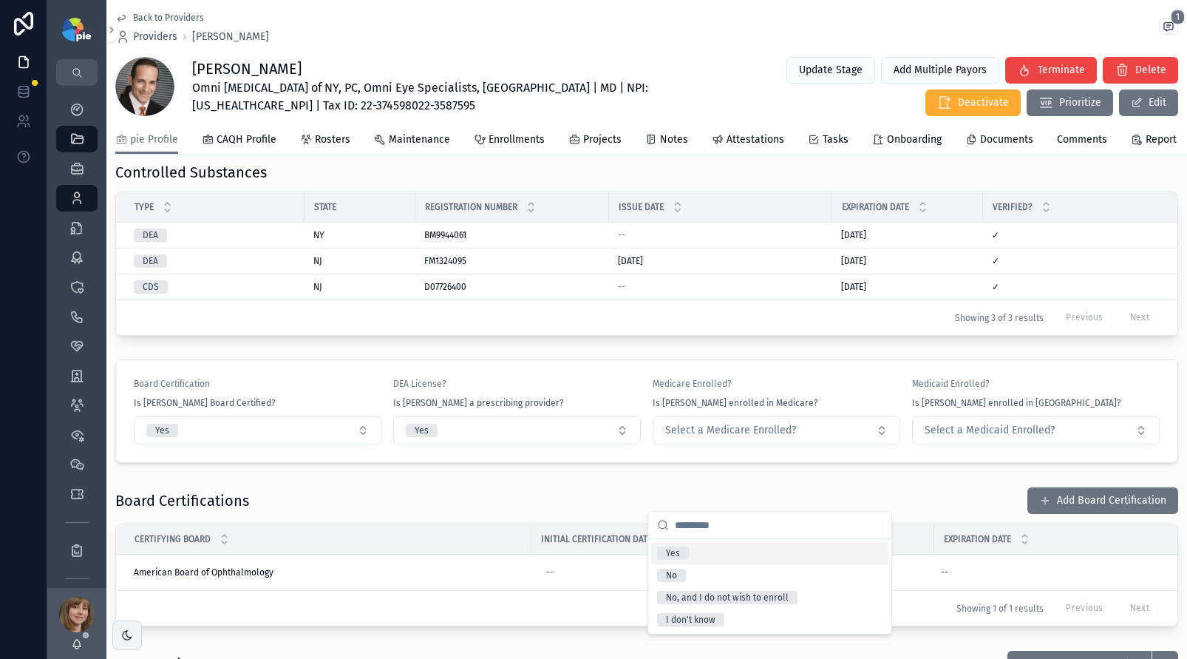
click at [710, 559] on div "Yes" at bounding box center [769, 553] width 237 height 22
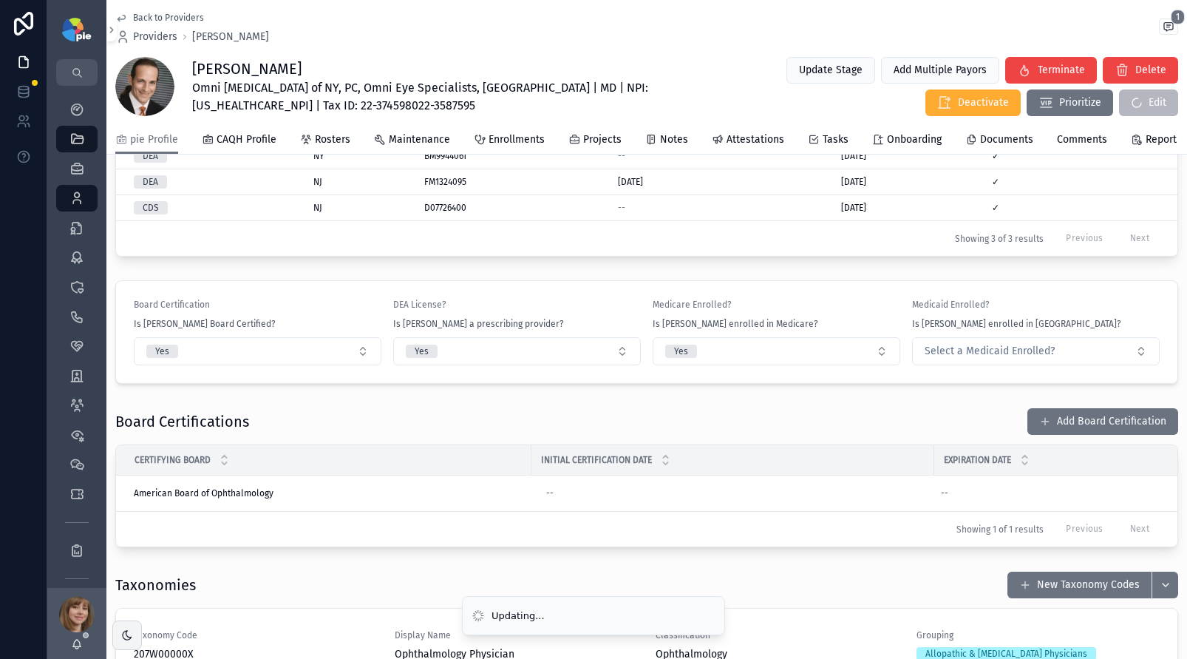
scroll to position [1663, 0]
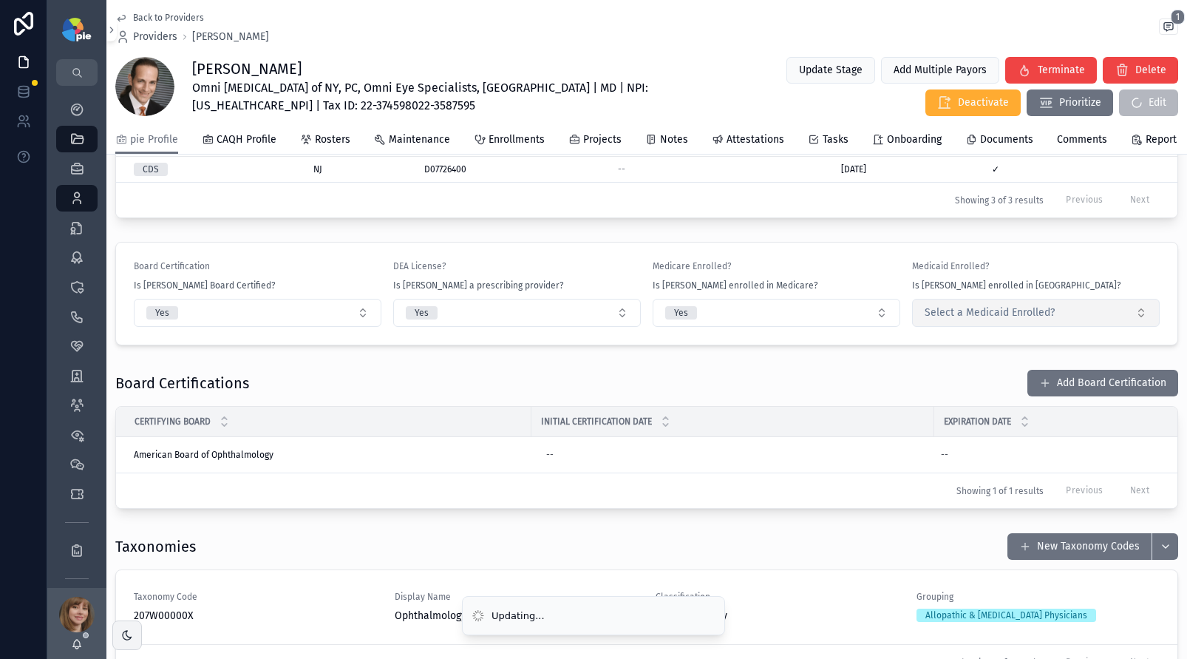
click at [997, 320] on span "Select a Medicaid Enrolled?" at bounding box center [990, 312] width 130 height 15
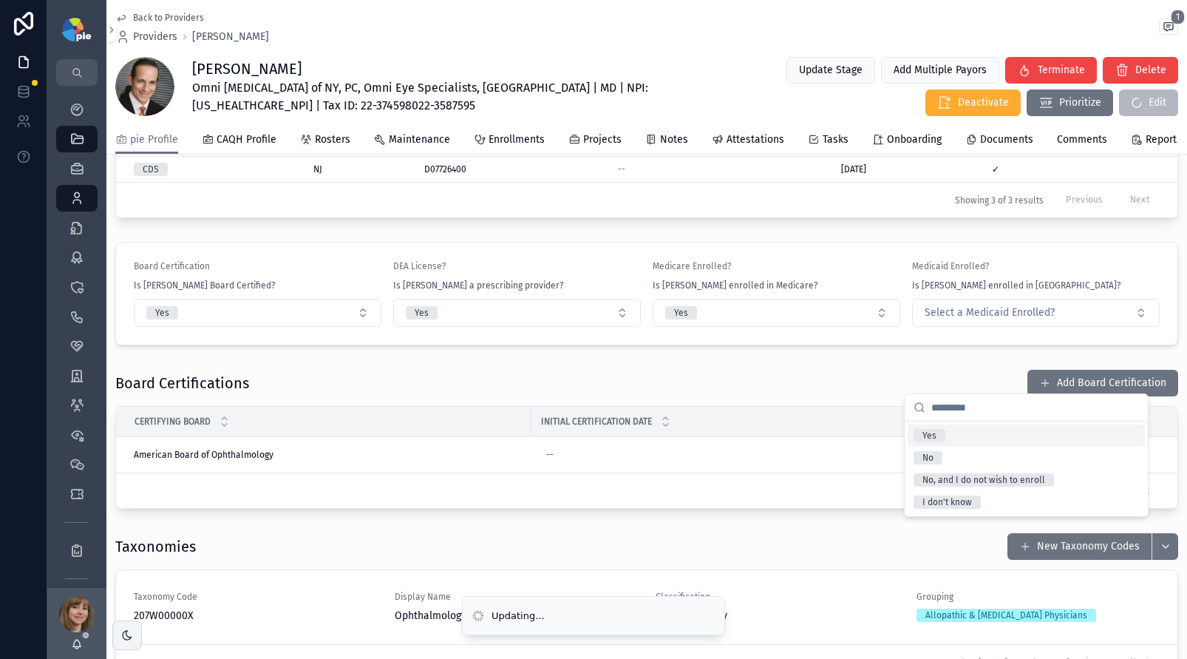
click at [950, 432] on div "Yes" at bounding box center [1026, 435] width 237 height 22
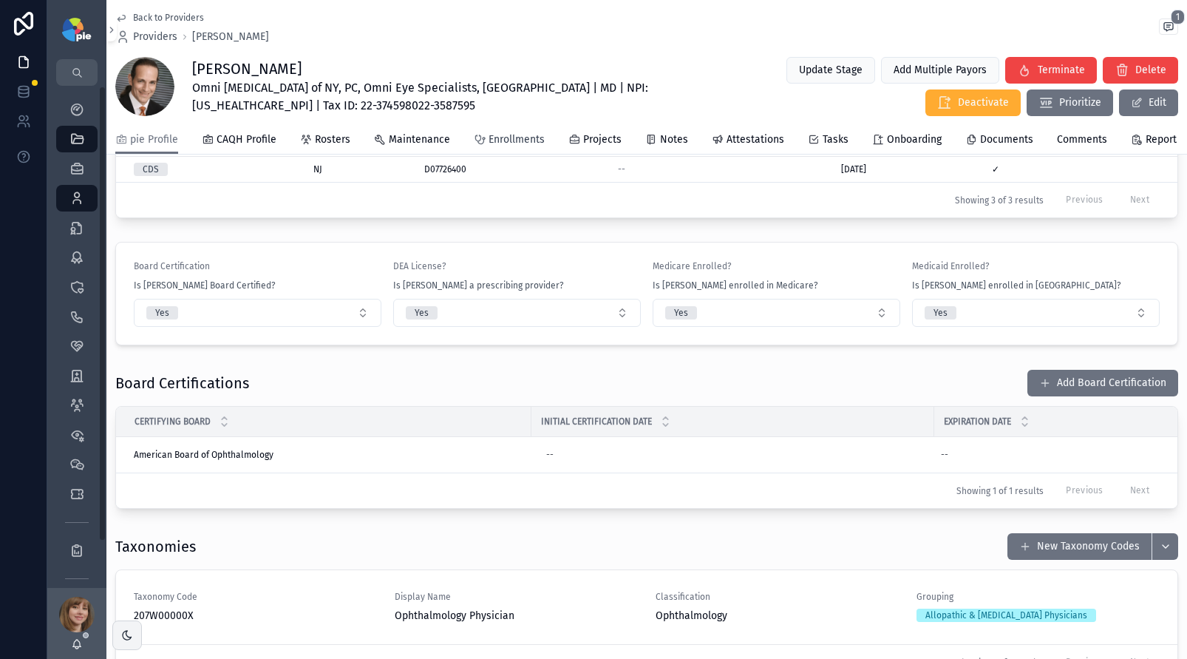
click at [491, 147] on span "Enrollments" at bounding box center [517, 139] width 56 height 15
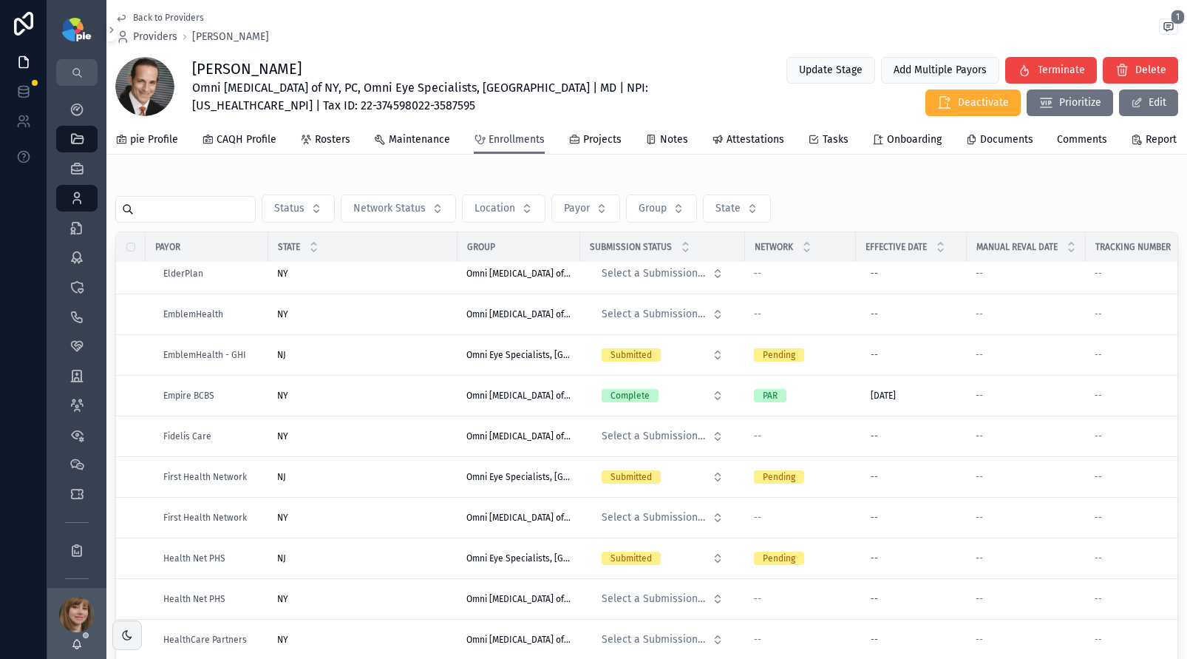
scroll to position [741, 0]
click at [353, 319] on div "NY NY" at bounding box center [362, 313] width 171 height 12
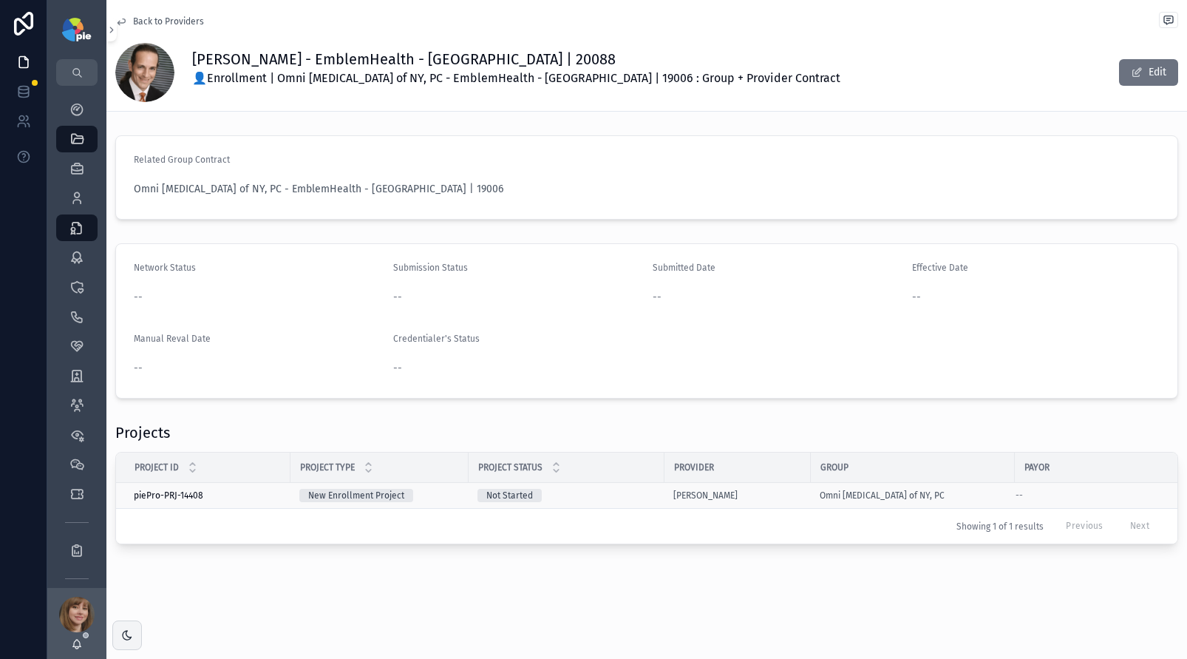
click at [582, 491] on div "Not Started" at bounding box center [566, 495] width 178 height 13
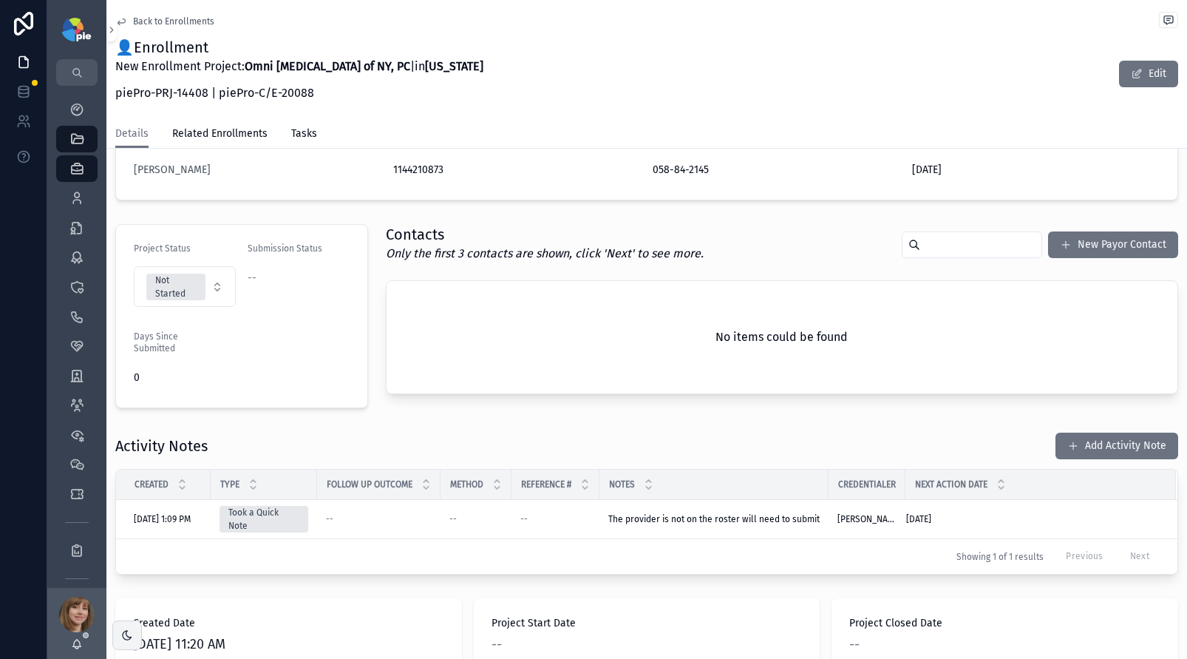
scroll to position [271, 0]
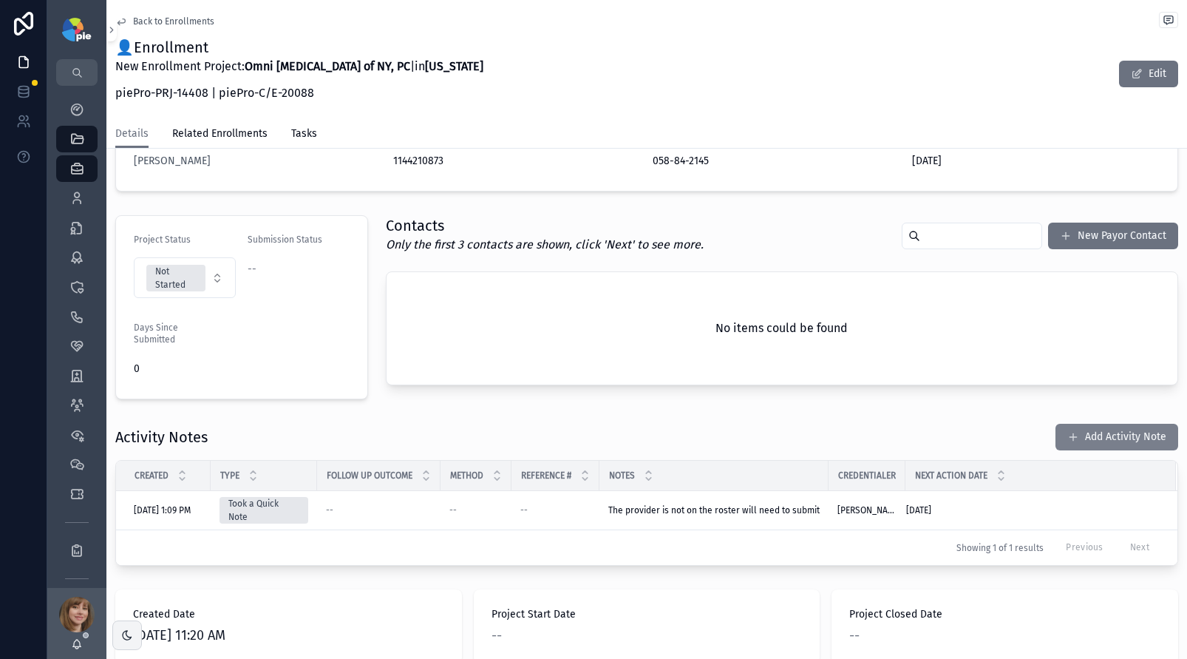
click at [1088, 433] on button "Add Activity Note" at bounding box center [1116, 437] width 123 height 27
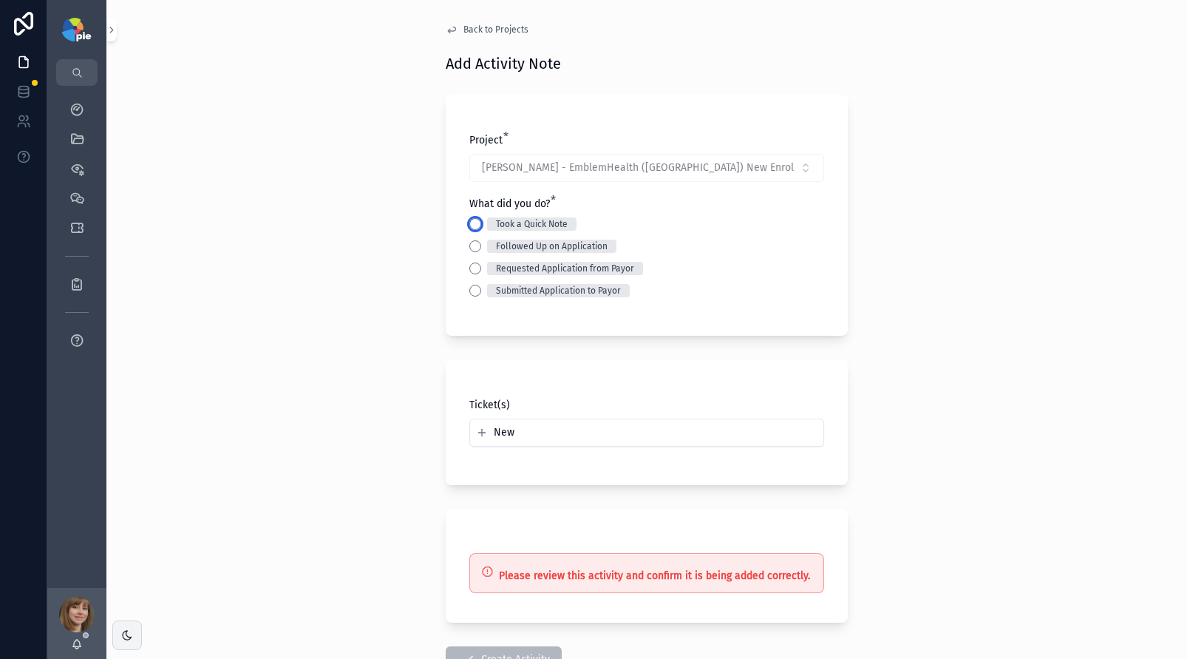
click at [469, 227] on button "Took a Quick Note" at bounding box center [475, 224] width 12 height 12
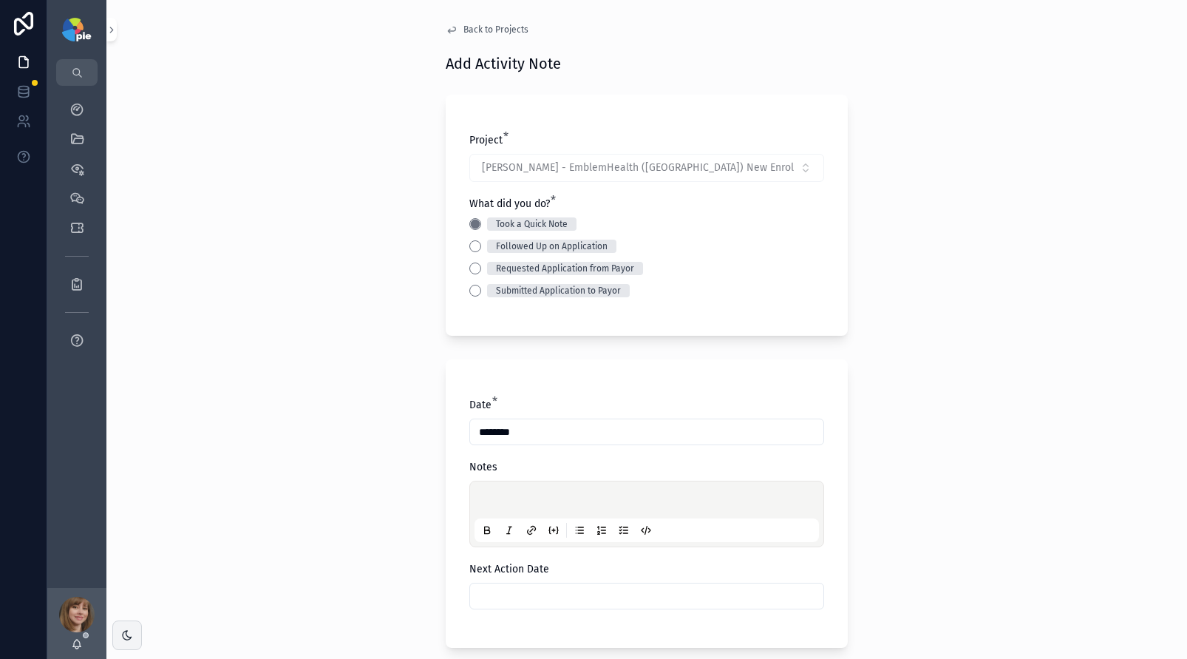
click at [498, 504] on p "scrollable content" at bounding box center [649, 501] width 344 height 15
click at [282, 551] on div "**********" at bounding box center [646, 329] width 1081 height 659
click at [490, 594] on input "scrollable content" at bounding box center [646, 595] width 353 height 21
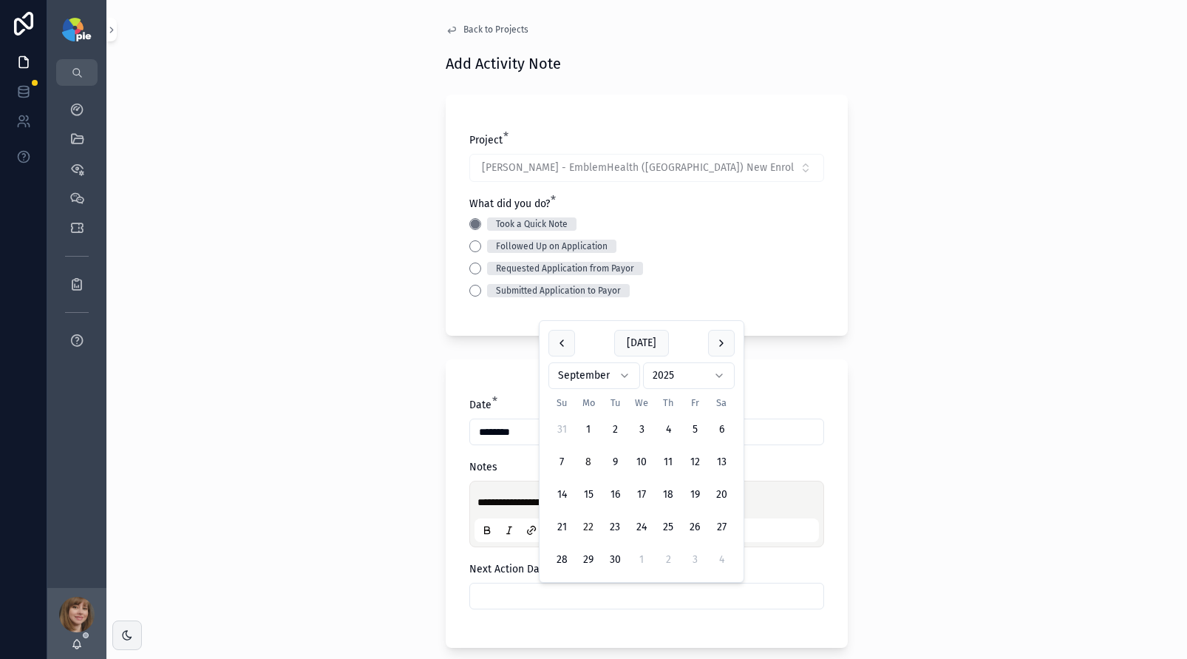
click at [576, 522] on button "22" at bounding box center [588, 527] width 27 height 27
type input "*********"
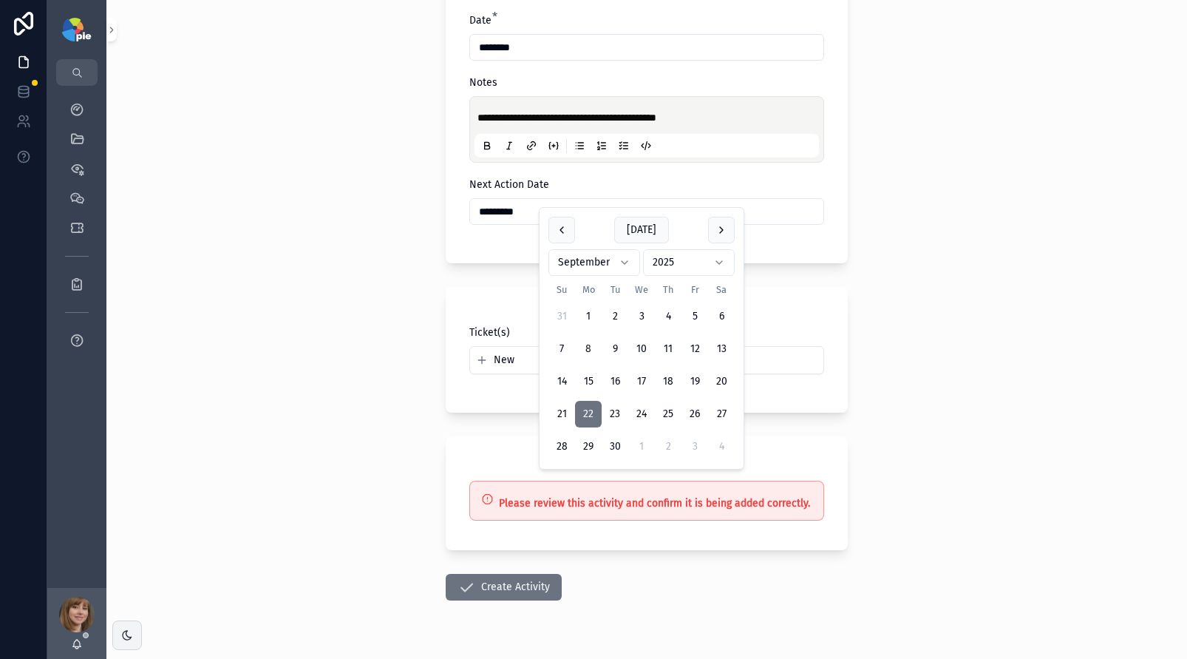
scroll to position [421, 0]
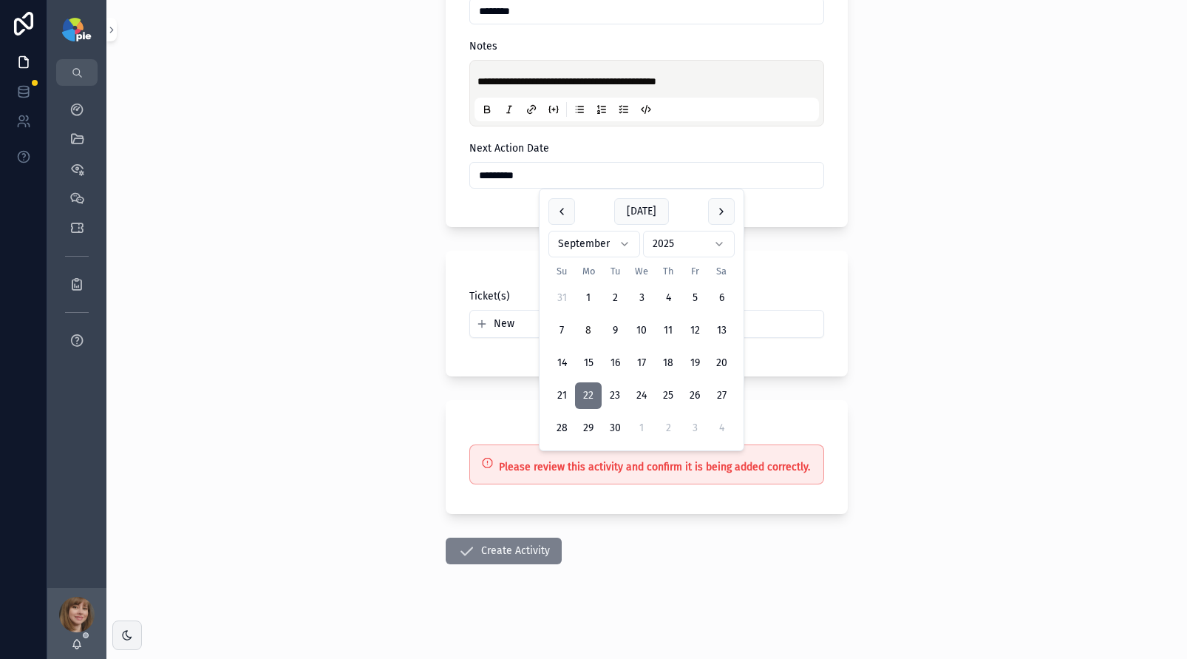
click at [492, 547] on button "Create Activity" at bounding box center [504, 550] width 116 height 27
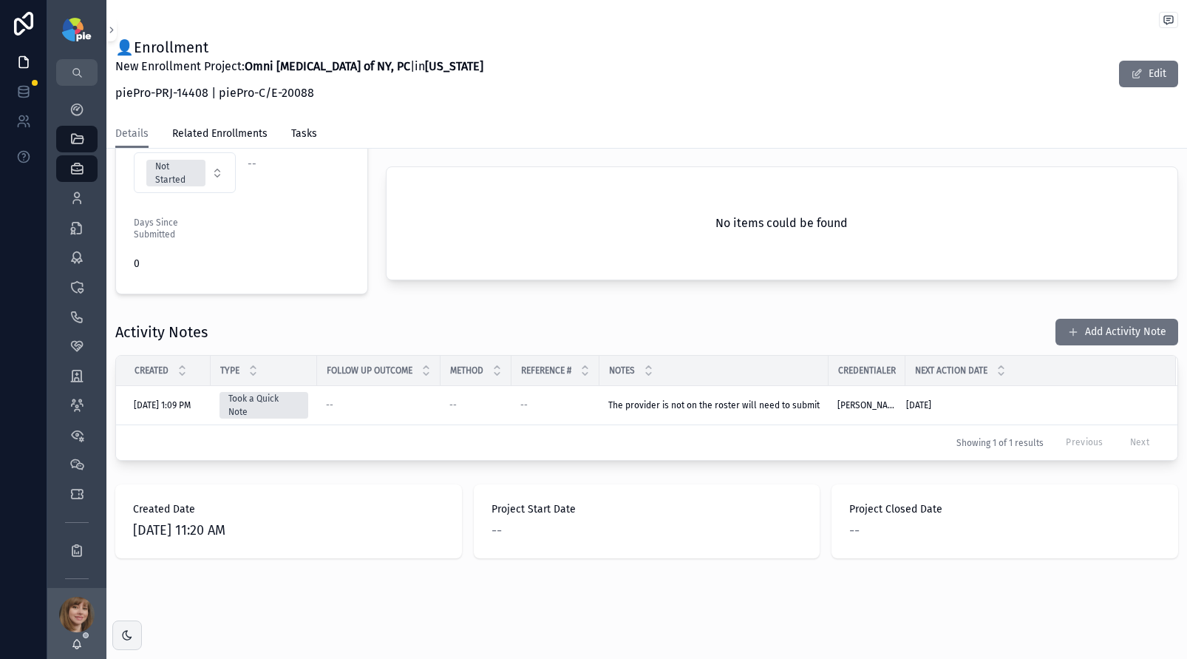
scroll to position [415, 0]
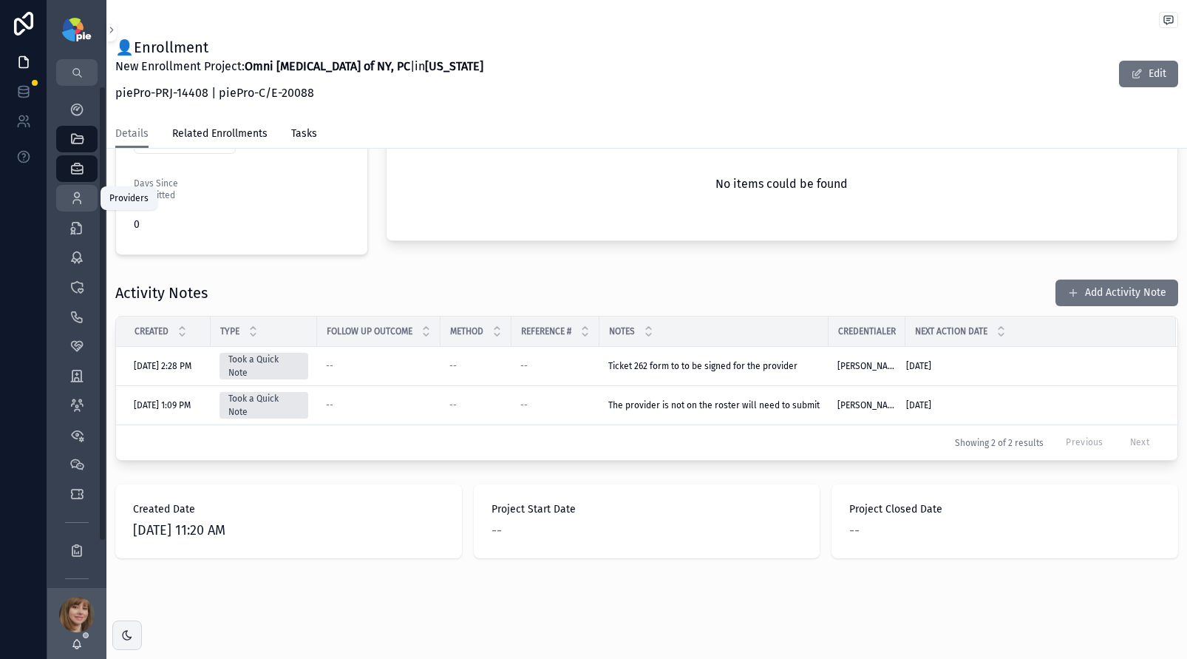
click at [78, 197] on icon "scrollable content" at bounding box center [76, 198] width 15 height 15
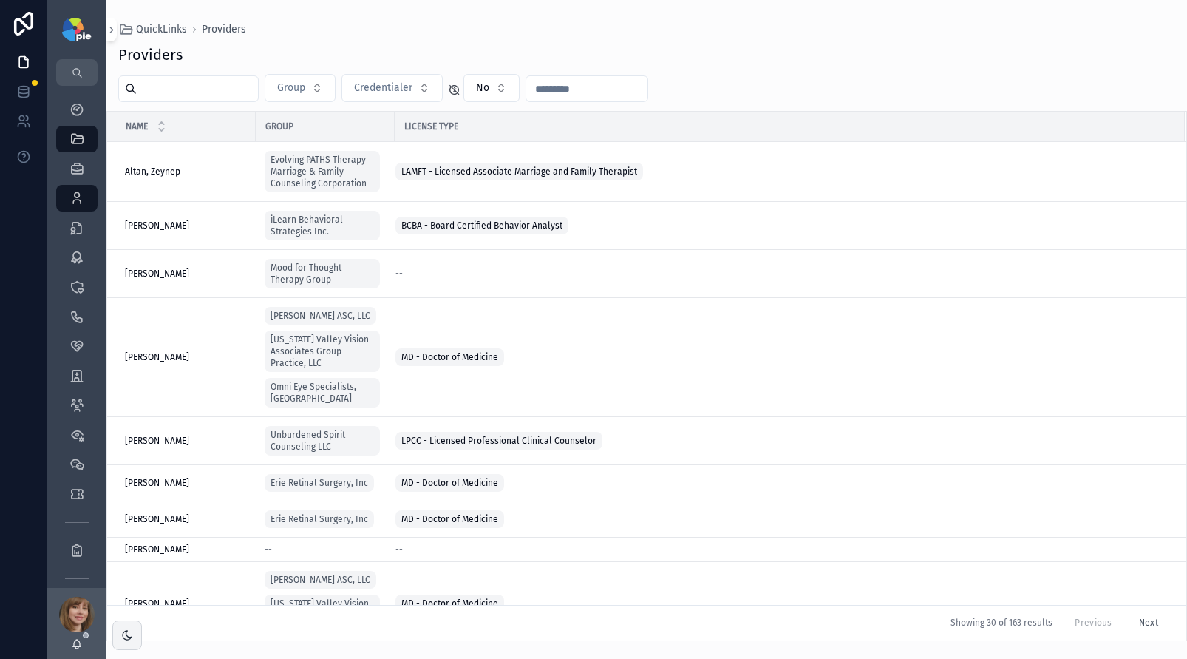
click at [237, 92] on input "scrollable content" at bounding box center [197, 88] width 121 height 21
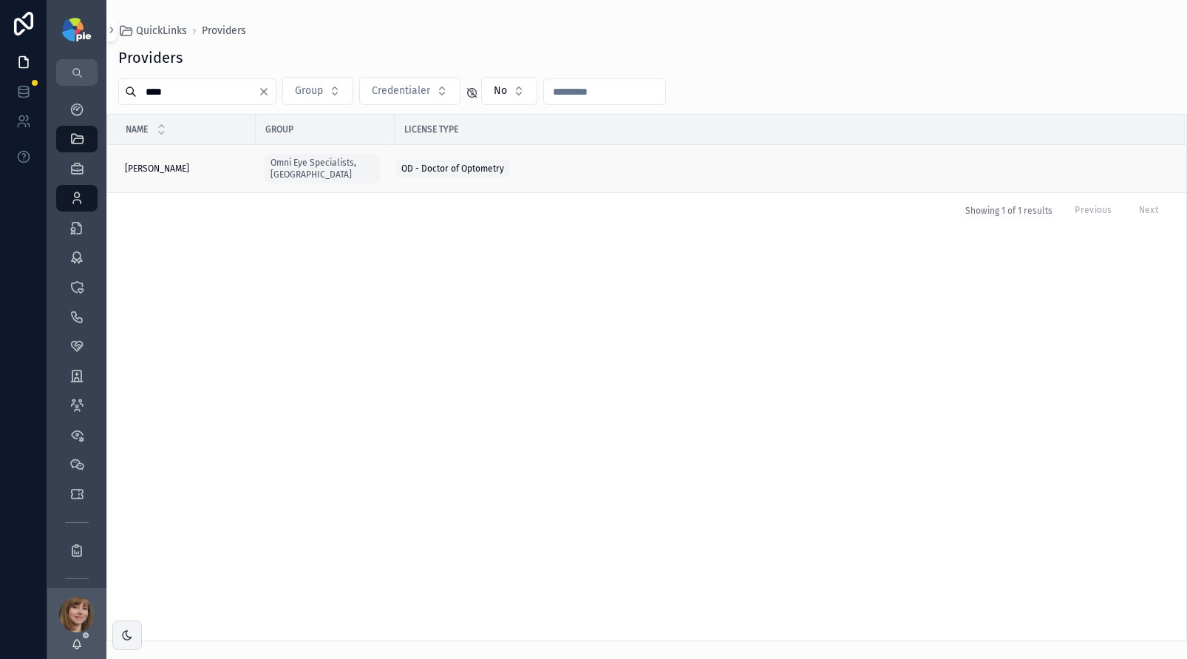
type input "****"
click at [180, 154] on td "Ning, Jason Ning, Jason" at bounding box center [181, 169] width 149 height 48
click at [184, 164] on div "Ning, Jason Ning, Jason" at bounding box center [186, 169] width 122 height 12
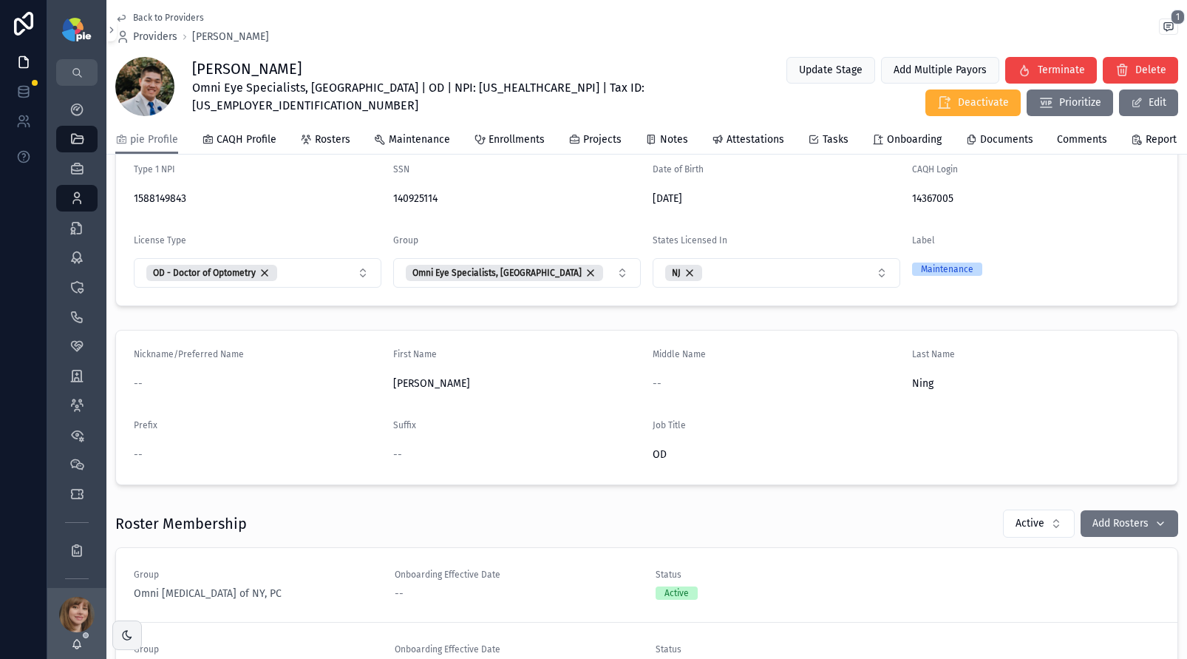
scroll to position [258, 0]
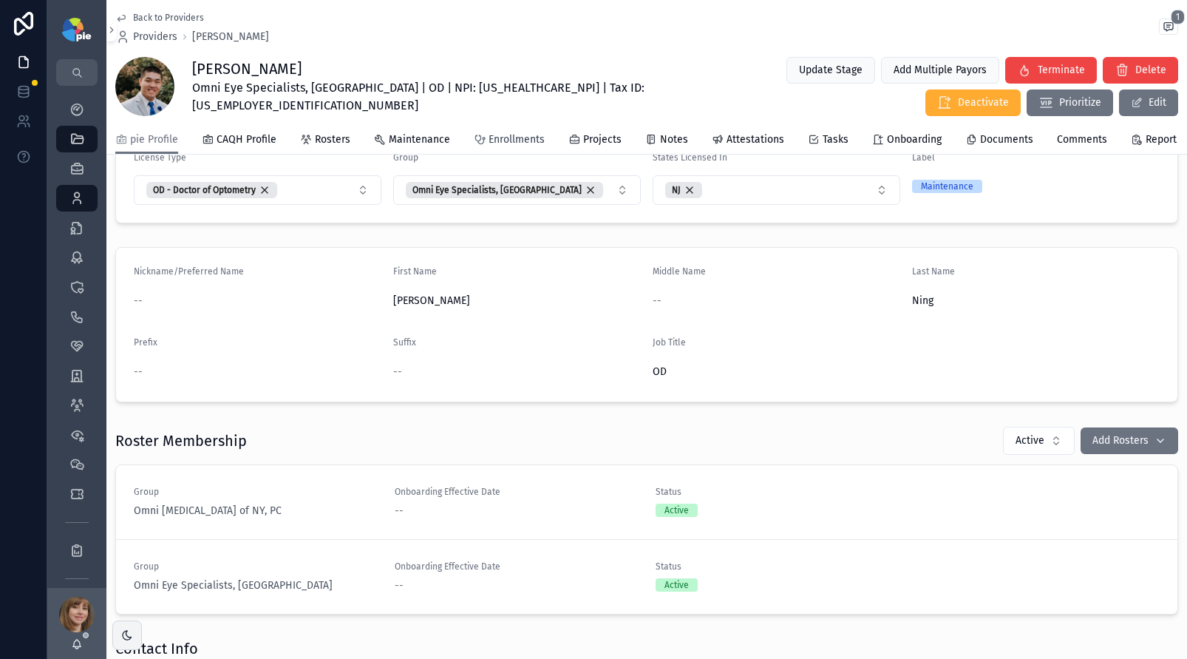
click at [514, 147] on span "Enrollments" at bounding box center [517, 139] width 56 height 15
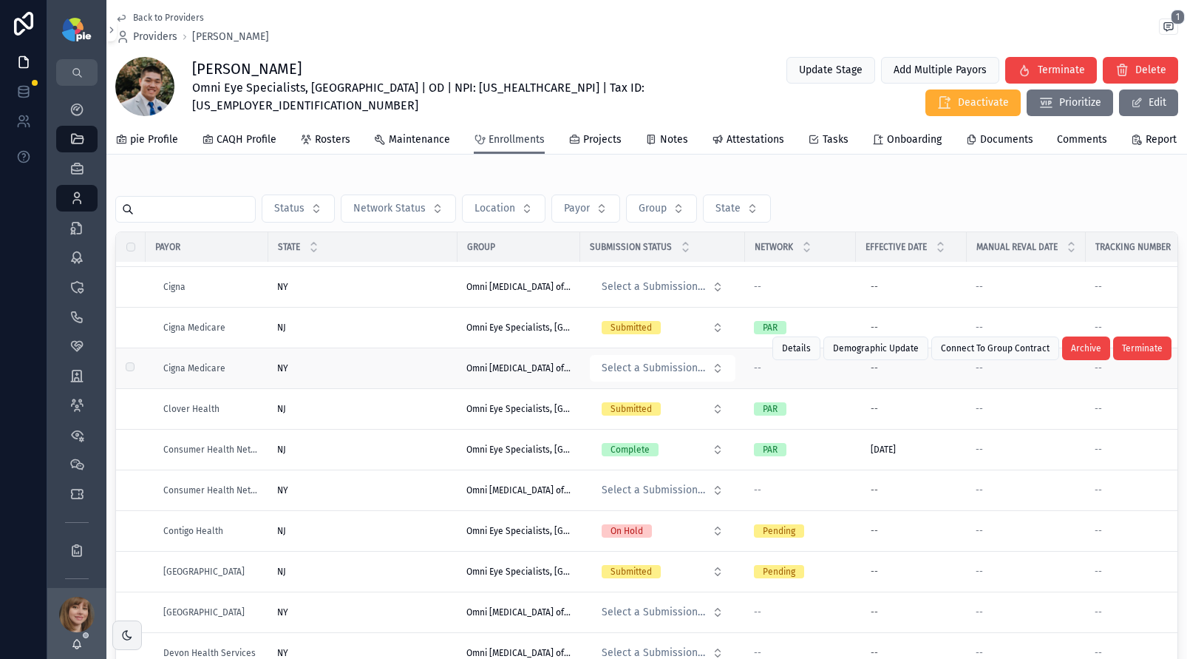
scroll to position [559, 0]
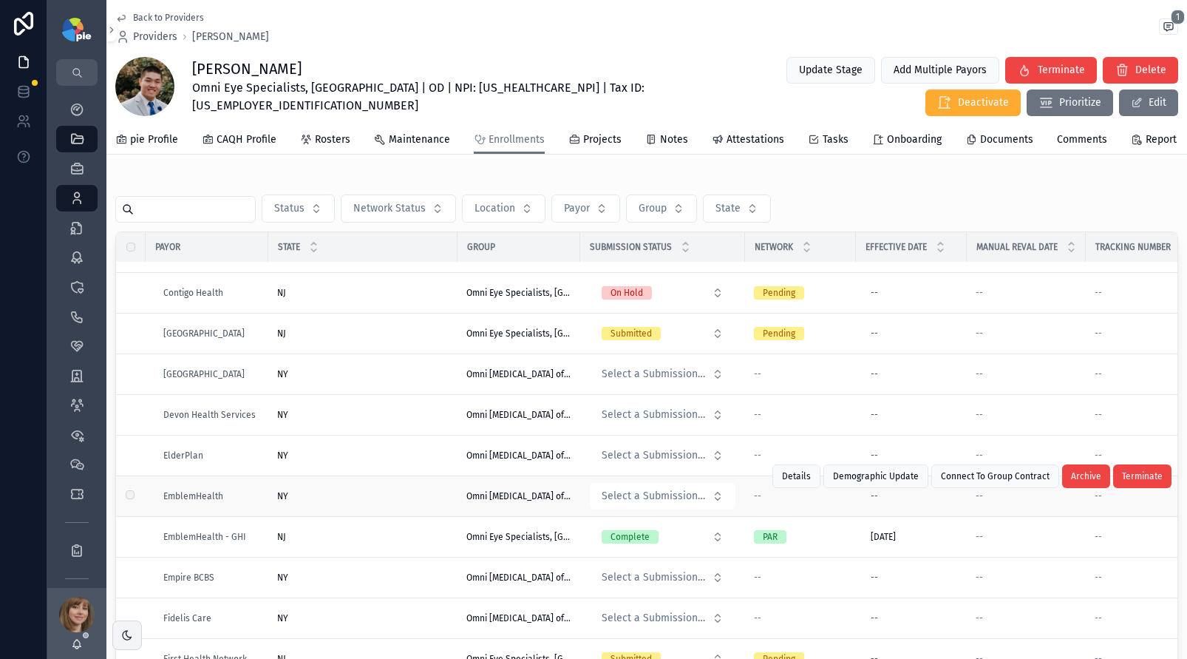
click at [343, 502] on div "NY NY" at bounding box center [362, 496] width 171 height 12
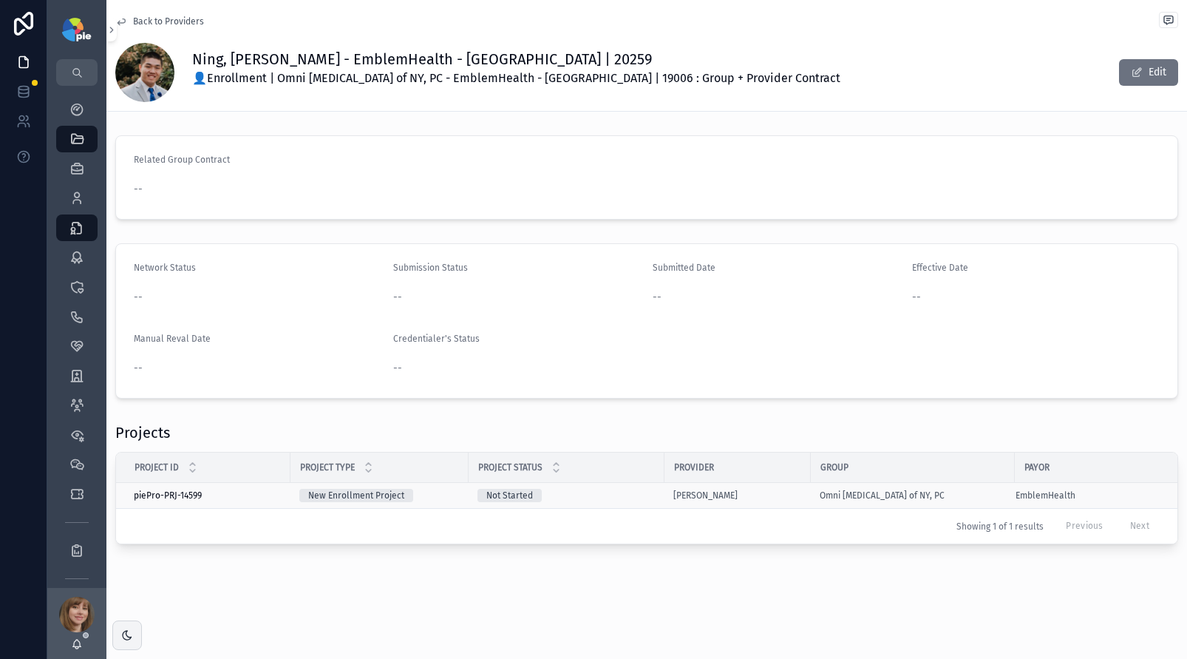
click at [615, 491] on div "Not Started" at bounding box center [566, 495] width 178 height 13
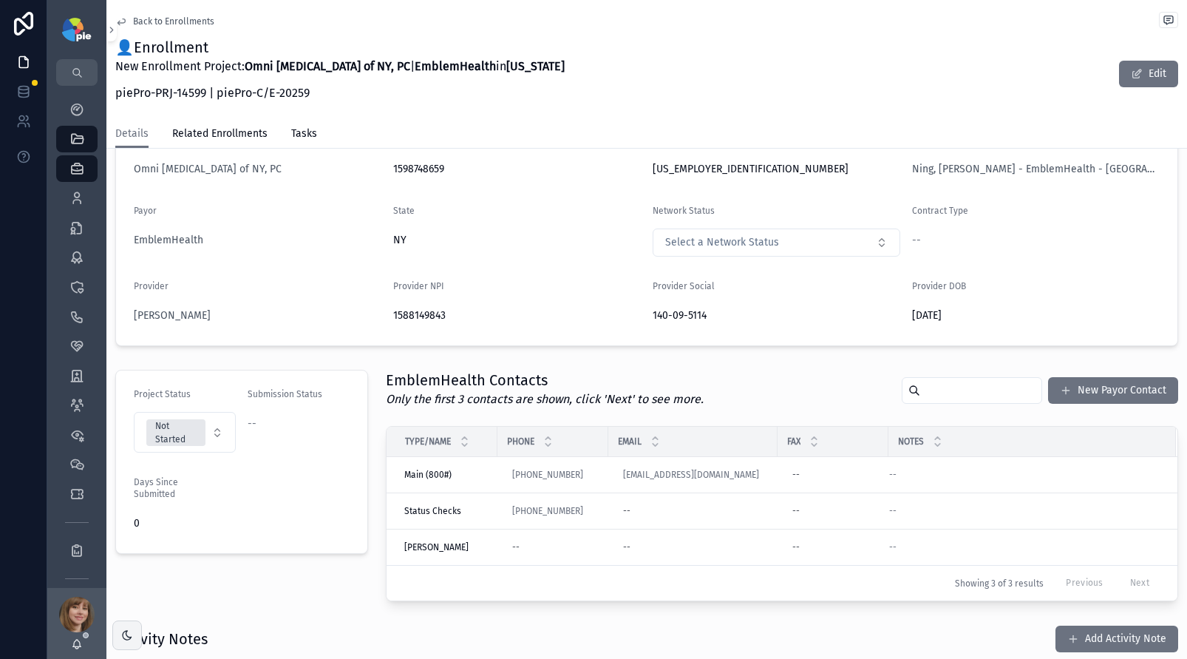
scroll to position [305, 0]
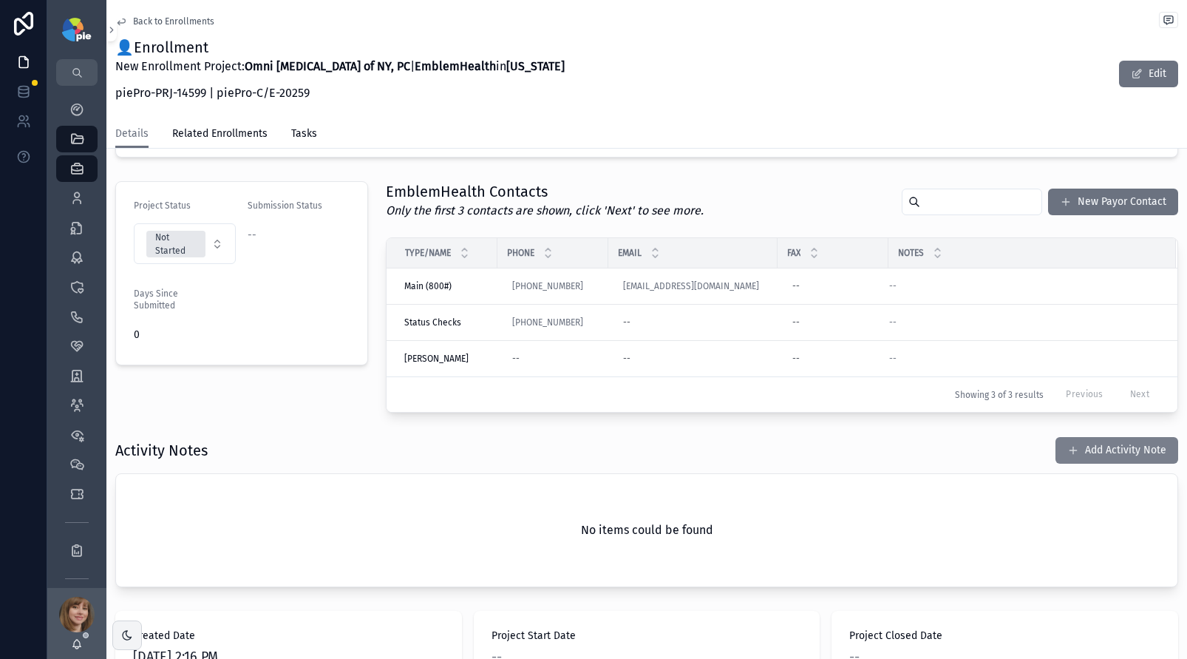
click at [1081, 446] on button "Add Activity Note" at bounding box center [1116, 450] width 123 height 27
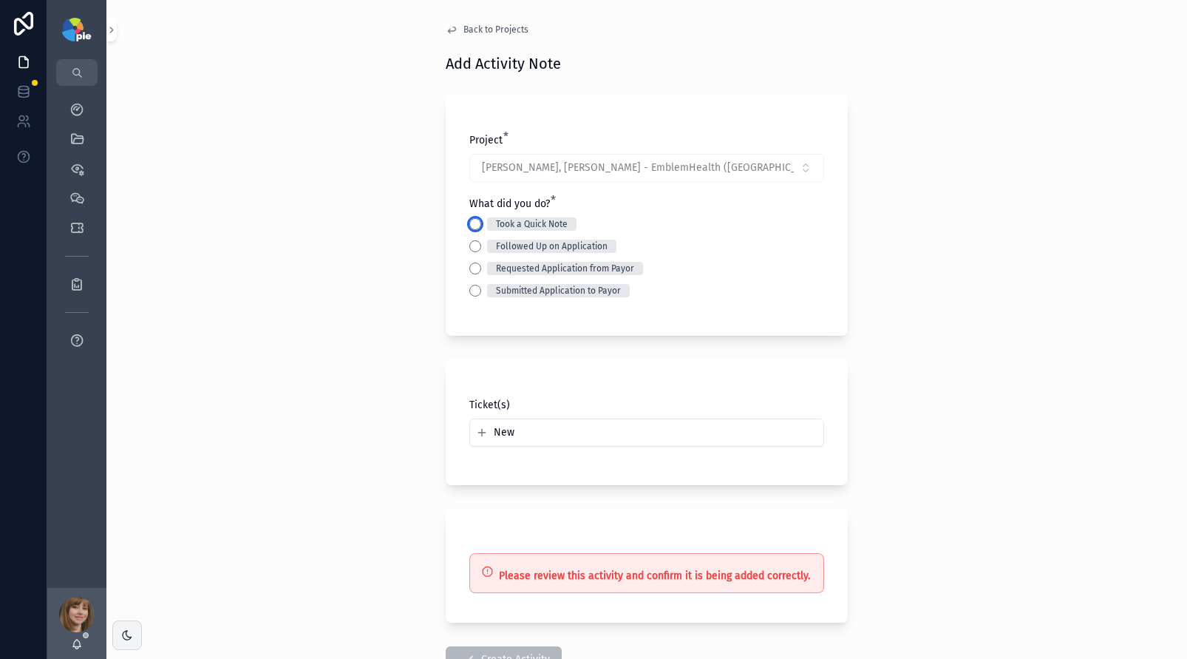
click at [469, 220] on button "Took a Quick Note" at bounding box center [475, 224] width 12 height 12
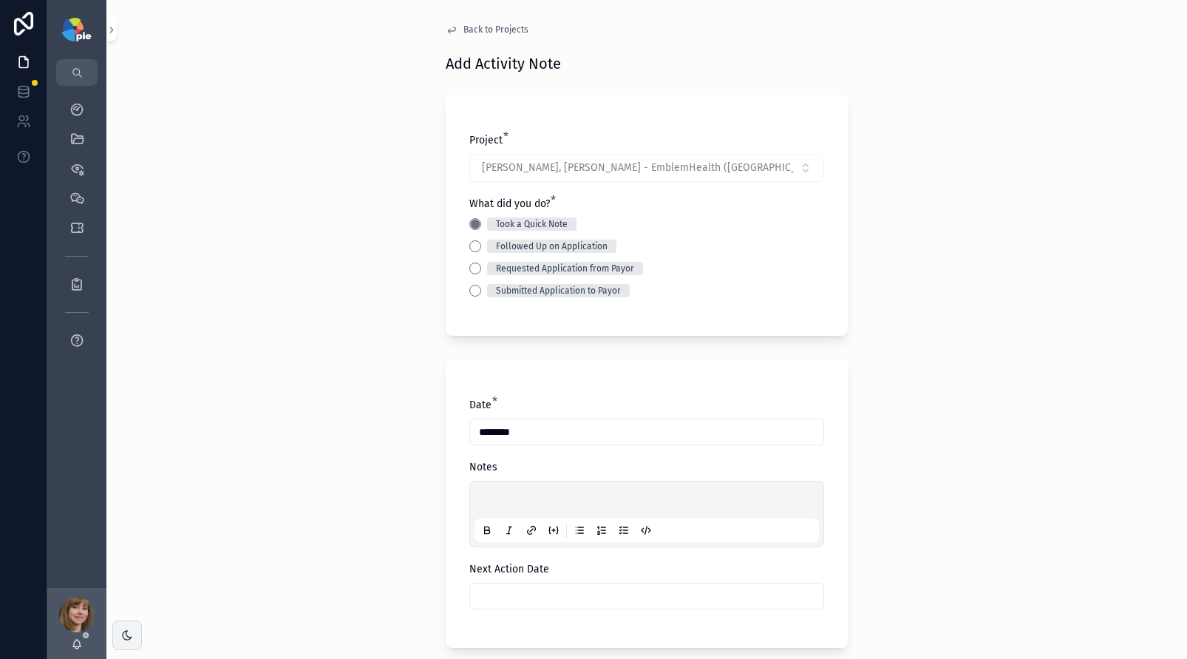
click at [495, 498] on p "scrollable content" at bounding box center [649, 501] width 344 height 15
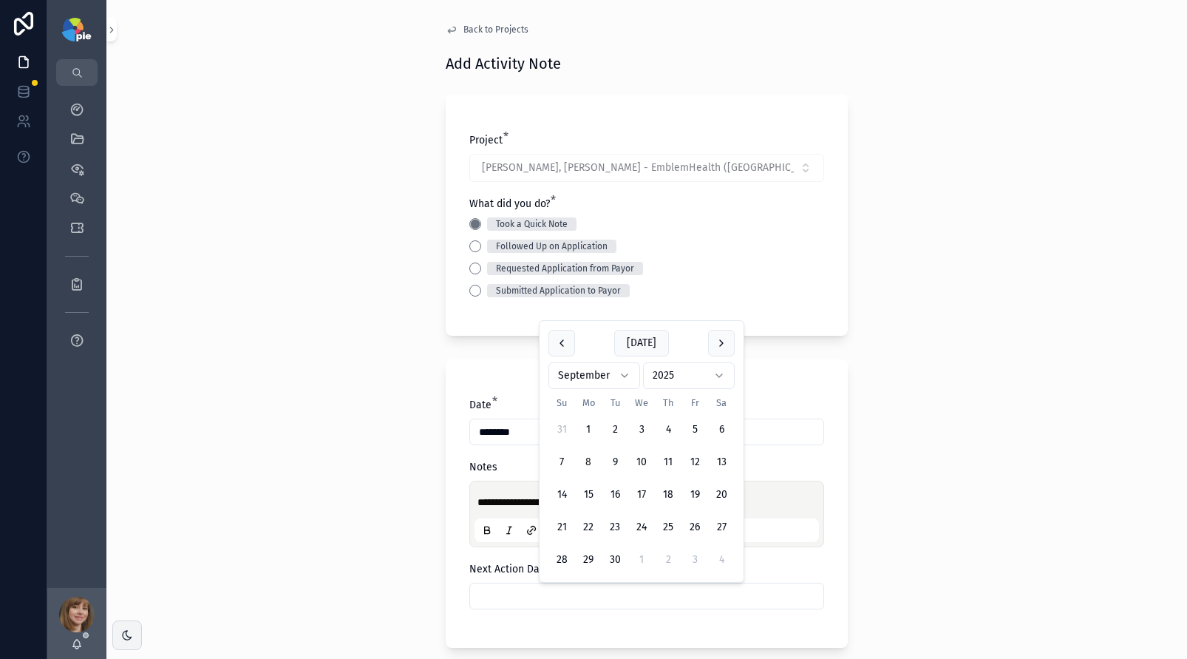
click at [539, 594] on input "scrollable content" at bounding box center [646, 595] width 353 height 21
click at [593, 521] on button "22" at bounding box center [588, 527] width 27 height 27
type input "*********"
click at [274, 534] on div "**********" at bounding box center [646, 329] width 1081 height 659
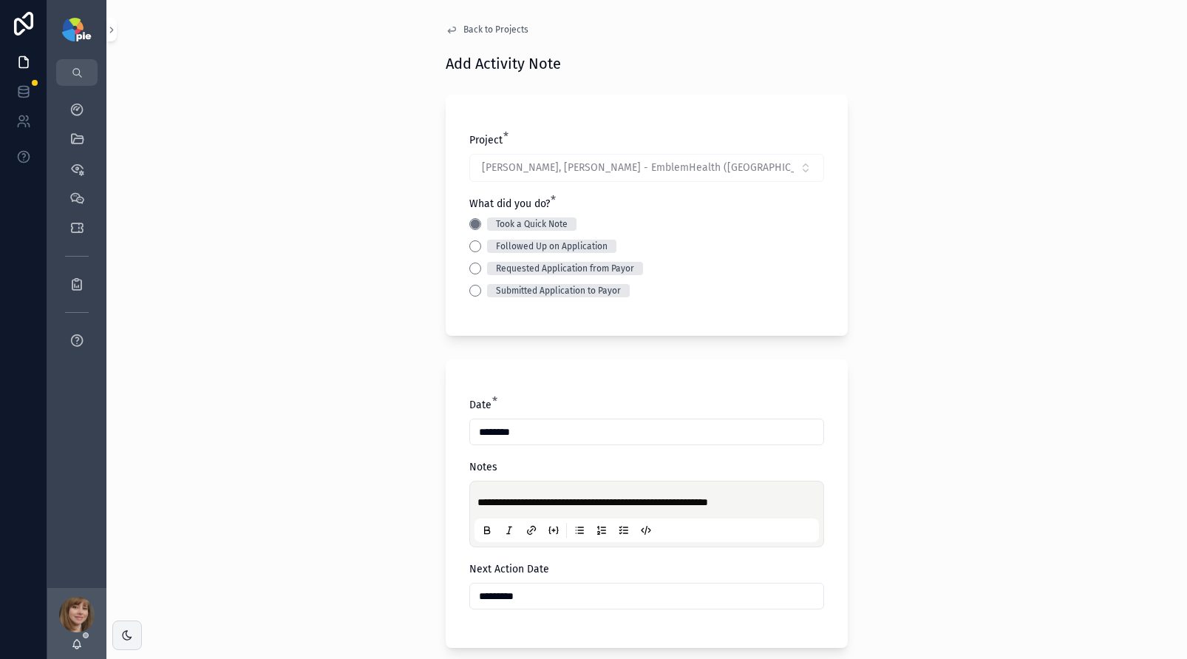
scroll to position [421, 0]
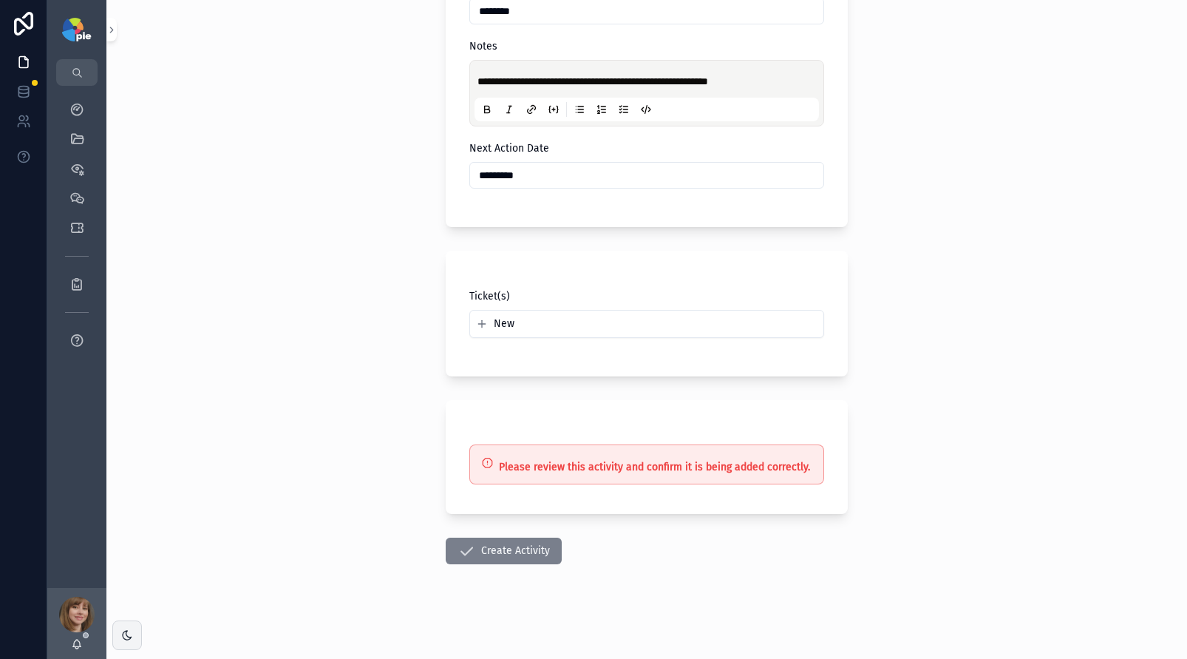
click at [513, 553] on button "Create Activity" at bounding box center [504, 550] width 116 height 27
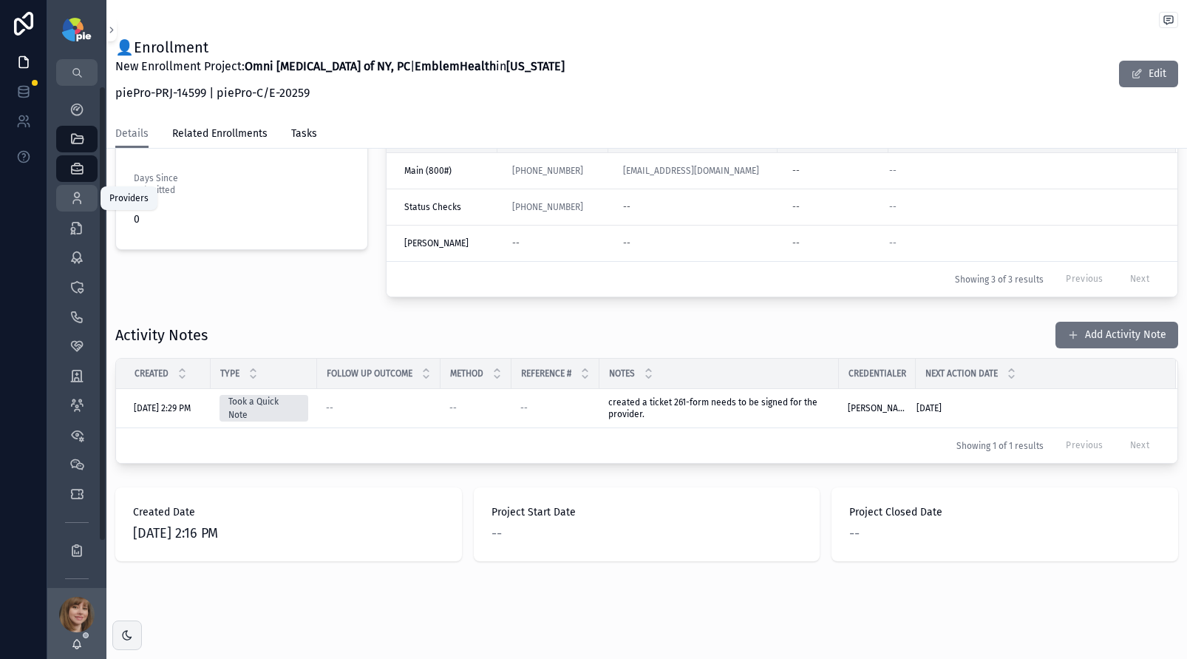
click at [82, 196] on icon "scrollable content" at bounding box center [76, 198] width 15 height 15
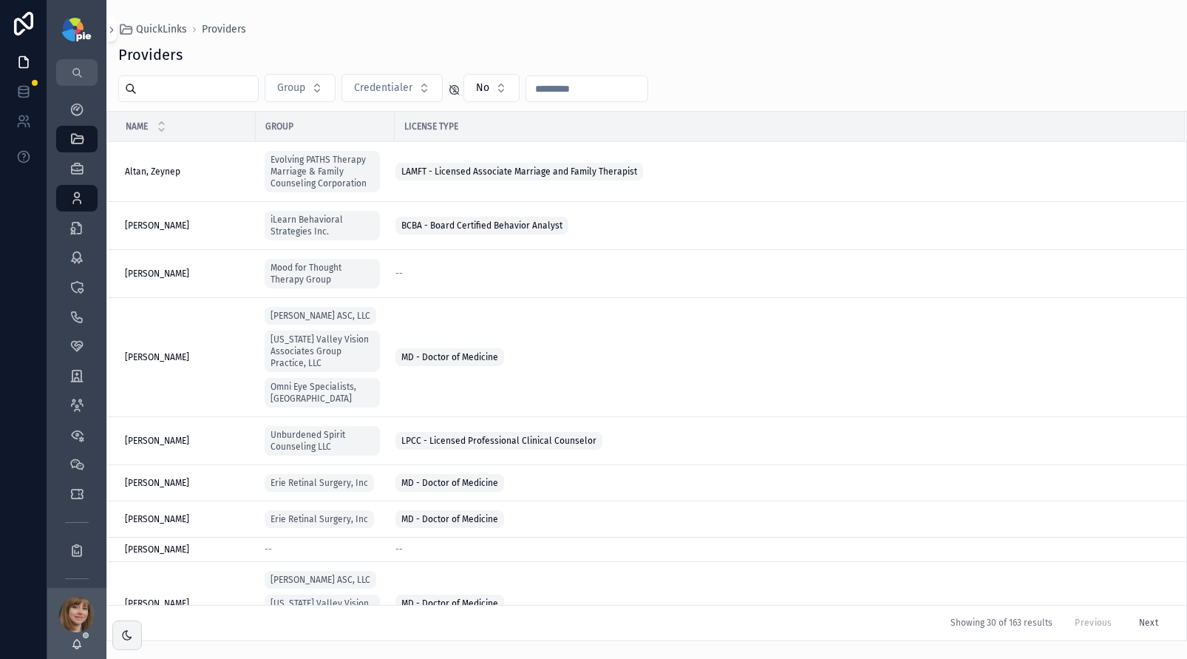
click at [183, 91] on input "scrollable content" at bounding box center [197, 88] width 121 height 21
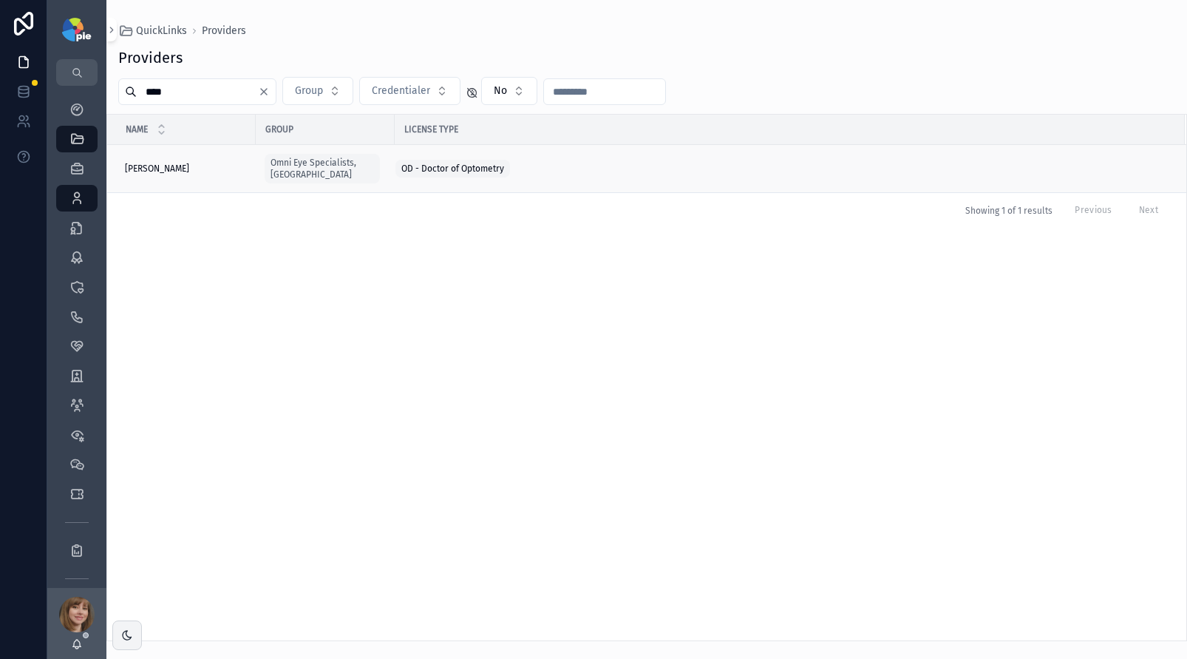
type input "****"
click at [166, 163] on span "[PERSON_NAME]" at bounding box center [157, 169] width 64 height 12
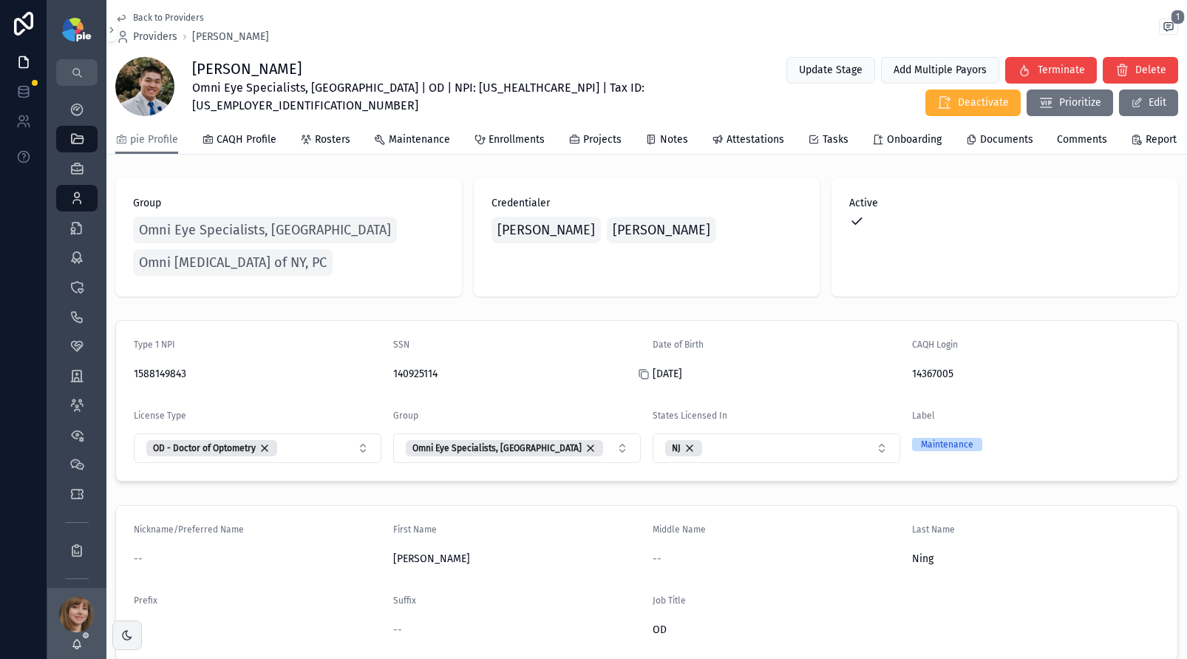
click at [638, 380] on icon "scrollable content" at bounding box center [644, 374] width 12 height 12
click at [414, 88] on span "Omni Eye Specialists, PA | OD | NPI: 1588149843 | Tax ID: 22-3587595" at bounding box center [441, 96] width 498 height 35
copy span "1588149843"
click at [531, 140] on span "Enrollments" at bounding box center [517, 139] width 56 height 15
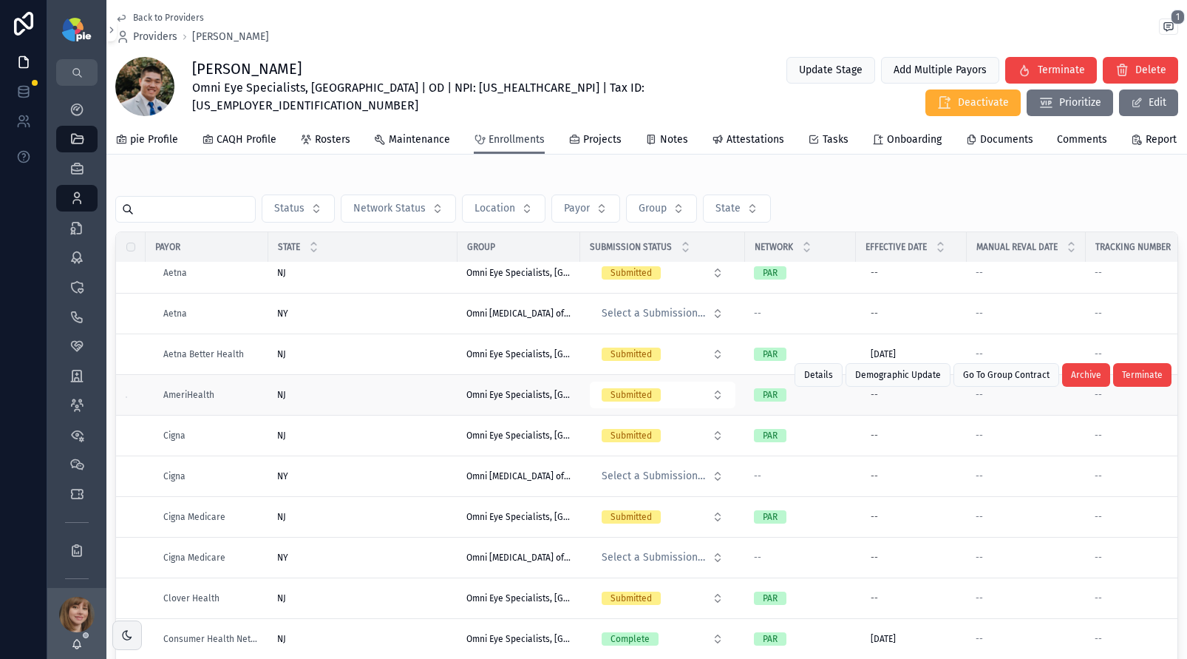
scroll to position [343, 0]
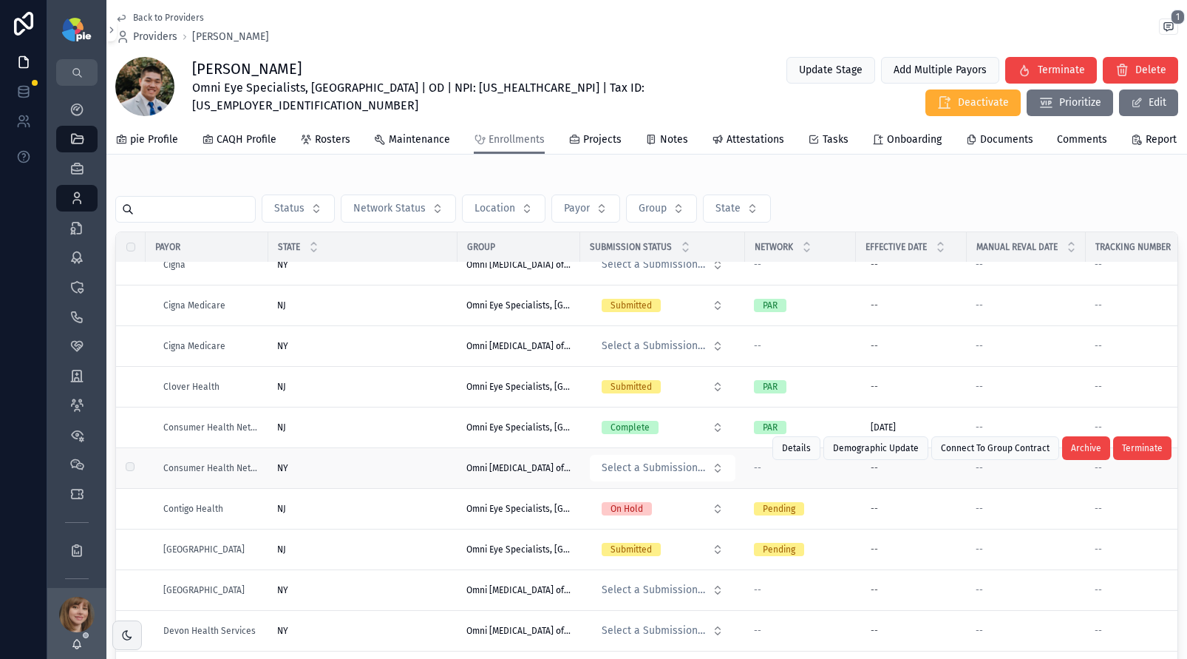
click at [347, 474] on div "NY NY" at bounding box center [362, 468] width 171 height 12
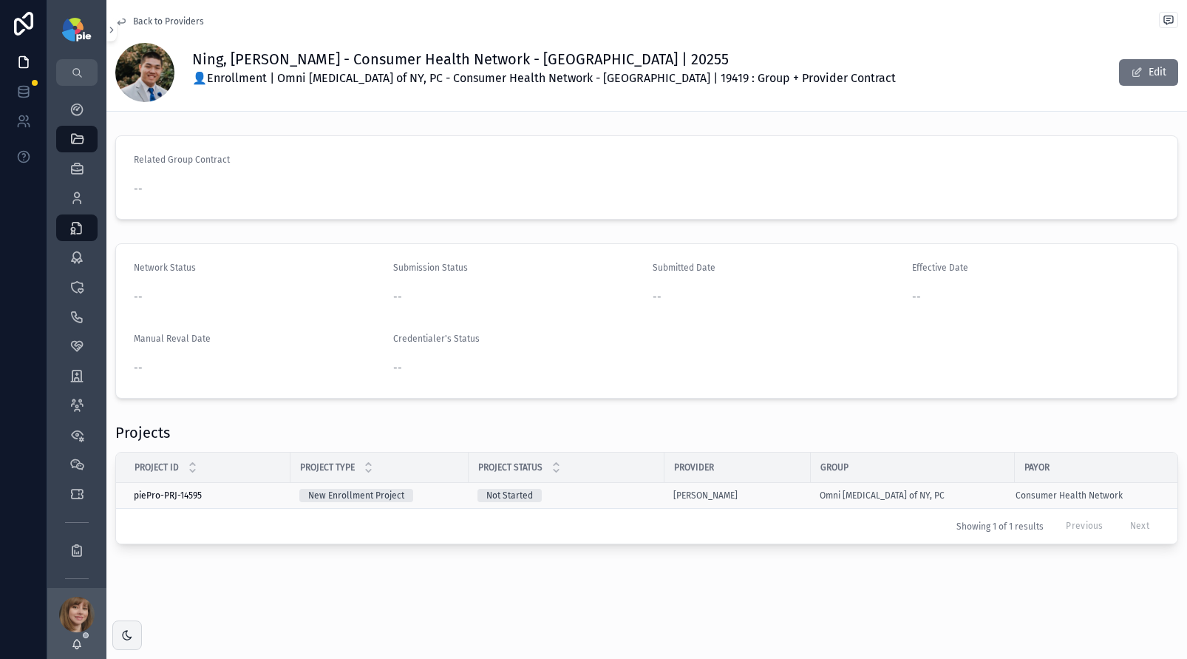
click at [629, 492] on div "Not Started" at bounding box center [566, 495] width 178 height 13
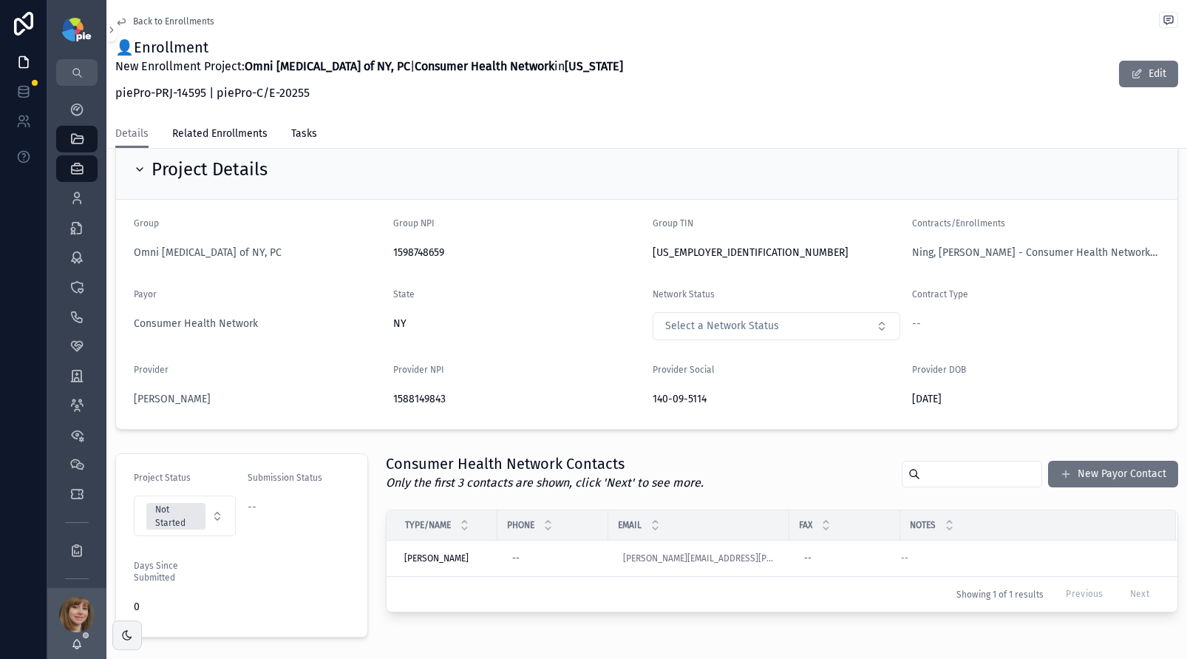
scroll to position [271, 0]
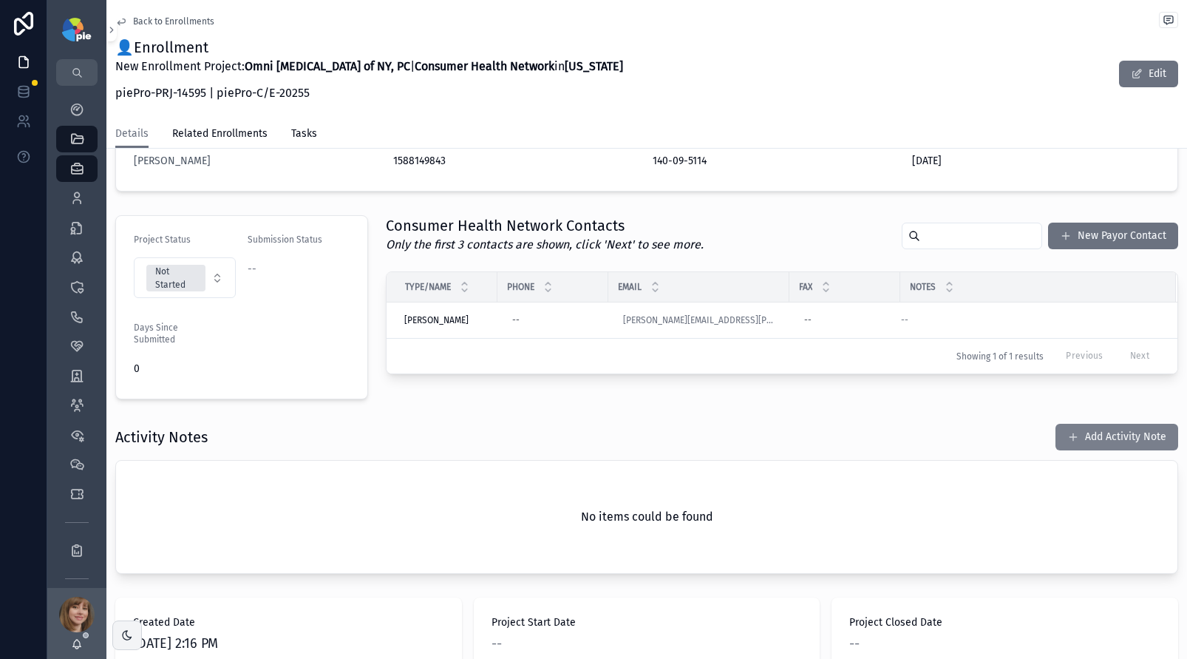
click at [1092, 433] on button "Add Activity Note" at bounding box center [1116, 437] width 123 height 27
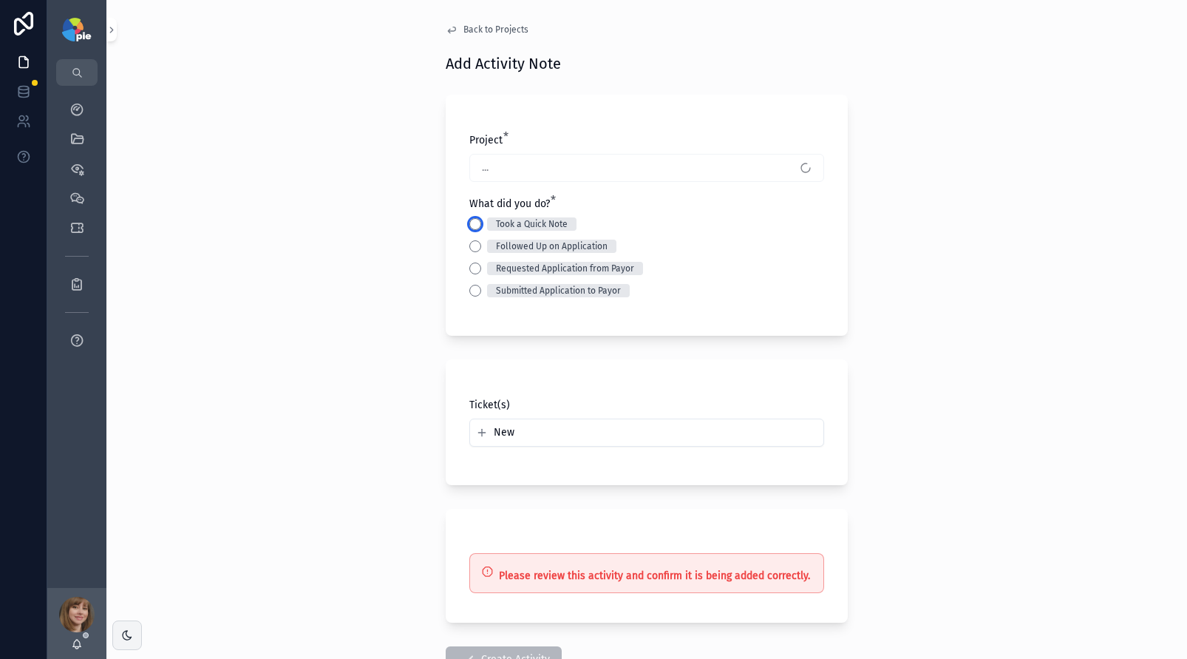
click at [469, 226] on button "Took a Quick Note" at bounding box center [475, 224] width 12 height 12
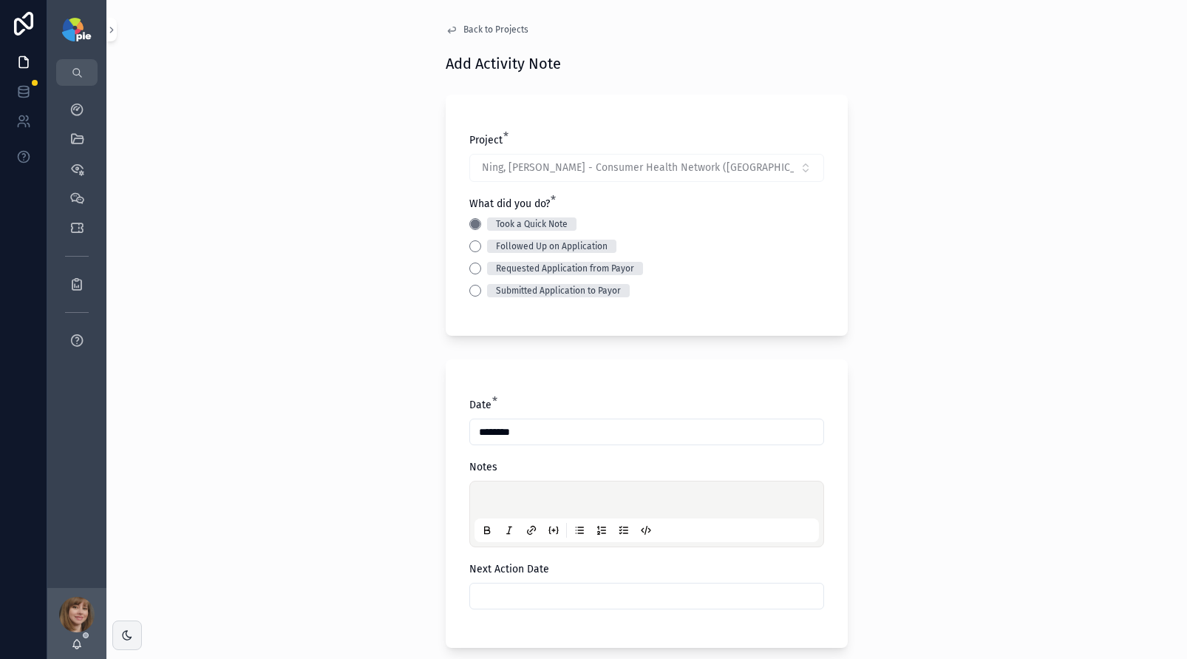
drag, startPoint x: 493, startPoint y: 498, endPoint x: 501, endPoint y: 484, distance: 16.2
click at [493, 497] on p "scrollable content" at bounding box center [649, 501] width 344 height 15
click at [397, 517] on div "**********" at bounding box center [646, 329] width 1081 height 659
click at [537, 588] on input "scrollable content" at bounding box center [646, 595] width 353 height 21
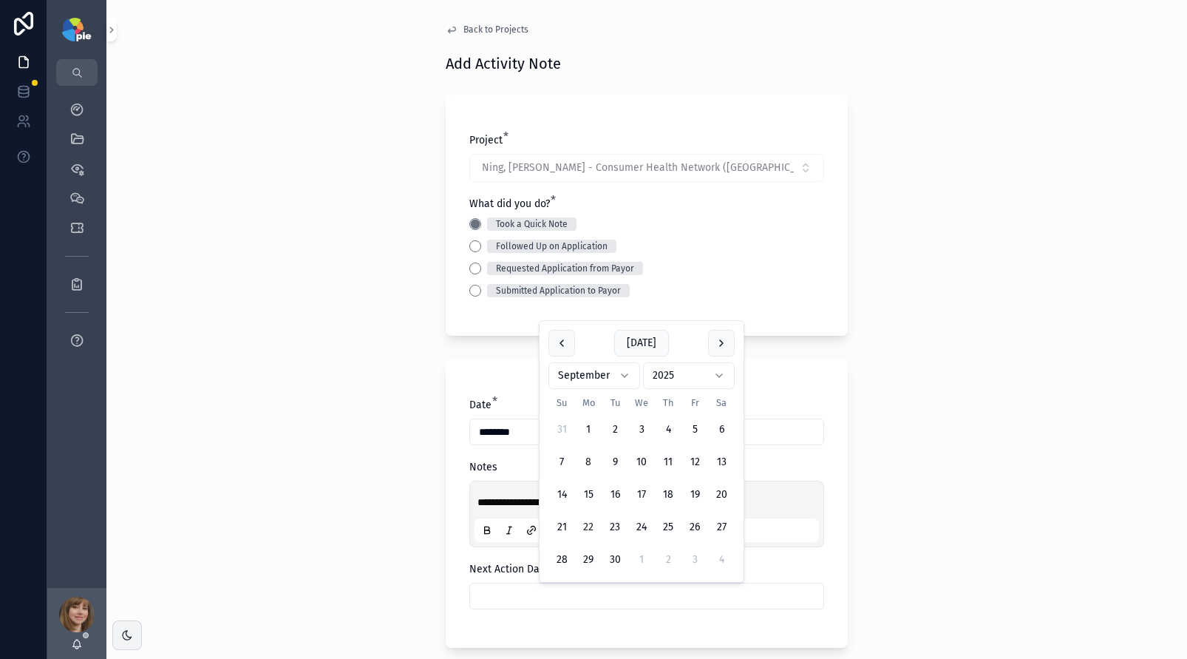
click at [587, 526] on button "22" at bounding box center [588, 527] width 27 height 27
type input "*********"
click at [237, 535] on div "**********" at bounding box center [646, 329] width 1081 height 659
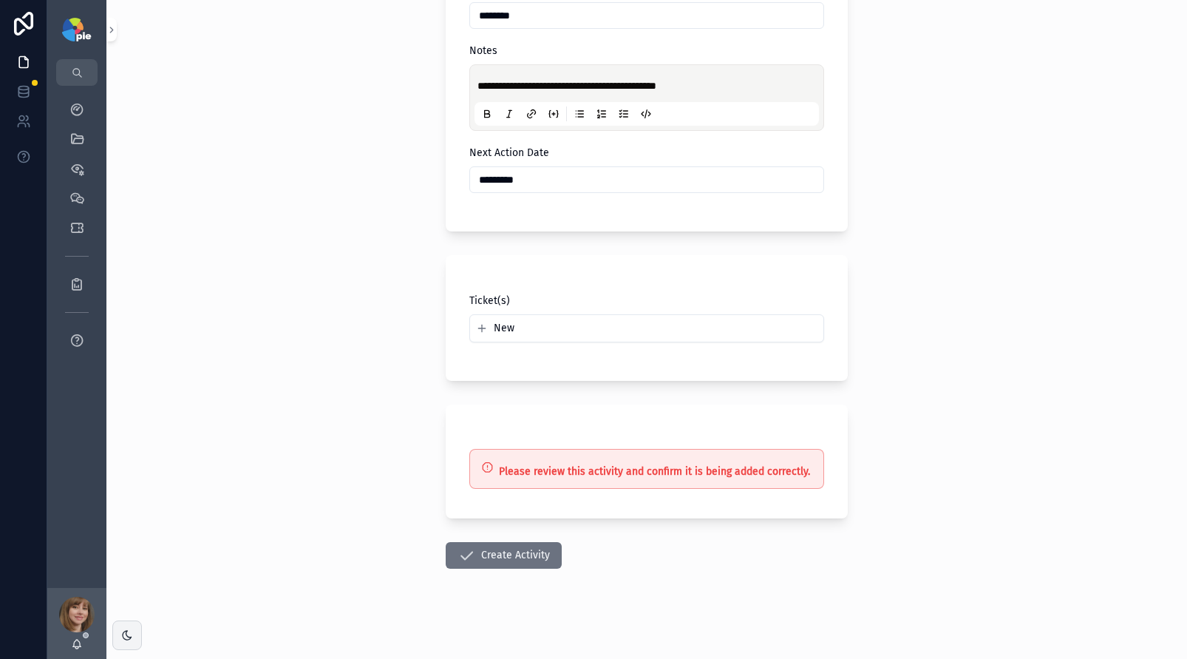
scroll to position [421, 0]
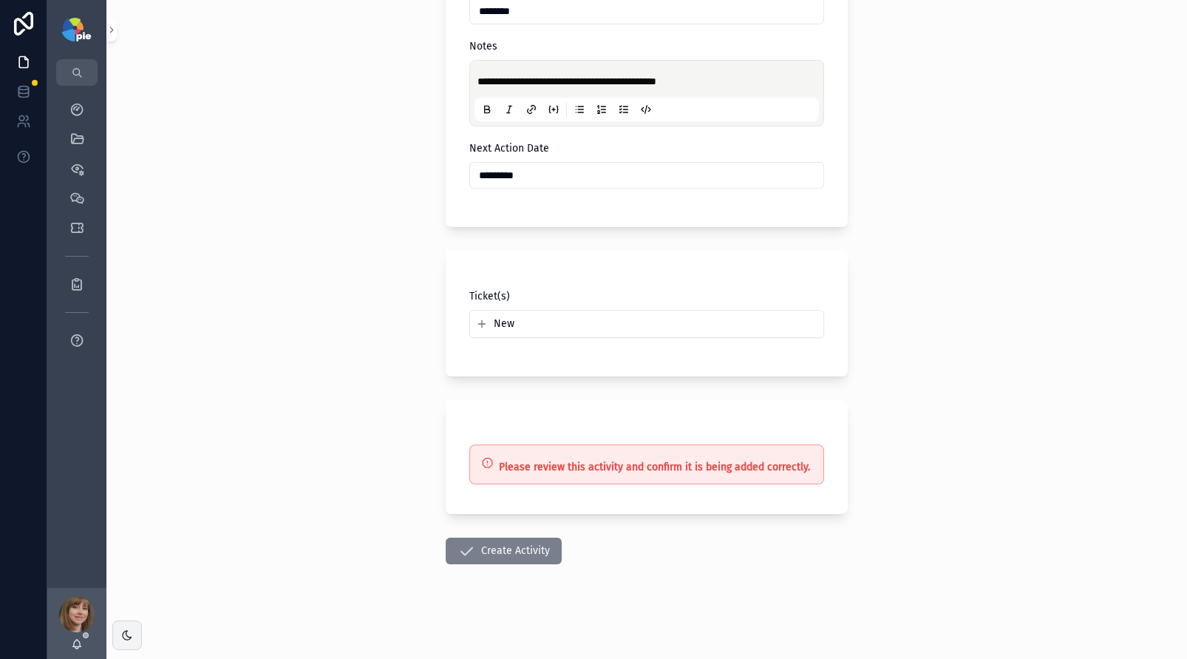
click at [531, 554] on button "Create Activity" at bounding box center [504, 550] width 116 height 27
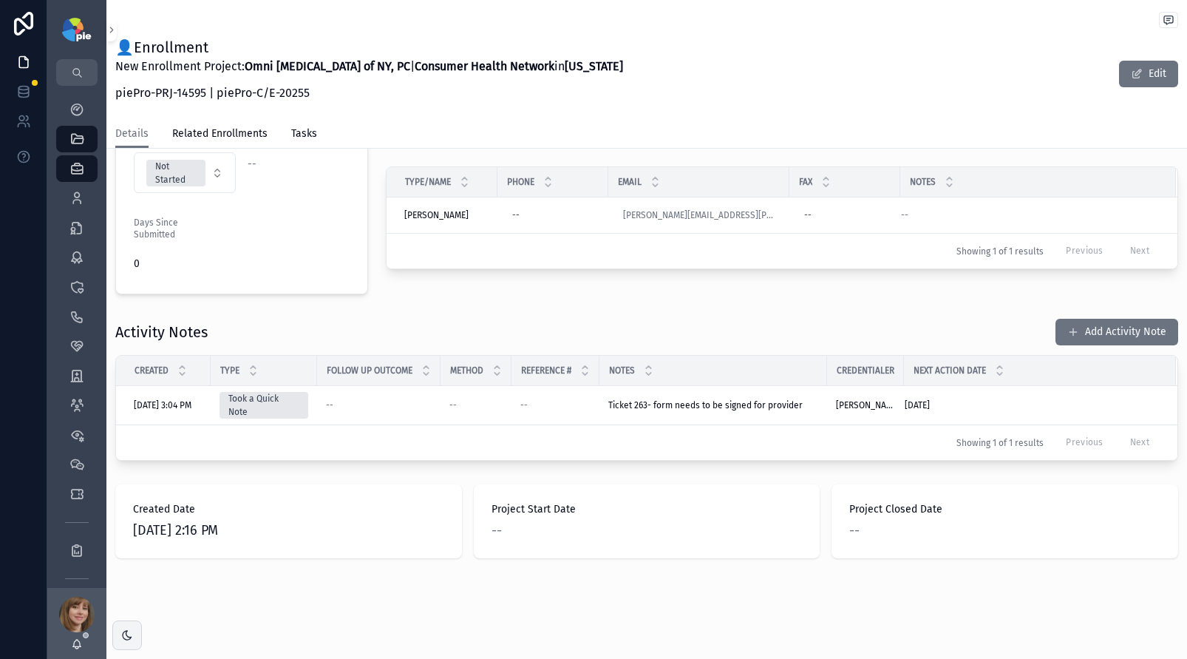
scroll to position [376, 0]
click at [81, 197] on icon "scrollable content" at bounding box center [76, 198] width 15 height 15
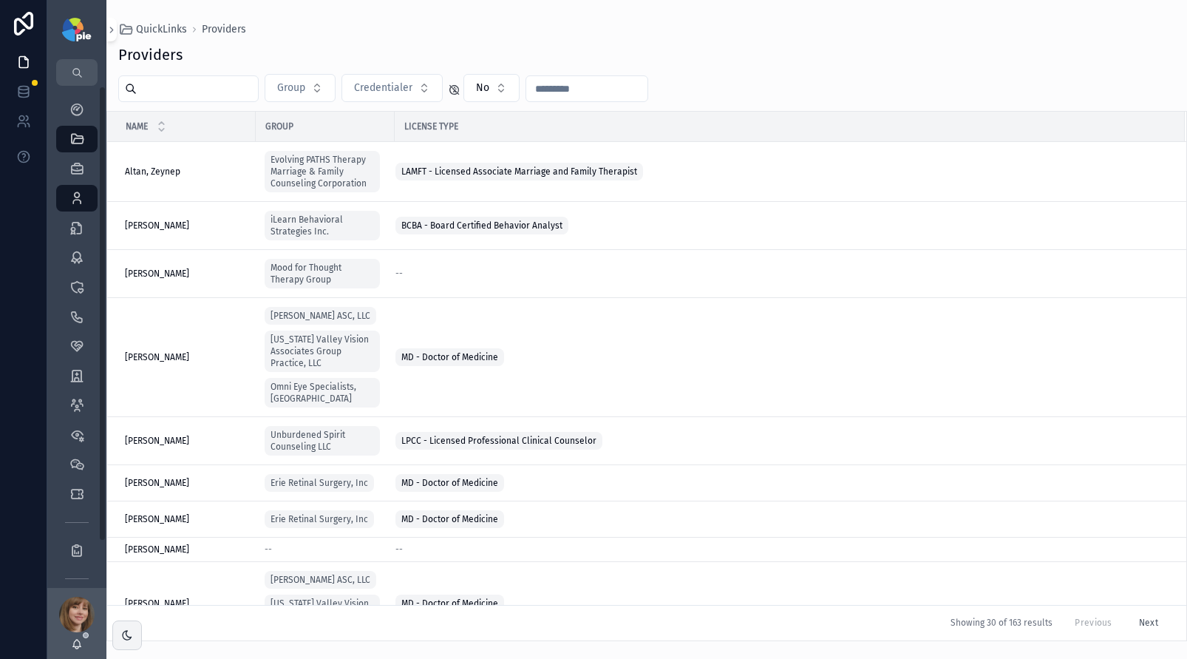
click at [186, 86] on input "scrollable content" at bounding box center [197, 88] width 121 height 21
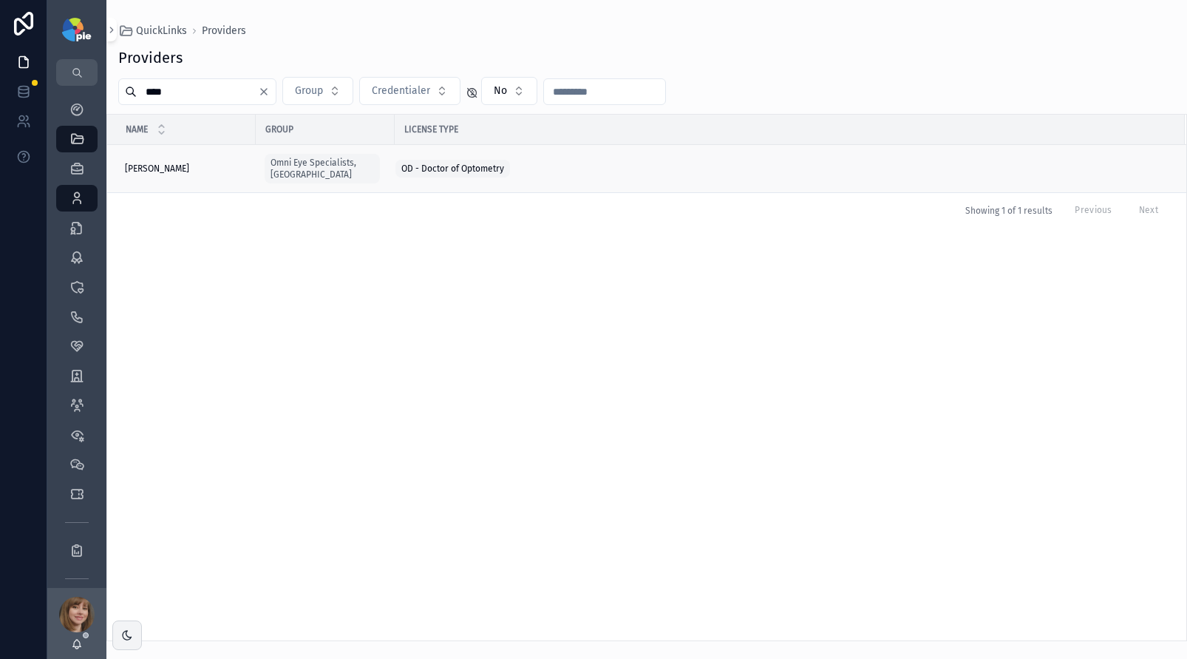
type input "****"
click at [197, 163] on div "Ning, Jason Ning, Jason" at bounding box center [186, 169] width 122 height 12
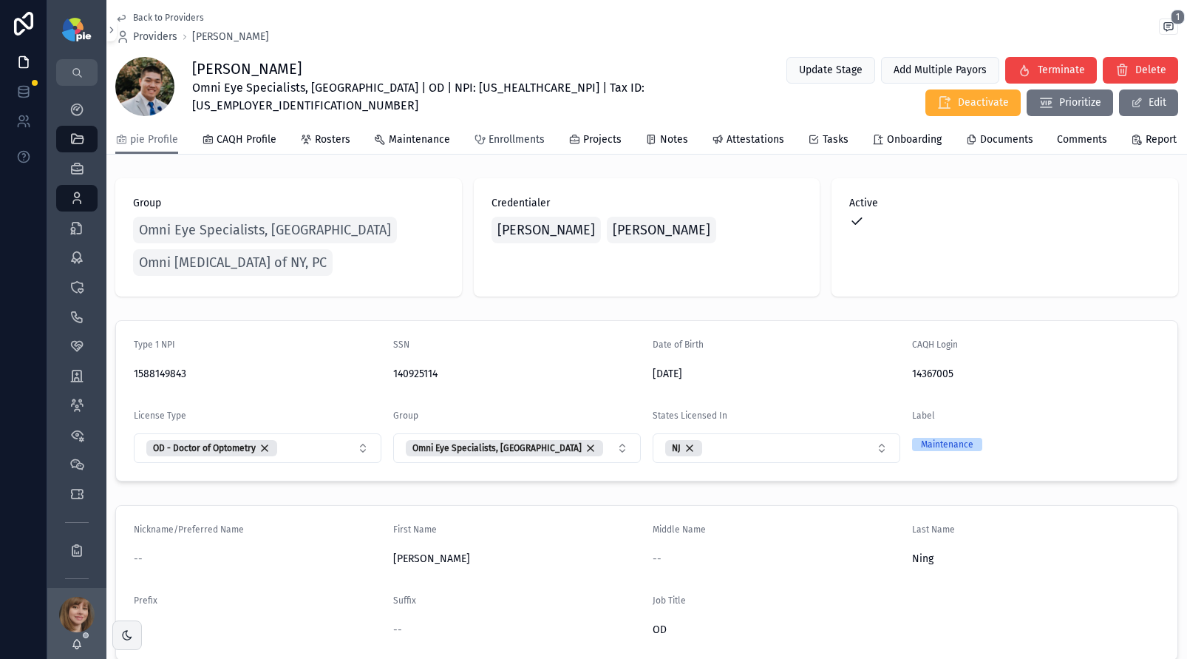
click at [533, 145] on span "Enrollments" at bounding box center [517, 139] width 56 height 15
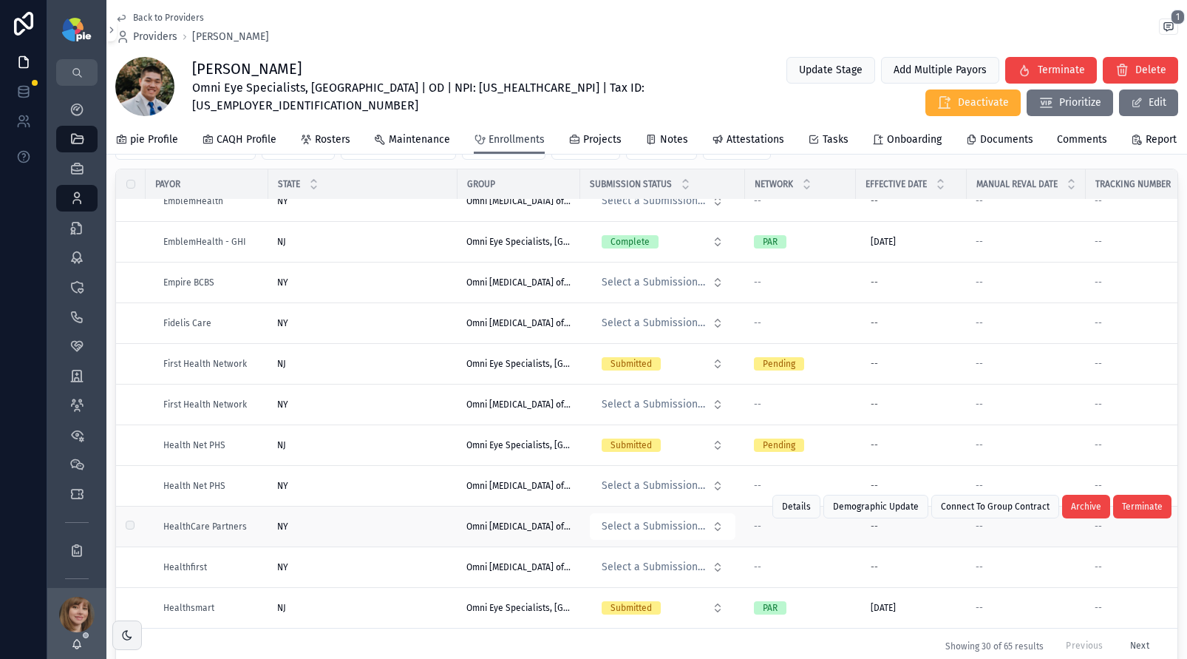
scroll to position [174, 0]
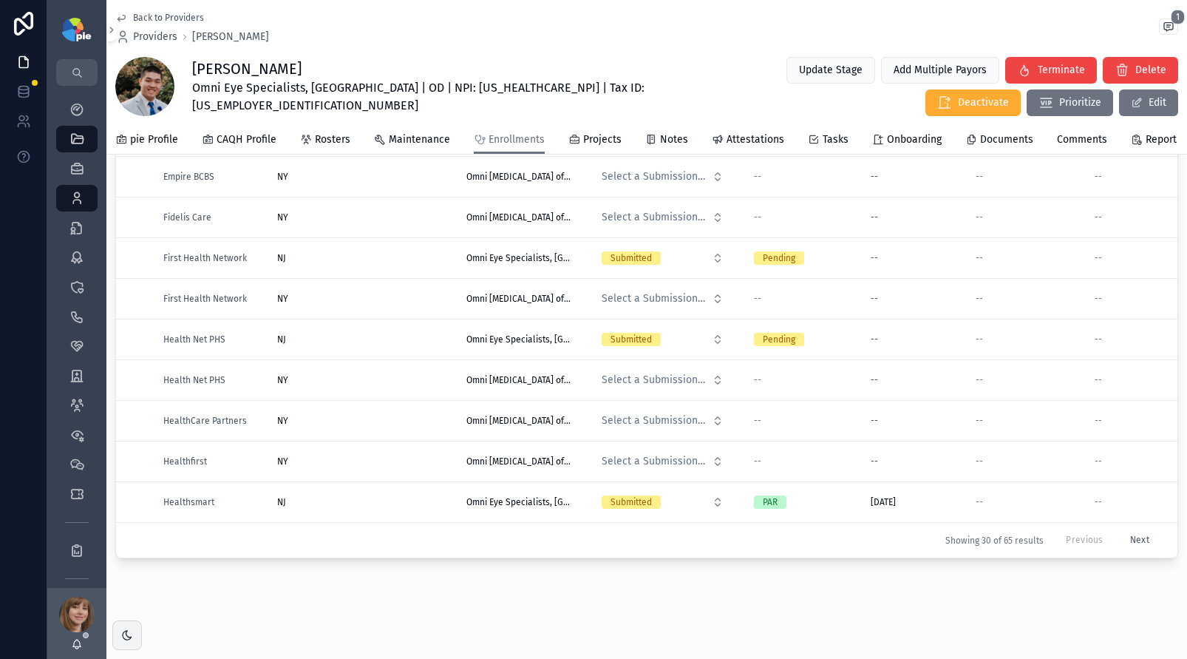
click at [1120, 532] on button "Next" at bounding box center [1140, 539] width 40 height 23
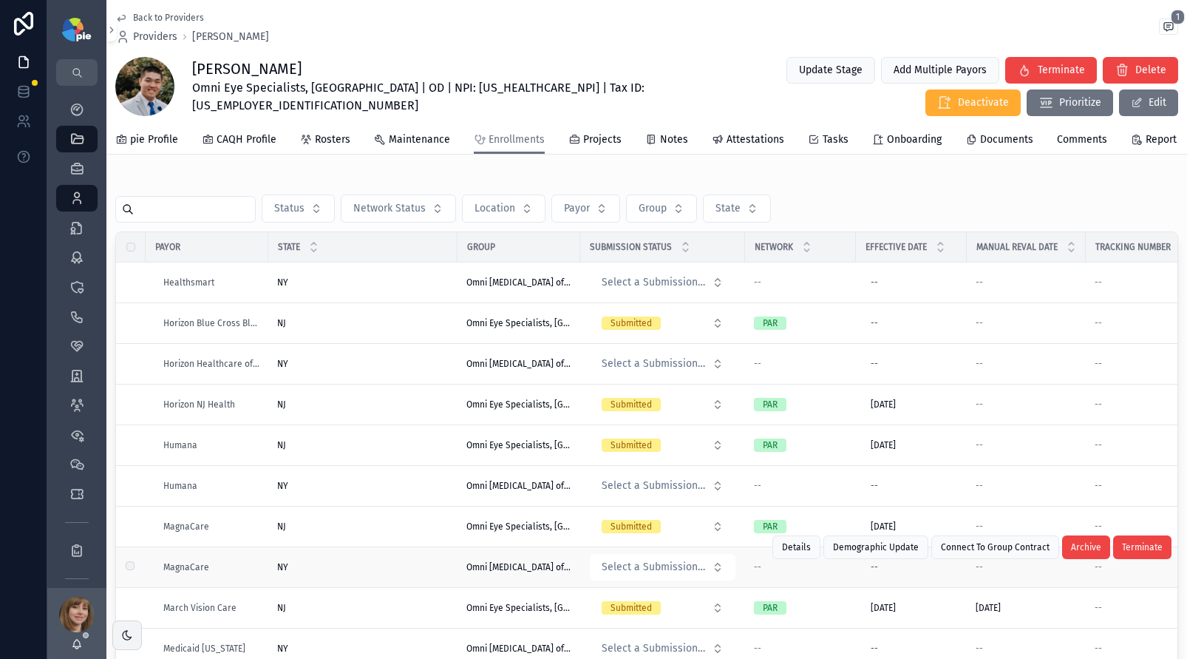
scroll to position [123, 0]
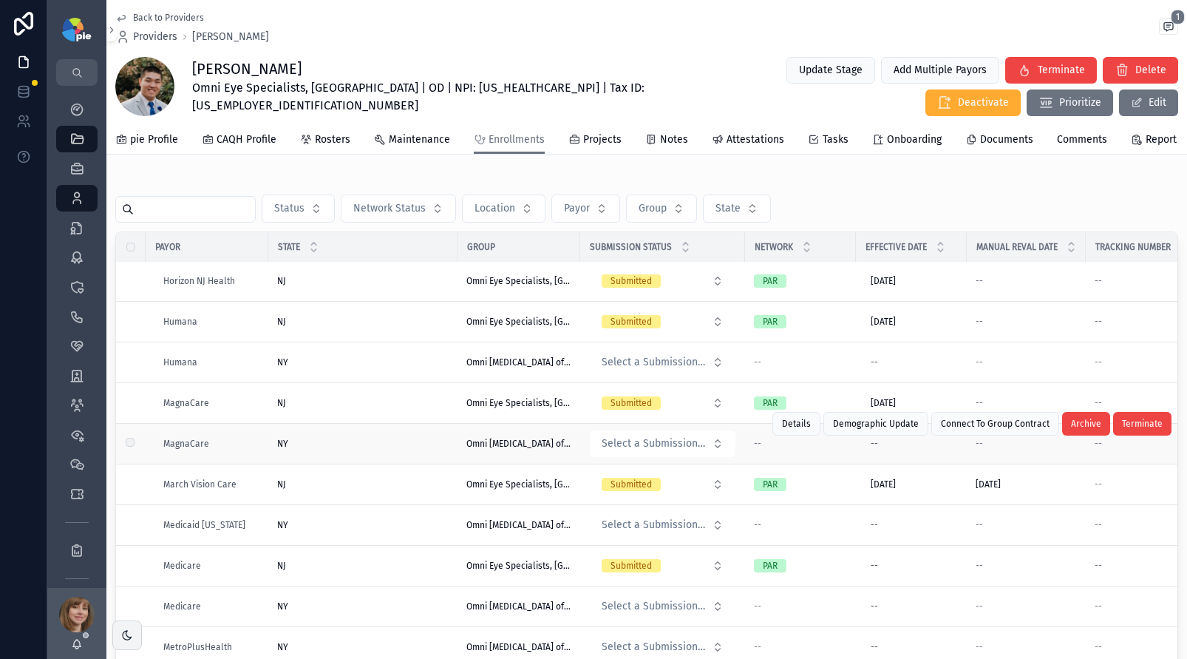
click at [375, 449] on div "NY NY" at bounding box center [362, 444] width 171 height 12
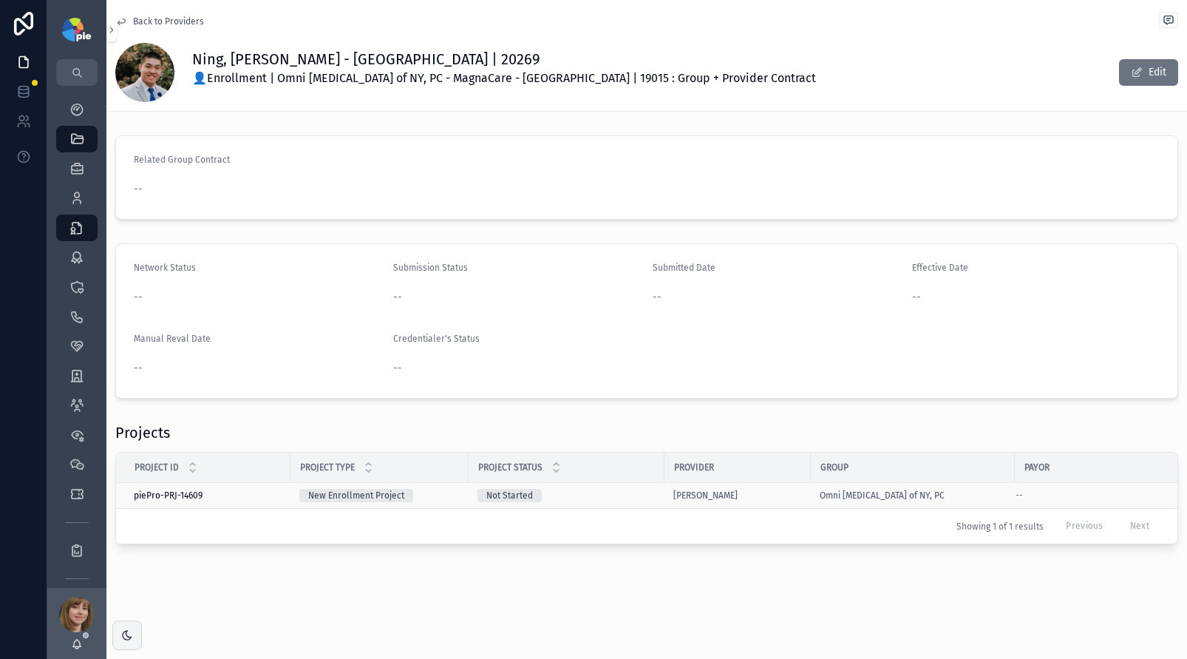
click at [605, 489] on div "Not Started" at bounding box center [566, 495] width 178 height 13
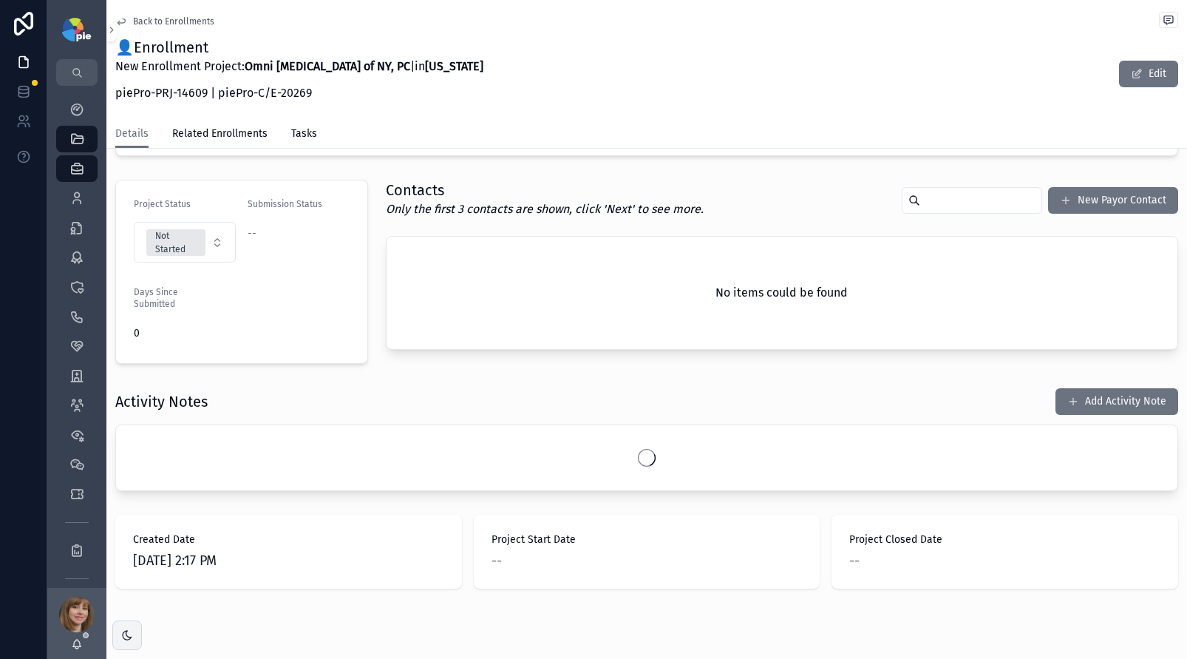
scroll to position [337, 0]
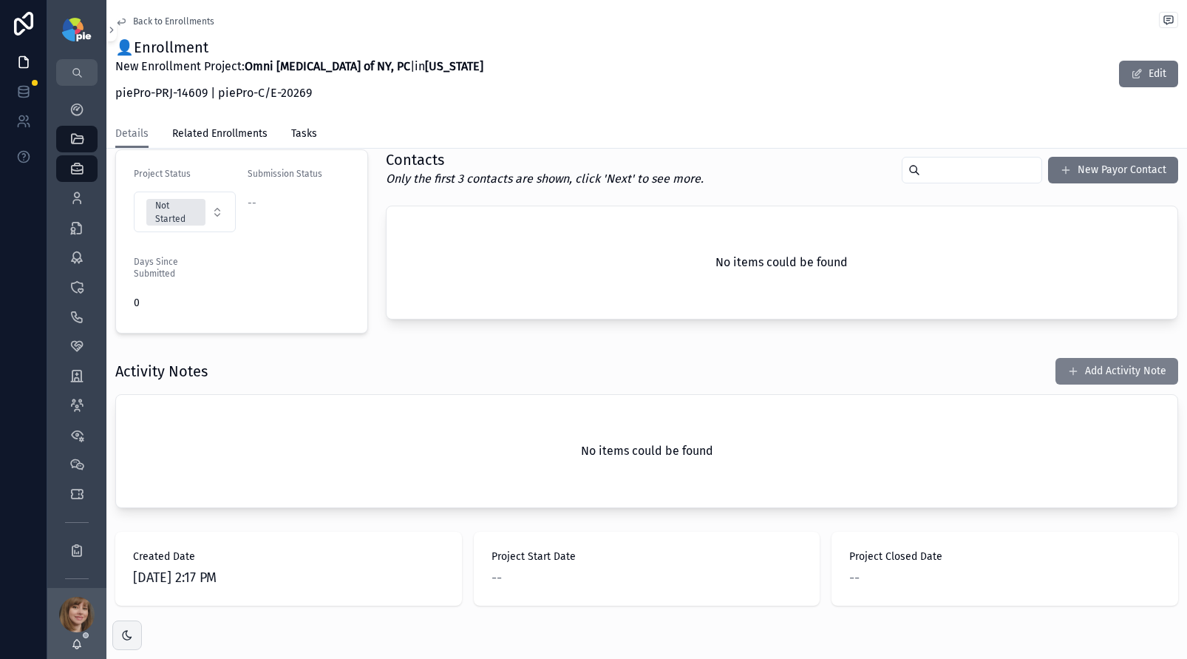
click at [1055, 366] on button "Add Activity Note" at bounding box center [1116, 371] width 123 height 27
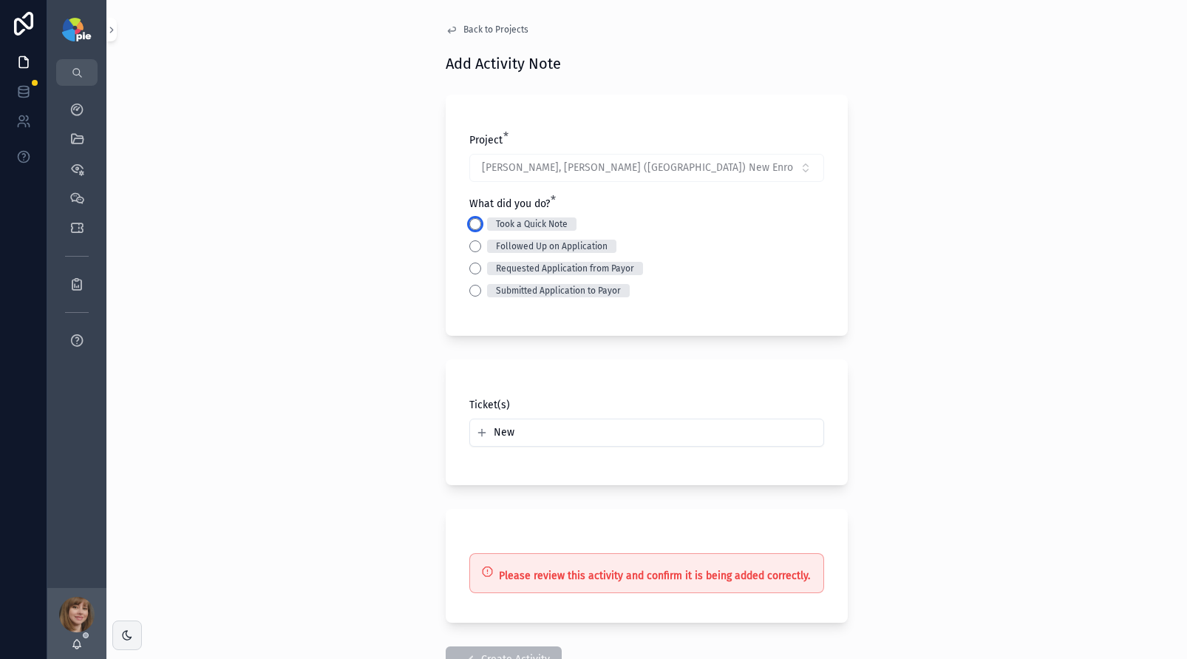
click at [469, 225] on button "Took a Quick Note" at bounding box center [475, 224] width 12 height 12
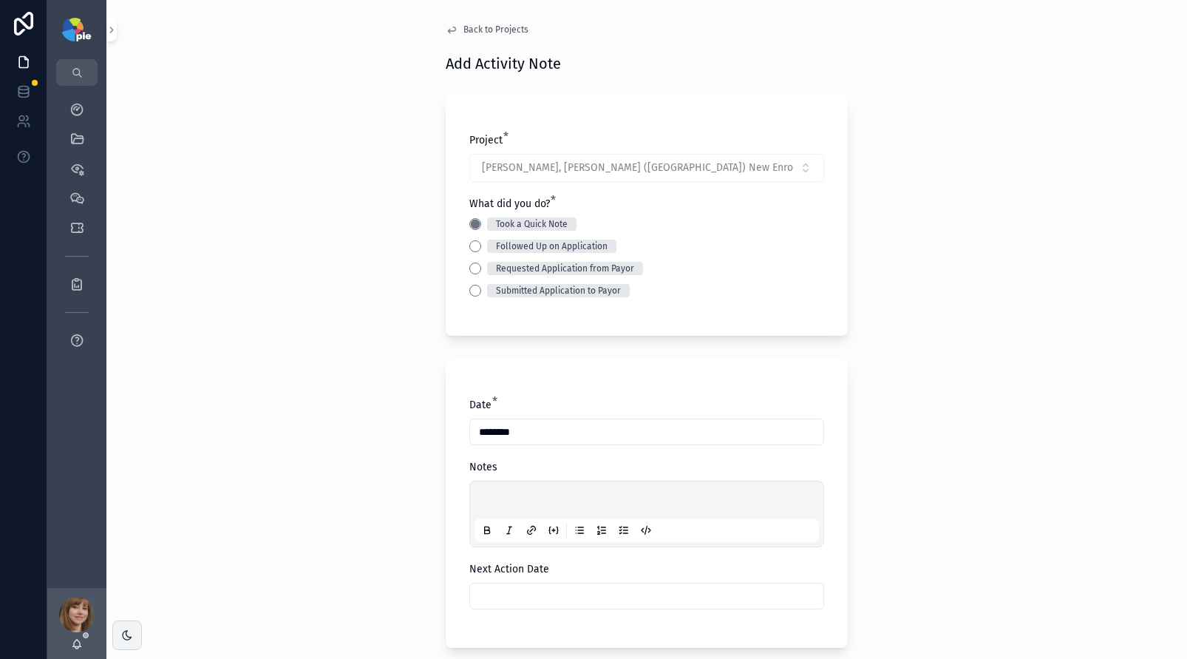
click at [492, 494] on p "scrollable content" at bounding box center [649, 501] width 344 height 15
click at [483, 586] on input "scrollable content" at bounding box center [646, 595] width 353 height 21
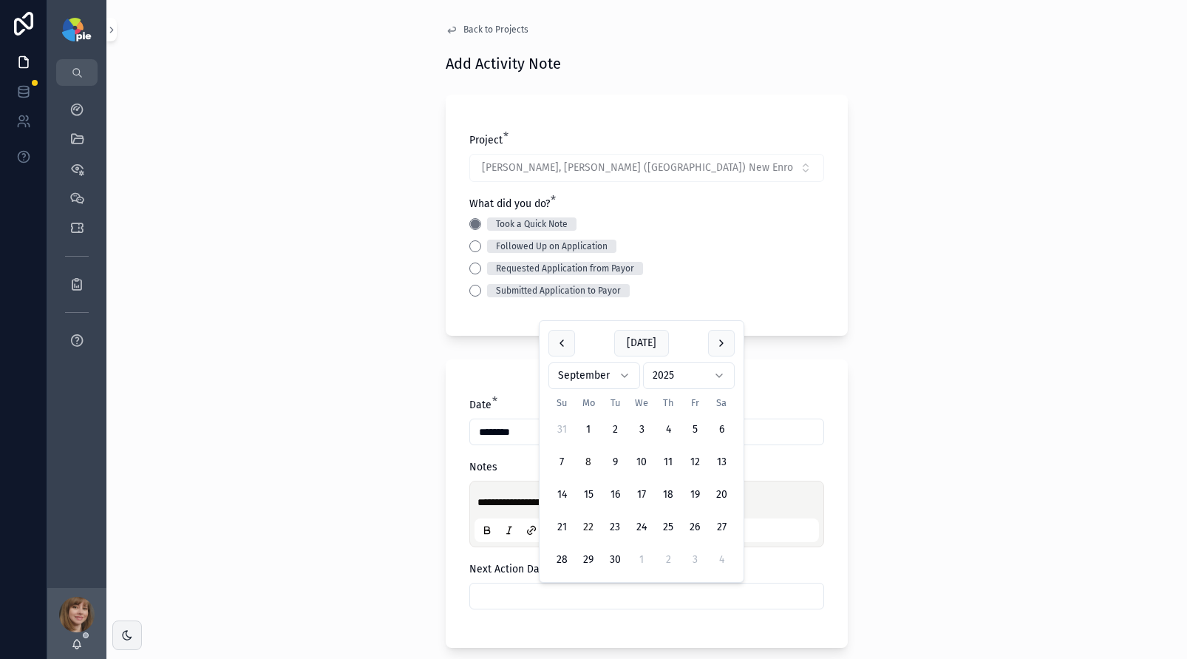
click at [588, 523] on button "22" at bounding box center [588, 527] width 27 height 27
type input "*********"
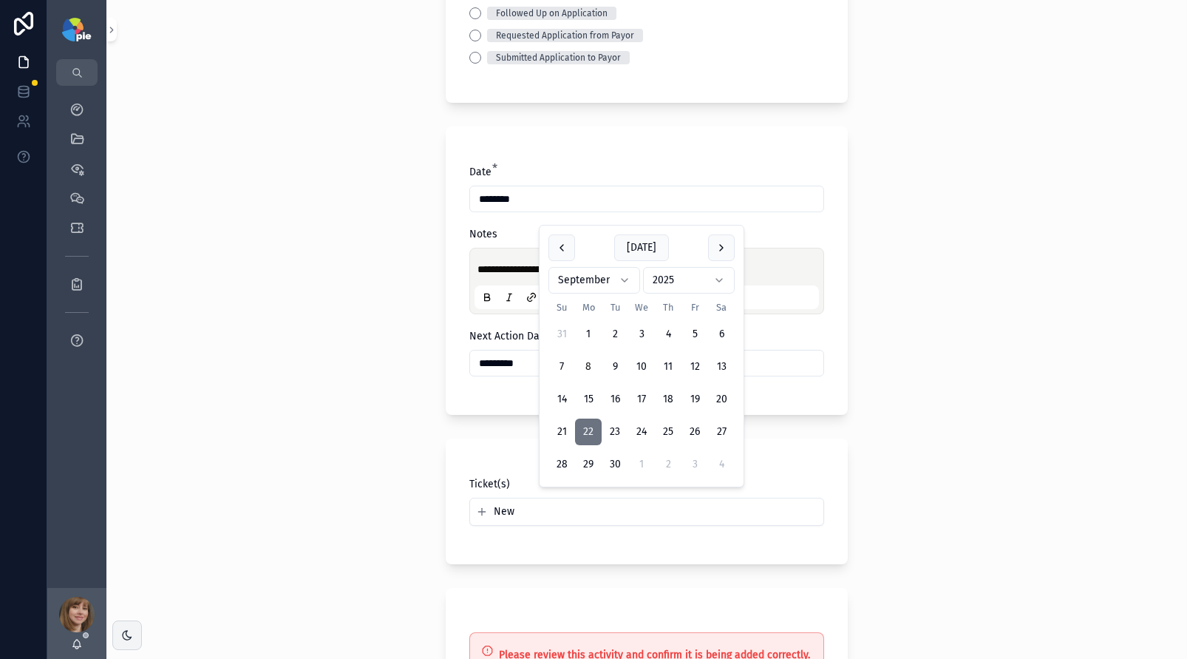
scroll to position [421, 0]
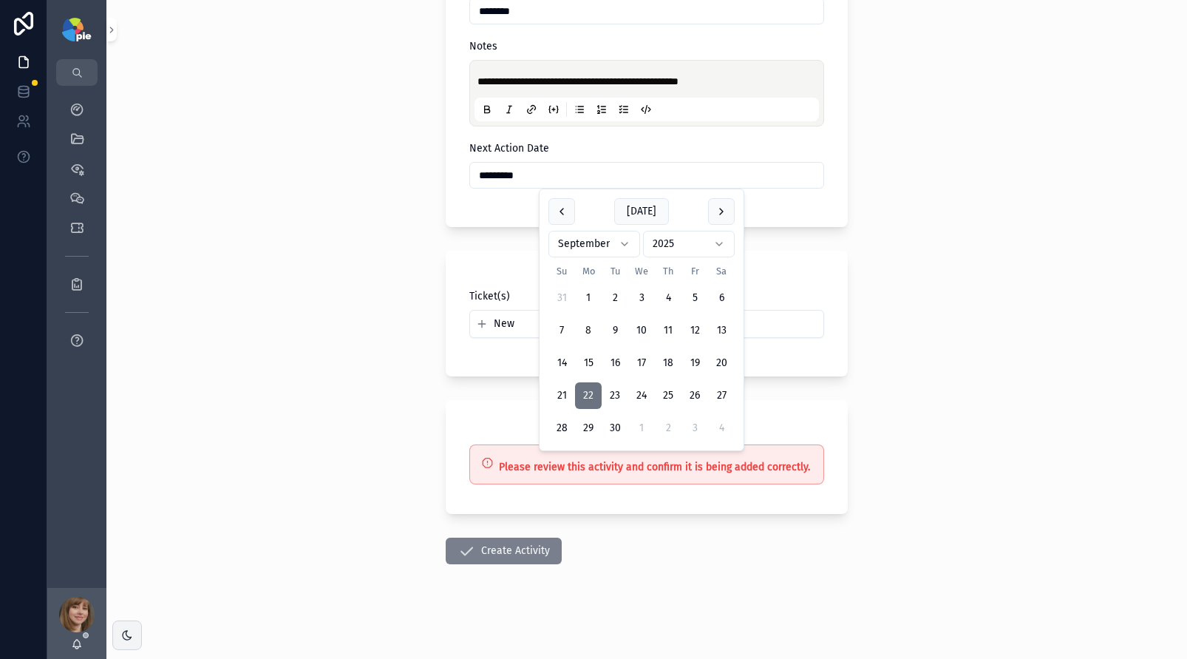
click at [494, 546] on button "Create Activity" at bounding box center [504, 550] width 116 height 27
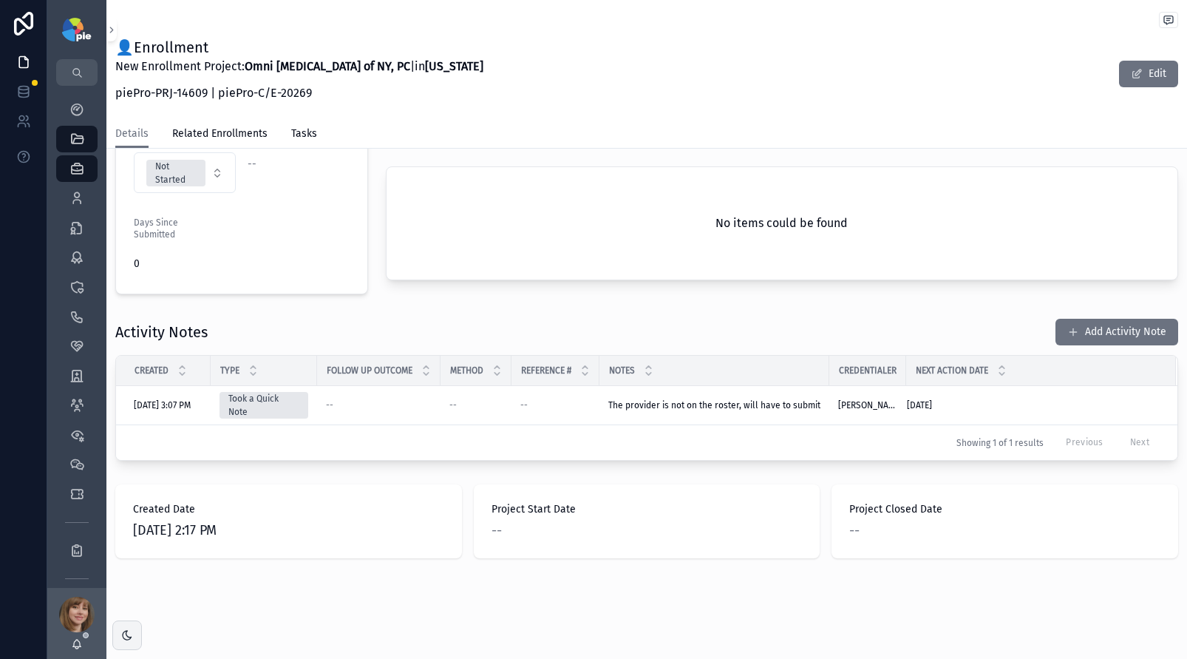
scroll to position [376, 0]
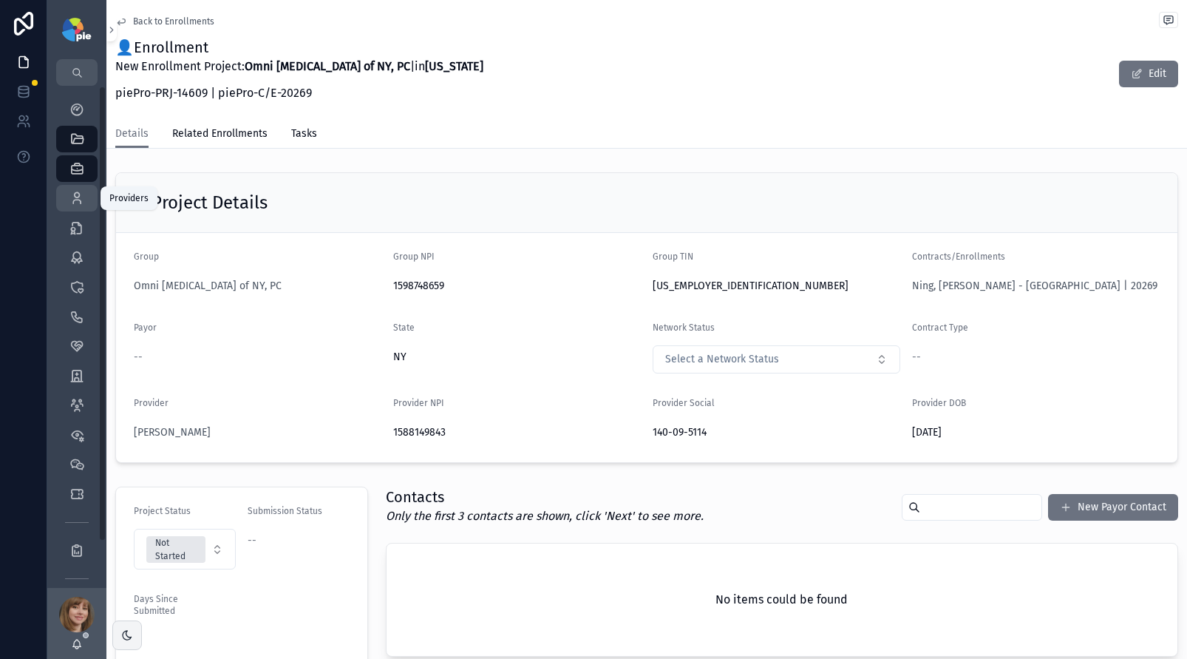
click at [72, 198] on icon "scrollable content" at bounding box center [76, 198] width 15 height 15
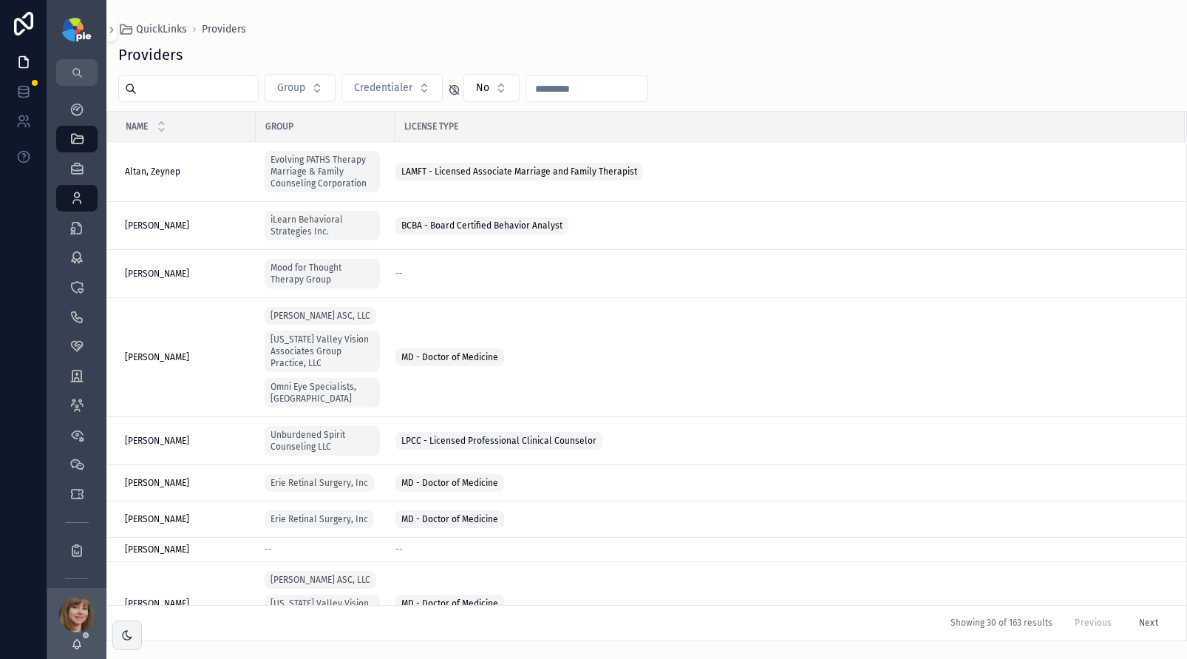
click at [200, 98] on input "scrollable content" at bounding box center [197, 88] width 121 height 21
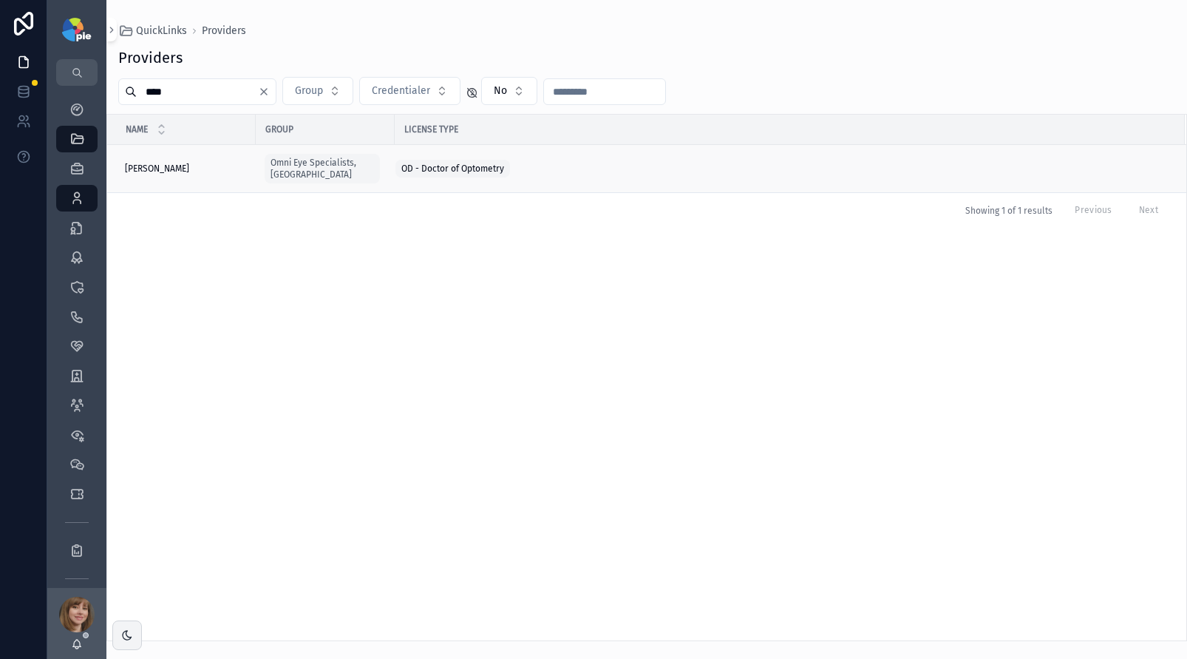
type input "****"
click at [214, 163] on div "Ning, Jason Ning, Jason" at bounding box center [186, 169] width 122 height 12
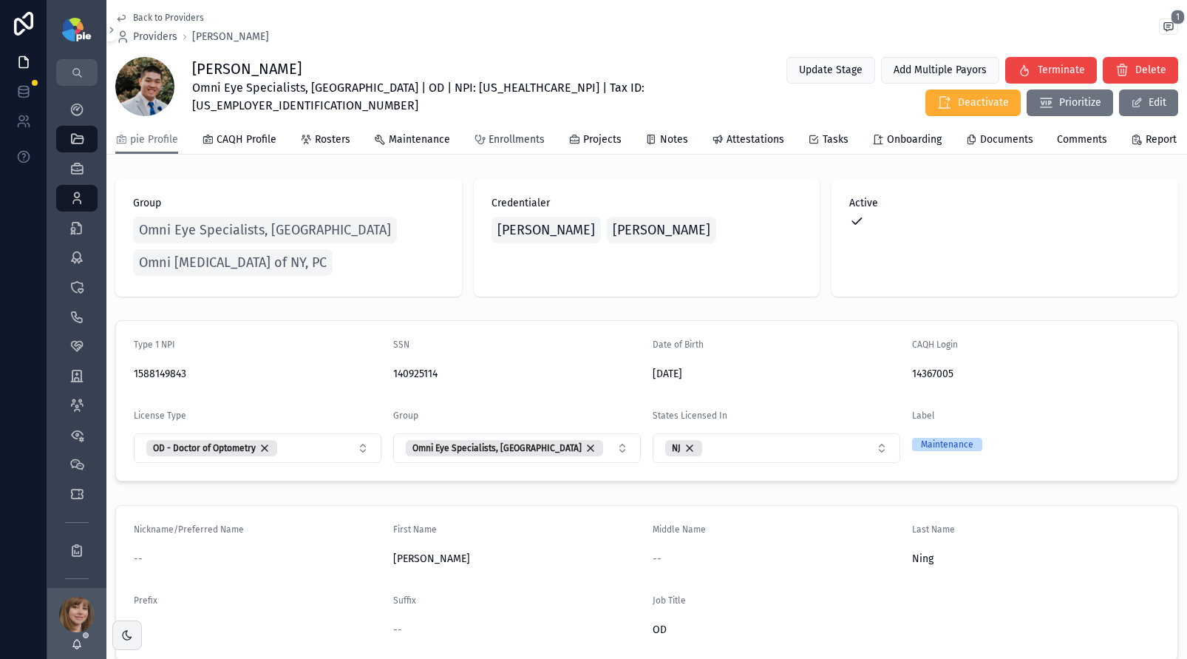
click at [514, 147] on span "Enrollments" at bounding box center [517, 139] width 56 height 15
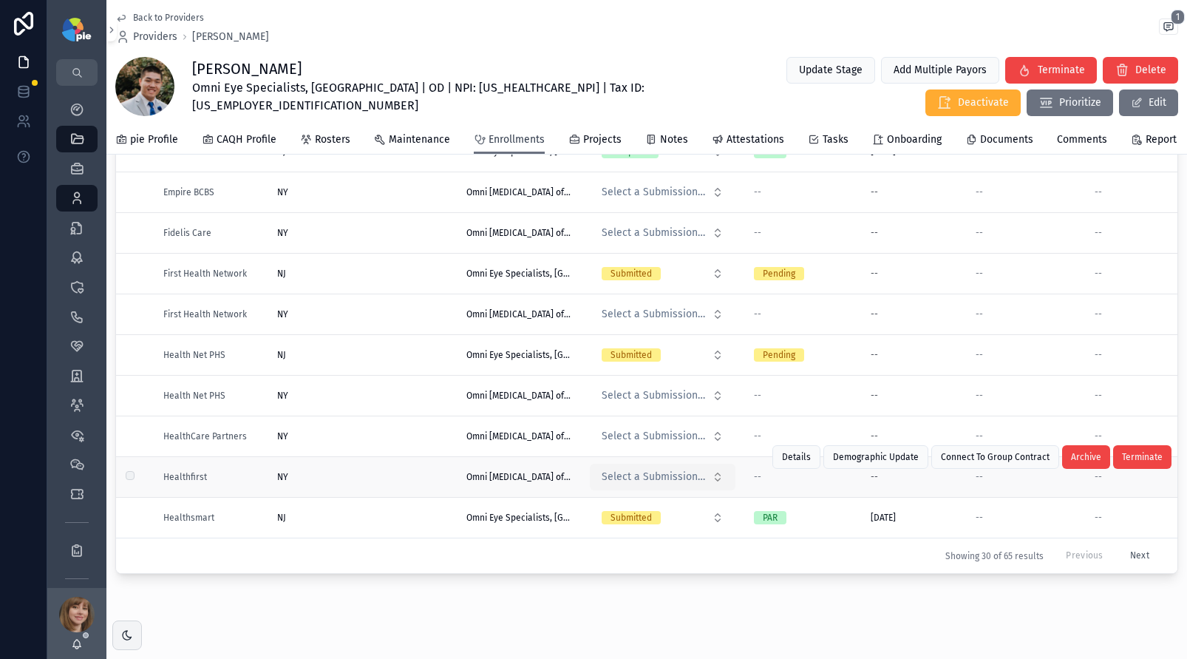
scroll to position [180, 0]
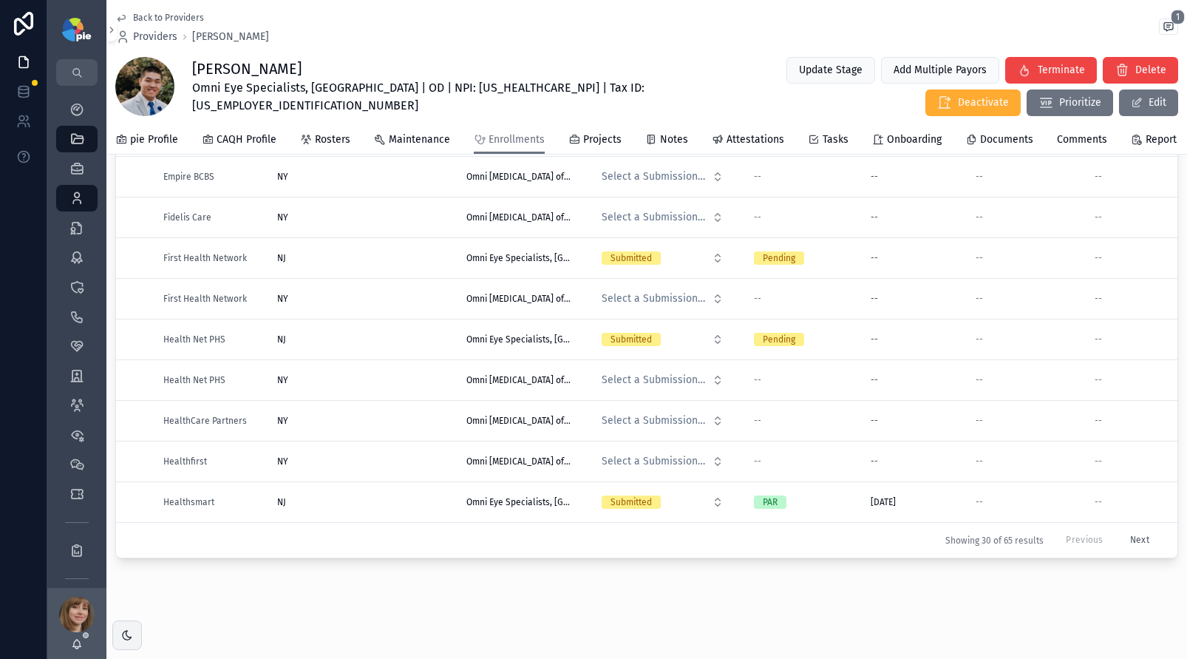
click at [1120, 528] on button "Next" at bounding box center [1140, 539] width 40 height 23
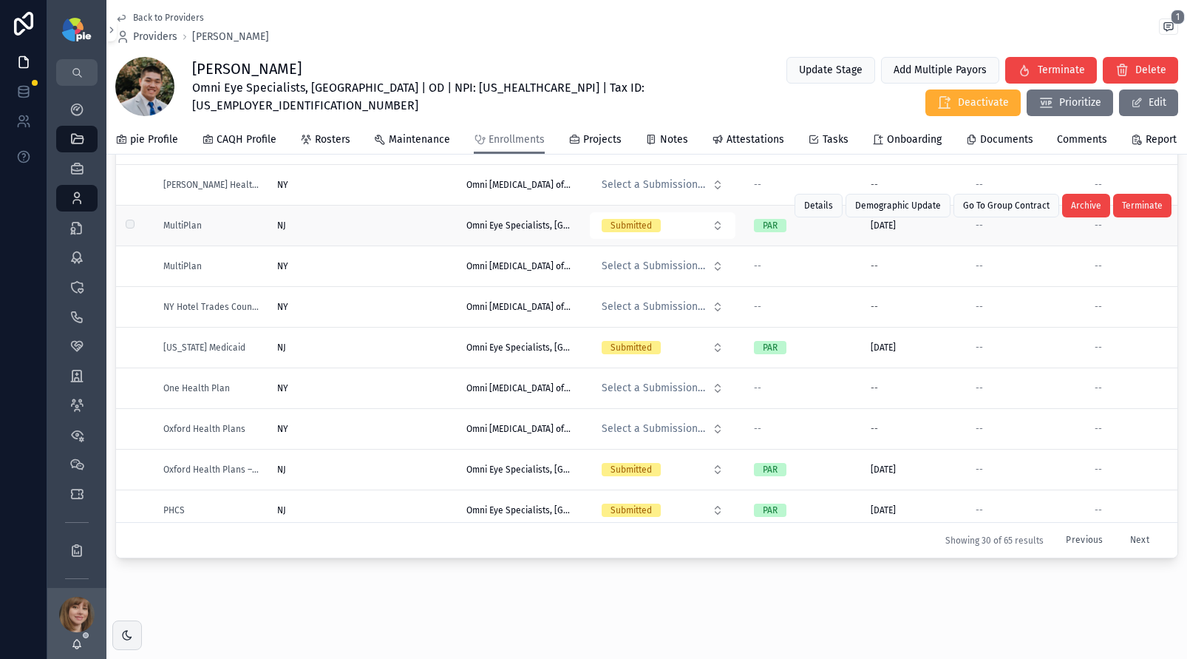
scroll to position [319, 0]
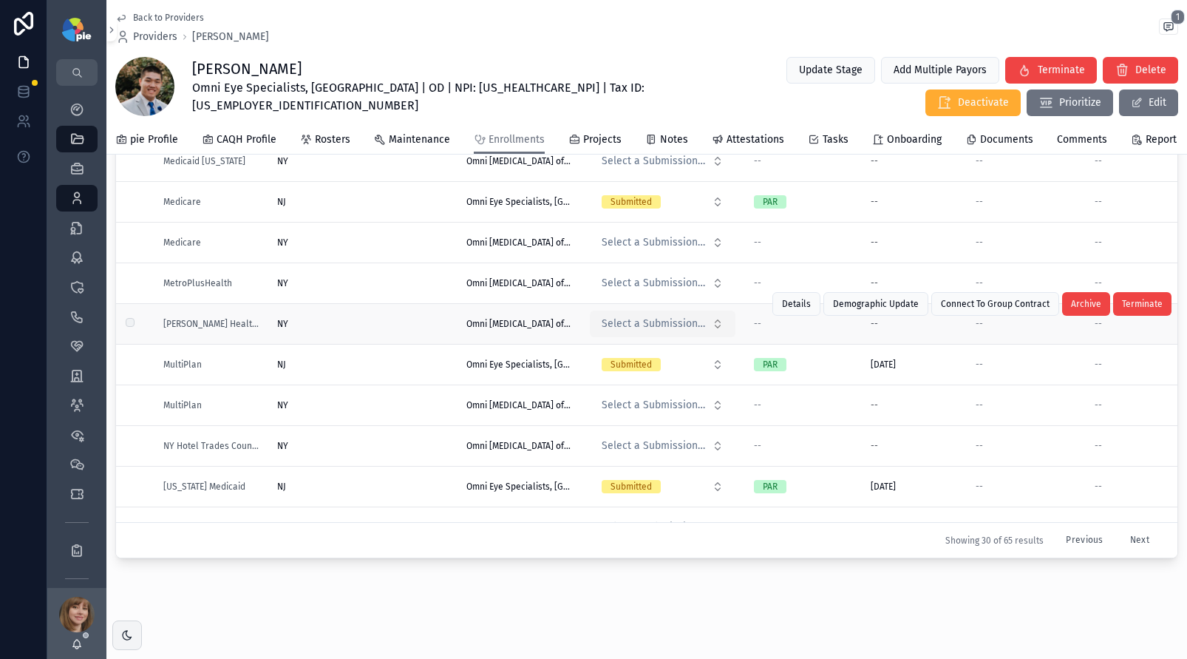
click at [646, 322] on span "Select a Submission Status" at bounding box center [654, 323] width 104 height 15
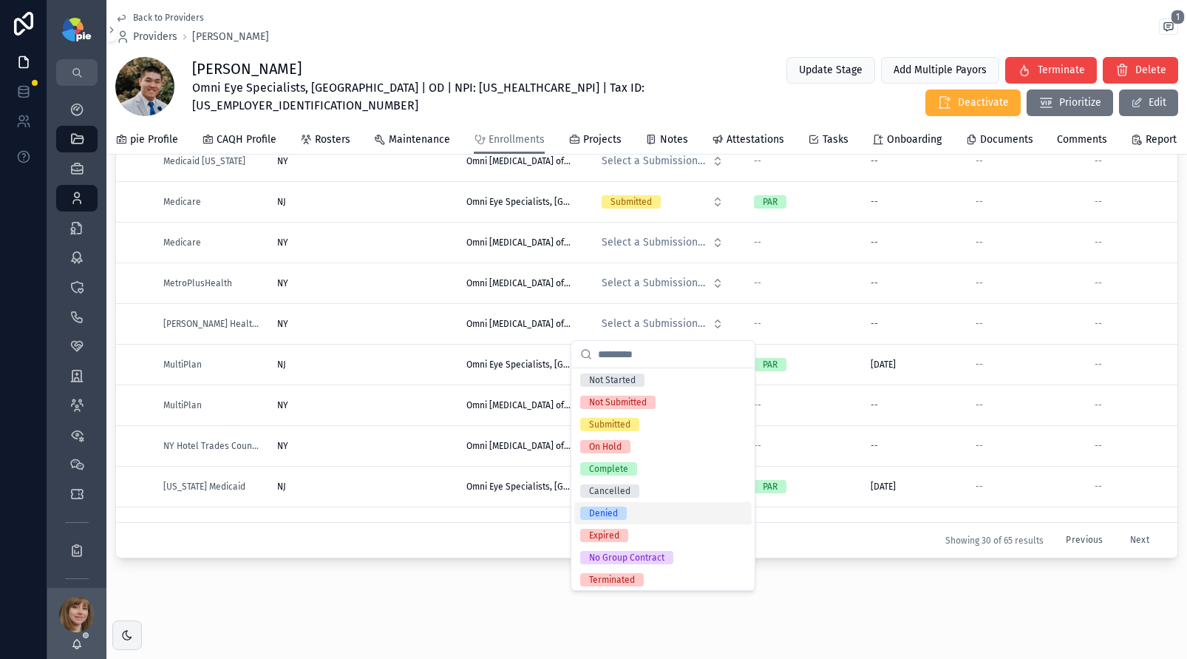
scroll to position [28, 0]
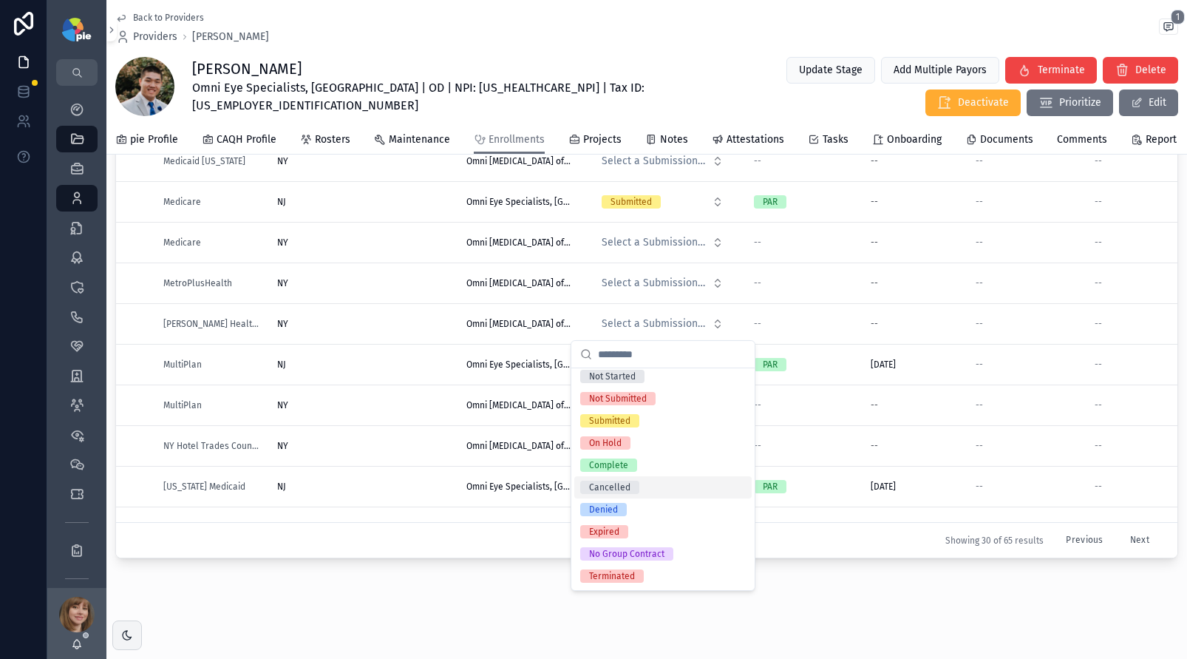
click at [643, 484] on div "Cancelled" at bounding box center [662, 487] width 177 height 22
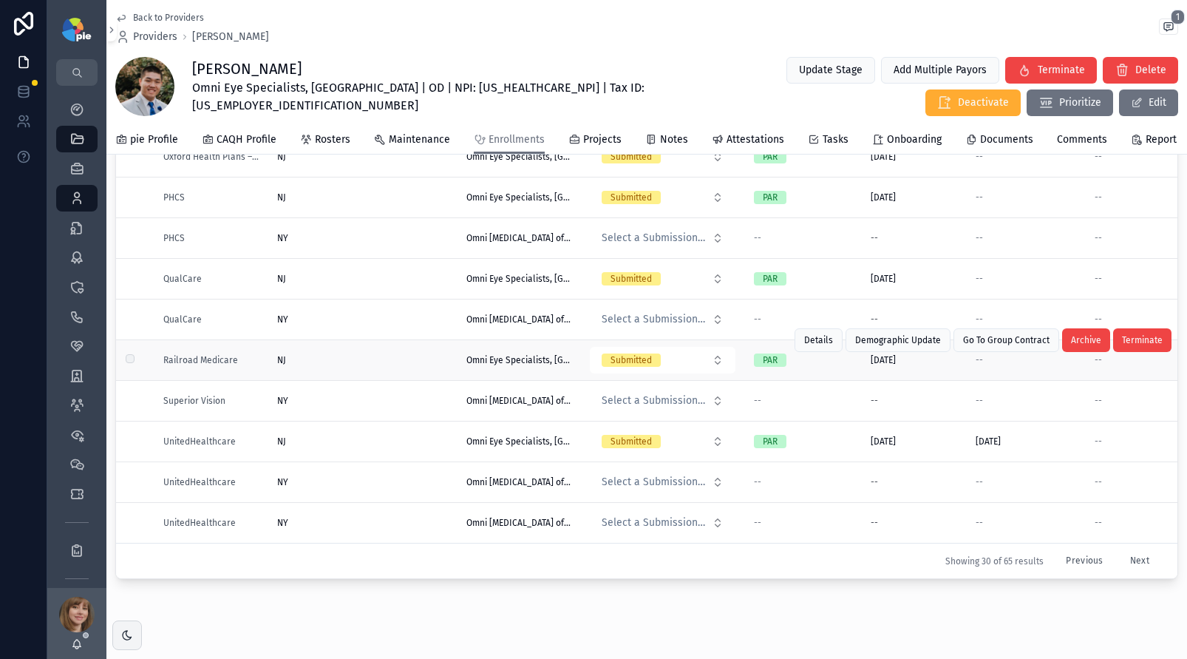
scroll to position [180, 0]
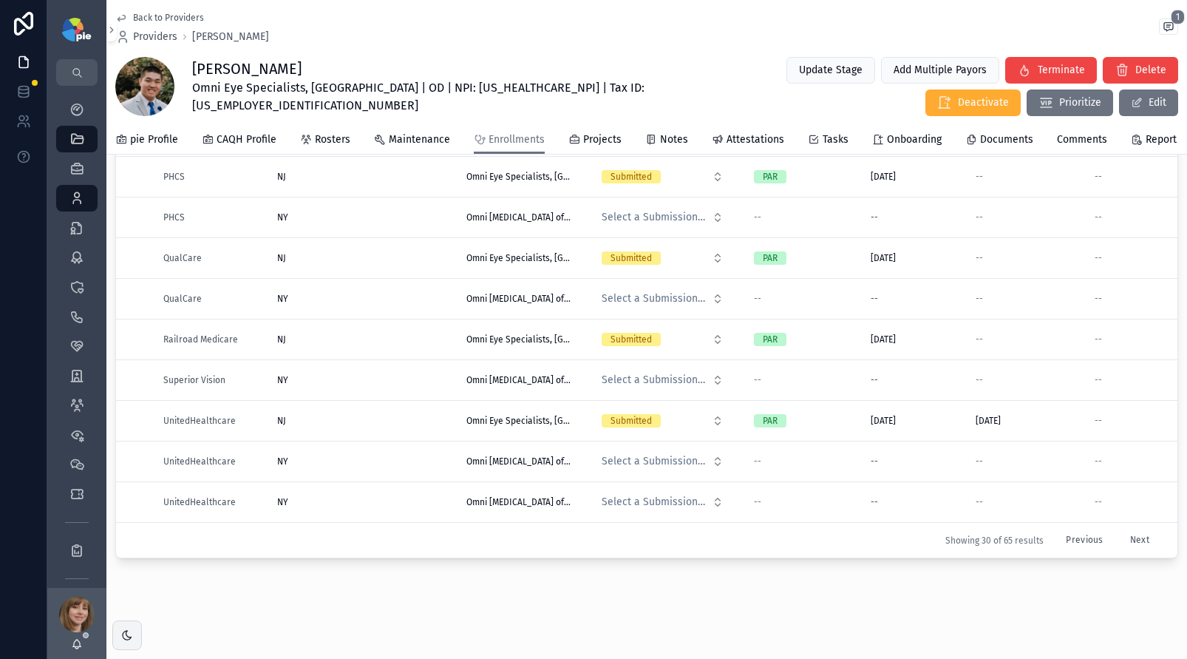
click at [1061, 528] on button "Previous" at bounding box center [1084, 539] width 58 height 23
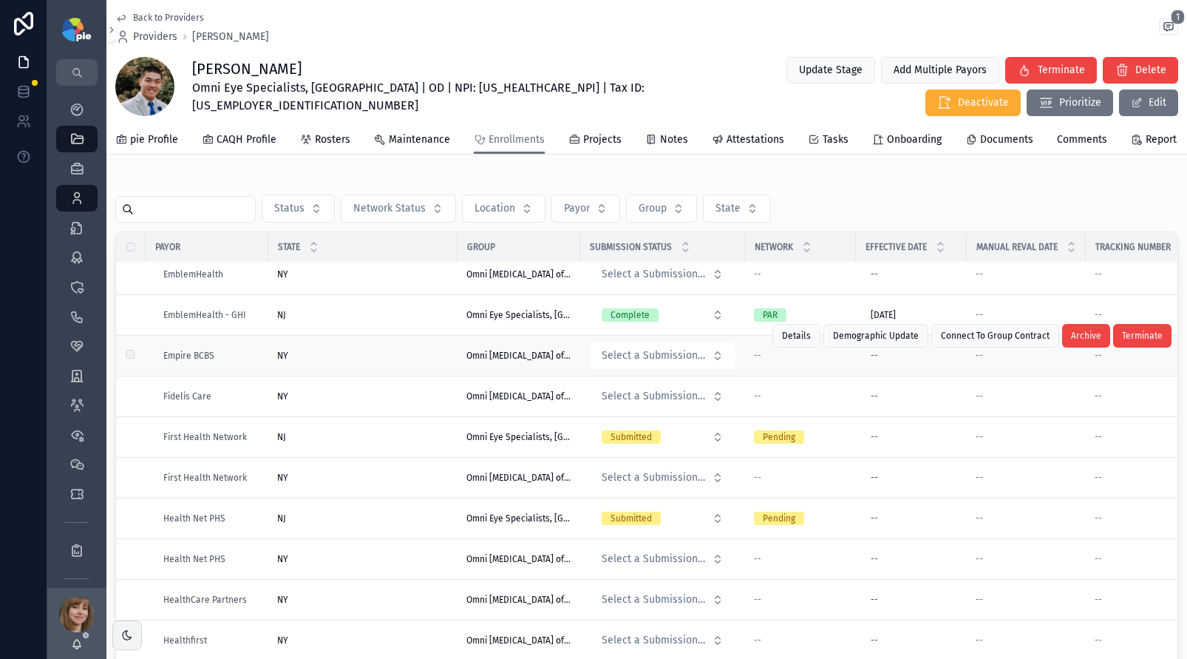
scroll to position [546, 0]
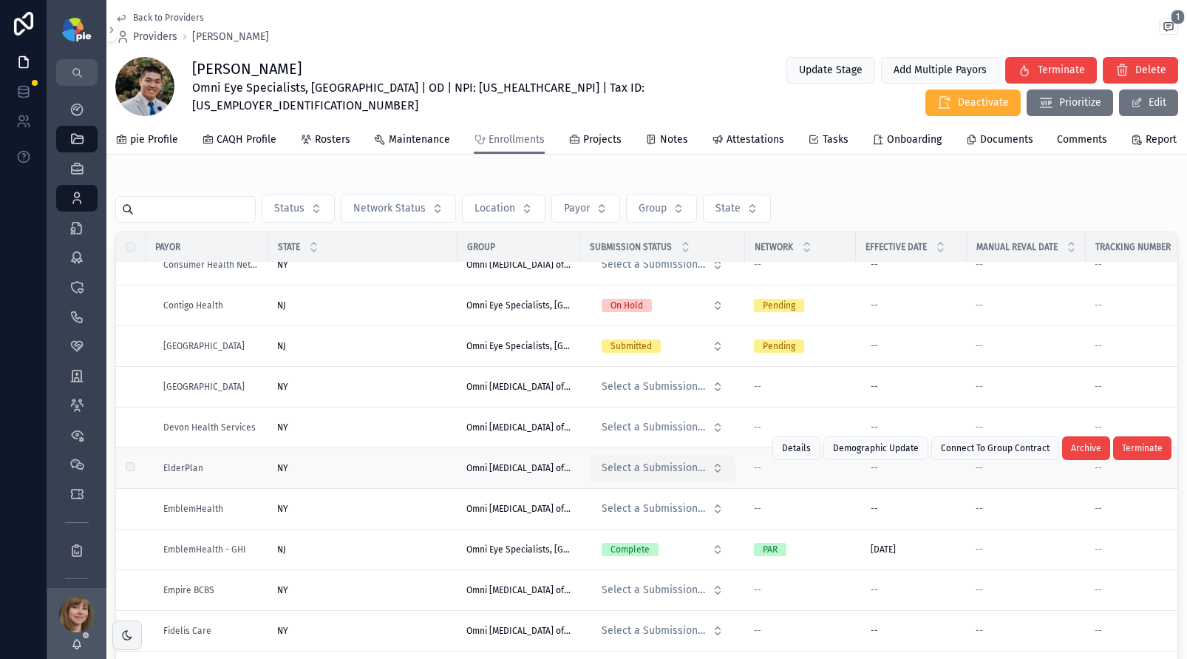
click at [662, 475] on span "Select a Submission Status" at bounding box center [654, 467] width 104 height 15
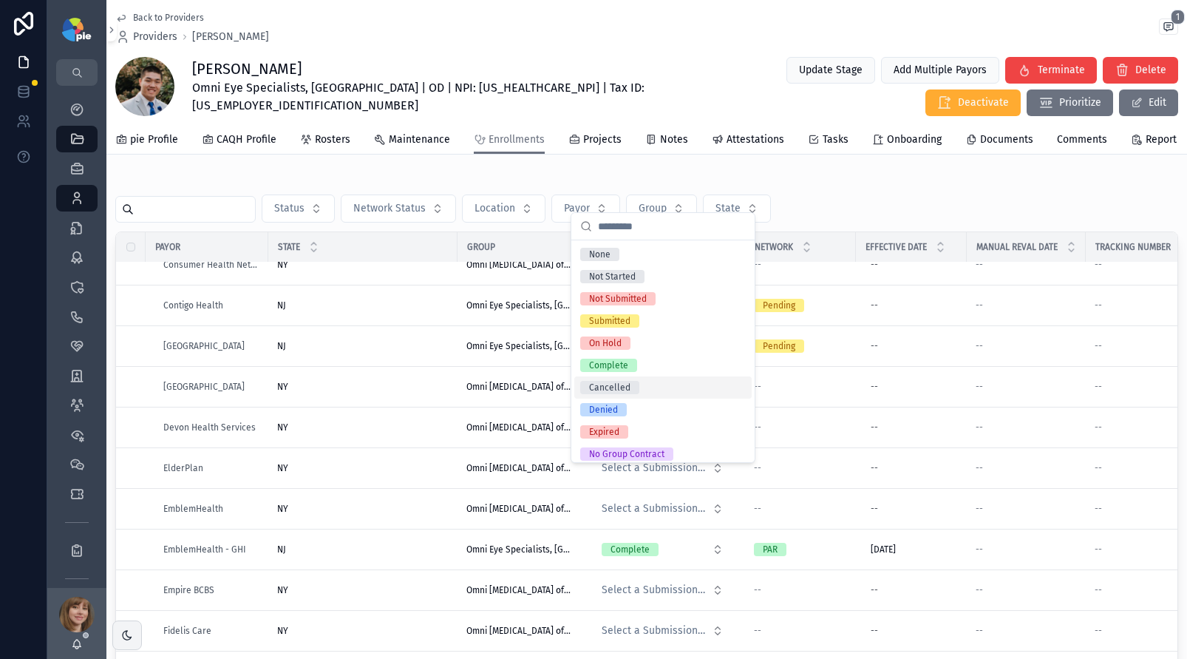
click at [647, 390] on div "Cancelled" at bounding box center [662, 387] width 177 height 22
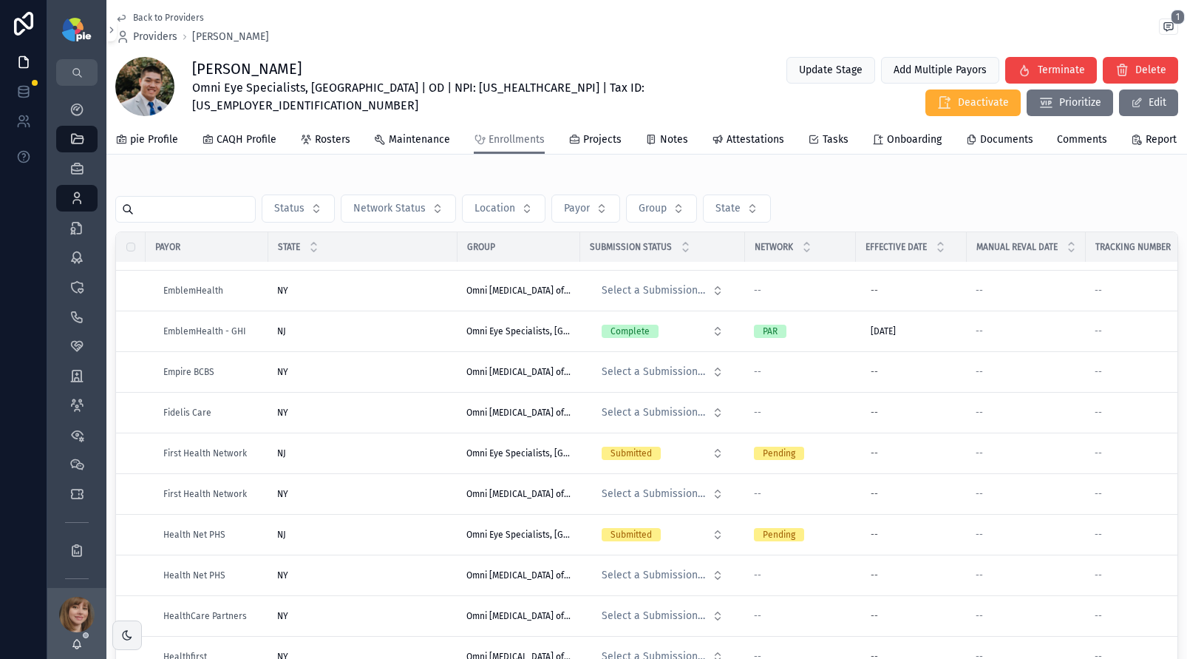
scroll to position [784, 0]
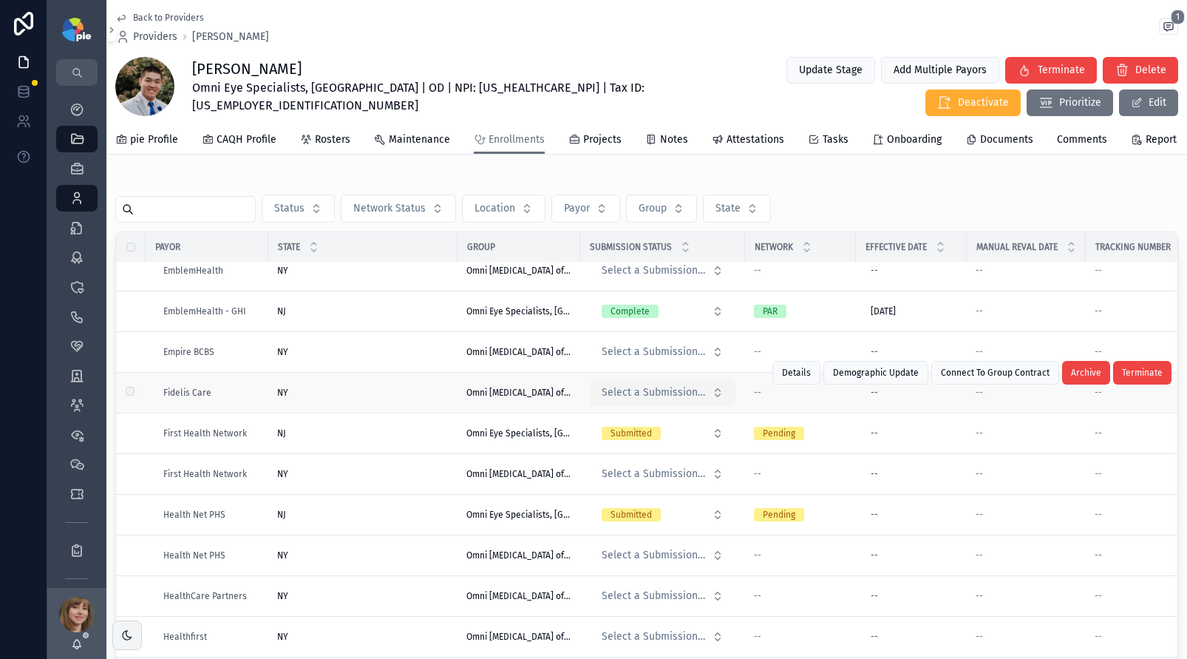
click at [661, 400] on span "Select a Submission Status" at bounding box center [654, 392] width 104 height 15
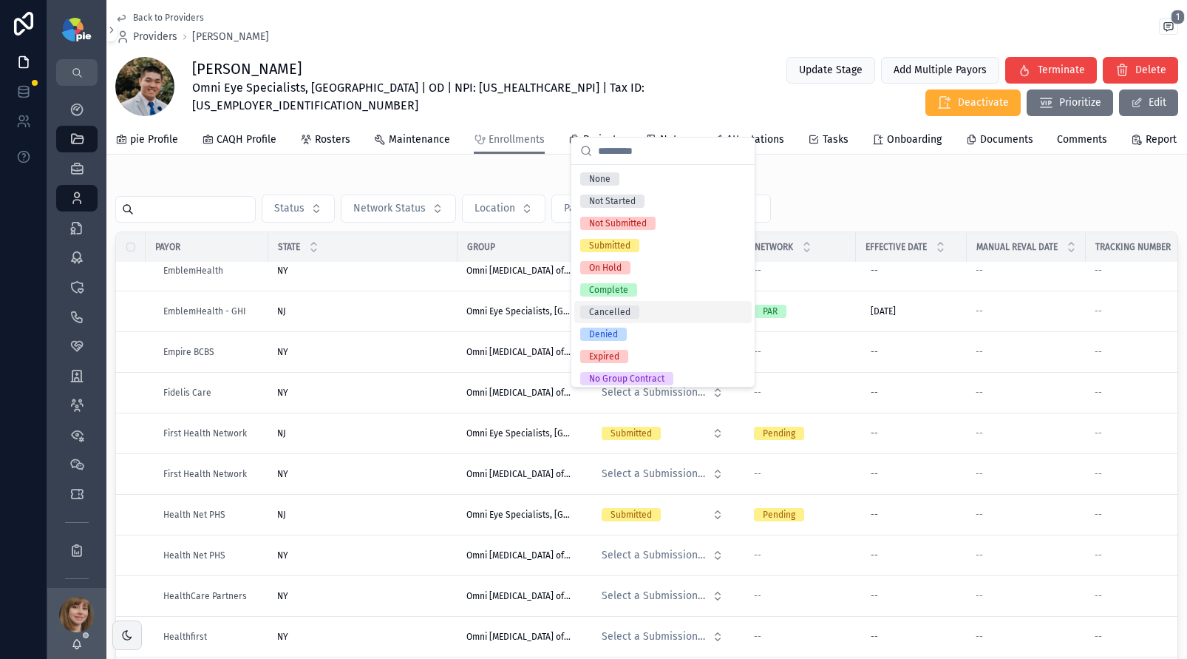
click at [642, 315] on div "Cancelled" at bounding box center [662, 312] width 177 height 22
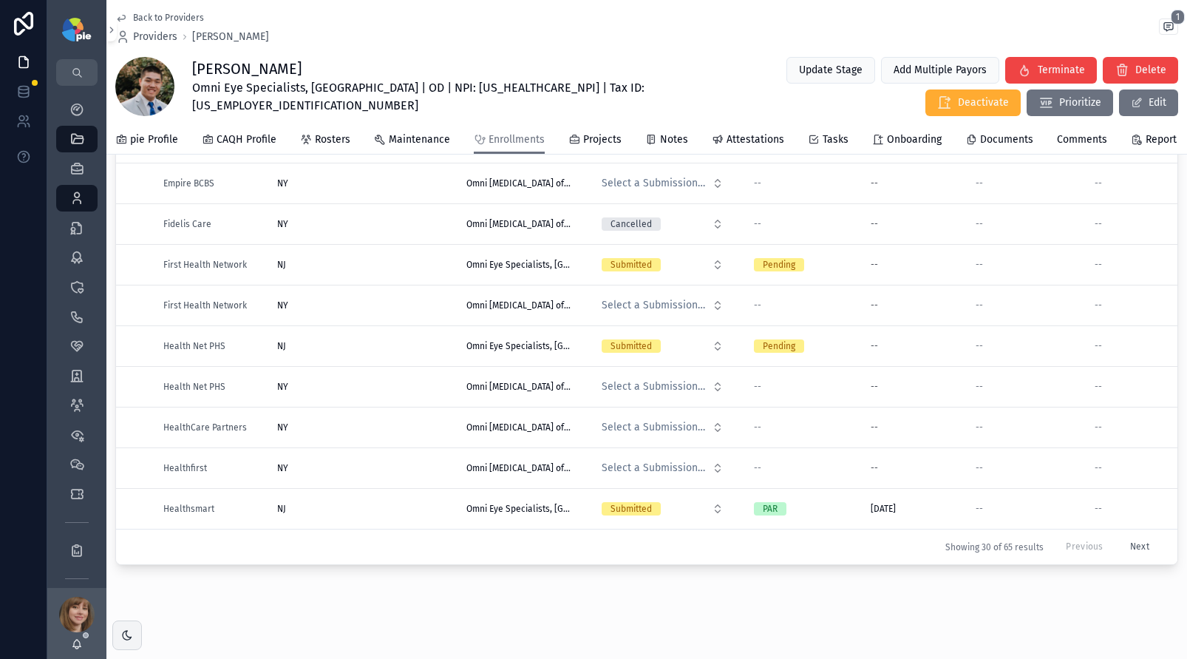
scroll to position [166, 0]
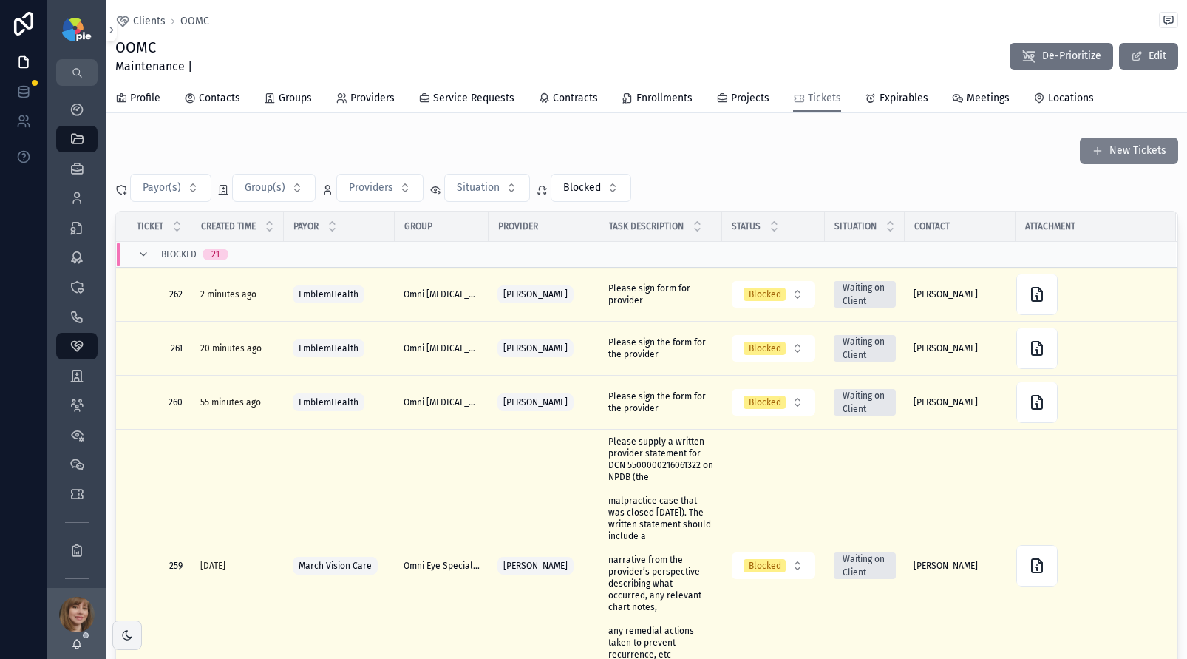
click at [1101, 152] on button "New Tickets" at bounding box center [1129, 150] width 98 height 27
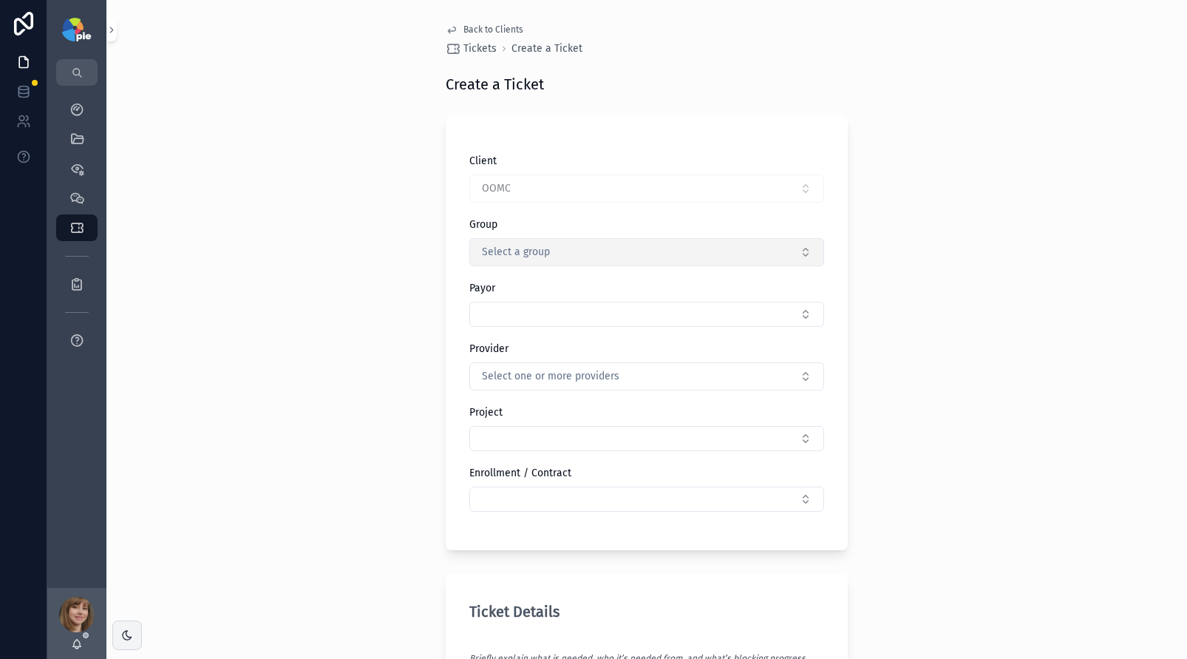
click at [534, 253] on span "Select a group" at bounding box center [516, 252] width 68 height 15
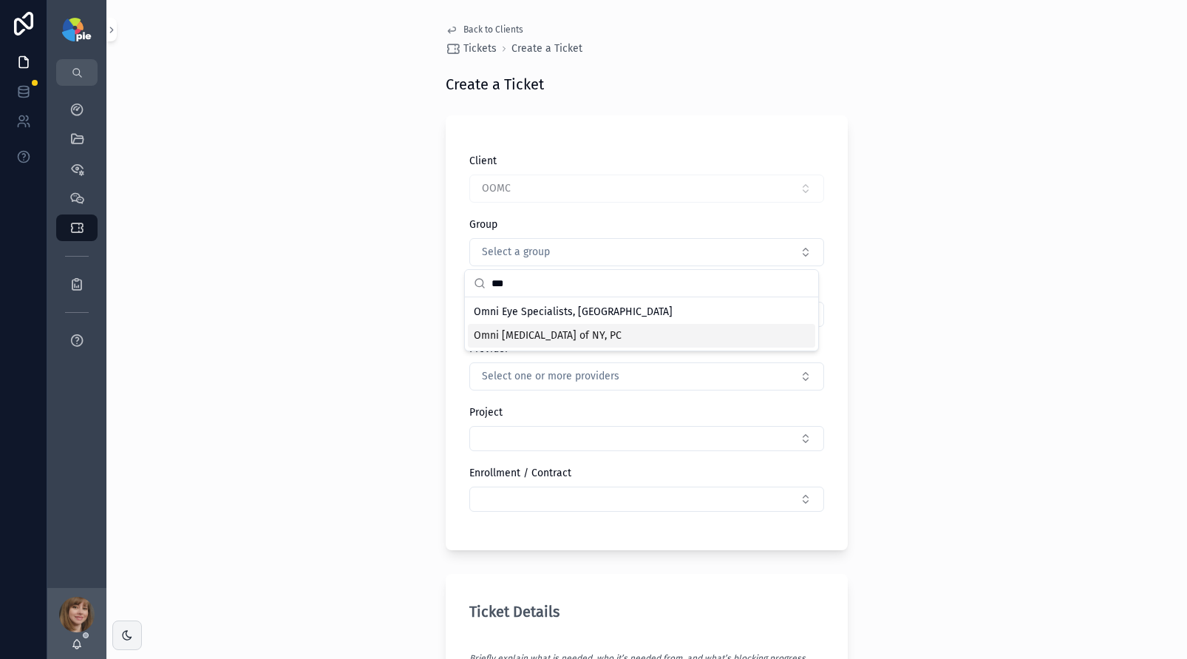
type input "***"
click at [528, 331] on span "Omni [MEDICAL_DATA] of NY, PC" at bounding box center [548, 335] width 148 height 15
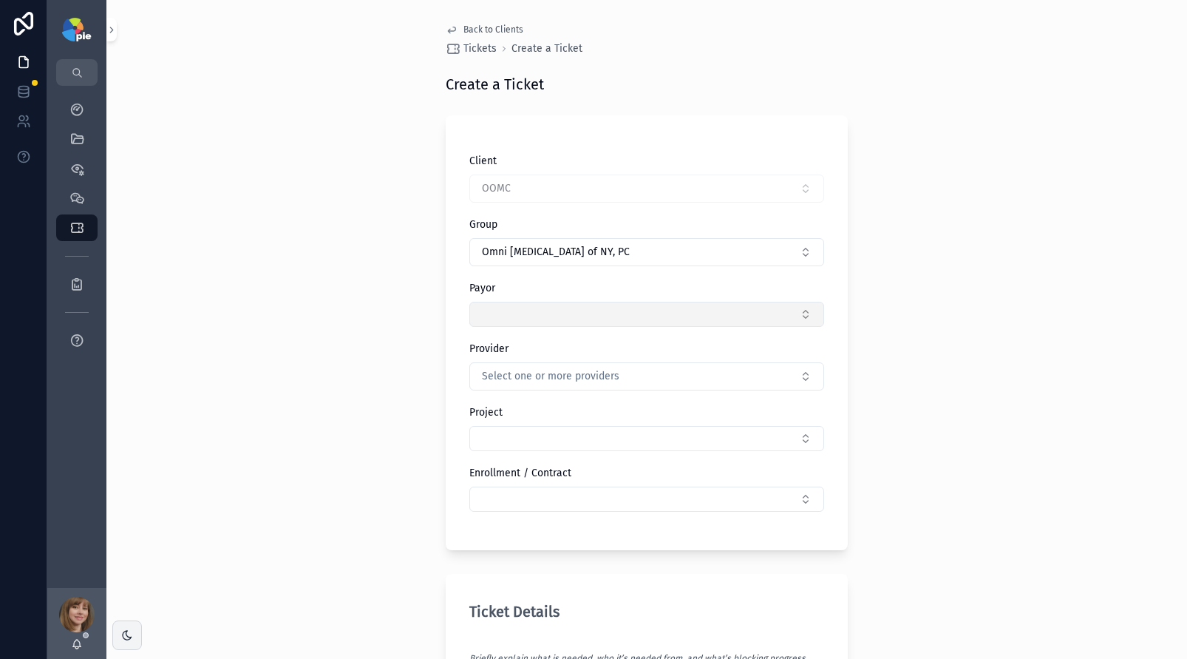
click at [531, 310] on button "Select Button" at bounding box center [646, 314] width 355 height 25
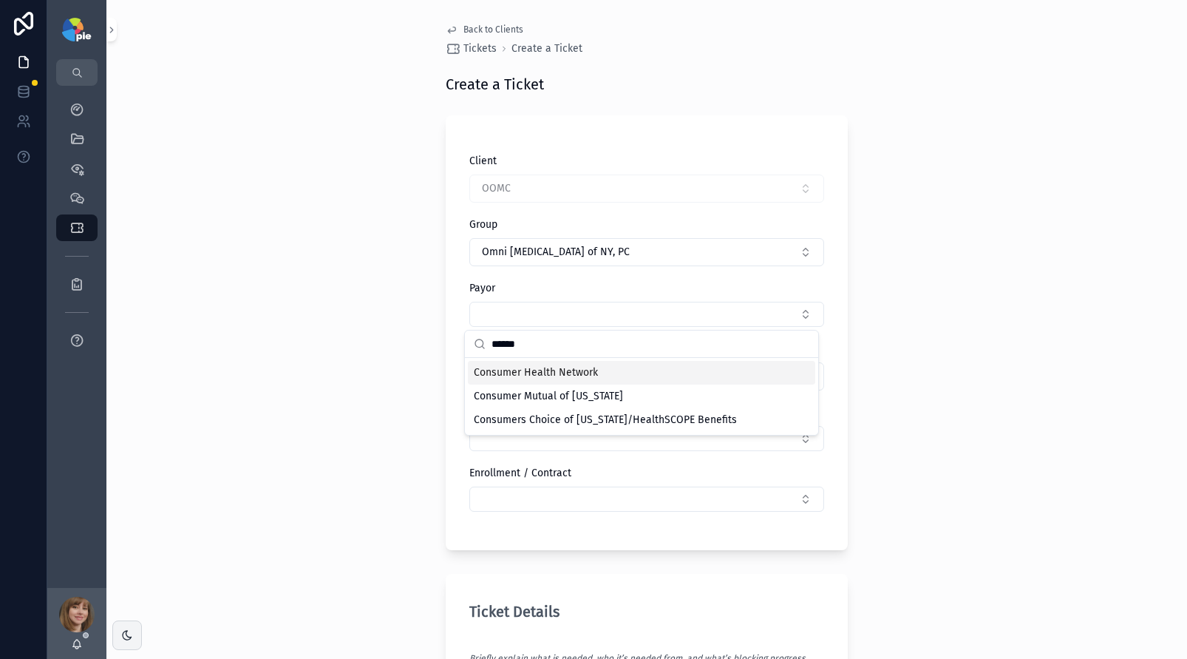
type input "******"
click at [542, 375] on span "Consumer Health Network" at bounding box center [536, 372] width 124 height 15
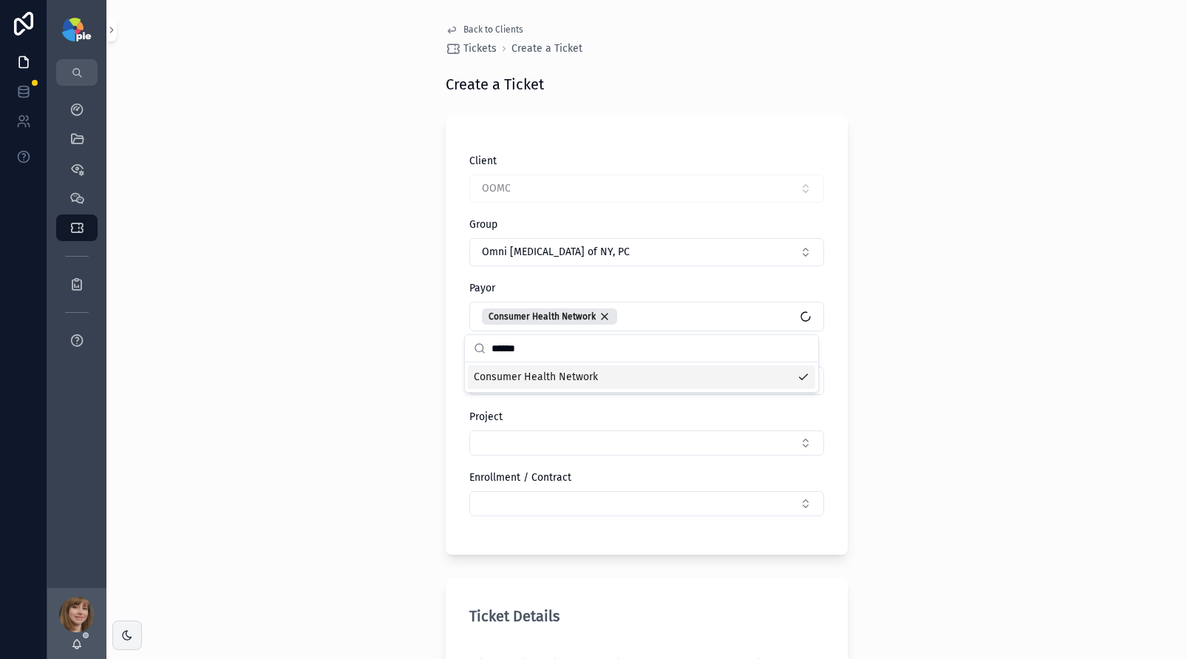
click at [415, 397] on div "Back to Clients Tickets Create a Ticket Create a Ticket Client OOMC Group Omni …" at bounding box center [646, 329] width 1081 height 659
click at [510, 387] on span "Select one or more providers" at bounding box center [550, 380] width 137 height 15
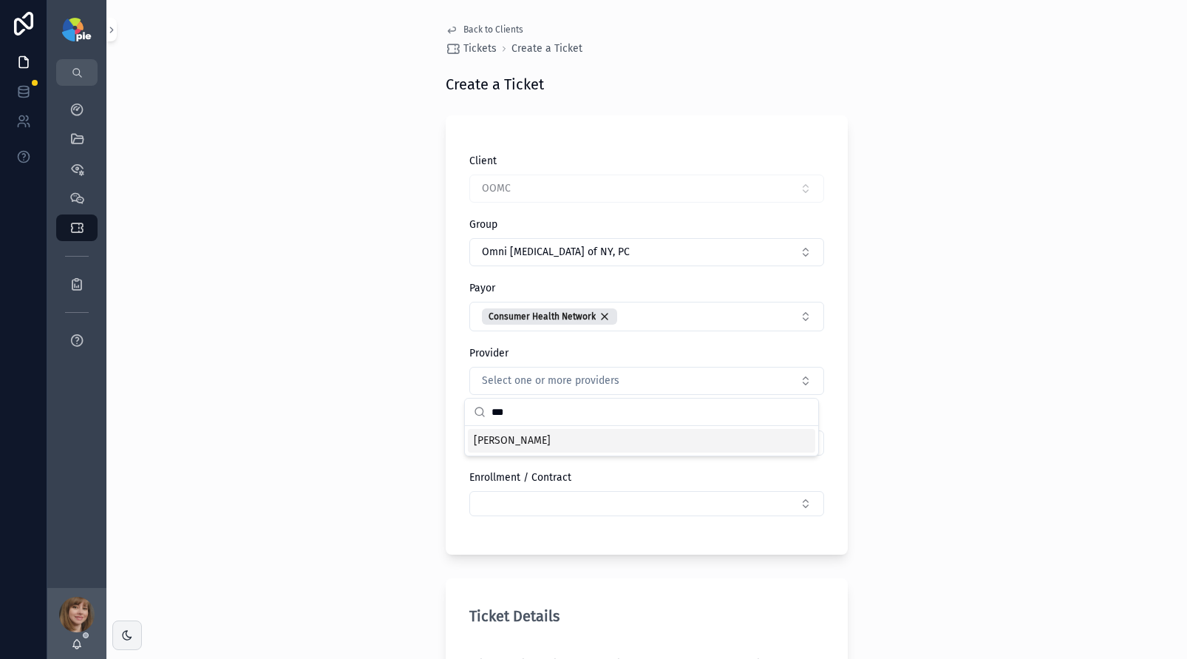
type input "***"
click at [503, 438] on span "[PERSON_NAME]" at bounding box center [512, 440] width 77 height 15
click at [372, 413] on div "Back to Clients Tickets Create a Ticket Create a Ticket Client OOMC Group Omni …" at bounding box center [646, 329] width 1081 height 659
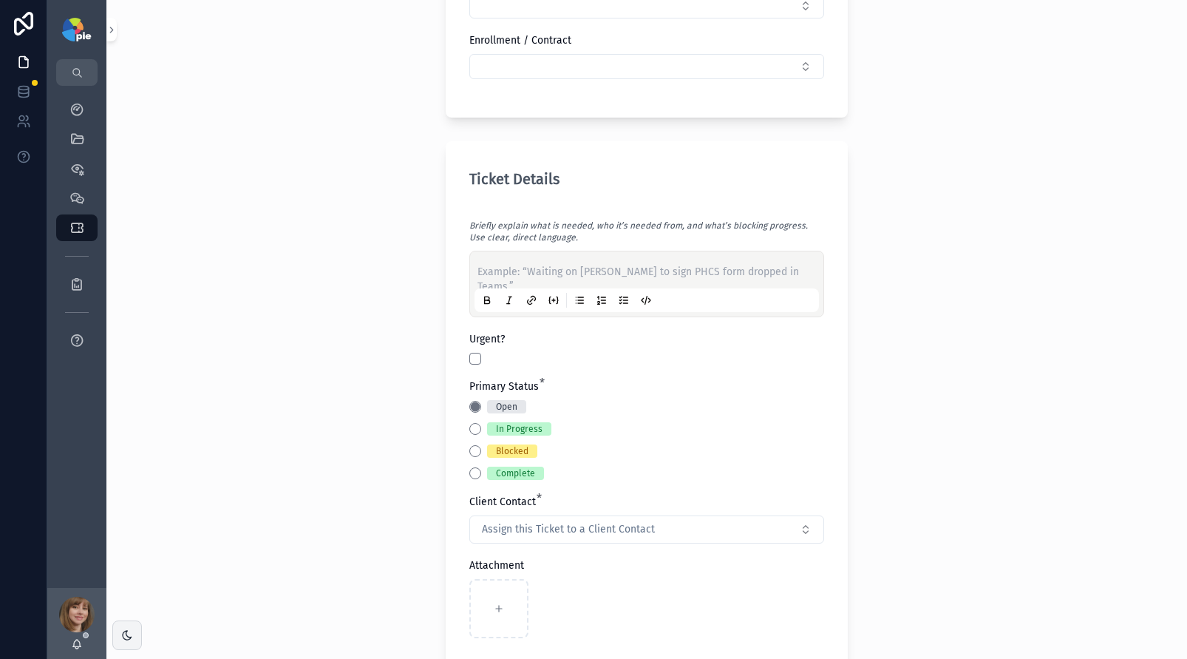
scroll to position [443, 0]
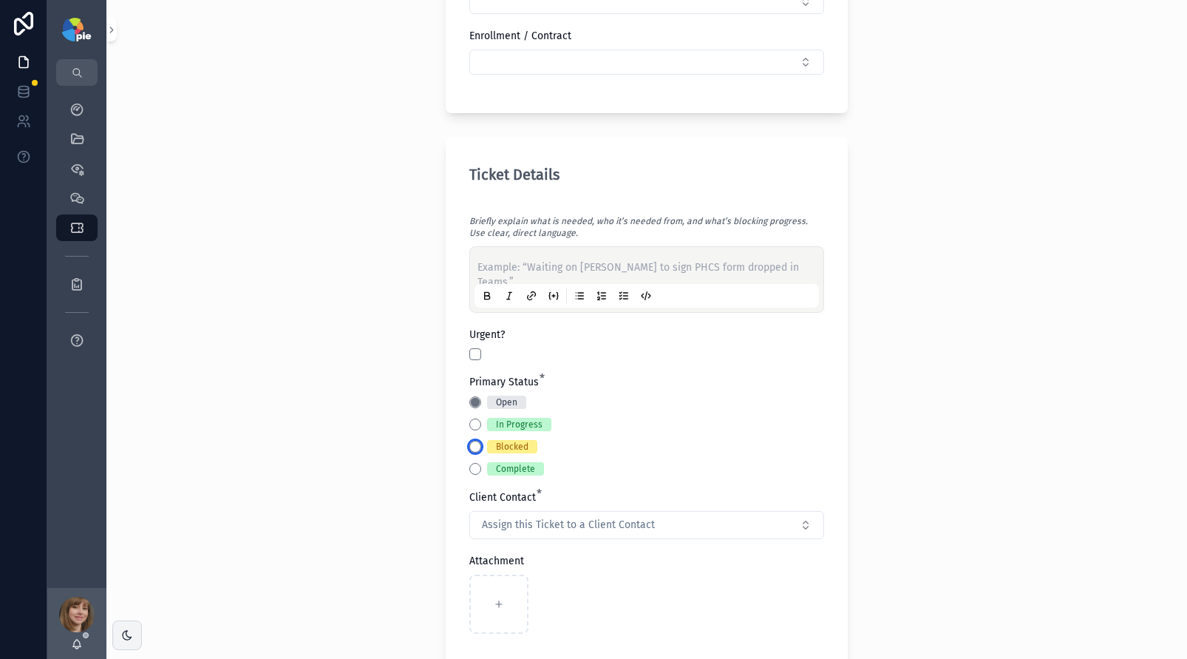
click at [469, 442] on button "Blocked" at bounding box center [475, 446] width 12 height 12
click at [650, 395] on div "Waiting on Client" at bounding box center [737, 401] width 174 height 13
click at [650, 397] on button "Waiting on Client" at bounding box center [656, 402] width 12 height 12
click at [548, 264] on p "scrollable content" at bounding box center [649, 267] width 344 height 15
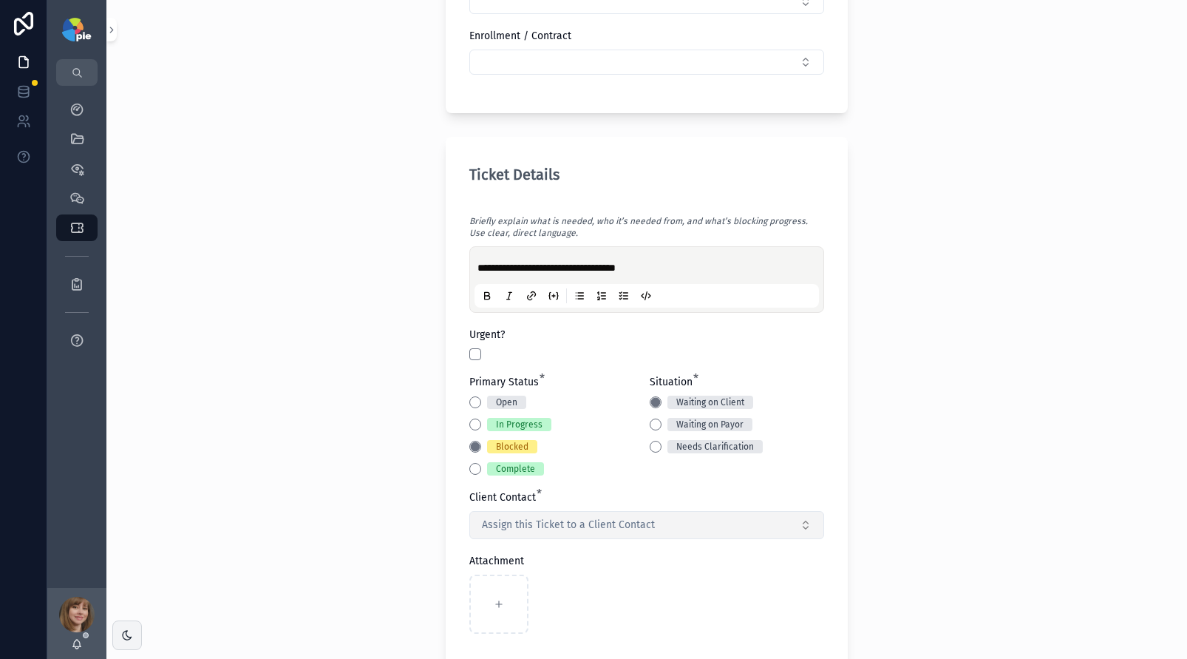
click at [548, 518] on span "Assign this Ticket to a Client Contact" at bounding box center [568, 524] width 173 height 15
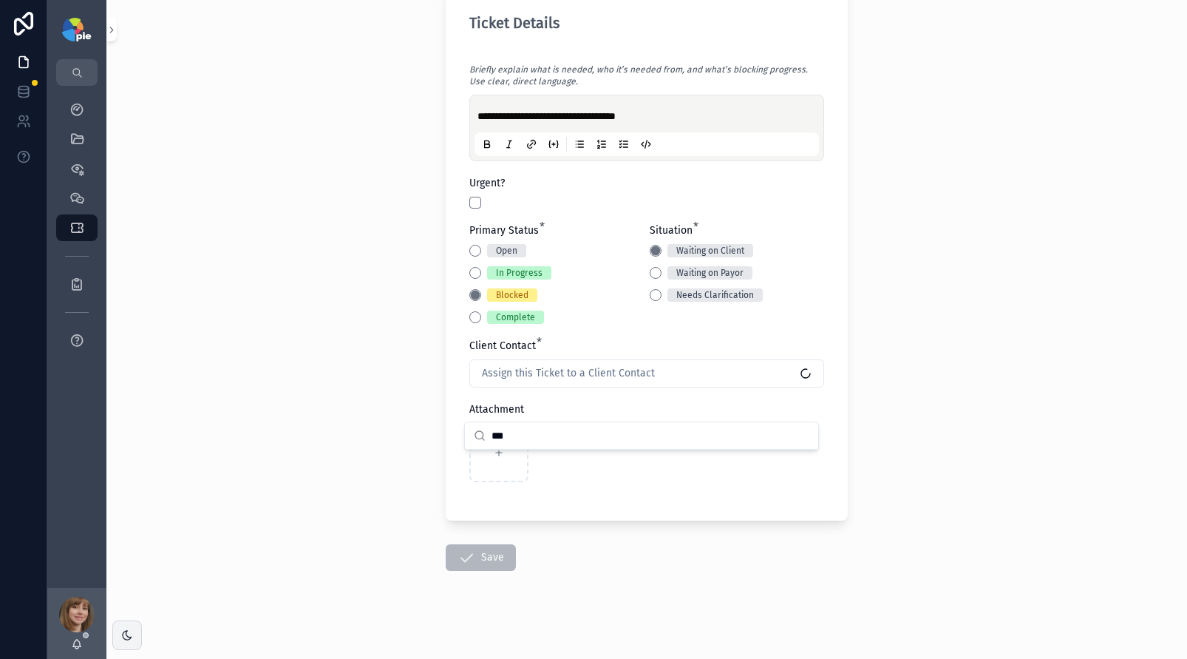
scroll to position [601, 0]
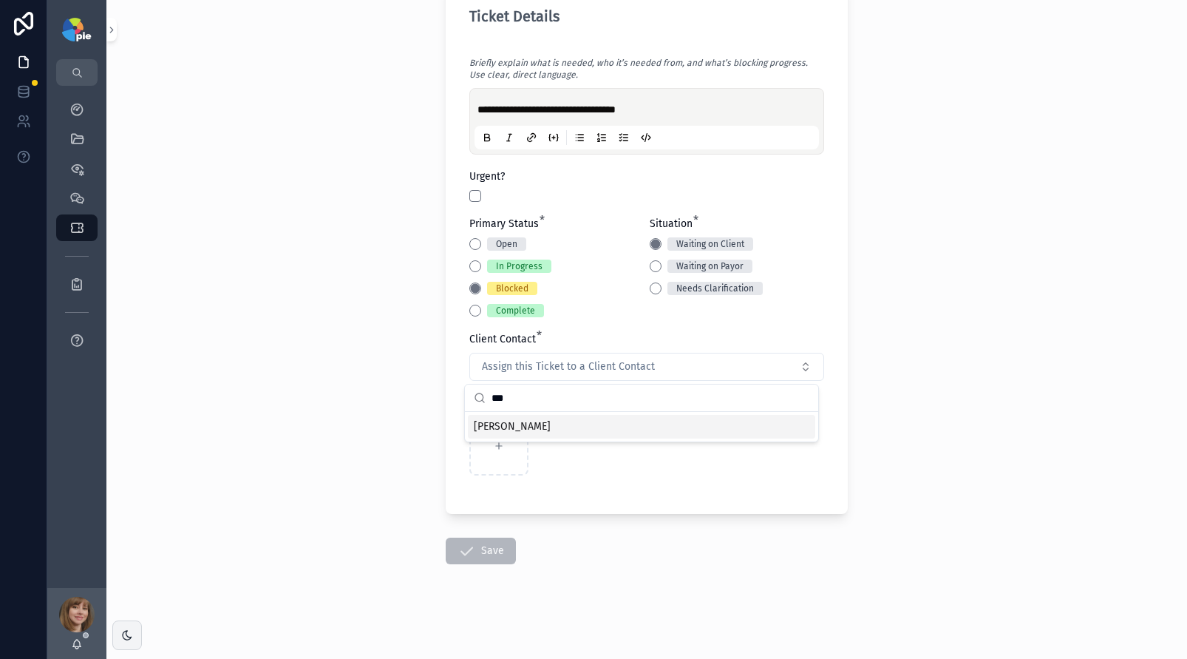
type input "***"
click at [559, 421] on div "[PERSON_NAME]" at bounding box center [641, 427] width 347 height 24
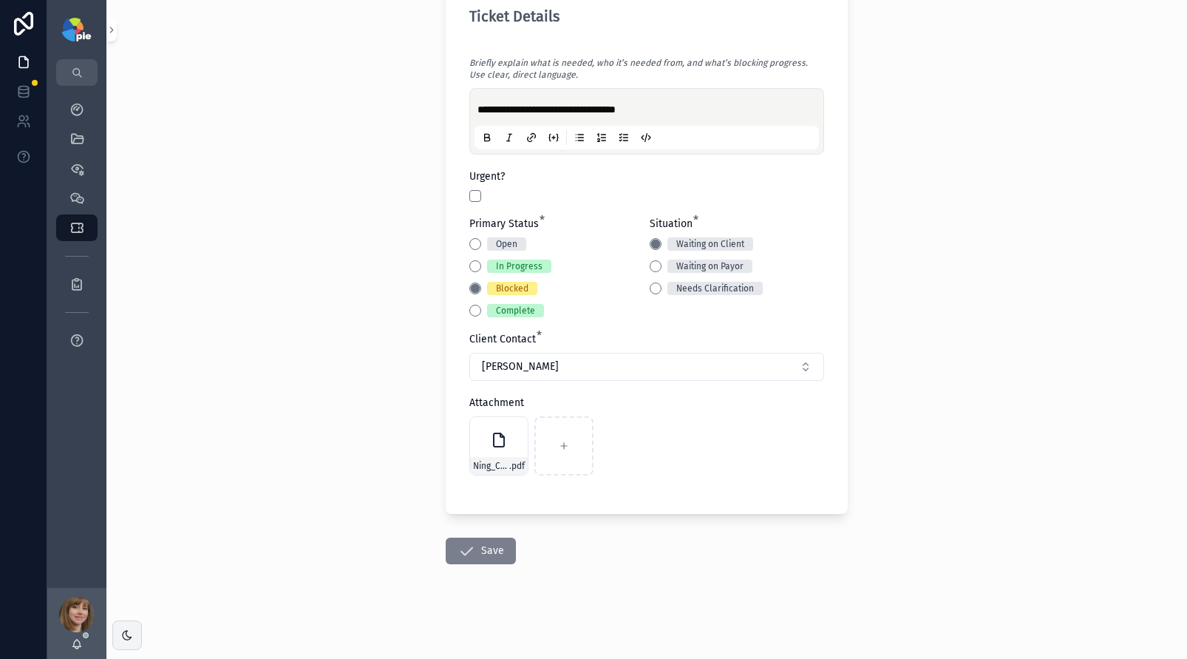
click at [460, 558] on icon "scrollable content" at bounding box center [466, 551] width 18 height 18
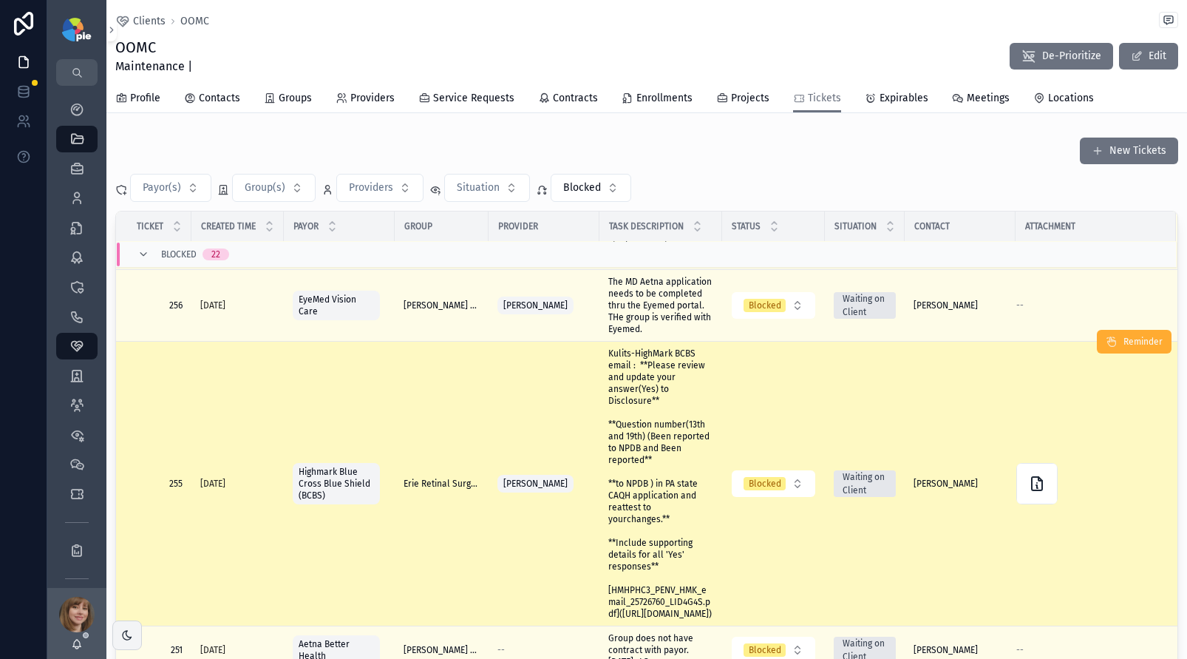
scroll to position [488, 0]
